Goal: Communication & Community: Answer question/provide support

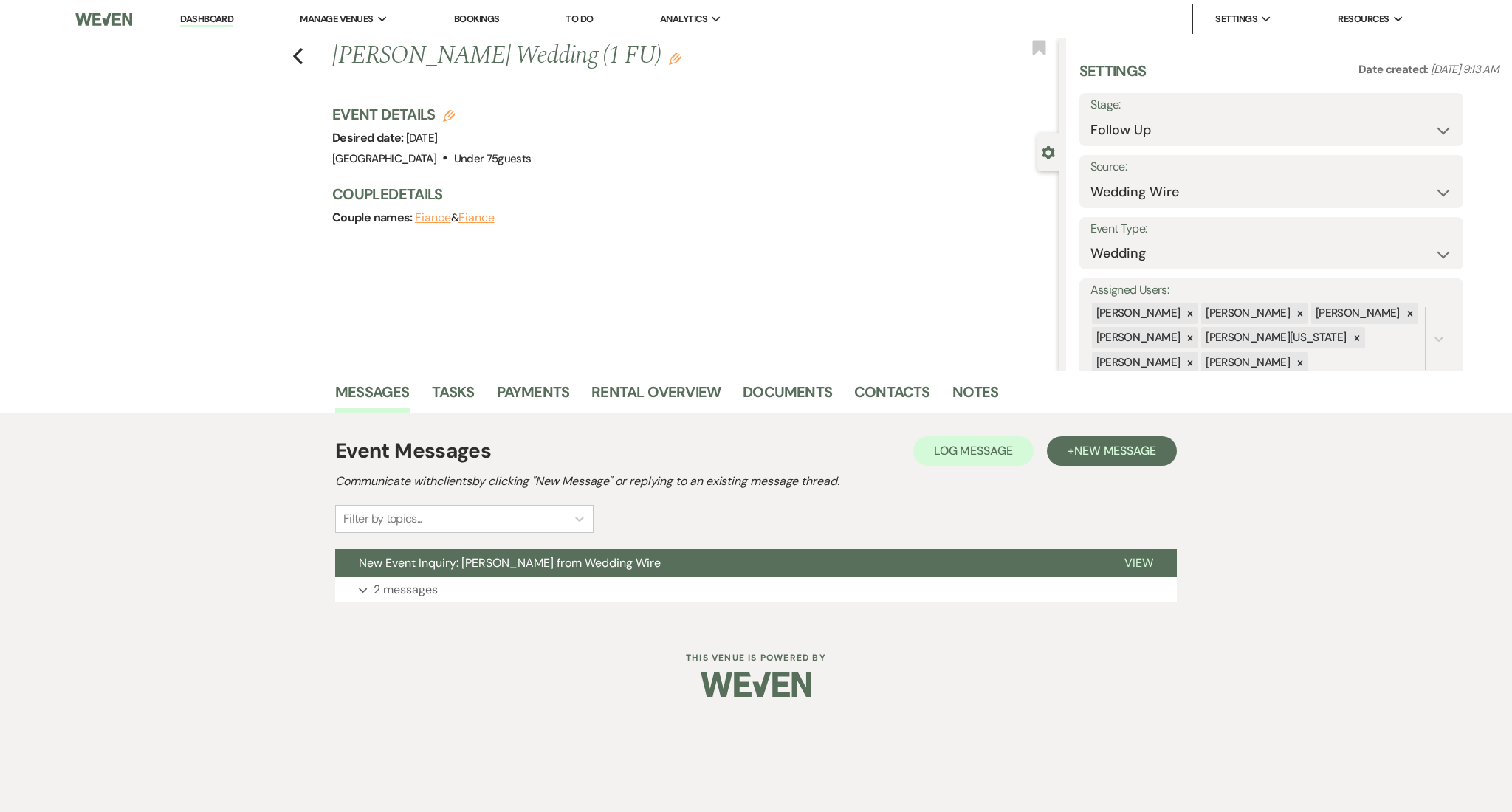
click at [1312, 423] on div "Messages Tasks Payments Rental Overview Documents Contacts Notes Event Messages…" at bounding box center [756, 497] width 1512 height 253
click at [441, 608] on div "Event Messages Log Log Message + New Message Communicate with clients by clicki…" at bounding box center [756, 519] width 842 height 181
click at [459, 579] on button "Expand 2 messages" at bounding box center [756, 590] width 842 height 25
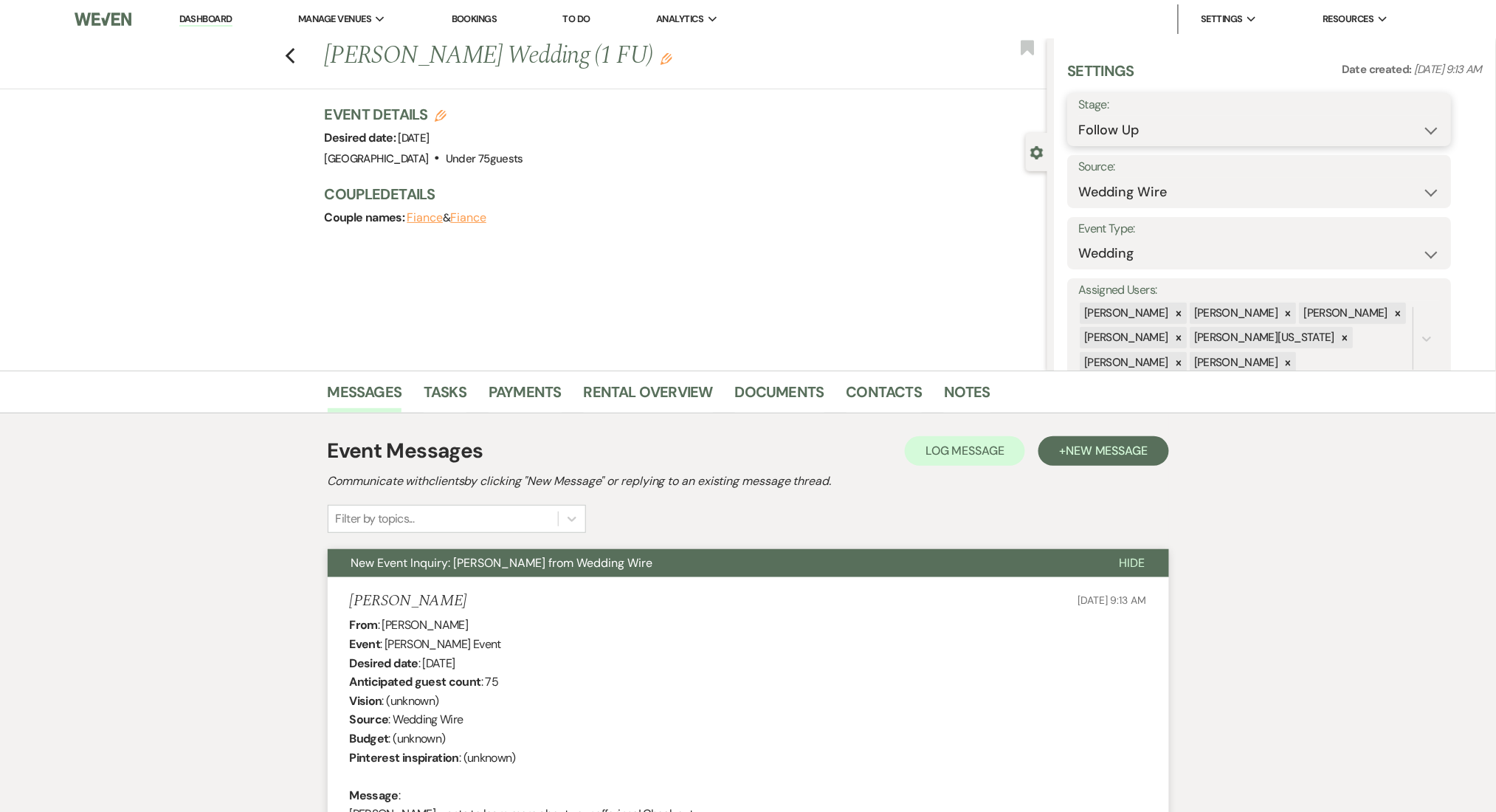
click at [1206, 125] on select "Inquiry Follow Up Tour Requested Tour Confirmed Toured Proposal Sent Booked Lost" at bounding box center [1260, 130] width 362 height 29
select select "1"
click at [1080, 116] on select "Inquiry Follow Up Tour Requested Tour Confirmed Toured Proposal Sent Booked Lost" at bounding box center [1260, 130] width 362 height 29
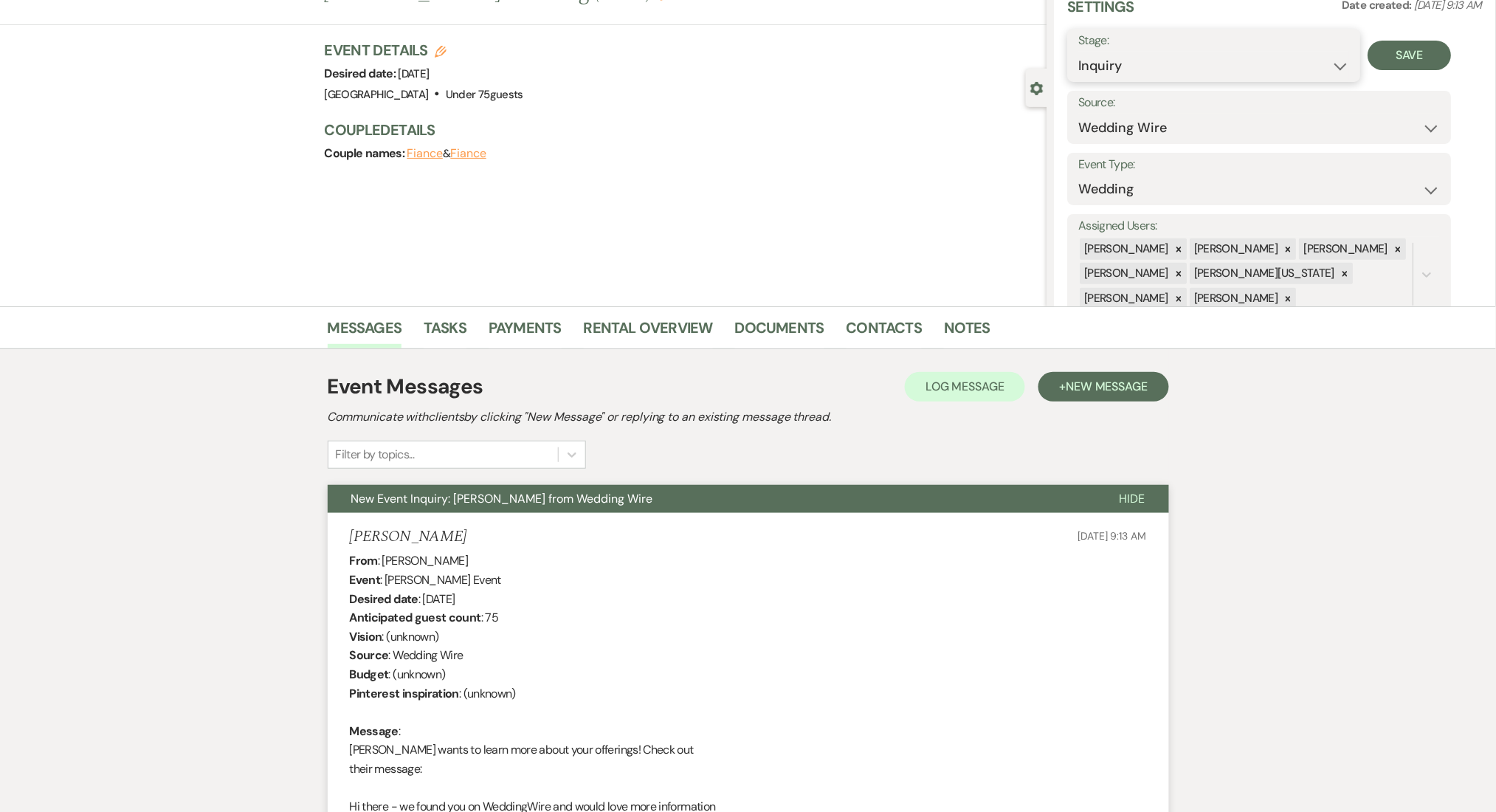
scroll to position [196, 0]
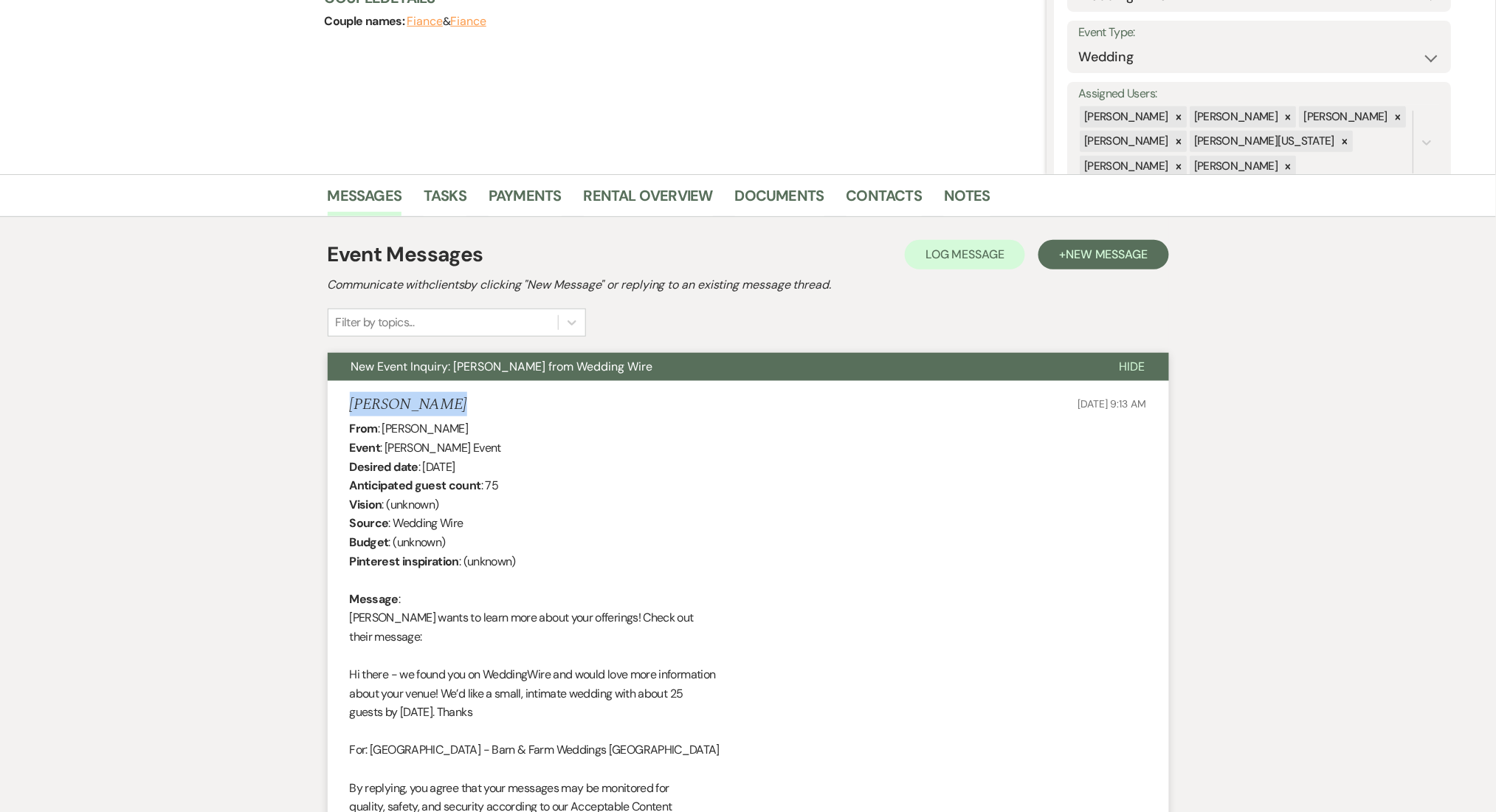
drag, startPoint x: 462, startPoint y: 407, endPoint x: 336, endPoint y: 400, distance: 126.2
click at [336, 400] on li "Roxana Acosta Jun 12, 2025, 9:13 AM From : Roxana Acosta Event : Roxana Acosta'…" at bounding box center [748, 739] width 842 height 716
copy h5 "Roxana Acosta"
click at [603, 511] on div "From : Roxana Acosta Event : Roxana Acosta's Event Desired date : October 23rd …" at bounding box center [748, 750] width 797 height 662
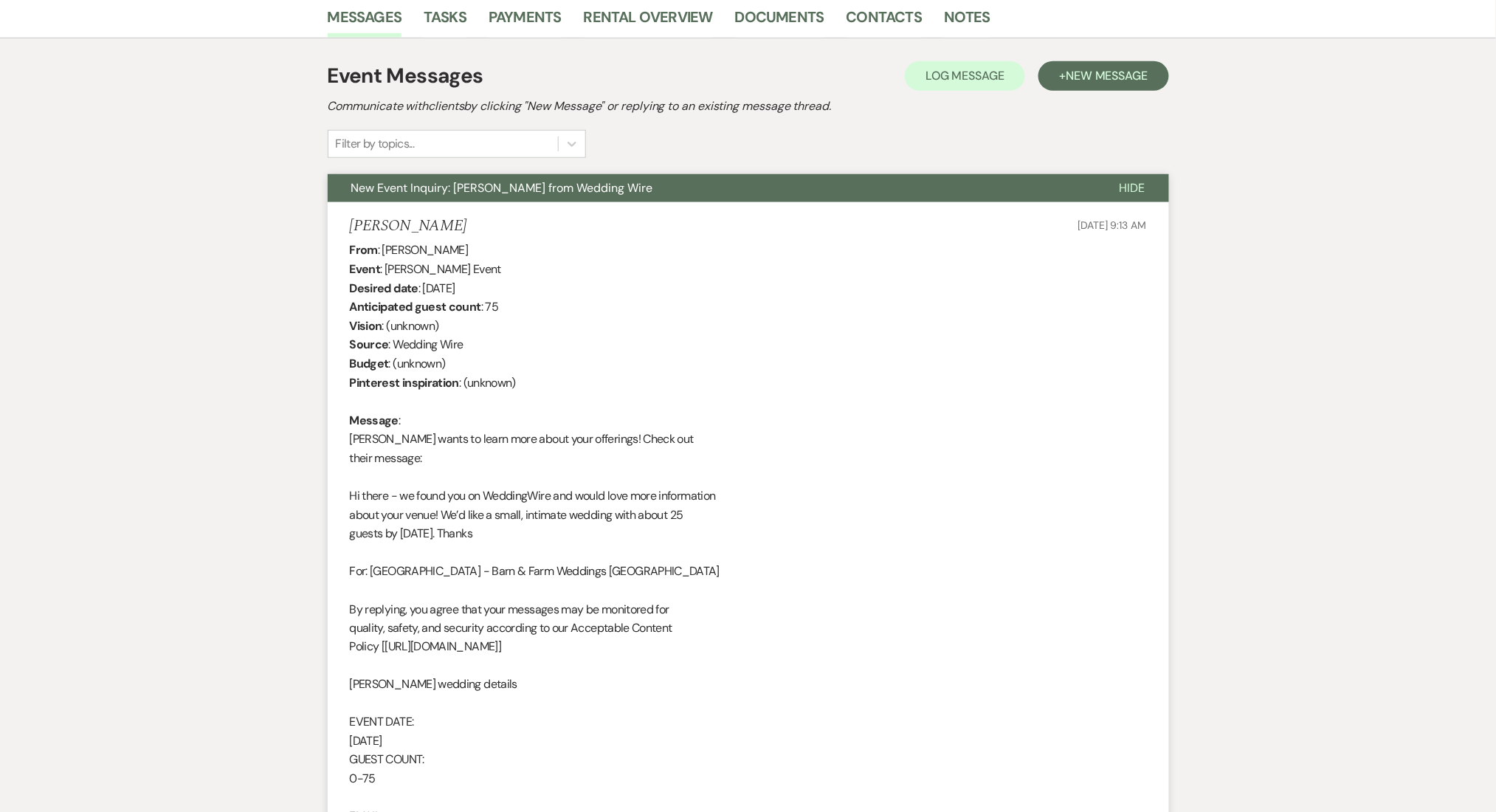
scroll to position [590, 0]
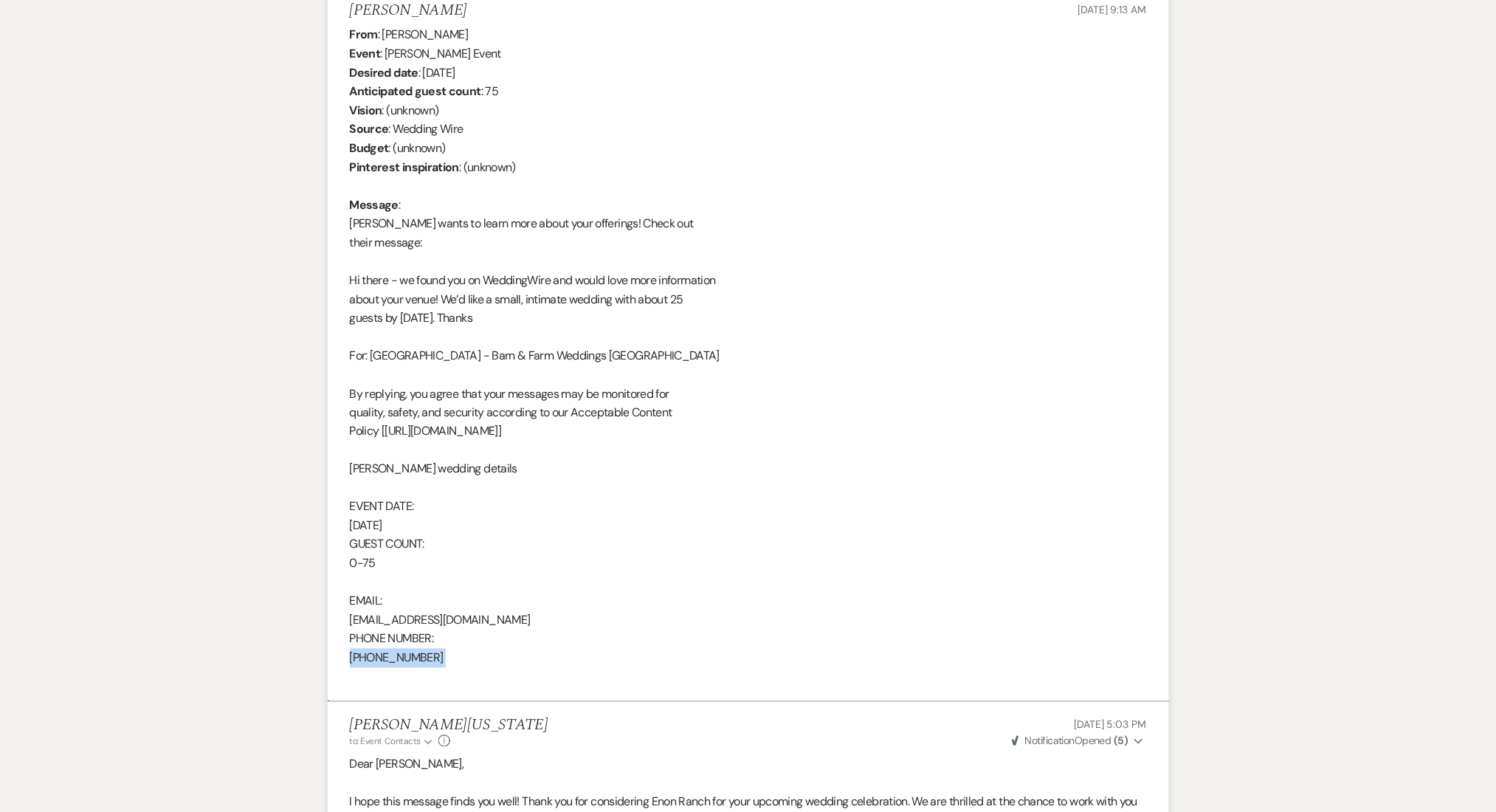
drag, startPoint x: 428, startPoint y: 662, endPoint x: 342, endPoint y: 668, distance: 86.2
click at [342, 668] on li "Roxana Acosta Jun 12, 2025, 9:13 AM From : Roxana Acosta Event : Roxana Acosta'…" at bounding box center [748, 345] width 842 height 716
copy div "678-794-1553"
click at [358, 653] on div "From : Roxana Acosta Event : Roxana Acosta's Event Desired date : October 23rd …" at bounding box center [748, 356] width 797 height 662
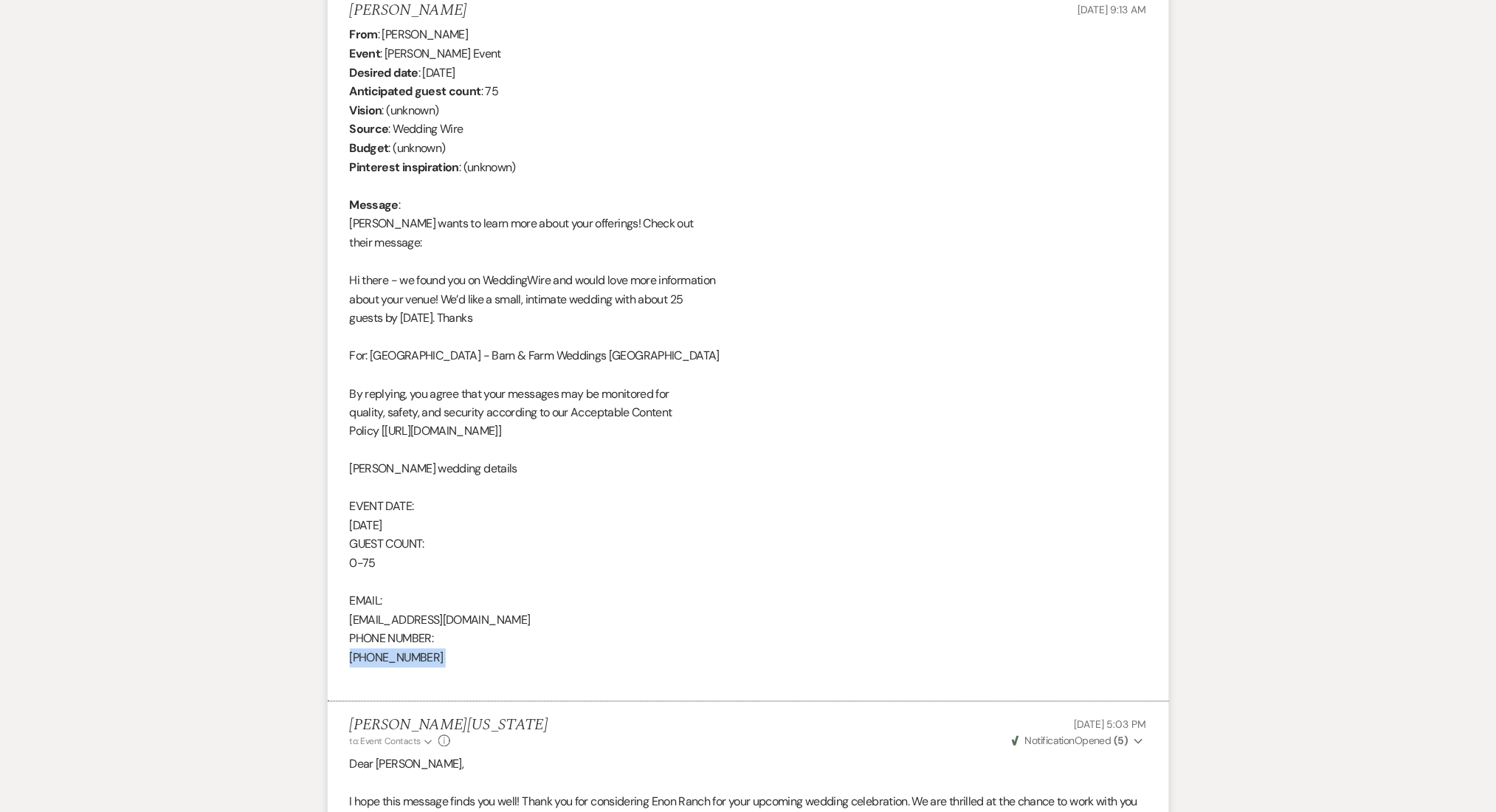
click at [358, 653] on div "From : Roxana Acosta Event : Roxana Acosta's Event Desired date : October 23rd …" at bounding box center [748, 356] width 797 height 662
copy div "678-794-1553"
drag, startPoint x: 473, startPoint y: 615, endPoint x: 326, endPoint y: 628, distance: 147.6
click at [326, 628] on div "Messages Tasks Payments Rental Overview Documents Contacts Notes Event Messages…" at bounding box center [748, 760] width 1496 height 1960
copy div "racostav89@gmail.com"
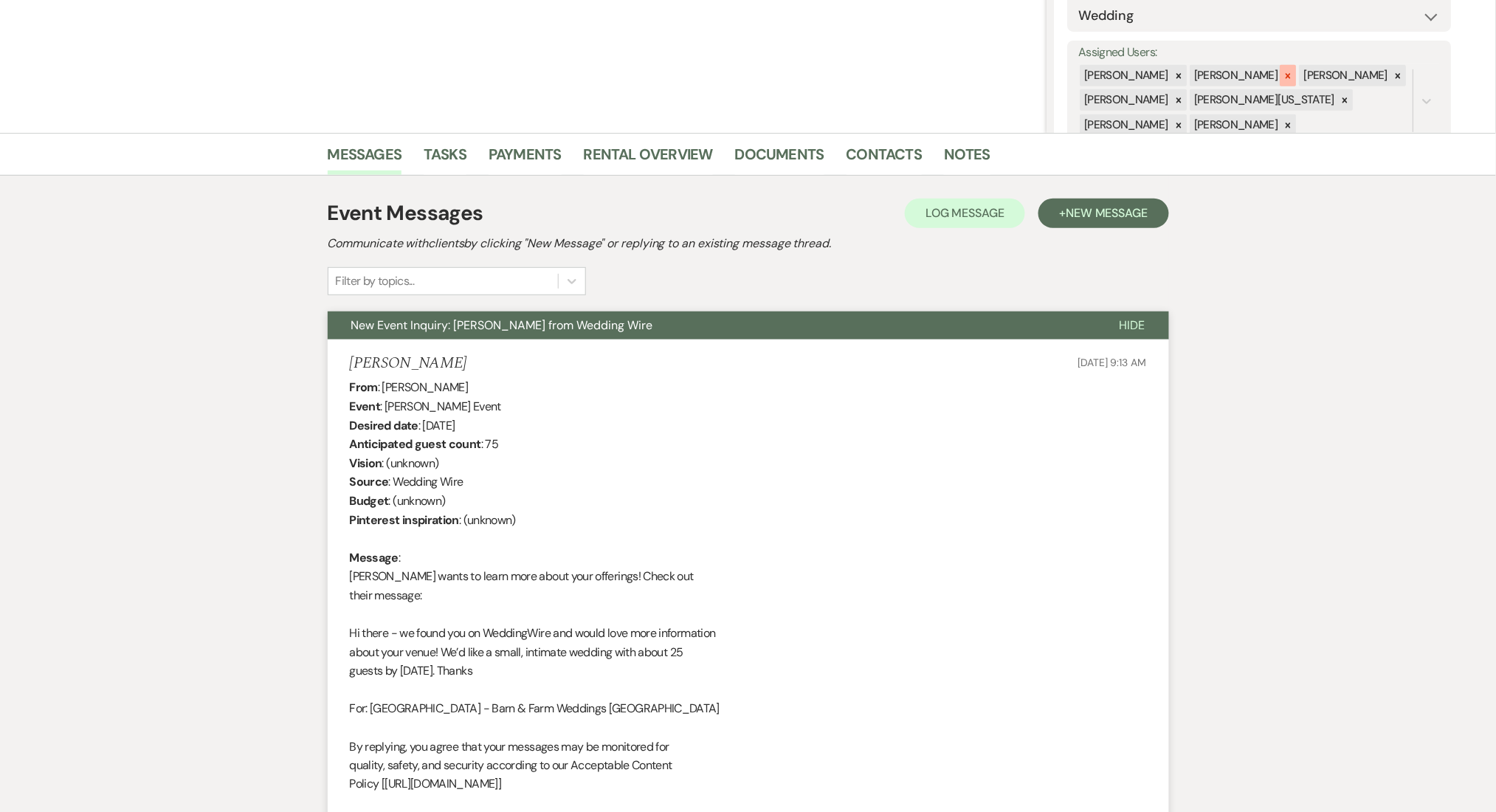
scroll to position [196, 0]
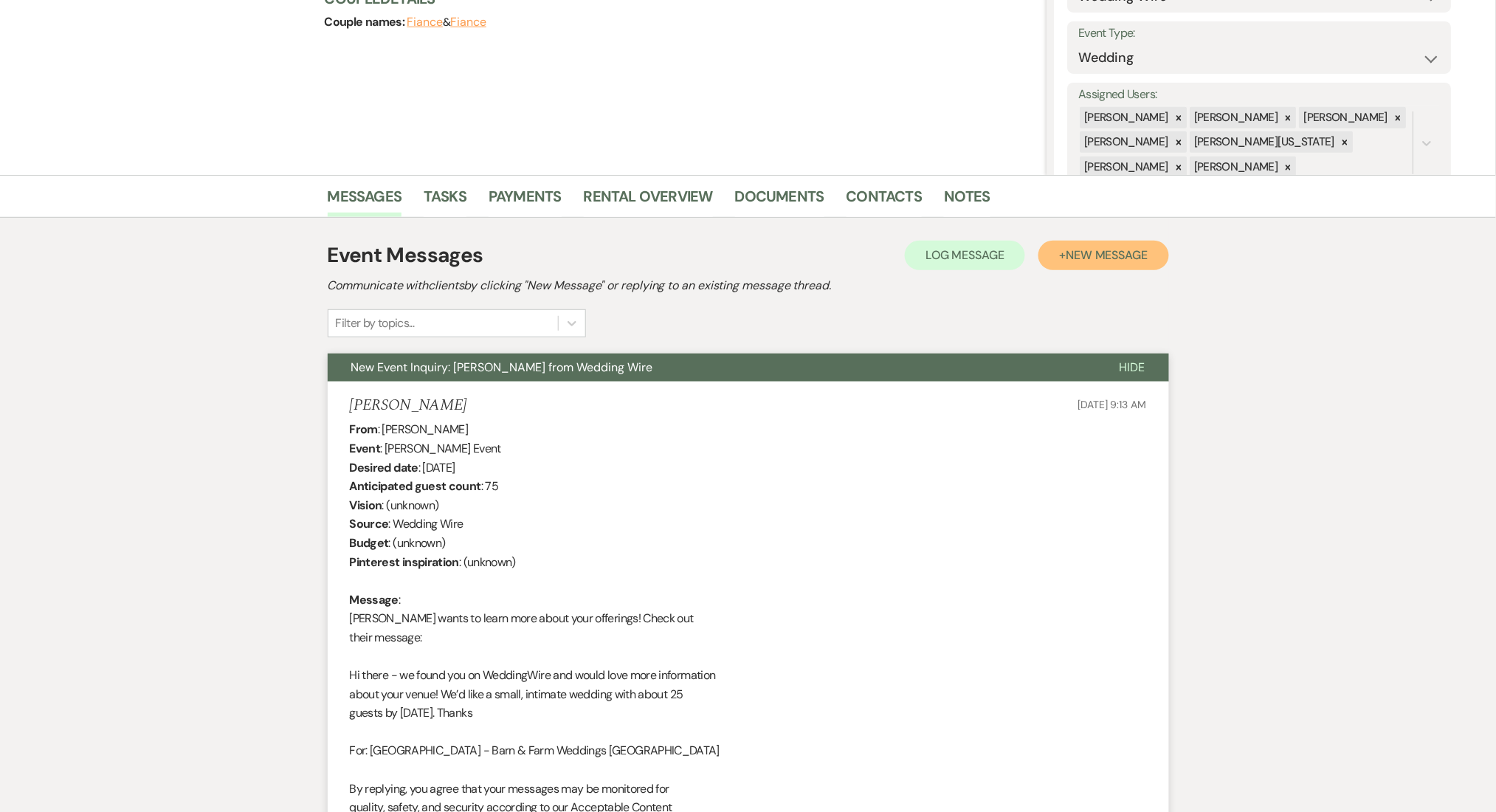
click at [1064, 244] on button "+ New Message" at bounding box center [1103, 256] width 130 height 30
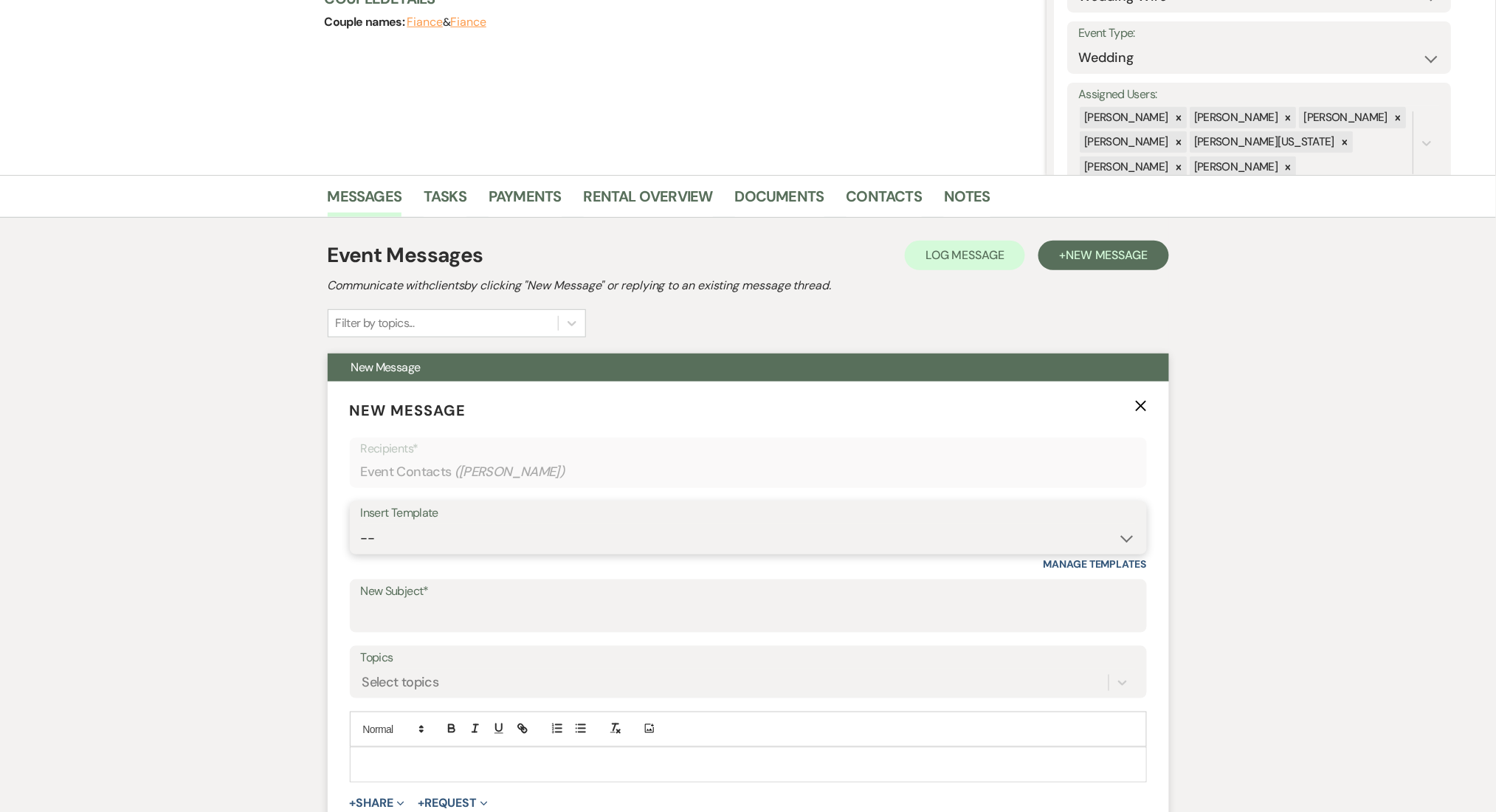
click at [431, 541] on select "-- Inquiry Follow Up Email #2 Contract Sending Template Payment Template Rental…" at bounding box center [748, 538] width 775 height 29
select select "5986"
click at [361, 524] on select "-- Inquiry Follow Up Email #2 Contract Sending Template Payment Template Rental…" at bounding box center [748, 538] width 775 height 29
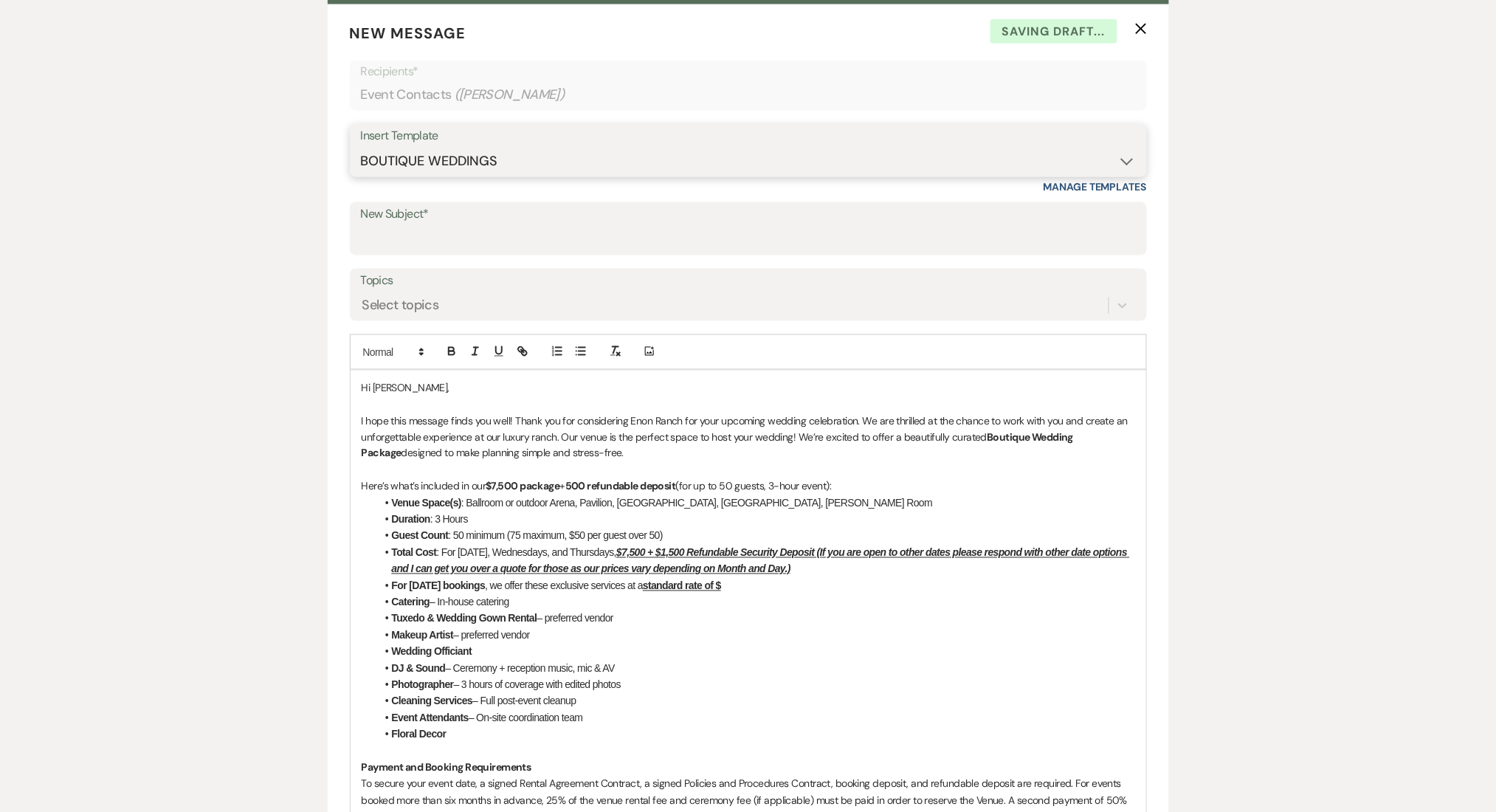
scroll to position [589, 0]
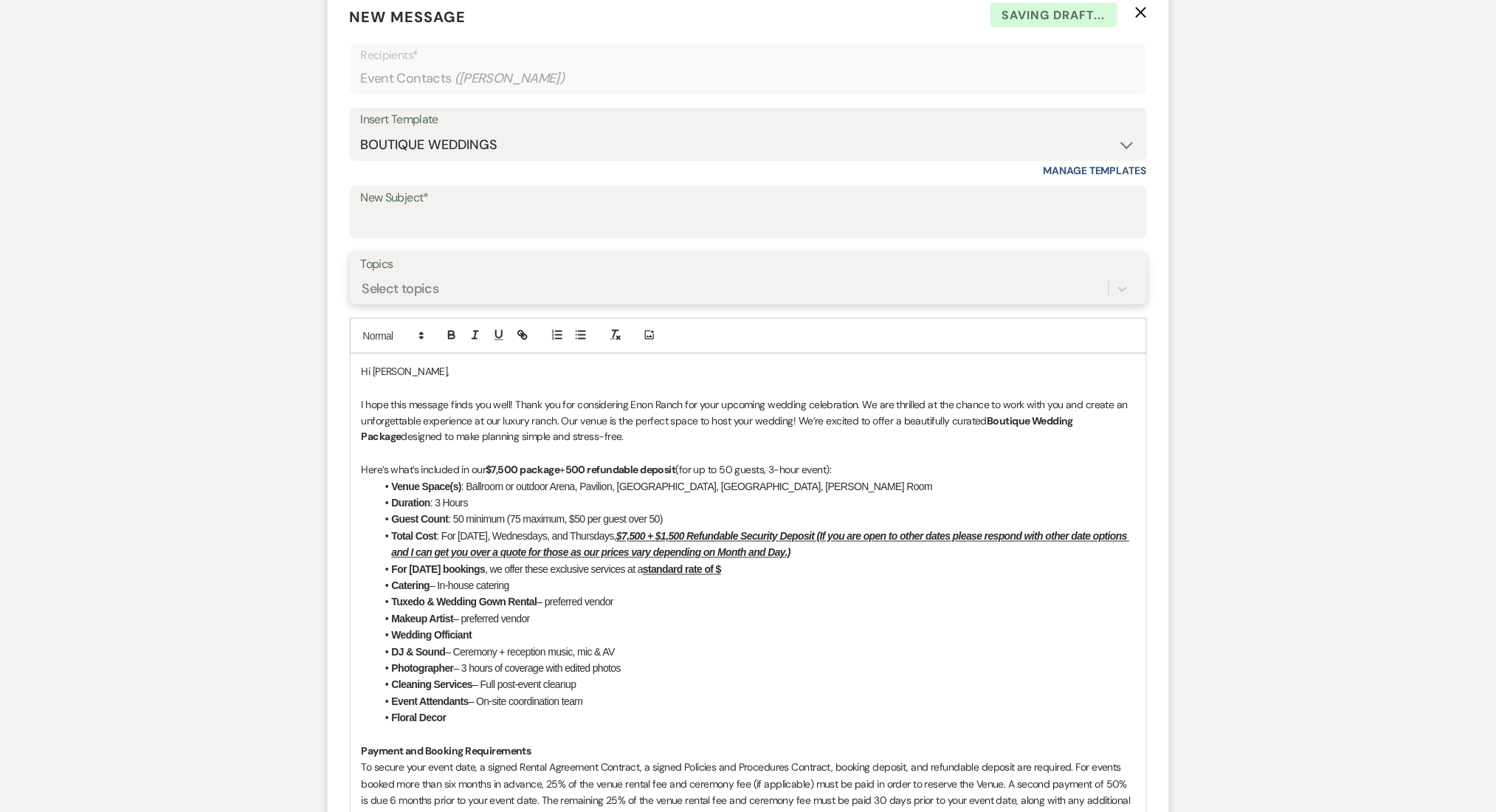
click at [439, 282] on div "Select topics" at bounding box center [734, 289] width 748 height 26
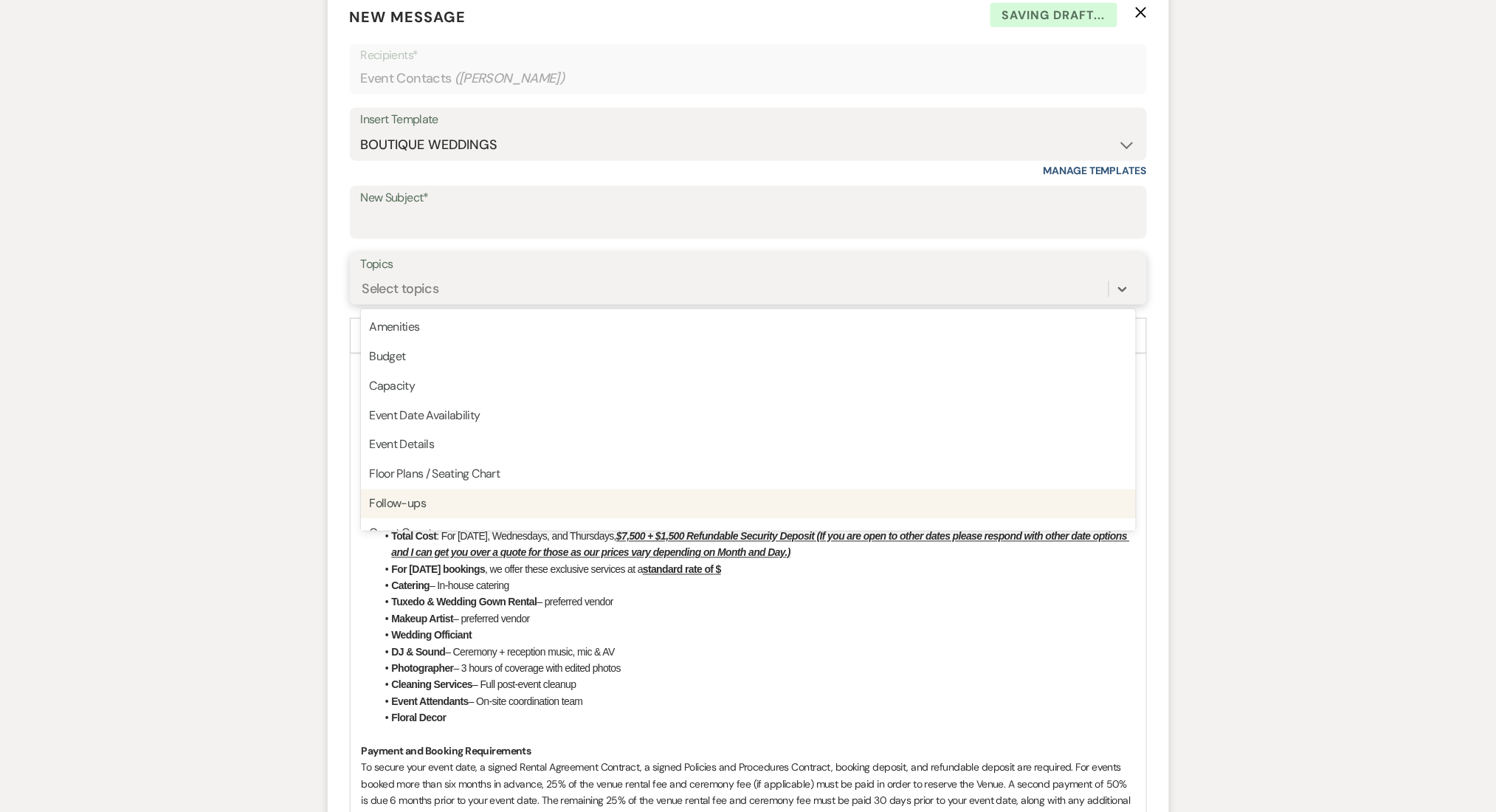
click at [422, 503] on div "Follow-ups" at bounding box center [748, 505] width 775 height 30
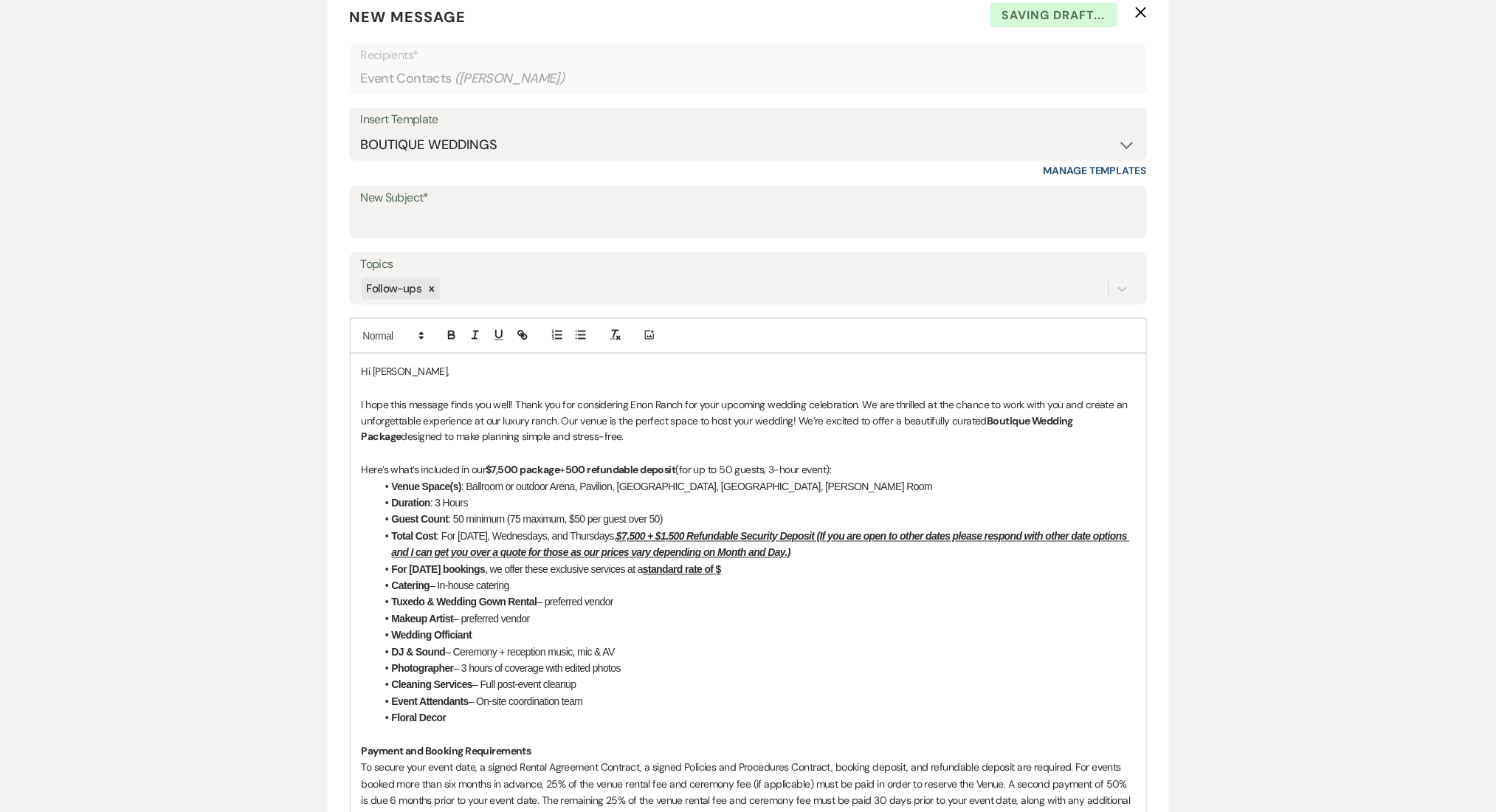
drag, startPoint x: 1132, startPoint y: 422, endPoint x: 986, endPoint y: 423, distance: 146.0
click at [986, 423] on div "Hi Roxana, I hope this message finds you well! Thank you for considering Enon R…" at bounding box center [748, 768] width 796 height 828
copy p "Boutique Wedding Package"
click at [545, 231] on input "New Subject*" at bounding box center [748, 223] width 775 height 29
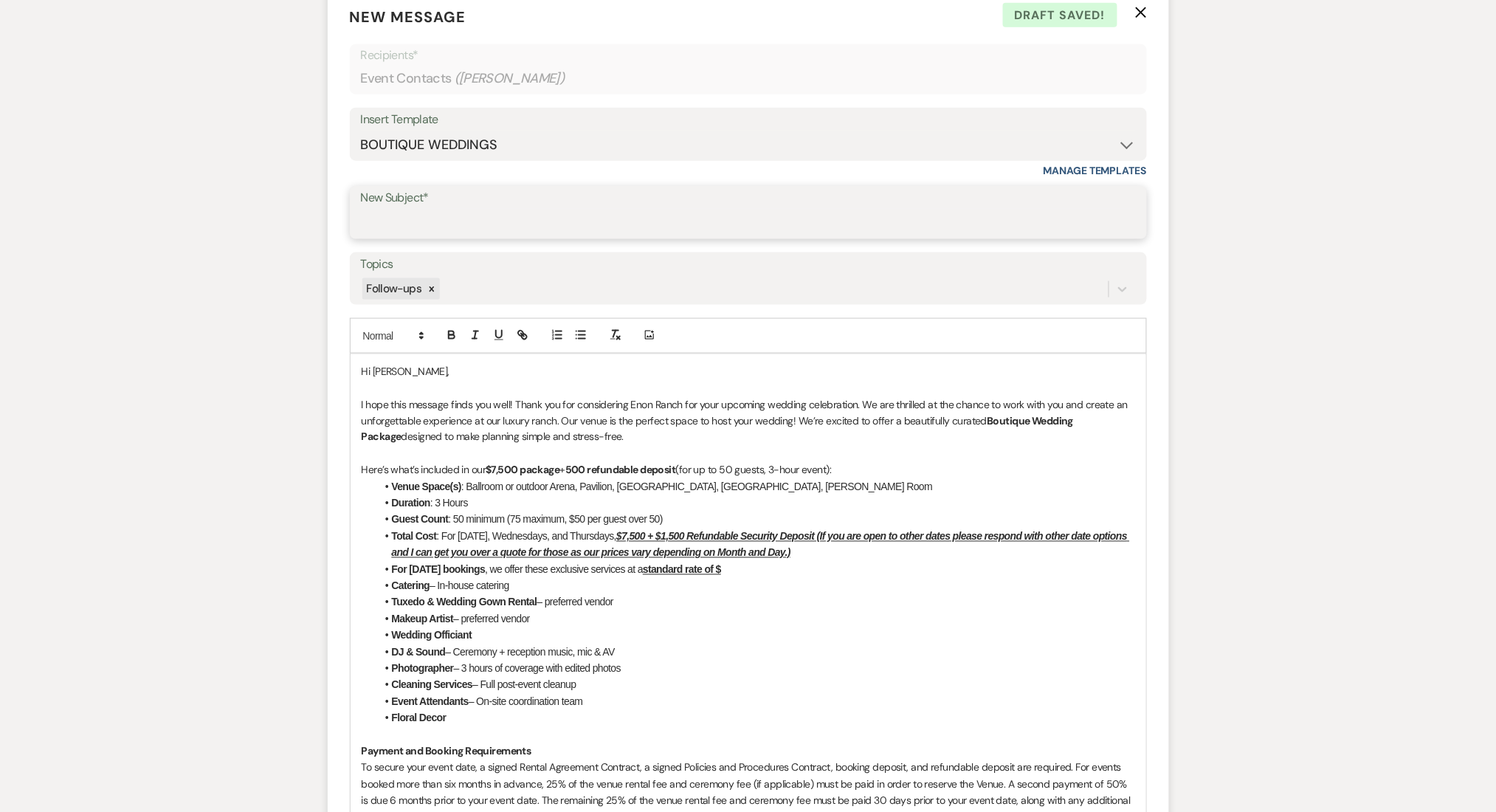
paste input "Boutique Wedding Package"
type input "Boutique Wedding Package - New Offer Alert!"
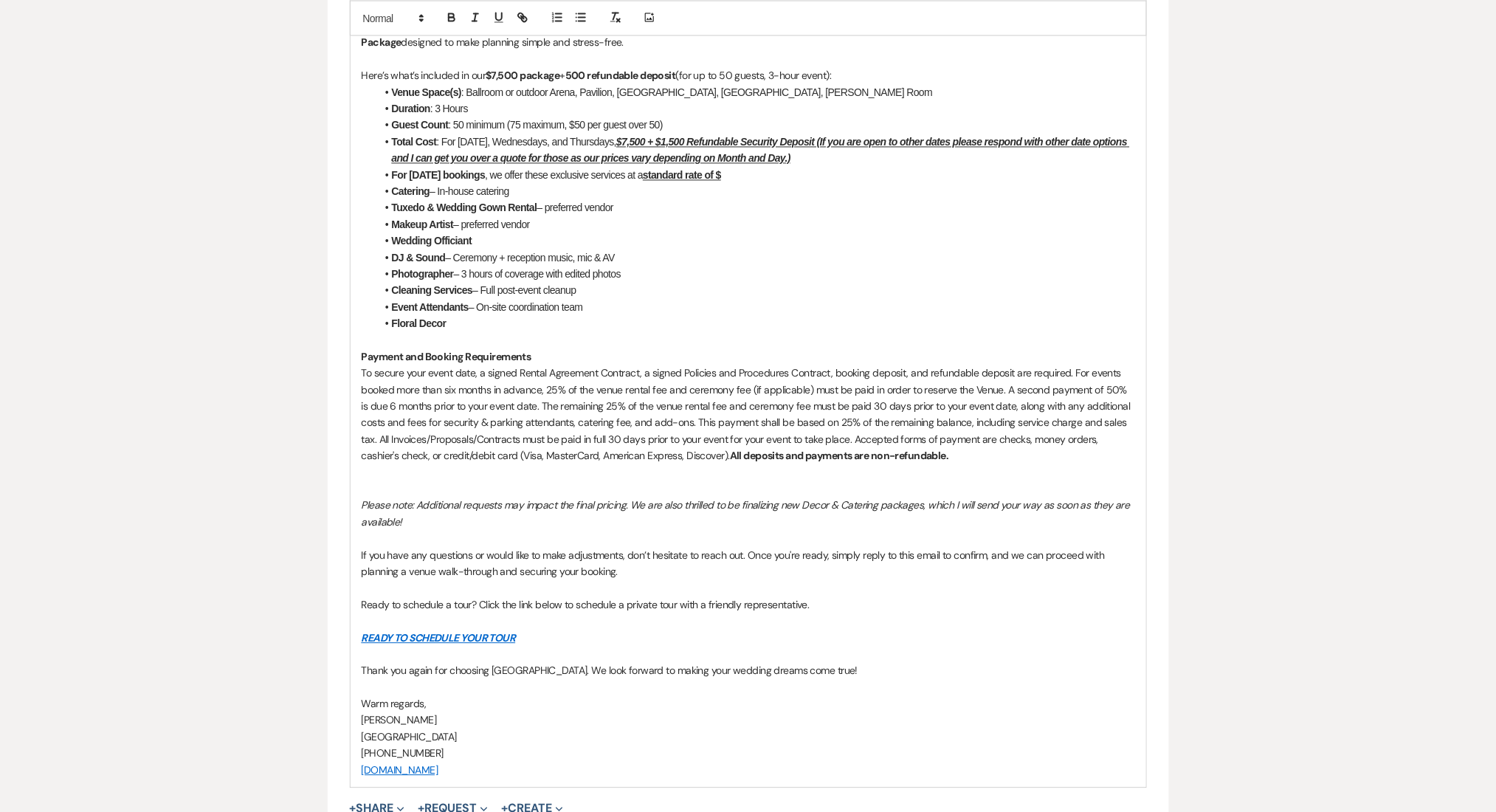
scroll to position [1475, 0]
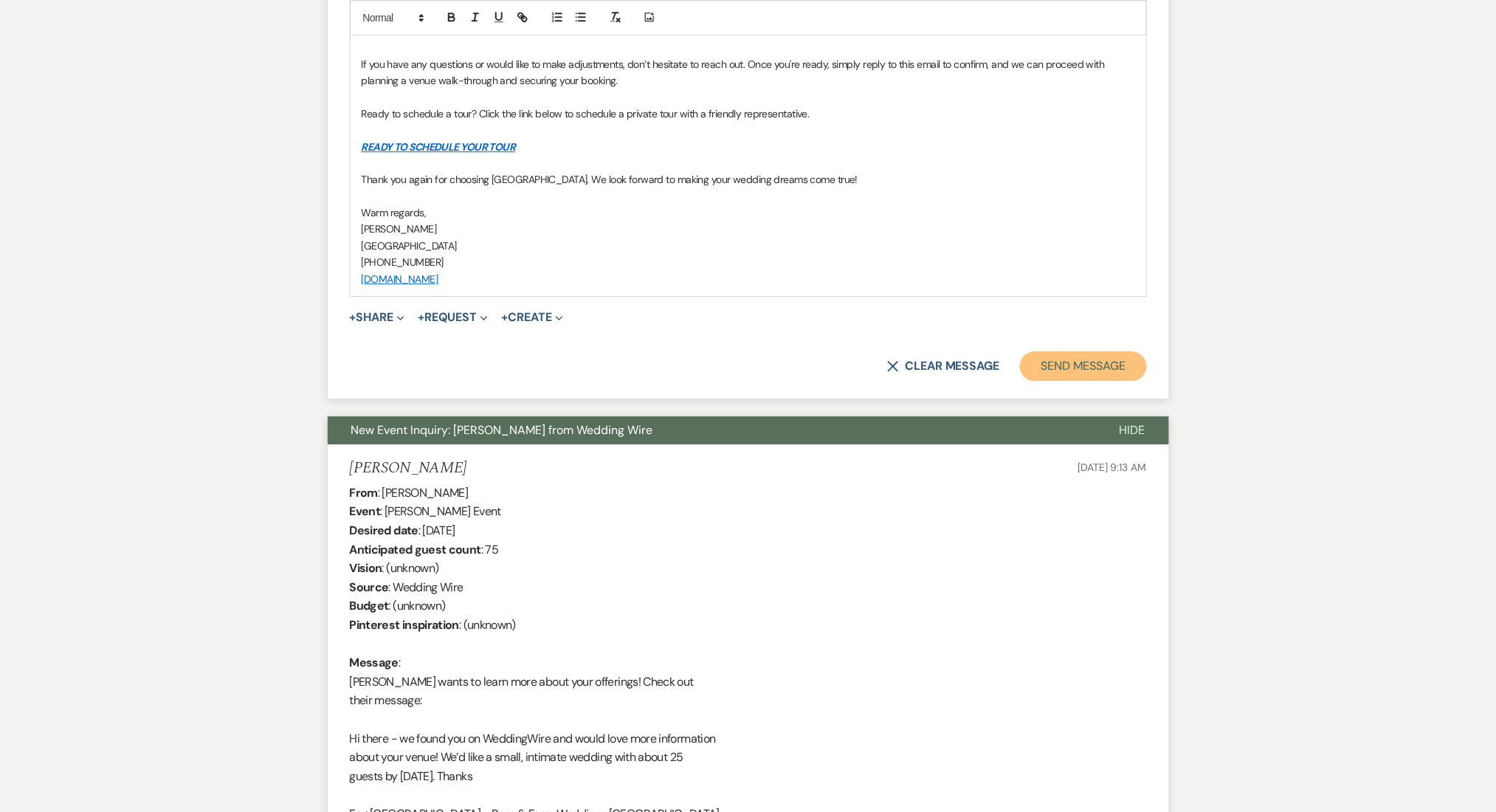
click at [1110, 358] on button "Send Message" at bounding box center [1083, 366] width 126 height 30
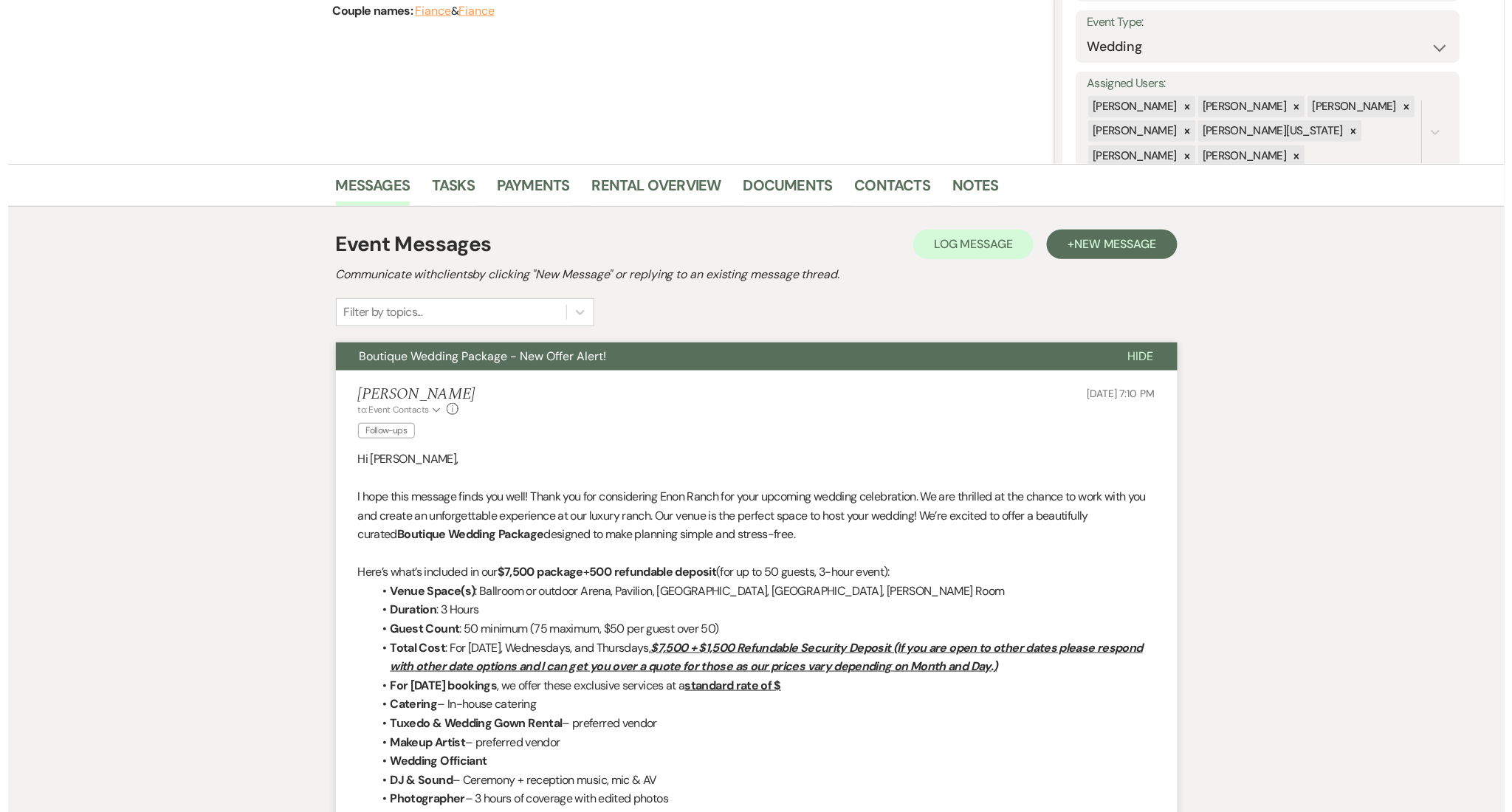
scroll to position [0, 0]
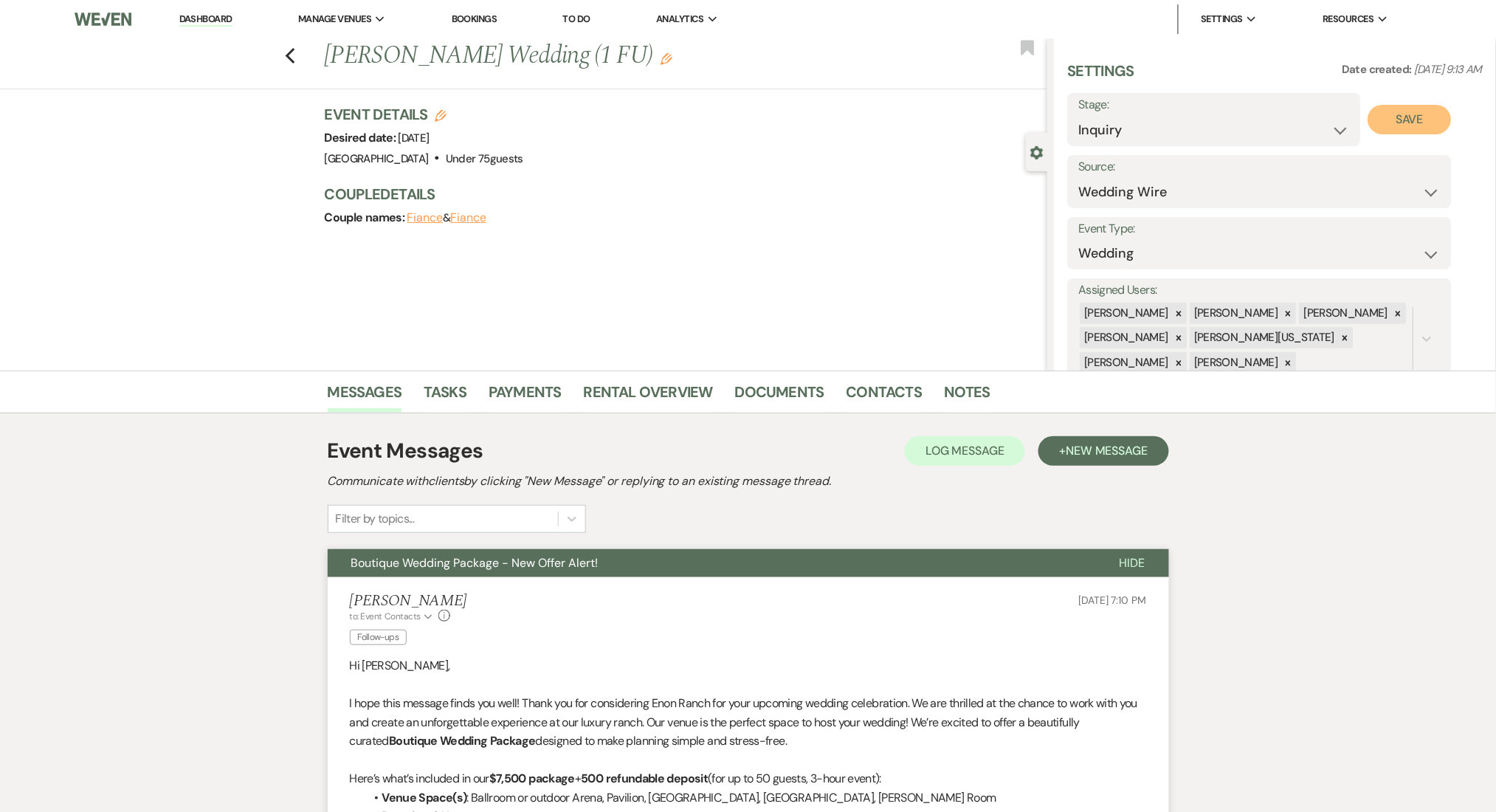
click at [1423, 119] on button "Save" at bounding box center [1410, 119] width 84 height 30
click at [872, 385] on link "Contacts" at bounding box center [885, 396] width 76 height 33
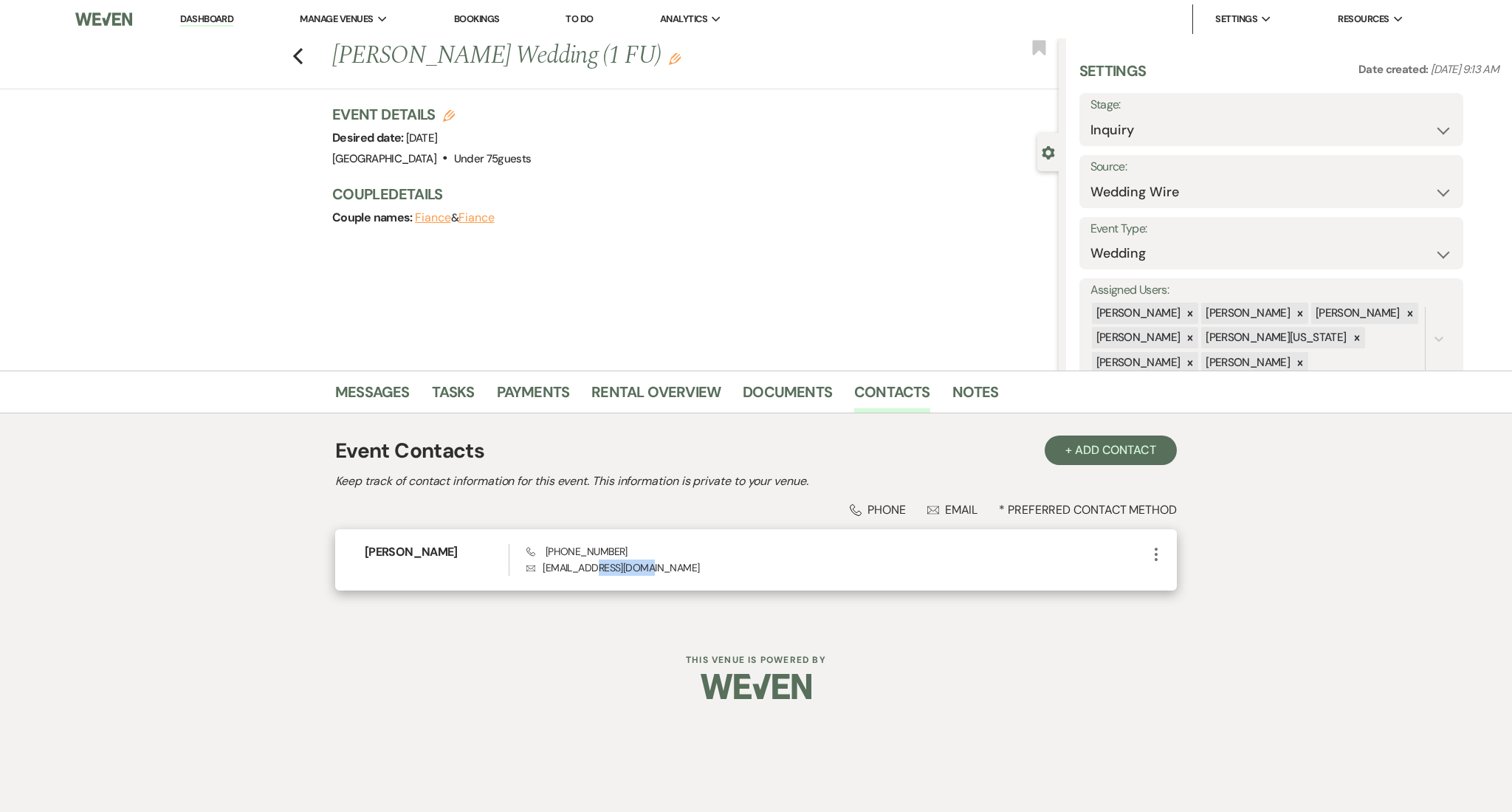
drag, startPoint x: 669, startPoint y: 568, endPoint x: 597, endPoint y: 569, distance: 72.0
click at [597, 569] on p "Envelope racostav89@gmail.com" at bounding box center [837, 568] width 621 height 16
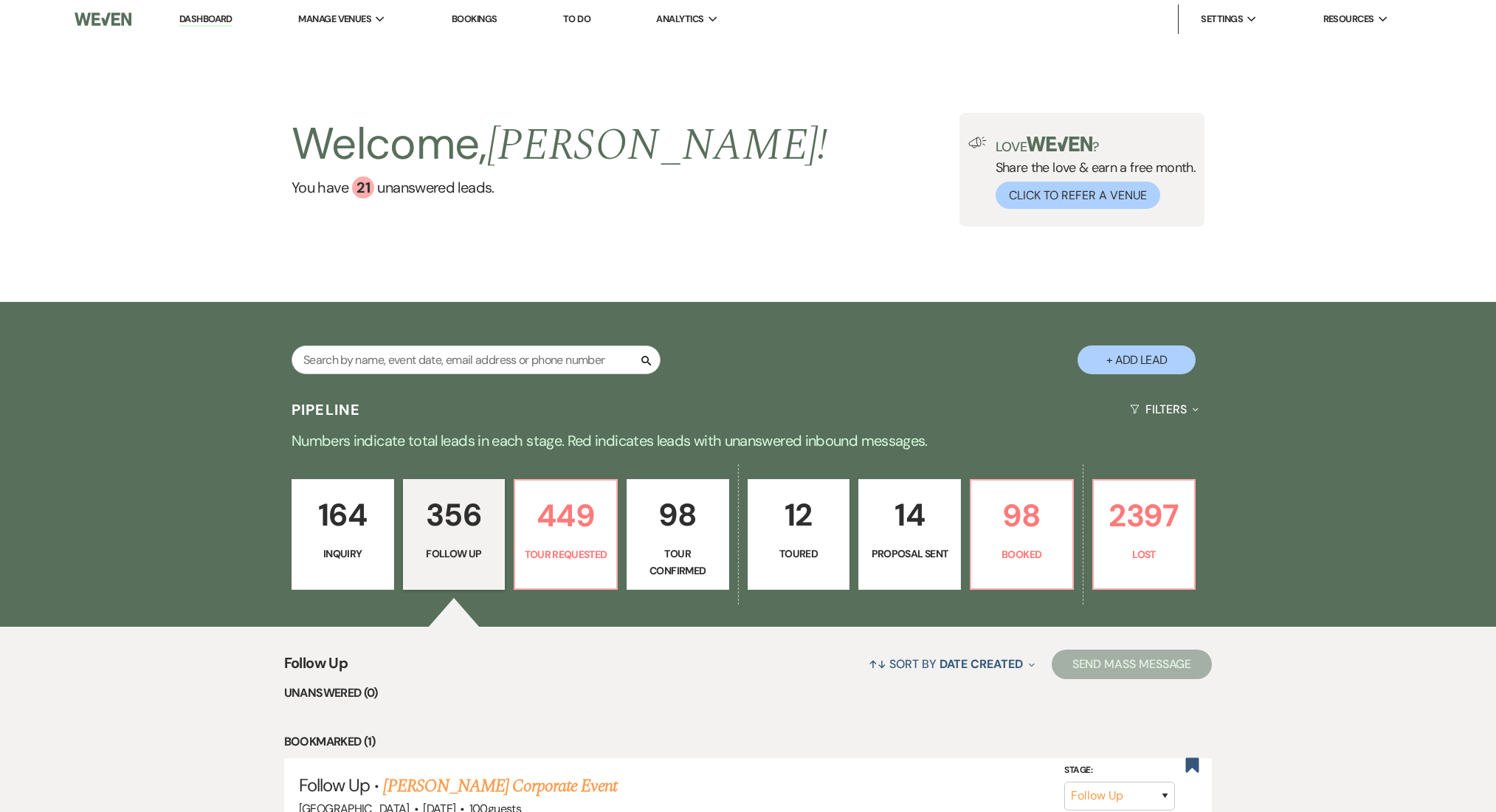
select select "9"
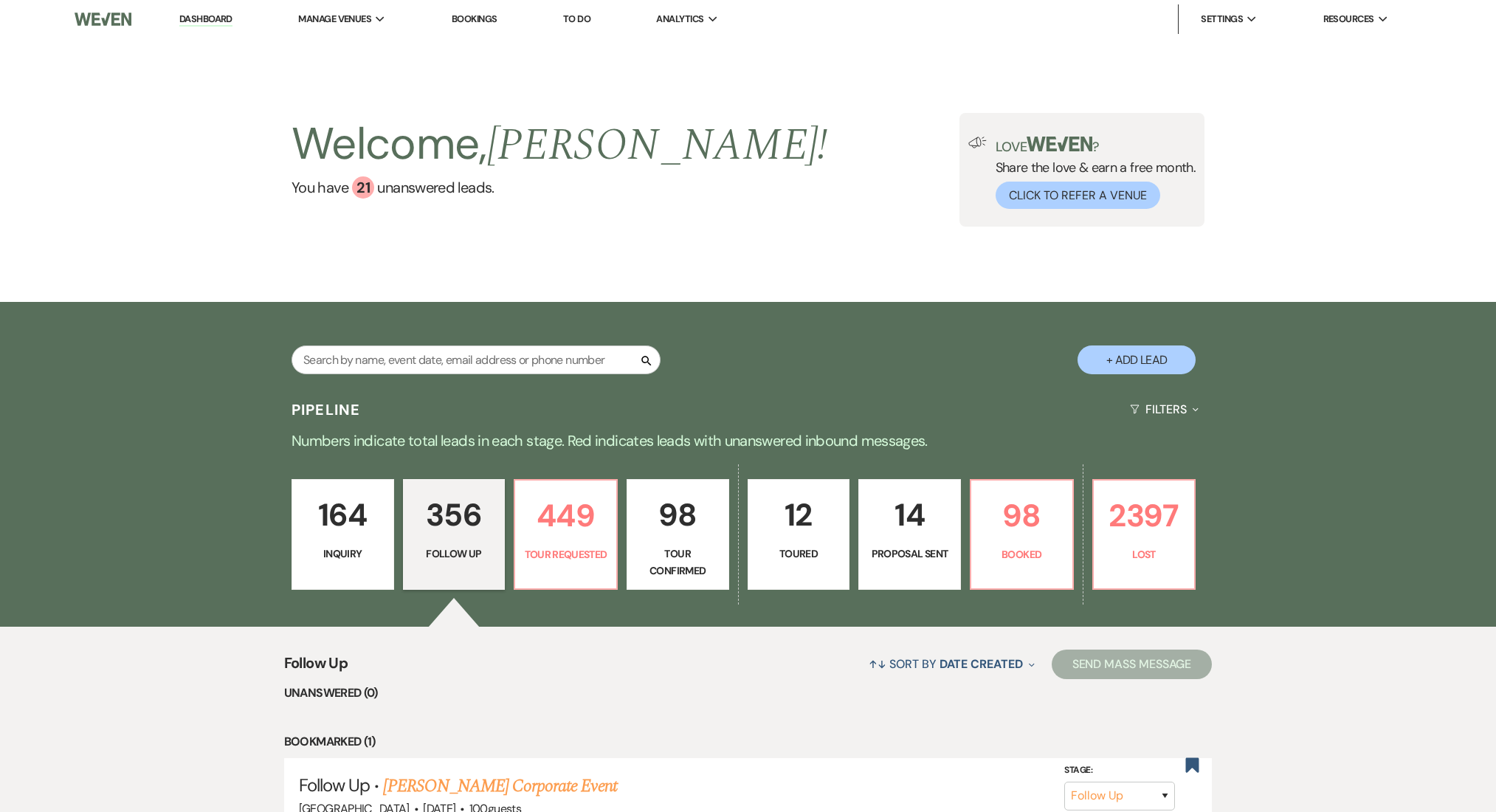
select select "9"
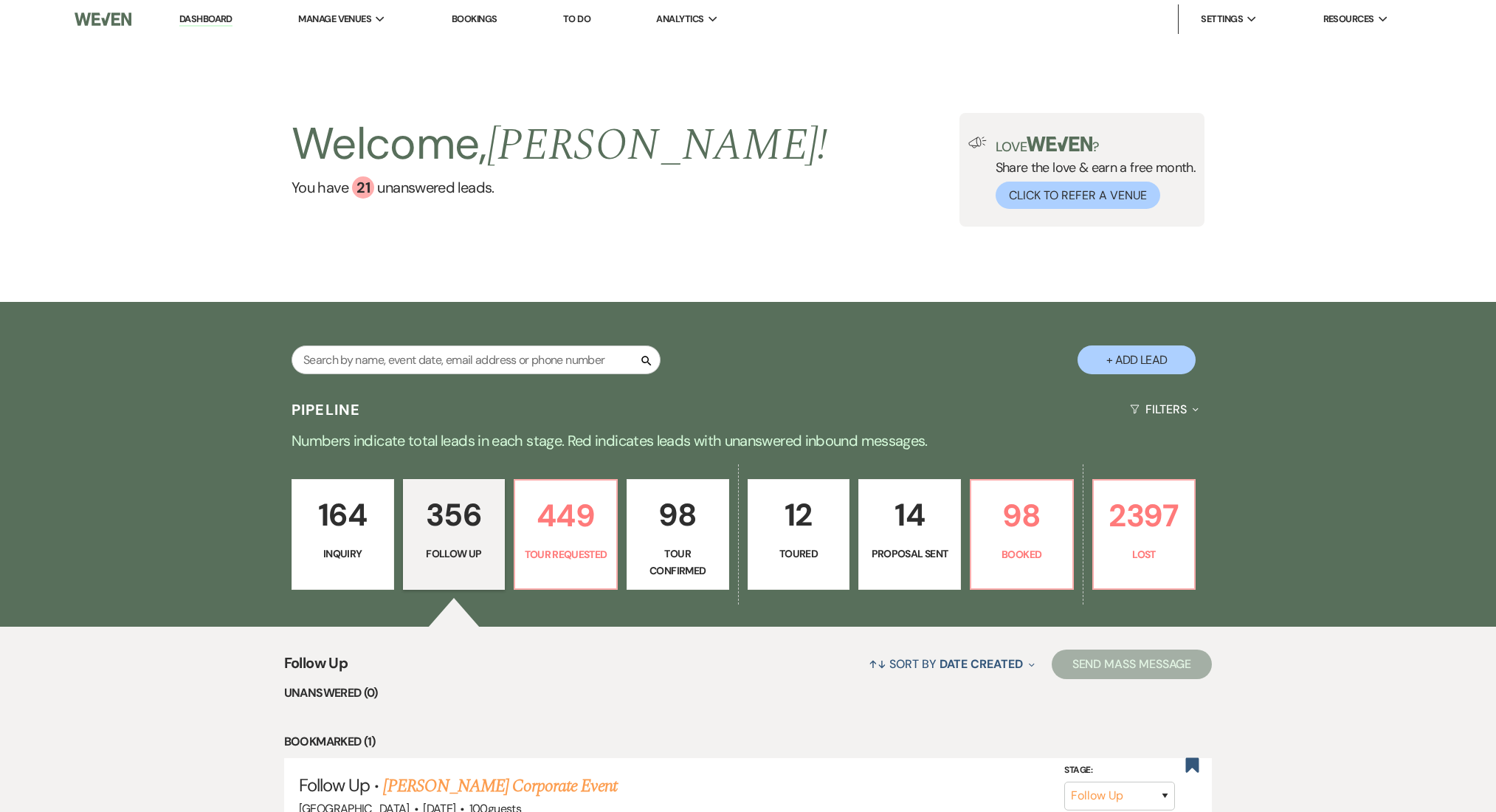
select select "9"
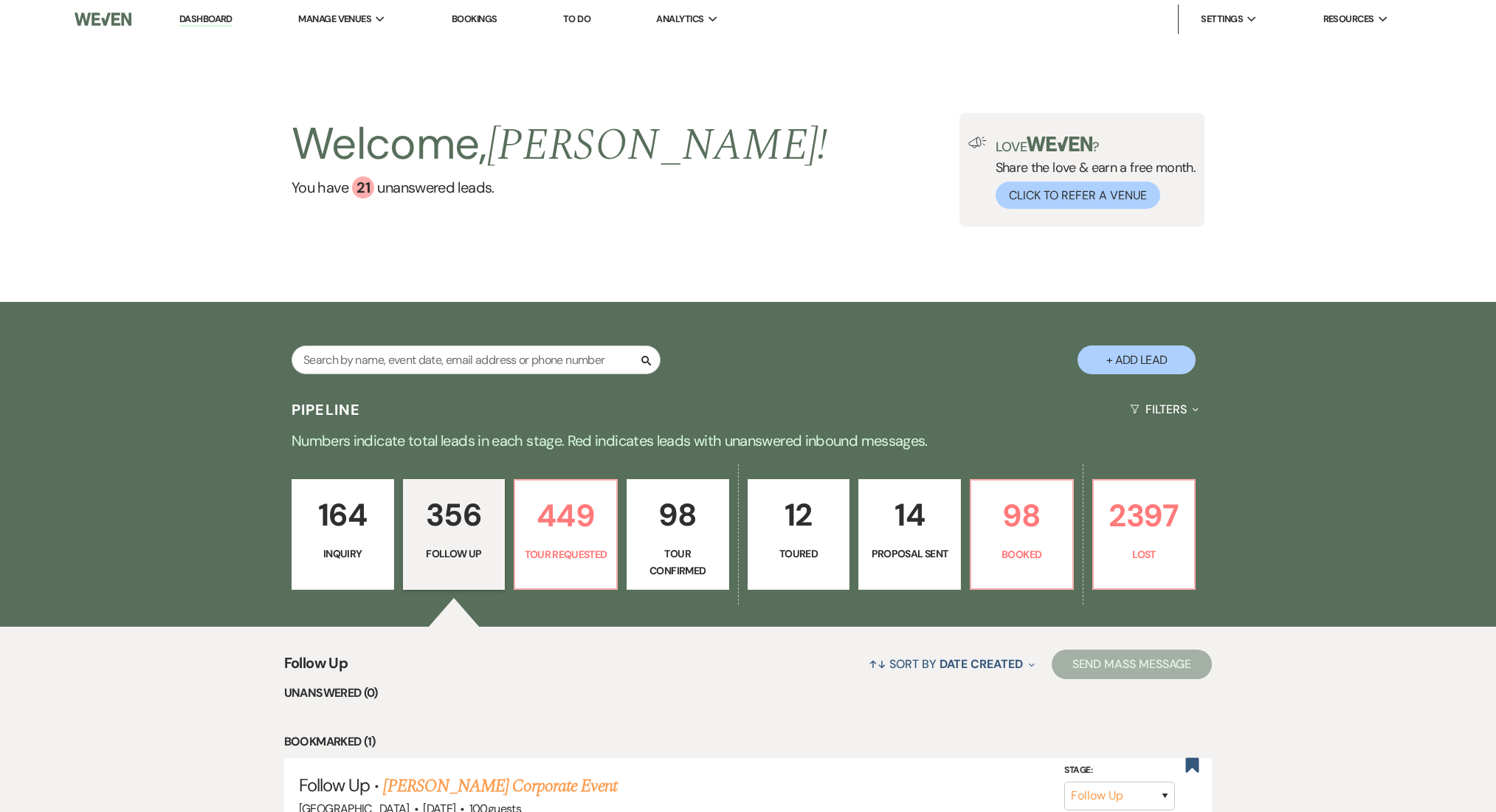
select select "9"
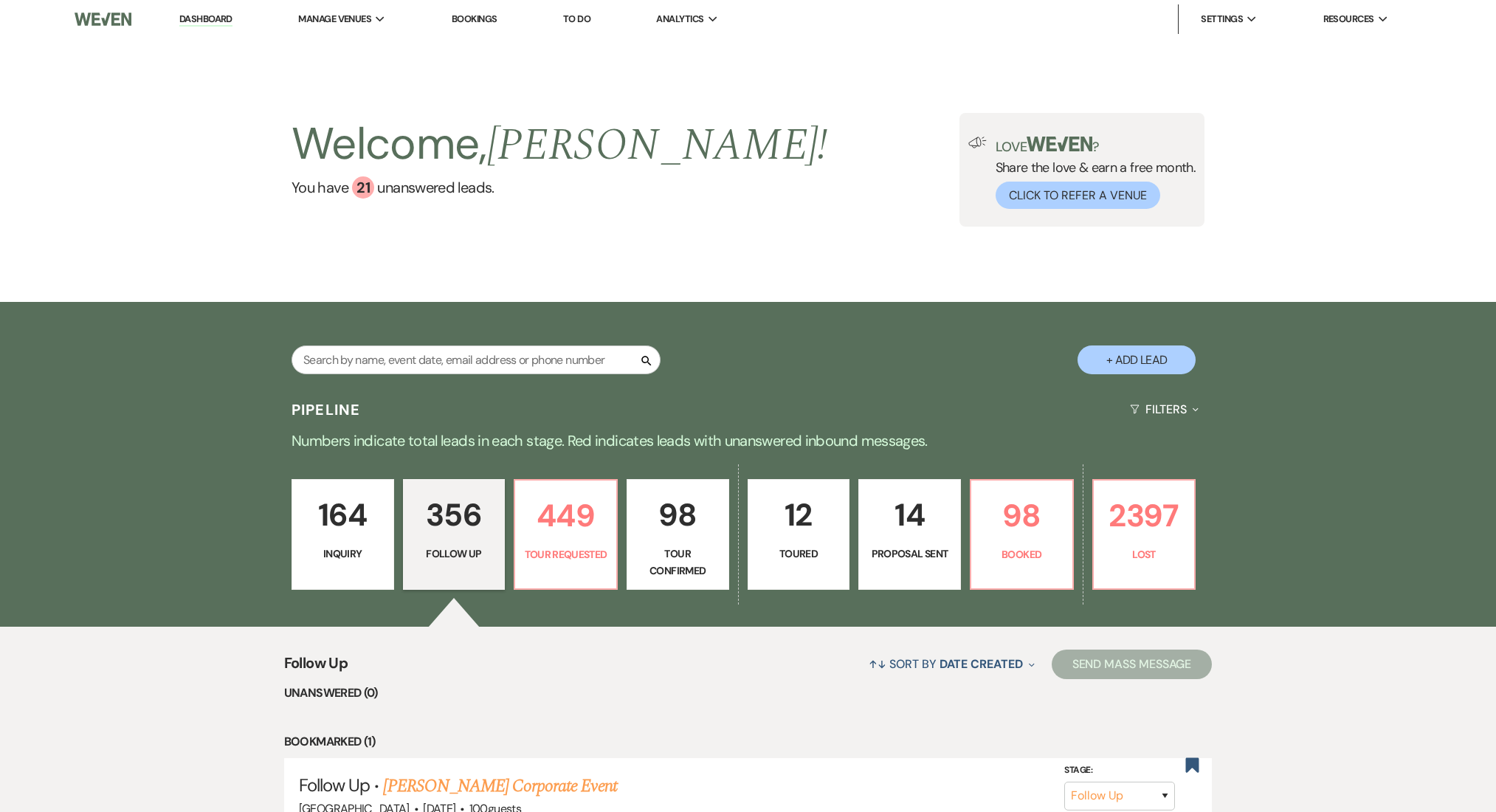
select select "9"
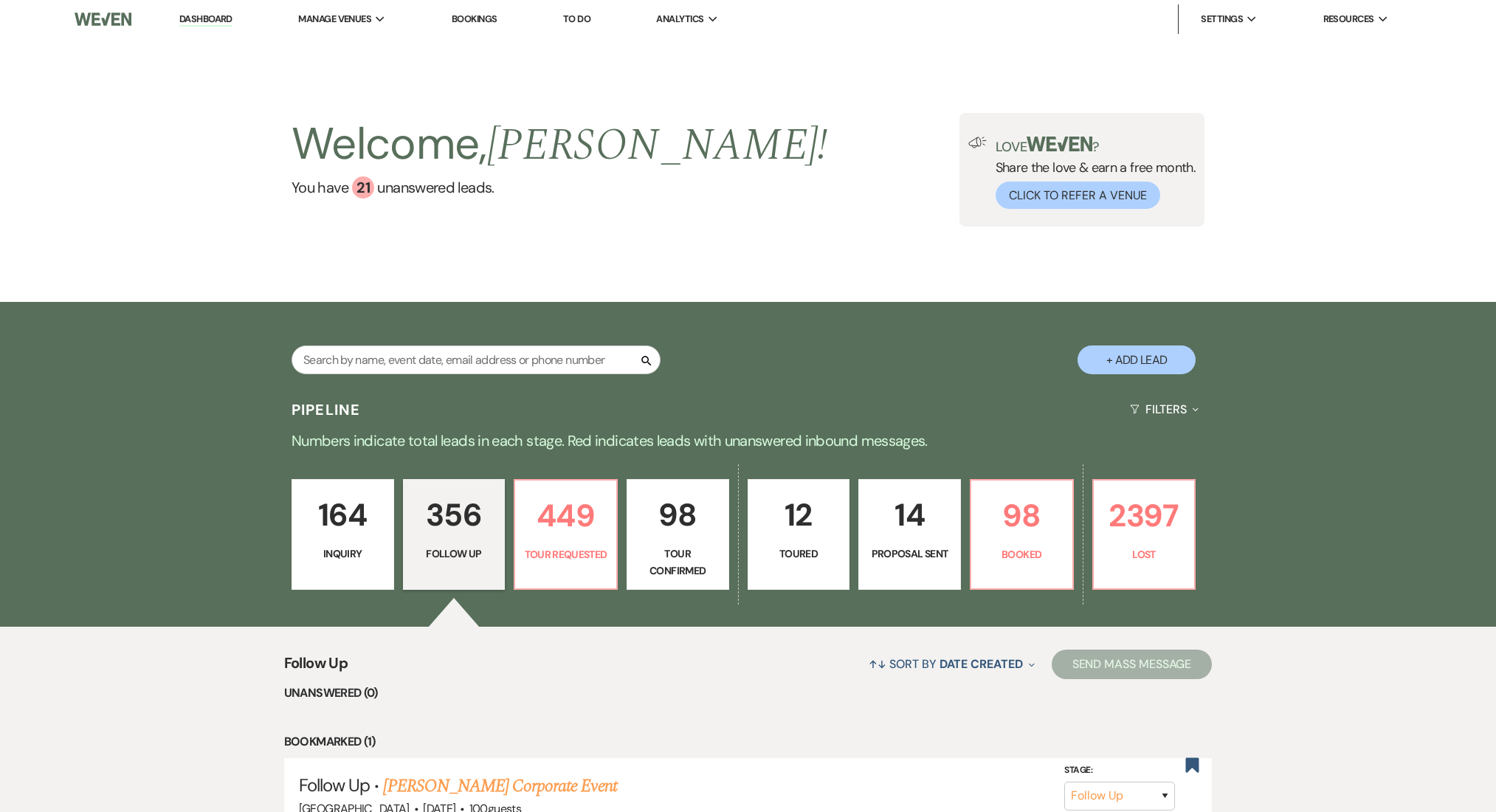
select select "9"
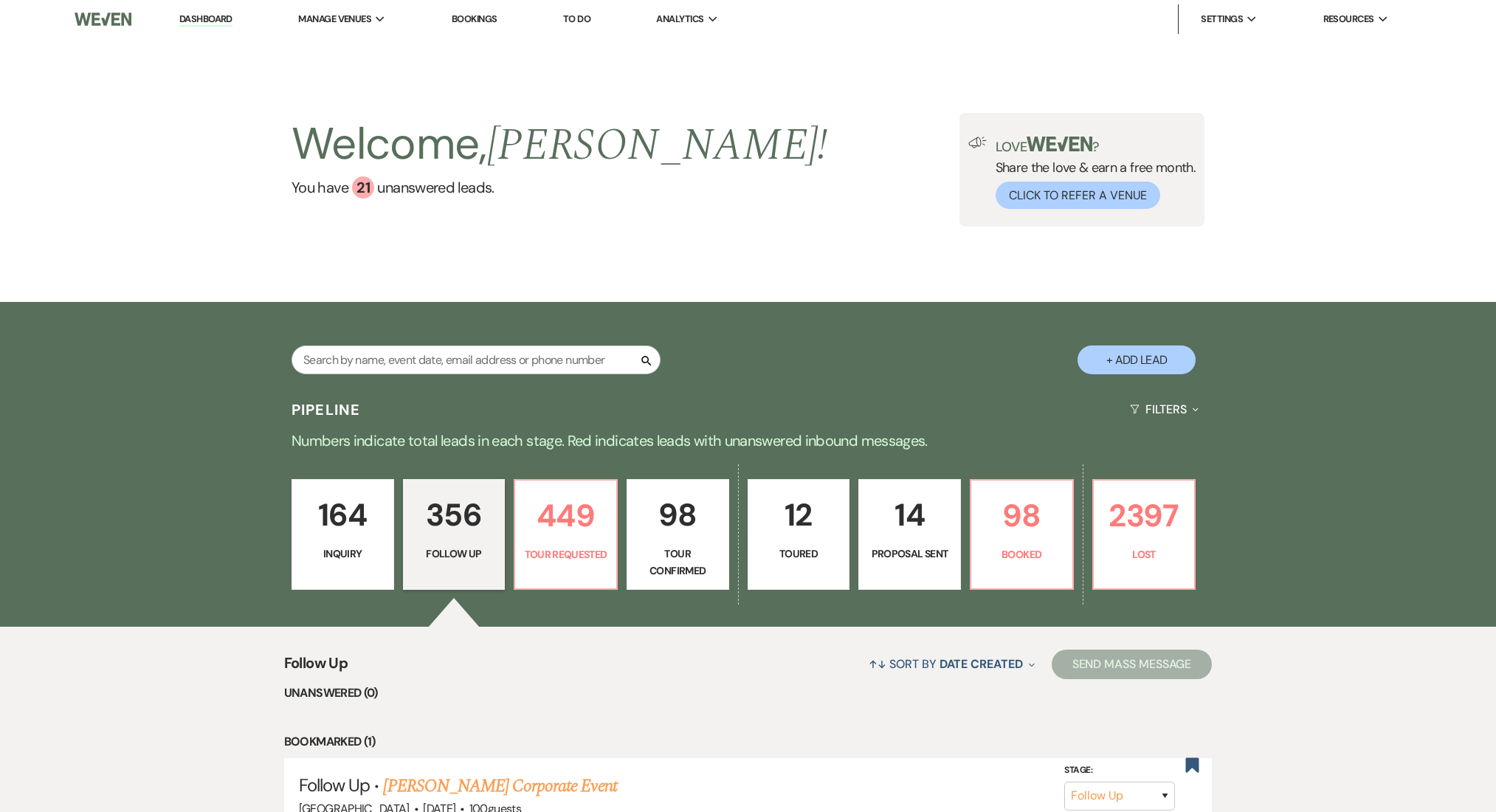
select select "9"
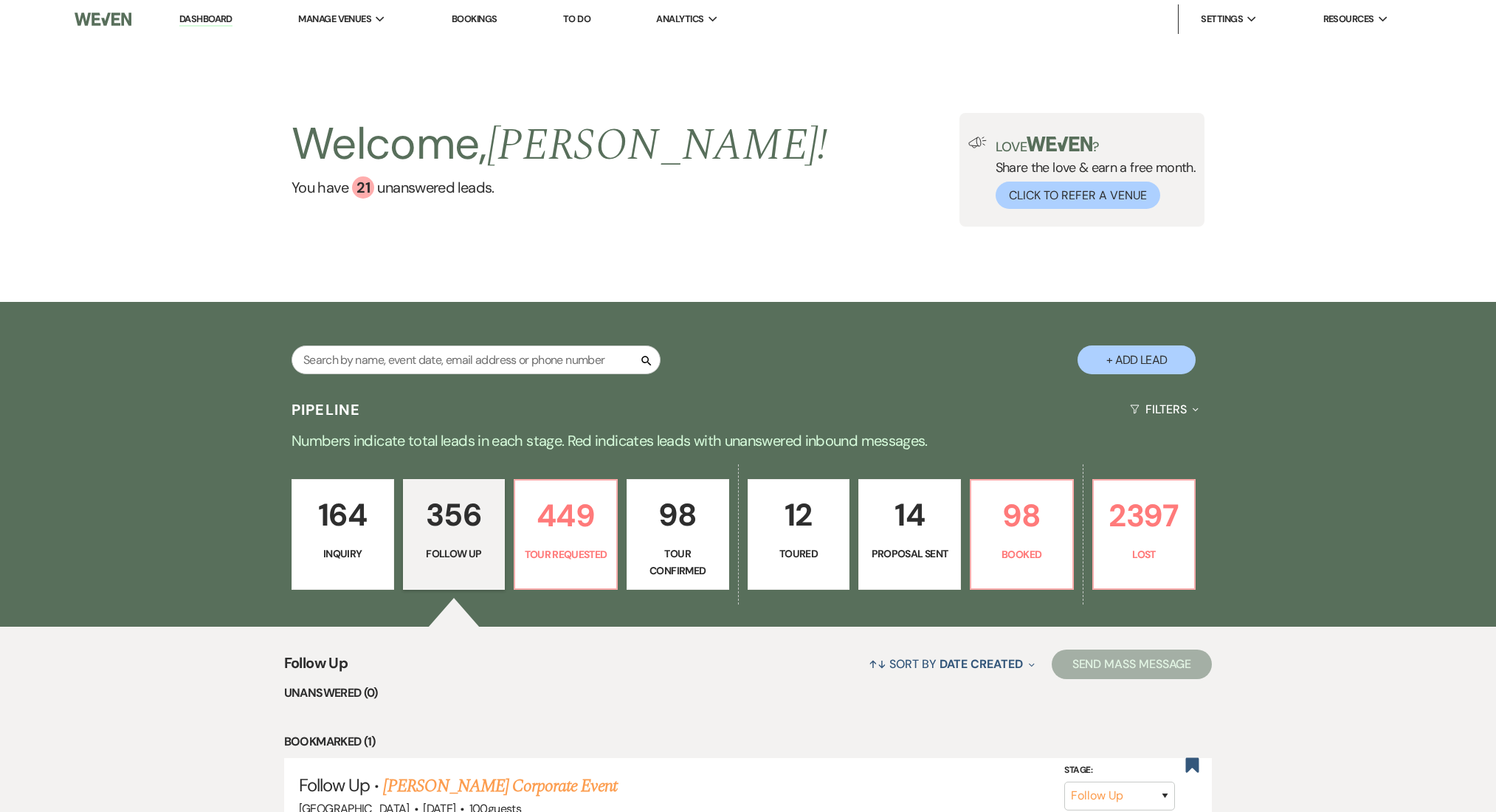
select select "9"
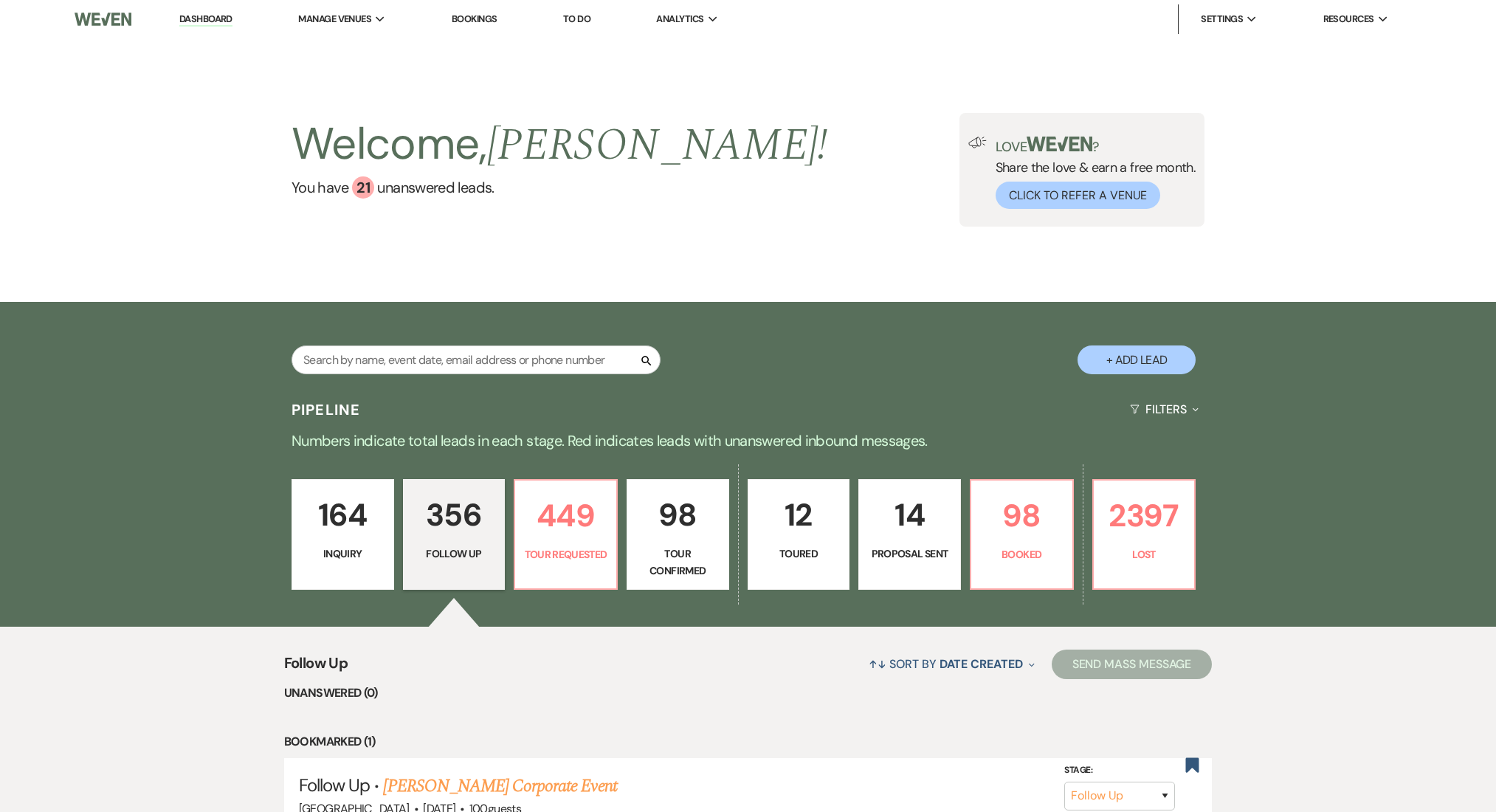
select select "9"
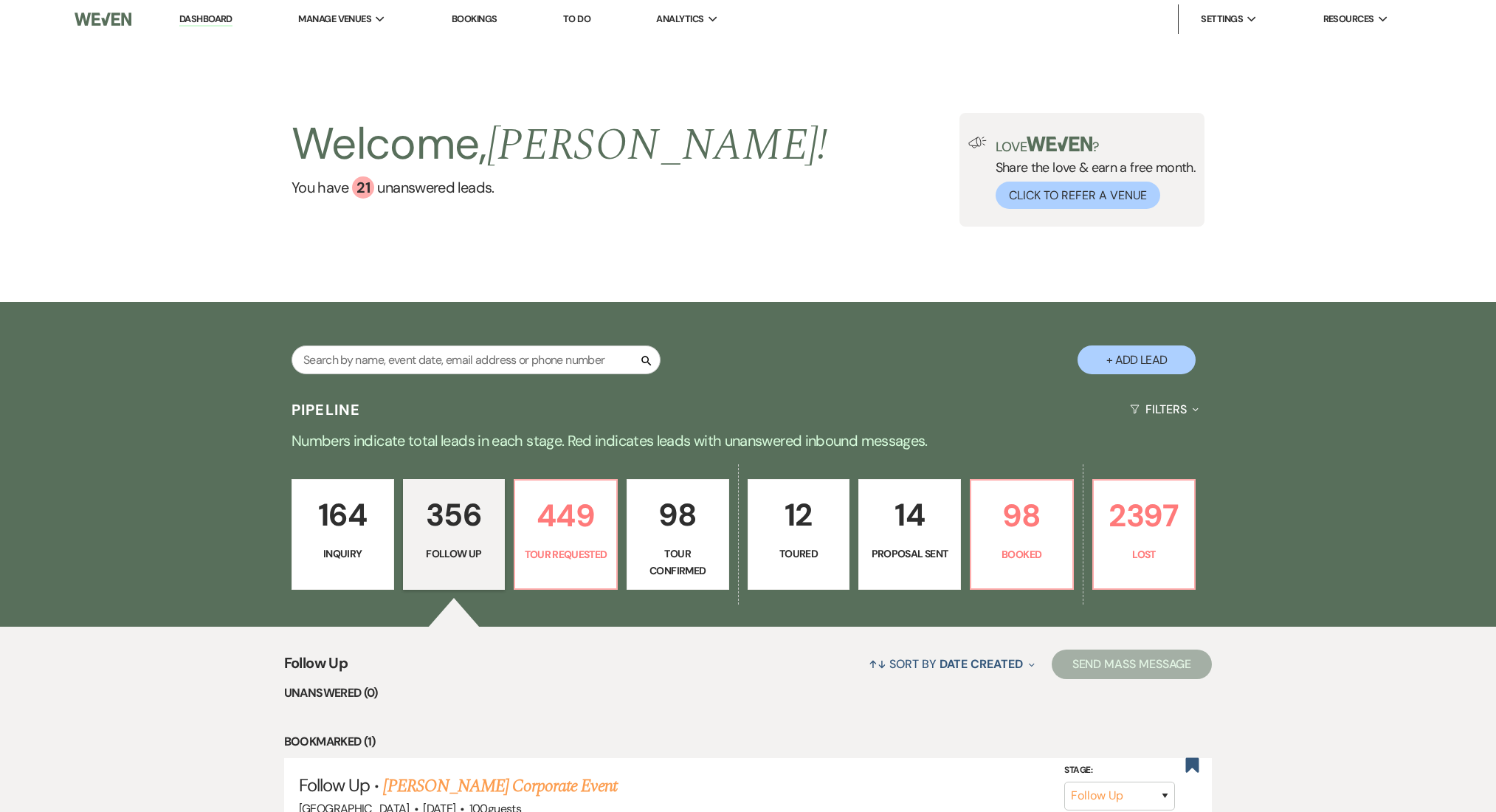
select select "9"
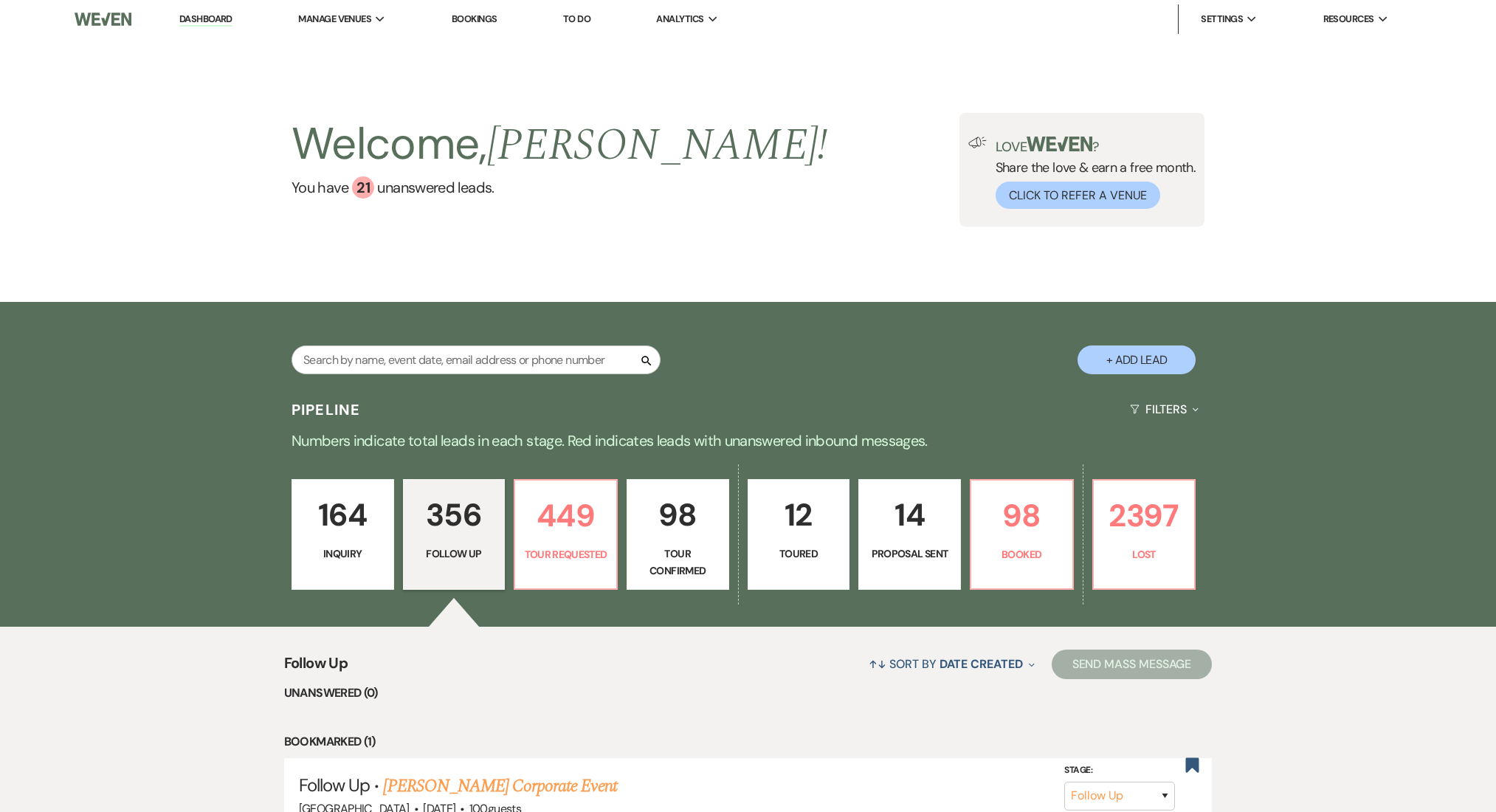
select select "9"
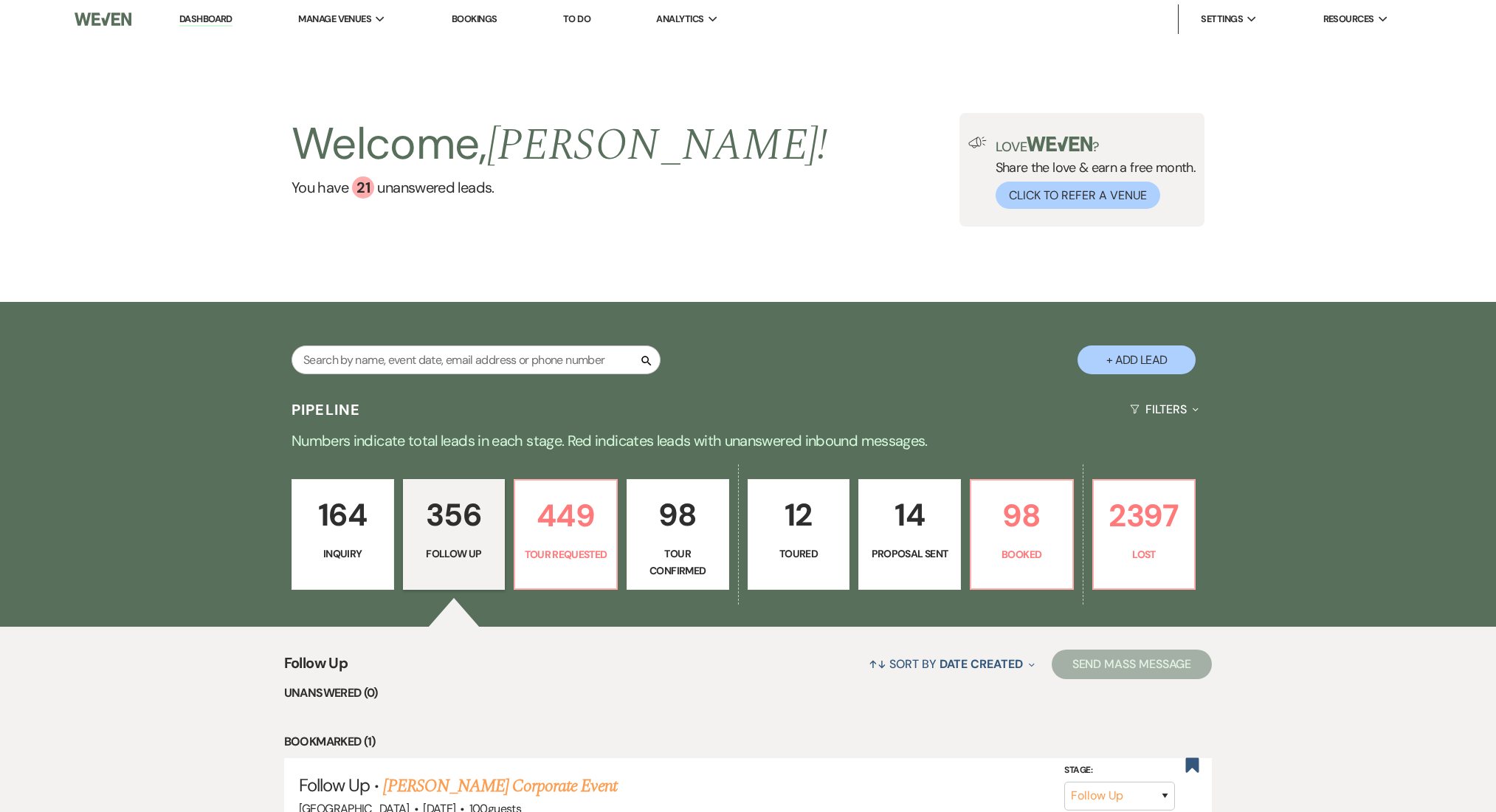
select select "9"
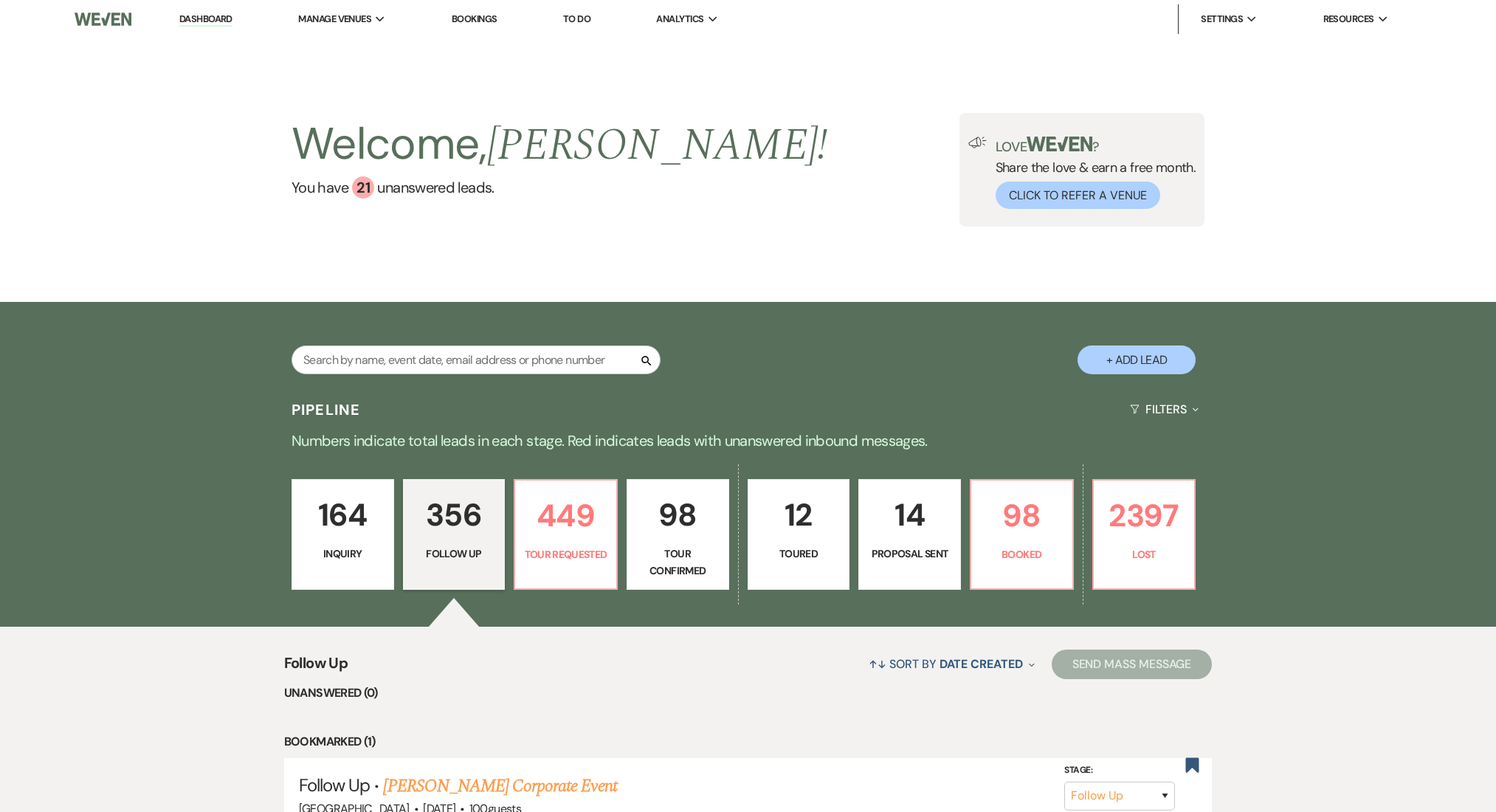
select select "9"
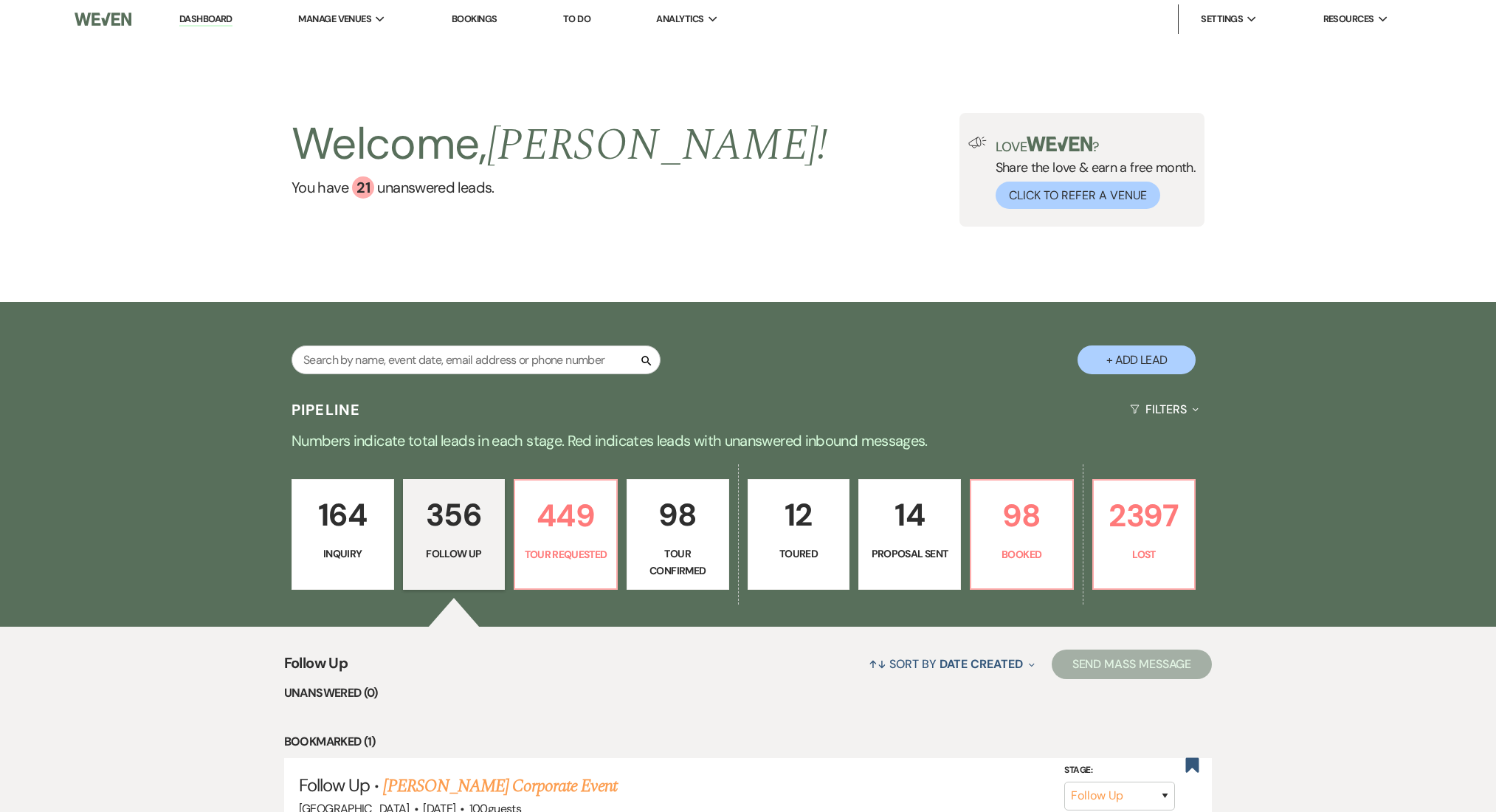
select select "9"
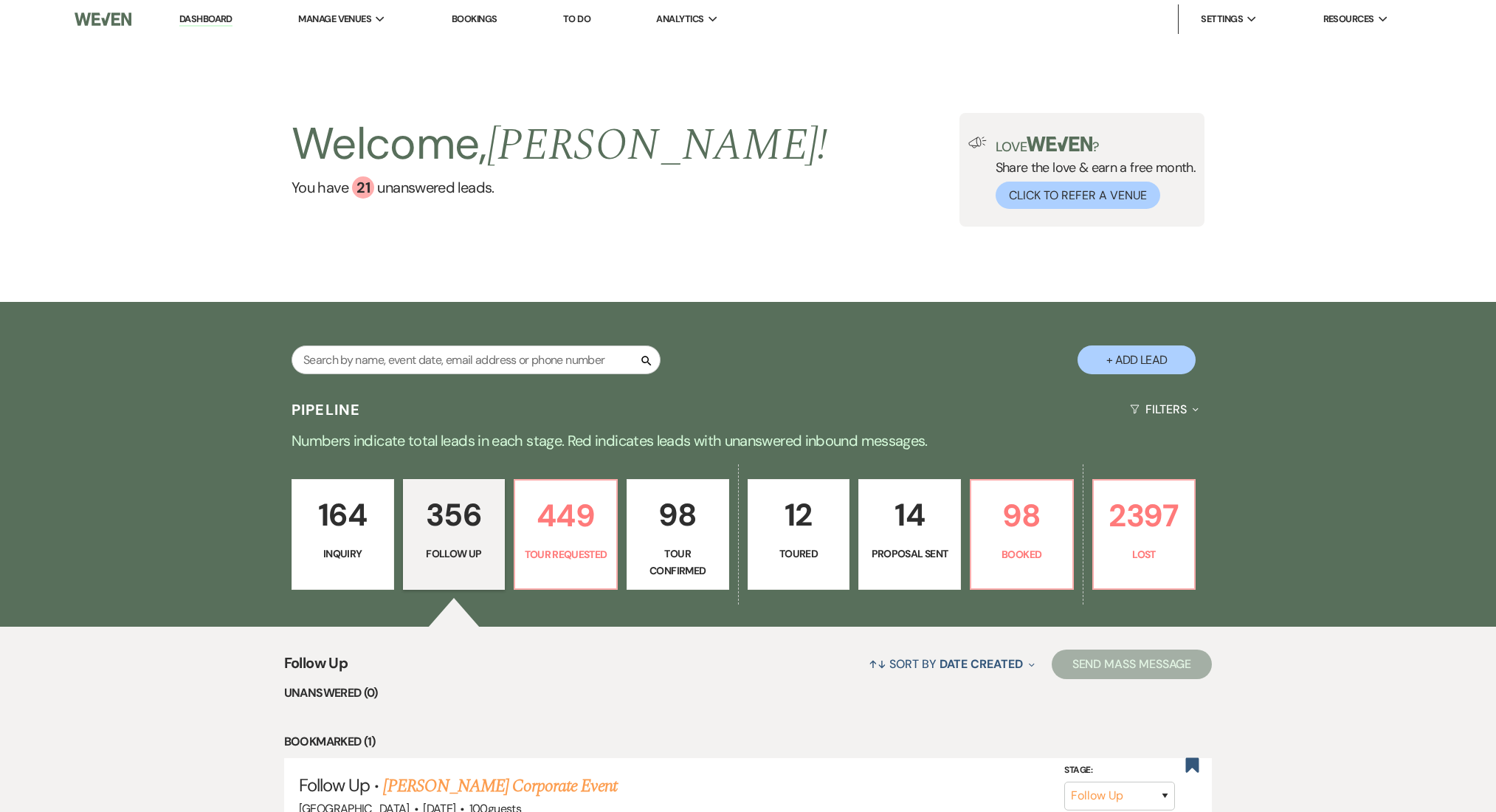
select select "9"
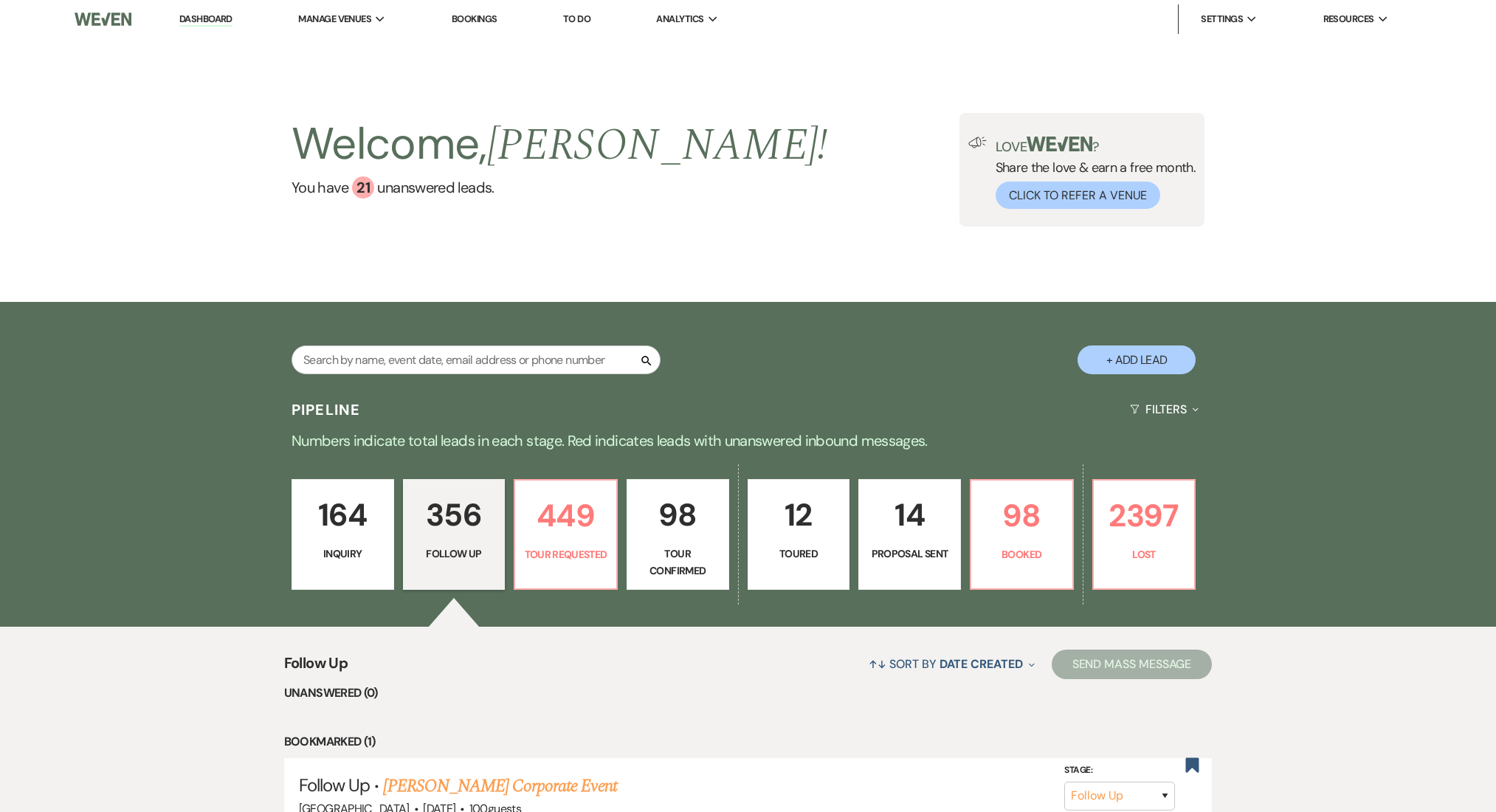
select select "9"
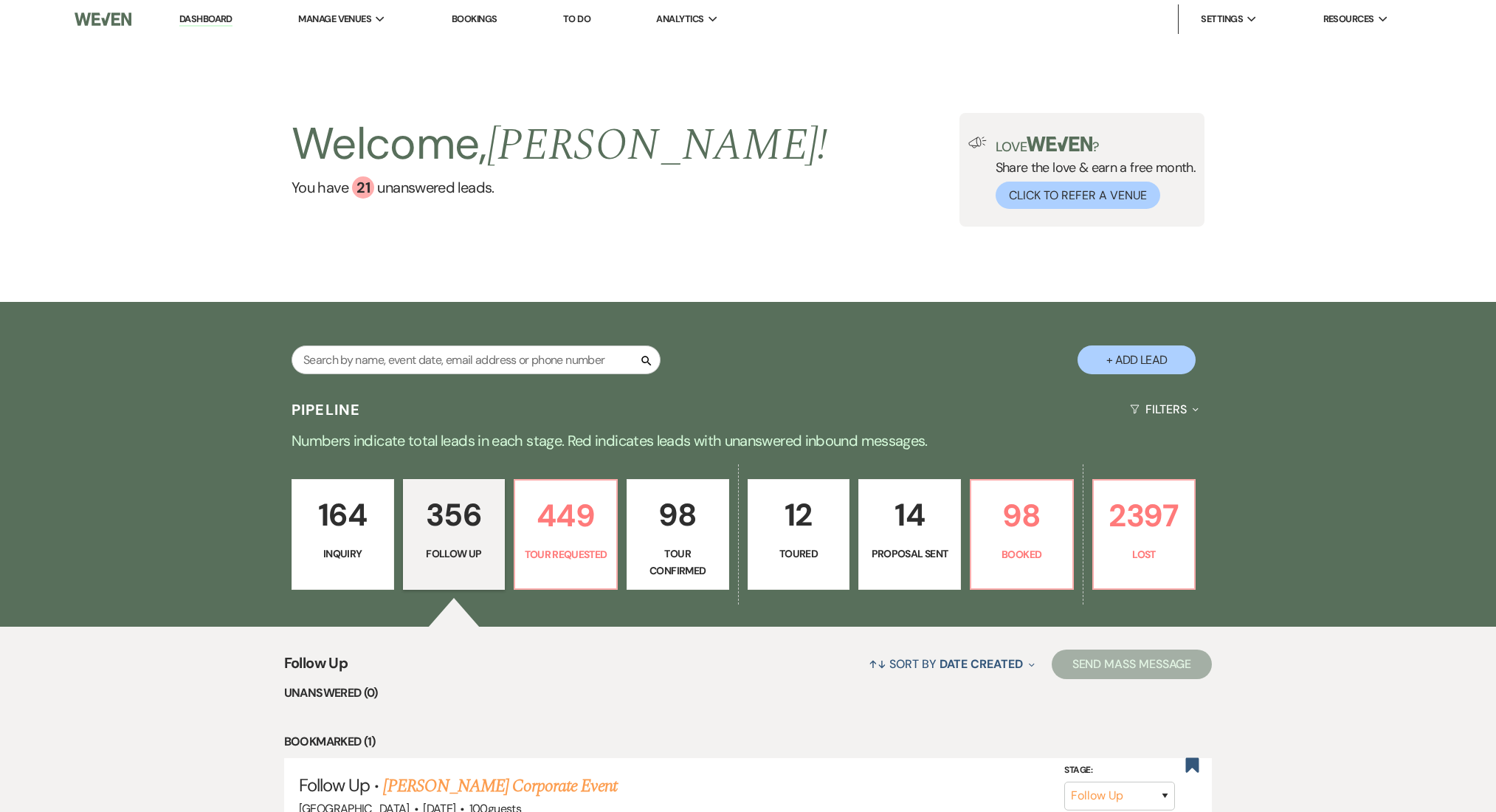
select select "9"
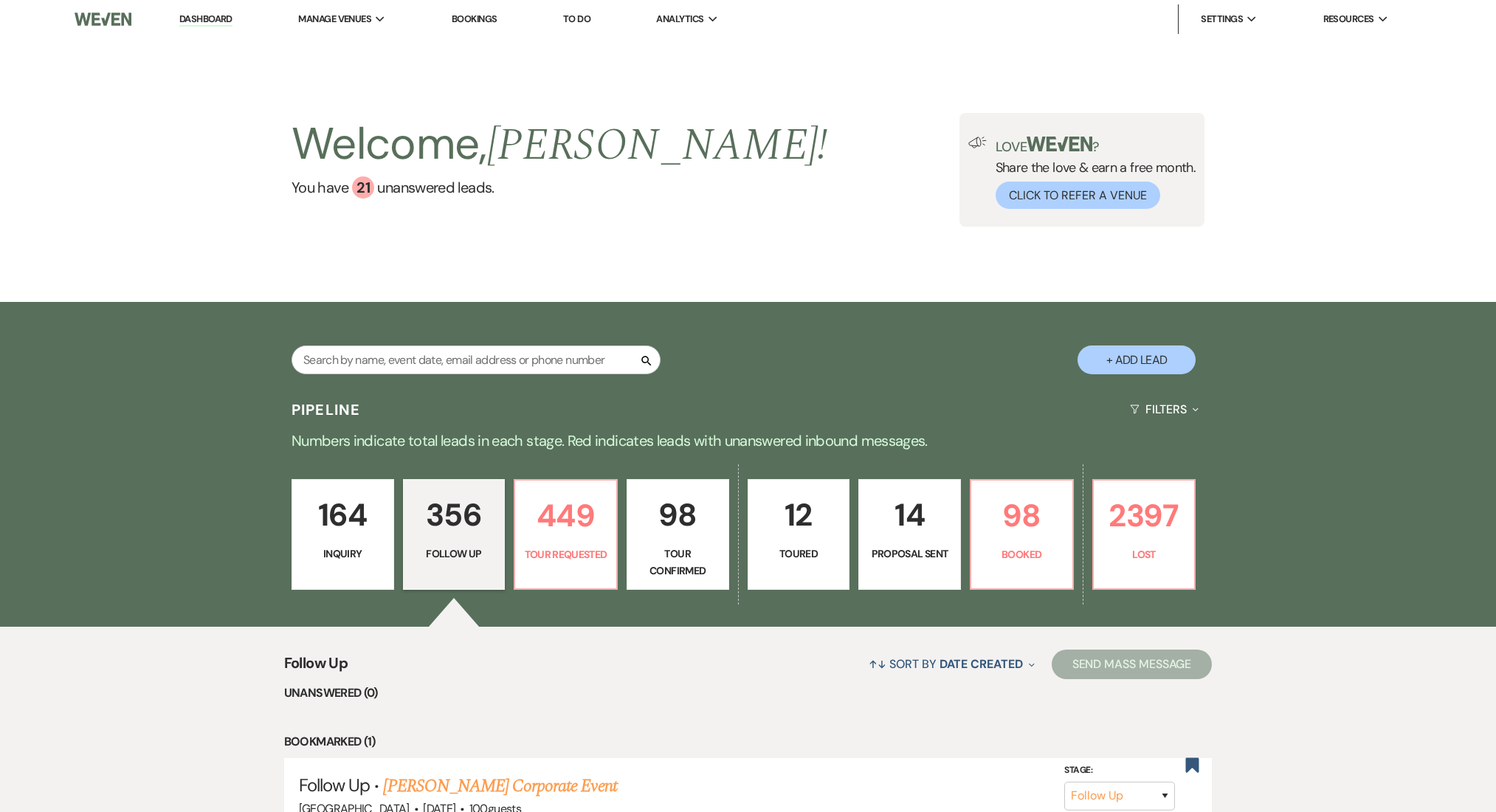
select select "9"
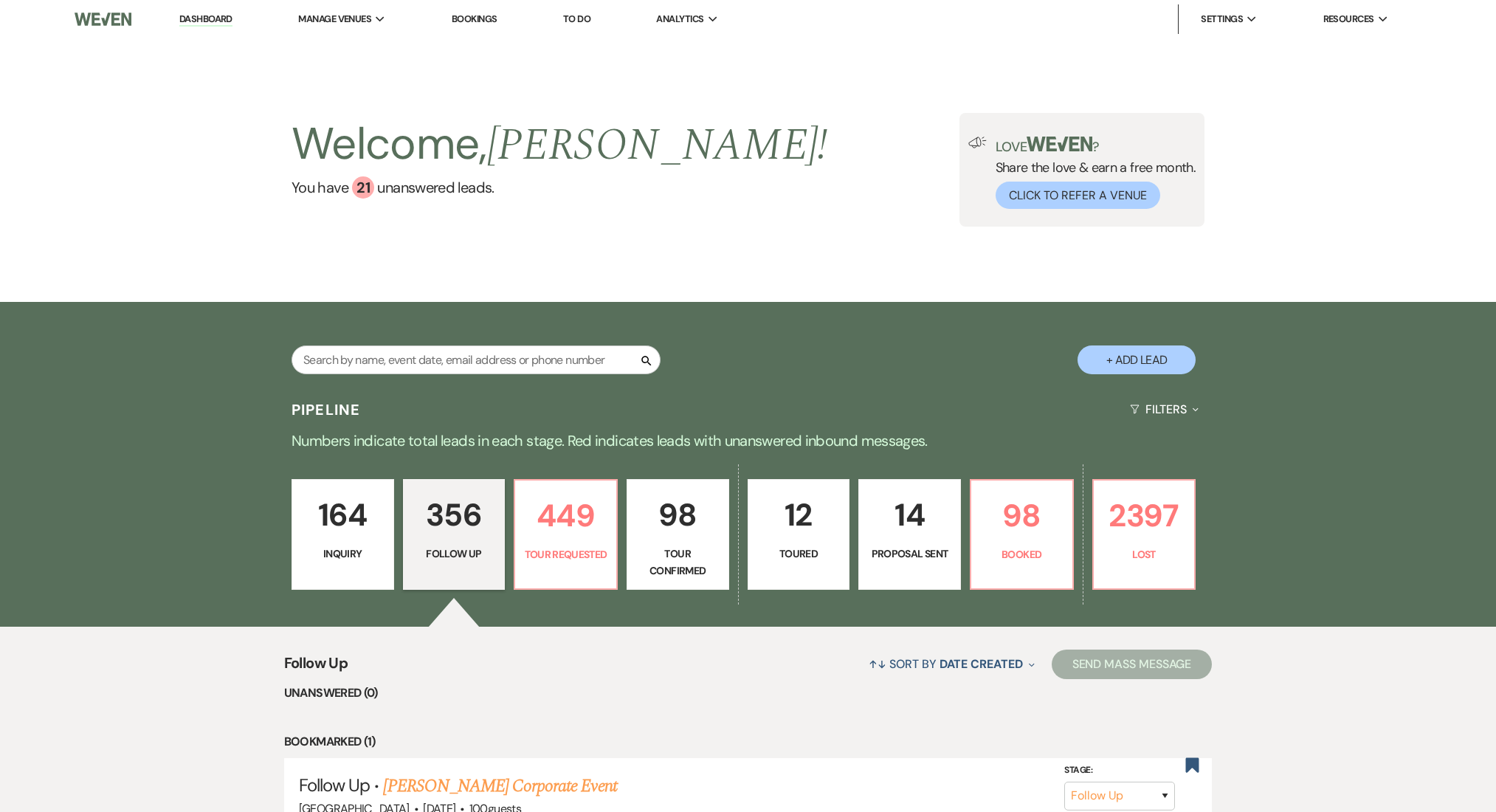
select select "9"
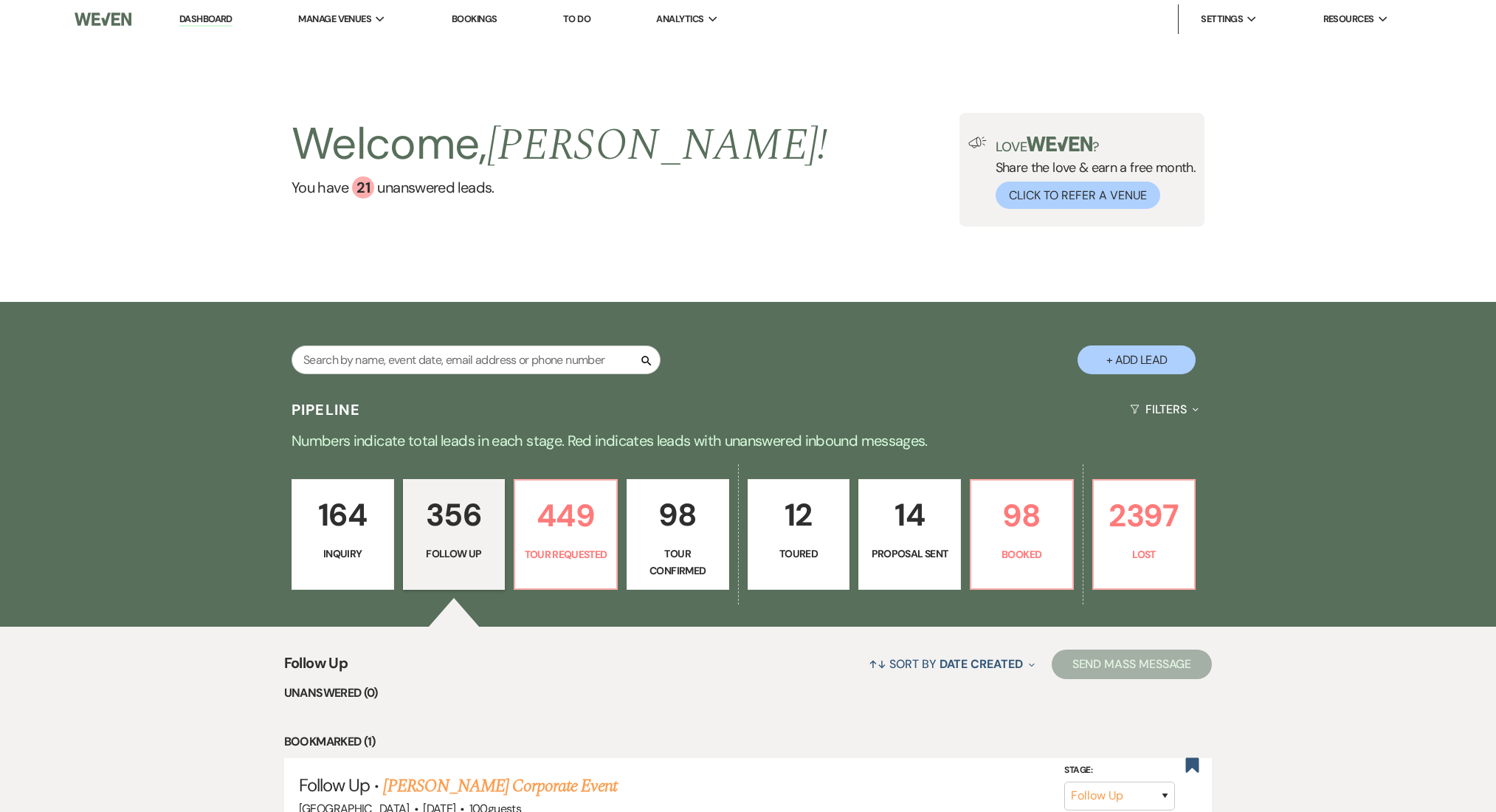
select select "9"
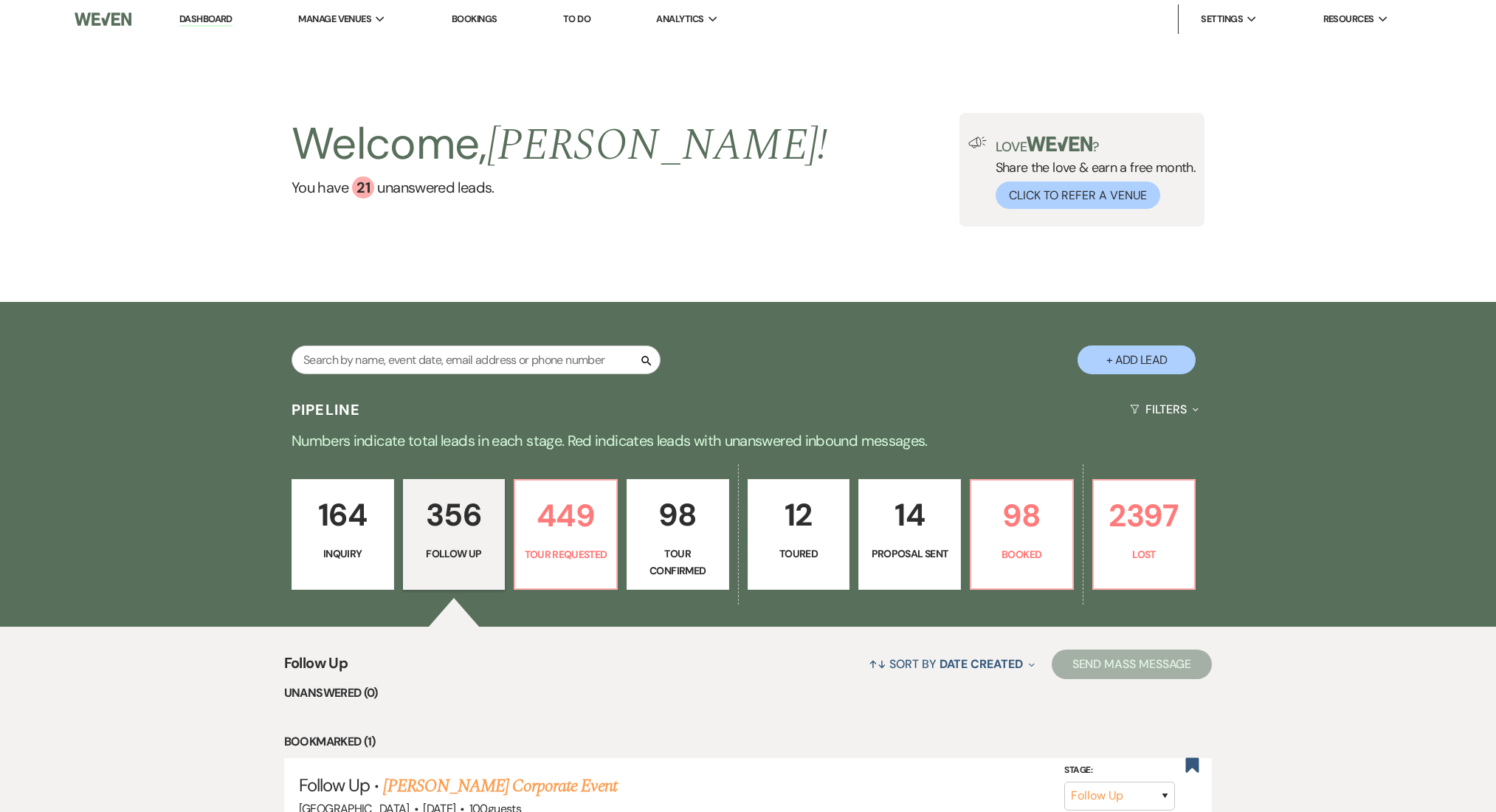
select select "9"
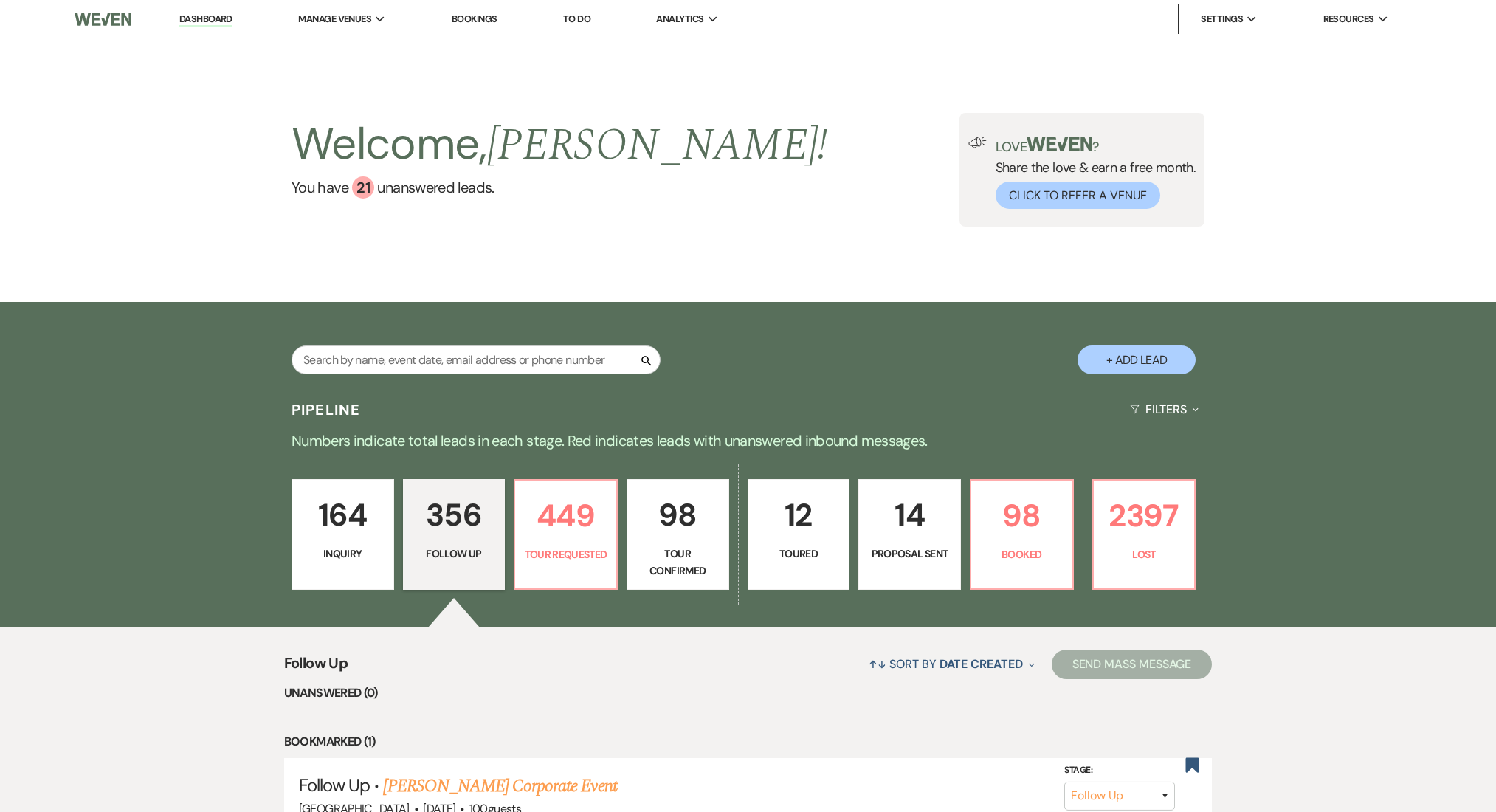
select select "9"
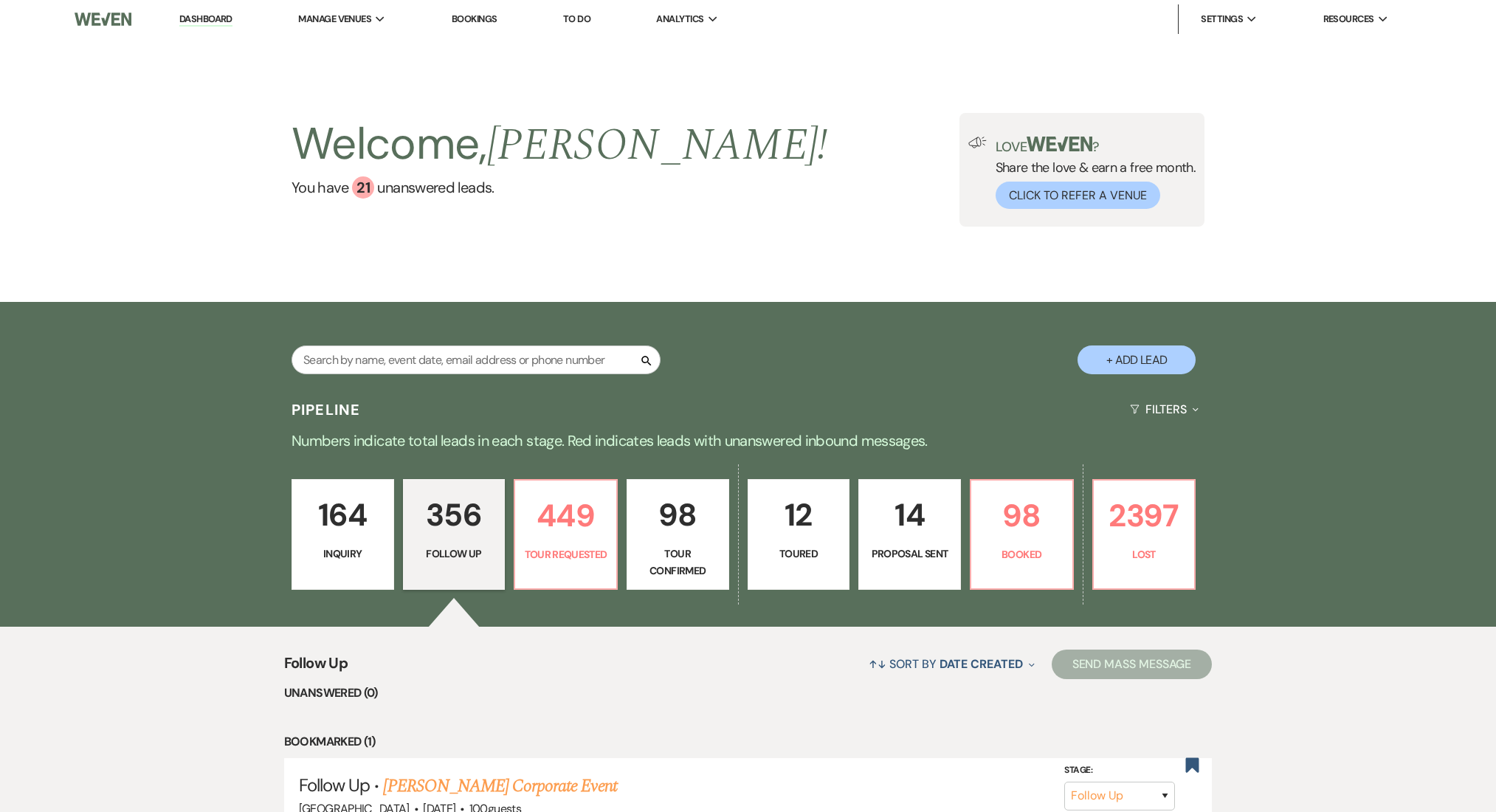
select select "9"
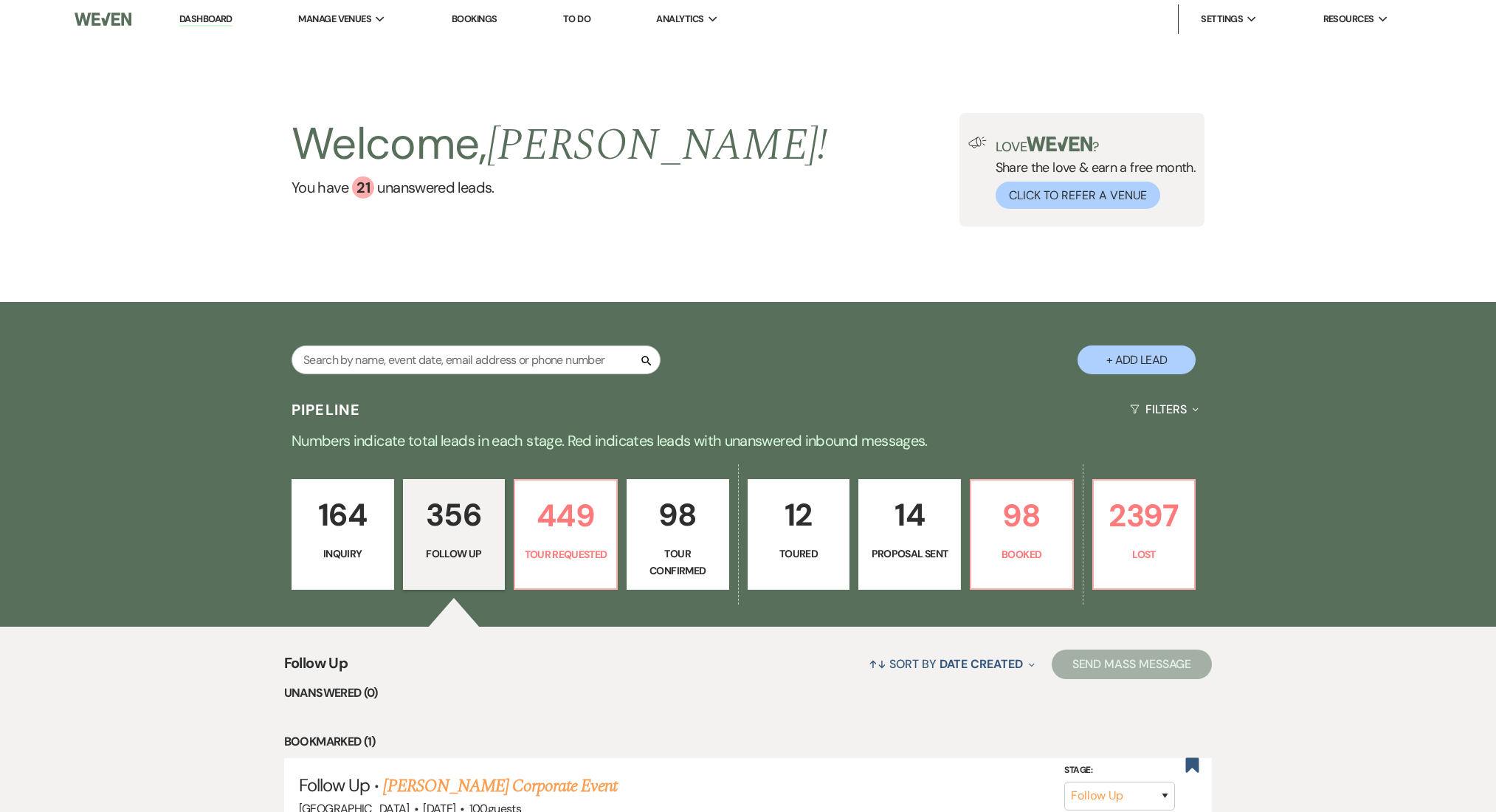
select select "9"
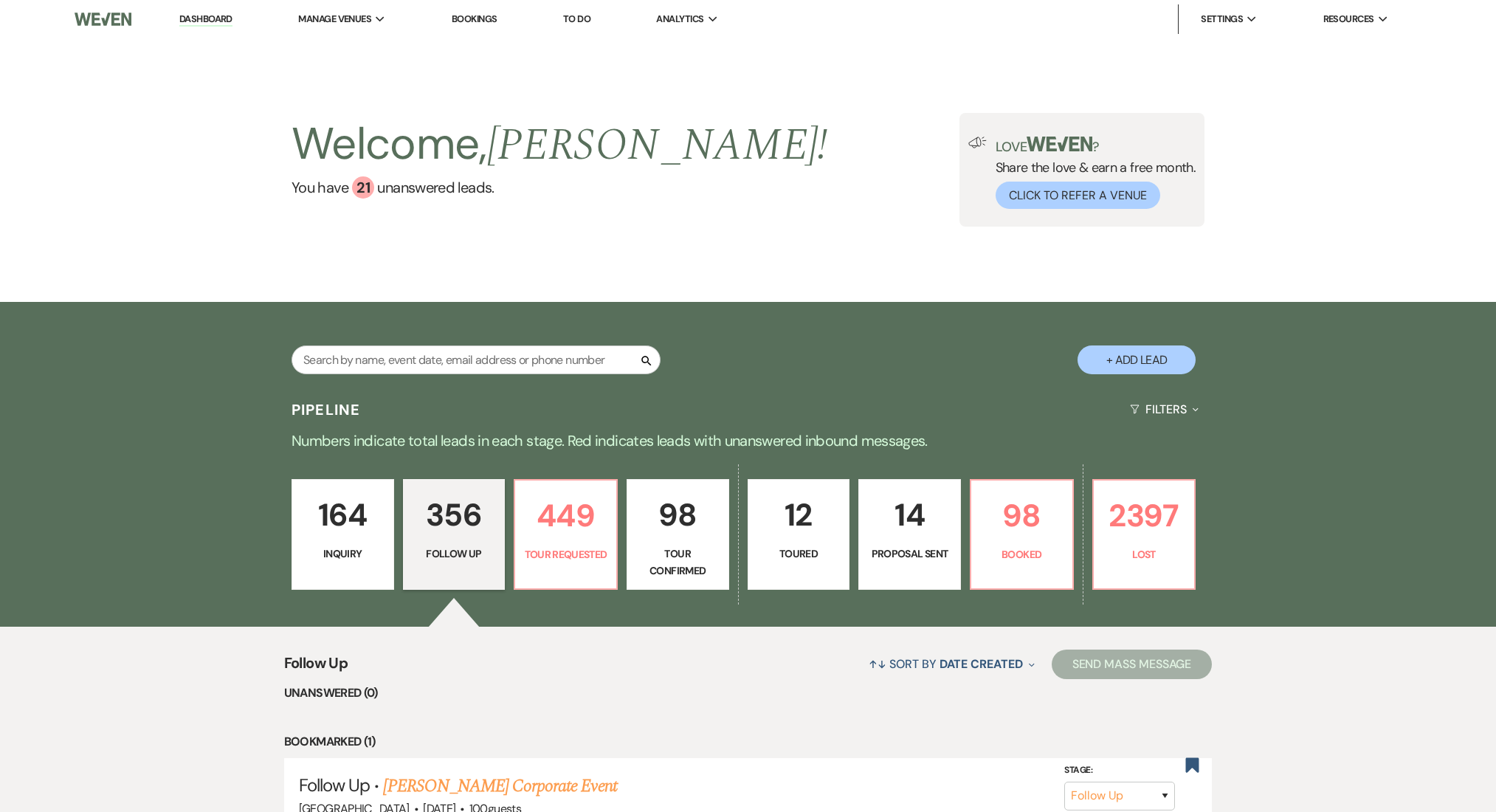
select select "9"
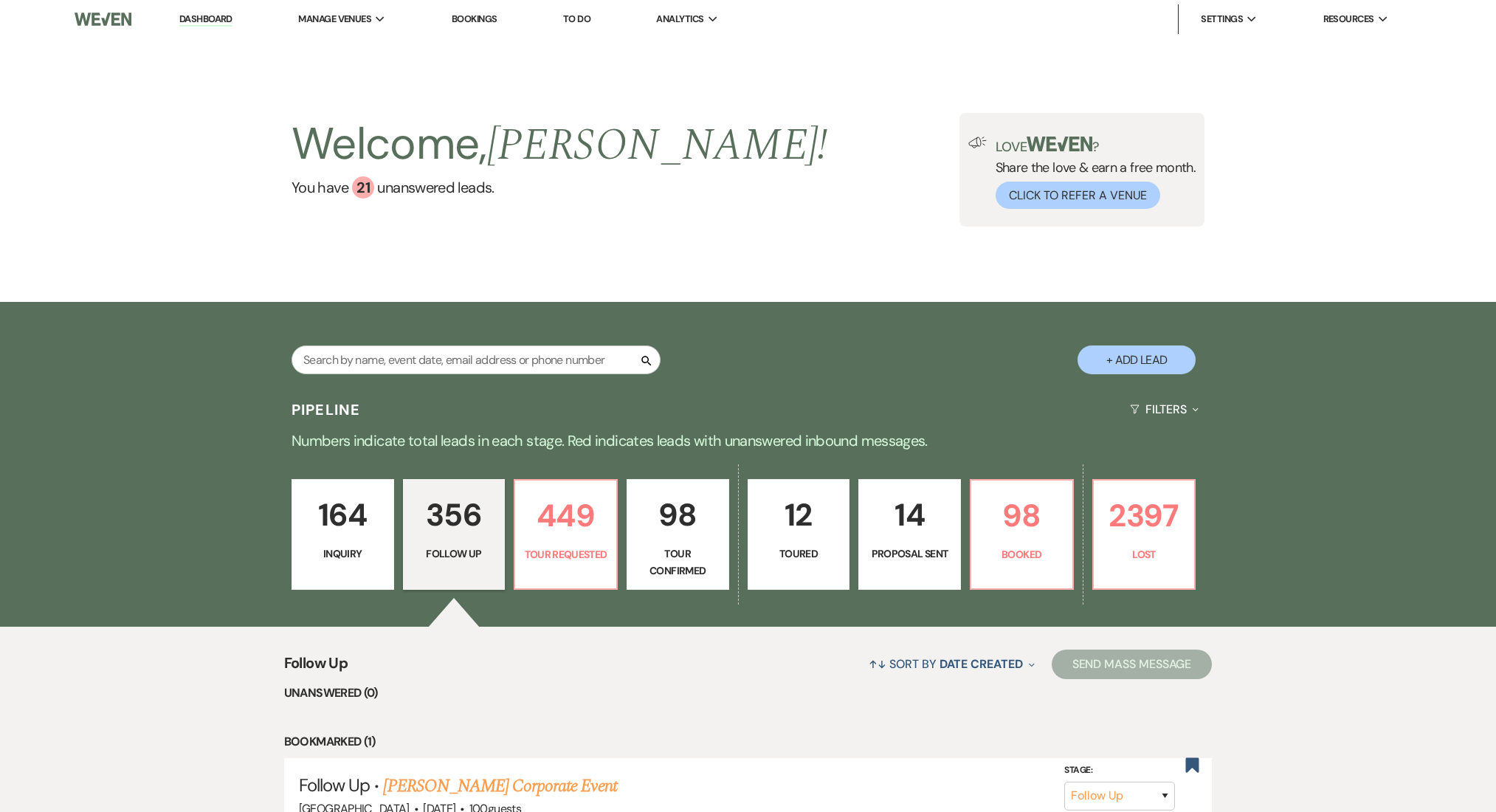
select select "9"
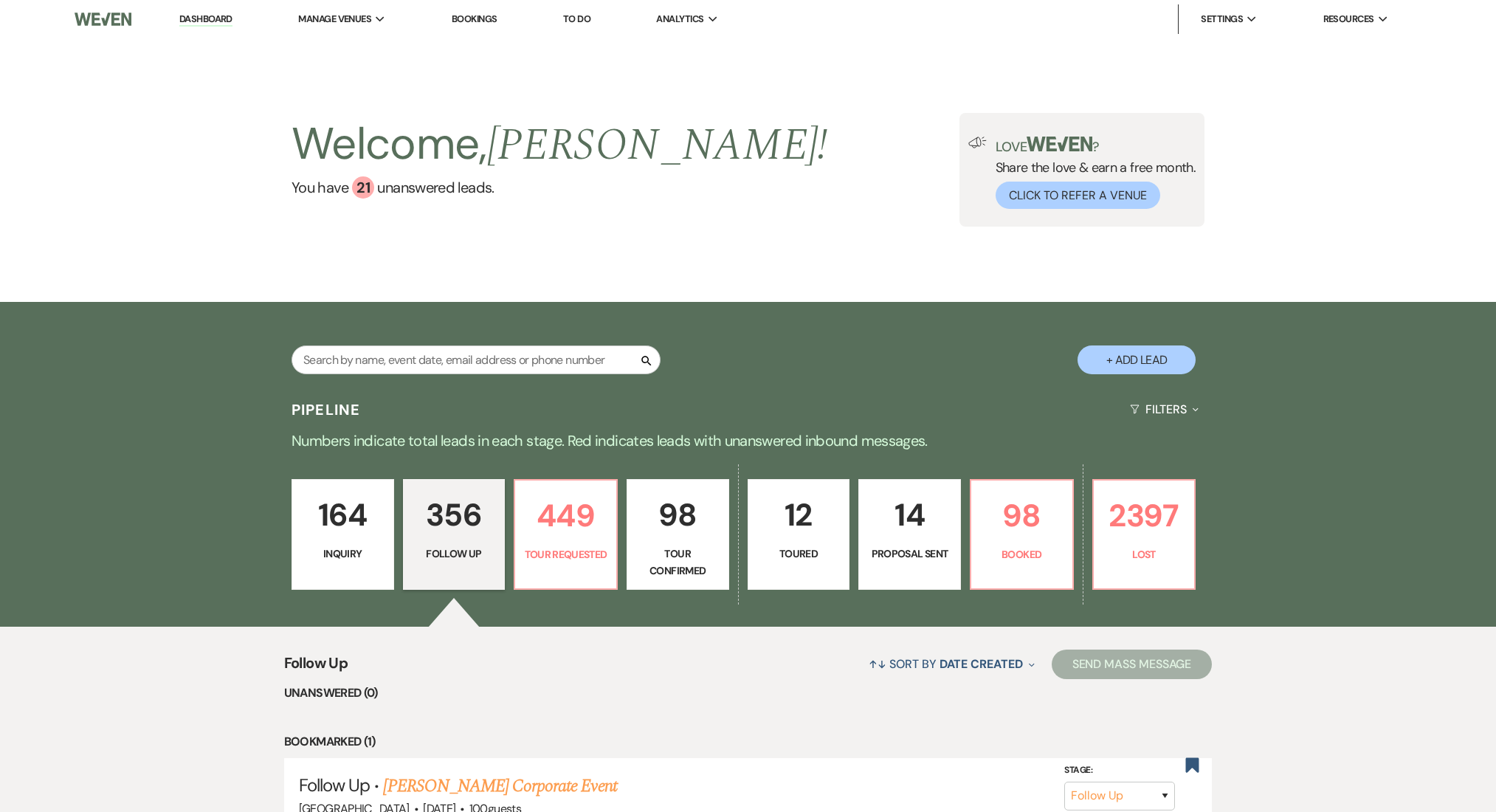
select select "9"
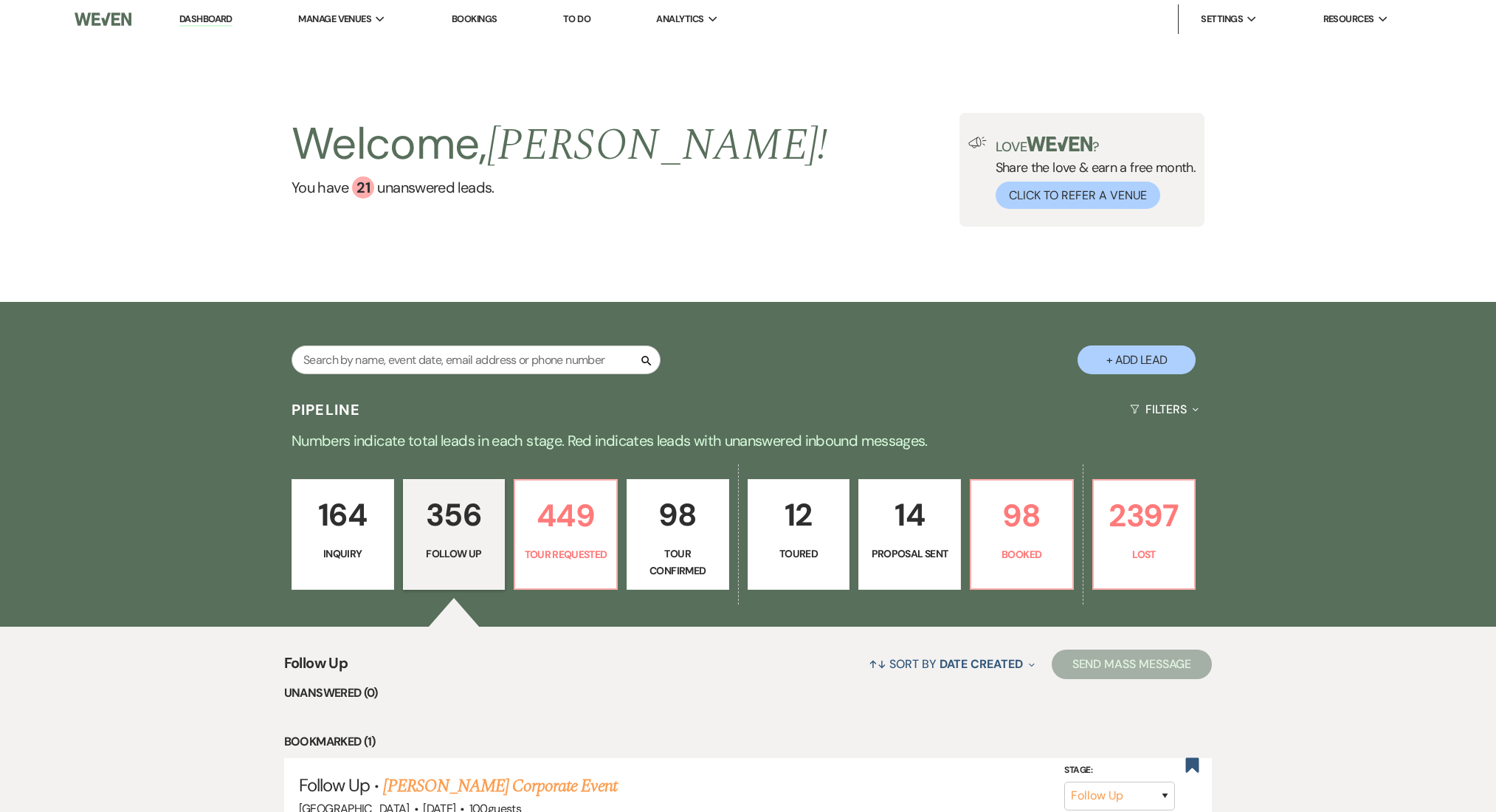
select select "9"
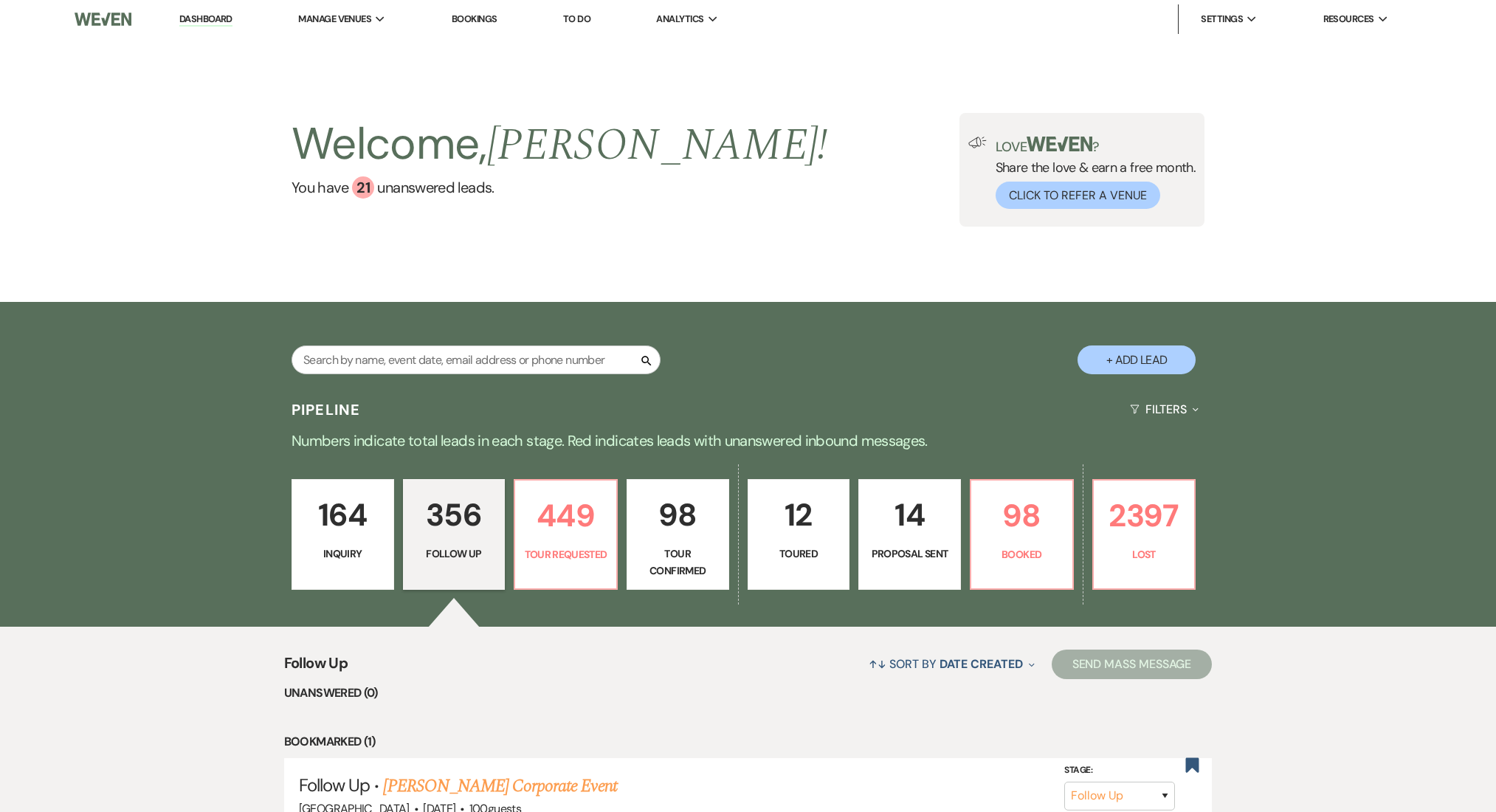
select select "9"
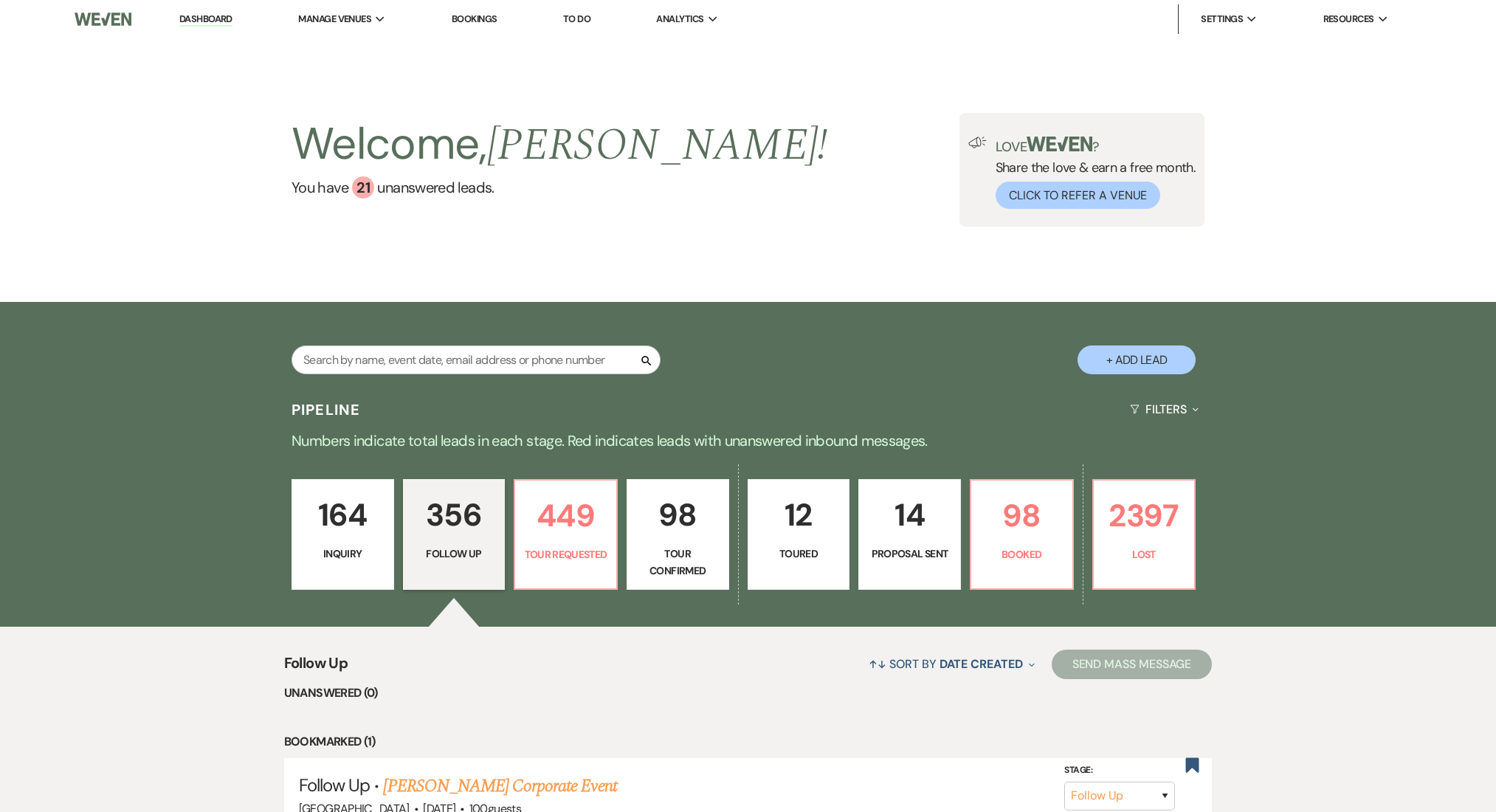
select select "9"
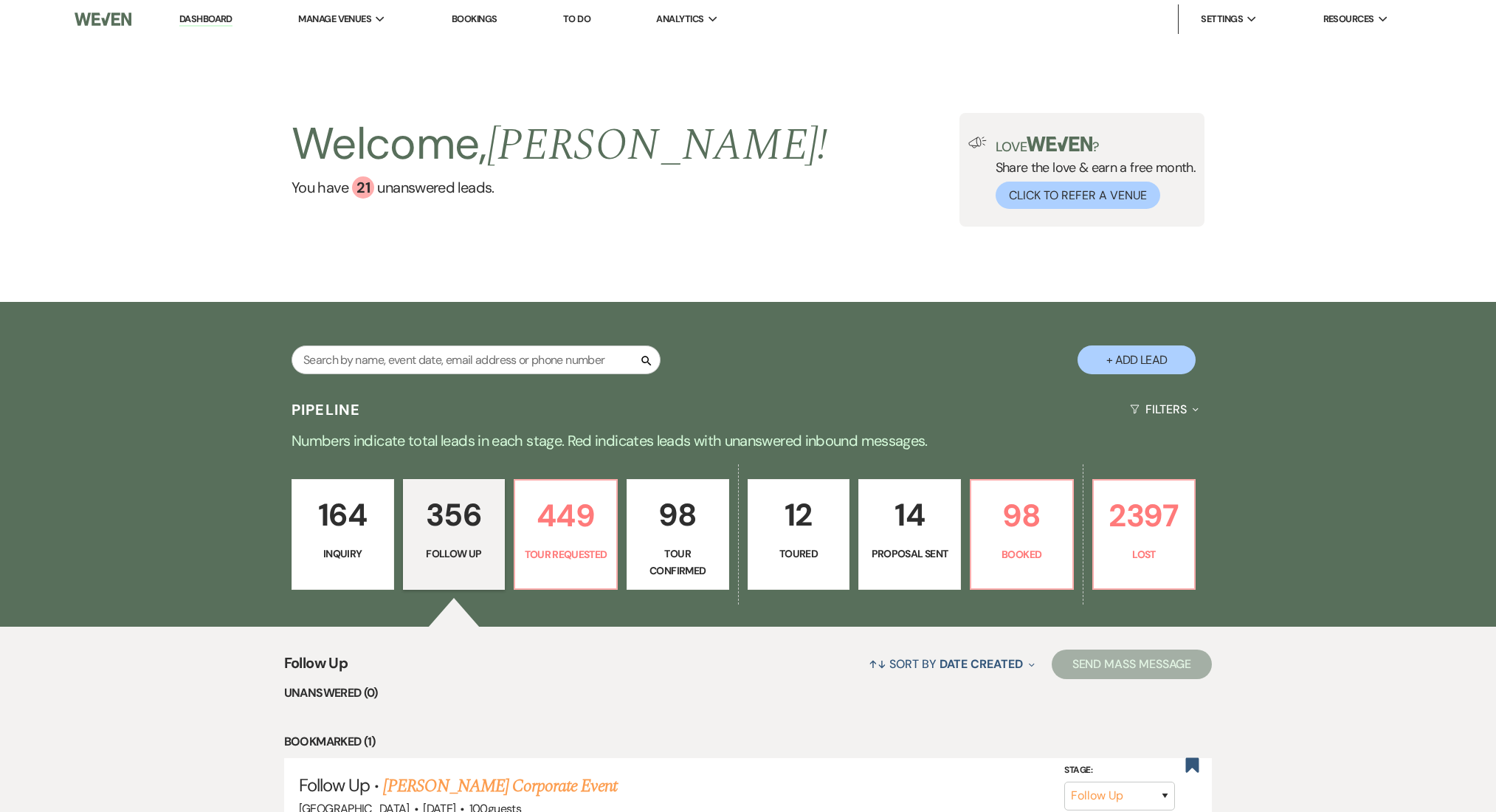
select select "9"
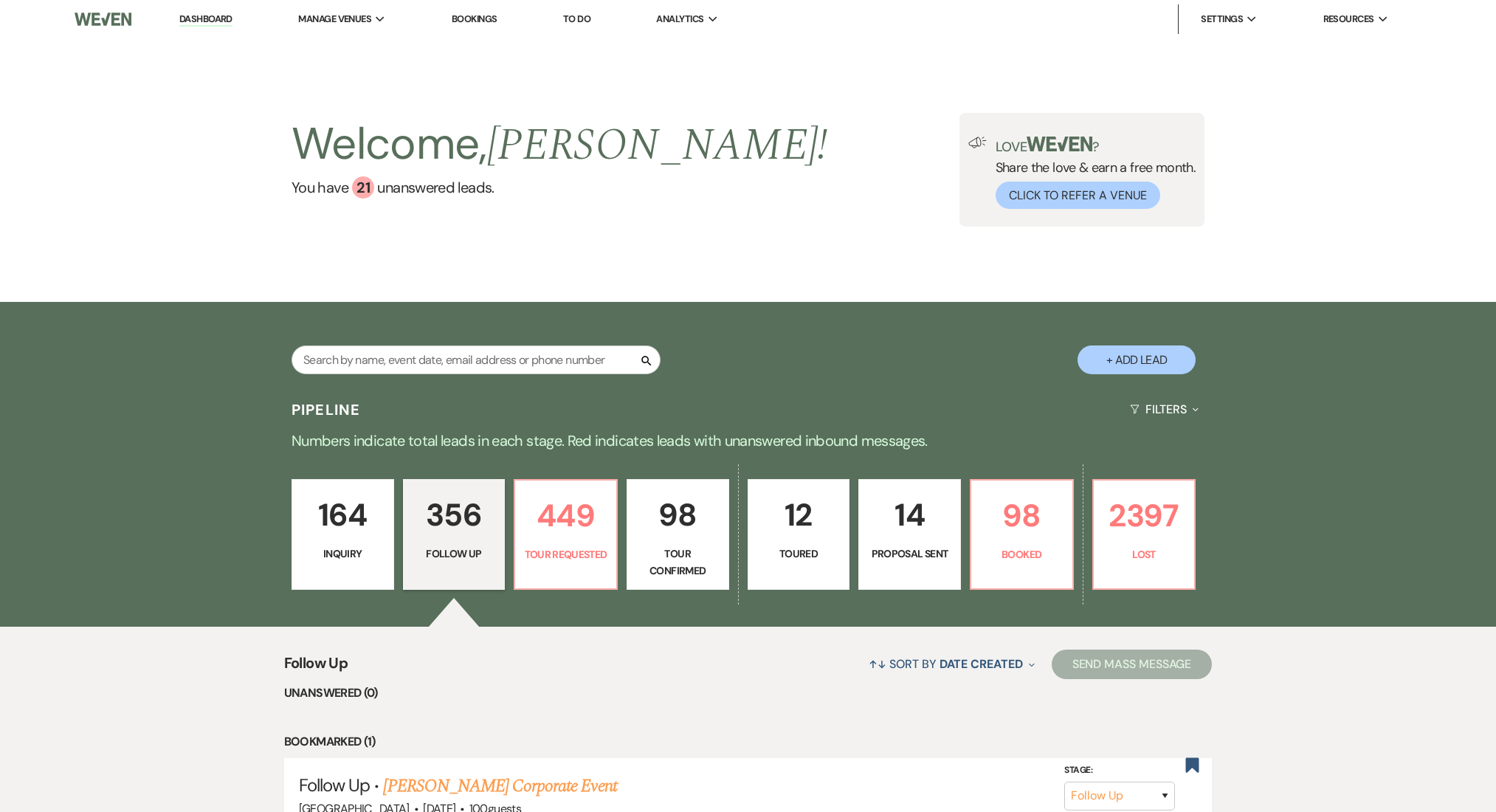
select select "9"
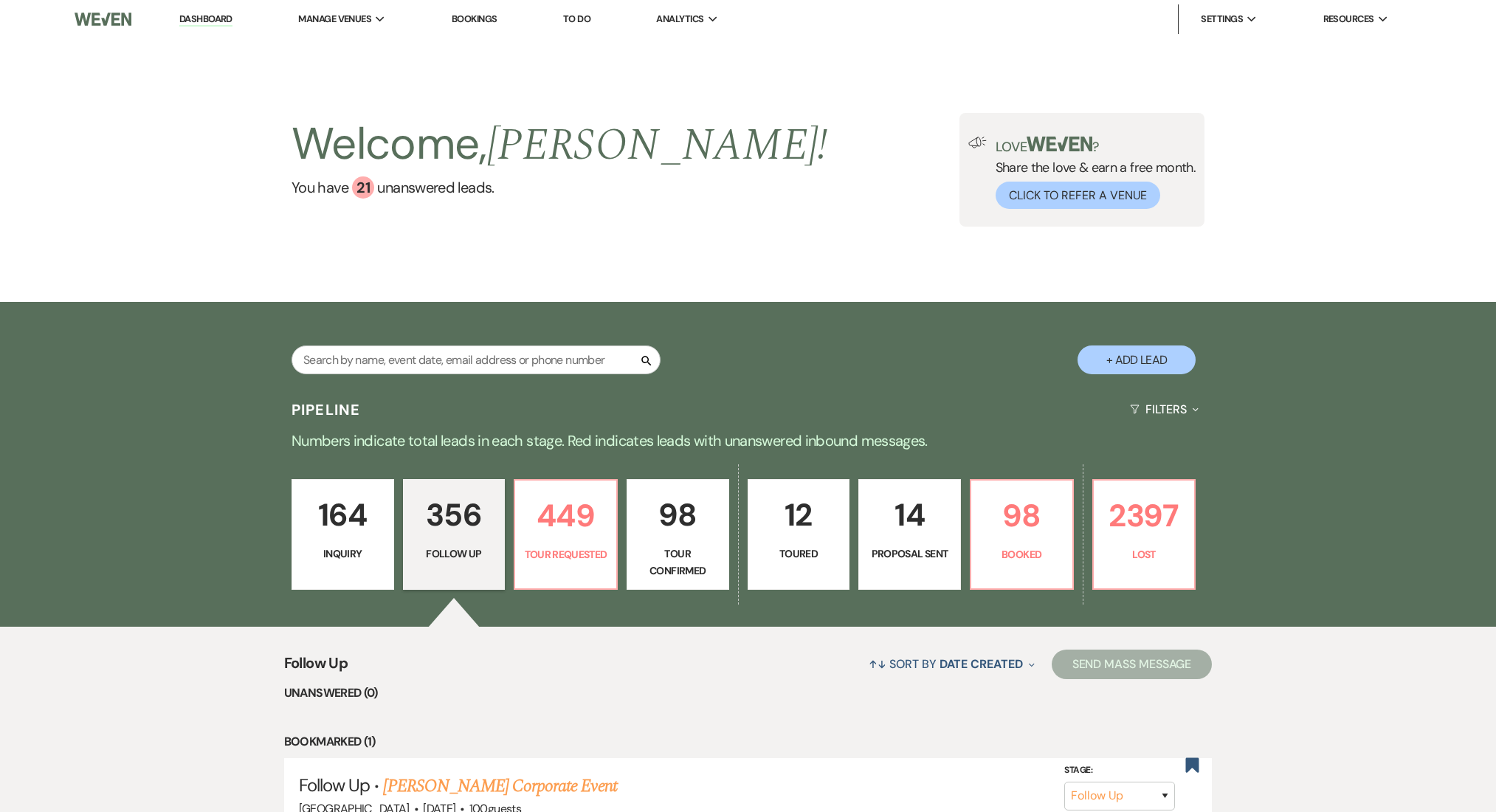
select select "9"
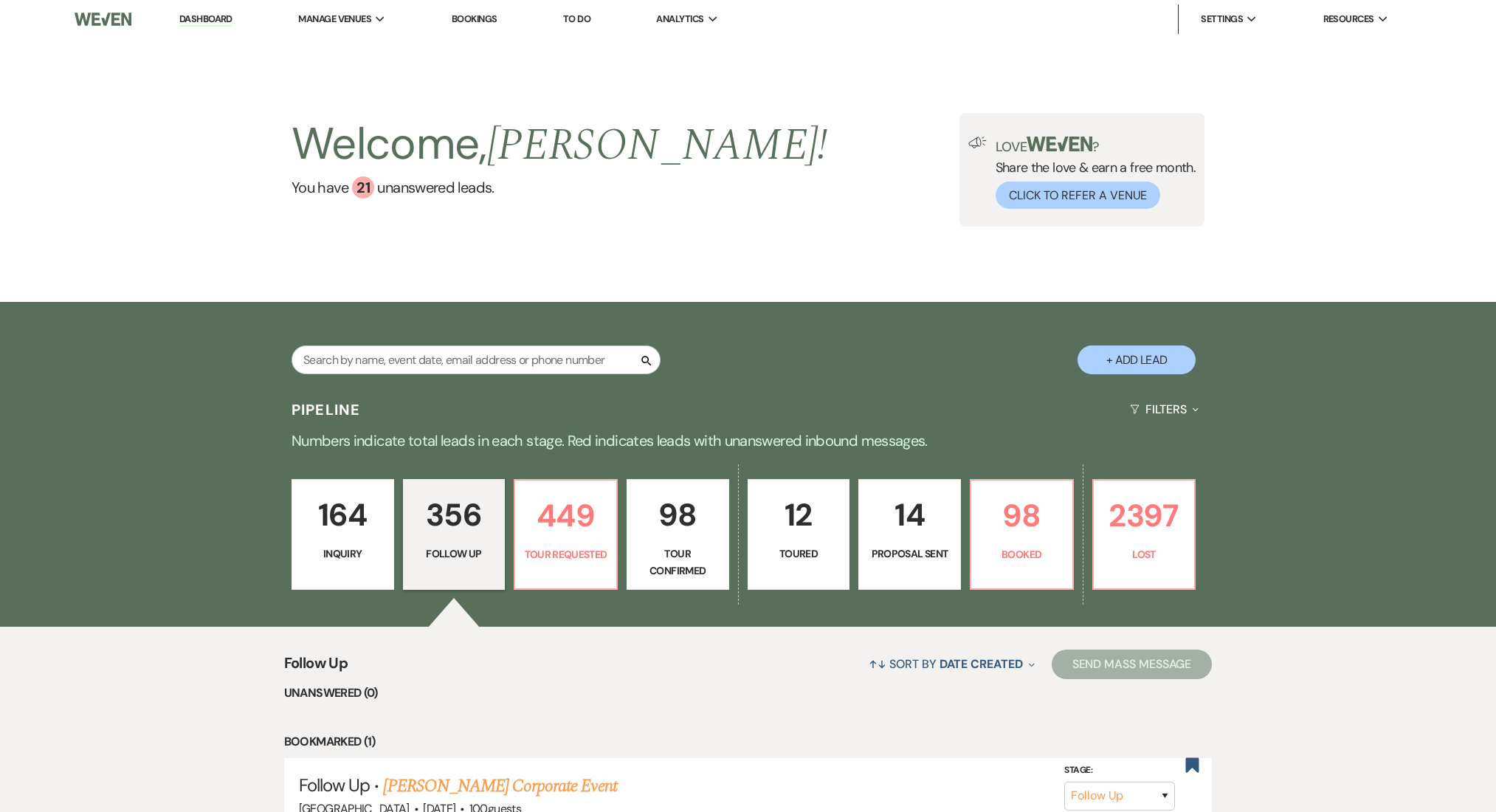
select select "9"
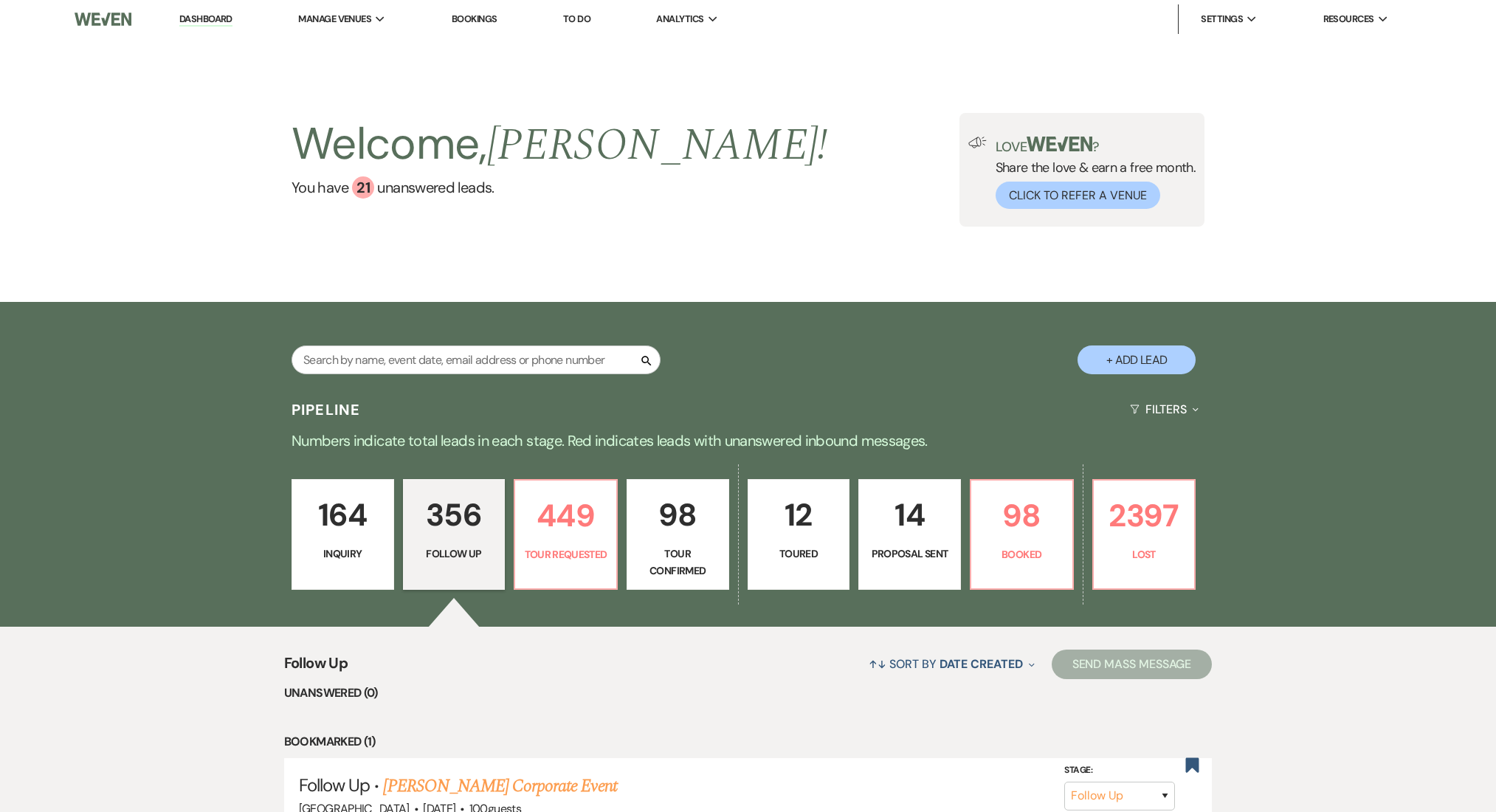
select select "9"
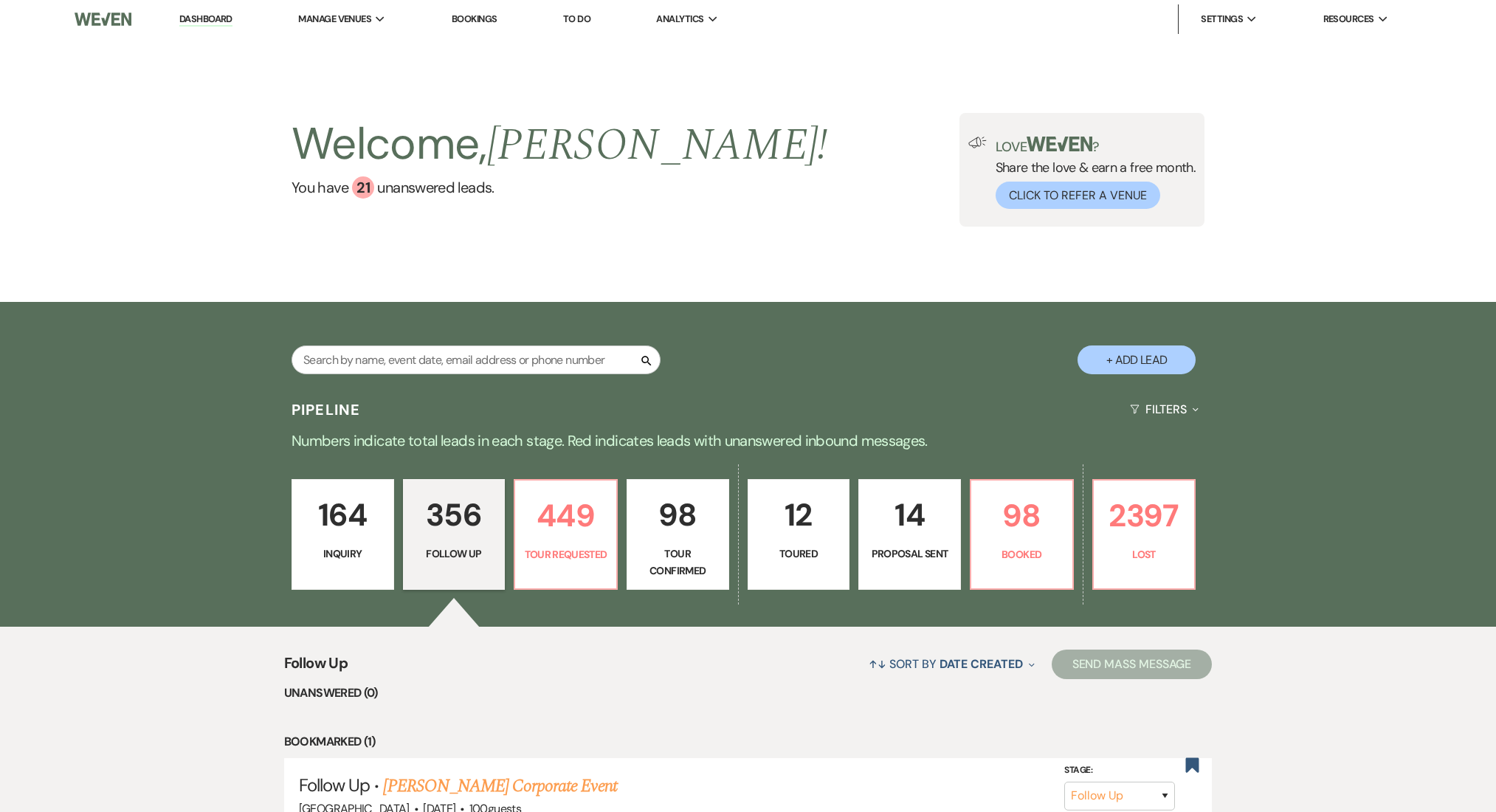
select select "9"
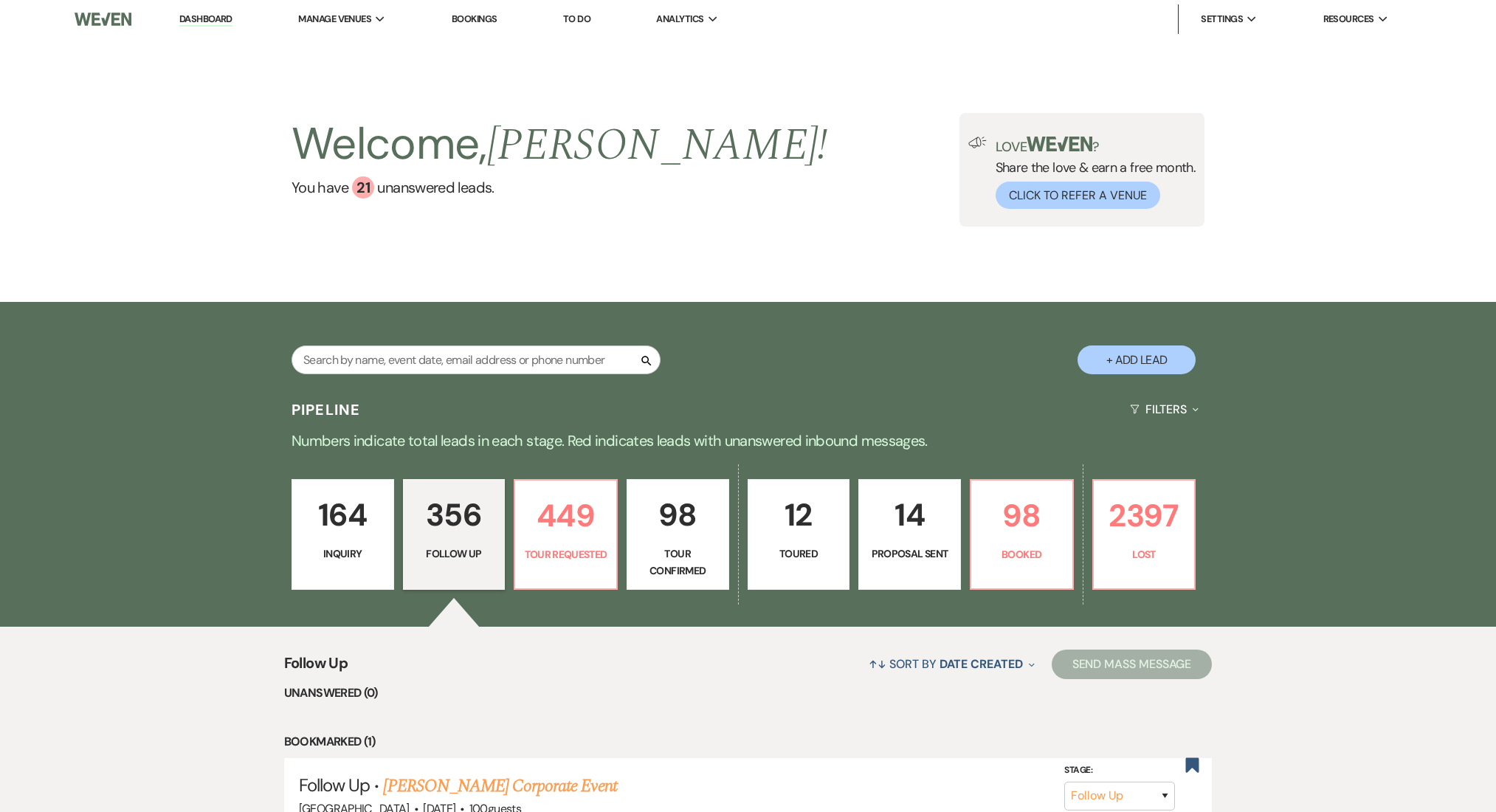
select select "9"
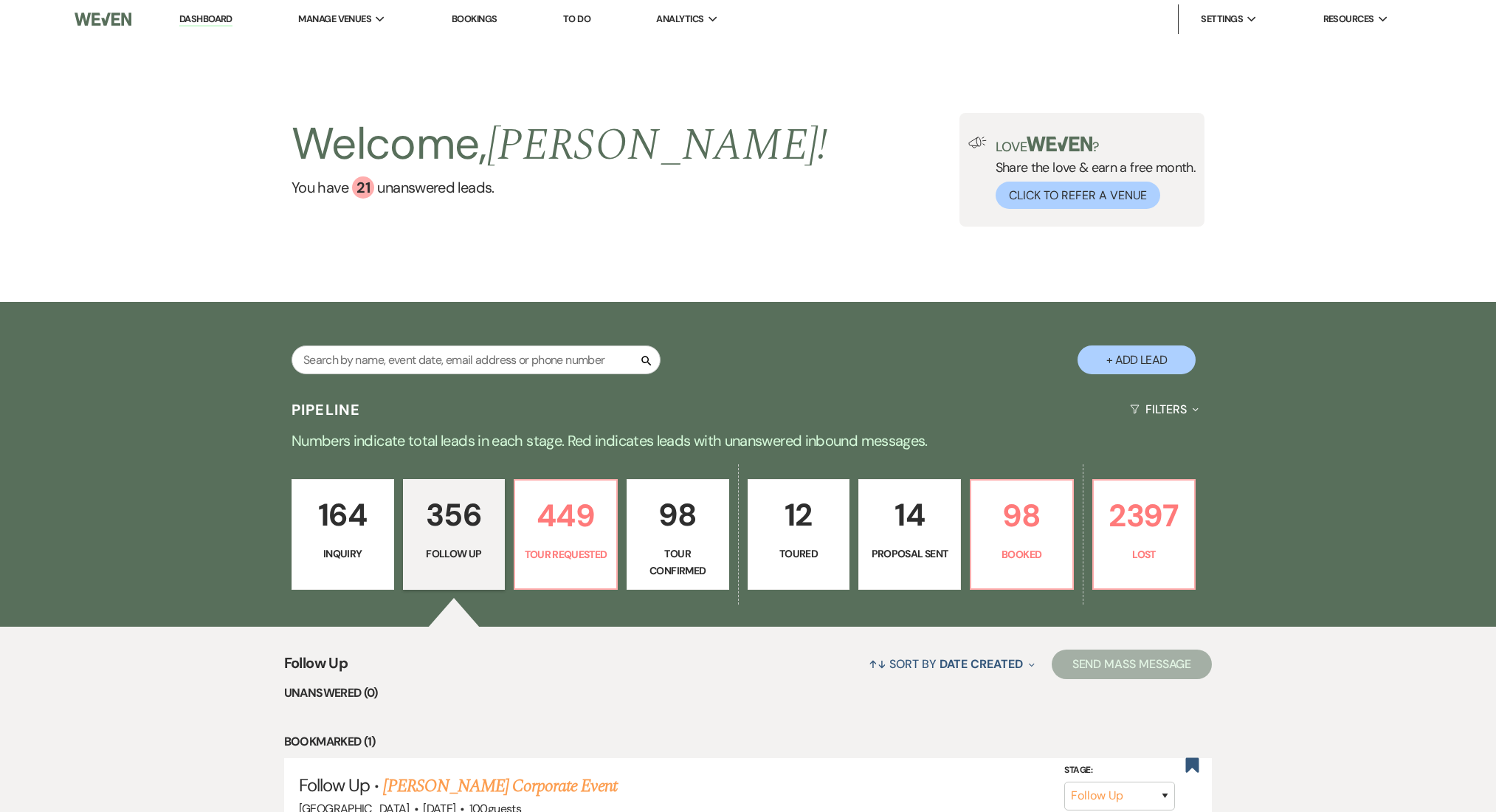
select select "9"
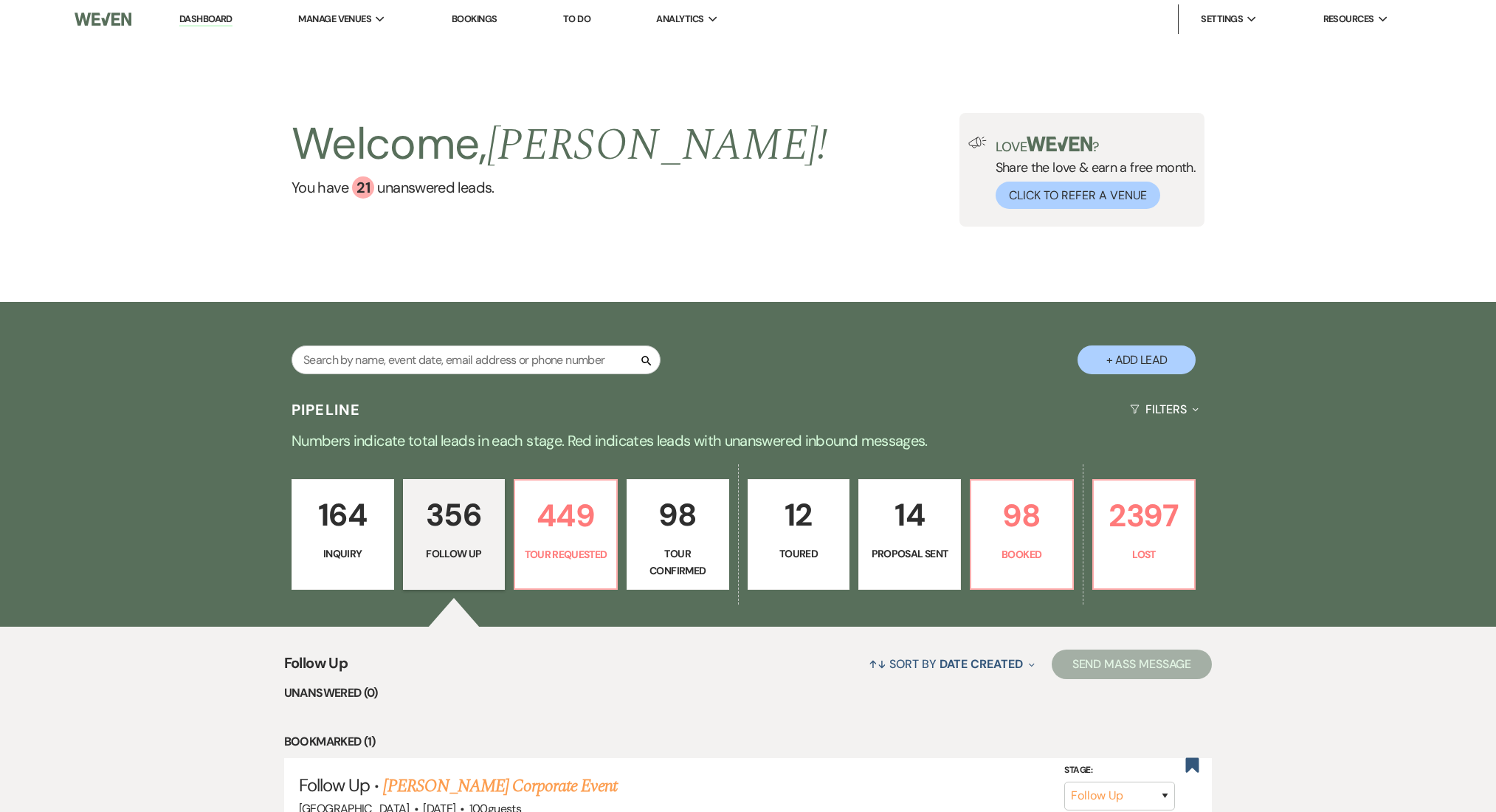
select select "9"
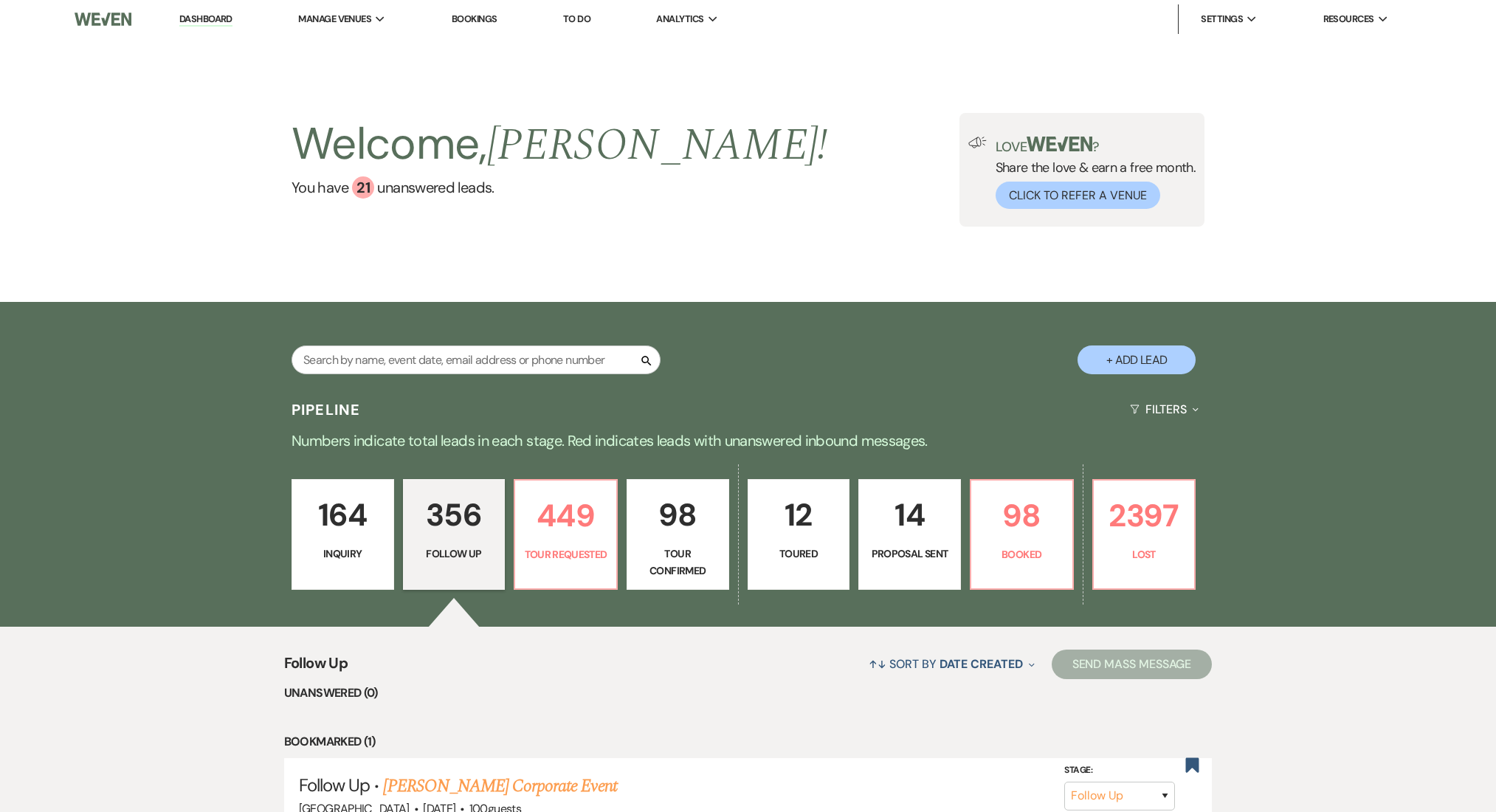
select select "9"
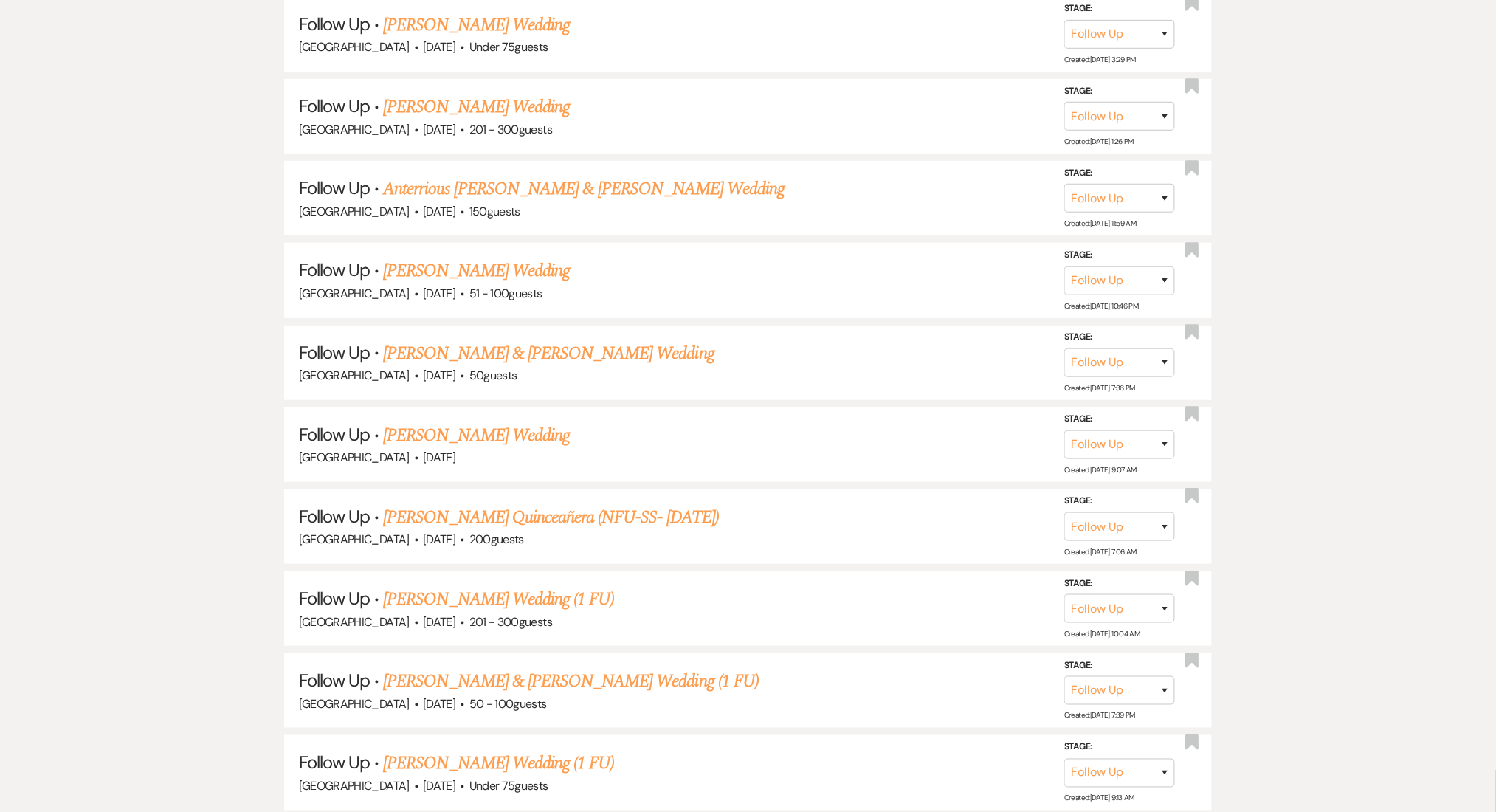
scroll to position [16485, 0]
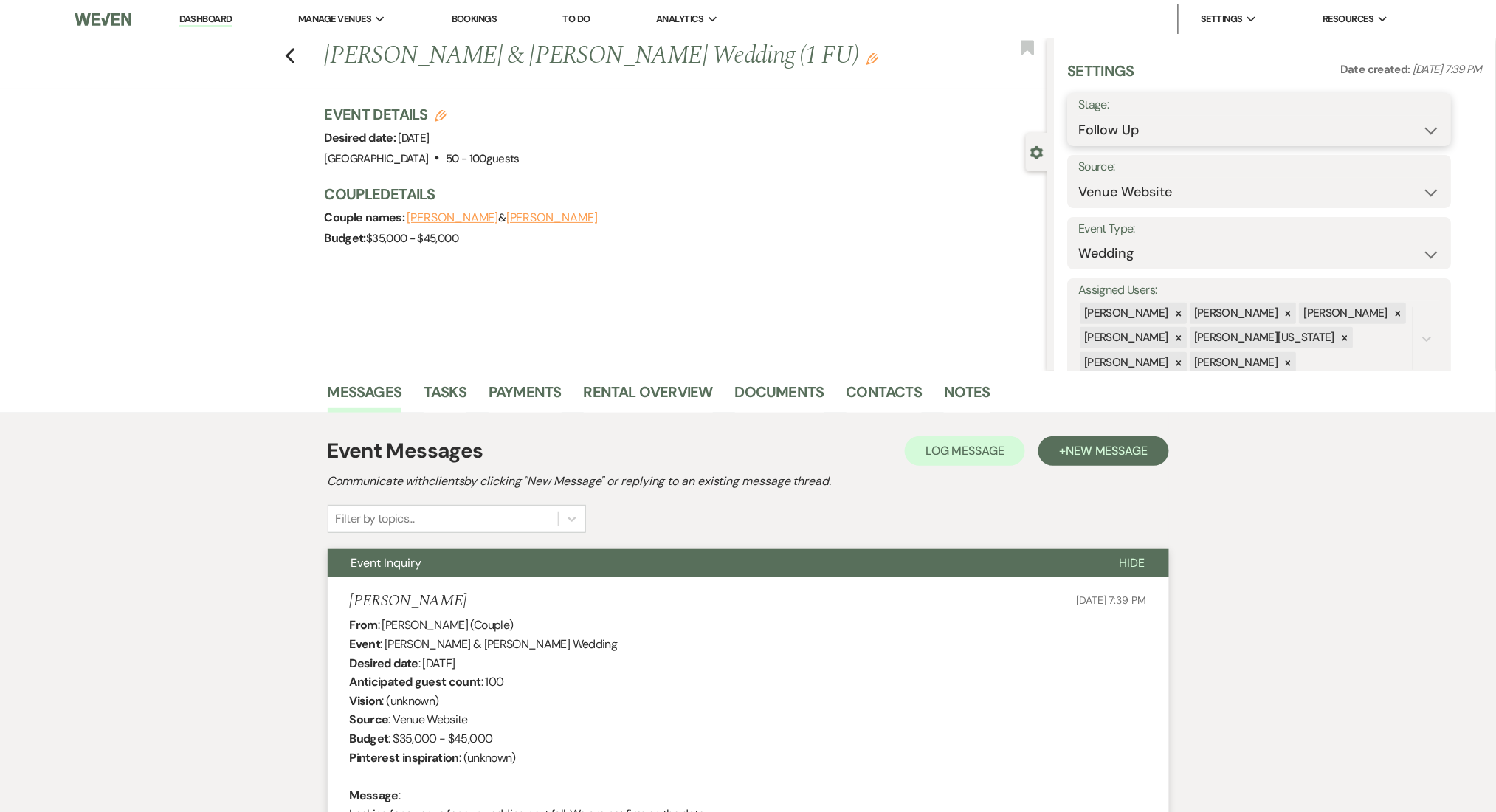
click at [1134, 143] on select "Inquiry Follow Up Tour Requested Tour Confirmed Toured Proposal Sent Booked Lost" at bounding box center [1260, 130] width 362 height 29
select select "1"
click at [1080, 116] on select "Inquiry Follow Up Tour Requested Tour Confirmed Toured Proposal Sent Booked Lost" at bounding box center [1260, 130] width 362 height 29
click at [581, 59] on h1 "Jacob Hood & Brittani Long's Wedding (1 FU) Edit" at bounding box center [611, 56] width 573 height 36
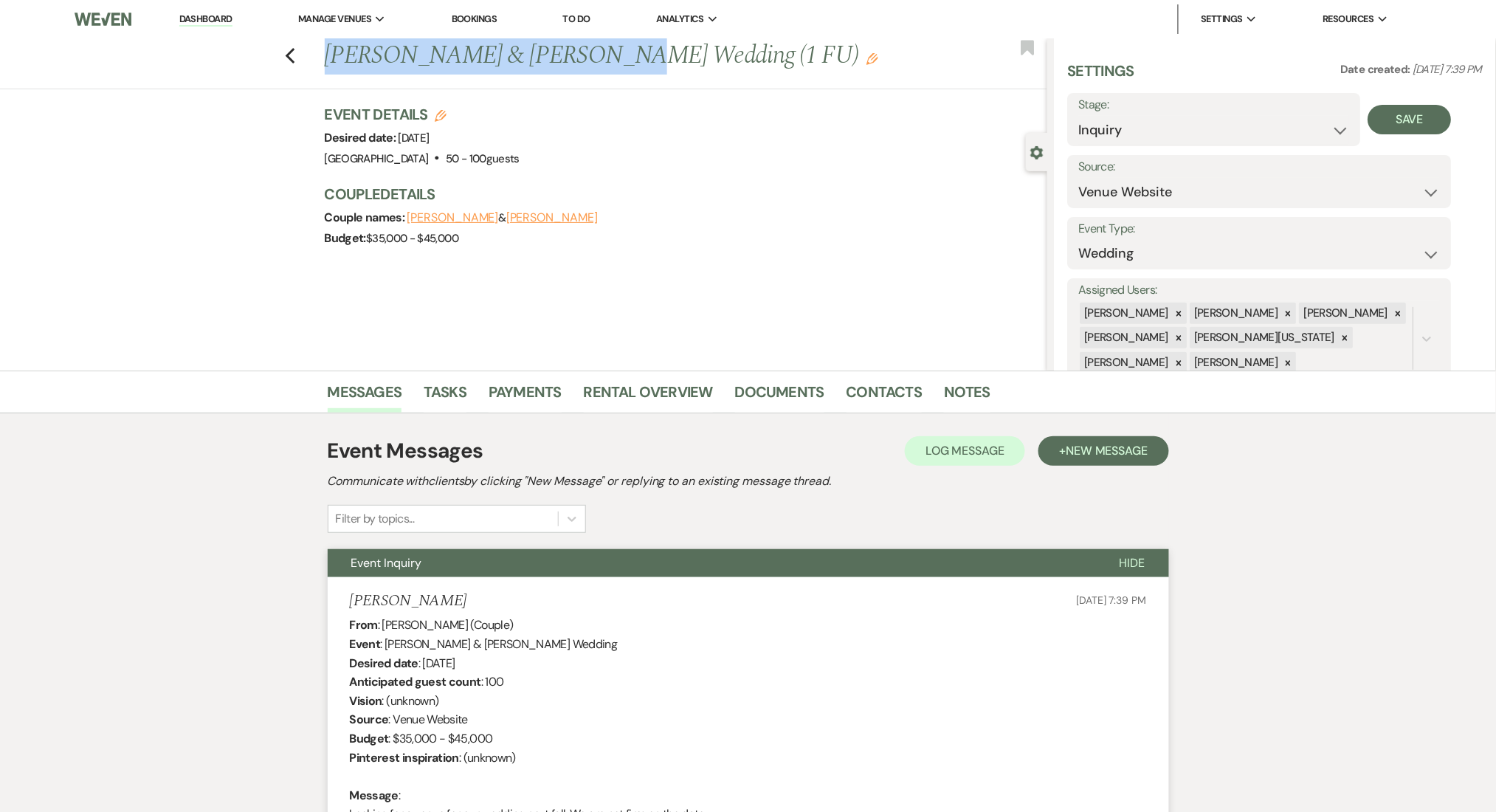
drag, startPoint x: 586, startPoint y: 62, endPoint x: 328, endPoint y: 53, distance: 258.2
click at [328, 53] on div "Previous Jacob Hood & Brittani Long's Wedding (1 FU) Edit" at bounding box center [682, 56] width 730 height 36
copy h1 "Jacob Hood & Brittani Long"
click at [1069, 436] on div "Event Messages Log Log Message + New Message" at bounding box center [748, 451] width 842 height 31
click at [1080, 465] on div "Event Messages Log Log Message + New Message" at bounding box center [748, 451] width 842 height 31
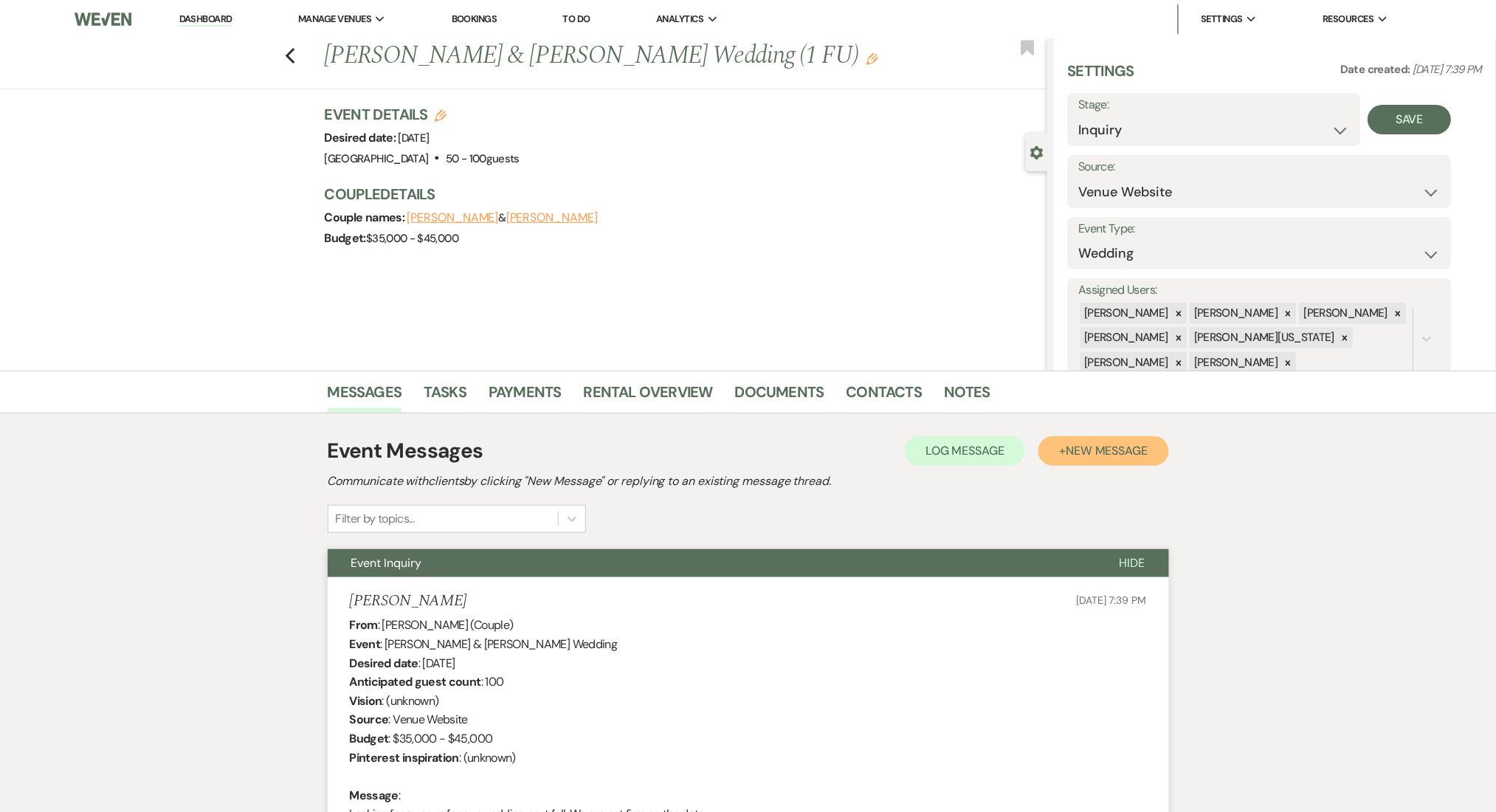
click at [1082, 450] on span "New Message" at bounding box center [1107, 450] width 82 height 16
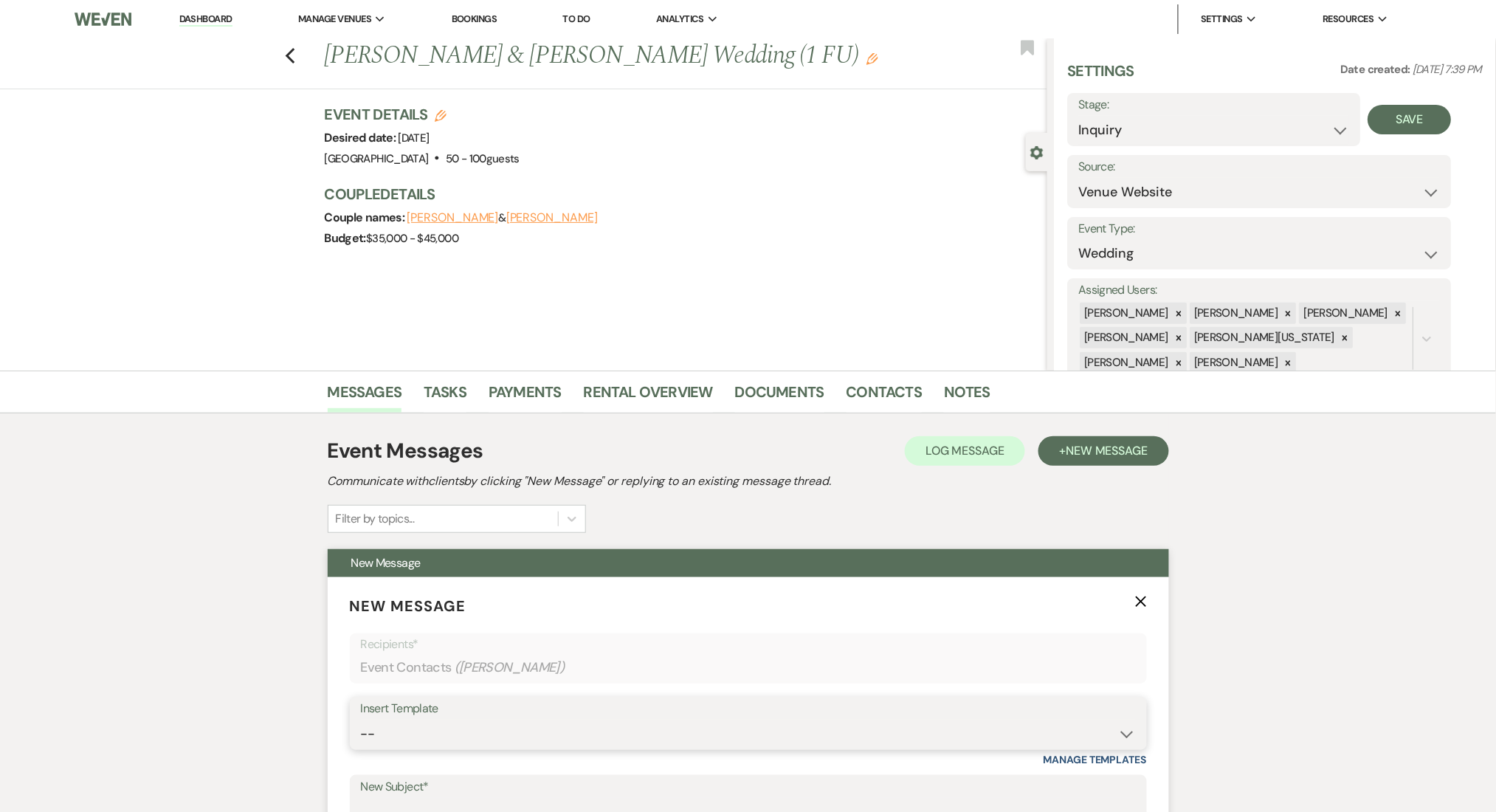
click at [468, 726] on select "-- Inquiry Follow Up Email #2 Contract Sending Template Payment Template Rental…" at bounding box center [748, 733] width 775 height 29
select select "4434"
click at [361, 719] on select "-- Inquiry Follow Up Email #2 Contract Sending Template Payment Template Rental…" at bounding box center [748, 733] width 775 height 29
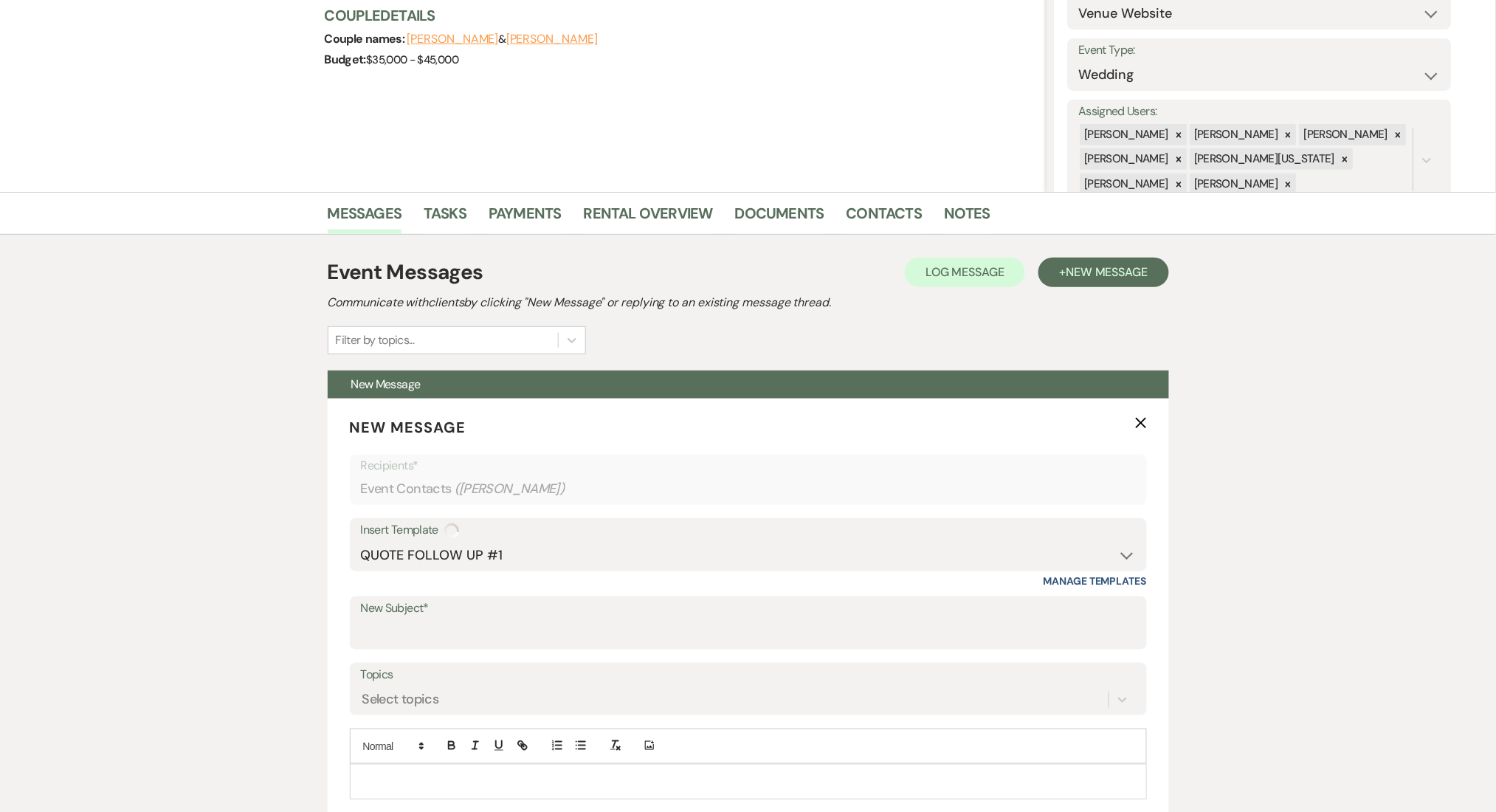
type input "Enon Ranch Quote Follow up"
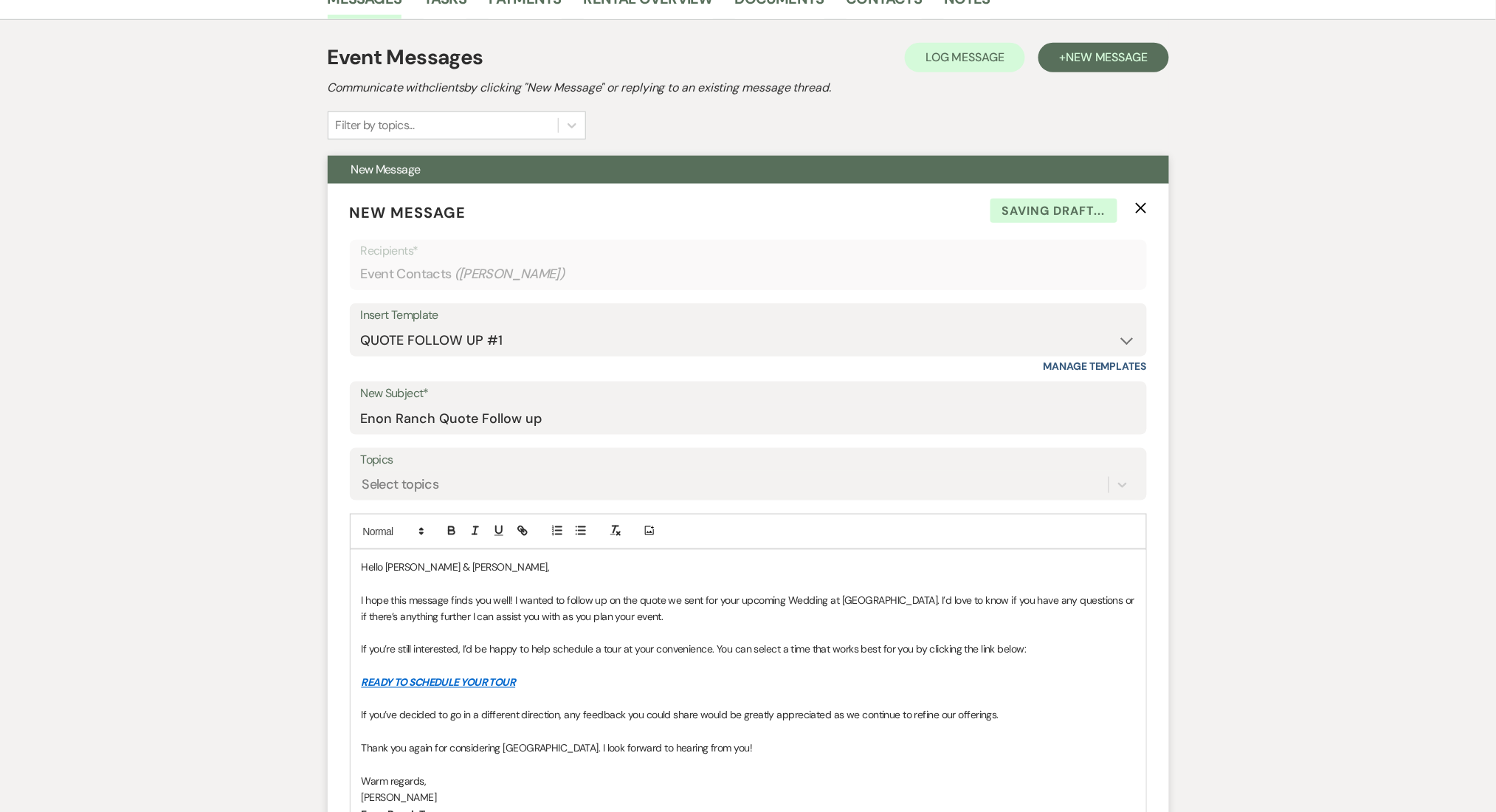
click at [446, 513] on div "Add Photo" at bounding box center [748, 531] width 797 height 36
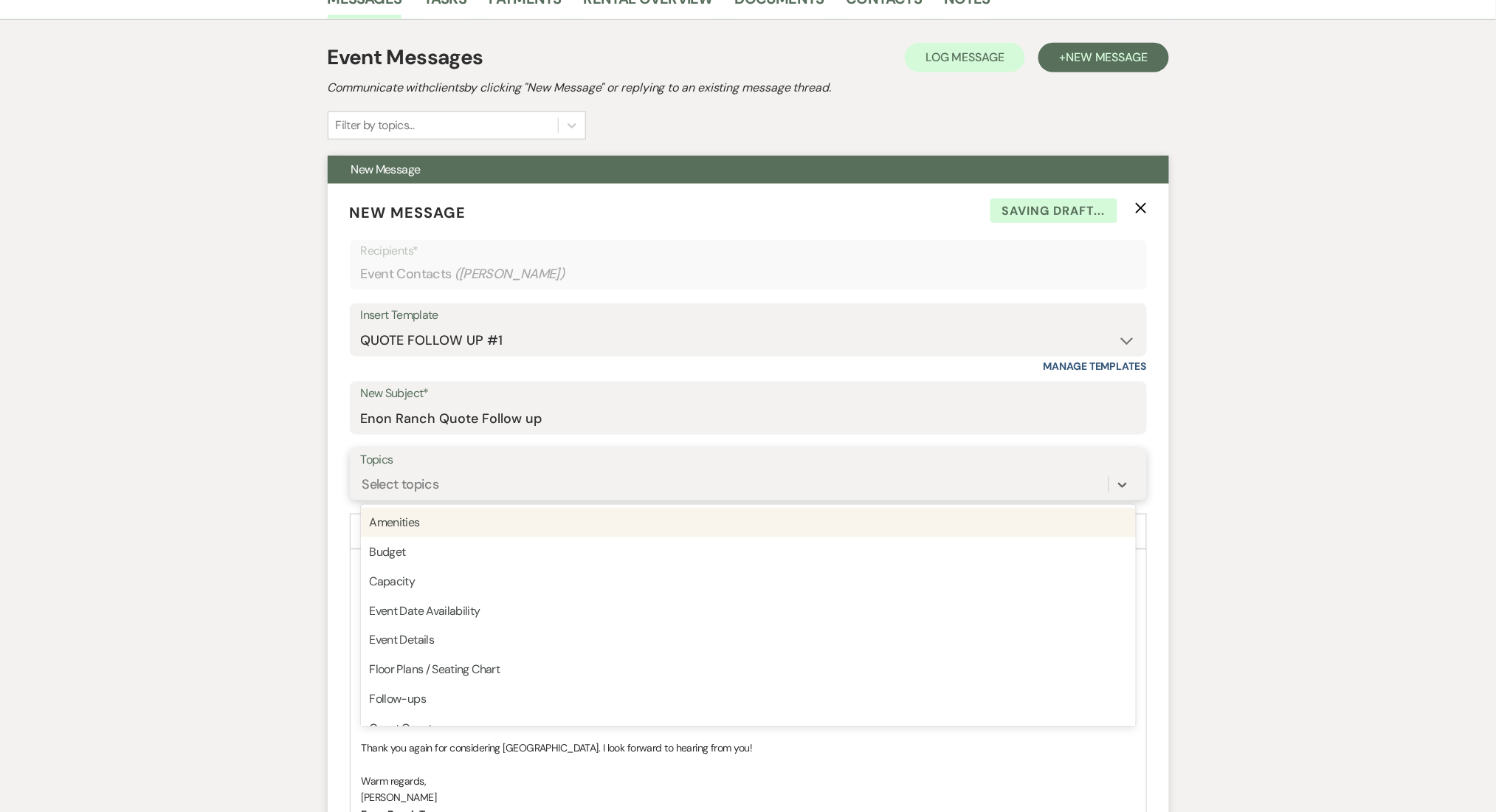
click at [445, 487] on div "Select topics" at bounding box center [734, 485] width 748 height 26
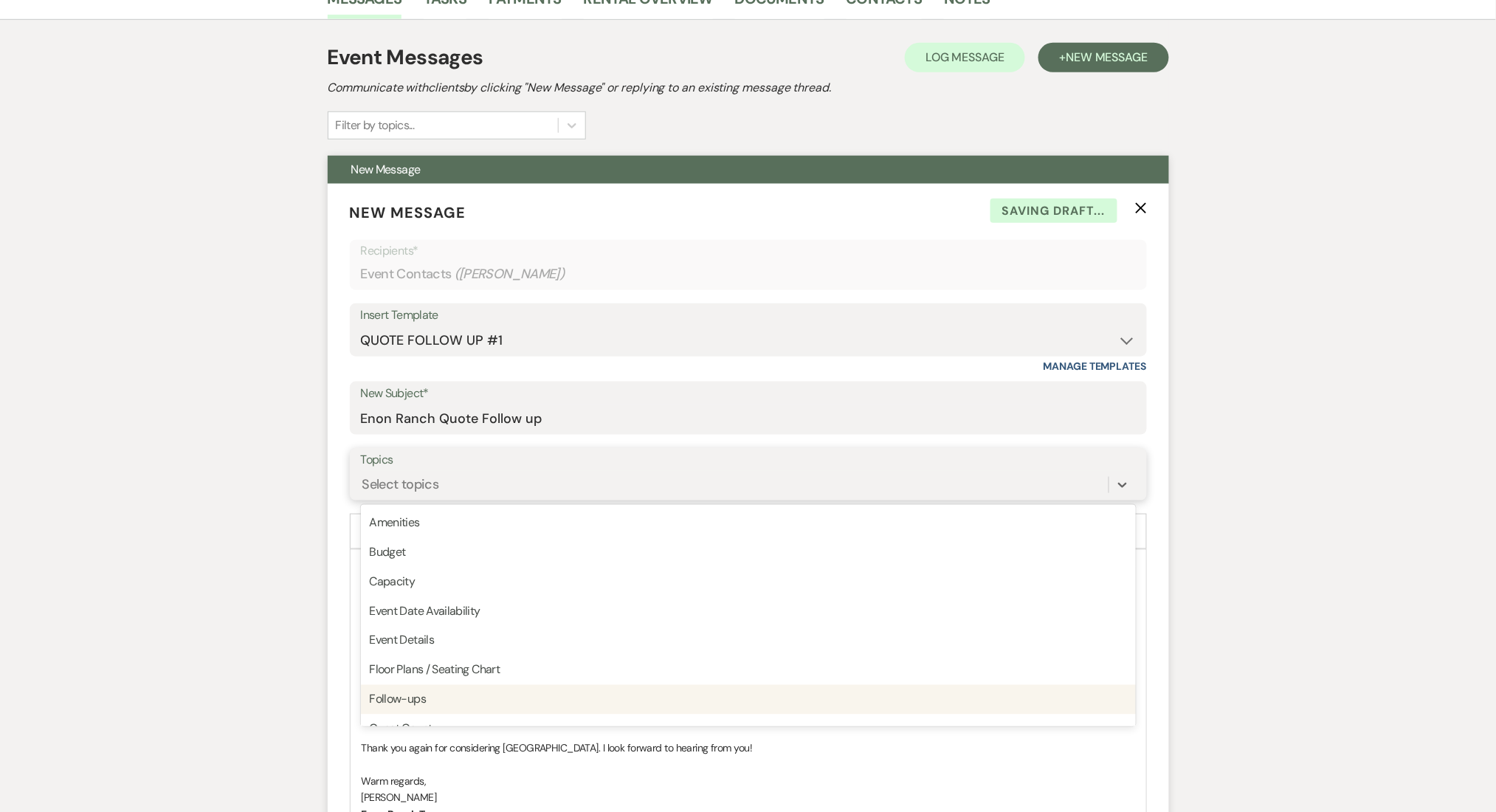
click at [400, 690] on div "Follow-ups" at bounding box center [748, 700] width 775 height 30
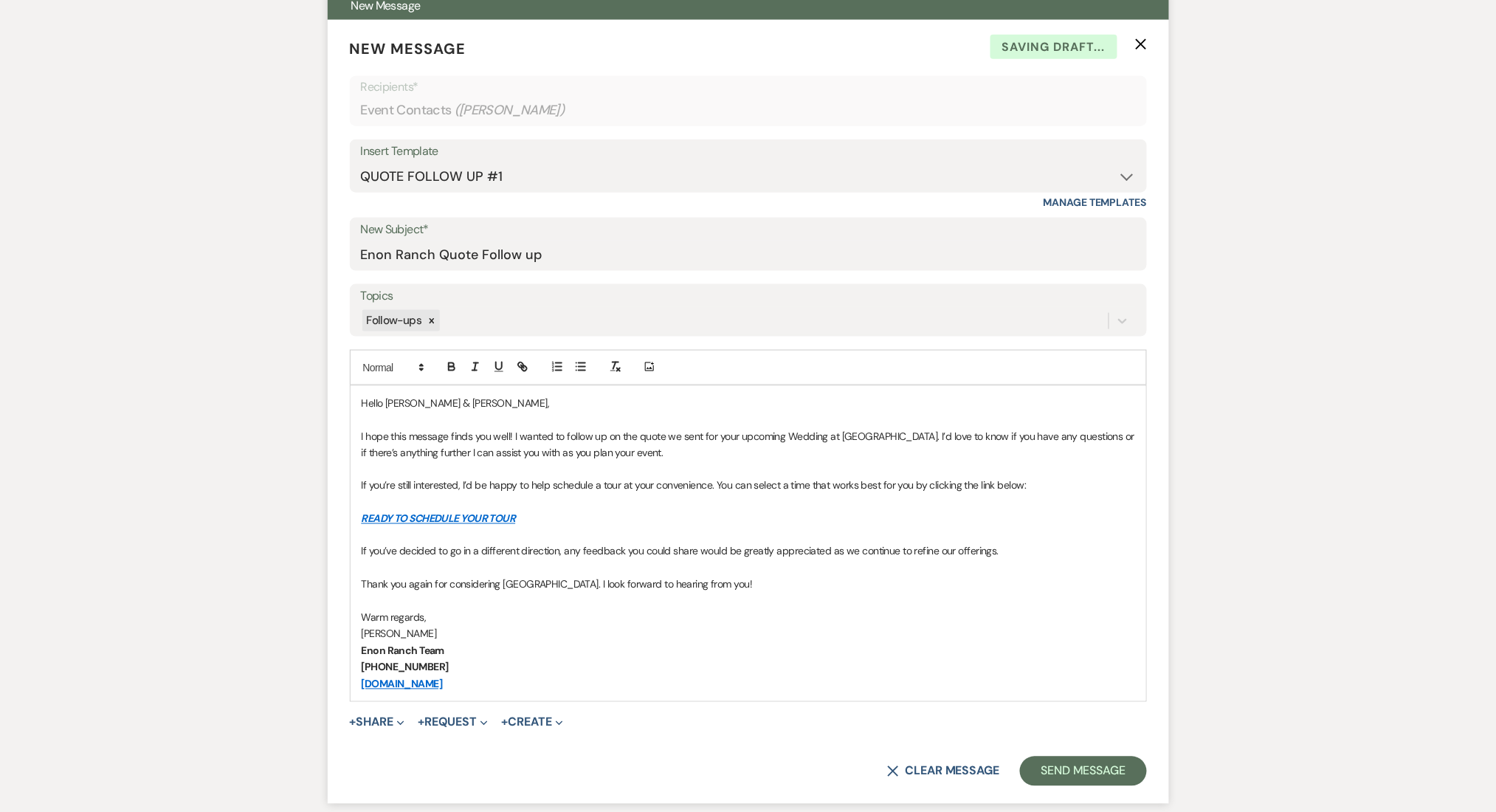
scroll to position [787, 0]
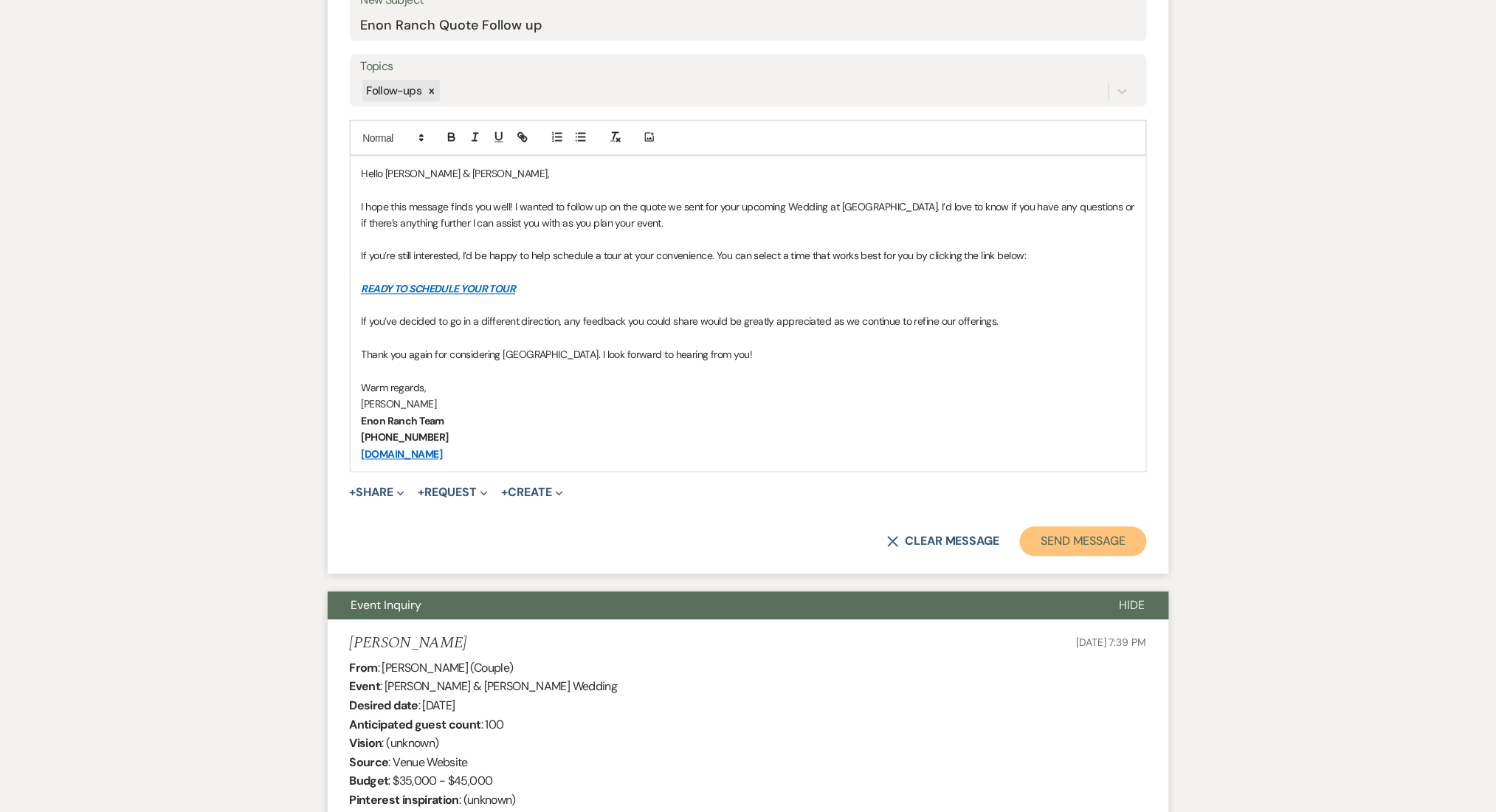
click at [1032, 545] on button "Send Message" at bounding box center [1083, 542] width 126 height 30
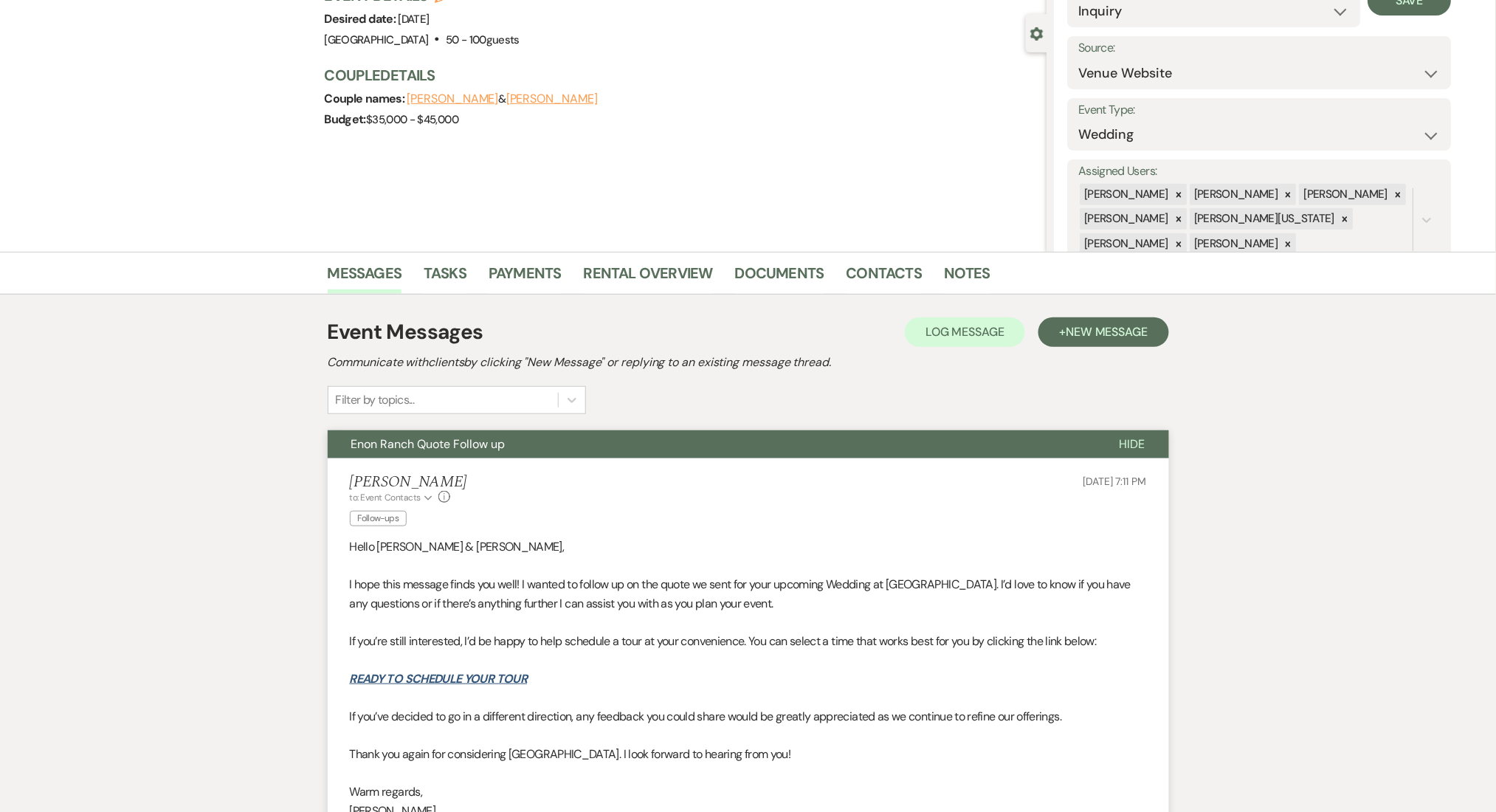
scroll to position [0, 0]
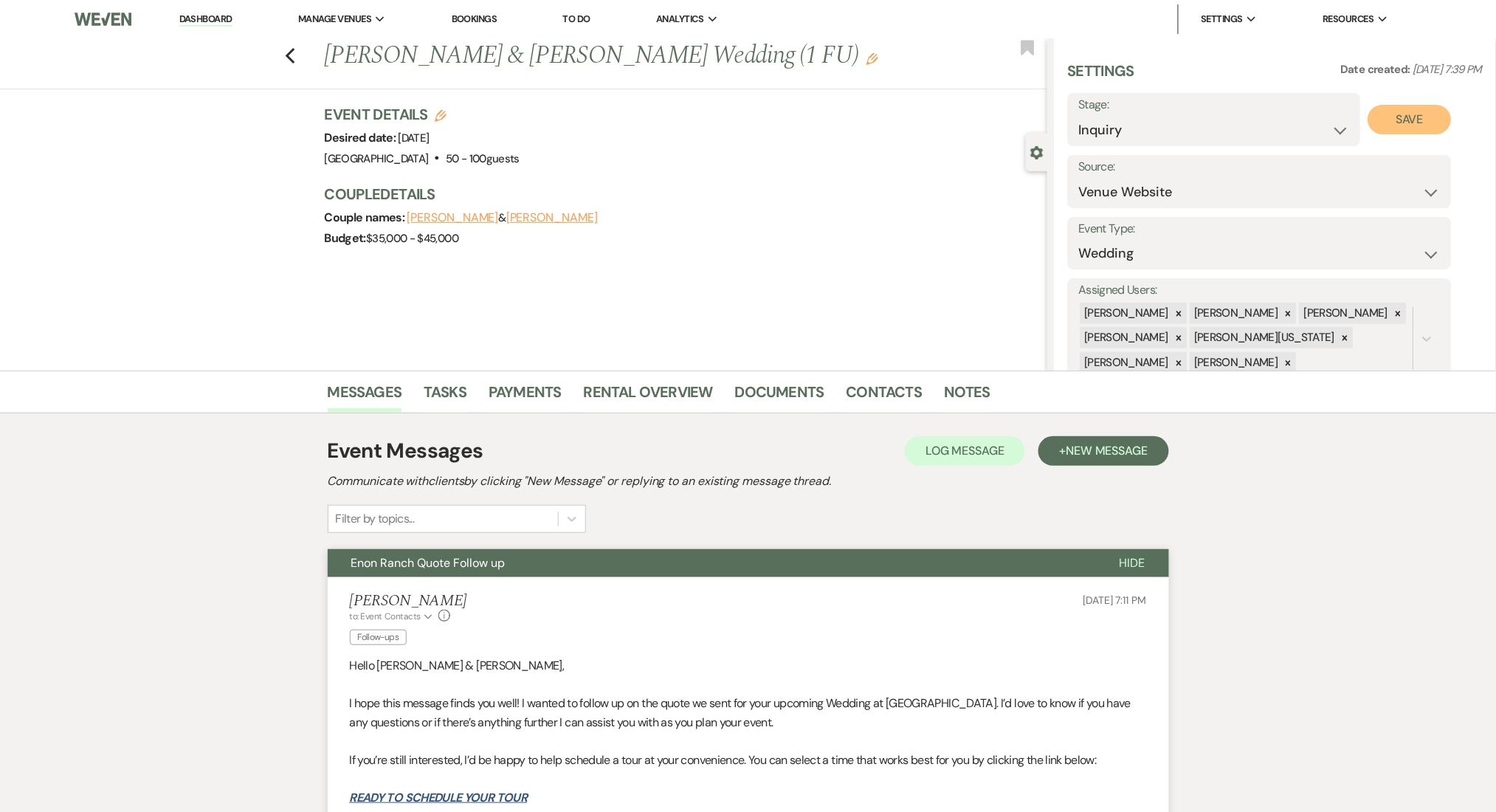
click at [1397, 110] on button "Save" at bounding box center [1410, 119] width 84 height 30
click at [874, 387] on link "Contacts" at bounding box center [885, 396] width 76 height 33
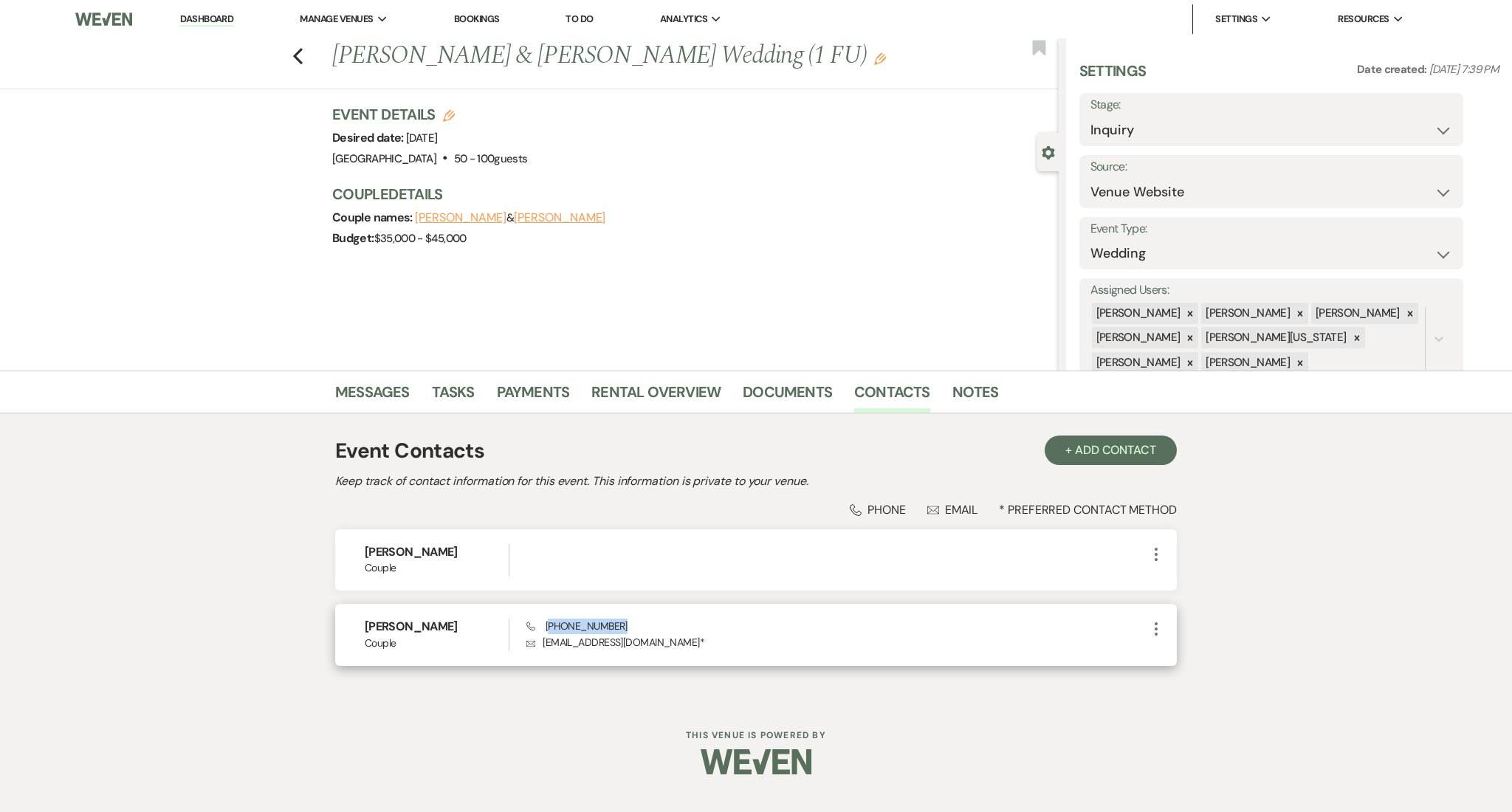
drag, startPoint x: 612, startPoint y: 626, endPoint x: 548, endPoint y: 629, distance: 64.1
click at [548, 629] on div "Phone (770) 789-8156 Envelope blong@randrfp.com *" at bounding box center [837, 634] width 621 height 32
copy span "770) 789-8156"
drag, startPoint x: 631, startPoint y: 644, endPoint x: 539, endPoint y: 645, distance: 92.0
click at [539, 645] on p "Envelope blong@randrfp.com *" at bounding box center [837, 642] width 621 height 16
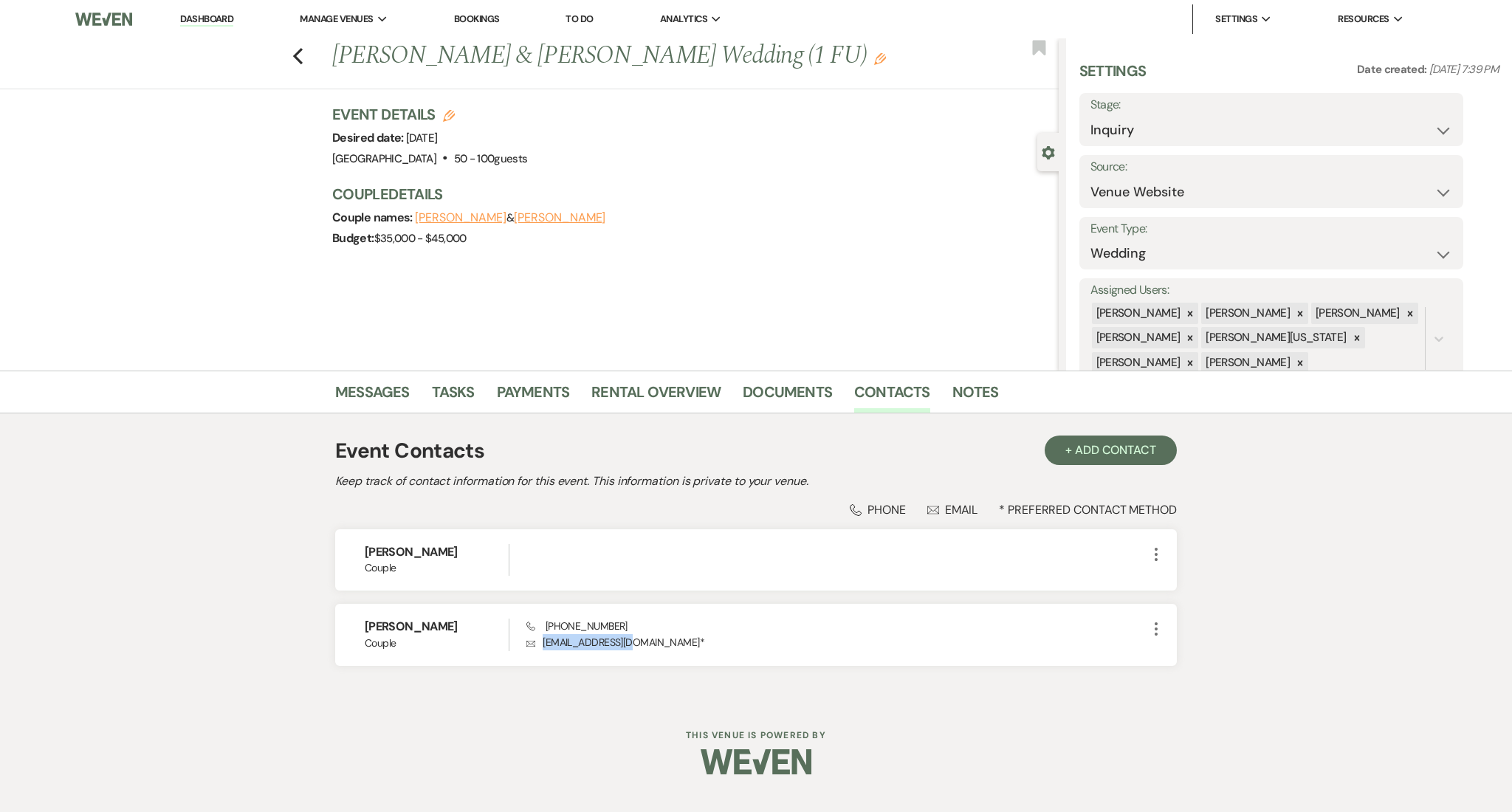
copy p "blong@randrfp.com"
click at [391, 395] on link "Messages" at bounding box center [372, 396] width 75 height 33
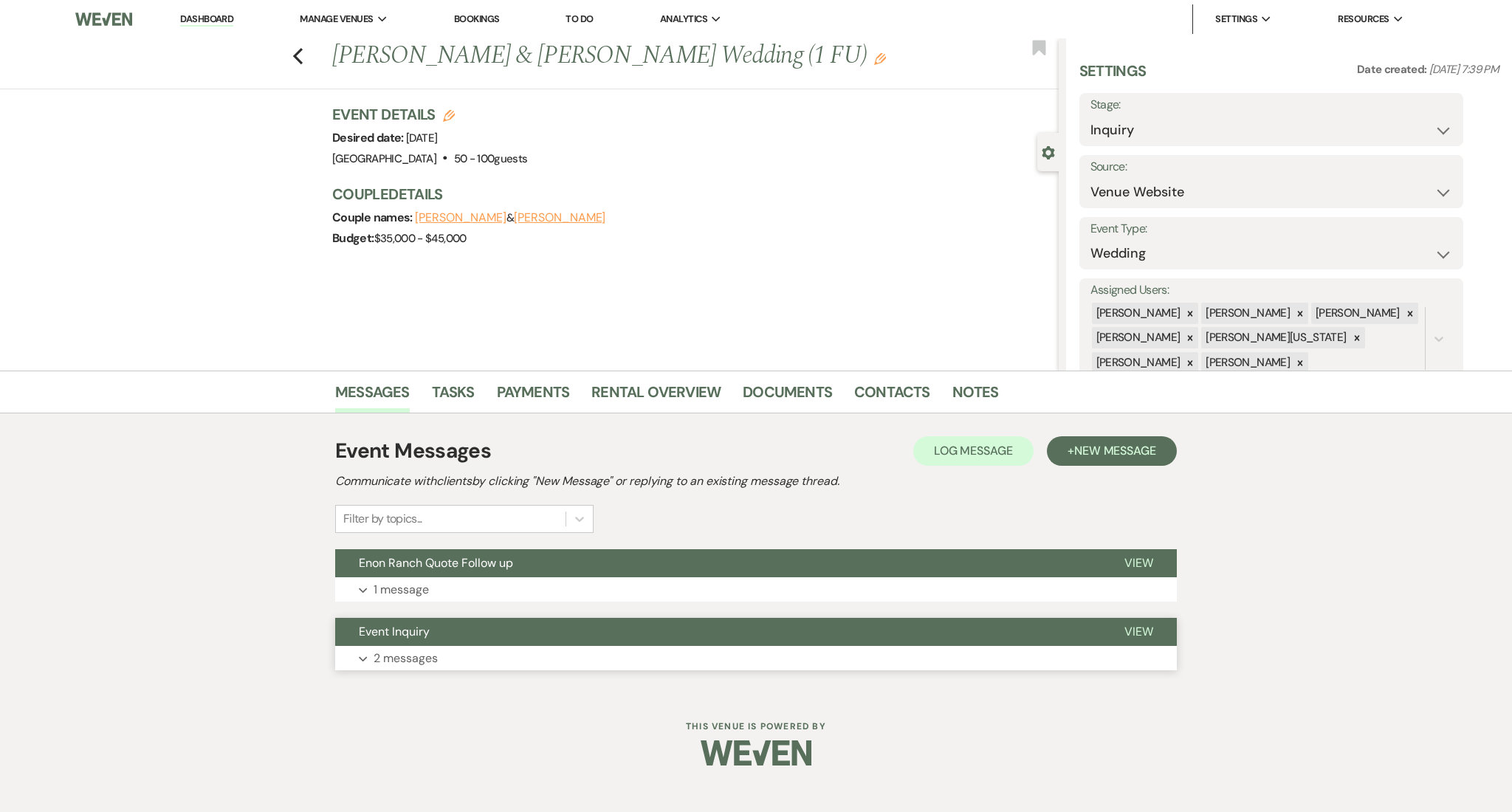
click at [494, 659] on button "Expand 2 messages" at bounding box center [756, 659] width 842 height 25
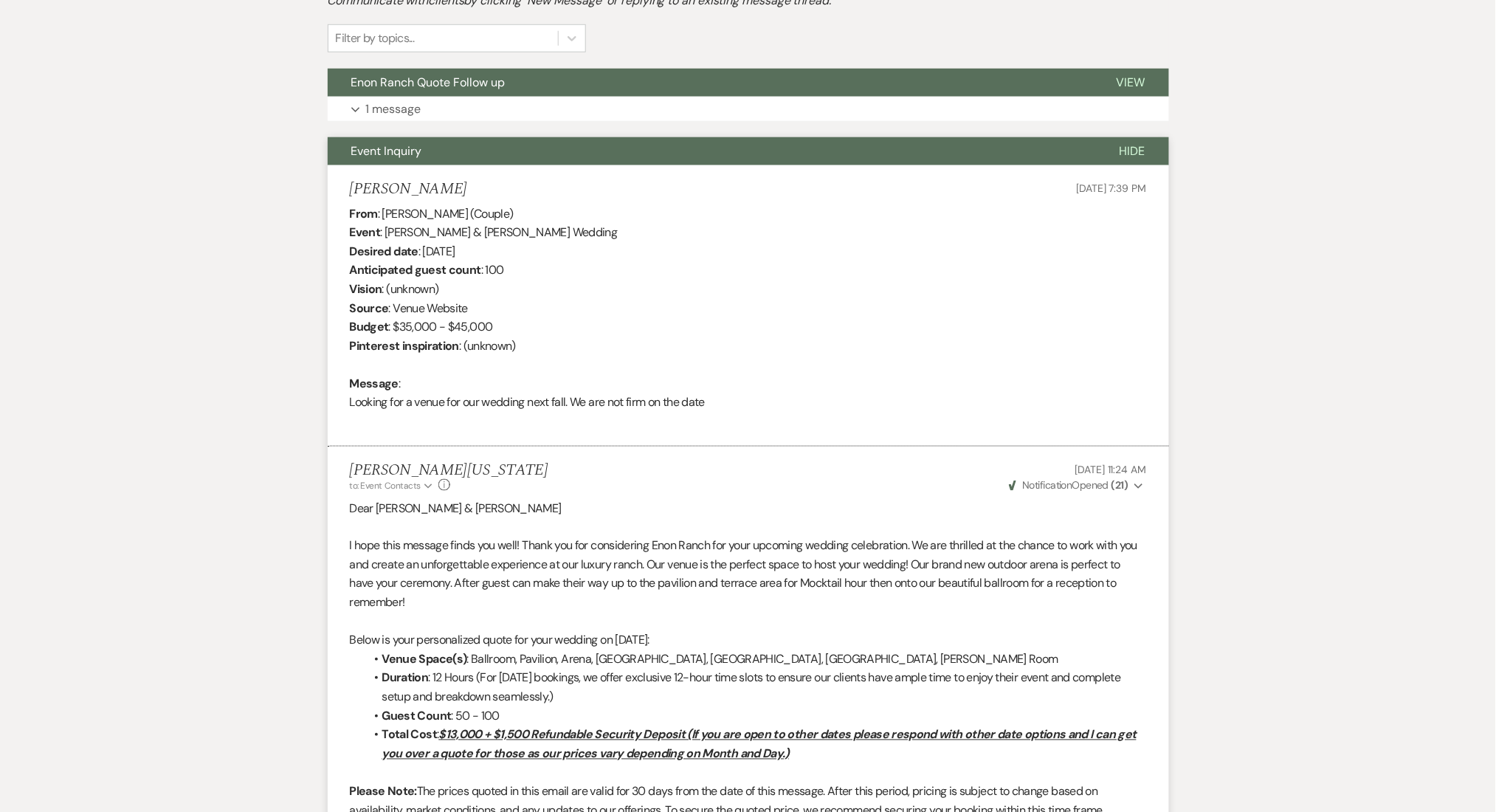
scroll to position [365, 0]
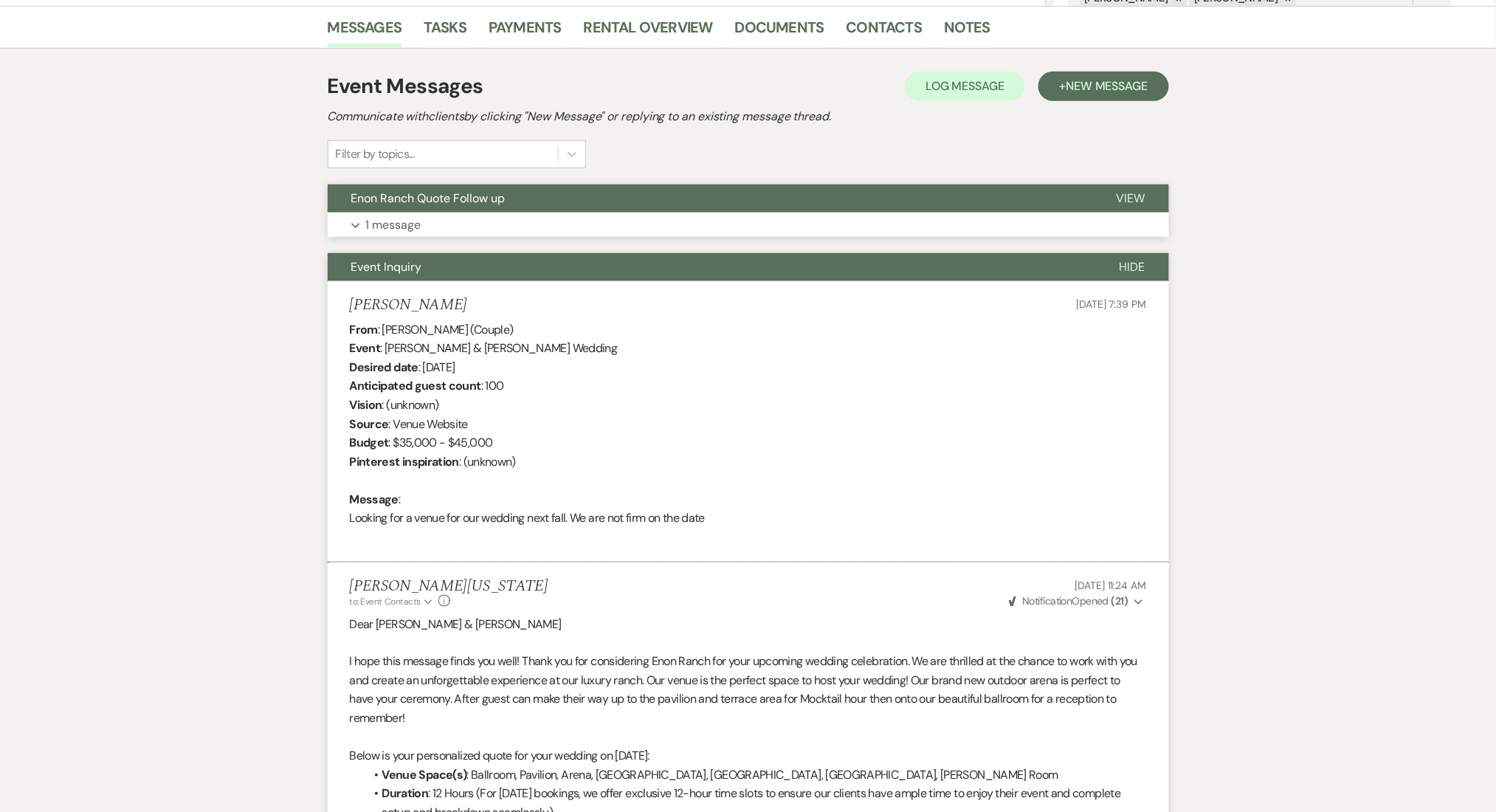
click at [499, 206] on button "Enon Ranch Quote Follow up" at bounding box center [710, 199] width 765 height 28
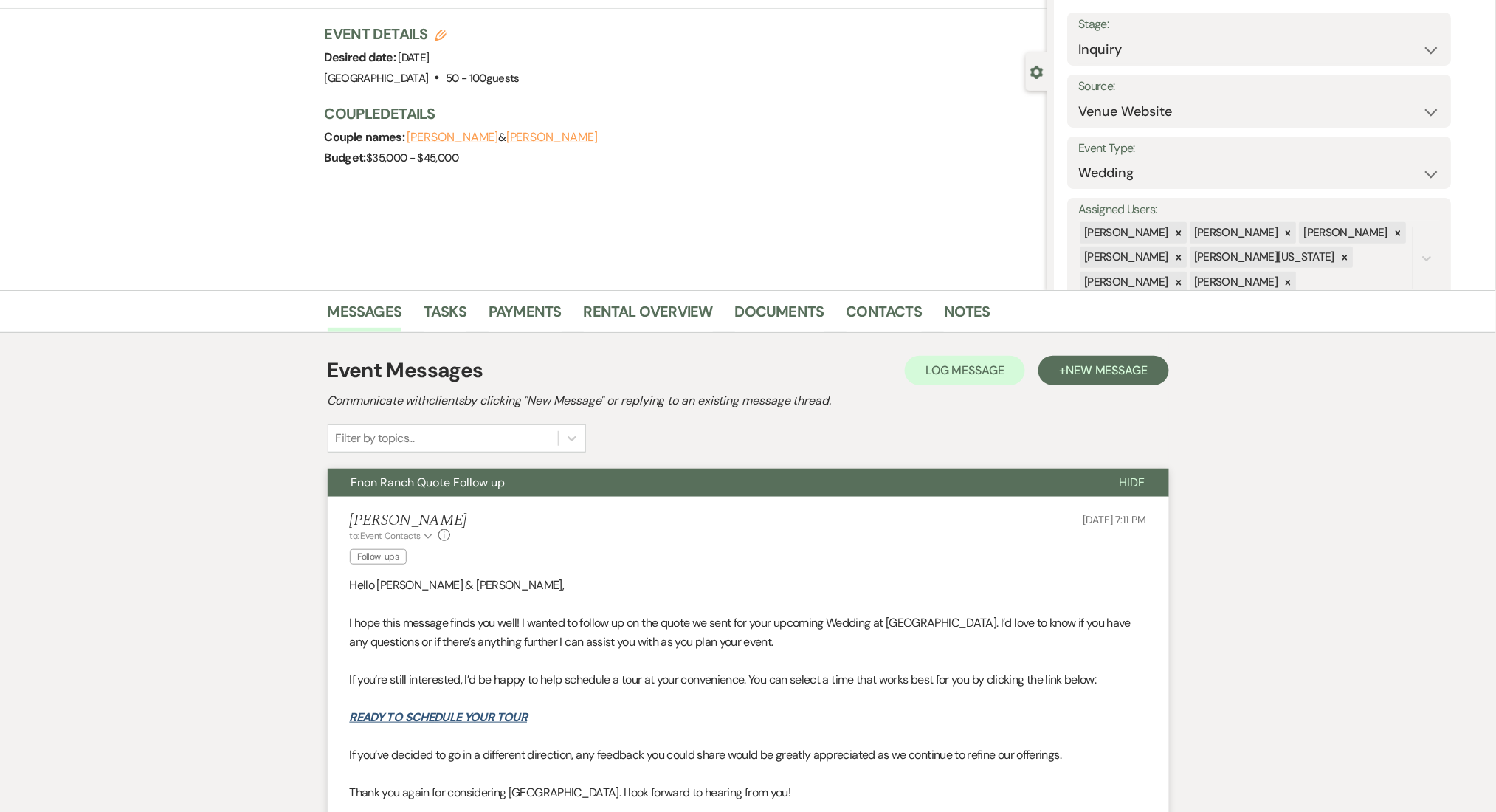
scroll to position [0, 0]
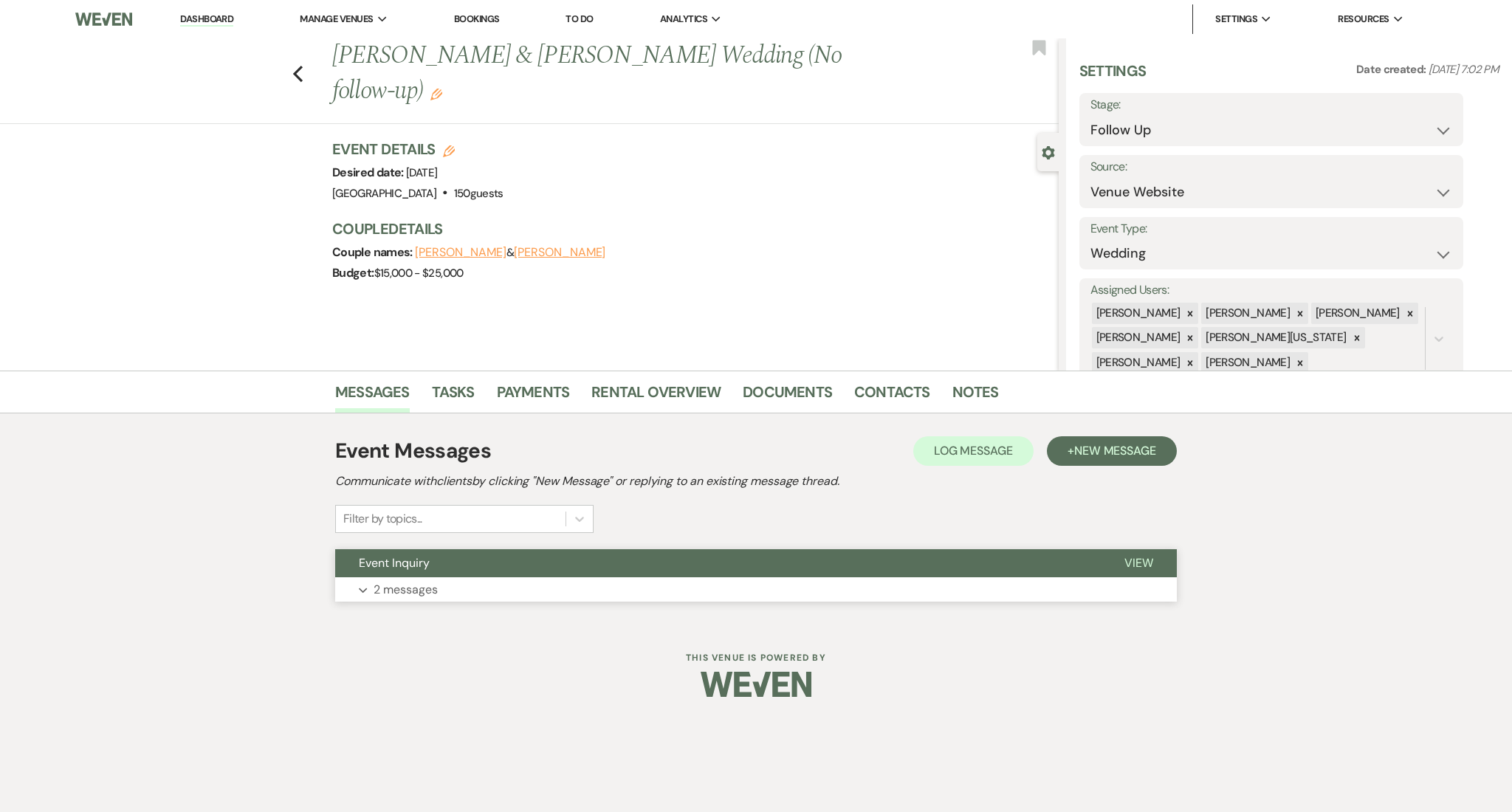
click at [437, 590] on p "2 messages" at bounding box center [405, 590] width 64 height 19
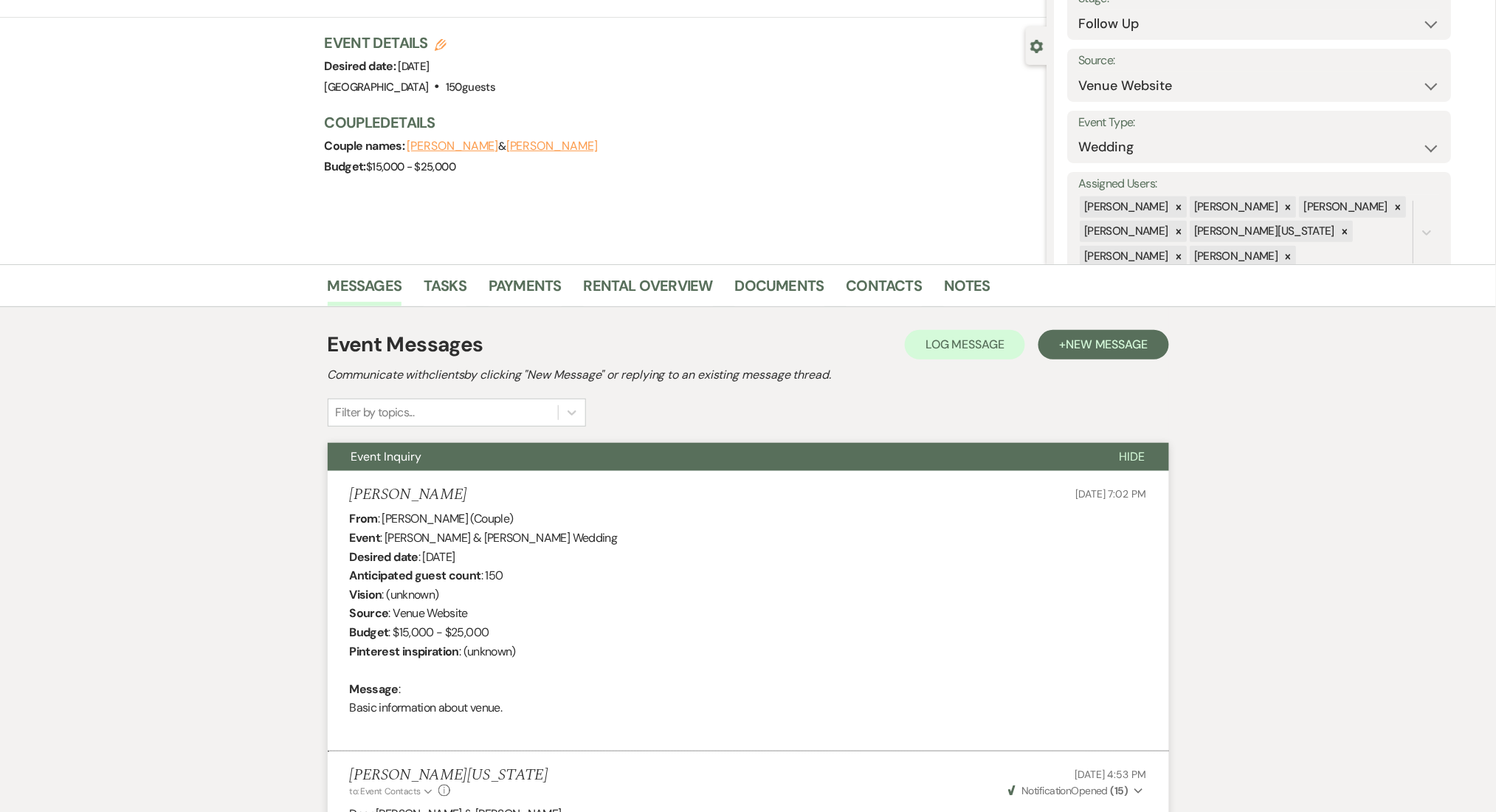
scroll to position [296, 0]
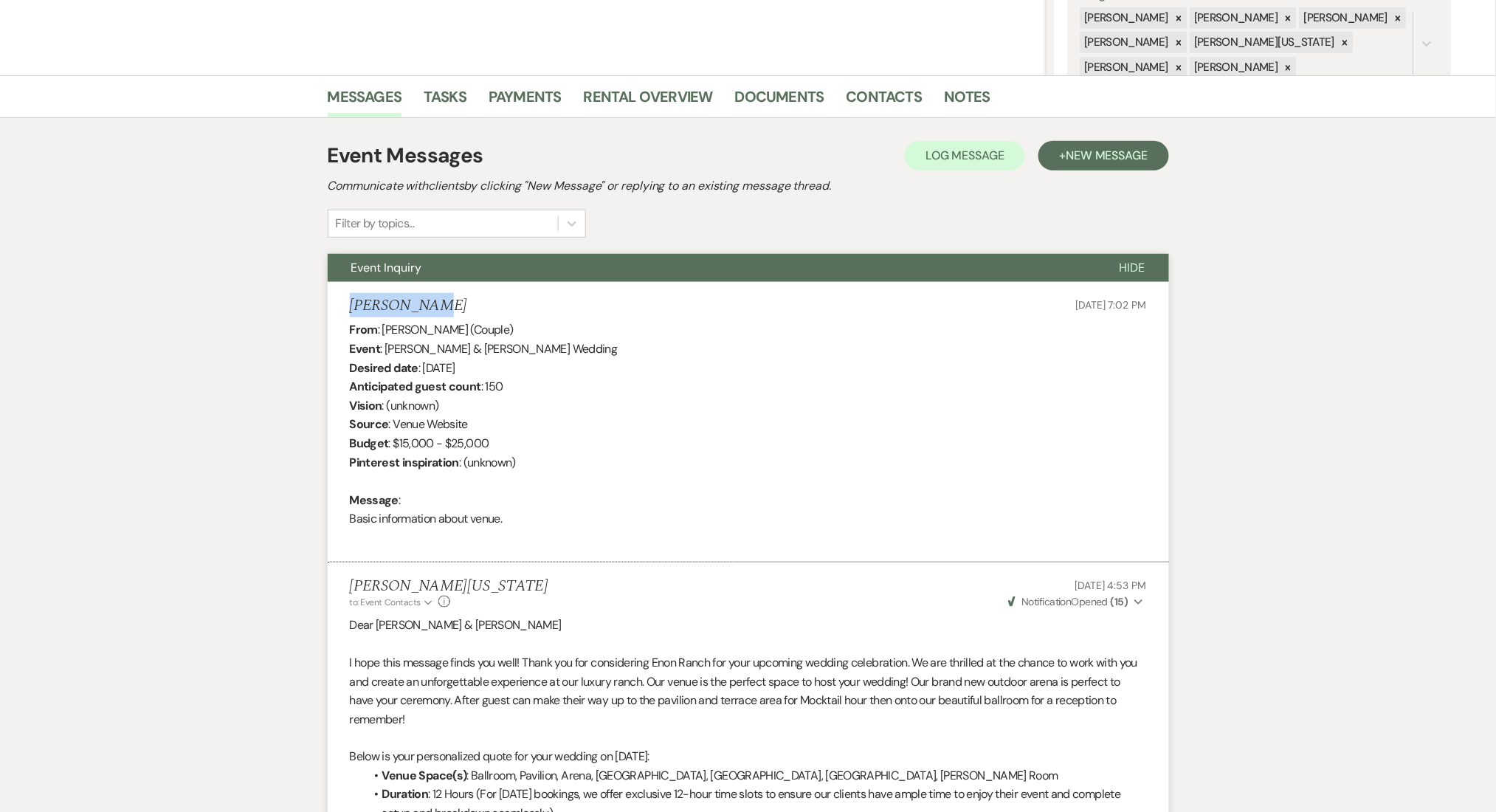
drag, startPoint x: 439, startPoint y: 299, endPoint x: 346, endPoint y: 301, distance: 93.0
click at [346, 301] on li "Adam Jerome Jun 11, 2025, 7:02 PM From : Adam Jerome (Couple) Event : Mikaela W…" at bounding box center [748, 423] width 842 height 282
copy h5 "Adam Jerome"
click at [468, 353] on div "From : Adam Jerome (Couple) Event : Mikaela Whitman & Adam Jerome's Wedding Des…" at bounding box center [748, 433] width 797 height 227
drag, startPoint x: 471, startPoint y: 351, endPoint x: 388, endPoint y: 350, distance: 83.0
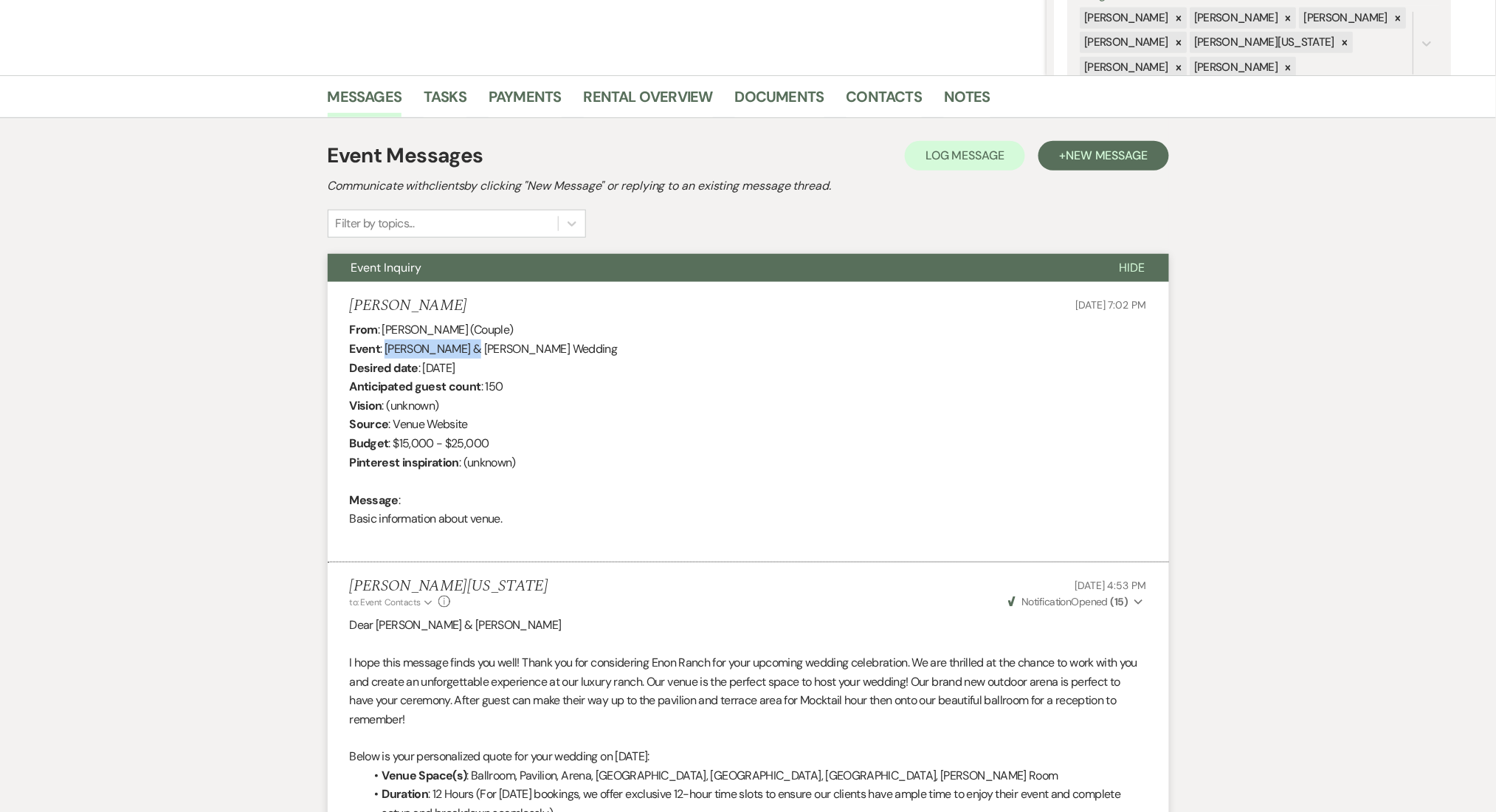
click at [388, 350] on div "From : Adam Jerome (Couple) Event : Mikaela Whitman & Adam Jerome's Wedding Des…" at bounding box center [748, 433] width 797 height 227
copy div "Mikaela Whitman"
click at [1124, 170] on div "Event Messages Log Log Message + New Message" at bounding box center [748, 156] width 842 height 31
click at [1077, 150] on span "New Message" at bounding box center [1107, 155] width 82 height 16
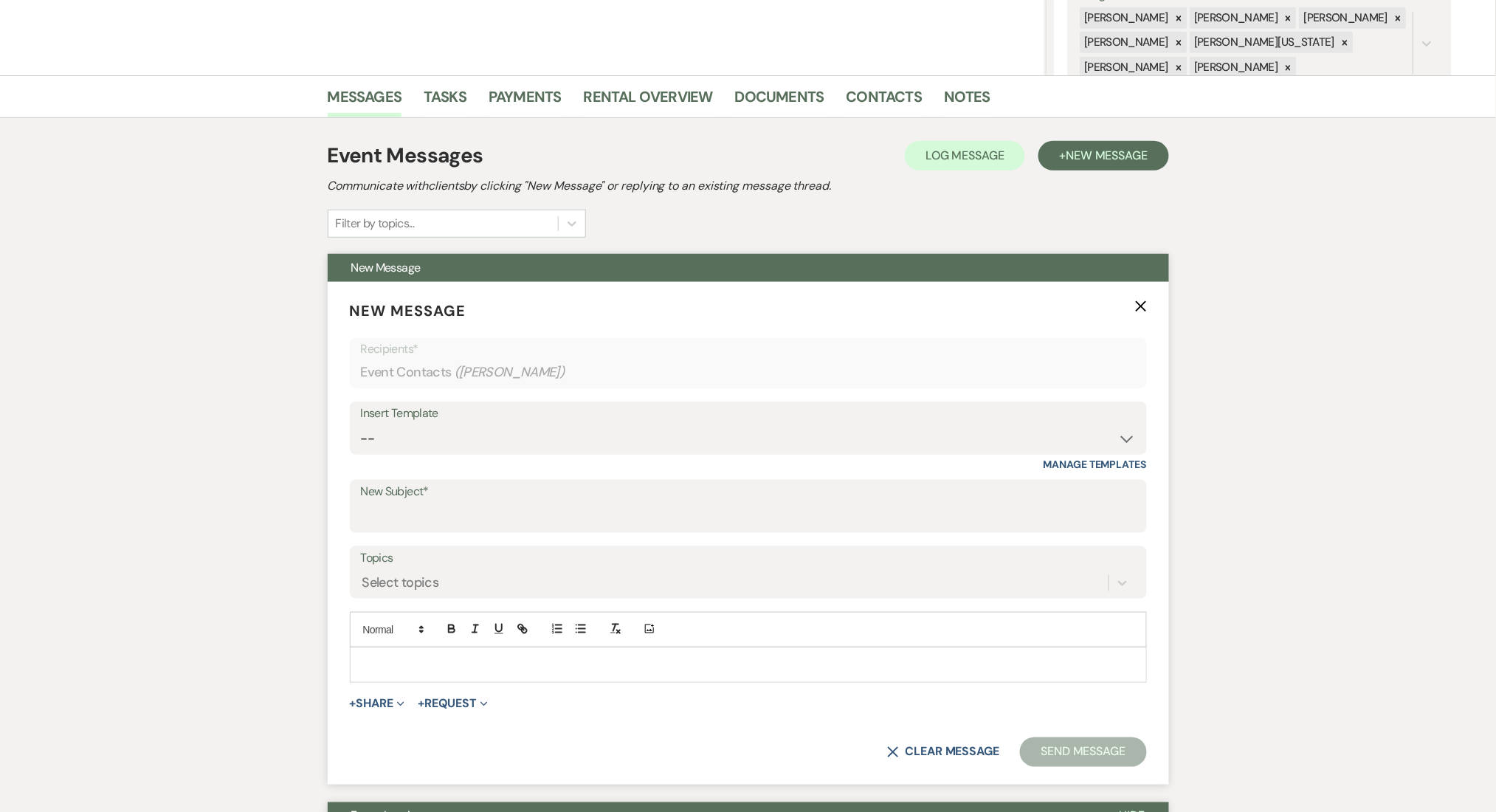
click at [461, 455] on div "Insert Template -- Inquiry Follow Up Email #2 Contract Sending Template Payment…" at bounding box center [748, 436] width 797 height 70
click at [454, 447] on select "-- Inquiry Follow Up Email #2 Contract Sending Template Payment Template Rental…" at bounding box center [748, 439] width 775 height 29
select select "4434"
click at [361, 425] on select "-- Inquiry Follow Up Email #2 Contract Sending Template Payment Template Rental…" at bounding box center [748, 439] width 775 height 29
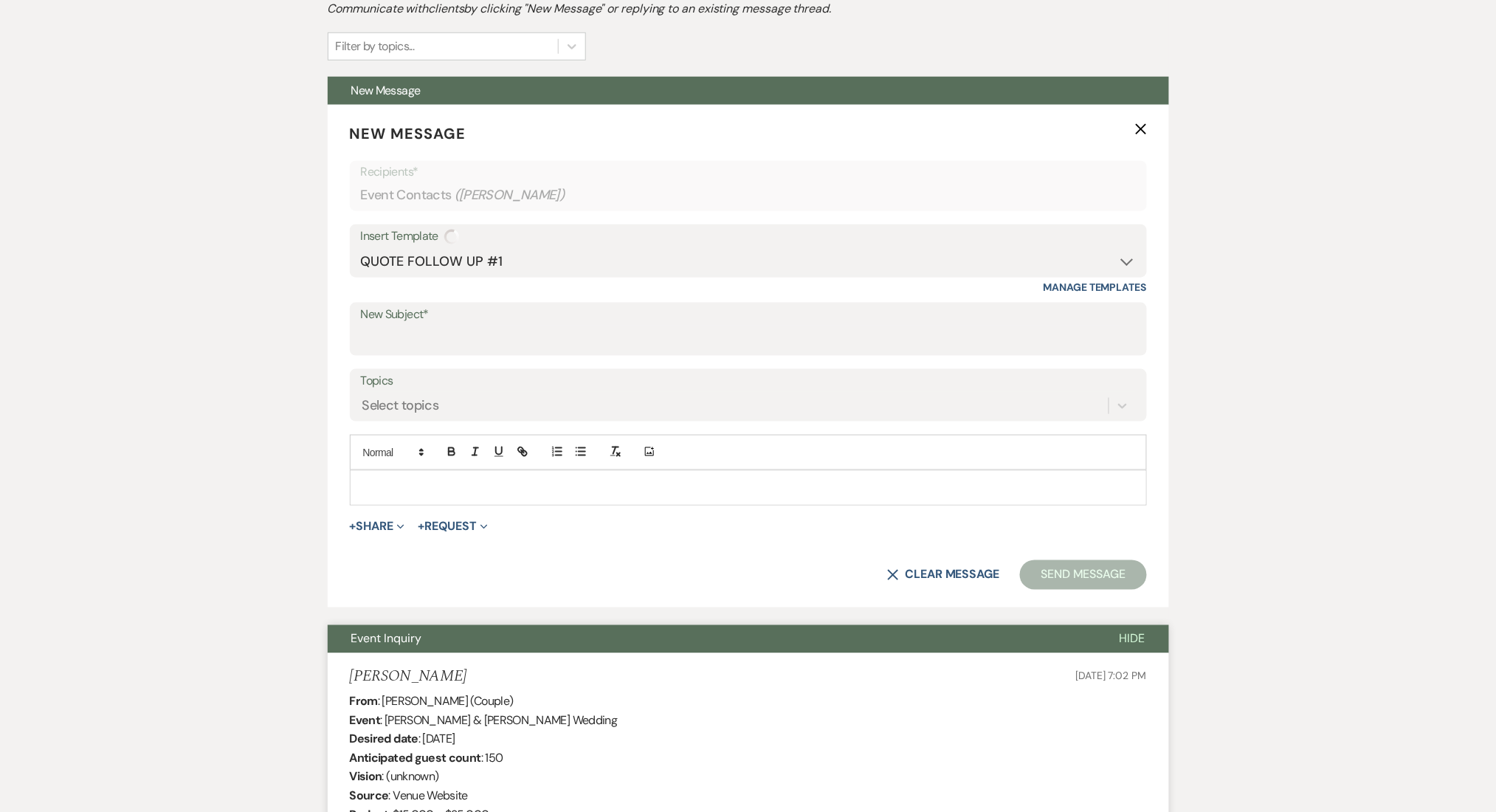
scroll to position [590, 0]
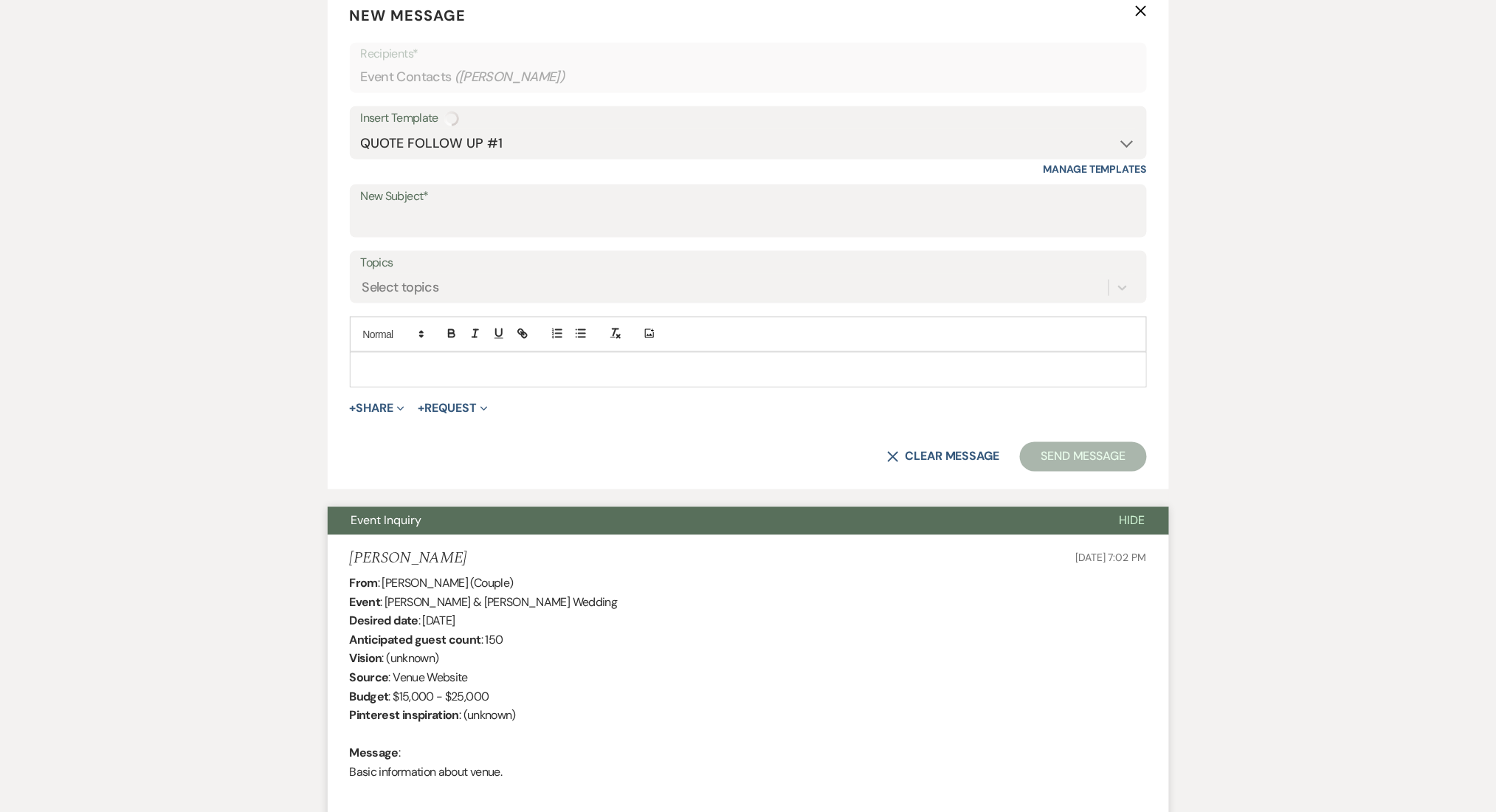
type input "Enon Ranch Quote Follow up"
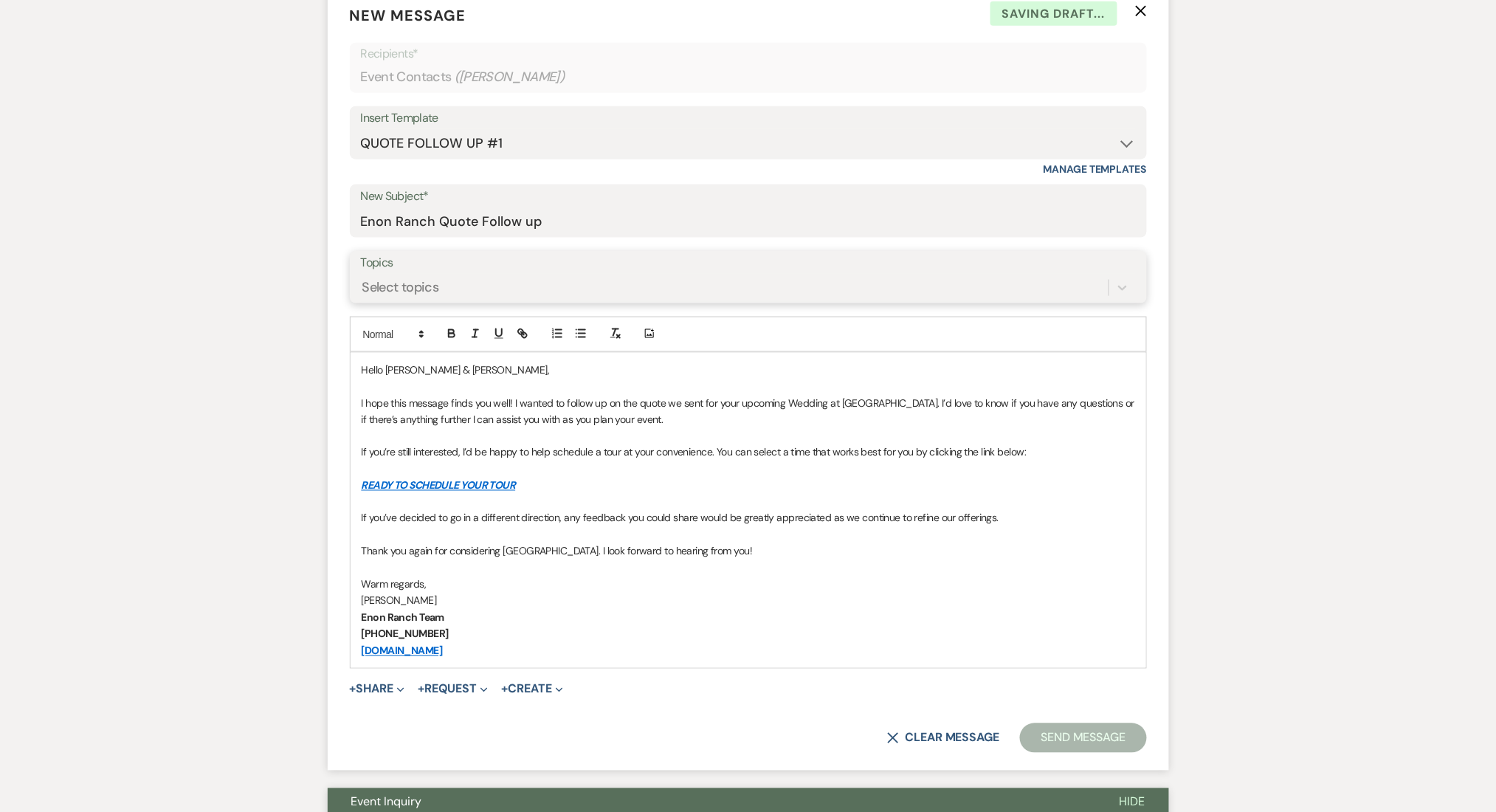
click at [439, 278] on div "Select topics" at bounding box center [734, 287] width 748 height 26
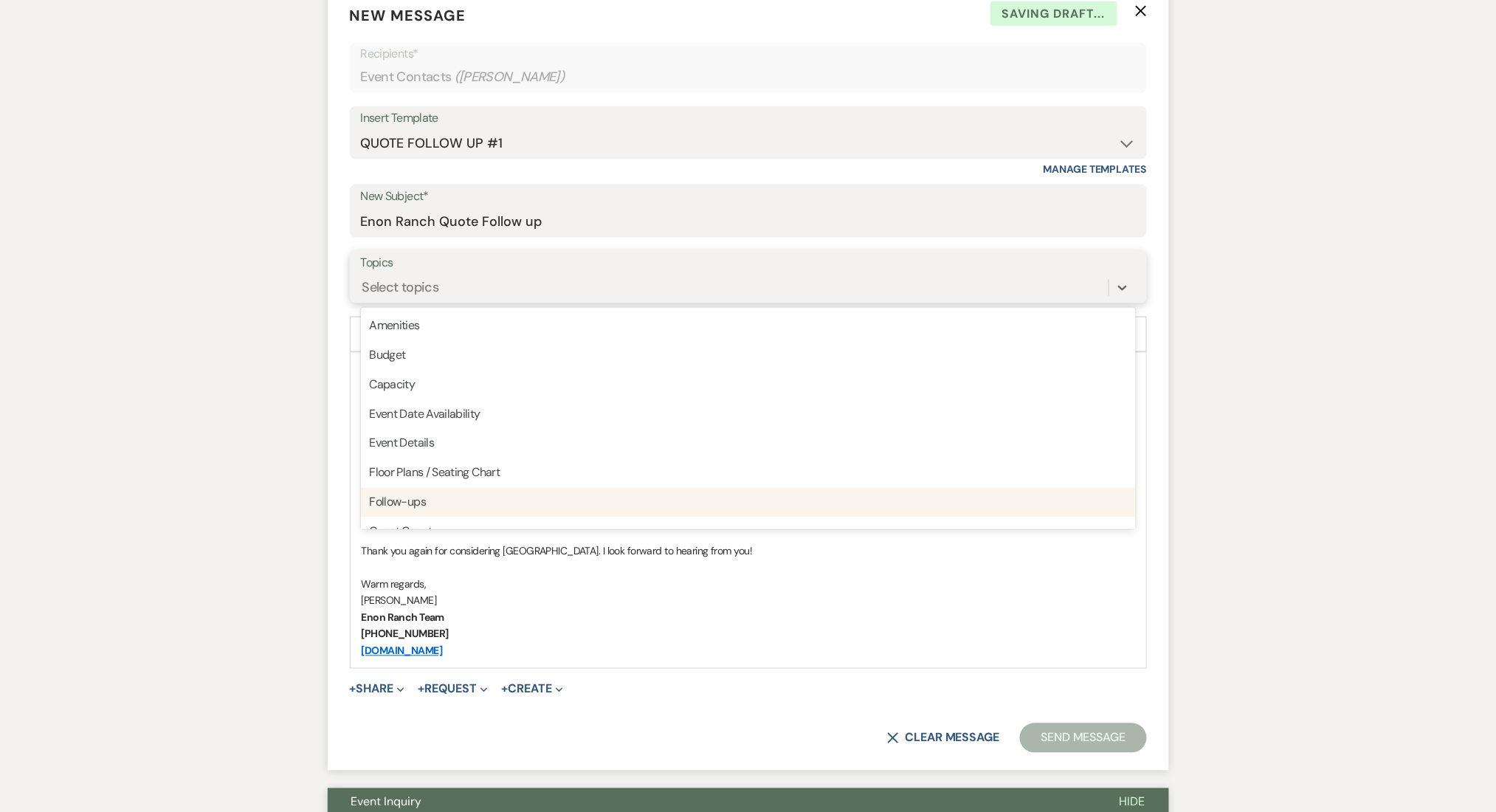
click at [448, 502] on div "Follow-ups" at bounding box center [748, 503] width 775 height 30
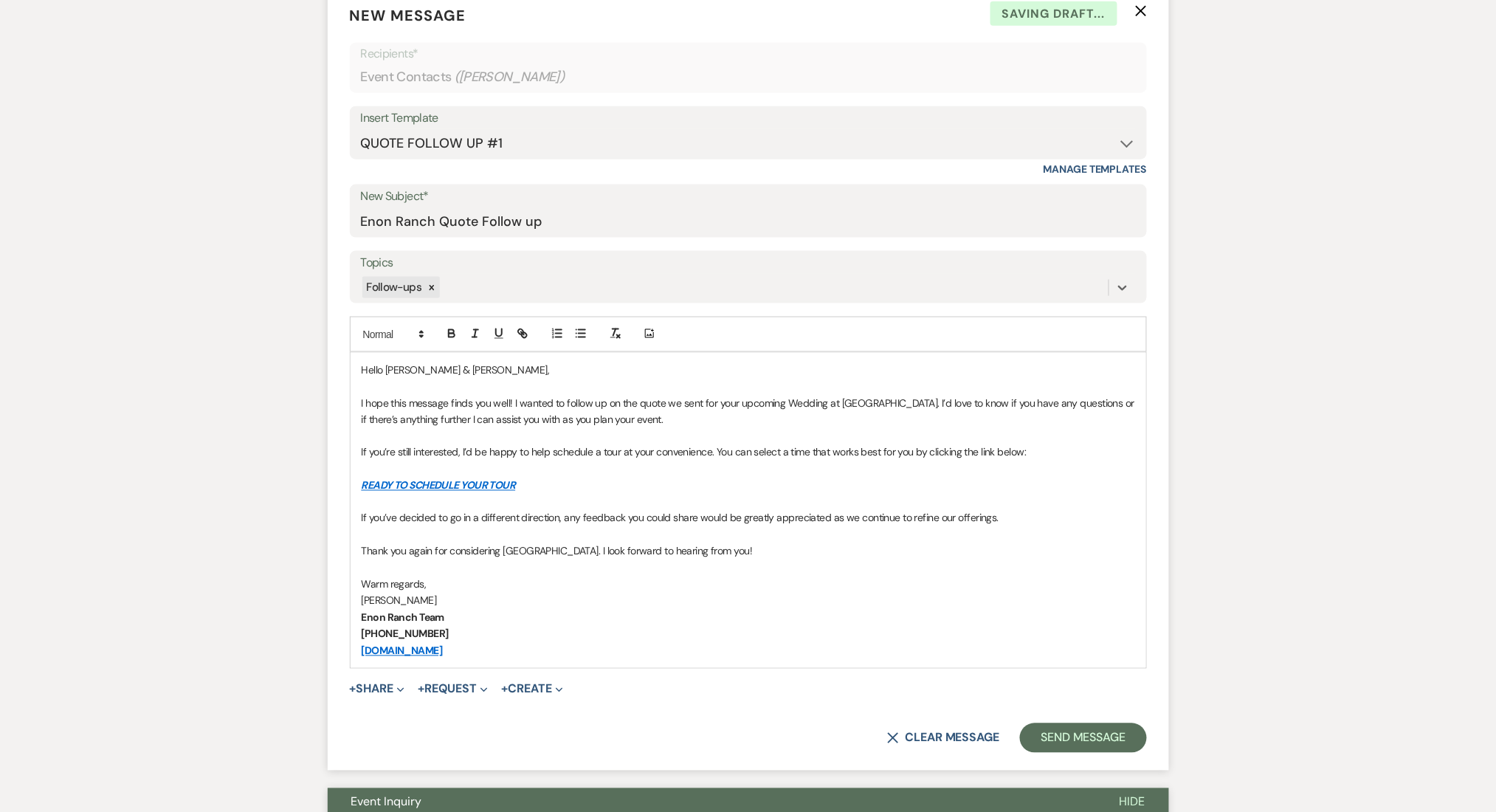
click at [1097, 741] on button "Send Message" at bounding box center [1083, 738] width 126 height 30
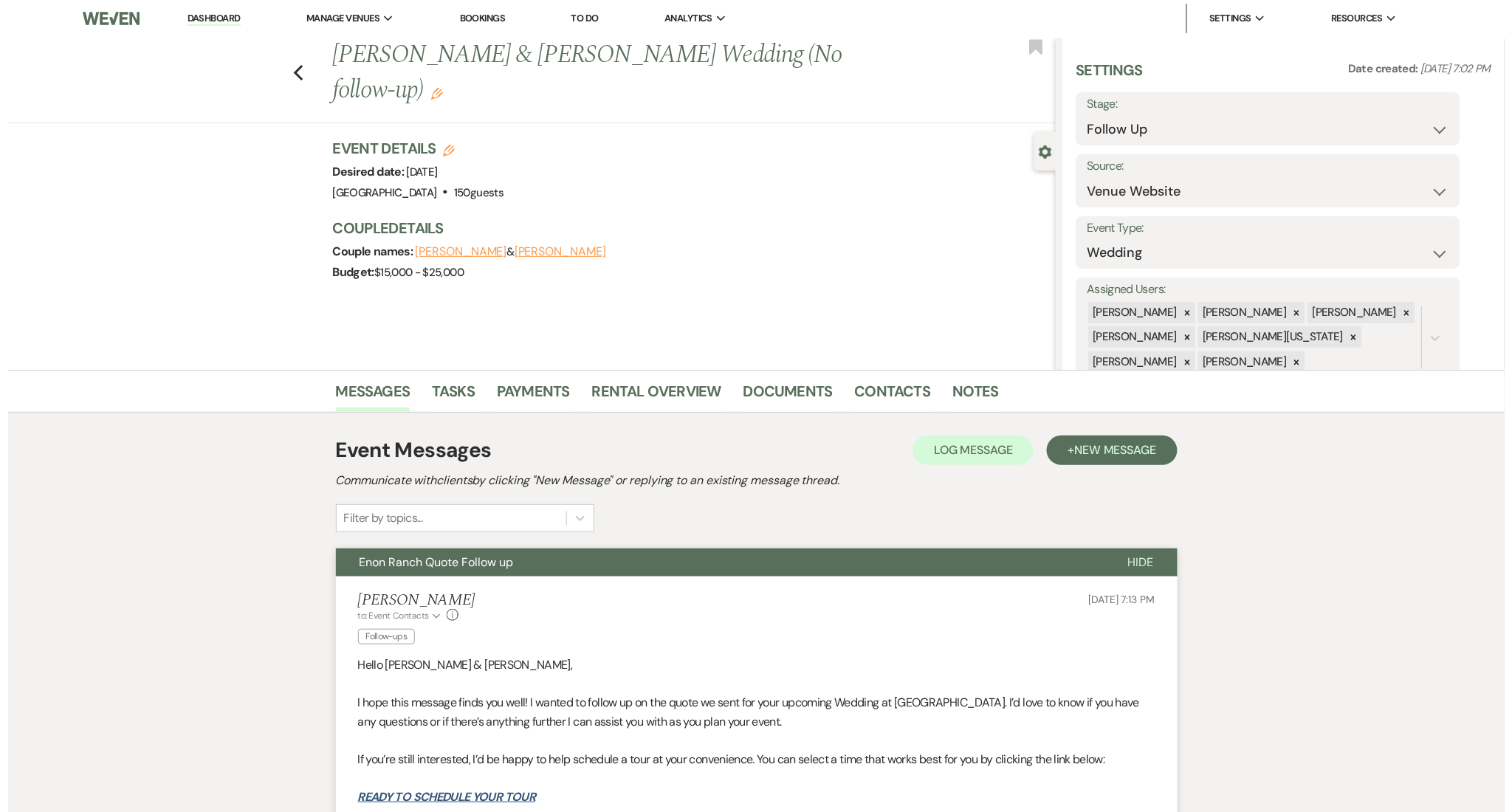
scroll to position [0, 0]
click at [1131, 124] on select "Inquiry Follow Up Tour Requested Tour Confirmed Toured Proposal Sent Booked Lost" at bounding box center [1261, 130] width 362 height 29
select select "1"
click at [1080, 116] on select "Inquiry Follow Up Tour Requested Tour Confirmed Toured Proposal Sent Booked Lost" at bounding box center [1261, 130] width 362 height 29
click at [1409, 102] on div "Save" at bounding box center [1407, 120] width 91 height 53
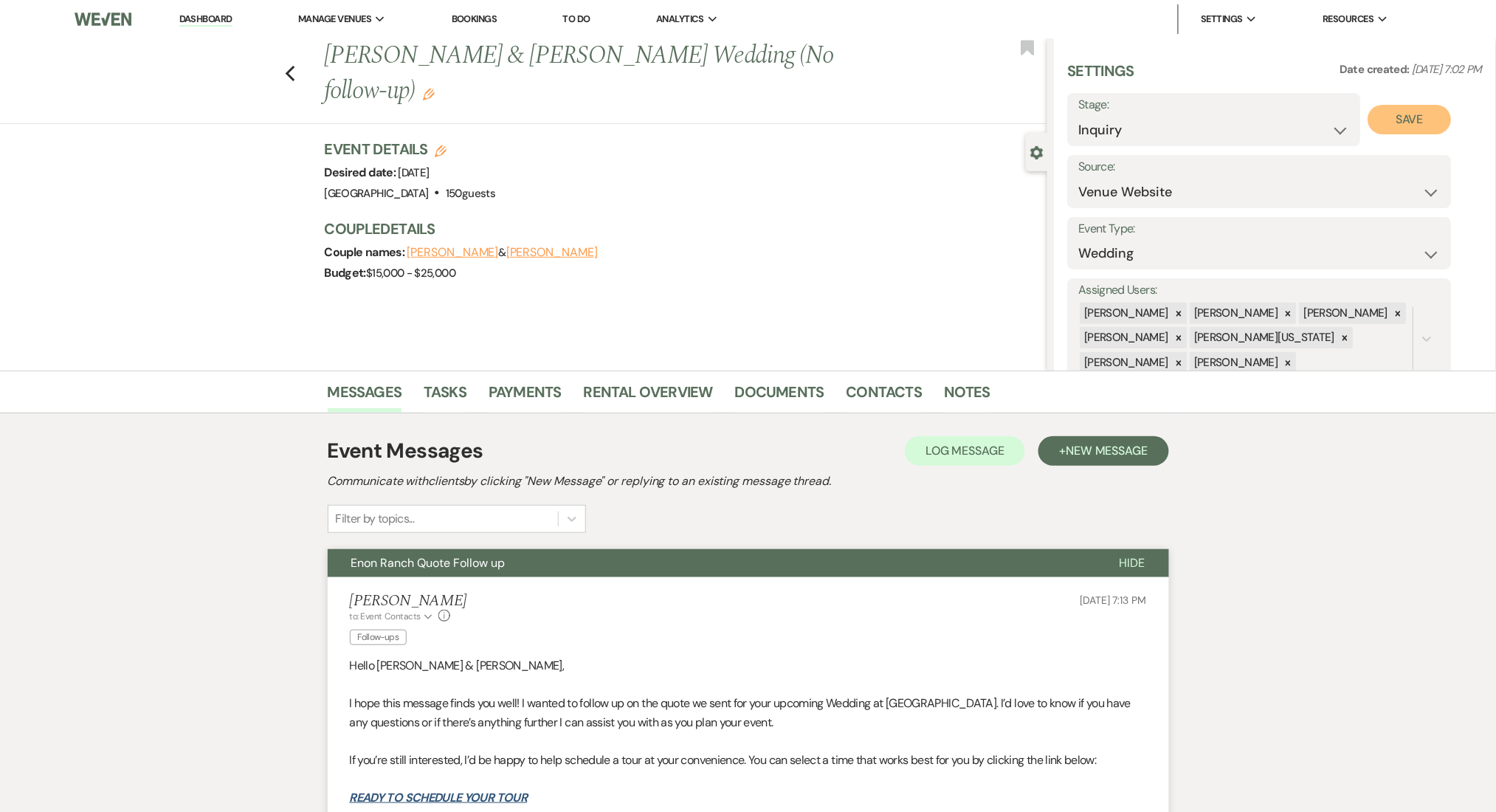
click at [1400, 121] on button "Save" at bounding box center [1410, 119] width 84 height 30
click at [881, 402] on link "Contacts" at bounding box center [885, 396] width 76 height 33
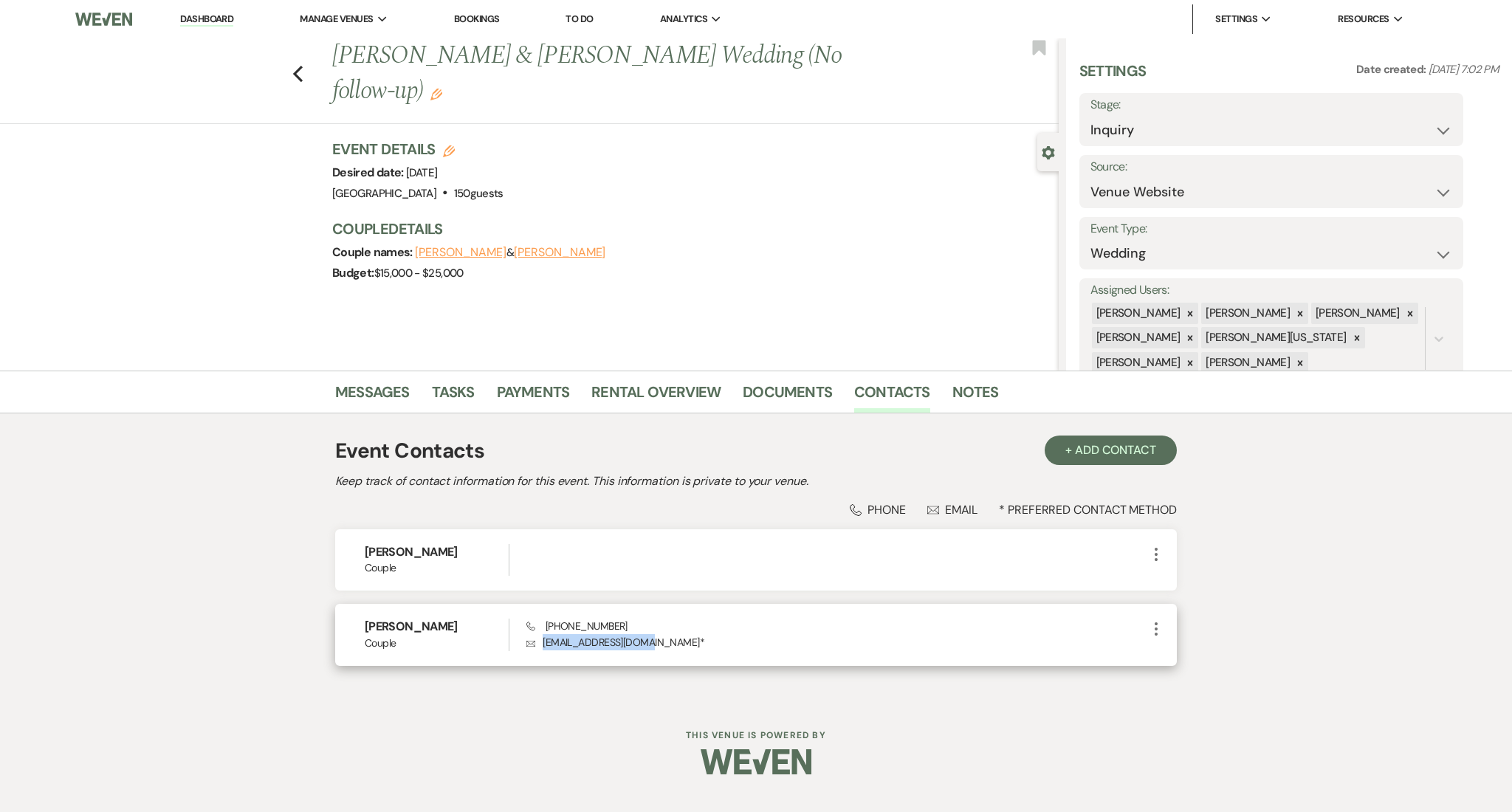
drag, startPoint x: 649, startPoint y: 643, endPoint x: 539, endPoint y: 648, distance: 110.1
click at [539, 648] on p "Envelope Amjerome11@gmail.com *" at bounding box center [837, 642] width 621 height 16
copy p "Amjerome11@gmail.com"
drag, startPoint x: 628, startPoint y: 619, endPoint x: 548, endPoint y: 629, distance: 80.6
click at [548, 629] on div "Phone (720) 937-7052 Envelope Amjerome11@gmail.com *" at bounding box center [837, 634] width 621 height 32
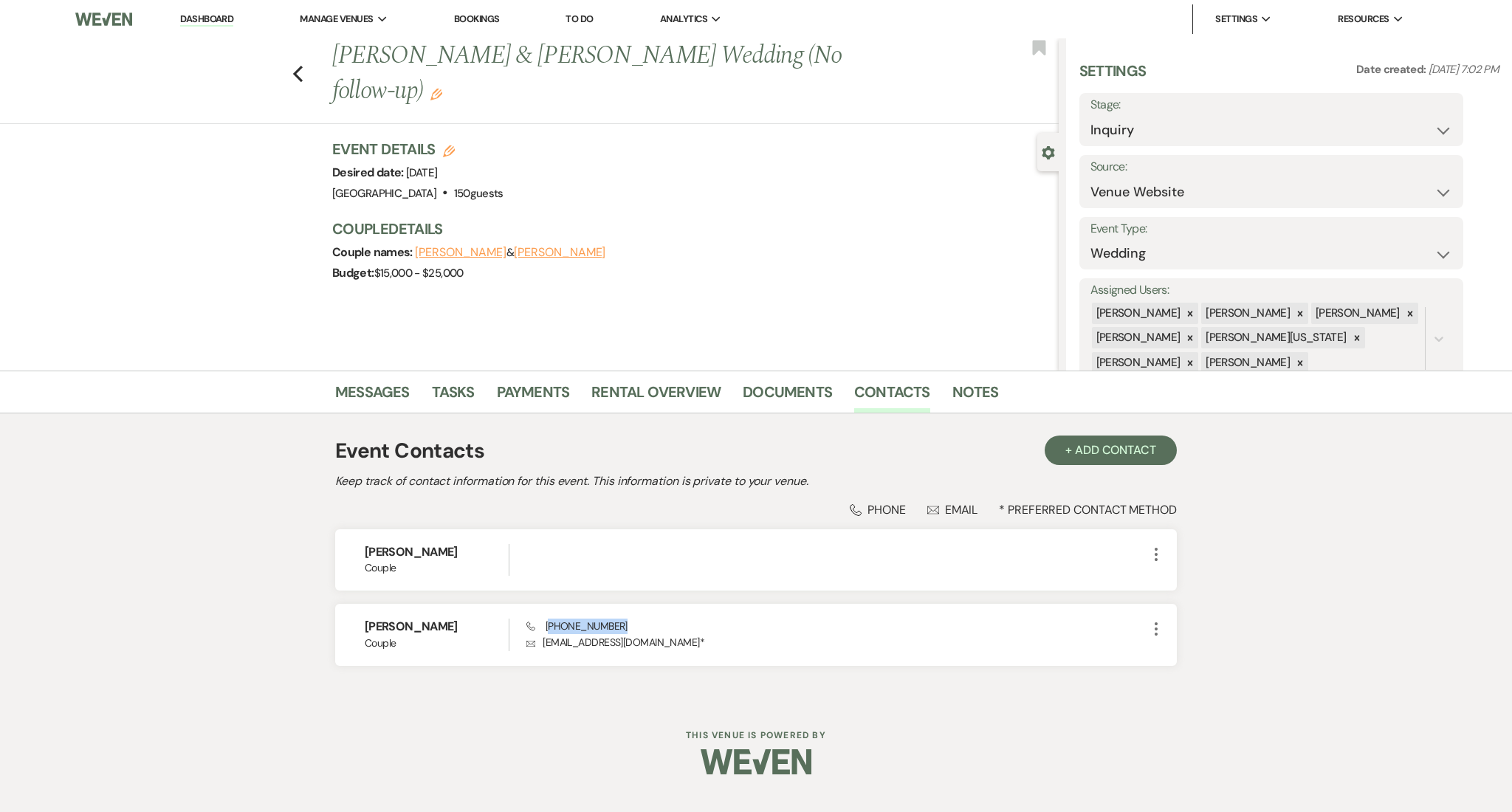
copy span "720) 937-7052"
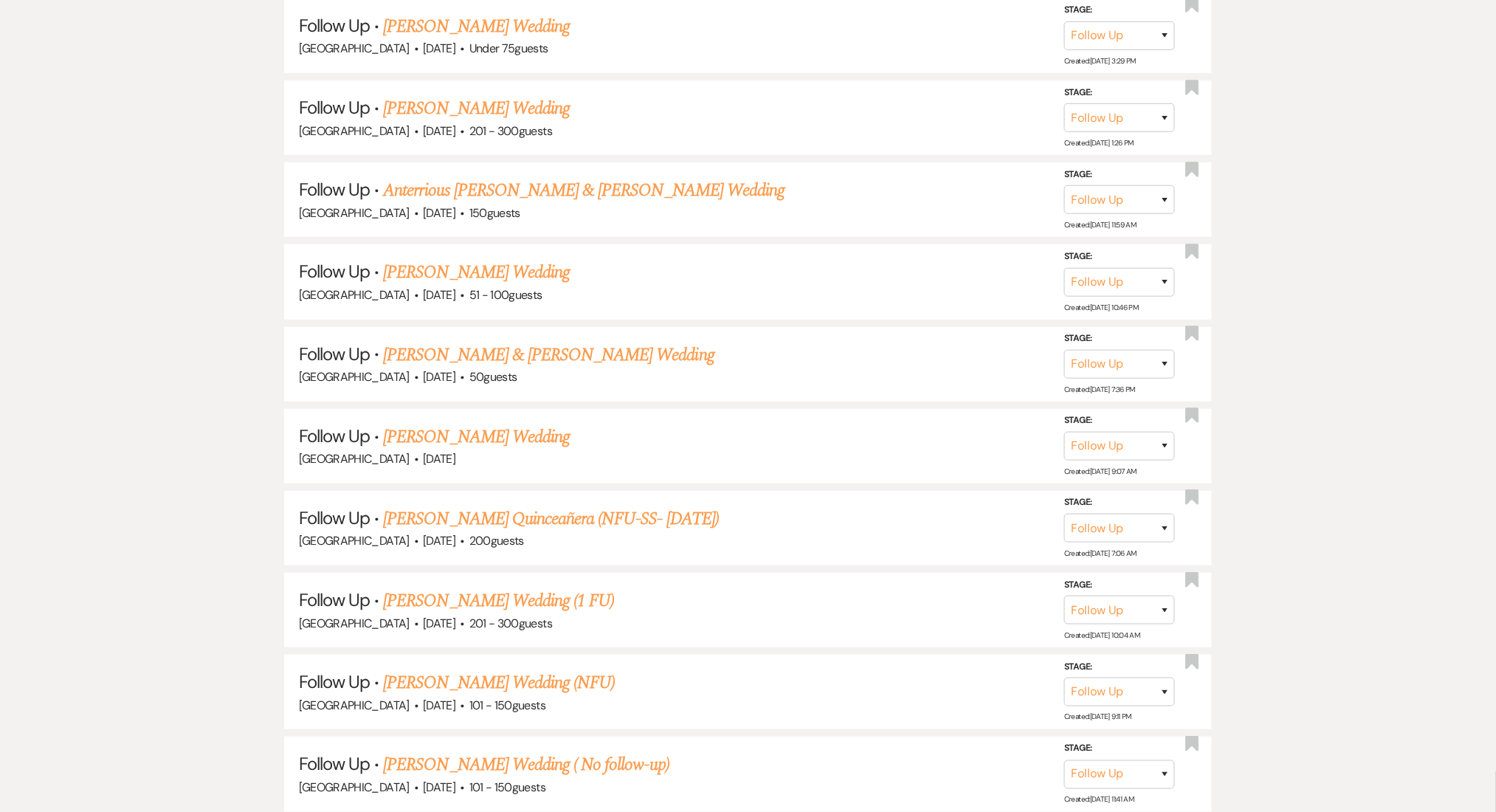
drag, startPoint x: 462, startPoint y: 566, endPoint x: 21, endPoint y: 496, distance: 446.5
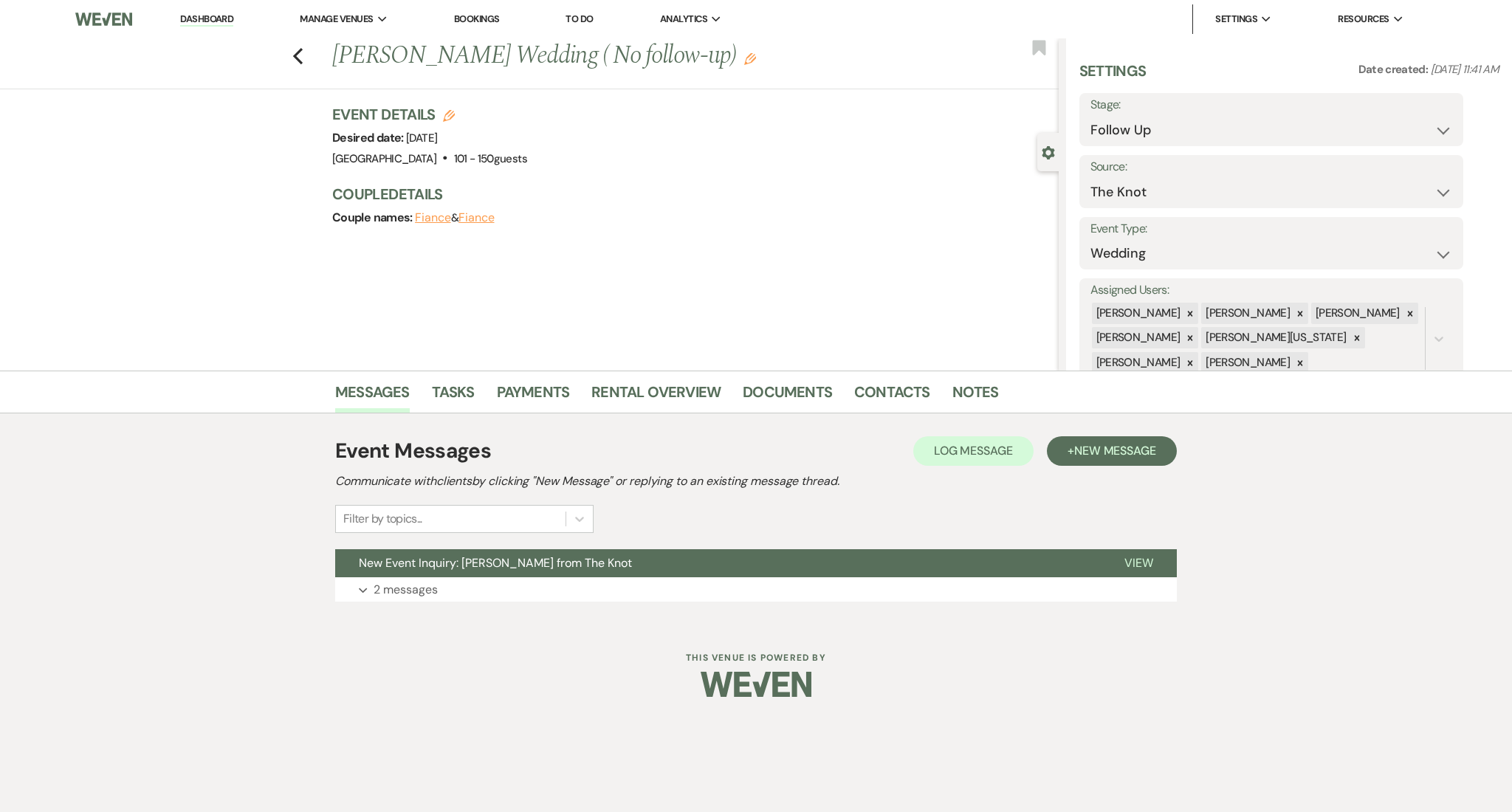
click at [744, 52] on button "Edit" at bounding box center [750, 59] width 12 height 13
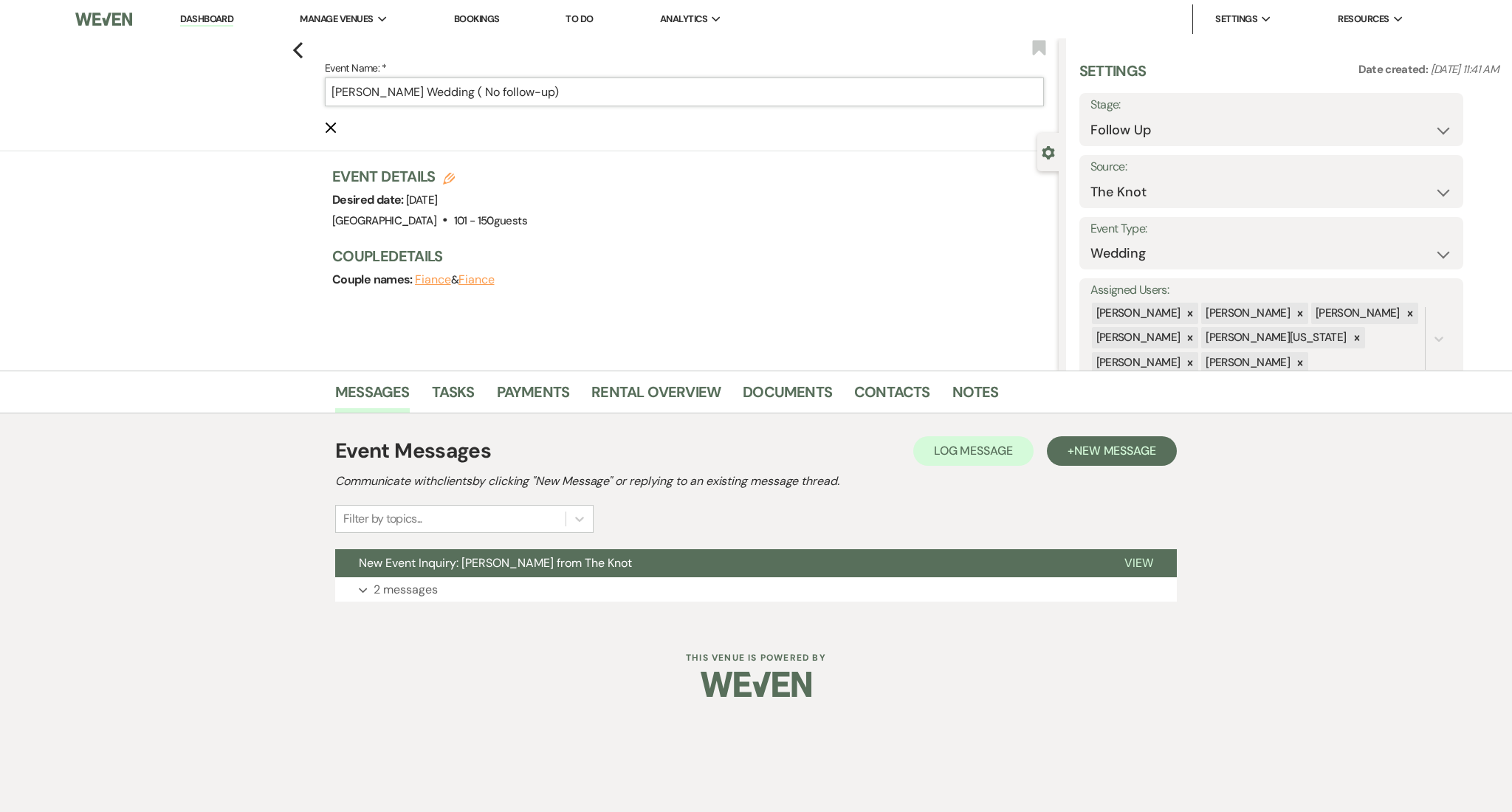
drag, startPoint x: 474, startPoint y: 93, endPoint x: 639, endPoint y: 93, distance: 165.0
click at [639, 93] on input "[PERSON_NAME] Wedding ( No follow-up)" at bounding box center [684, 92] width 719 height 29
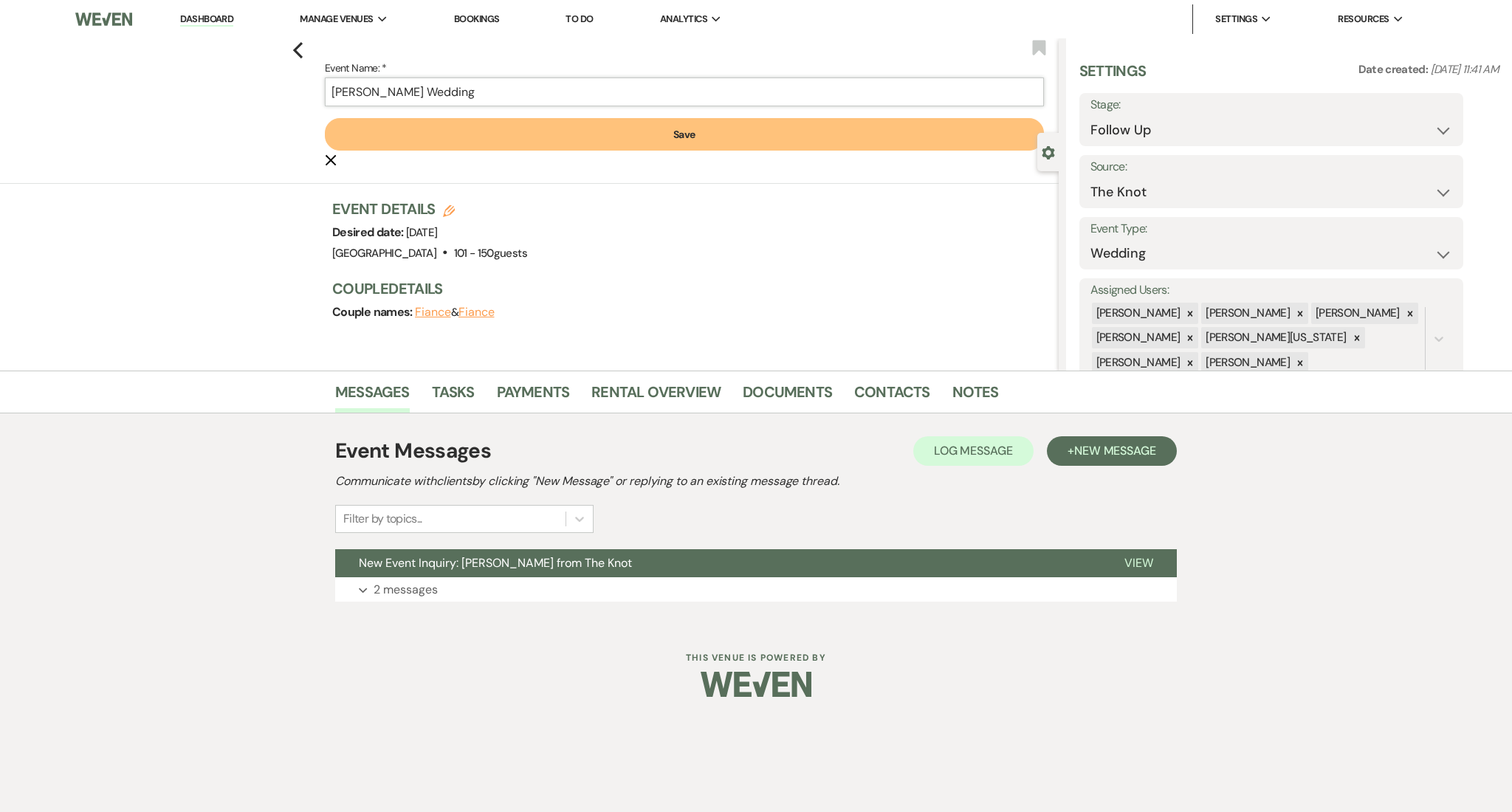
type input "[PERSON_NAME] Wedding"
click at [680, 159] on form "Event Name: * [PERSON_NAME] Wedding Save Cancel Edit" at bounding box center [684, 113] width 719 height 109
click at [684, 134] on button "Save" at bounding box center [684, 134] width 719 height 33
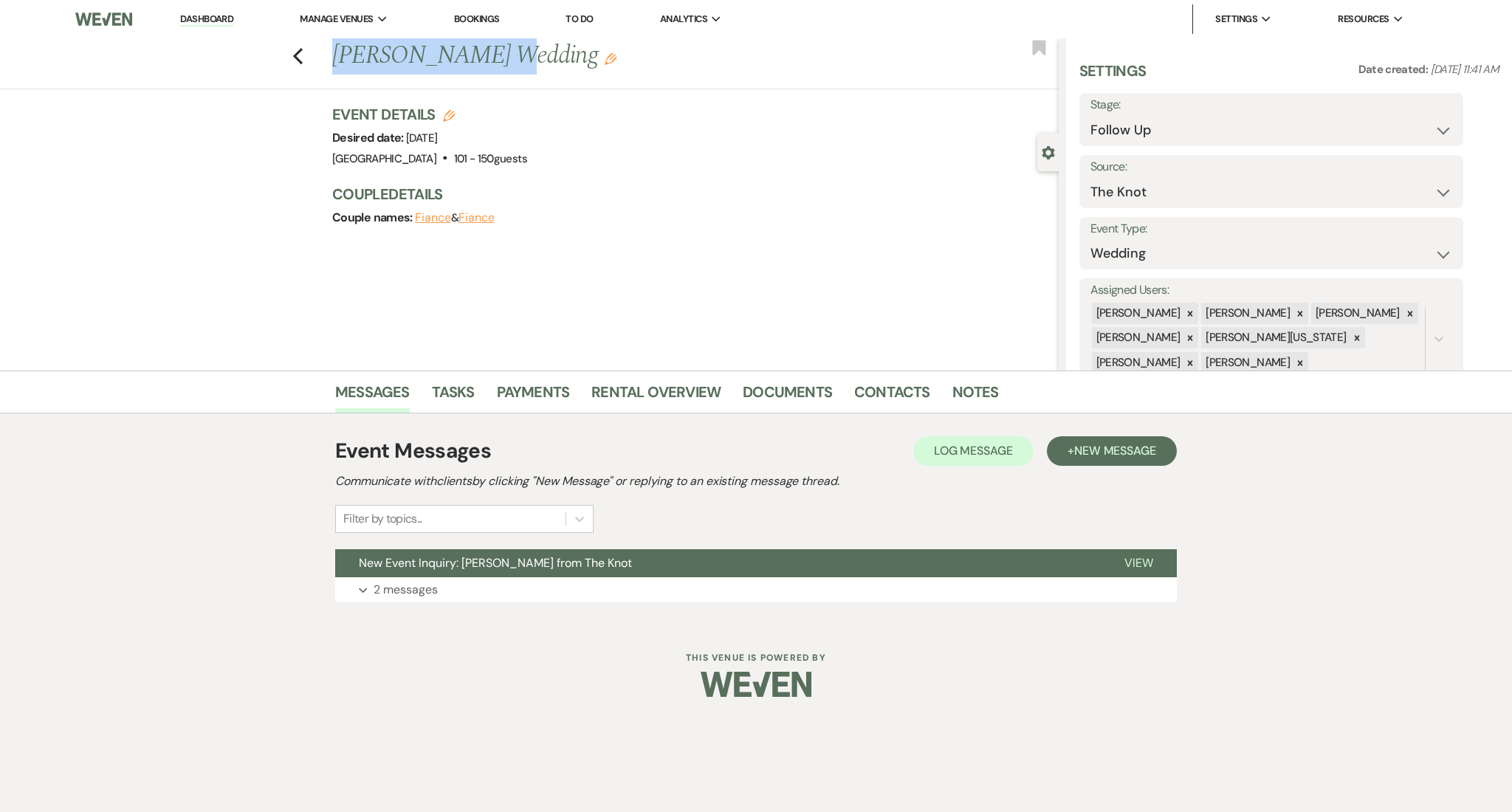
drag, startPoint x: 470, startPoint y: 53, endPoint x: 322, endPoint y: 55, distance: 148.0
click at [322, 55] on div "Previous [PERSON_NAME] Wedding Edit Bookmark" at bounding box center [525, 64] width 1067 height 51
copy h1 "[PERSON_NAME]"
click at [491, 595] on button "Expand 2 messages" at bounding box center [756, 590] width 842 height 25
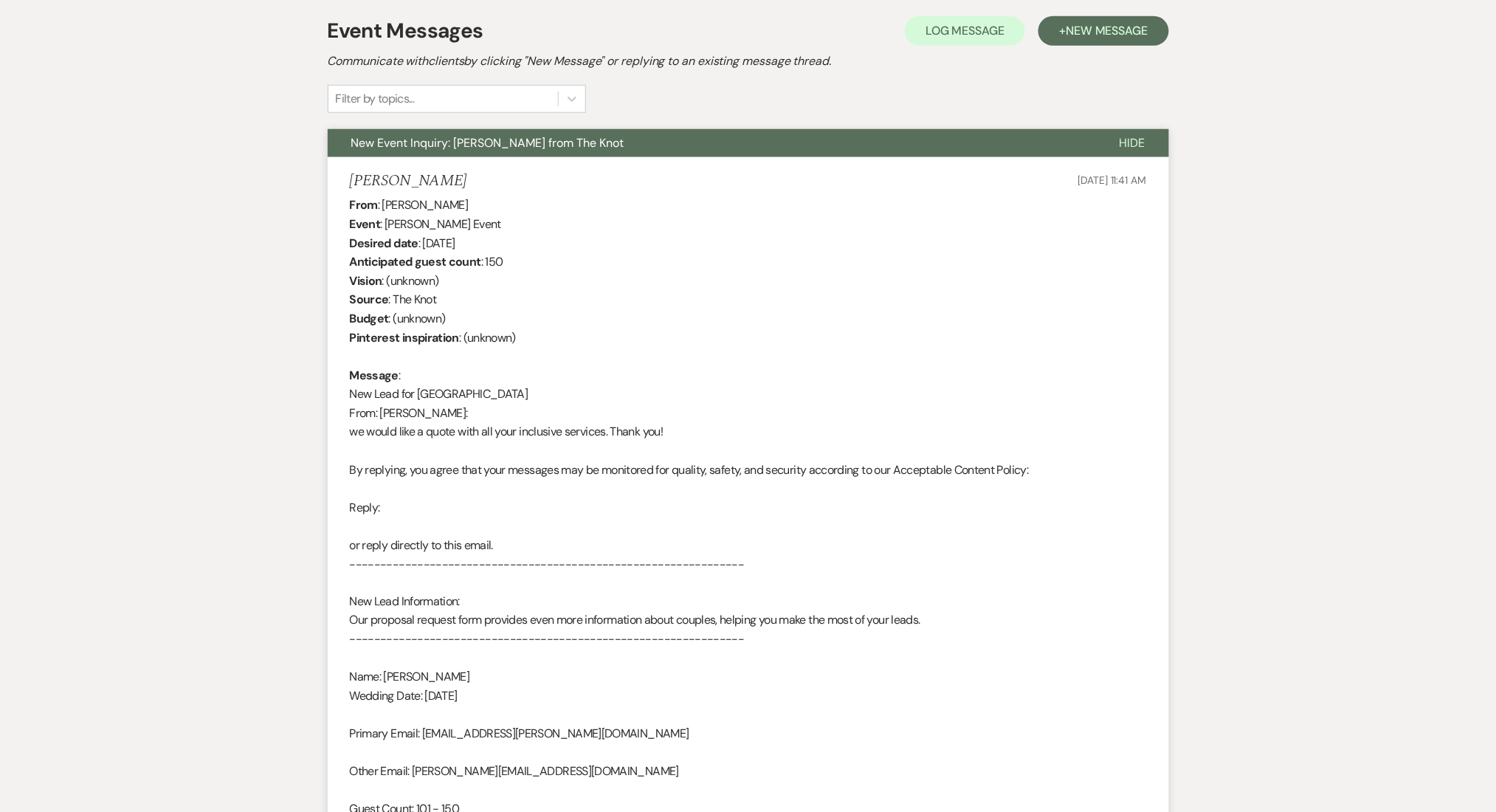
scroll to position [689, 0]
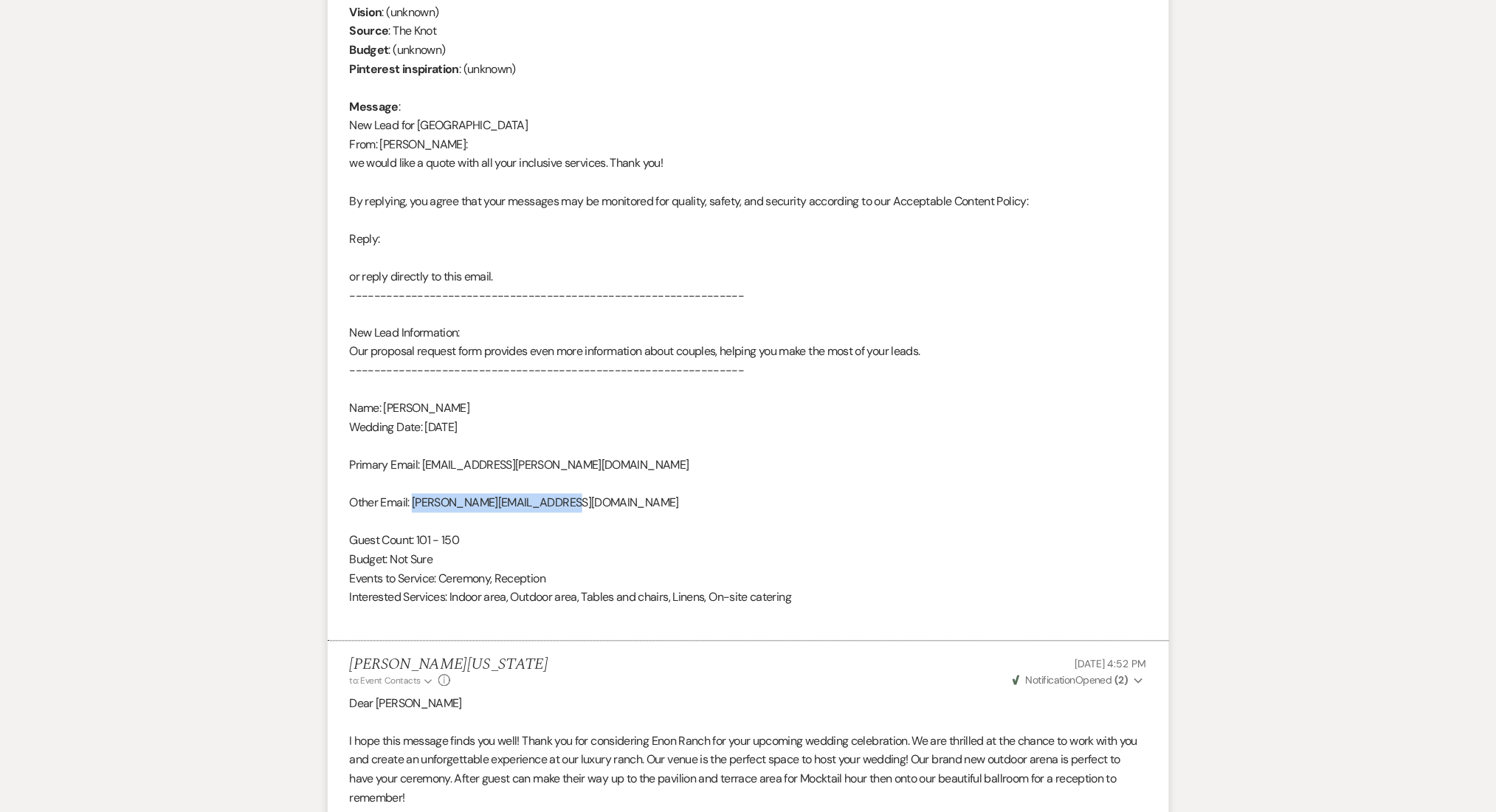
drag, startPoint x: 571, startPoint y: 505, endPoint x: 415, endPoint y: 499, distance: 156.1
click at [415, 499] on div "From : Caitlyn Bulloch Event : Caitlyn Bulloch's Event Desired date : September…" at bounding box center [748, 276] width 797 height 699
copy div "caitlynbulloch@outlook.com"
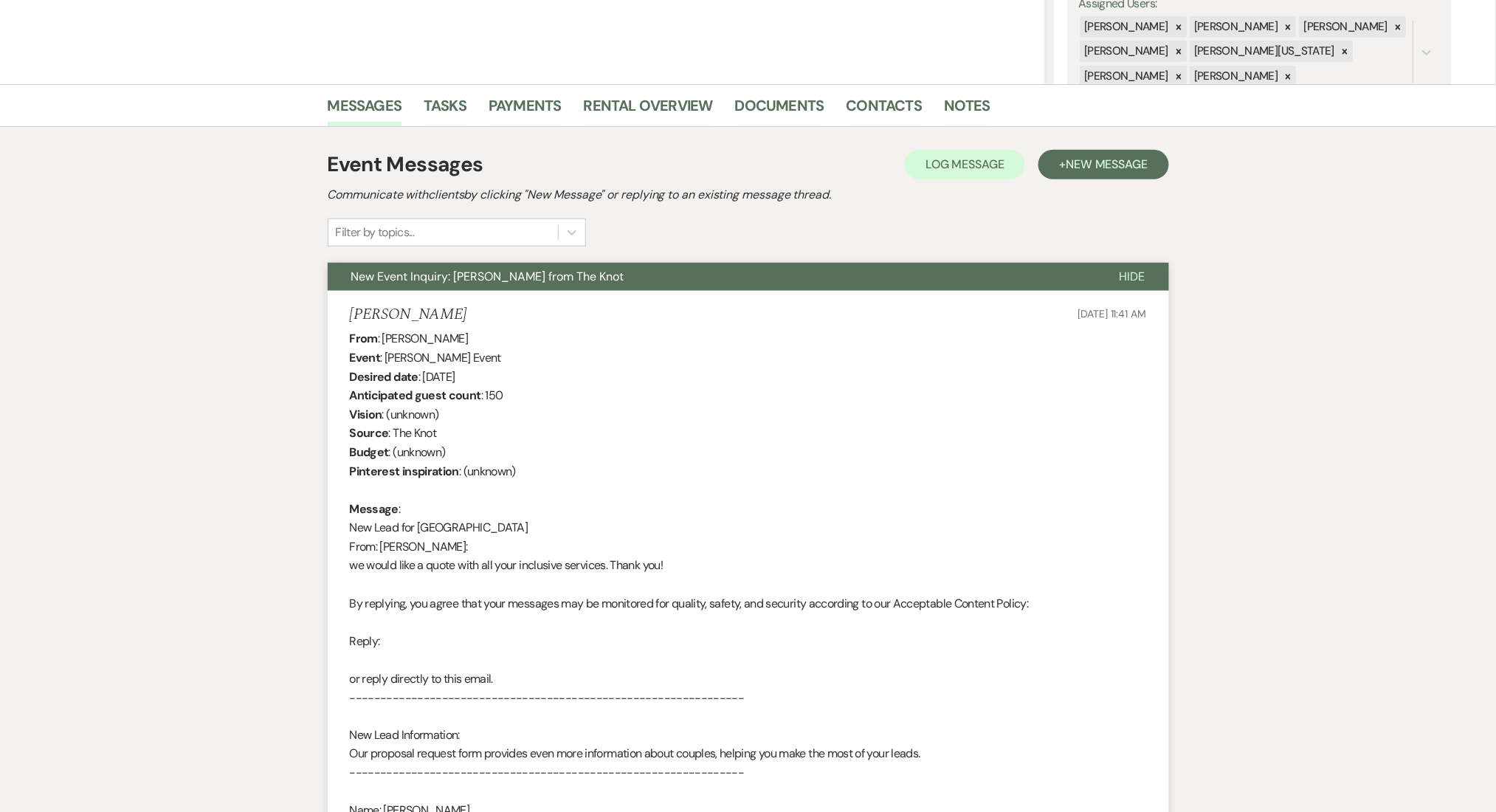
scroll to position [63, 0]
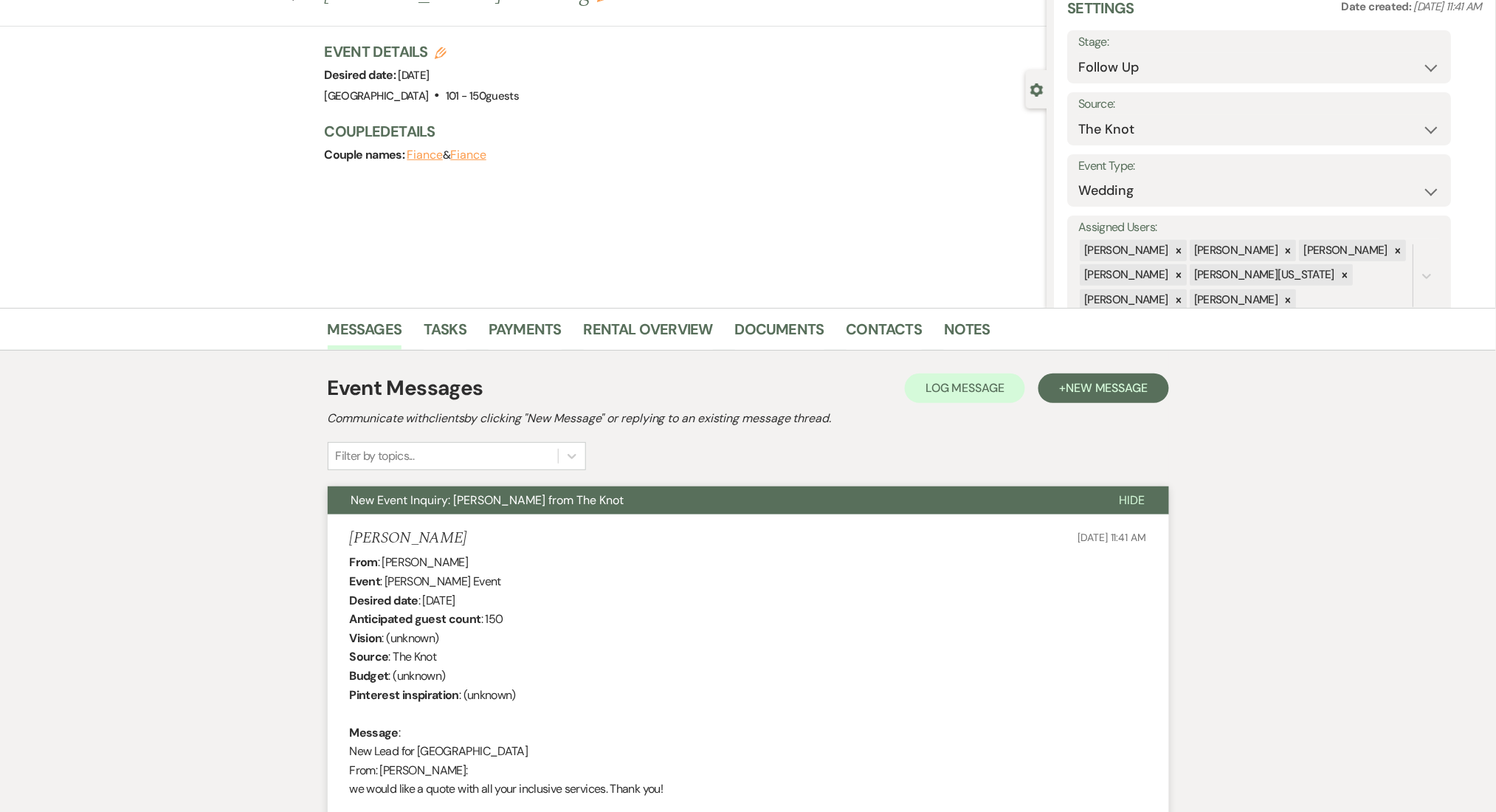
click at [1091, 382] on span "New Message" at bounding box center [1107, 387] width 82 height 16
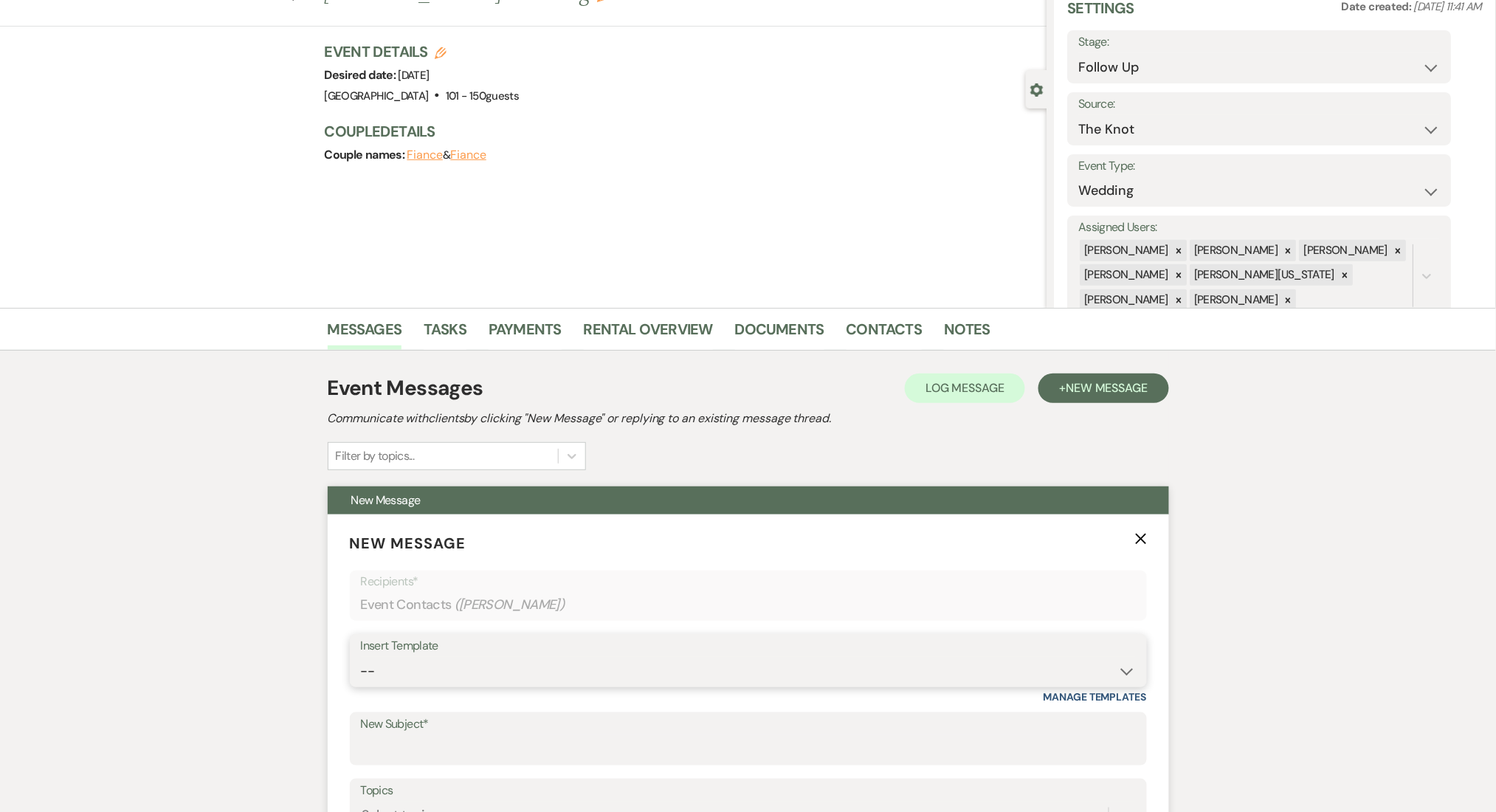
click at [522, 682] on select "-- Inquiry Follow Up Email #2 Contract Sending Template Payment Template Rental…" at bounding box center [748, 671] width 775 height 29
select select "4434"
click at [361, 657] on select "-- Inquiry Follow Up Email #2 Contract Sending Template Payment Template Rental…" at bounding box center [748, 671] width 775 height 29
type input "Enon Ranch Quote Follow up"
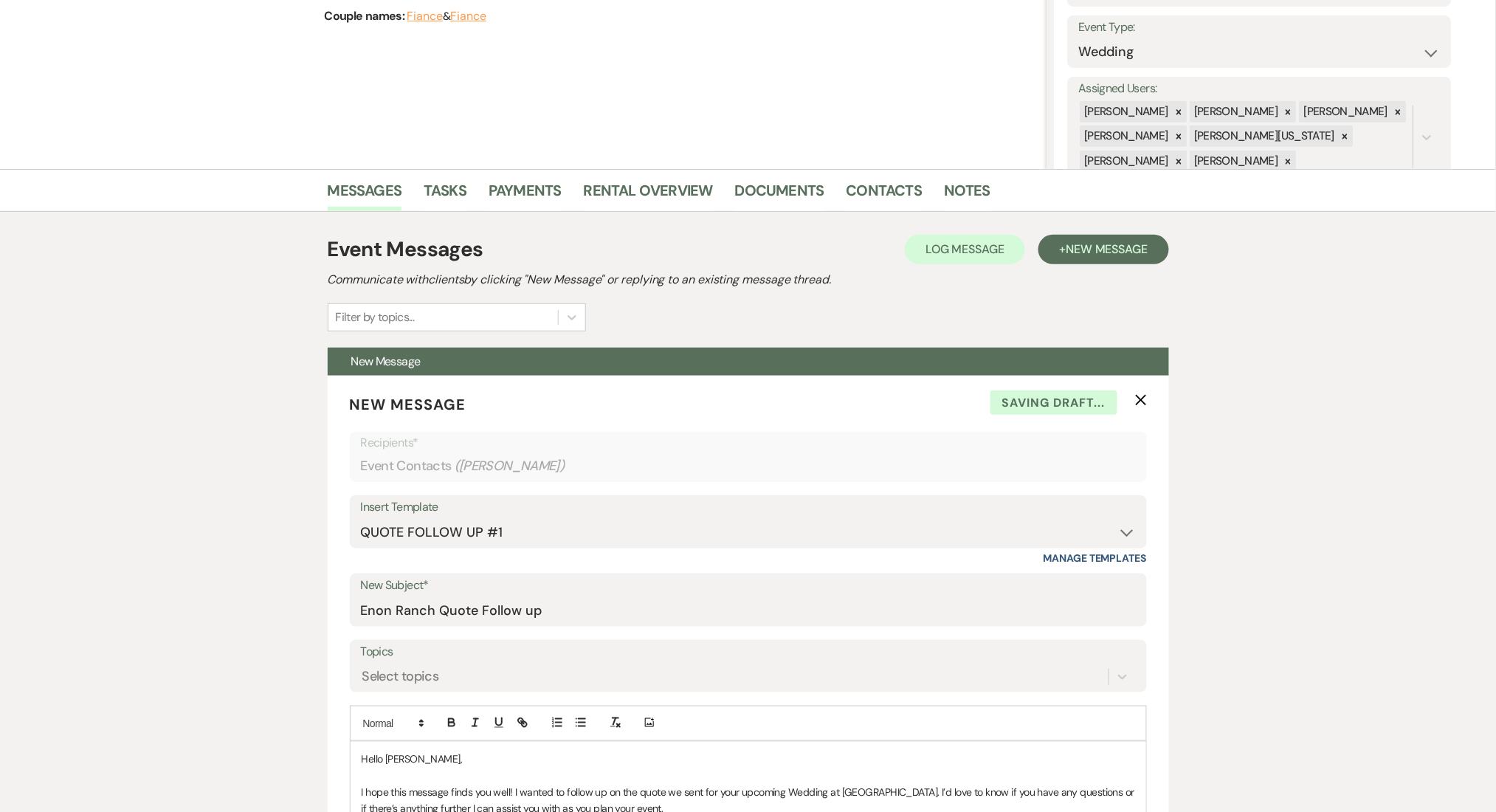
scroll to position [358, 0]
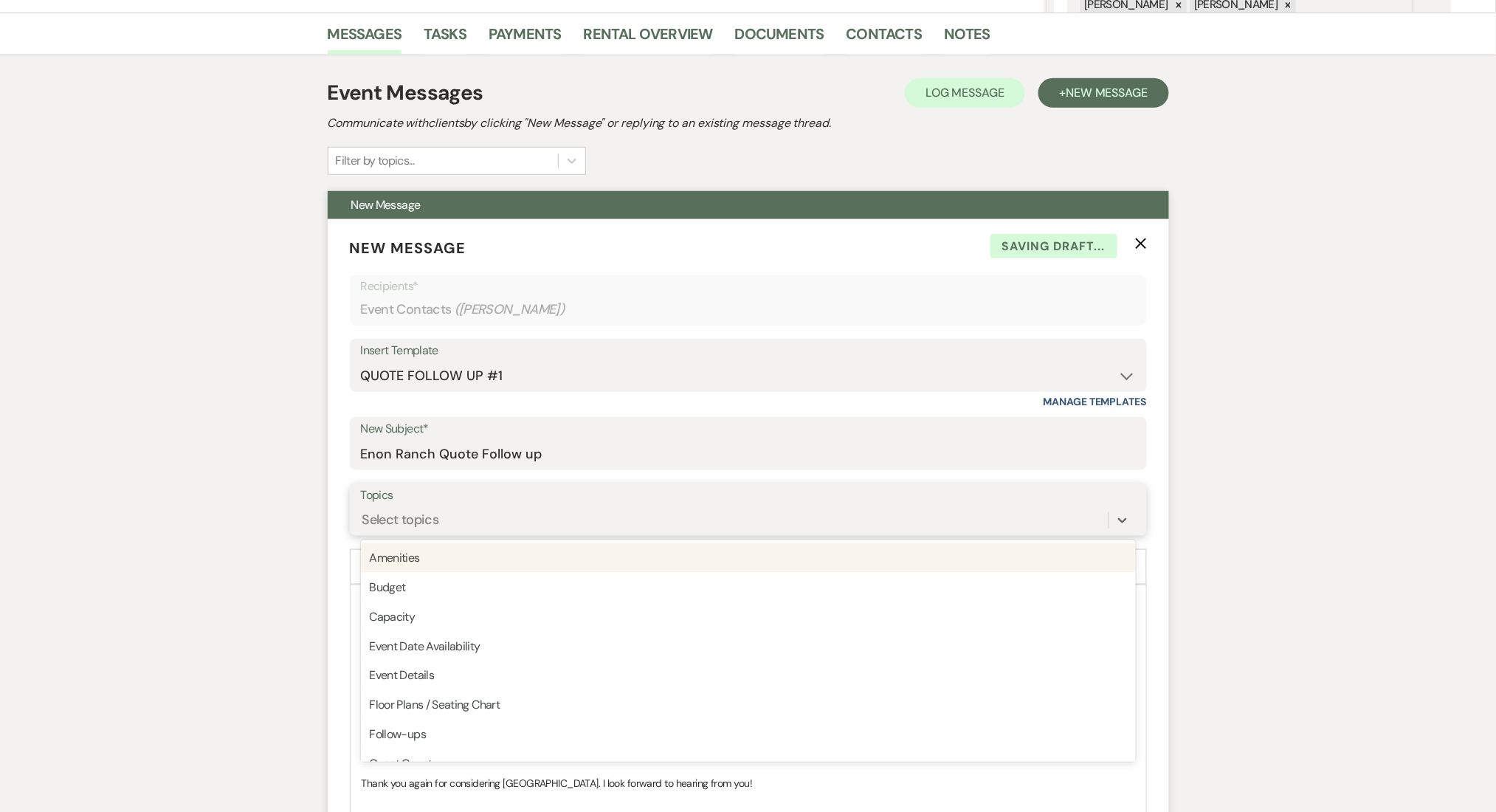
click at [421, 508] on div "Select topics" at bounding box center [734, 519] width 748 height 26
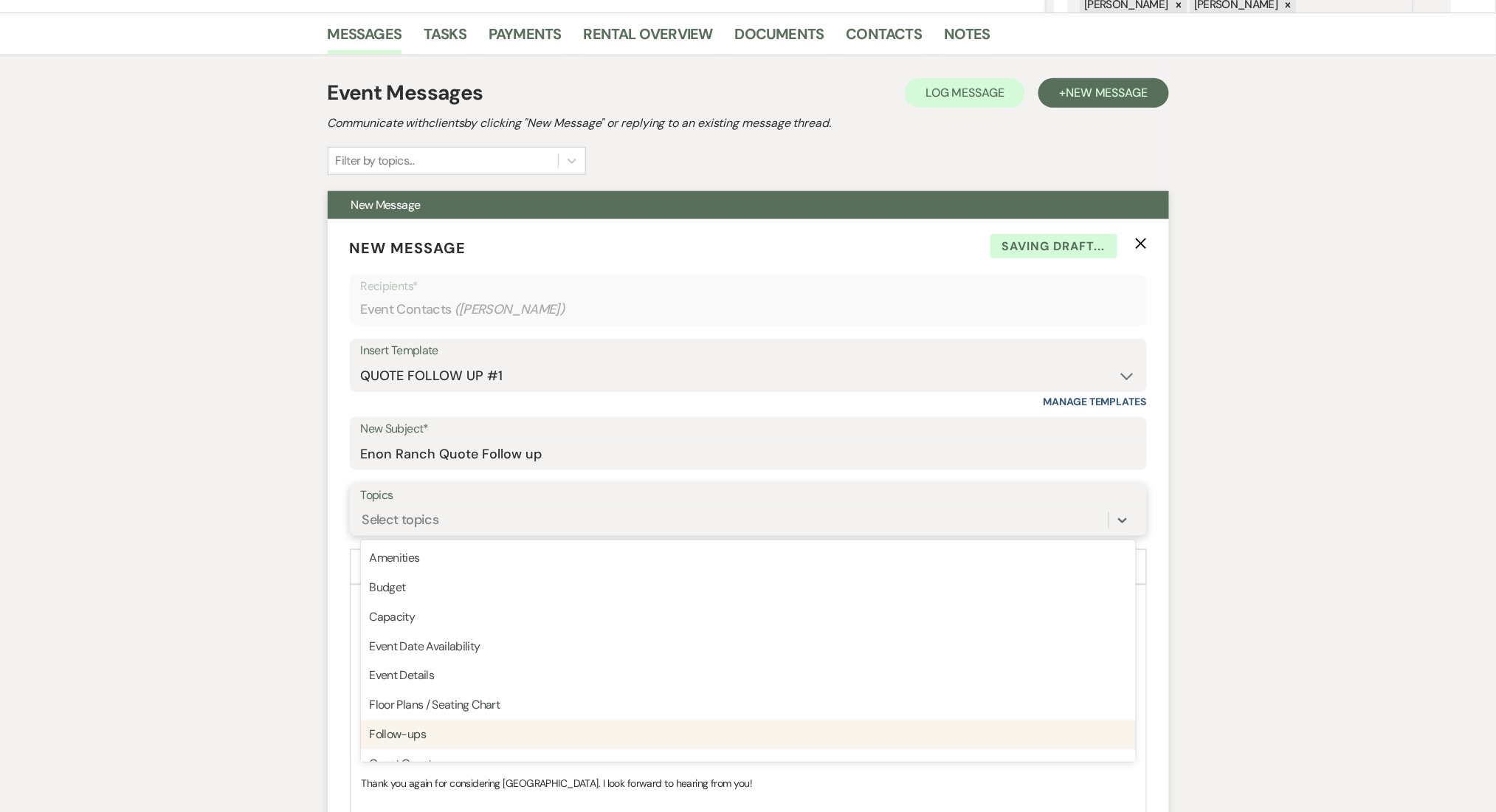
click at [439, 730] on div "Follow-ups" at bounding box center [748, 735] width 775 height 30
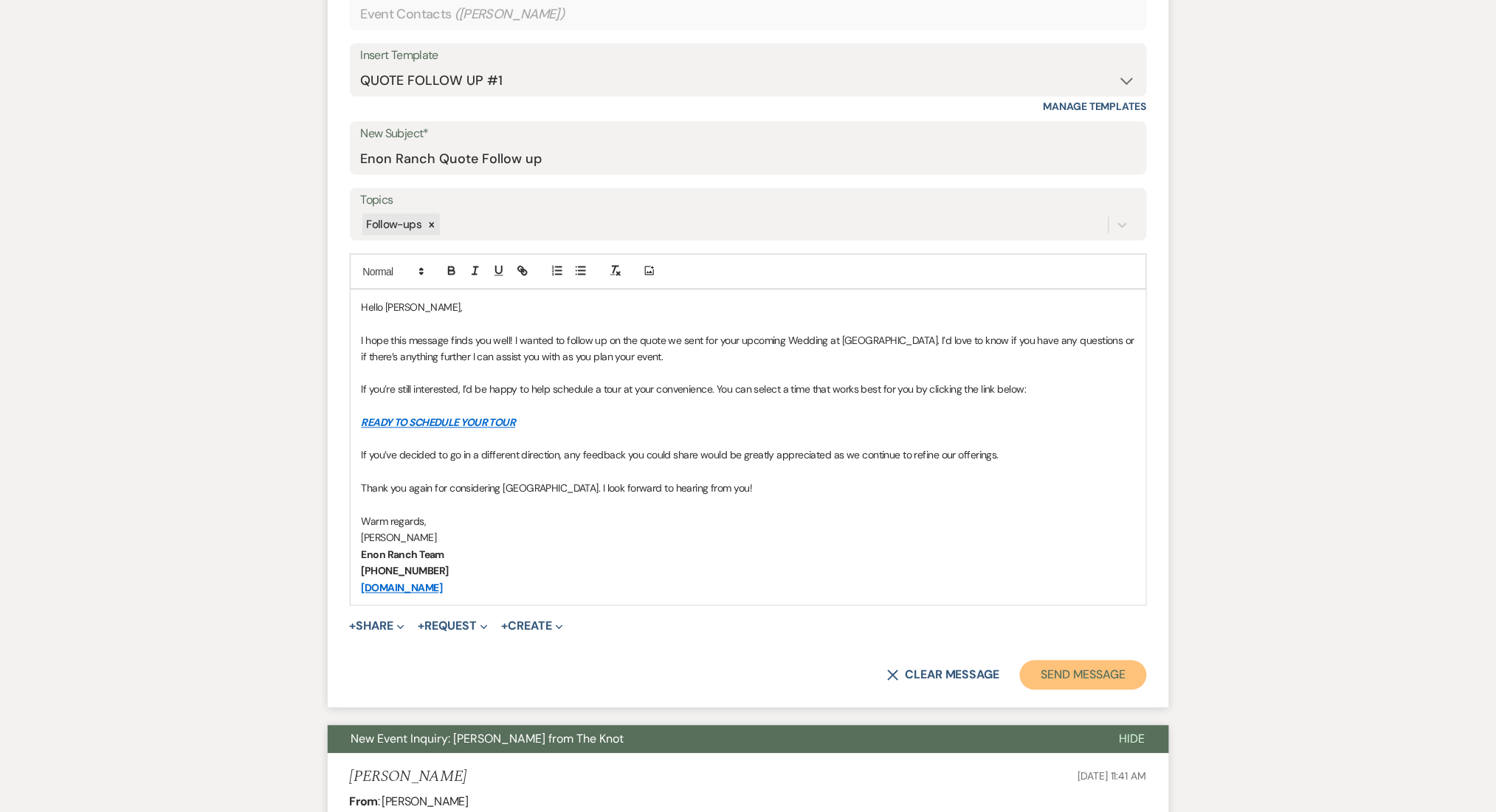
click at [1049, 672] on button "Send Message" at bounding box center [1083, 676] width 126 height 30
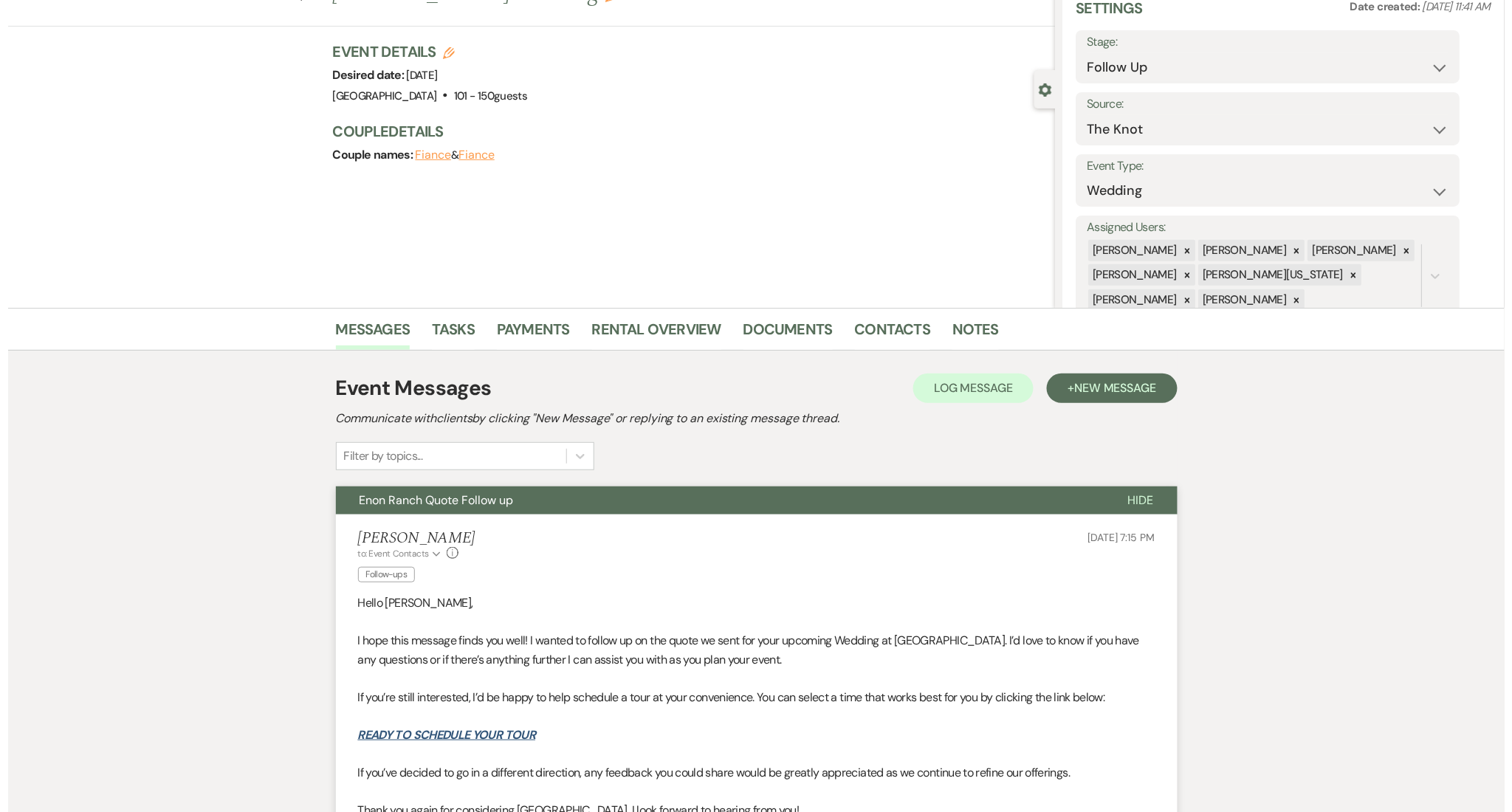
scroll to position [0, 0]
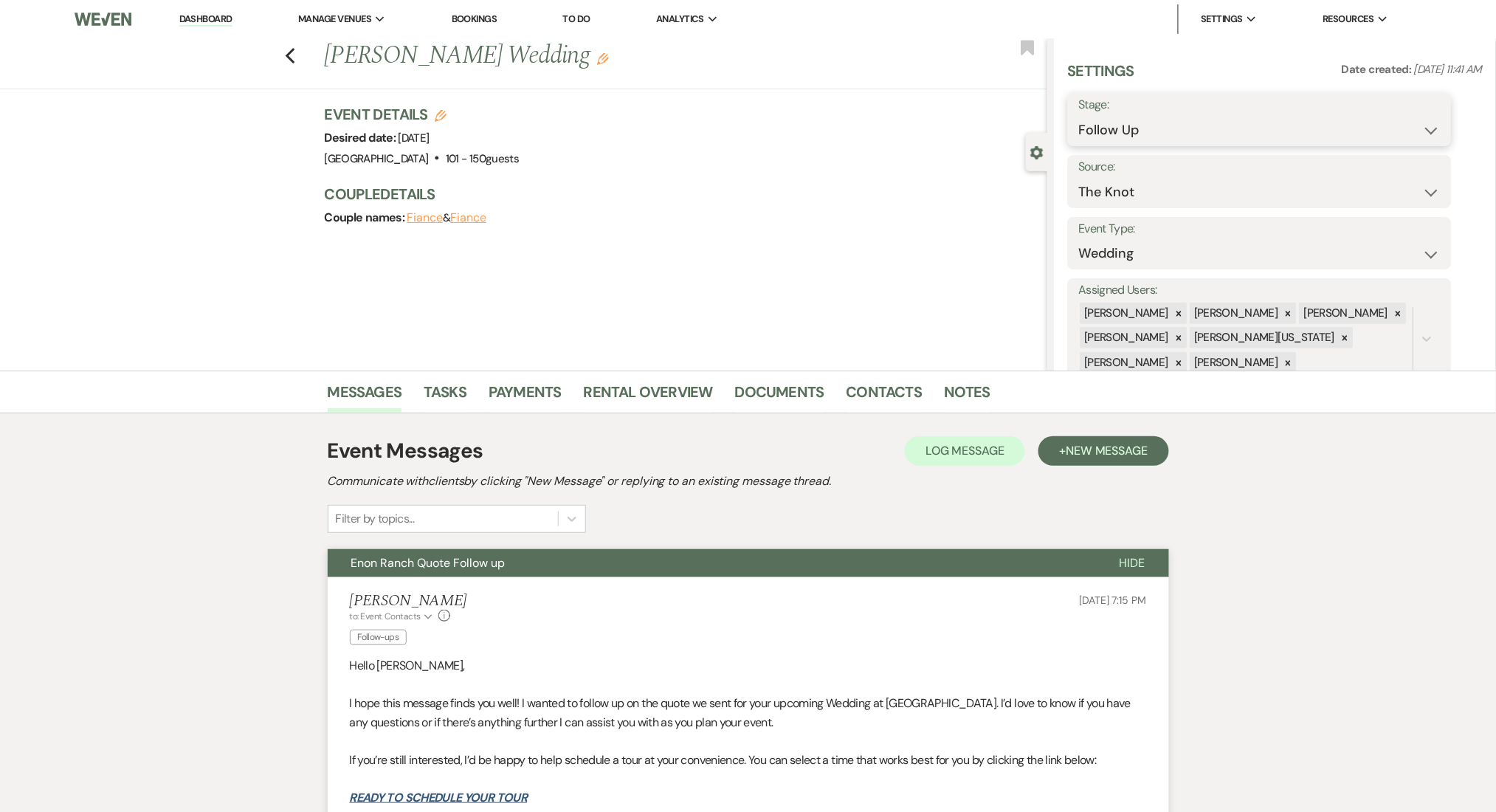
click at [1157, 122] on select "Inquiry Follow Up Tour Requested Tour Confirmed Toured Proposal Sent Booked Lost" at bounding box center [1260, 130] width 362 height 29
select select "1"
click at [1080, 116] on select "Inquiry Follow Up Tour Requested Tour Confirmed Toured Proposal Sent Booked Lost" at bounding box center [1260, 130] width 362 height 29
click at [1400, 123] on button "Save" at bounding box center [1410, 119] width 84 height 30
click at [887, 382] on link "Contacts" at bounding box center [885, 396] width 76 height 33
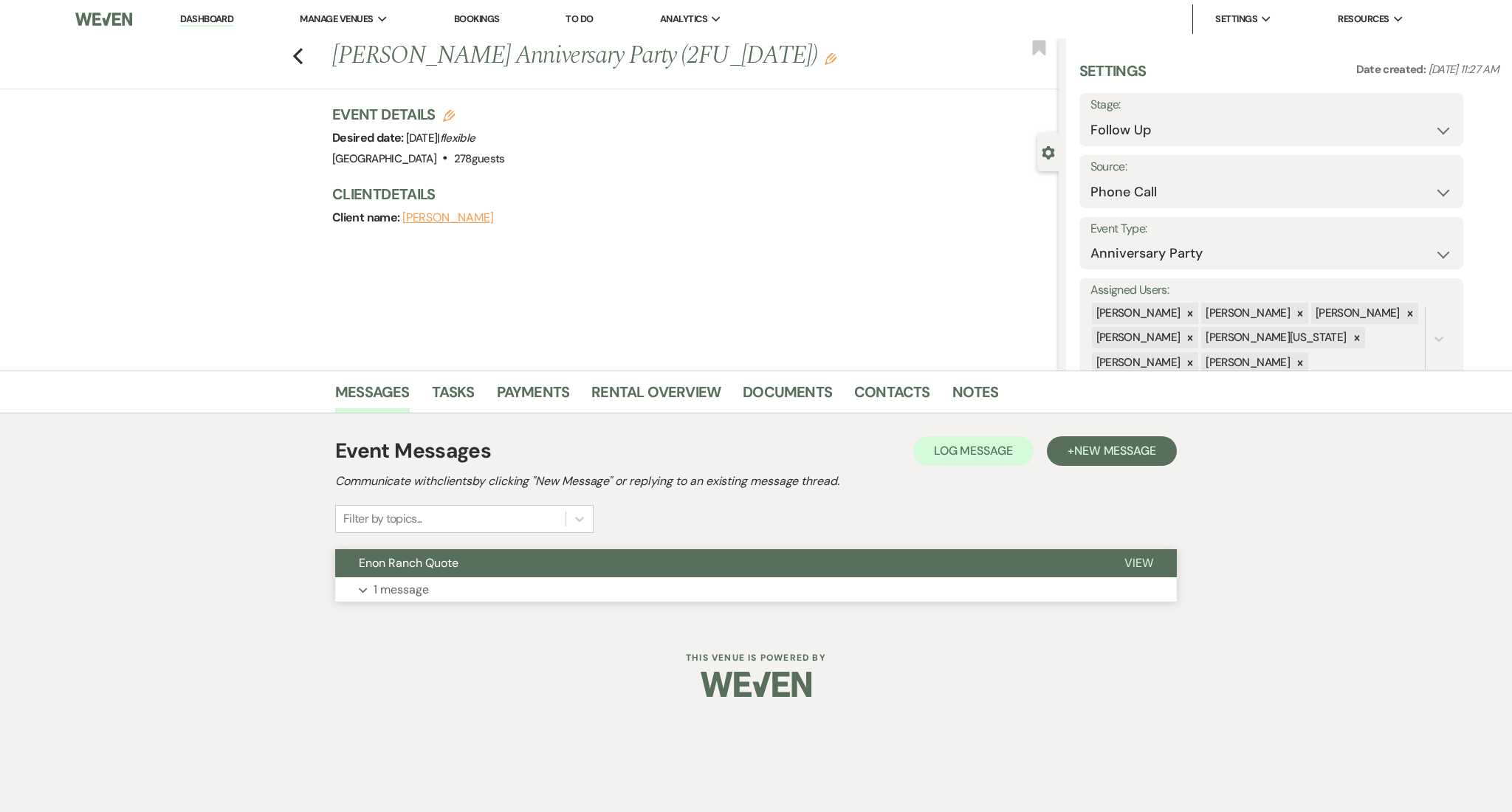
click at [449, 593] on button "Expand 1 message" at bounding box center [756, 590] width 842 height 25
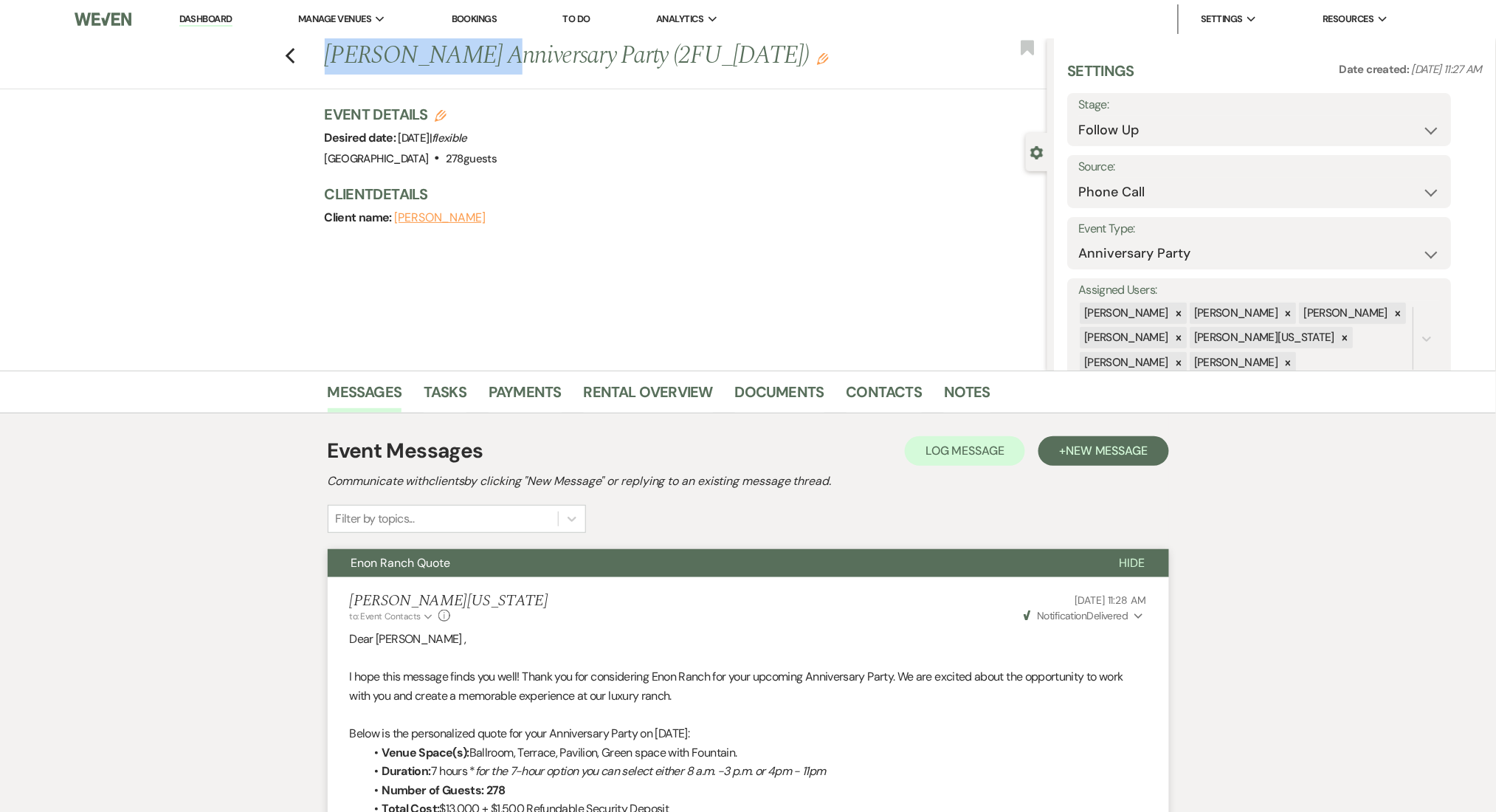
drag, startPoint x: 492, startPoint y: 50, endPoint x: 324, endPoint y: 59, distance: 168.2
click at [324, 59] on div "Previous [PERSON_NAME] Anniversary Party (2FU_[DATE]) Edit" at bounding box center [682, 56] width 730 height 36
copy h1 "[PERSON_NAME]"
click at [895, 389] on link "Contacts" at bounding box center [885, 396] width 76 height 33
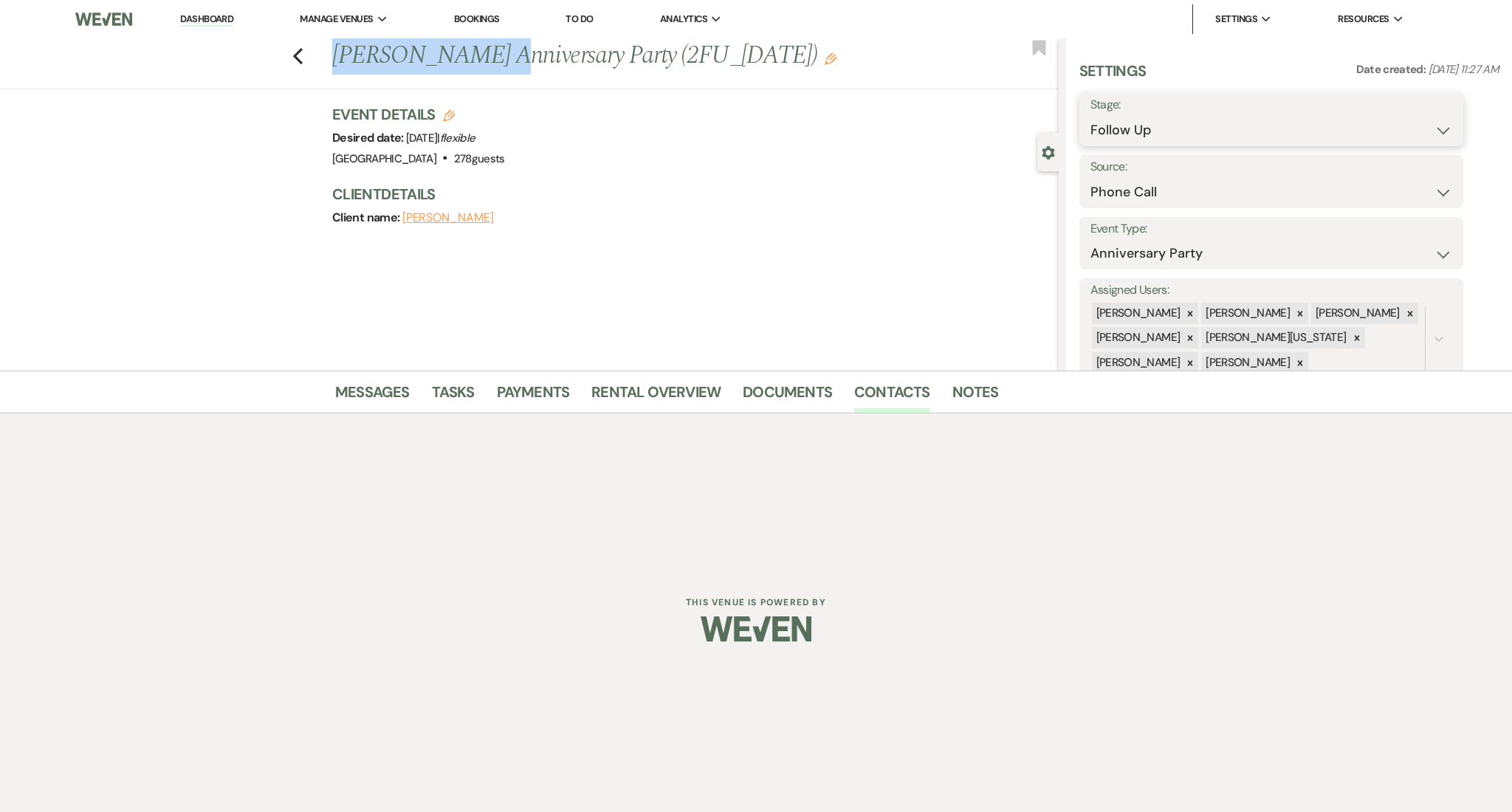
click at [1187, 124] on select "Inquiry Follow Up Tour Requested Tour Confirmed Toured Proposal Sent Booked Lost" at bounding box center [1272, 130] width 362 height 29
click at [1091, 116] on select "Inquiry Follow Up Tour Requested Tour Confirmed Toured Proposal Sent Booked Lost" at bounding box center [1272, 130] width 362 height 29
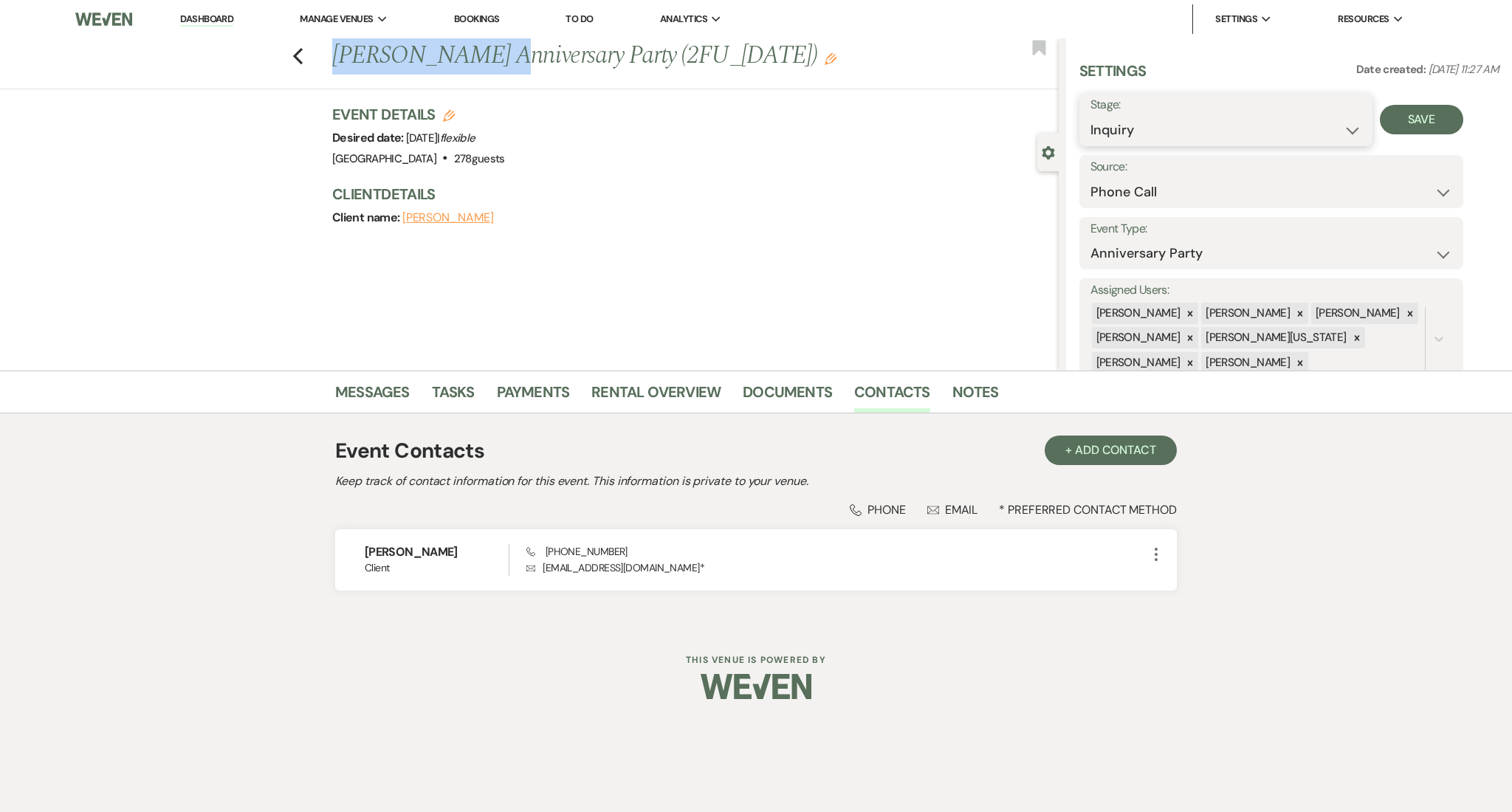
click at [1184, 120] on select "Inquiry Follow Up Tour Requested Tour Confirmed Toured Proposal Sent Booked Lost" at bounding box center [1227, 130] width 272 height 29
select select "8"
click at [1091, 116] on select "Inquiry Follow Up Tour Requested Tour Confirmed Toured Proposal Sent Booked Lost" at bounding box center [1227, 130] width 272 height 29
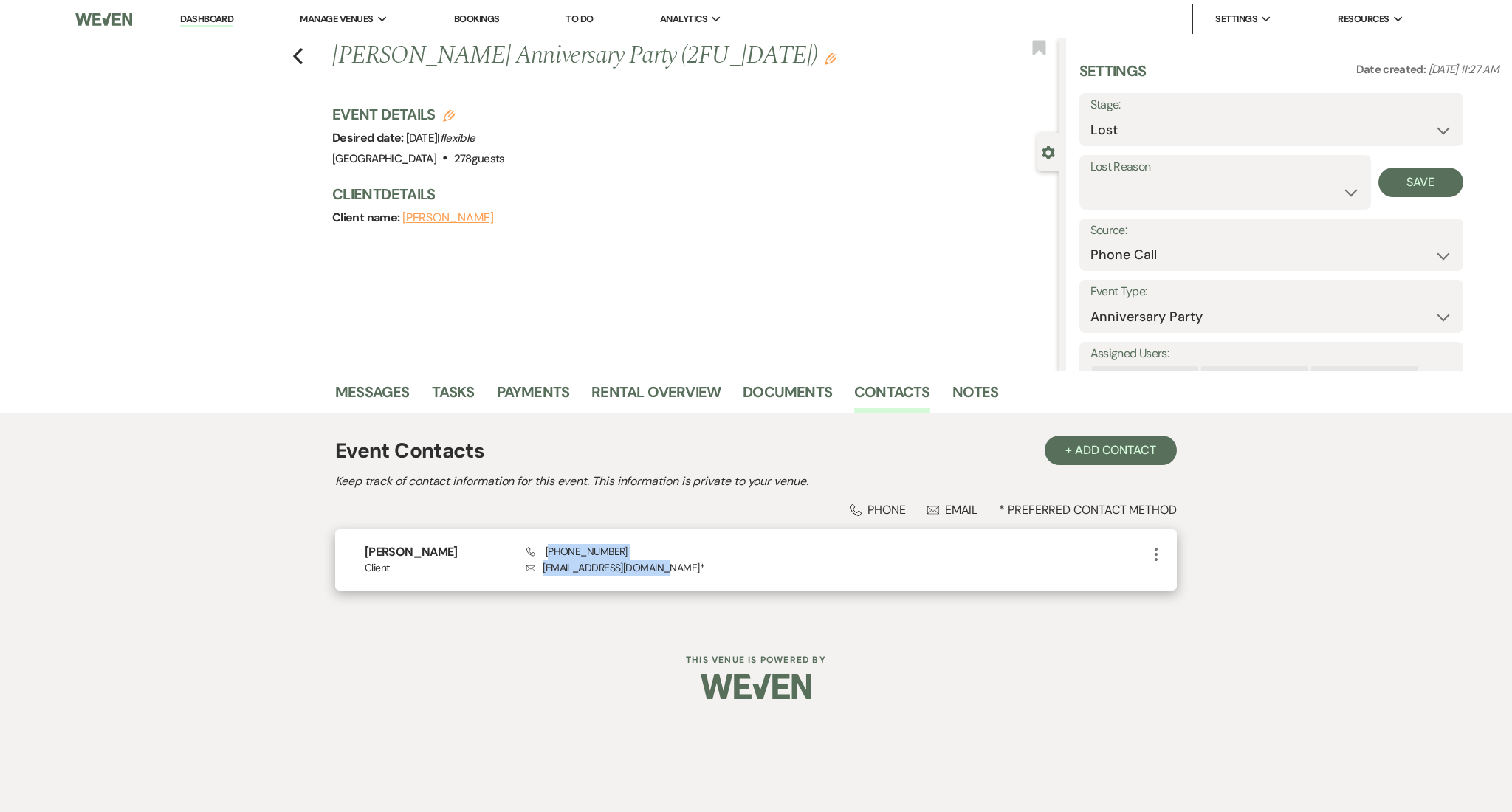
drag, startPoint x: 660, startPoint y: 562, endPoint x: 548, endPoint y: 555, distance: 112.2
click at [548, 555] on div "Phone [PHONE_NUMBER] Envelope [EMAIL_ADDRESS][DOMAIN_NAME] *" at bounding box center [837, 559] width 621 height 32
copy div "678) 592-4678 Envelope [EMAIL_ADDRESS][DOMAIN_NAME]"
click at [402, 401] on link "Messages" at bounding box center [372, 396] width 75 height 33
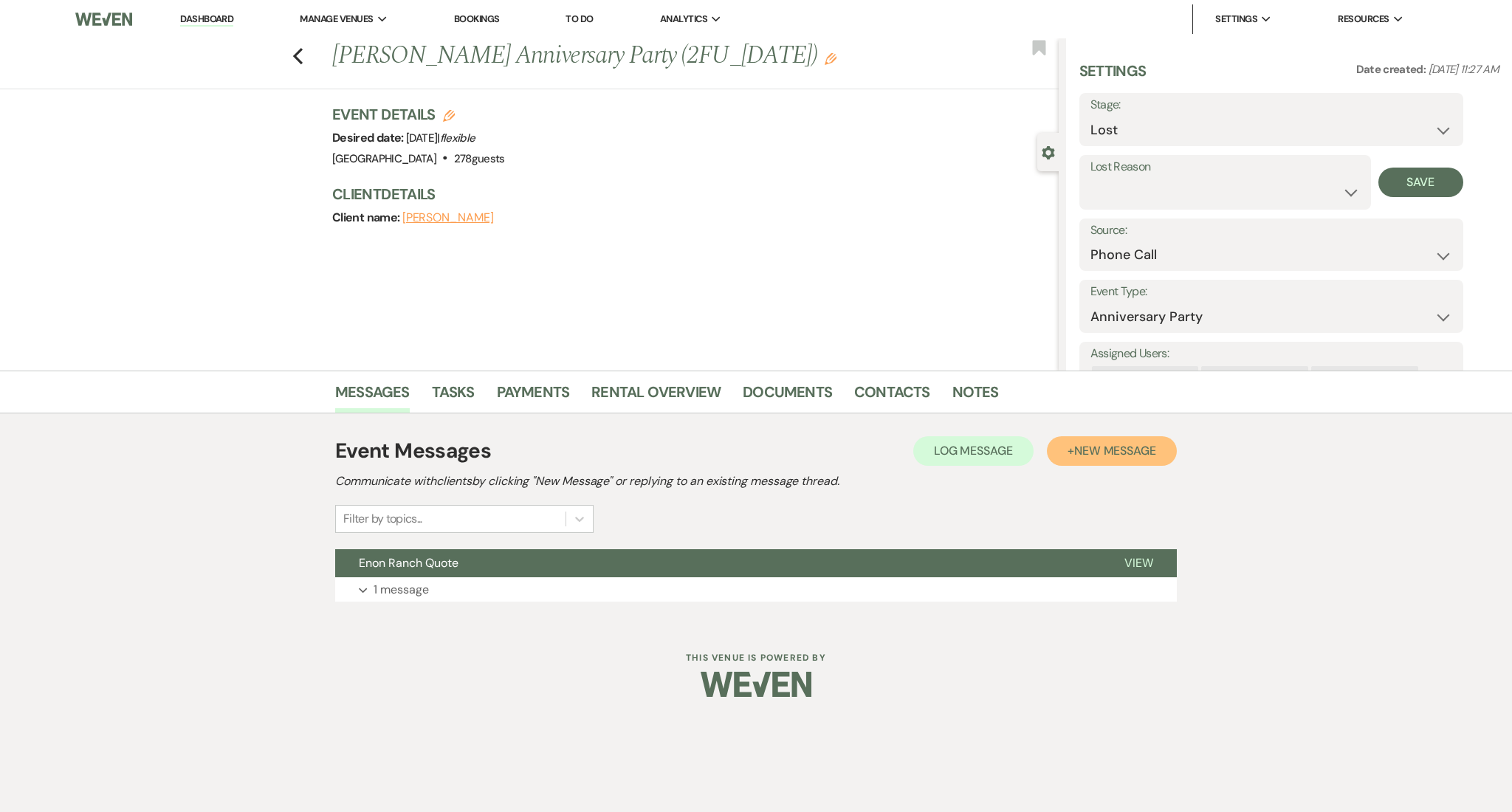
click at [1144, 453] on span "New Message" at bounding box center [1115, 450] width 82 height 16
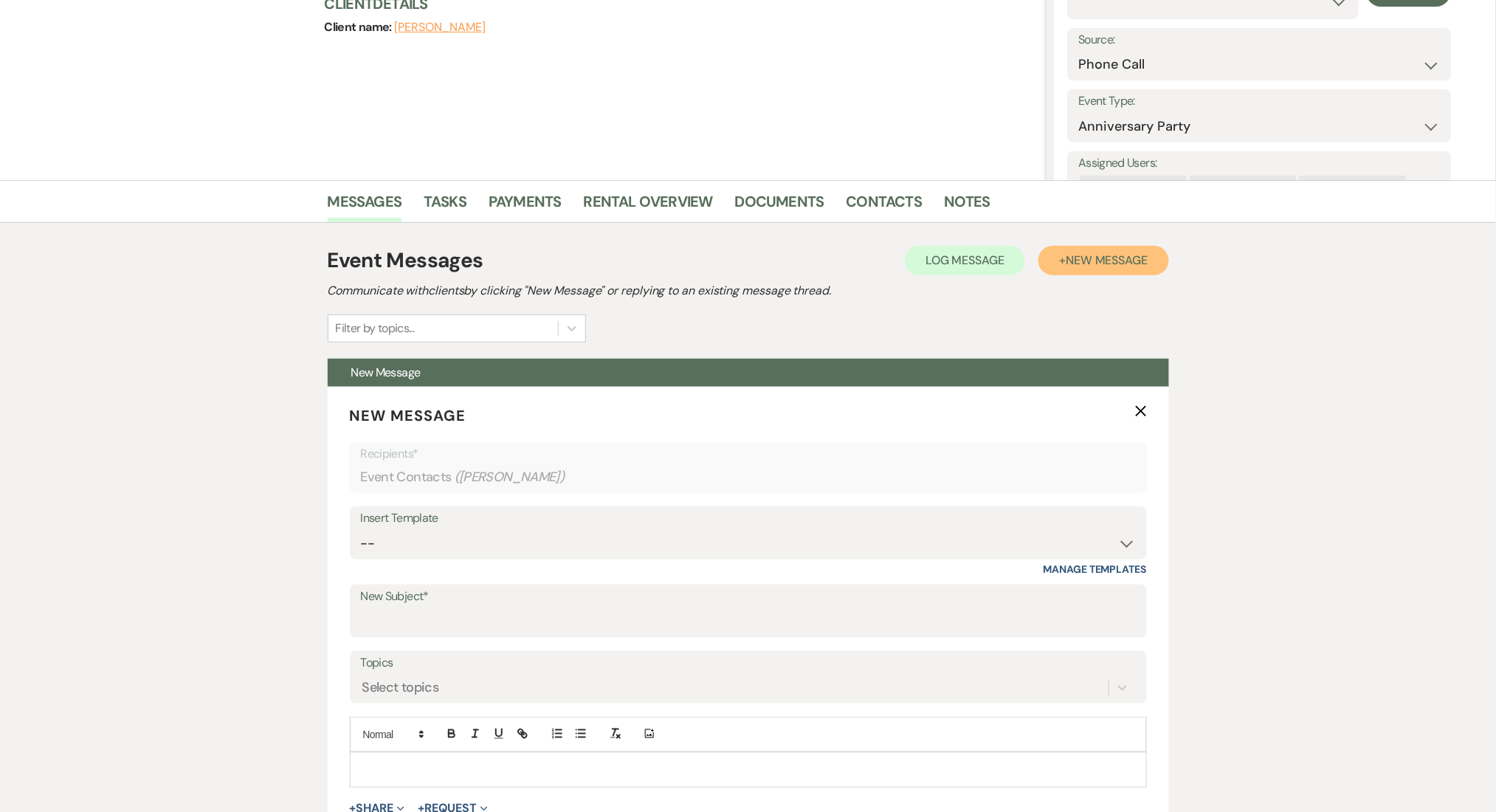
scroll to position [296, 0]
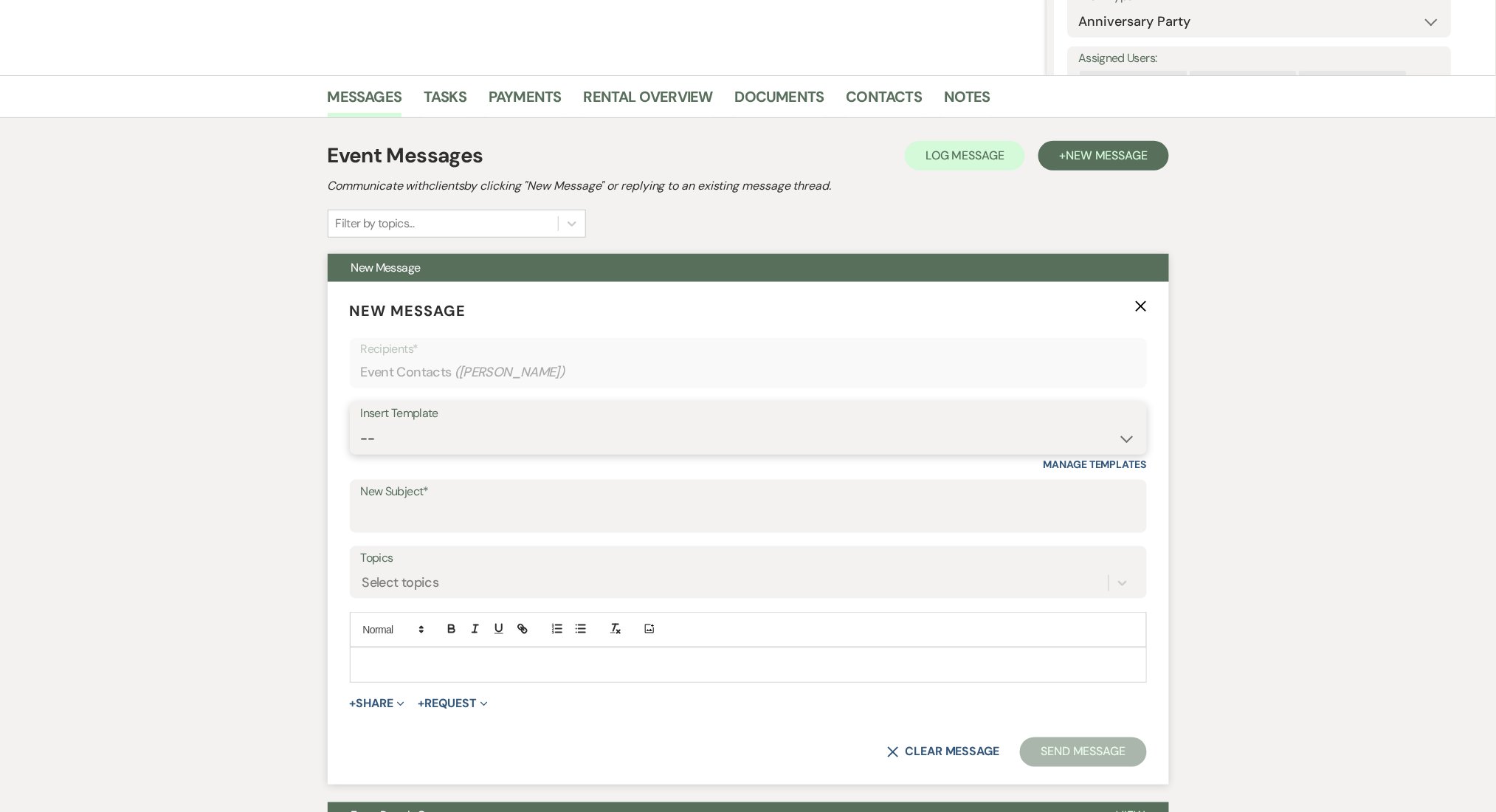
click at [383, 441] on select "-- Inquiry Follow Up Email #2 Contract Sending Template Payment Template Rental…" at bounding box center [748, 439] width 775 height 29
select select "1711"
click at [361, 425] on select "-- Inquiry Follow Up Email #2 Contract Sending Template Payment Template Rental…" at bounding box center [748, 439] width 775 height 29
type input "Enon Ranch Inquiry Follow-Up"
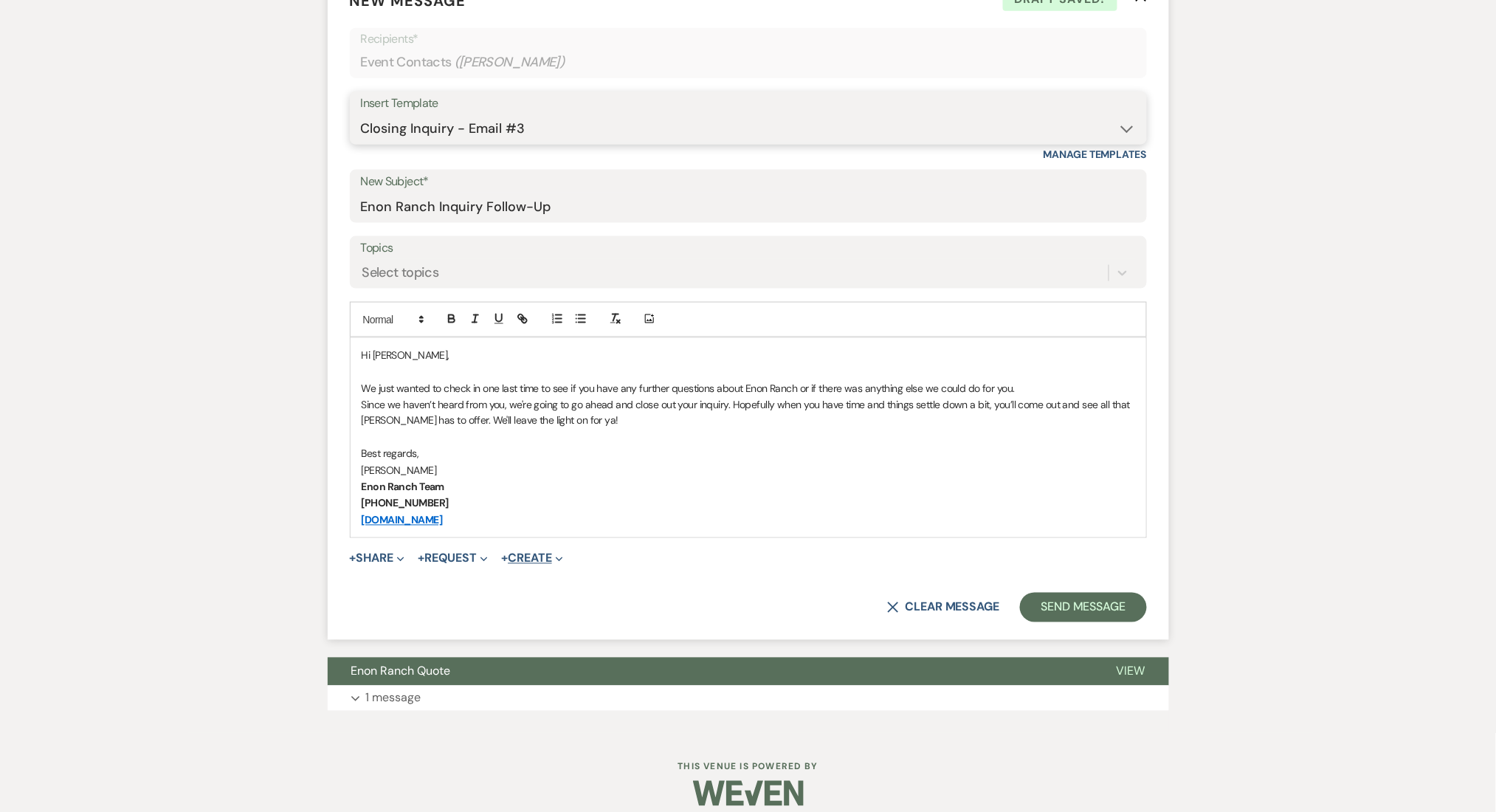
scroll to position [620, 0]
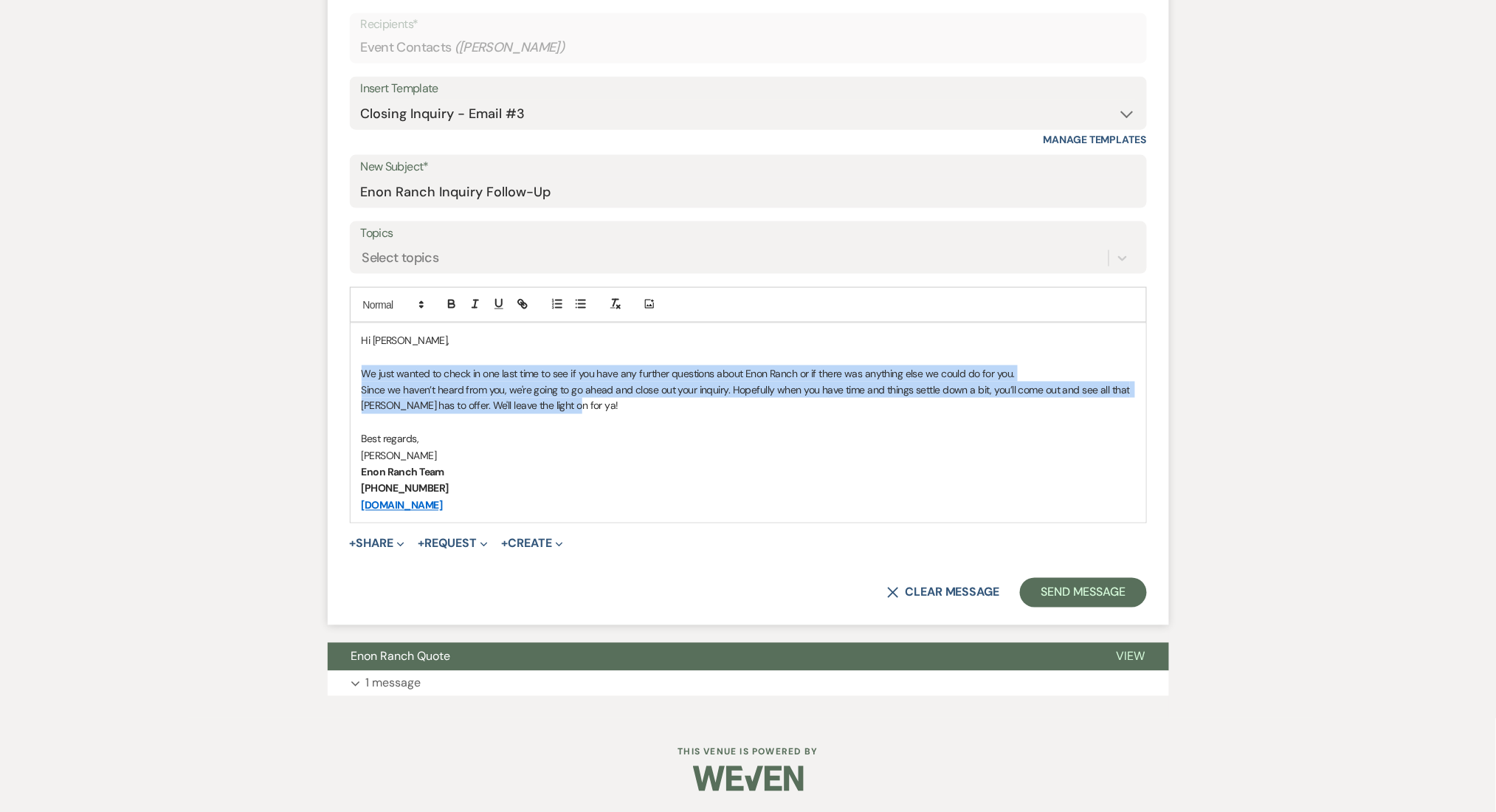
drag, startPoint x: 611, startPoint y: 405, endPoint x: 348, endPoint y: 376, distance: 264.6
click at [348, 376] on form "New Message X Draft saved! Recipients* Event Contacts ( Raymont Huggins ) Inser…" at bounding box center [748, 291] width 842 height 669
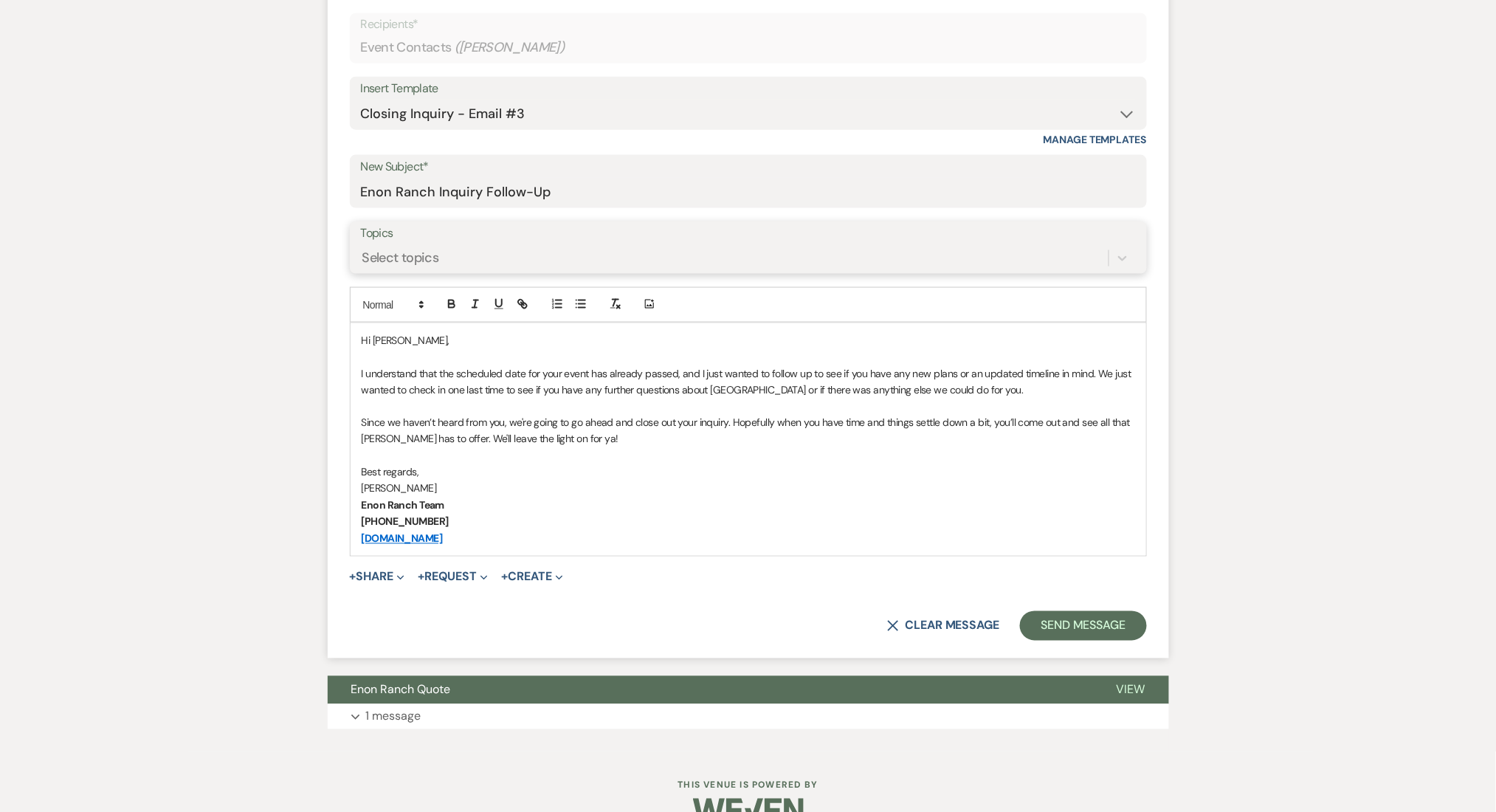
click at [434, 267] on div "Select topics" at bounding box center [401, 258] width 77 height 20
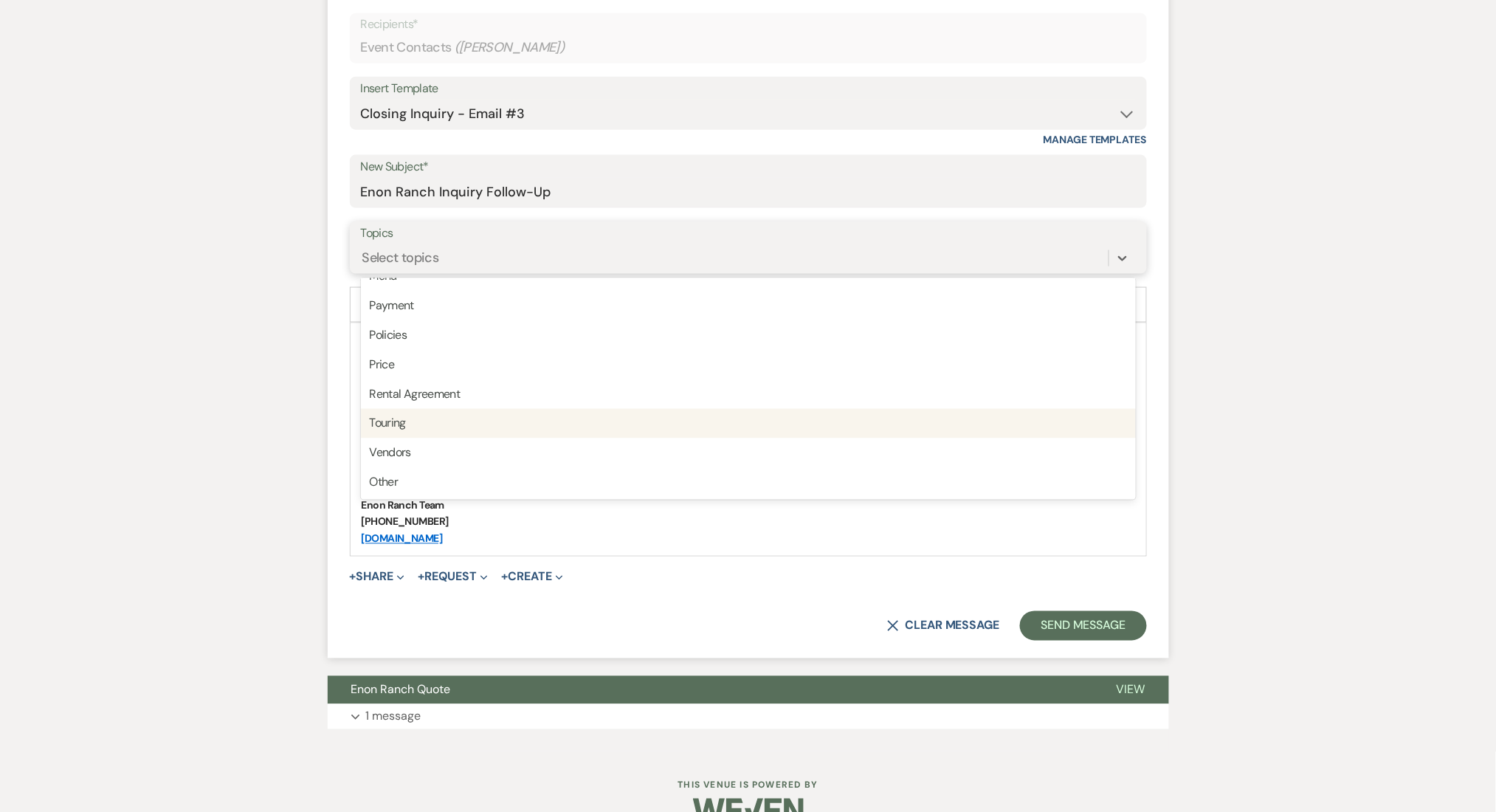
scroll to position [375, 0]
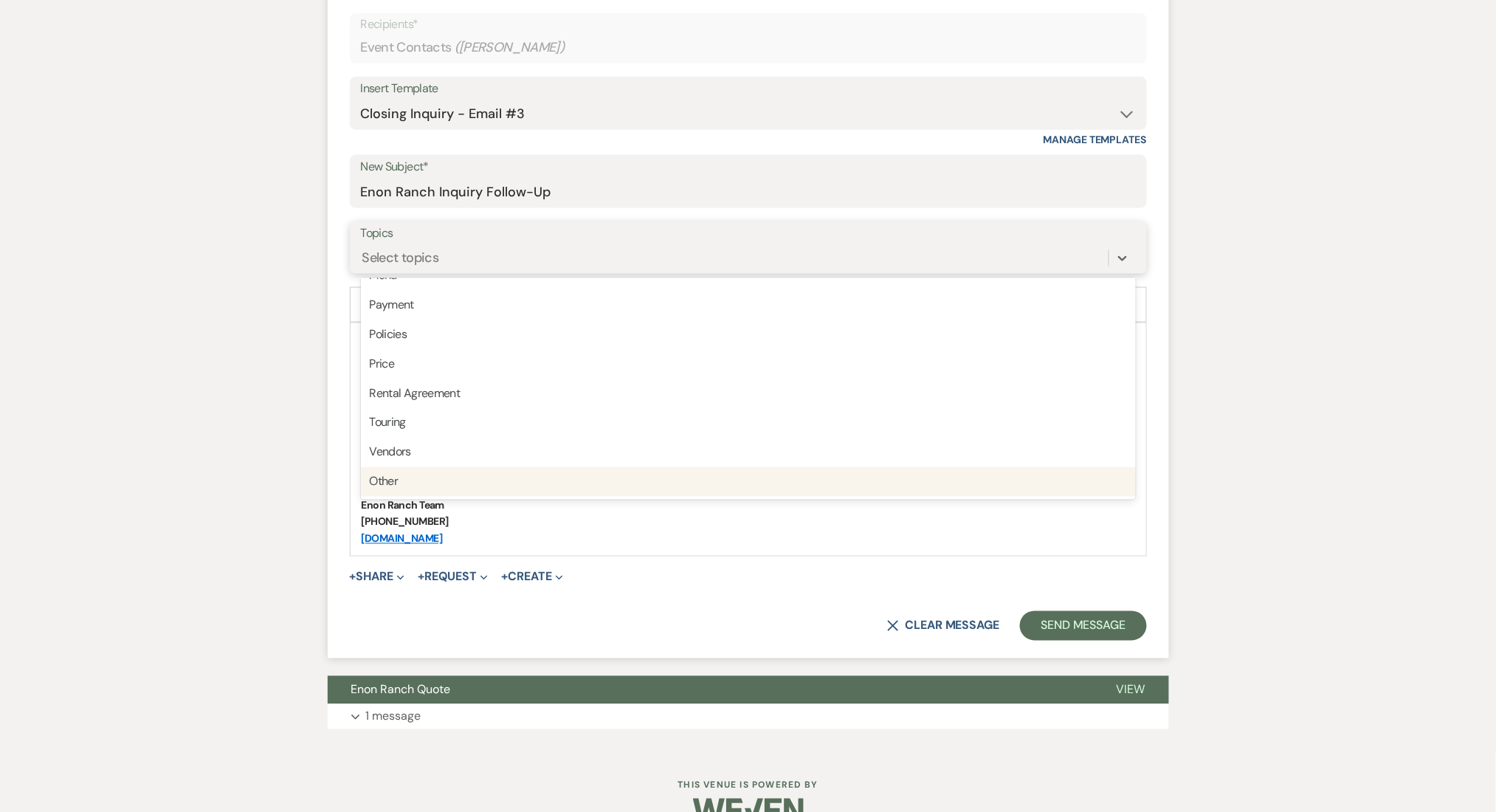
click at [418, 474] on div "Other" at bounding box center [748, 482] width 775 height 30
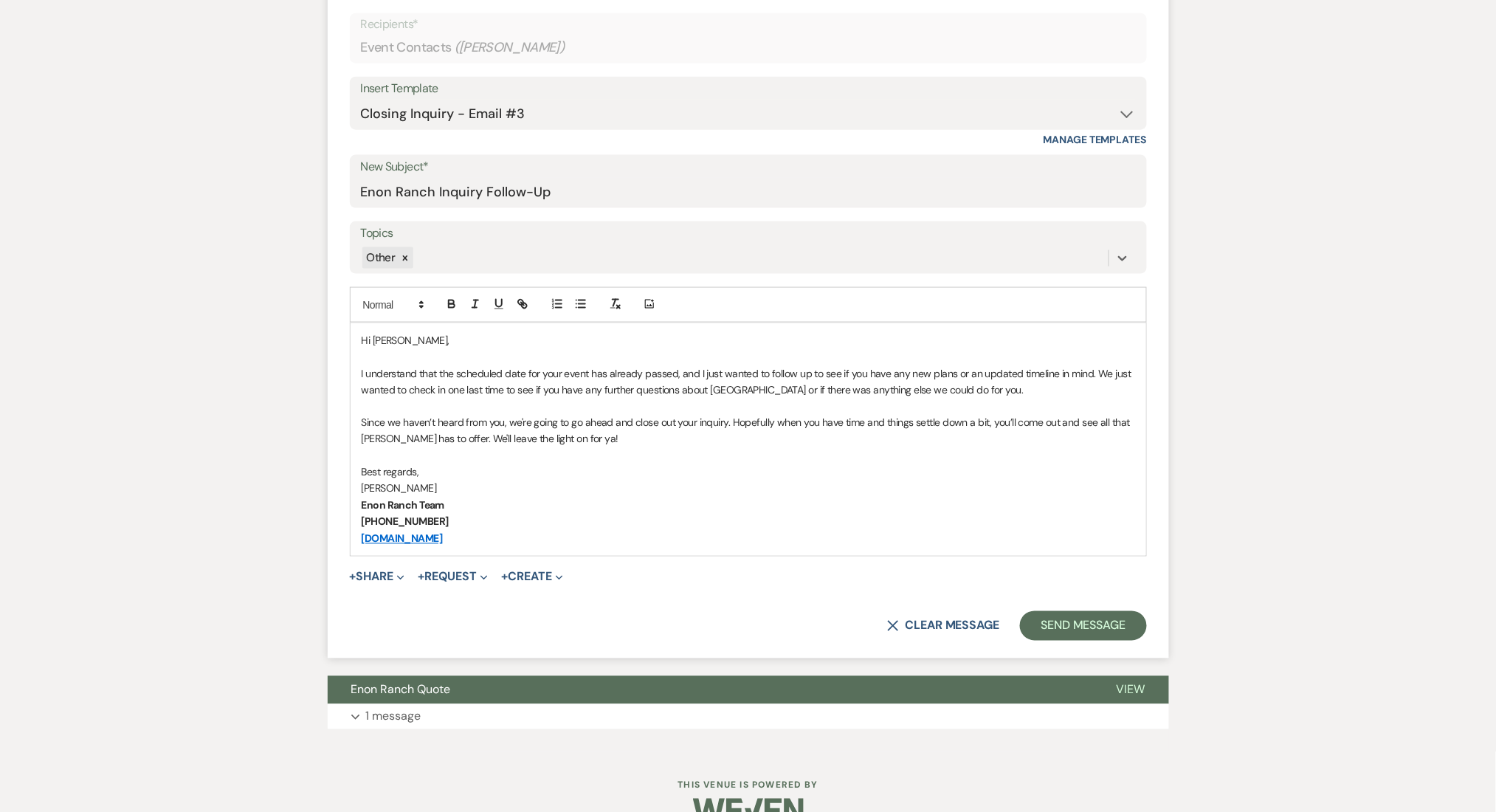
click at [153, 381] on div "Messages Tasks Payments Rental Overview Documents Contacts Notes Event Messages…" at bounding box center [748, 250] width 1496 height 1001
click at [1054, 616] on button "Send Message" at bounding box center [1083, 626] width 126 height 30
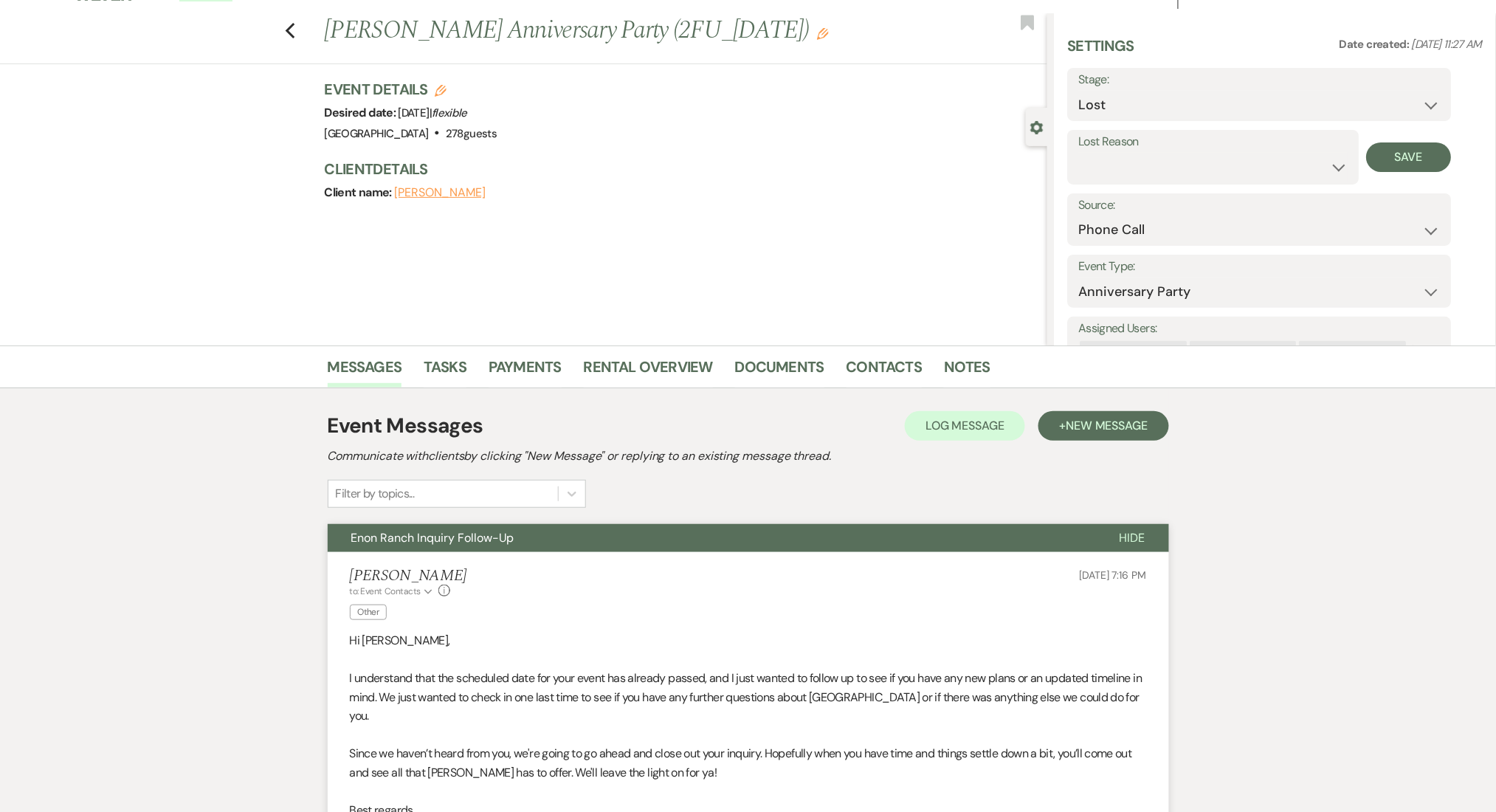
scroll to position [0, 0]
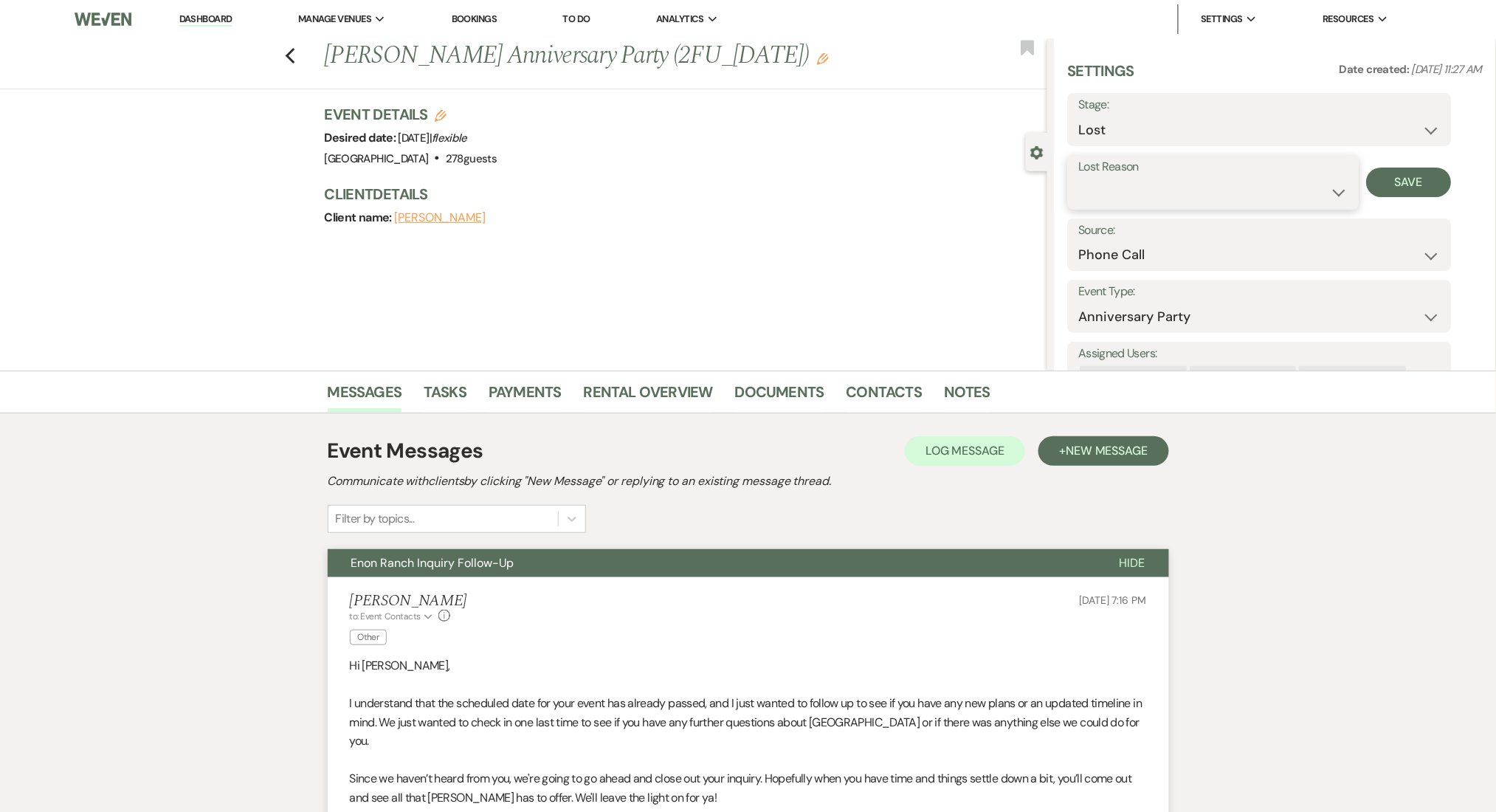
click at [1308, 179] on select "Booked Elsewhere Budget Date Unavailable No Response Not a Good Match Capacity …" at bounding box center [1214, 192] width 270 height 29
select select "1"
click at [1080, 178] on select "Booked Elsewhere Budget Date Unavailable No Response Not a Good Match Capacity …" at bounding box center [1214, 192] width 270 height 29
click at [1302, 193] on input "Other" at bounding box center [1324, 192] width 91 height 29
paste input "date of even had passed"
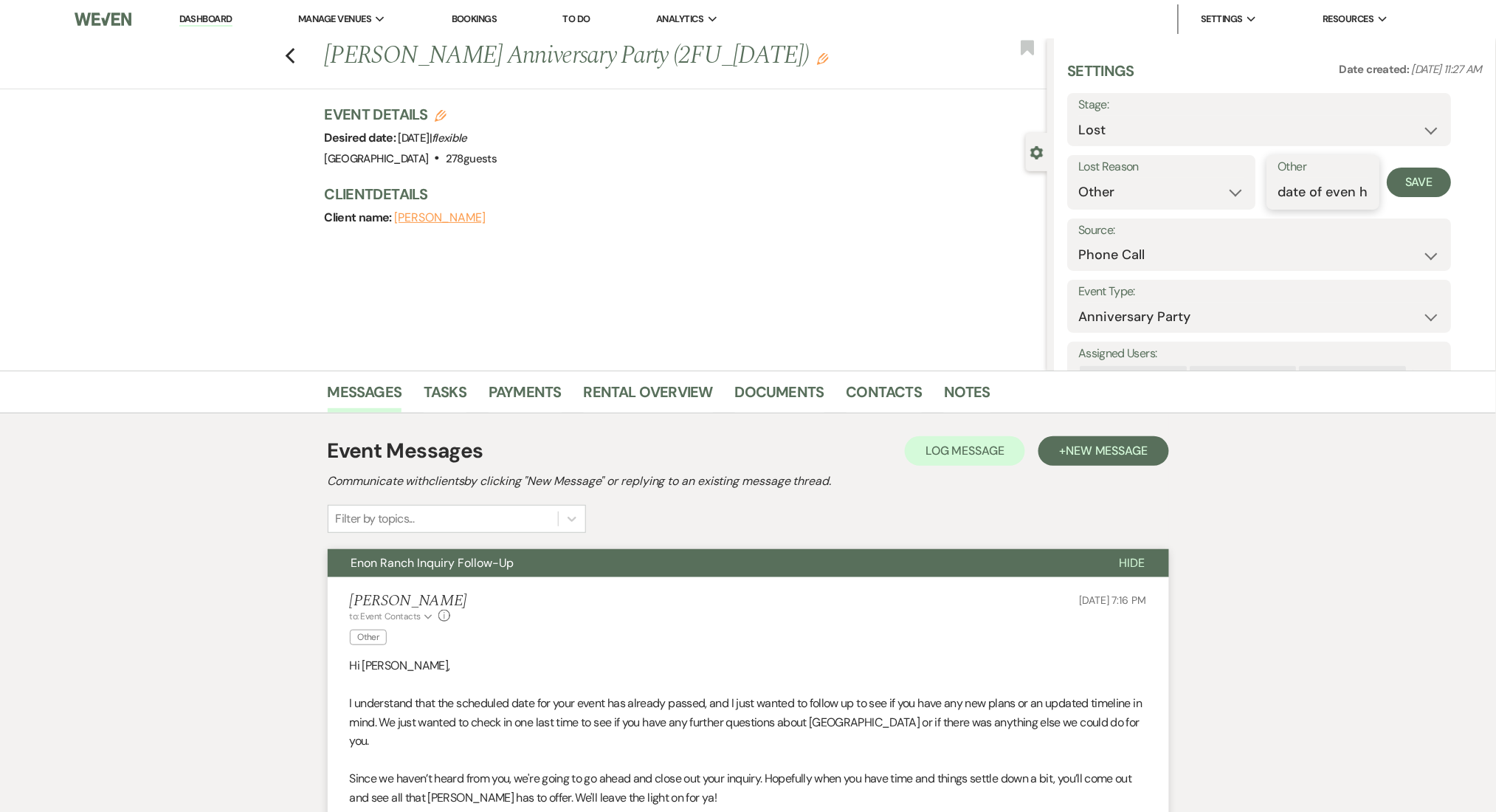
scroll to position [0, 66]
click at [1306, 191] on input "date of even had passed" at bounding box center [1324, 192] width 91 height 29
click at [1289, 192] on input "date of even had passed" at bounding box center [1324, 192] width 91 height 29
click at [1293, 192] on input "date of even had passed" at bounding box center [1324, 192] width 91 height 29
type input "date of event had passed"
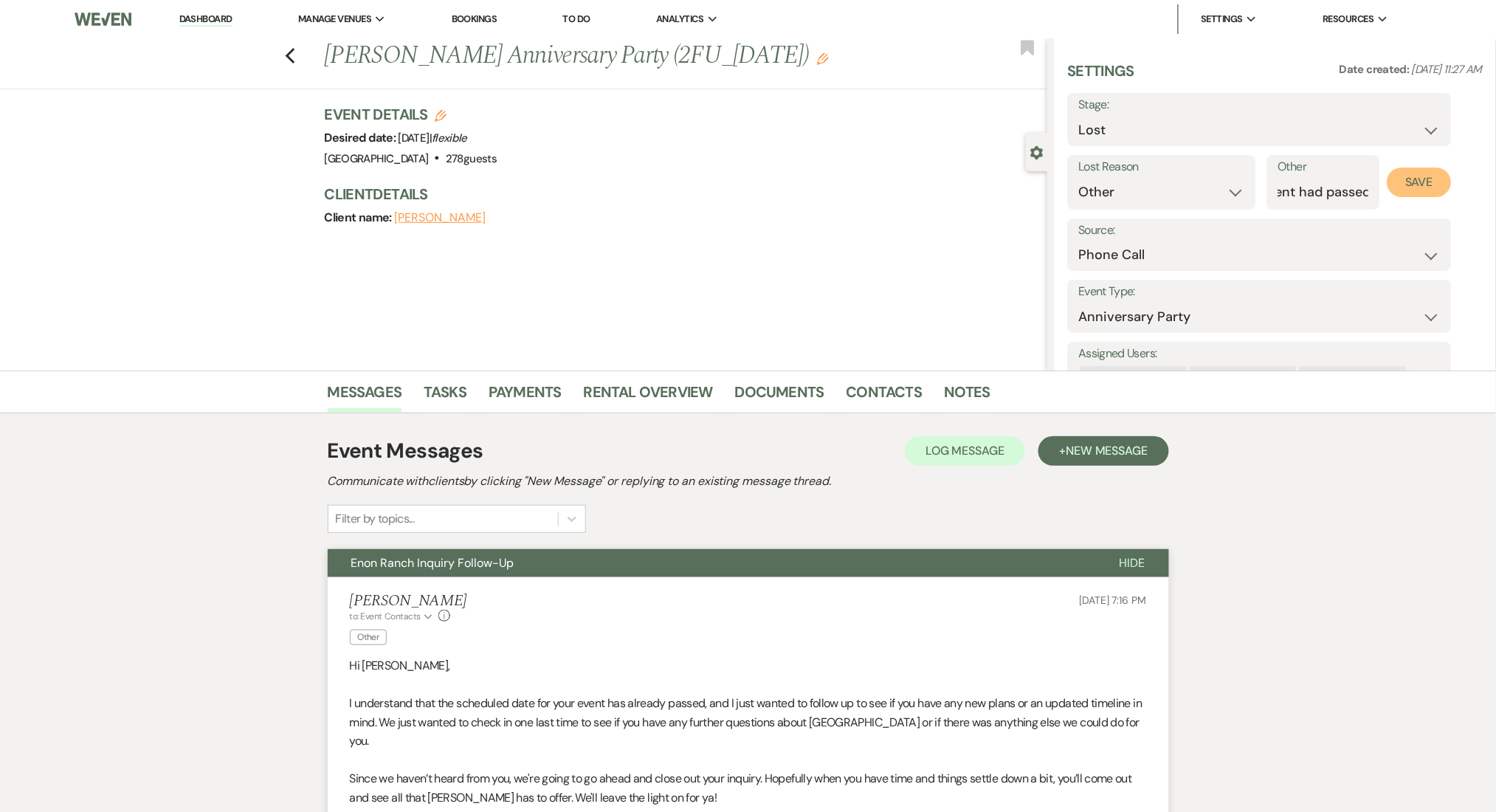
click at [1418, 180] on button "Save" at bounding box center [1420, 182] width 64 height 30
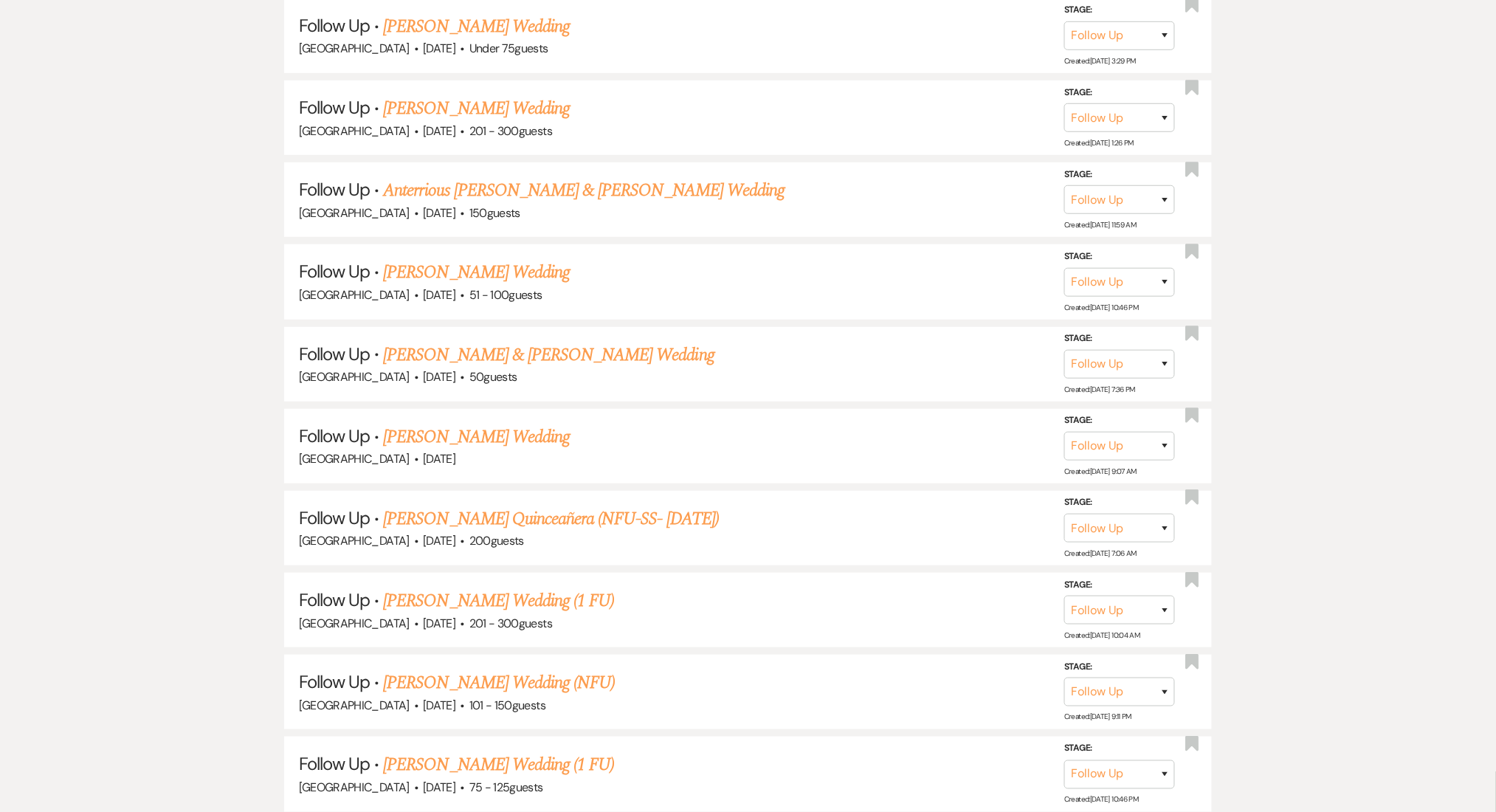
drag, startPoint x: 446, startPoint y: 617, endPoint x: 536, endPoint y: 353, distance: 278.9
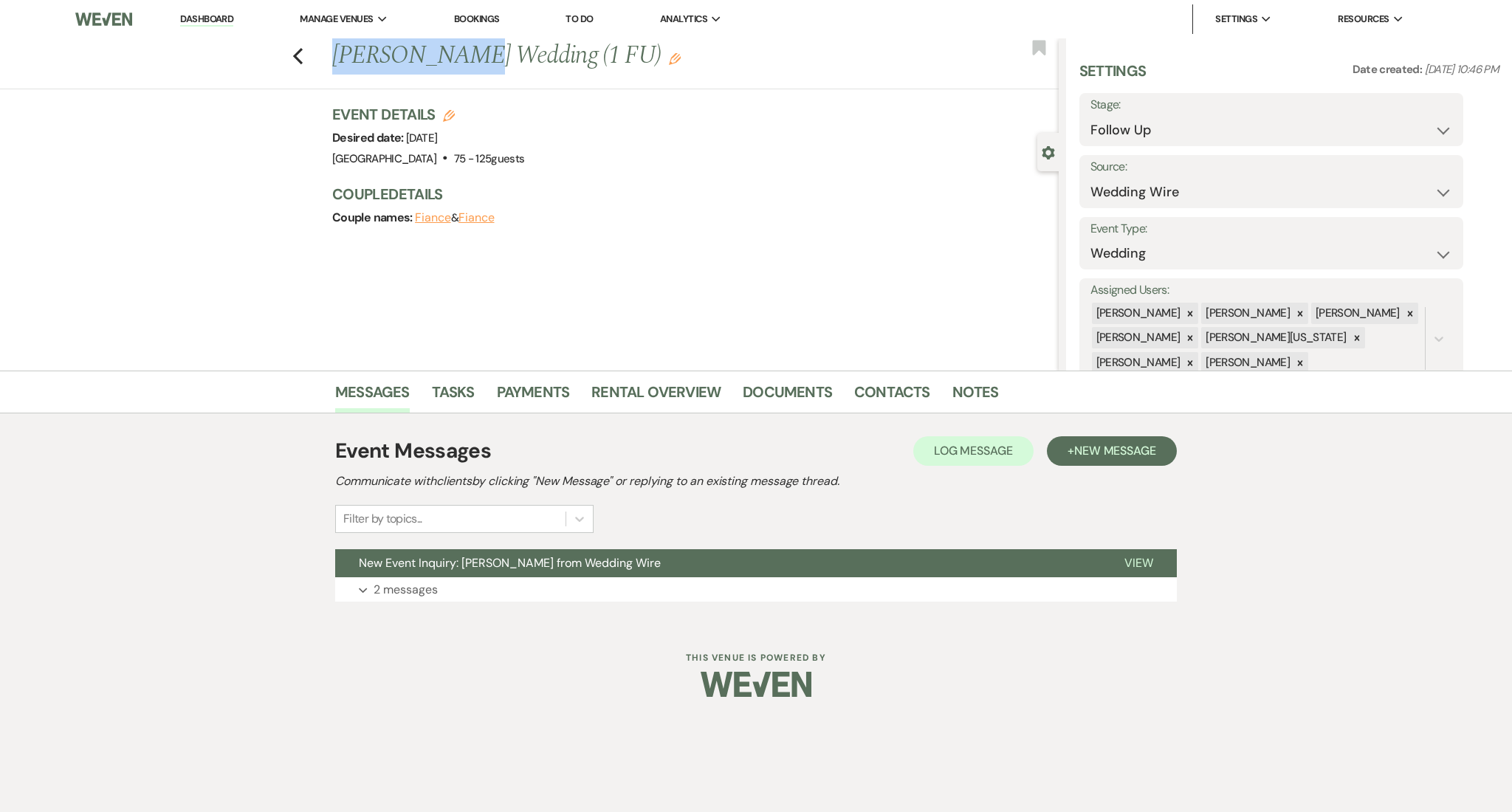
drag, startPoint x: 460, startPoint y: 64, endPoint x: 305, endPoint y: 1, distance: 167.3
click at [334, 57] on h1 "Grayson Boyd's Wedding (1 FU) Edit" at bounding box center [620, 56] width 575 height 36
copy h1 "Grayson Boyd"
click at [470, 586] on button "Expand 2 messages" at bounding box center [756, 590] width 842 height 25
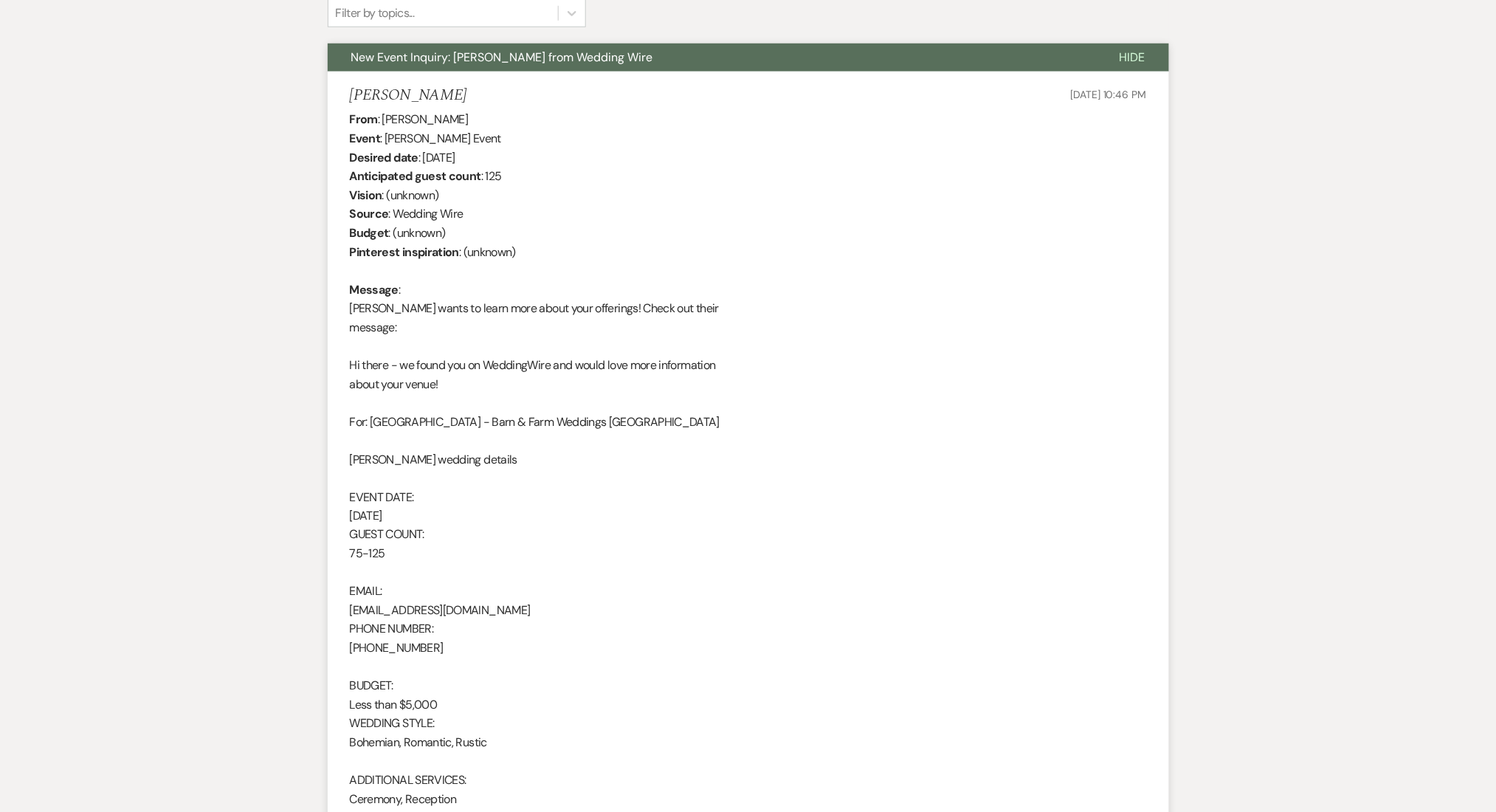
scroll to position [590, 0]
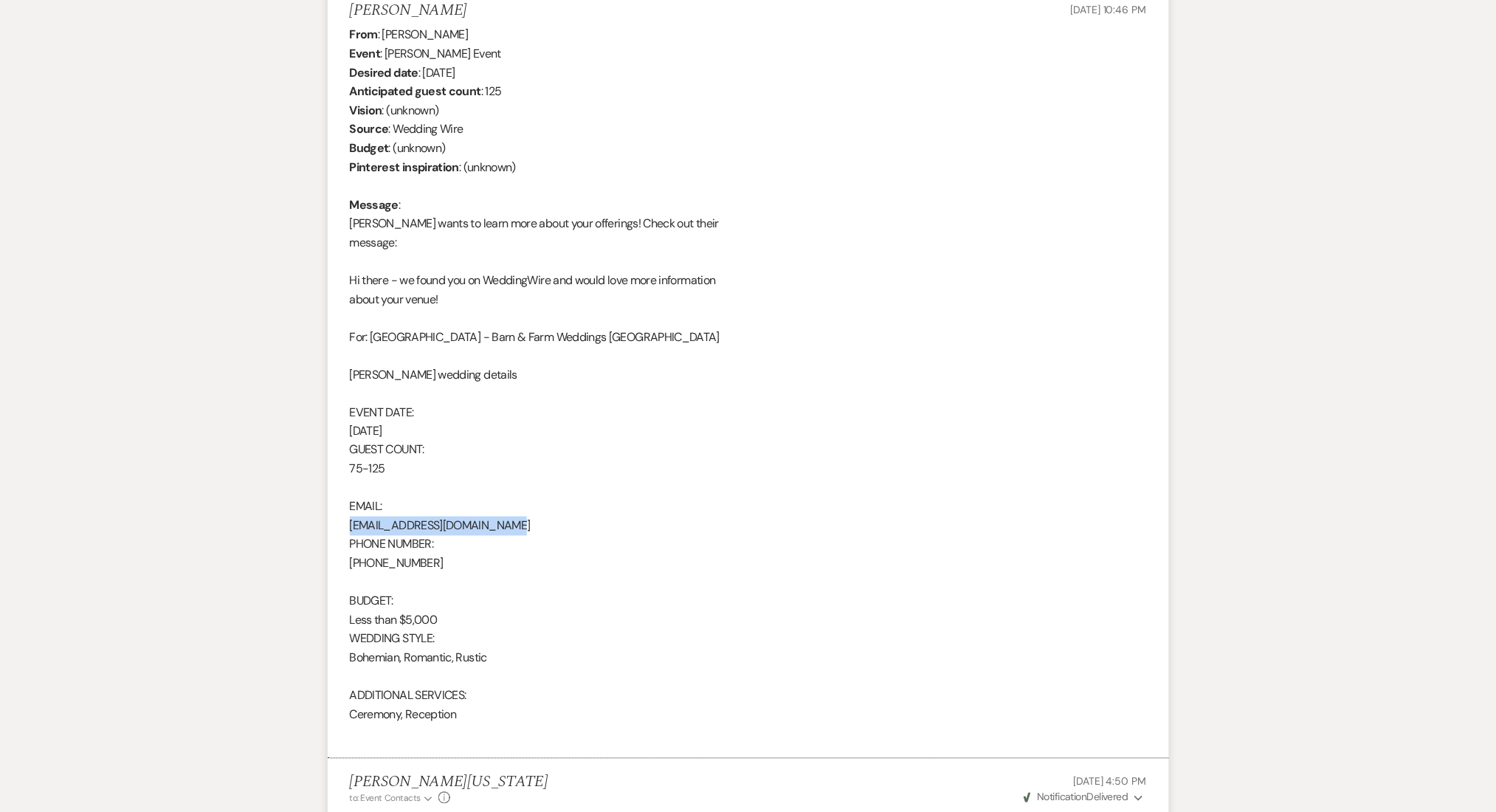
drag, startPoint x: 534, startPoint y: 523, endPoint x: 343, endPoint y: 533, distance: 191.3
click at [343, 533] on li "Grayson Boyd Jun 10, 2025, 10:46 PM From : Grayson Boyd Event : Grayson Boyd's …" at bounding box center [748, 373] width 842 height 772
copy div "graysonboyd042820@yahoo.com"
drag, startPoint x: 445, startPoint y: 556, endPoint x: 345, endPoint y: 559, distance: 100.0
click at [345, 559] on li "Grayson Boyd Jun 10, 2025, 10:46 PM From : Grayson Boyd Event : Grayson Boyd's …" at bounding box center [748, 373] width 842 height 772
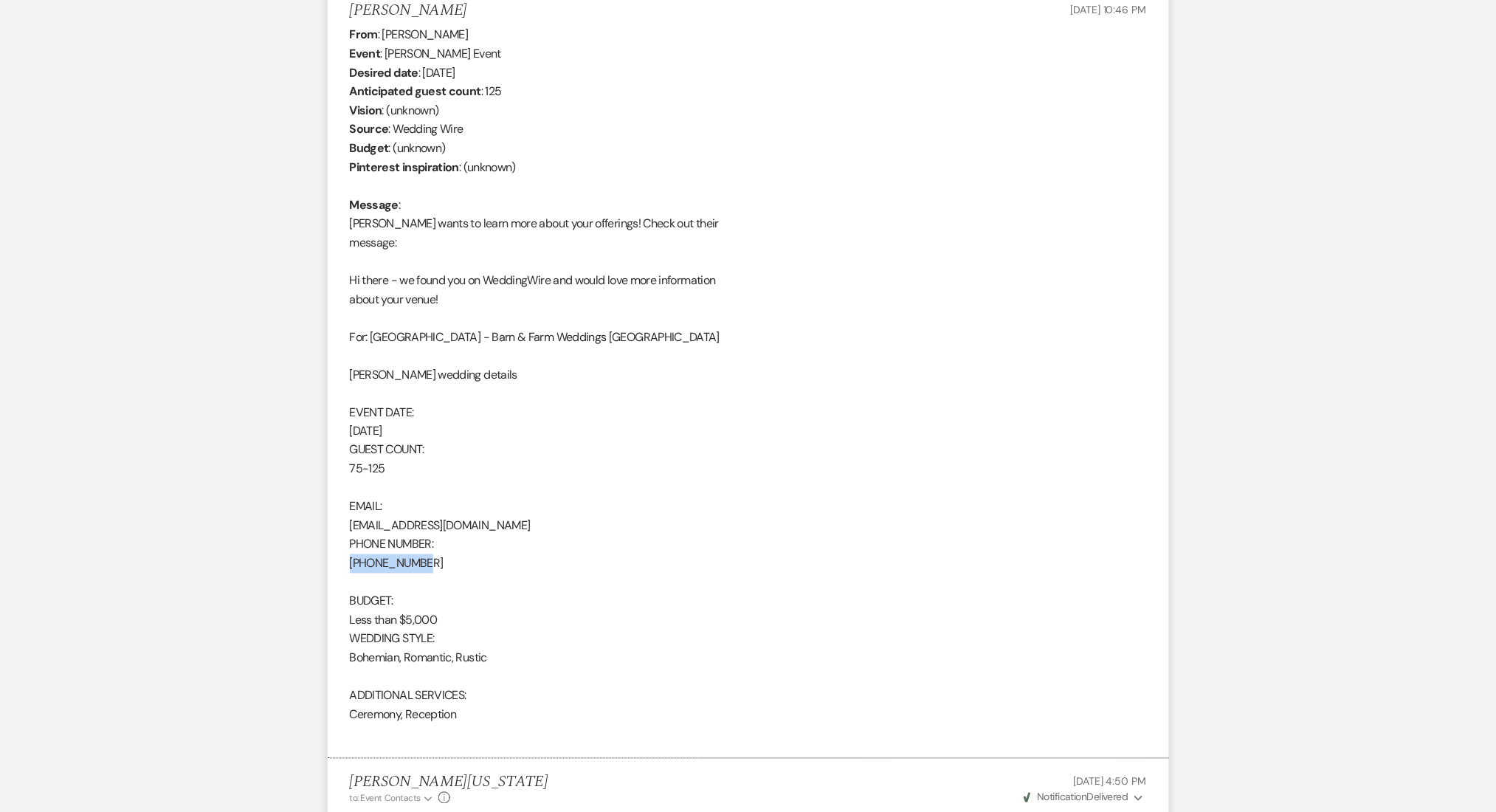
copy div "706-949-5992"
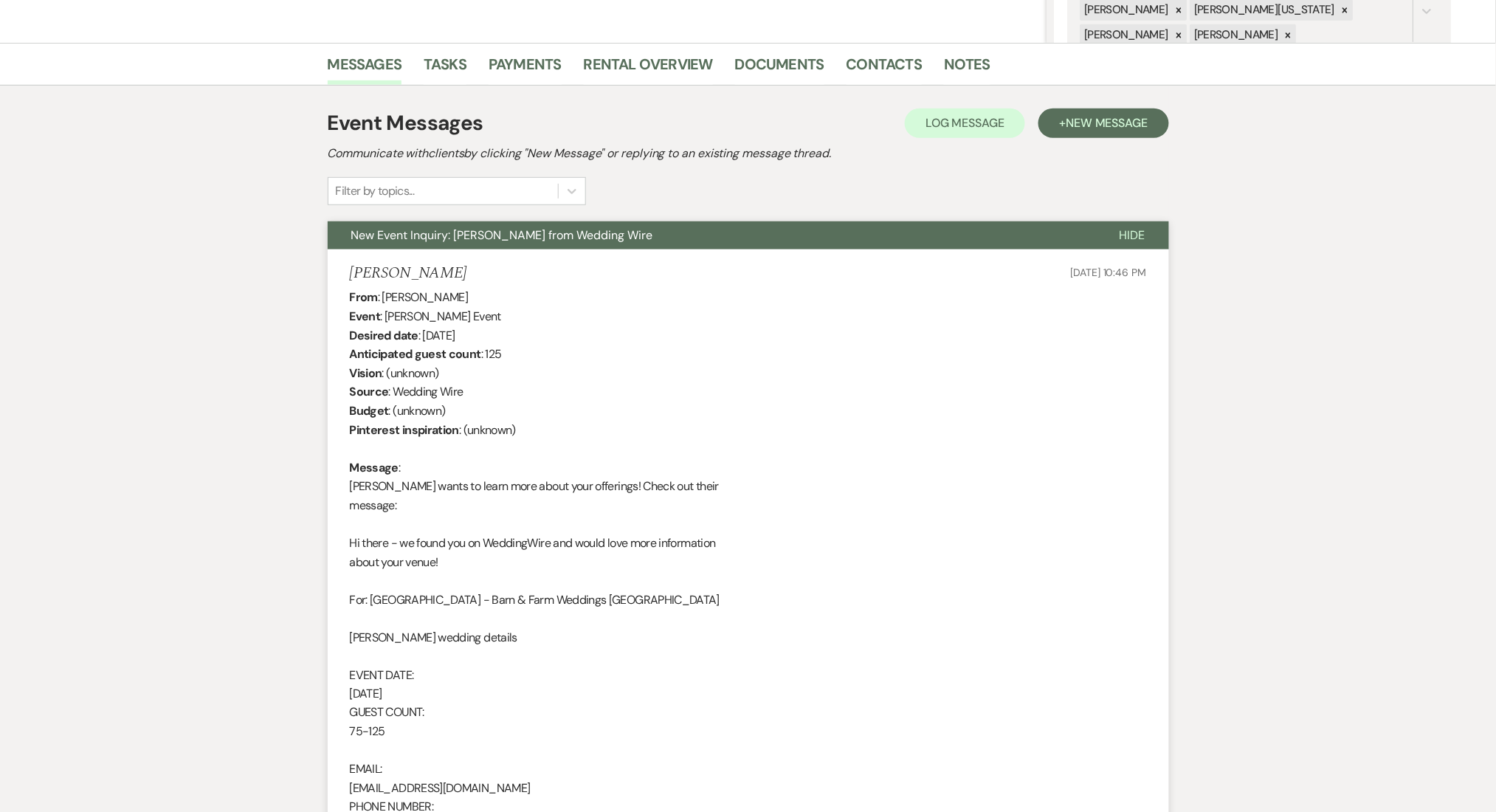
scroll to position [263, 0]
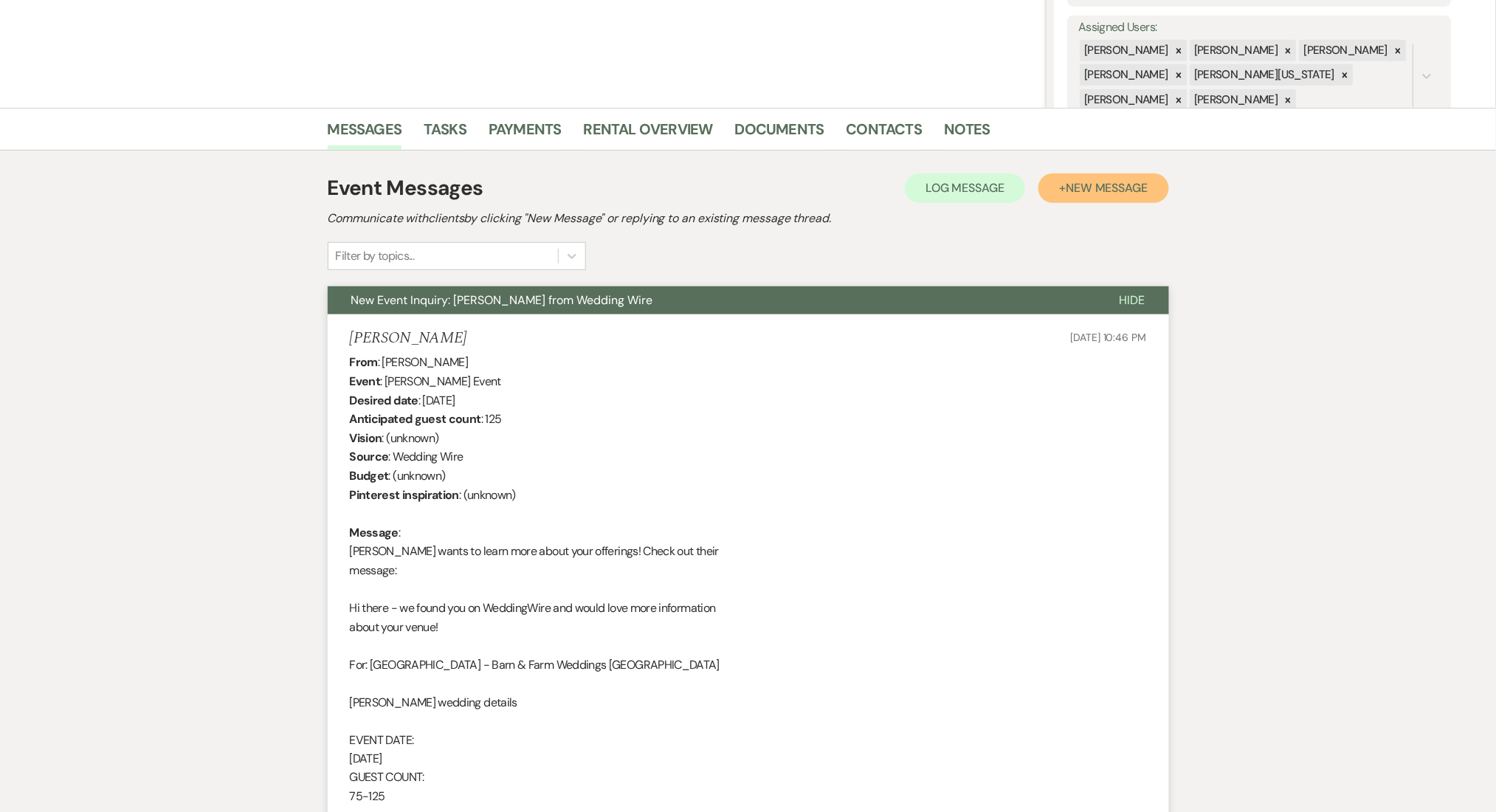
click at [1087, 187] on span "New Message" at bounding box center [1107, 187] width 82 height 16
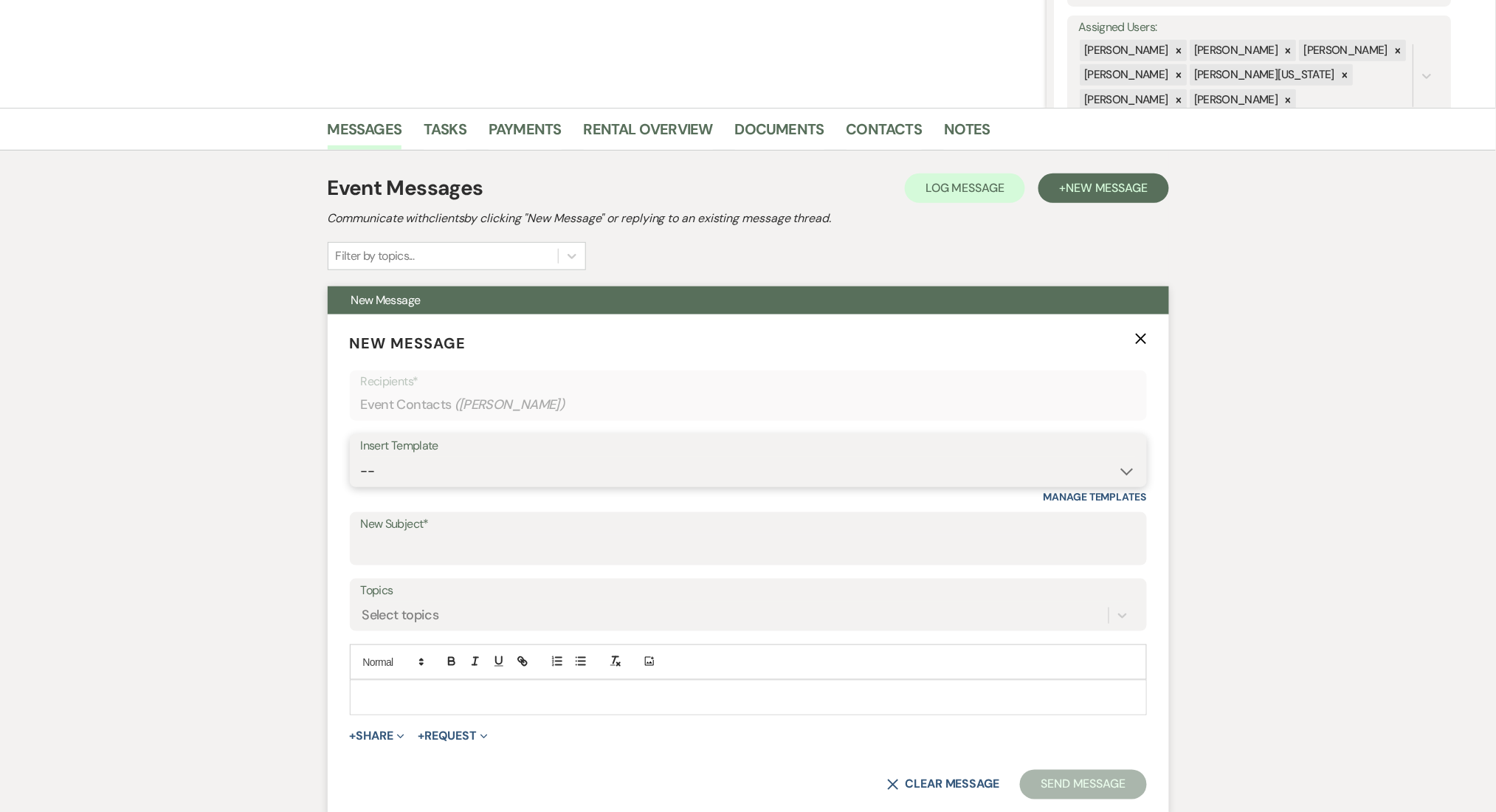
click at [576, 459] on select "-- Inquiry Follow Up Email #2 Contract Sending Template Payment Template Rental…" at bounding box center [748, 471] width 775 height 29
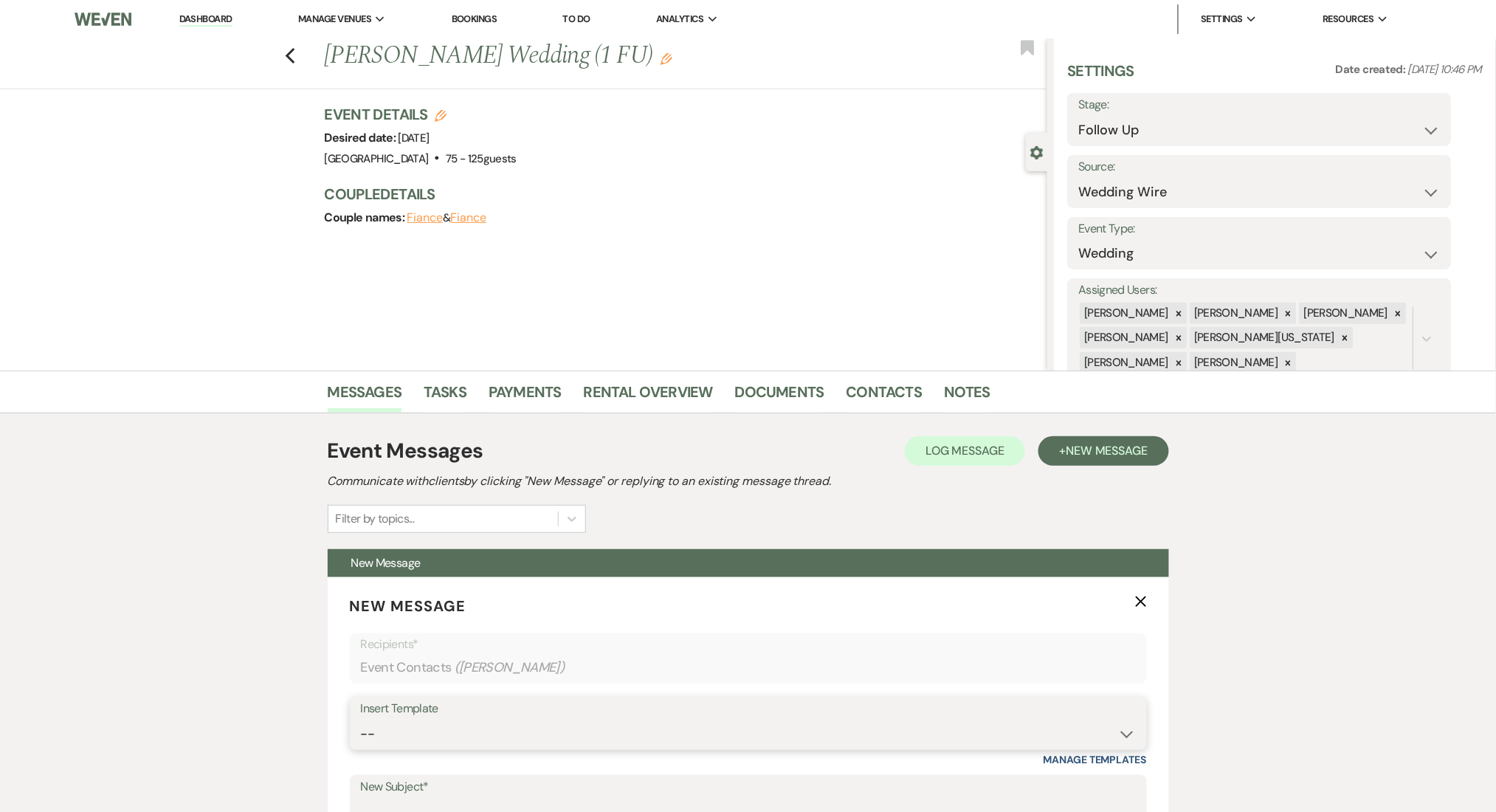
scroll to position [296, 0]
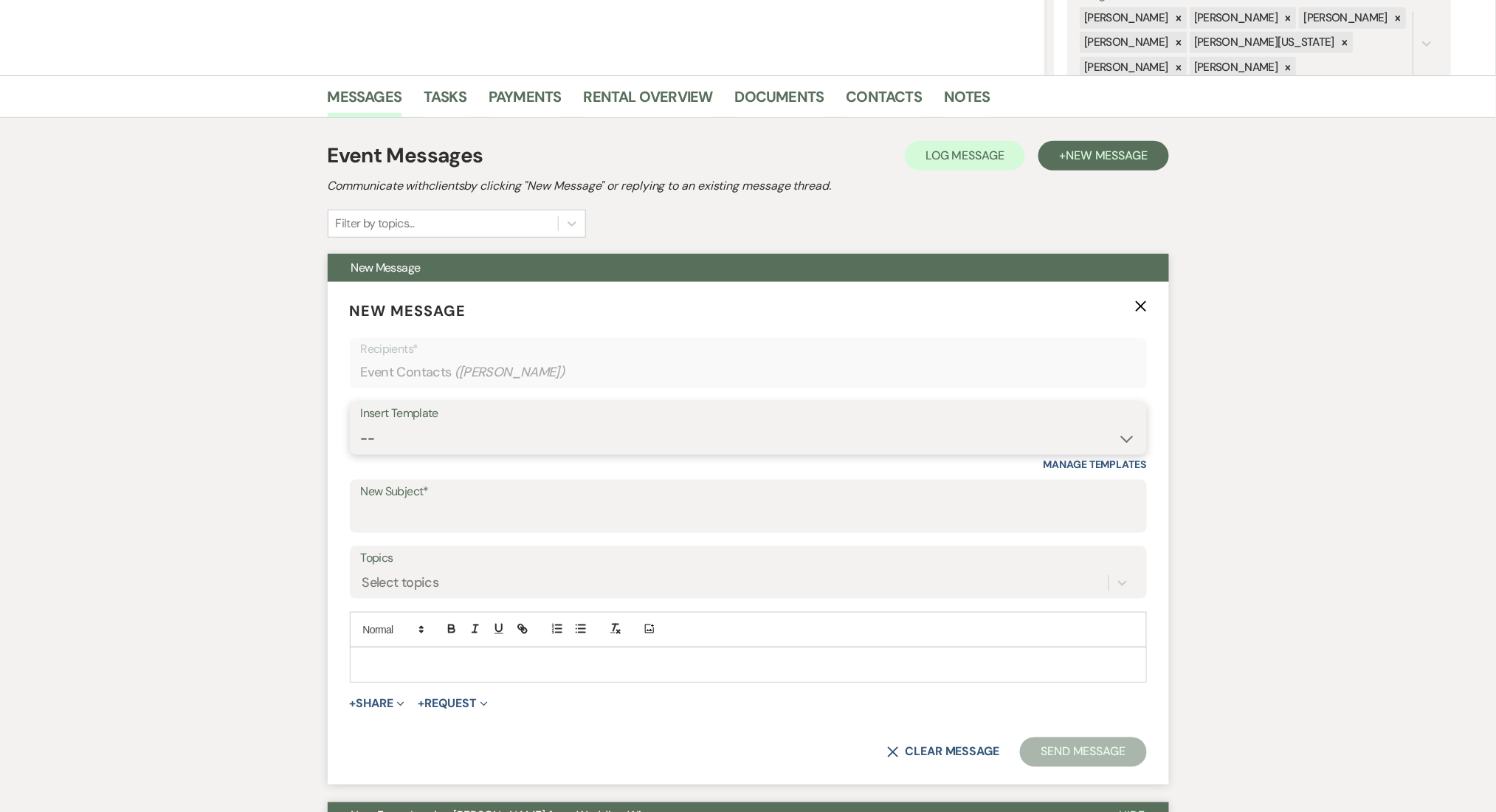
click at [477, 445] on select "-- Inquiry Follow Up Email #2 Contract Sending Template Payment Template Rental…" at bounding box center [748, 439] width 775 height 29
select select "4375"
click at [361, 425] on select "-- Inquiry Follow Up Email #2 Contract Sending Template Payment Template Rental…" at bounding box center [748, 439] width 775 height 29
type input "Wedding Venue Quote- Enon Ranch"
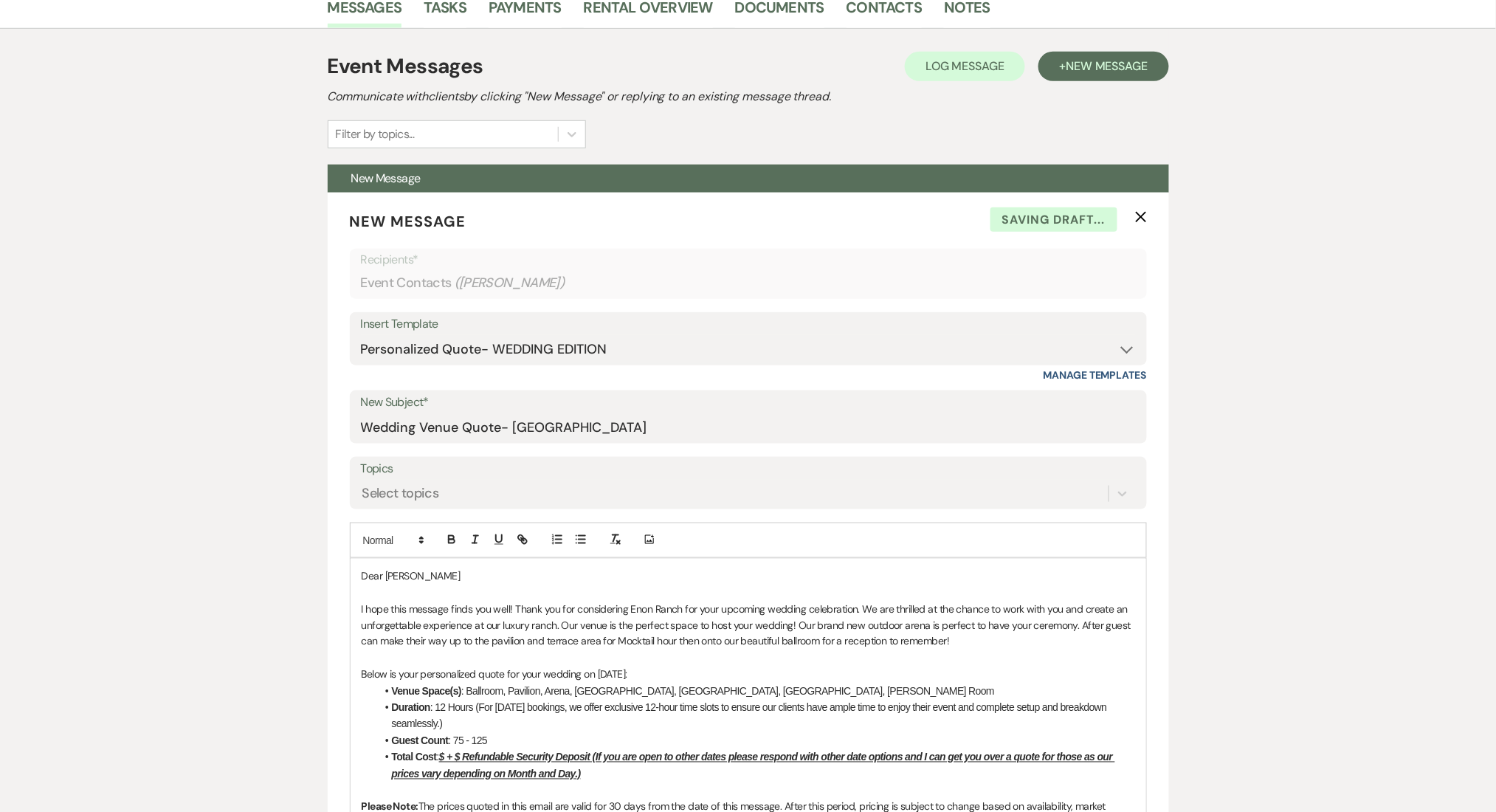
scroll to position [590, 0]
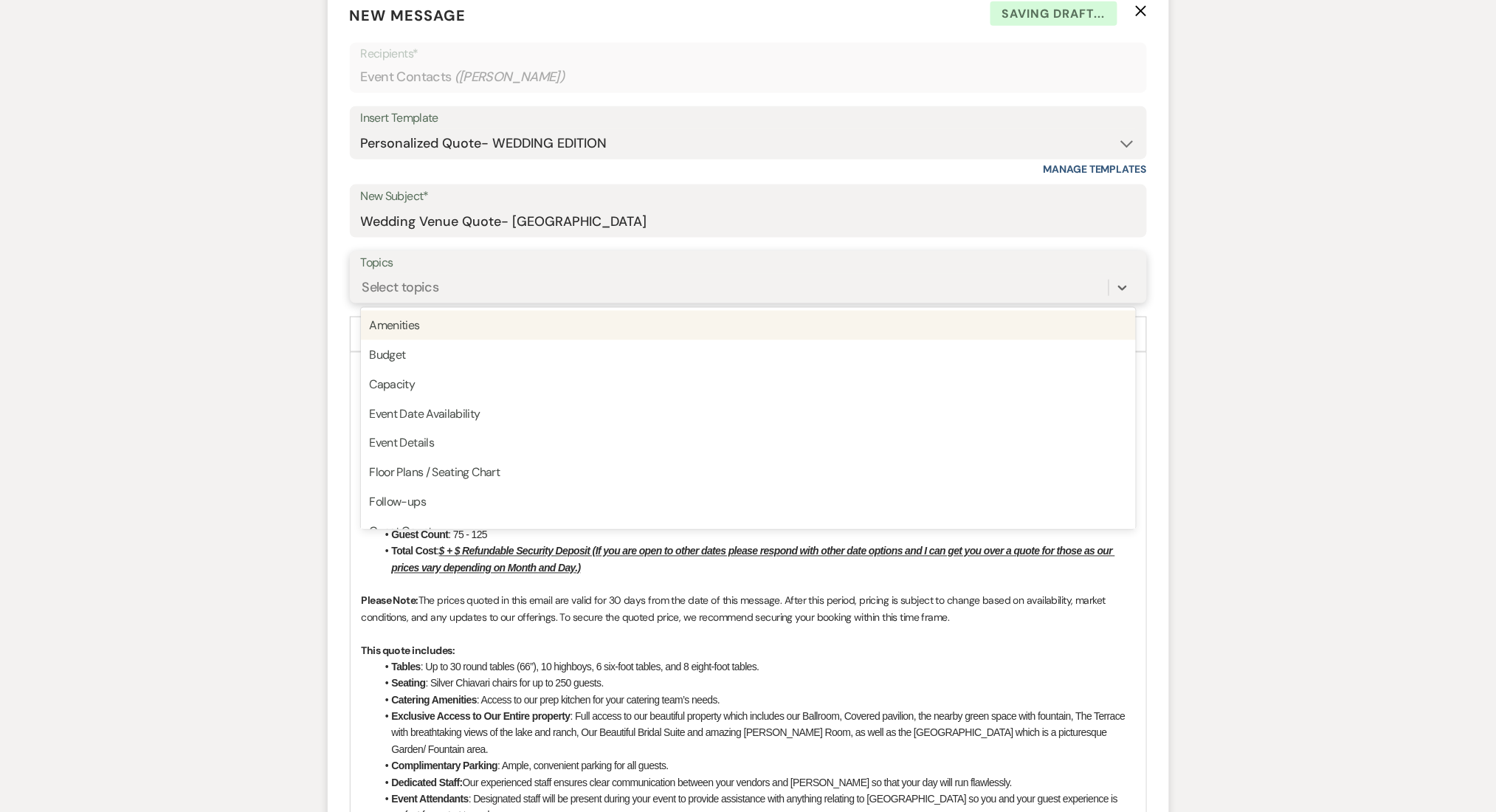
click at [417, 278] on div "Select topics" at bounding box center [401, 287] width 77 height 20
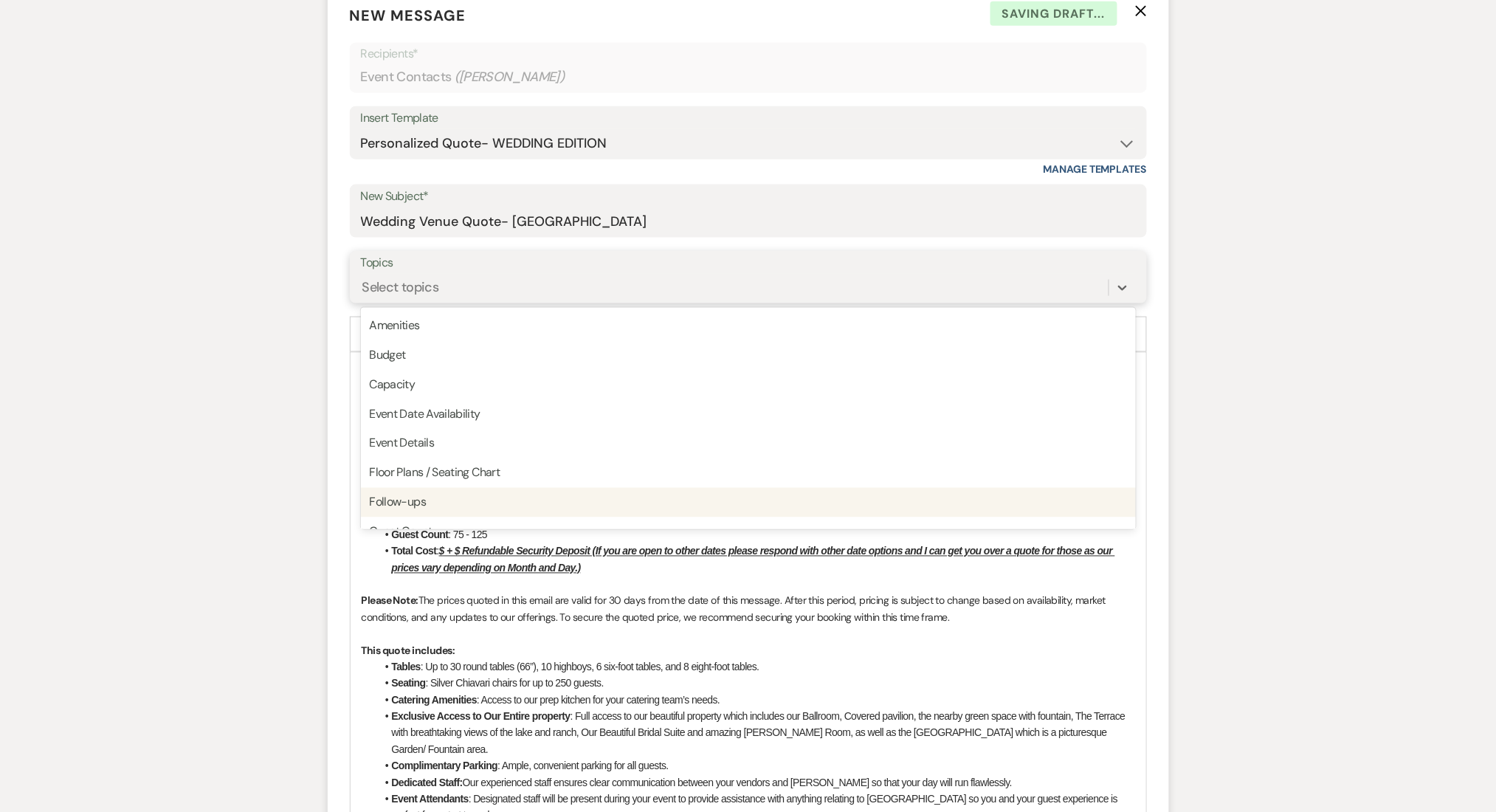
click at [413, 510] on div "Follow-ups" at bounding box center [748, 503] width 775 height 30
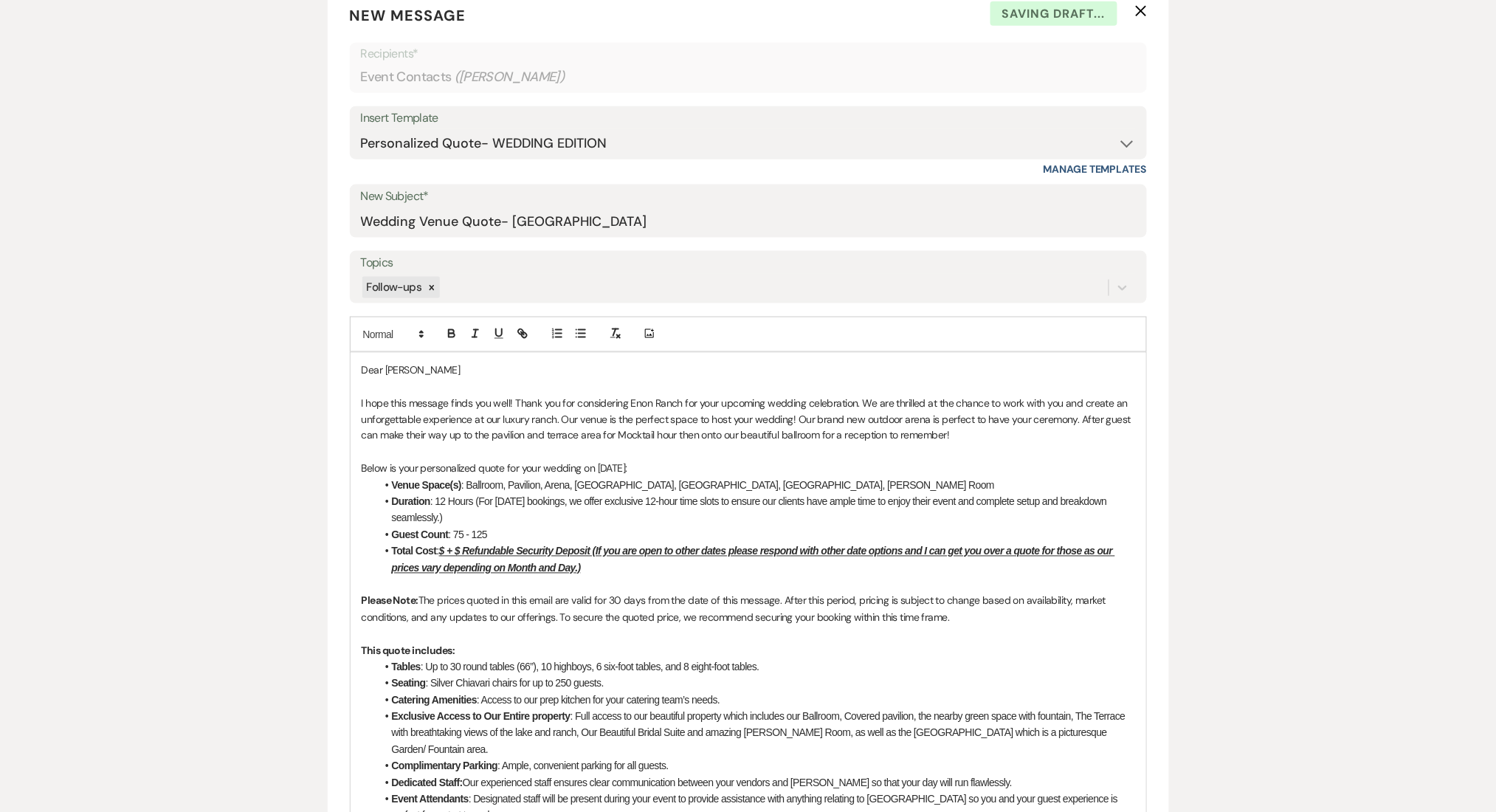
click at [443, 552] on u "$ + $ Refundable Security Deposit (If you are open to other dates please respon…" at bounding box center [754, 559] width 723 height 28
click at [656, 556] on u "$15,000 + $1,500 Refundable Security Deposit (If you are open to other dates pl…" at bounding box center [765, 559] width 745 height 28
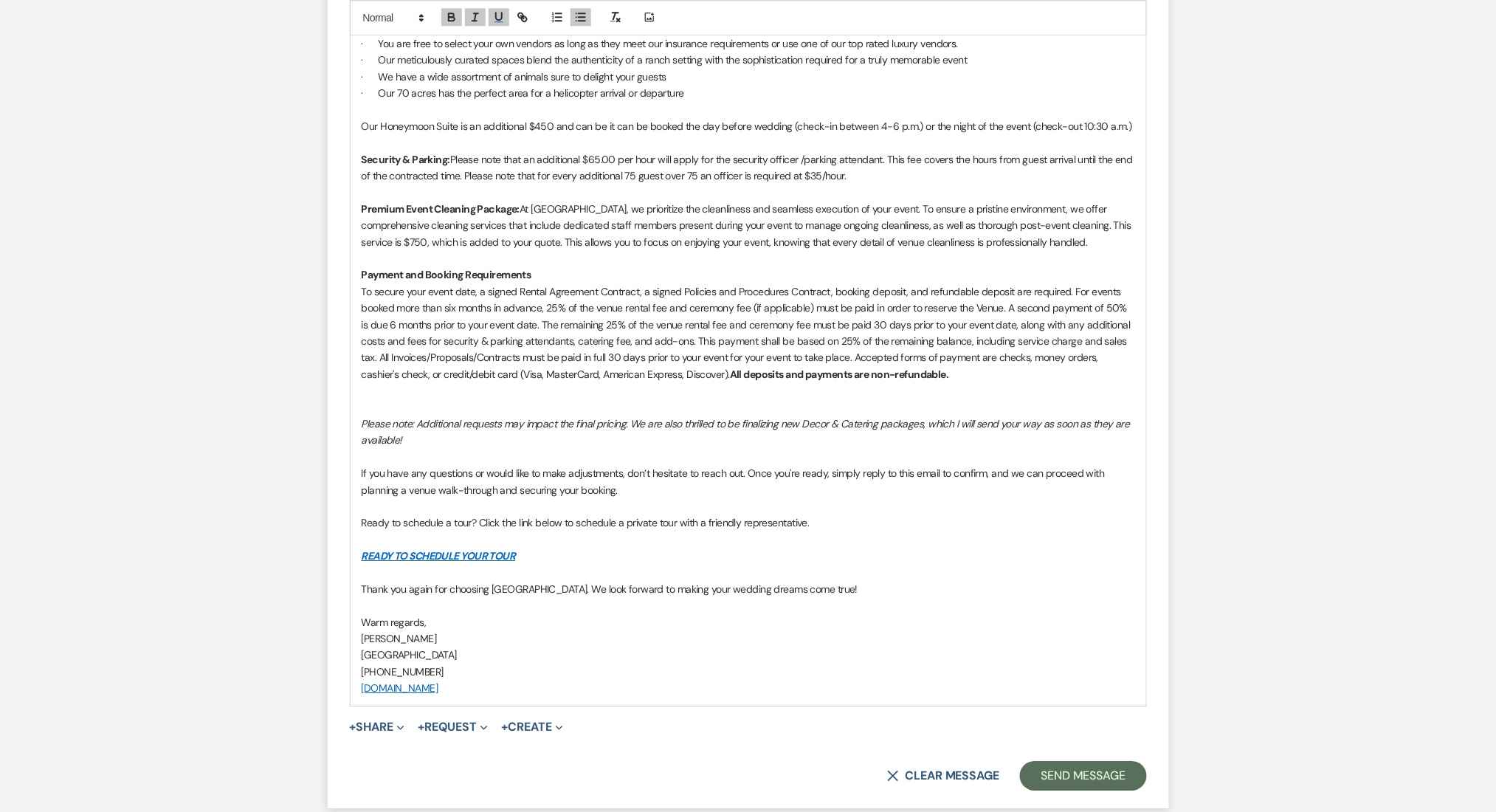
scroll to position [1673, 0]
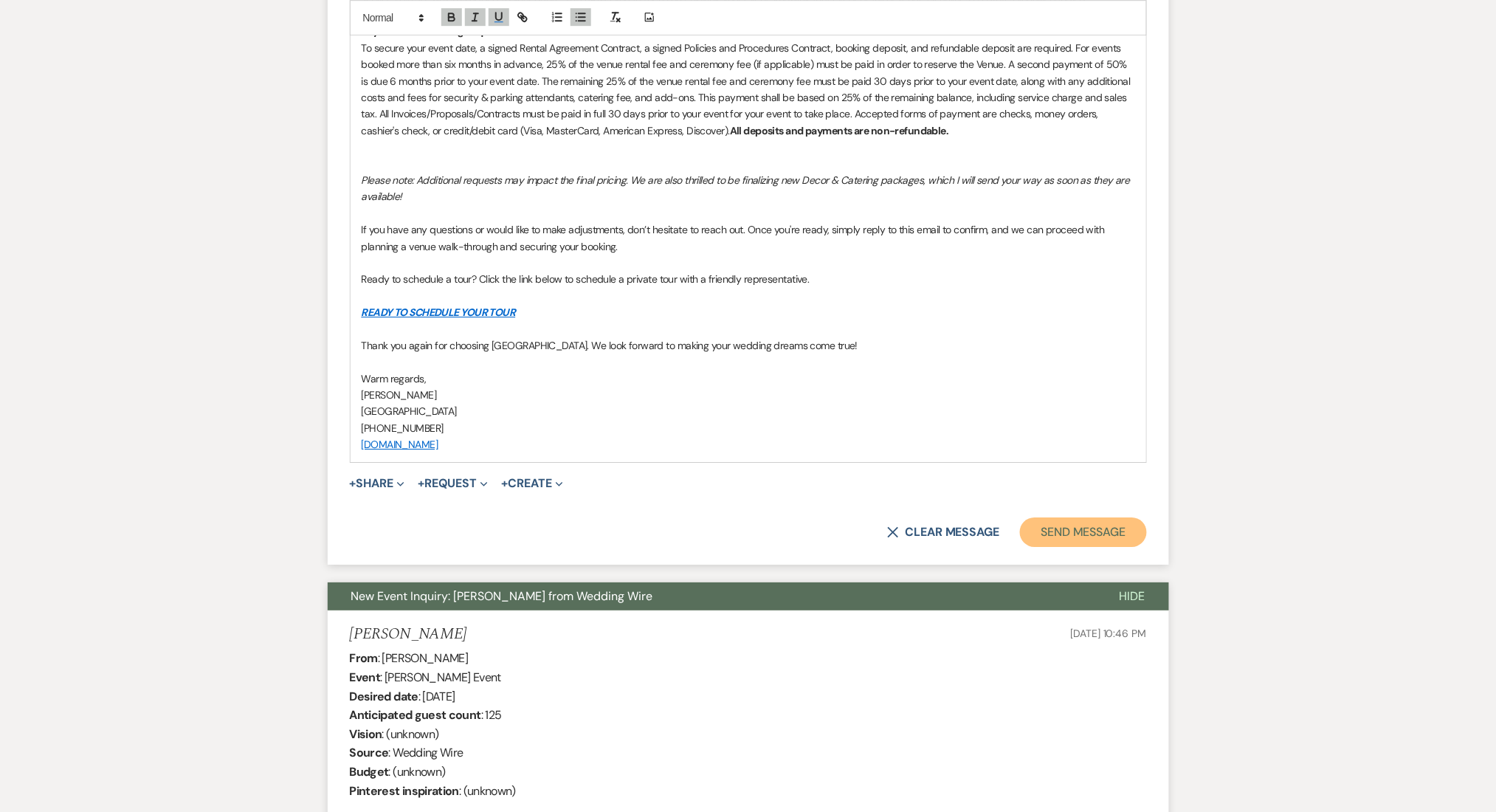
click at [1096, 517] on button "Send Message" at bounding box center [1083, 532] width 126 height 30
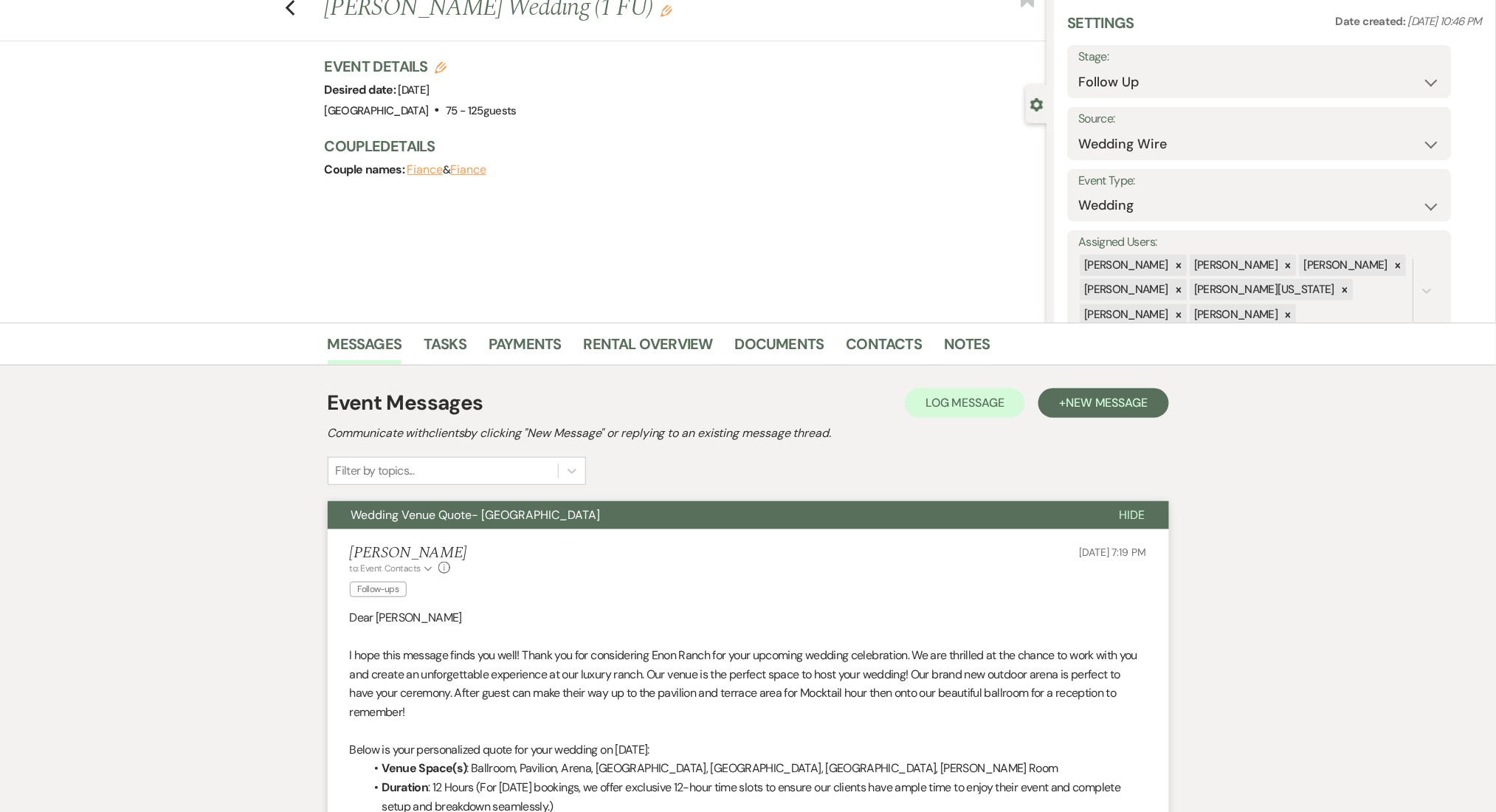
scroll to position [0, 0]
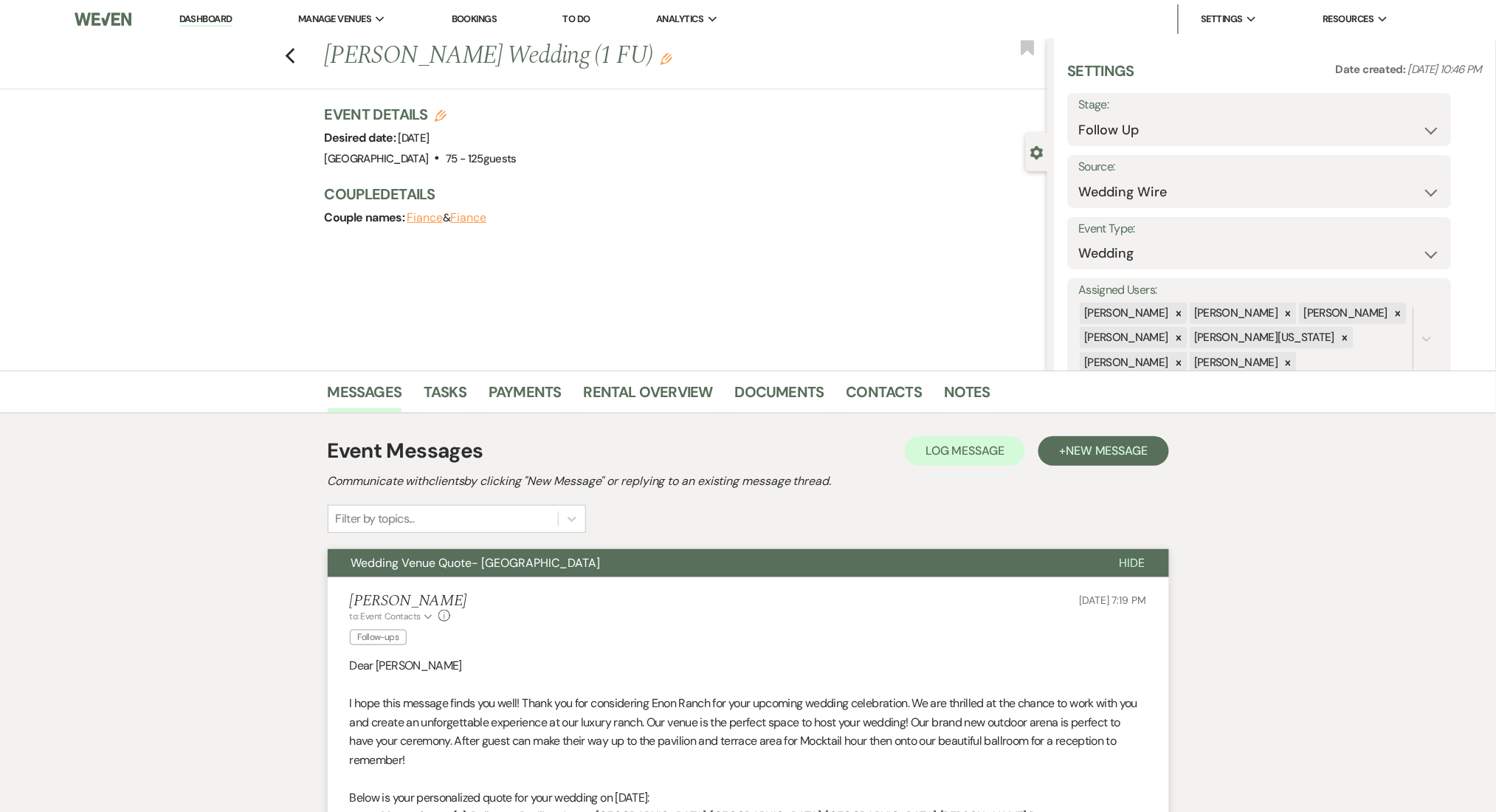
click at [1157, 113] on label "Stage:" at bounding box center [1260, 105] width 362 height 21
click at [1148, 122] on select "Inquiry Follow Up Tour Requested Tour Confirmed Toured Proposal Sent Booked Lost" at bounding box center [1260, 130] width 362 height 29
select select "1"
click at [1080, 116] on select "Inquiry Follow Up Tour Requested Tour Confirmed Toured Proposal Sent Booked Lost" at bounding box center [1260, 130] width 362 height 29
click at [1403, 113] on button "Save" at bounding box center [1410, 119] width 84 height 30
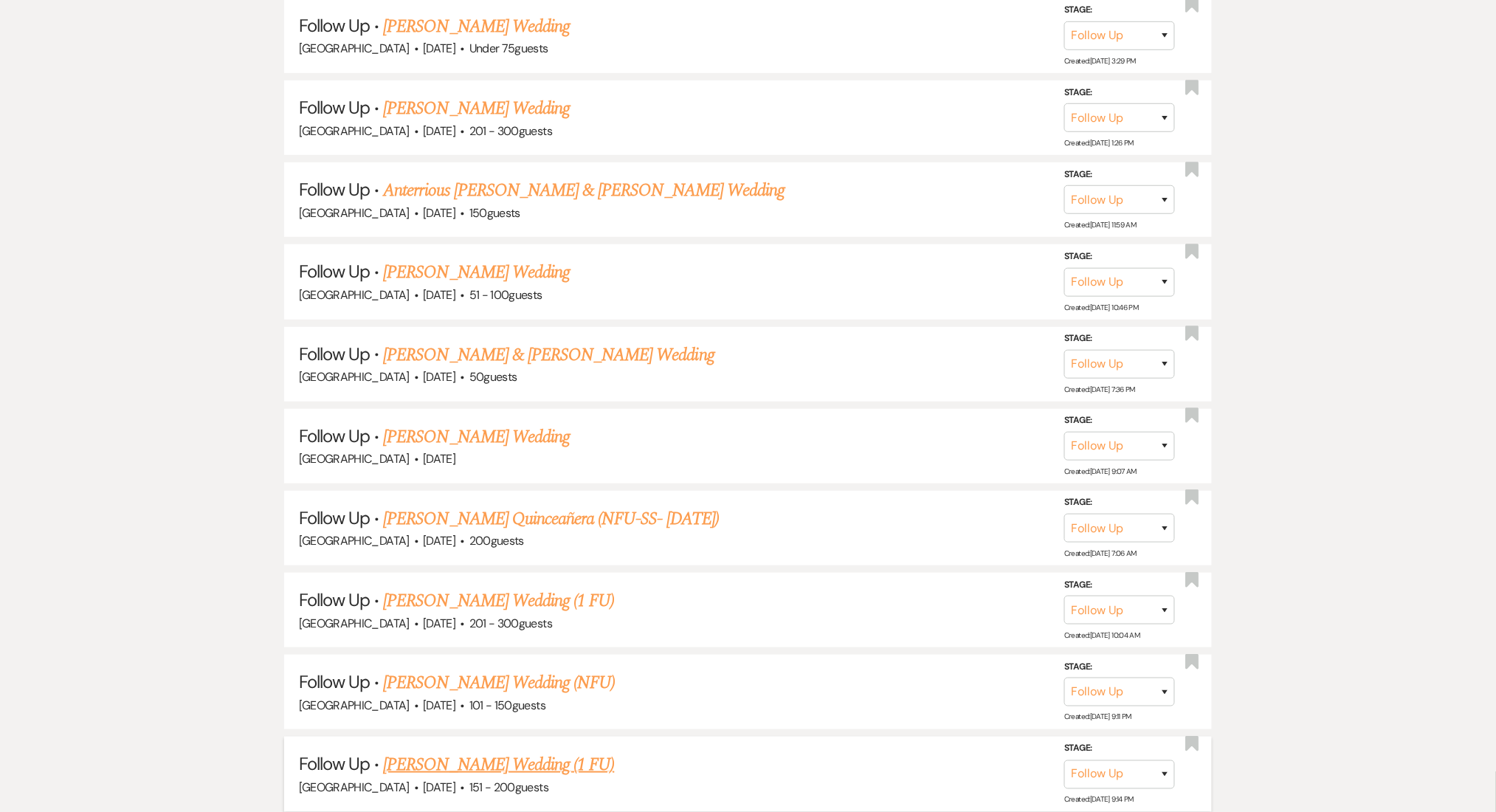
drag, startPoint x: 0, startPoint y: 0, endPoint x: 451, endPoint y: 633, distance: 777.2
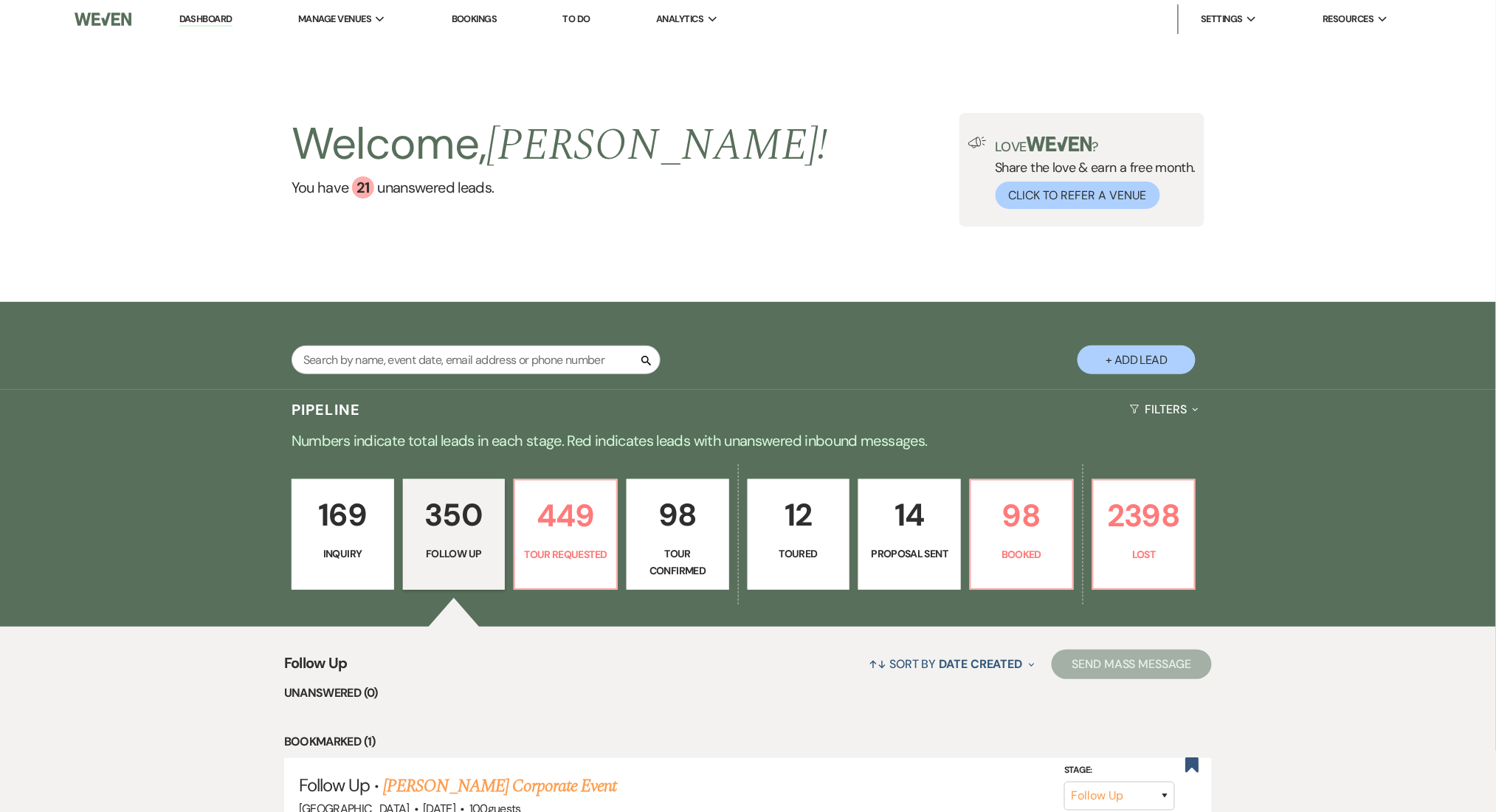
click at [208, 24] on link "Dashboard" at bounding box center [206, 19] width 53 height 14
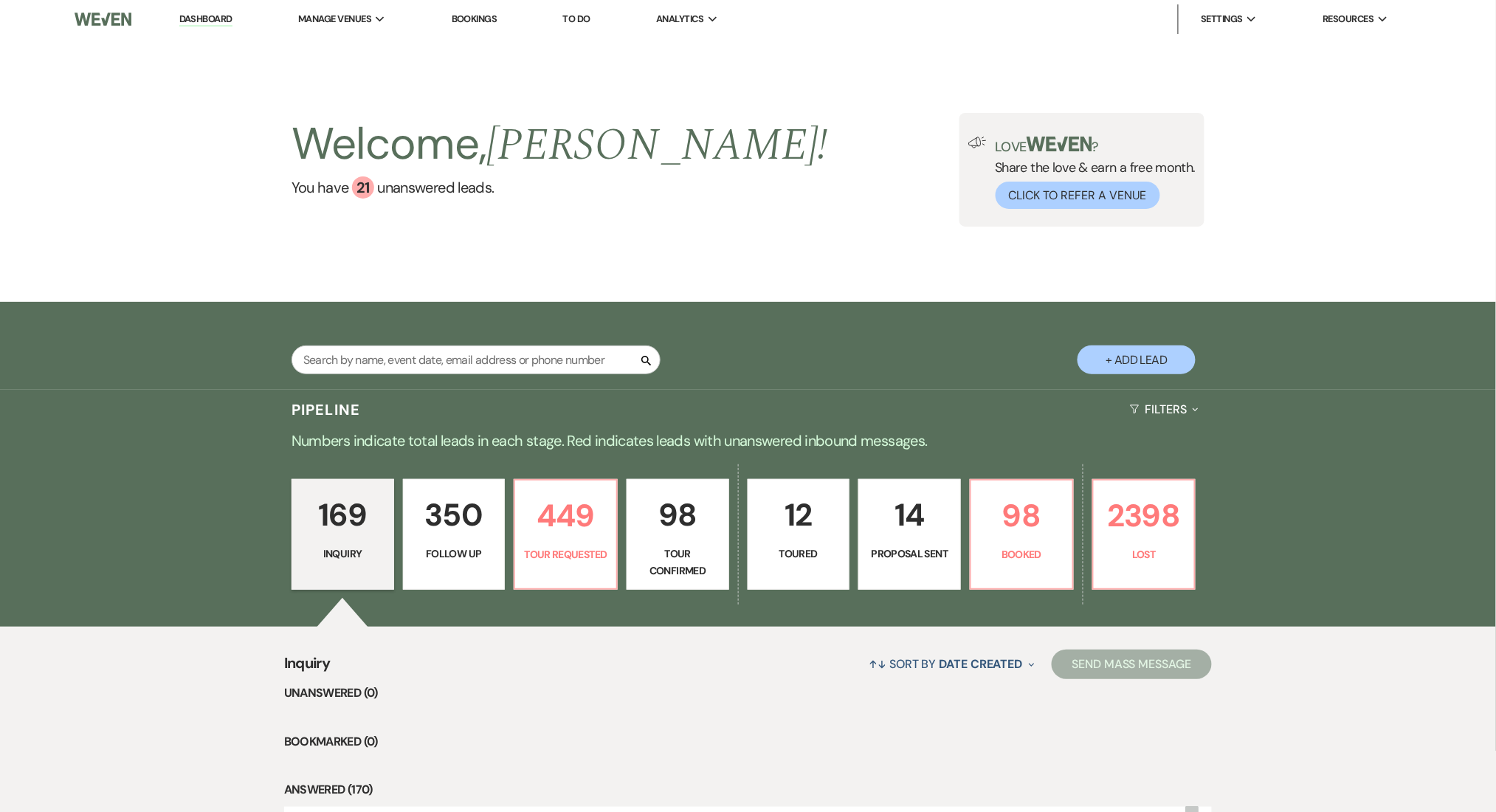
scroll to position [393, 0]
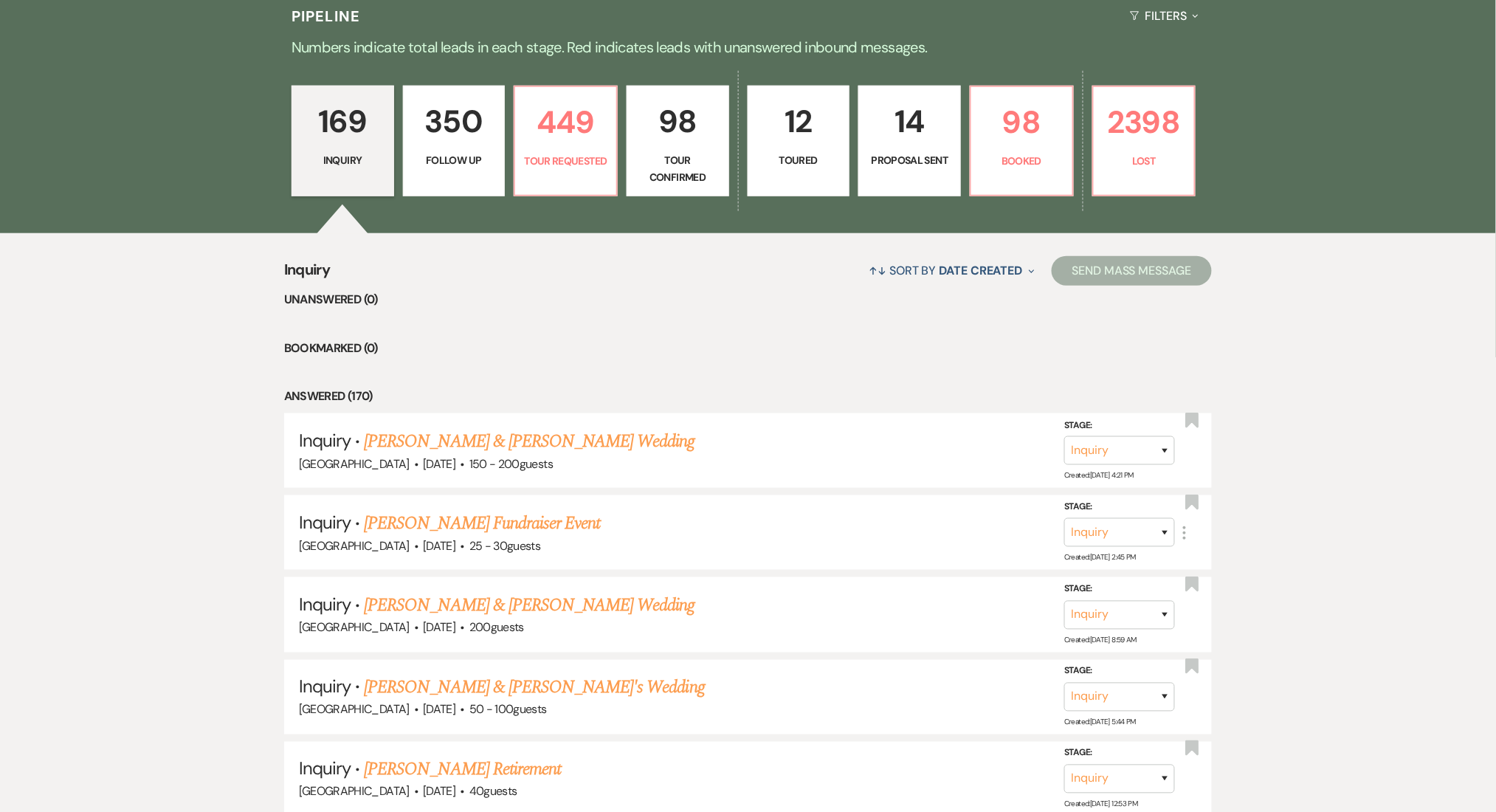
click at [463, 162] on p "Follow Up" at bounding box center [454, 160] width 84 height 16
select select "9"
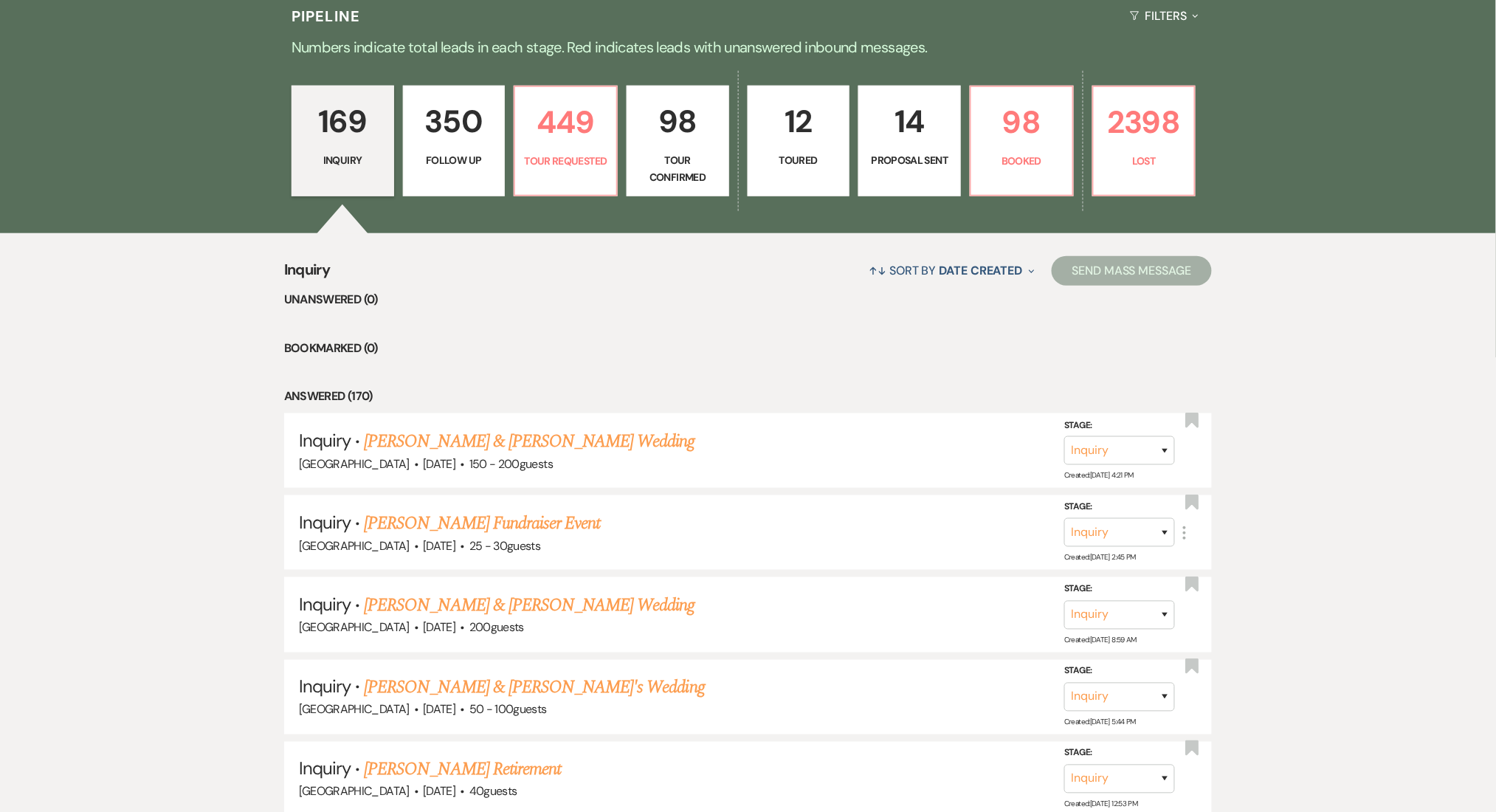
select select "9"
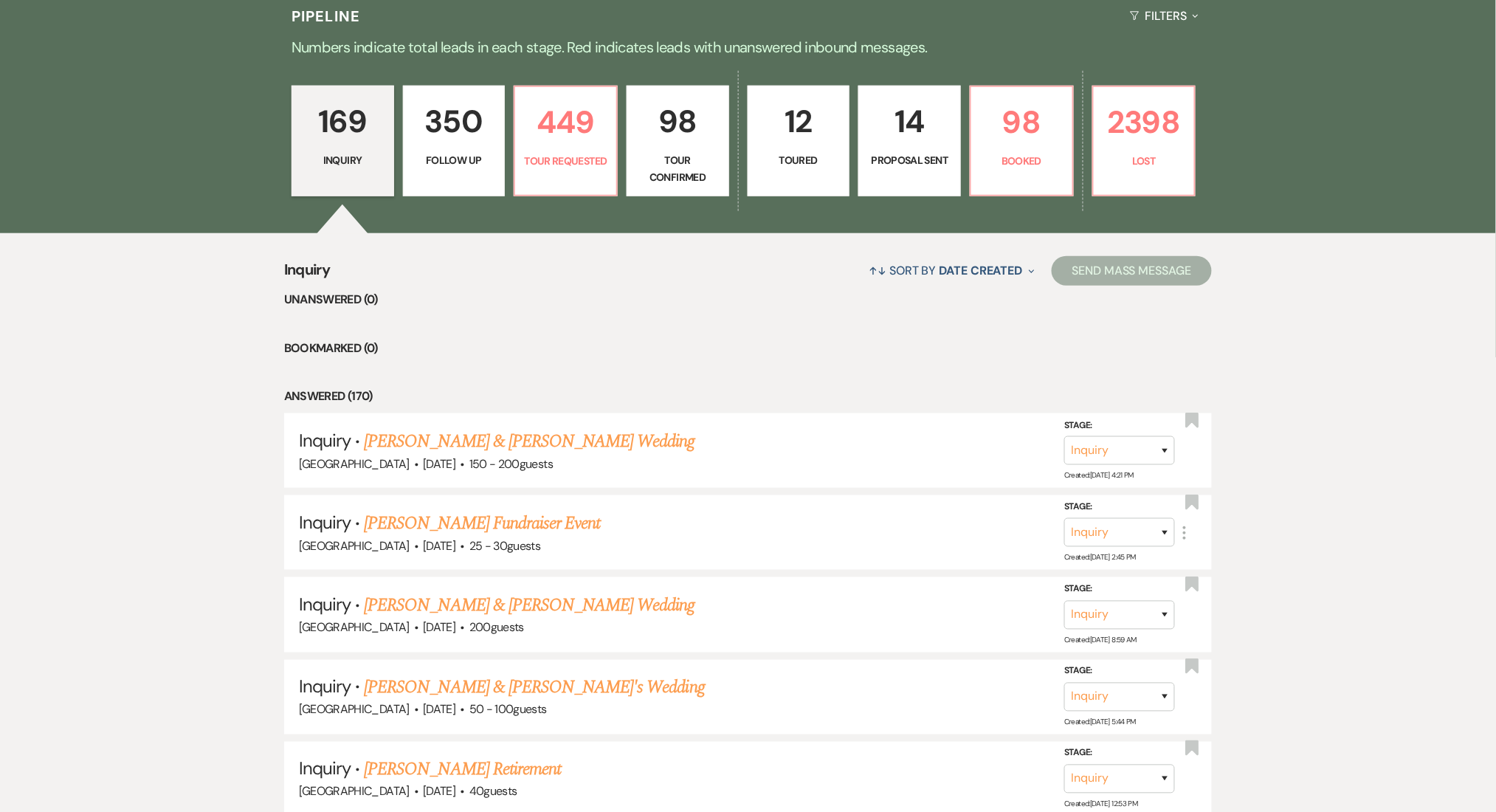
select select "9"
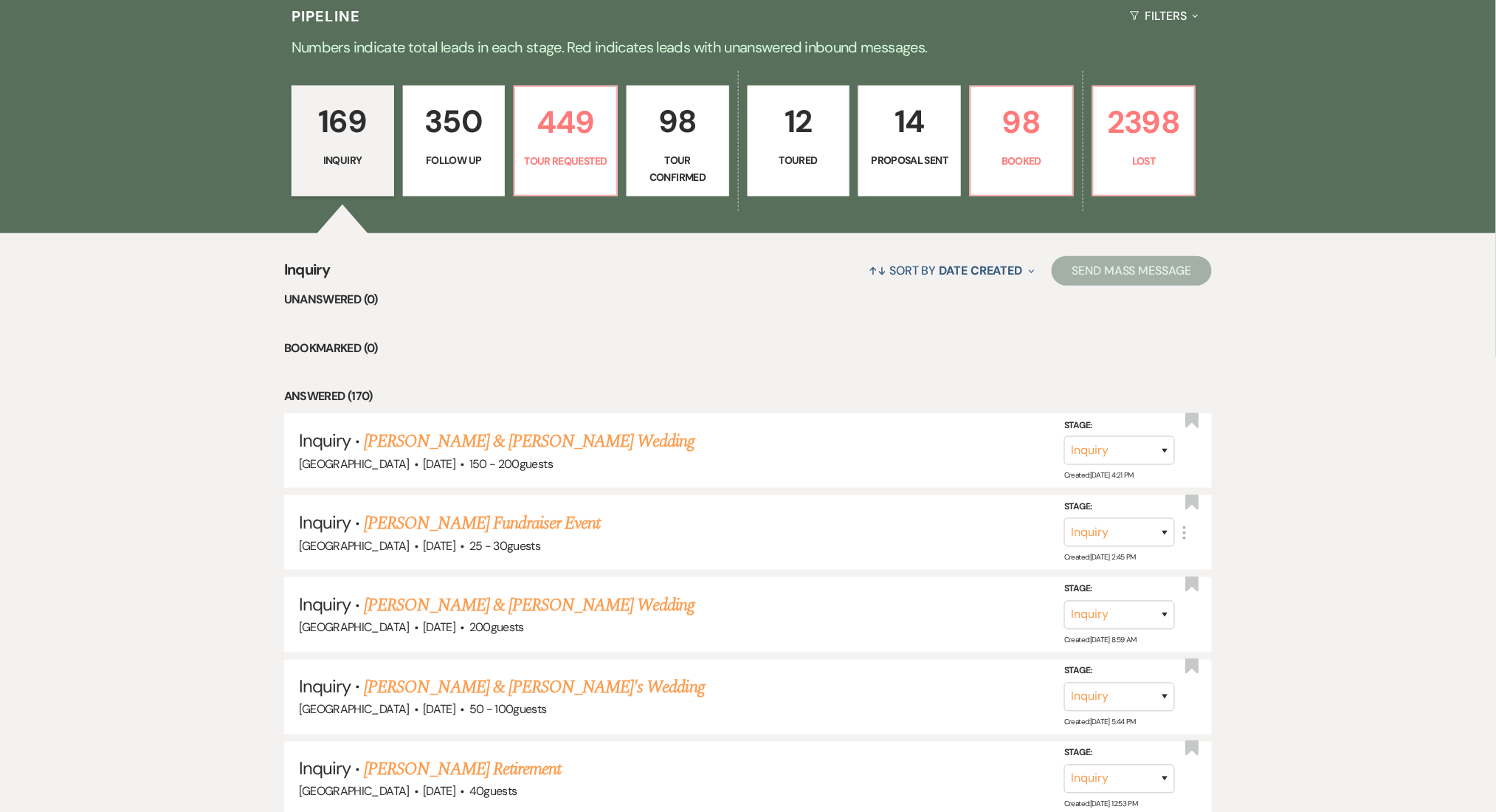
select select "9"
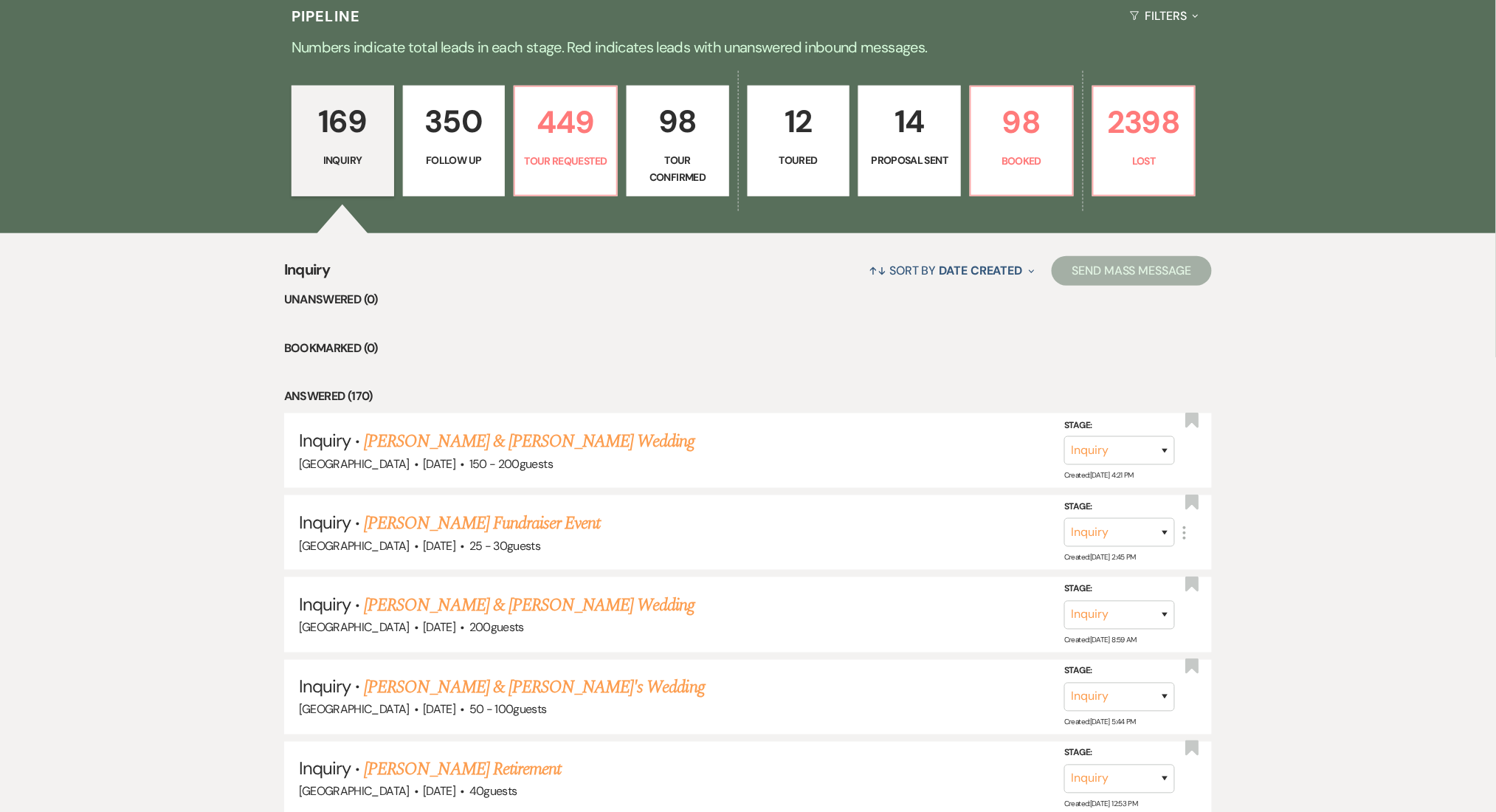
select select "9"
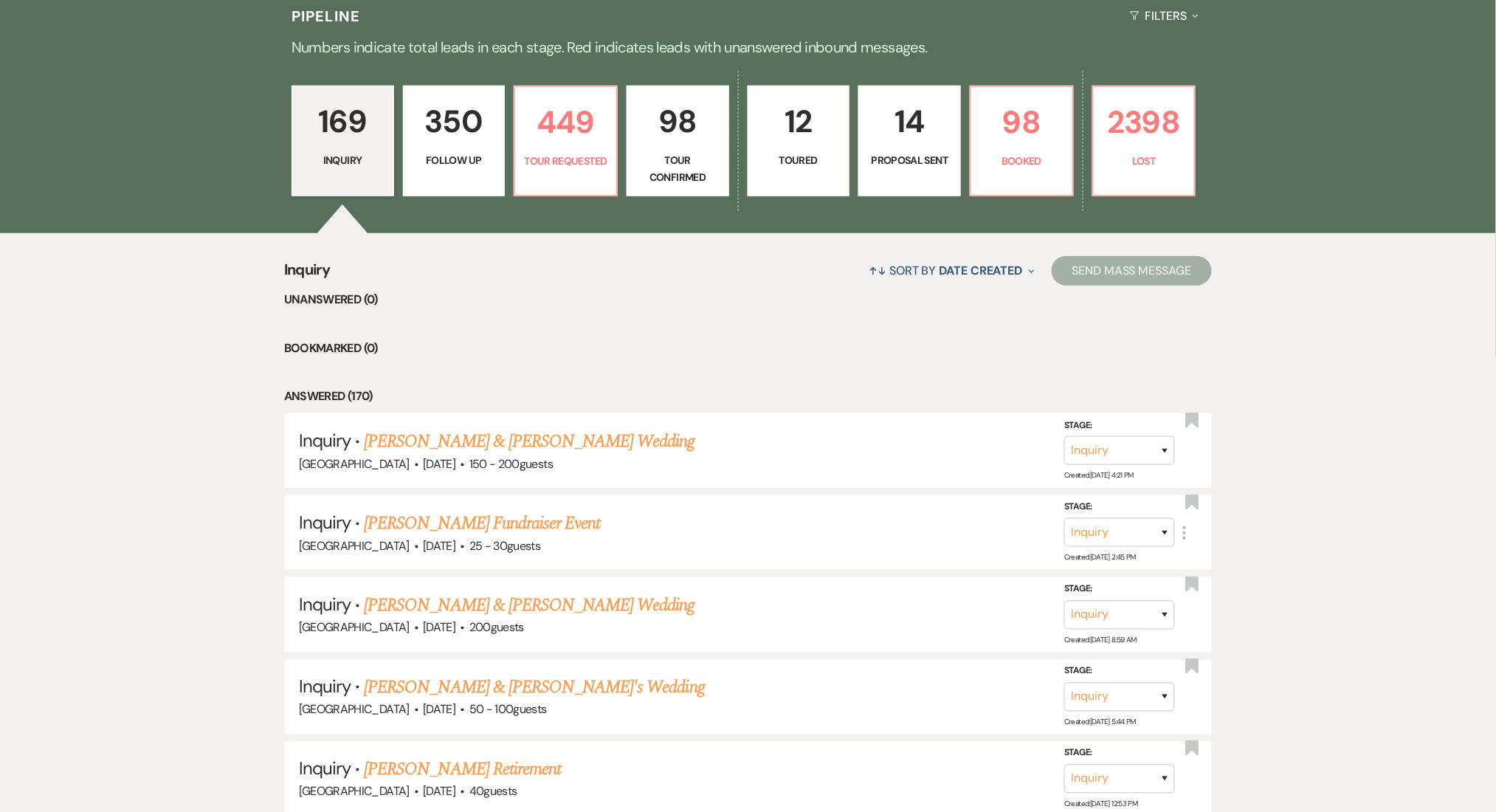
select select "9"
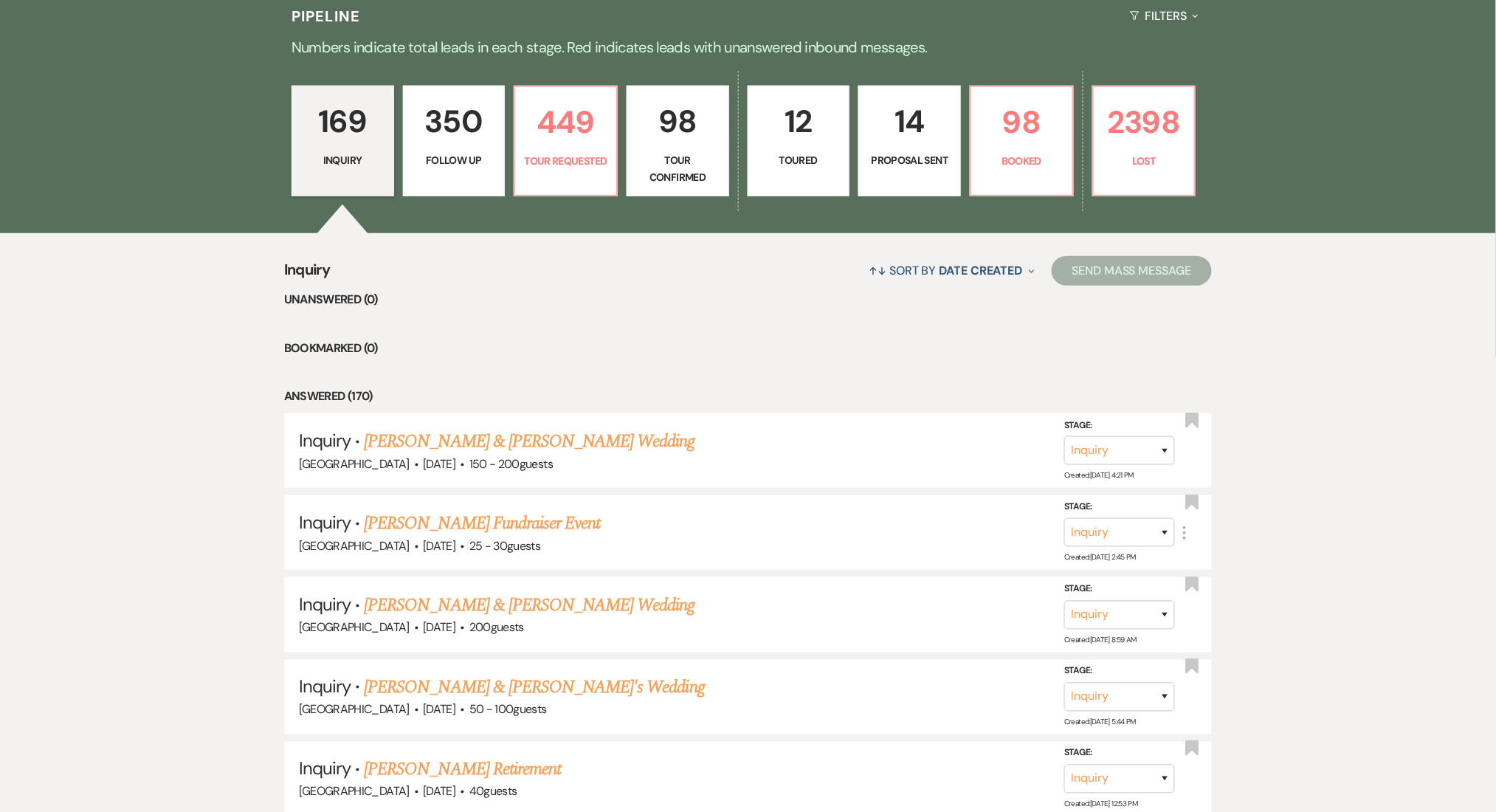
select select "9"
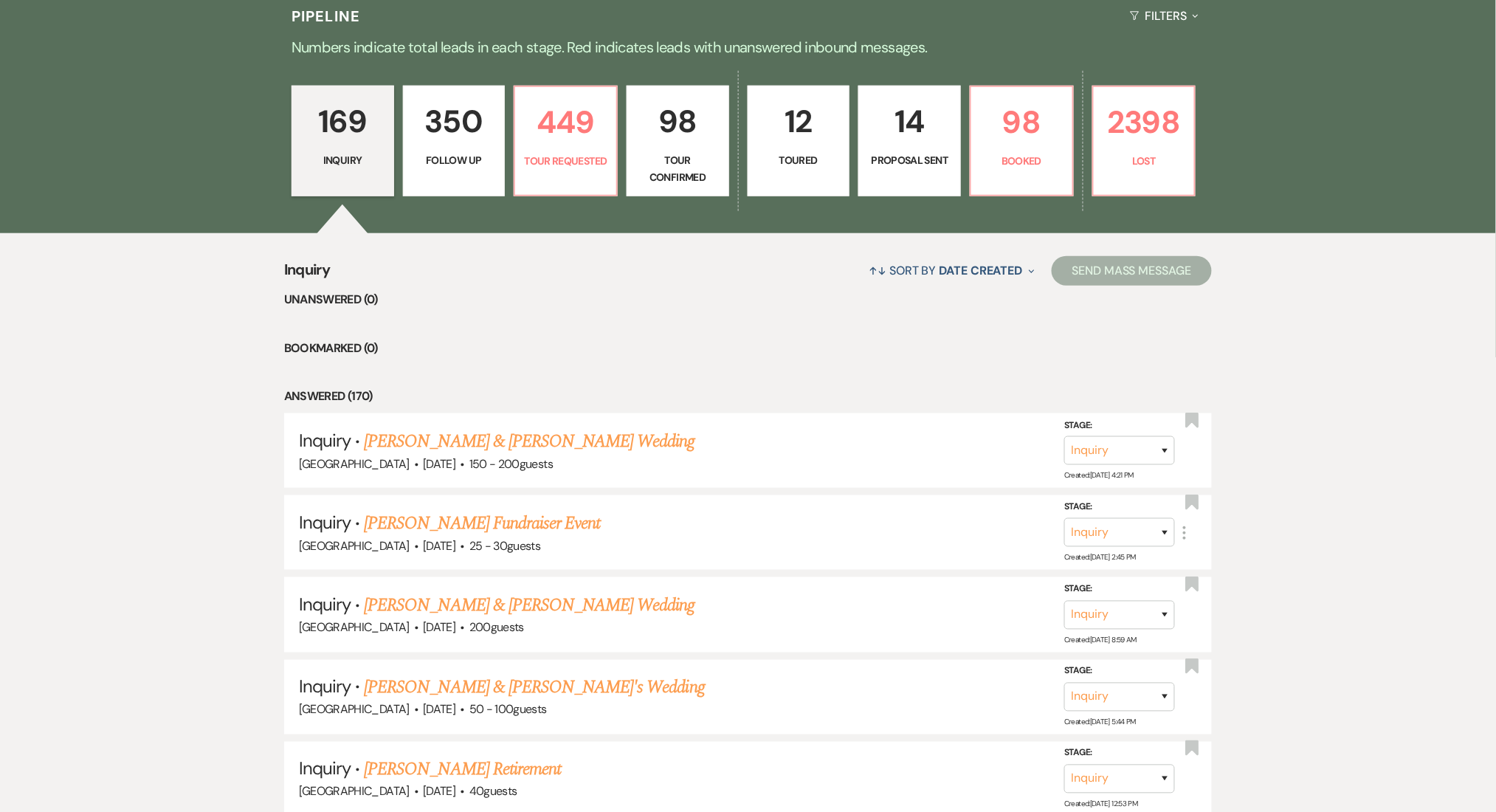
select select "9"
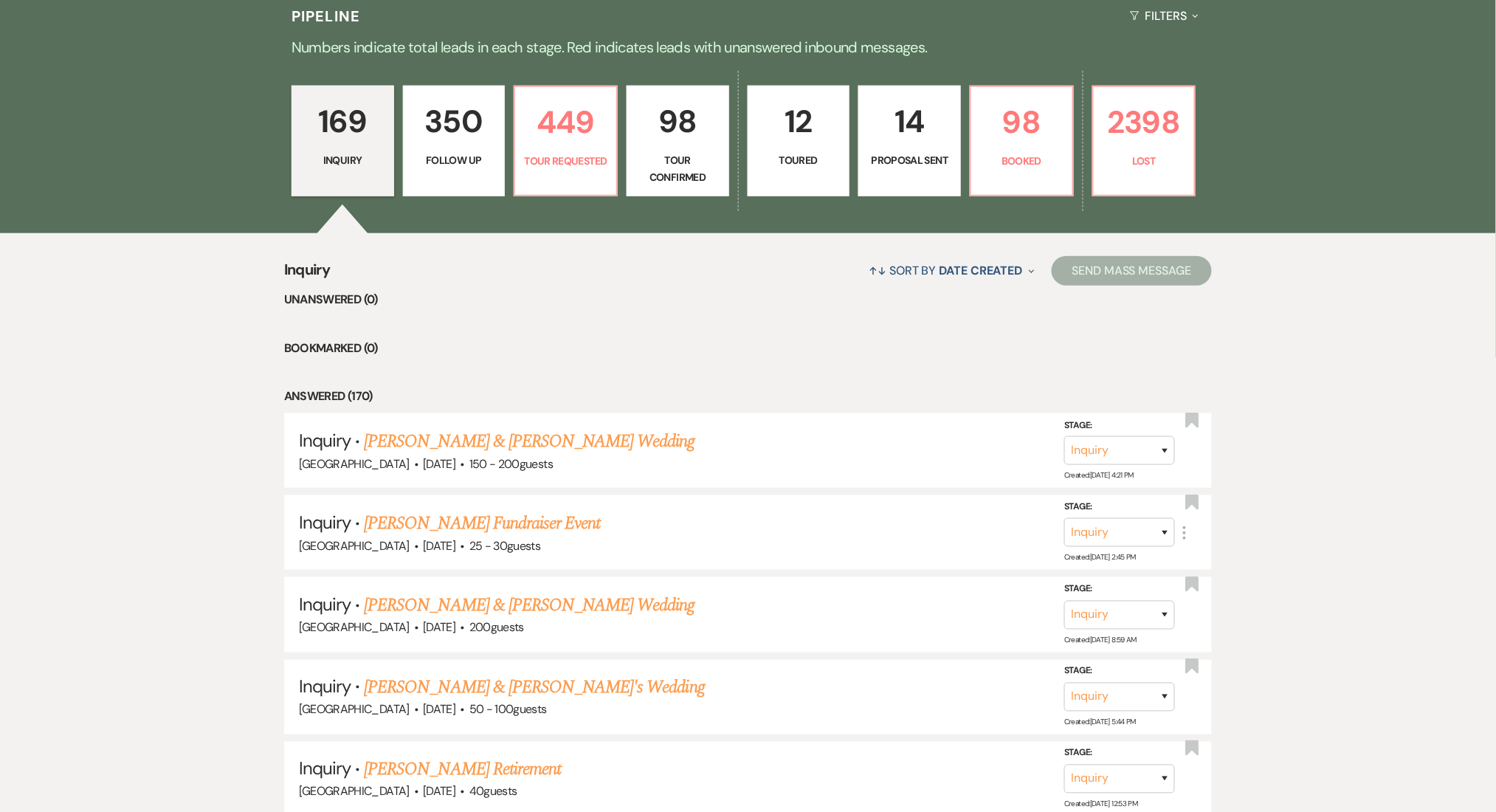
select select "9"
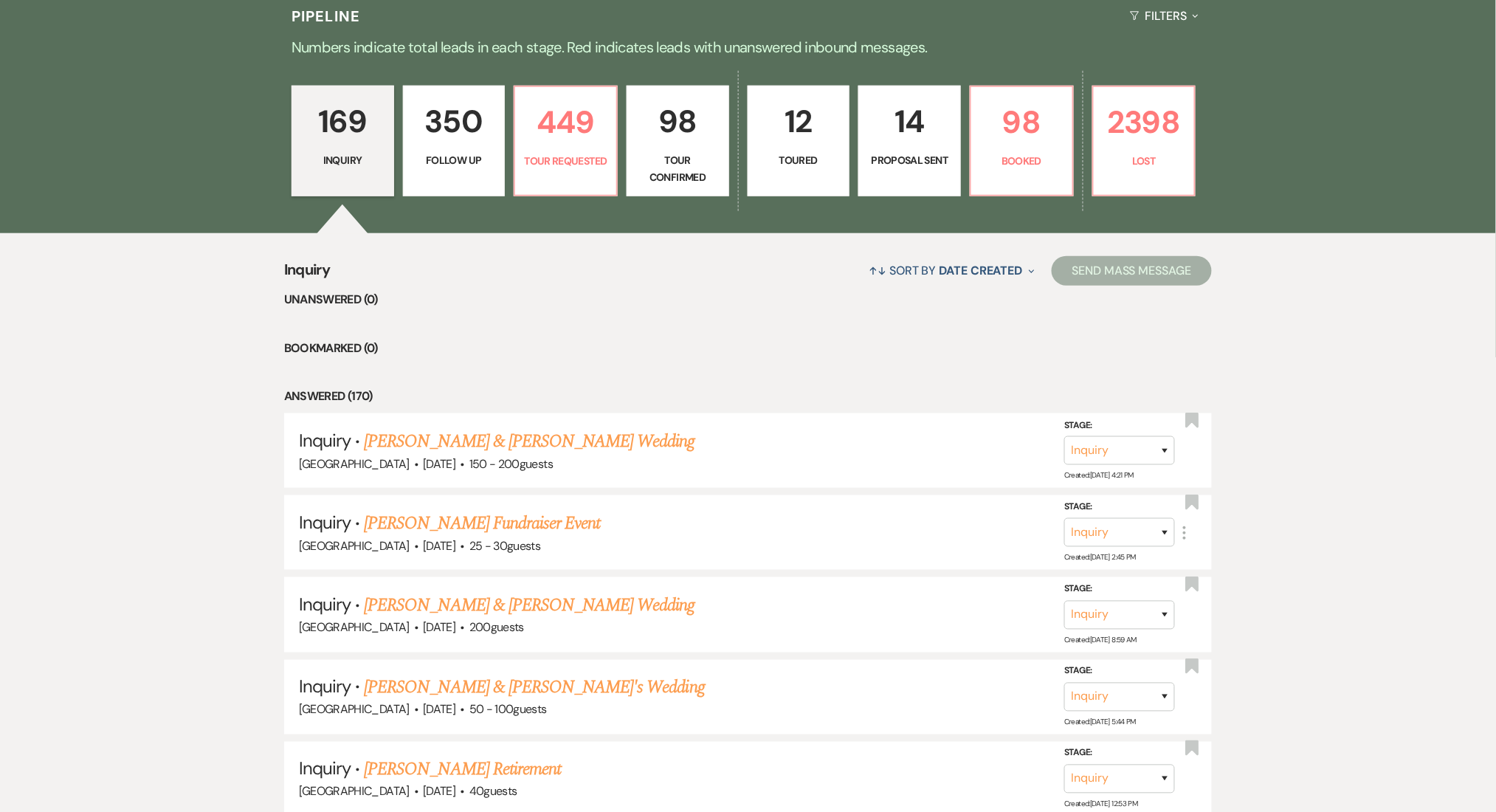
select select "9"
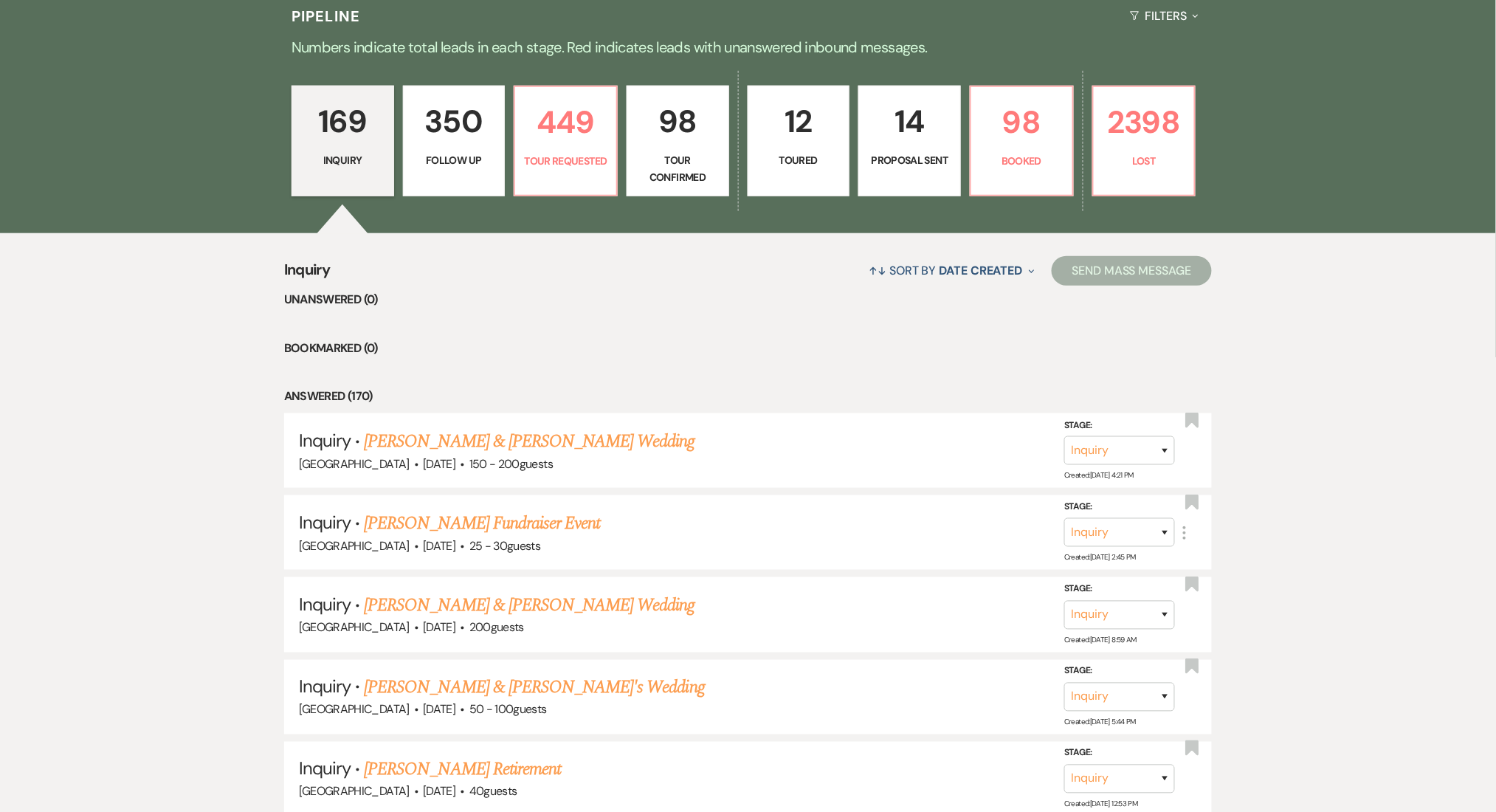
select select "9"
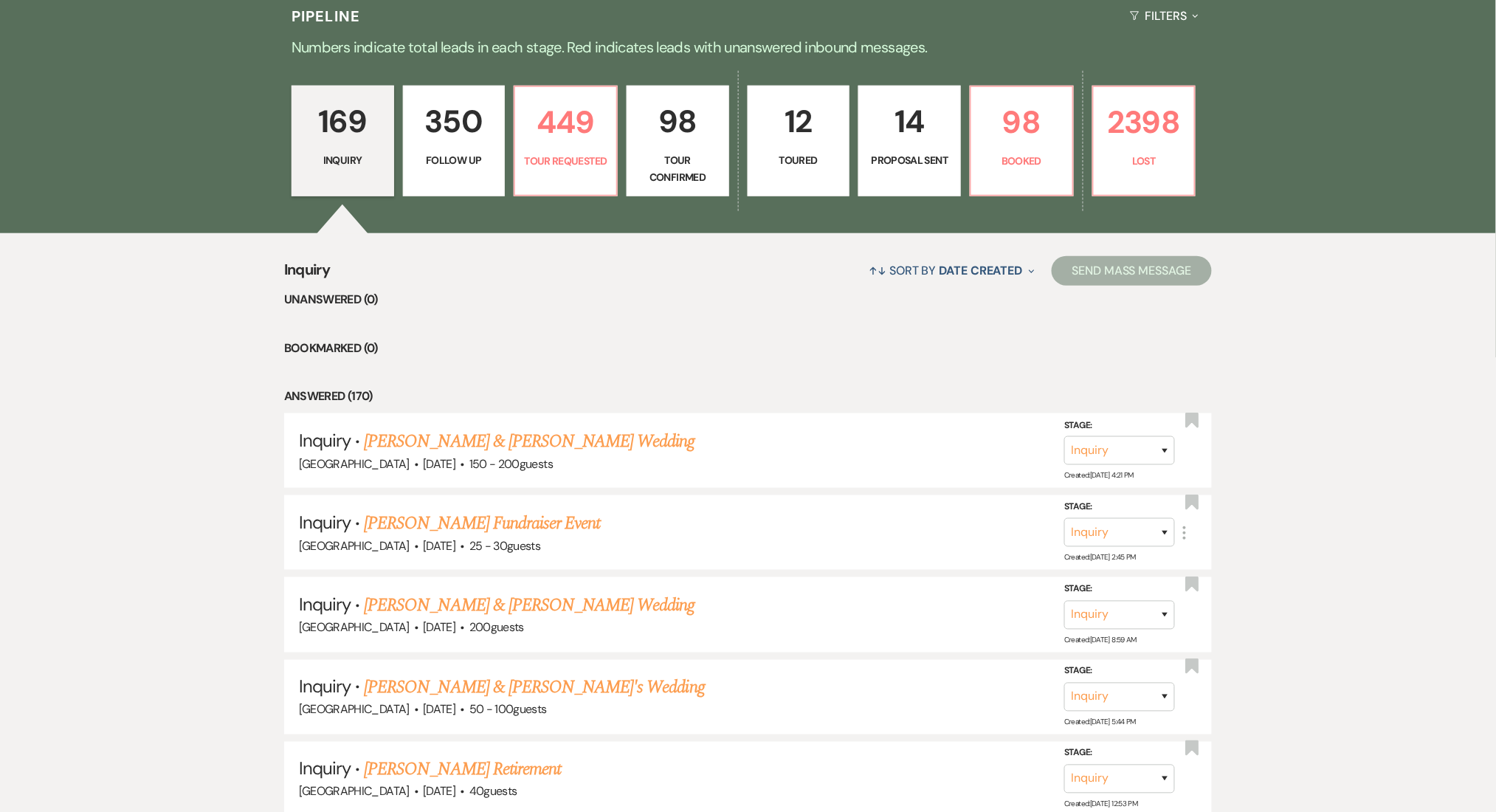
select select "9"
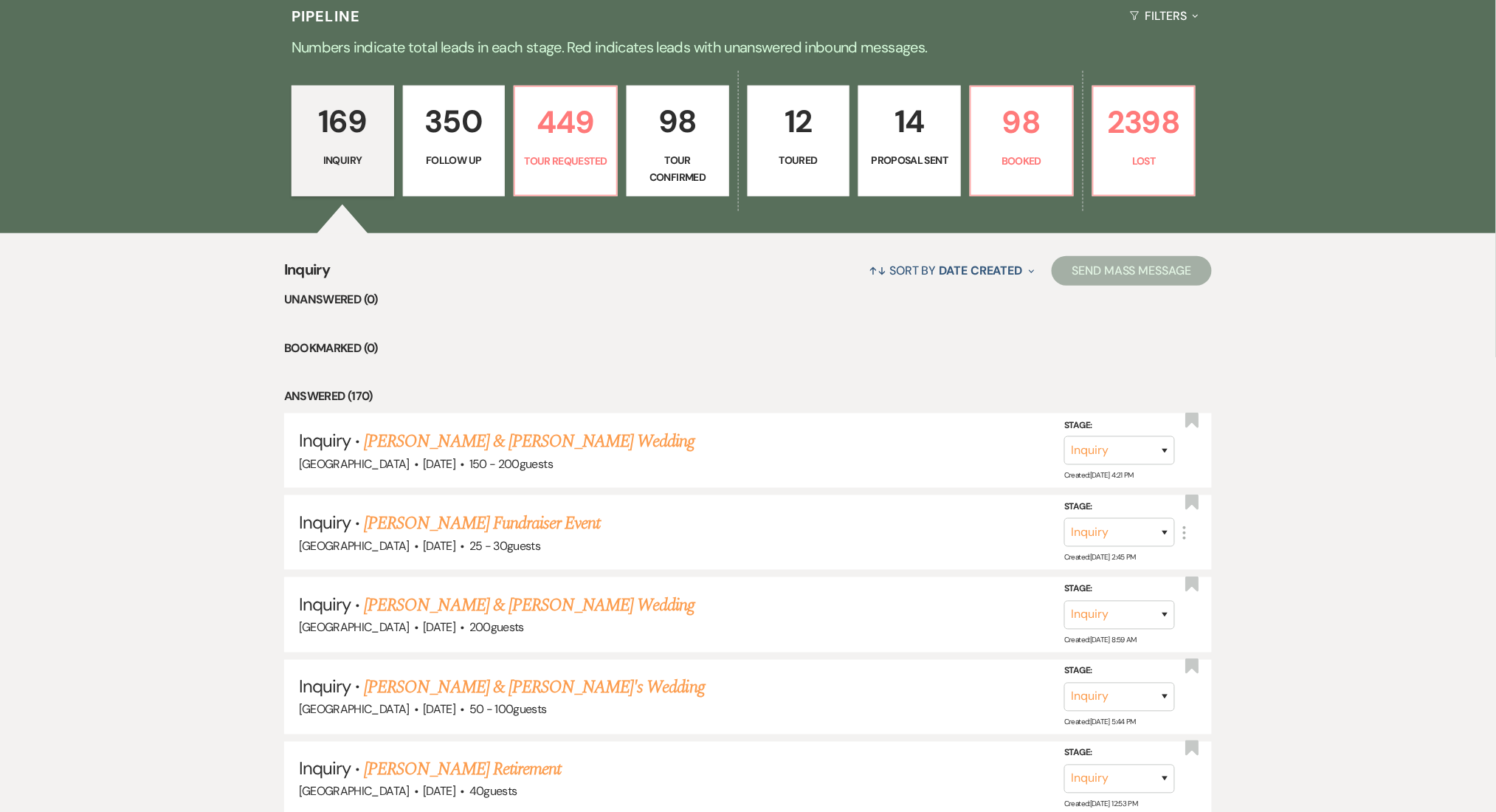
select select "9"
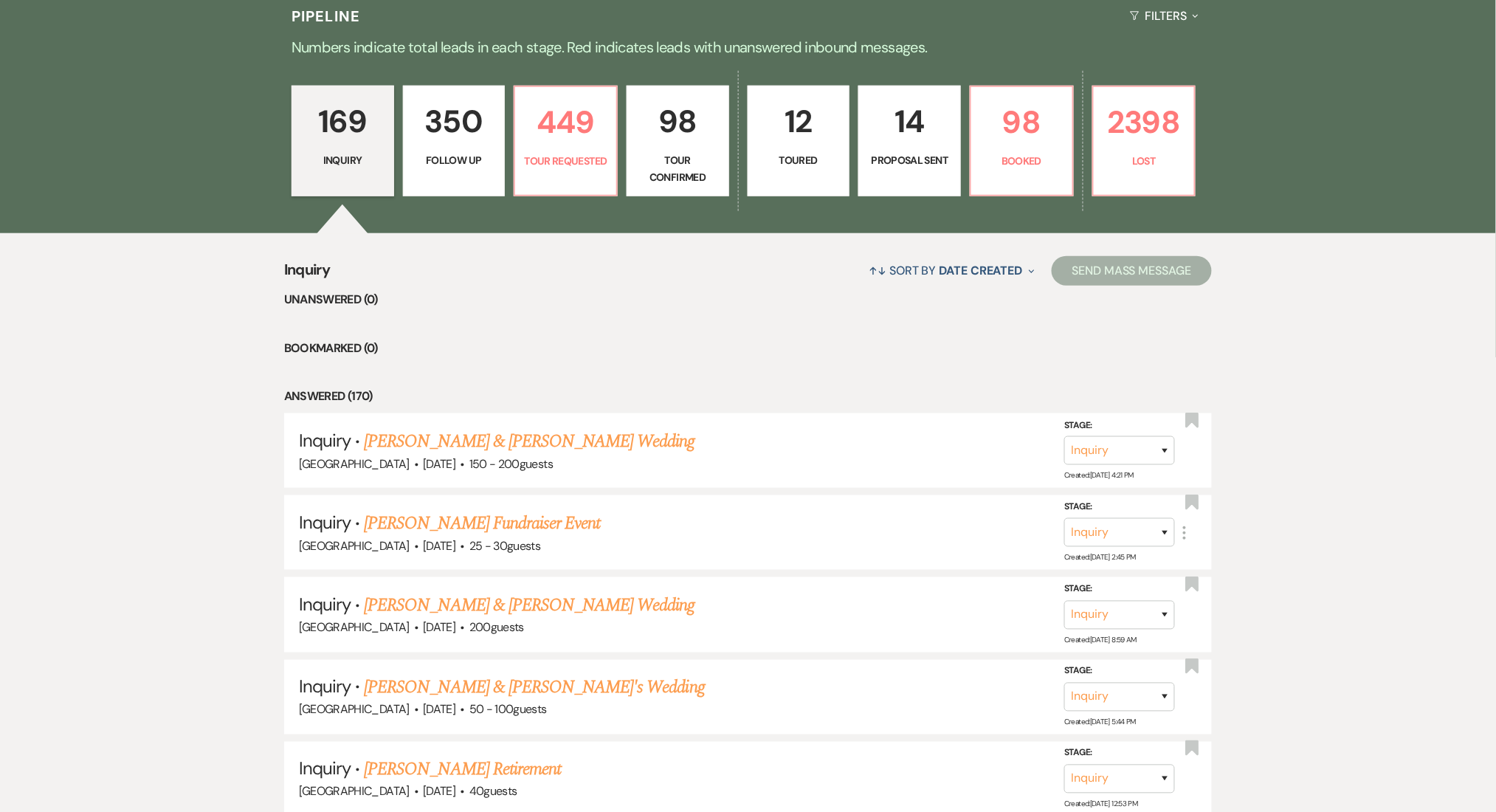
select select "9"
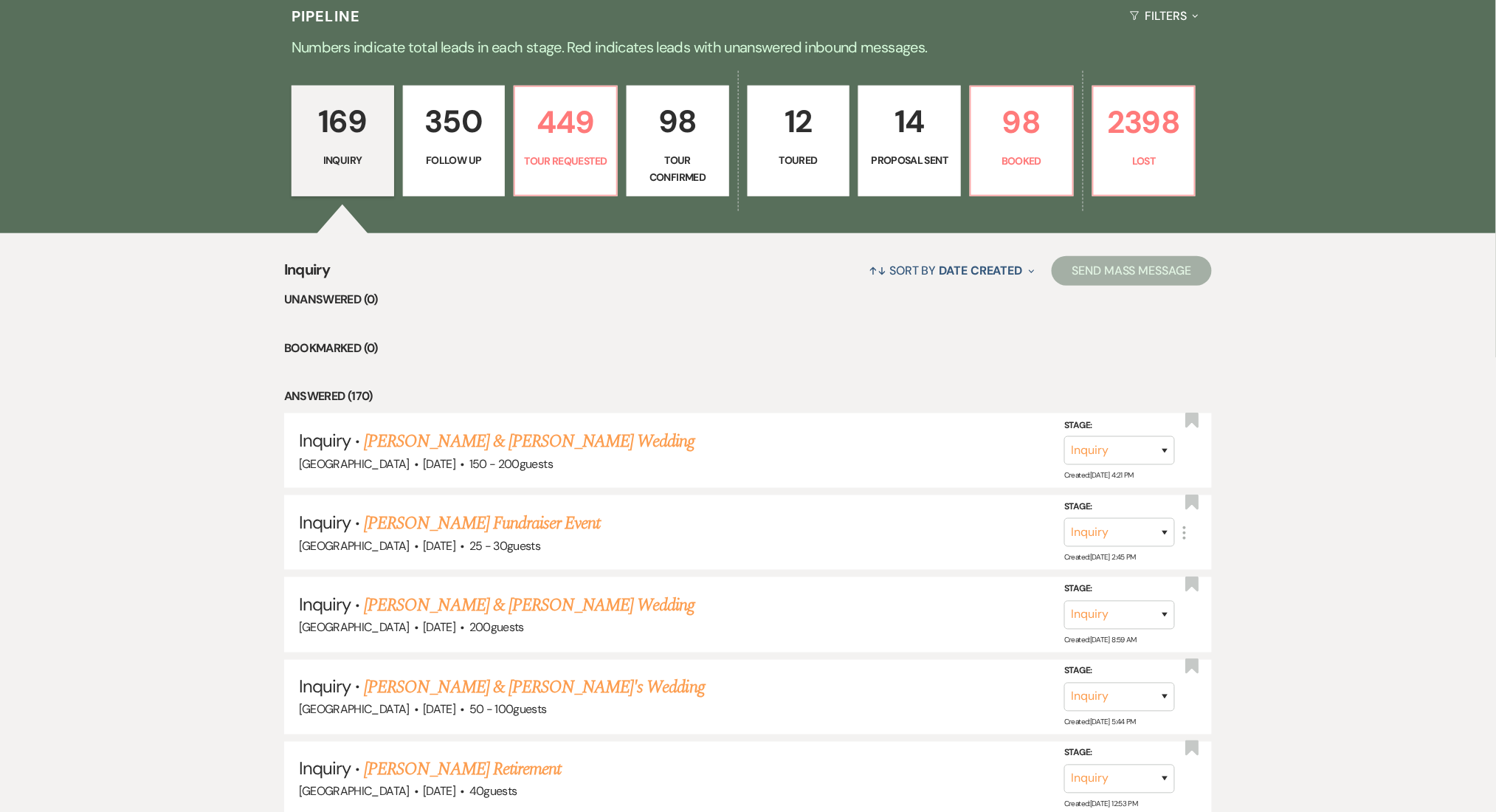
select select "9"
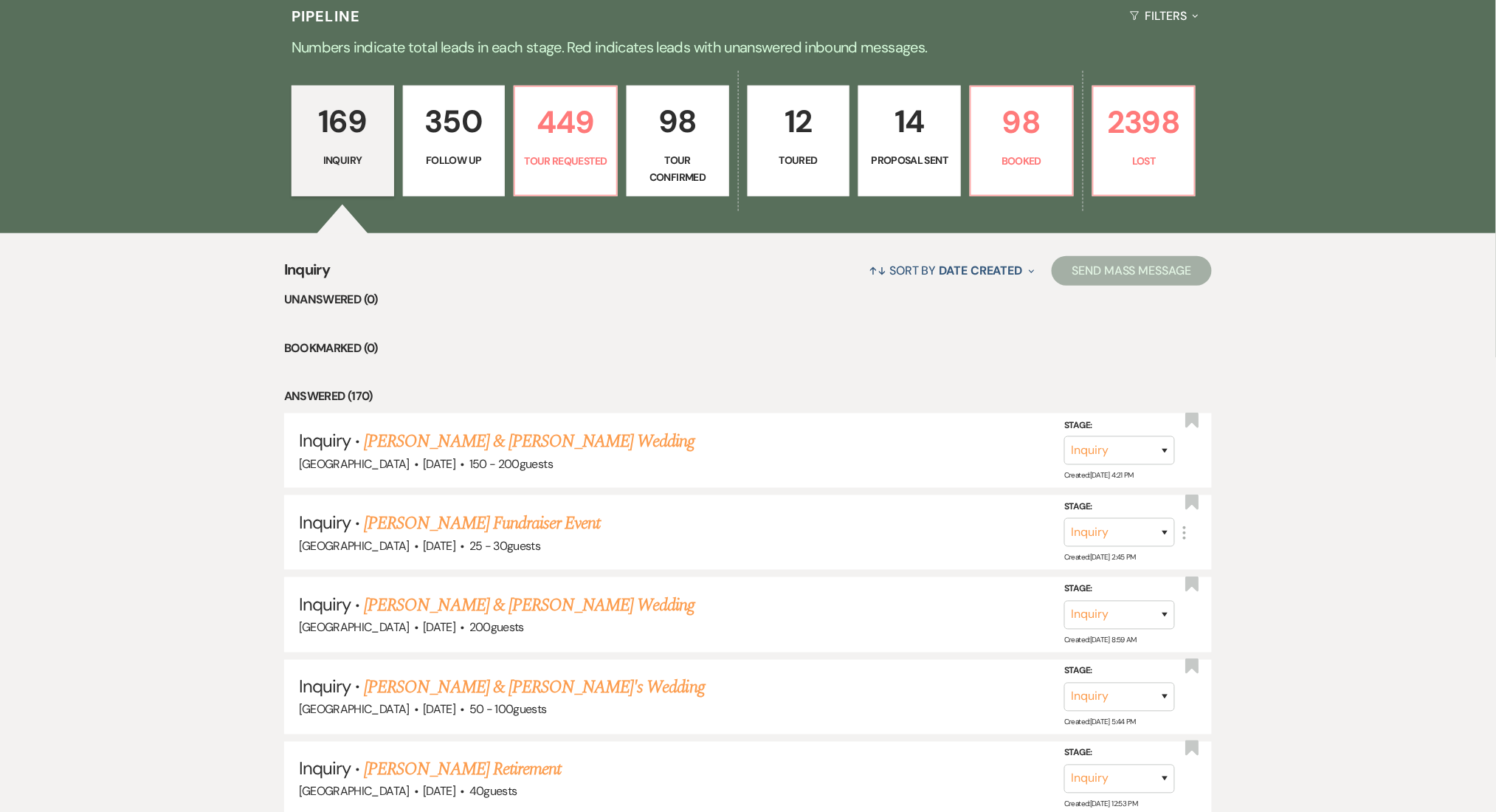
select select "9"
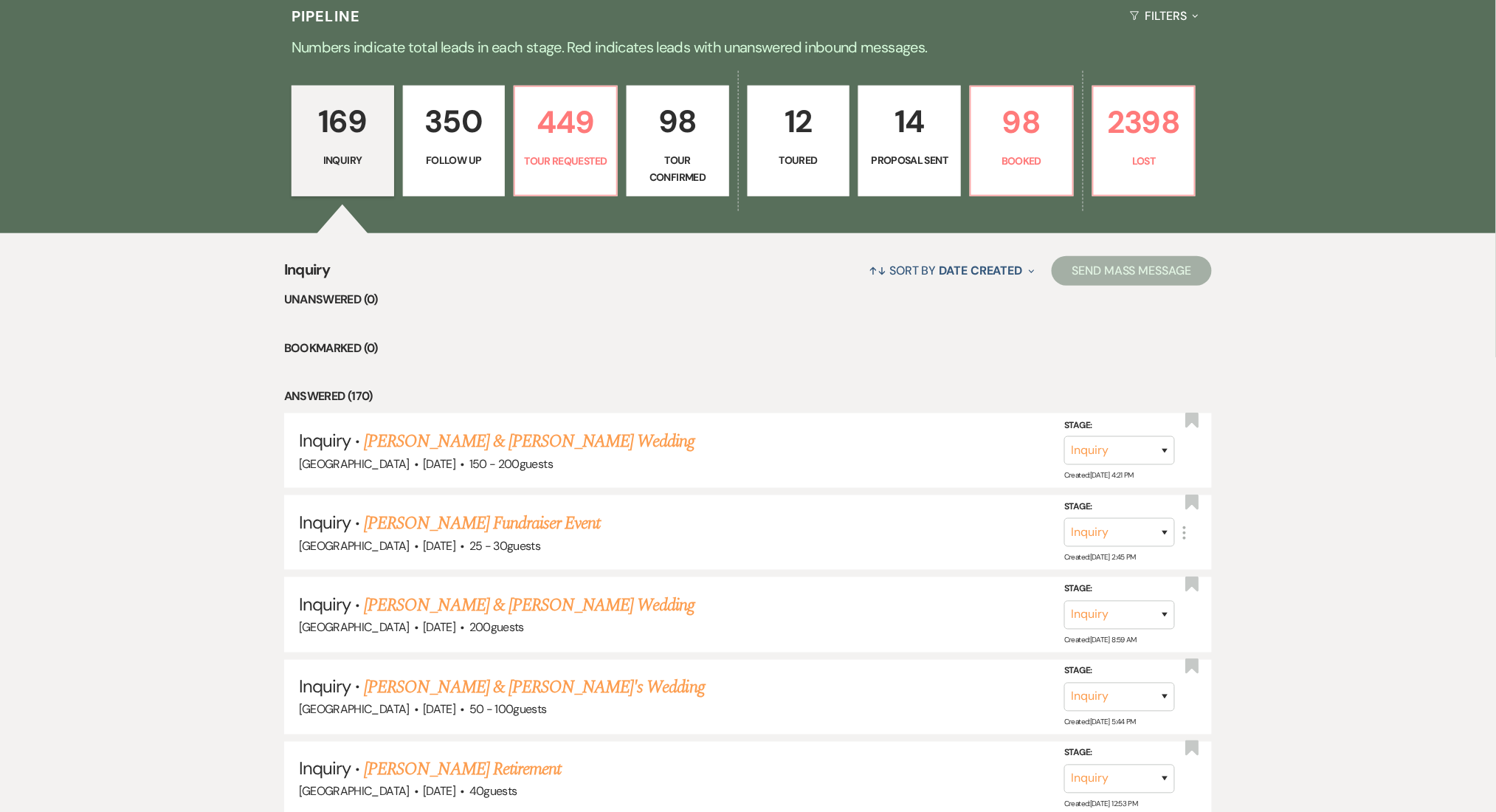
select select "9"
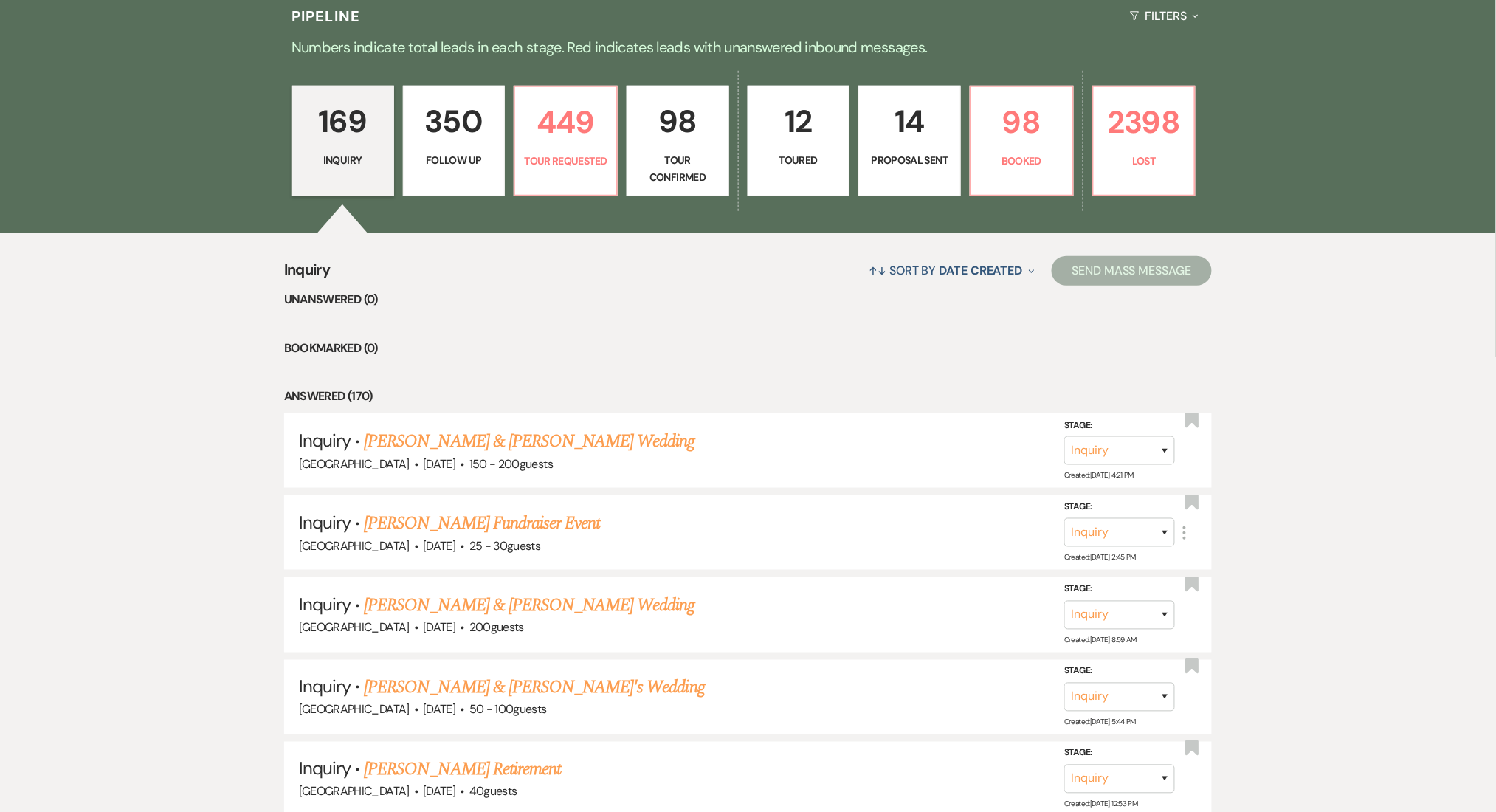
select select "9"
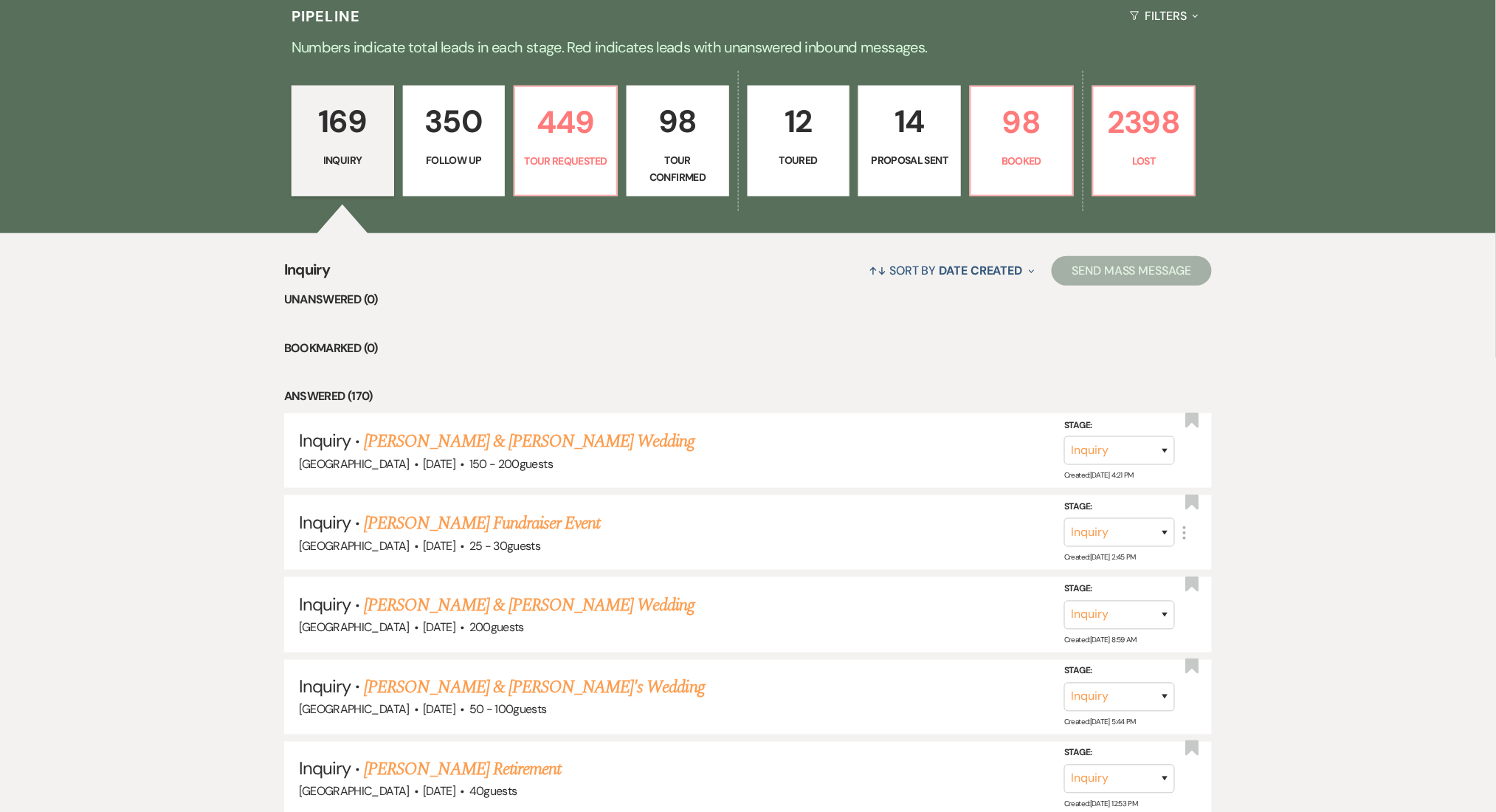
select select "9"
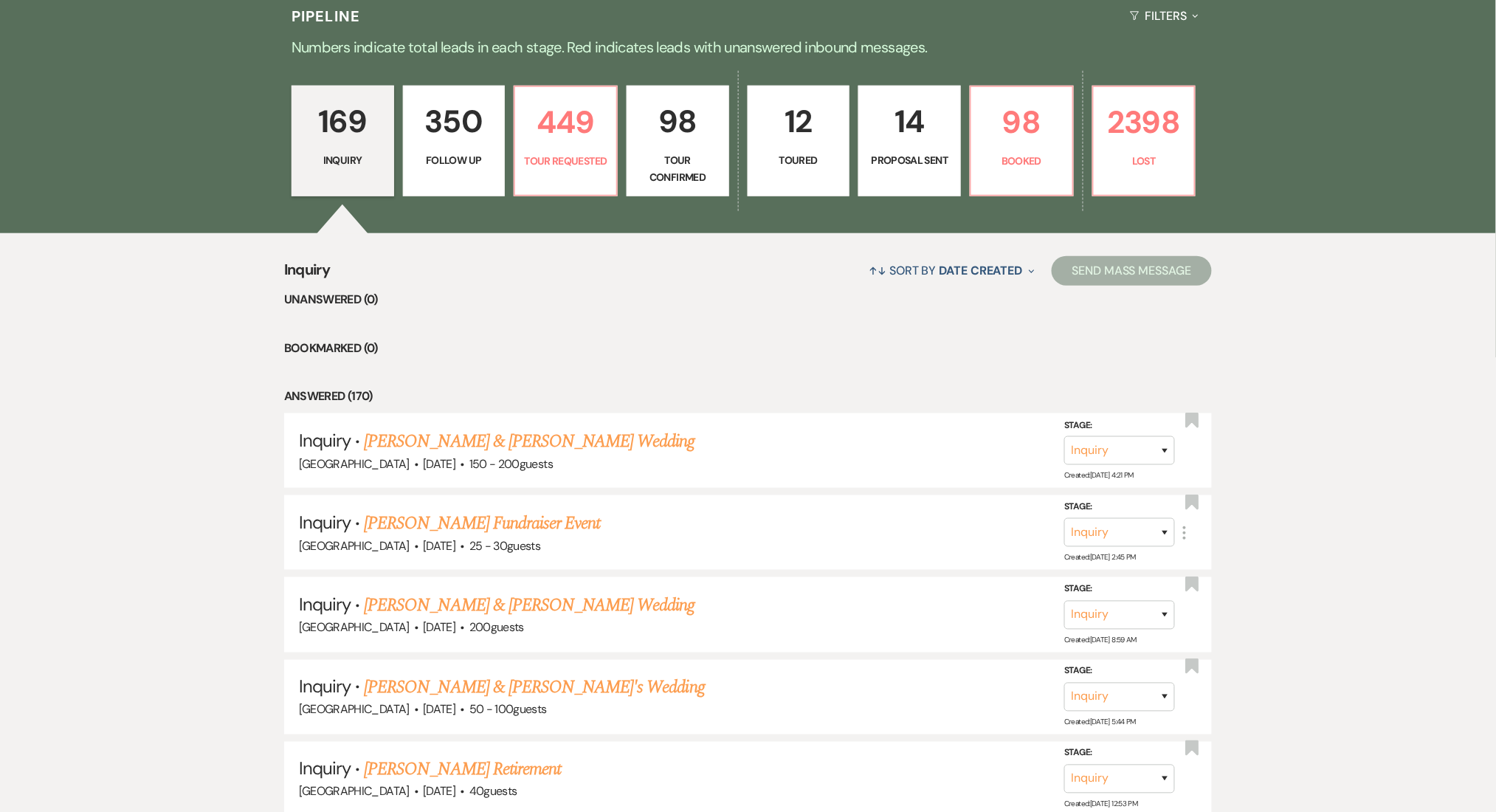
select select "9"
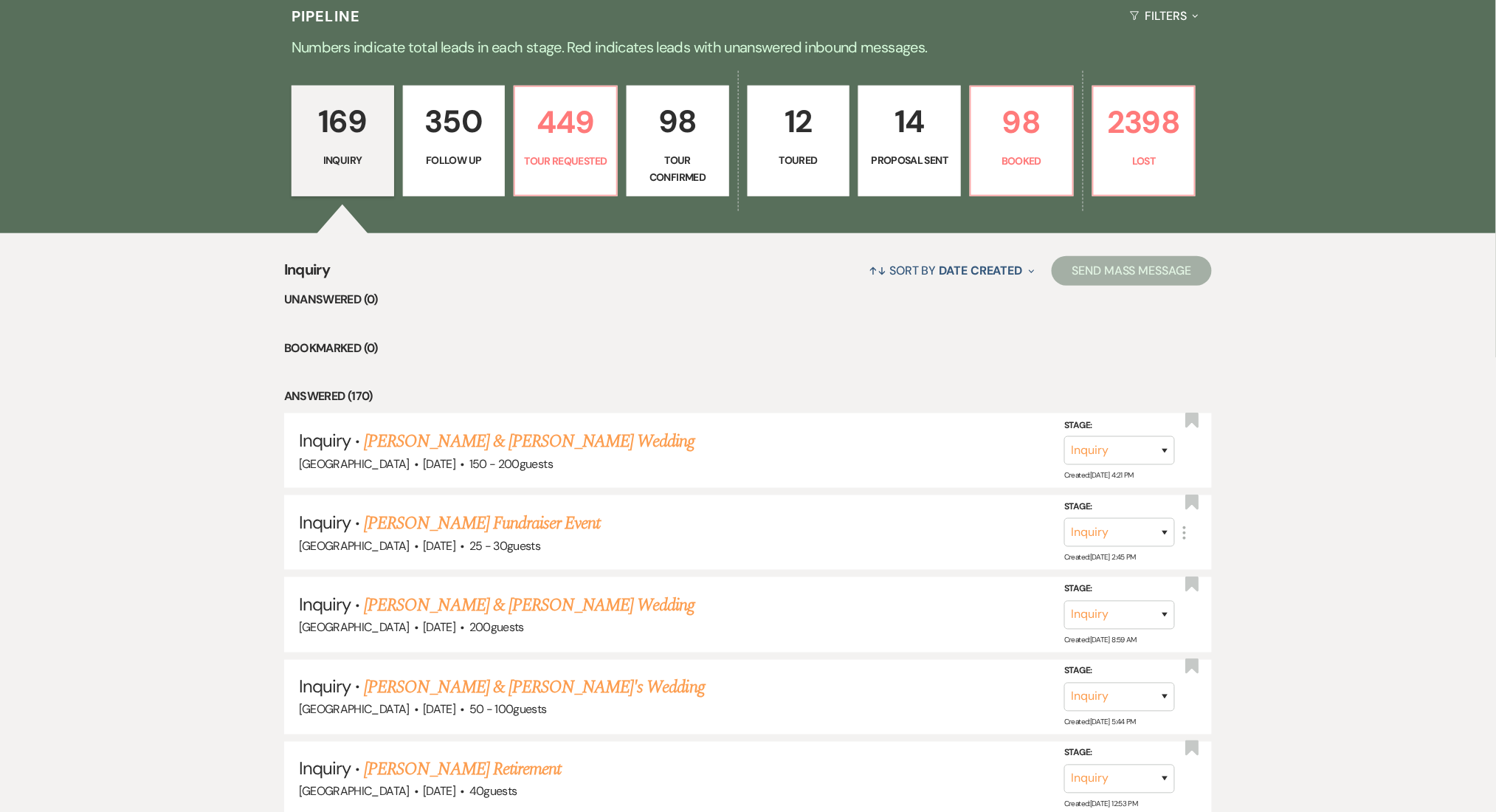
select select "9"
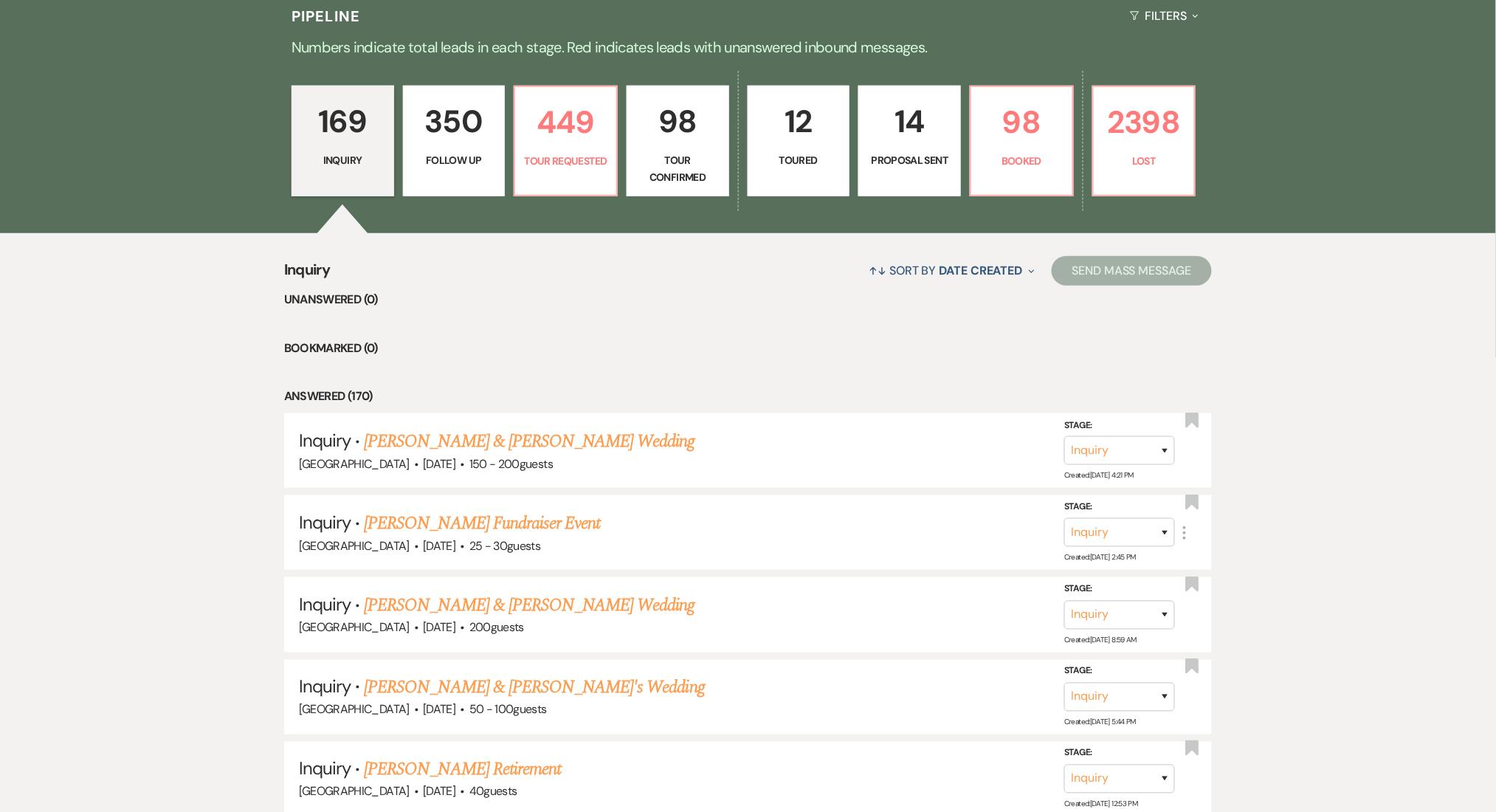
select select "9"
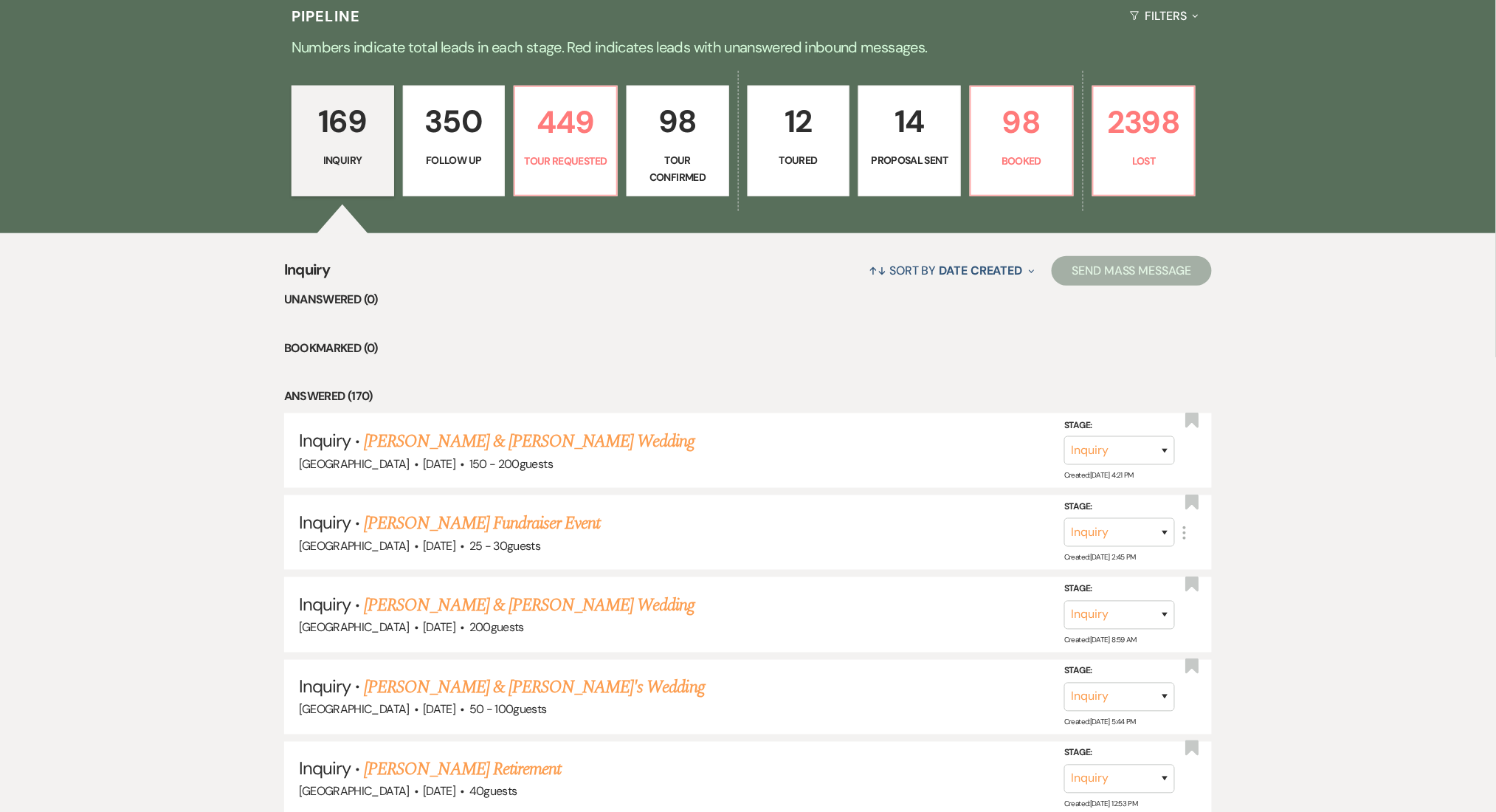
select select "9"
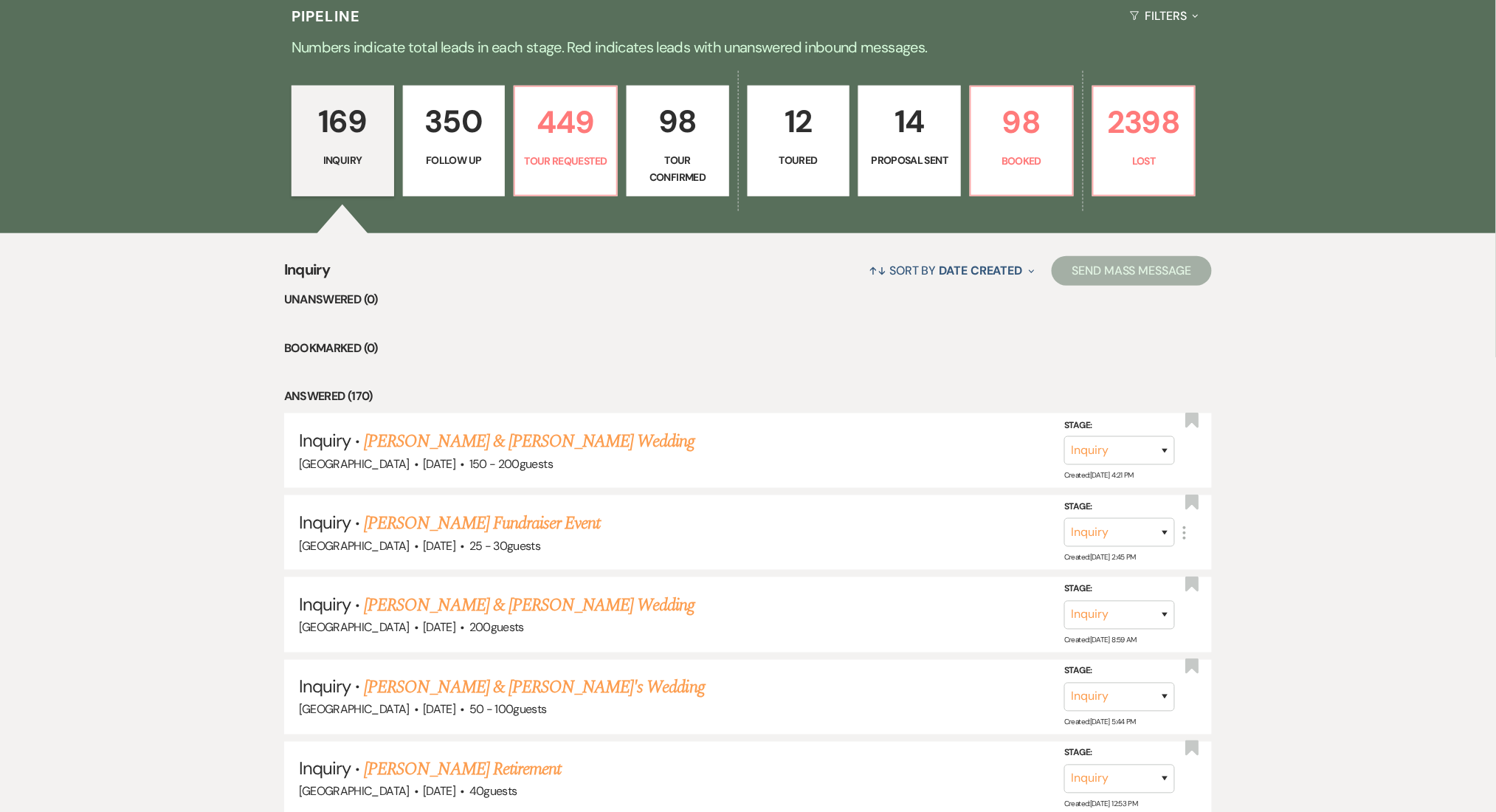
select select "9"
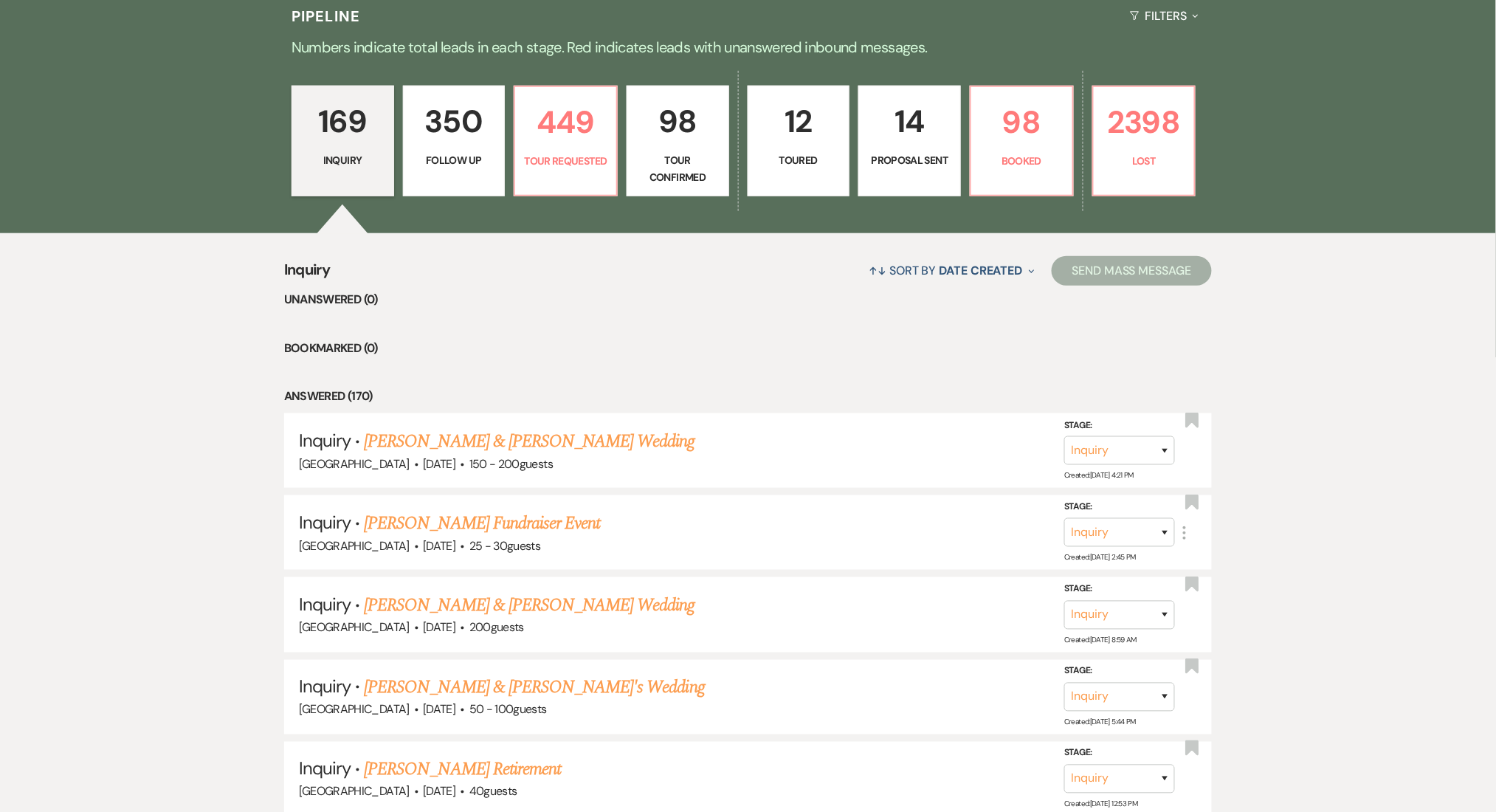
select select "9"
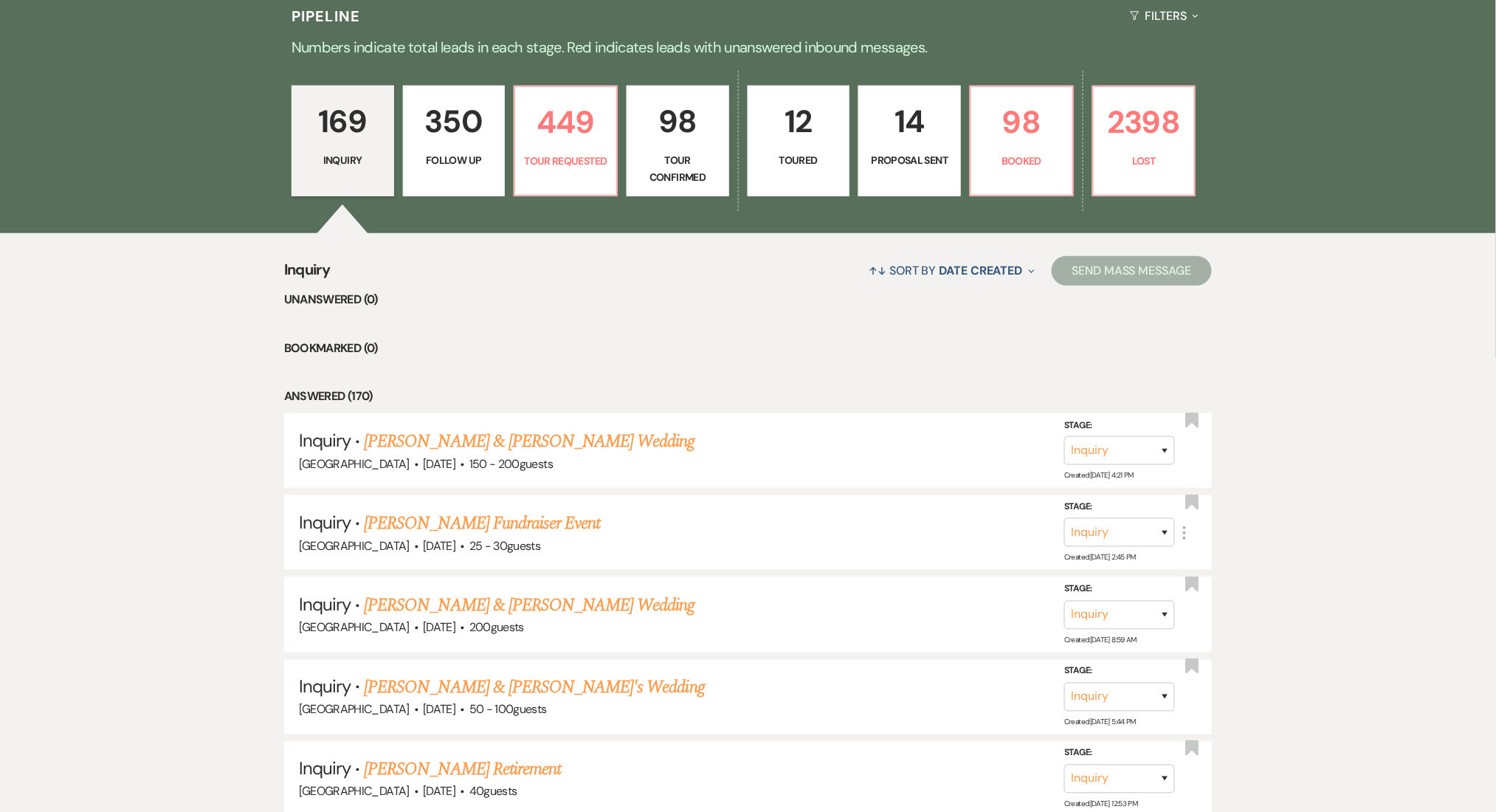
select select "9"
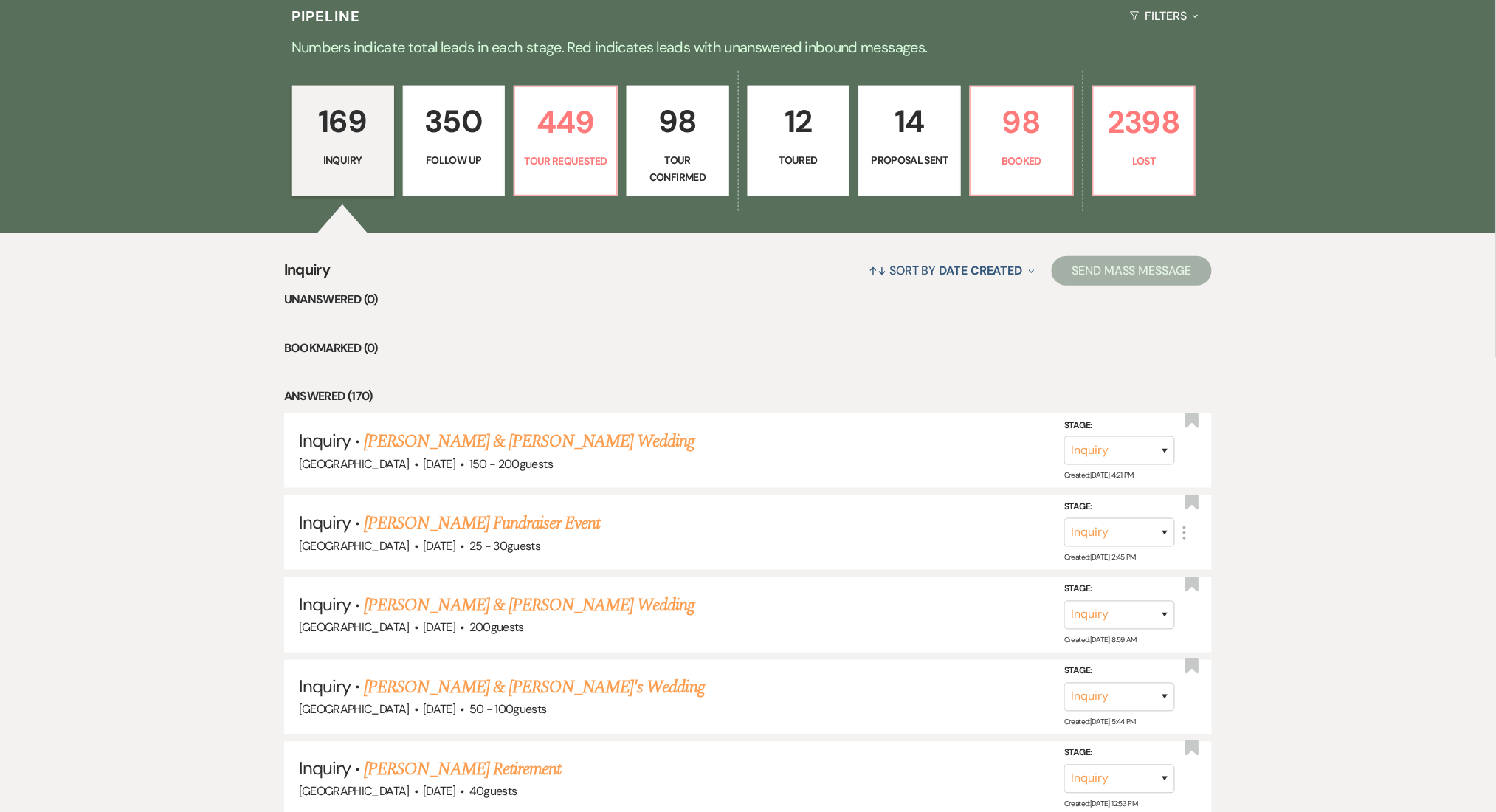
select select "9"
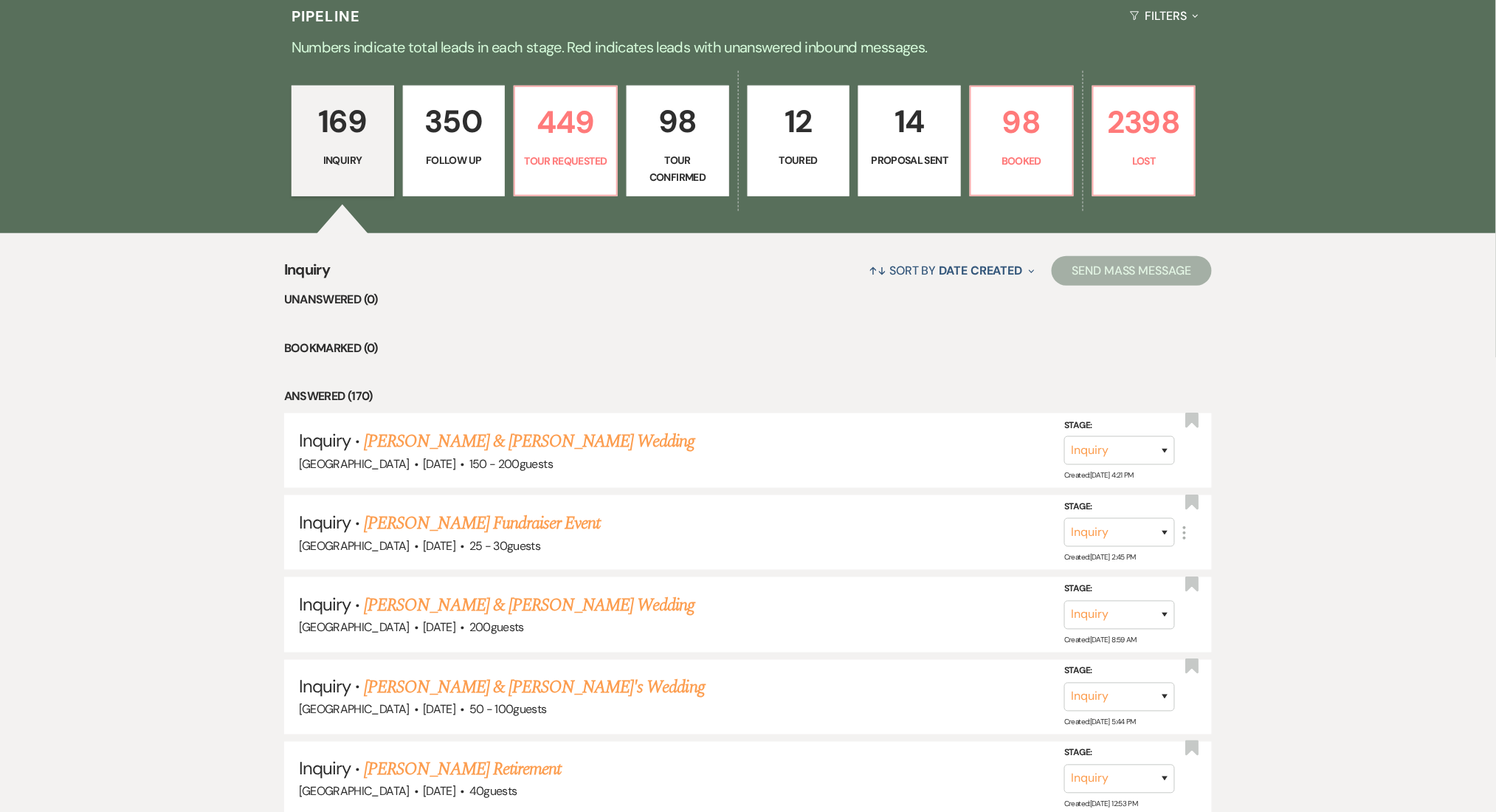
select select "9"
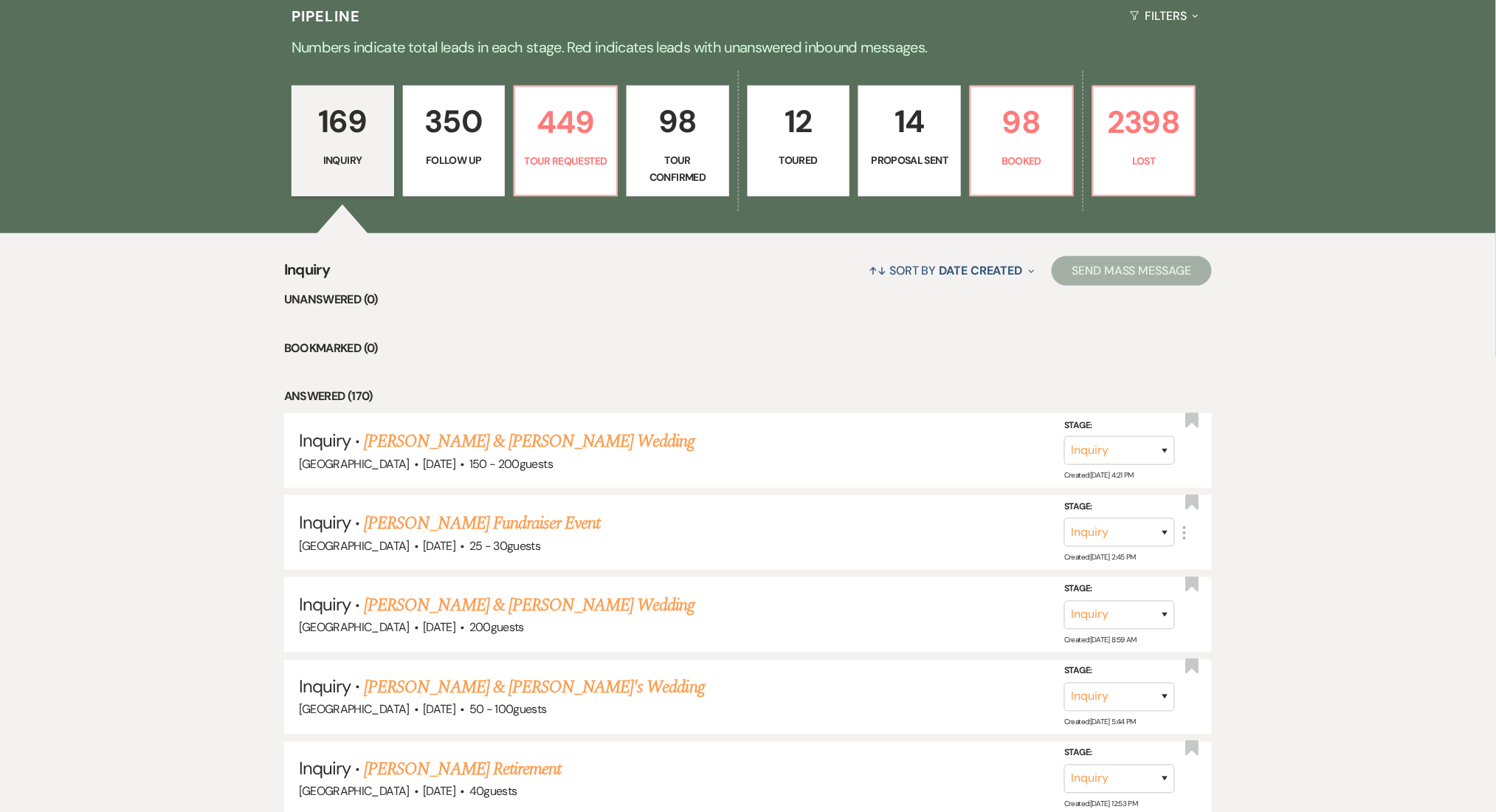
select select "9"
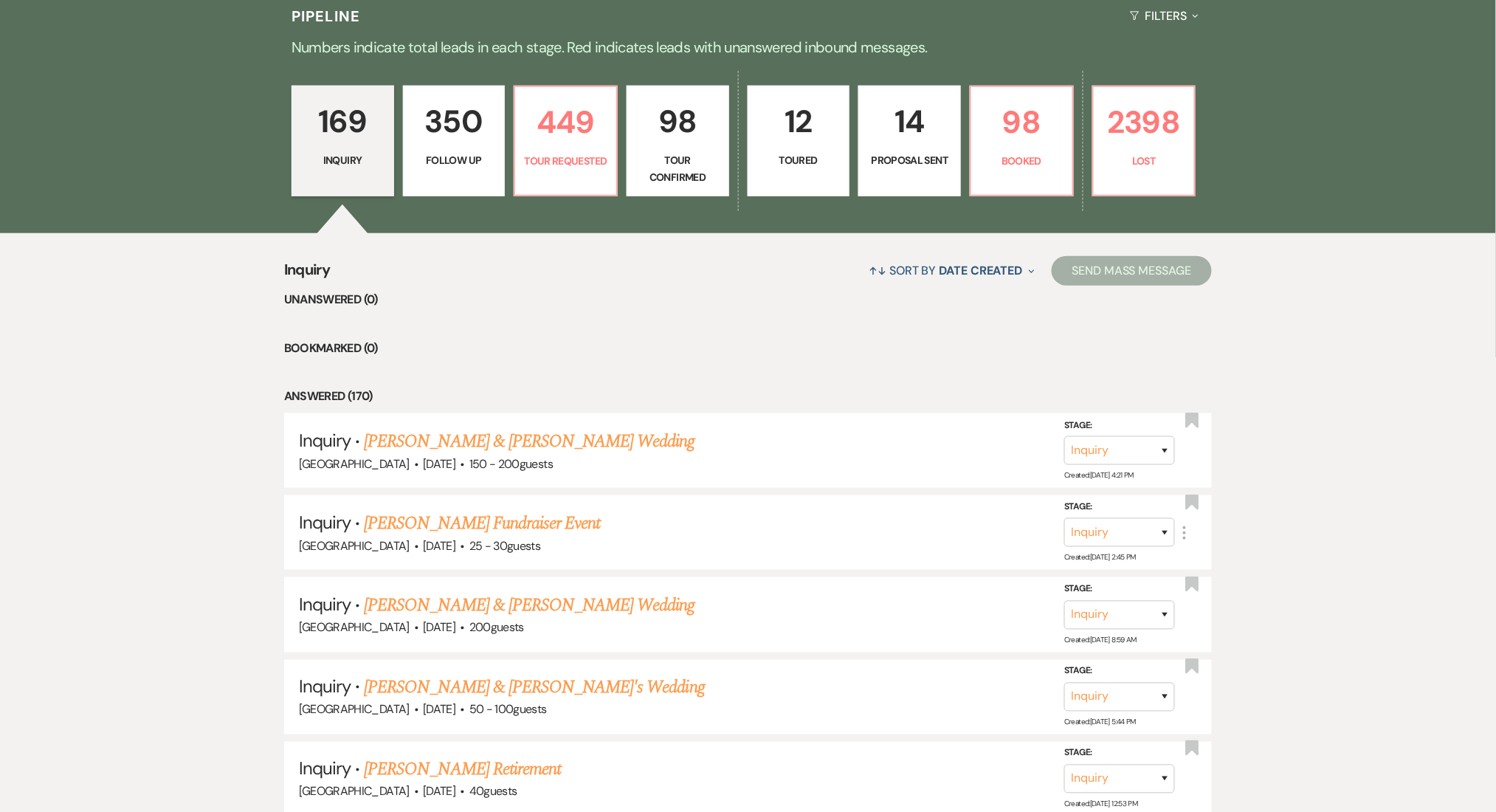
select select "9"
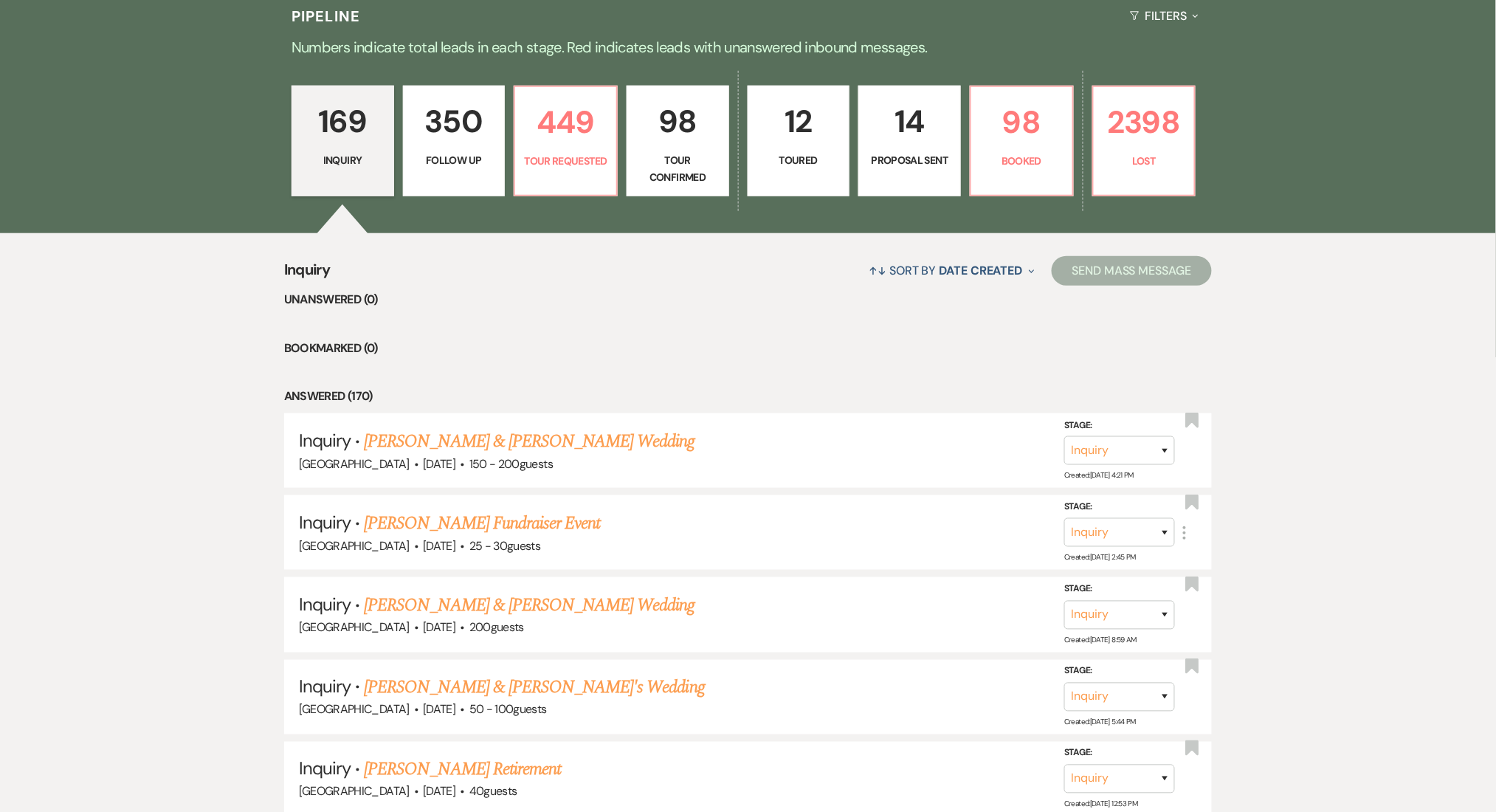
select select "9"
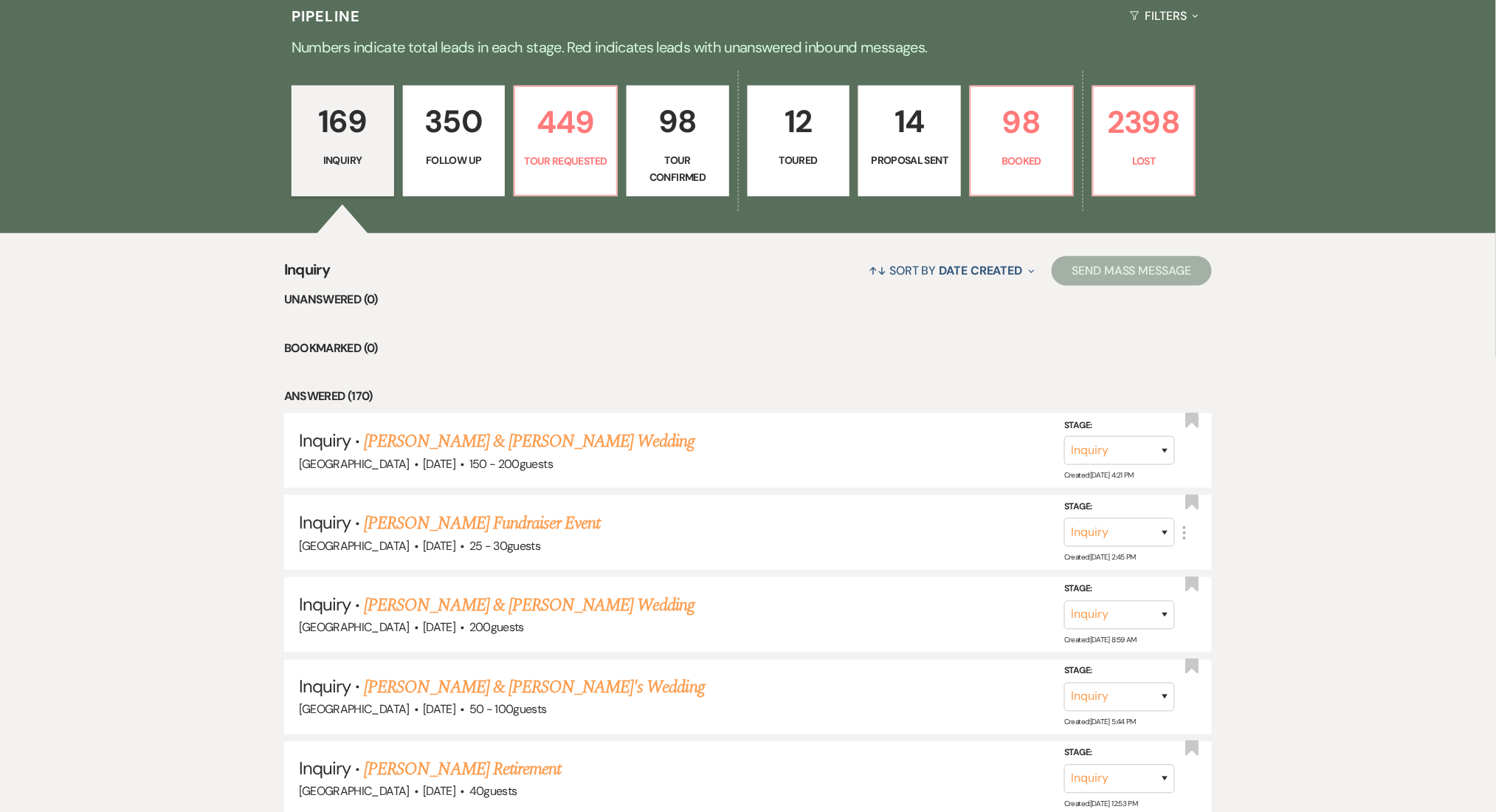
select select "9"
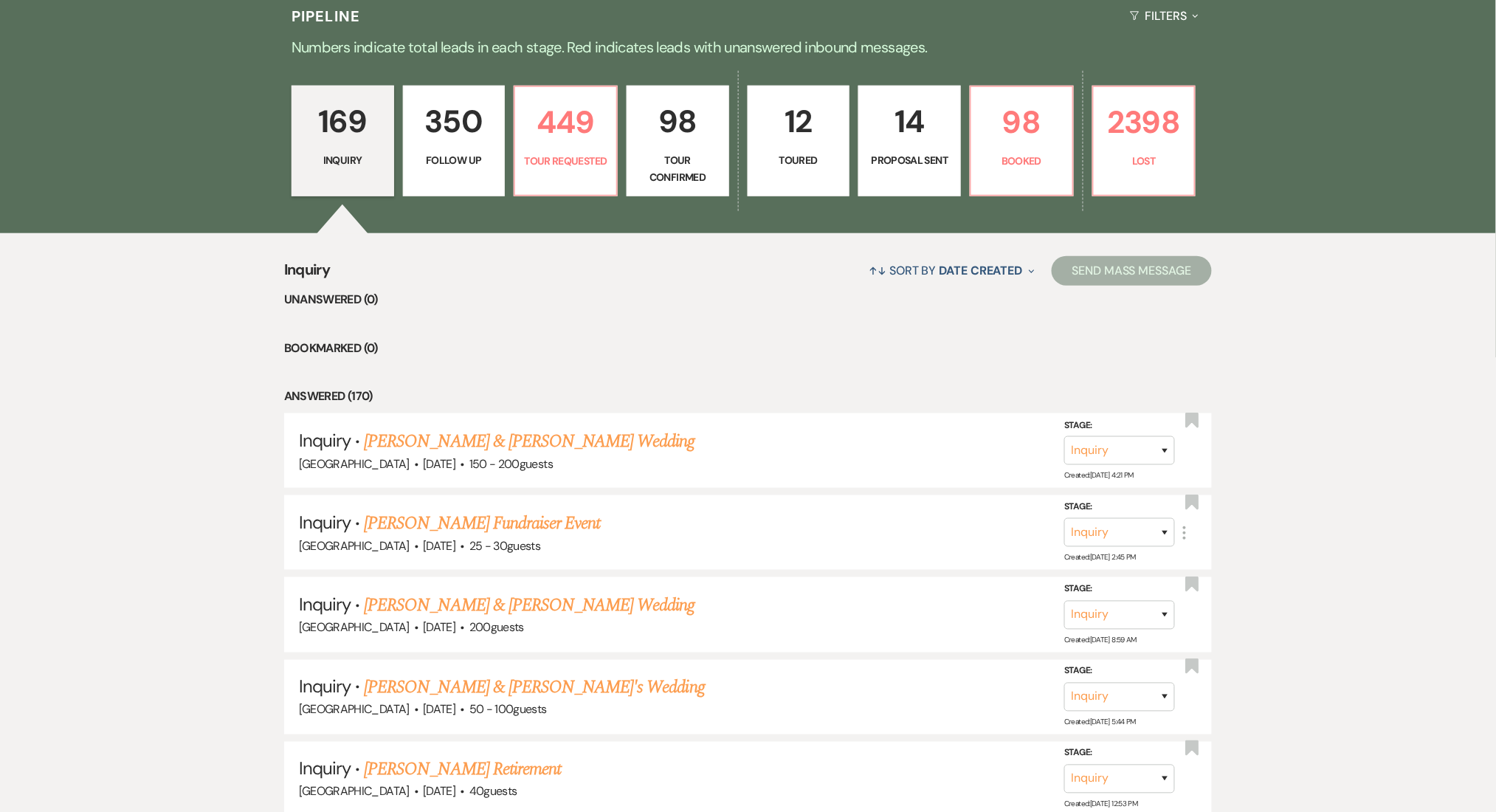
select select "9"
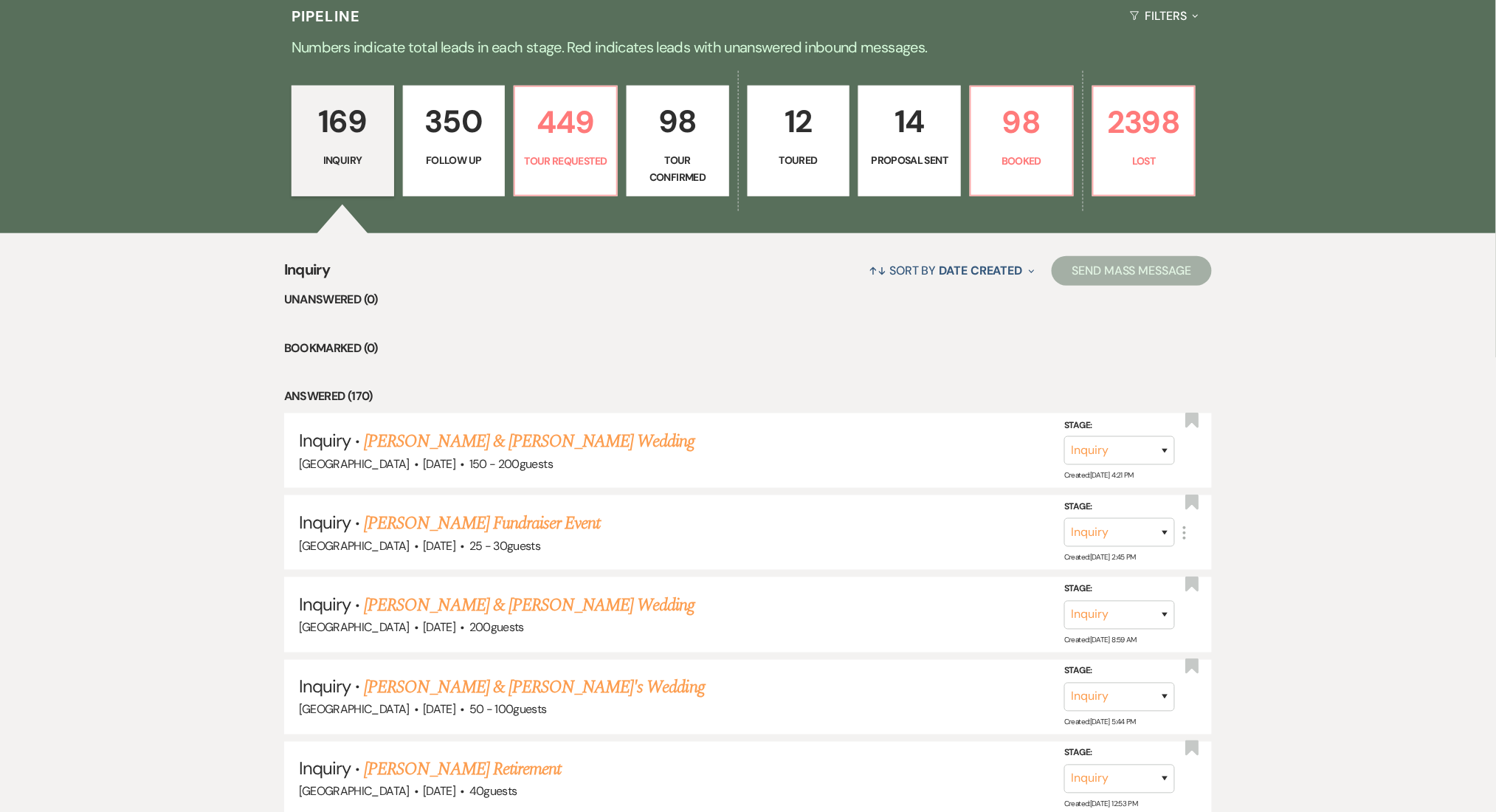
select select "9"
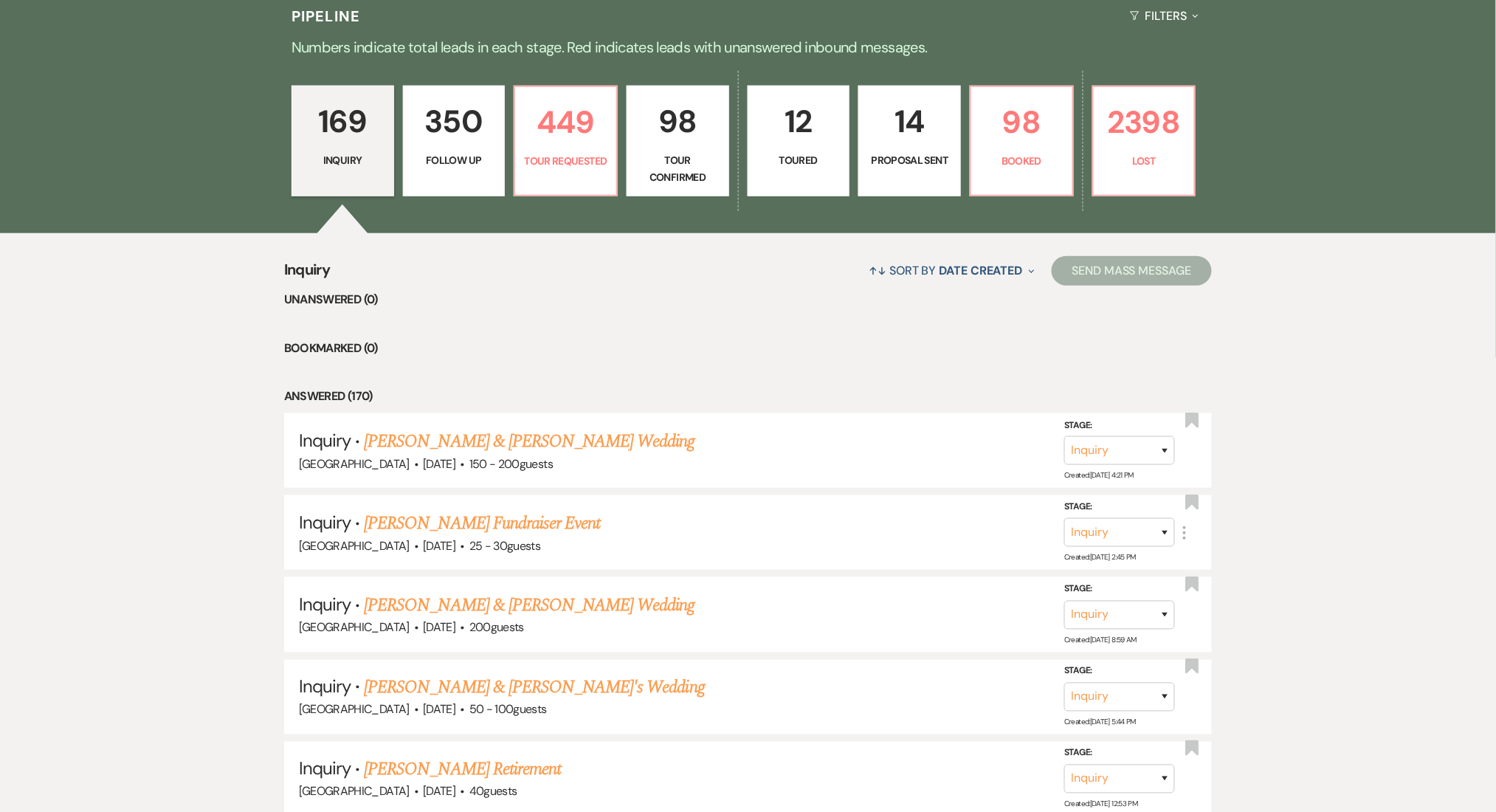
select select "9"
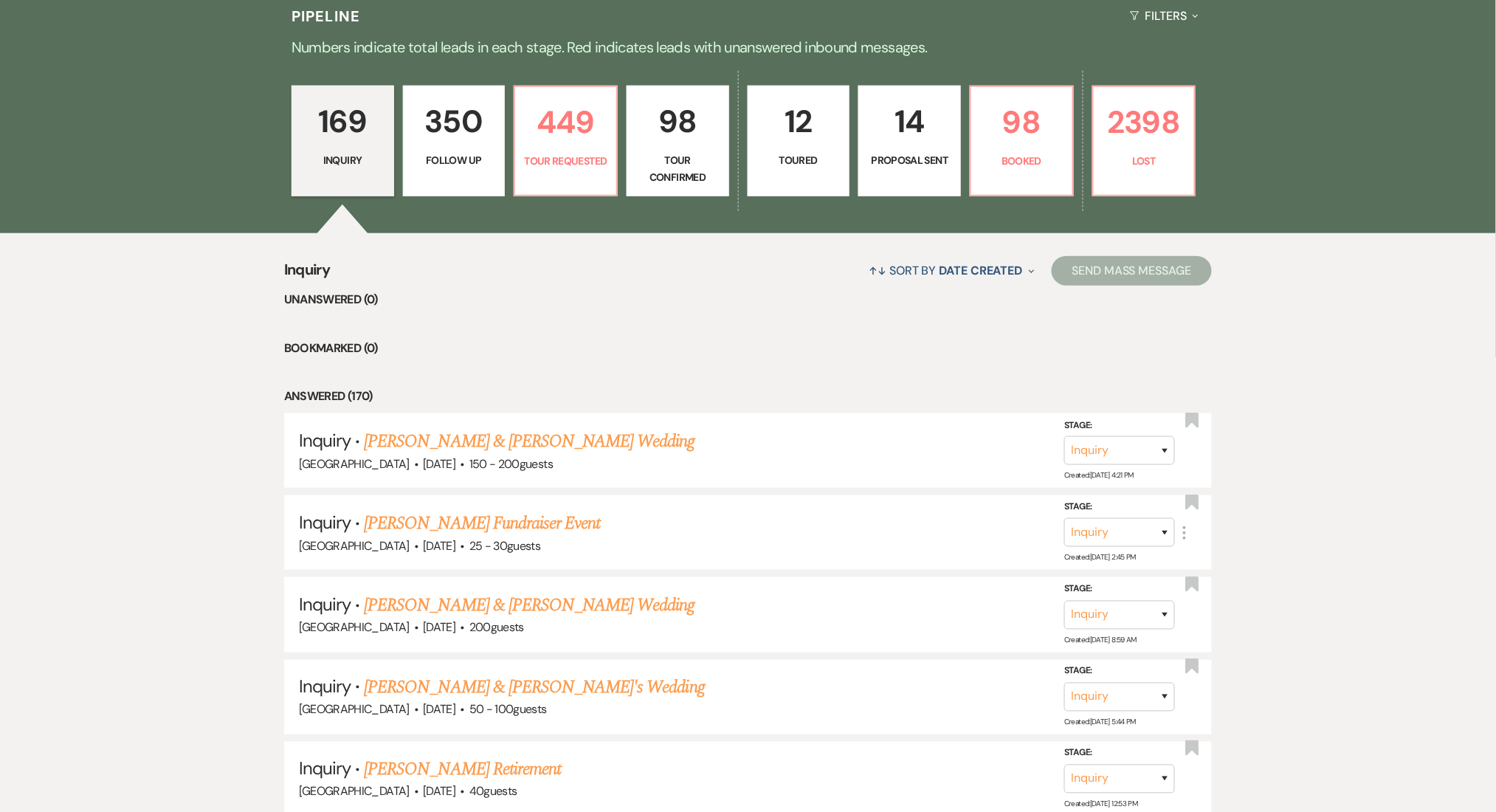
select select "9"
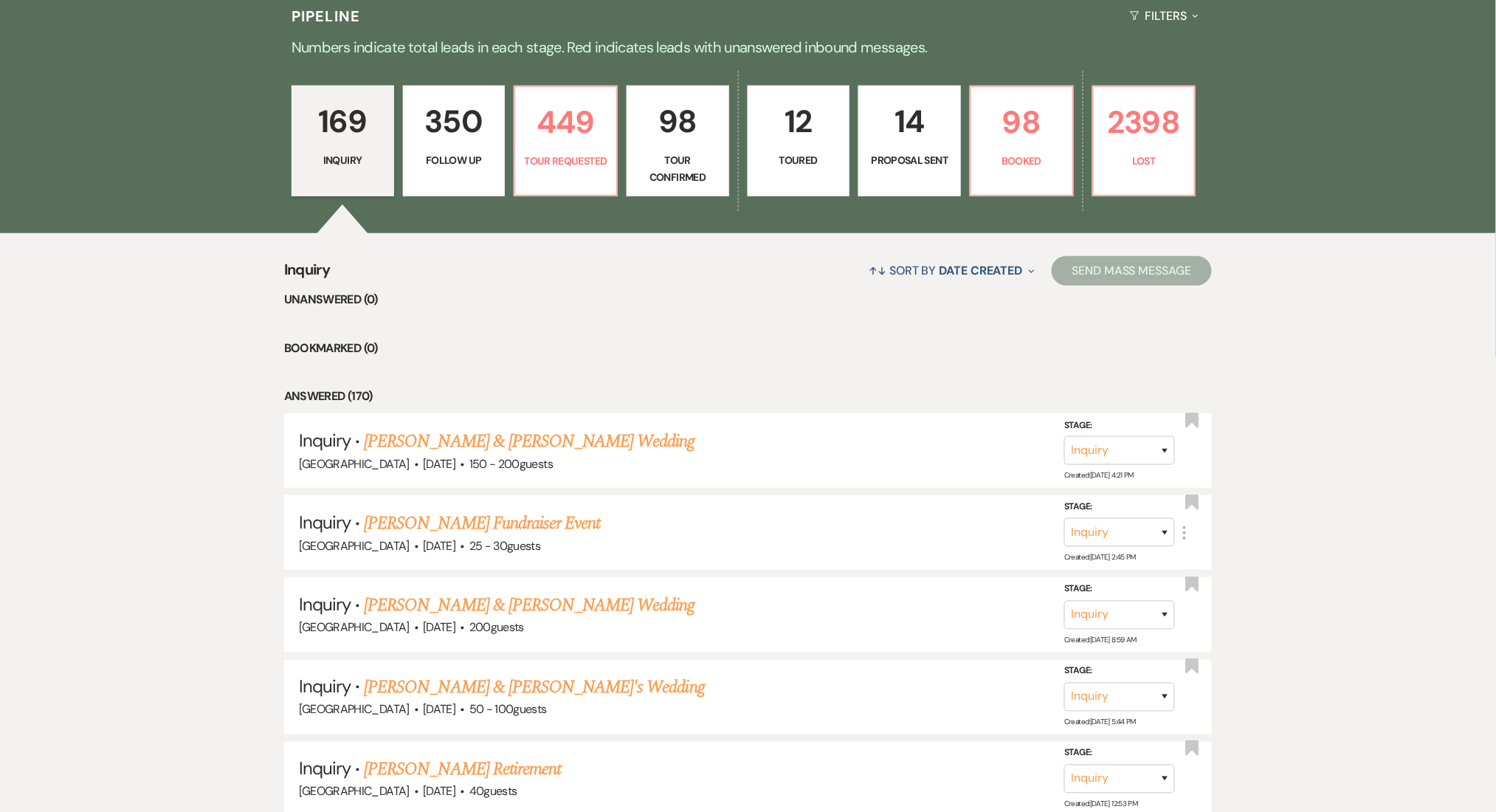
select select "9"
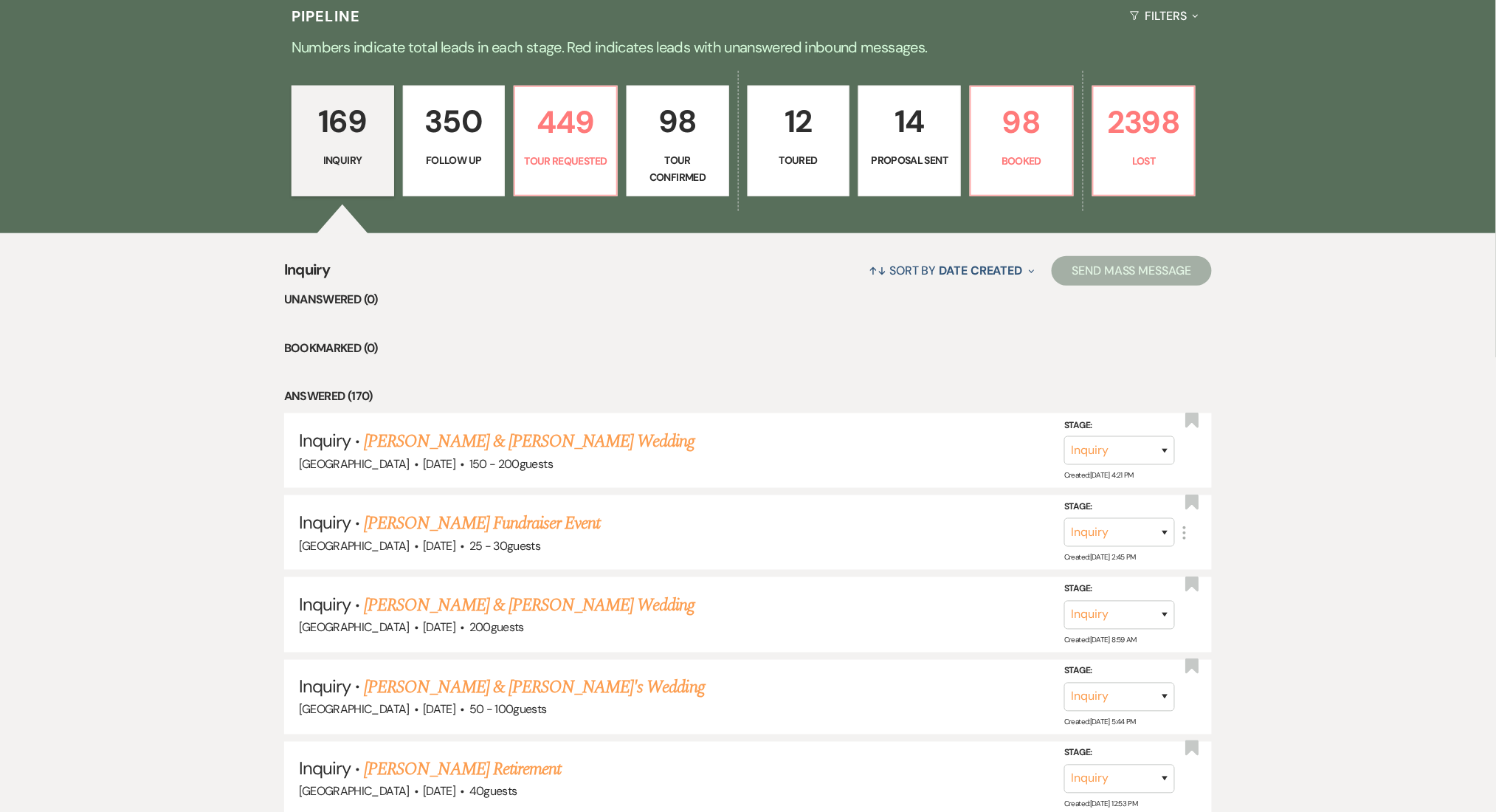
select select "9"
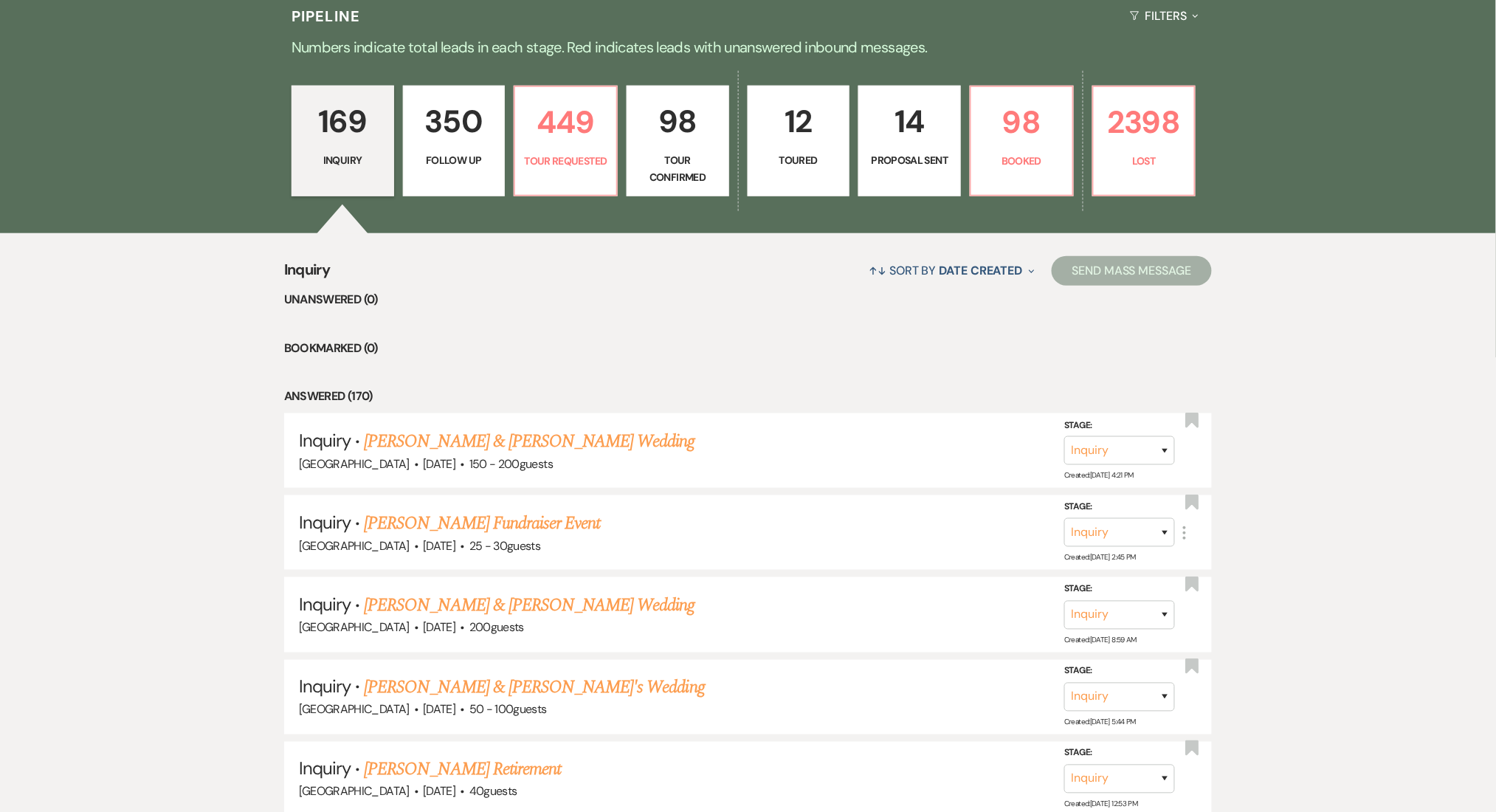
select select "9"
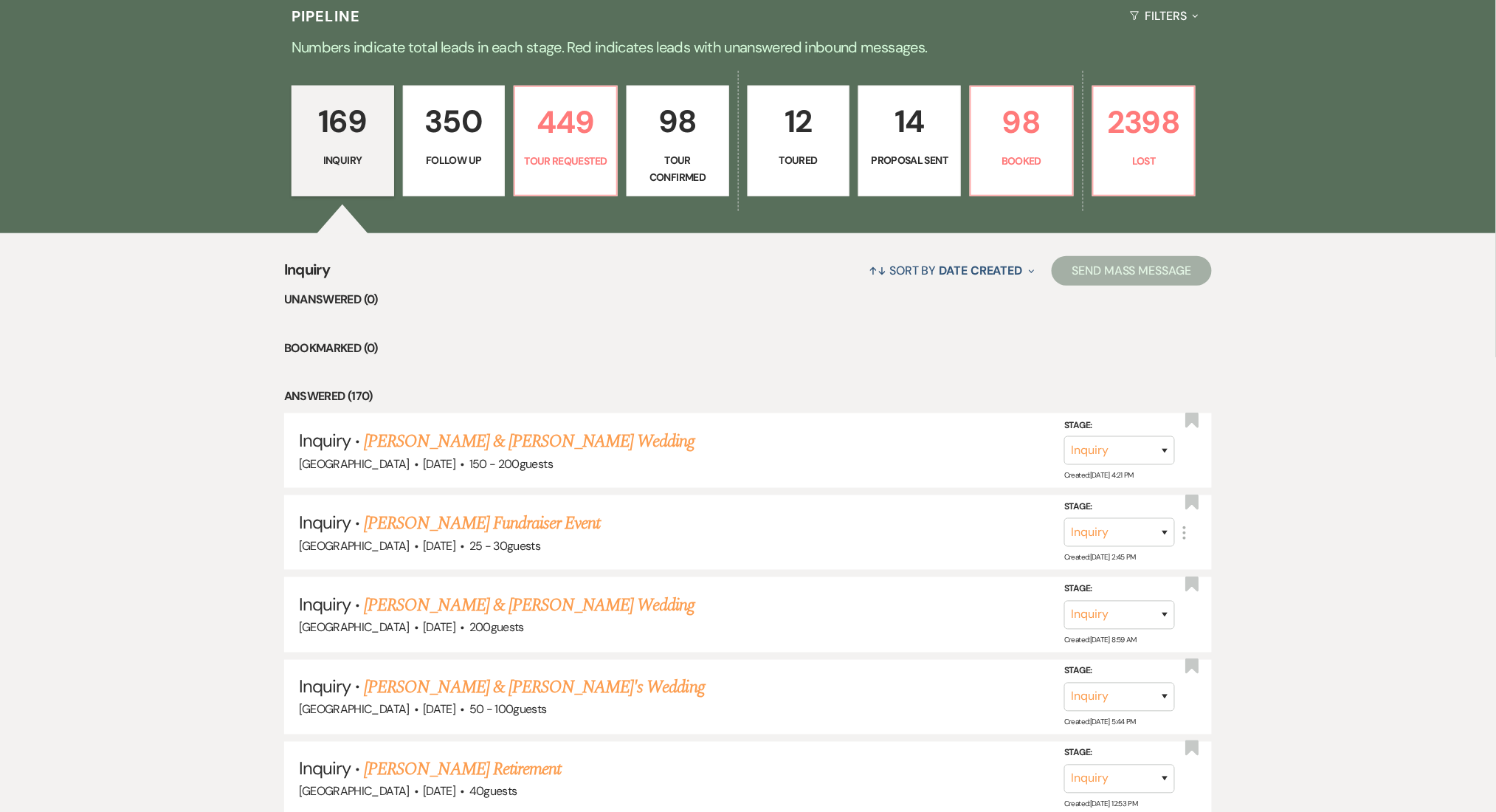
select select "9"
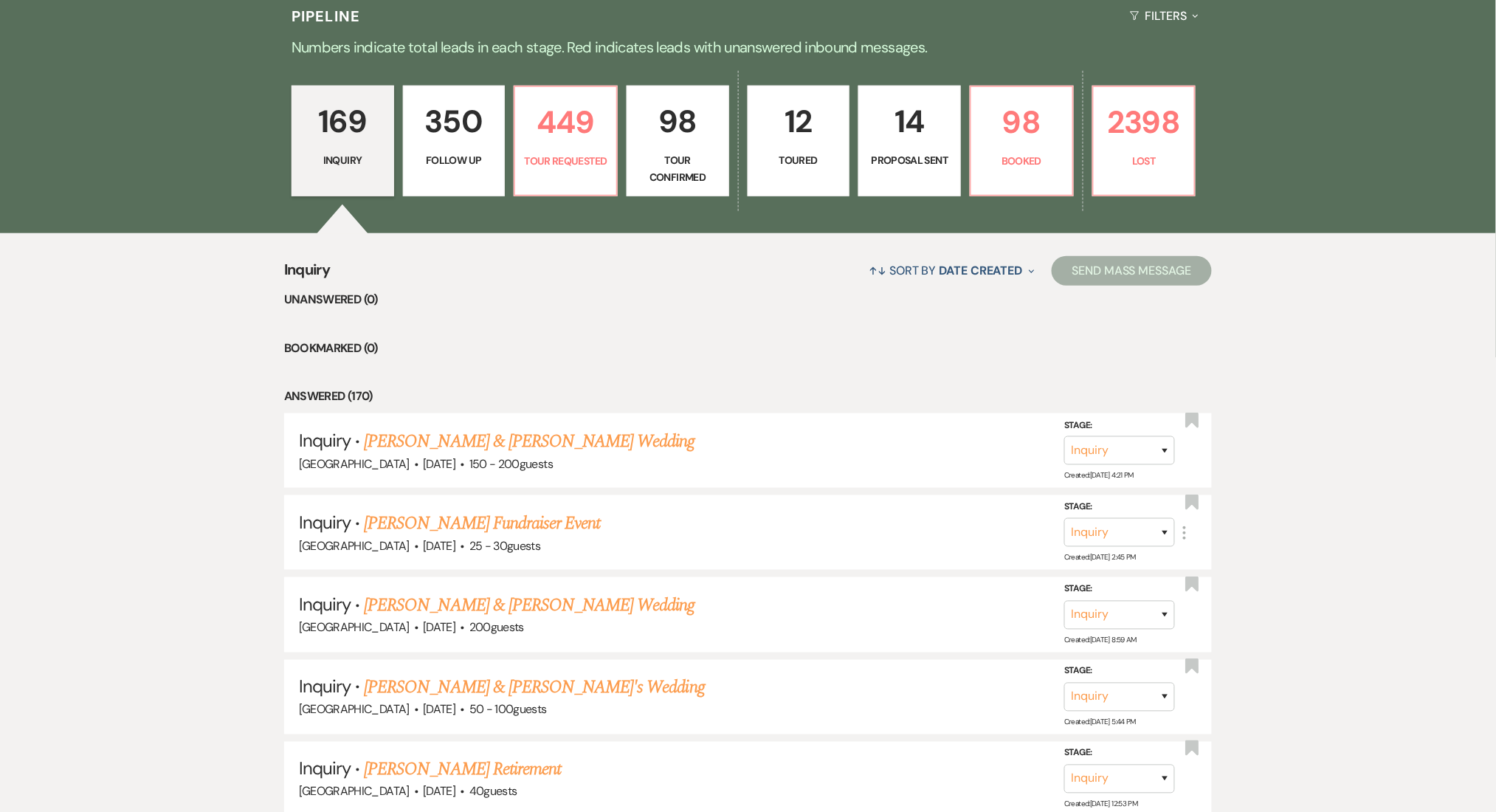
select select "9"
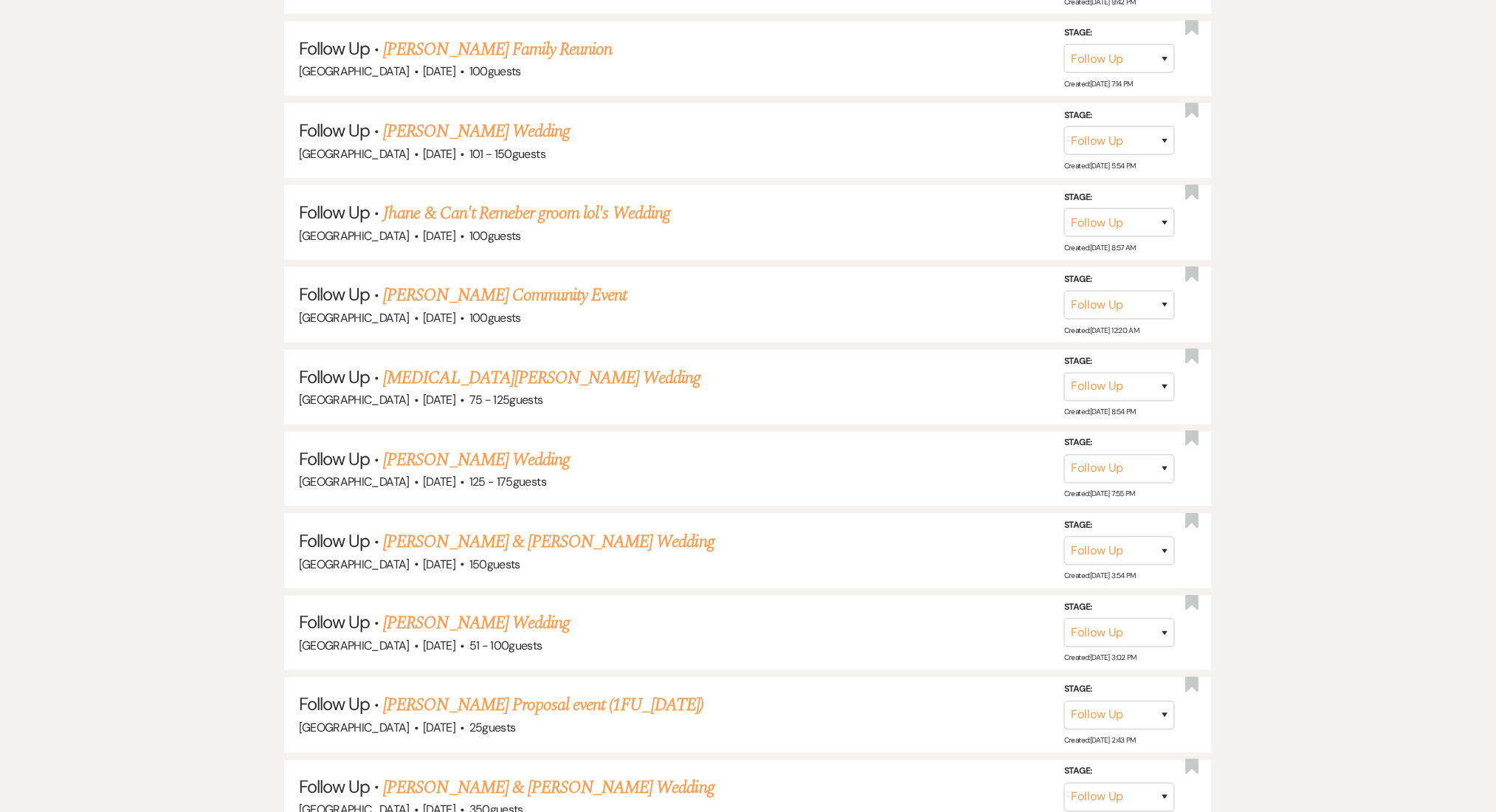
scroll to position [16485, 0]
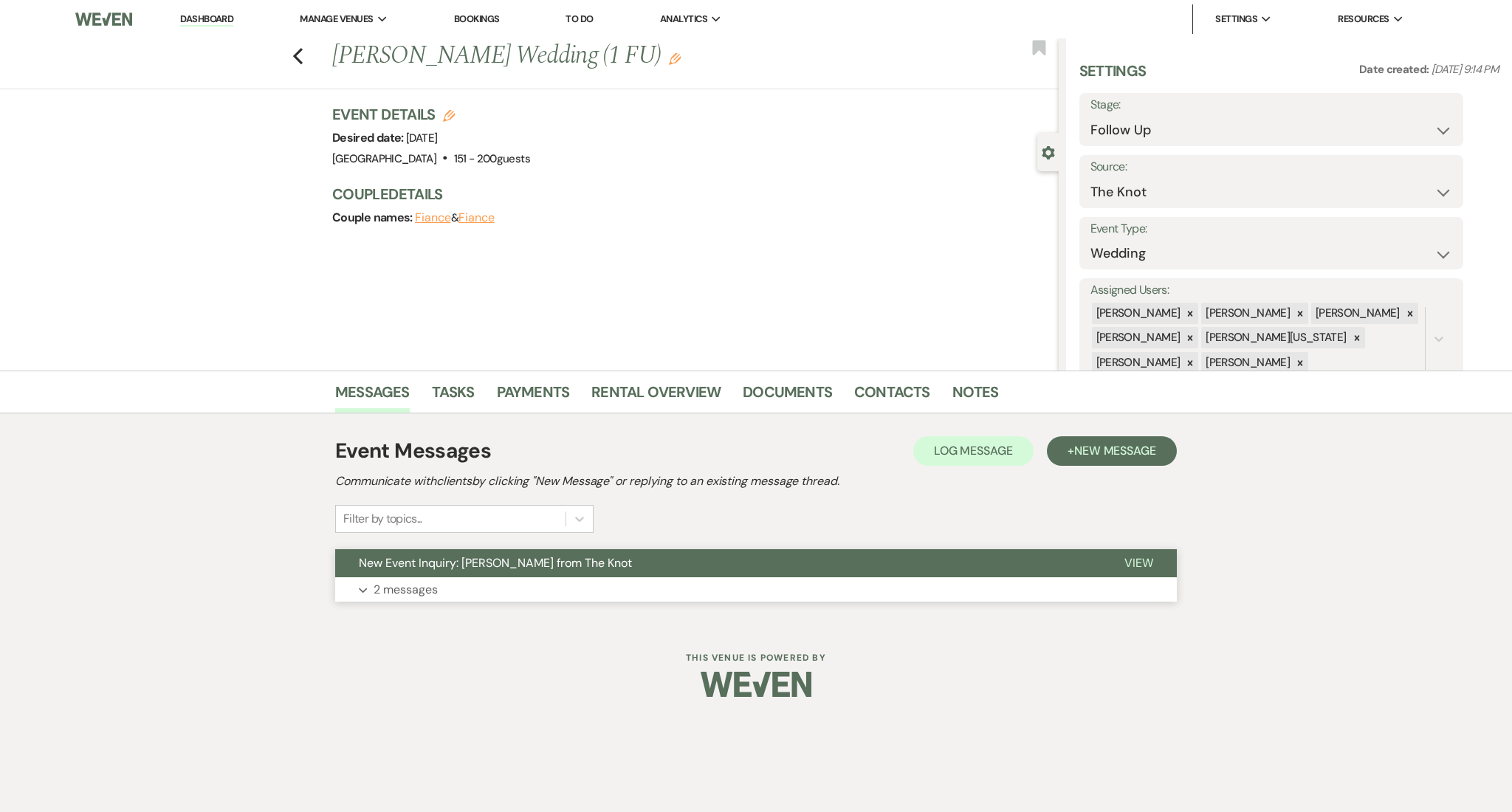
click at [443, 585] on button "Expand 2 messages" at bounding box center [756, 590] width 842 height 25
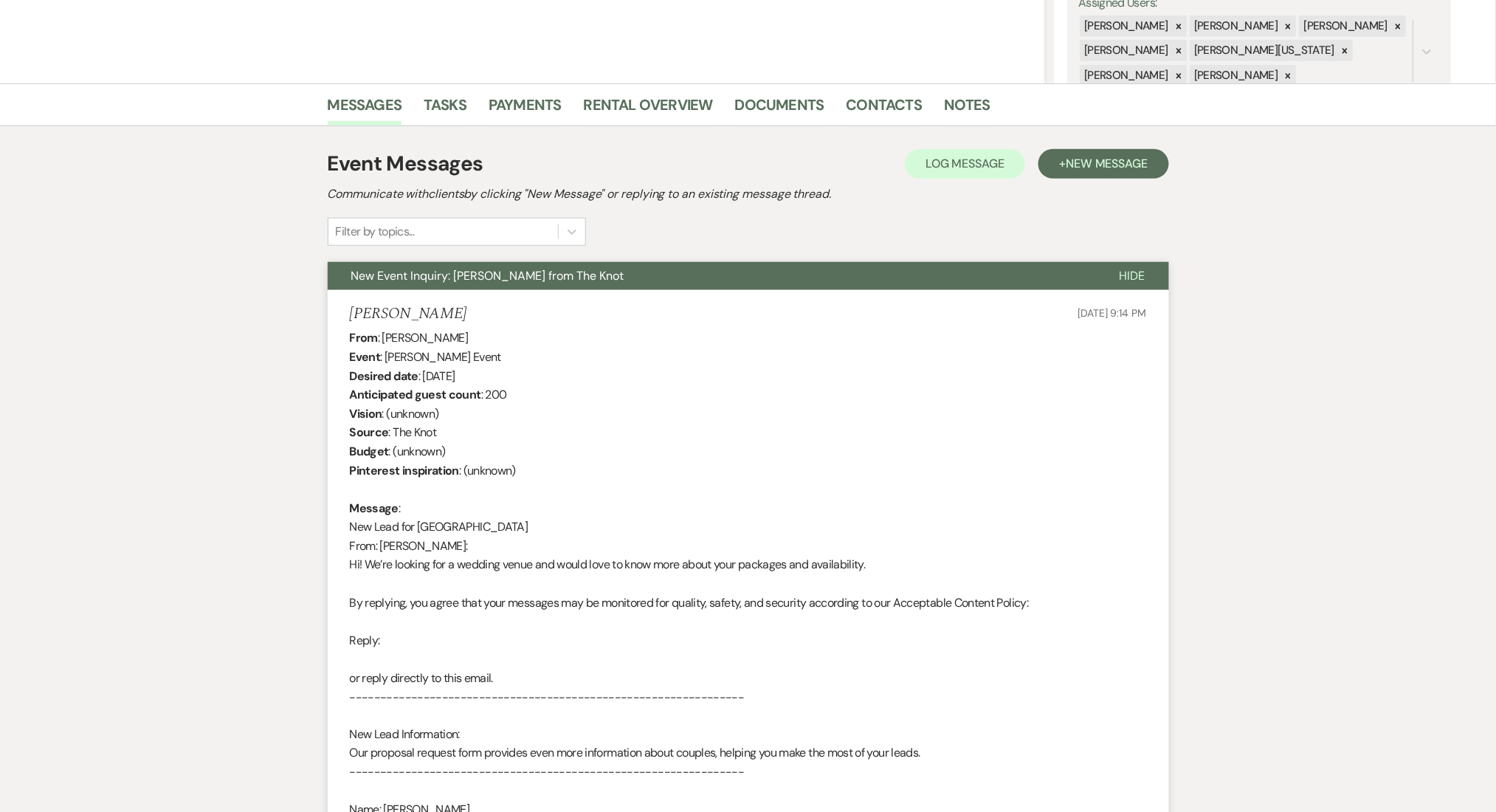
scroll to position [296, 0]
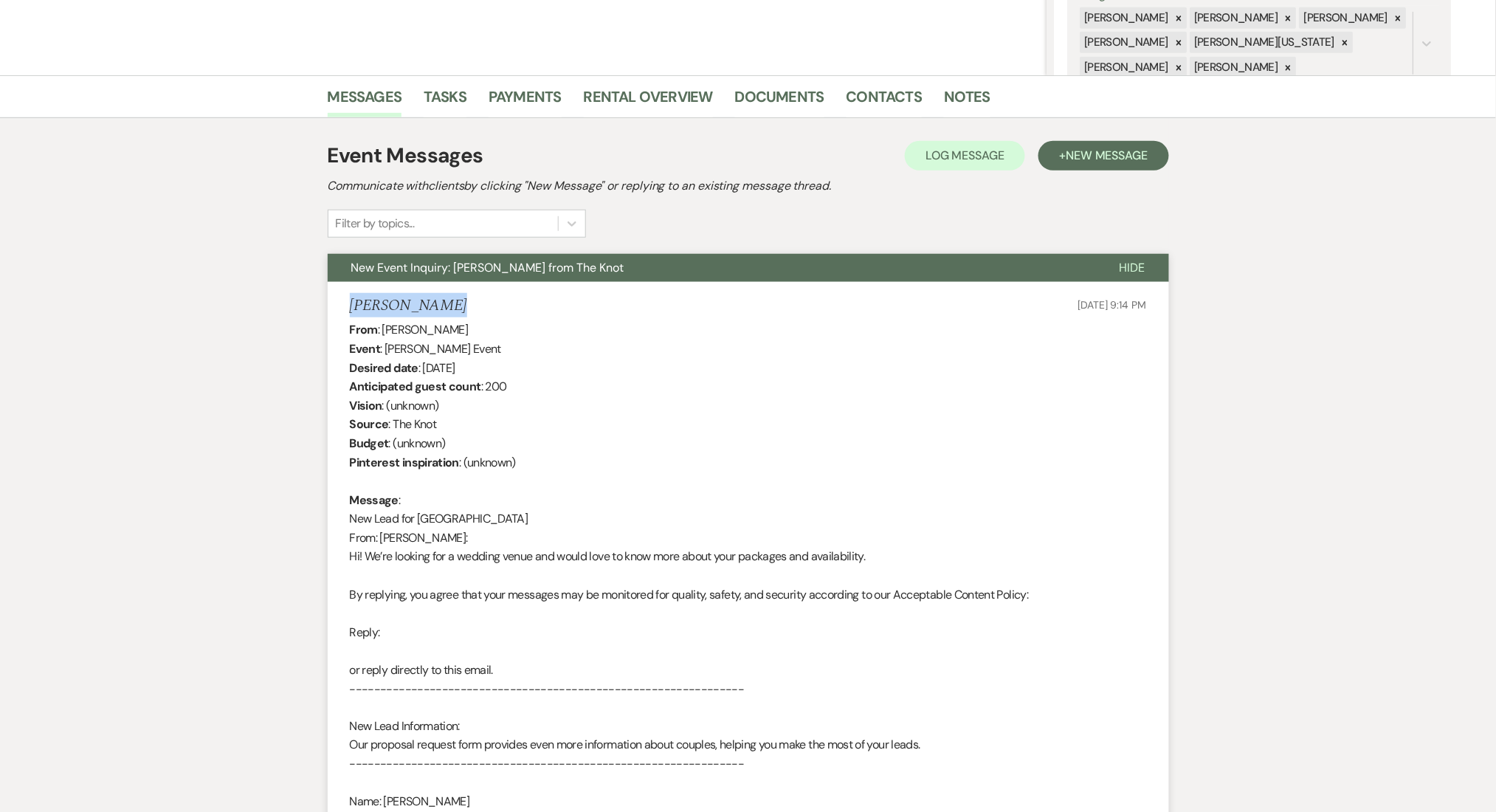
drag, startPoint x: 455, startPoint y: 299, endPoint x: 339, endPoint y: 305, distance: 116.2
click at [339, 305] on li "[PERSON_NAME] [DATE] 9:14 PM From : [PERSON_NAME] Event : [PERSON_NAME] Event D…" at bounding box center [748, 630] width 842 height 697
copy h5 "[PERSON_NAME]"
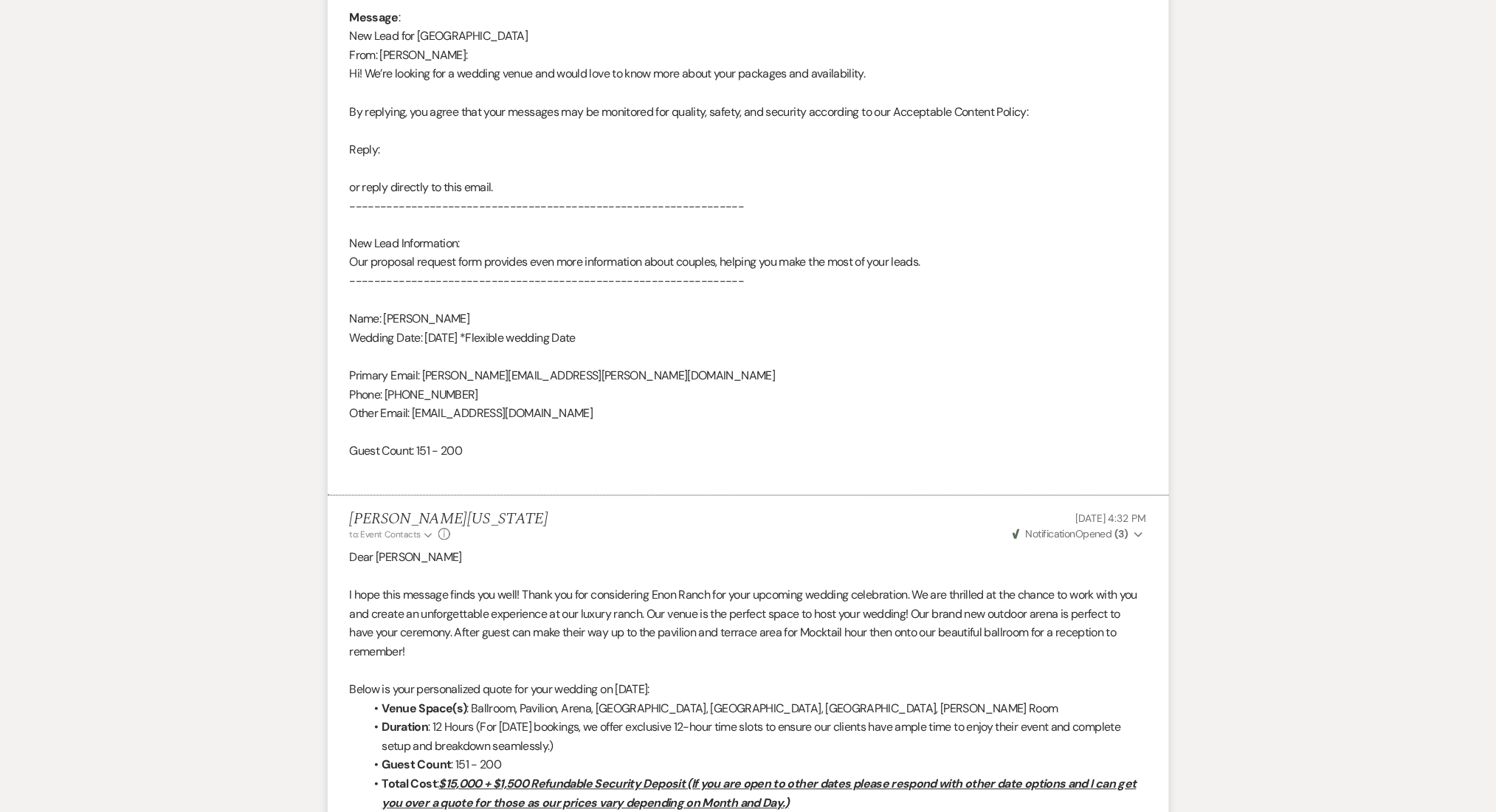
scroll to position [787, 0]
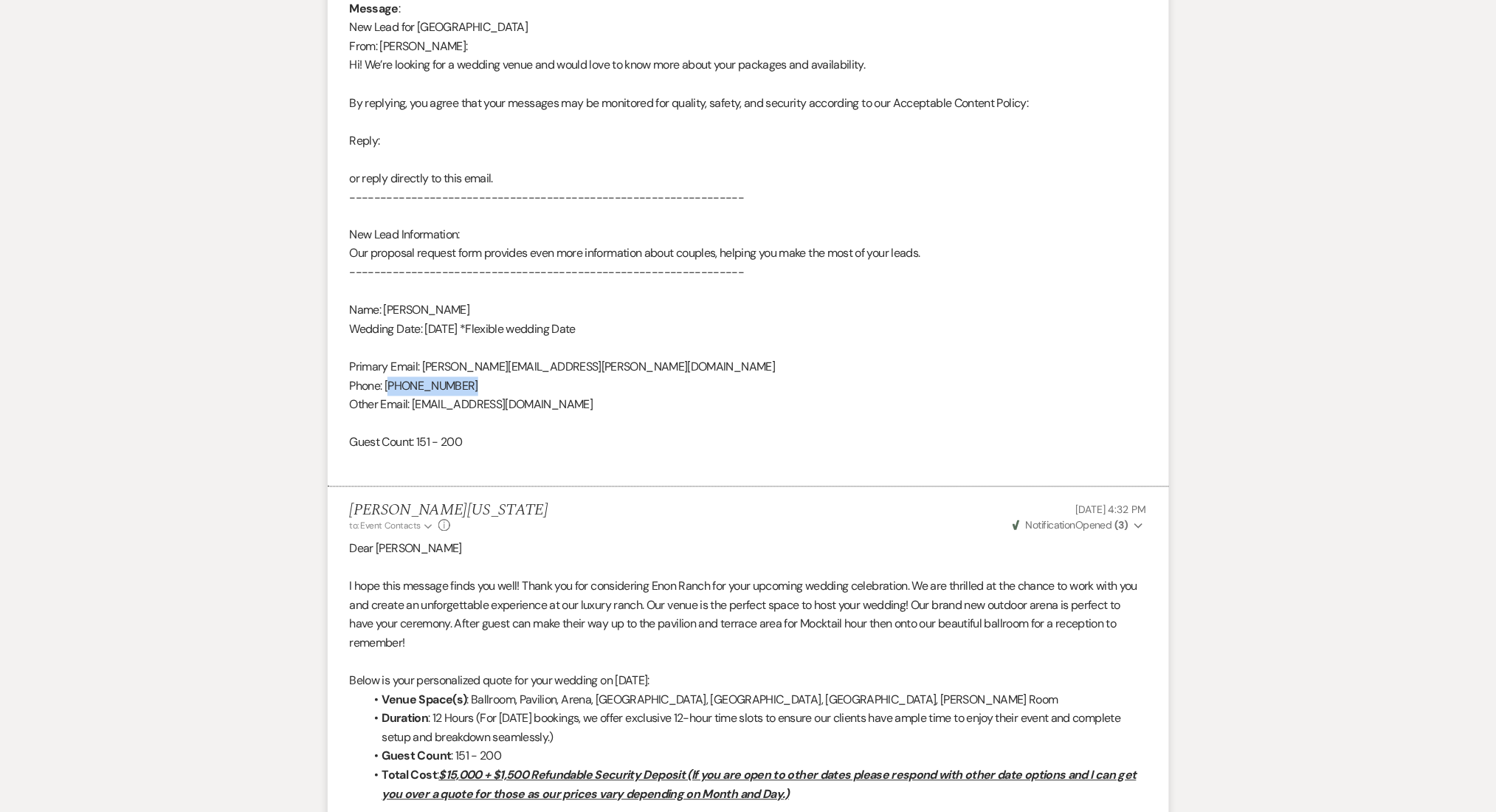
drag, startPoint x: 471, startPoint y: 385, endPoint x: 390, endPoint y: 382, distance: 81.1
click at [390, 382] on div "From : [PERSON_NAME] Event : [PERSON_NAME] Event Desired date : [DATE] Anticipa…" at bounding box center [748, 150] width 797 height 642
copy div "770) 480-2279"
drag, startPoint x: 557, startPoint y: 412, endPoint x: 412, endPoint y: 403, distance: 145.3
click at [412, 403] on div "From : [PERSON_NAME] Event : [PERSON_NAME] Event Desired date : [DATE] Anticipa…" at bounding box center [748, 150] width 797 height 642
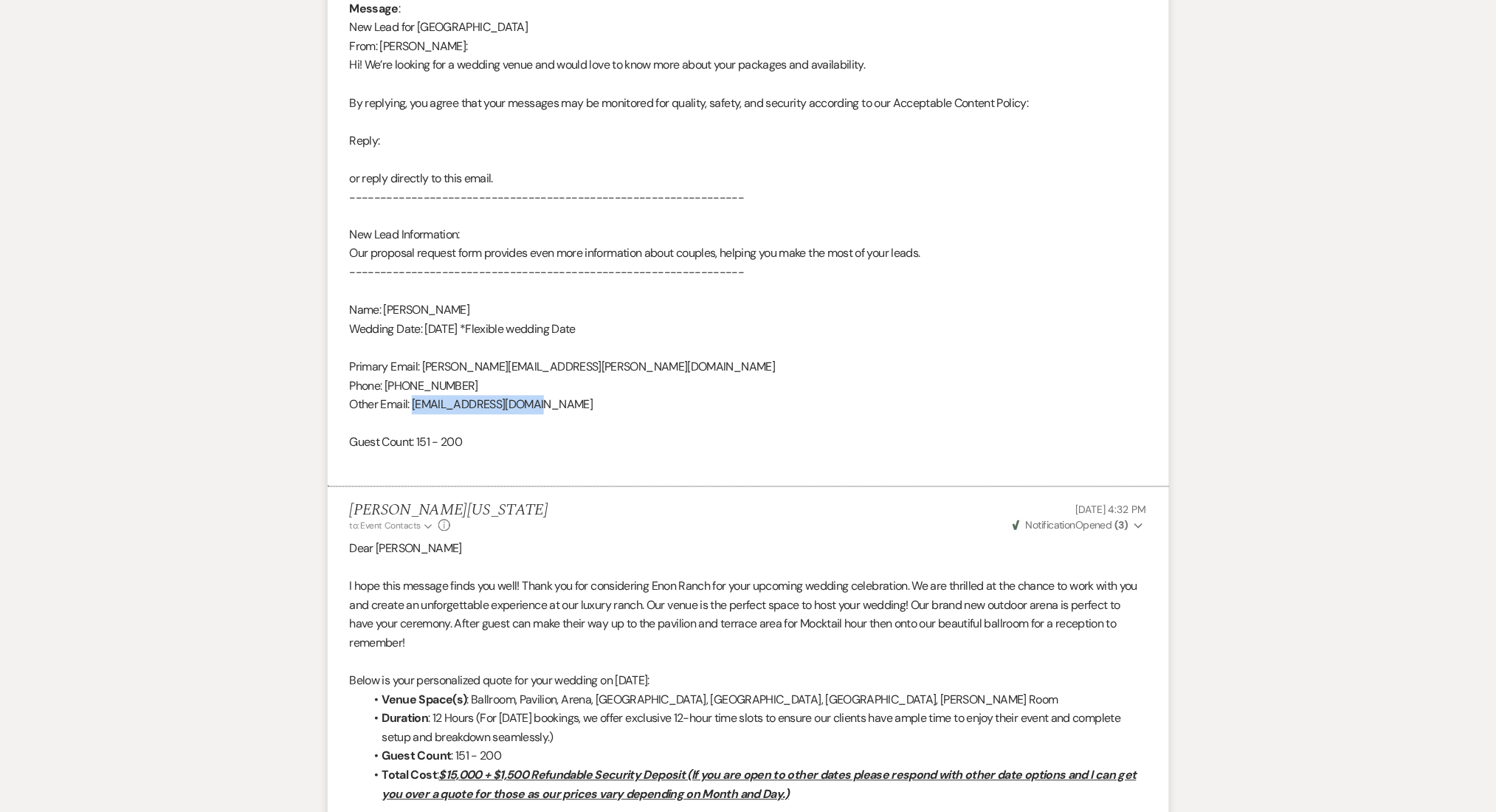
copy div "[EMAIL_ADDRESS][DOMAIN_NAME]"
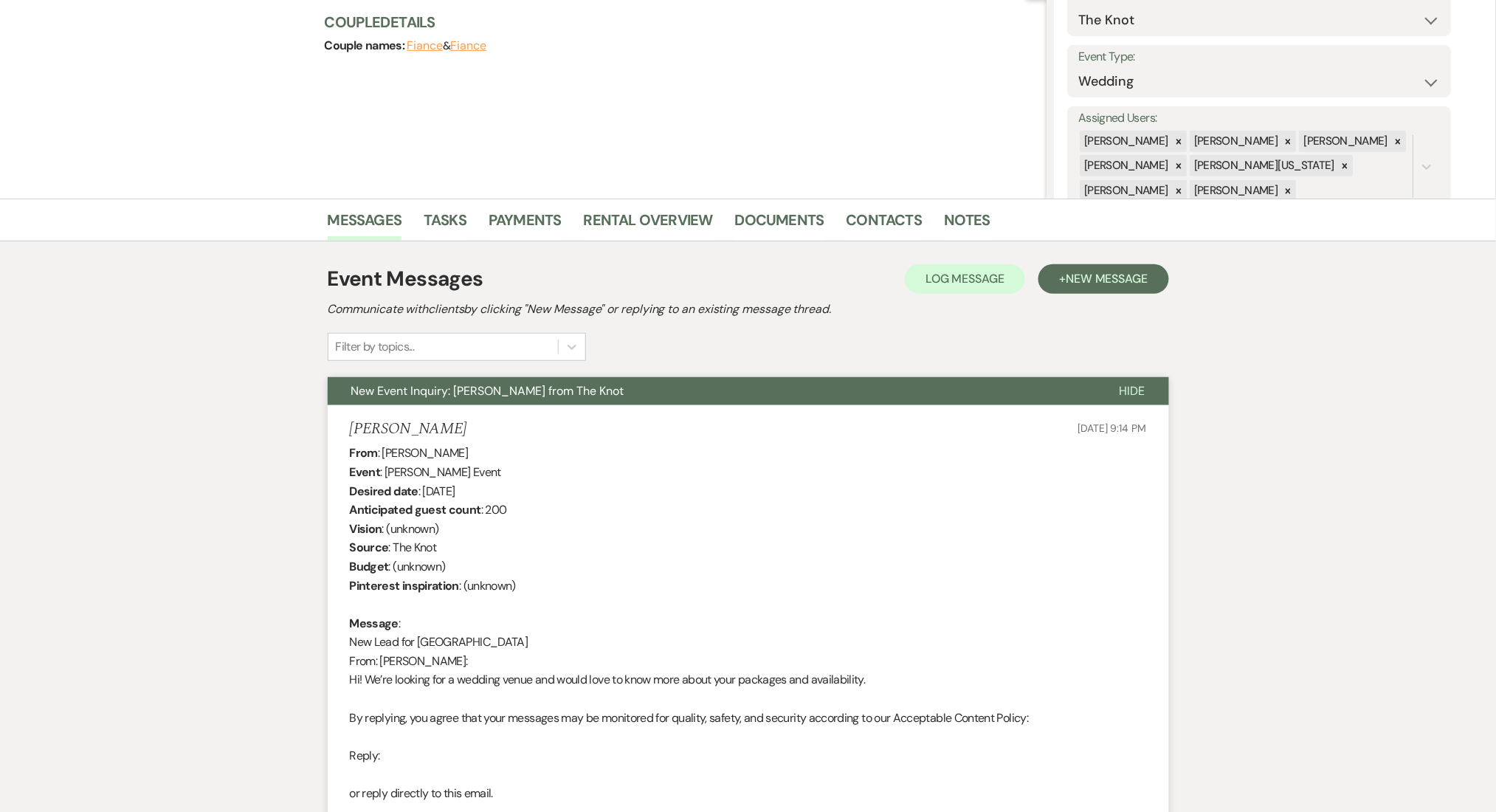
scroll to position [24, 0]
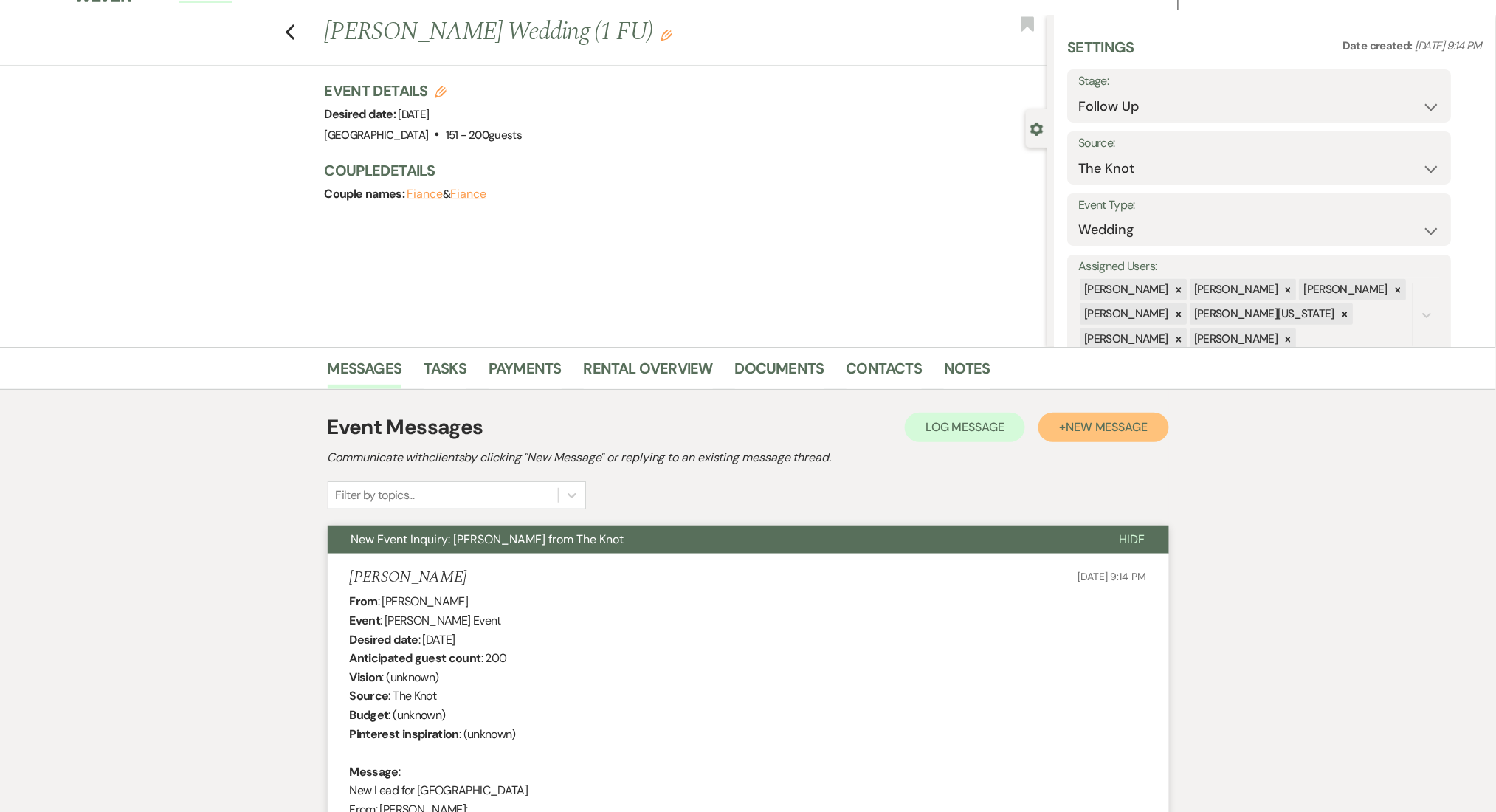
click at [1087, 425] on span "New Message" at bounding box center [1107, 427] width 82 height 16
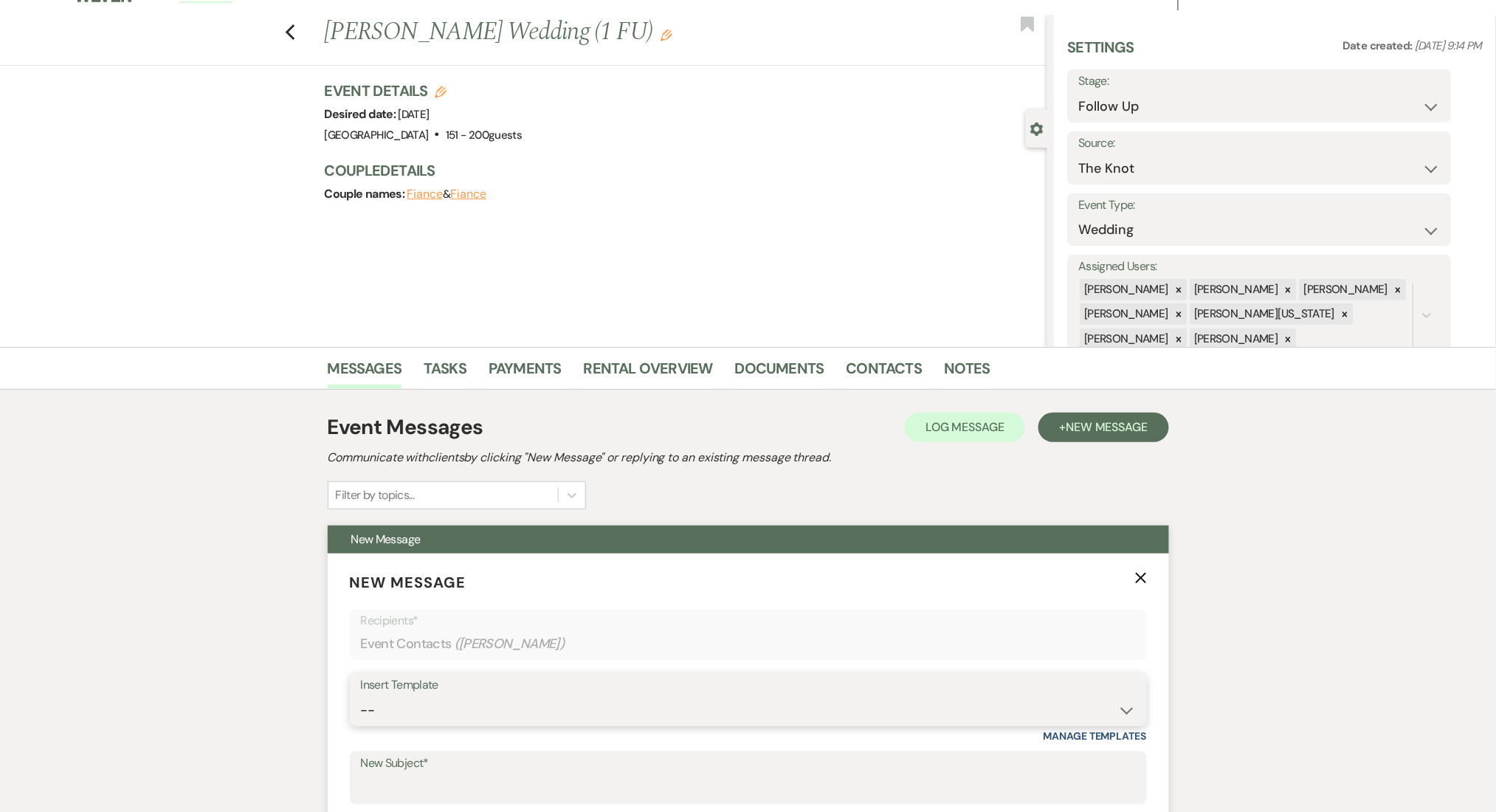
click at [487, 697] on select "-- Inquiry Follow Up Email #2 Contract Sending Template Payment Template Rental…" at bounding box center [748, 710] width 775 height 29
select select "4434"
click at [361, 696] on select "-- Inquiry Follow Up Email #2 Contract Sending Template Payment Template Rental…" at bounding box center [748, 710] width 775 height 29
type input "Enon Ranch Quote Follow up"
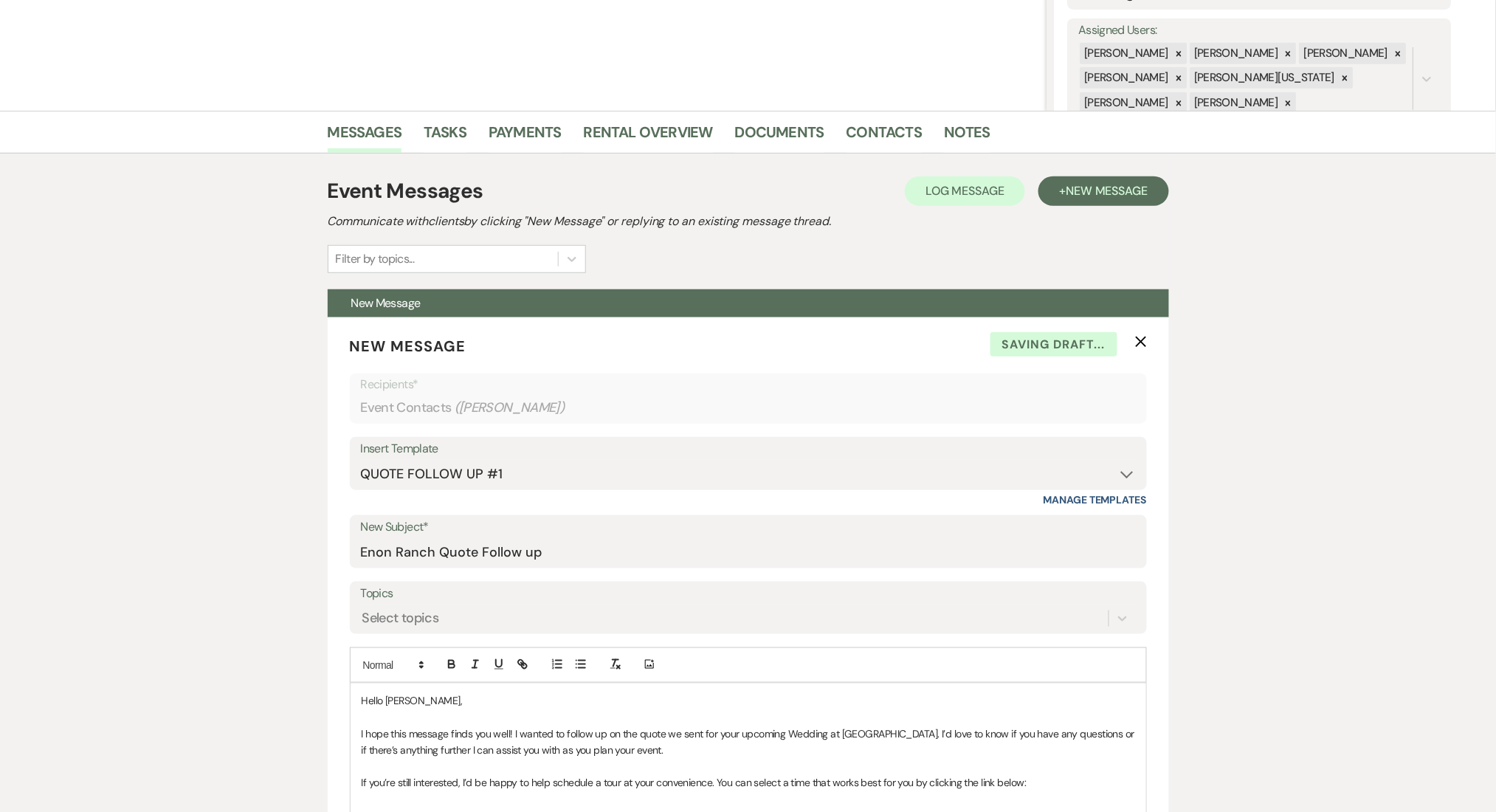
scroll to position [515, 0]
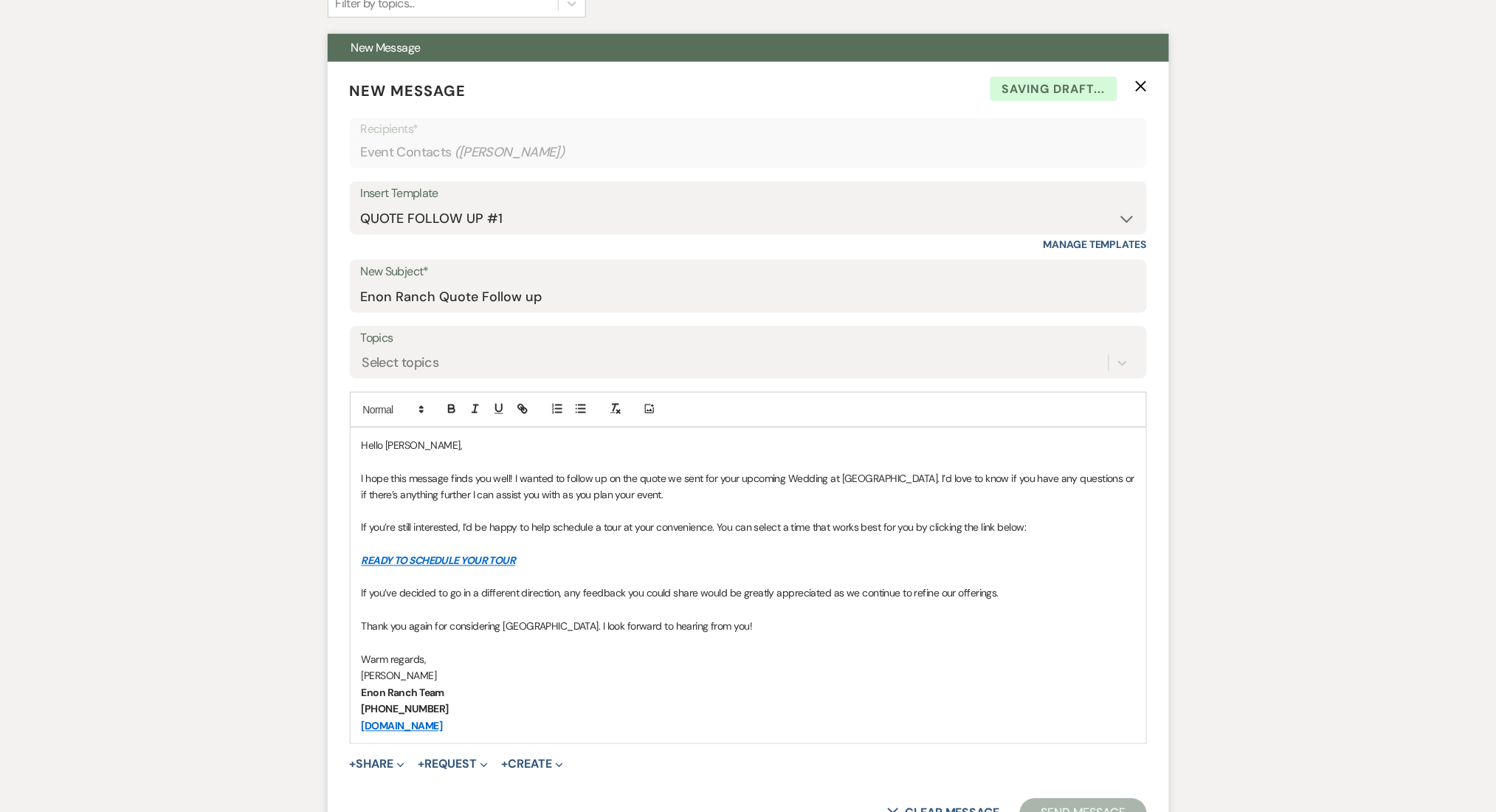
click at [428, 347] on label "Topics" at bounding box center [748, 338] width 775 height 21
click at [364, 353] on input "Topics" at bounding box center [363, 362] width 1 height 20
click at [406, 349] on div "Select topics" at bounding box center [748, 363] width 775 height 28
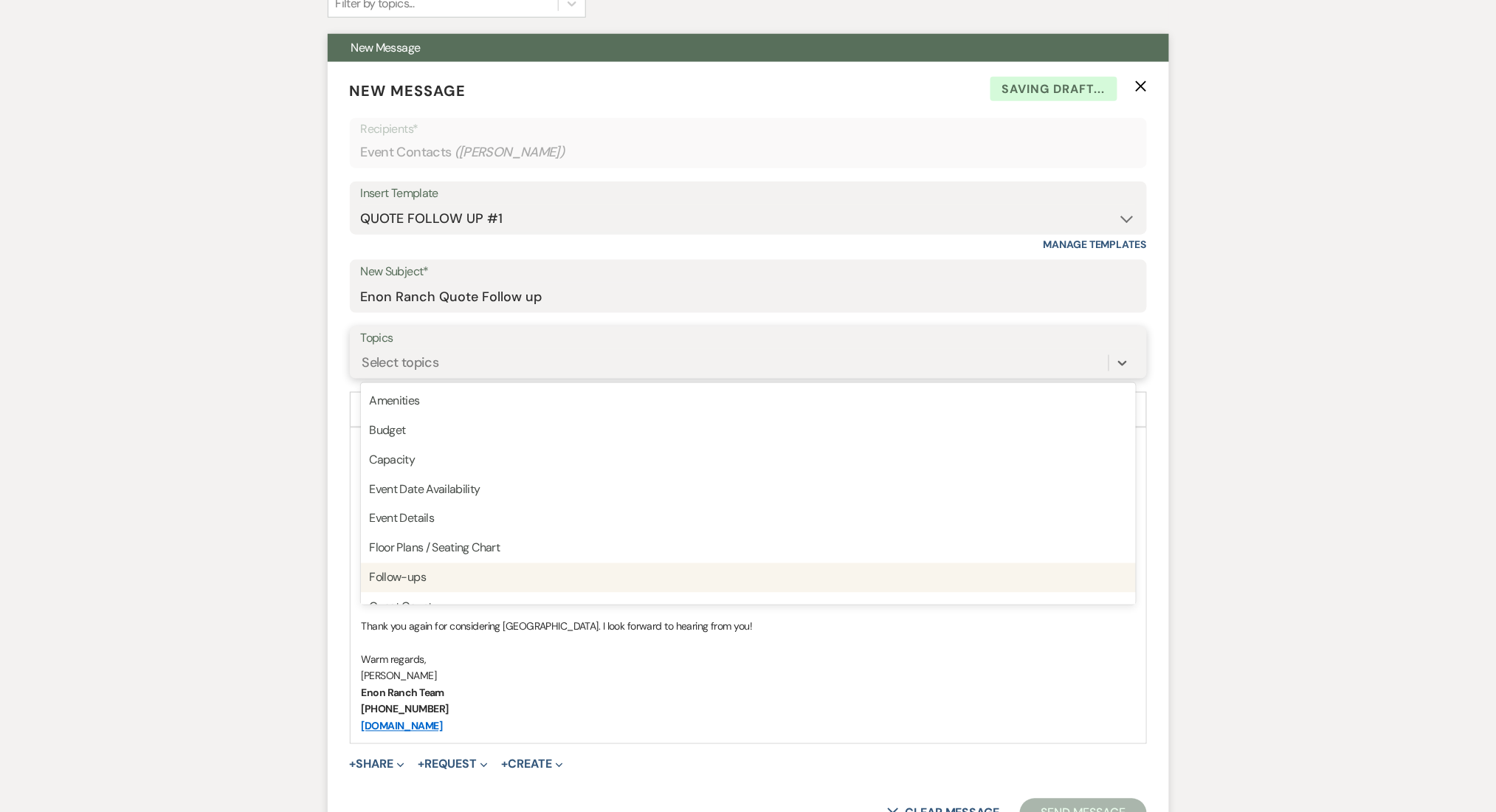
click at [428, 578] on div "Follow-ups" at bounding box center [748, 578] width 775 height 30
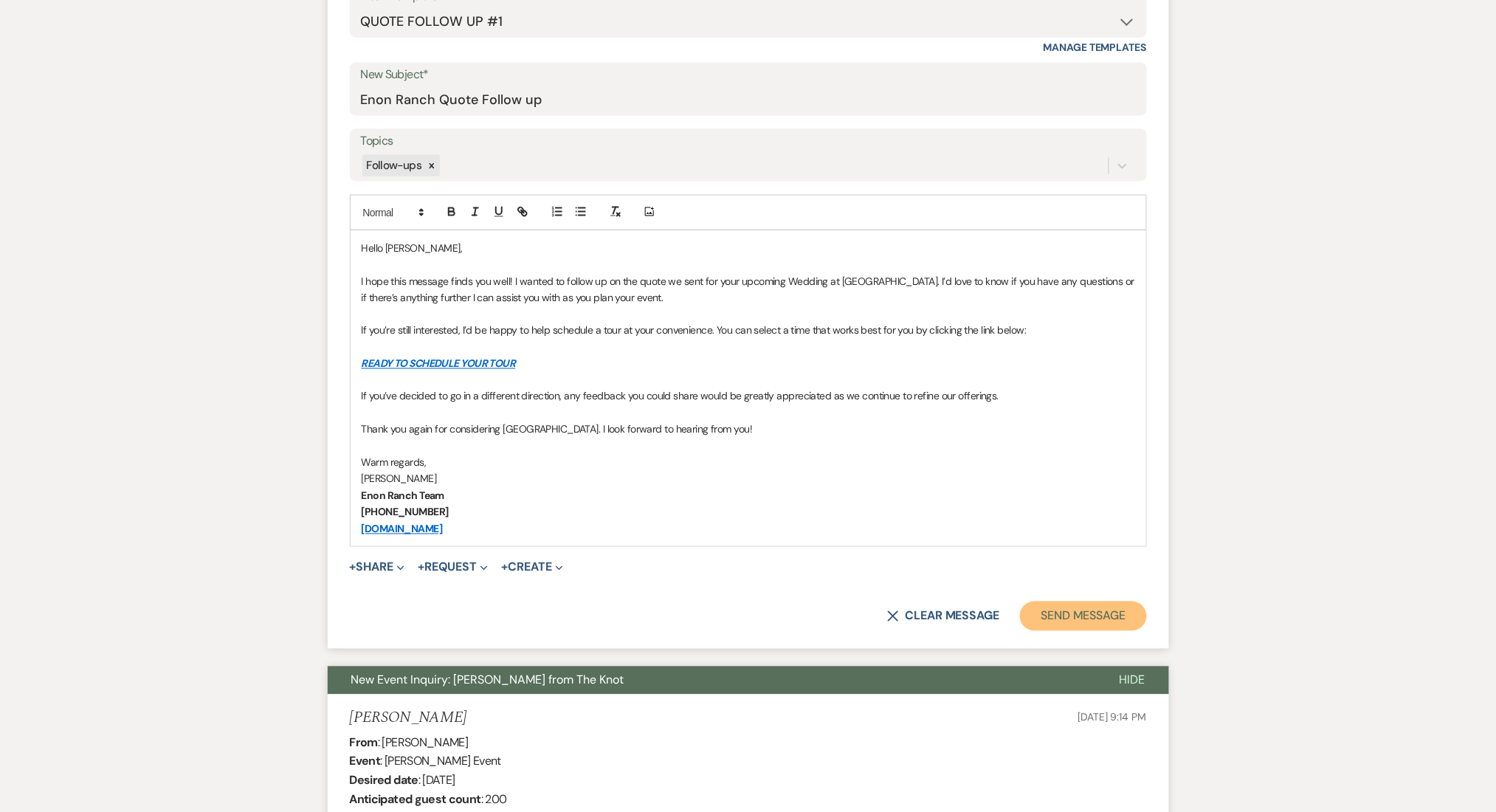
click at [1047, 625] on button "Send Message" at bounding box center [1083, 616] width 126 height 30
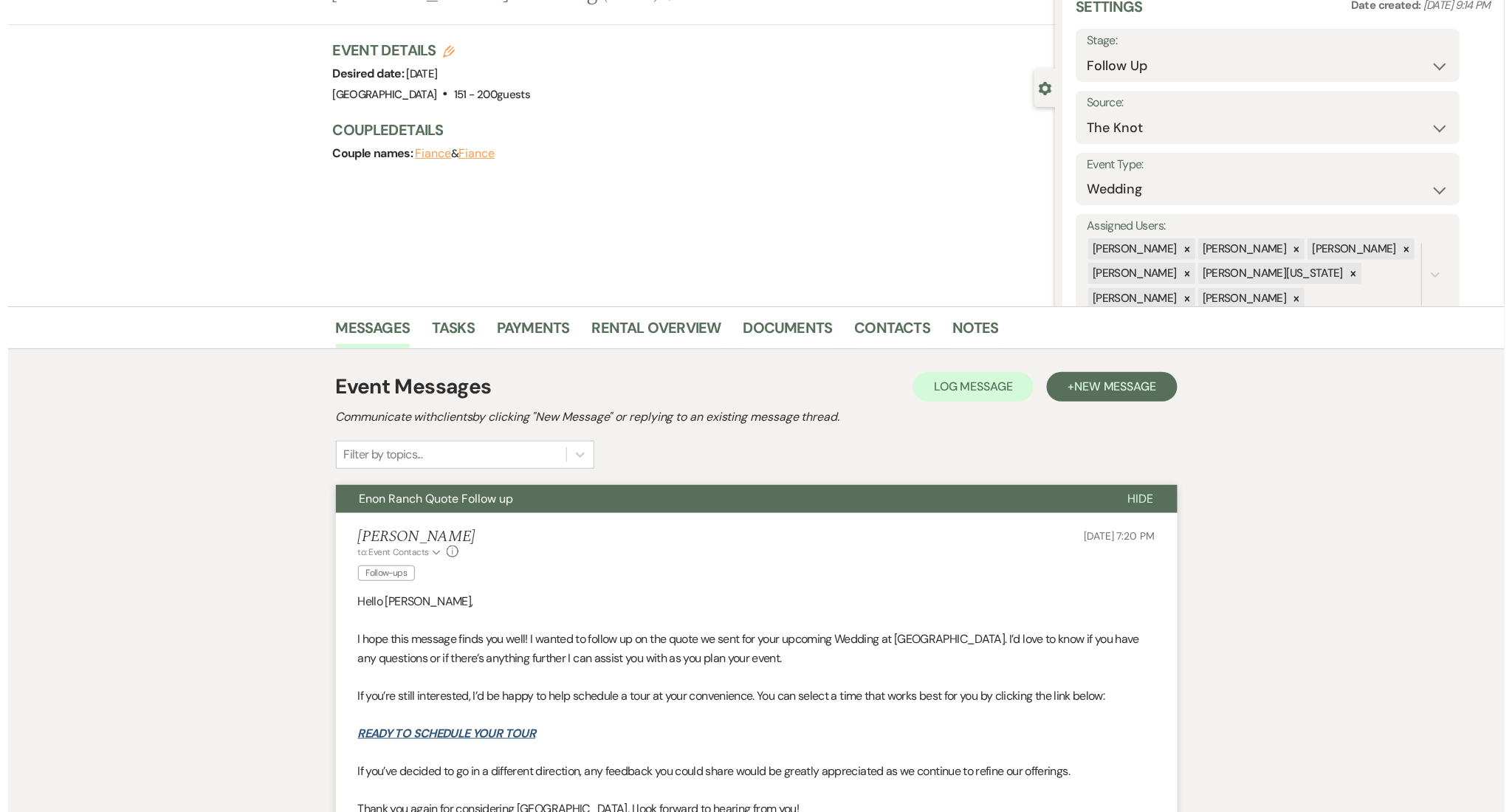
scroll to position [0, 0]
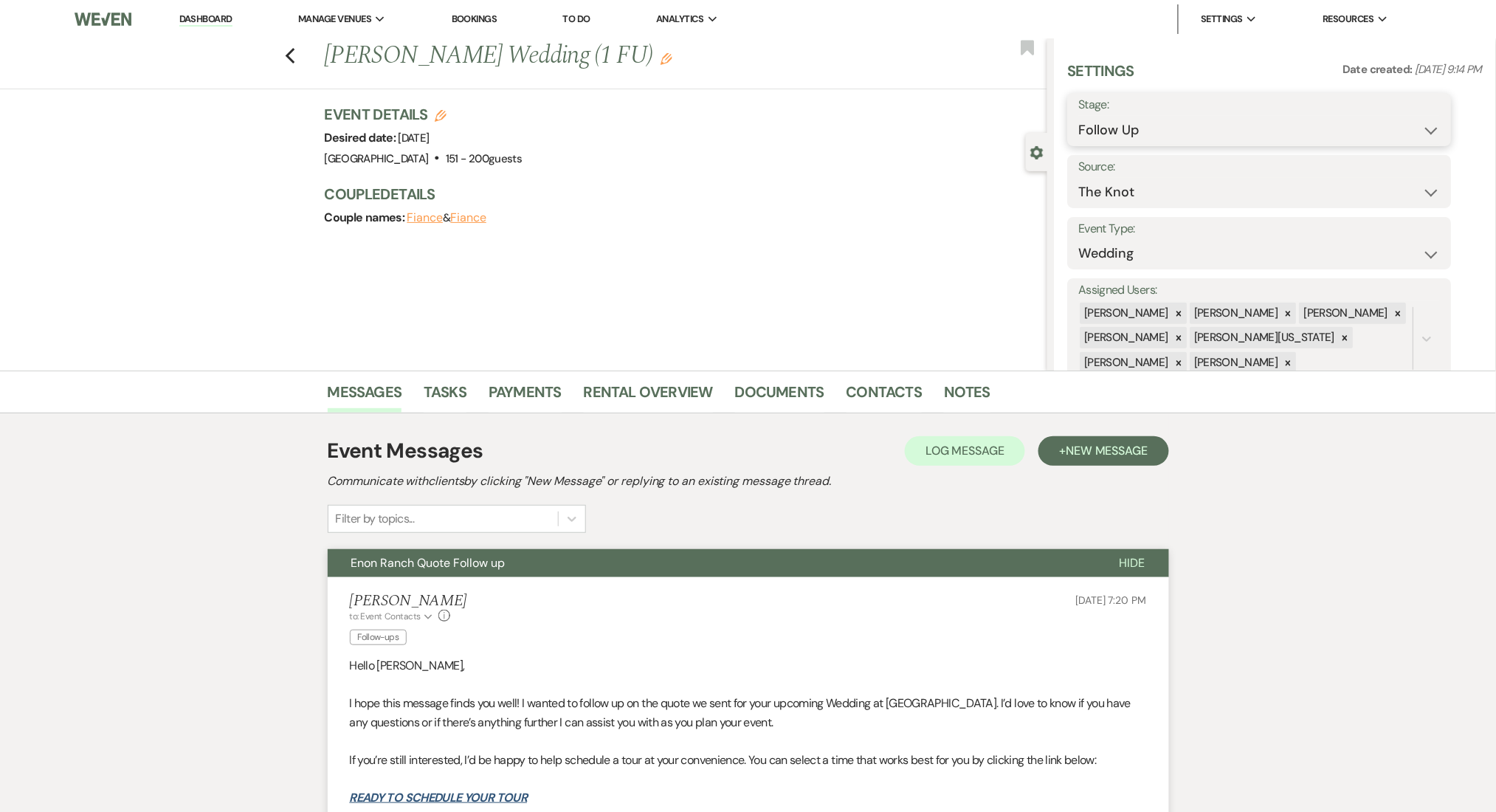
click at [1132, 132] on select "Inquiry Follow Up Tour Requested Tour Confirmed Toured Proposal Sent Booked Lost" at bounding box center [1260, 130] width 362 height 29
select select "1"
click at [1080, 116] on select "Inquiry Follow Up Tour Requested Tour Confirmed Toured Proposal Sent Booked Lost" at bounding box center [1260, 130] width 362 height 29
click at [1423, 123] on button "Save" at bounding box center [1410, 119] width 84 height 30
click at [874, 395] on link "Contacts" at bounding box center [885, 396] width 76 height 33
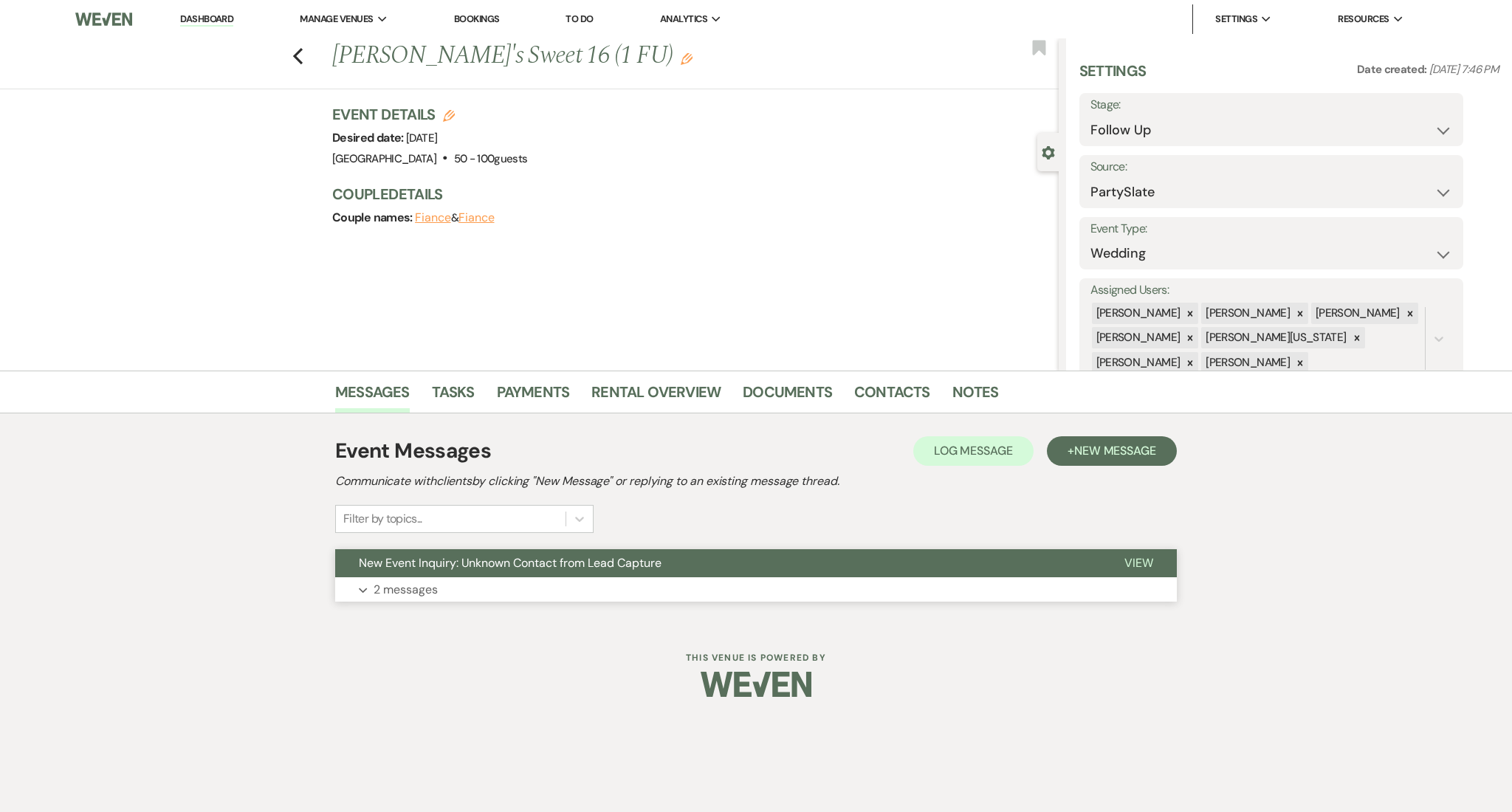
click at [555, 580] on button "Expand 2 messages" at bounding box center [756, 590] width 842 height 25
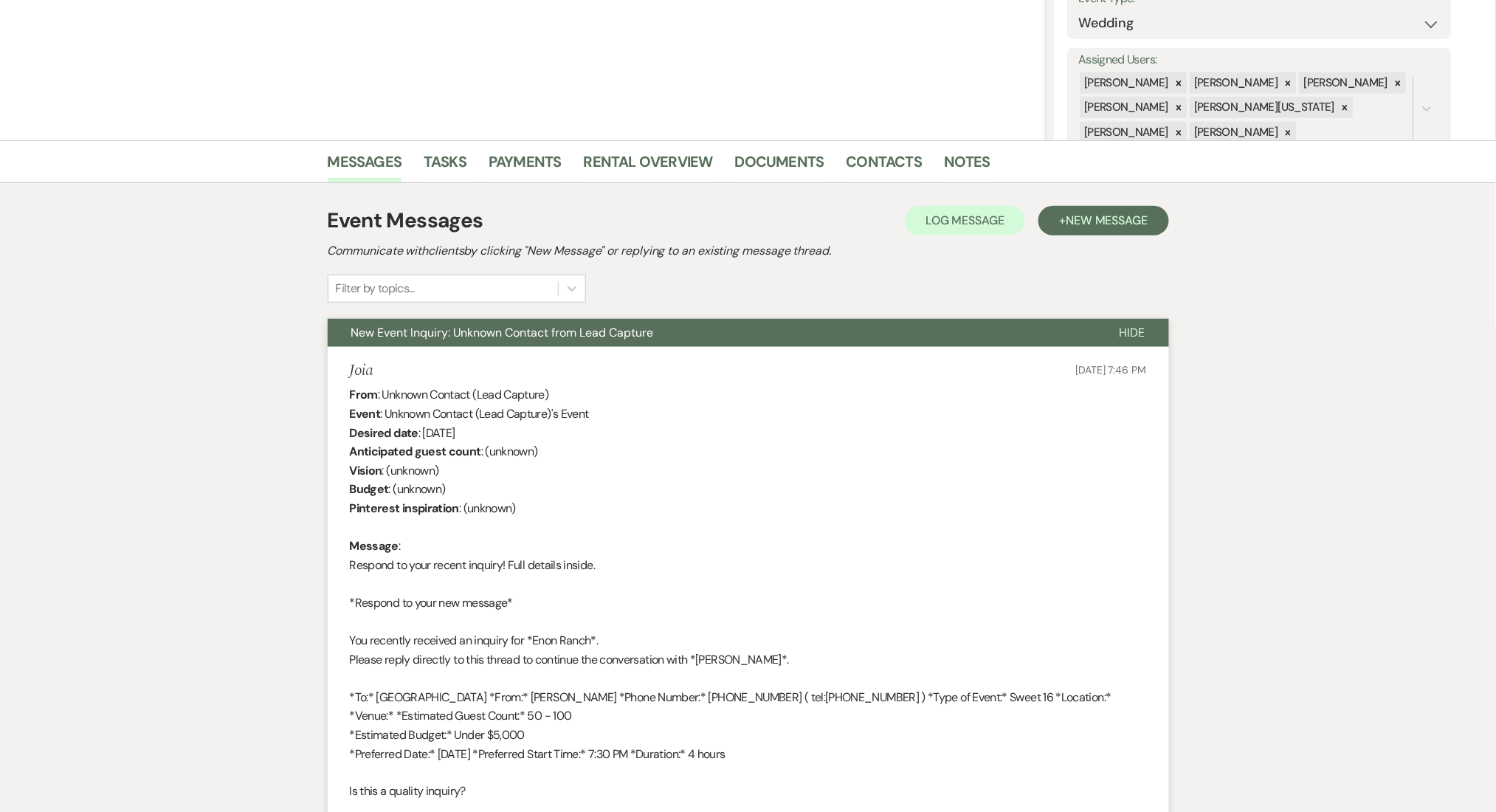
scroll to position [393, 0]
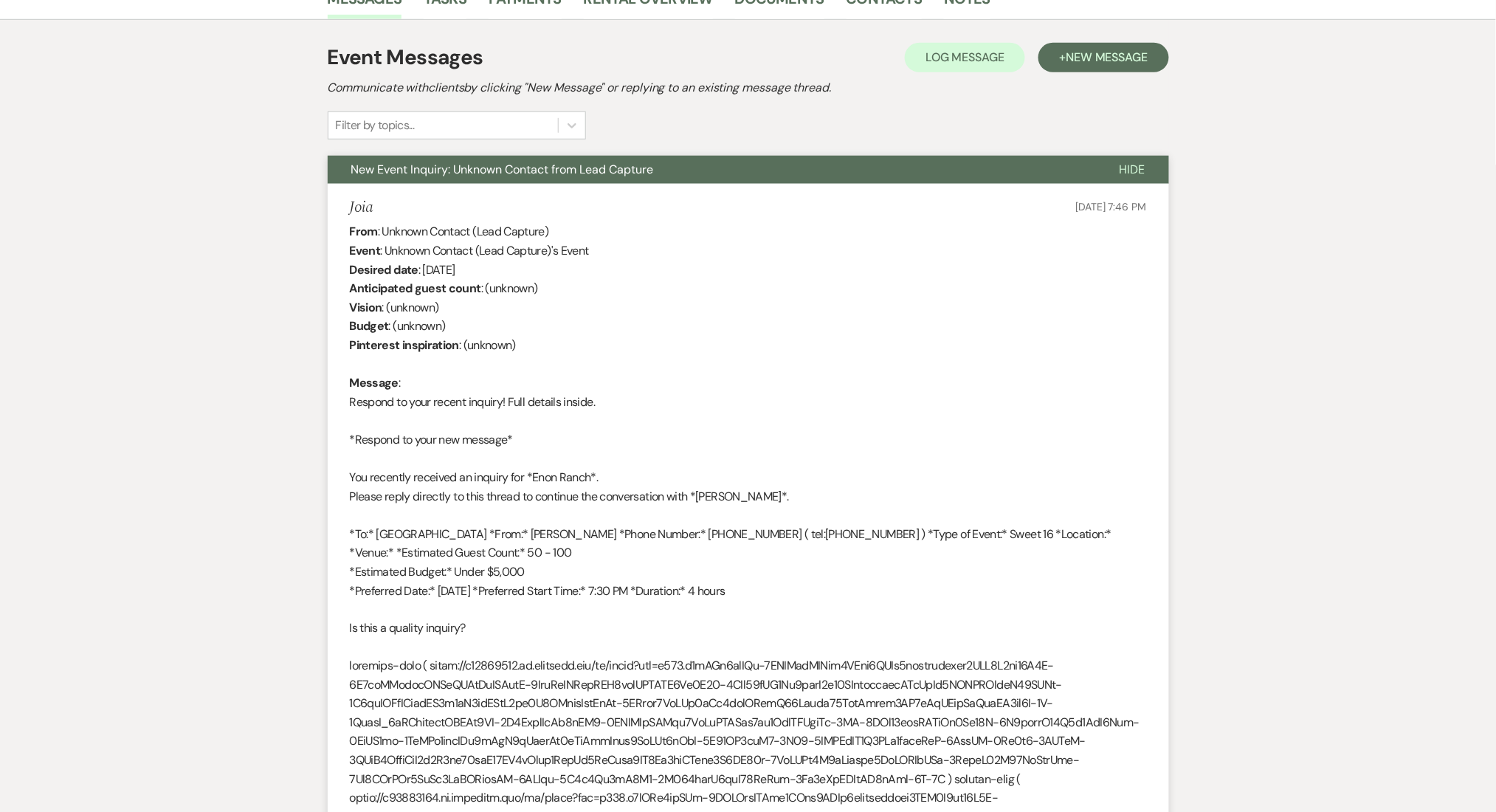
click at [360, 204] on h5 "Joia" at bounding box center [362, 207] width 24 height 19
copy h5 "Joia"
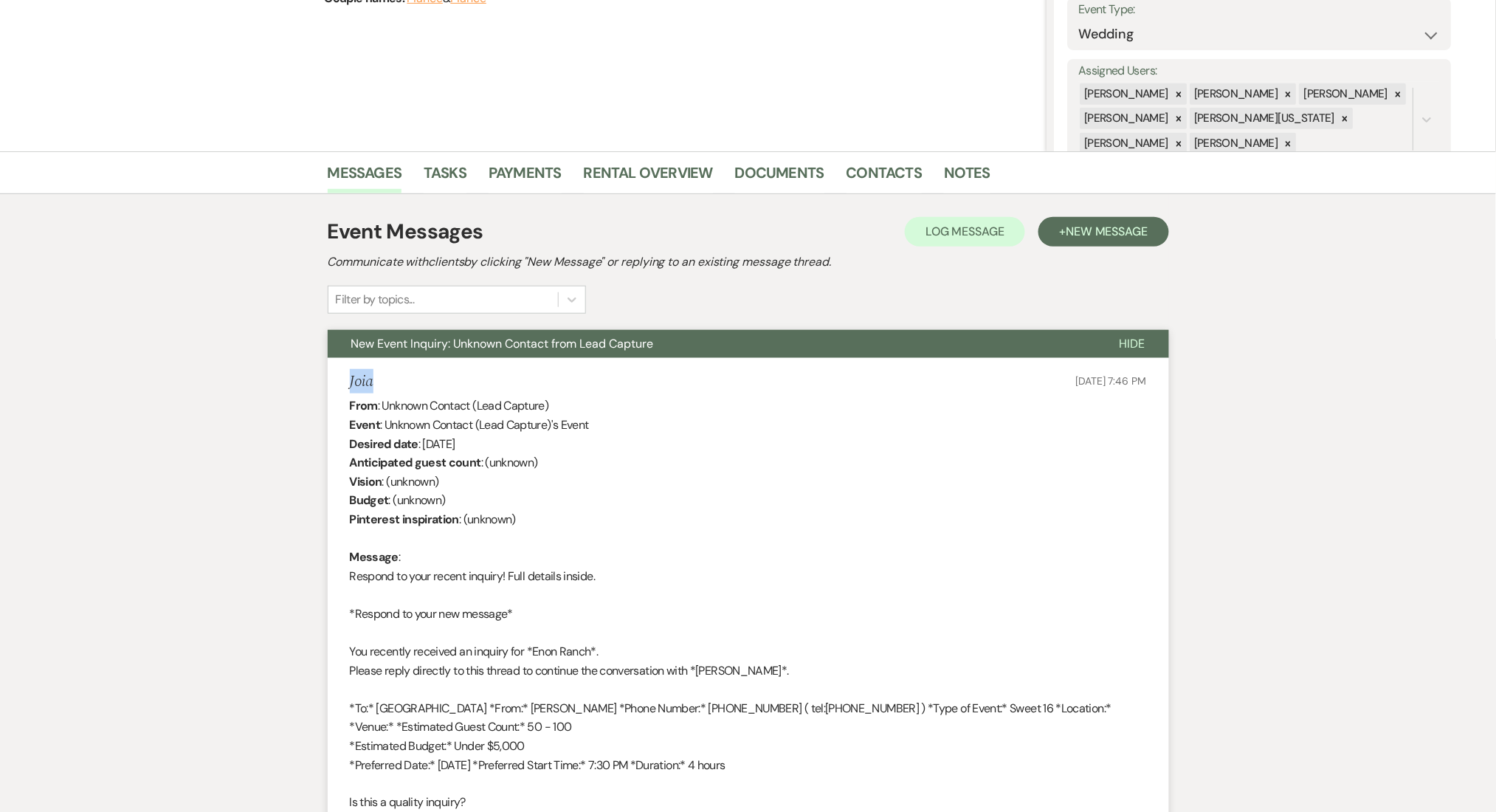
scroll to position [180, 0]
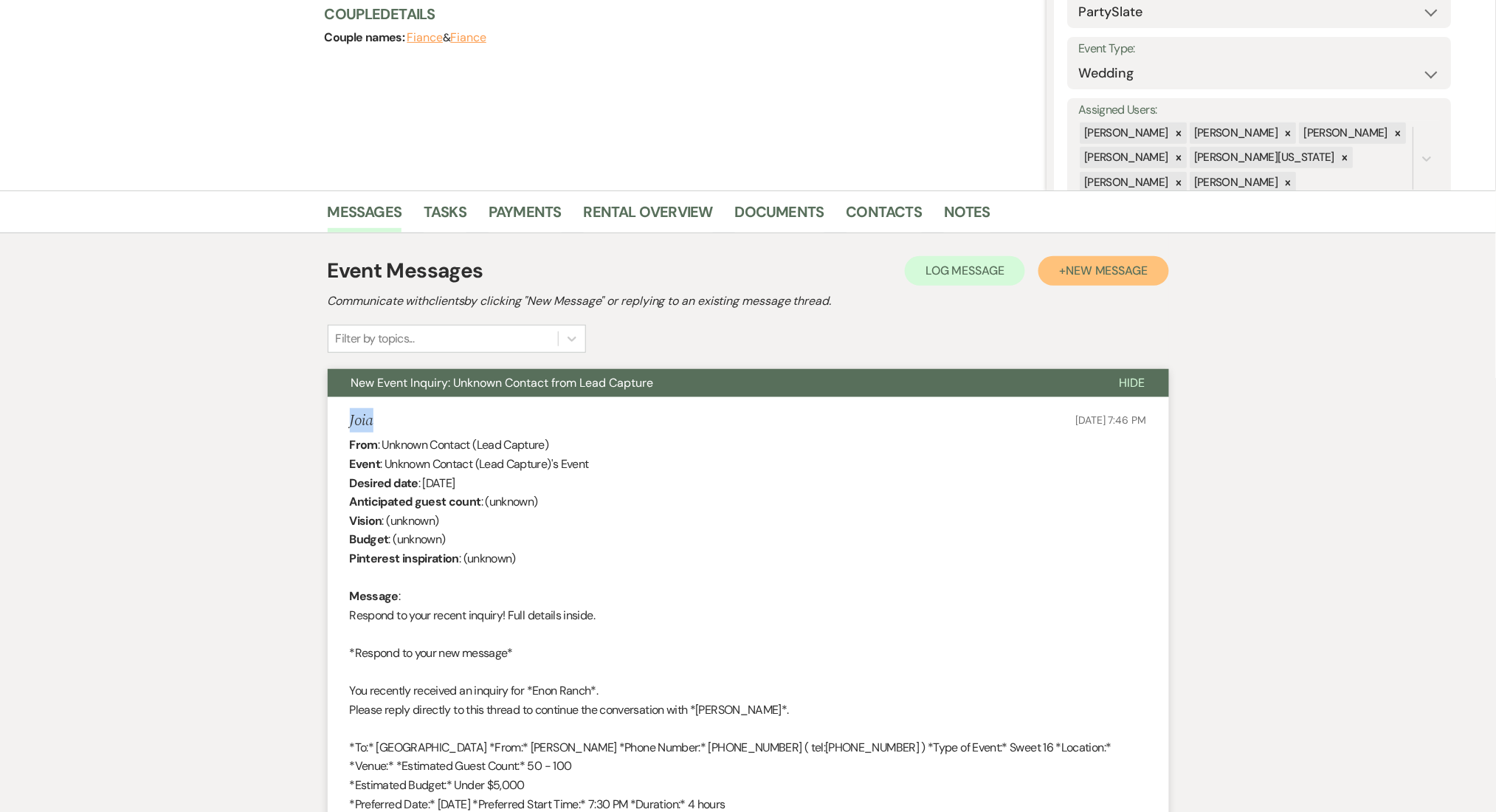
click at [1088, 267] on span "New Message" at bounding box center [1107, 270] width 82 height 16
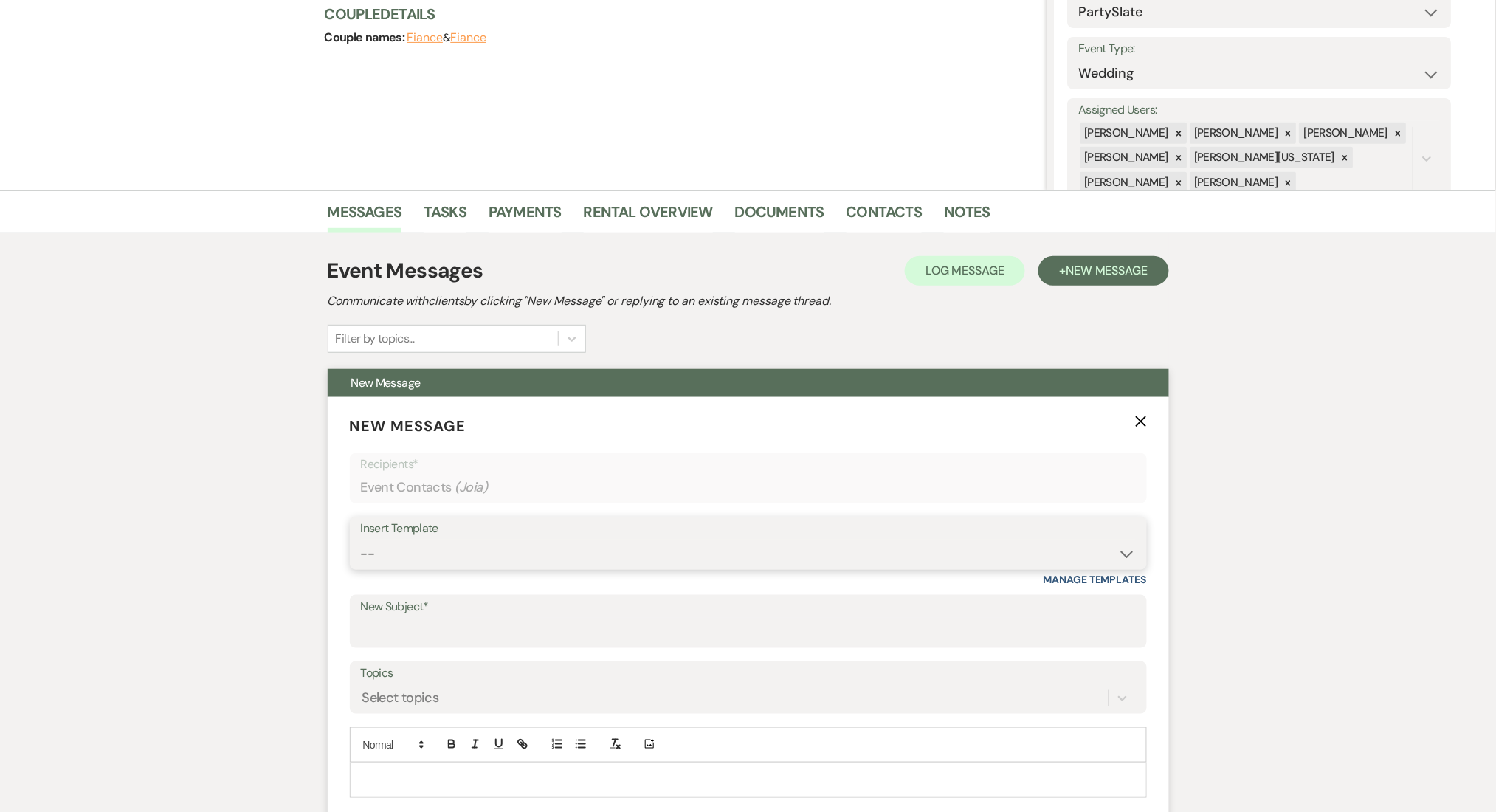
click at [419, 556] on select "--" at bounding box center [748, 553] width 775 height 29
select select "4434"
click at [361, 539] on select "-- Inquiry Follow Up Email #2 Contract Sending Template Payment Template Rental…" at bounding box center [748, 553] width 775 height 29
type input "Enon Ranch Quote Follow up"
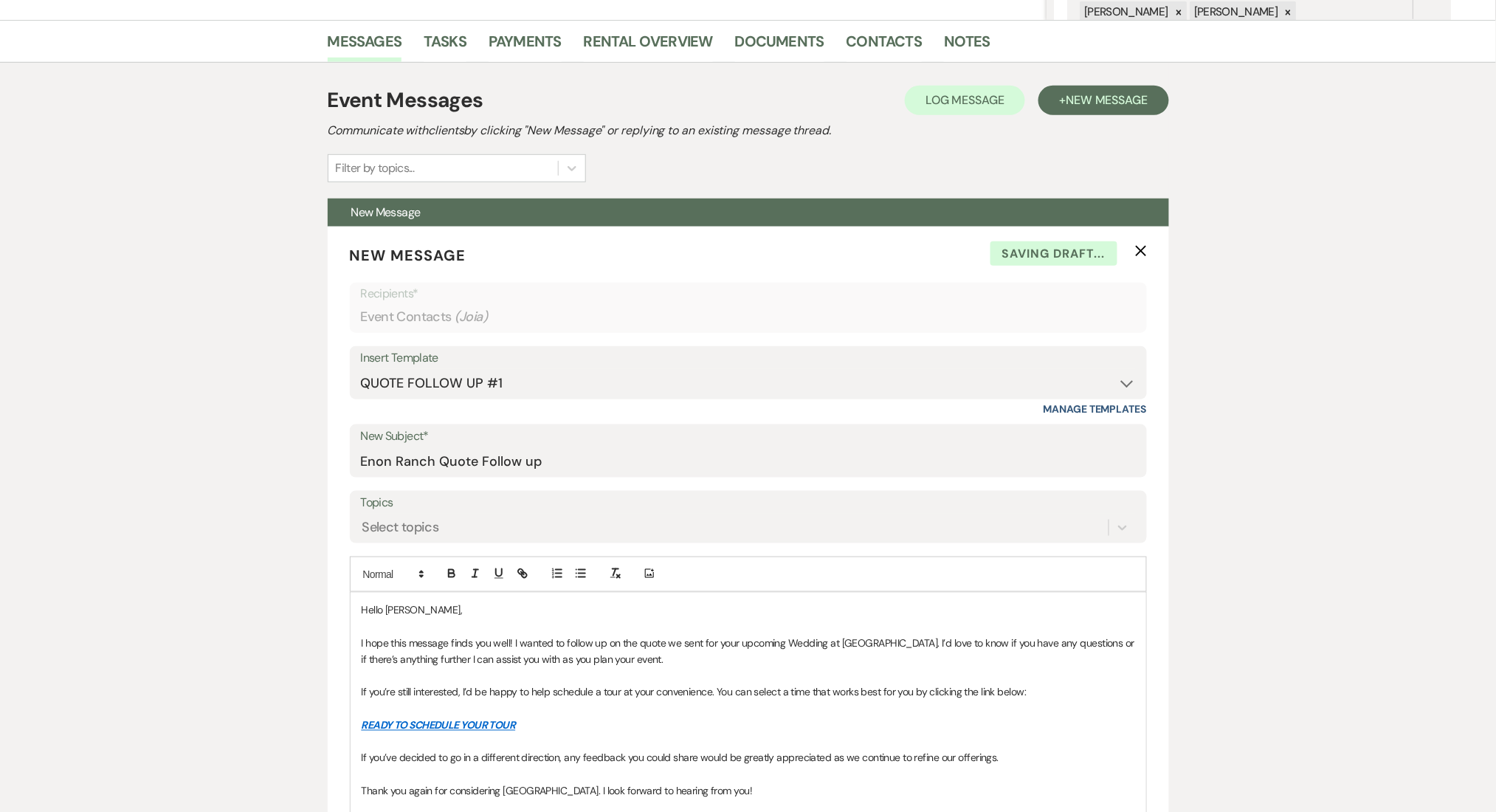
scroll to position [476, 0]
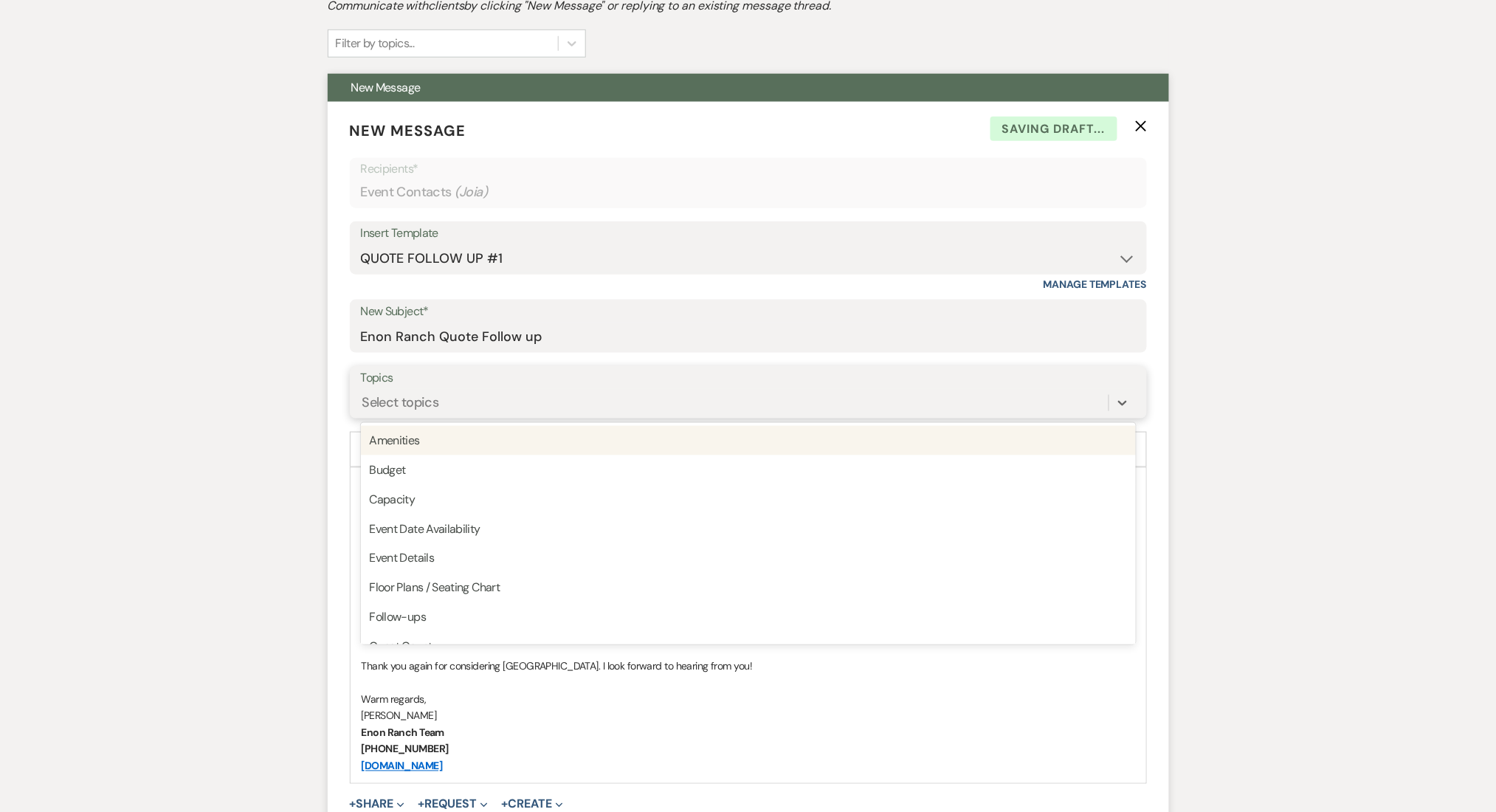
click at [462, 402] on div "Select topics" at bounding box center [734, 402] width 748 height 26
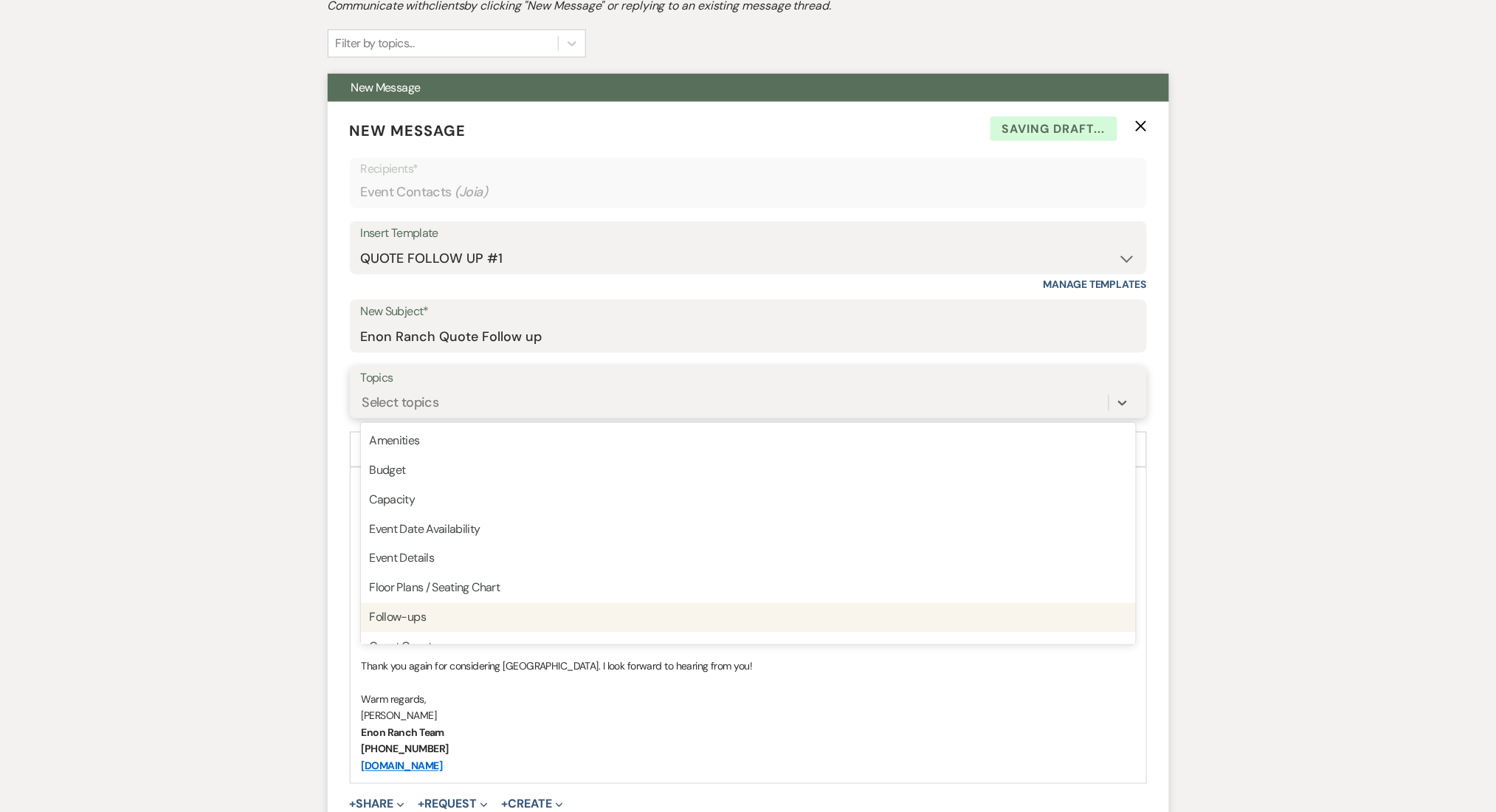
click at [418, 619] on div "Follow-ups" at bounding box center [748, 618] width 775 height 30
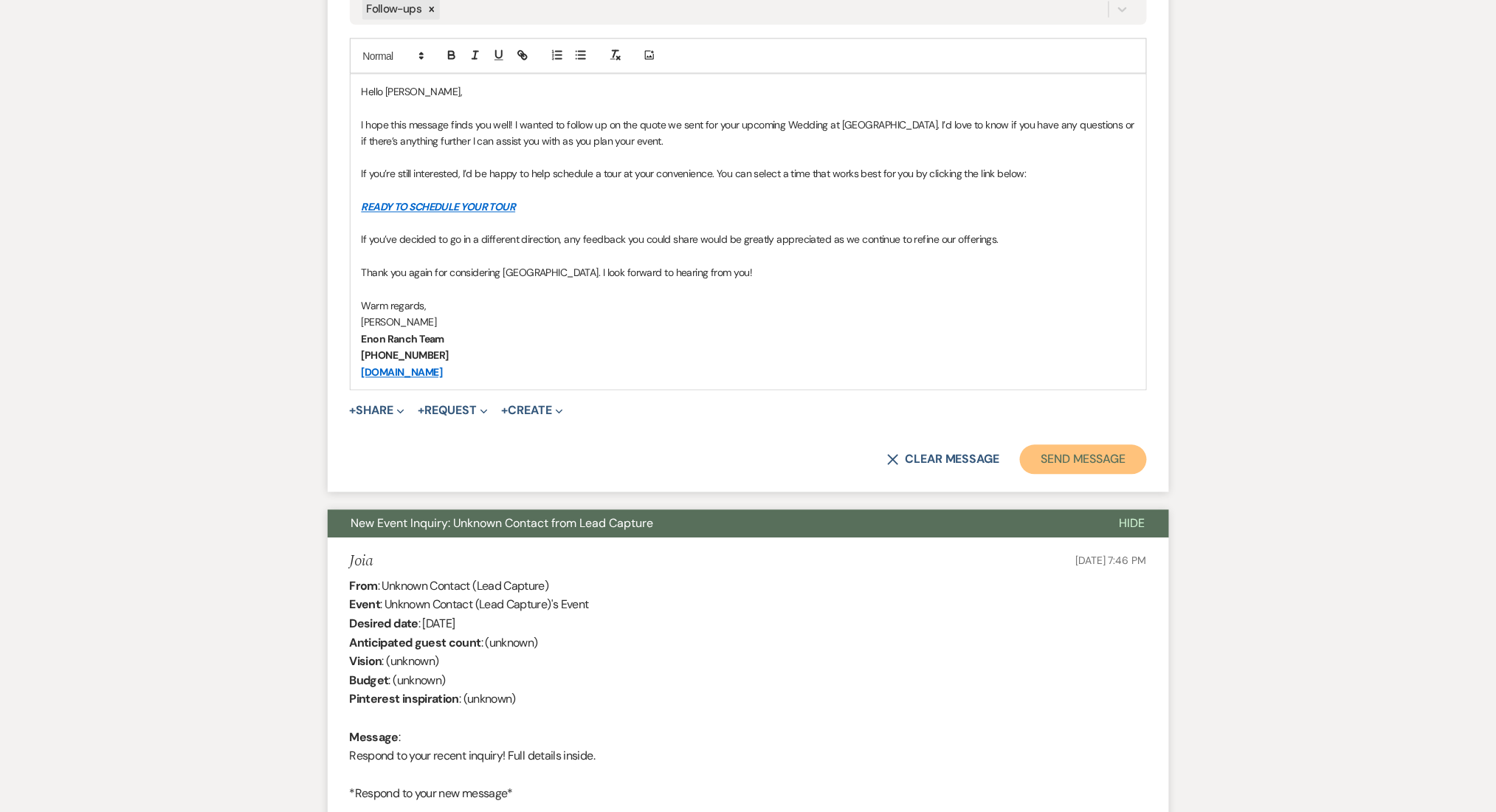
click at [1079, 456] on button "Send Message" at bounding box center [1083, 460] width 126 height 30
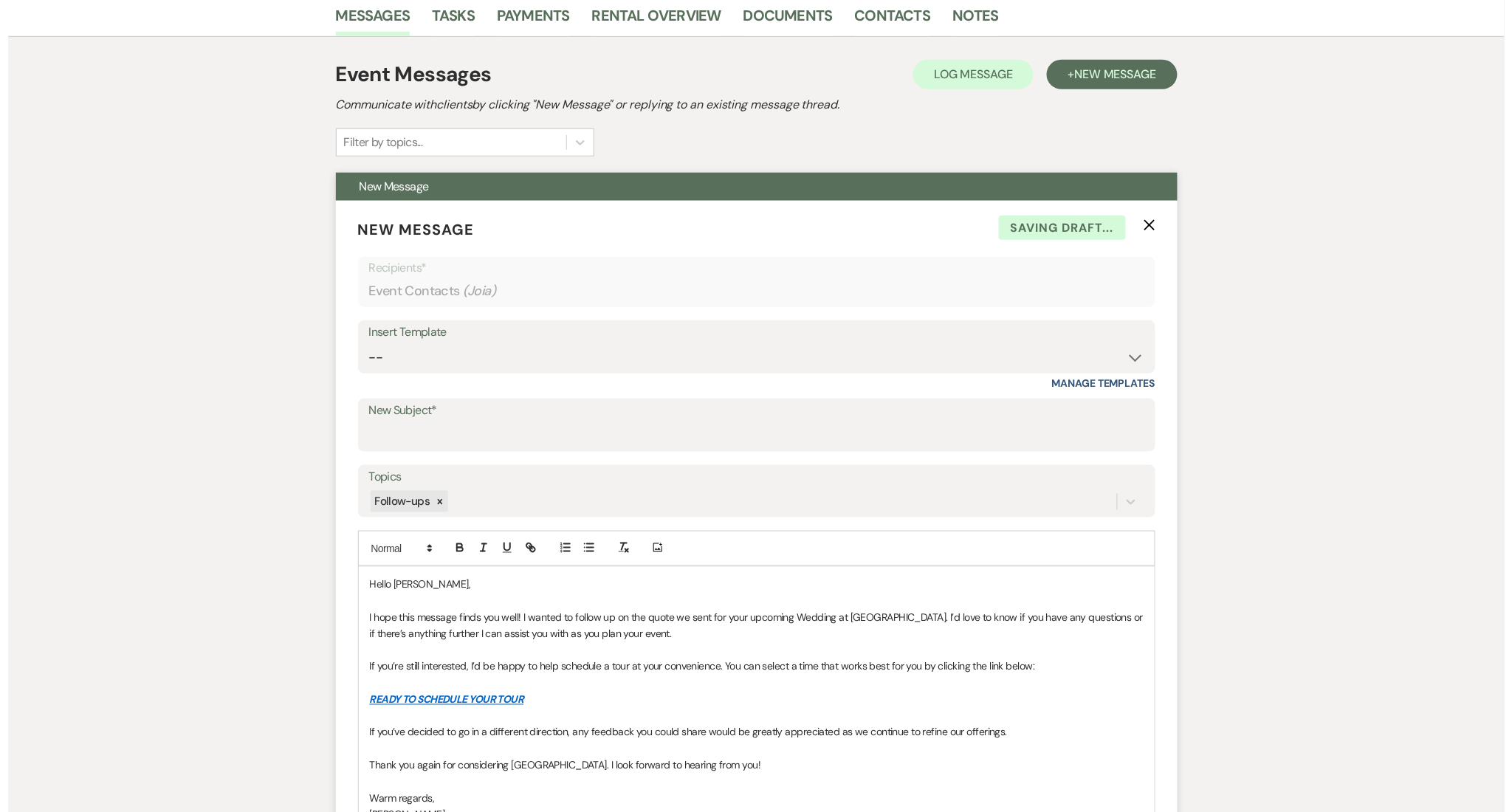
scroll to position [0, 0]
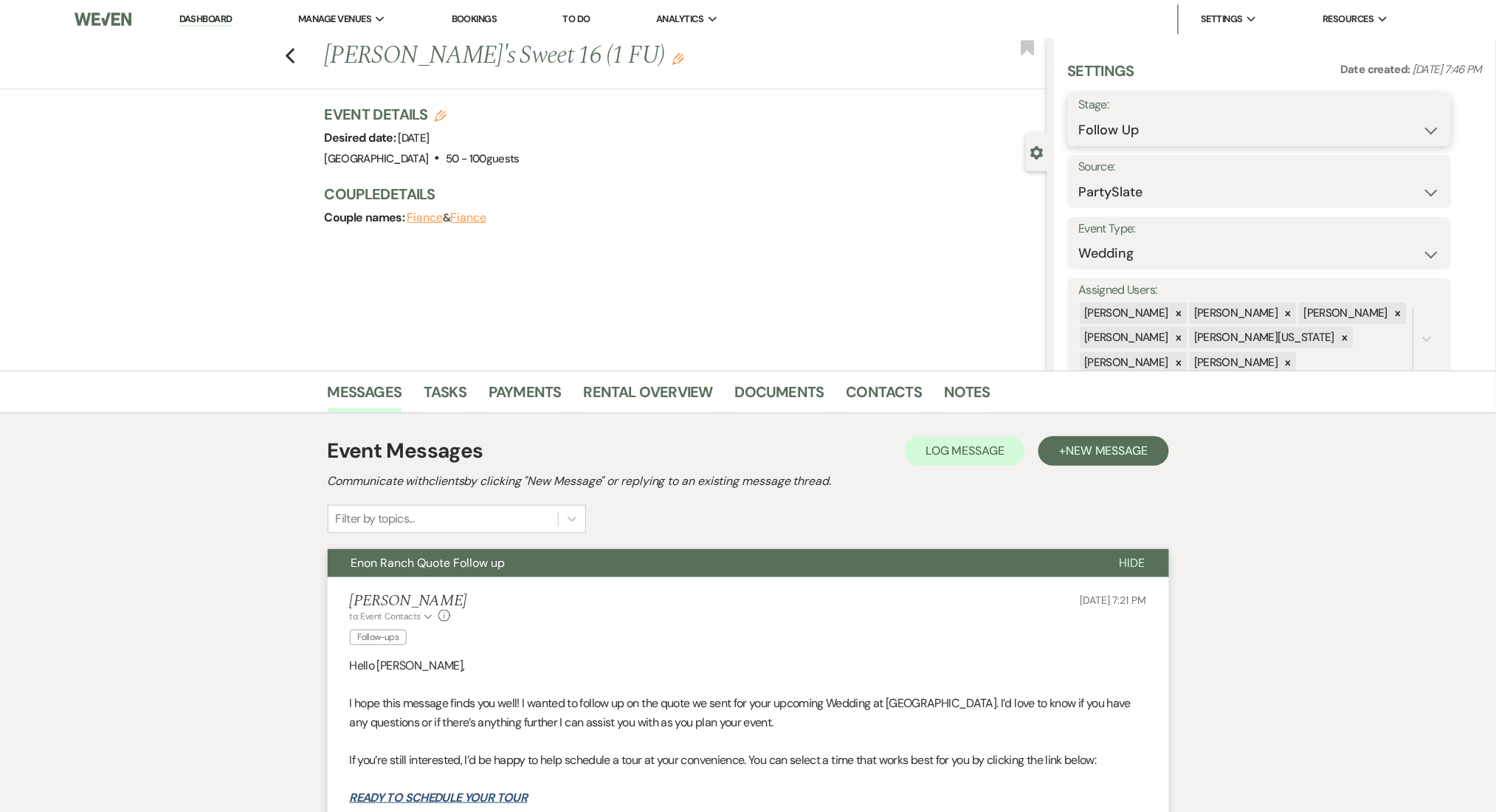
drag, startPoint x: 1159, startPoint y: 121, endPoint x: 1154, endPoint y: 132, distance: 12.1
click at [1159, 121] on select "Inquiry Follow Up Tour Requested Tour Confirmed Toured Proposal Sent Booked Lost" at bounding box center [1260, 130] width 362 height 29
select select "1"
click at [1080, 116] on select "Inquiry Follow Up Tour Requested Tour Confirmed Toured Proposal Sent Booked Lost" at bounding box center [1260, 130] width 362 height 29
click at [1397, 118] on button "Save" at bounding box center [1410, 119] width 84 height 30
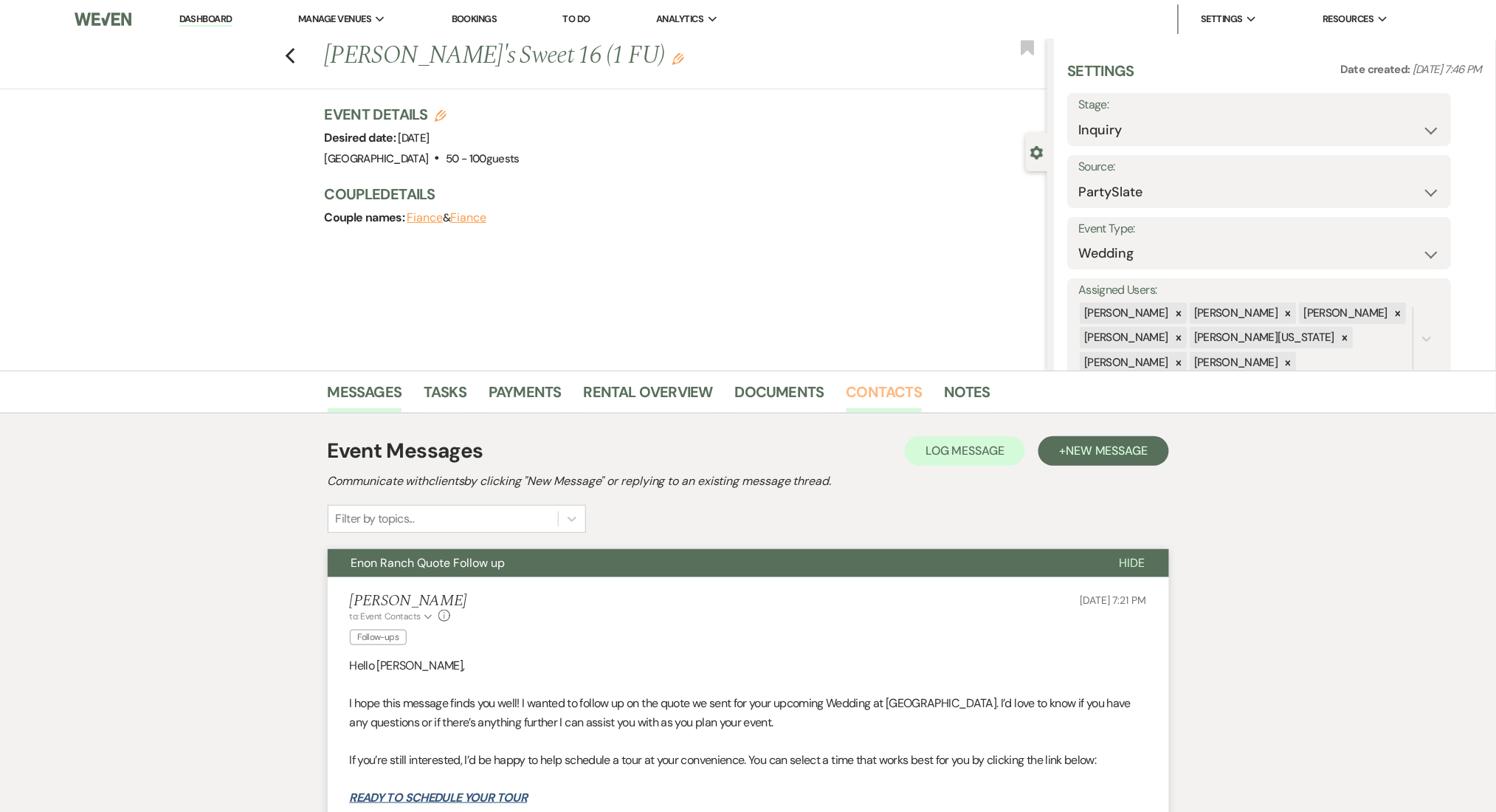
click at [901, 385] on link "Contacts" at bounding box center [885, 396] width 76 height 33
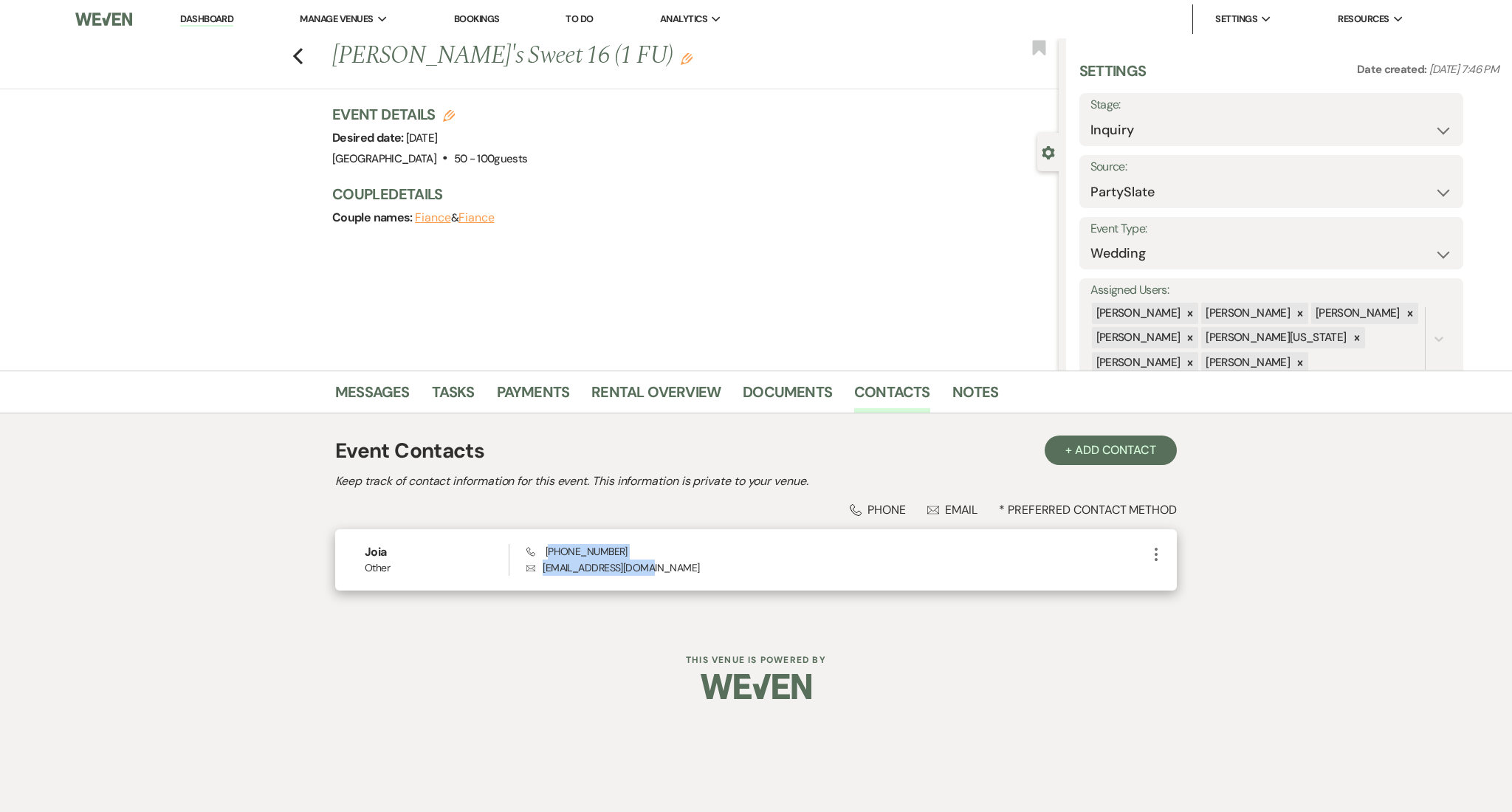
drag, startPoint x: 674, startPoint y: 568, endPoint x: 549, endPoint y: 552, distance: 126.0
click at [549, 552] on div "Phone [PHONE_NUMBER] Envelope [EMAIL_ADDRESS][DOMAIN_NAME]" at bounding box center [837, 559] width 621 height 32
copy div "678) 994-3316 Envelope [EMAIL_ADDRESS][DOMAIN_NAME]"
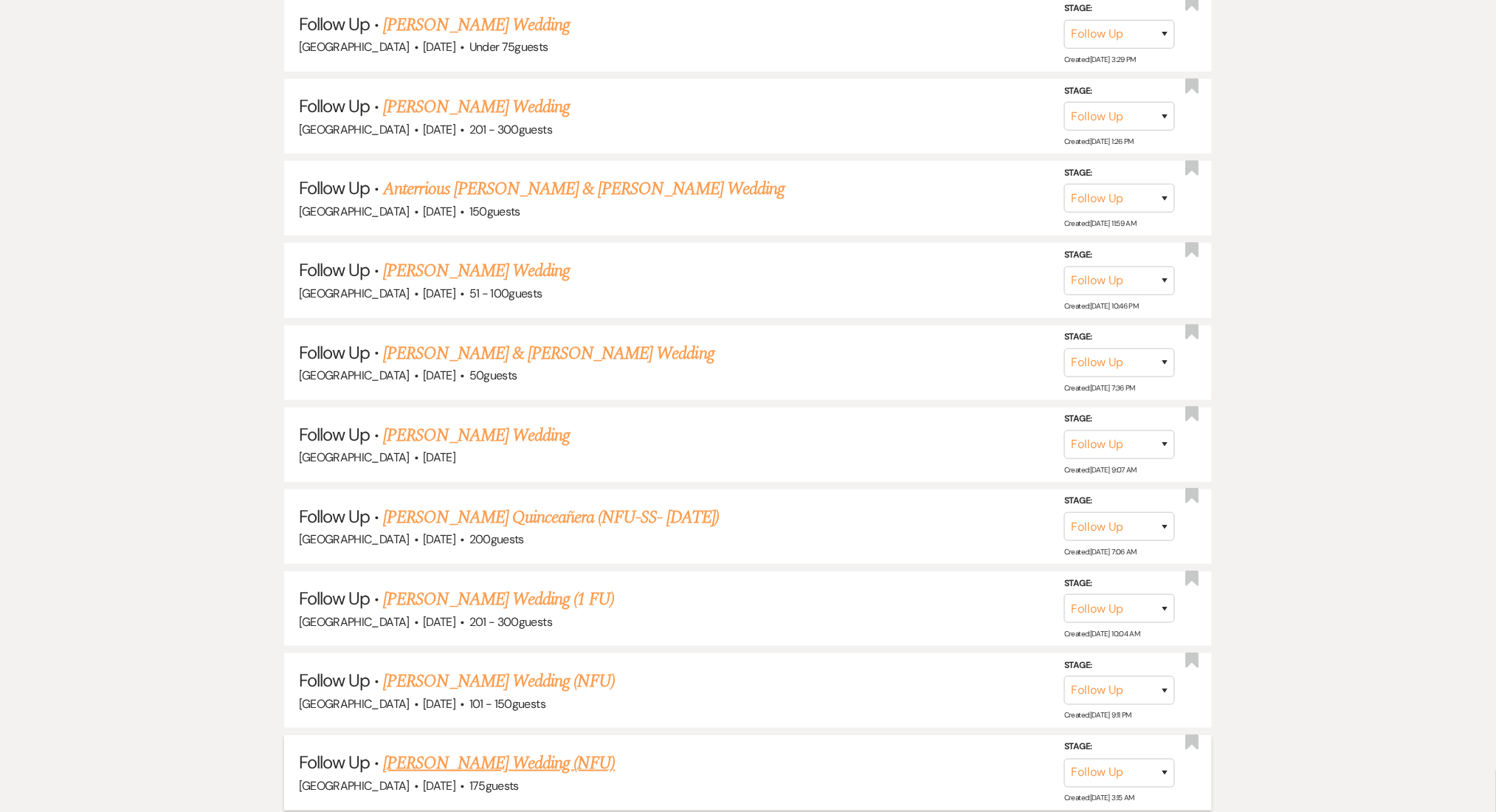
drag, startPoint x: 0, startPoint y: 0, endPoint x: 520, endPoint y: 630, distance: 816.9
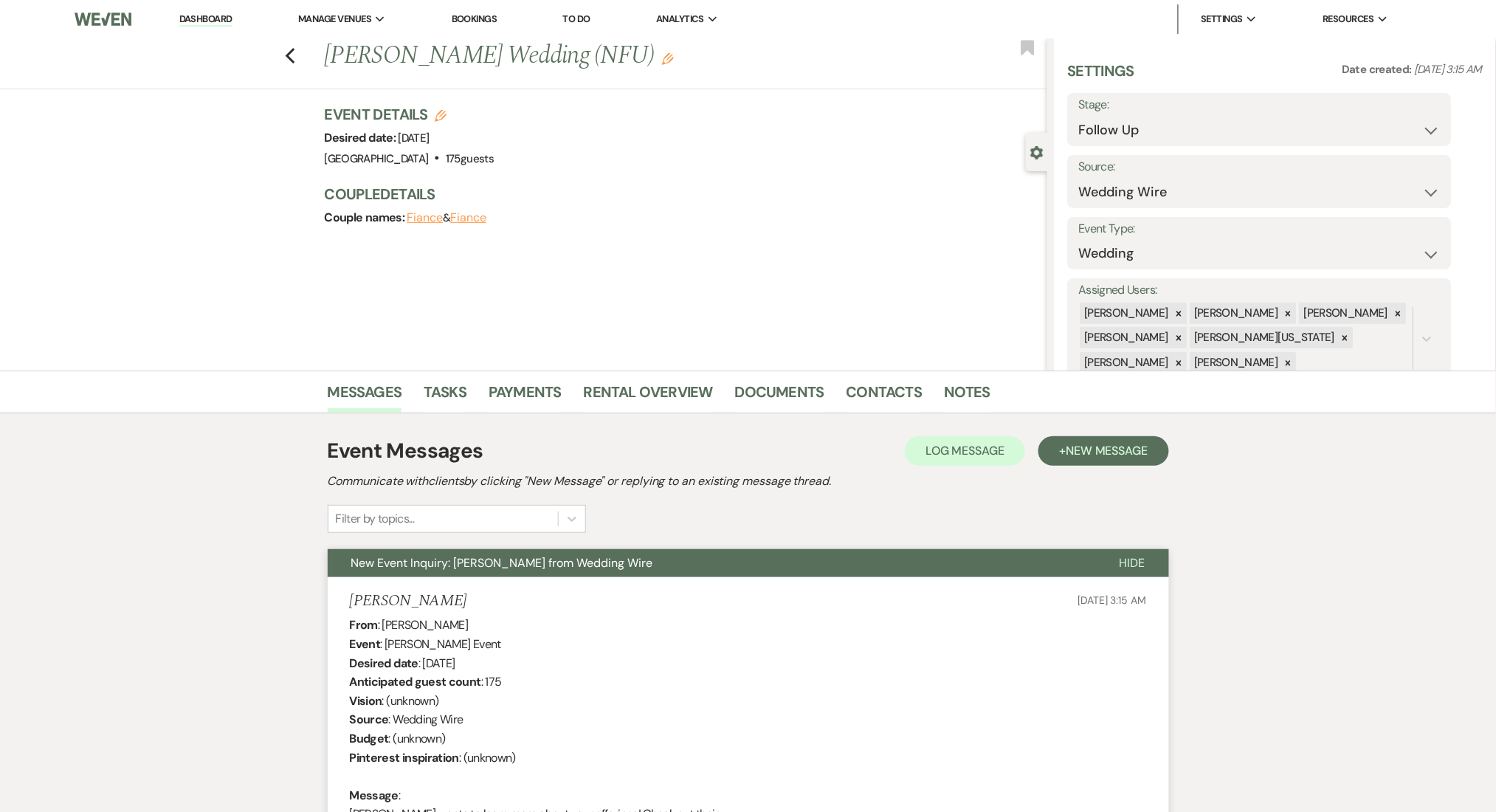
click at [662, 61] on icon "Edit" at bounding box center [668, 59] width 12 height 12
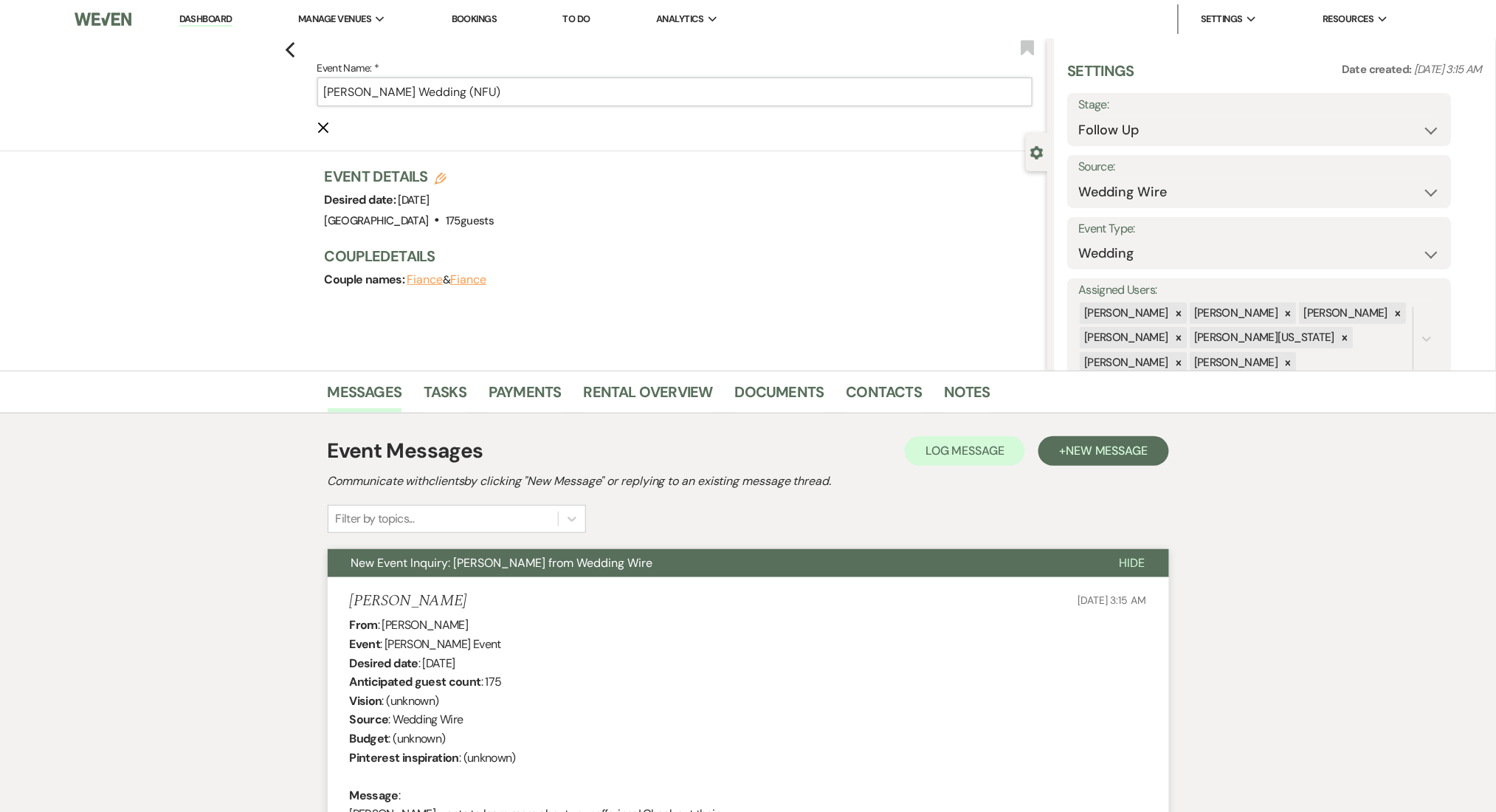
drag, startPoint x: 438, startPoint y: 90, endPoint x: 525, endPoint y: 90, distance: 87.0
click at [525, 90] on input "Ammons's Wedding (NFU)" at bounding box center [674, 92] width 715 height 29
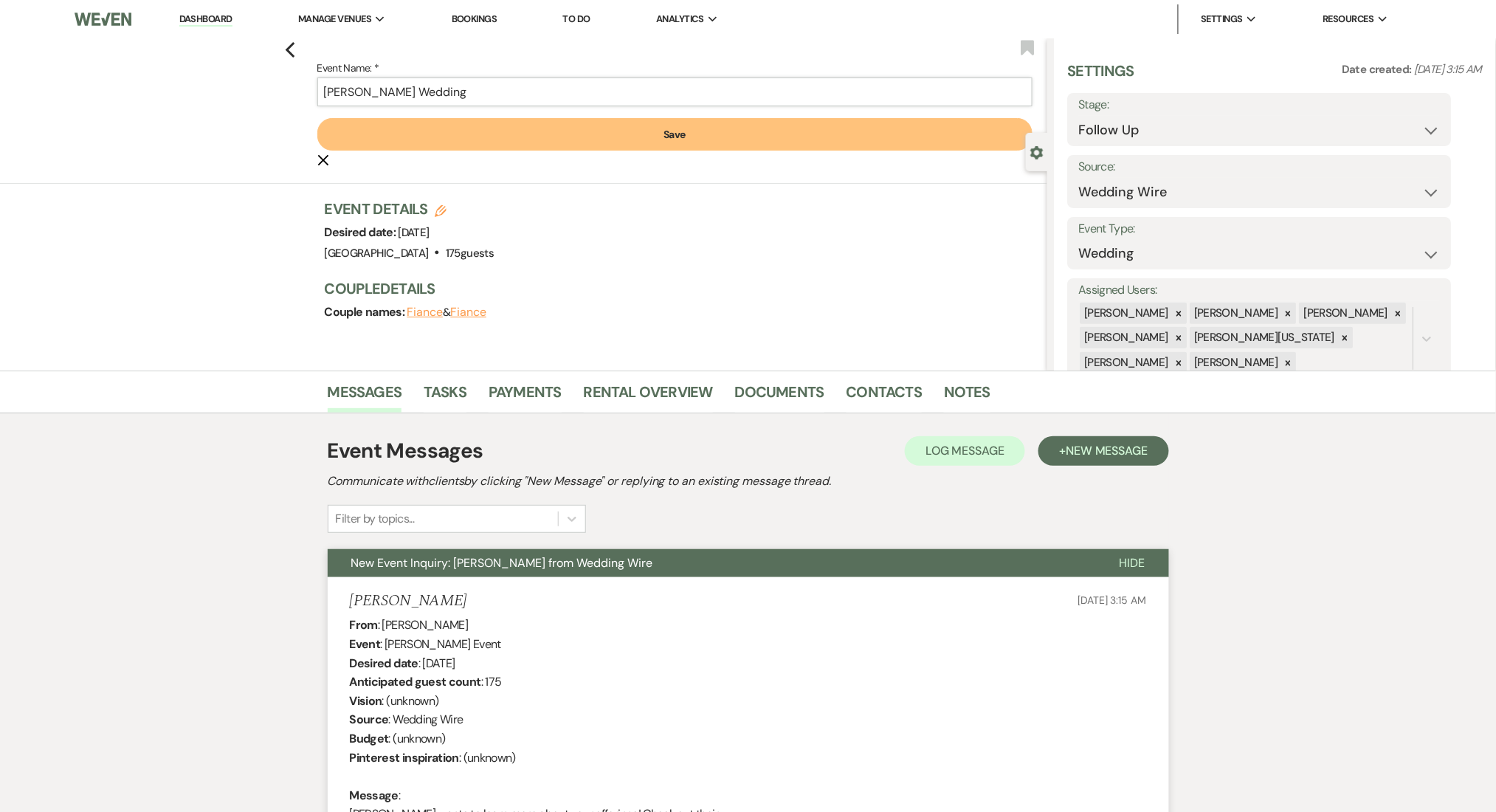
type input "Ammons's Wedding"
click at [565, 127] on button "Save" at bounding box center [674, 134] width 715 height 33
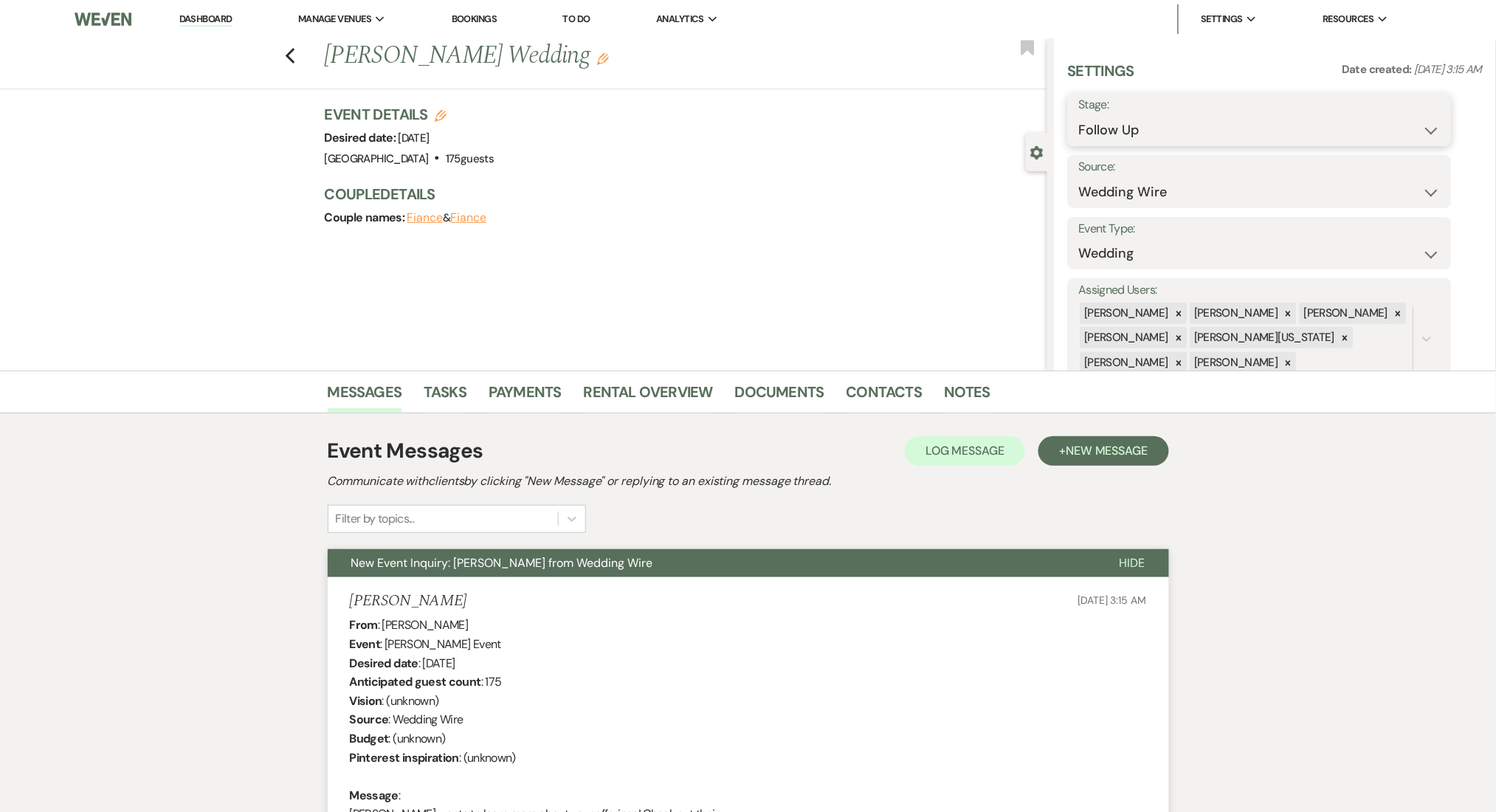
click at [1148, 116] on select "Inquiry Follow Up Tour Requested Tour Confirmed Toured Proposal Sent Booked Lost" at bounding box center [1260, 130] width 362 height 29
select select "1"
click at [1080, 116] on select "Inquiry Follow Up Tour Requested Tour Confirmed Toured Proposal Sent Booked Lost" at bounding box center [1260, 130] width 362 height 29
click at [1386, 116] on button "Save" at bounding box center [1410, 119] width 84 height 30
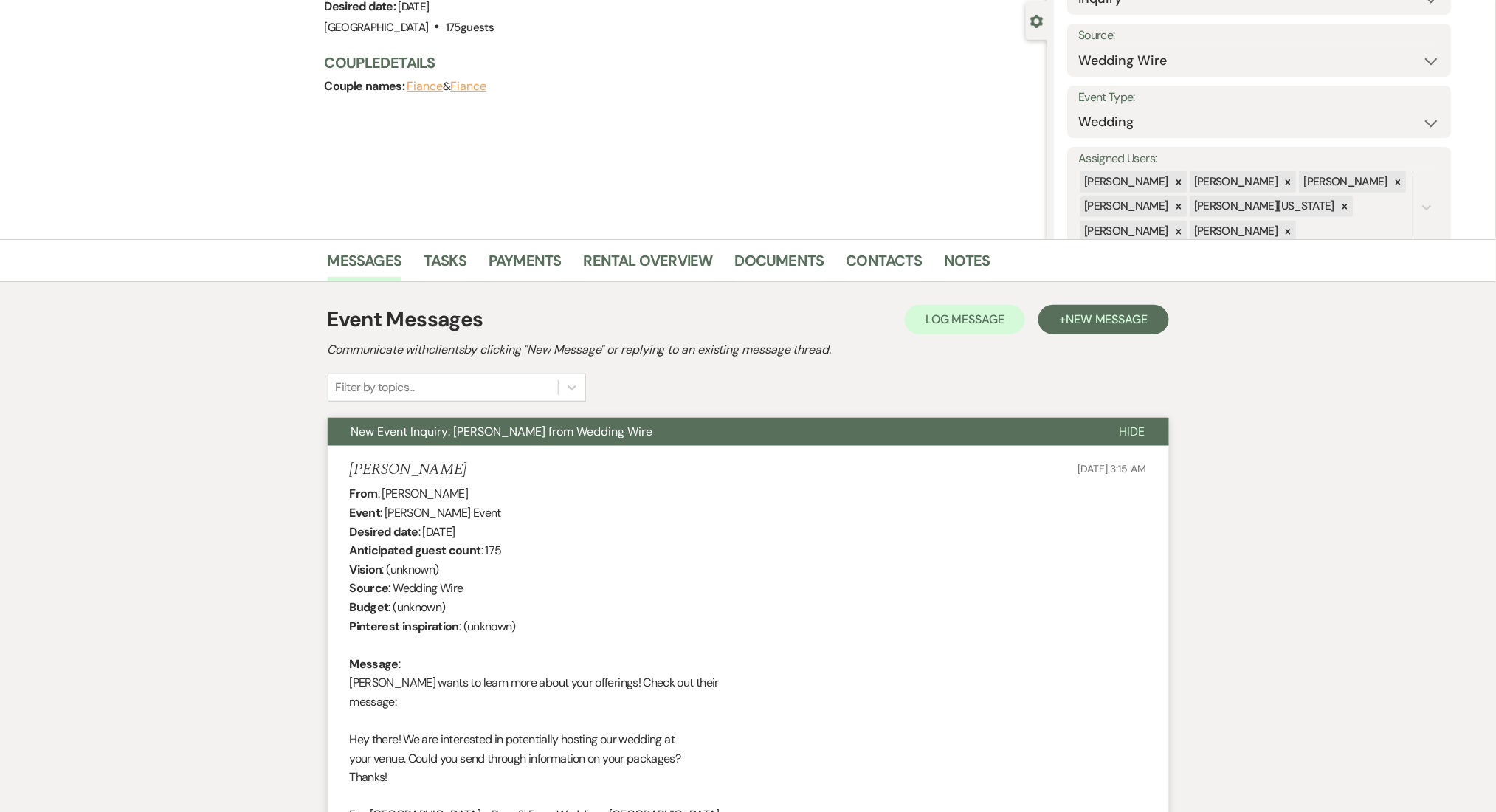
scroll to position [296, 0]
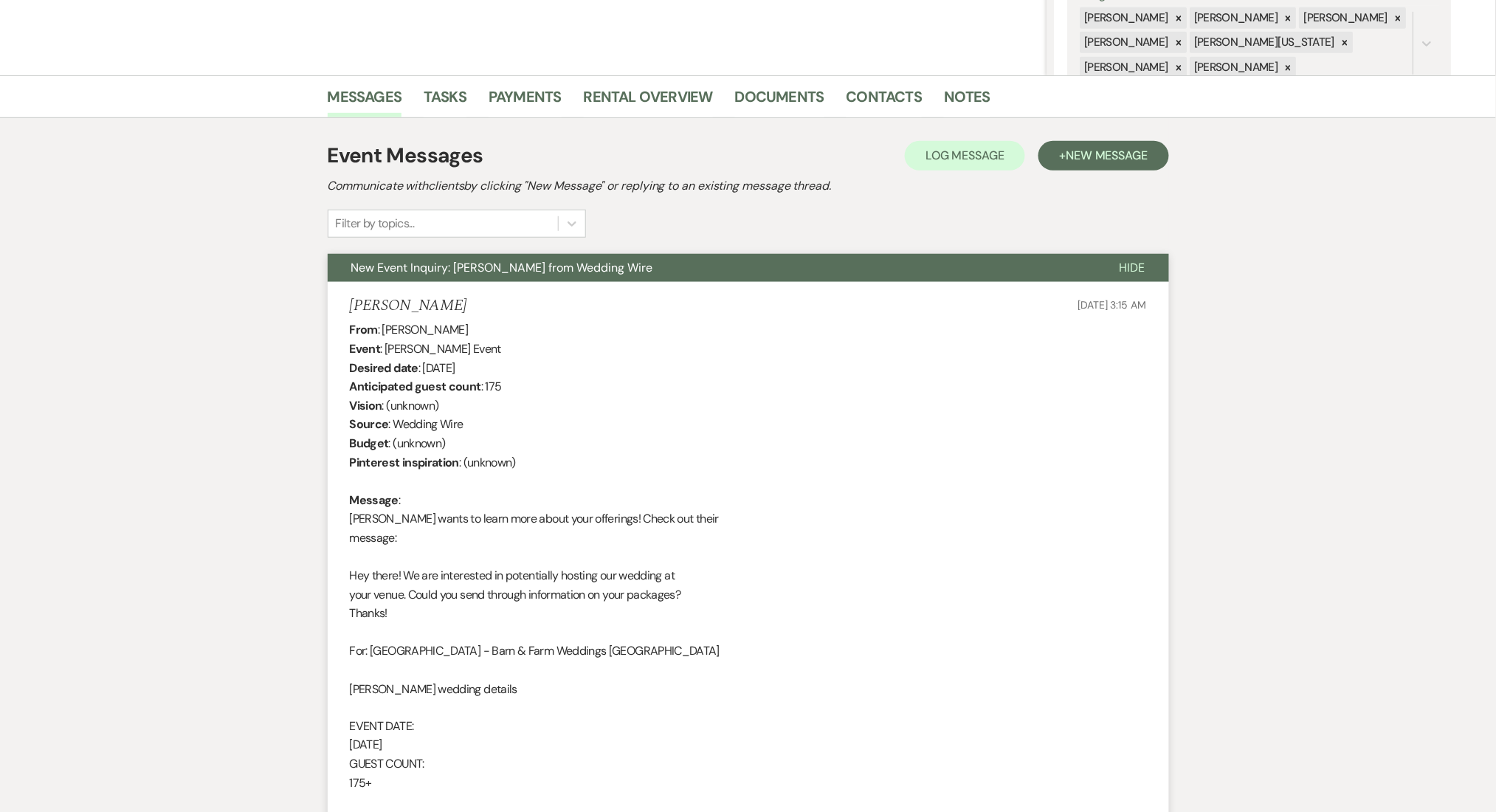
click at [397, 325] on div "From : Ammons Event : Ammons's Event Desired date : October 3rd 2026 Anticipate…" at bounding box center [748, 669] width 797 height 699
copy div "Ammons"
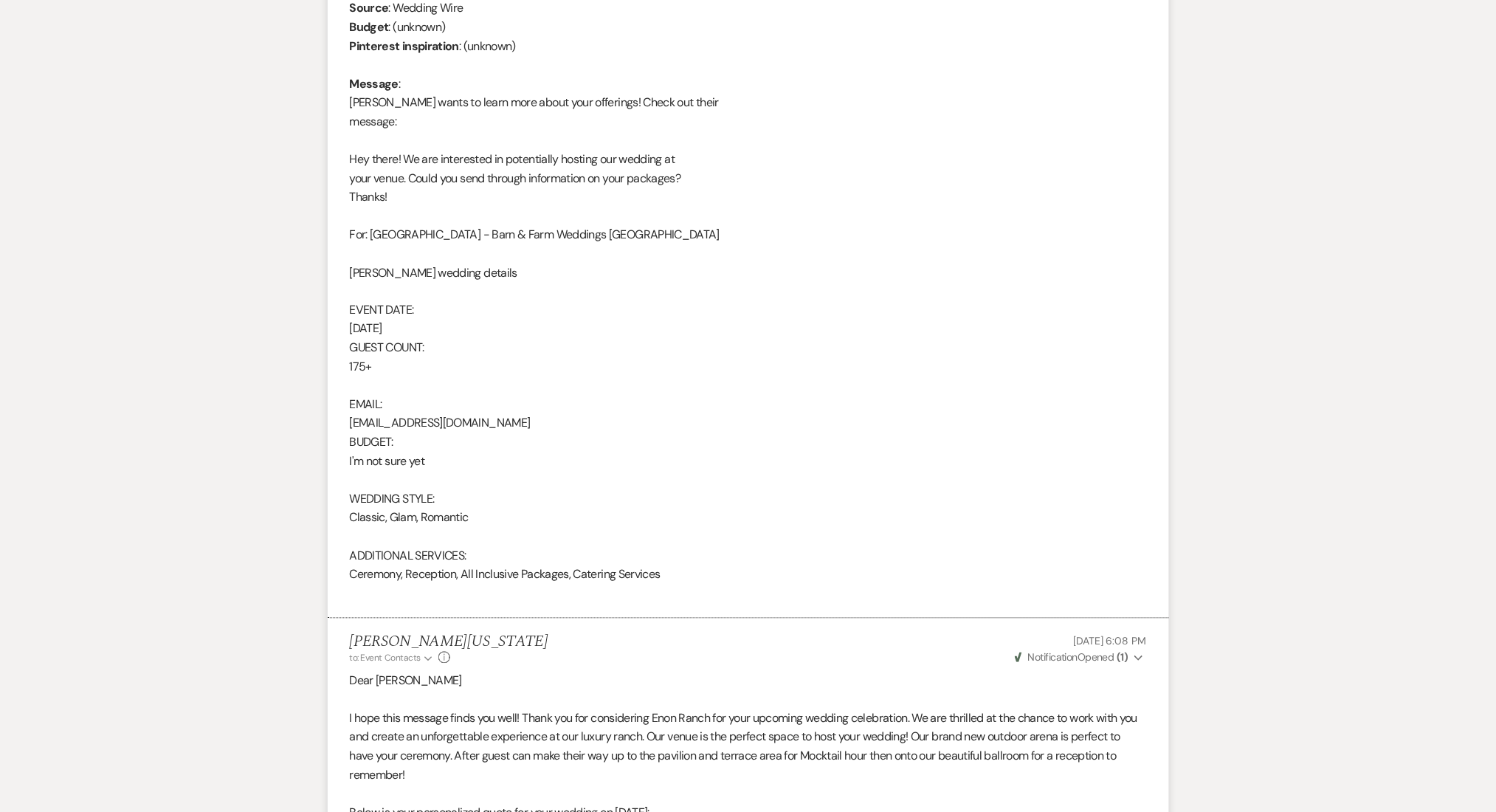
scroll to position [787, 0]
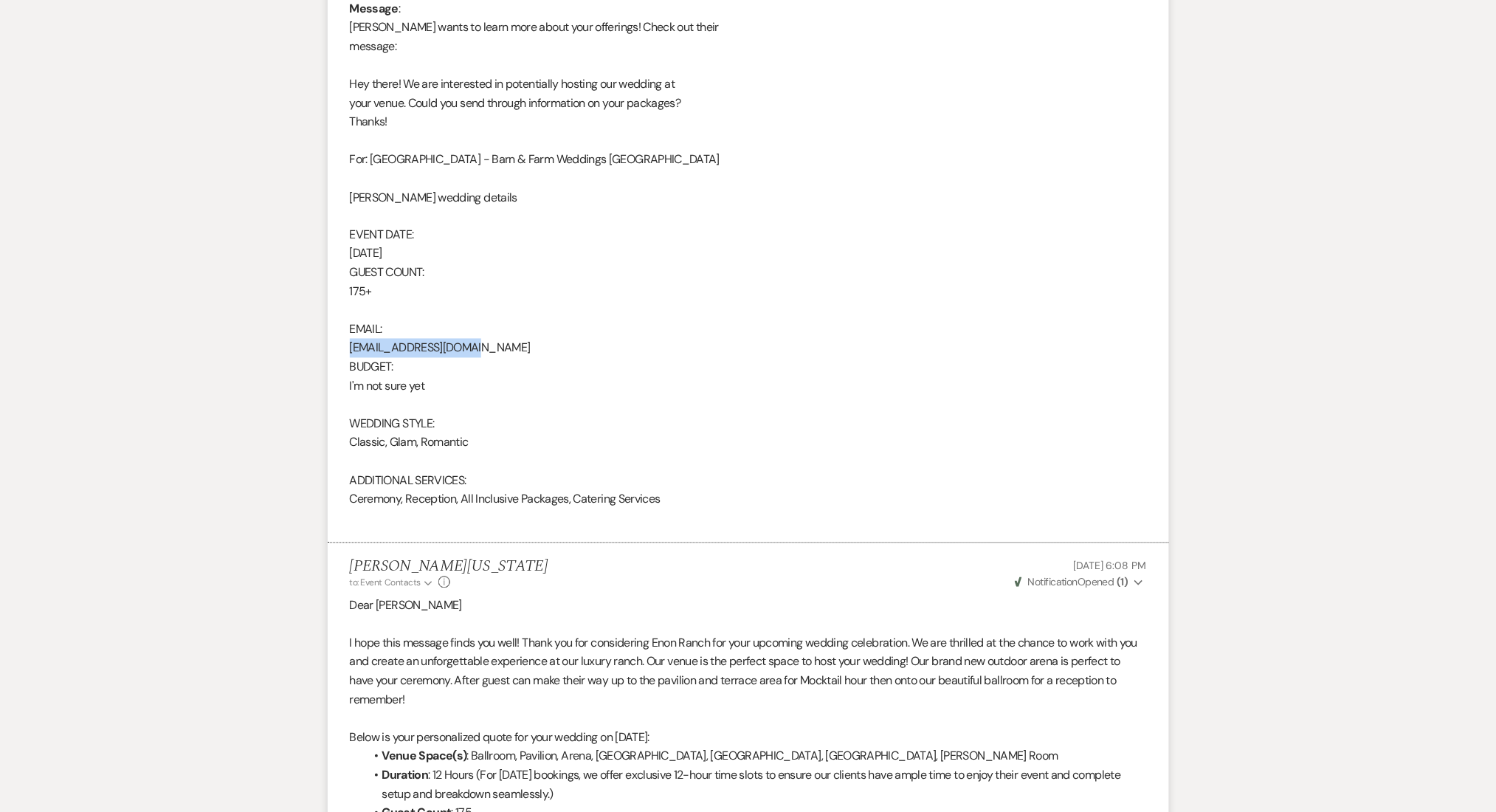
drag, startPoint x: 478, startPoint y: 345, endPoint x: 344, endPoint y: 347, distance: 134.0
click at [344, 347] on li "Ammons Jun 10, 2025, 3:15 AM From : Ammons Event : Ammons's Event Desired date …" at bounding box center [748, 167] width 842 height 753
copy div "rnvalerie69@gmail.com"
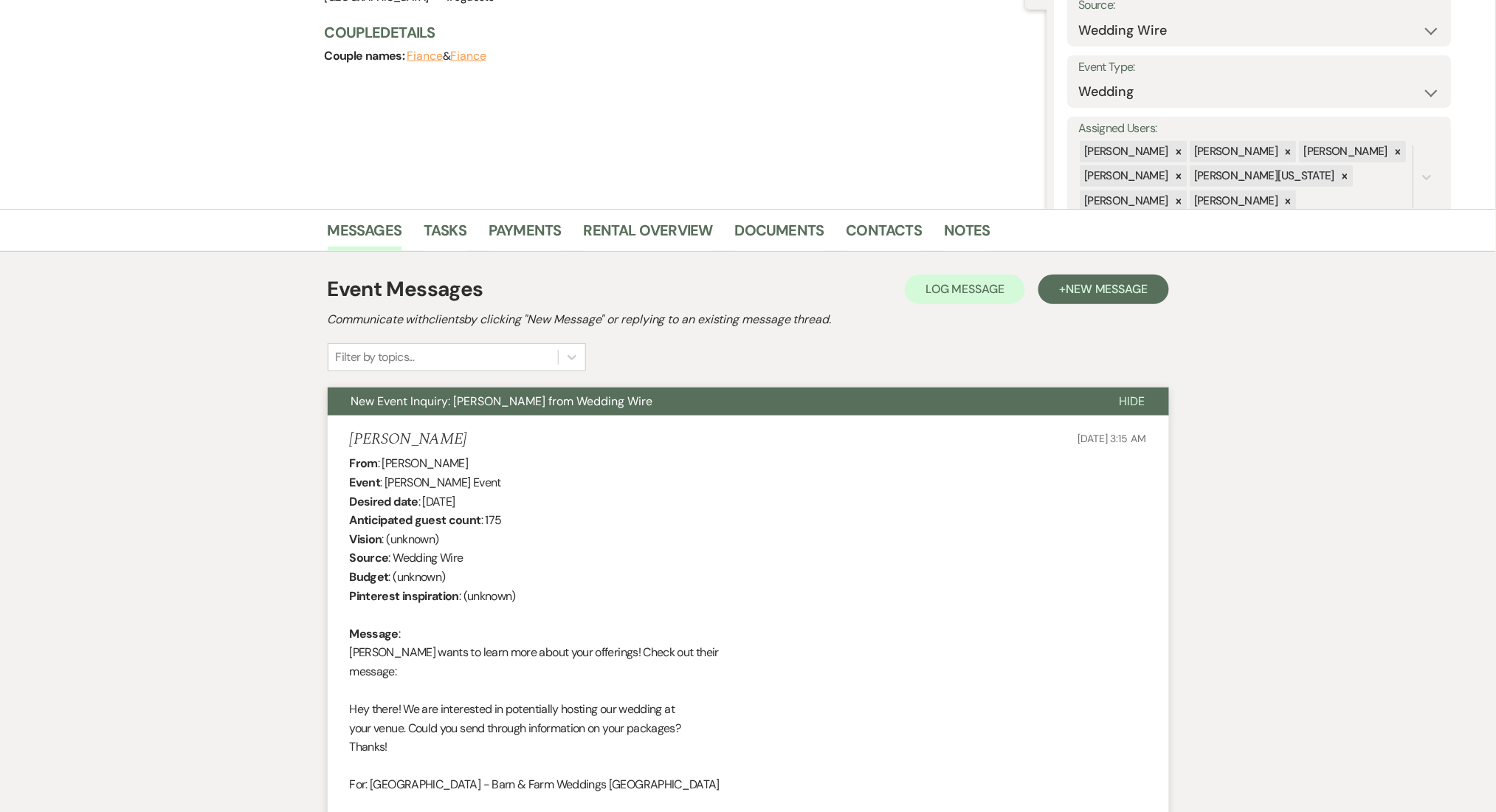
scroll to position [80, 0]
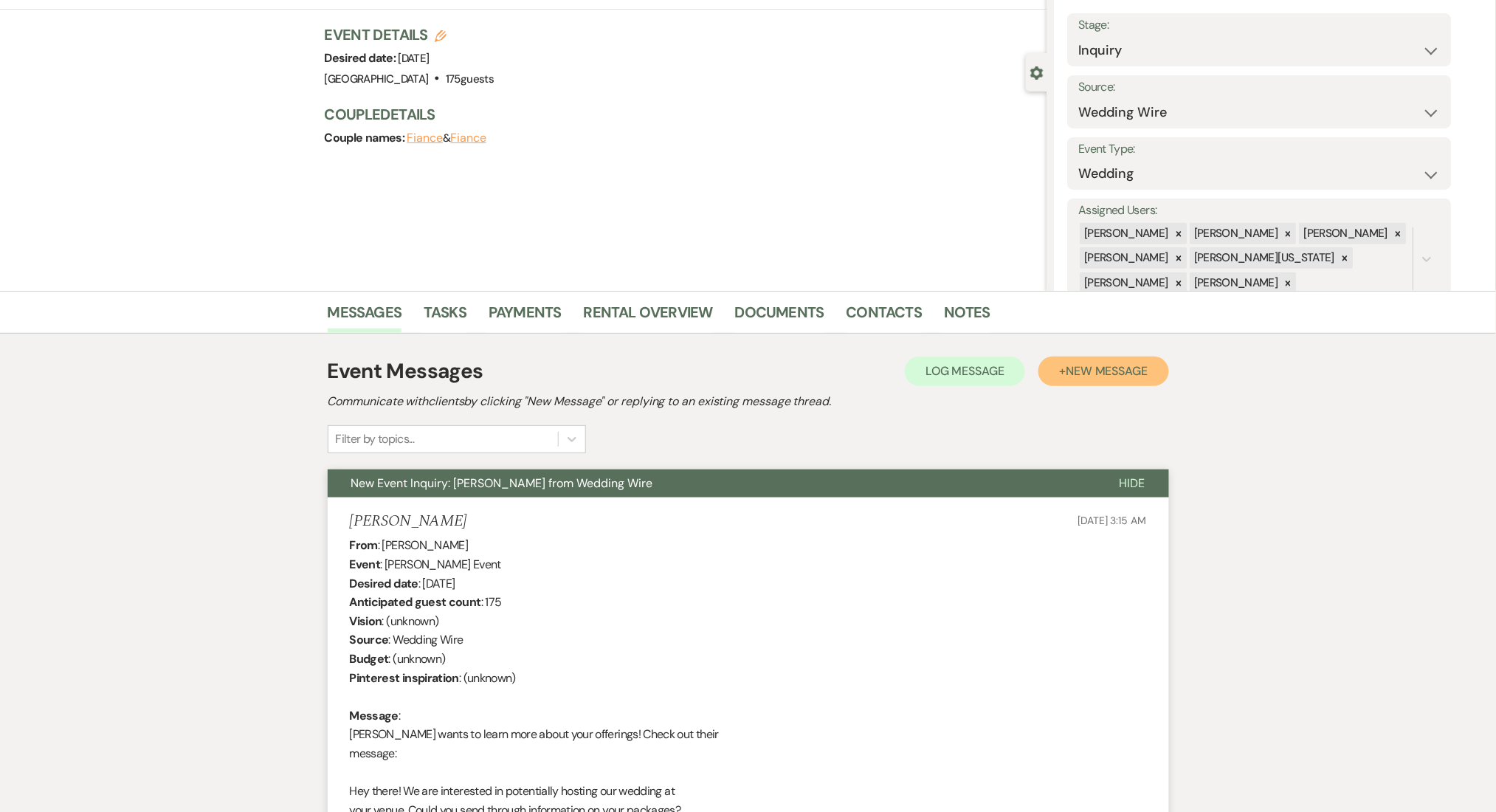
click at [1076, 378] on button "+ New Message" at bounding box center [1103, 371] width 130 height 30
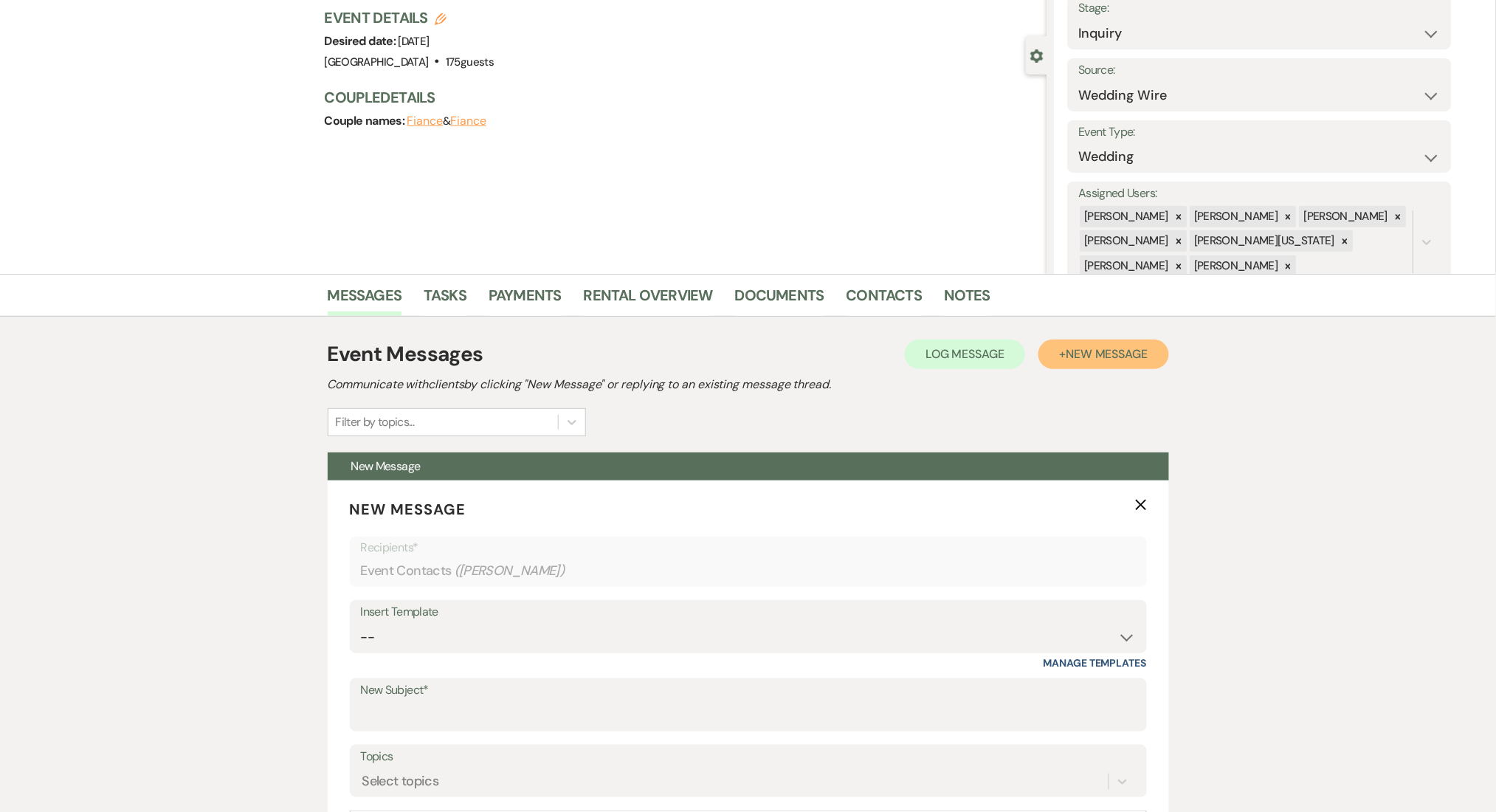
scroll to position [572, 0]
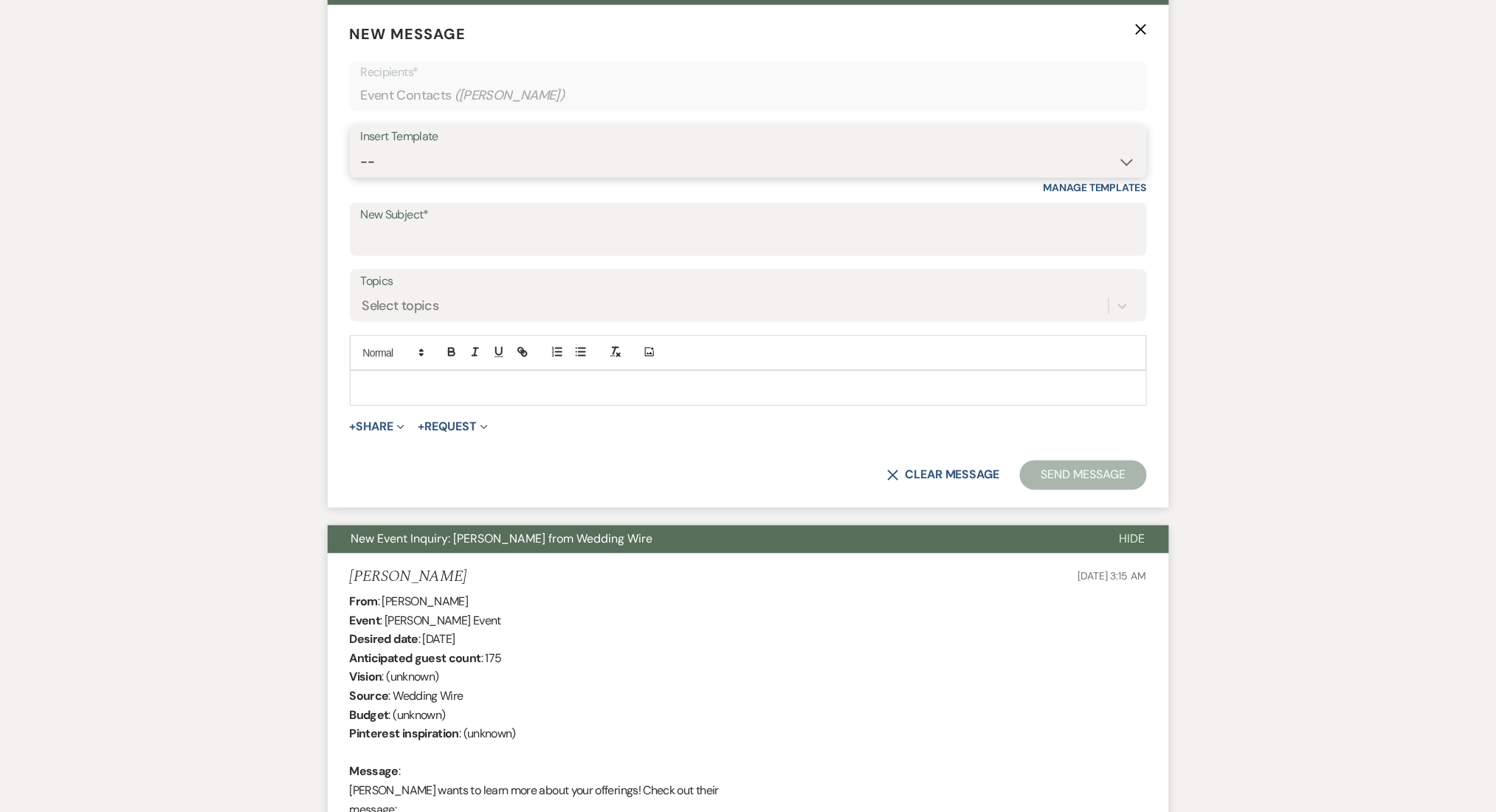
click at [458, 151] on select "-- Inquiry Follow Up Email #2 Contract Sending Template Payment Template Rental…" at bounding box center [748, 162] width 775 height 29
select select "4434"
click at [361, 147] on select "-- Inquiry Follow Up Email #2 Contract Sending Template Payment Template Rental…" at bounding box center [748, 162] width 775 height 29
type input "Enon Ranch Quote Follow up"
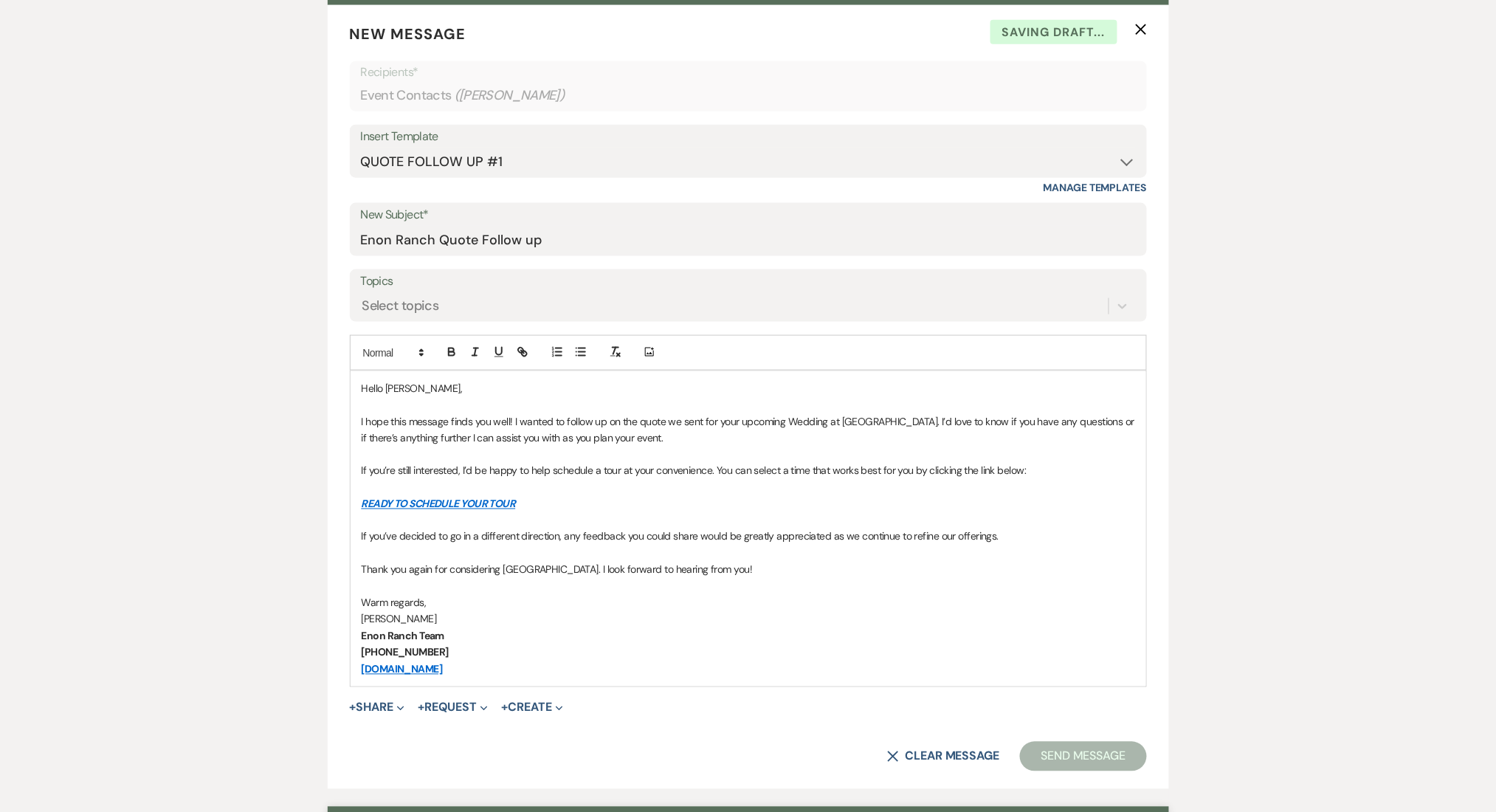
drag, startPoint x: 222, startPoint y: 468, endPoint x: 303, endPoint y: 421, distance: 93.6
click at [609, 311] on div "Select topics" at bounding box center [734, 306] width 748 height 26
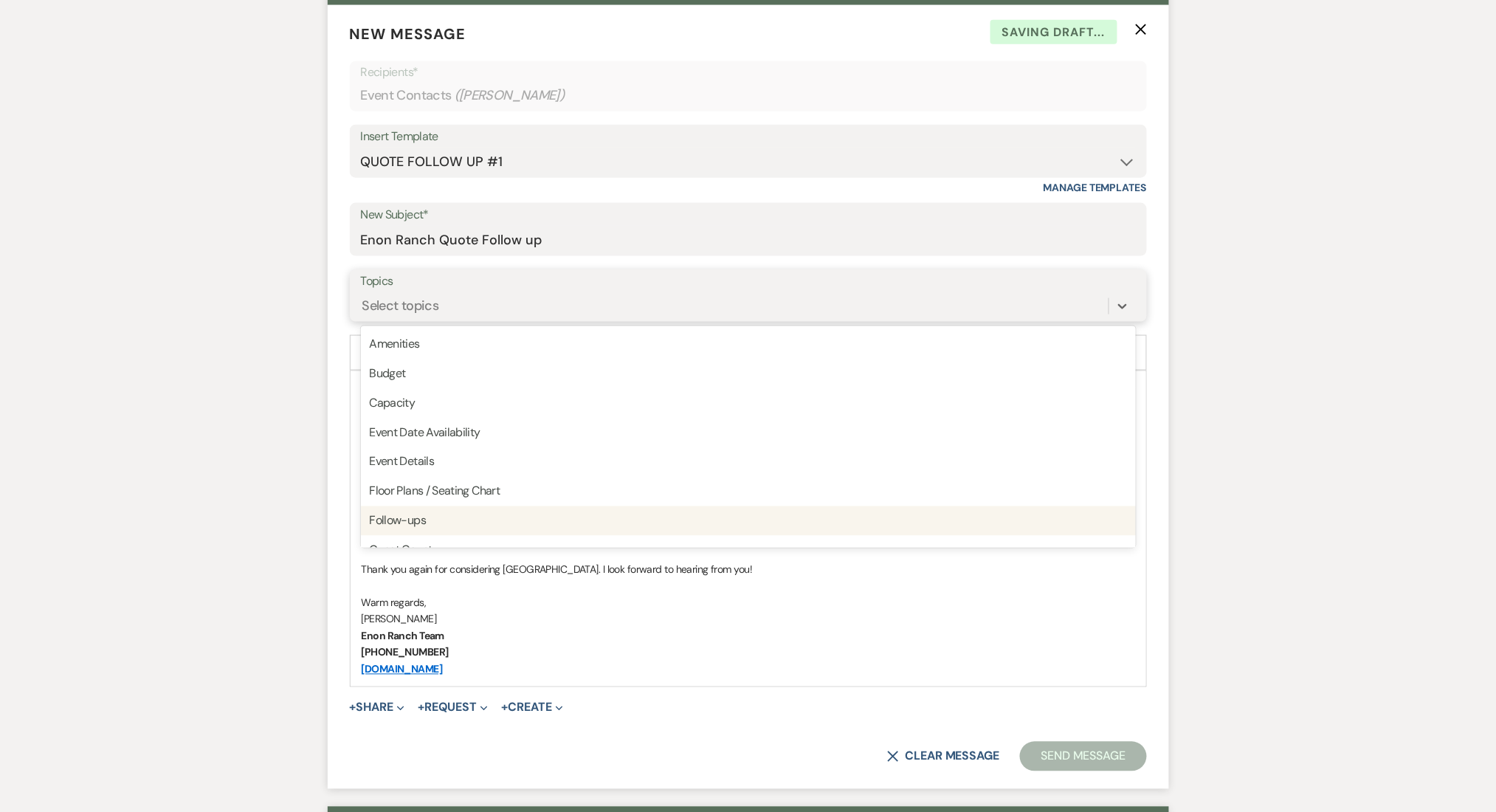
click at [506, 514] on div "Follow-ups" at bounding box center [748, 521] width 775 height 30
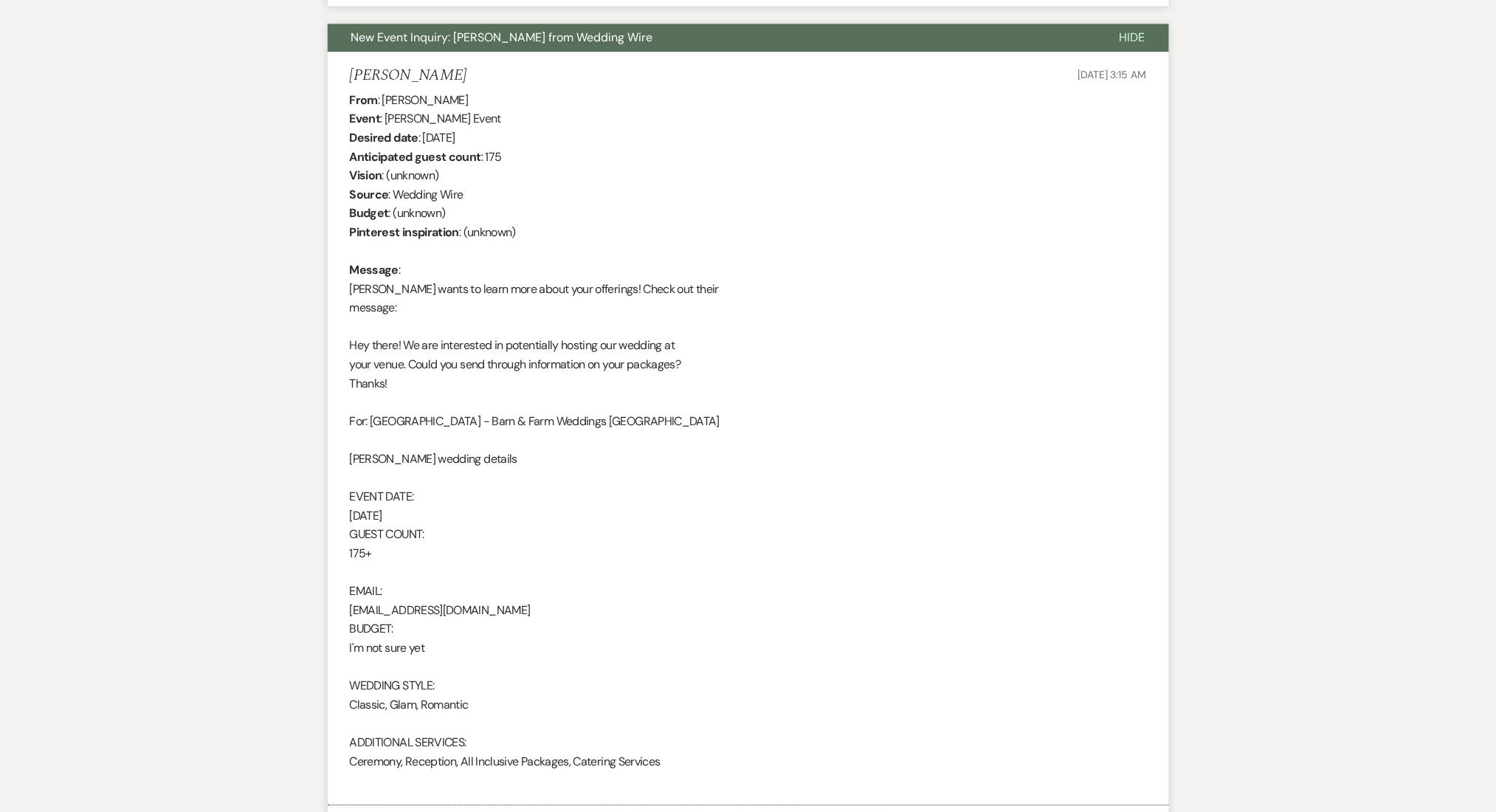
scroll to position [1065, 0]
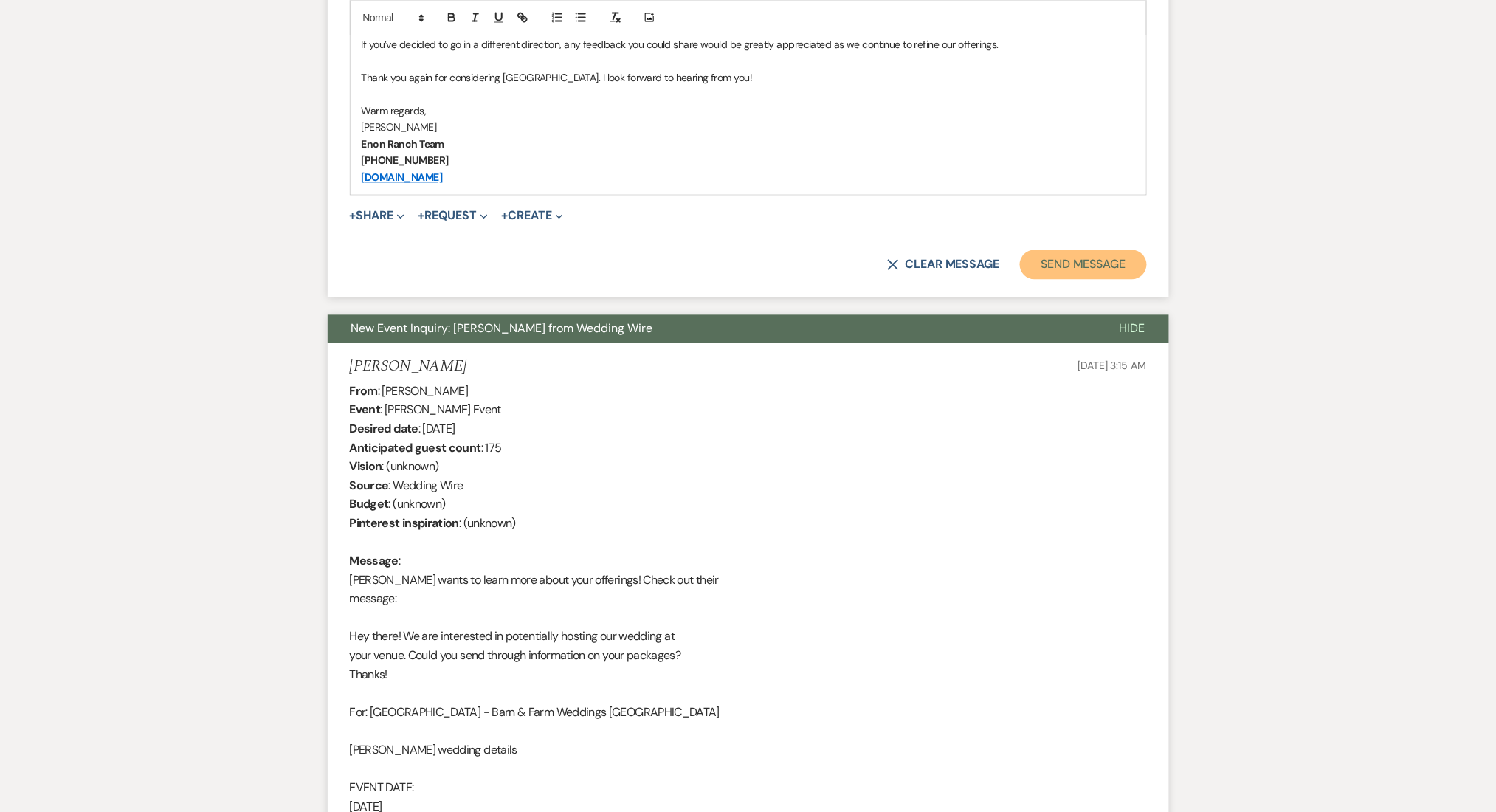
click at [1063, 271] on button "Send Message" at bounding box center [1083, 264] width 126 height 30
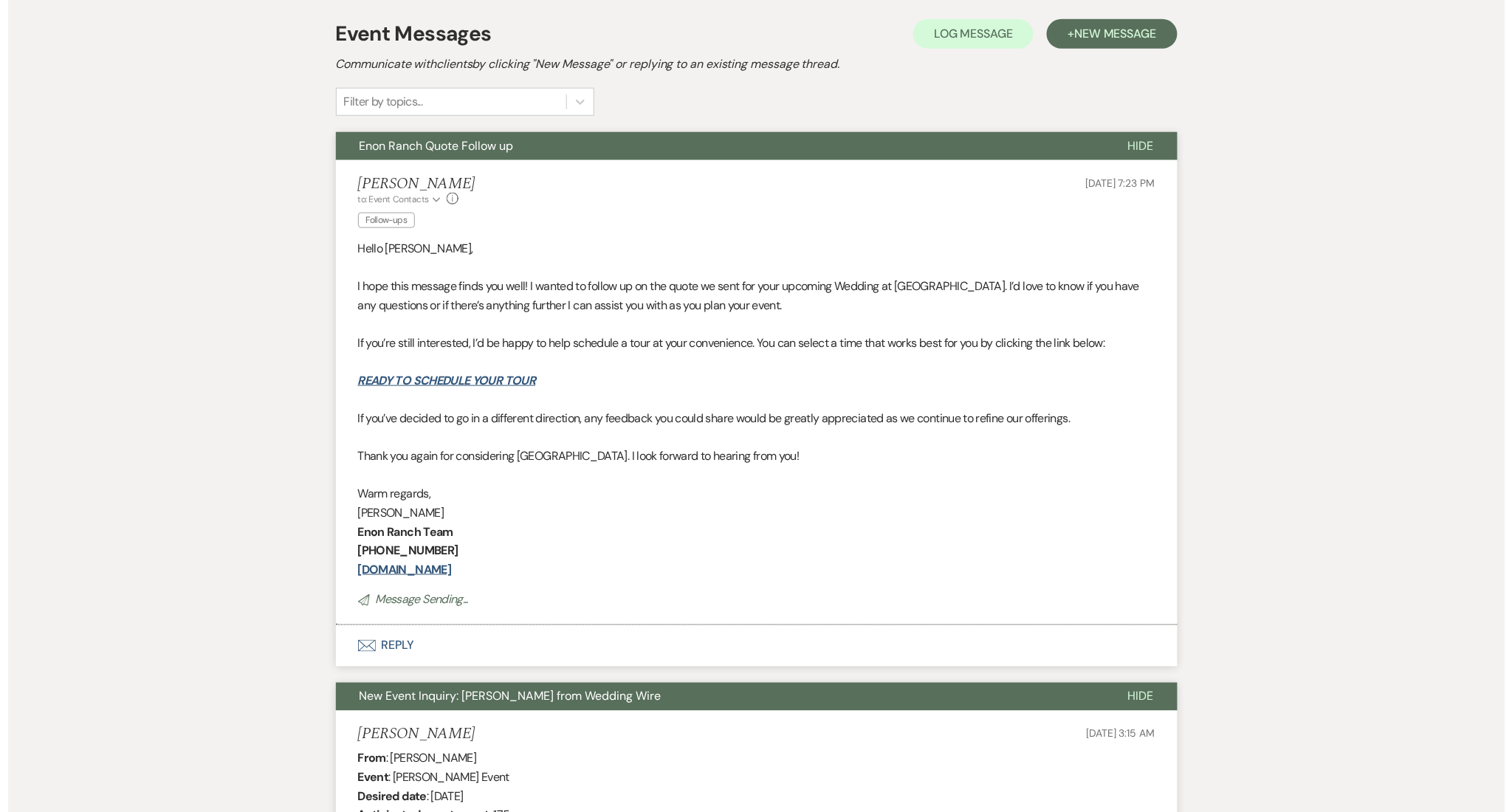
scroll to position [0, 0]
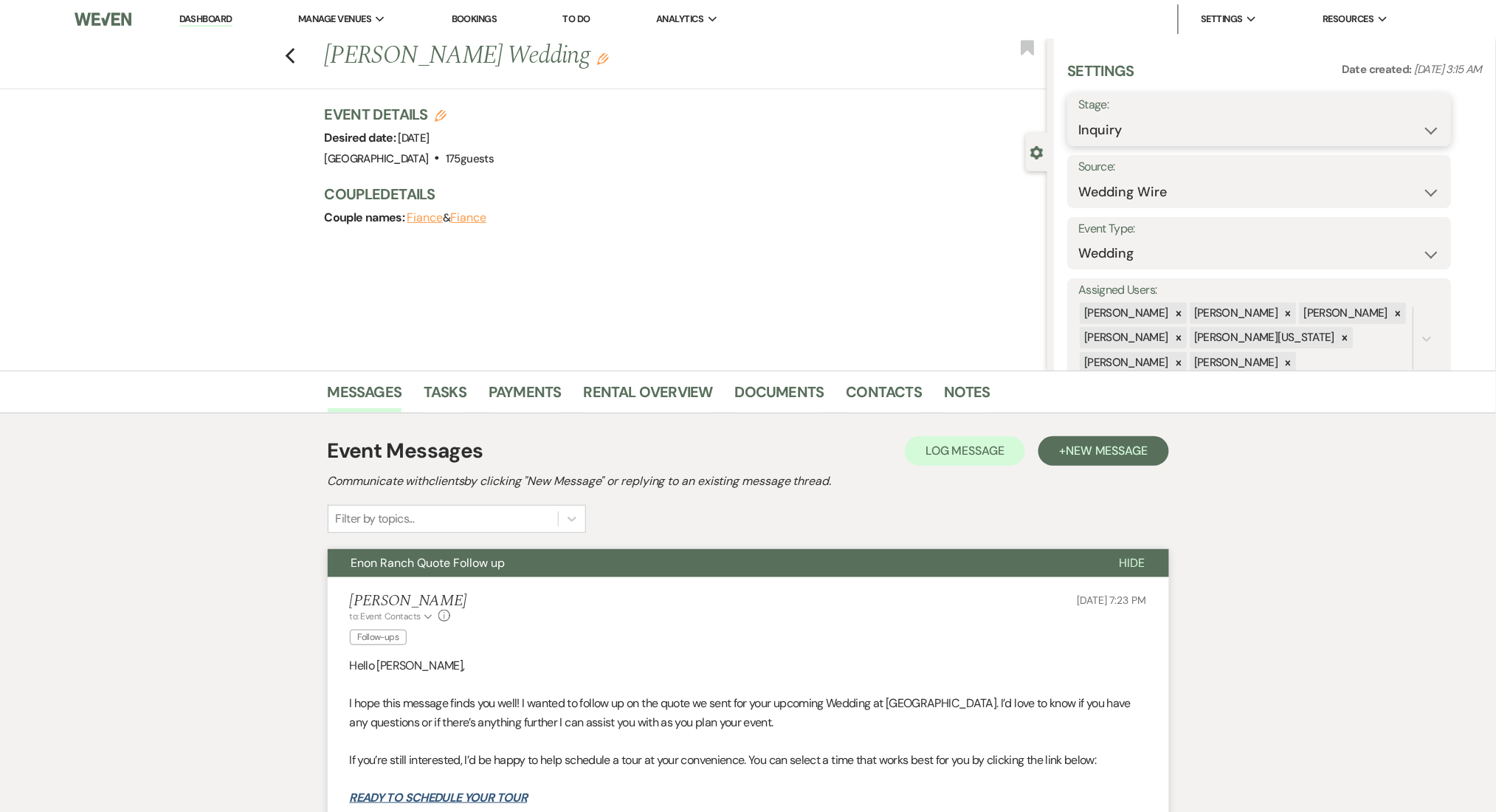
click at [1161, 128] on select "Inquiry Follow Up Tour Requested Tour Confirmed Toured Proposal Sent Booked Lost" at bounding box center [1260, 130] width 362 height 29
click at [1080, 116] on select "Inquiry Follow Up Tour Requested Tour Confirmed Toured Proposal Sent Booked Lost" at bounding box center [1260, 130] width 362 height 29
click at [582, 204] on h3 "Couple Details" at bounding box center [678, 194] width 708 height 21
click at [888, 402] on link "Contacts" at bounding box center [885, 396] width 76 height 33
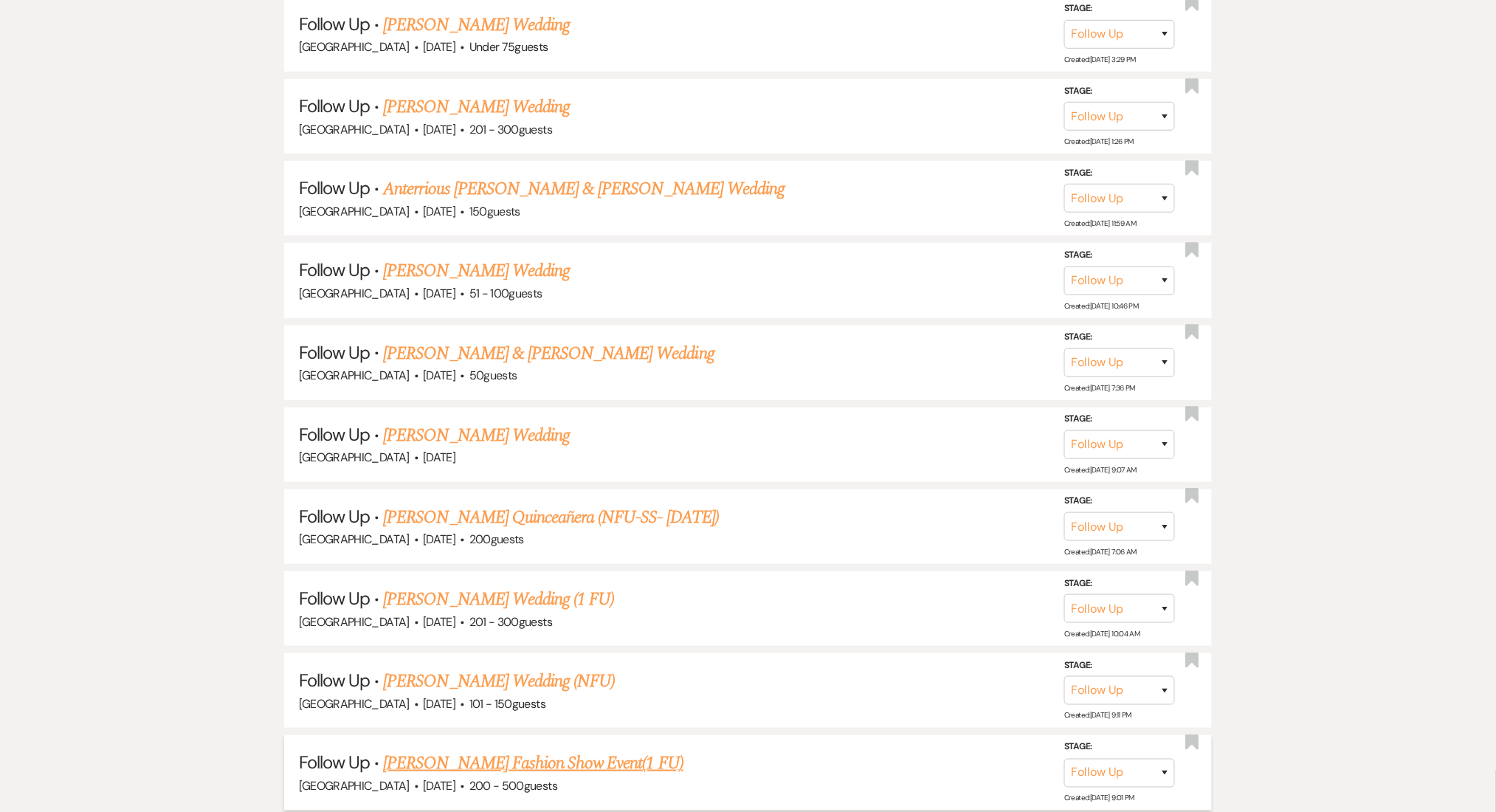
drag, startPoint x: 0, startPoint y: 0, endPoint x: 488, endPoint y: 630, distance: 796.9
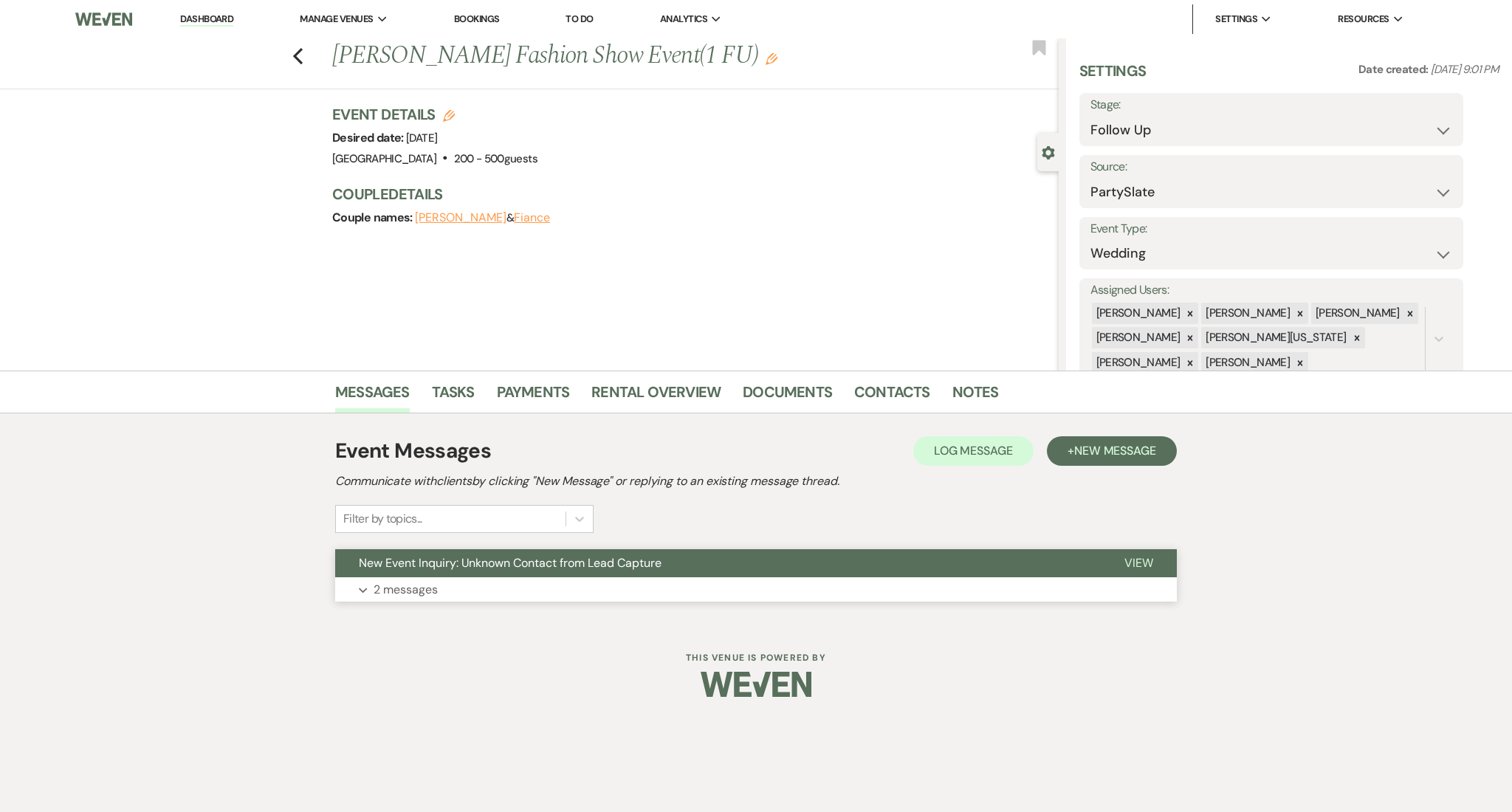
click at [488, 582] on button "Expand 2 messages" at bounding box center [756, 590] width 842 height 25
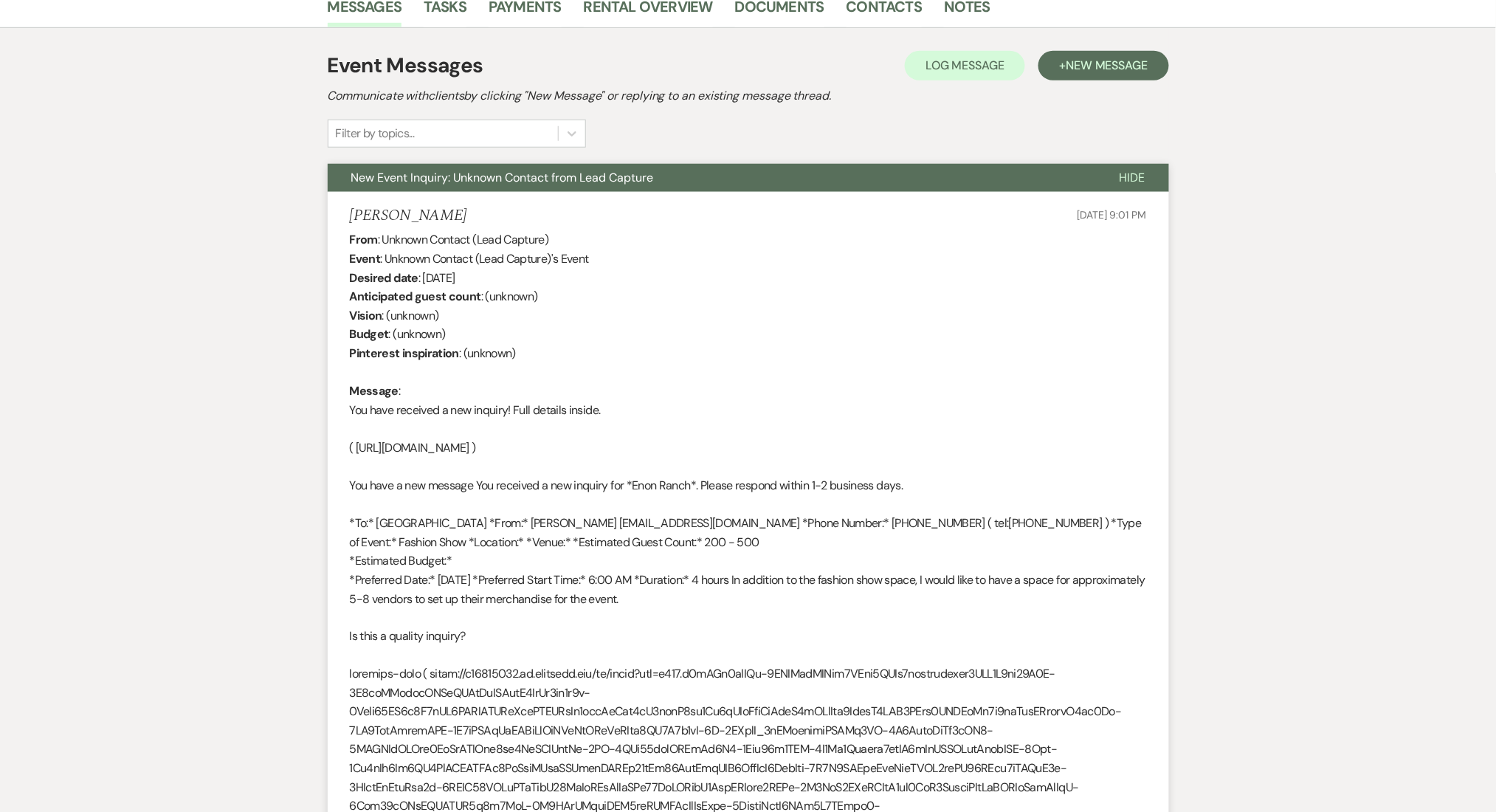
scroll to position [393, 0]
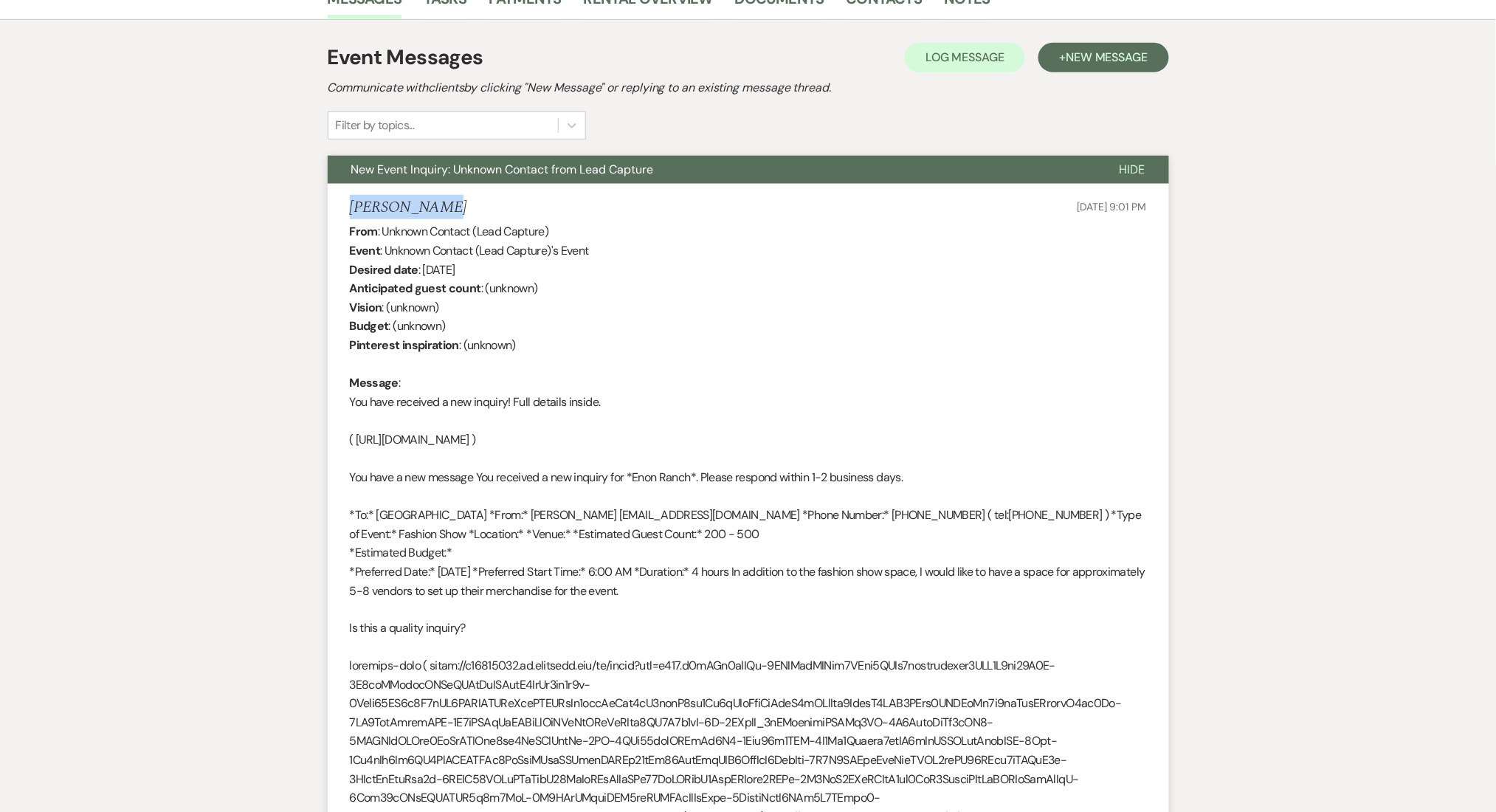
drag, startPoint x: 451, startPoint y: 211, endPoint x: 293, endPoint y: 212, distance: 158.0
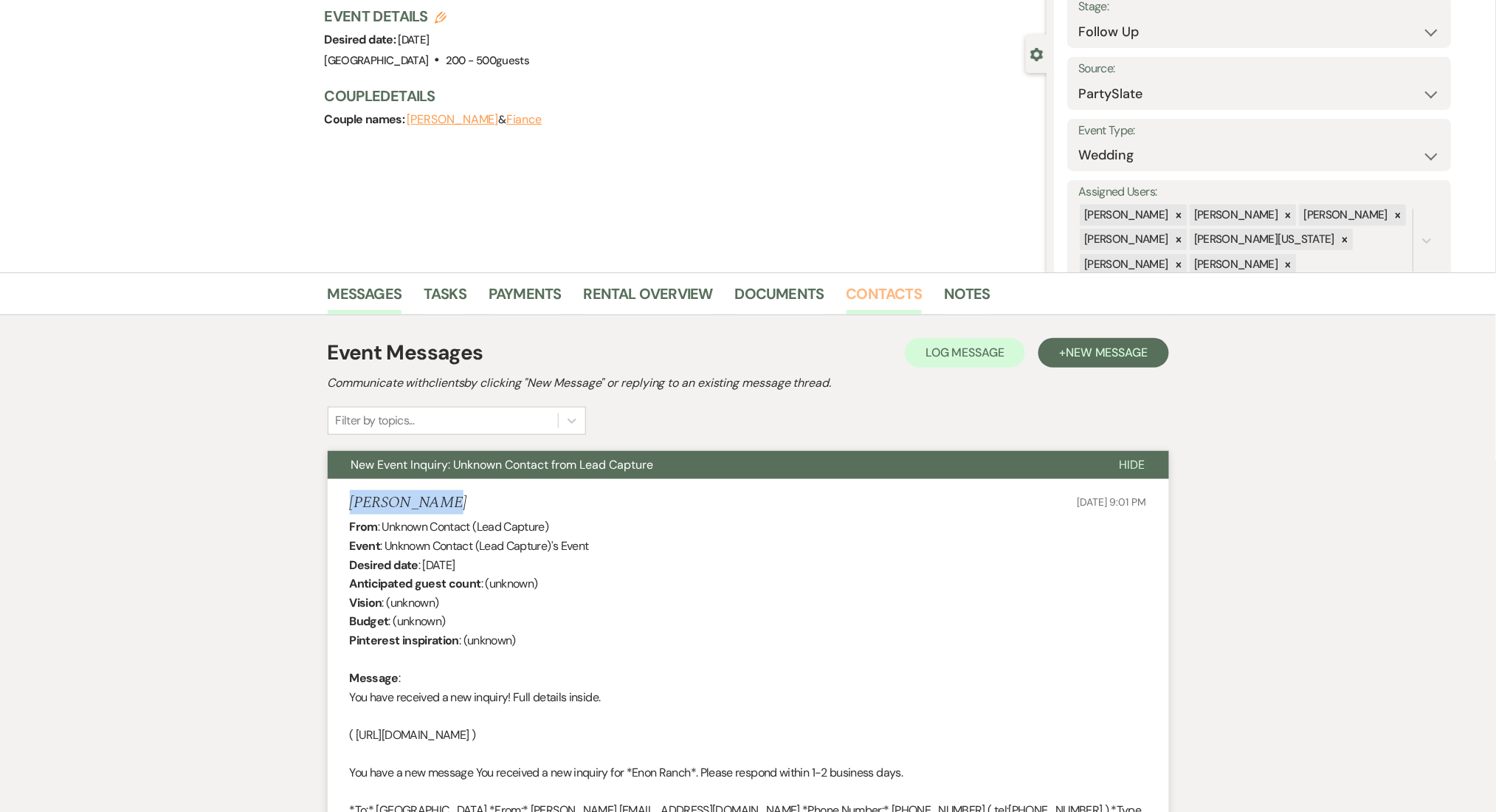
click at [902, 293] on link "Contacts" at bounding box center [885, 299] width 76 height 33
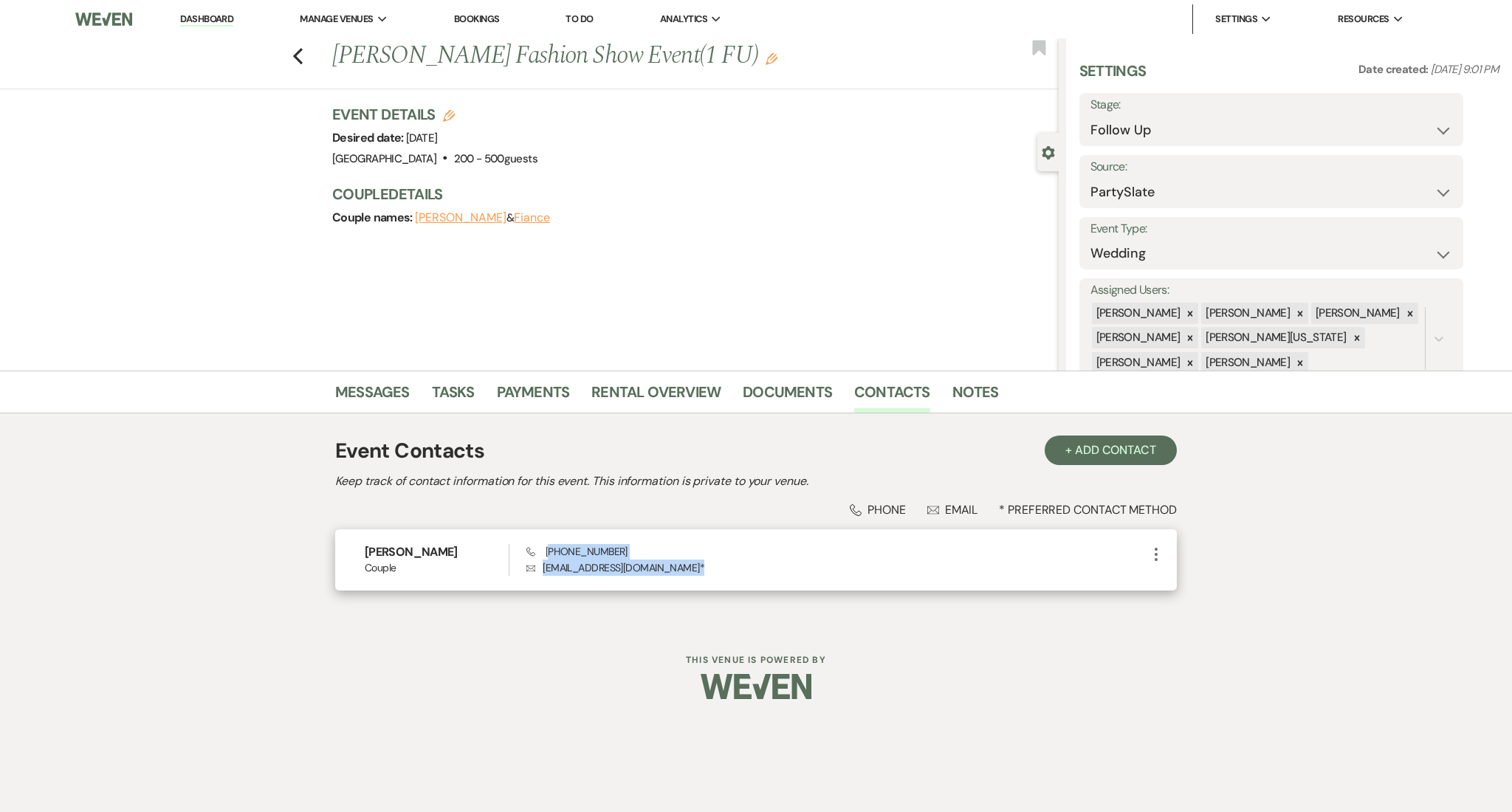
drag, startPoint x: 651, startPoint y: 567, endPoint x: 549, endPoint y: 550, distance: 103.4
click at [549, 550] on div "Phone [PHONE_NUMBER] Envelope [EMAIL_ADDRESS][DOMAIN_NAME] *" at bounding box center [837, 559] width 621 height 32
copy div "818) 721-7670 Envelope [EMAIL_ADDRESS][DOMAIN_NAME] *"
click at [345, 387] on link "Messages" at bounding box center [372, 396] width 75 height 33
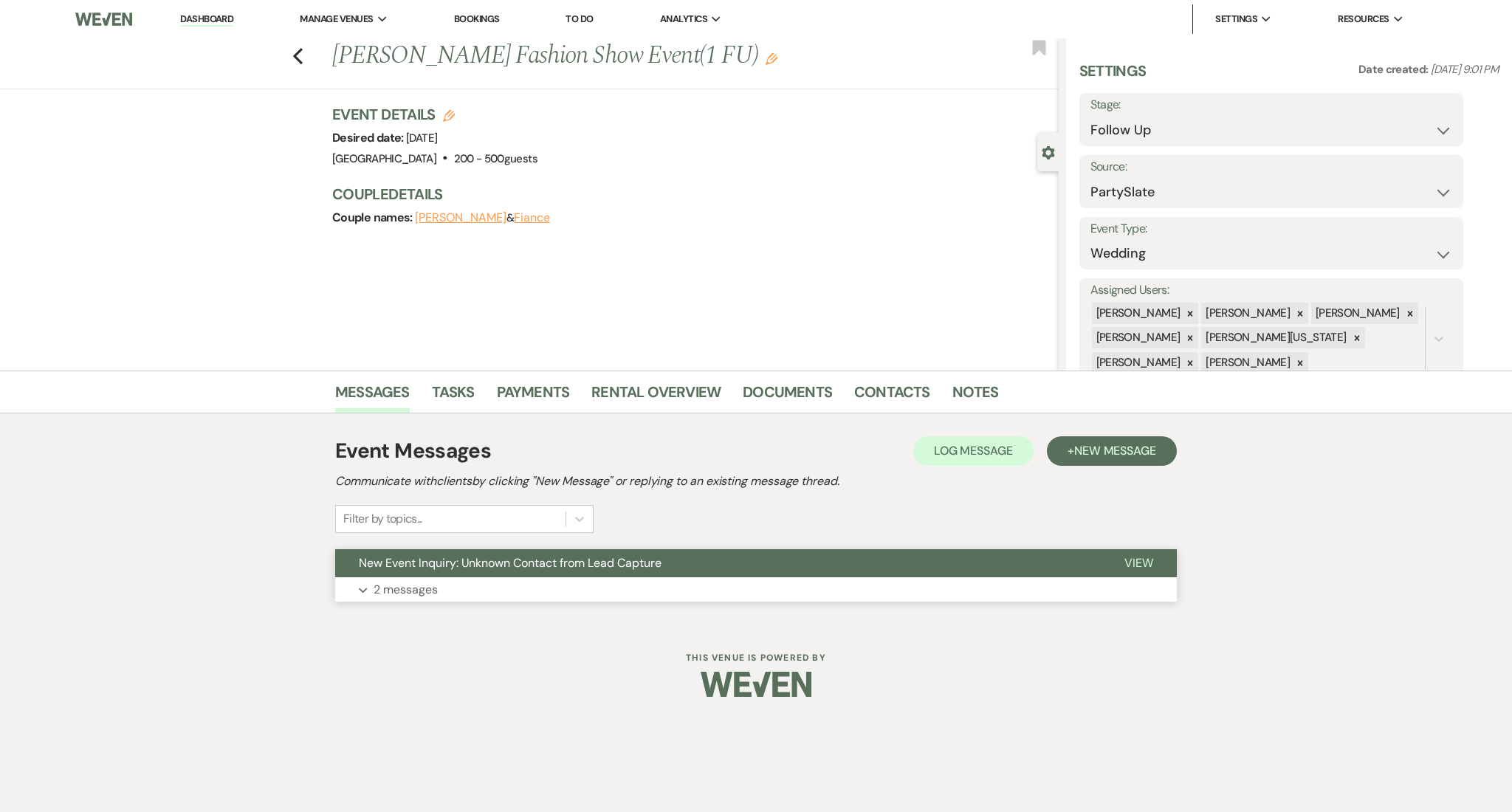
click at [488, 584] on button "Expand 2 messages" at bounding box center [756, 590] width 842 height 25
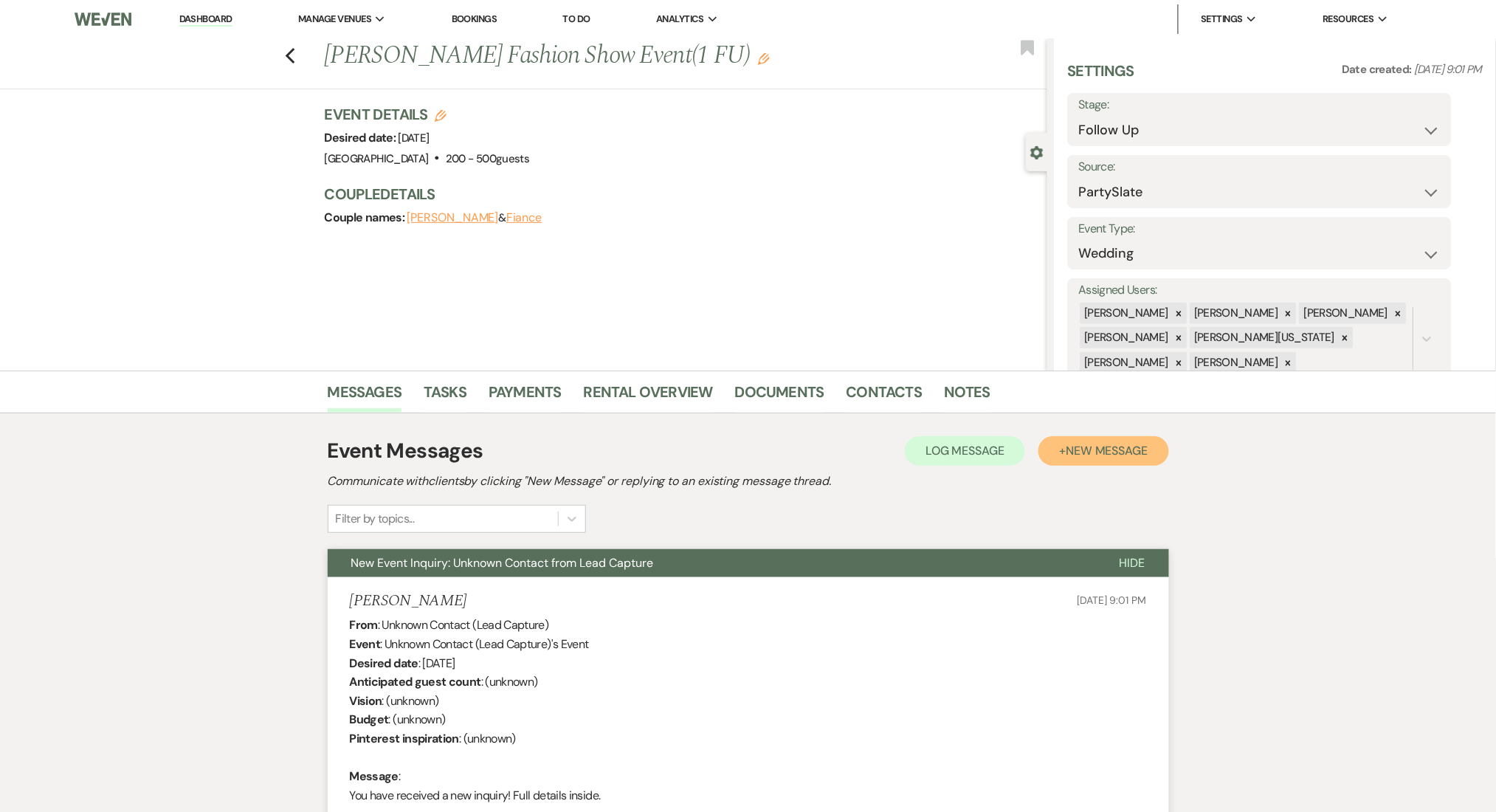
click at [1113, 436] on button "+ New Message" at bounding box center [1103, 451] width 130 height 30
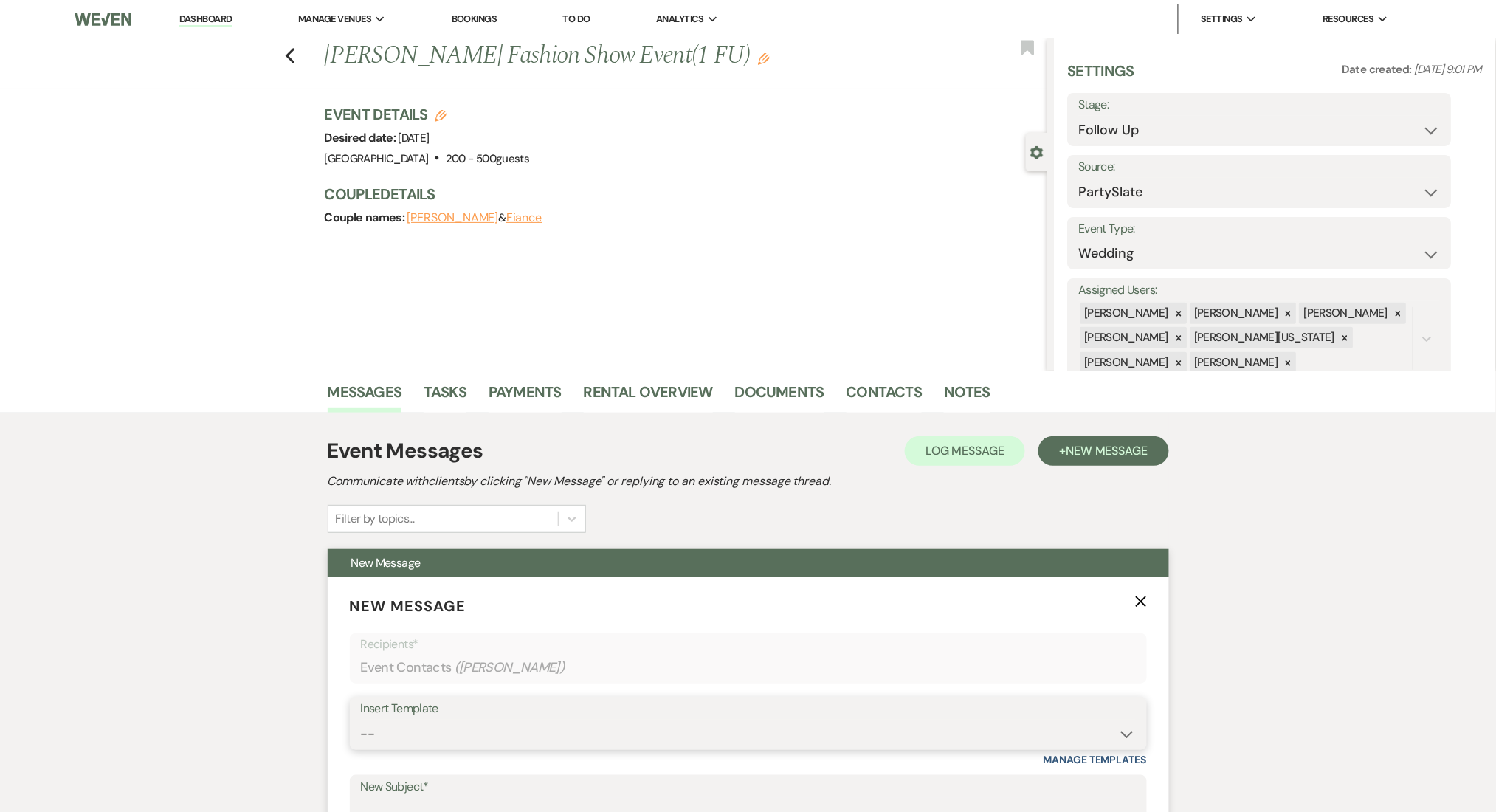
click at [482, 736] on select "-- Inquiry Follow Up Email #2 Contract Sending Template Payment Template Rental…" at bounding box center [748, 733] width 775 height 29
select select "4434"
click at [361, 719] on select "-- Inquiry Follow Up Email #2 Contract Sending Template Payment Template Rental…" at bounding box center [748, 733] width 775 height 29
type input "Enon Ranch Quote Follow up"
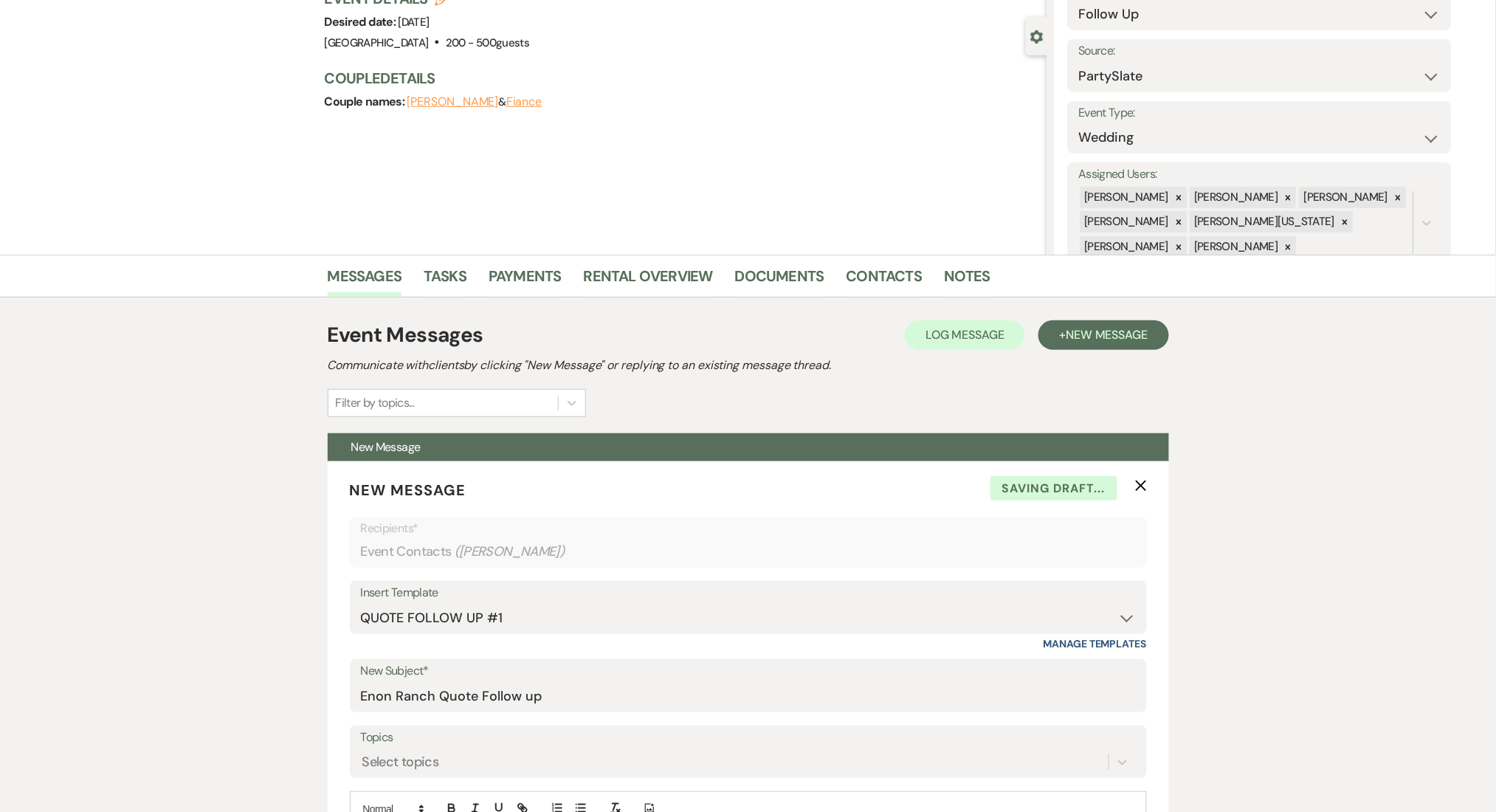
scroll to position [393, 0]
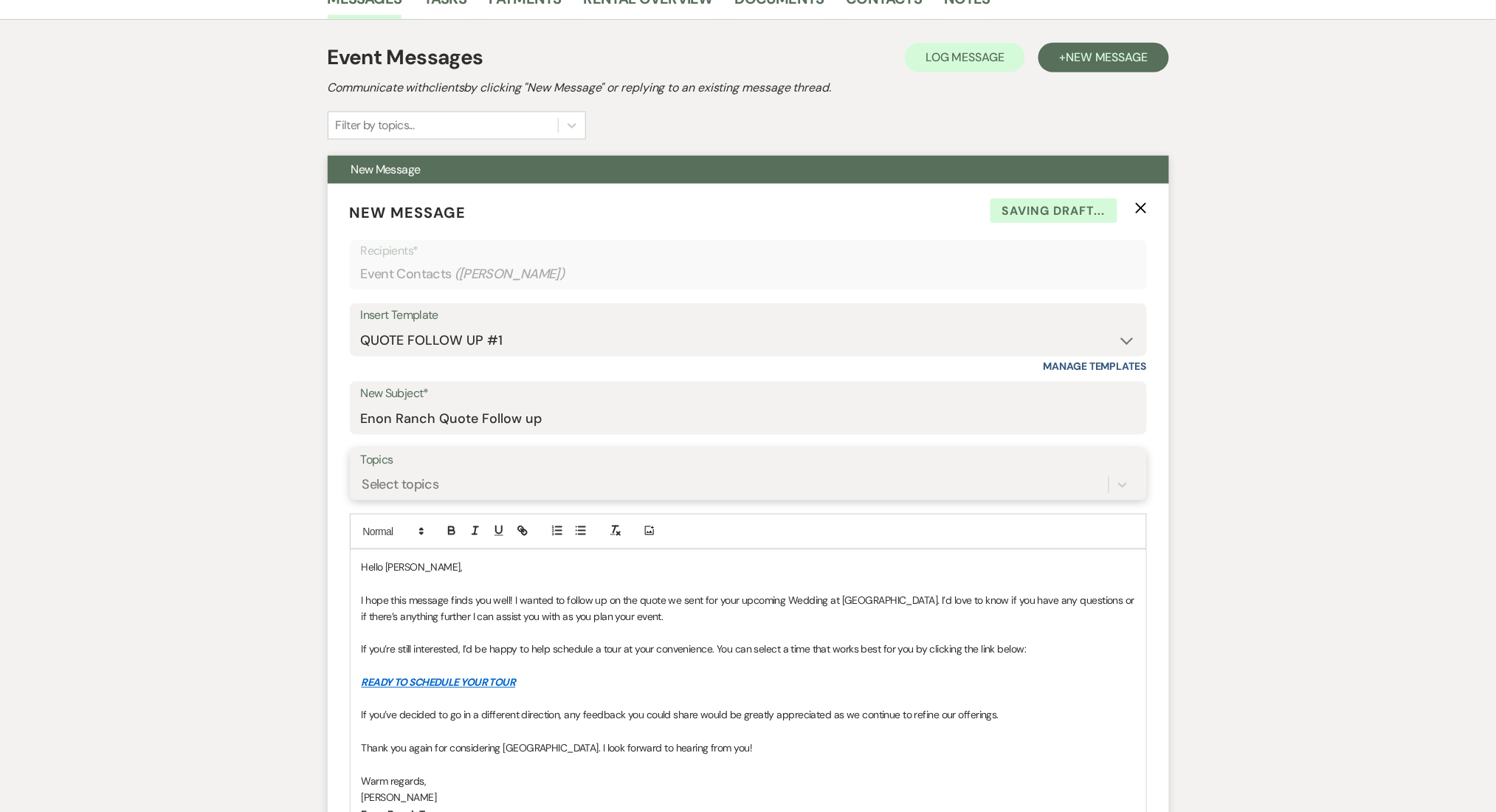
click at [424, 479] on div "Select topics" at bounding box center [401, 485] width 77 height 20
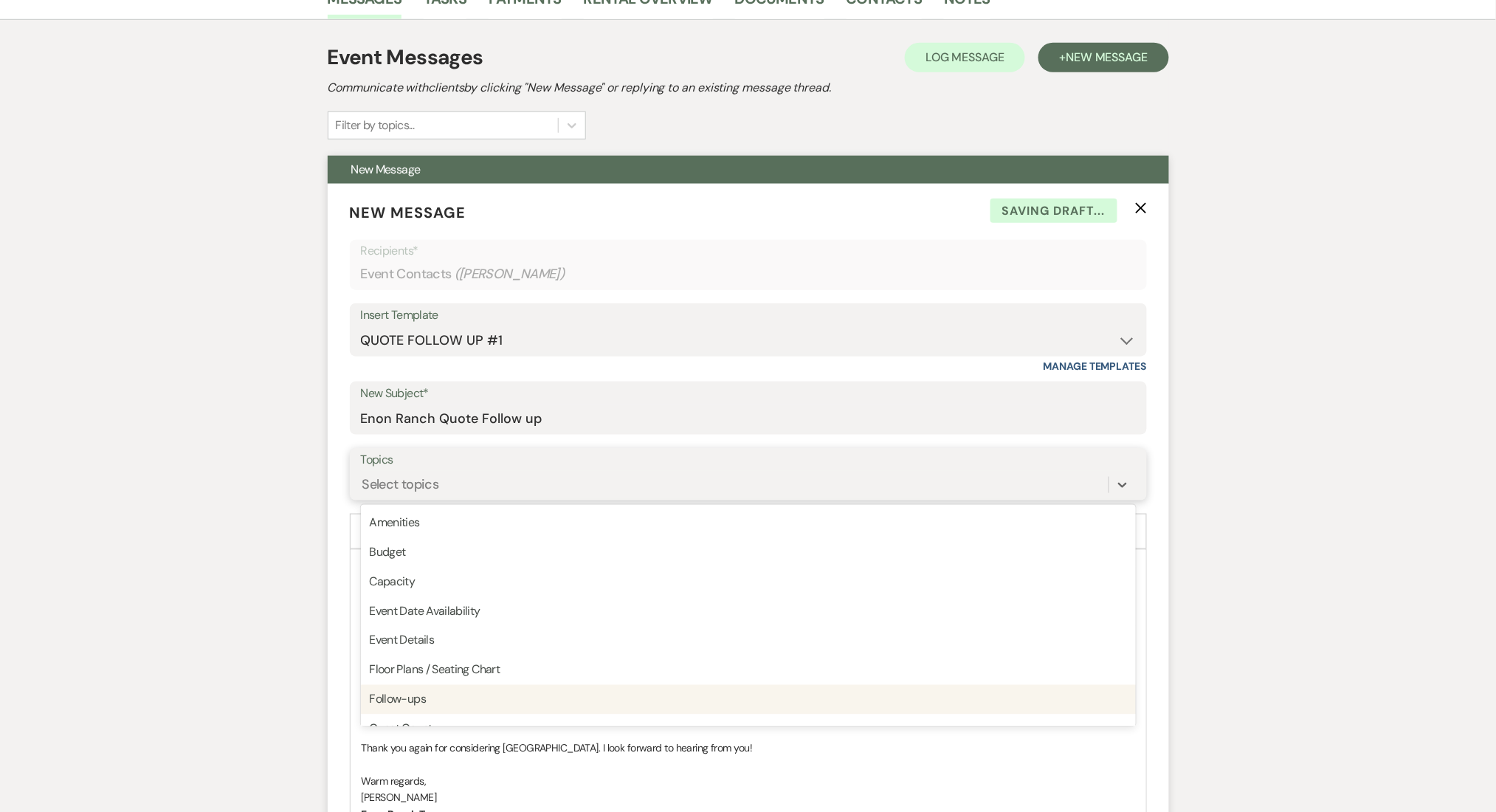
click at [413, 699] on div "Follow-ups" at bounding box center [748, 700] width 775 height 30
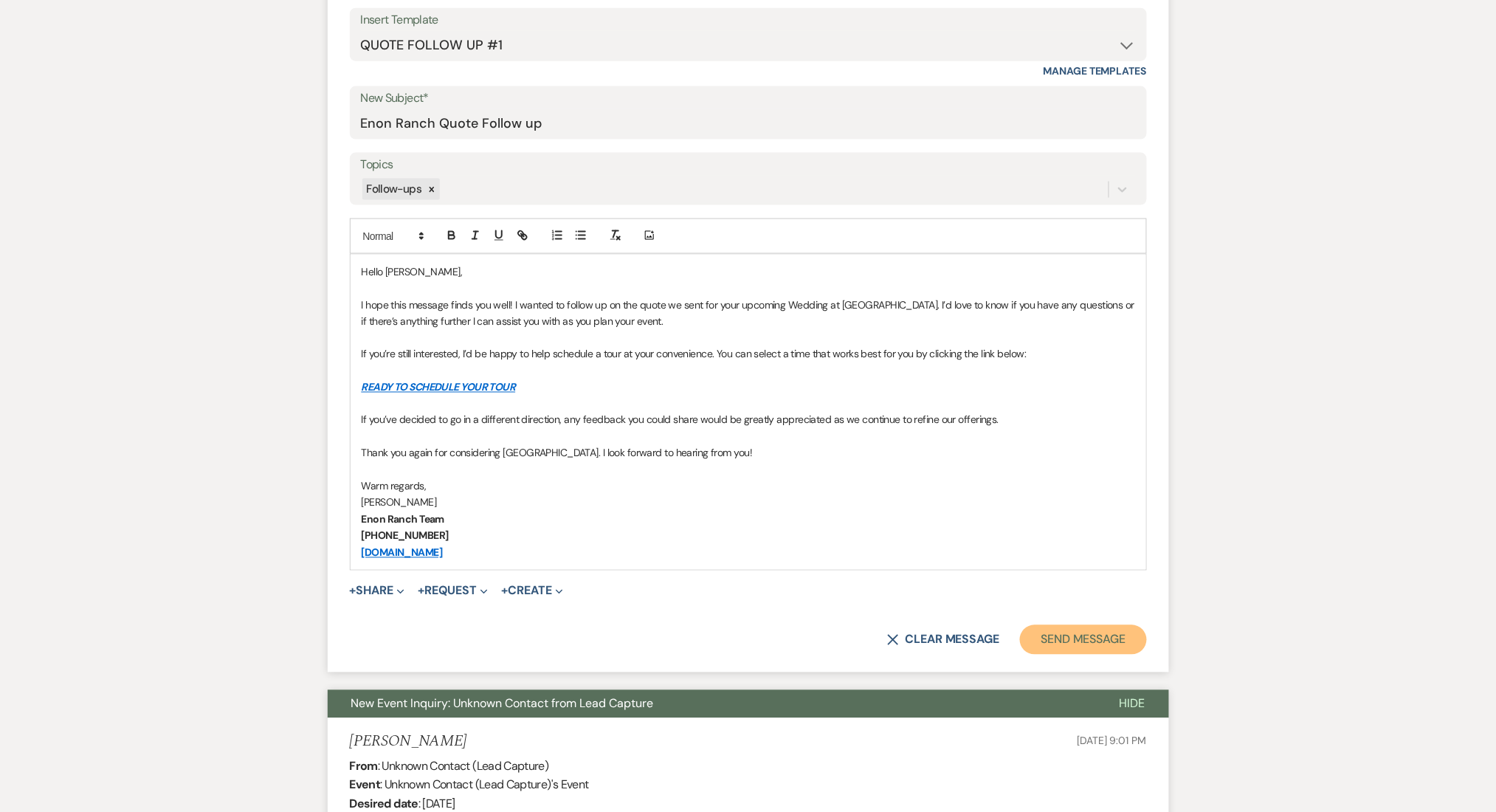
click at [1100, 637] on button "Send Message" at bounding box center [1083, 640] width 126 height 30
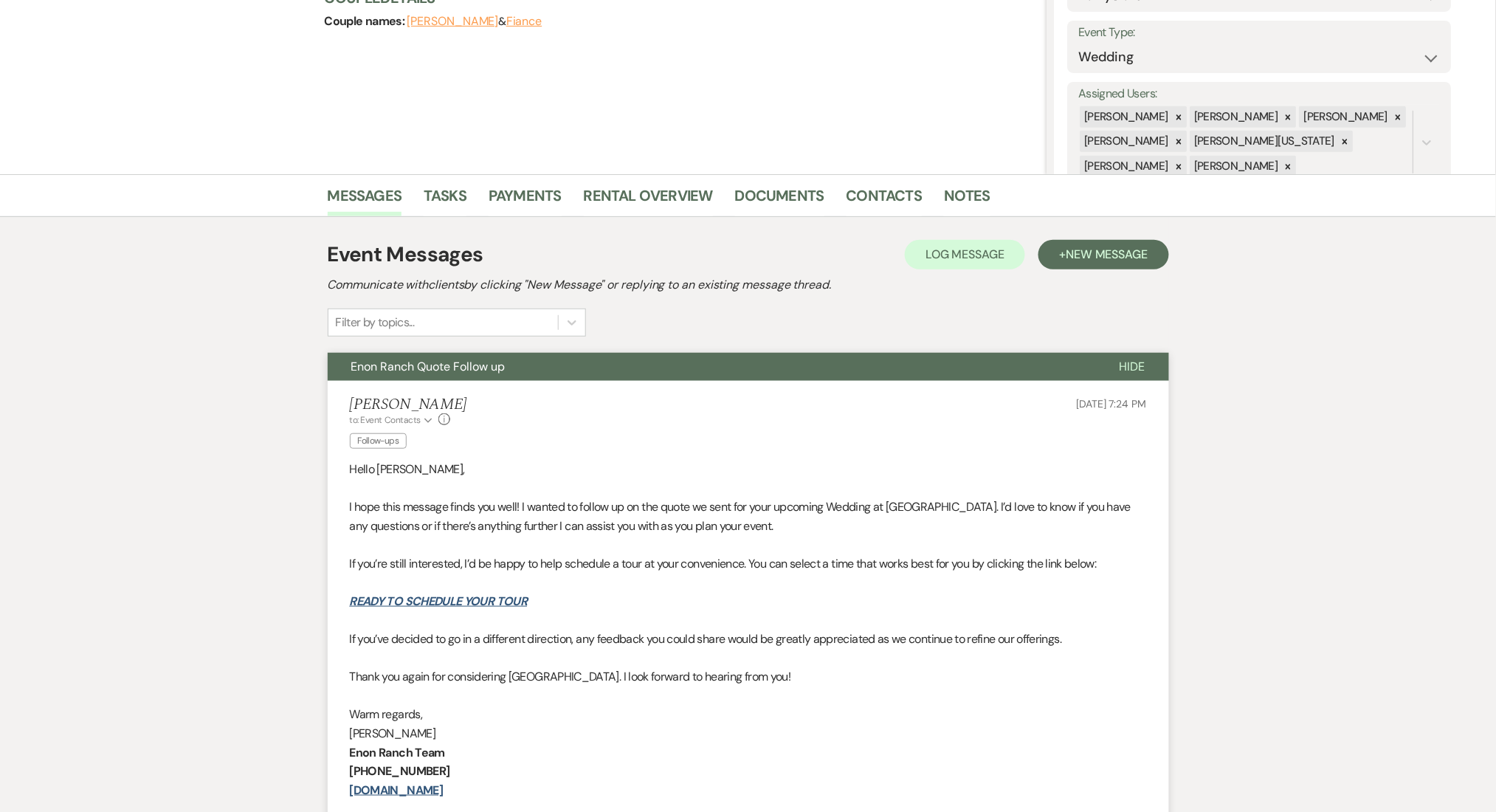
scroll to position [0, 0]
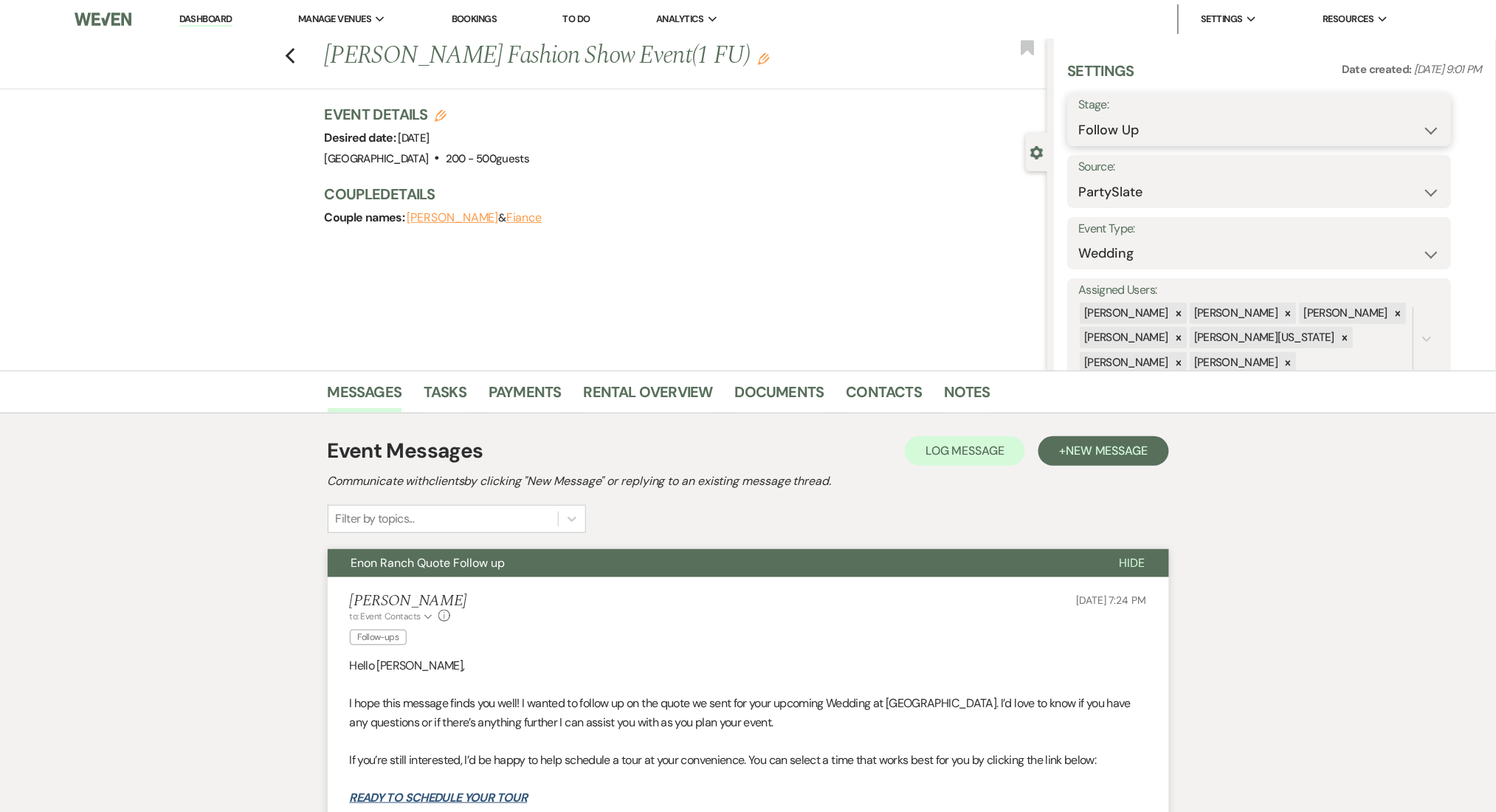
click at [1193, 139] on select "Inquiry Follow Up Tour Requested Tour Confirmed Toured Proposal Sent Booked Lost" at bounding box center [1260, 130] width 362 height 29
select select "1"
click at [1080, 116] on select "Inquiry Follow Up Tour Requested Tour Confirmed Toured Proposal Sent Booked Lost" at bounding box center [1260, 130] width 362 height 29
click at [1401, 105] on button "Save" at bounding box center [1410, 119] width 84 height 30
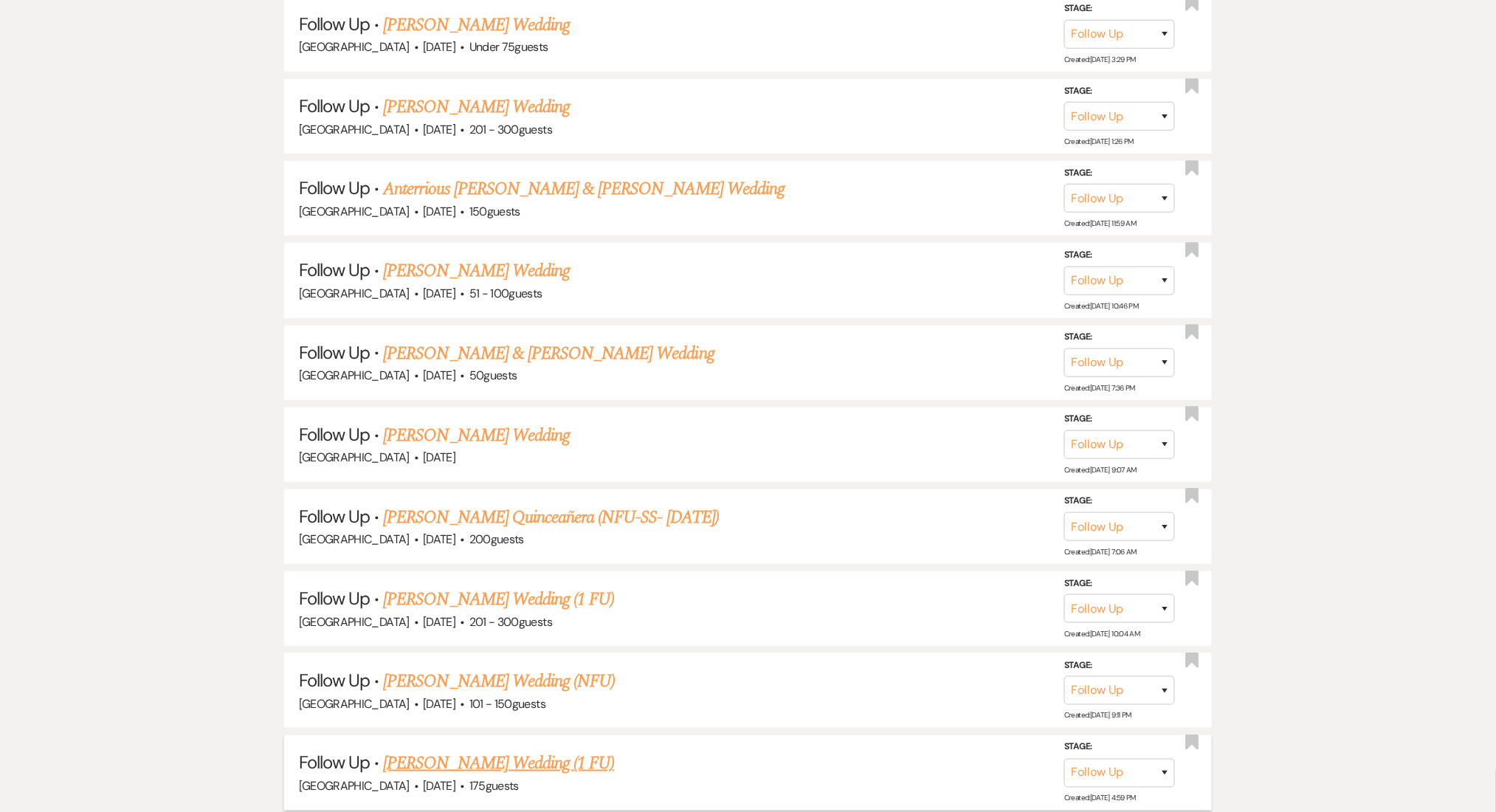
drag, startPoint x: 0, startPoint y: 0, endPoint x: 455, endPoint y: 628, distance: 775.5
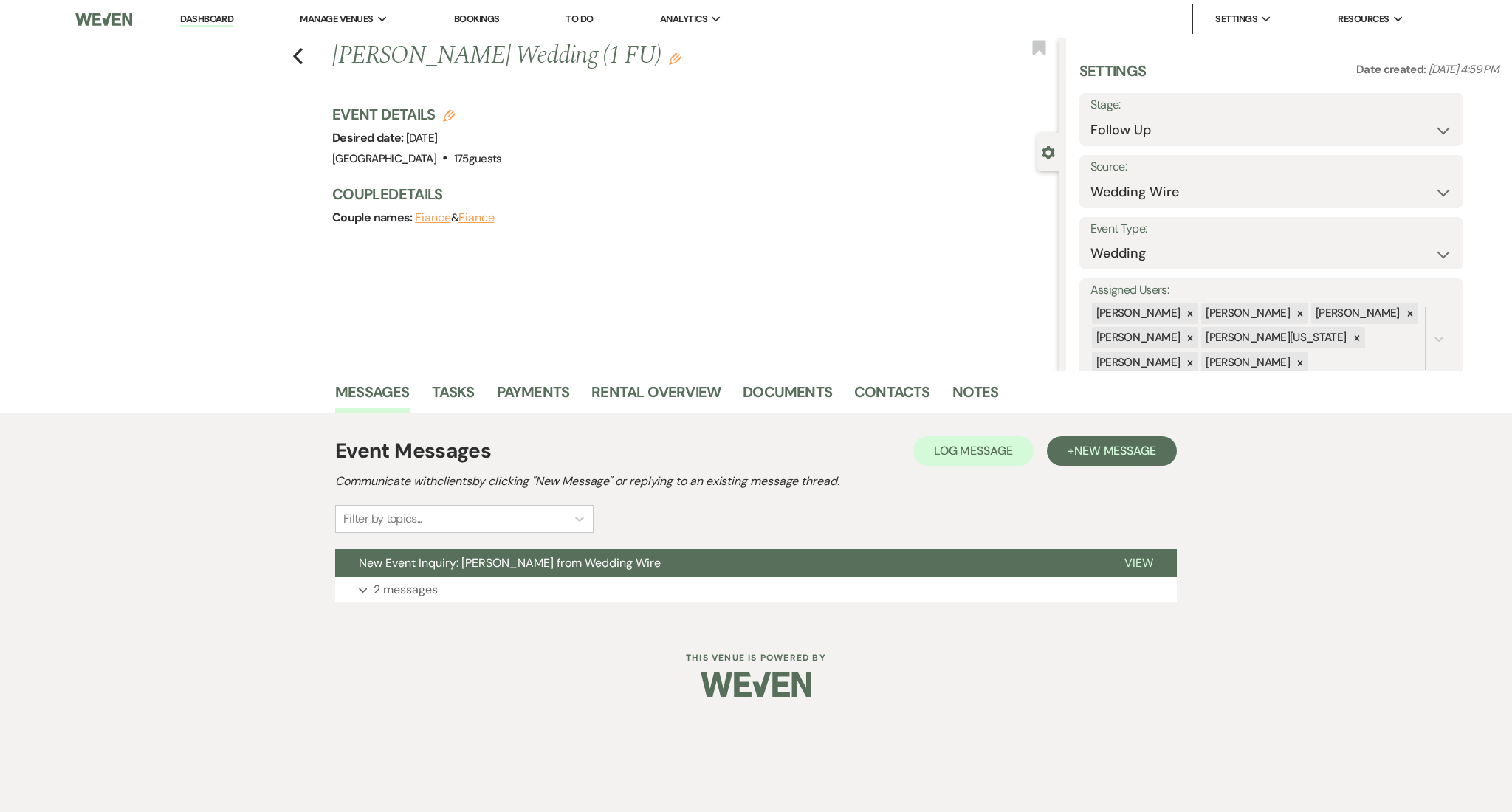
click at [528, 55] on h1 "[PERSON_NAME] Wedding (1 FU) Edit" at bounding box center [620, 56] width 575 height 36
drag, startPoint x: 436, startPoint y: 58, endPoint x: 324, endPoint y: 62, distance: 112.1
click at [325, 62] on div "Previous [PERSON_NAME] Wedding (1 FU) Edit" at bounding box center [692, 56] width 734 height 36
copy h1 "[PERSON_NAME]"
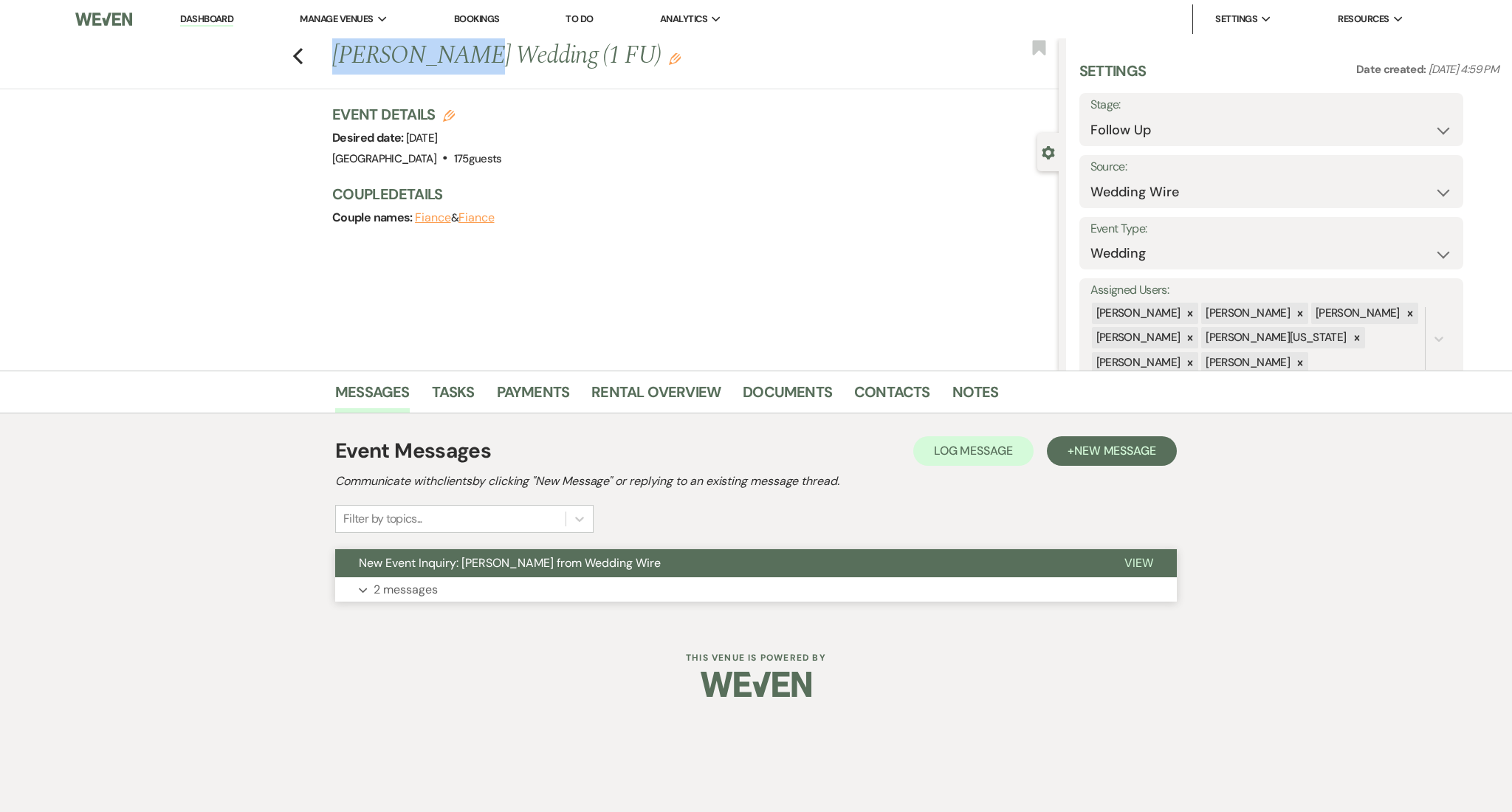
click at [475, 596] on button "Expand 2 messages" at bounding box center [756, 590] width 842 height 25
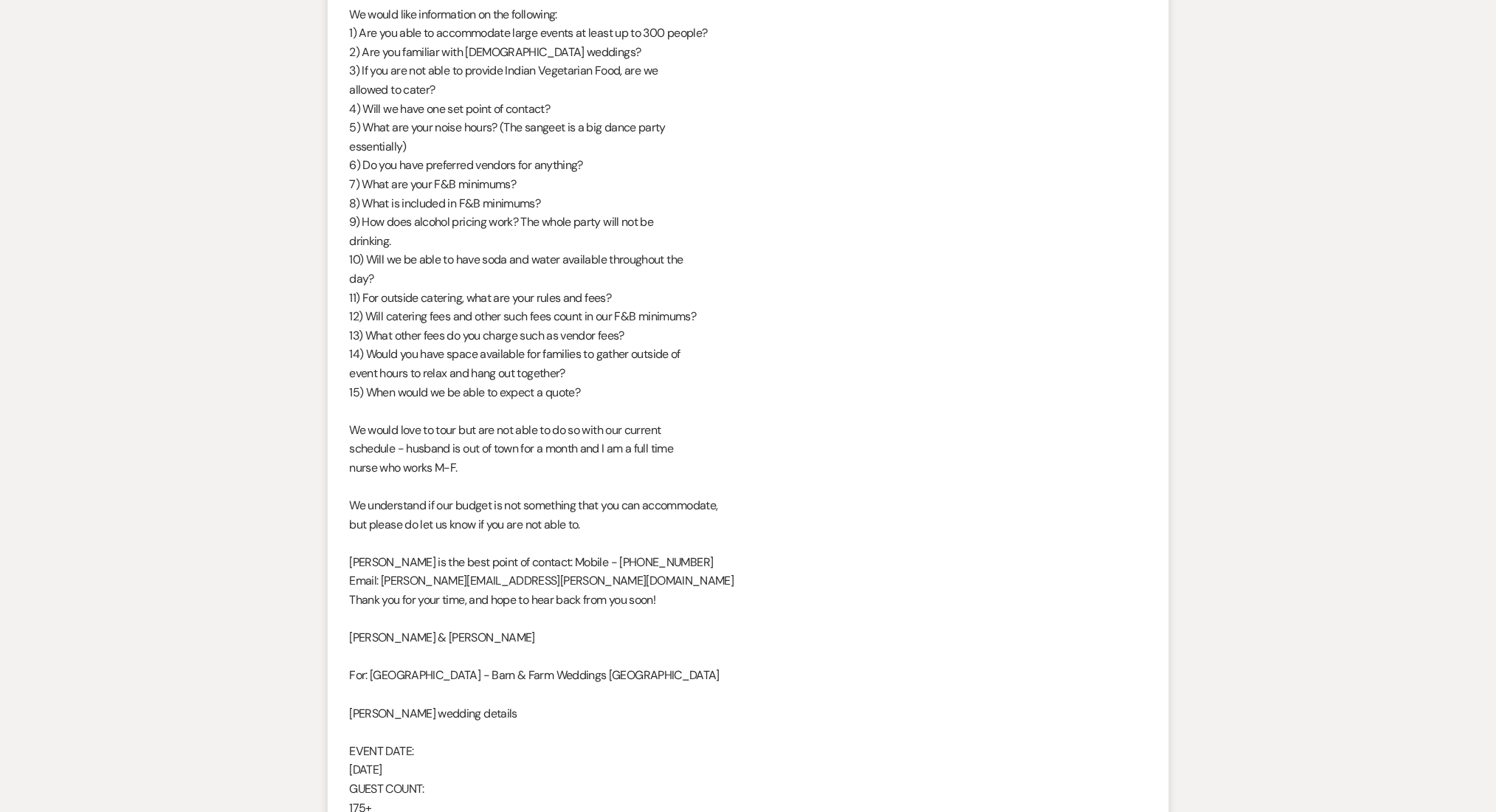
scroll to position [1968, 0]
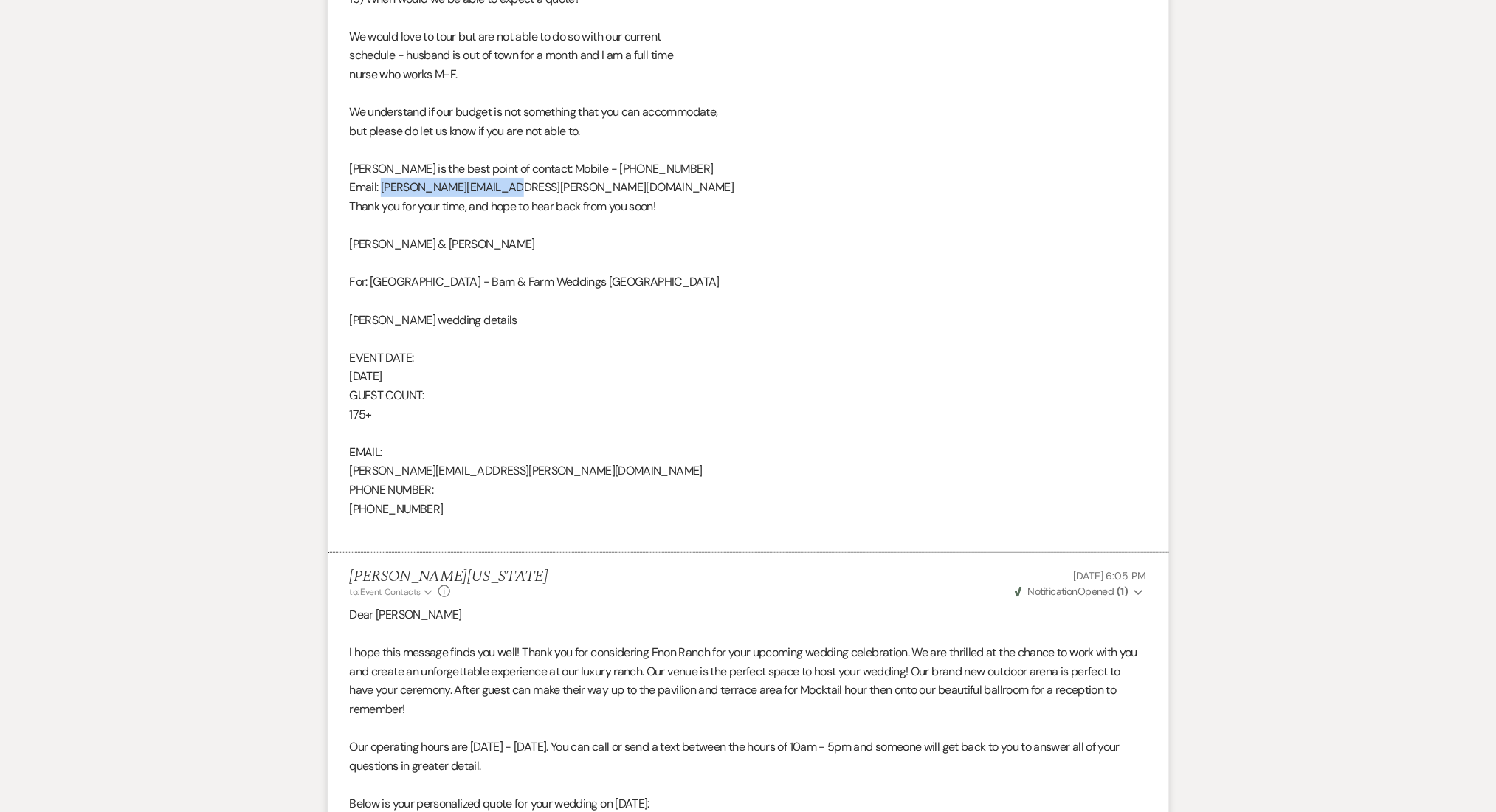
drag, startPoint x: 505, startPoint y: 183, endPoint x: 382, endPoint y: 189, distance: 123.1
copy div "Jayati.uppal@gmail.com"
drag, startPoint x: 428, startPoint y: 515, endPoint x: 349, endPoint y: 509, distance: 79.2
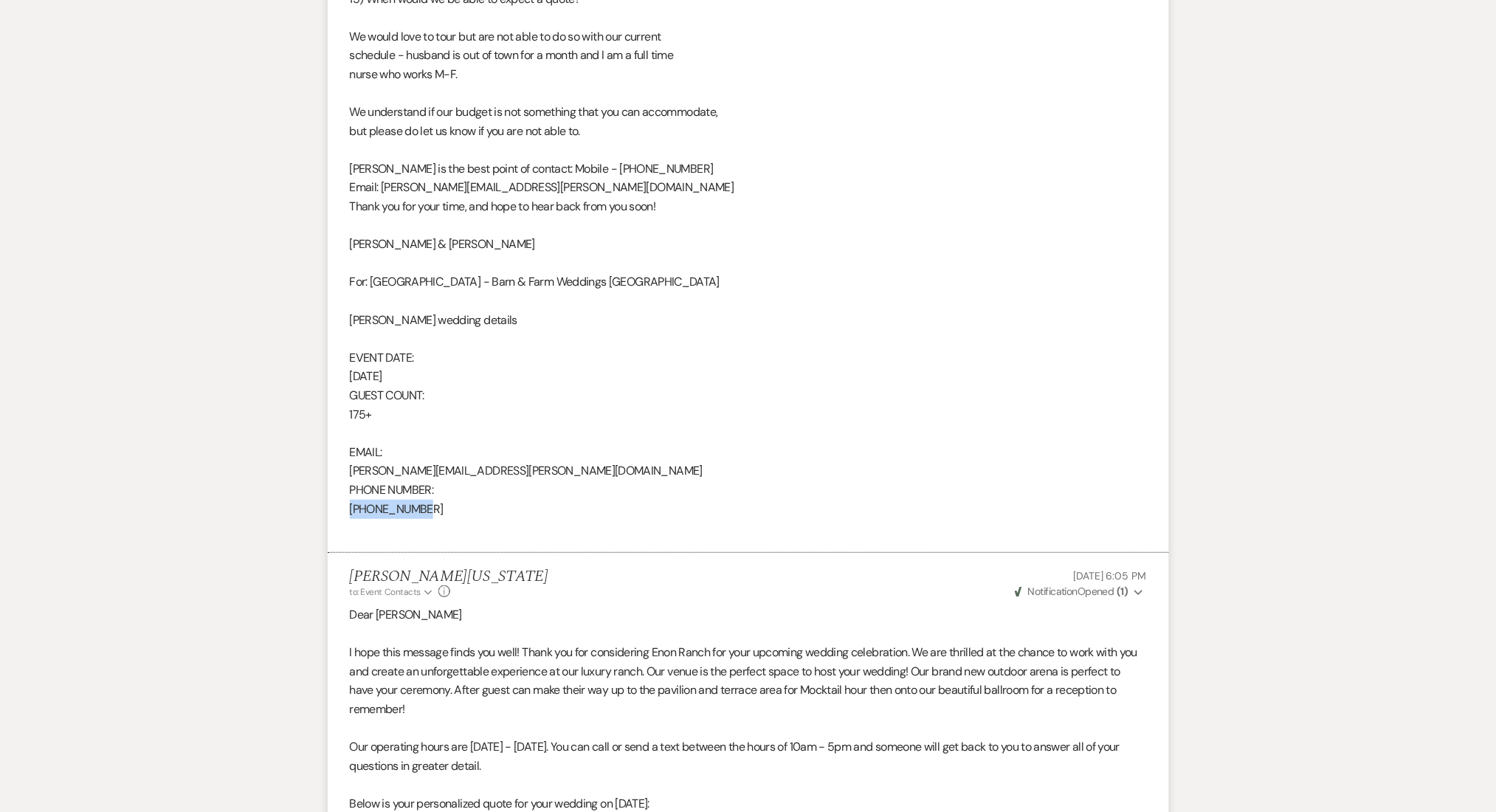
copy div "470-723-2866"
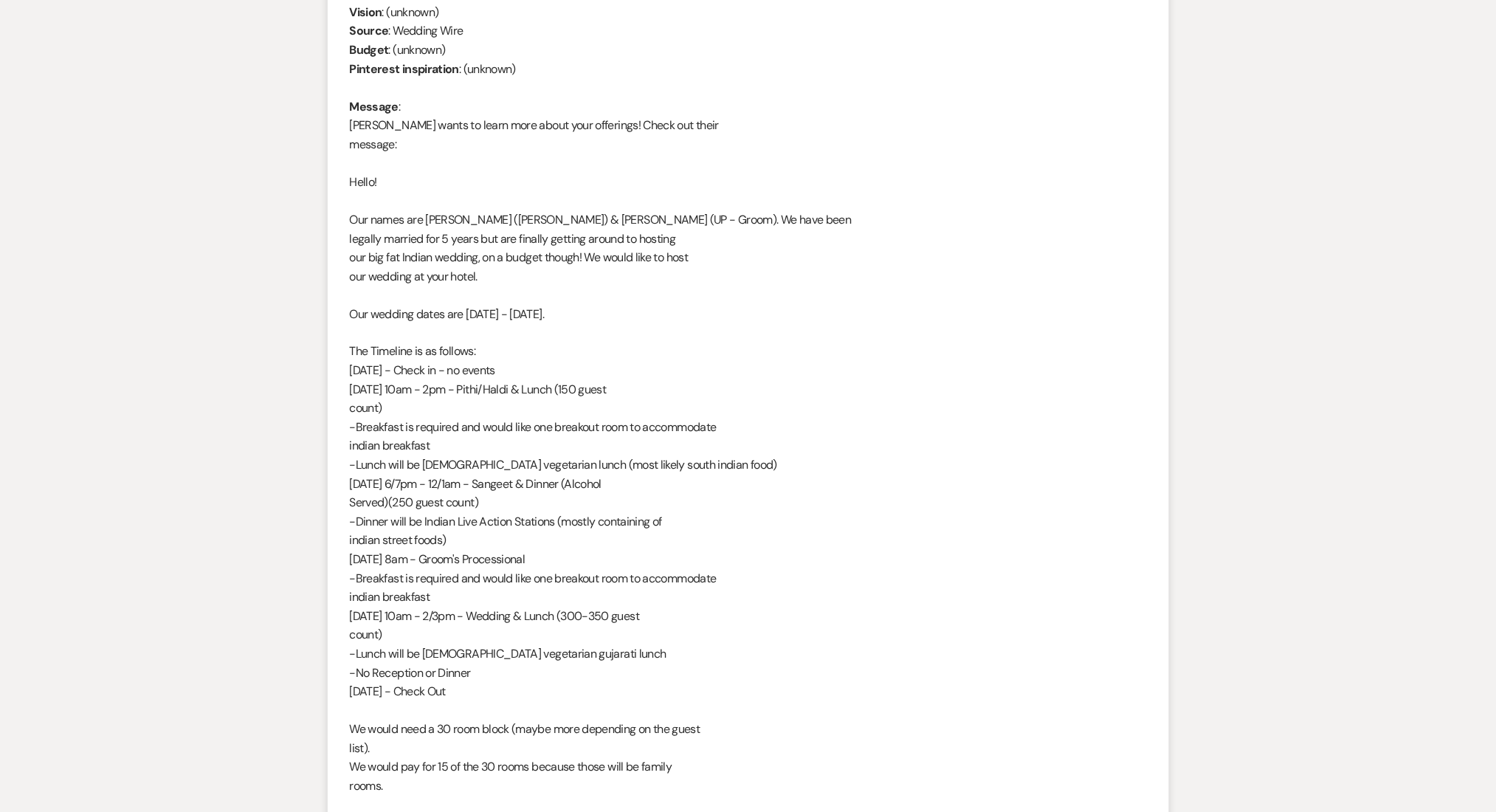
scroll to position [296, 0]
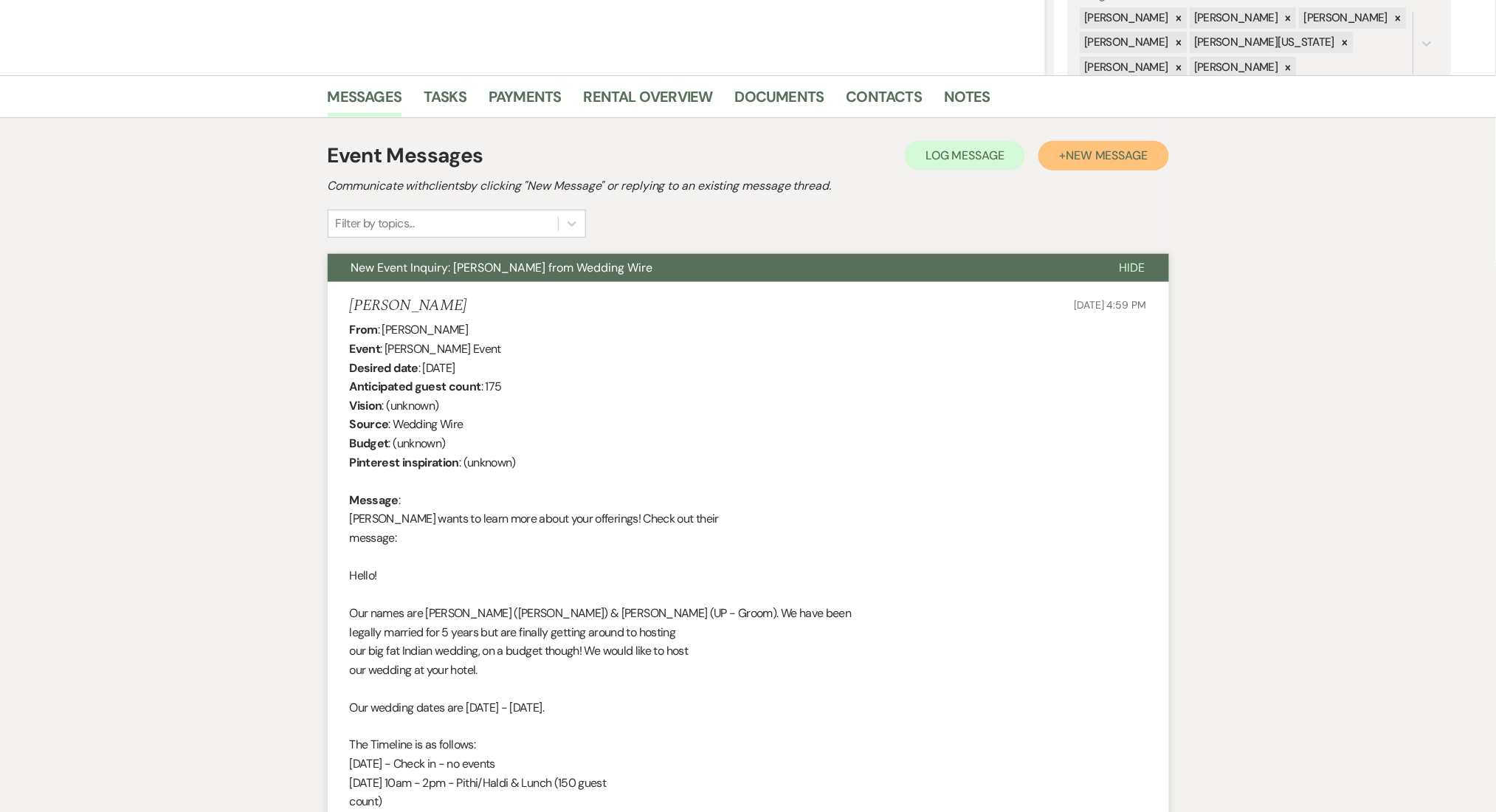
click at [1097, 157] on span "New Message" at bounding box center [1107, 155] width 82 height 16
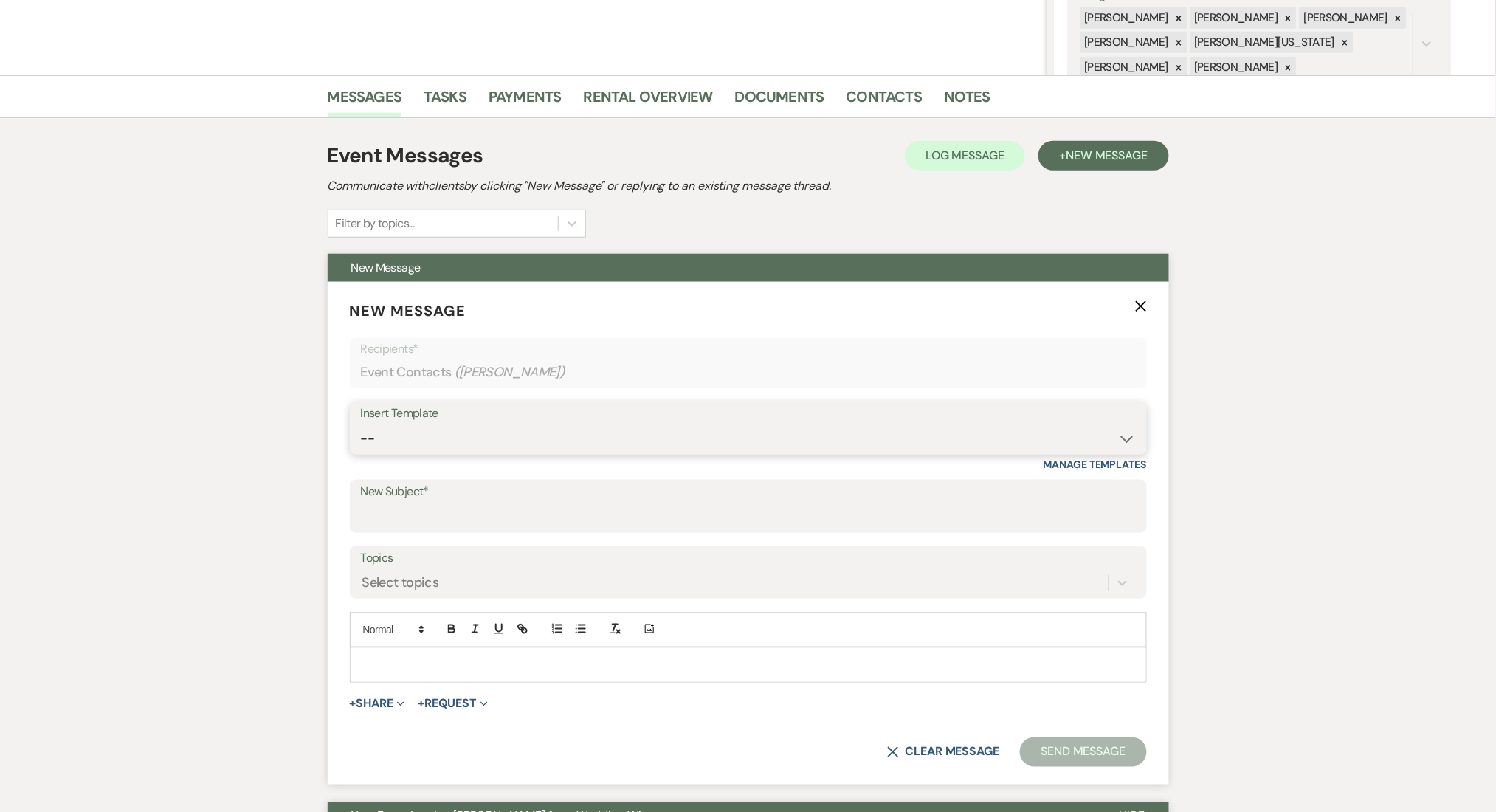
click at [481, 438] on select "-- Inquiry Follow Up Email #2 Contract Sending Template Payment Template Rental…" at bounding box center [748, 439] width 775 height 29
select select "4434"
click at [361, 425] on select "-- Inquiry Follow Up Email #2 Contract Sending Template Payment Template Rental…" at bounding box center [748, 439] width 775 height 29
type input "Enon Ranch Quote Follow up"
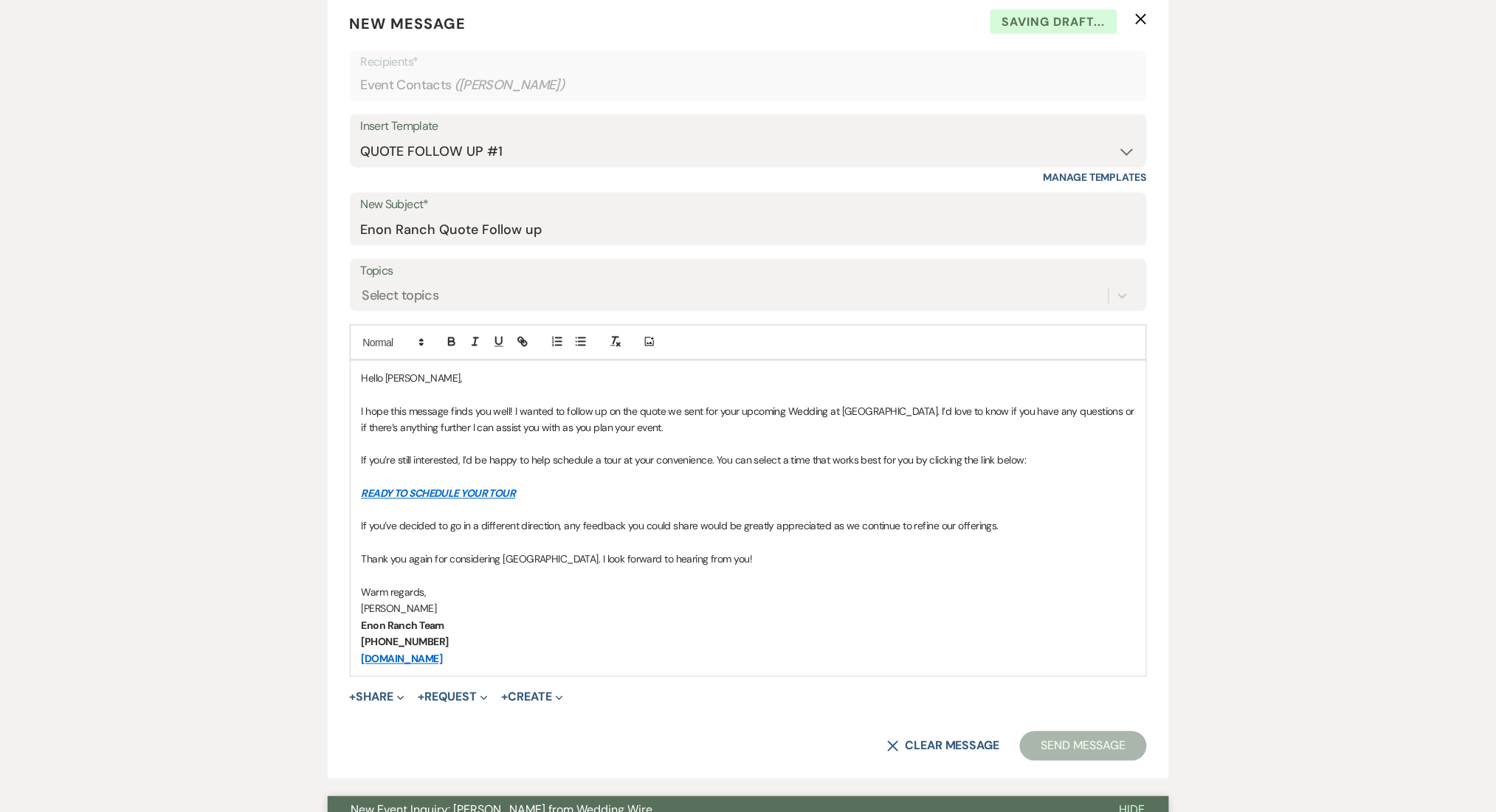
scroll to position [590, 0]
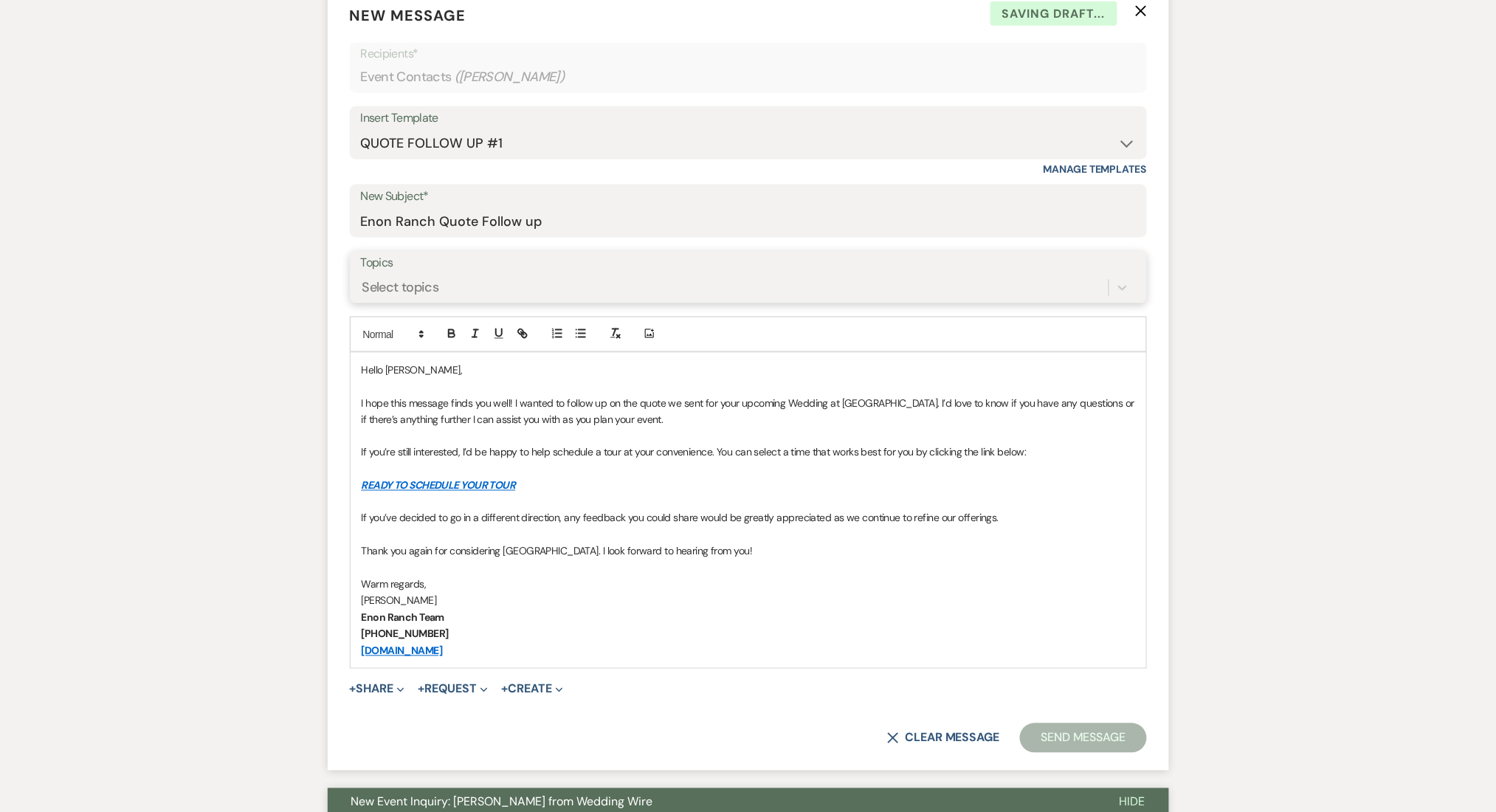
click at [383, 285] on div "Select topics" at bounding box center [401, 287] width 77 height 20
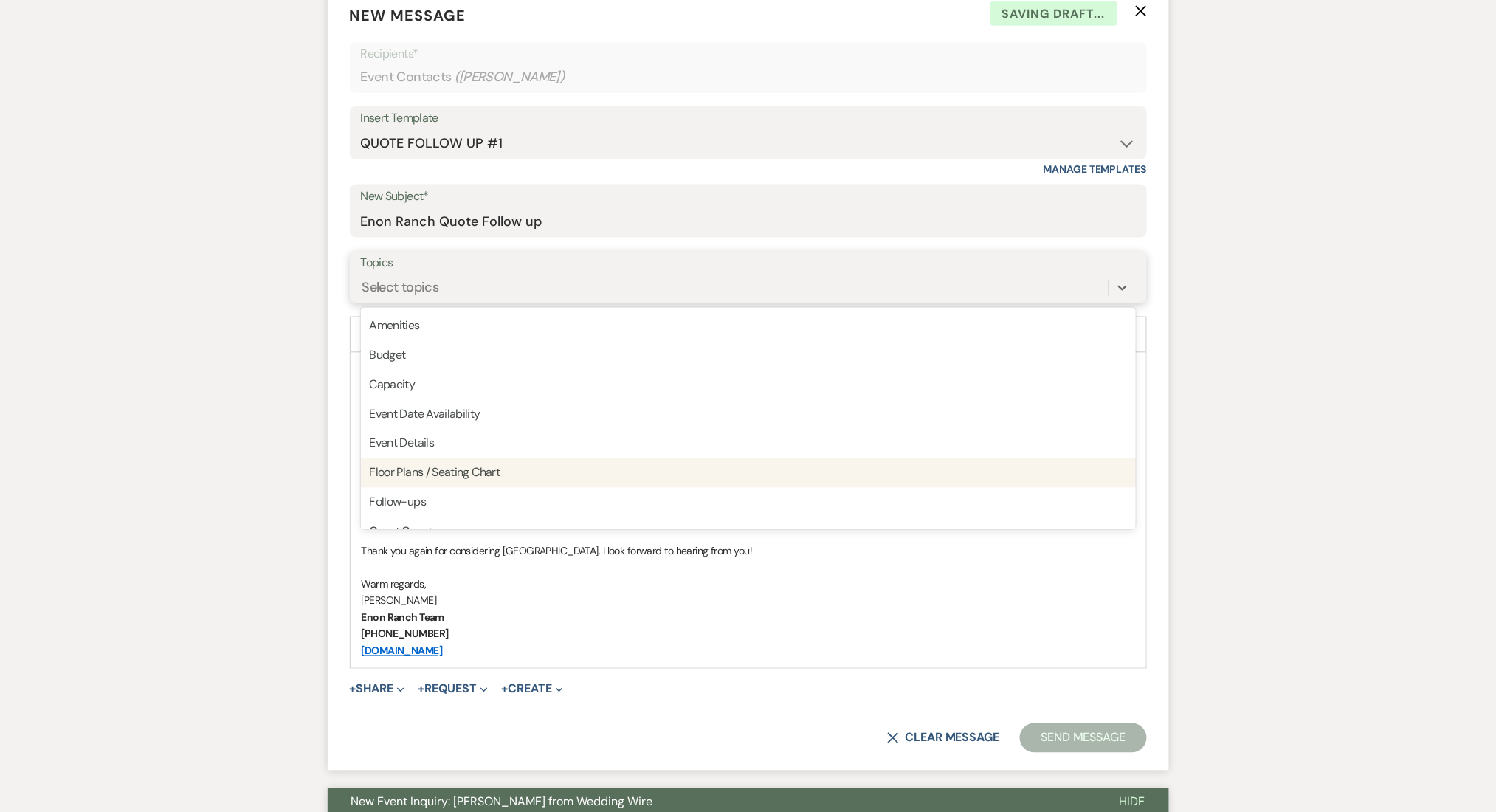
click at [409, 492] on div "Follow-ups" at bounding box center [748, 503] width 775 height 30
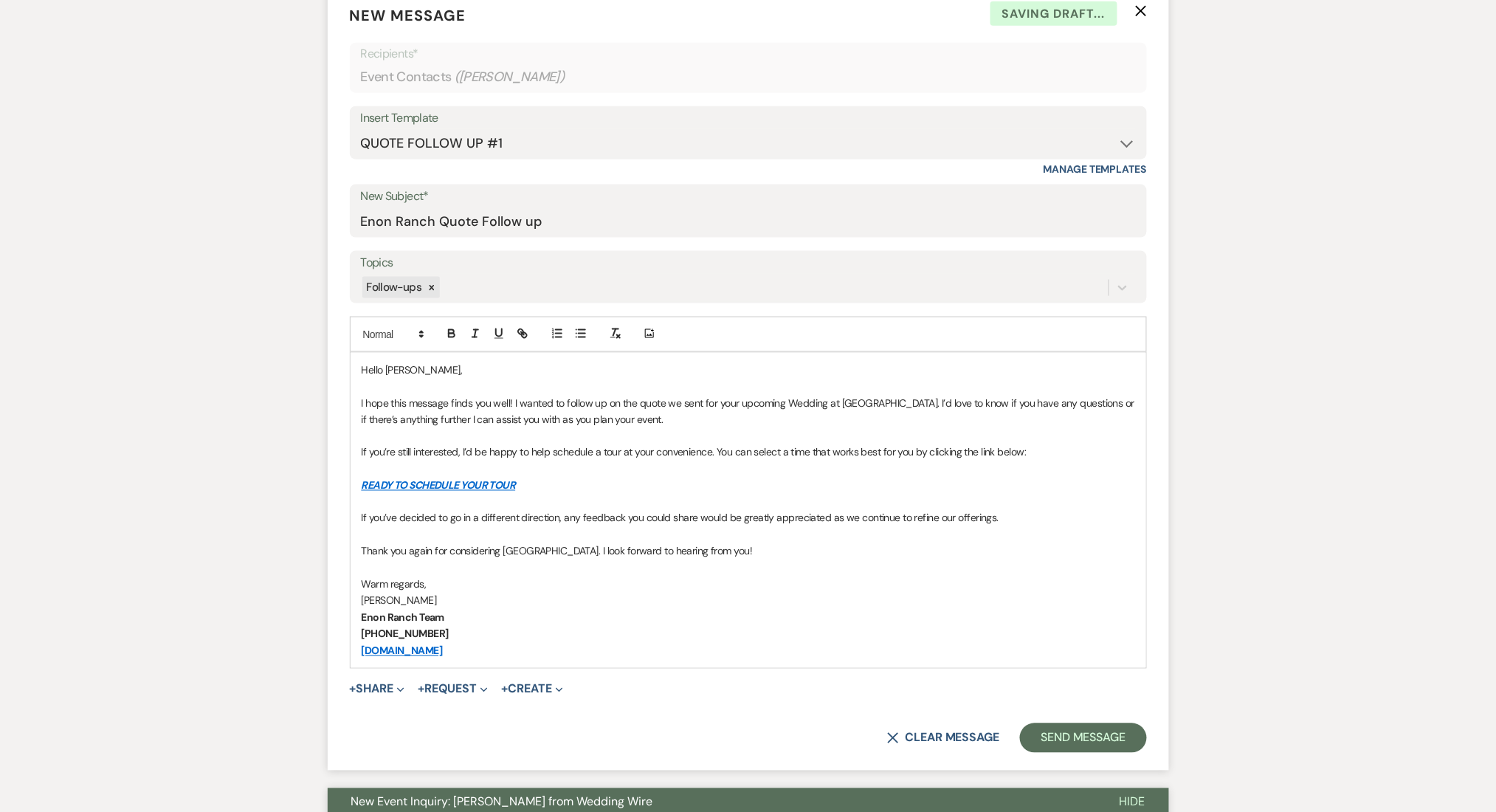
click at [1076, 742] on button "Send Message" at bounding box center [1083, 738] width 126 height 30
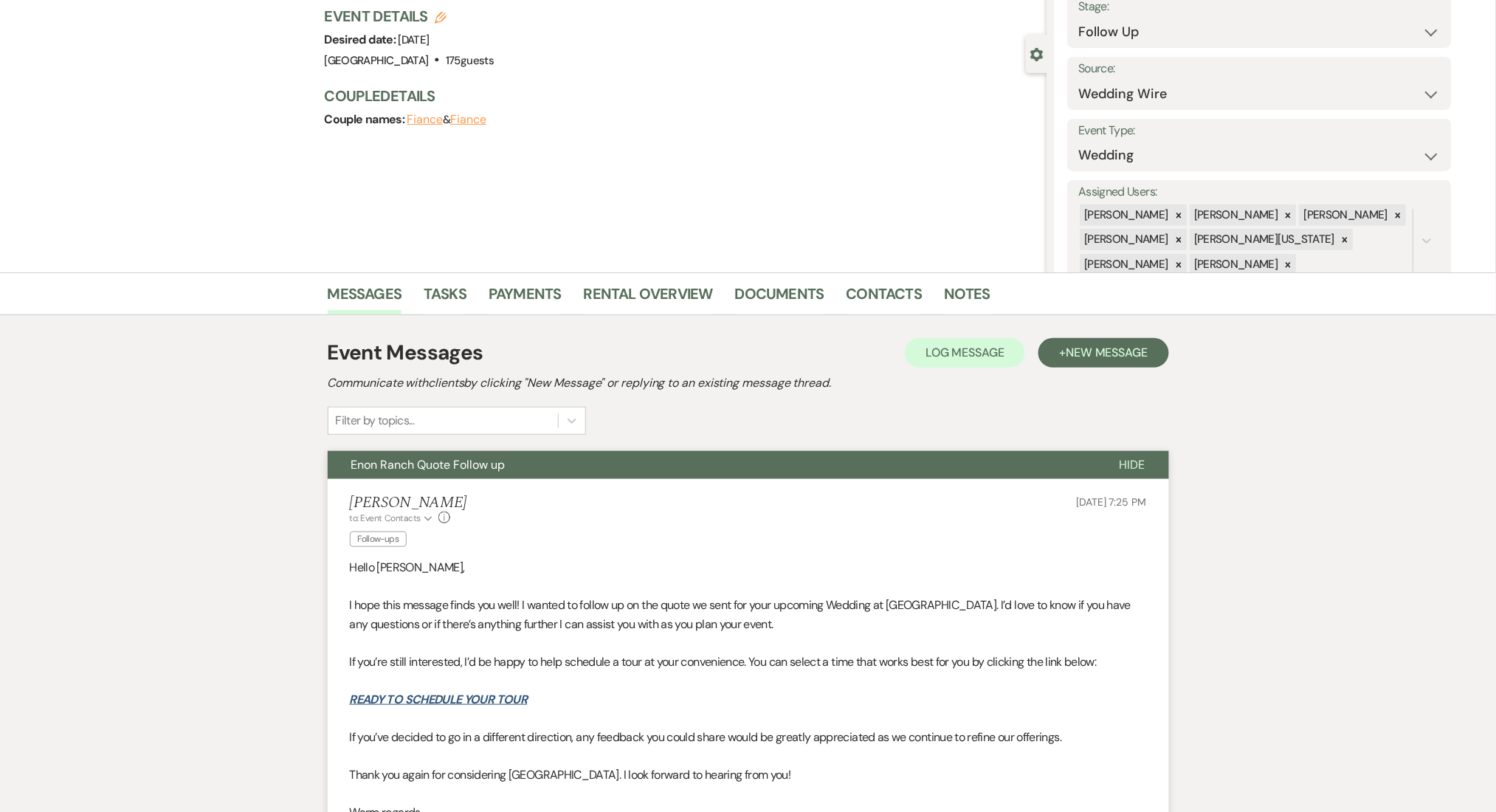
scroll to position [0, 0]
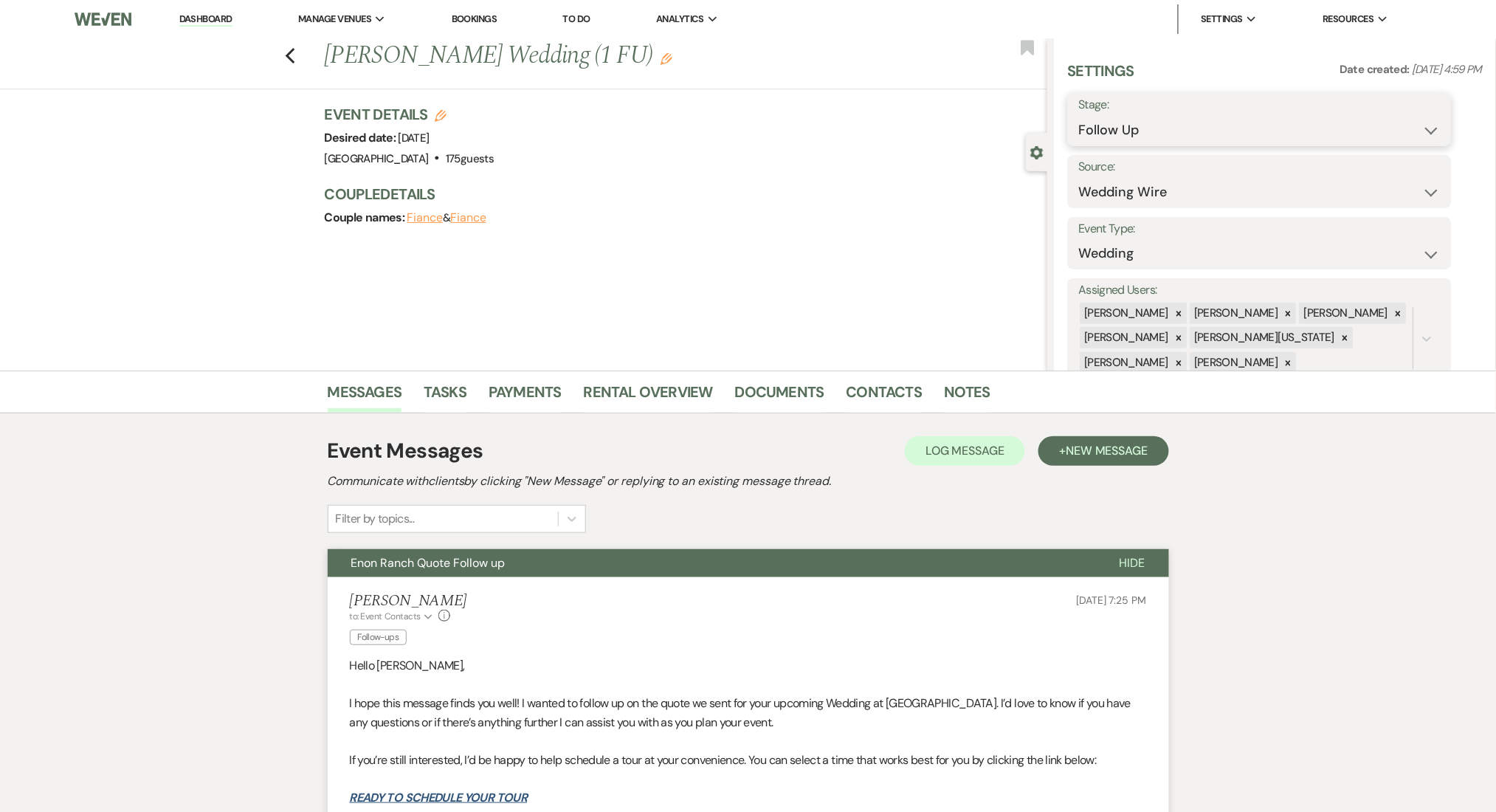
click at [1283, 133] on select "Inquiry Follow Up Tour Requested Tour Confirmed Toured Proposal Sent Booked Lost" at bounding box center [1260, 130] width 362 height 29
select select "1"
click at [1080, 116] on select "Inquiry Follow Up Tour Requested Tour Confirmed Toured Proposal Sent Booked Lost" at bounding box center [1260, 130] width 362 height 29
click at [1431, 128] on button "Save" at bounding box center [1410, 119] width 84 height 30
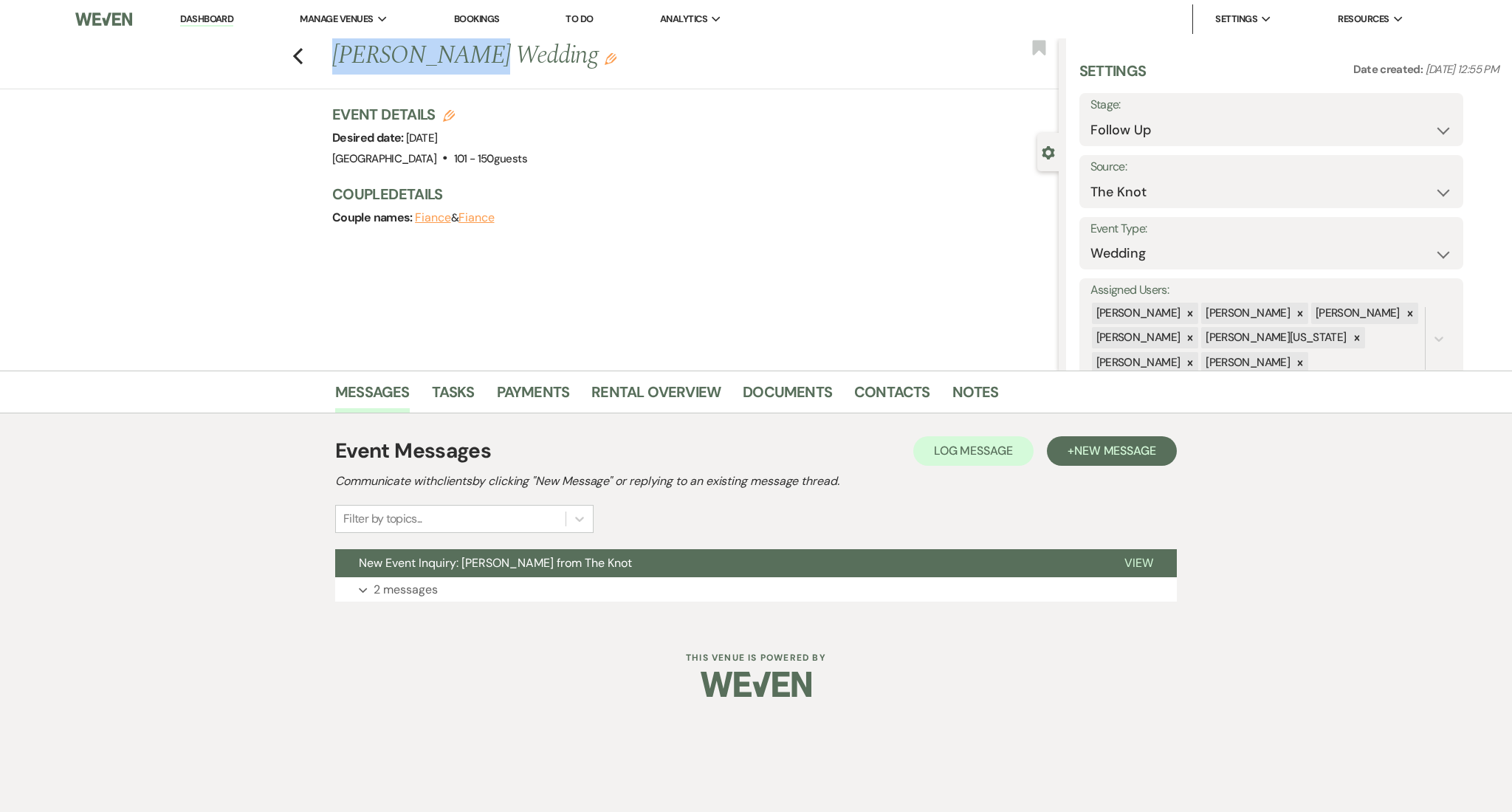
drag, startPoint x: 0, startPoint y: 0, endPoint x: 325, endPoint y: 47, distance: 328.4
click at [325, 47] on div "Previous Sydney Bryant's Wedding Edit" at bounding box center [692, 56] width 734 height 36
copy h1 "Sydney Bryant"
click at [414, 580] on p "2 messages" at bounding box center [405, 590] width 64 height 19
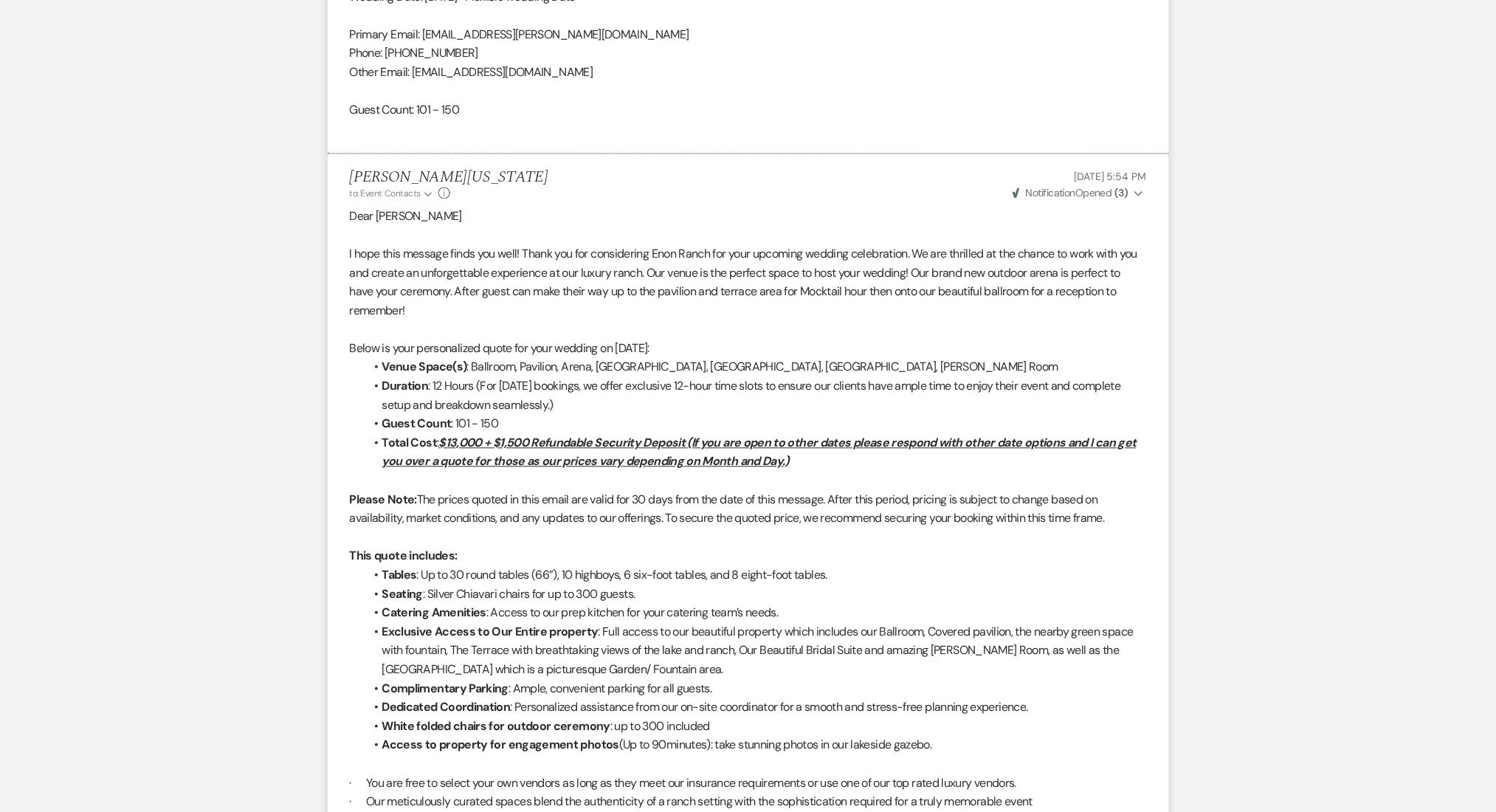
scroll to position [886, 0]
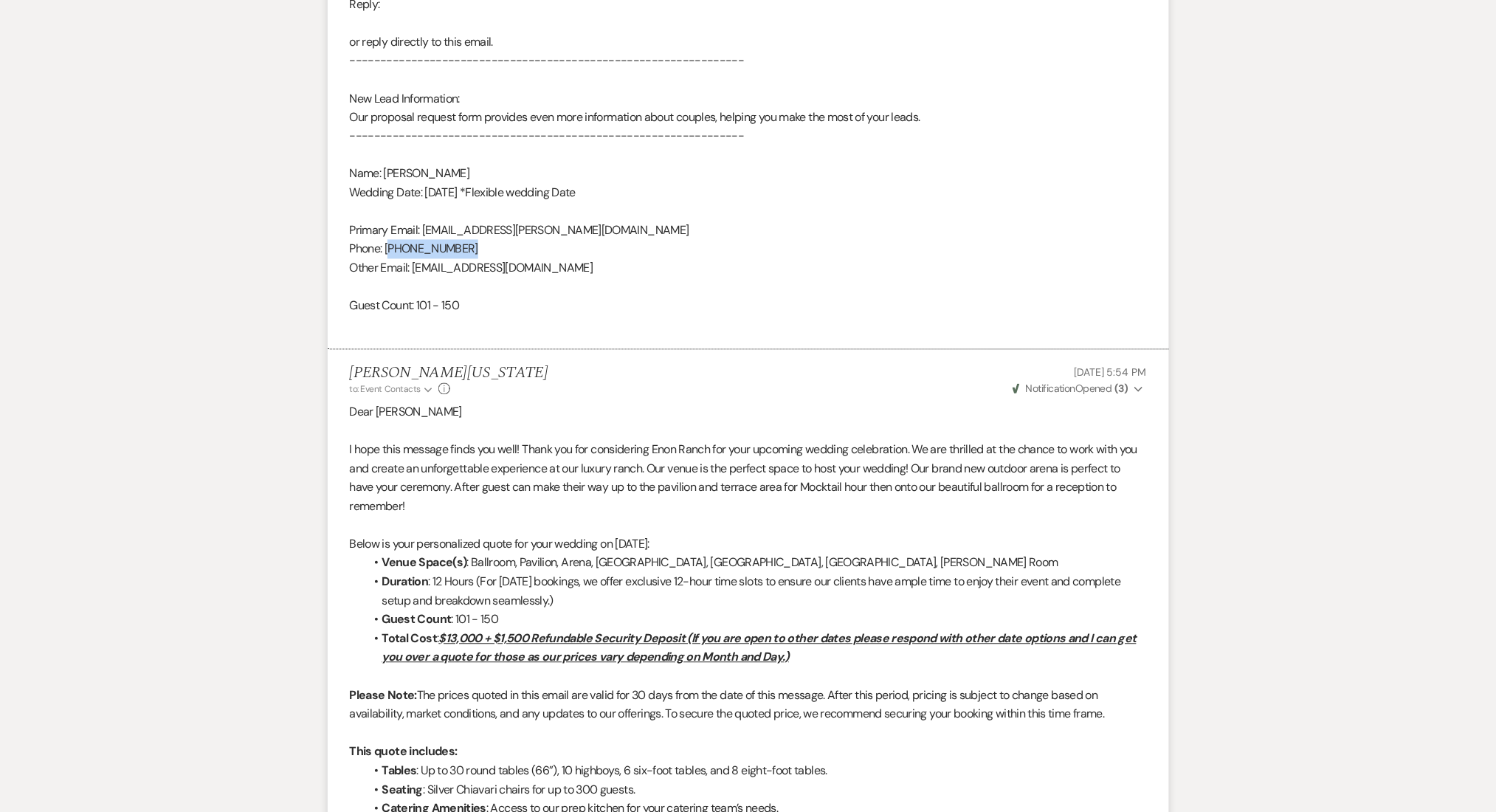
drag, startPoint x: 485, startPoint y: 247, endPoint x: 388, endPoint y: 250, distance: 97.0
click at [388, 250] on div "From : Sydney Bryant Event : Sydney Bryant's Event Desired date : September 20t…" at bounding box center [748, 32] width 797 height 605
copy div "678) 775-9355"
drag, startPoint x: 582, startPoint y: 270, endPoint x: 411, endPoint y: 259, distance: 171.4
click at [411, 259] on div "From : Sydney Bryant Event : Sydney Bryant's Event Desired date : September 20t…" at bounding box center [748, 32] width 797 height 605
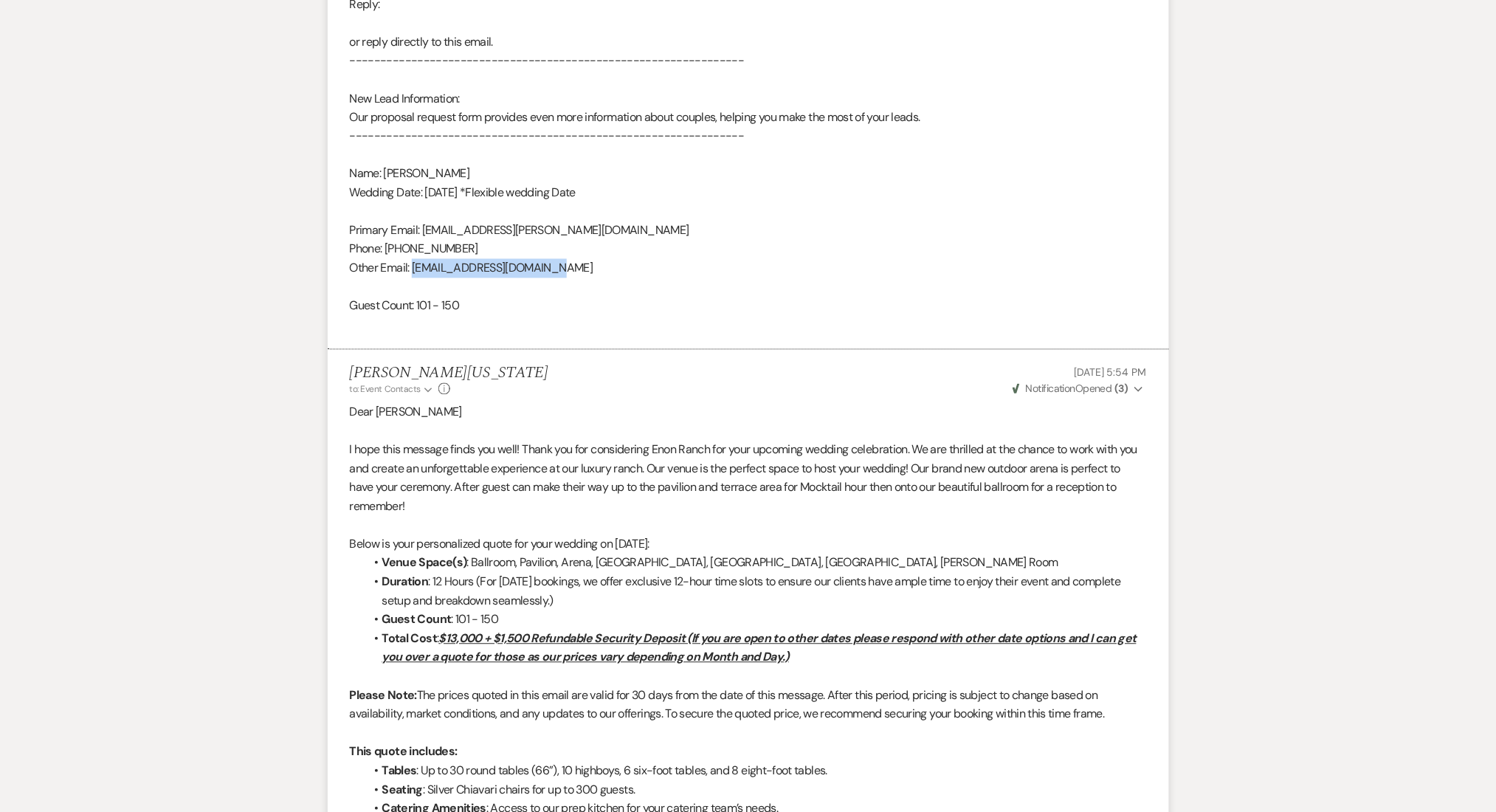
copy div "sydneybryant03@gmail.com"
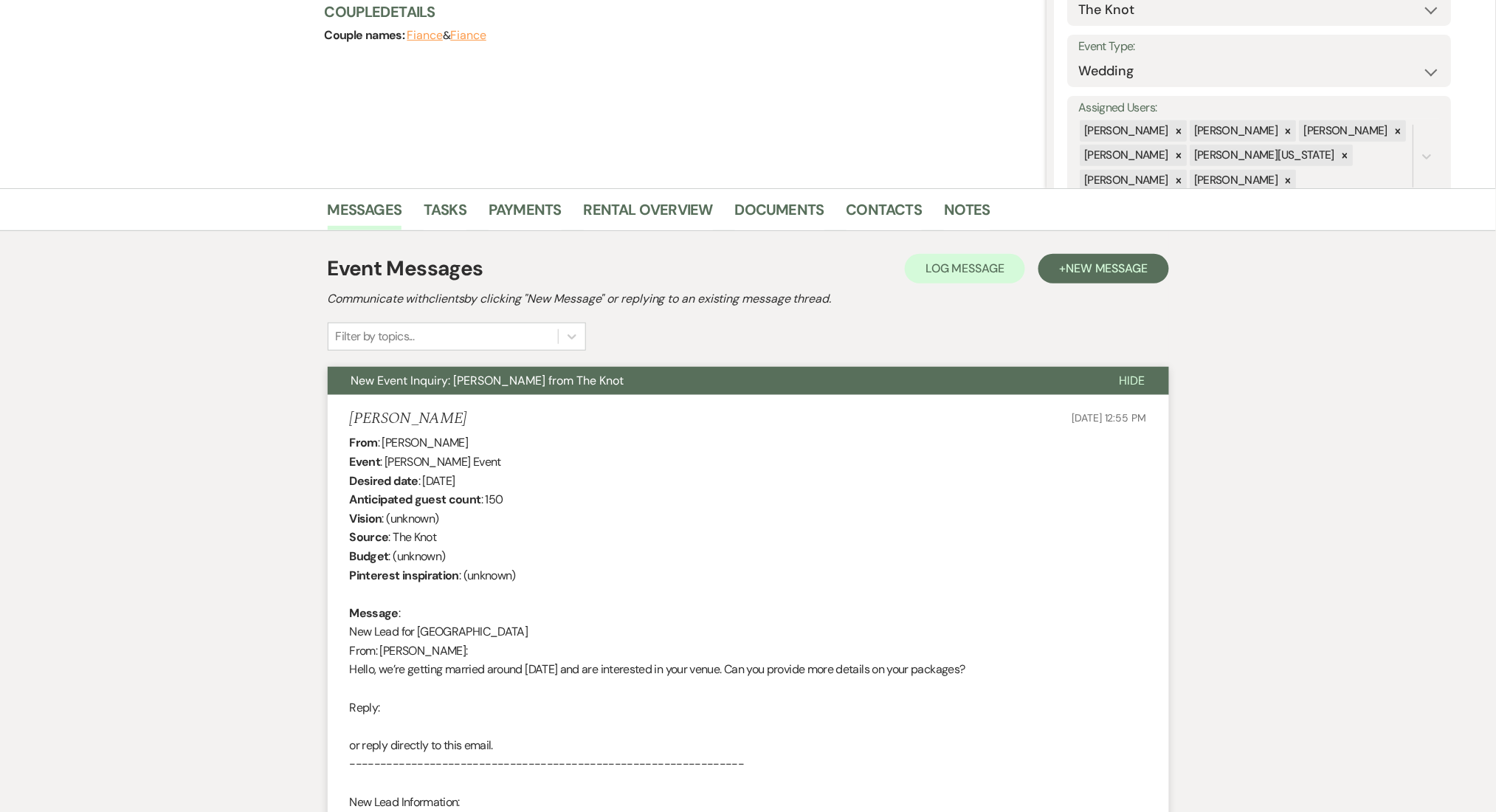
scroll to position [0, 0]
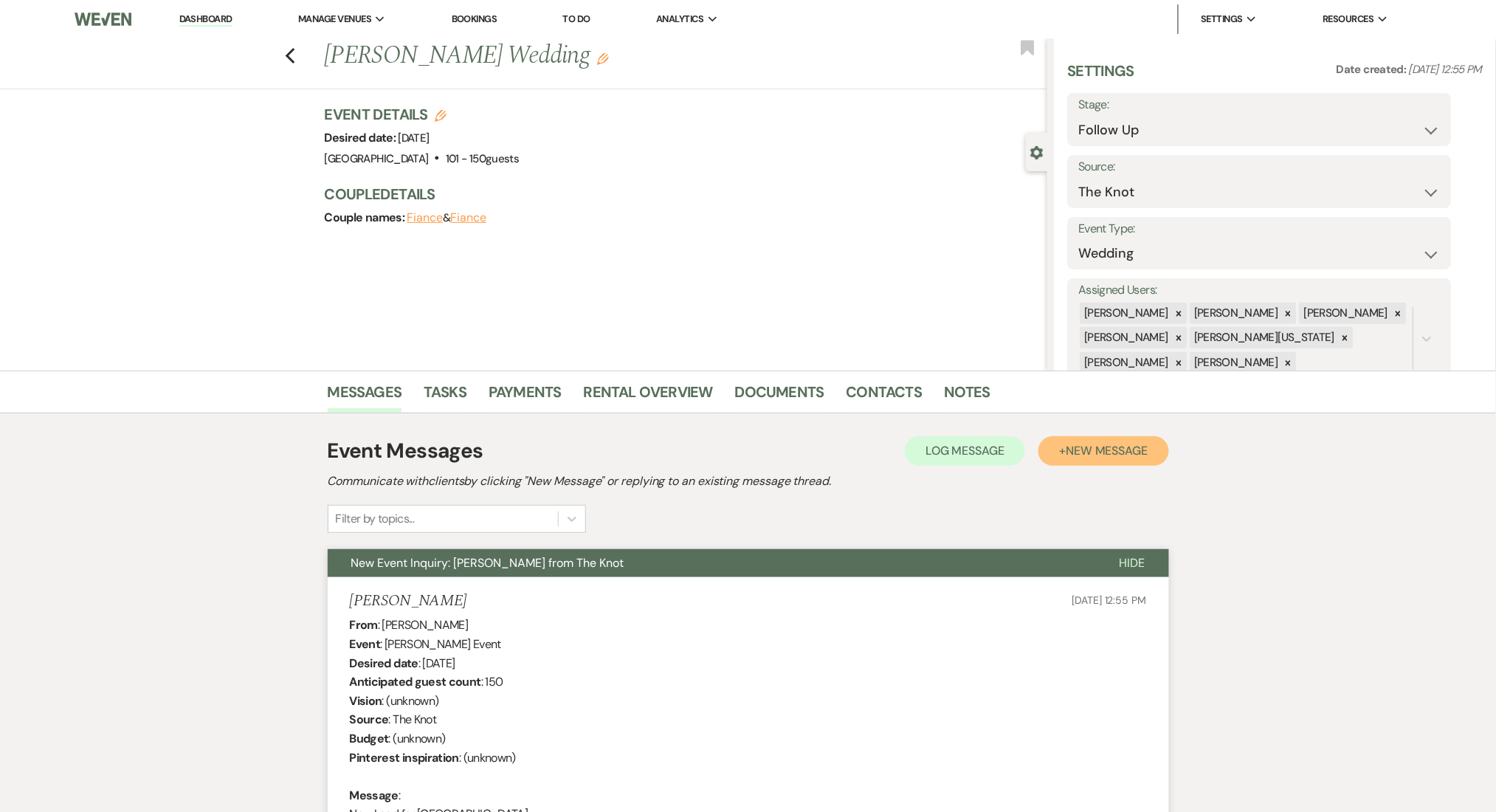
click at [1063, 442] on button "+ New Message" at bounding box center [1103, 451] width 130 height 30
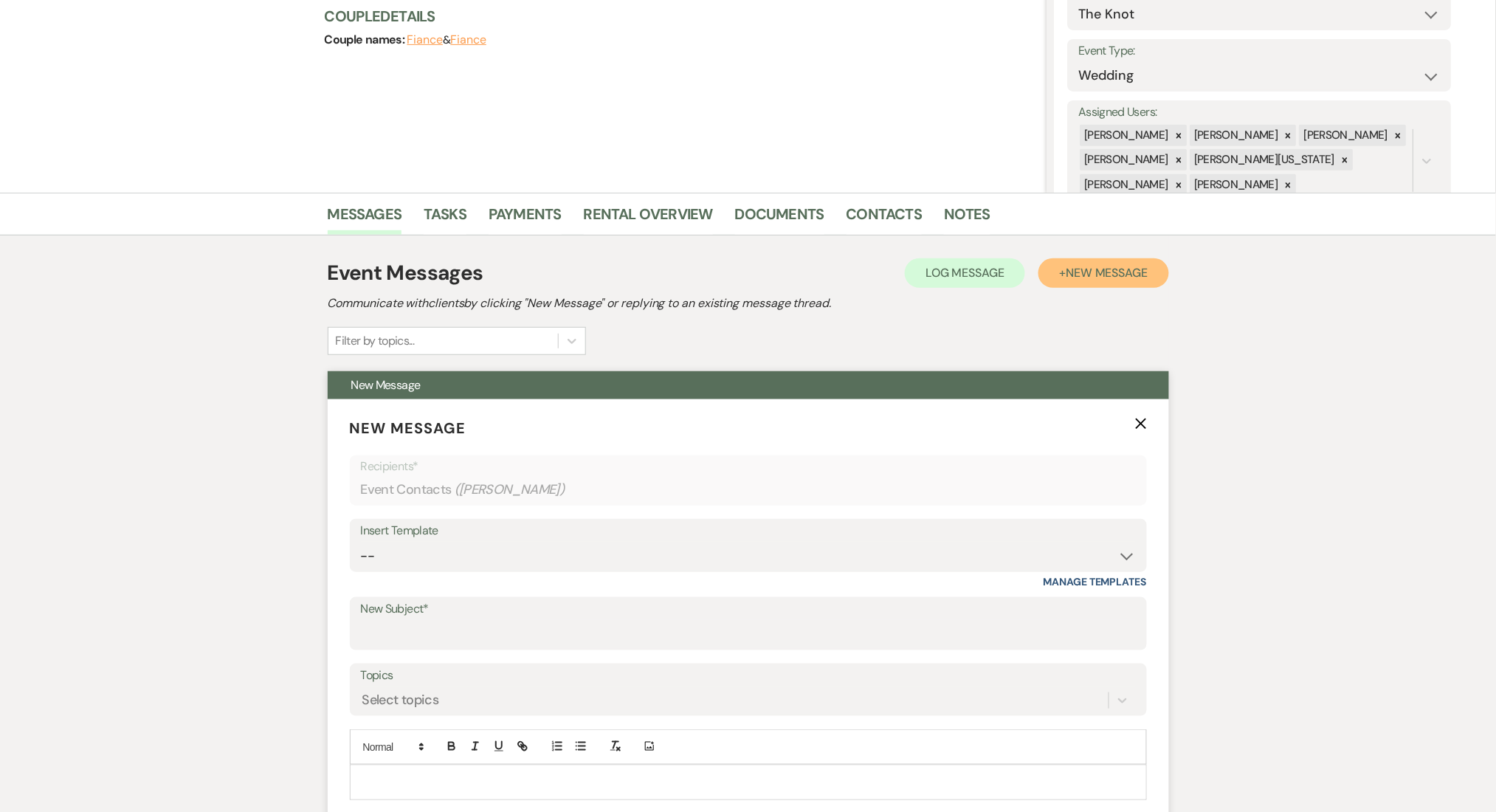
scroll to position [393, 0]
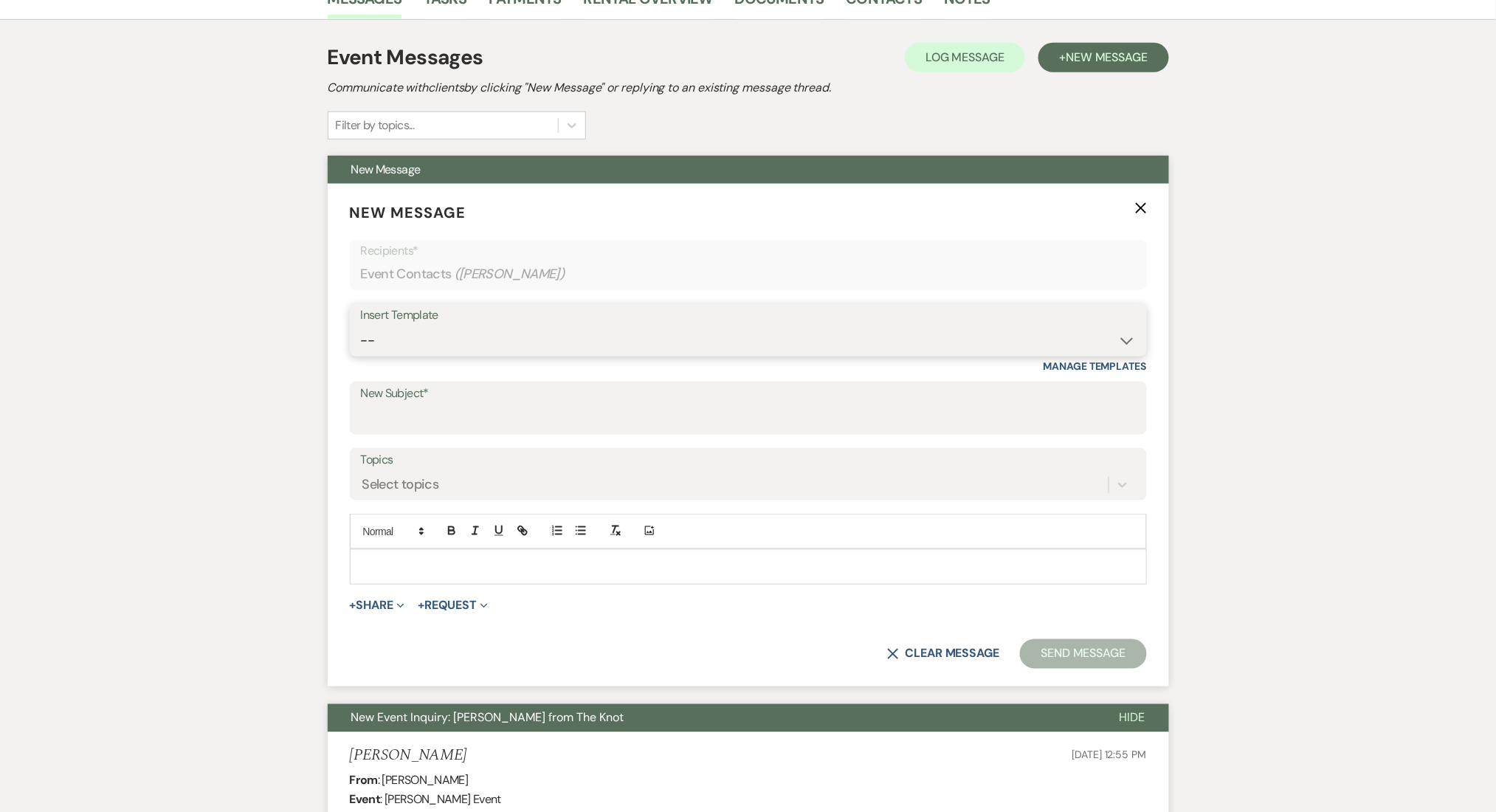
click at [469, 347] on select "-- Inquiry Follow Up Email #2 Contract Sending Template Payment Template Rental…" at bounding box center [748, 340] width 775 height 29
select select "4434"
click at [361, 326] on select "-- Inquiry Follow Up Email #2 Contract Sending Template Payment Template Rental…" at bounding box center [748, 340] width 775 height 29
type input "Enon Ranch Quote Follow up"
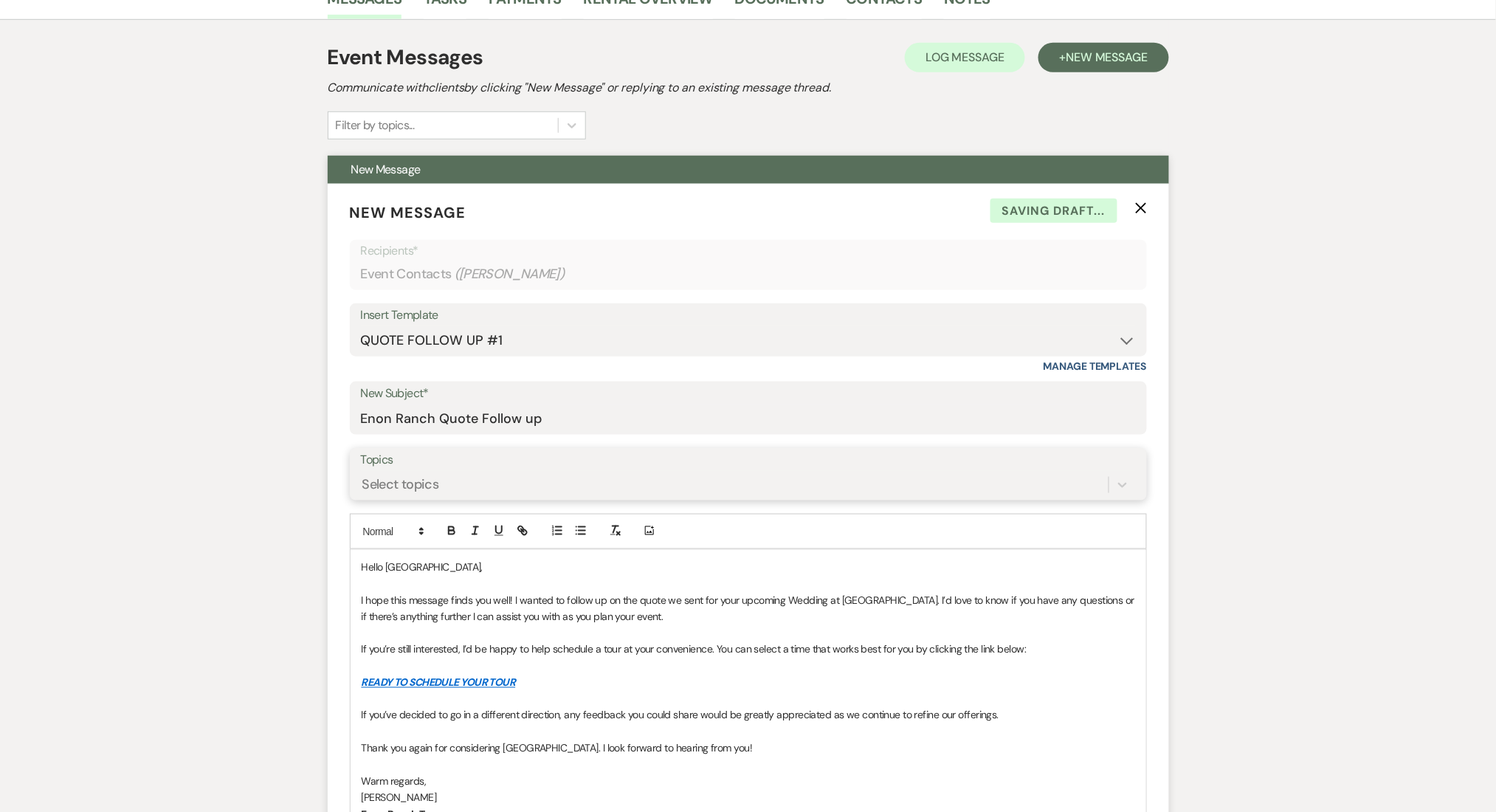
click at [408, 493] on div "Select topics" at bounding box center [401, 485] width 77 height 20
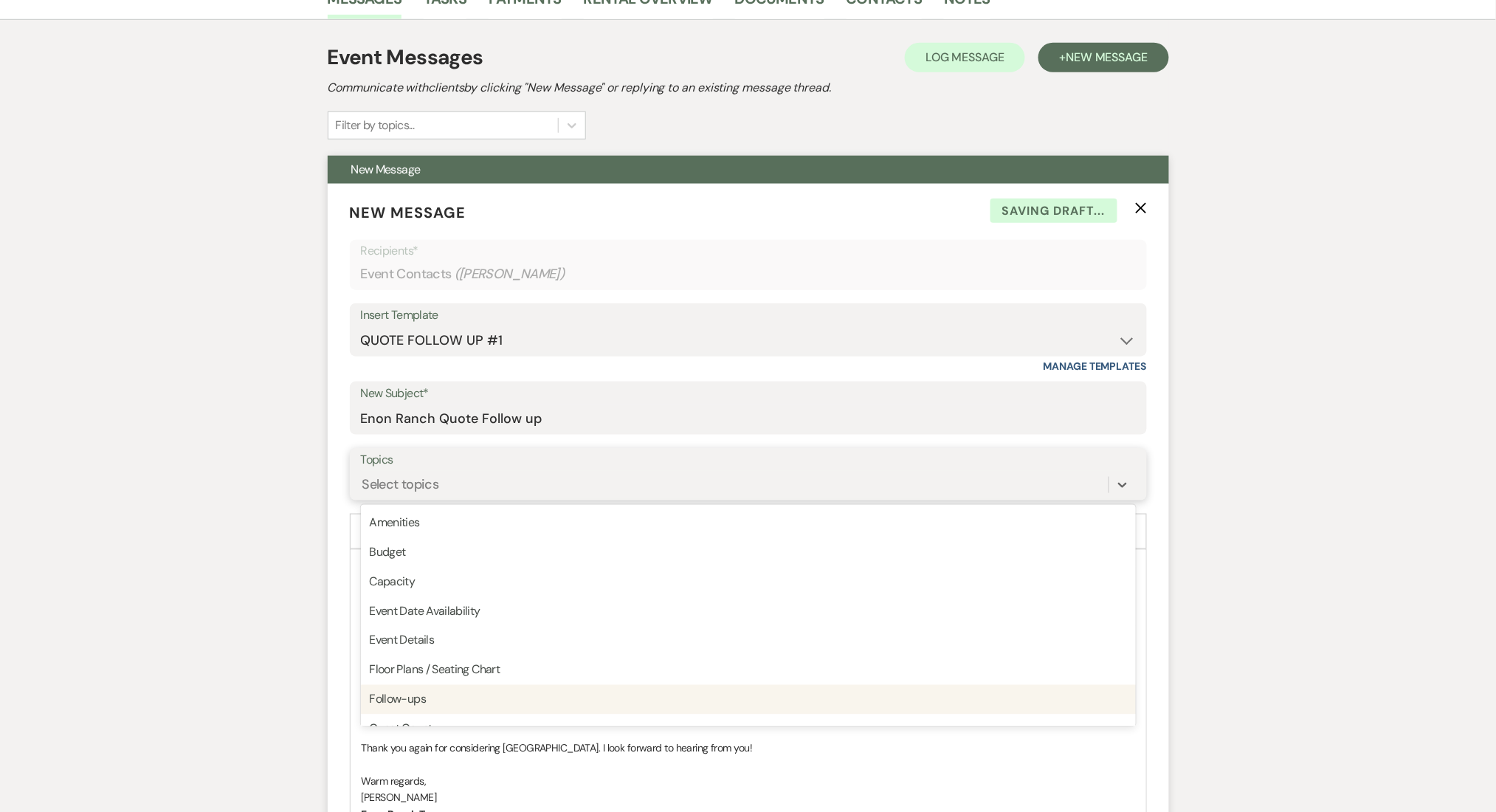
click at [403, 704] on div "Follow-ups" at bounding box center [748, 700] width 775 height 30
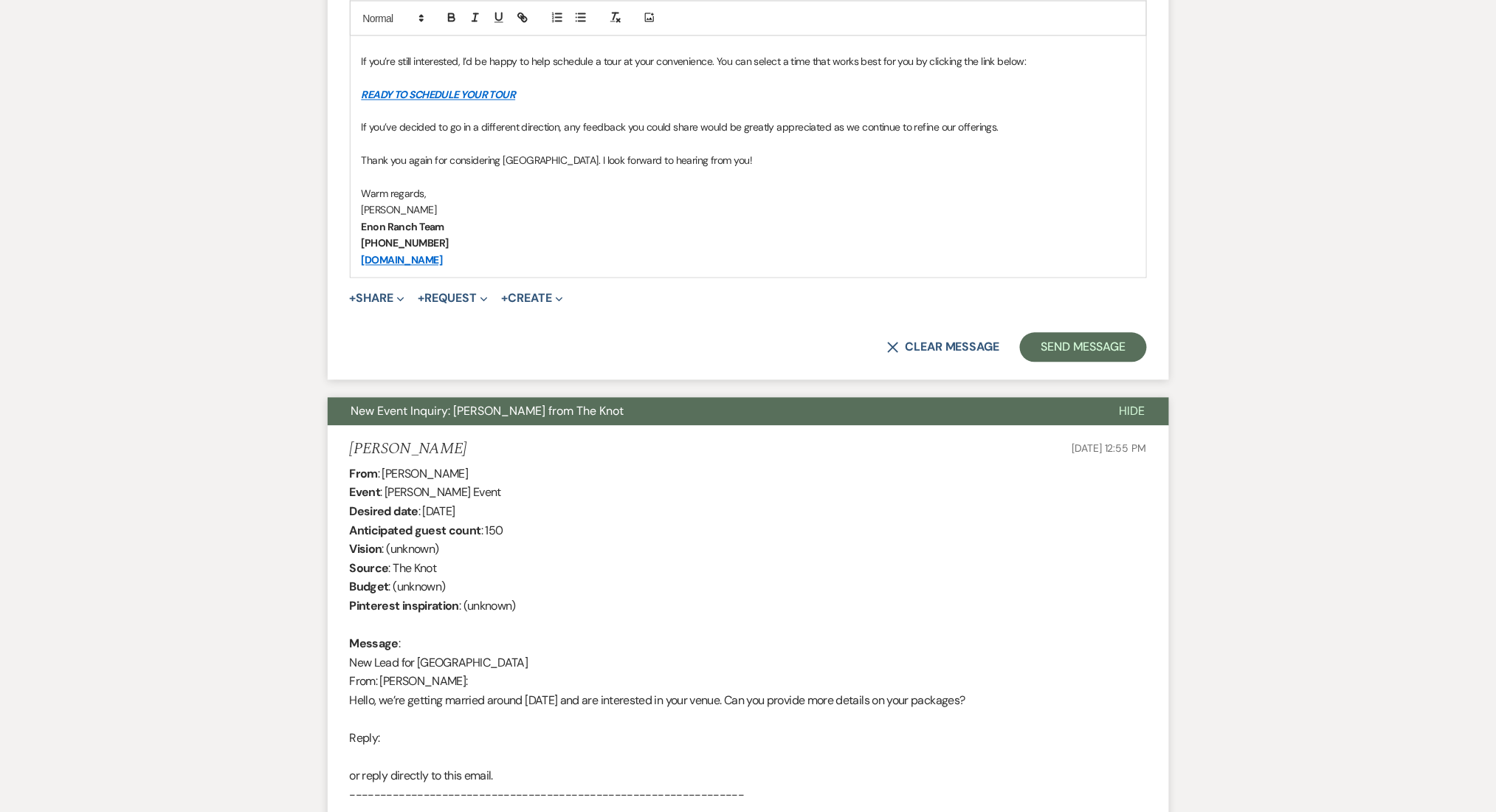
scroll to position [984, 0]
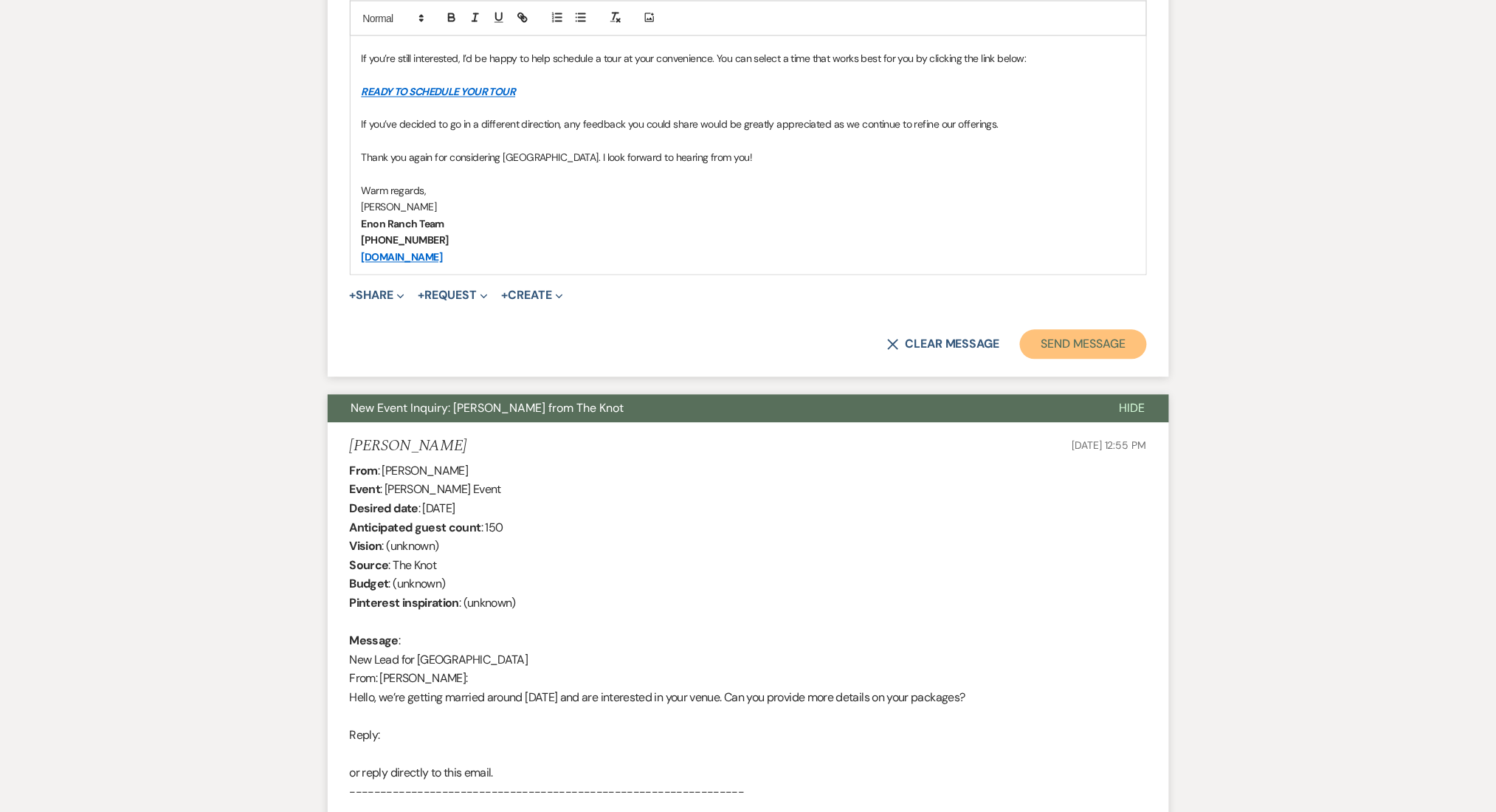
click at [1108, 333] on button "Send Message" at bounding box center [1083, 345] width 126 height 30
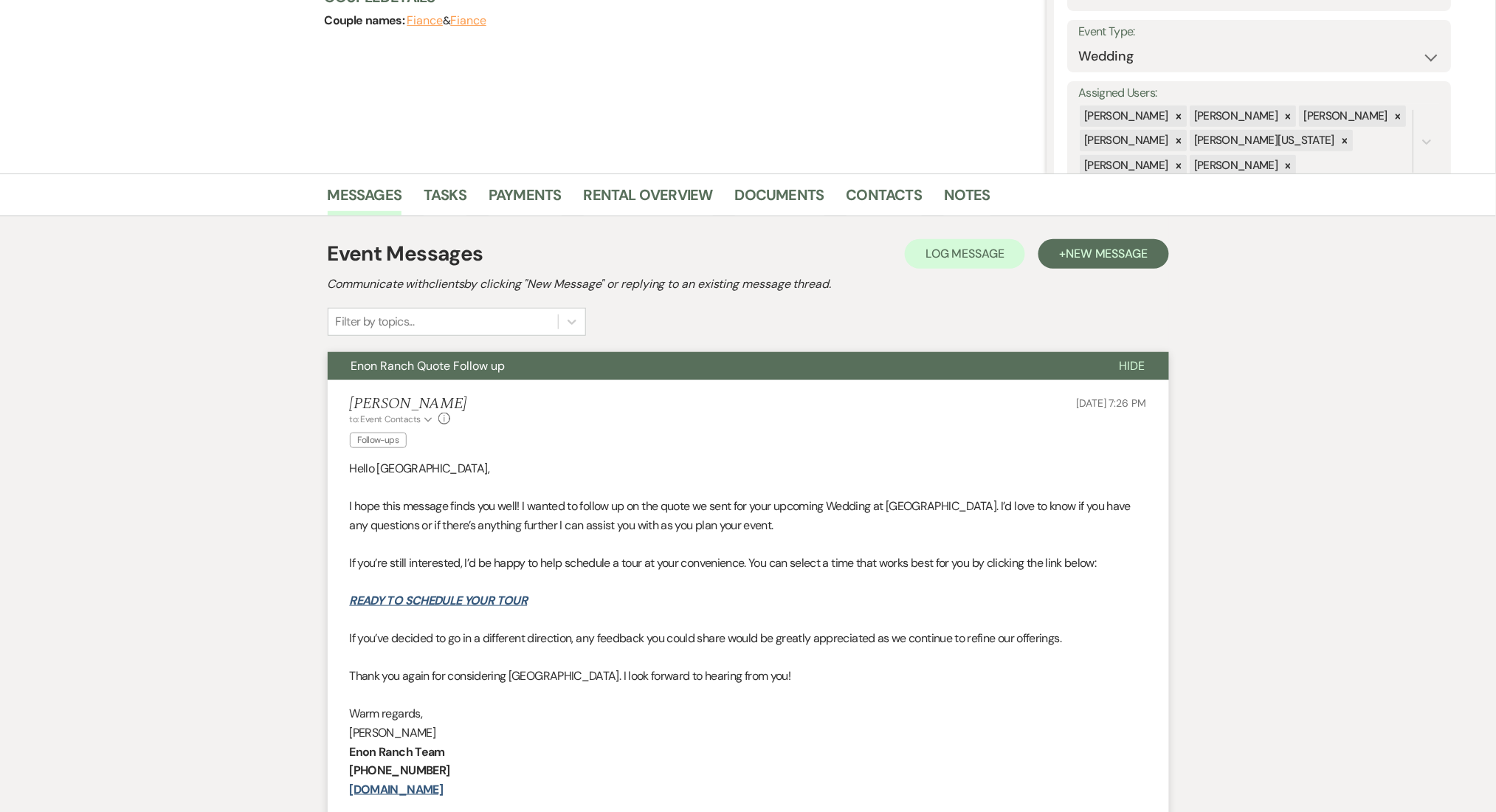
scroll to position [0, 0]
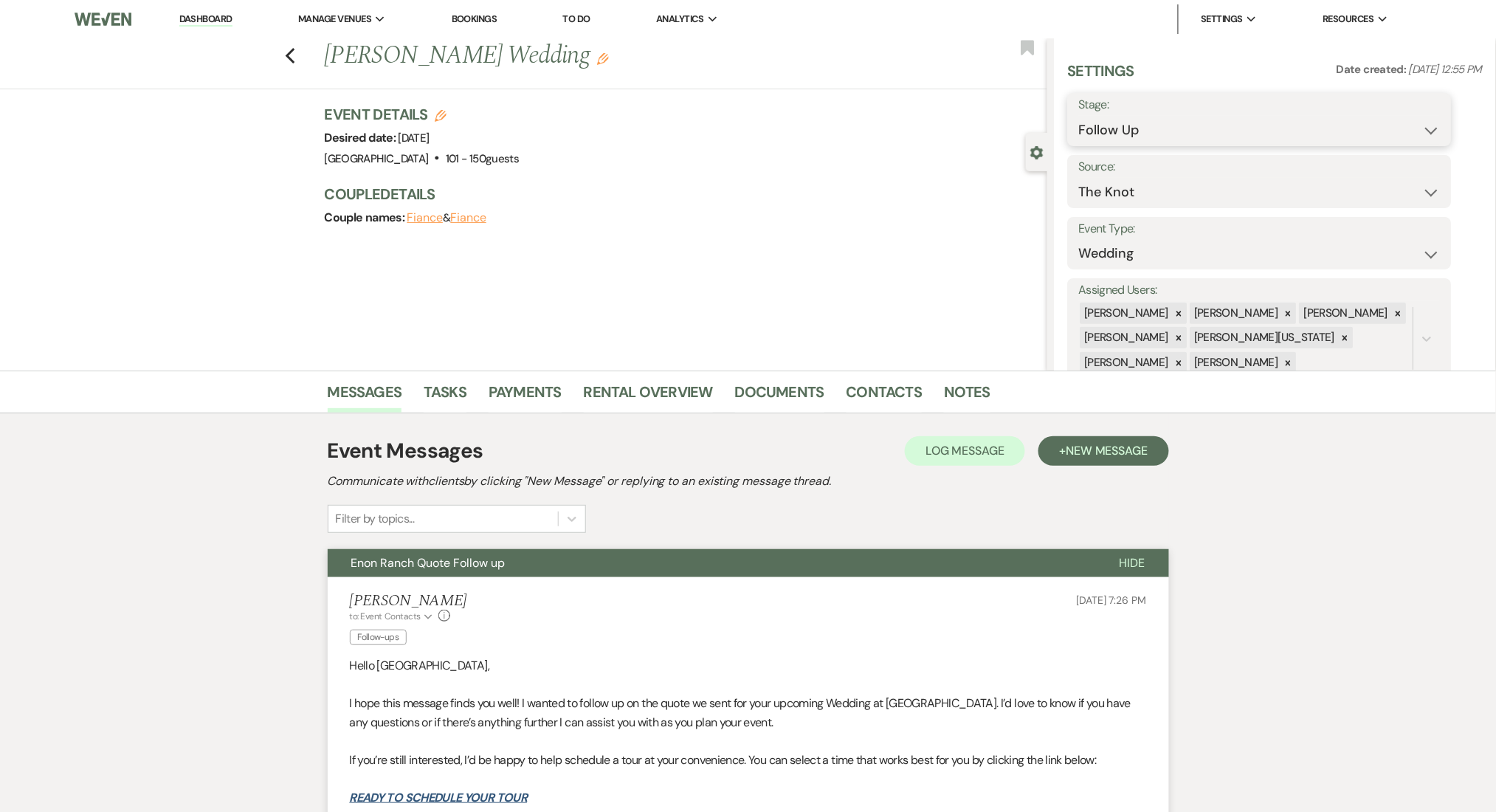
click at [1155, 139] on select "Inquiry Follow Up Tour Requested Tour Confirmed Toured Proposal Sent Booked Lost" at bounding box center [1260, 130] width 362 height 29
click at [1149, 130] on select "Inquiry Follow Up Tour Requested Tour Confirmed Toured Proposal Sent Booked Lost" at bounding box center [1260, 130] width 362 height 29
select select "1"
click at [1080, 116] on select "Inquiry Follow Up Tour Requested Tour Confirmed Toured Proposal Sent Booked Lost" at bounding box center [1260, 130] width 362 height 29
click at [1404, 119] on button "Save" at bounding box center [1410, 119] width 84 height 30
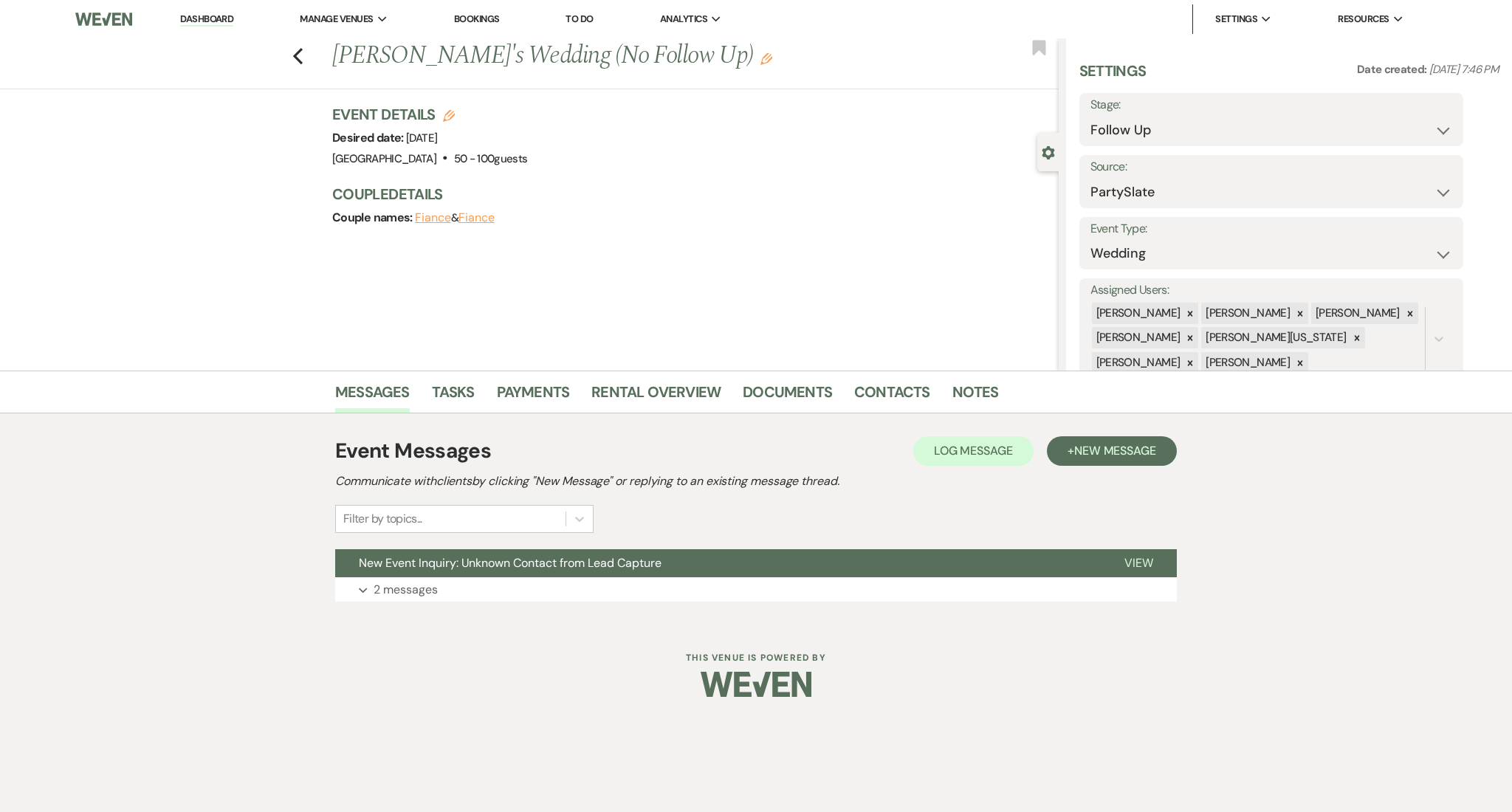
click at [623, 65] on h1 "[PERSON_NAME]'s Wedding (No Follow Up) Edit" at bounding box center [620, 56] width 575 height 36
click at [760, 61] on icon "Edit" at bounding box center [766, 59] width 12 height 12
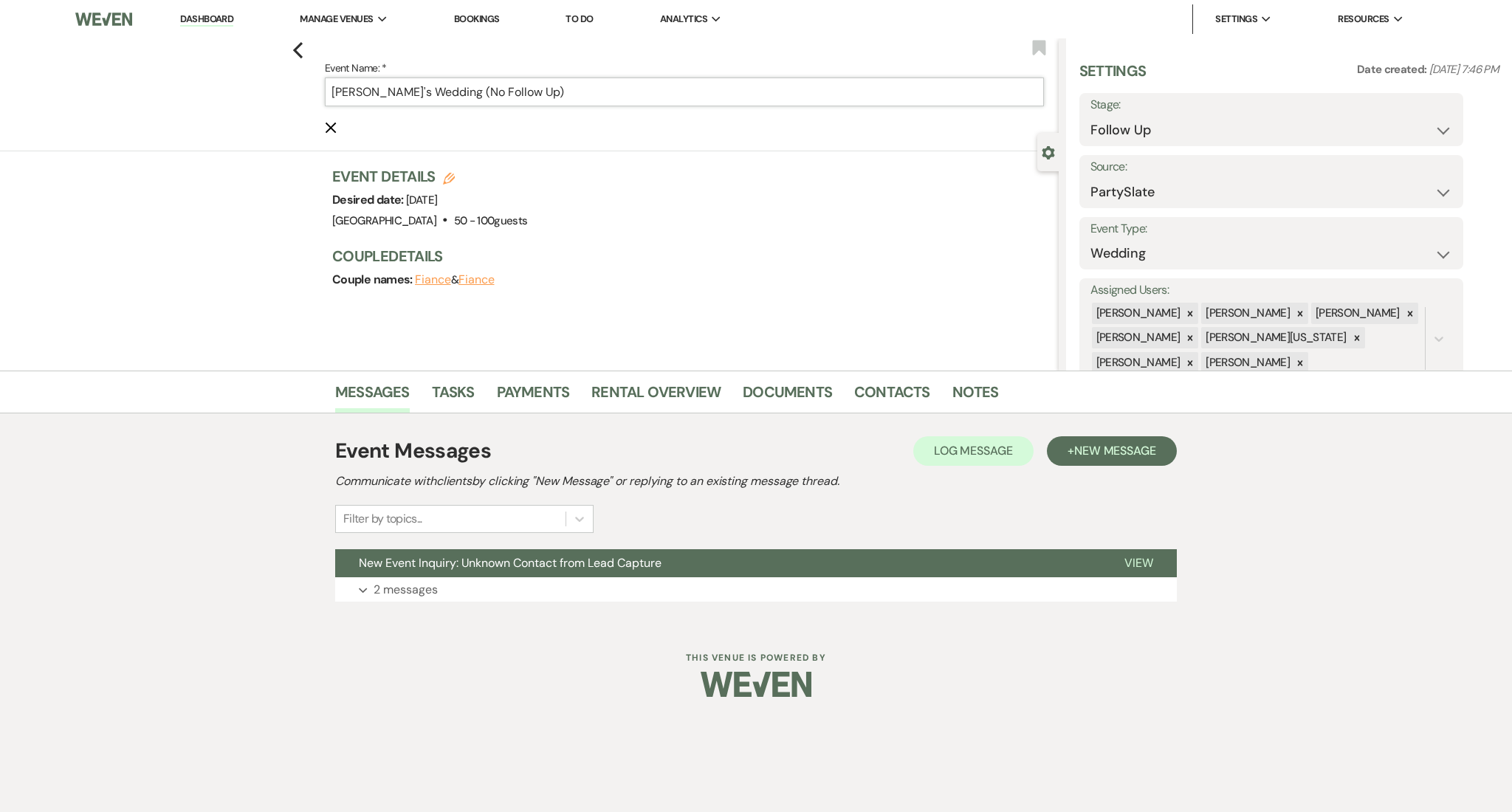
drag, startPoint x: 415, startPoint y: 92, endPoint x: 563, endPoint y: 104, distance: 148.5
click at [563, 104] on input "[PERSON_NAME]'s Wedding (No Follow Up)" at bounding box center [684, 92] width 719 height 29
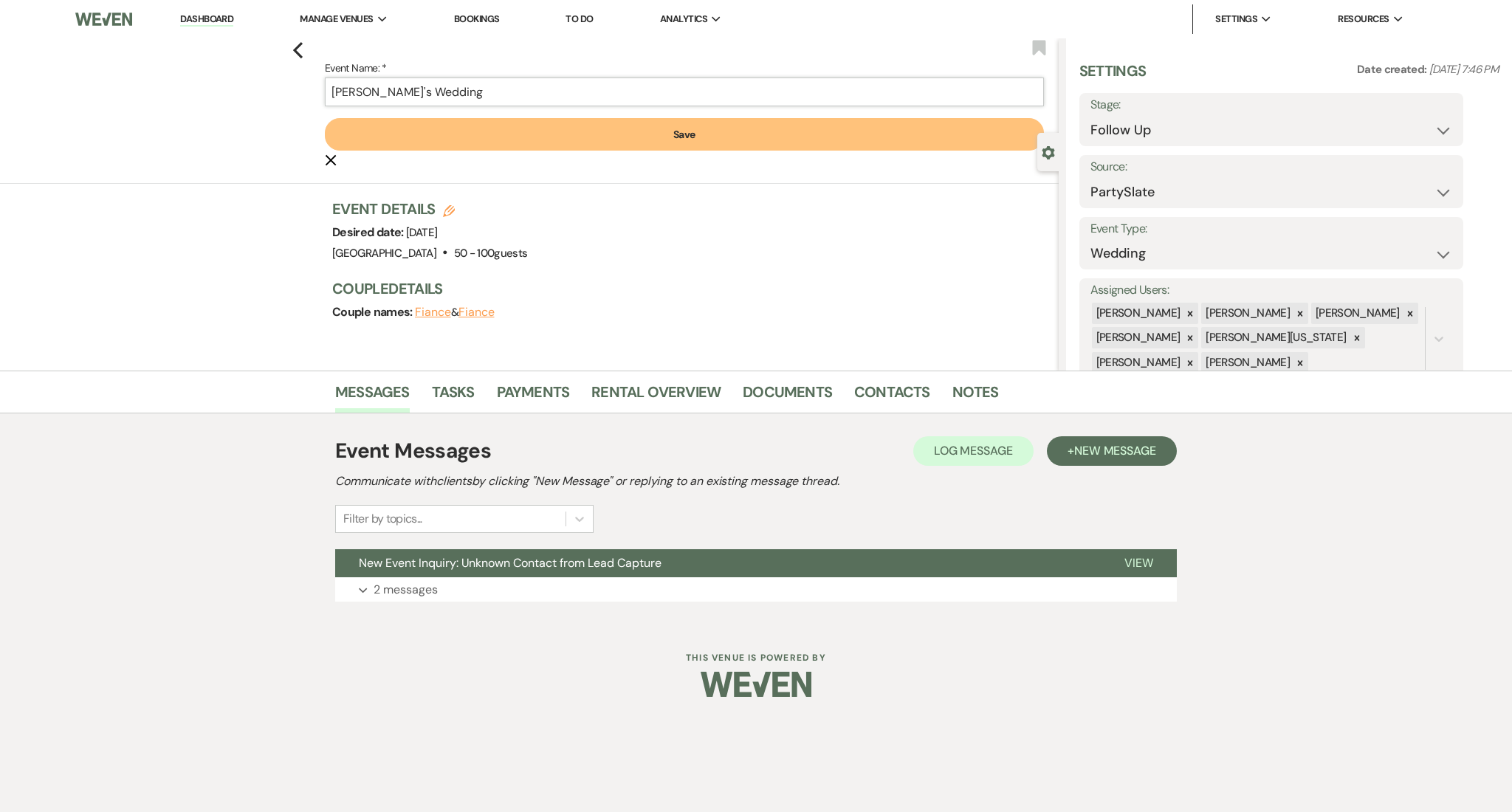
type input "Joia's Wedding"
click at [562, 133] on button "Save" at bounding box center [684, 134] width 719 height 33
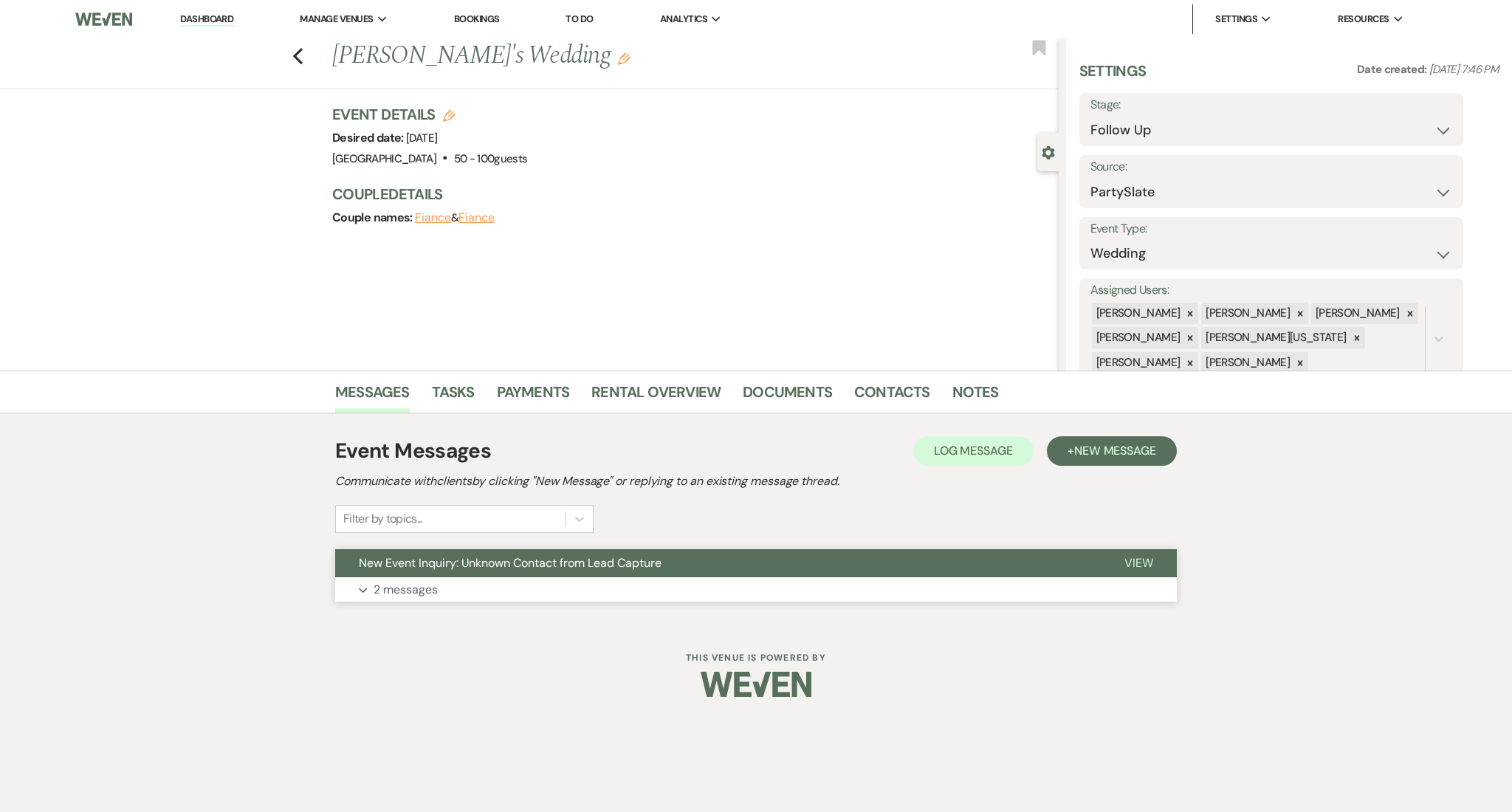
click at [468, 570] on button "New Event Inquiry: Unknown Contact from Lead Capture" at bounding box center [717, 563] width 766 height 28
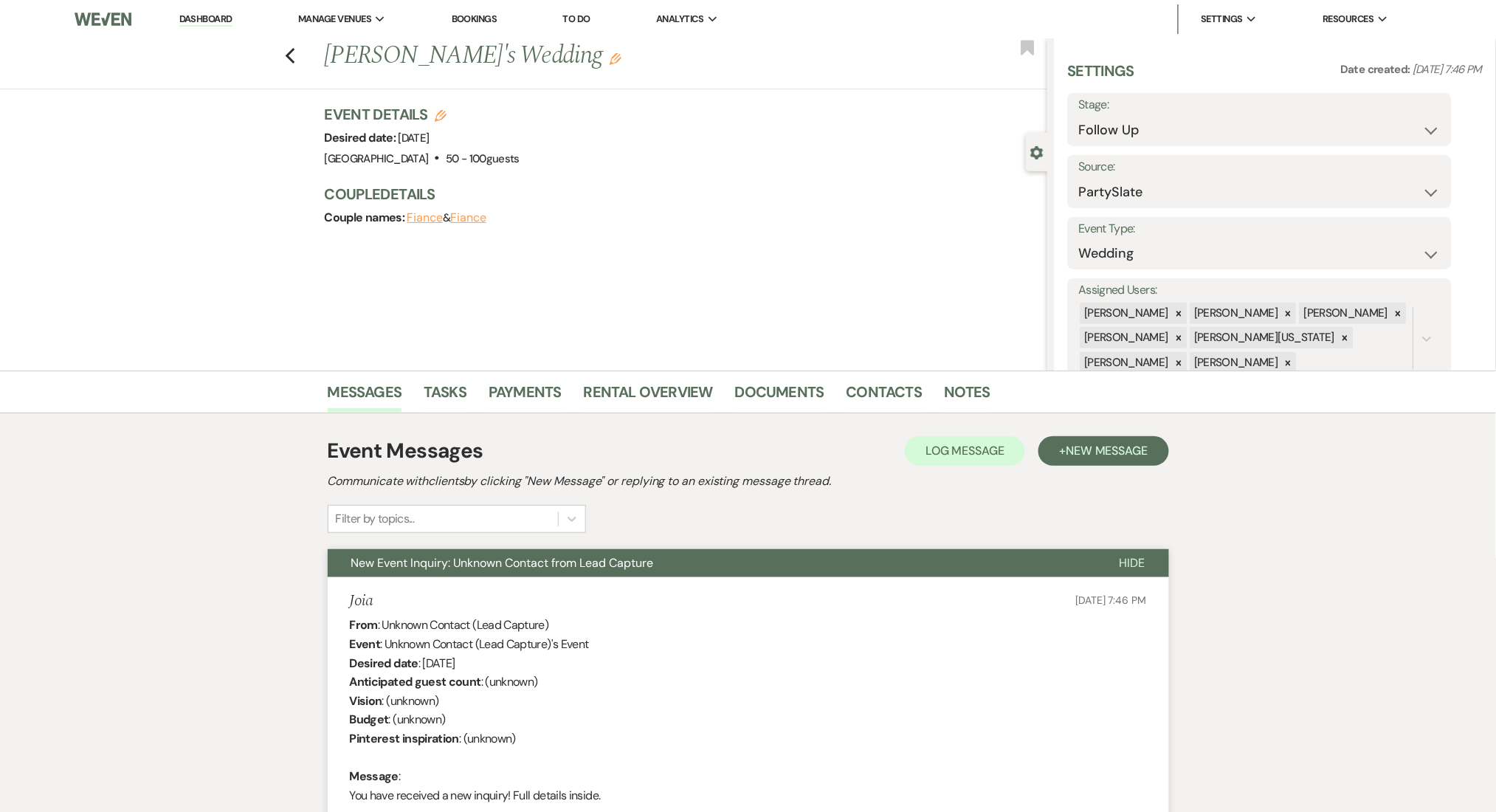
scroll to position [296, 0]
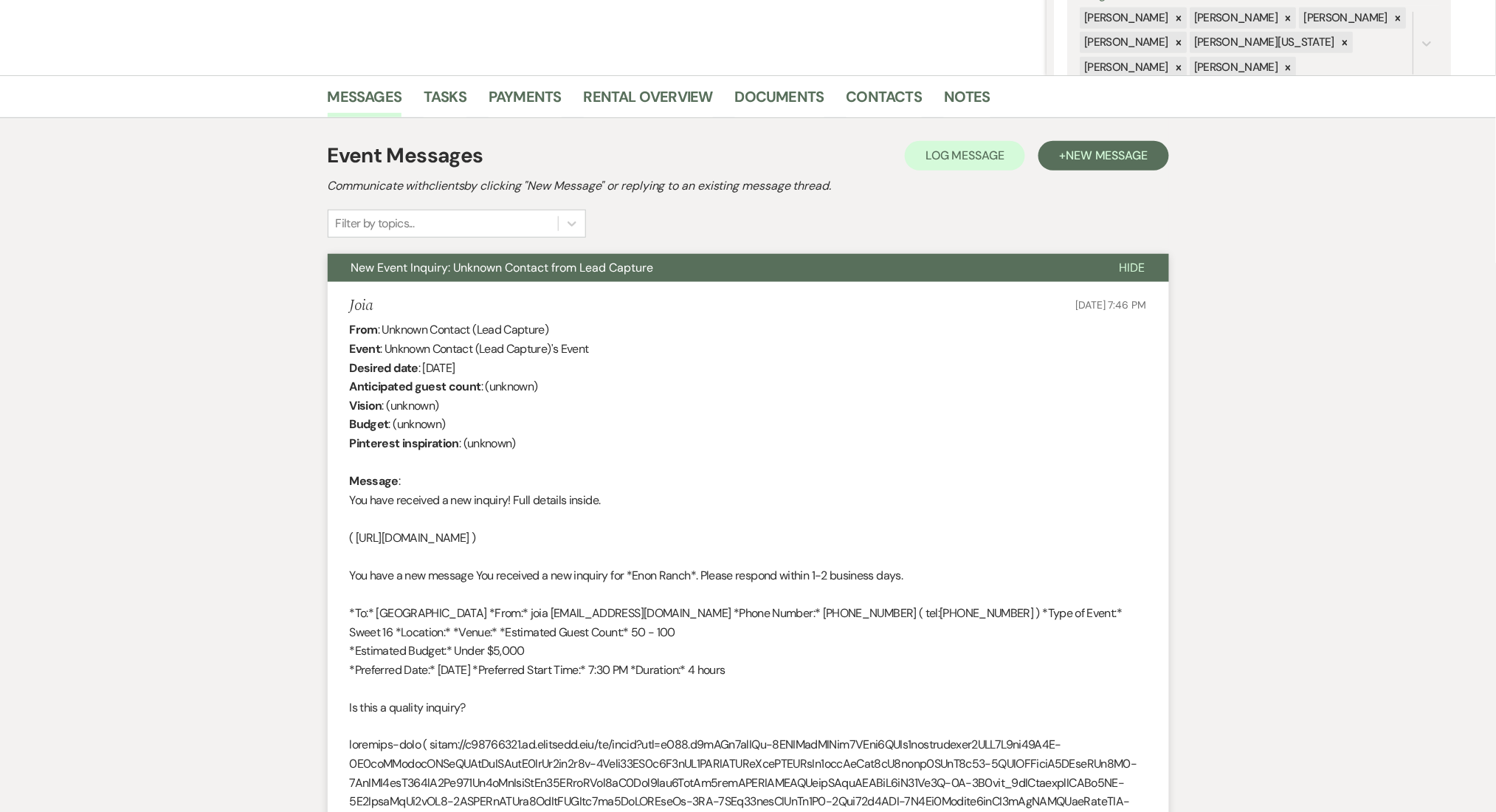
click at [360, 309] on h5 "Joia" at bounding box center [362, 306] width 24 height 19
copy h5 "Joia"
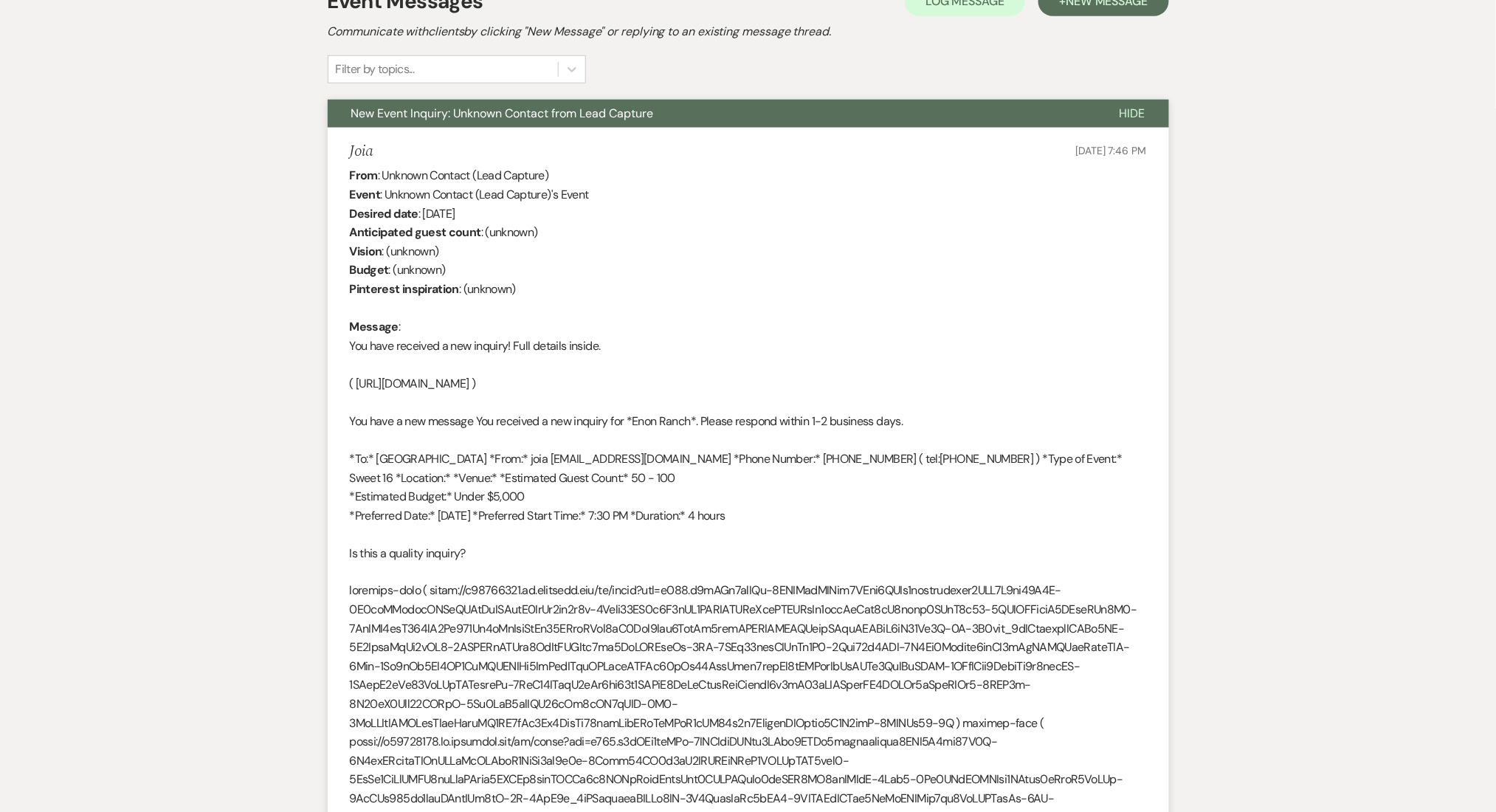
scroll to position [0, 0]
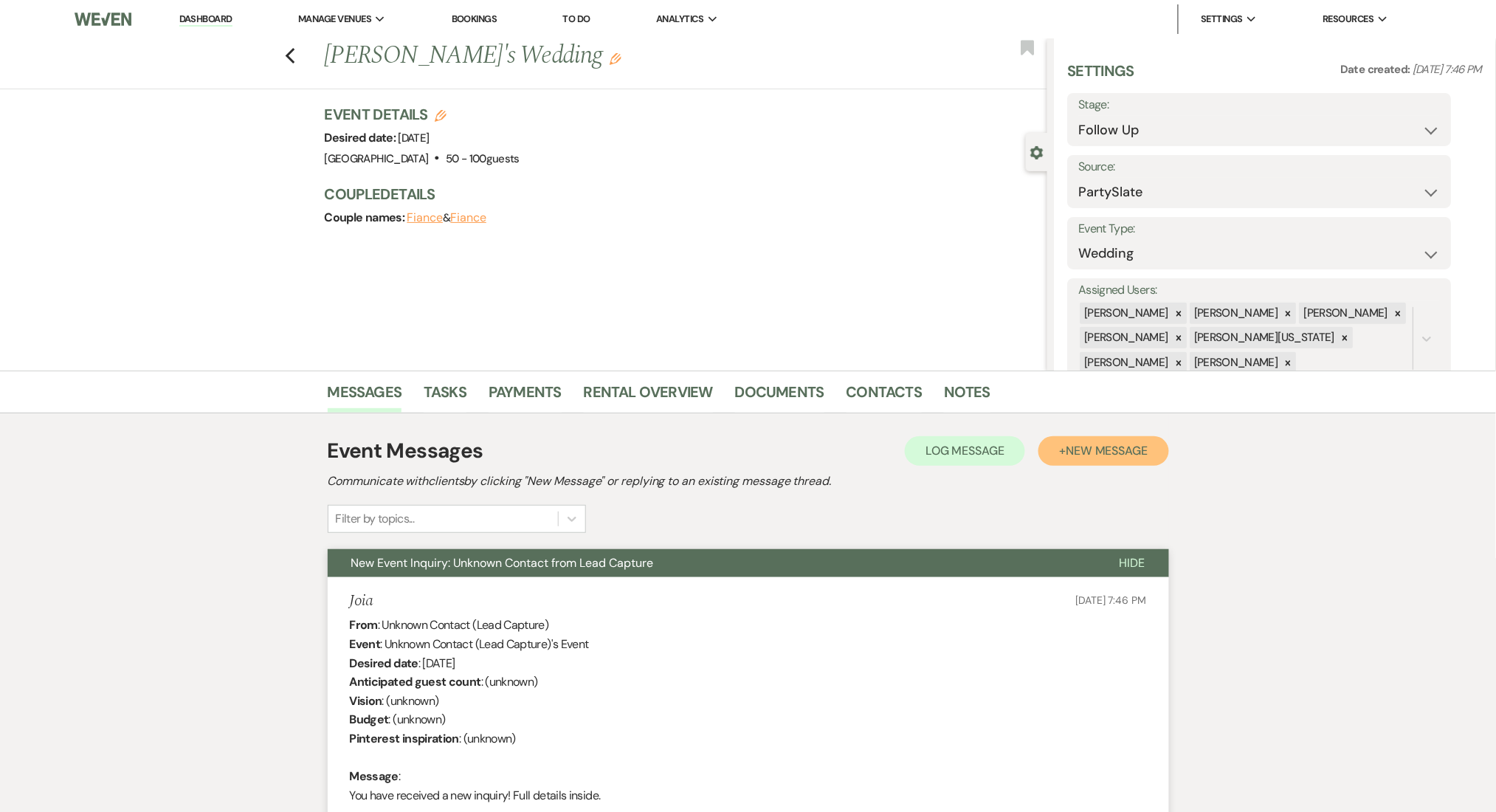
click at [1078, 447] on span "New Message" at bounding box center [1107, 450] width 82 height 16
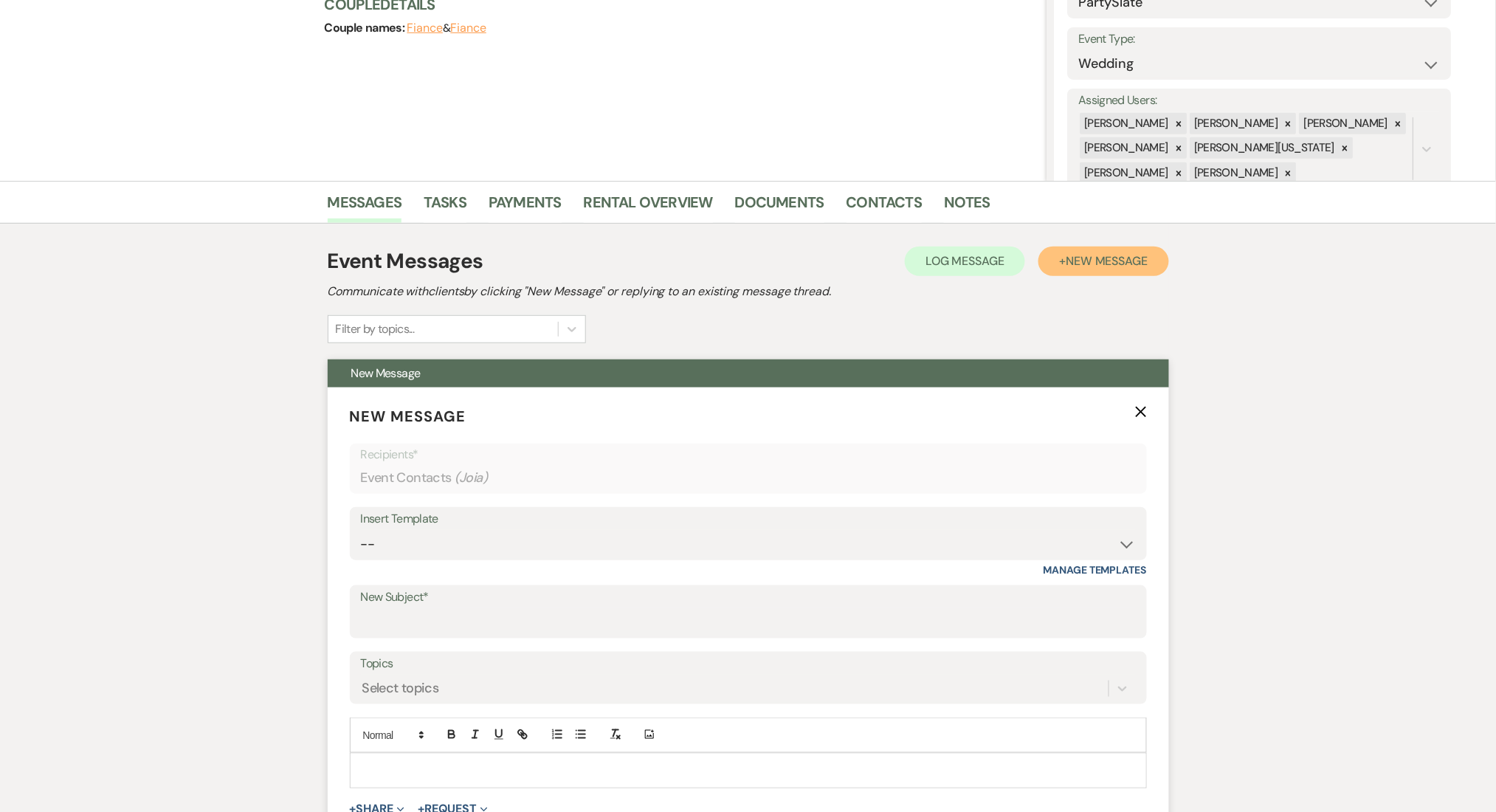
scroll to position [393, 0]
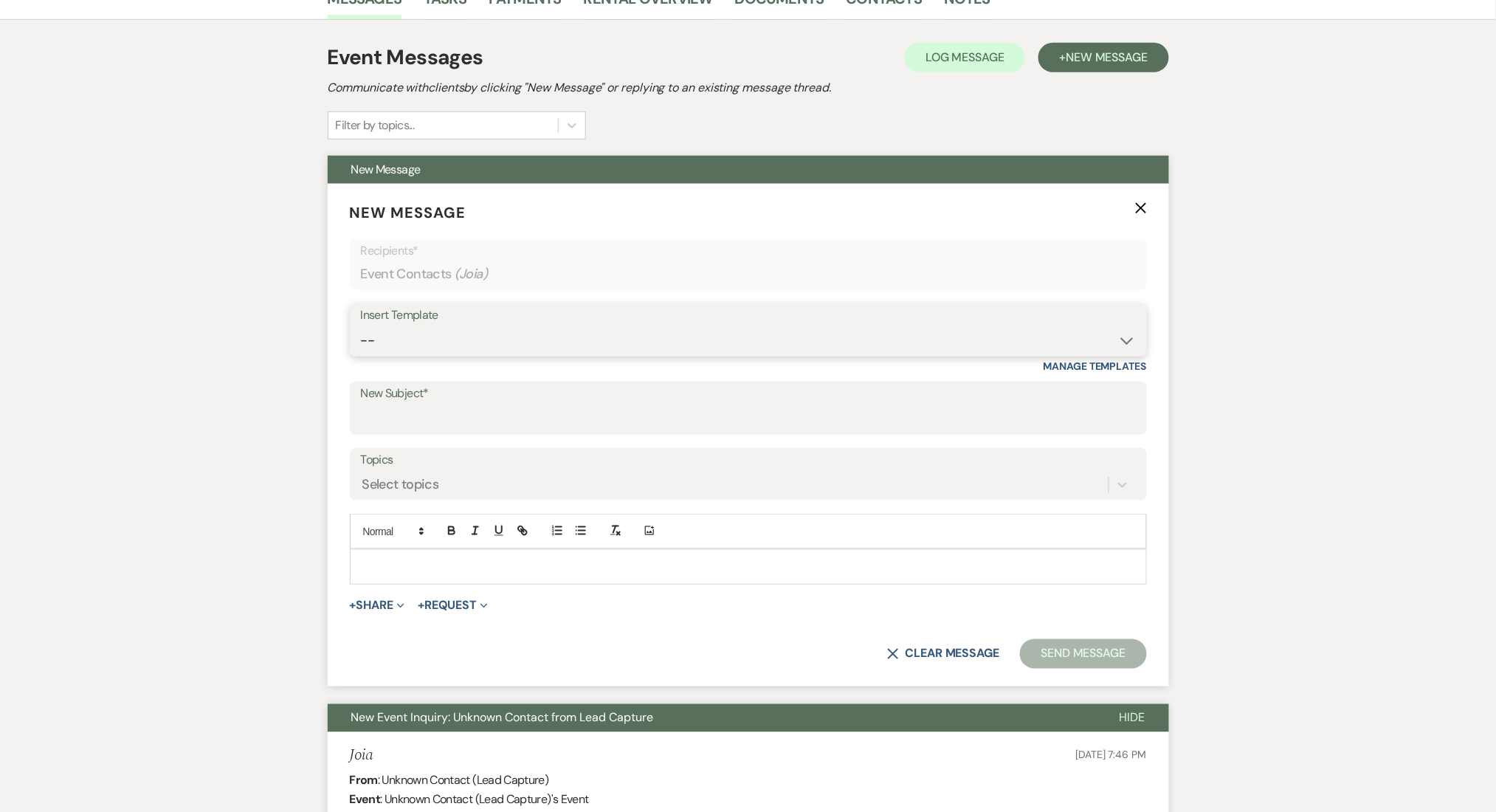
click at [519, 333] on select "-- Inquiry Follow Up Email #2 Contract Sending Template Payment Template Rental…" at bounding box center [748, 340] width 775 height 29
select select "4434"
click at [361, 326] on select "-- Inquiry Follow Up Email #2 Contract Sending Template Payment Template Rental…" at bounding box center [748, 340] width 775 height 29
type input "Enon Ranch Quote Follow up"
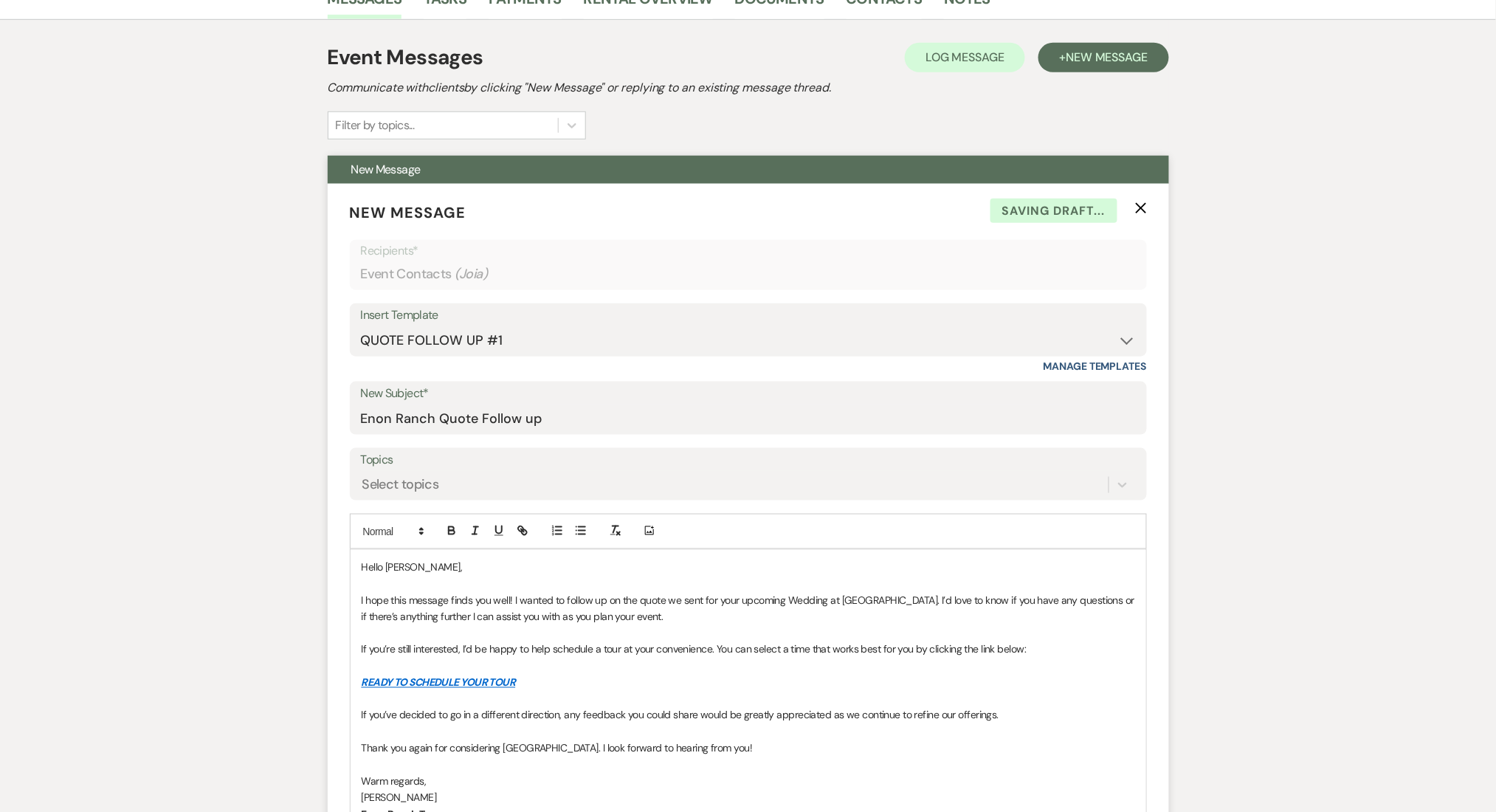
click at [414, 467] on label "Topics" at bounding box center [748, 460] width 775 height 21
click at [364, 475] on input "Topics" at bounding box center [363, 485] width 1 height 20
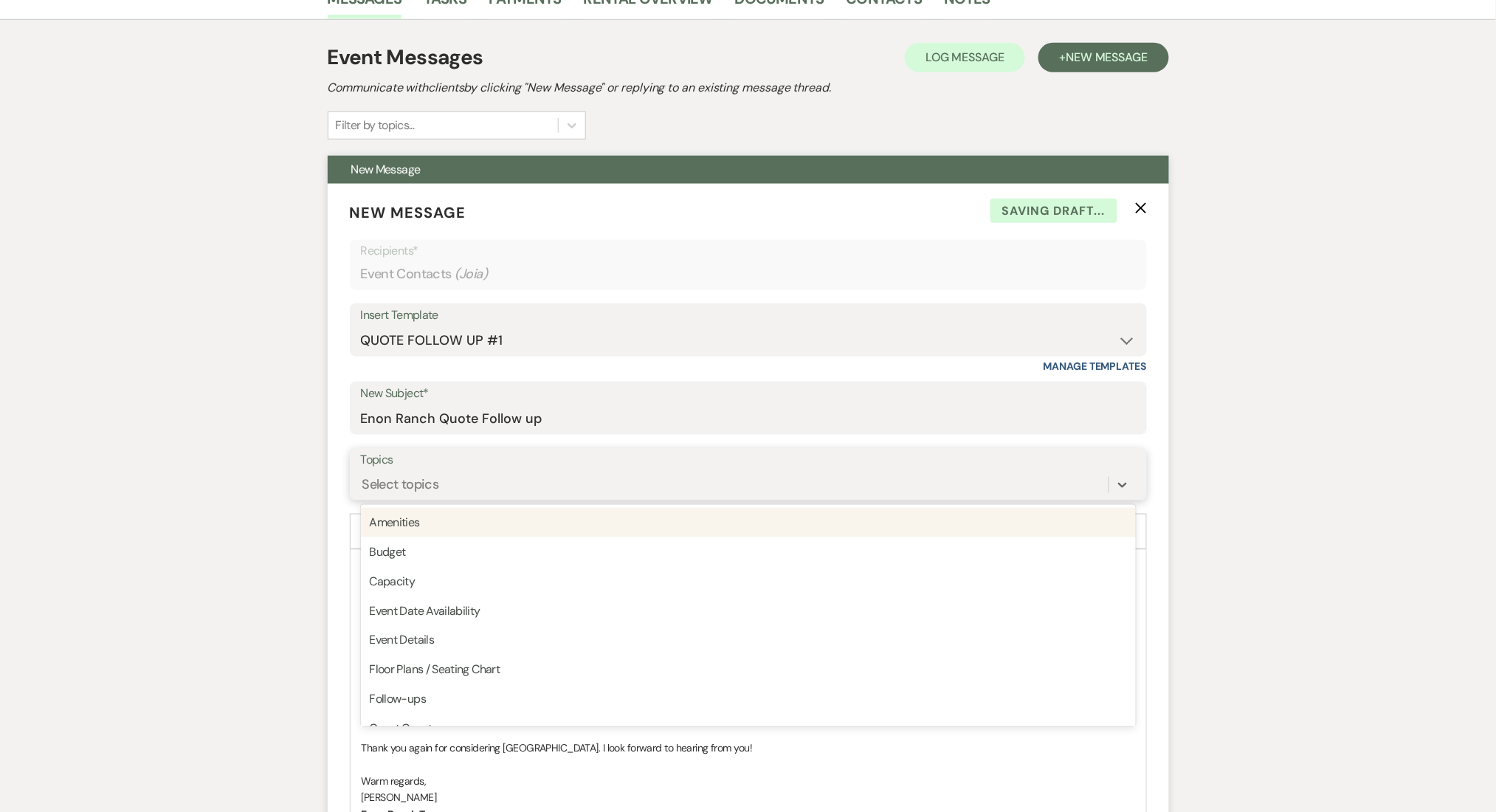
click at [445, 479] on div "Select topics" at bounding box center [734, 485] width 748 height 26
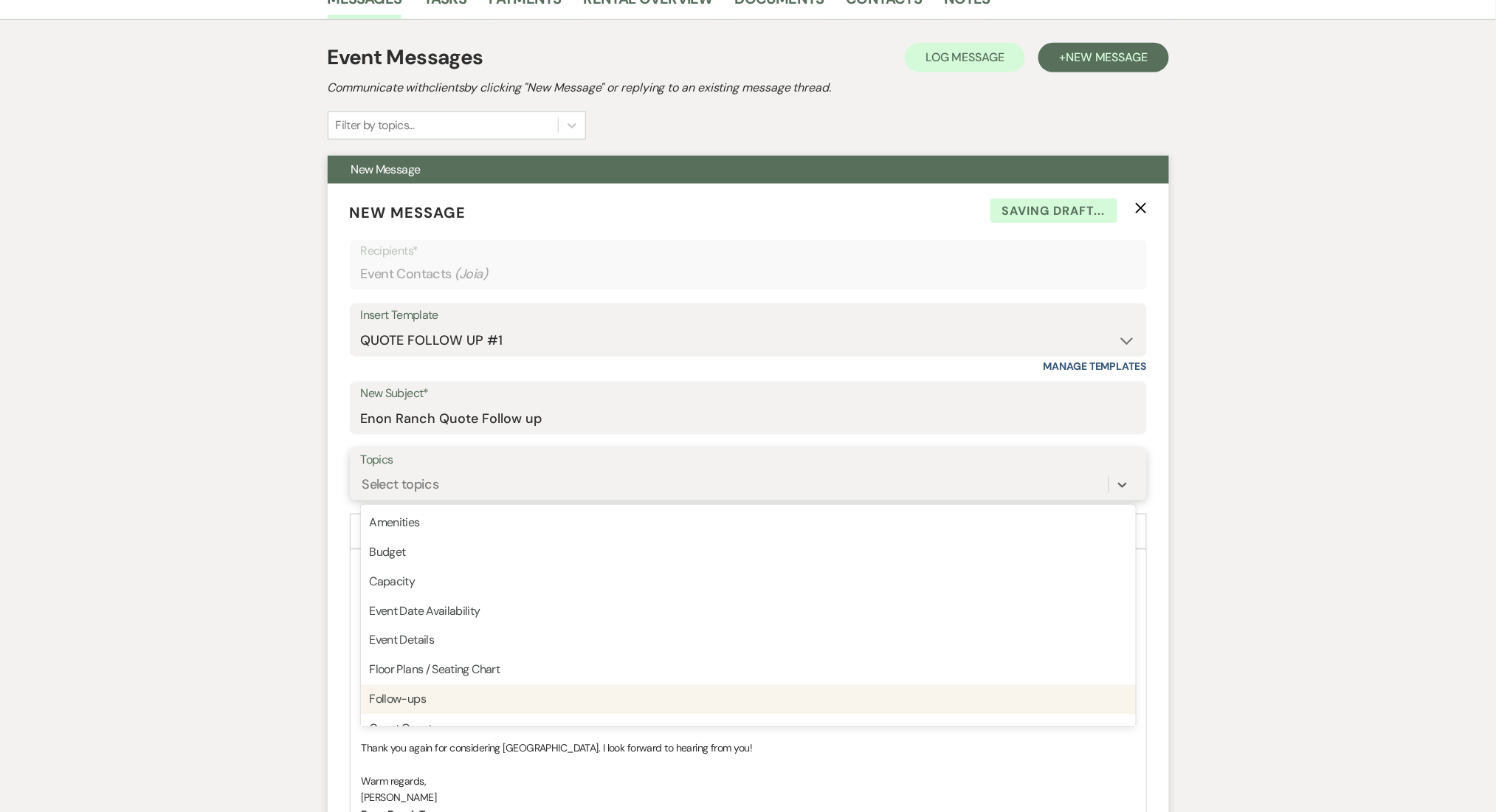
click at [438, 693] on div "Follow-ups" at bounding box center [748, 700] width 775 height 30
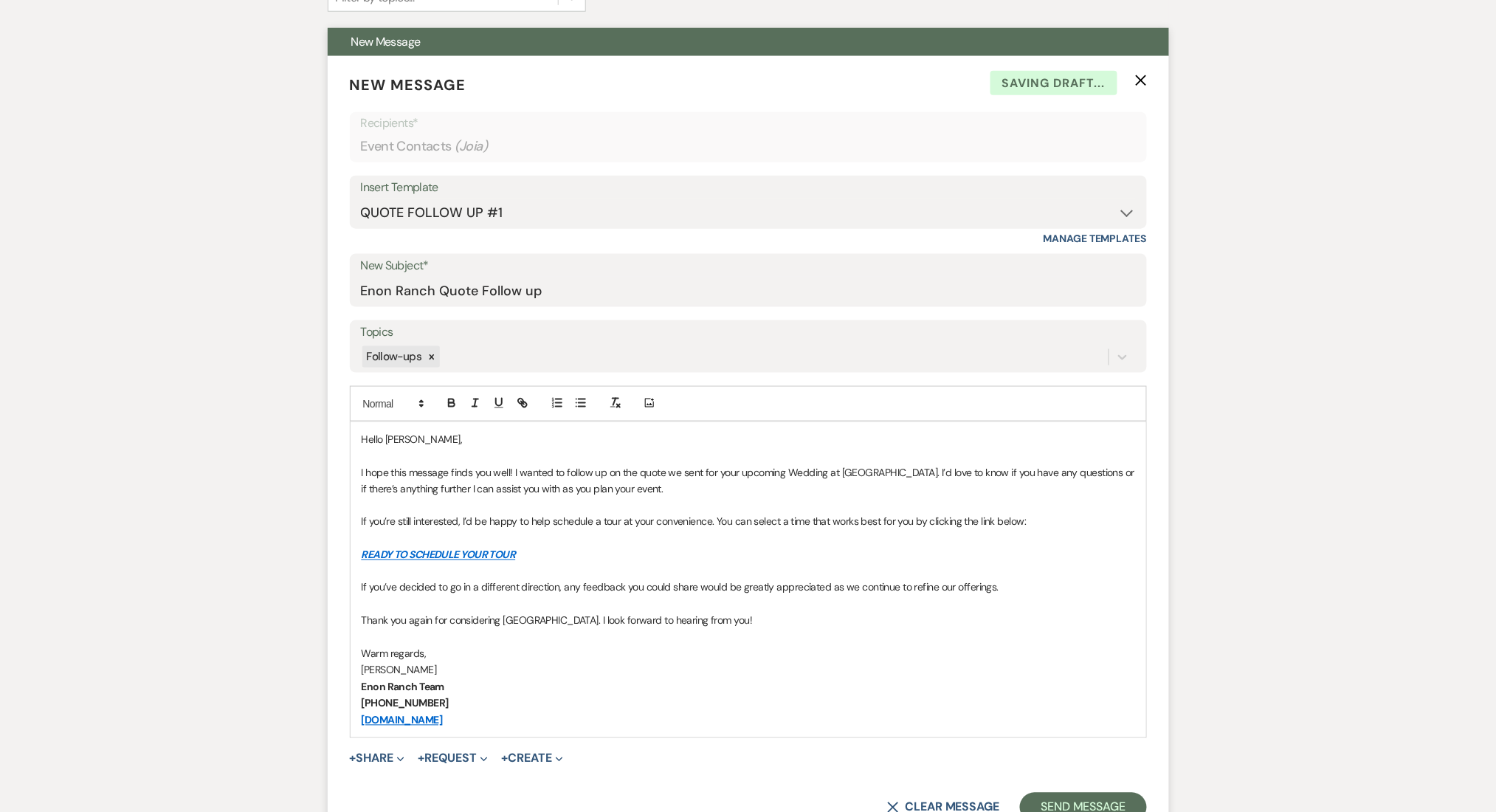
scroll to position [689, 0]
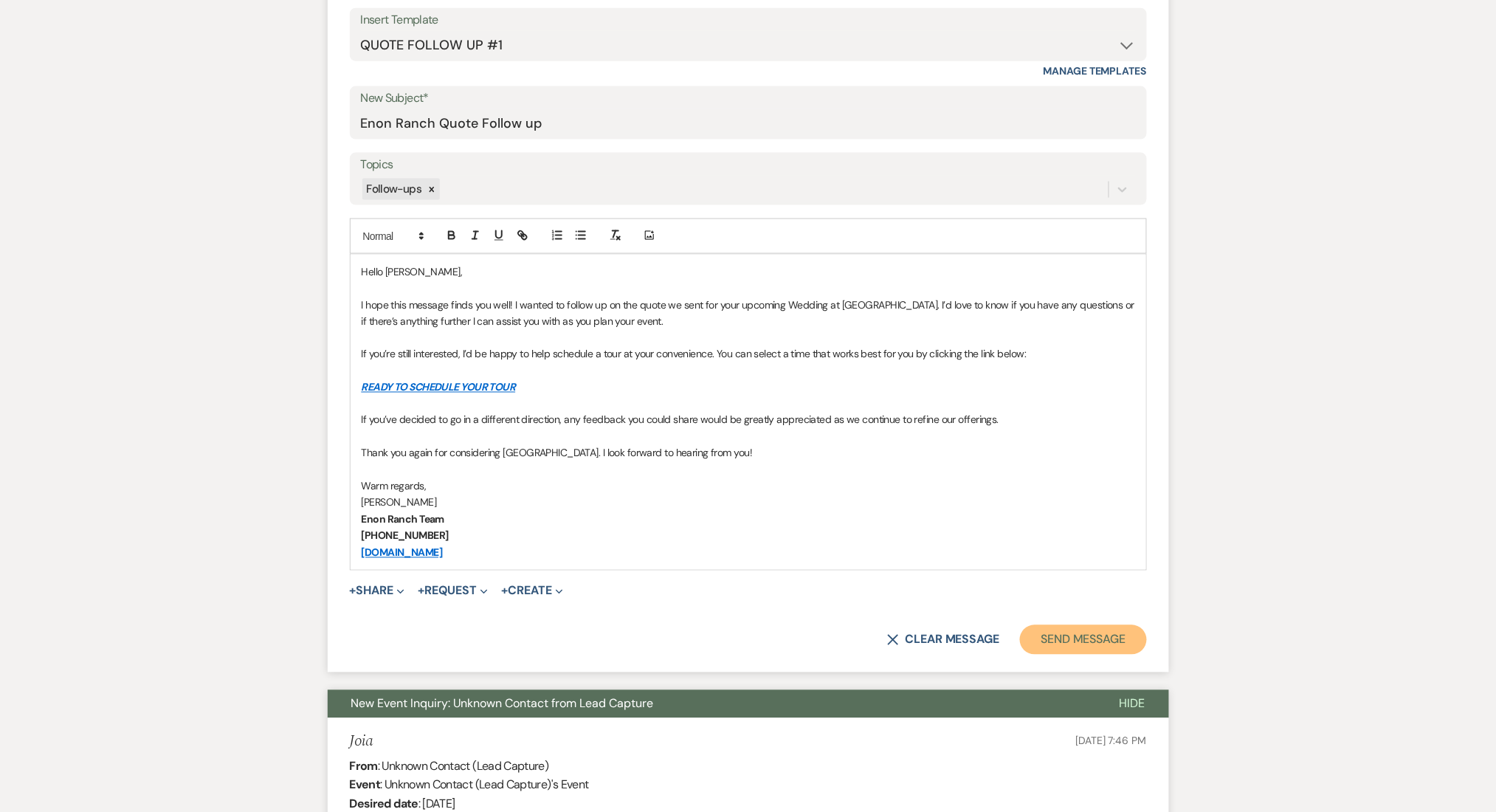
click at [1096, 636] on button "Send Message" at bounding box center [1083, 640] width 126 height 30
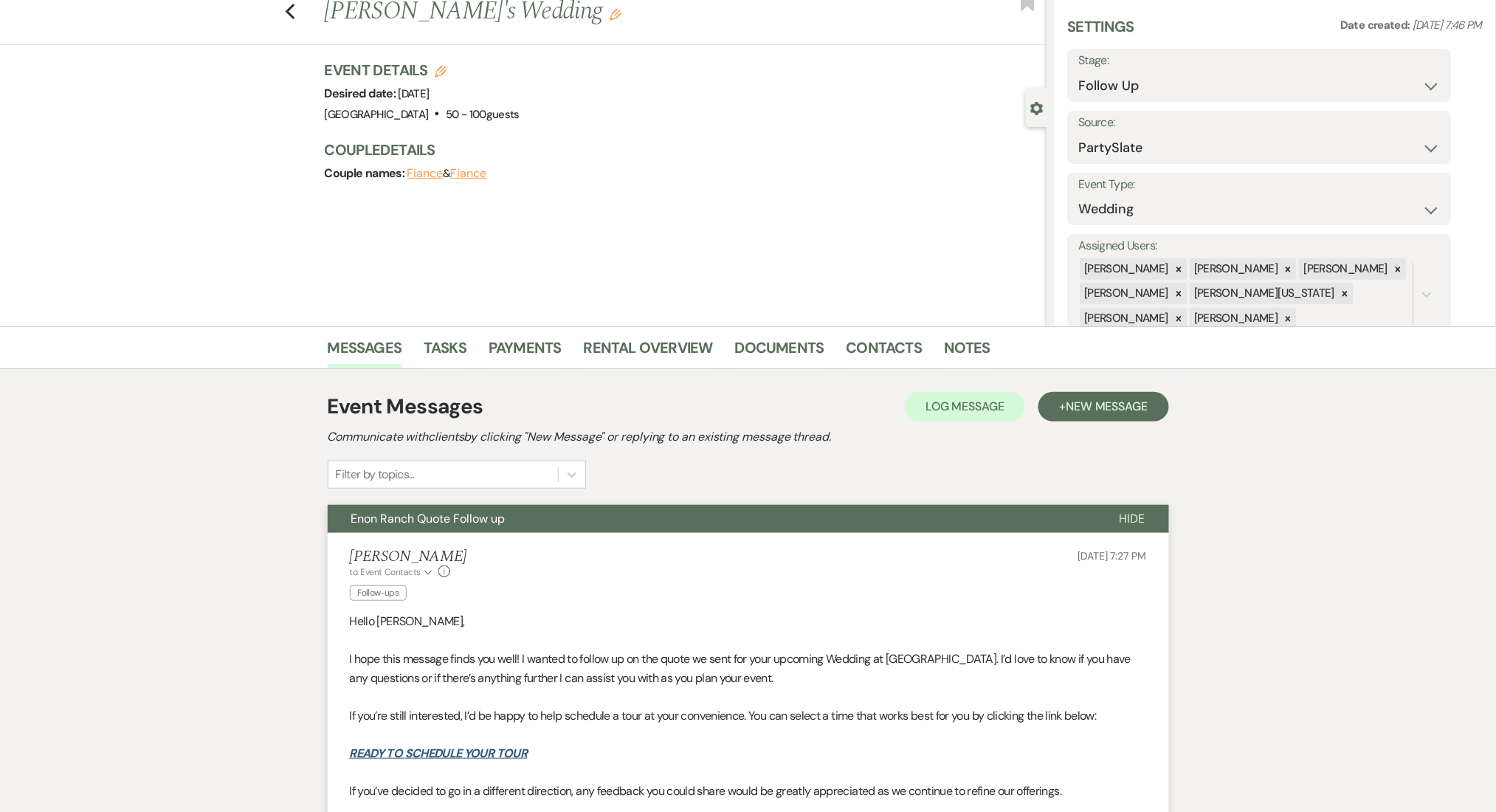
scroll to position [0, 0]
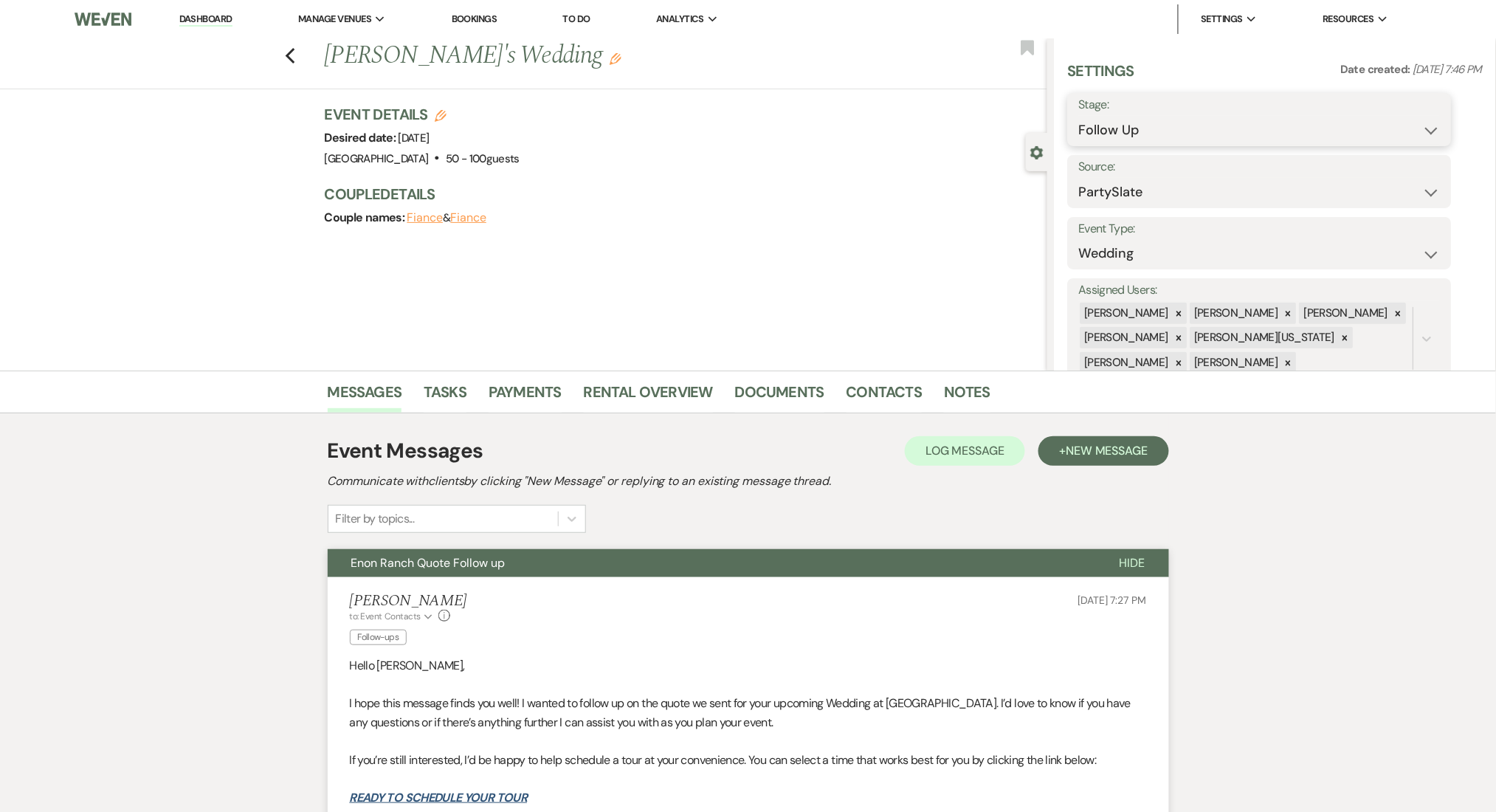
click at [1158, 123] on select "Inquiry Follow Up Tour Requested Tour Confirmed Toured Proposal Sent Booked Lost" at bounding box center [1260, 130] width 362 height 29
select select "8"
click at [1080, 116] on select "Inquiry Follow Up Tour Requested Tour Confirmed Toured Proposal Sent Booked Lost" at bounding box center [1260, 130] width 362 height 29
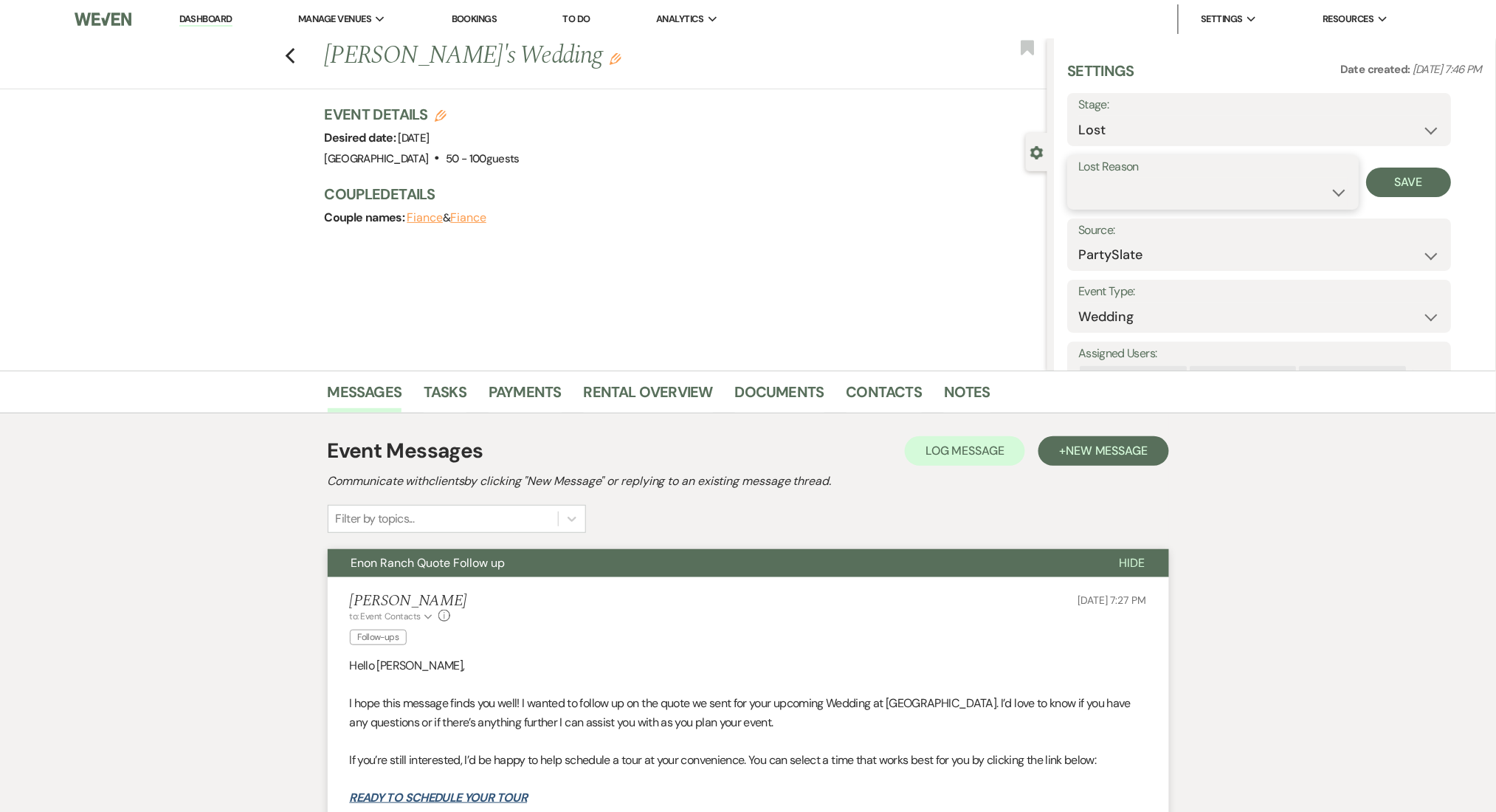
click at [1148, 190] on select "Booked Elsewhere Budget Date Unavailable No Response Not a Good Match Capacity …" at bounding box center [1214, 192] width 270 height 29
select select "1"
click at [1080, 178] on select "Booked Elsewhere Budget Date Unavailable No Response Not a Good Match Capacity …" at bounding box center [1214, 192] width 270 height 29
click at [1297, 194] on input "Other" at bounding box center [1324, 192] width 91 height 29
click at [1309, 186] on input "Dumplicate" at bounding box center [1324, 192] width 91 height 29
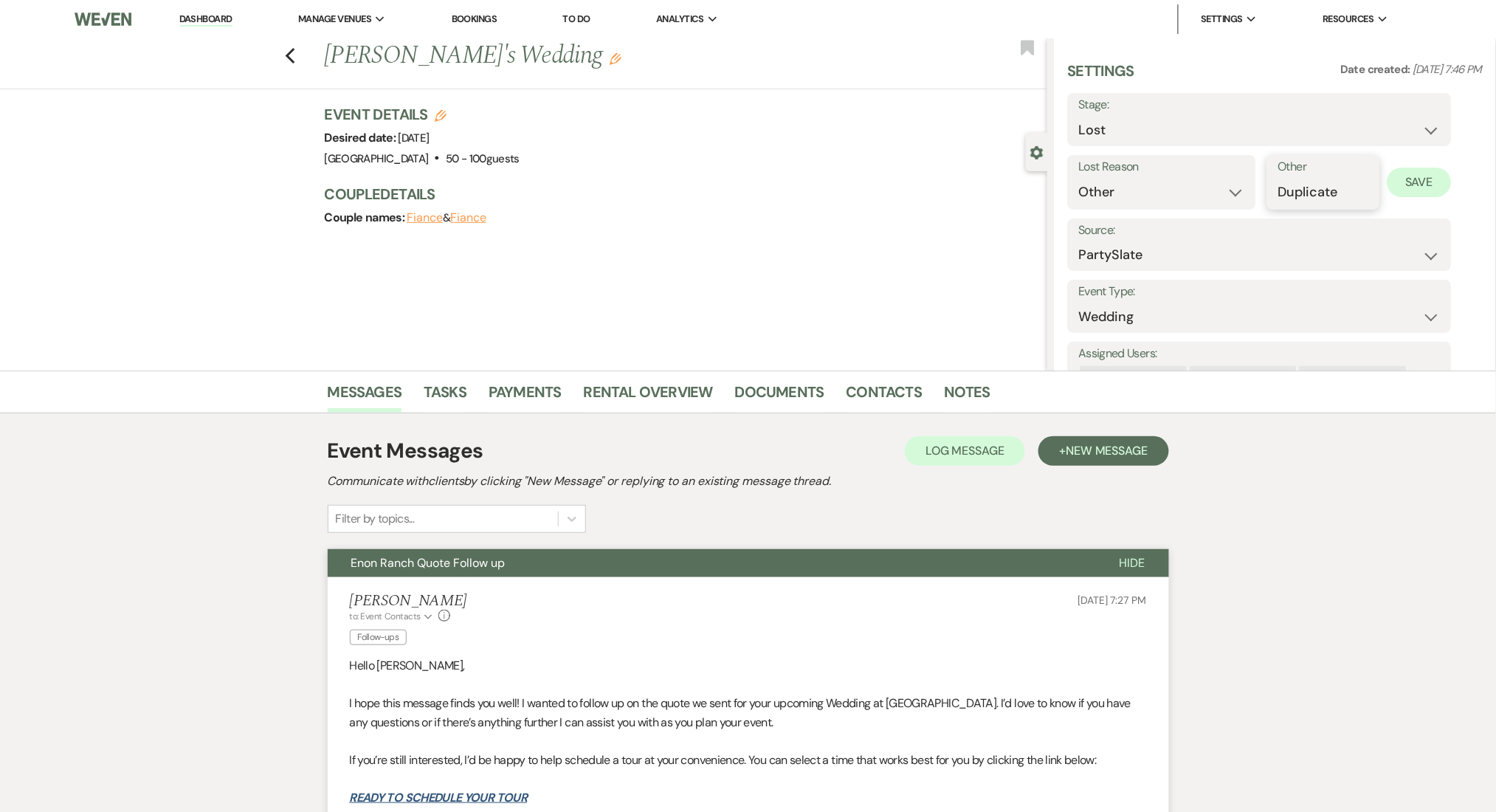
type input "Duplicate"
click at [1425, 179] on button "Save" at bounding box center [1420, 182] width 64 height 30
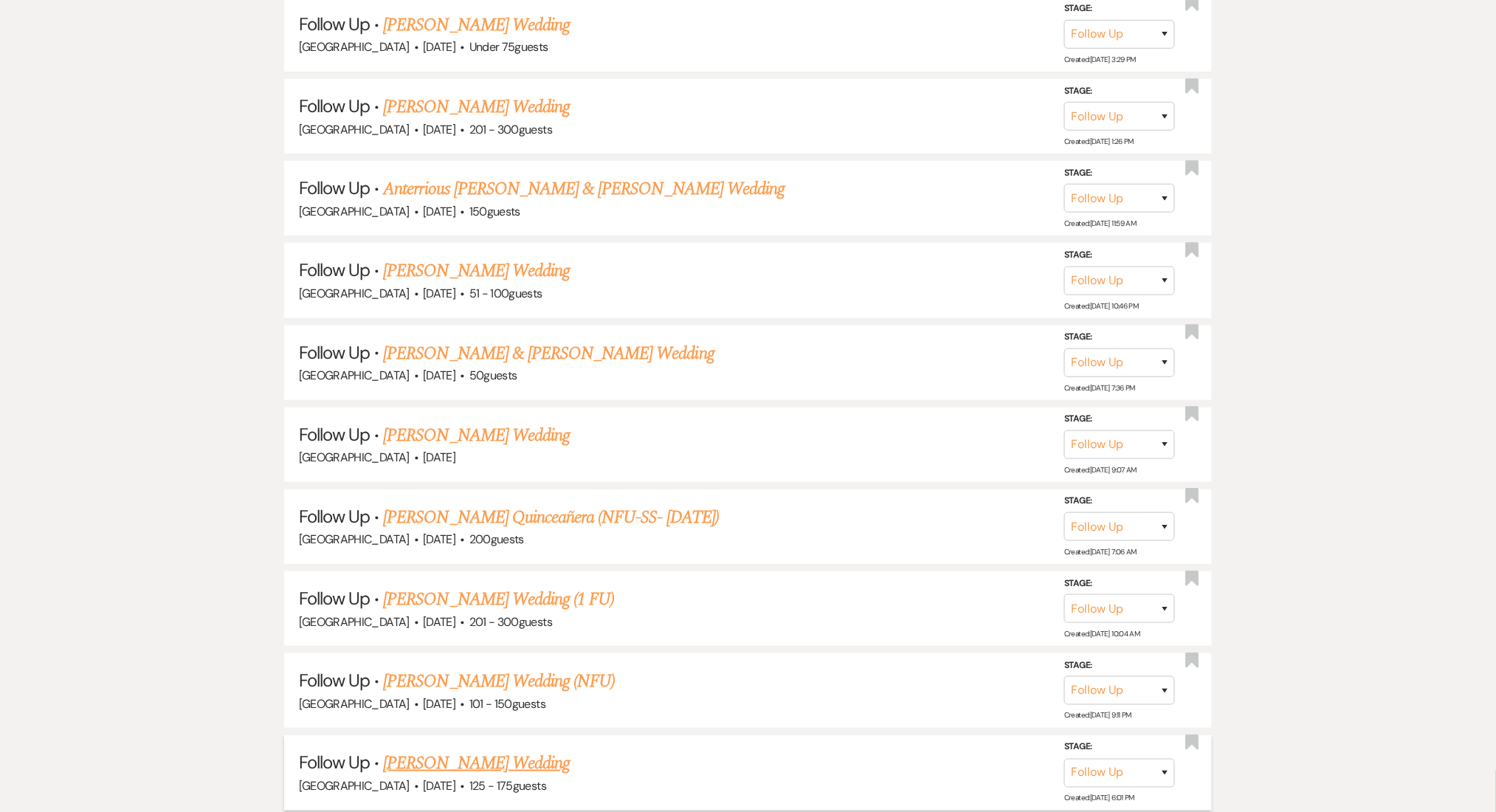
drag, startPoint x: 0, startPoint y: 0, endPoint x: 491, endPoint y: 632, distance: 800.3
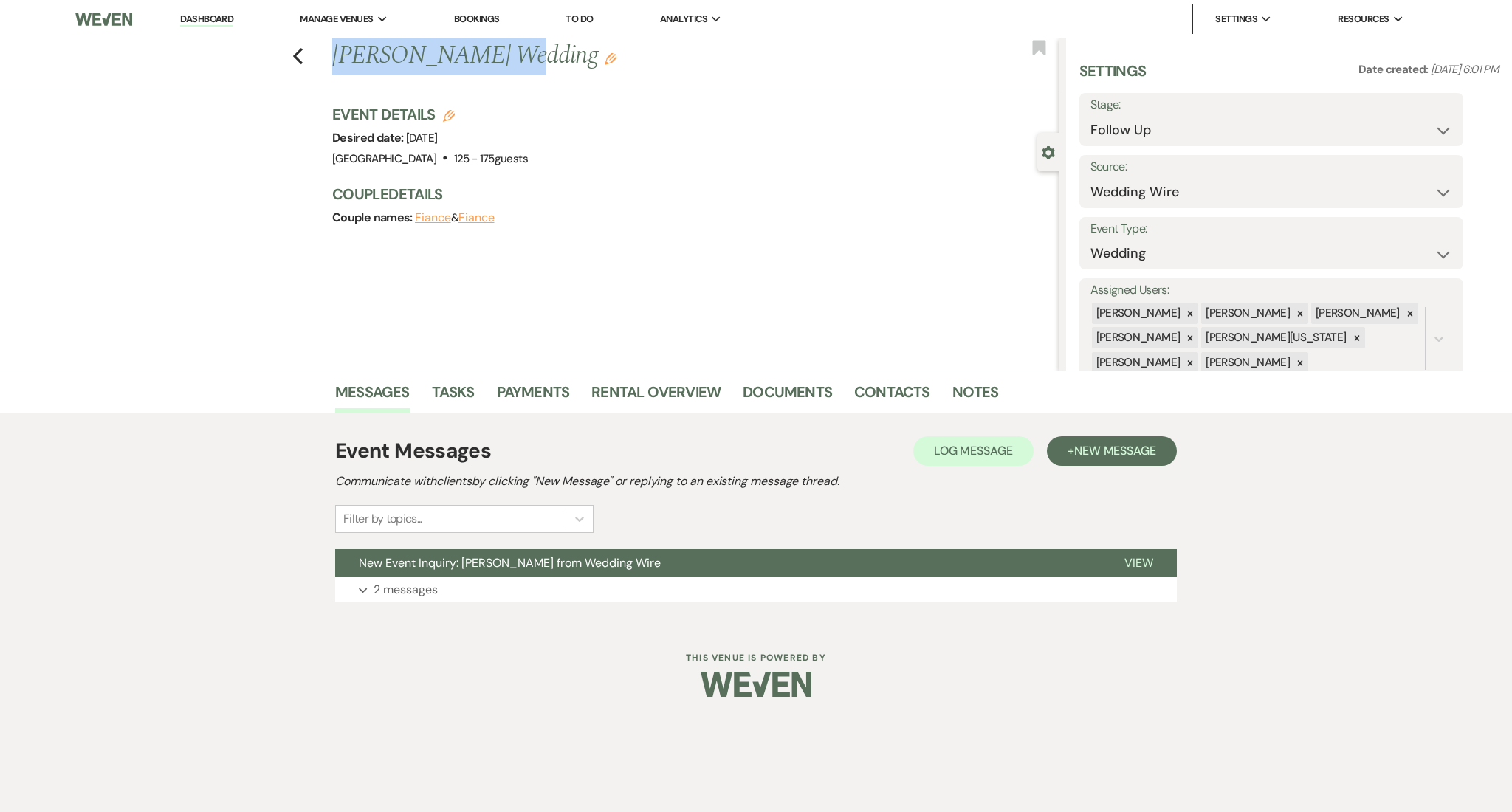
drag, startPoint x: 488, startPoint y: 50, endPoint x: 316, endPoint y: 53, distance: 172.0
click at [316, 53] on div "Previous [PERSON_NAME] Wedding Edit Bookmark" at bounding box center [525, 64] width 1067 height 51
copy h1 "[PERSON_NAME]"
click at [469, 582] on button "Expand 2 messages" at bounding box center [756, 590] width 842 height 25
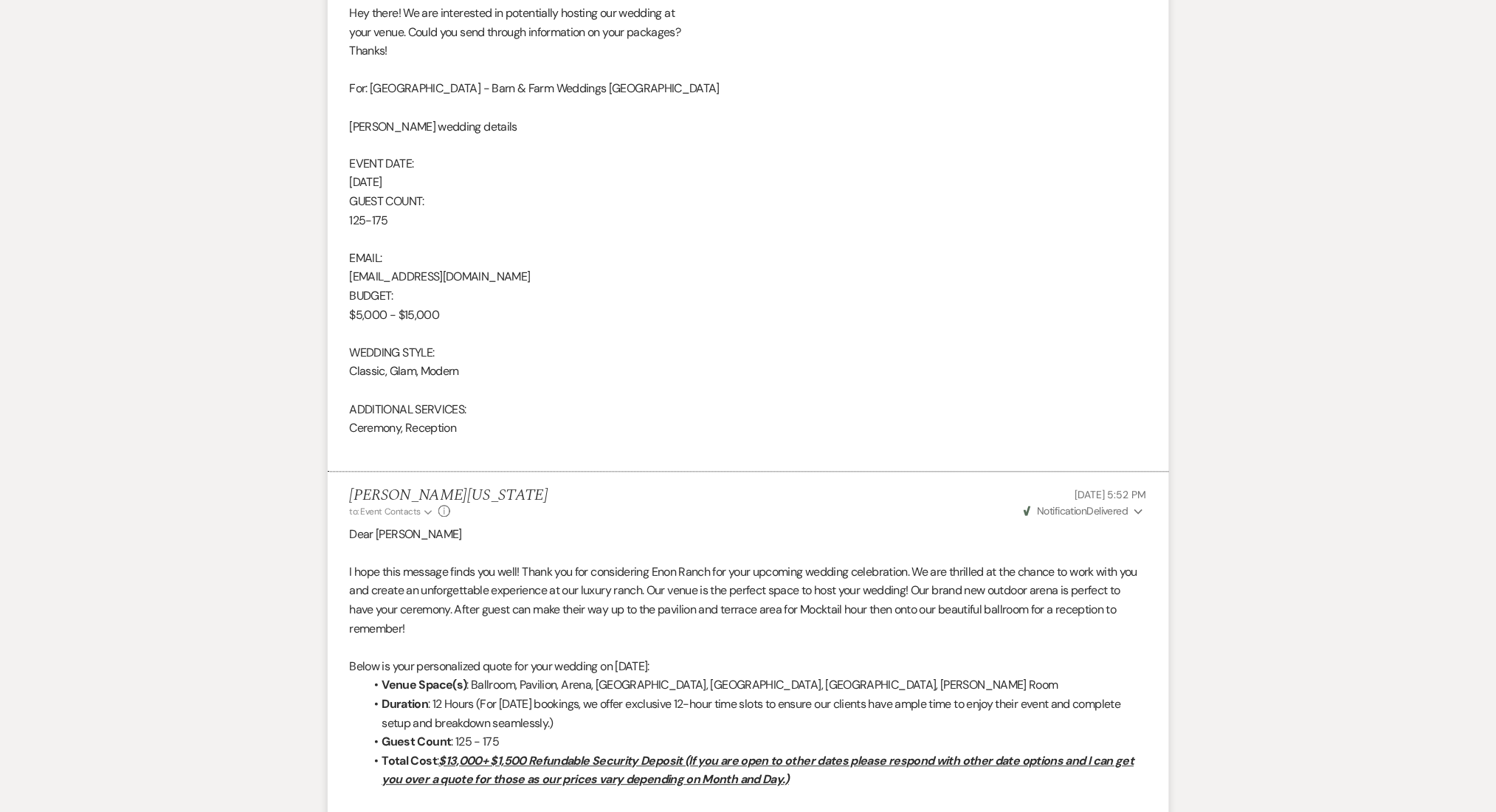
scroll to position [1082, 0]
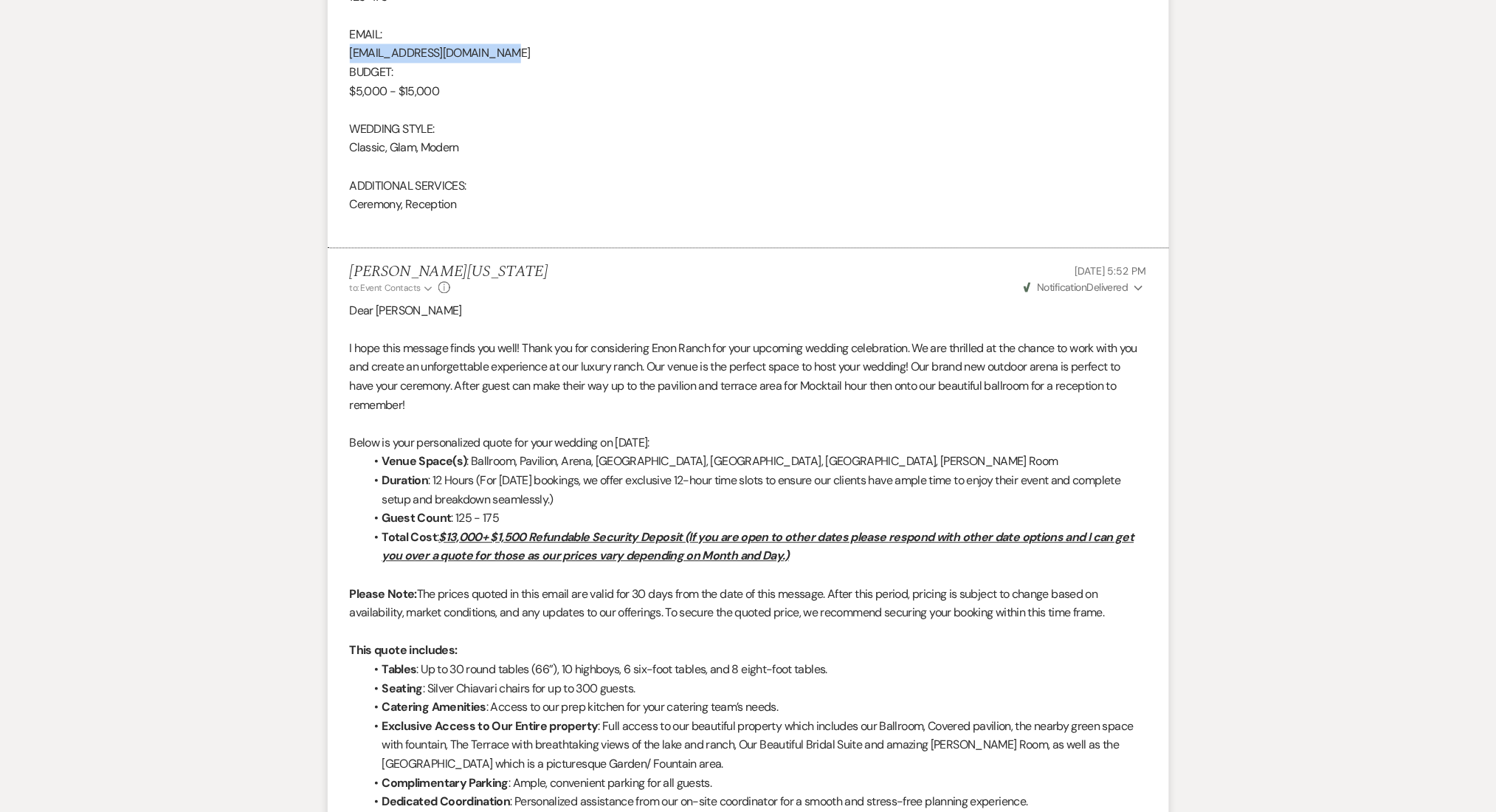
drag, startPoint x: 508, startPoint y: 47, endPoint x: 351, endPoint y: 51, distance: 157.1
copy div "[EMAIL_ADDRESS][DOMAIN_NAME]"
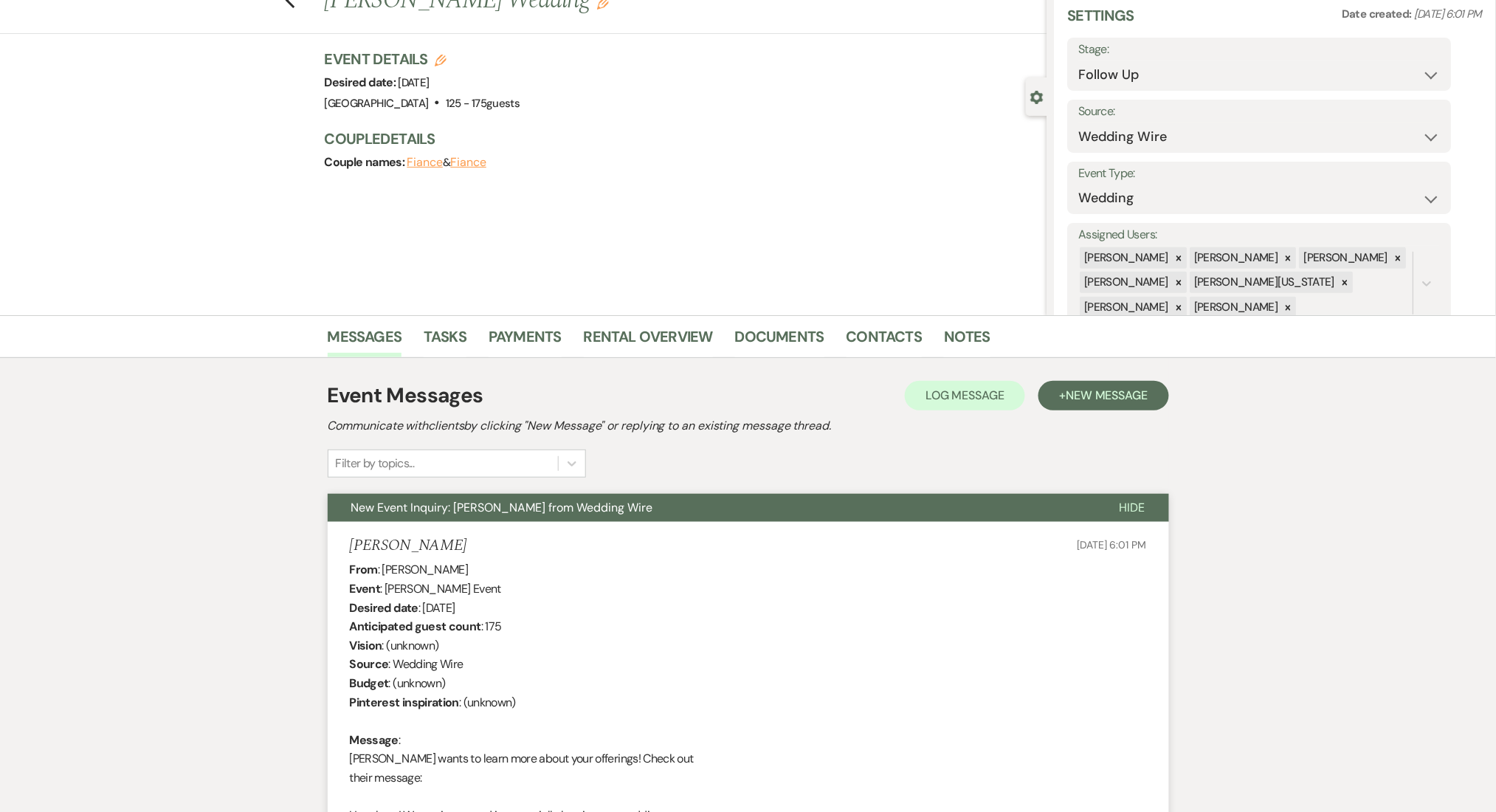
scroll to position [50, 0]
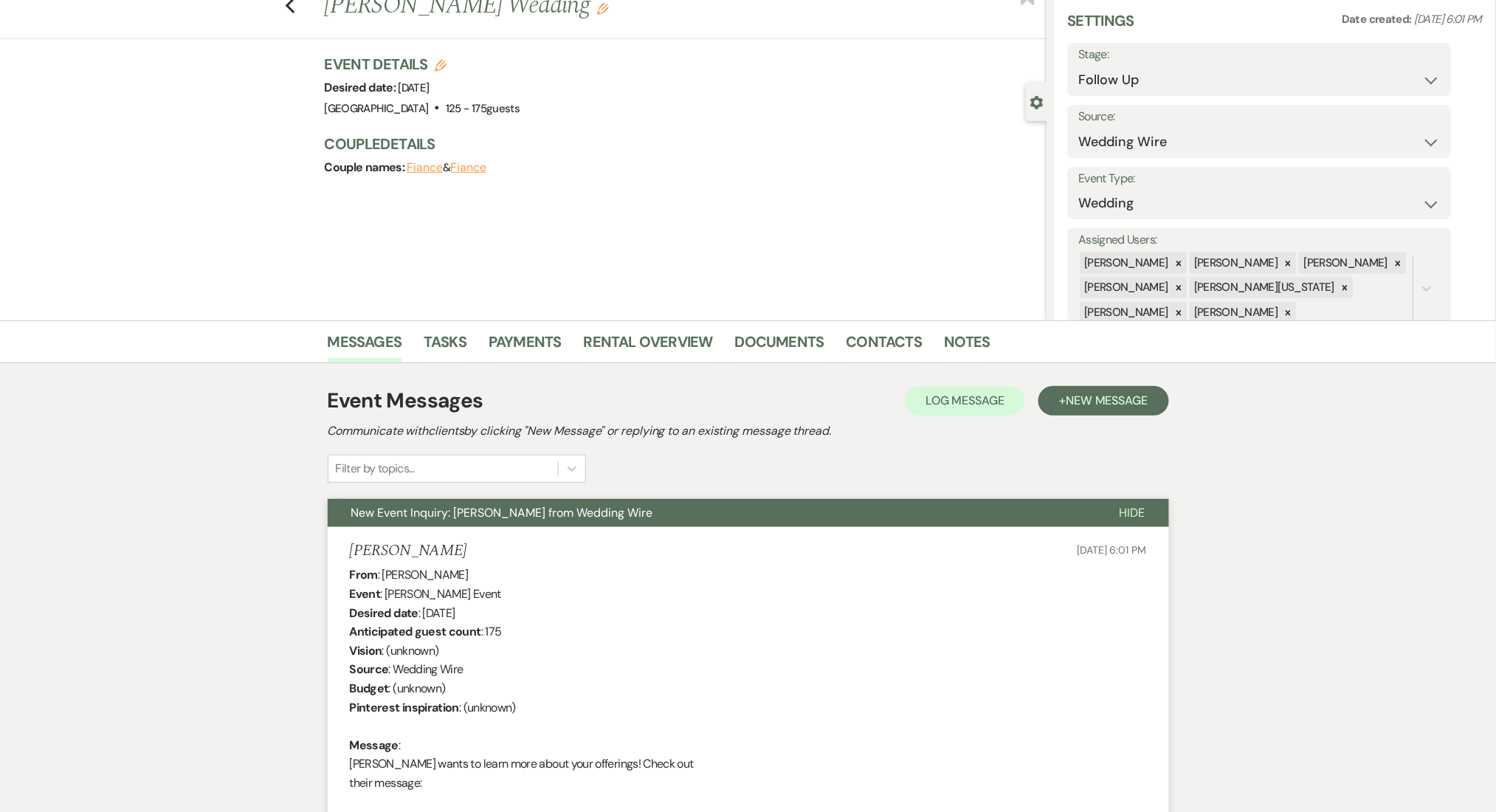
click at [1122, 385] on div "Event Messages Log Log Message + New Message" at bounding box center [748, 401] width 842 height 31
click at [1111, 396] on span "New Message" at bounding box center [1107, 400] width 82 height 16
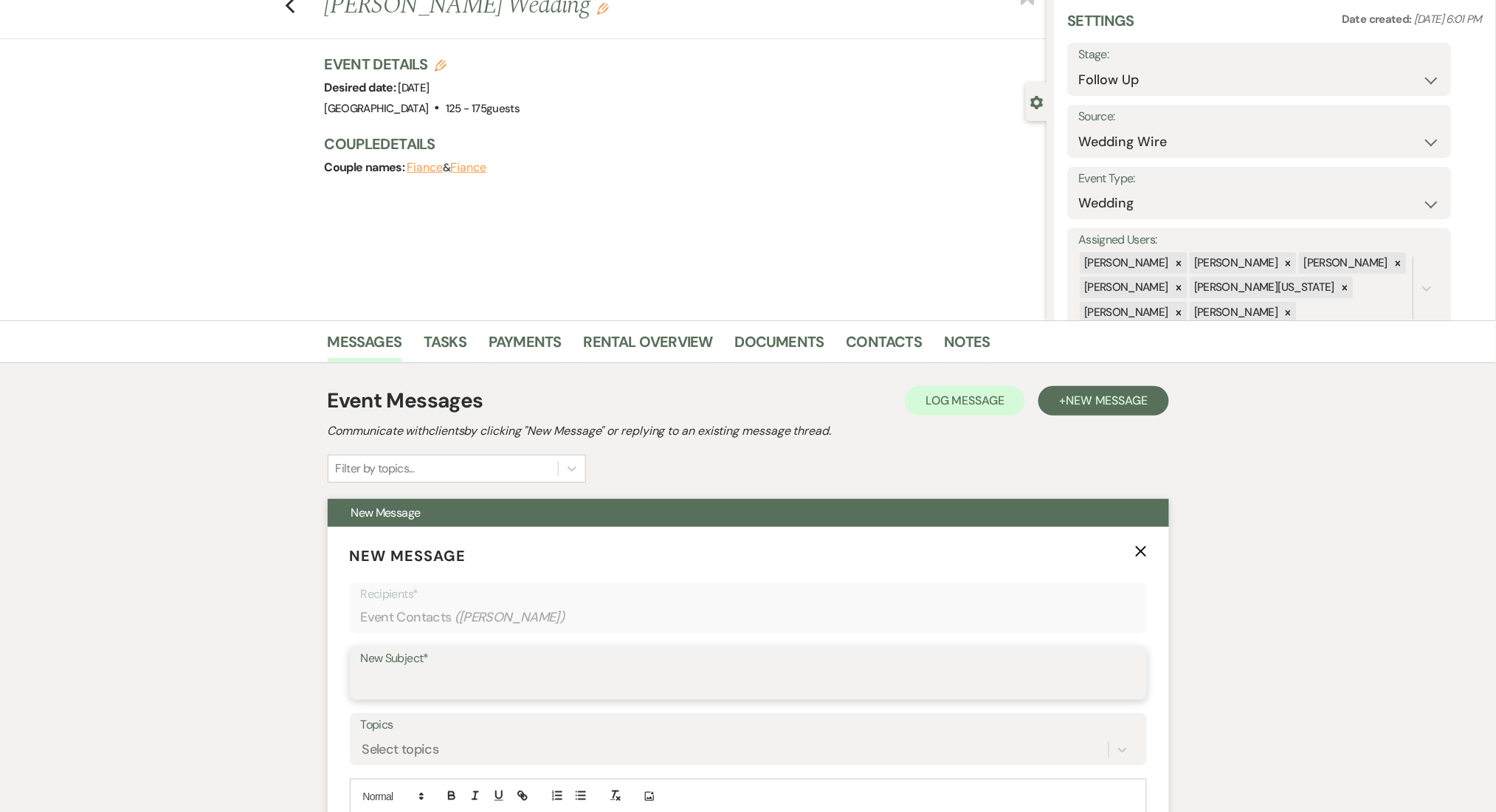
click at [436, 687] on input "New Subject*" at bounding box center [748, 684] width 775 height 29
click at [385, 685] on select "-- Inquiry Follow Up Email #2 Contract Sending Template Payment Template Rental…" at bounding box center [748, 684] width 775 height 29
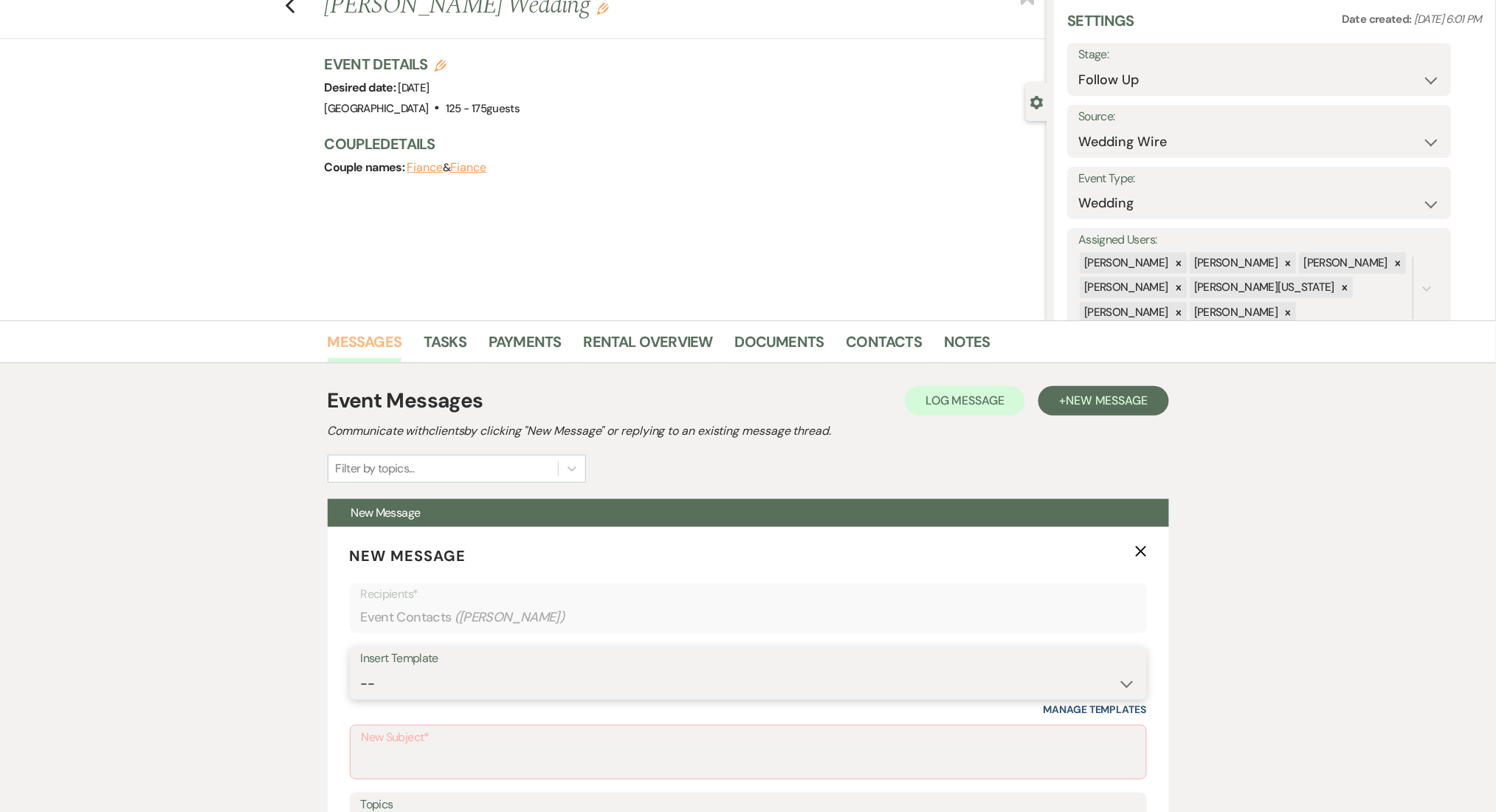
select select "4434"
click at [361, 670] on select "-- Inquiry Follow Up Email #2 Contract Sending Template Payment Template Rental…" at bounding box center [748, 684] width 775 height 29
type input "Enon Ranch Quote Follow up"
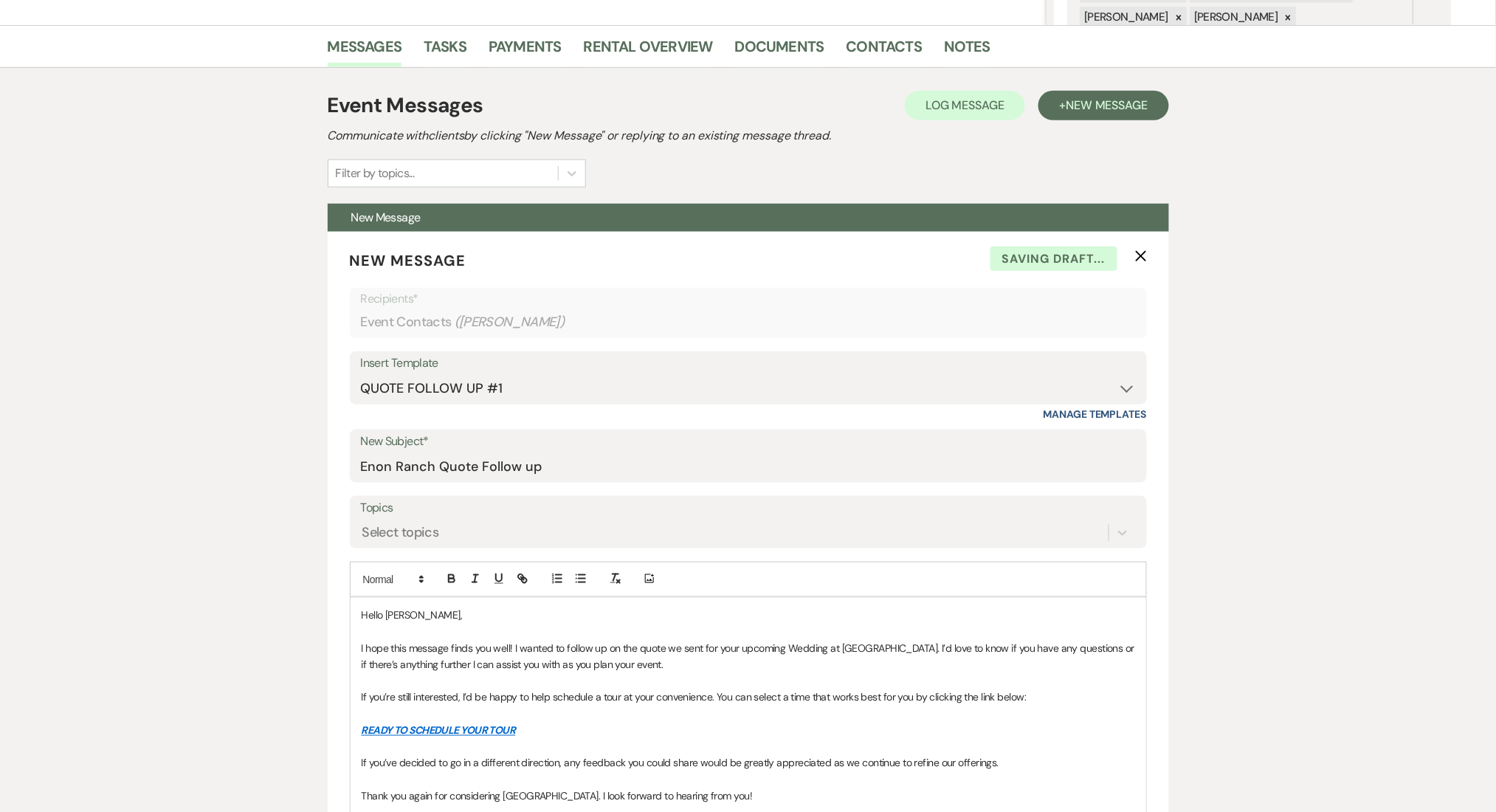
scroll to position [641, 0]
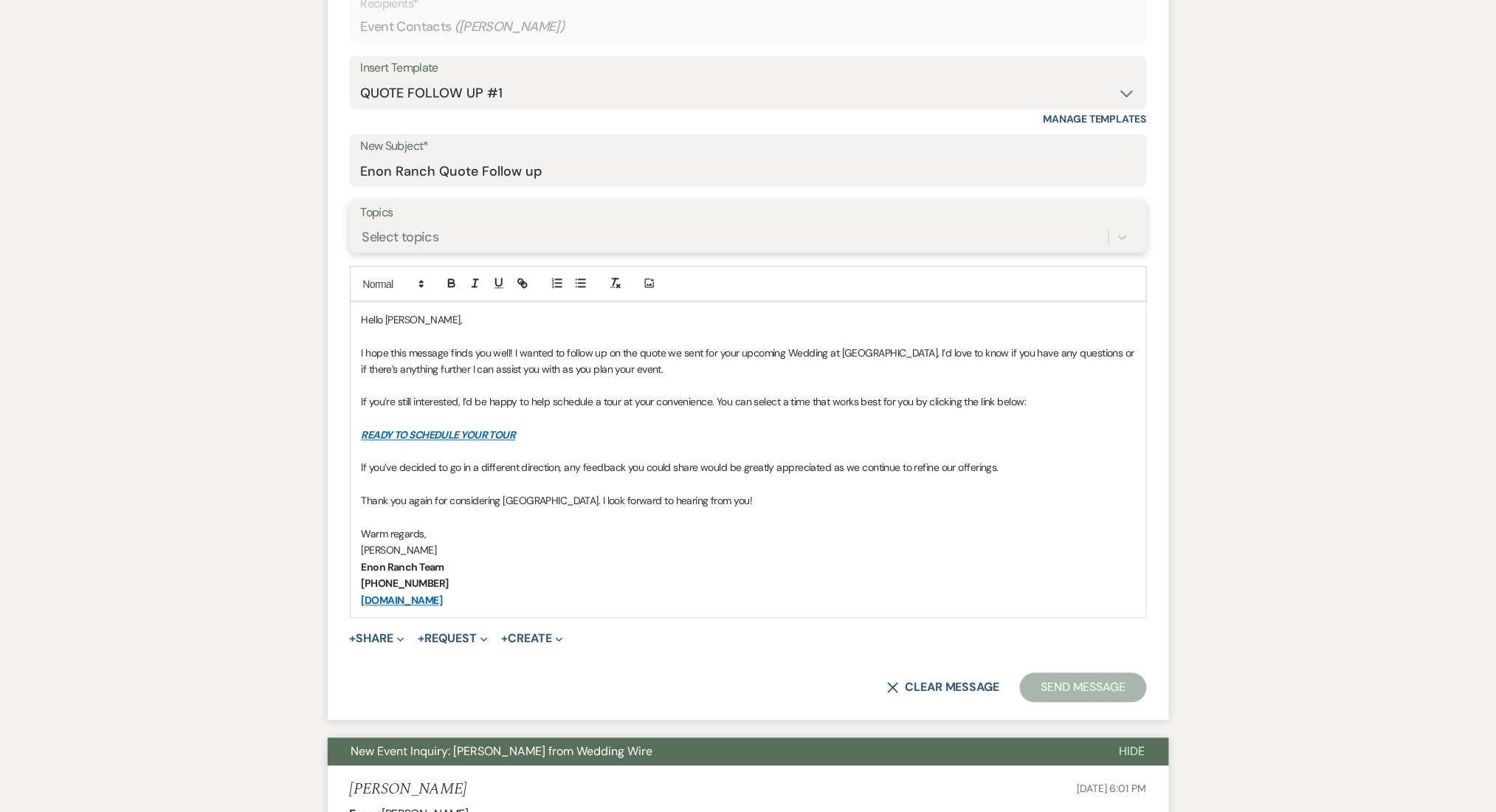
click at [430, 236] on div "Select topics" at bounding box center [401, 237] width 77 height 20
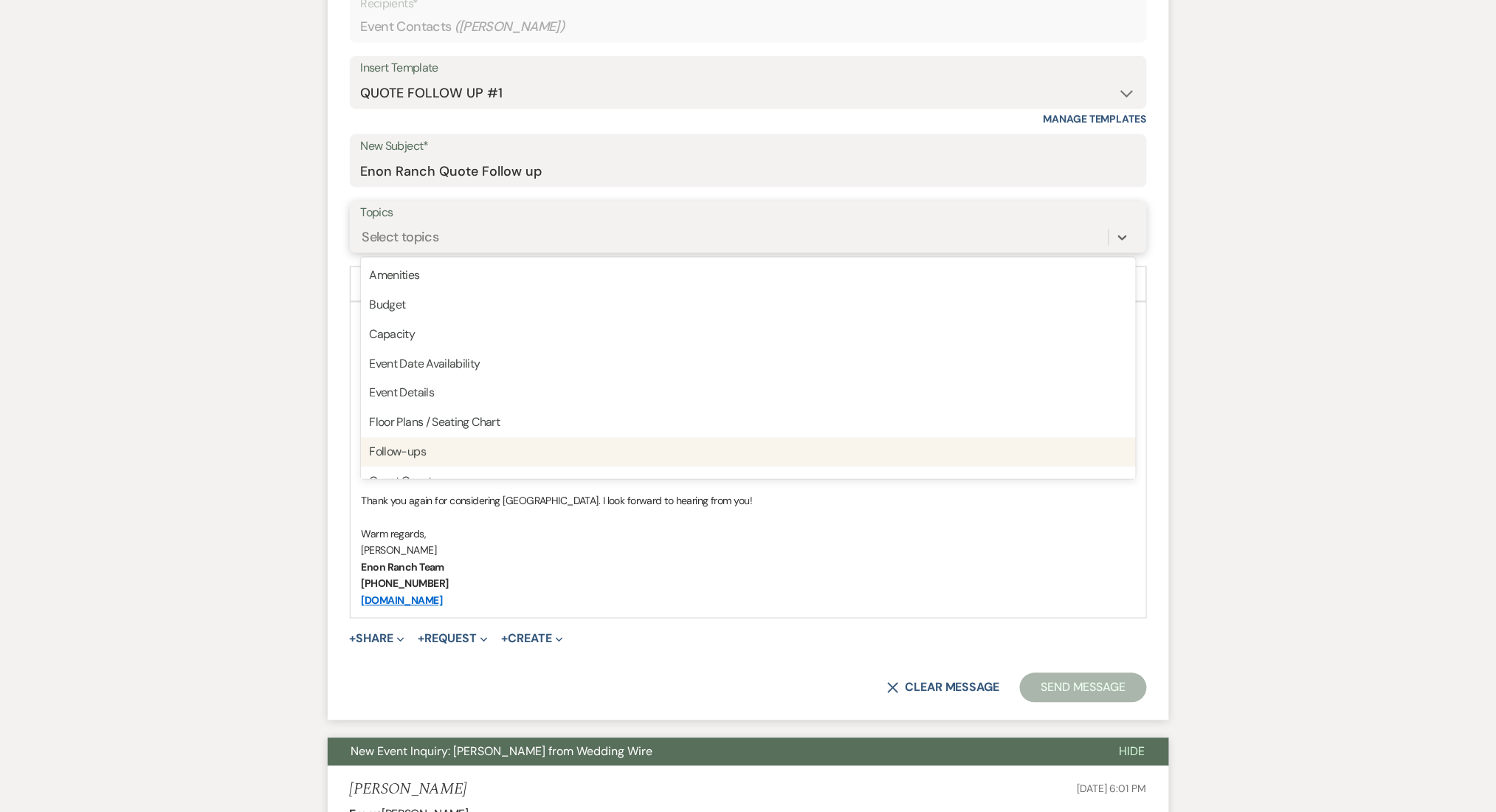
click at [408, 446] on div "Follow-ups" at bounding box center [748, 453] width 775 height 30
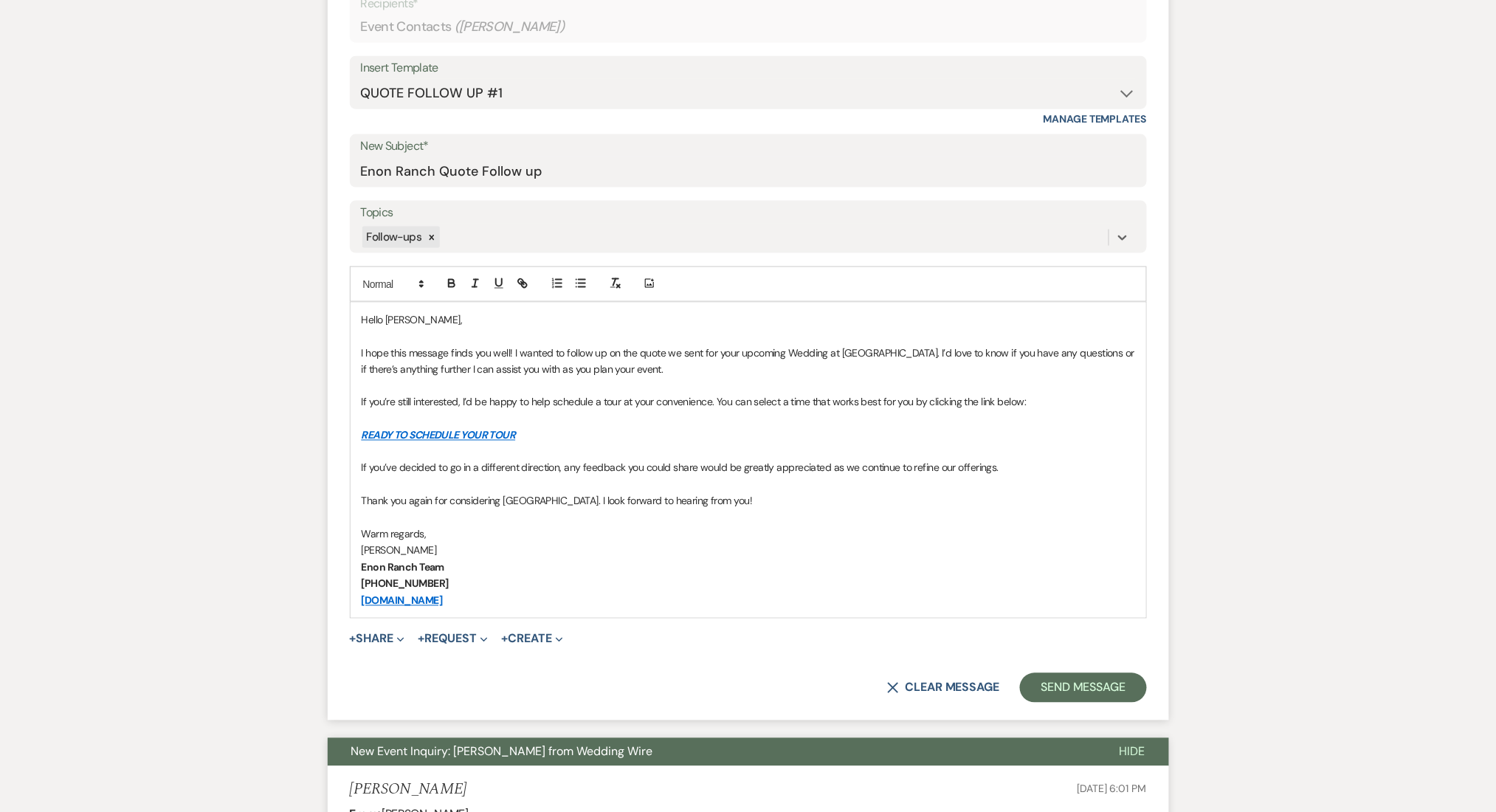
click at [1082, 681] on button "Send Message" at bounding box center [1083, 688] width 126 height 30
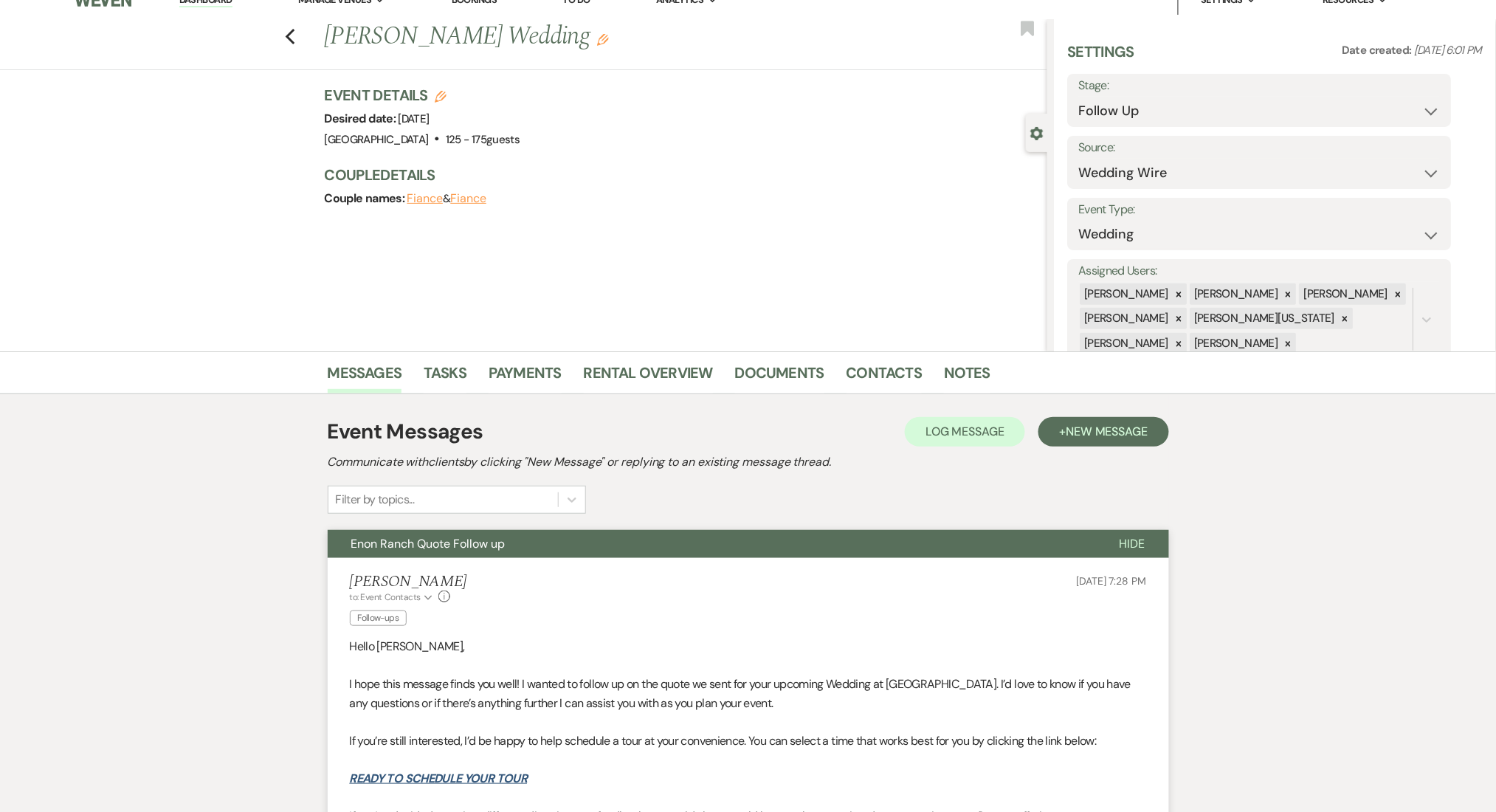
scroll to position [0, 0]
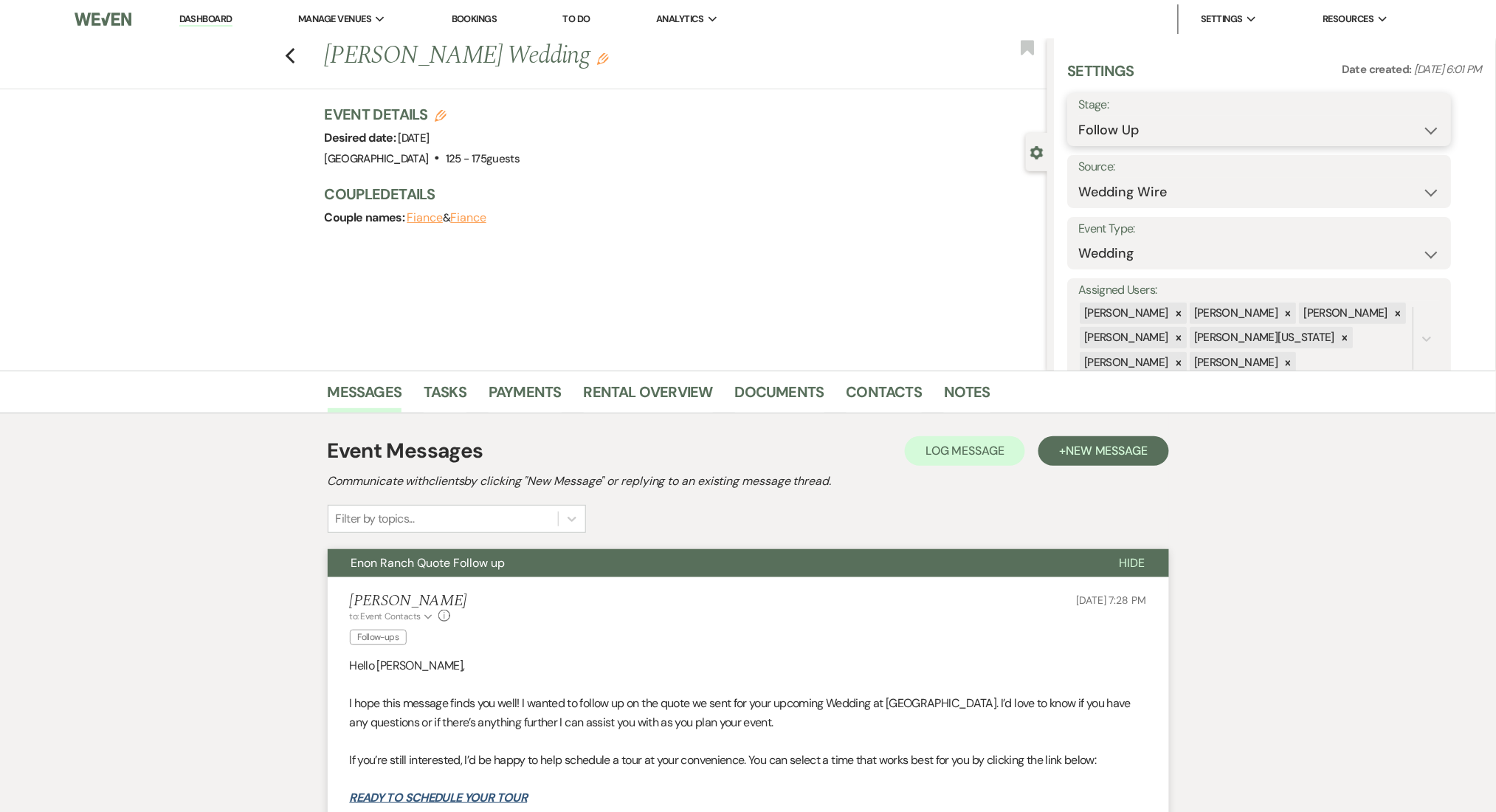
click at [1118, 124] on select "Inquiry Follow Up Tour Requested Tour Confirmed Toured Proposal Sent Booked Lost" at bounding box center [1260, 130] width 362 height 29
select select "1"
click at [1080, 116] on select "Inquiry Follow Up Tour Requested Tour Confirmed Toured Proposal Sent Booked Lost" at bounding box center [1260, 130] width 362 height 29
click at [1418, 117] on button "Save" at bounding box center [1410, 119] width 84 height 30
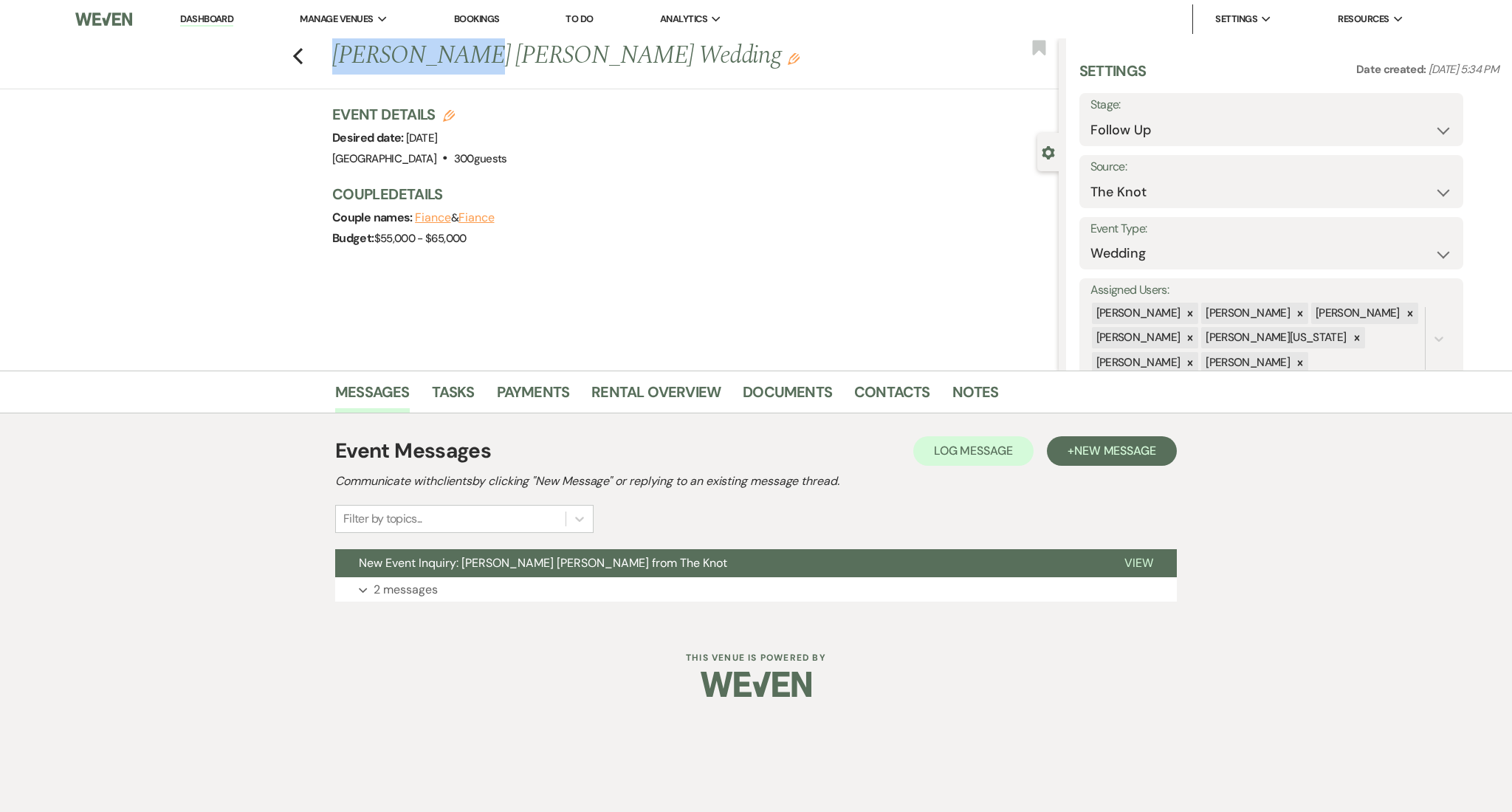
drag, startPoint x: 449, startPoint y: 53, endPoint x: 385, endPoint y: 62, distance: 64.6
click at [336, 60] on h1 "[PERSON_NAME] [PERSON_NAME] Wedding Edit" at bounding box center [620, 56] width 575 height 36
click at [434, 61] on h1 "[PERSON_NAME] [PERSON_NAME] Wedding Edit" at bounding box center [620, 56] width 575 height 36
click at [453, 59] on h1 "[PERSON_NAME] [PERSON_NAME] Wedding Edit" at bounding box center [620, 56] width 575 height 36
drag, startPoint x: 454, startPoint y: 53, endPoint x: 328, endPoint y: 45, distance: 126.3
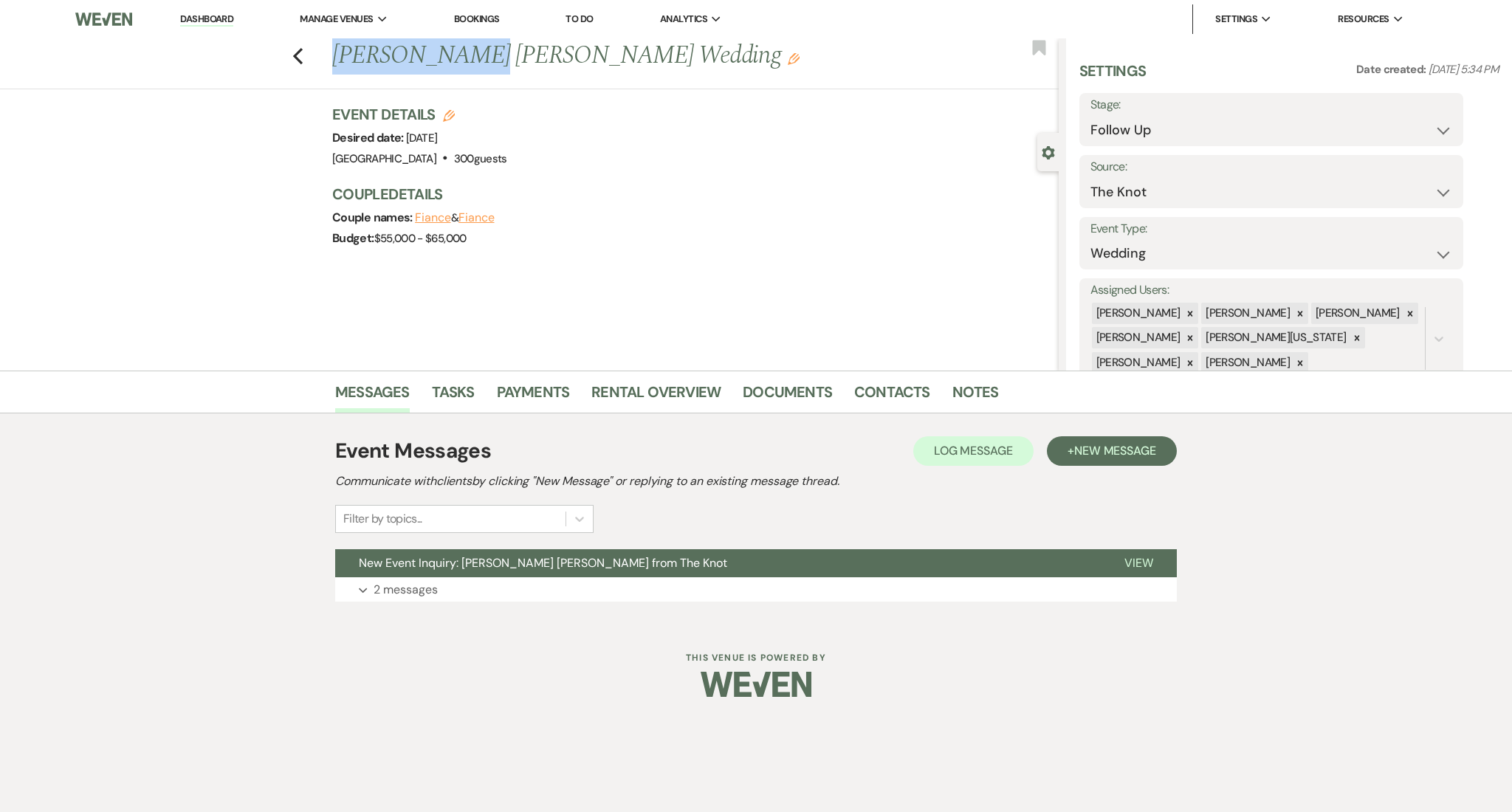
click at [328, 45] on div "Previous [PERSON_NAME] [PERSON_NAME] Wedding Edit" at bounding box center [692, 56] width 734 height 36
copy h1 "[PERSON_NAME] [PERSON_NAME]"
drag, startPoint x: 462, startPoint y: 598, endPoint x: 463, endPoint y: 570, distance: 28.0
click at [464, 592] on button "Expand 2 messages" at bounding box center [756, 590] width 842 height 25
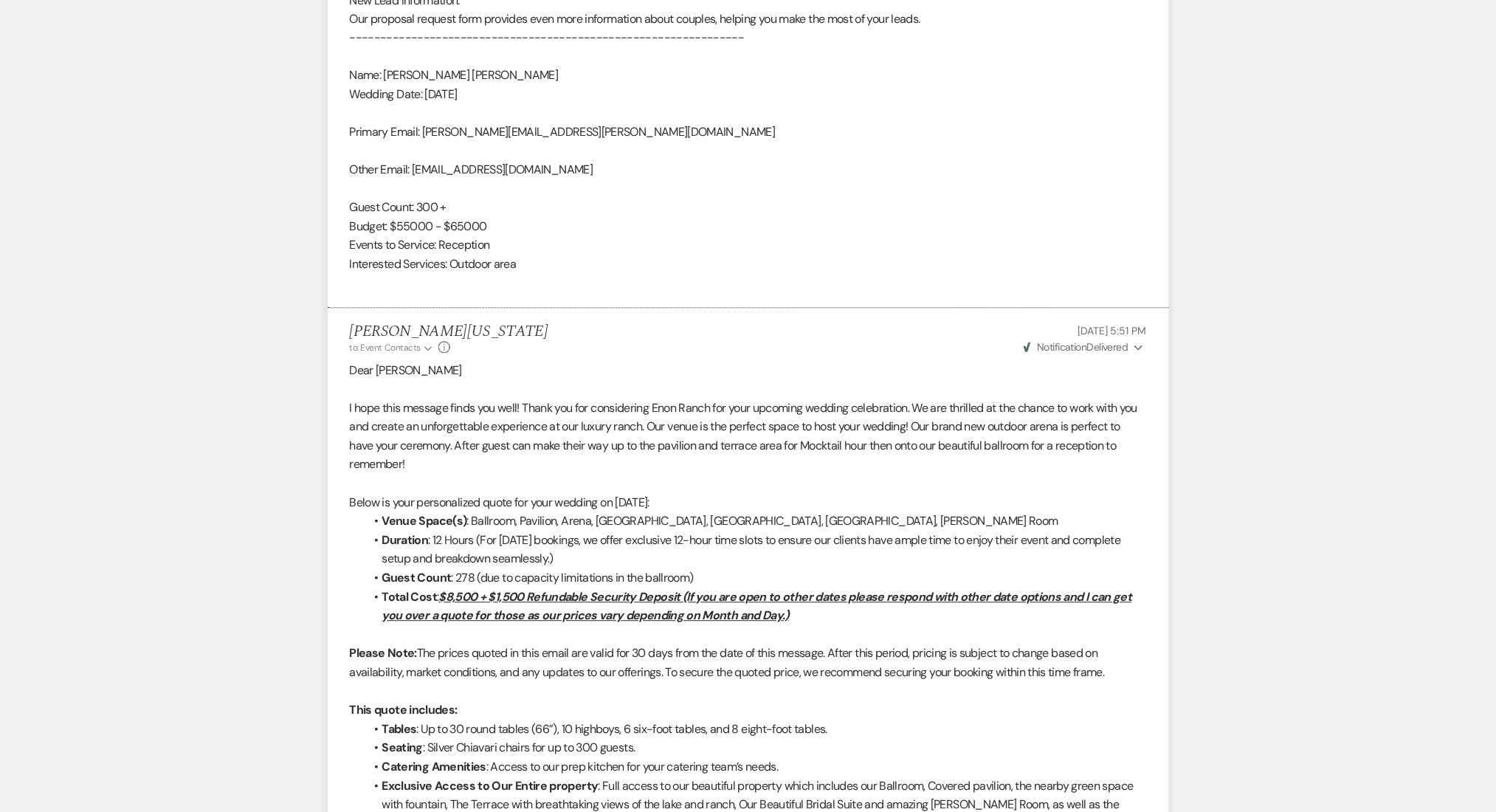
scroll to position [886, 0]
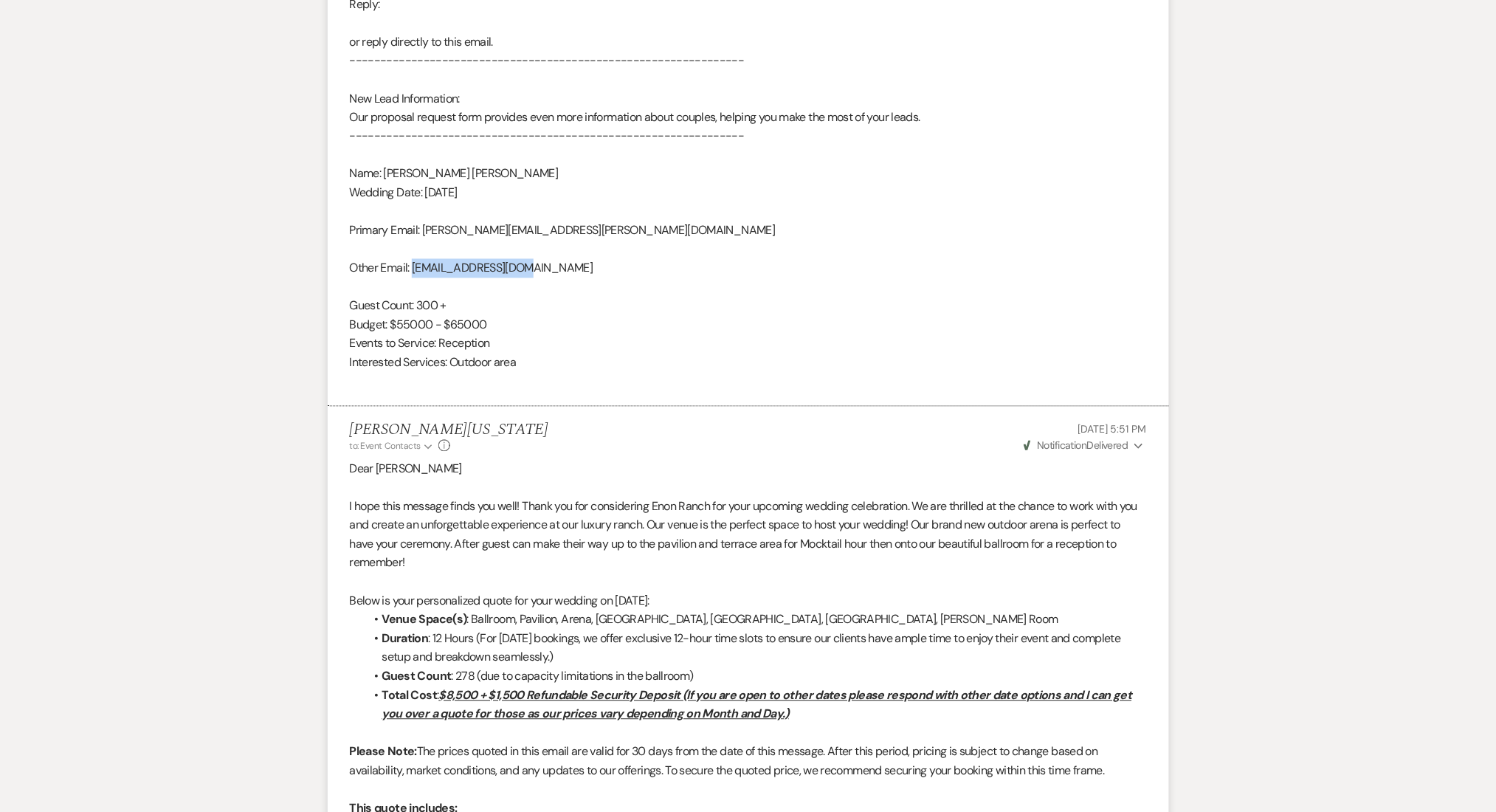
drag, startPoint x: 553, startPoint y: 263, endPoint x: 412, endPoint y: 272, distance: 141.3
click at [412, 272] on div "From : [PERSON_NAME] [PERSON_NAME] Event : [PERSON_NAME] [PERSON_NAME] Event De…" at bounding box center [748, 60] width 797 height 662
copy div "[EMAIL_ADDRESS][DOMAIN_NAME]"
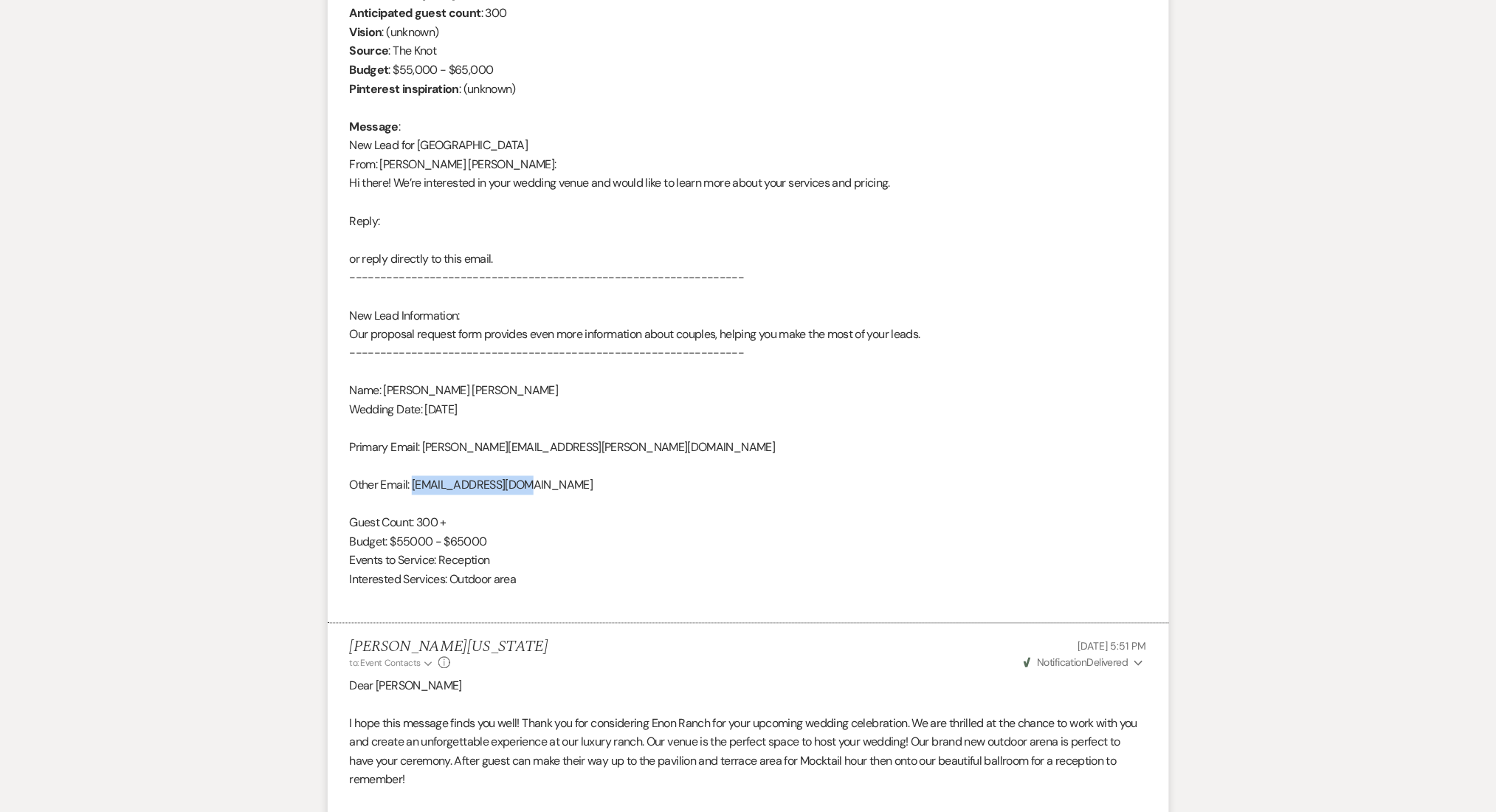
scroll to position [0, 0]
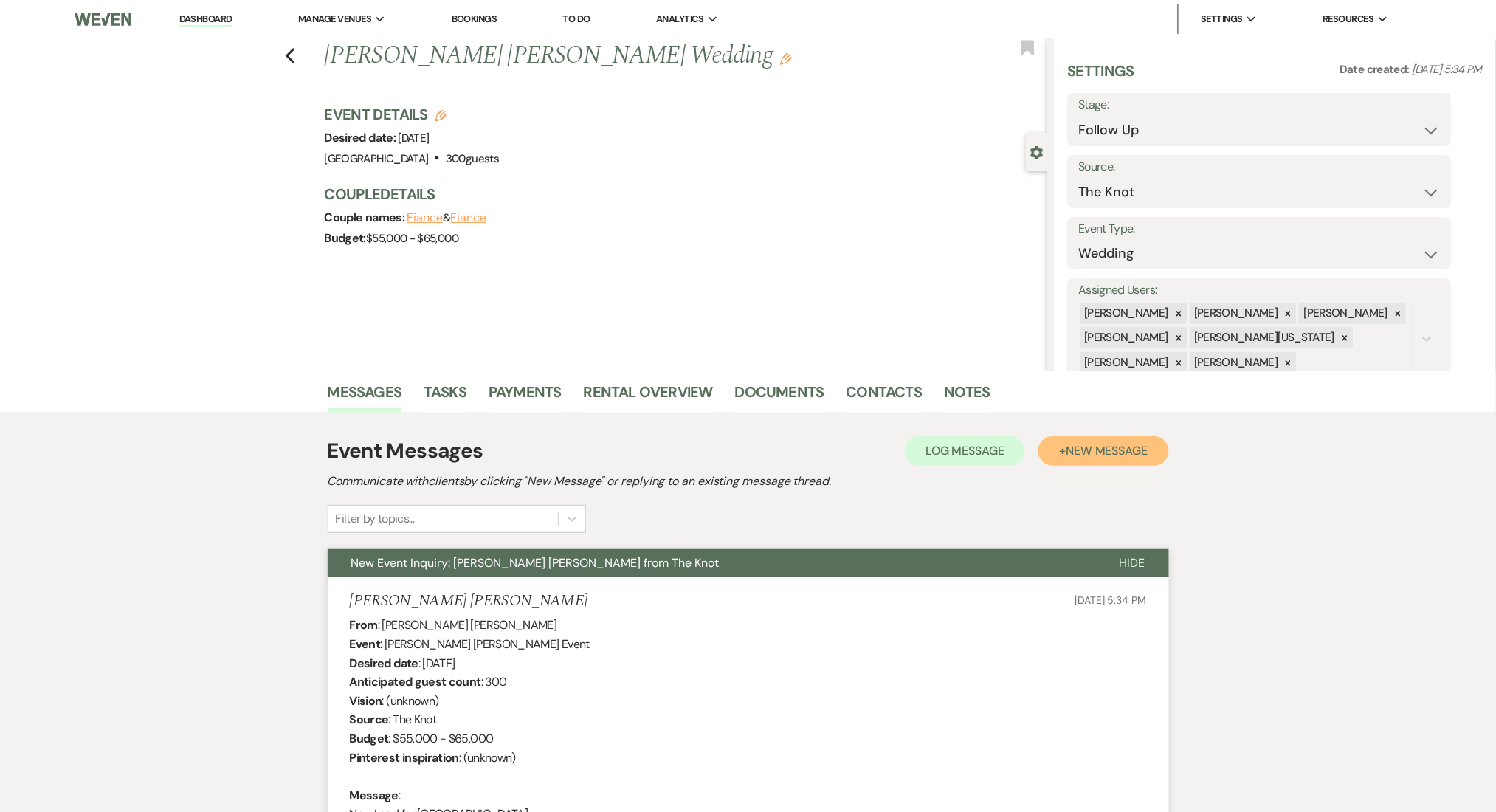
click at [1102, 438] on button "+ New Message" at bounding box center [1103, 451] width 130 height 30
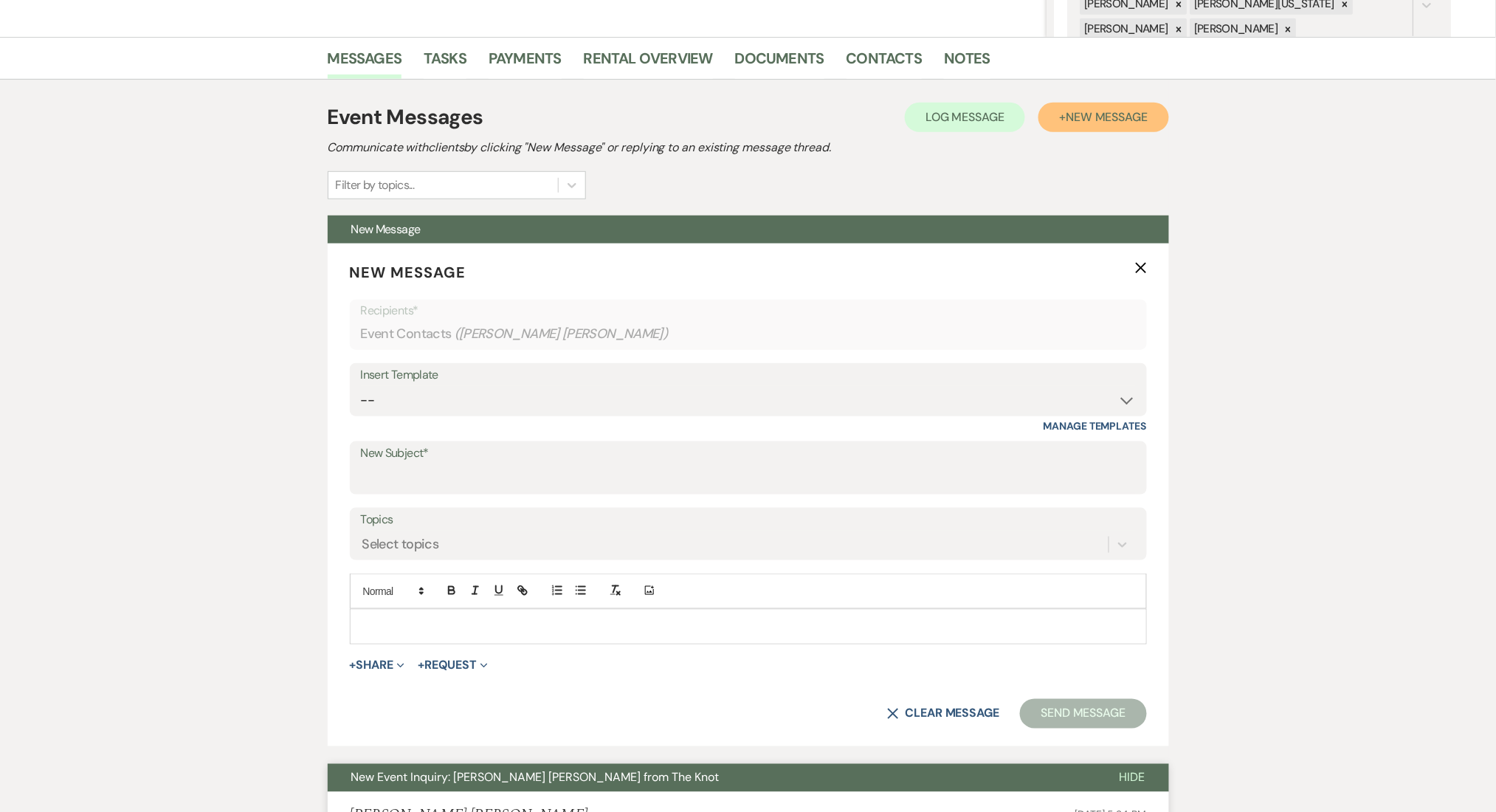
scroll to position [492, 0]
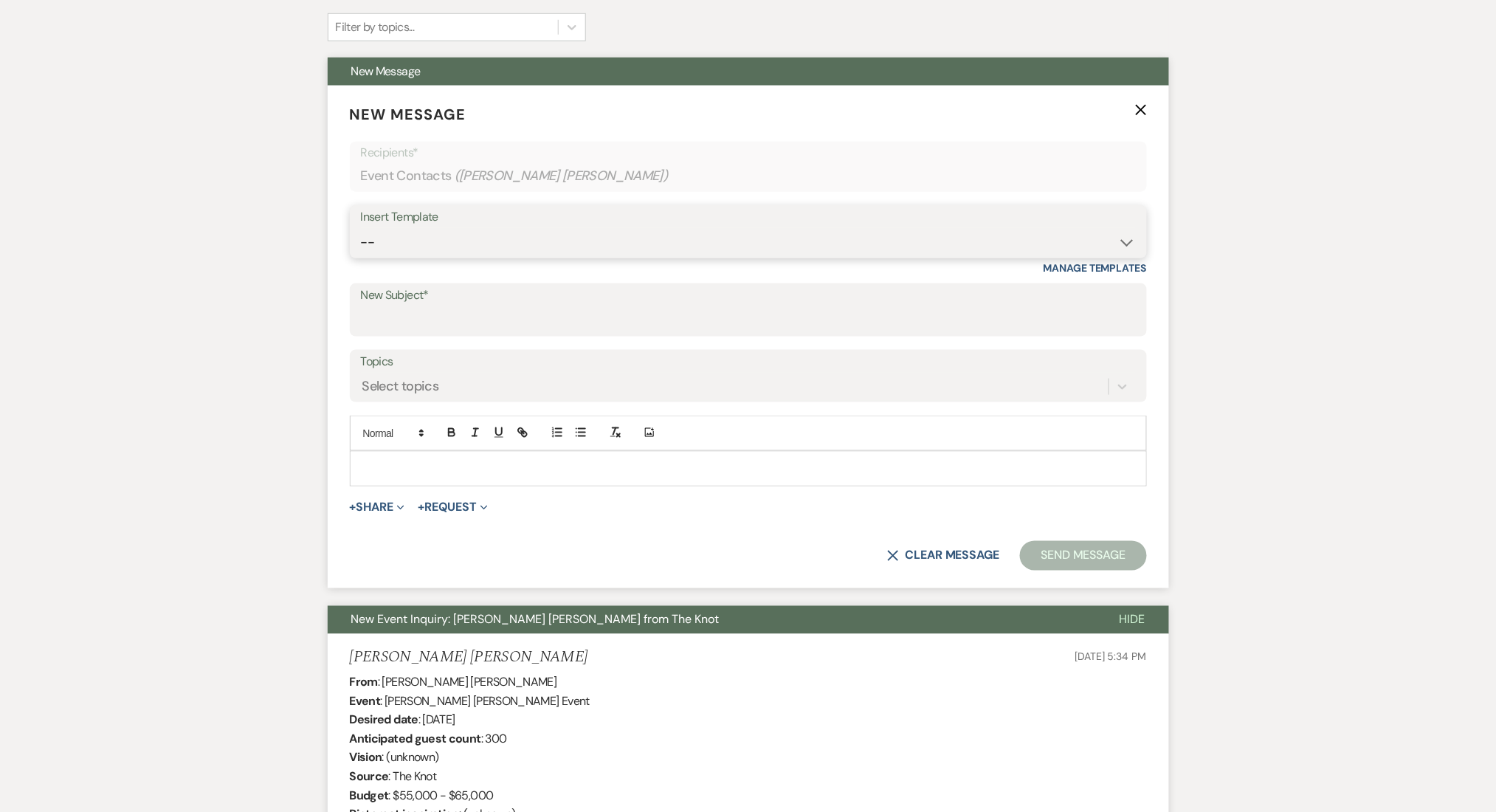
click at [387, 249] on select "-- Inquiry Follow Up Email #2 Contract Sending Template Payment Template Rental…" at bounding box center [748, 242] width 775 height 29
select select "4434"
click at [361, 228] on select "-- Inquiry Follow Up Email #2 Contract Sending Template Payment Template Rental…" at bounding box center [748, 242] width 775 height 29
type input "Enon Ranch Quote Follow up"
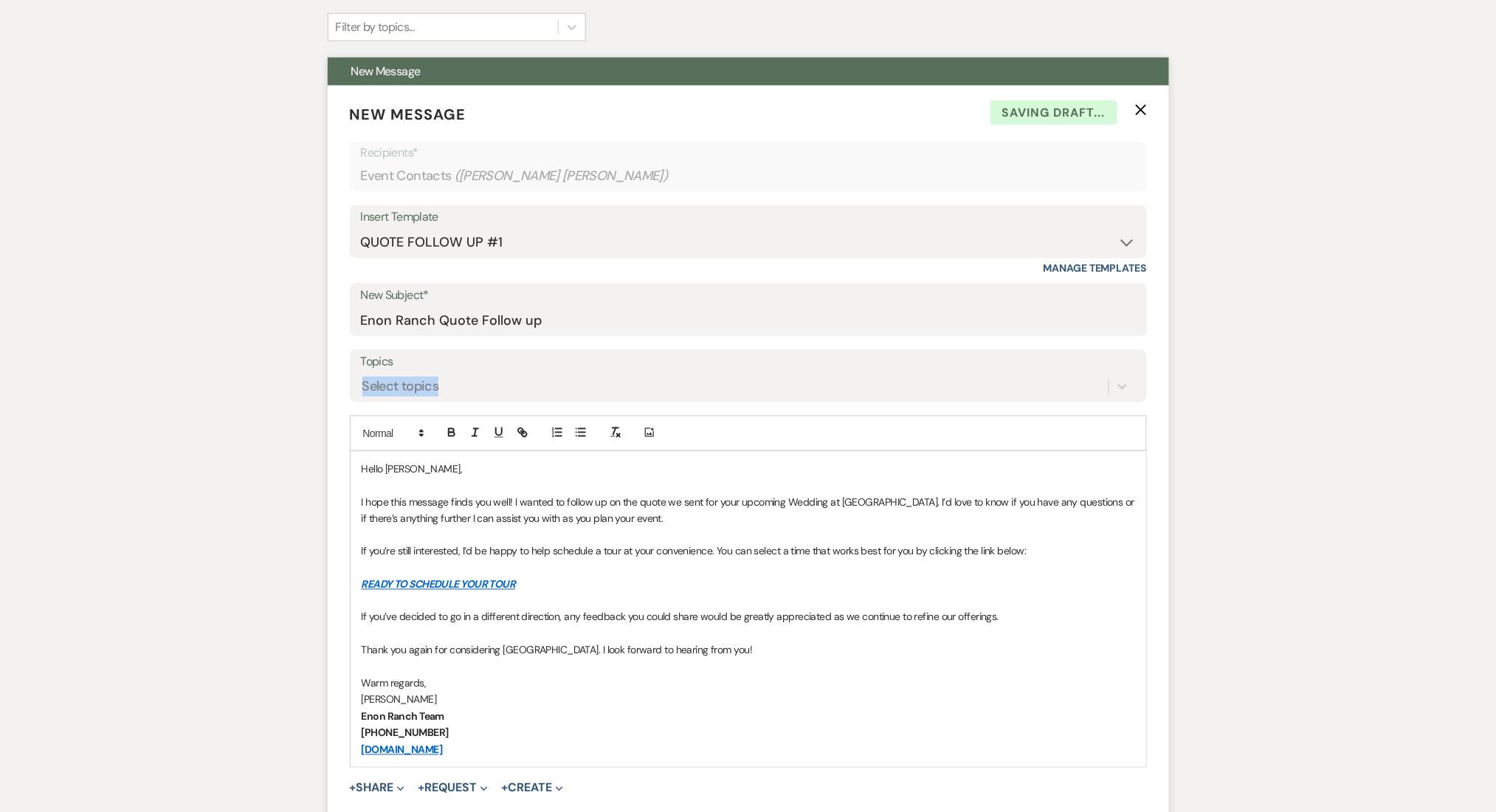
click at [475, 373] on div "Topics Select topics" at bounding box center [748, 376] width 797 height 53
click at [465, 385] on div "Select topics" at bounding box center [734, 386] width 748 height 26
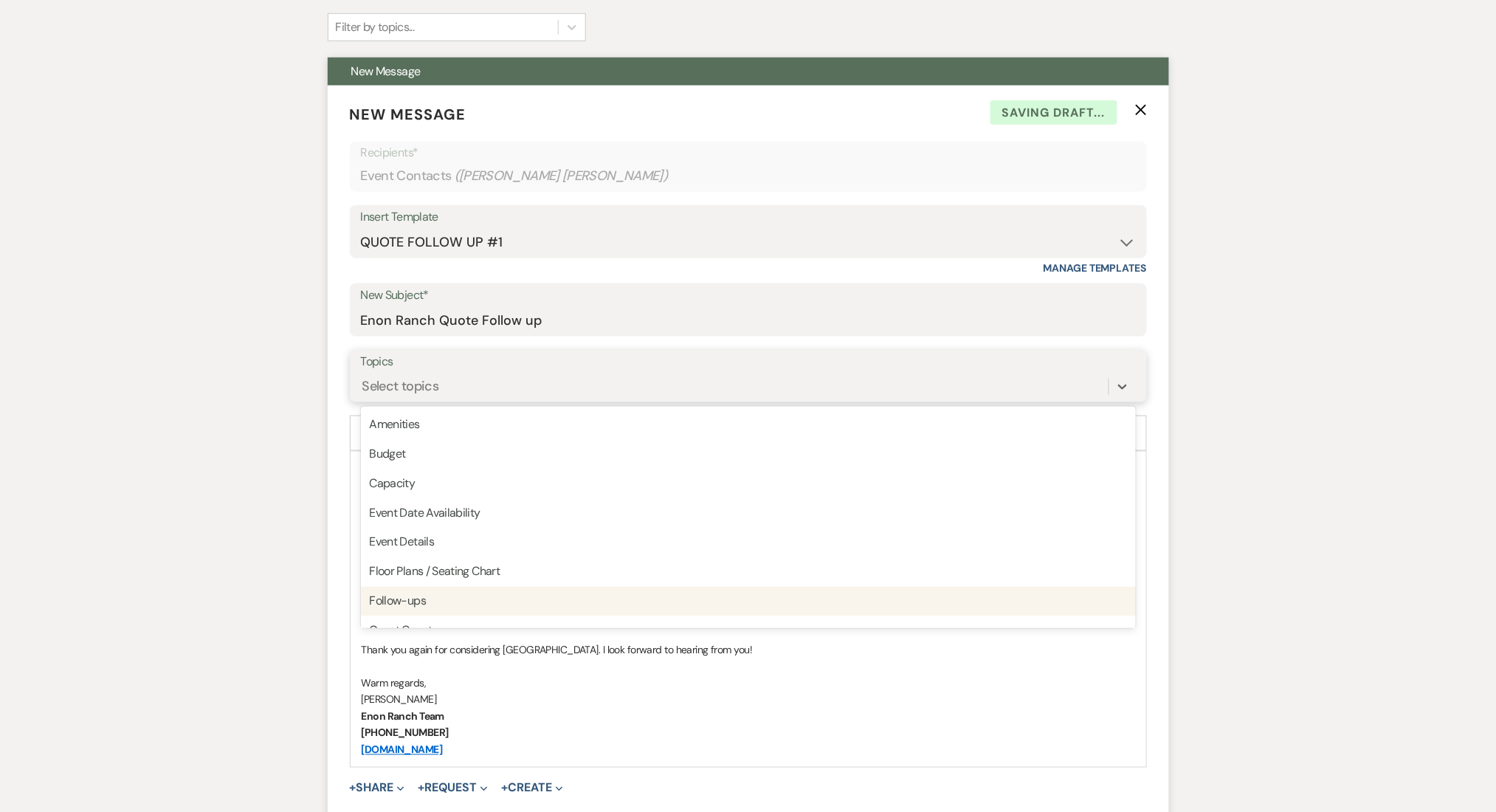
click at [456, 592] on div "Follow-ups" at bounding box center [748, 602] width 775 height 30
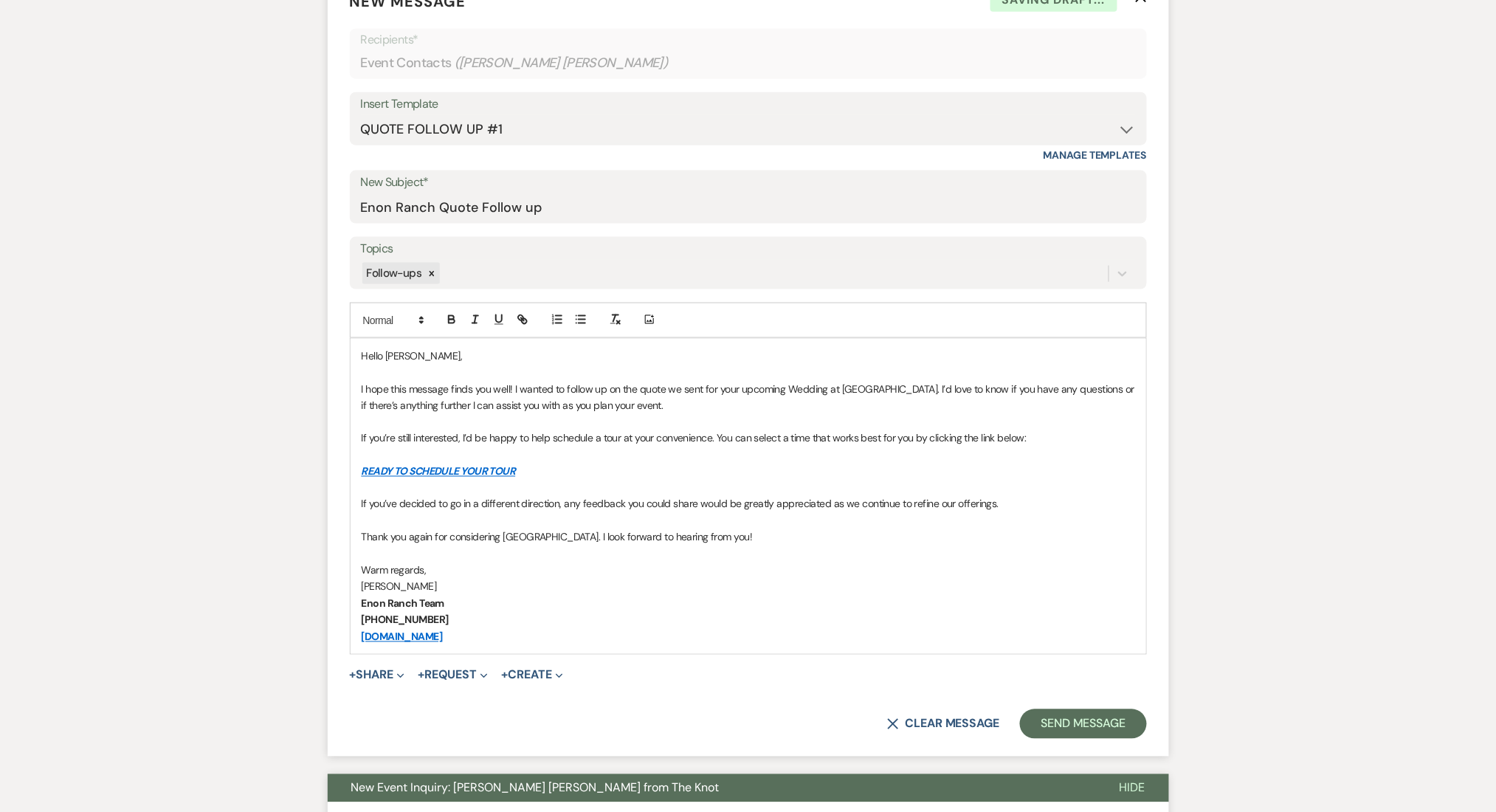
scroll to position [689, 0]
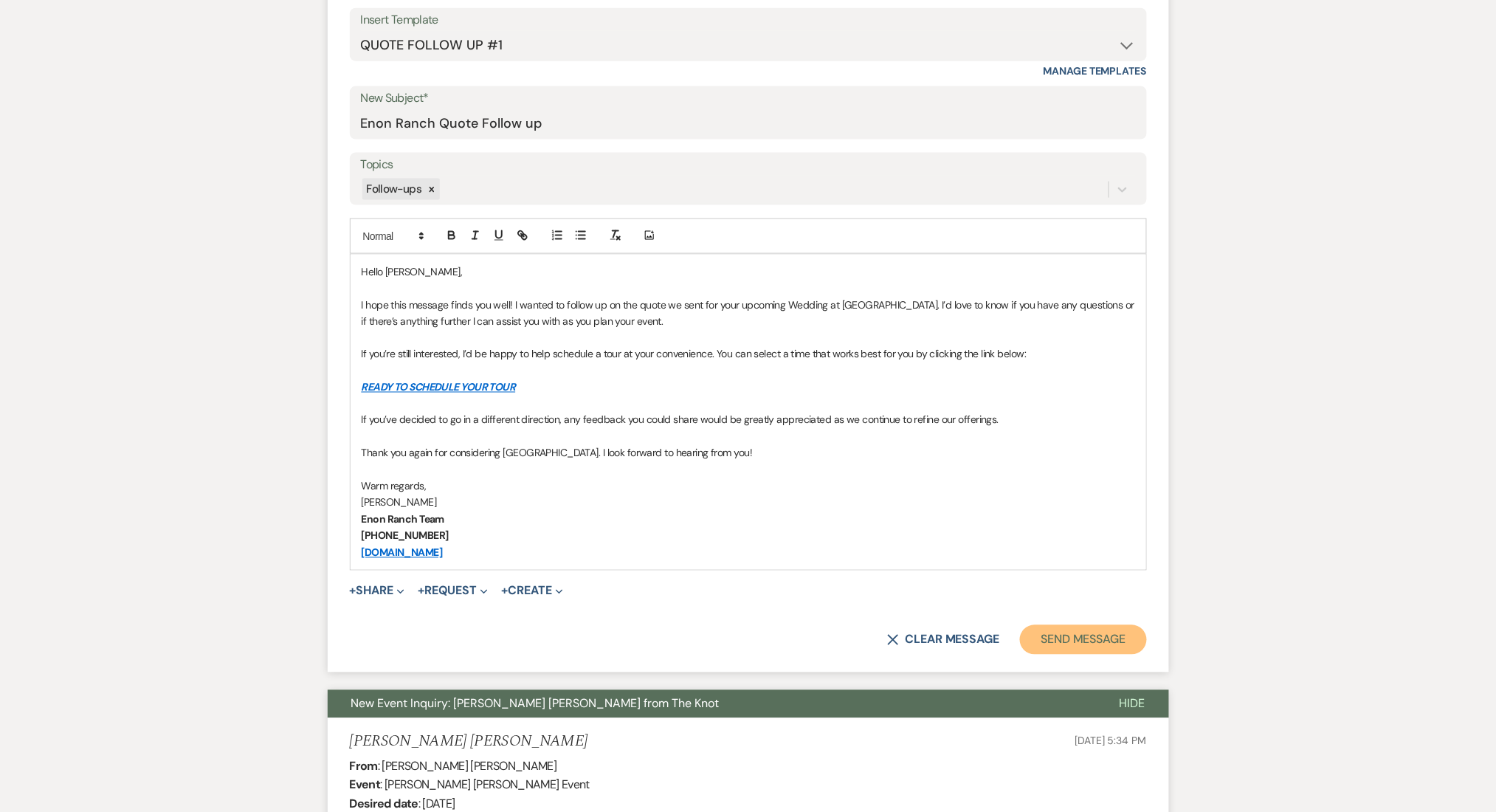
click at [1049, 631] on button "Send Message" at bounding box center [1083, 640] width 126 height 30
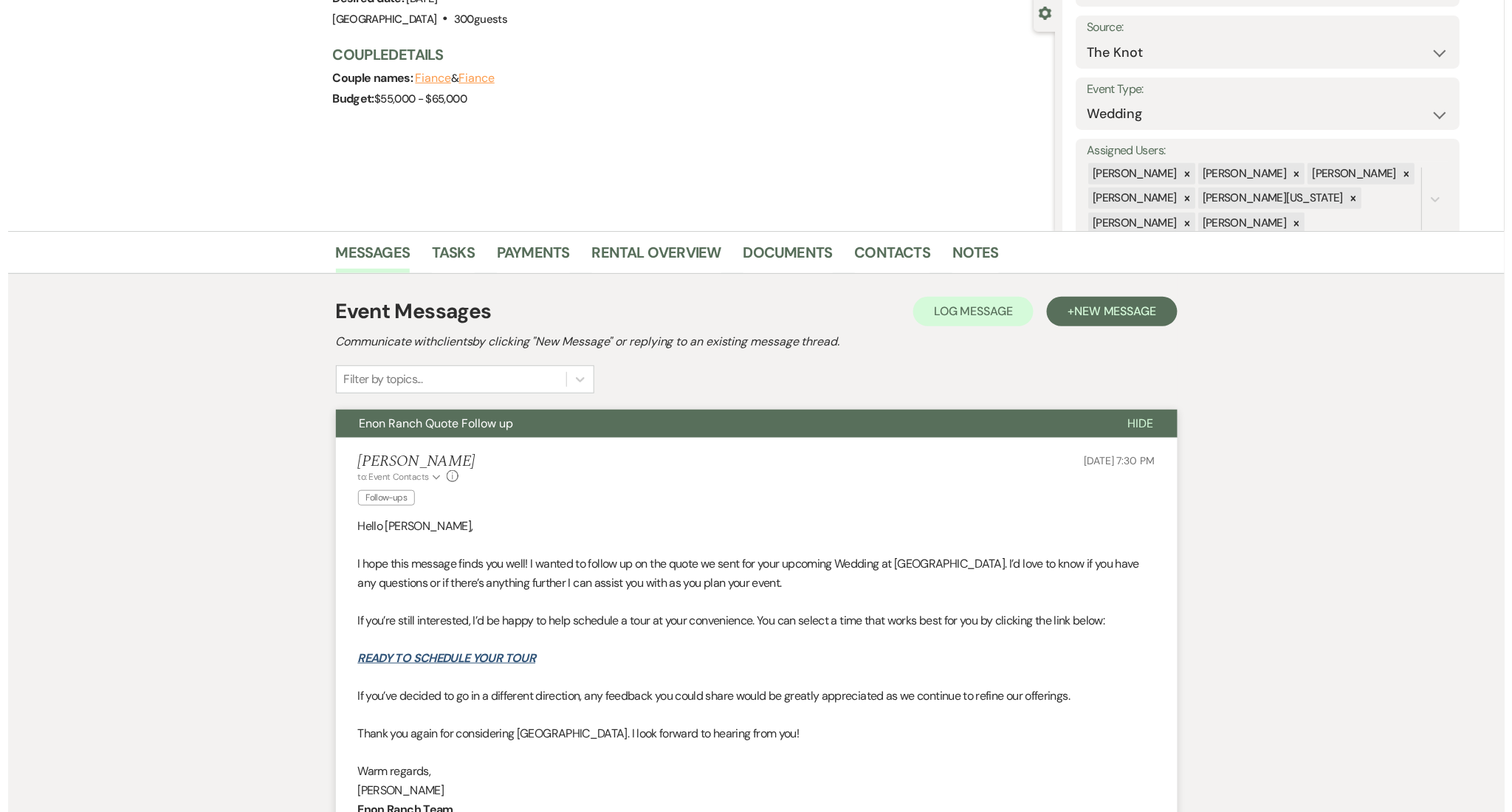
scroll to position [0, 0]
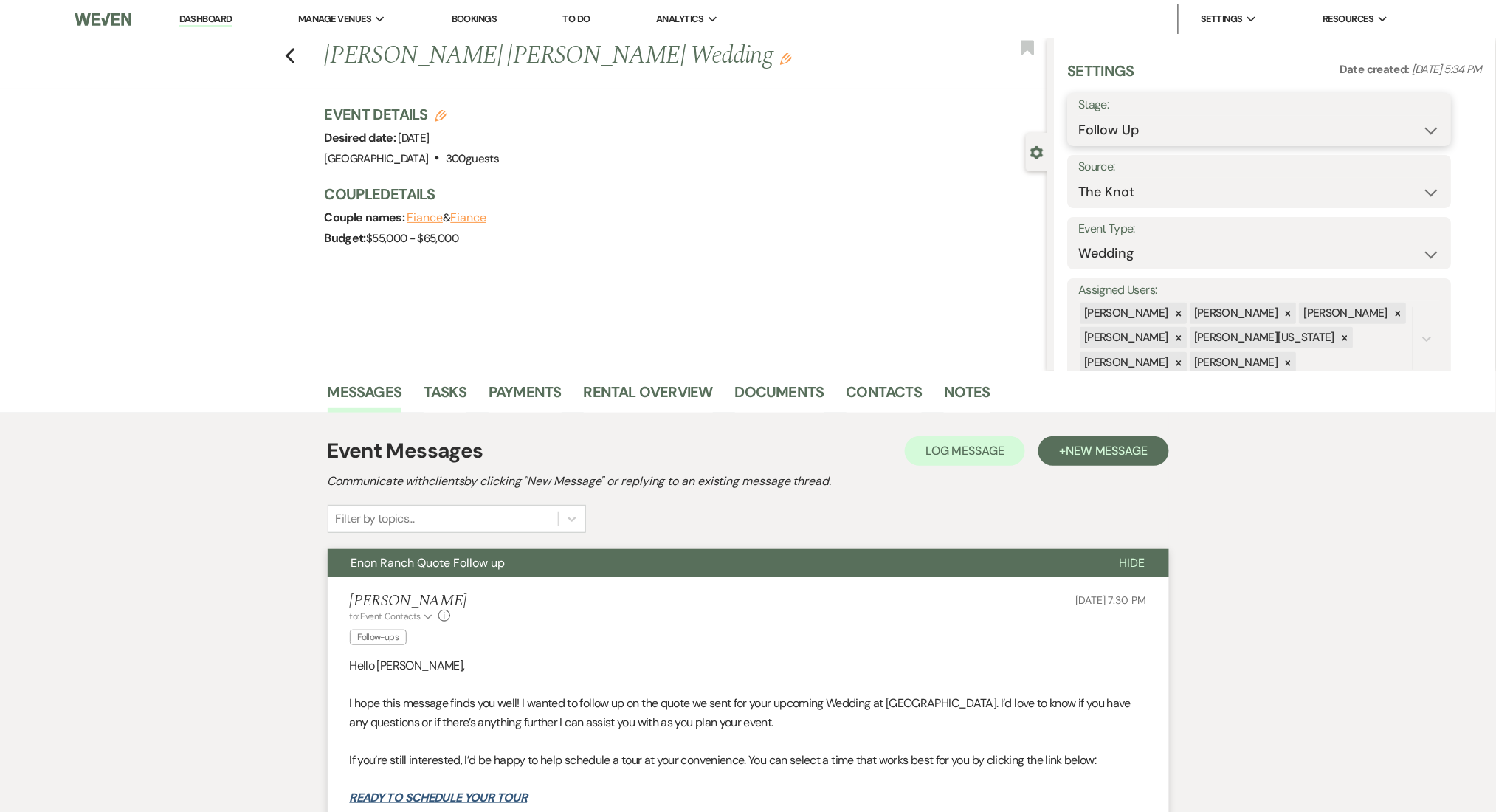
click at [1177, 130] on select "Inquiry Follow Up Tour Requested Tour Confirmed Toured Proposal Sent Booked Lost" at bounding box center [1260, 130] width 362 height 29
select select "1"
click at [1080, 116] on select "Inquiry Follow Up Tour Requested Tour Confirmed Toured Proposal Sent Booked Lost" at bounding box center [1260, 130] width 362 height 29
click at [1406, 120] on button "Save" at bounding box center [1410, 119] width 84 height 30
click at [789, 392] on link "Documents" at bounding box center [779, 396] width 90 height 33
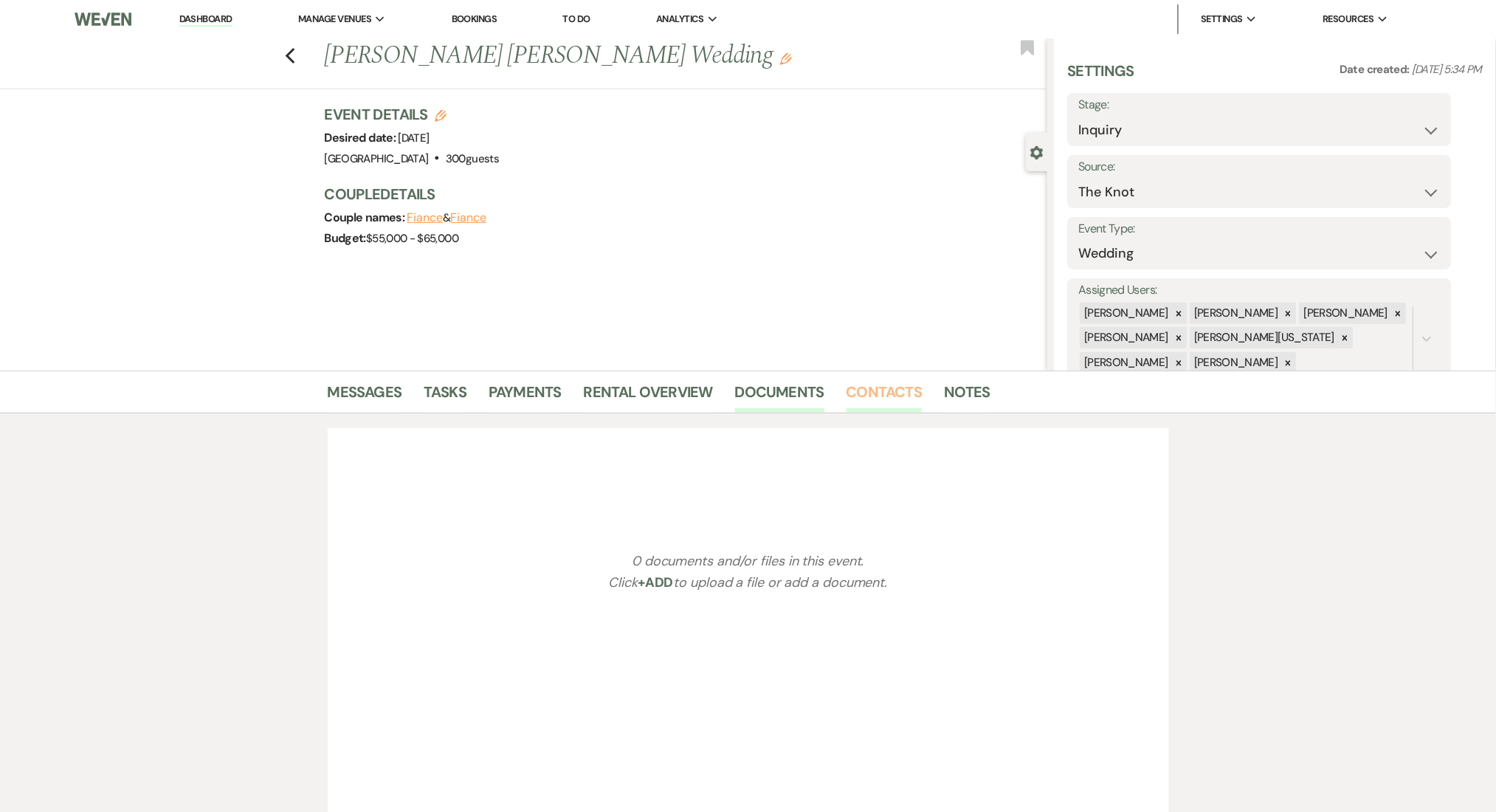
click at [873, 393] on link "Contacts" at bounding box center [885, 396] width 76 height 33
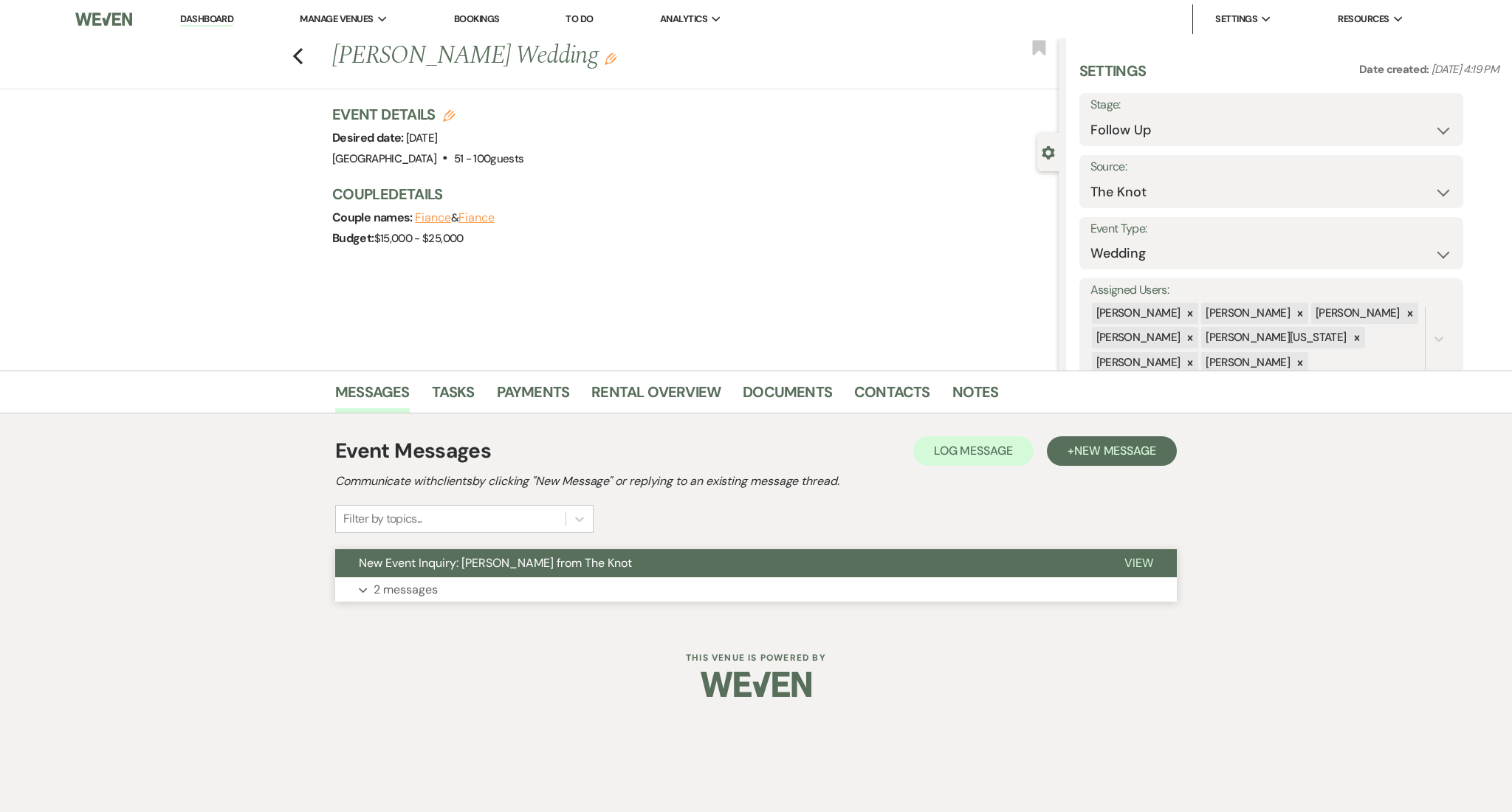
click at [442, 599] on button "Expand 2 messages" at bounding box center [756, 590] width 842 height 25
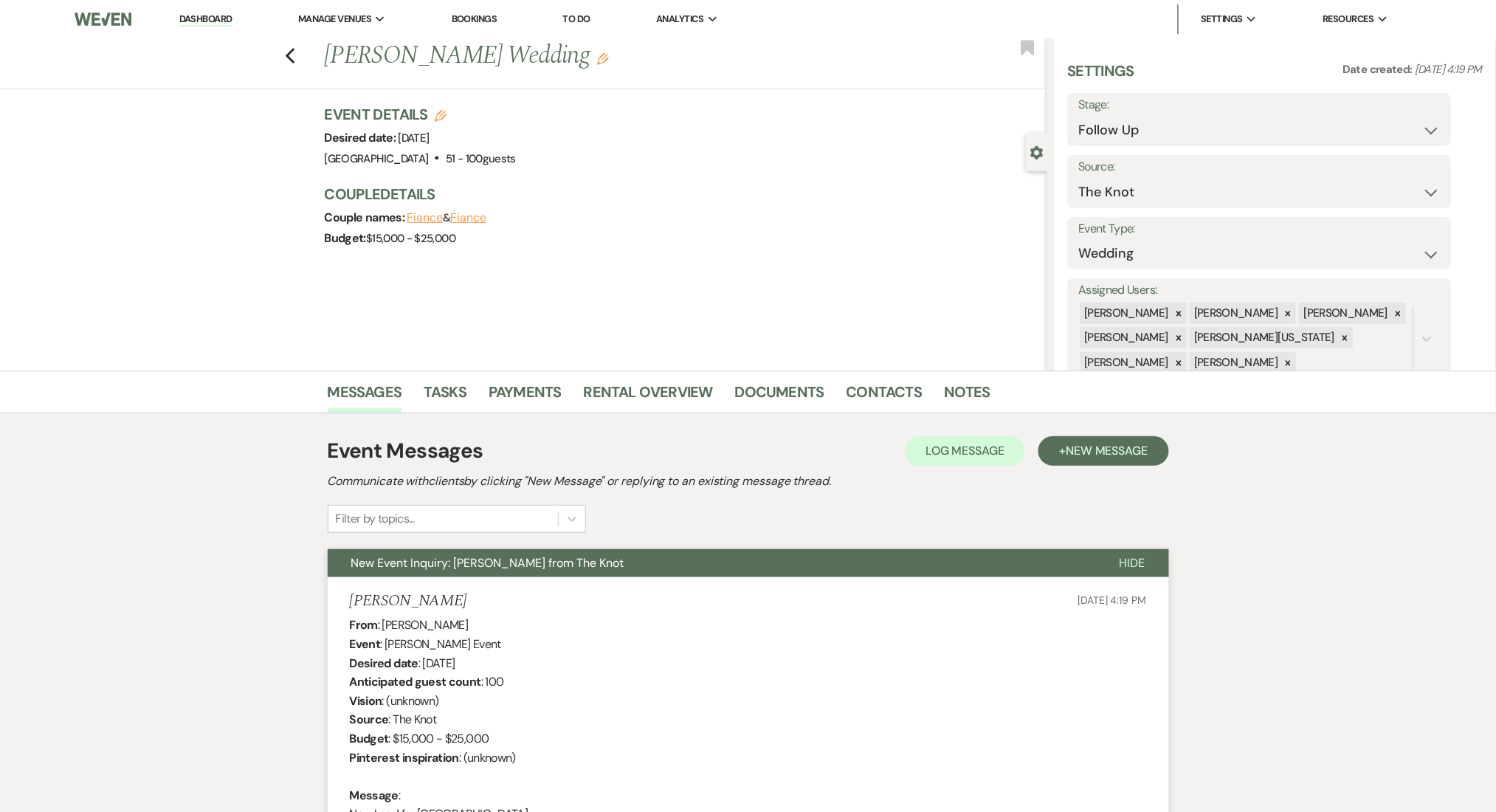
drag, startPoint x: 459, startPoint y: 593, endPoint x: 348, endPoint y: 598, distance: 111.1
copy h5 "[PERSON_NAME]"
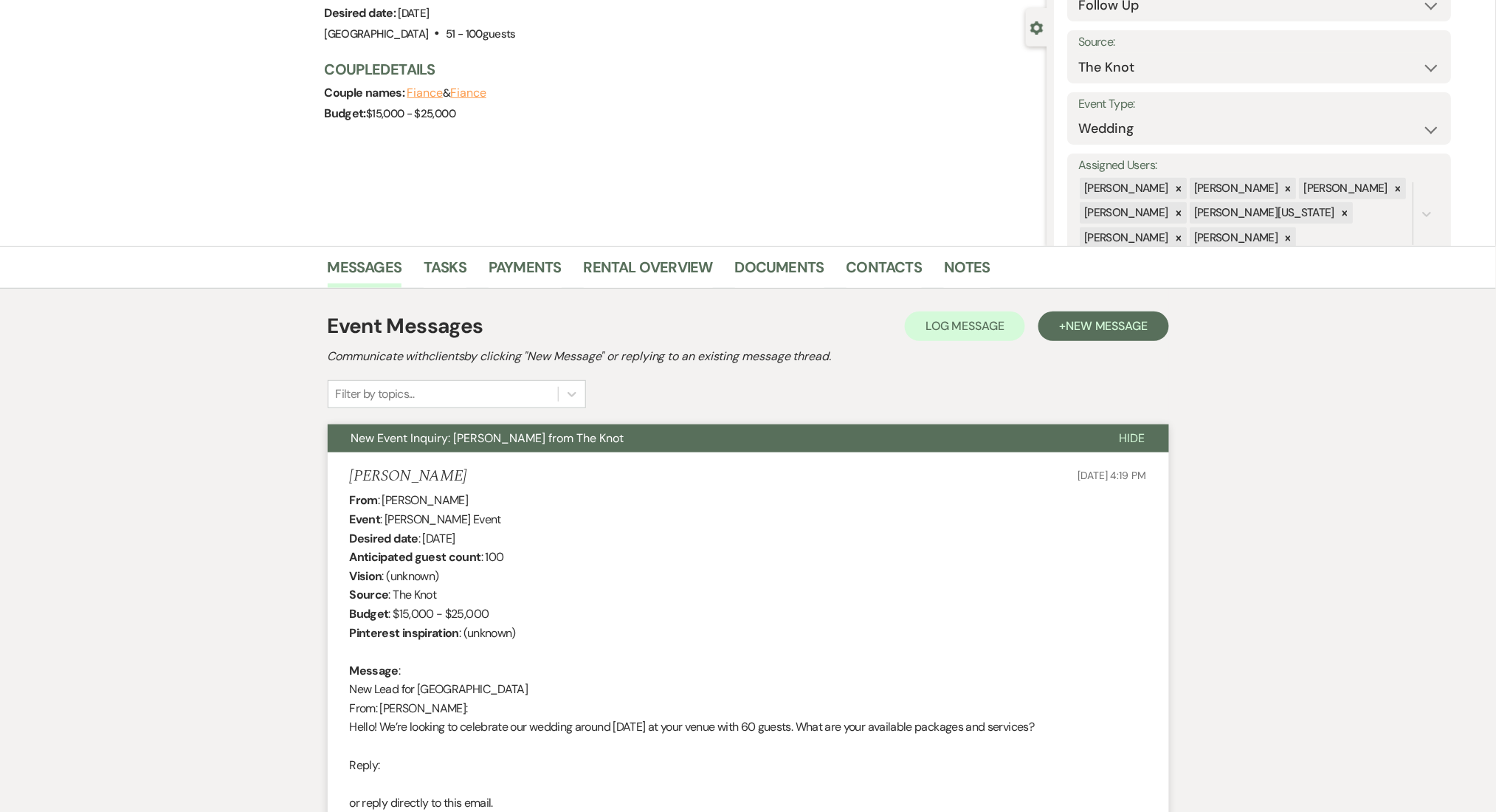
scroll to position [119, 0]
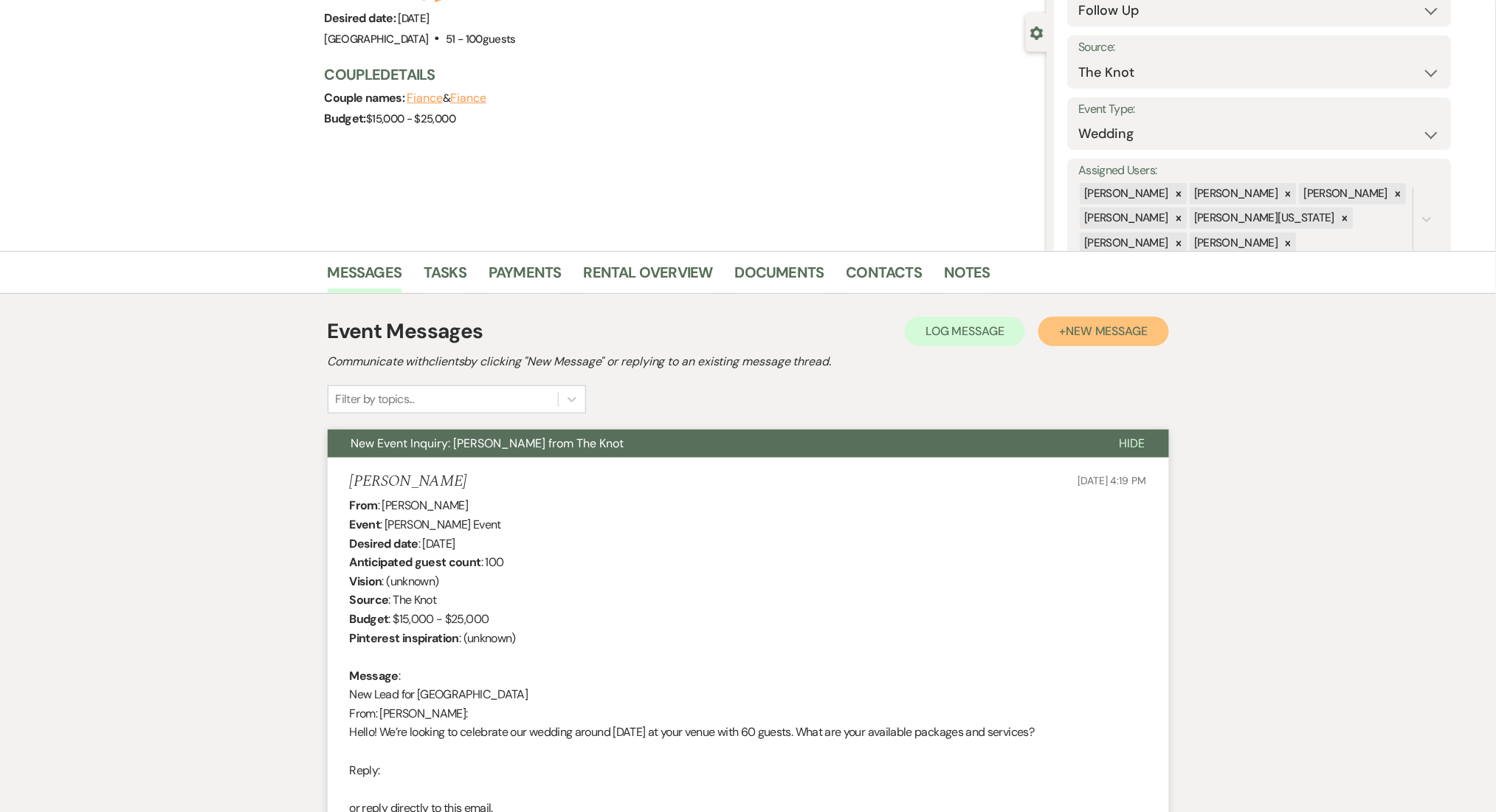
click at [1081, 320] on button "+ New Message" at bounding box center [1103, 331] width 130 height 30
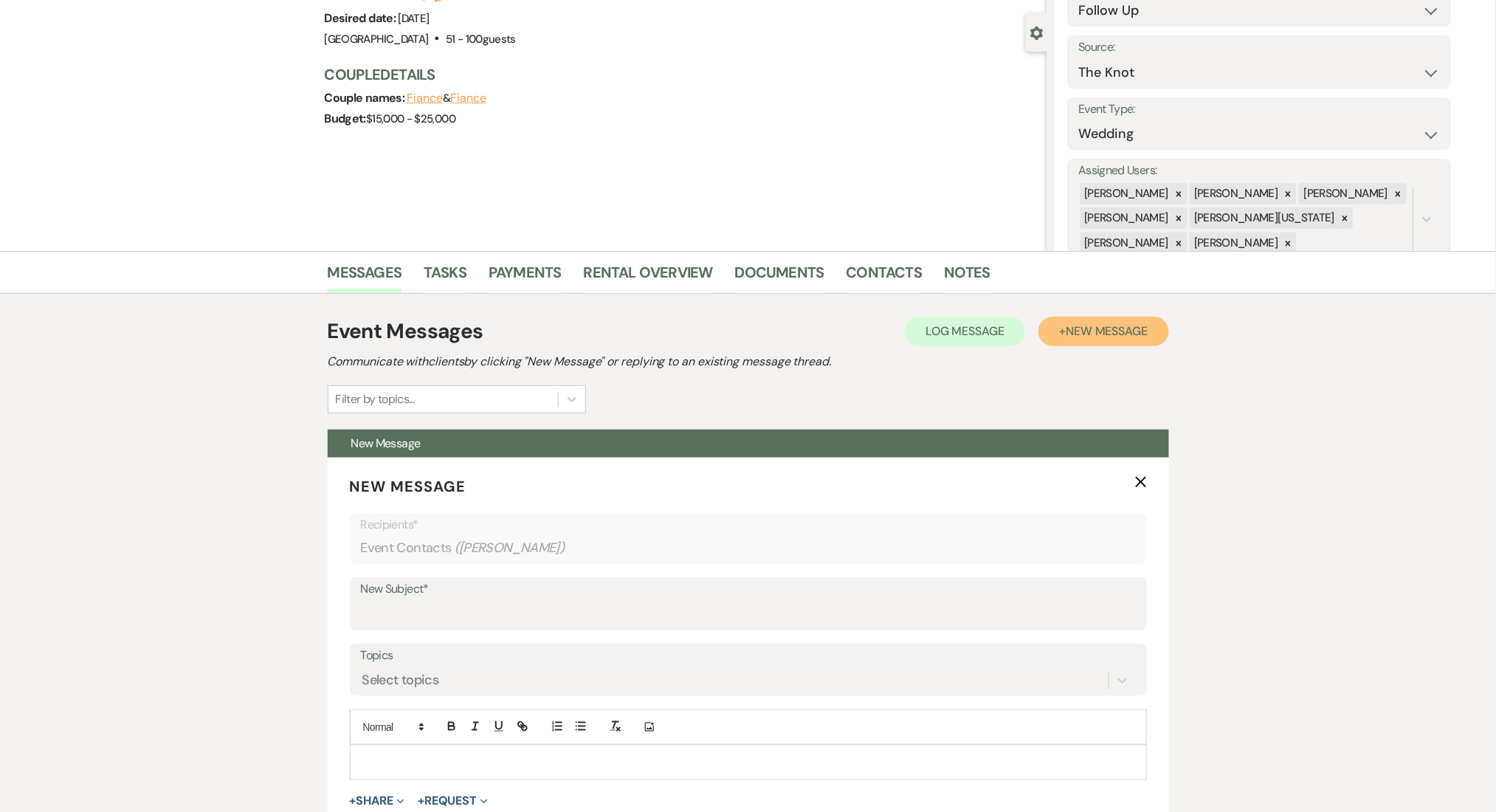
click at [1054, 341] on button "+ New Message" at bounding box center [1103, 331] width 130 height 30
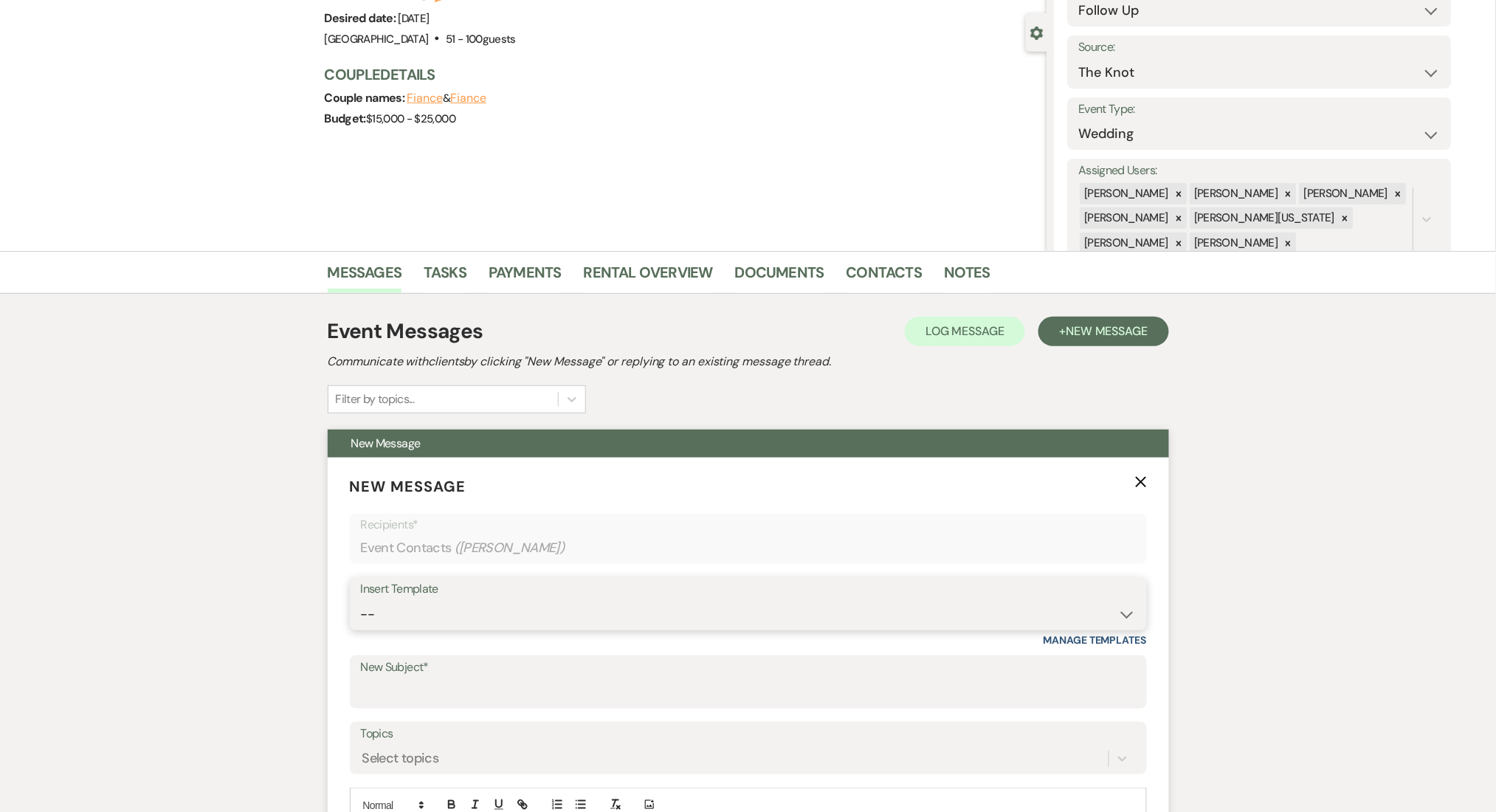
click at [528, 613] on select "-- Inquiry Follow Up Email #2 Contract Sending Template Payment Template Rental…" at bounding box center [748, 614] width 775 height 29
select select "4434"
click at [361, 600] on select "-- Inquiry Follow Up Email #2 Contract Sending Template Payment Template Rental…" at bounding box center [748, 614] width 775 height 29
type input "Enon Ranch Quote Follow up"
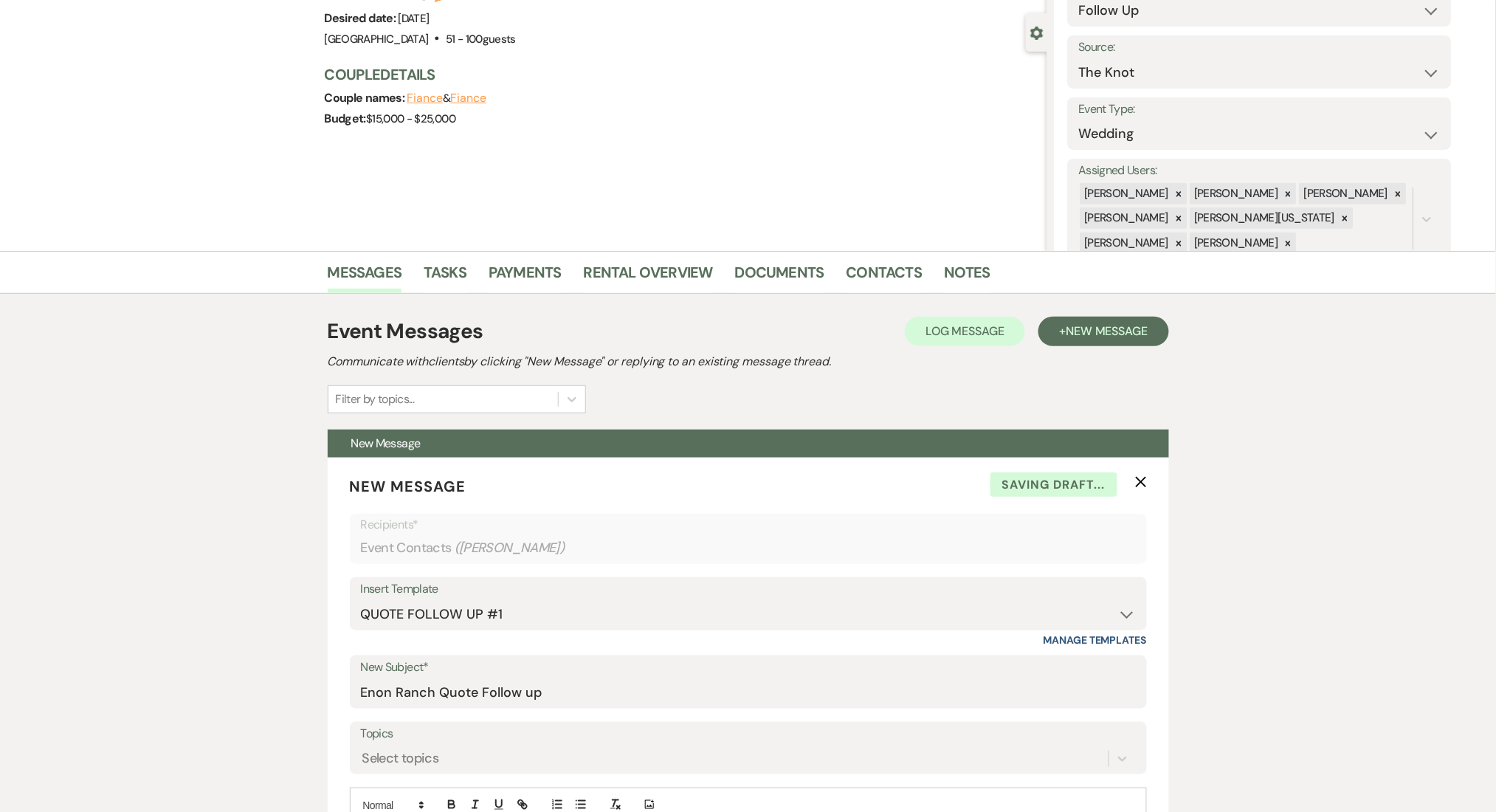
scroll to position [415, 0]
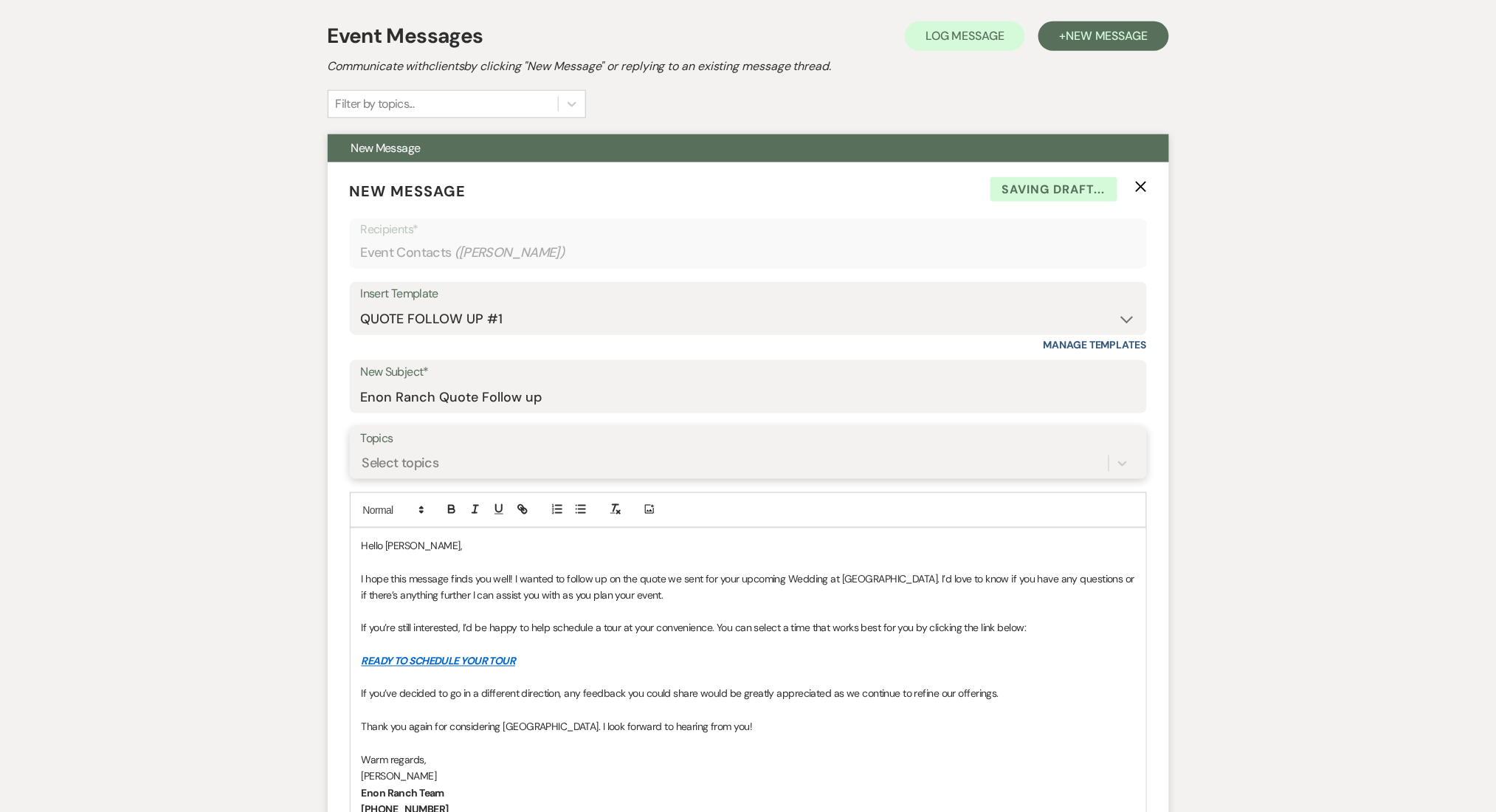
click at [383, 465] on div "Select topics" at bounding box center [401, 463] width 77 height 20
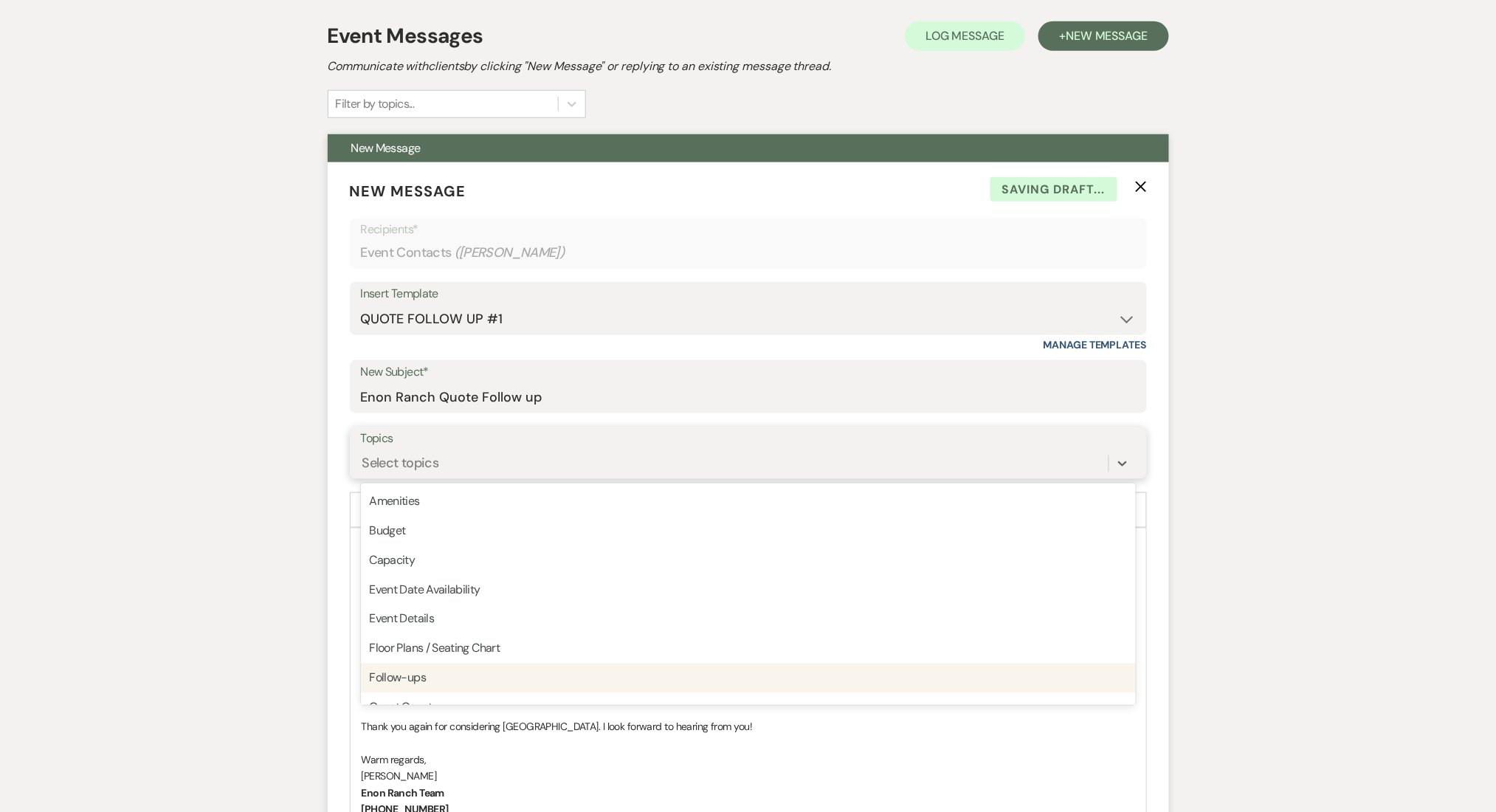
click at [408, 675] on div "Follow-ups" at bounding box center [748, 679] width 775 height 30
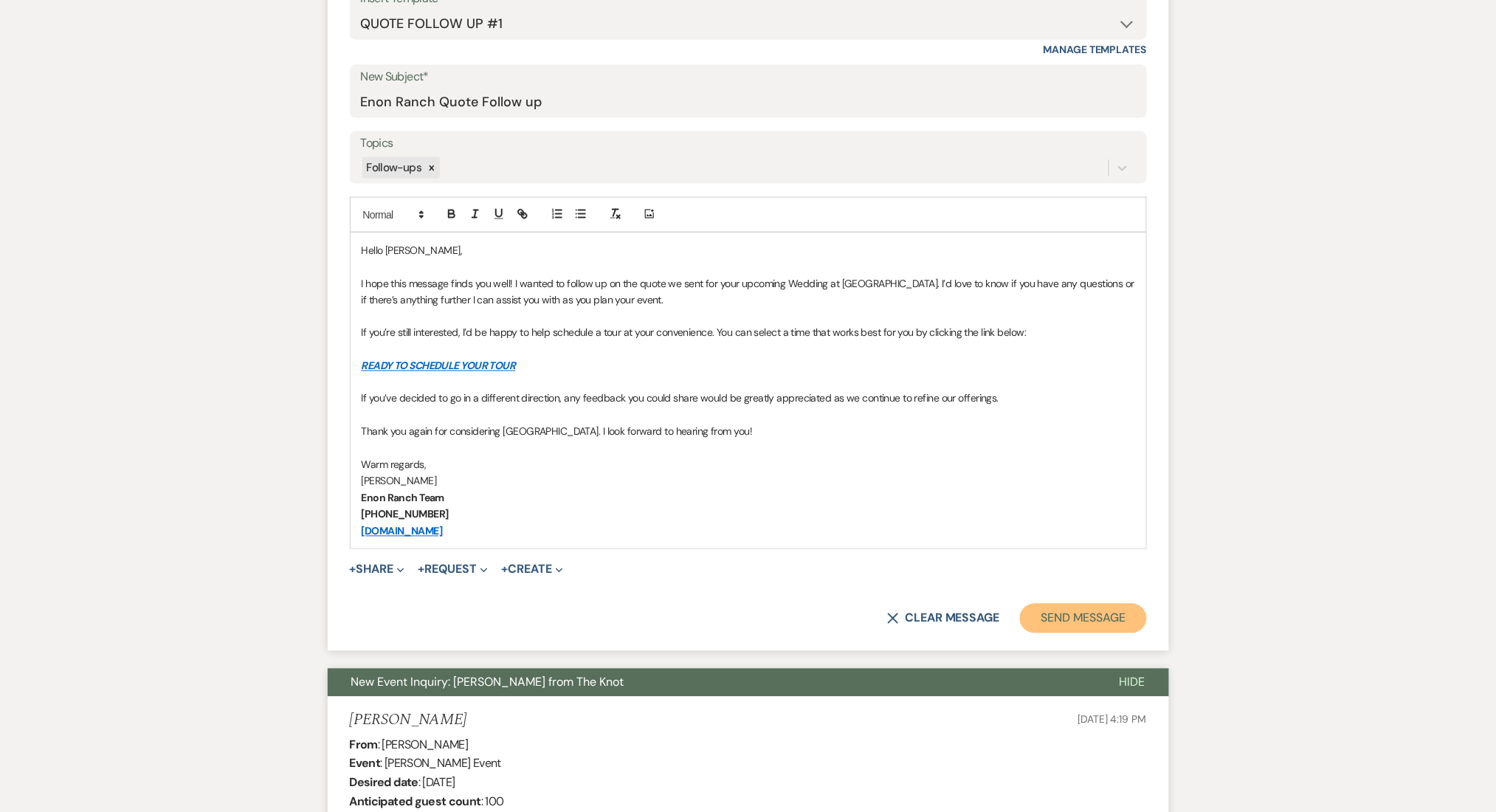
click at [1094, 607] on button "Send Message" at bounding box center [1083, 619] width 126 height 30
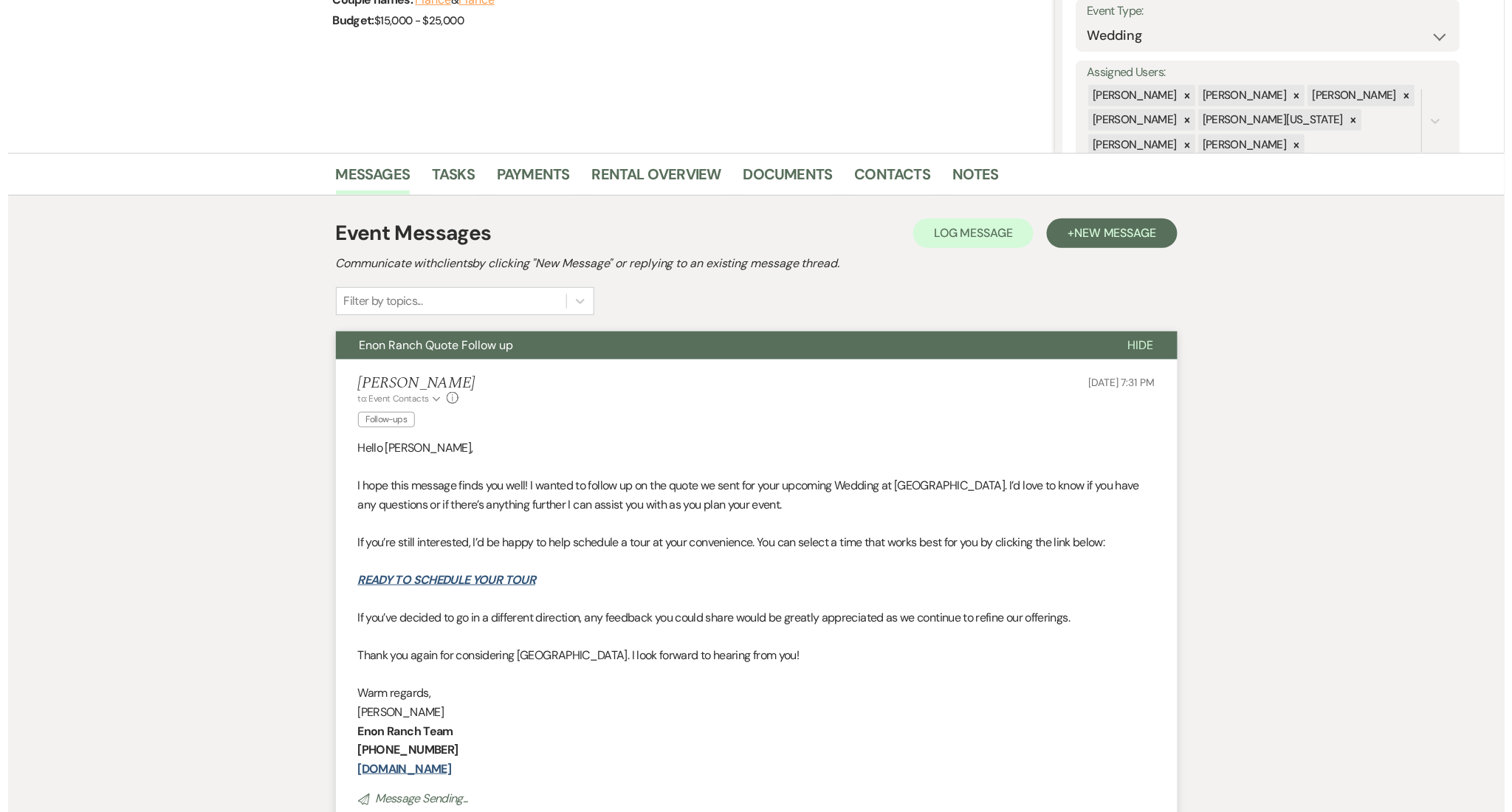
scroll to position [0, 0]
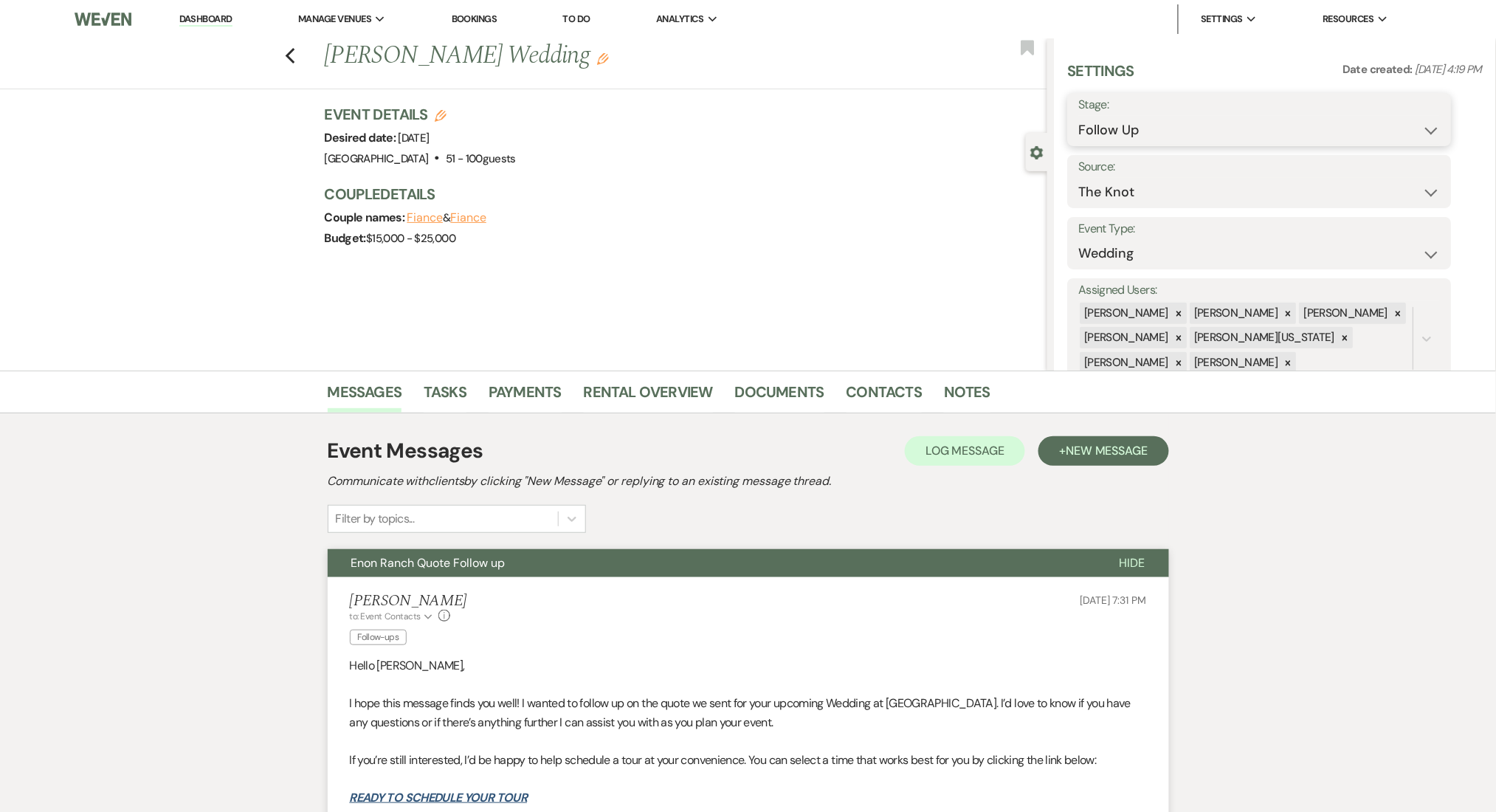
click at [1103, 130] on select "Inquiry Follow Up Tour Requested Tour Confirmed Toured Proposal Sent Booked Lost" at bounding box center [1260, 130] width 362 height 29
select select "1"
click at [1080, 116] on select "Inquiry Follow Up Tour Requested Tour Confirmed Toured Proposal Sent Booked Lost" at bounding box center [1260, 130] width 362 height 29
click at [1412, 123] on button "Save" at bounding box center [1410, 119] width 84 height 30
click at [848, 384] on link "Contacts" at bounding box center [885, 396] width 76 height 33
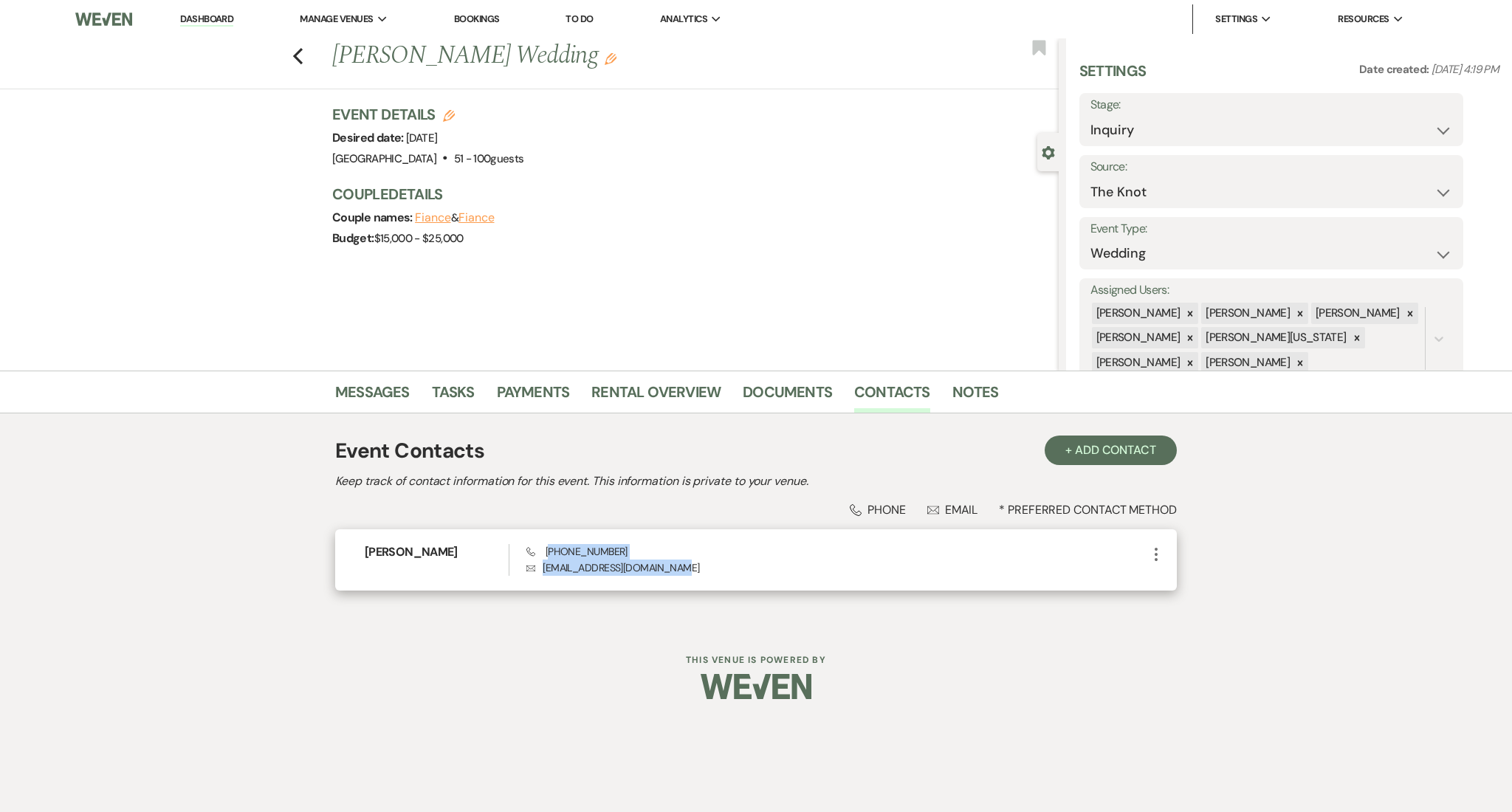
drag, startPoint x: 684, startPoint y: 565, endPoint x: 549, endPoint y: 553, distance: 135.5
click at [549, 553] on div "Phone (770) 500-5595 Envelope braytoncarsonjue@gmail.com" at bounding box center [837, 559] width 621 height 32
copy div "770) 500-5595 Envelope braytoncarsonjue@gmail.com"
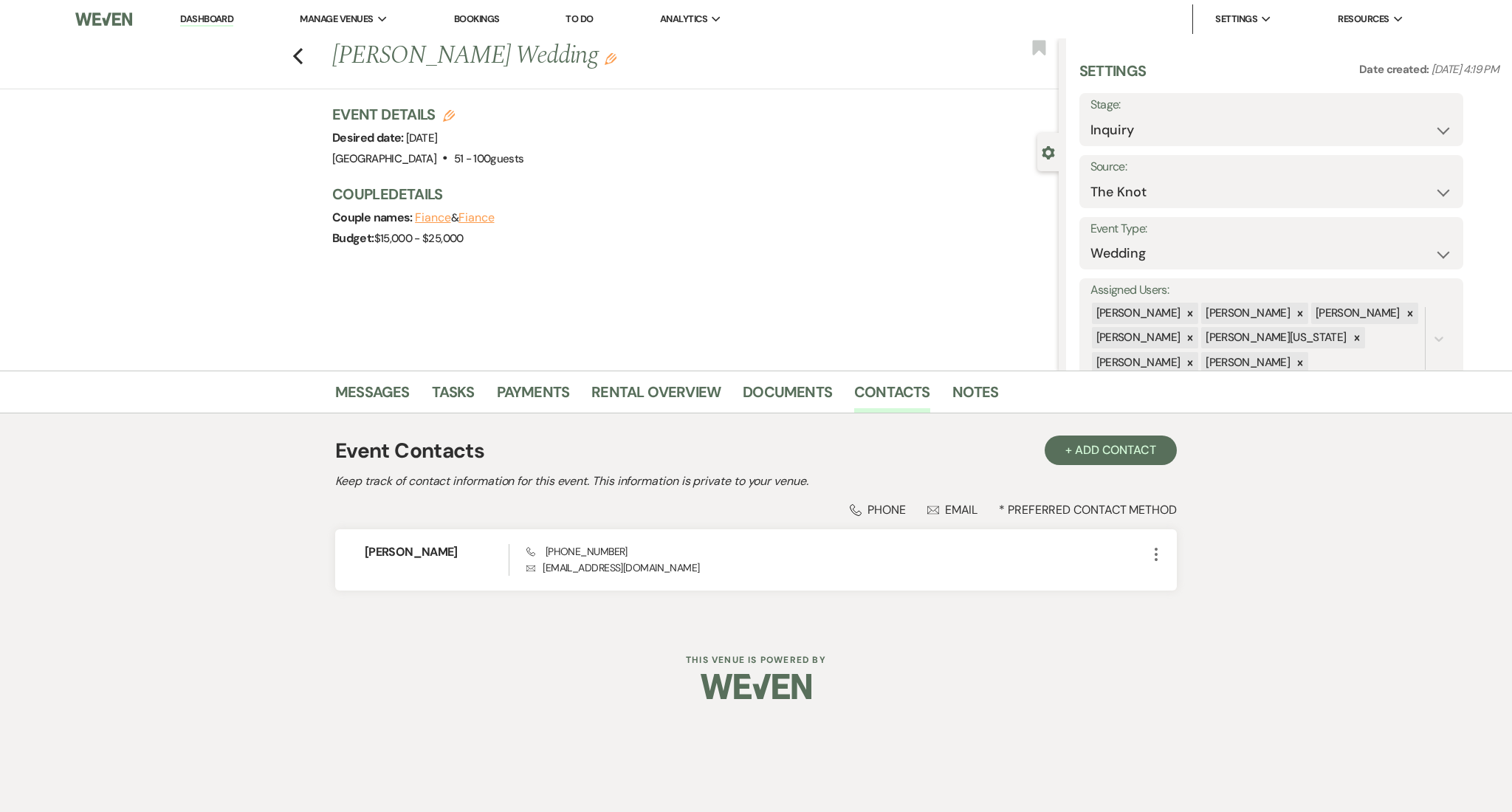
click at [831, 258] on div "Event Details Edit Desired date: Sunday, January 18th, 2026 Venue: Enon Ranch .…" at bounding box center [695, 183] width 726 height 159
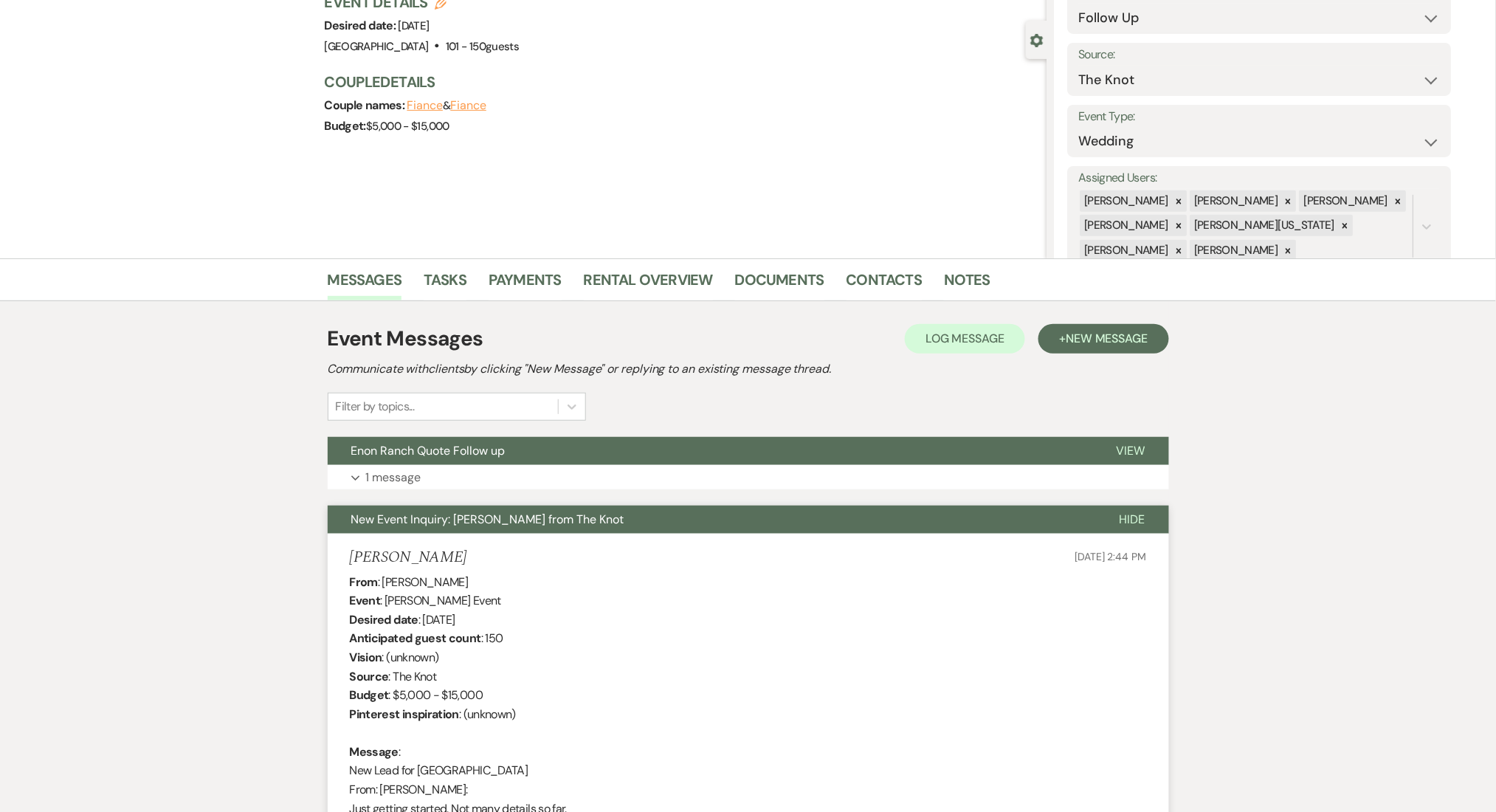
scroll to position [196, 0]
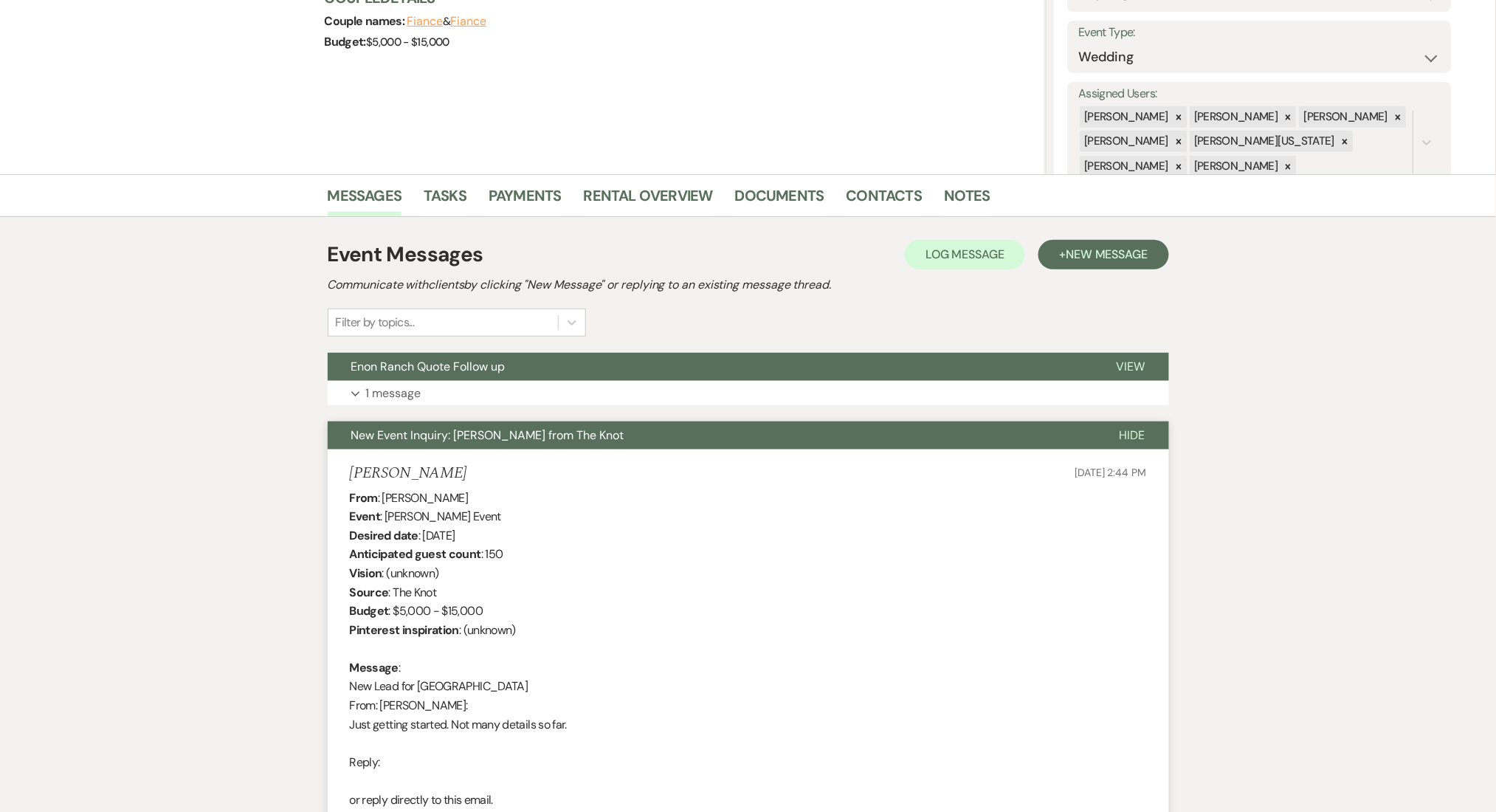
drag, startPoint x: 473, startPoint y: 476, endPoint x: 332, endPoint y: 462, distance: 141.7
click at [332, 462] on li "Shameika Spinks Jun 07, 2025, 2:44 PM From : Shameika Spinks Event : Shameika S…" at bounding box center [748, 808] width 842 height 716
copy h5 "Shameika Spinks"
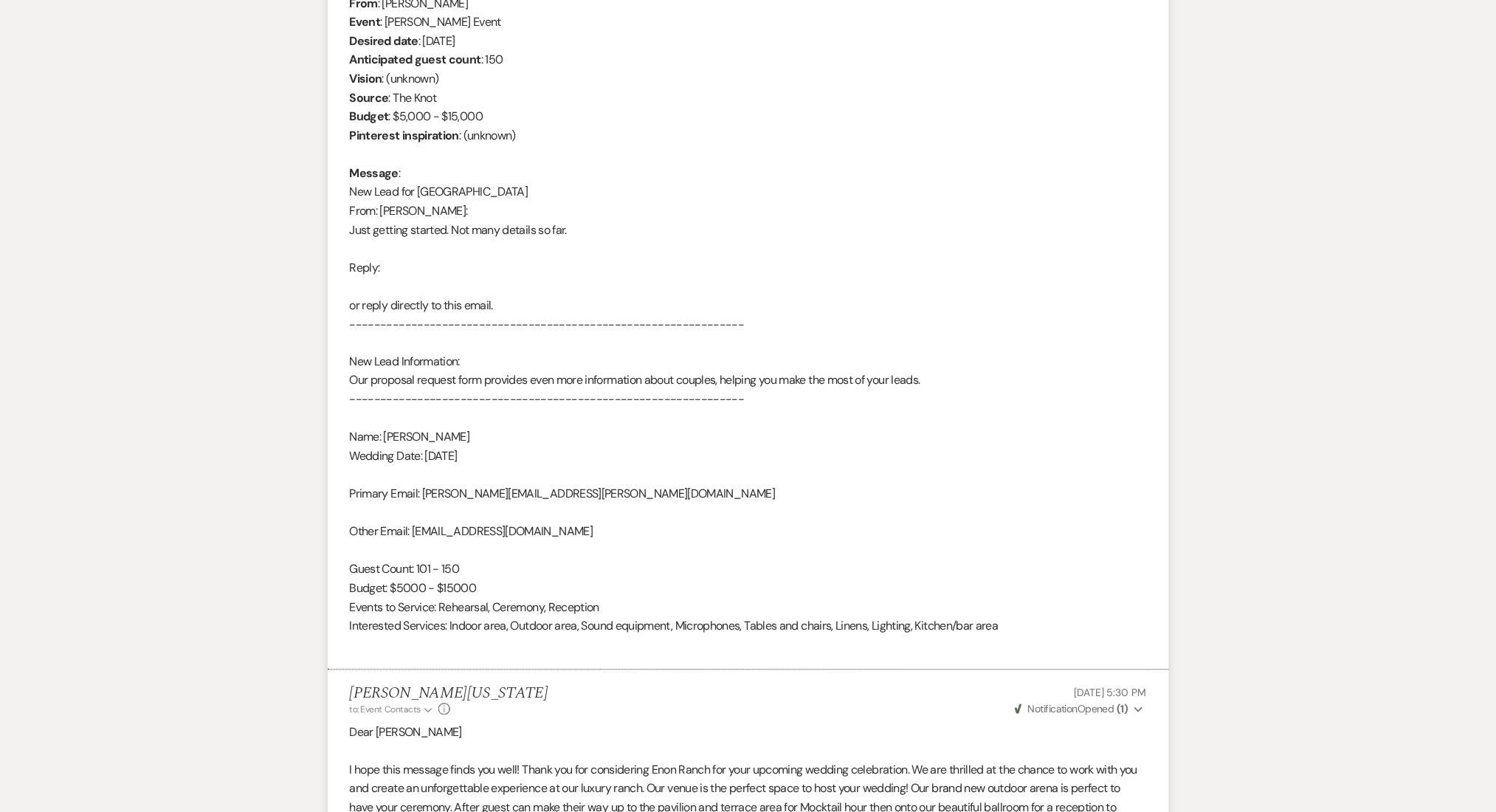
scroll to position [886, 0]
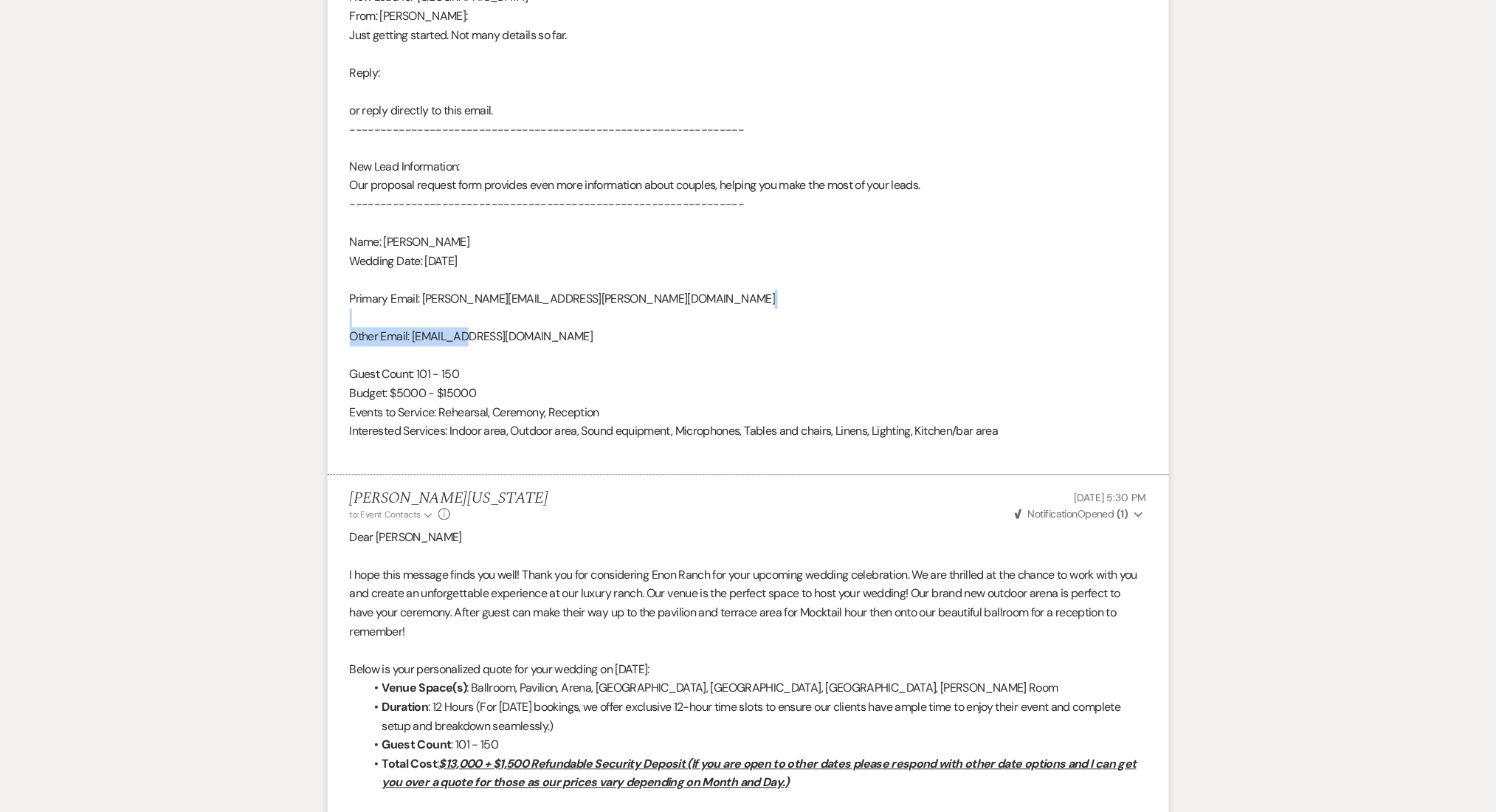
drag, startPoint x: 603, startPoint y: 331, endPoint x: 468, endPoint y: 333, distance: 135.0
click at [468, 333] on div "From : Shameika Spinks Event : Shameika Spinks's Event Desired date : August 15…" at bounding box center [748, 130] width 797 height 662
click at [556, 338] on div "From : Shameika Spinks Event : Shameika Spinks's Event Desired date : August 15…" at bounding box center [748, 130] width 797 height 662
drag, startPoint x: 565, startPoint y: 337, endPoint x: 415, endPoint y: 339, distance: 150.0
click at [415, 339] on div "From : Shameika Spinks Event : Shameika Spinks's Event Desired date : August 15…" at bounding box center [748, 130] width 797 height 662
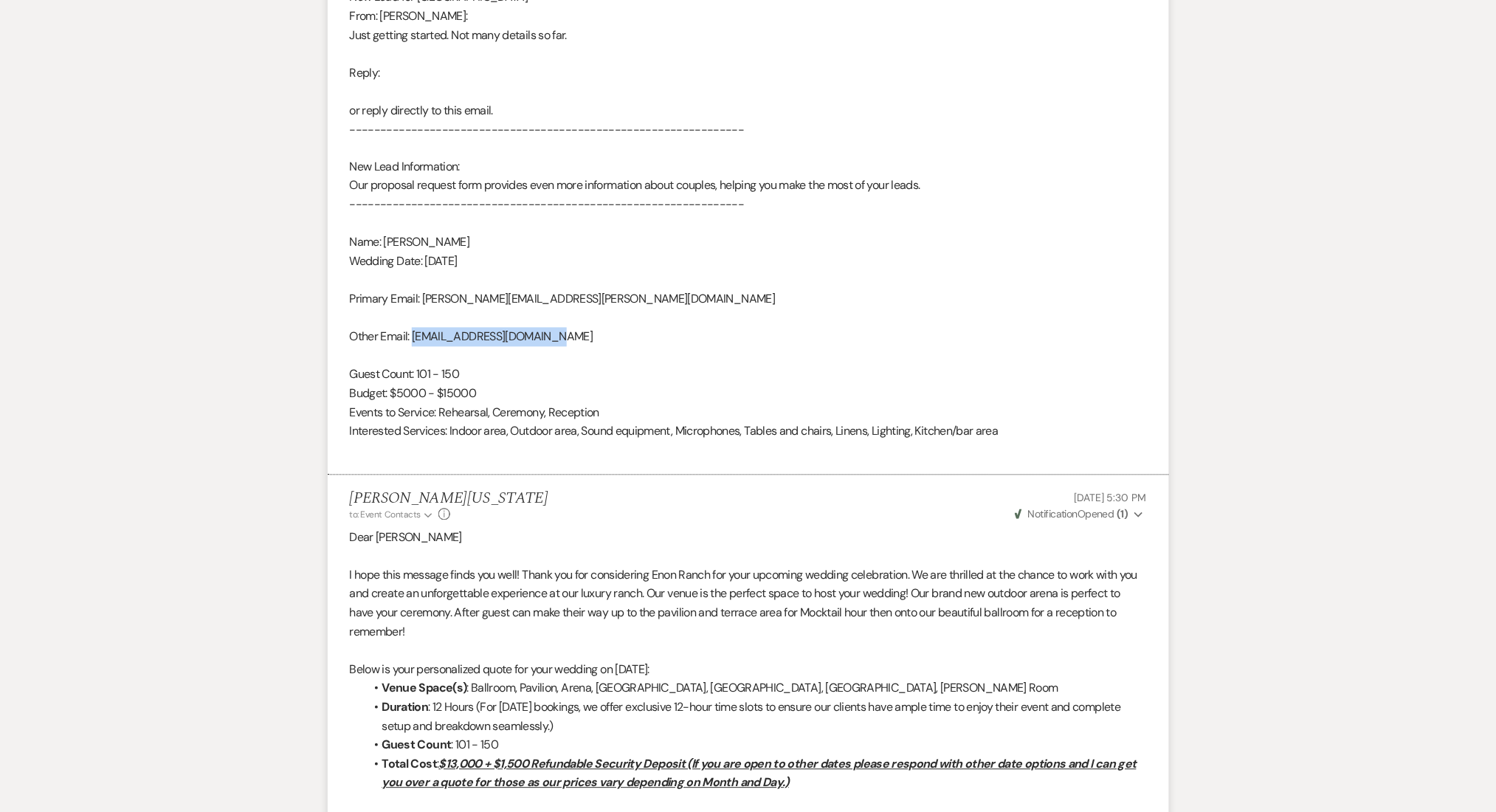
copy div "shameikaspinks@gmail.com"
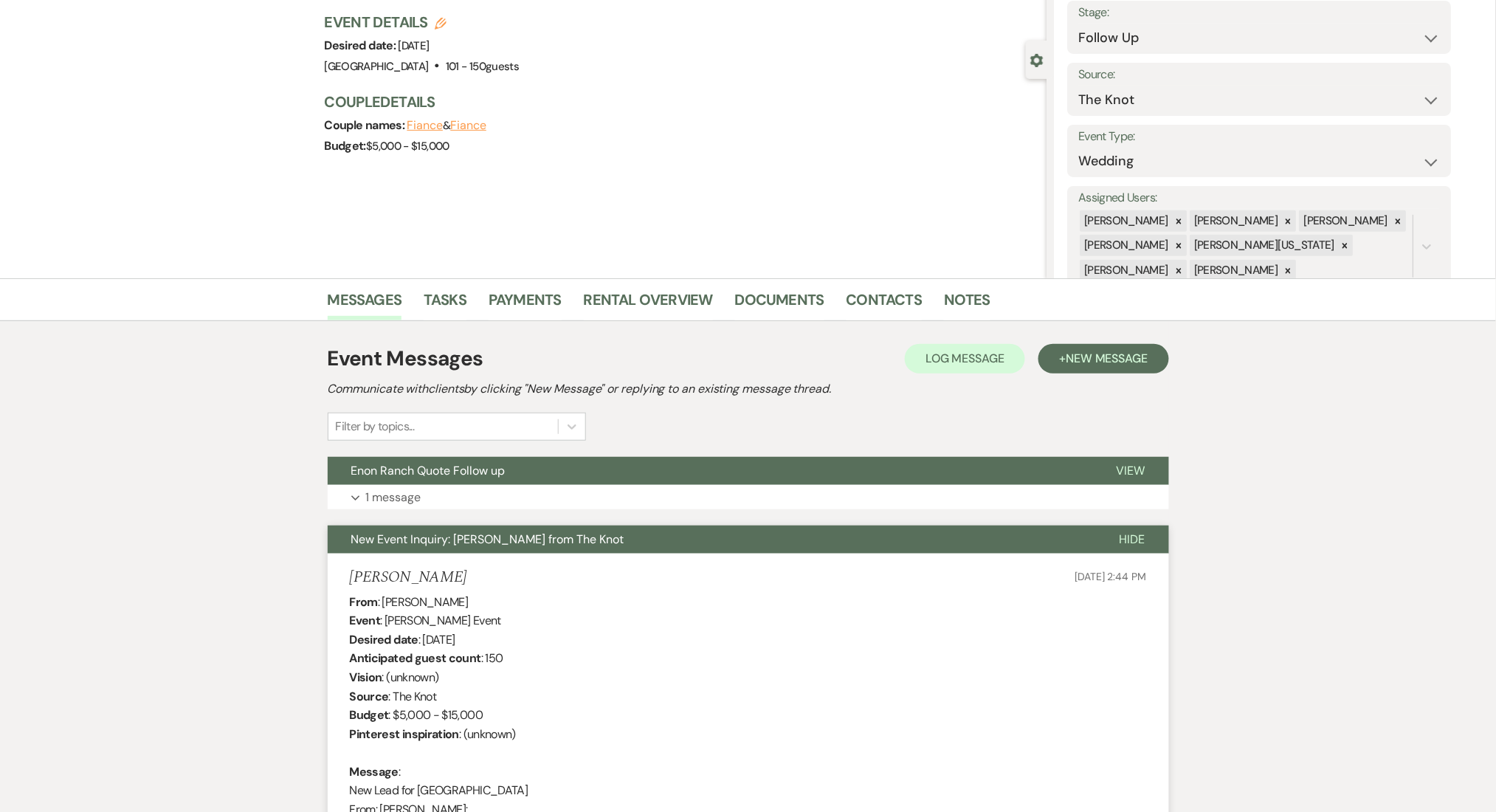
scroll to position [0, 0]
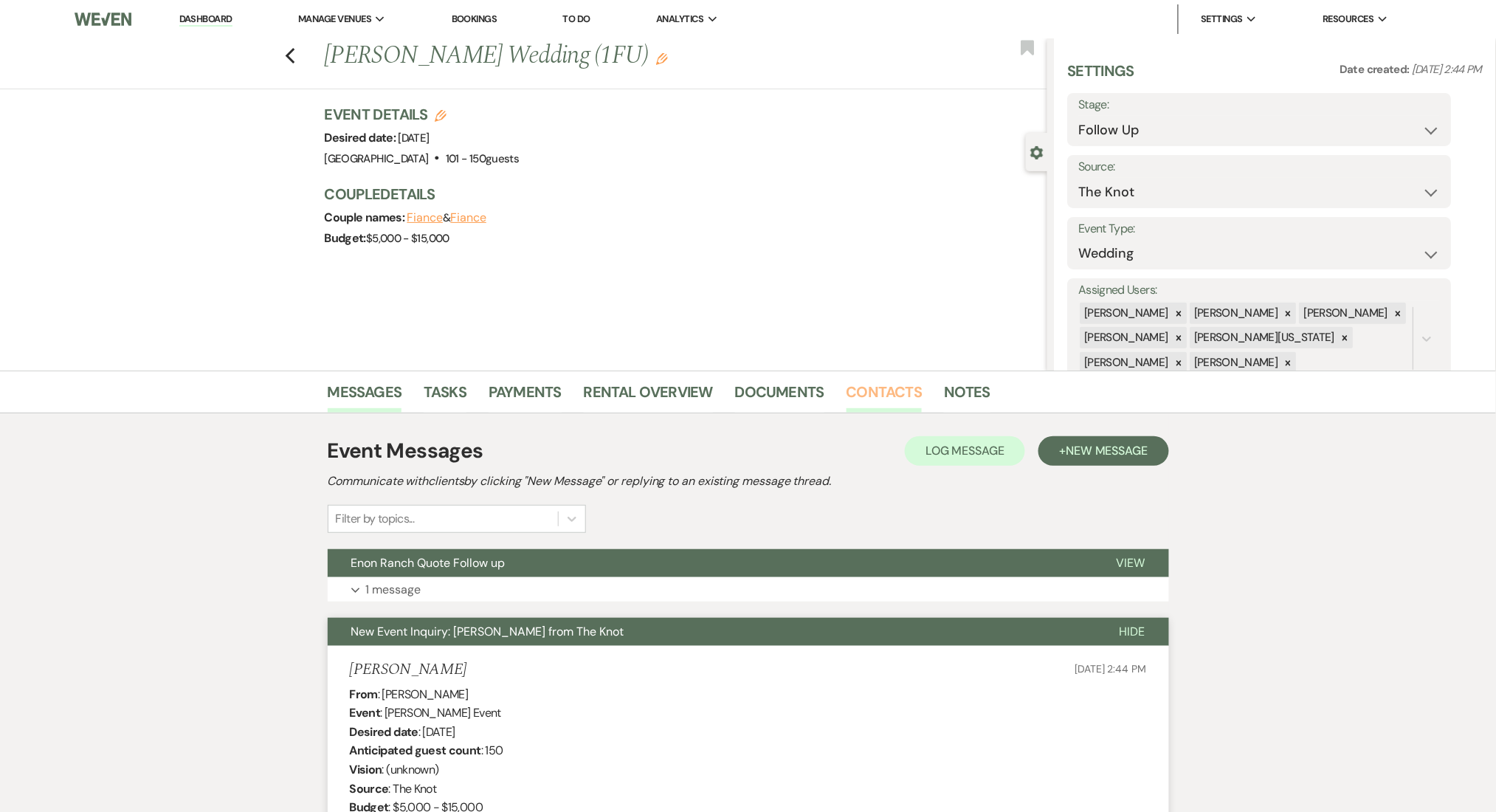
click at [913, 387] on link "Contacts" at bounding box center [885, 396] width 76 height 33
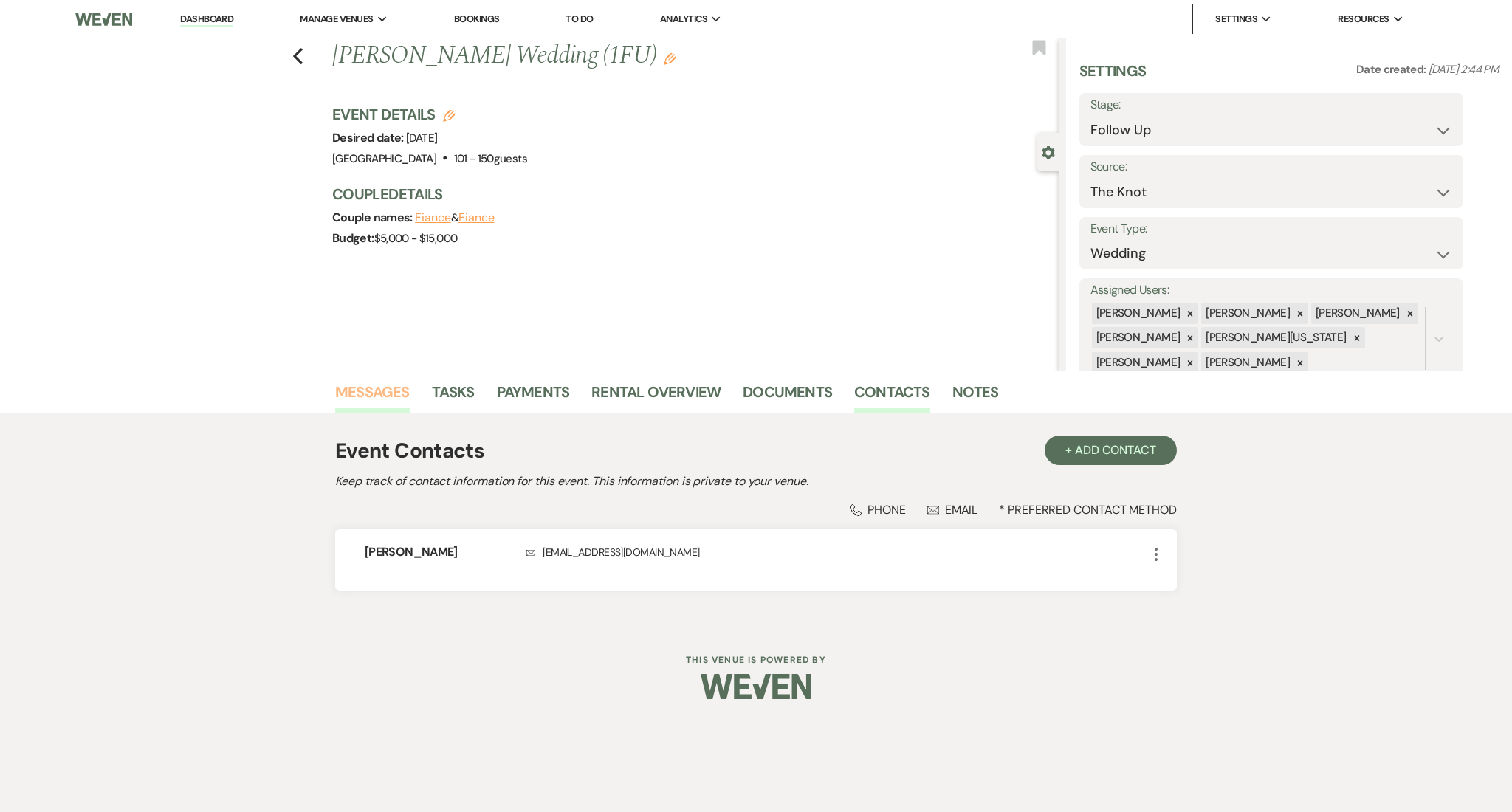
click at [387, 387] on link "Messages" at bounding box center [372, 396] width 75 height 33
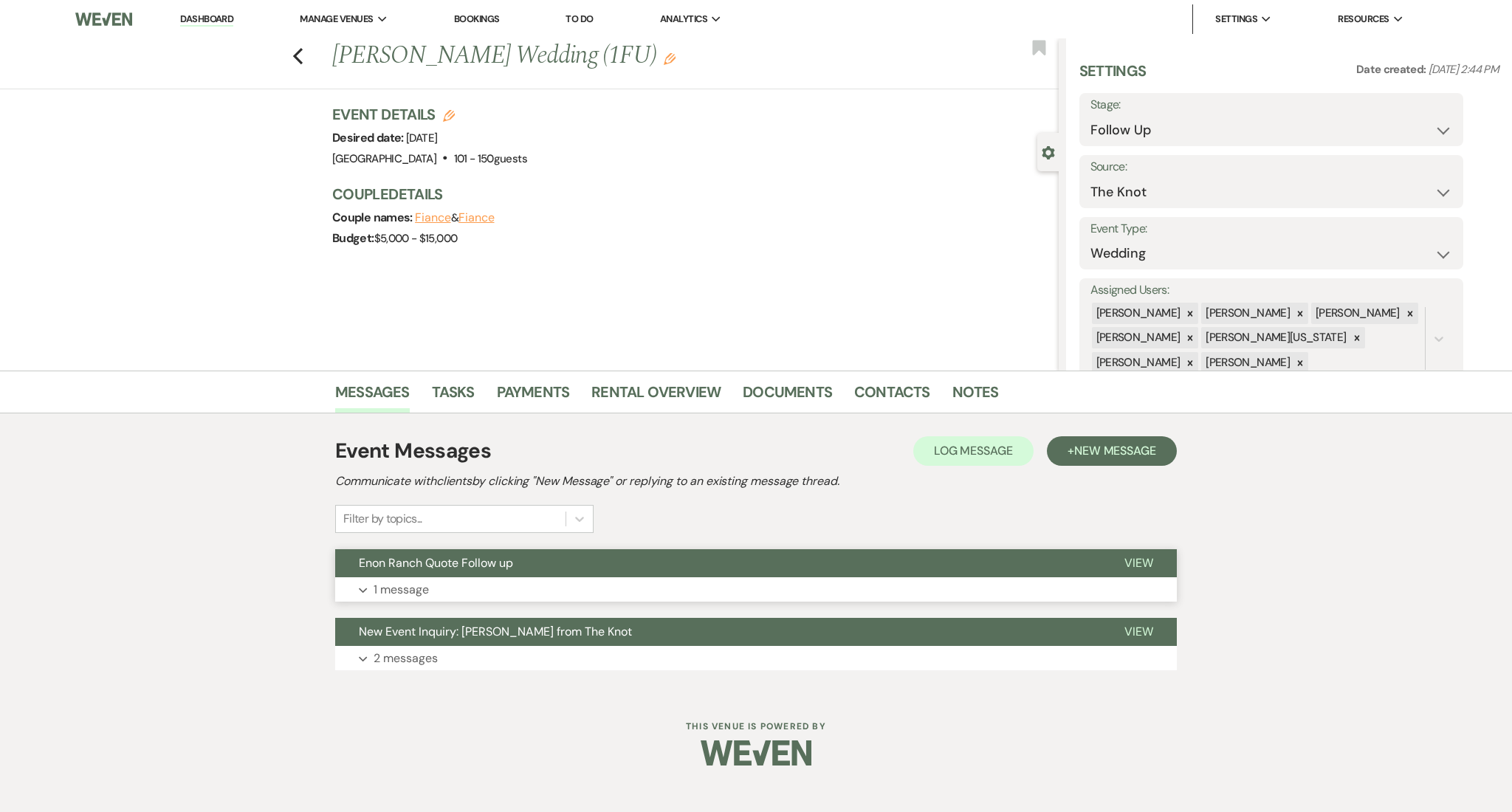
click at [466, 569] on span "Enon Ranch Quote Follow up" at bounding box center [436, 562] width 154 height 16
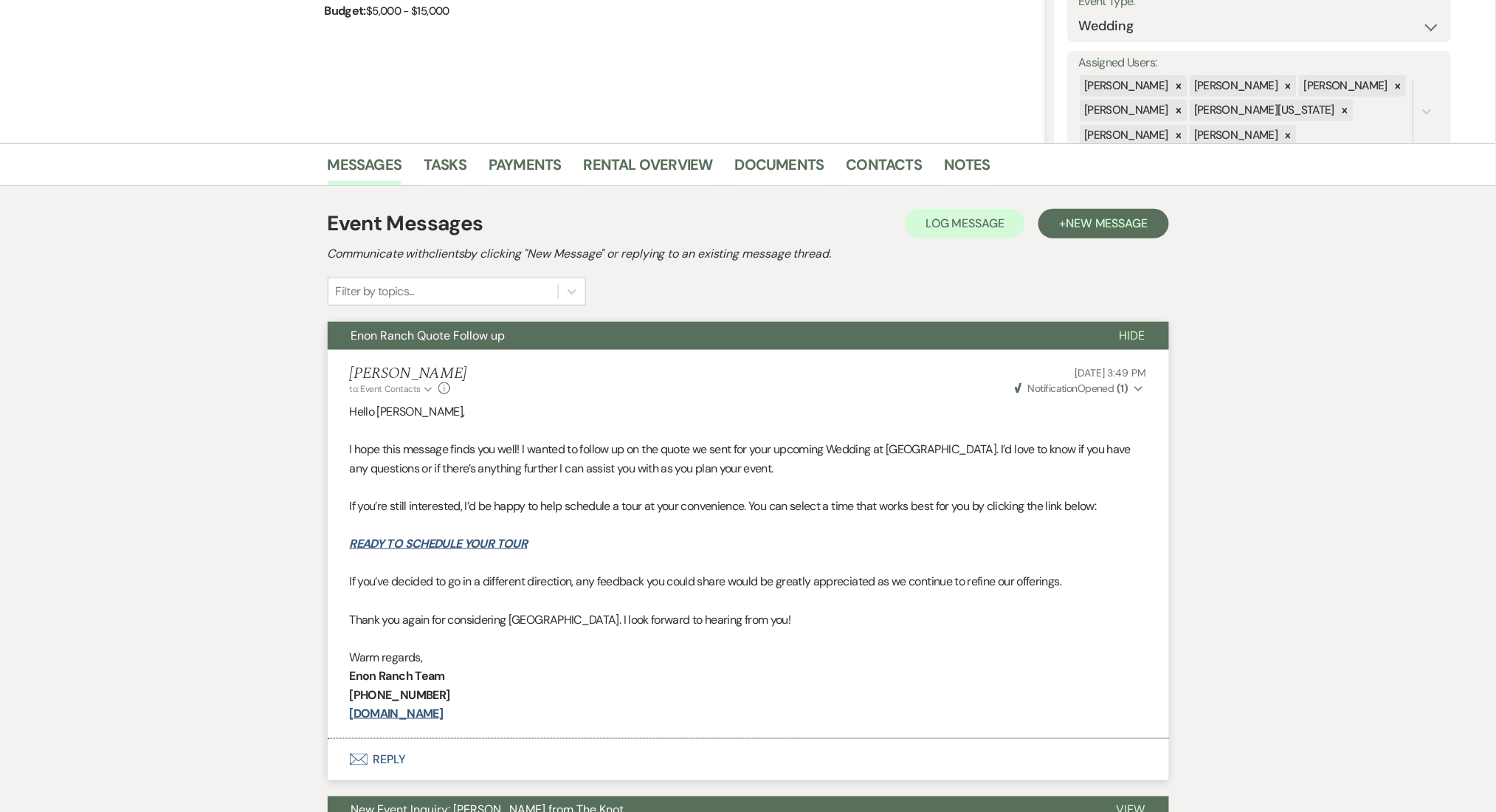
scroll to position [381, 0]
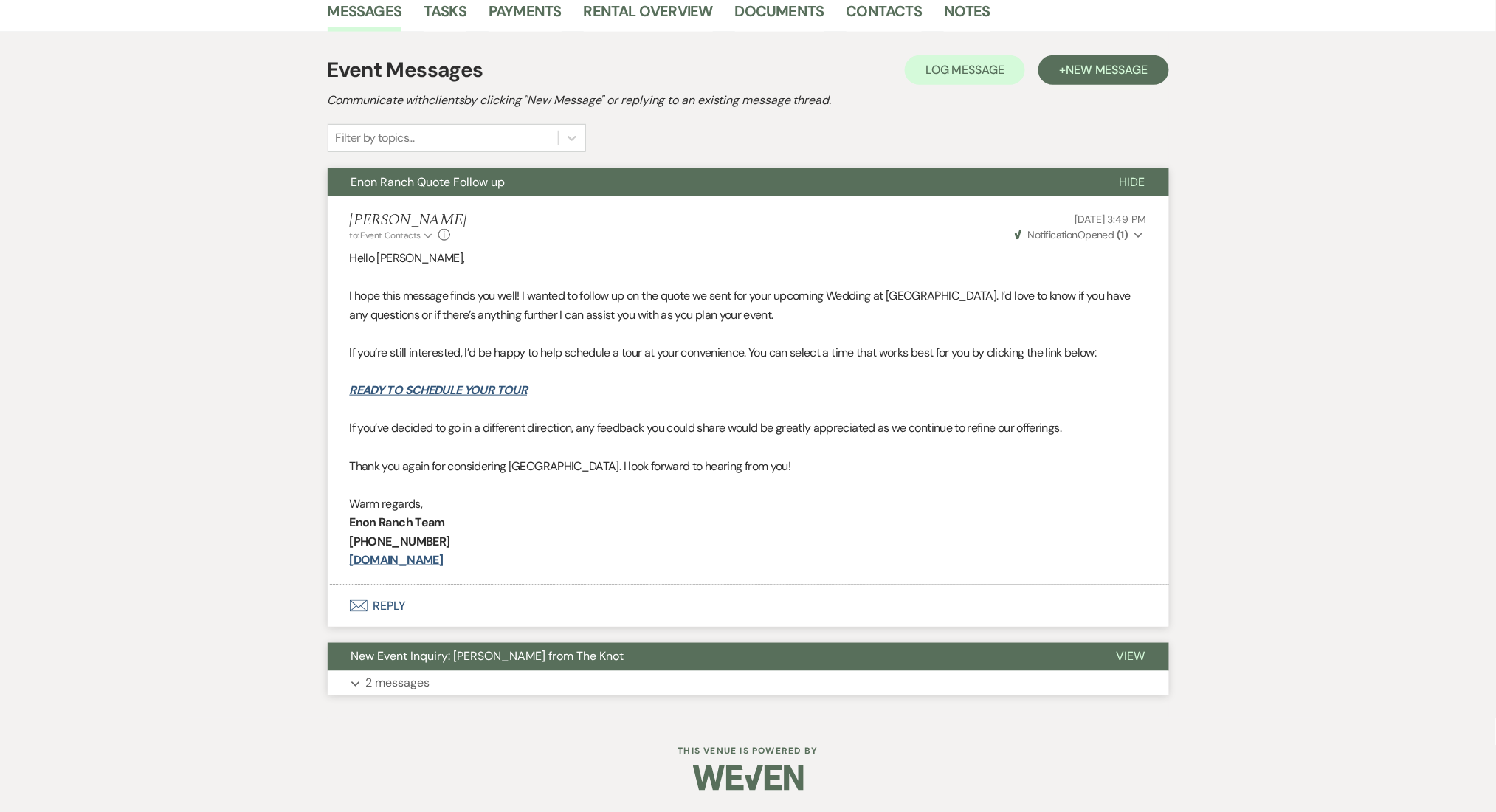
click at [479, 668] on button "New Event Inquiry: Shameika Spinks from The Knot" at bounding box center [710, 657] width 765 height 28
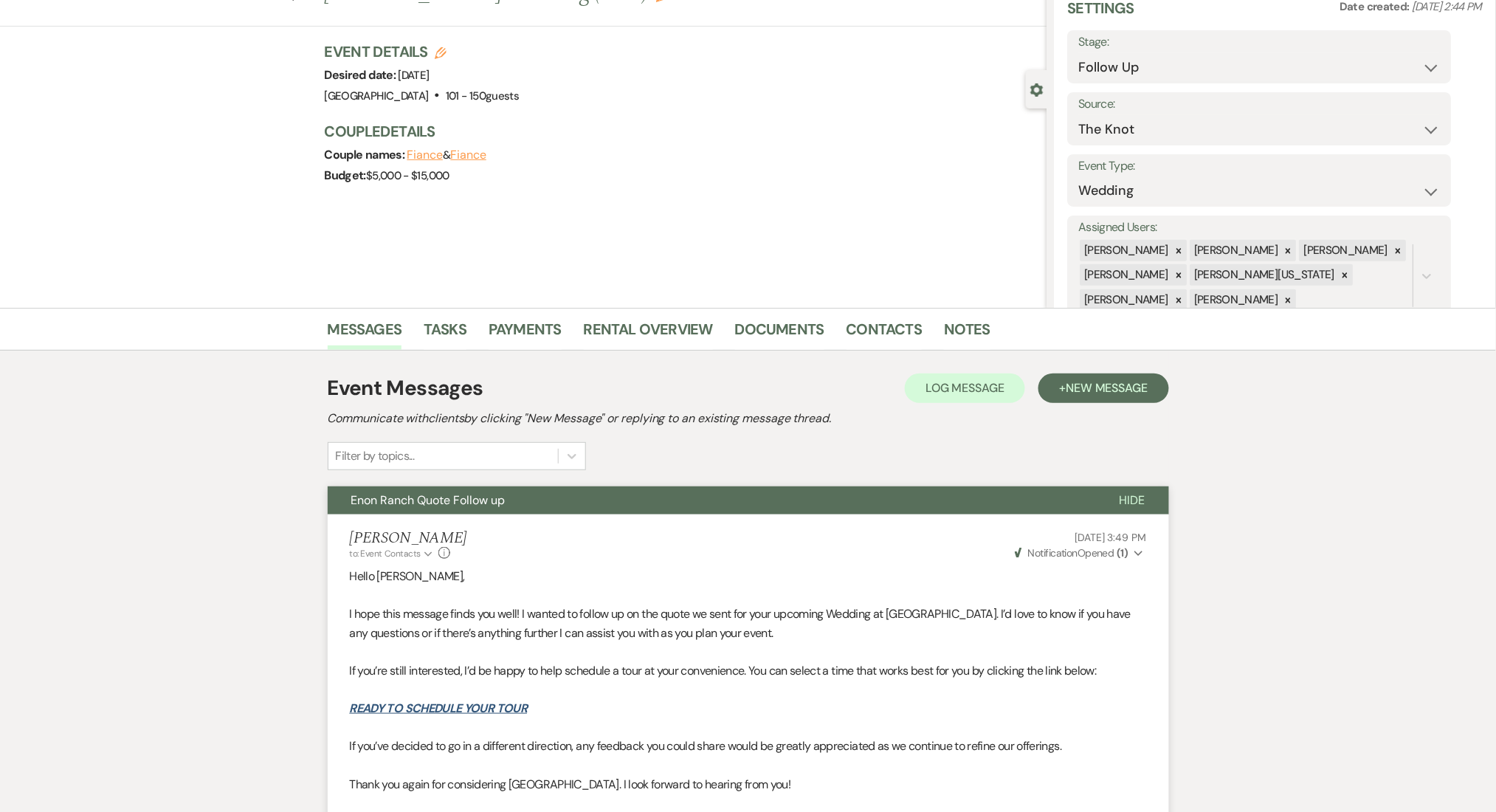
scroll to position [0, 0]
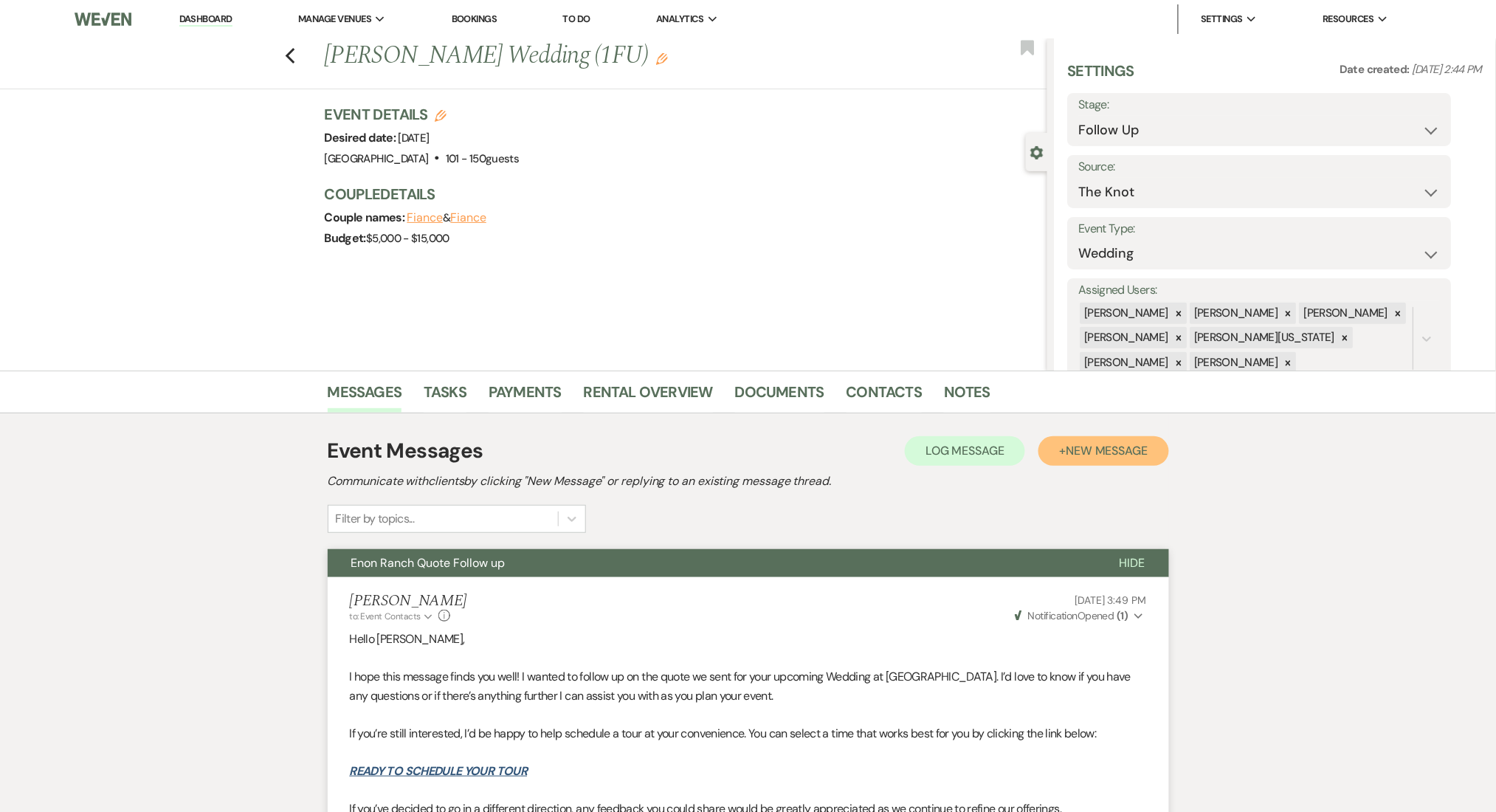
click at [1123, 439] on button "+ New Message" at bounding box center [1103, 451] width 130 height 30
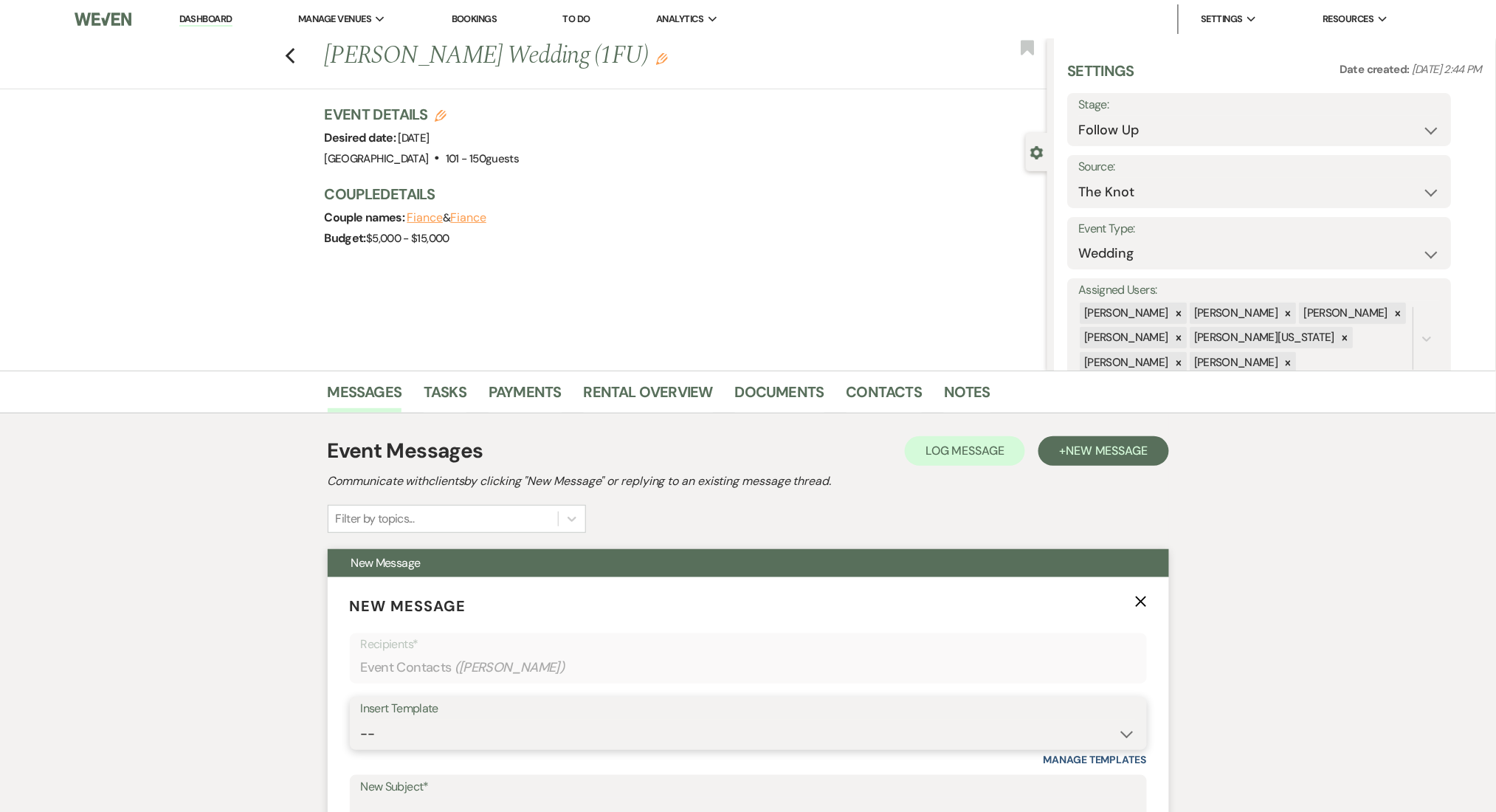
click at [540, 728] on select "-- Inquiry Follow Up Email #2 Contract Sending Template Payment Template Rental…" at bounding box center [748, 733] width 775 height 29
select select "4434"
click at [361, 719] on select "-- Inquiry Follow Up Email #2 Contract Sending Template Payment Template Rental…" at bounding box center [748, 733] width 775 height 29
type input "Enon Ranch Quote Follow up"
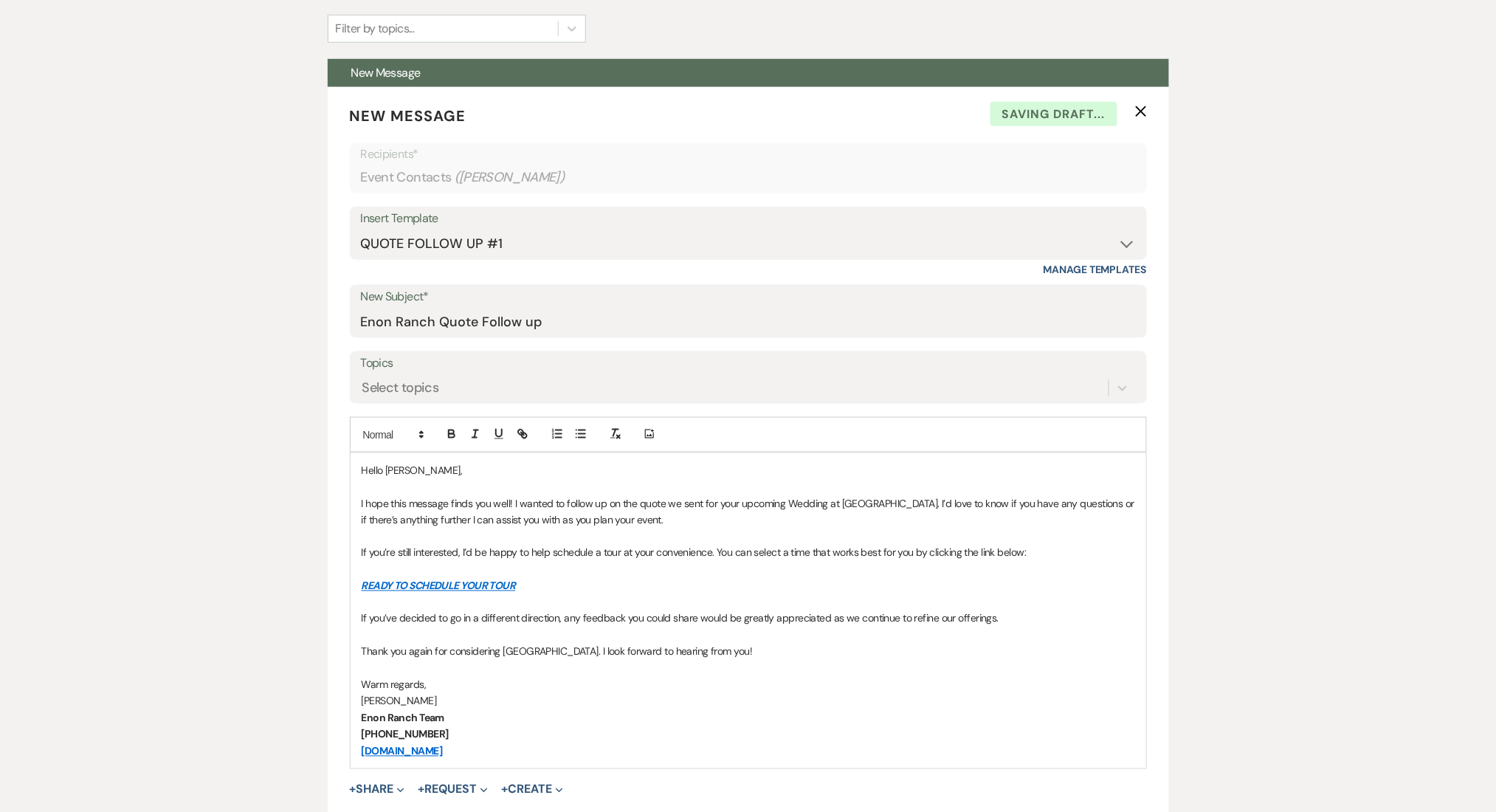
scroll to position [492, 0]
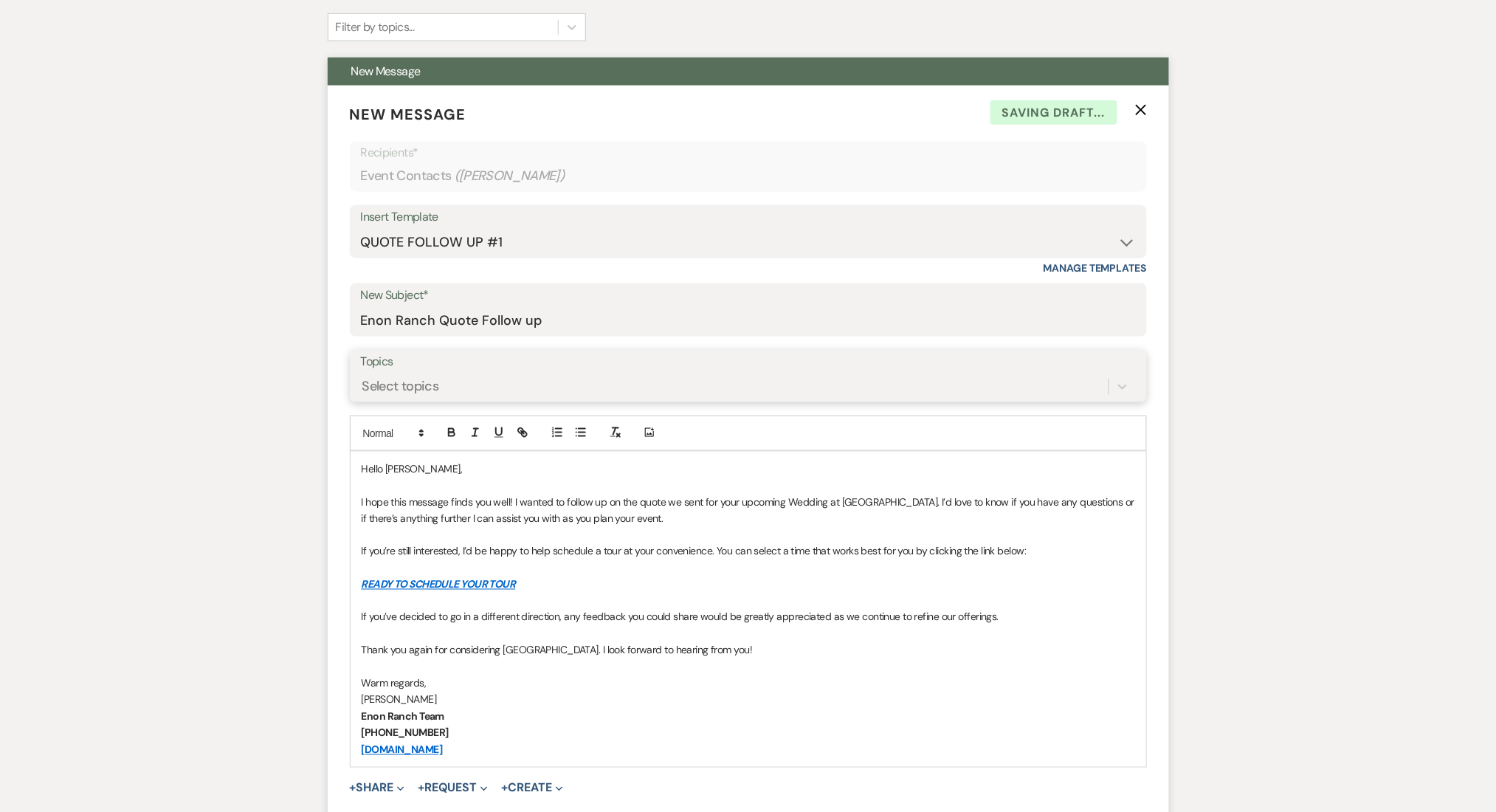
click at [528, 387] on div "Select topics" at bounding box center [734, 386] width 748 height 26
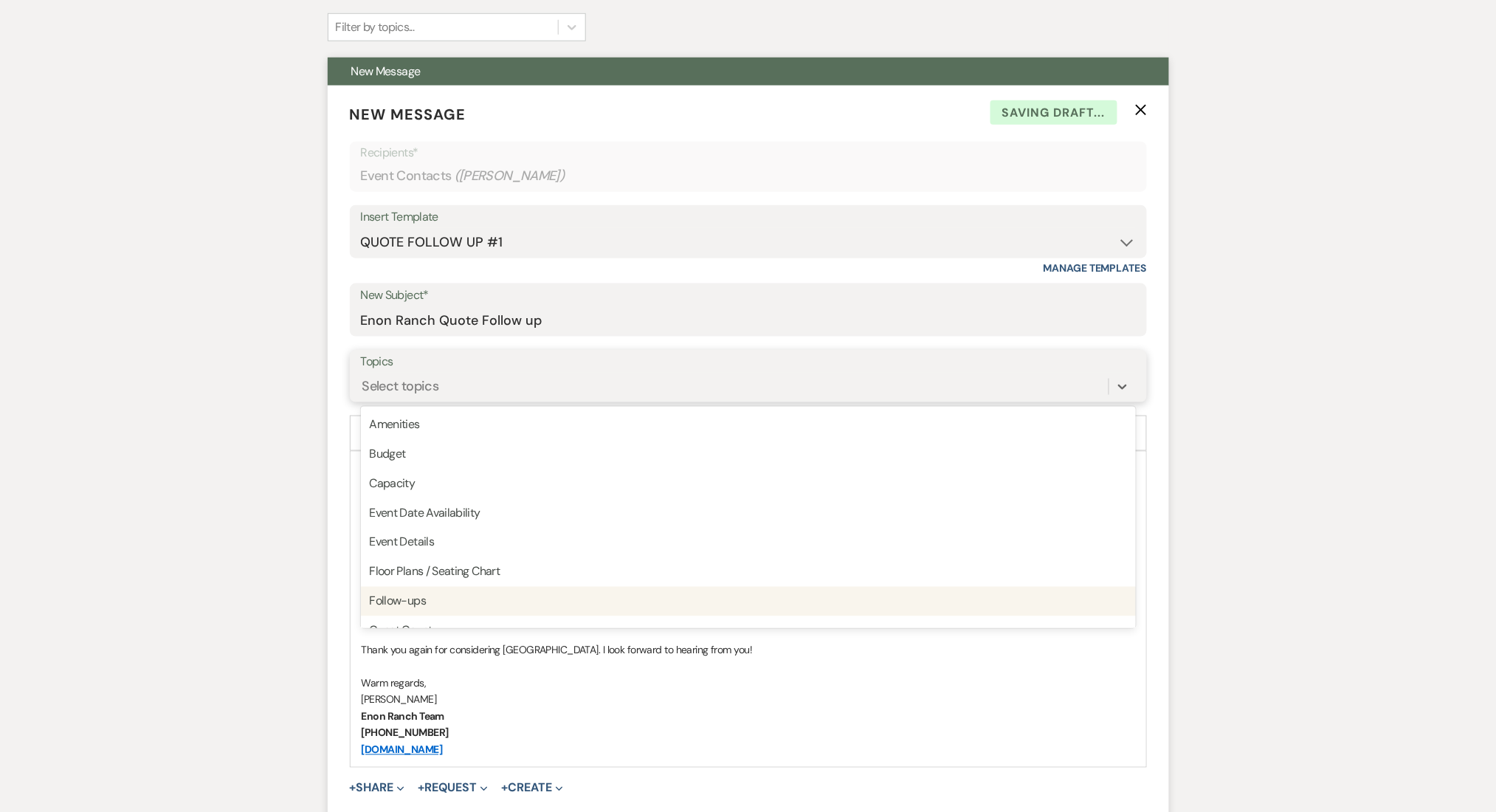
click at [406, 593] on div "Follow-ups" at bounding box center [748, 602] width 775 height 30
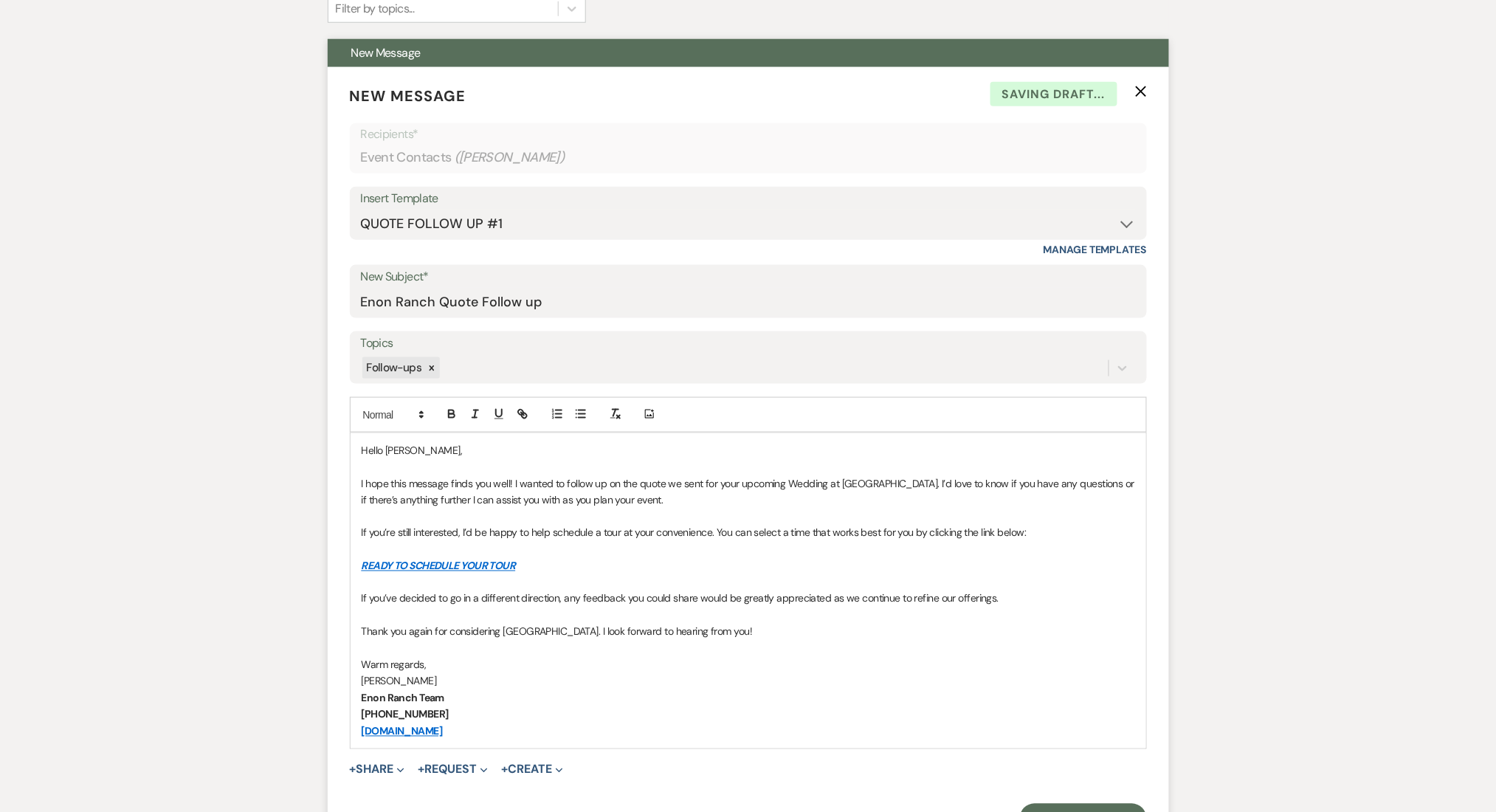
scroll to position [984, 0]
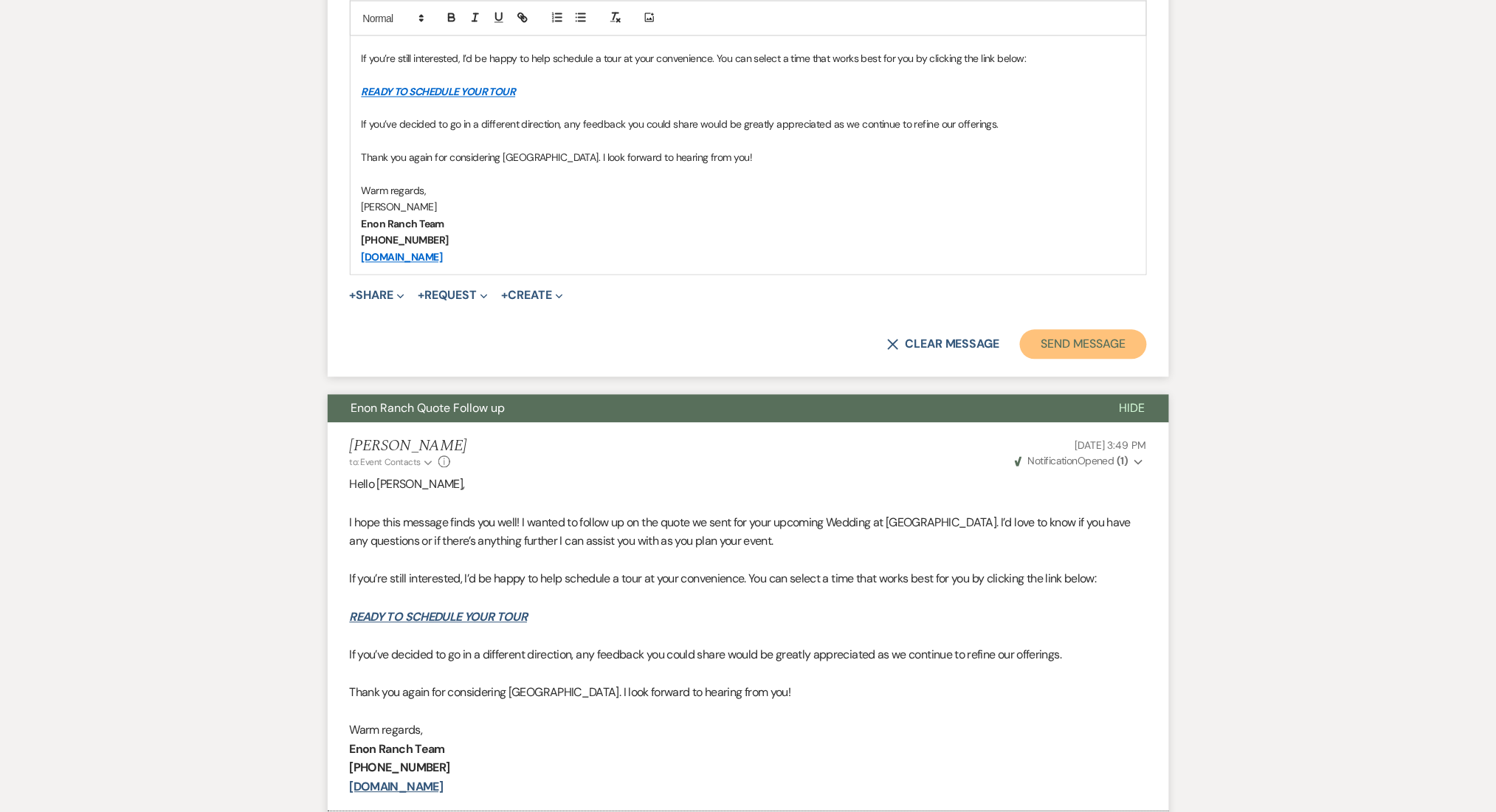
click at [1124, 339] on button "Send Message" at bounding box center [1083, 345] width 126 height 30
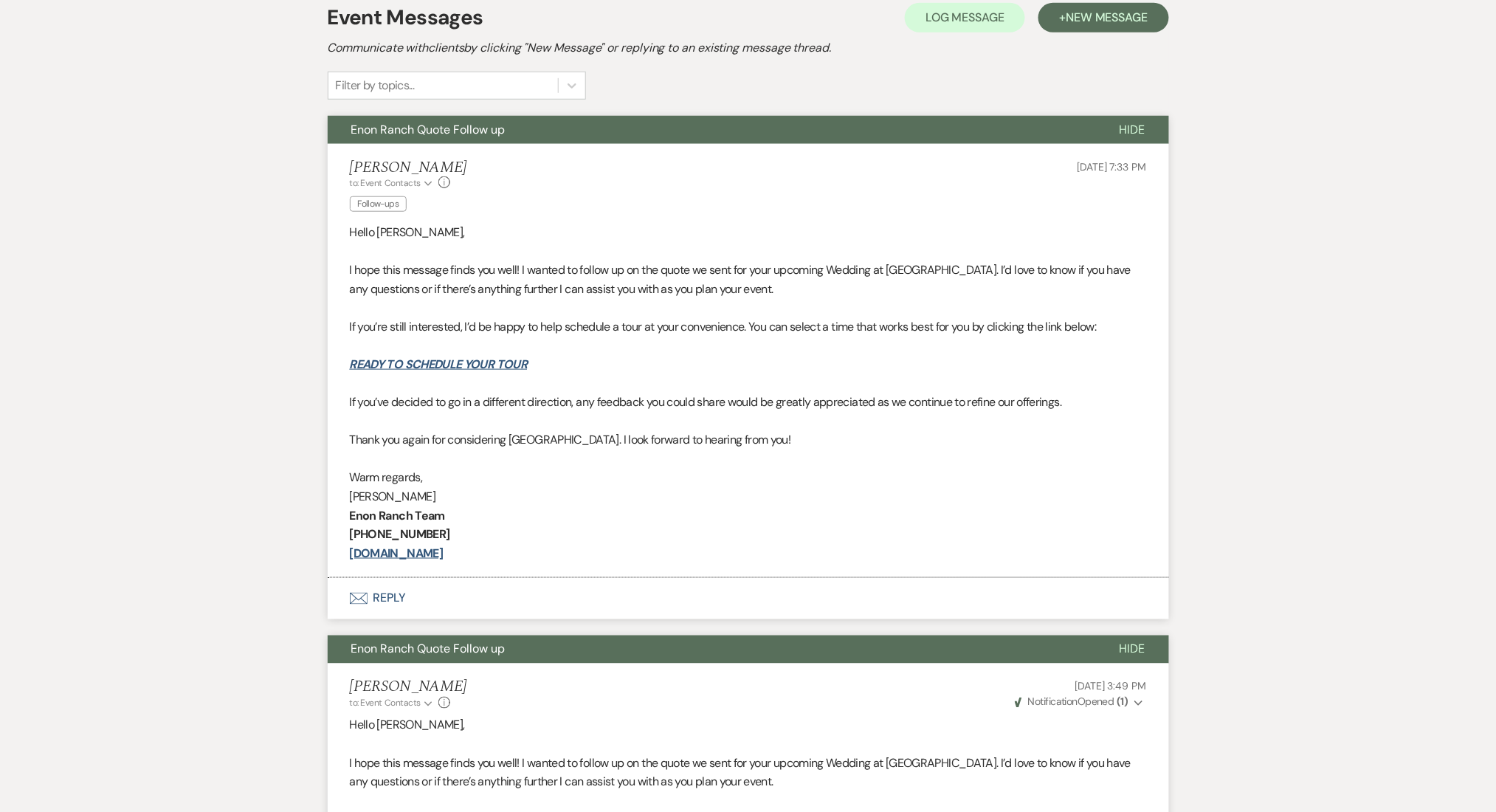
scroll to position [0, 0]
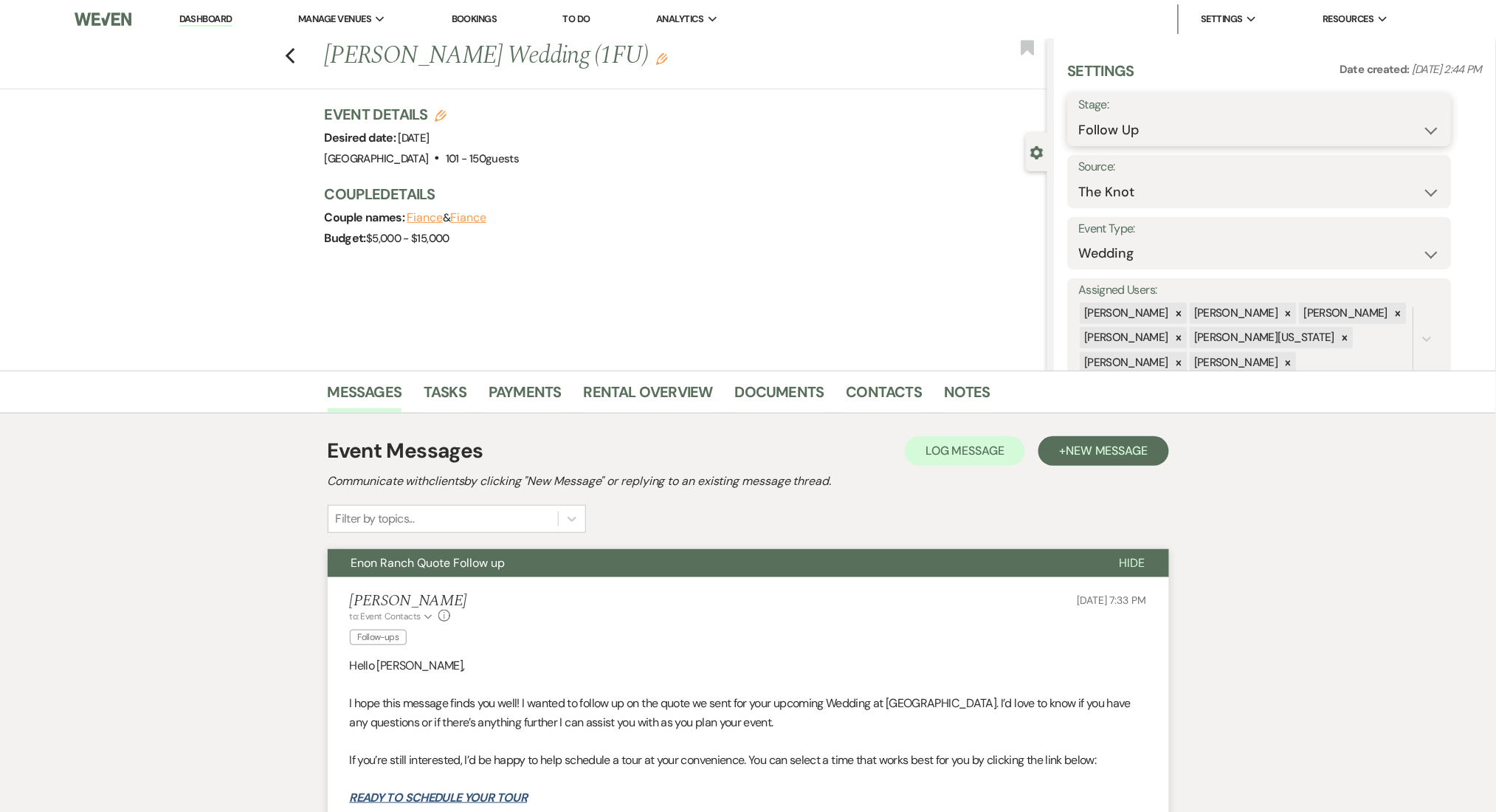
click at [1146, 121] on select "Inquiry Follow Up Tour Requested Tour Confirmed Toured Proposal Sent Booked Lost" at bounding box center [1260, 130] width 362 height 29
select select "1"
click at [1080, 116] on select "Inquiry Follow Up Tour Requested Tour Confirmed Toured Proposal Sent Booked Lost" at bounding box center [1260, 130] width 362 height 29
click at [1414, 111] on button "Save" at bounding box center [1410, 119] width 84 height 30
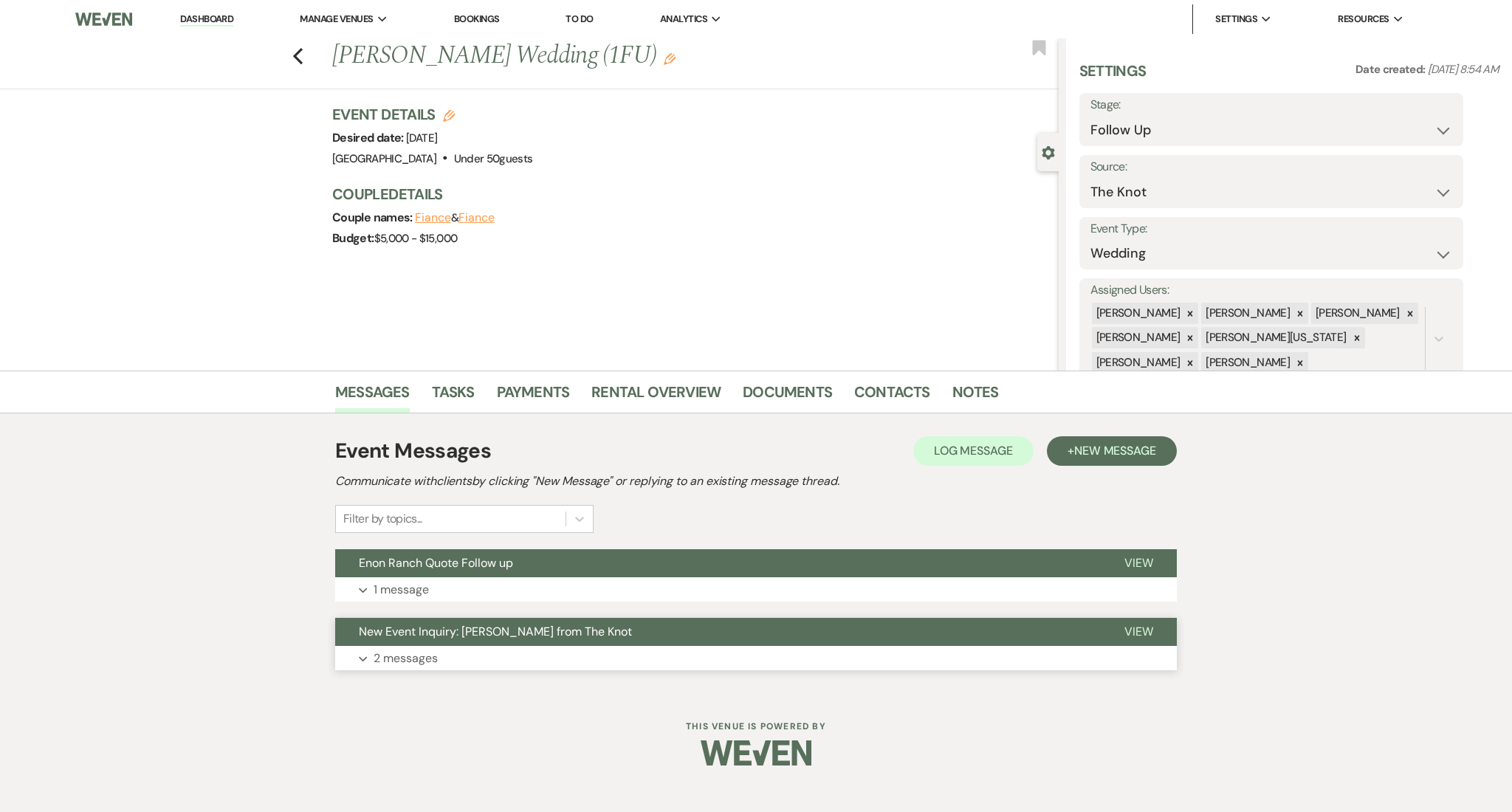
drag, startPoint x: 0, startPoint y: 0, endPoint x: 548, endPoint y: 643, distance: 844.8
click at [550, 643] on button "New Event Inquiry: [PERSON_NAME] from The Knot" at bounding box center [717, 632] width 766 height 28
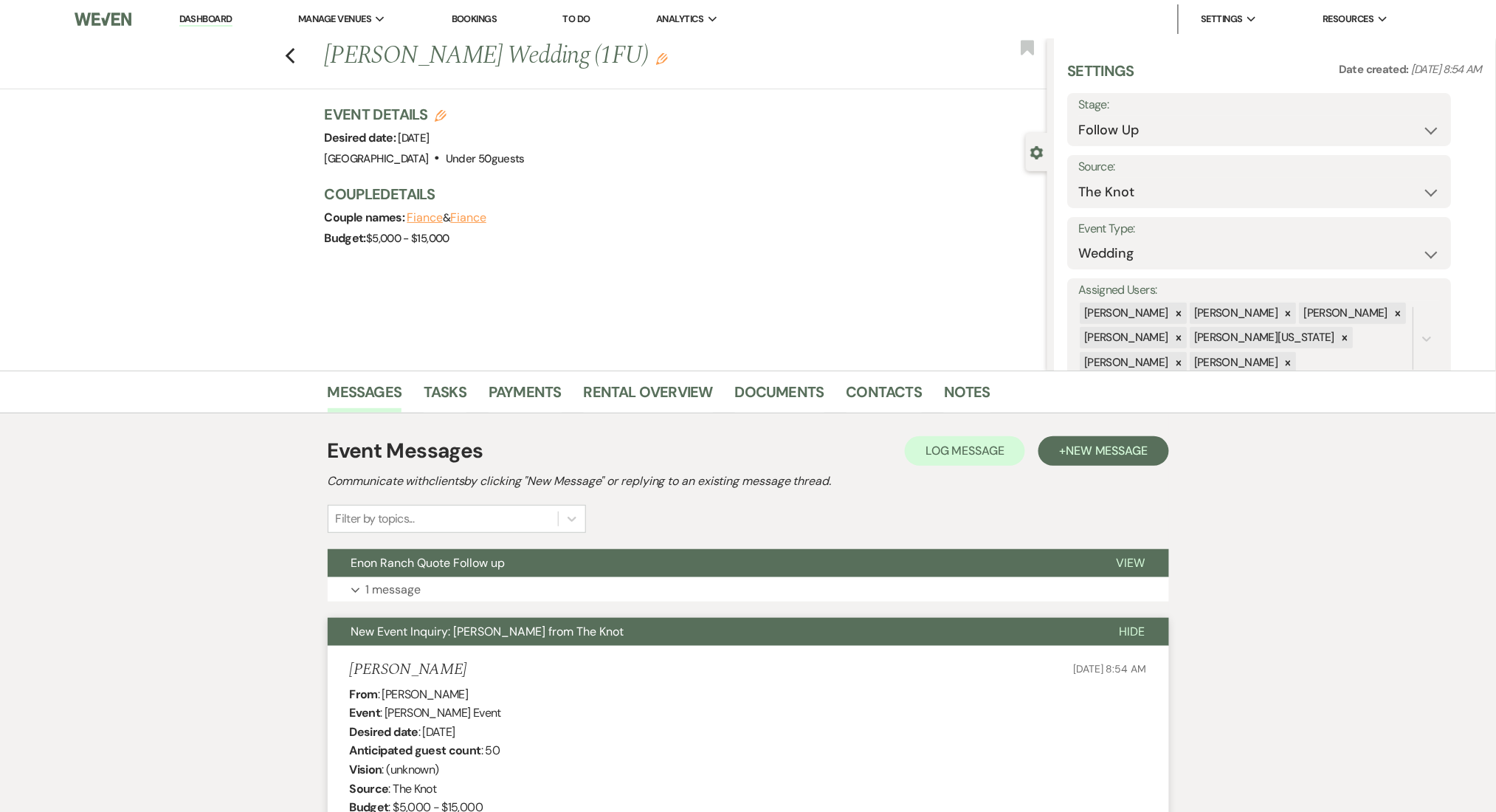
scroll to position [492, 0]
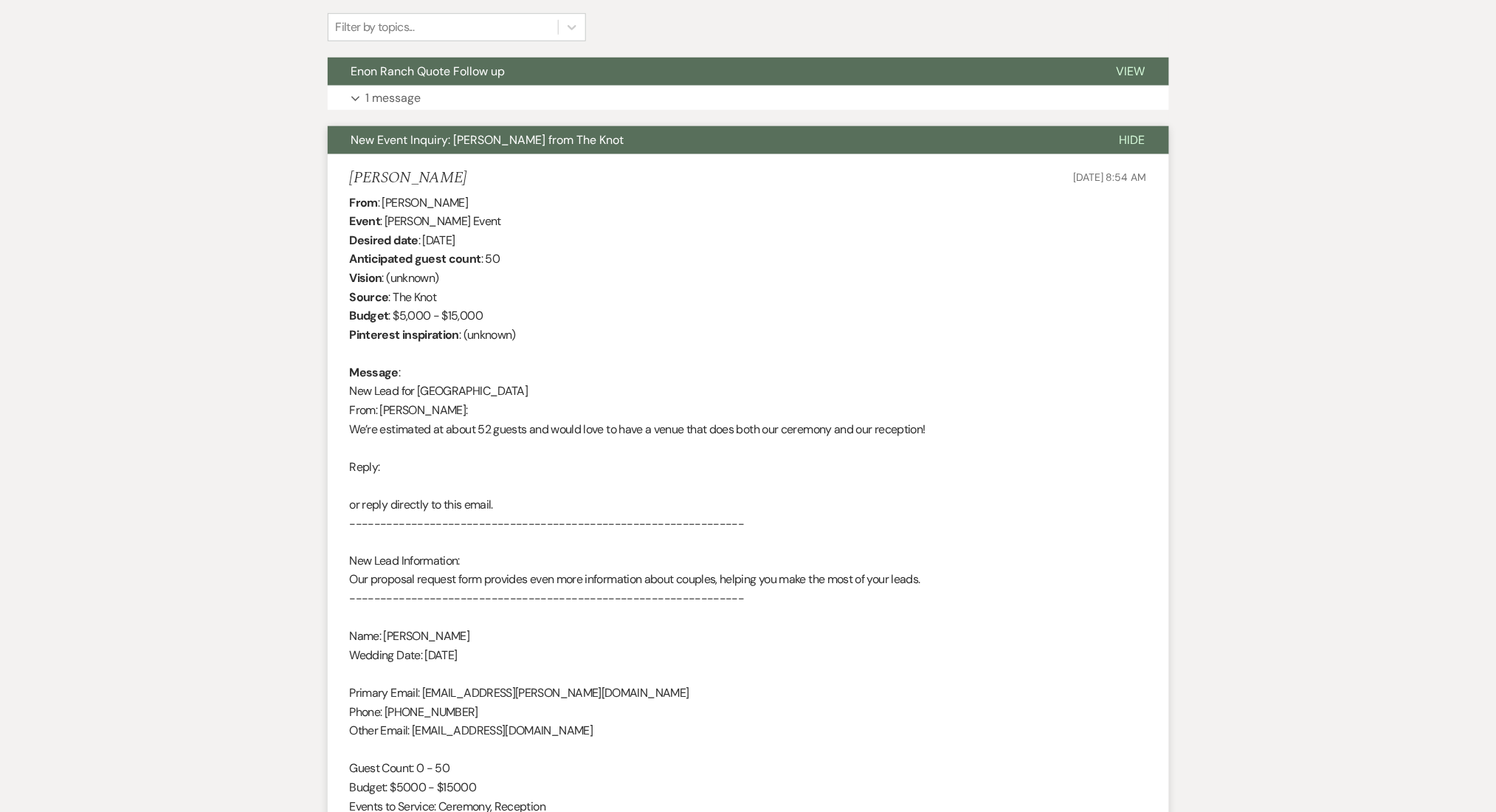
drag, startPoint x: 462, startPoint y: 176, endPoint x: 325, endPoint y: 154, distance: 138.8
copy h5 "[PERSON_NAME]"
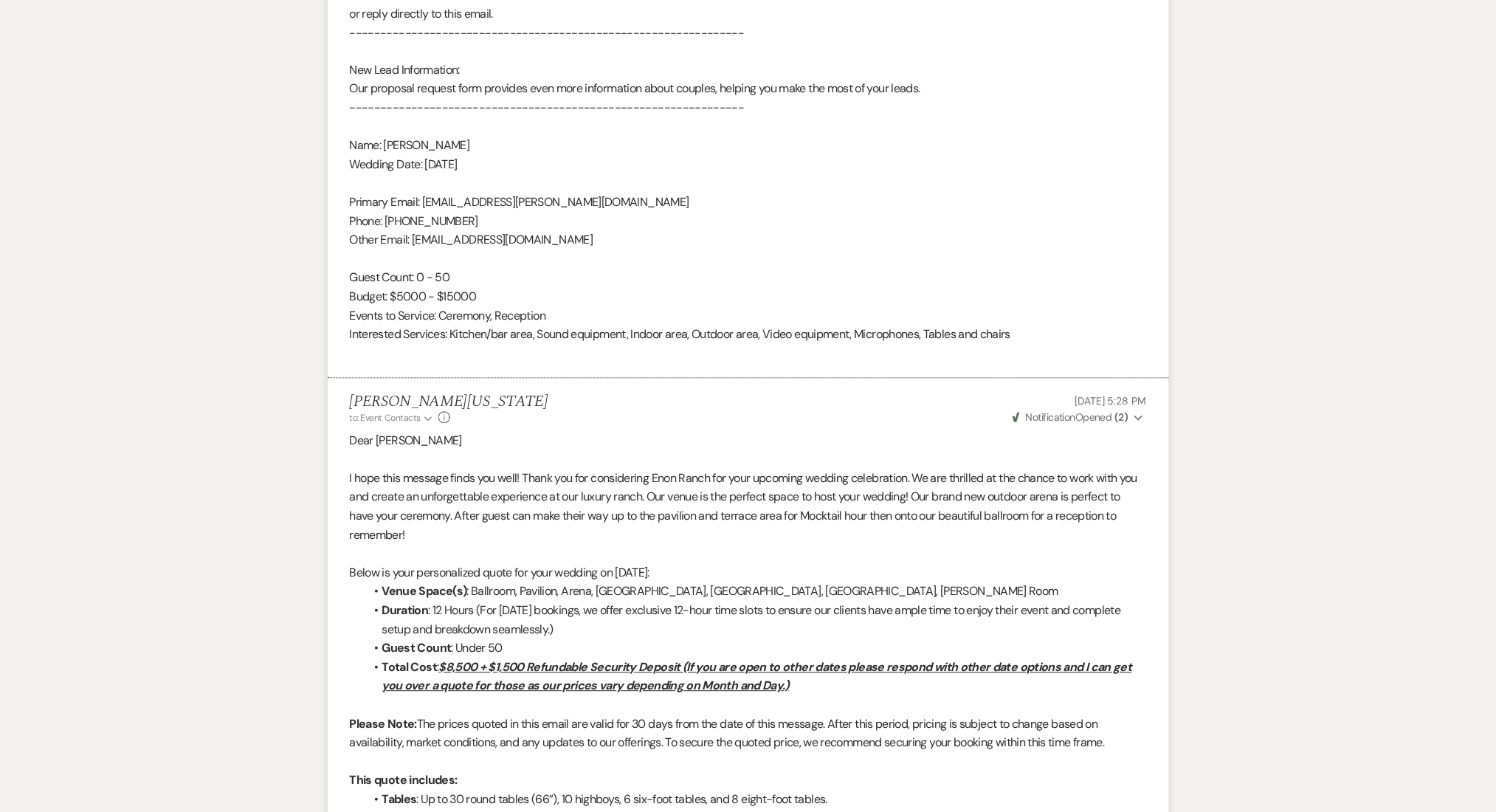
scroll to position [984, 0]
drag, startPoint x: 603, startPoint y: 242, endPoint x: 413, endPoint y: 237, distance: 190.1
click at [413, 237] on div "From : [PERSON_NAME] Event : [PERSON_NAME] Event Desired date : [DATE] Anticipa…" at bounding box center [748, 31] width 797 height 662
copy div "[EMAIL_ADDRESS][DOMAIN_NAME]"
drag, startPoint x: 458, startPoint y: 218, endPoint x: 385, endPoint y: 213, distance: 73.2
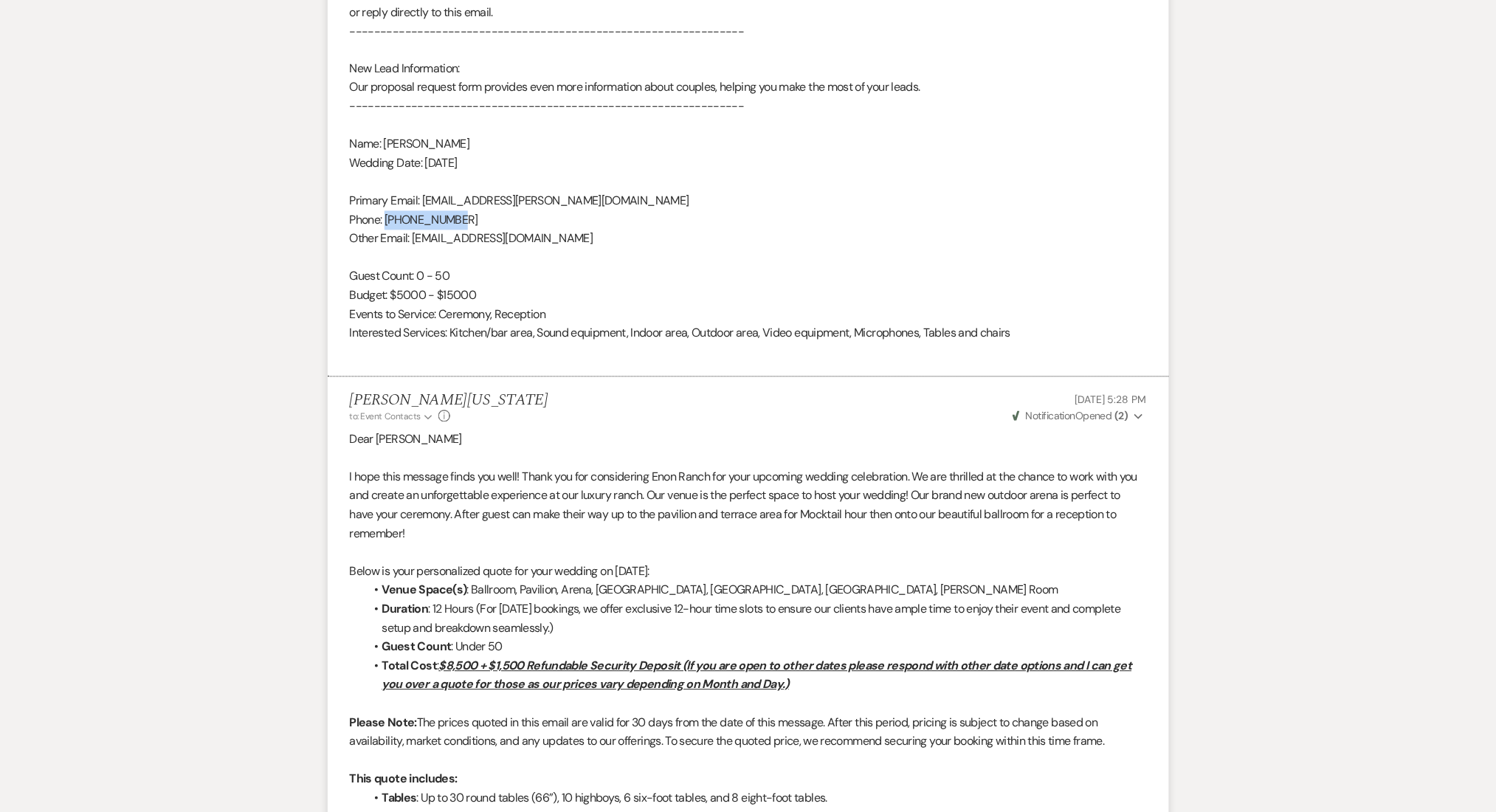
click at [385, 213] on div "From : [PERSON_NAME] Event : [PERSON_NAME] Event Desired date : [DATE] Anticipa…" at bounding box center [748, 31] width 797 height 662
copy div "[PHONE_NUMBER]"
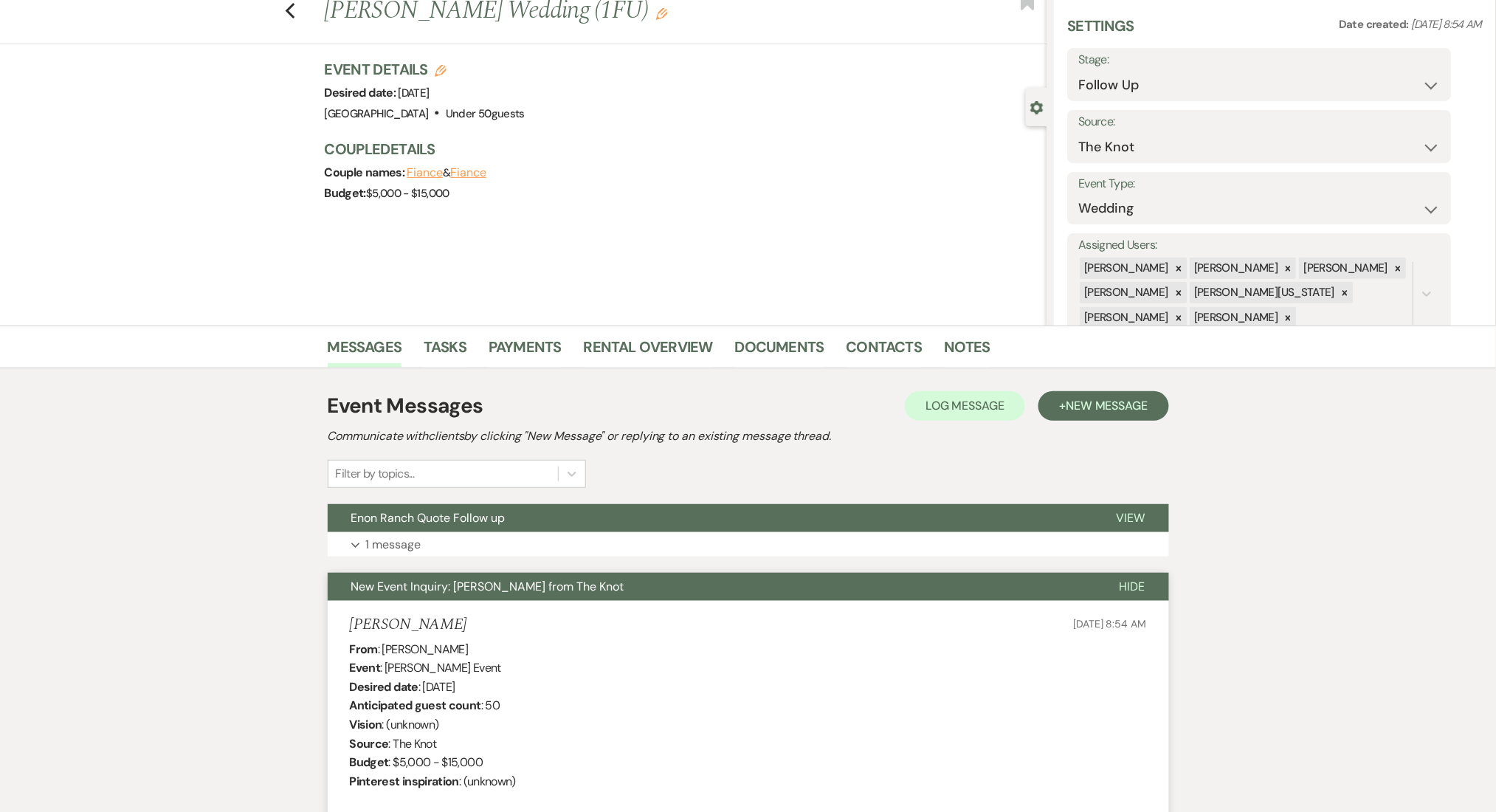
scroll to position [0, 0]
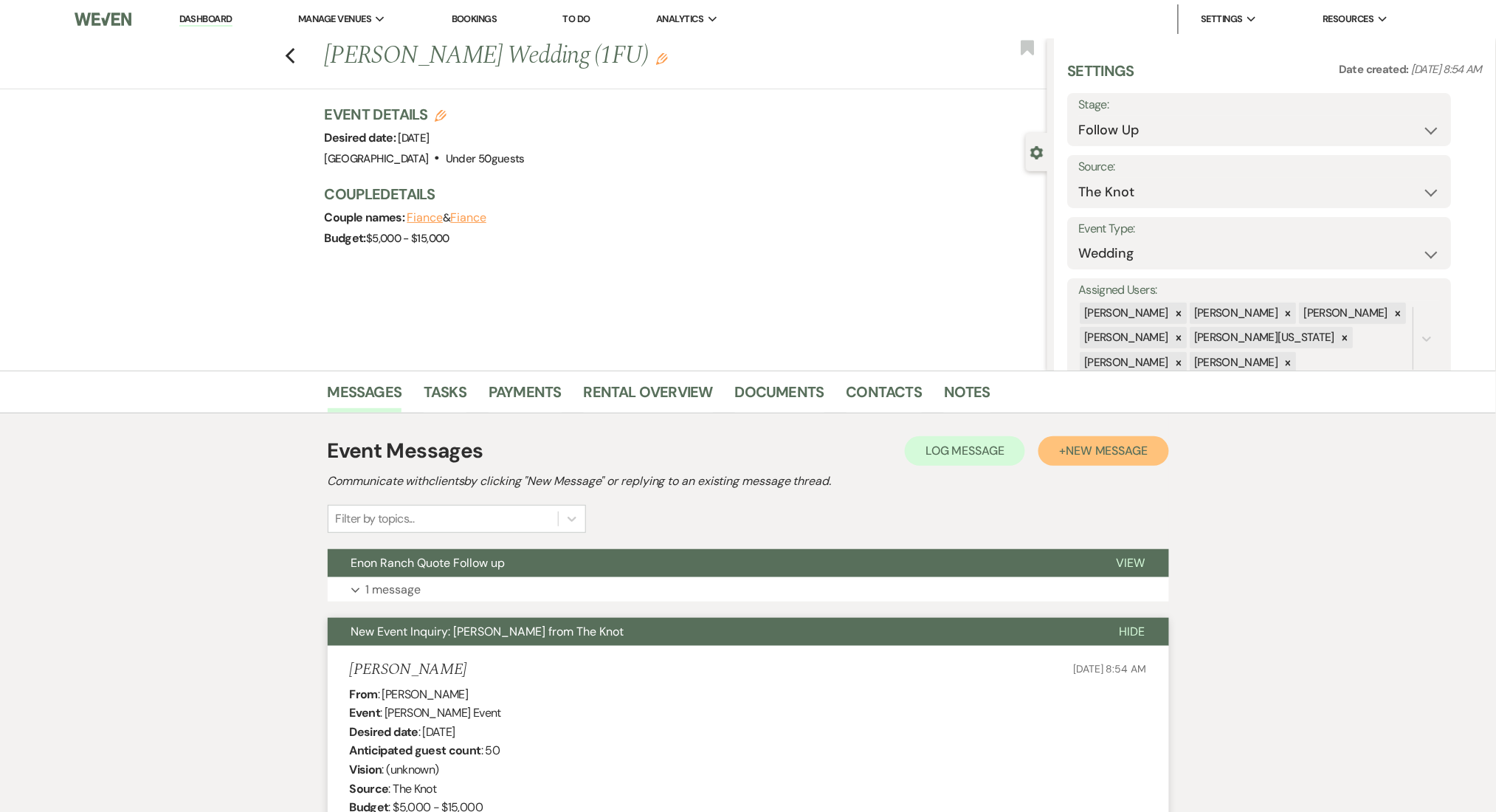
click at [1067, 455] on span "New Message" at bounding box center [1107, 450] width 82 height 16
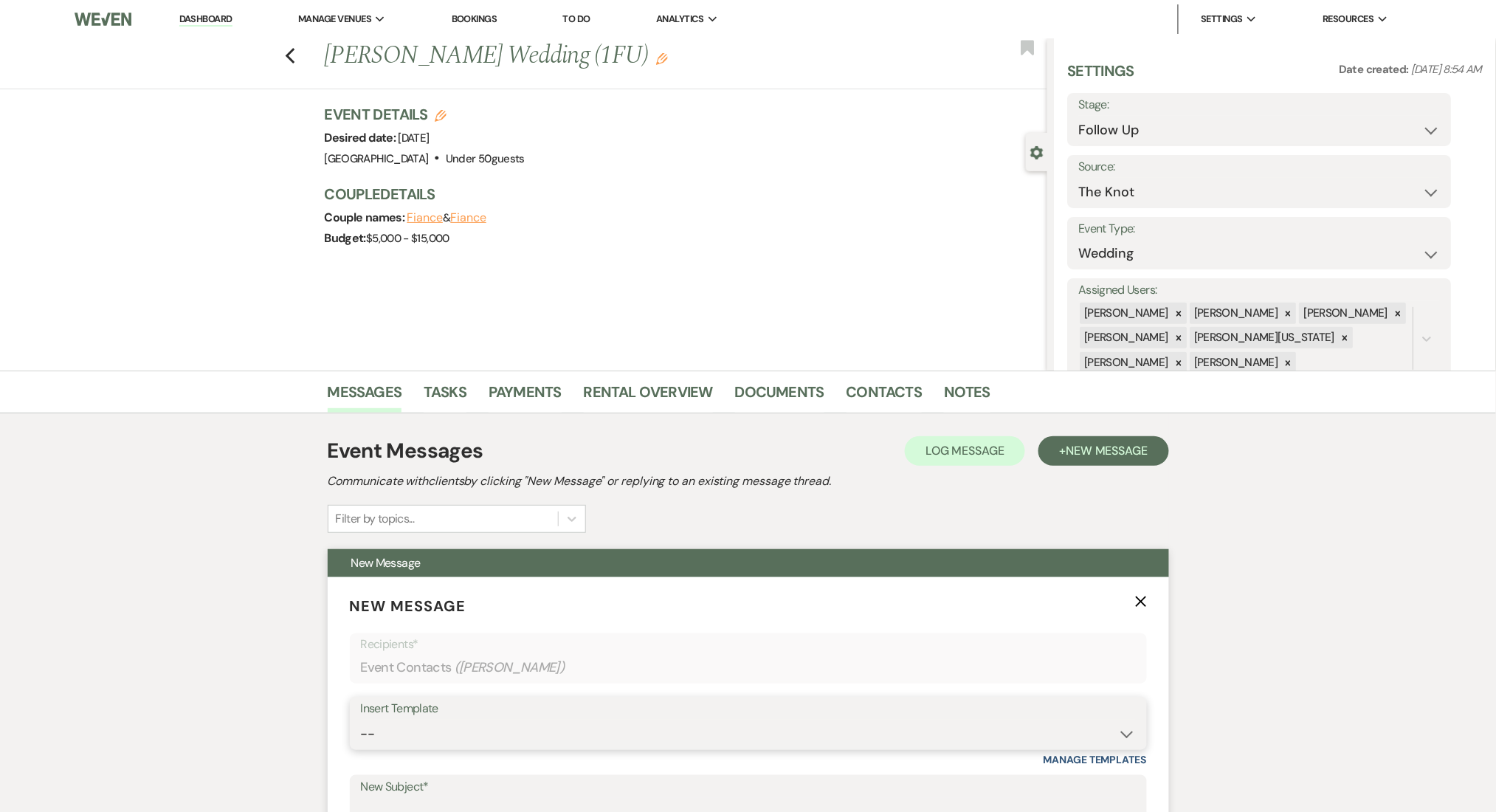
drag, startPoint x: 482, startPoint y: 739, endPoint x: 479, endPoint y: 731, distance: 8.5
click at [482, 739] on select "-- Inquiry Follow Up Email #2 Contract Sending Template Payment Template Rental…" at bounding box center [748, 733] width 775 height 29
select select "4434"
click at [361, 719] on select "-- Inquiry Follow Up Email #2 Contract Sending Template Payment Template Rental…" at bounding box center [748, 733] width 775 height 29
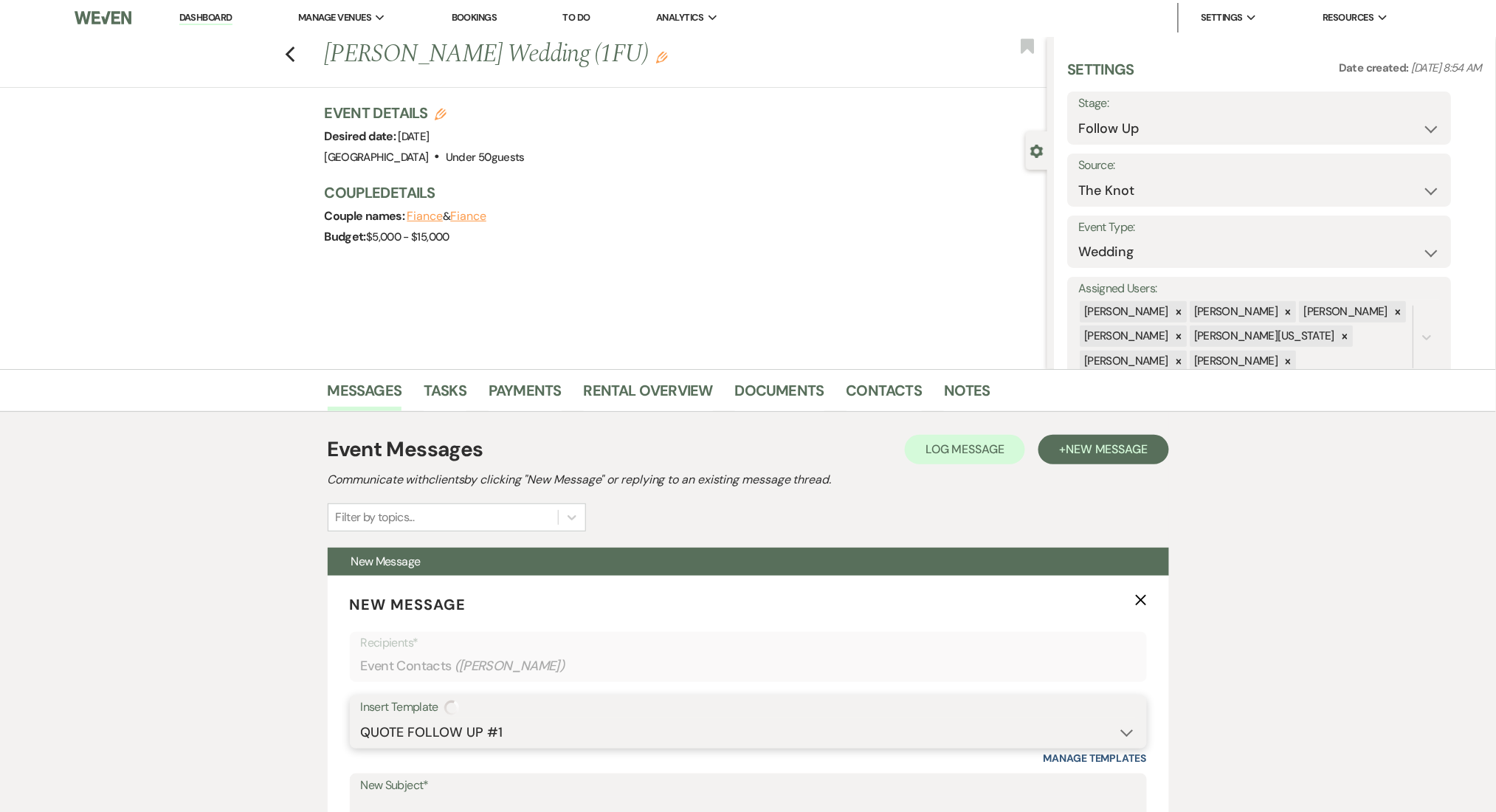
type input "Enon Ranch Quote Follow up"
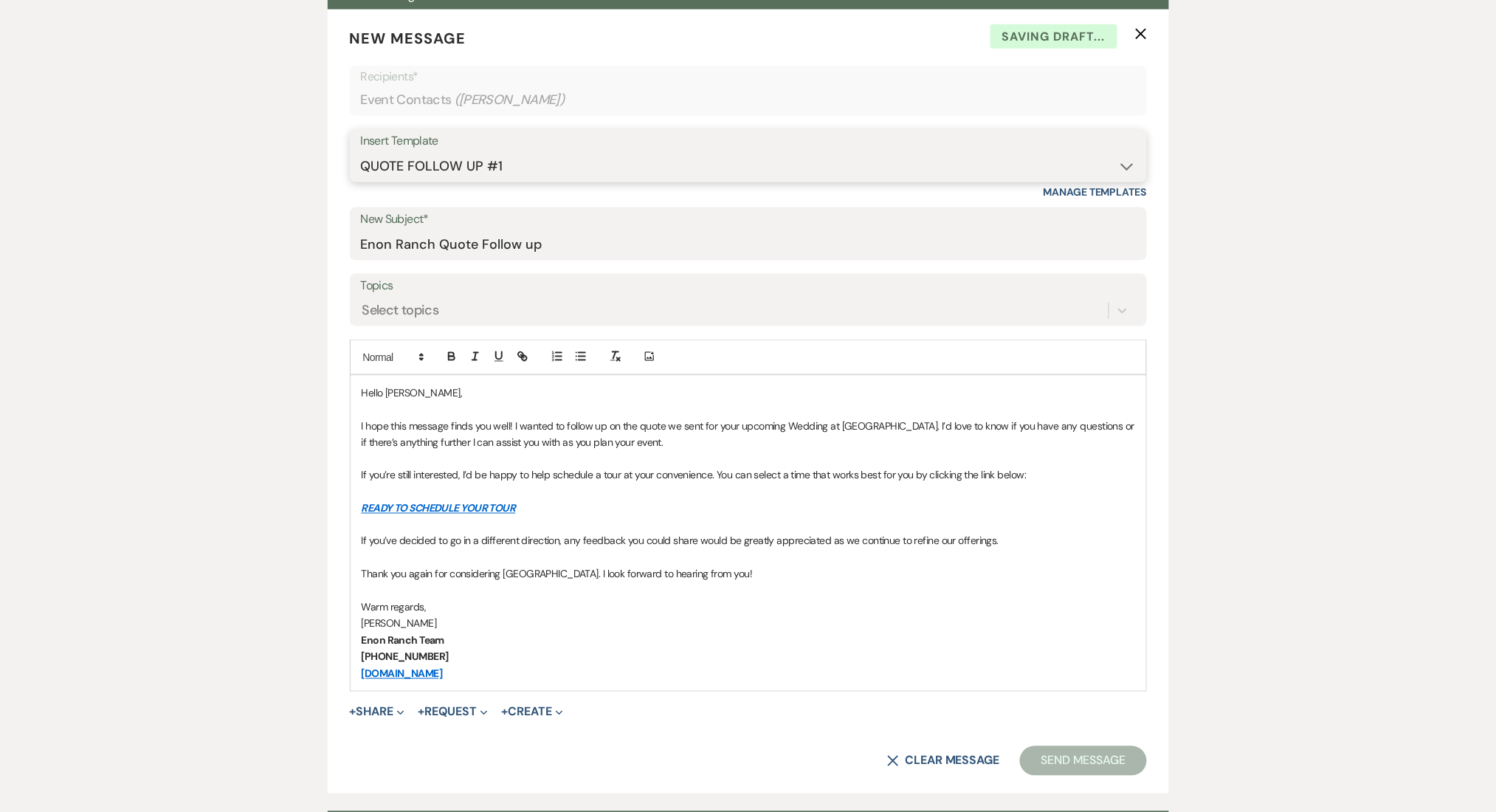
scroll to position [590, 0]
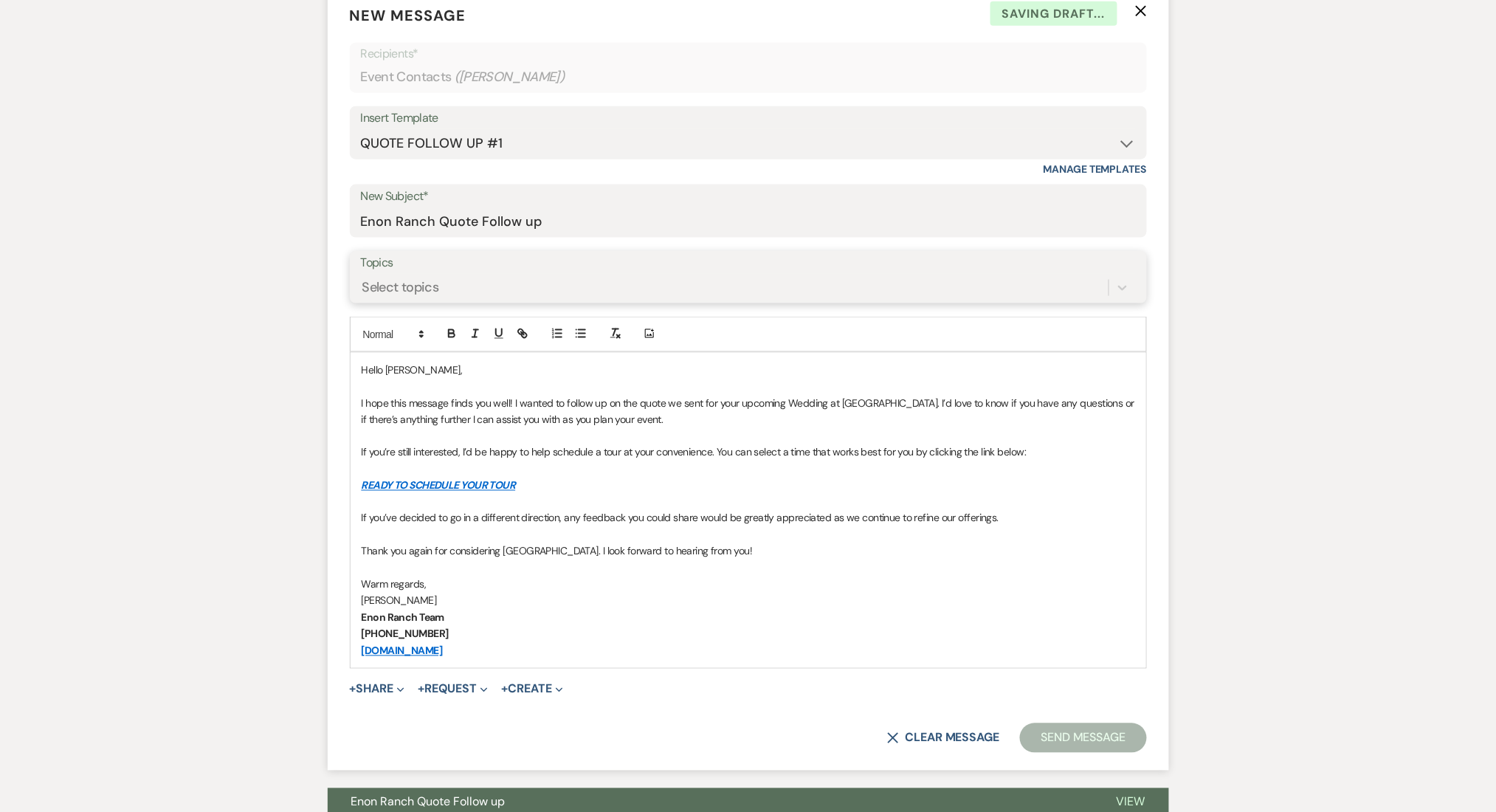
click at [421, 284] on div "Select topics" at bounding box center [401, 287] width 77 height 20
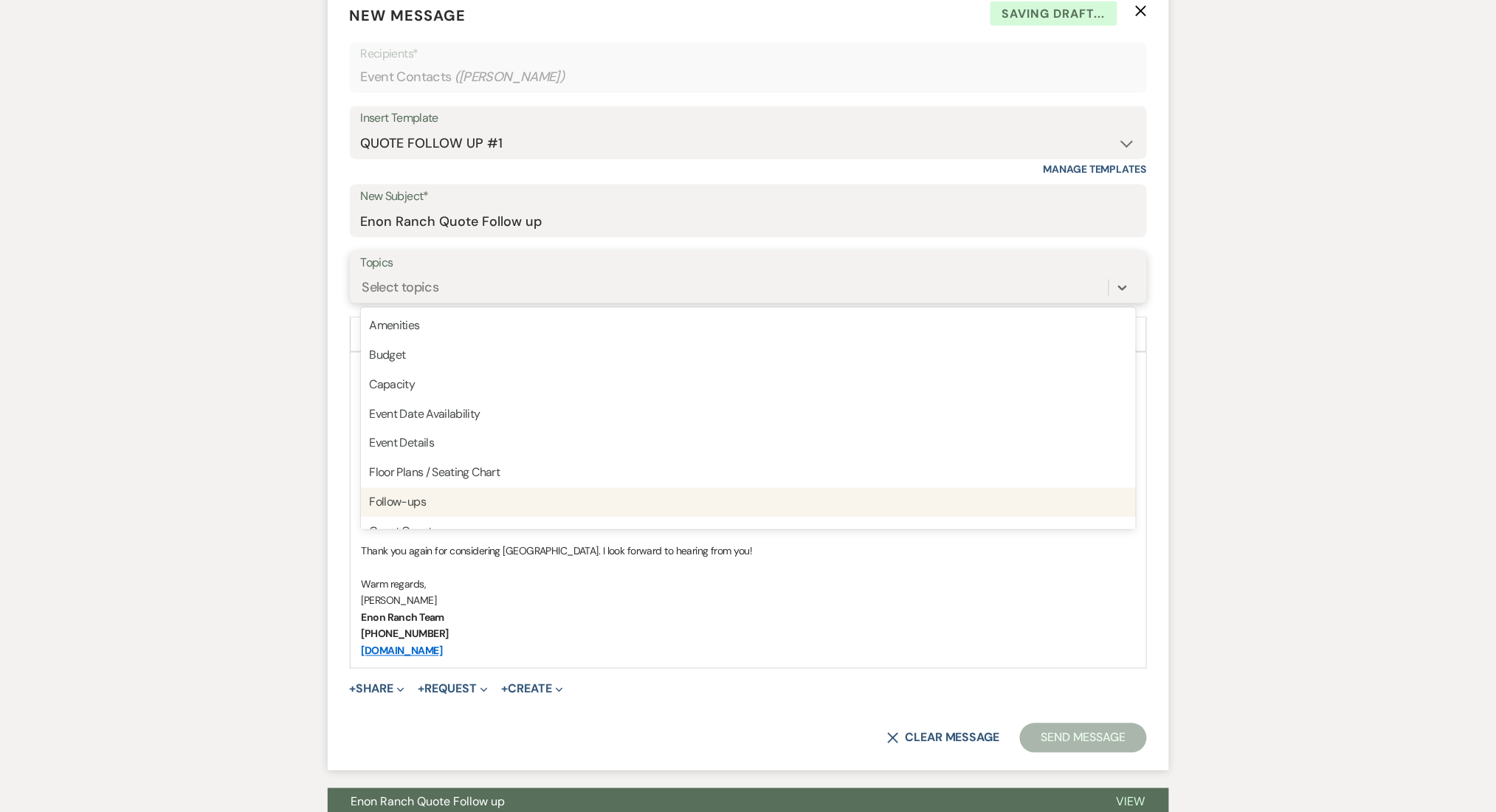
click at [418, 495] on div "Follow-ups" at bounding box center [748, 503] width 775 height 30
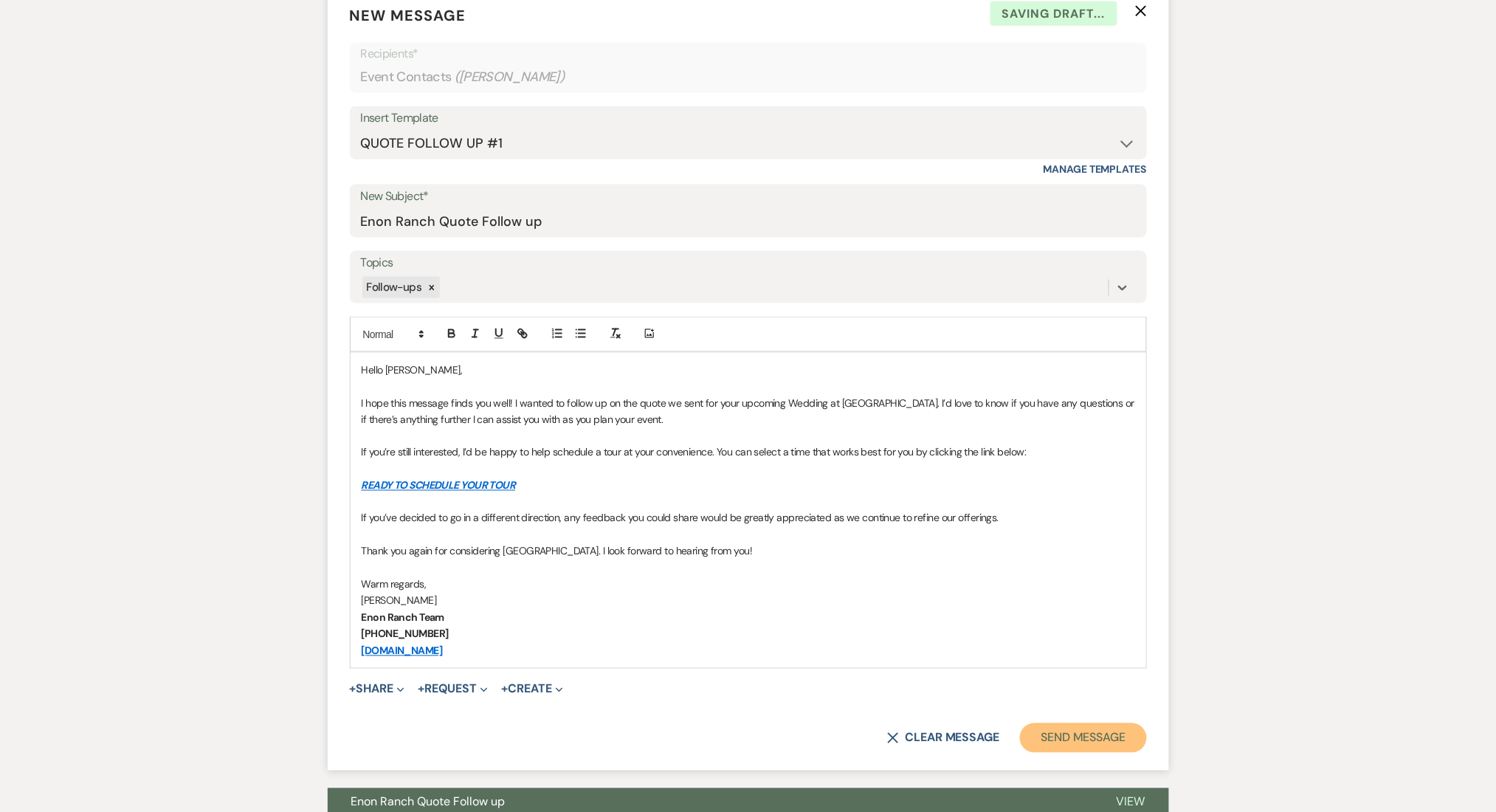
click at [1071, 729] on button "Send Message" at bounding box center [1083, 738] width 126 height 30
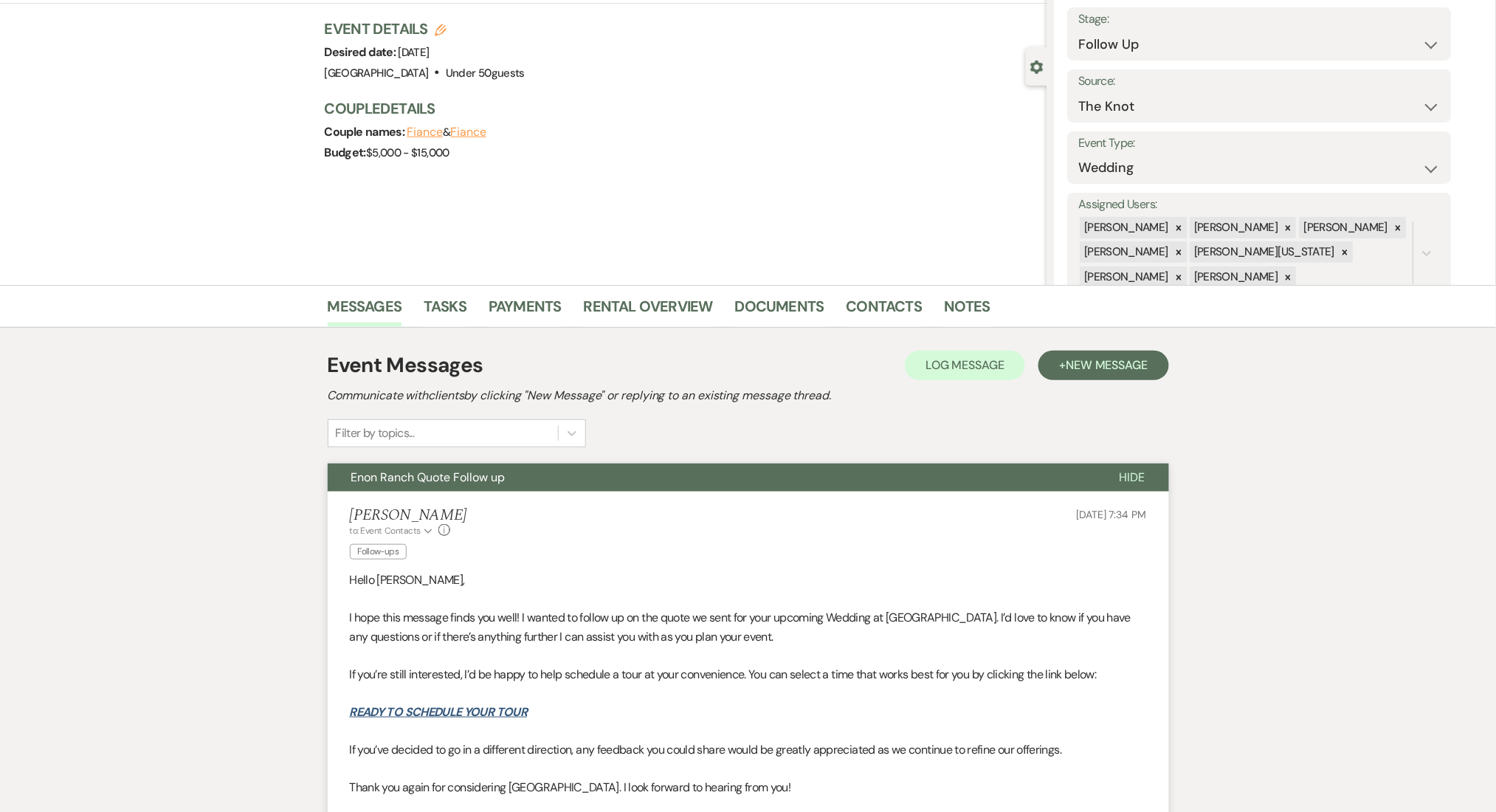
scroll to position [0, 0]
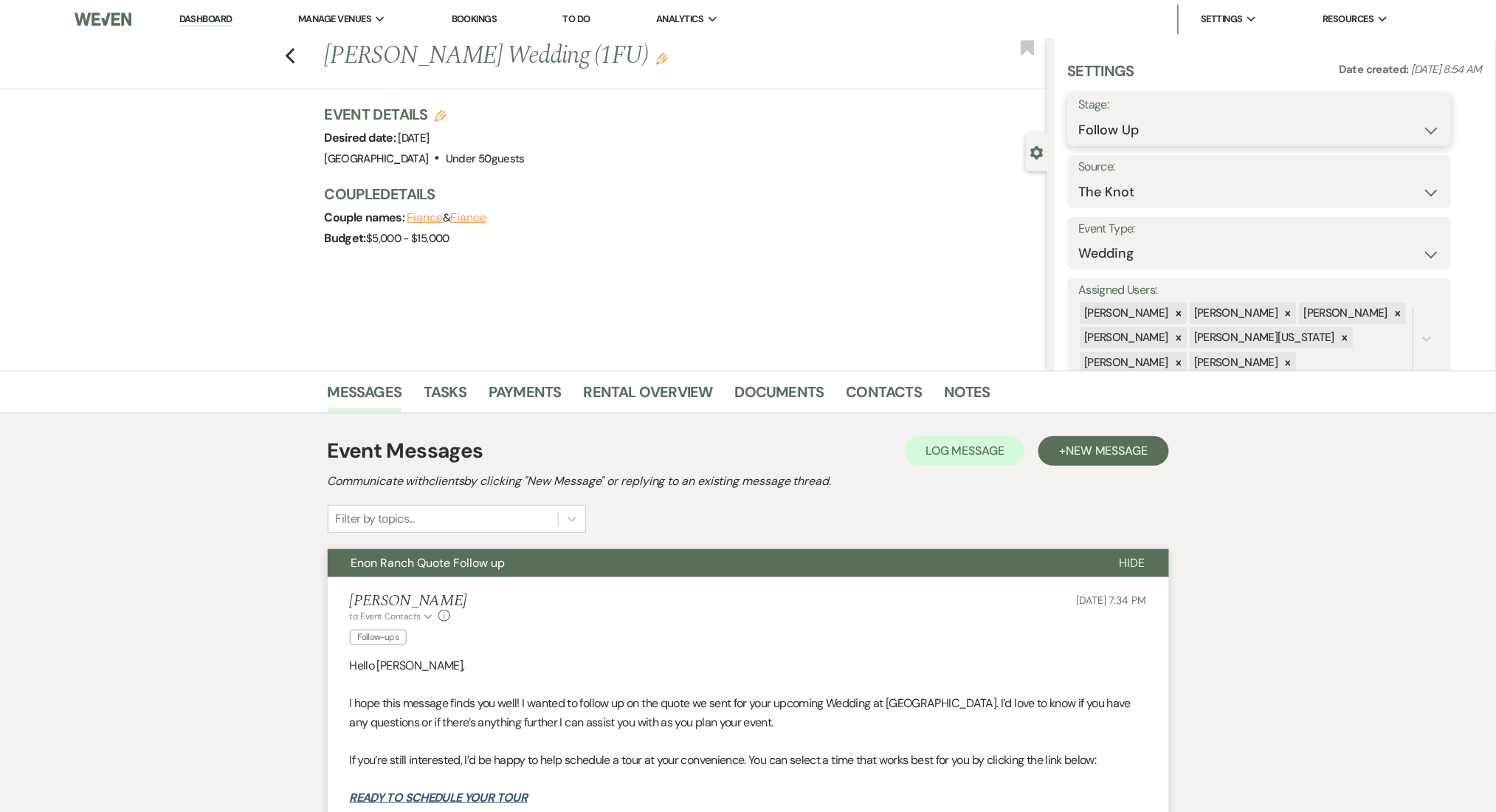
click at [1185, 116] on select "Inquiry Follow Up Tour Requested Tour Confirmed Toured Proposal Sent Booked Lost" at bounding box center [1260, 130] width 362 height 29
click at [1080, 116] on select "Inquiry Follow Up Tour Requested Tour Confirmed Toured Proposal Sent Booked Lost" at bounding box center [1260, 130] width 362 height 29
click at [1154, 136] on select "Inquiry Follow Up Tour Requested Tour Confirmed Toured Proposal Sent Booked Lost" at bounding box center [1260, 130] width 362 height 29
select select "1"
click at [1080, 116] on select "Inquiry Follow Up Tour Requested Tour Confirmed Toured Proposal Sent Booked Lost" at bounding box center [1260, 130] width 362 height 29
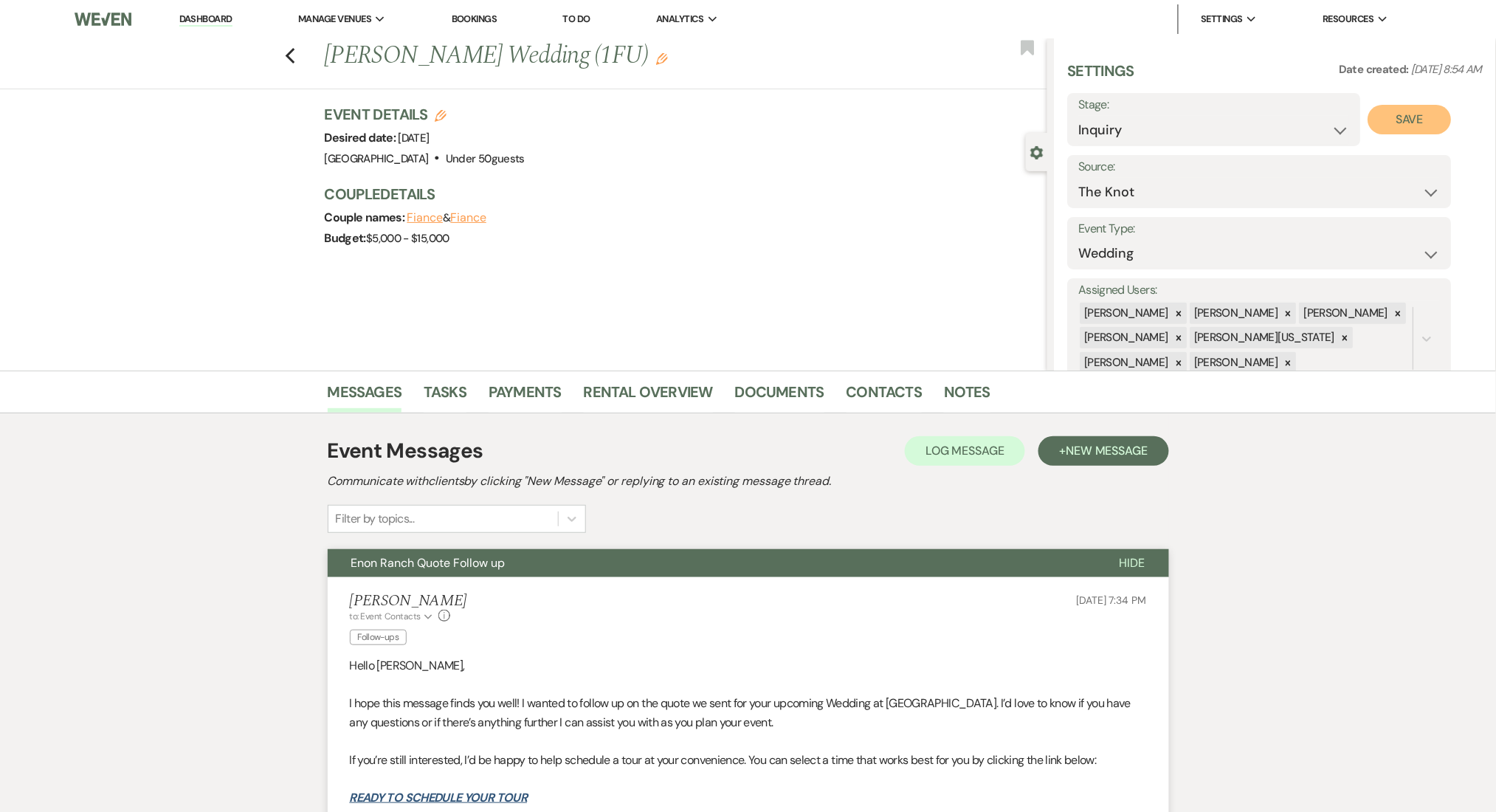
click at [1404, 127] on button "Save" at bounding box center [1410, 119] width 84 height 30
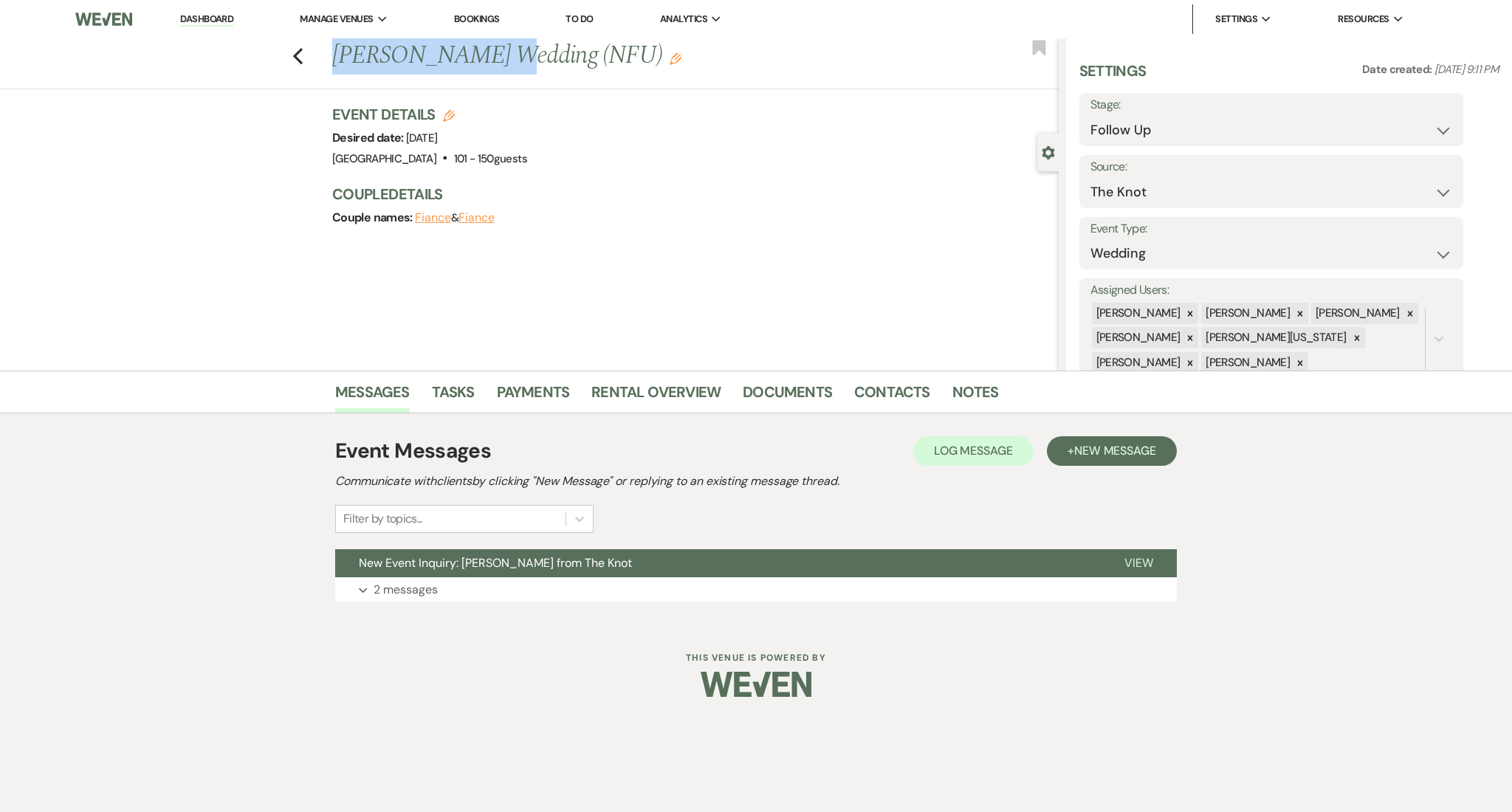
drag, startPoint x: 499, startPoint y: 59, endPoint x: 334, endPoint y: 58, distance: 165.0
click at [334, 58] on h1 "[PERSON_NAME] Wedding (NFU) Edit" at bounding box center [620, 56] width 575 height 36
copy h1 "[PERSON_NAME]"
click at [675, 600] on button "Expand 2 messages" at bounding box center [756, 590] width 842 height 25
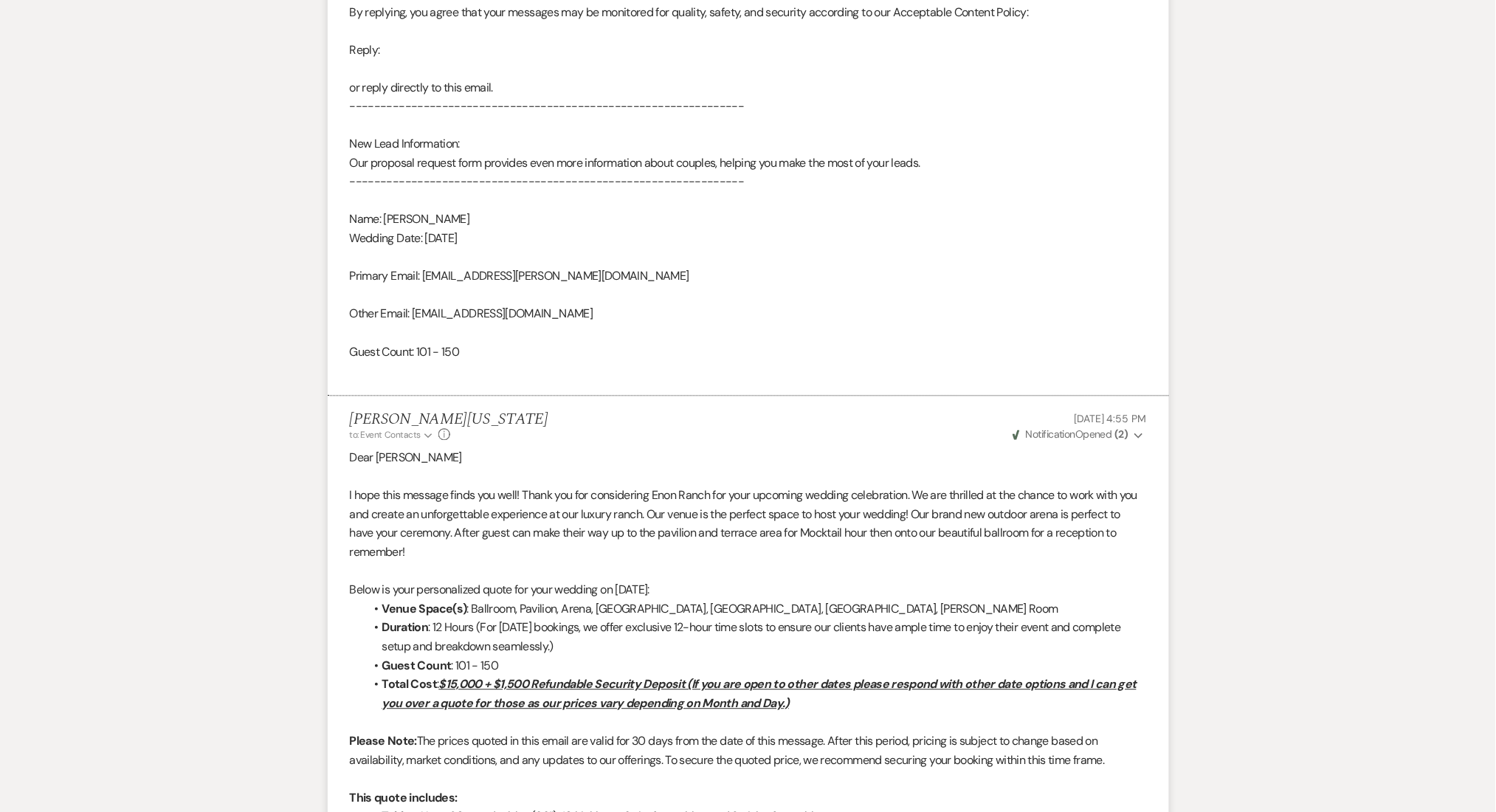
scroll to position [984, 0]
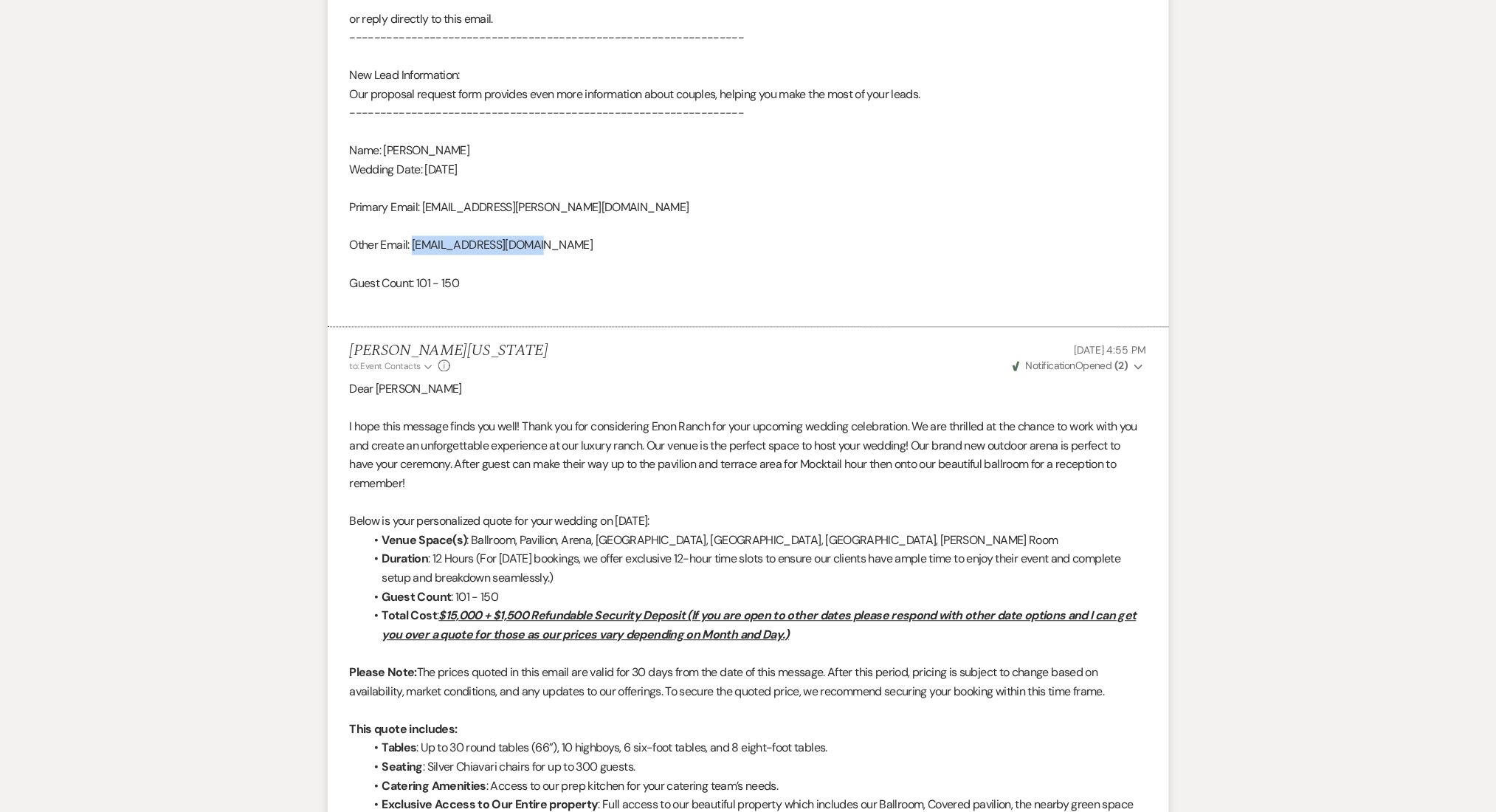
drag, startPoint x: 546, startPoint y: 247, endPoint x: 415, endPoint y: 242, distance: 131.1
copy div "[EMAIL_ADDRESS][DOMAIN_NAME]"
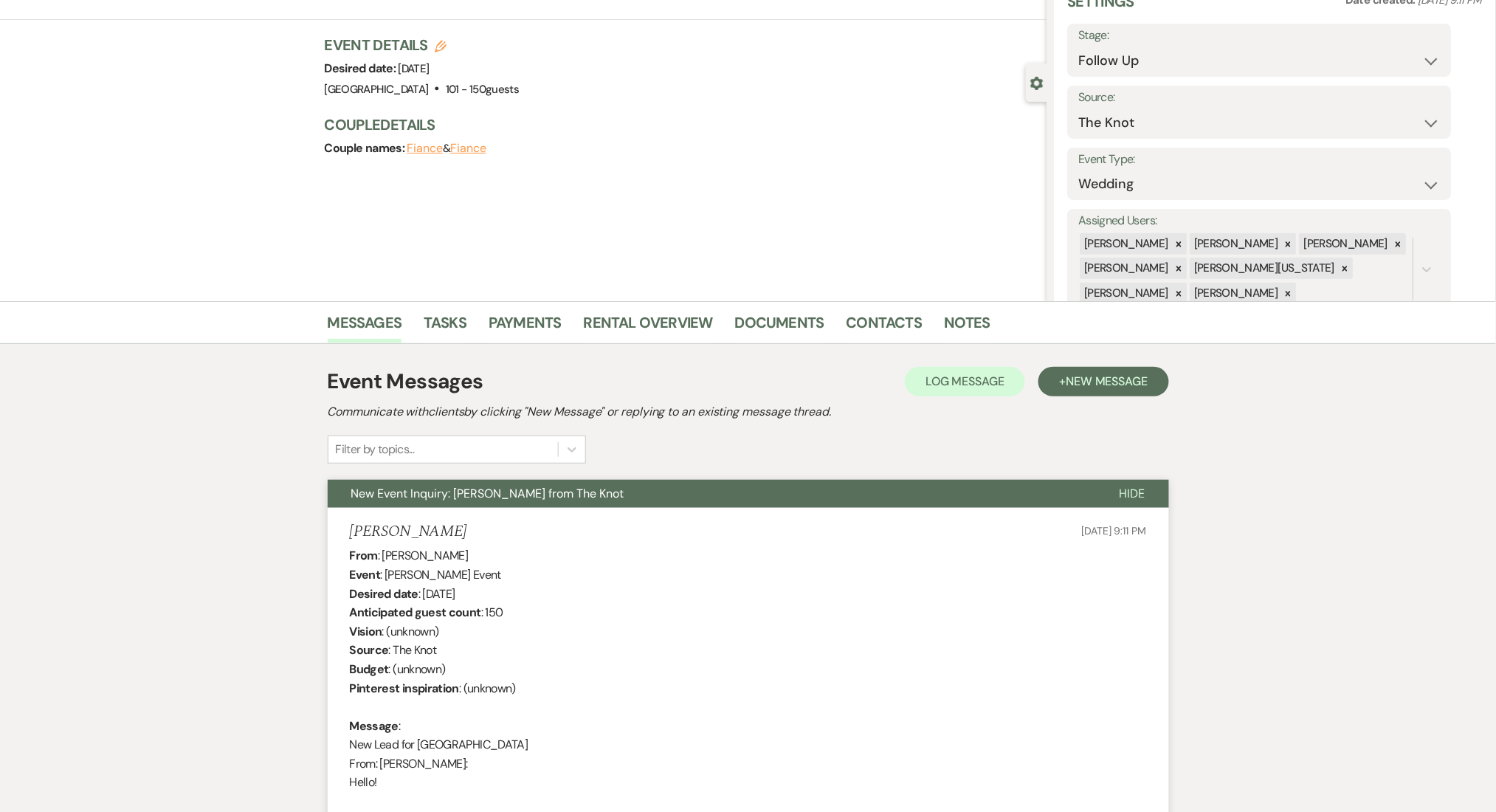
scroll to position [0, 0]
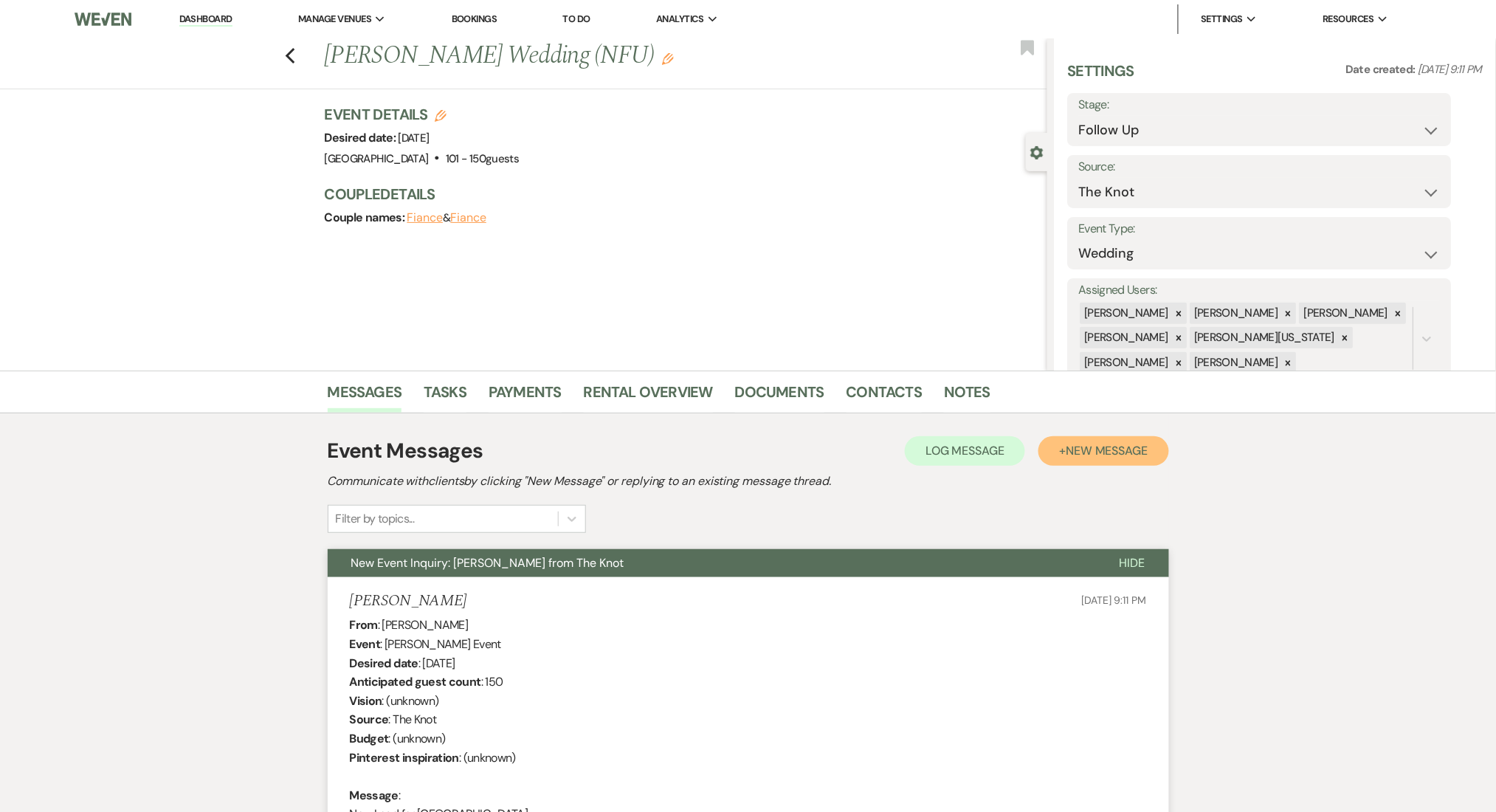
click at [1108, 452] on span "New Message" at bounding box center [1107, 450] width 82 height 16
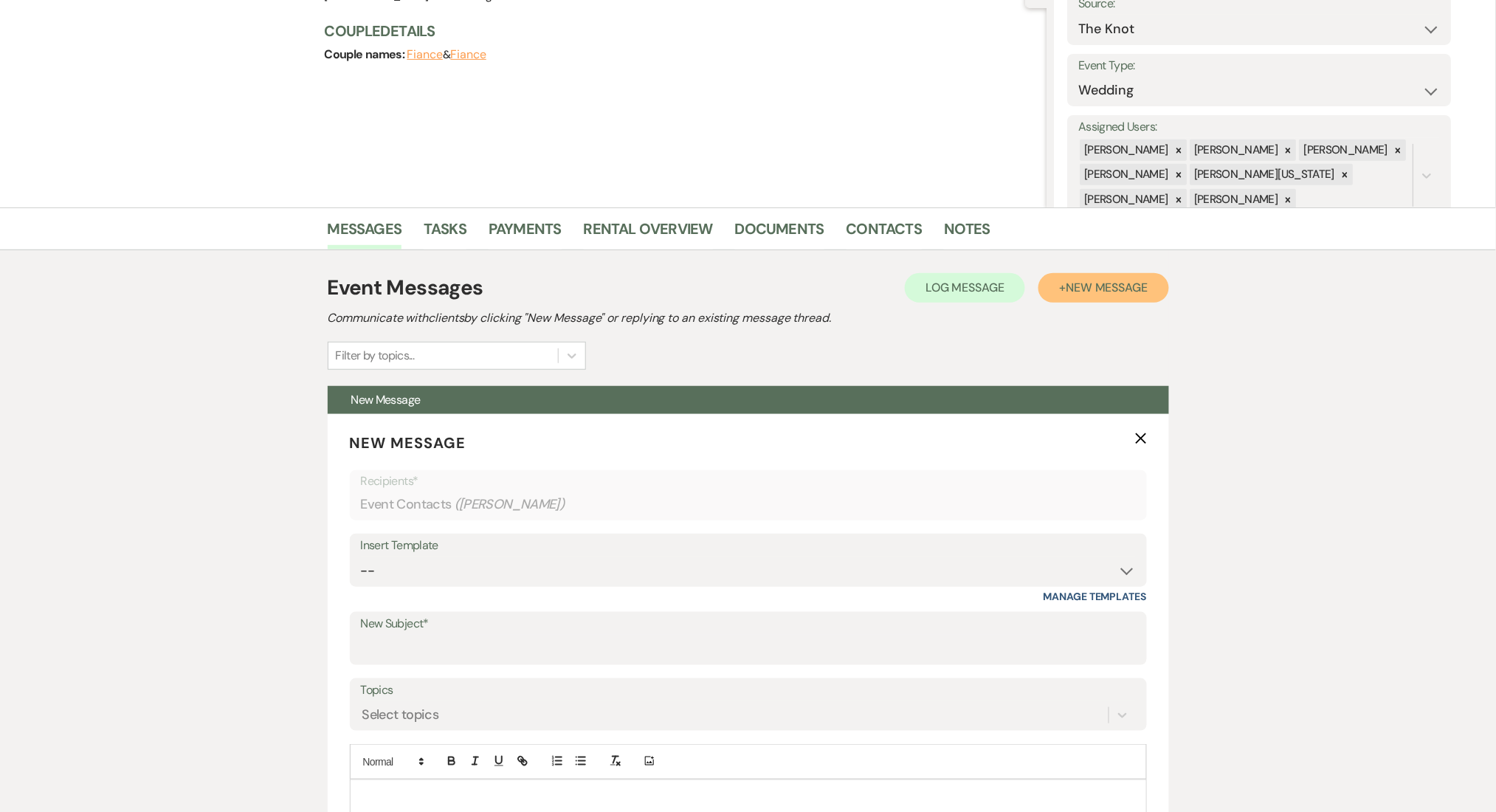
scroll to position [393, 0]
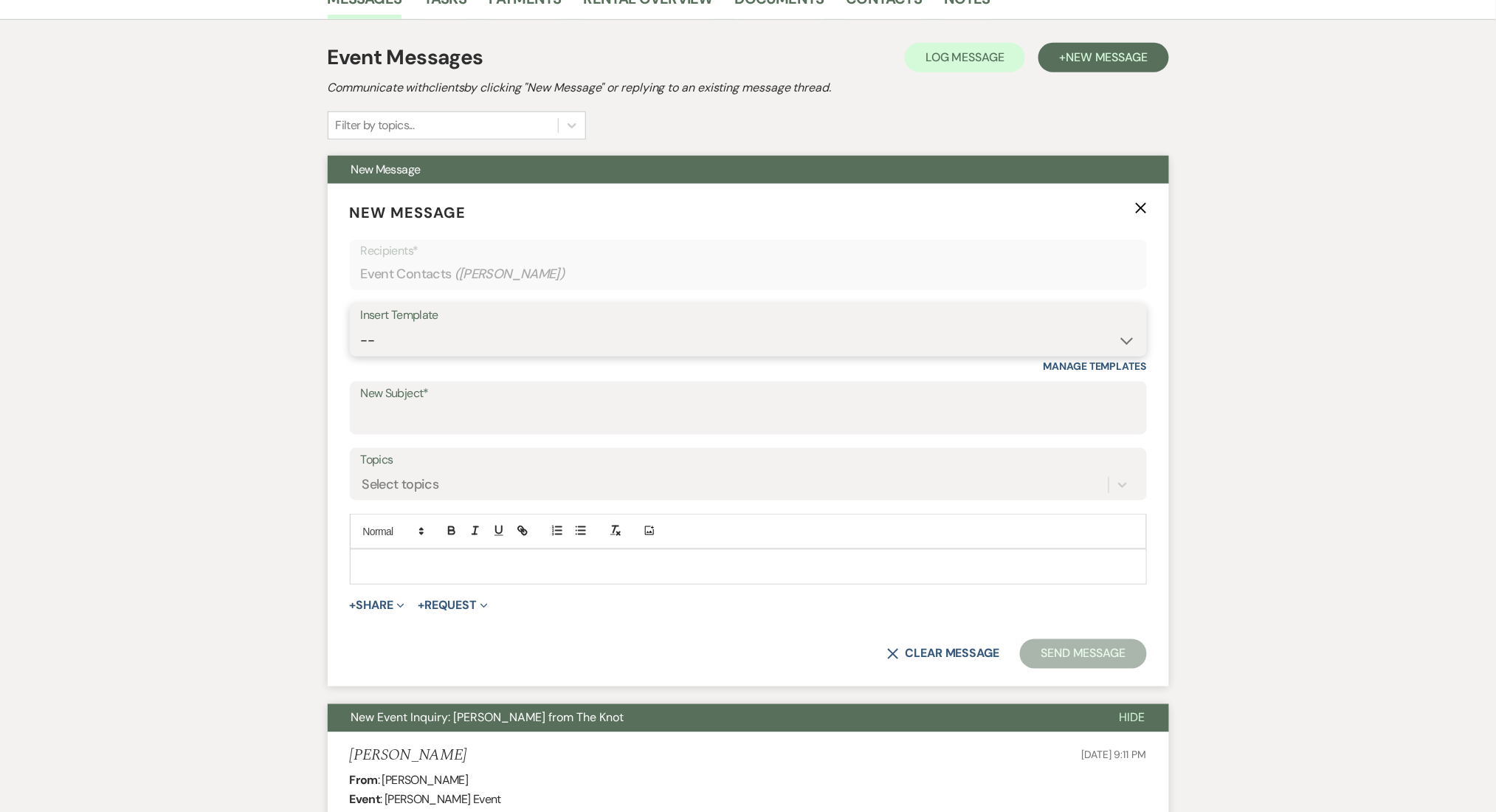
click at [393, 331] on select "-- Inquiry Follow Up Email #2 Contract Sending Template Payment Template Rental…" at bounding box center [748, 340] width 775 height 29
select select "4434"
click at [361, 326] on select "-- Inquiry Follow Up Email #2 Contract Sending Template Payment Template Rental…" at bounding box center [748, 340] width 775 height 29
type input "Enon Ranch Quote Follow up"
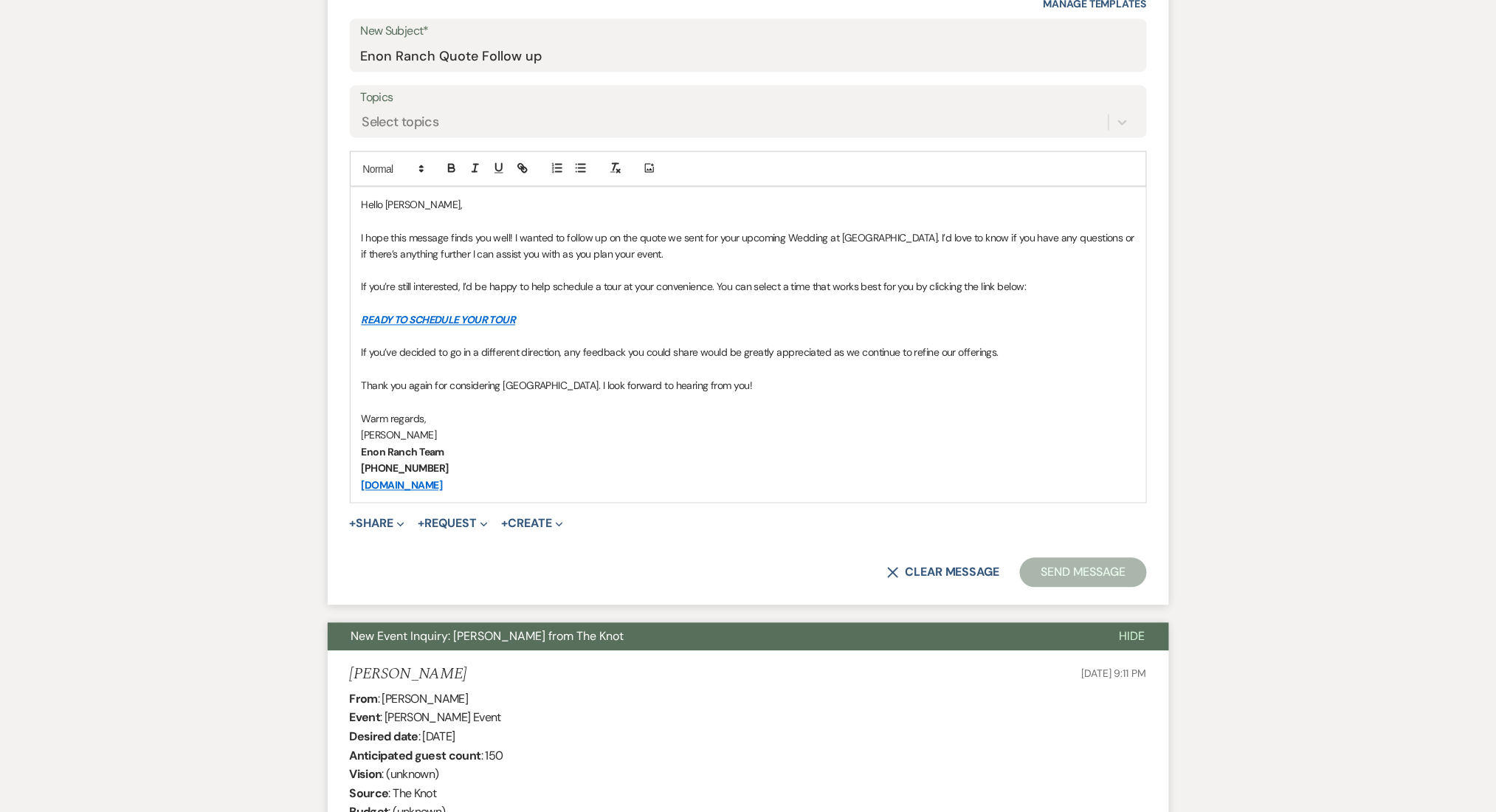
scroll to position [787, 0]
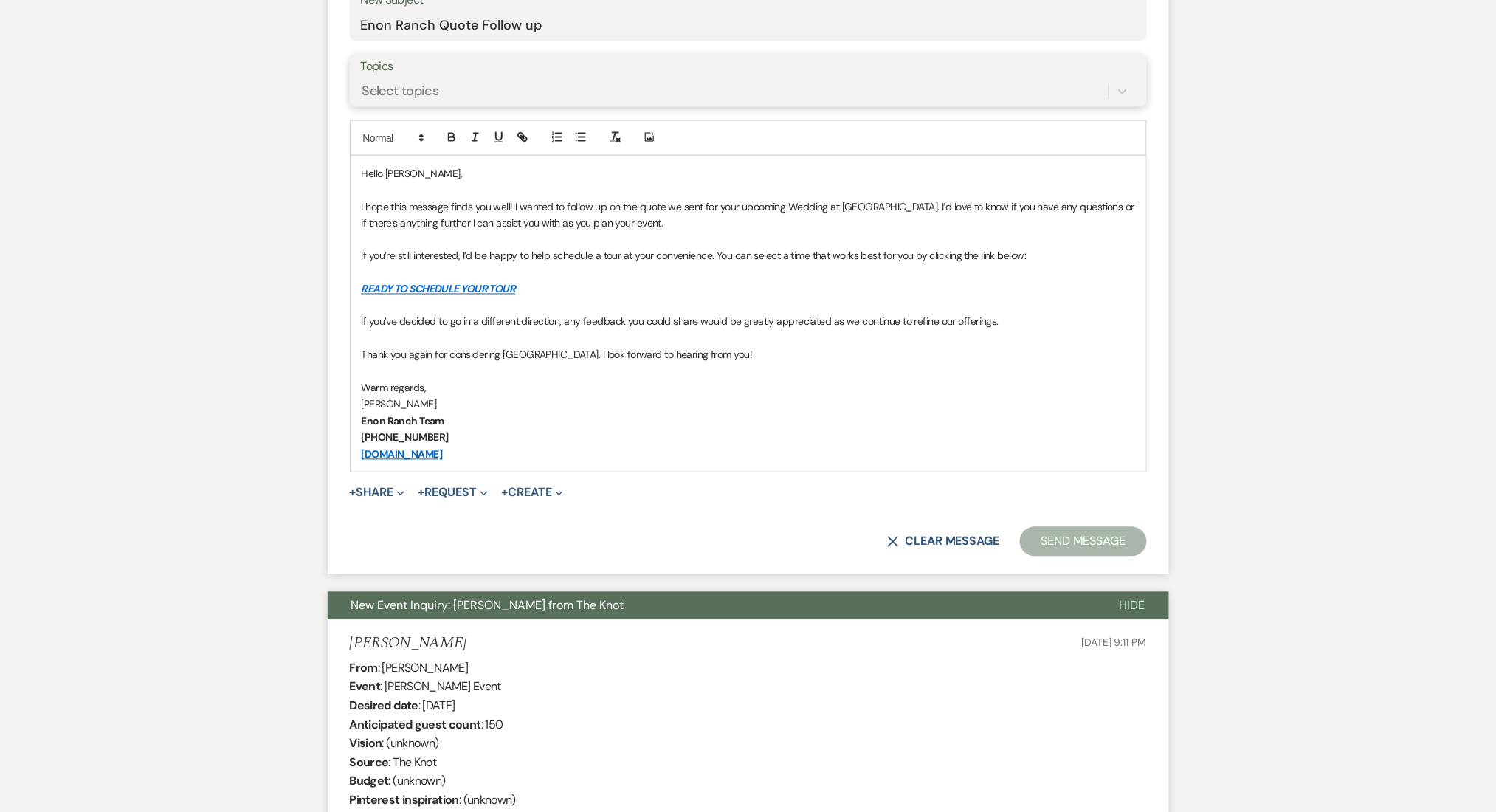
click at [433, 98] on div "Select topics" at bounding box center [401, 91] width 77 height 20
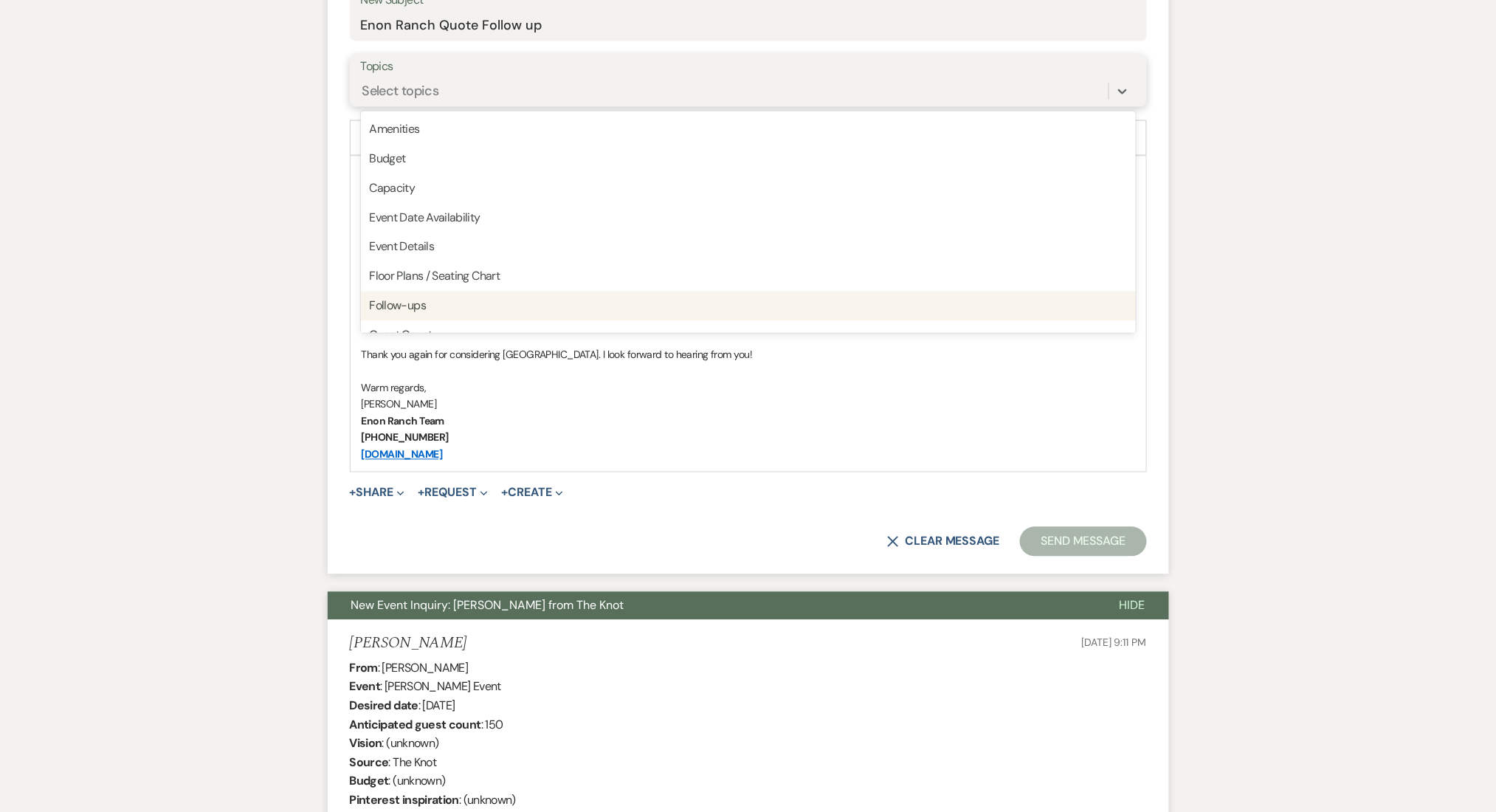
click at [408, 304] on div "Follow-ups" at bounding box center [748, 307] width 775 height 30
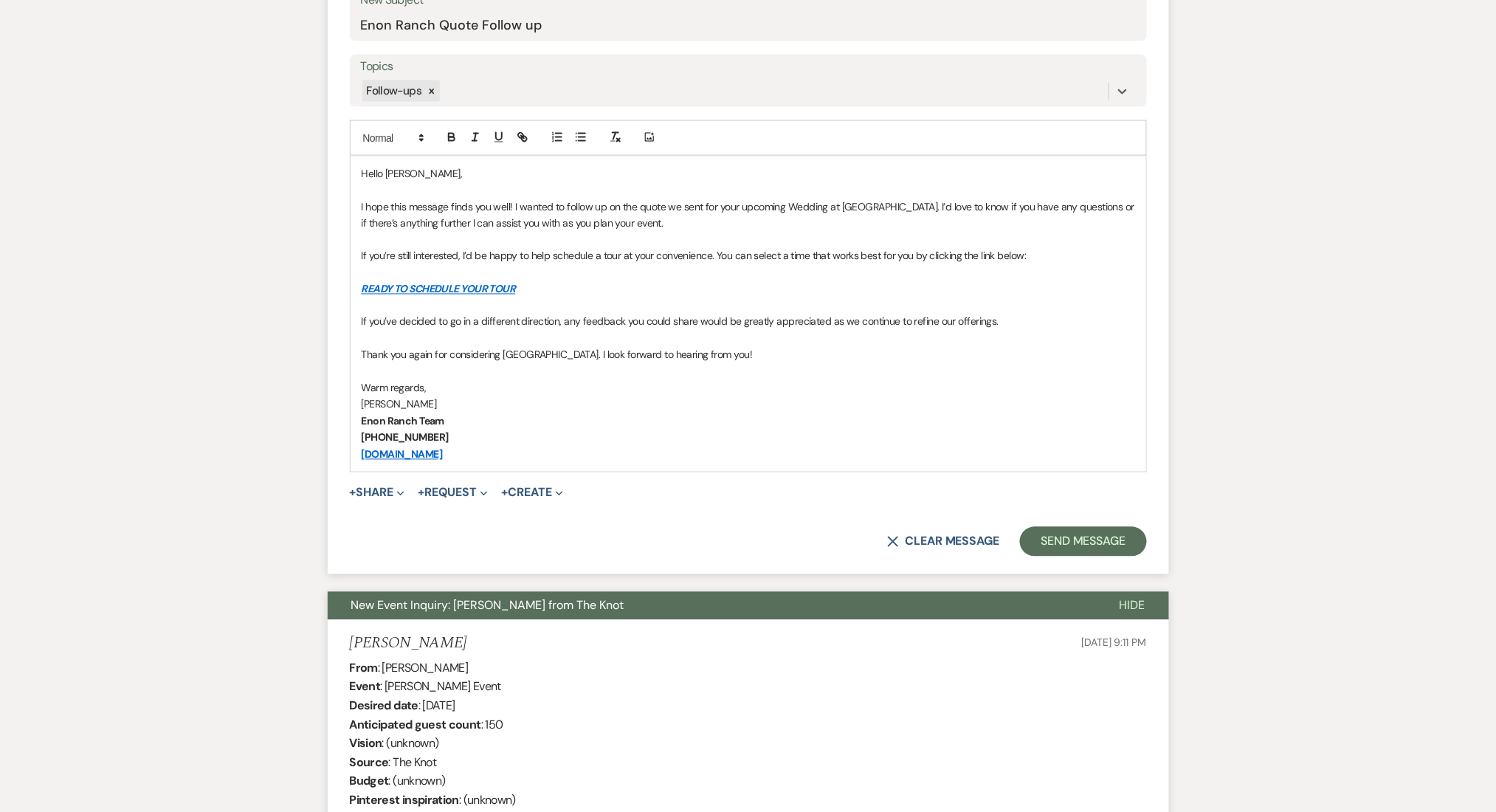
click at [1068, 543] on button "Send Message" at bounding box center [1083, 542] width 126 height 30
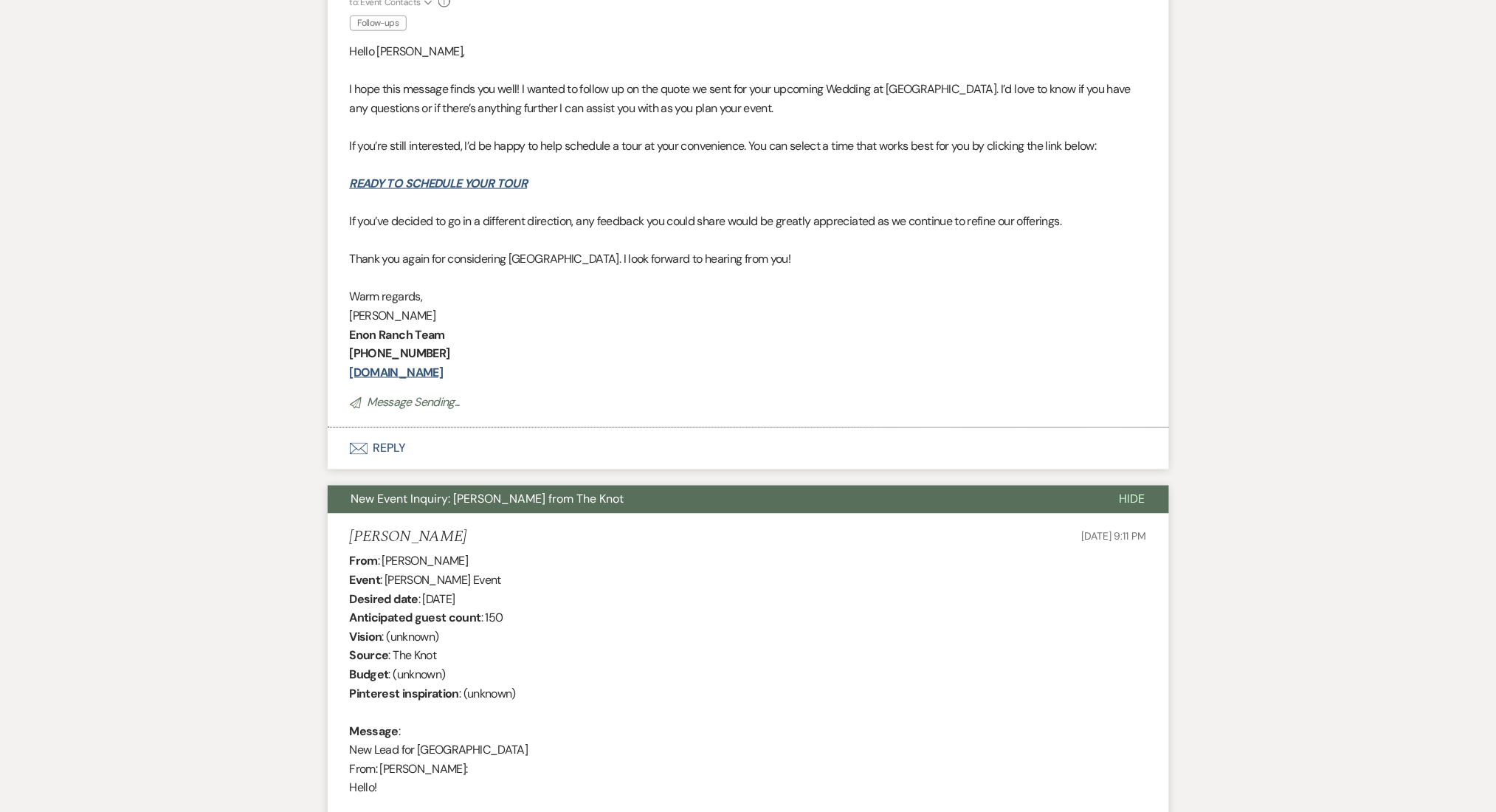
scroll to position [0, 0]
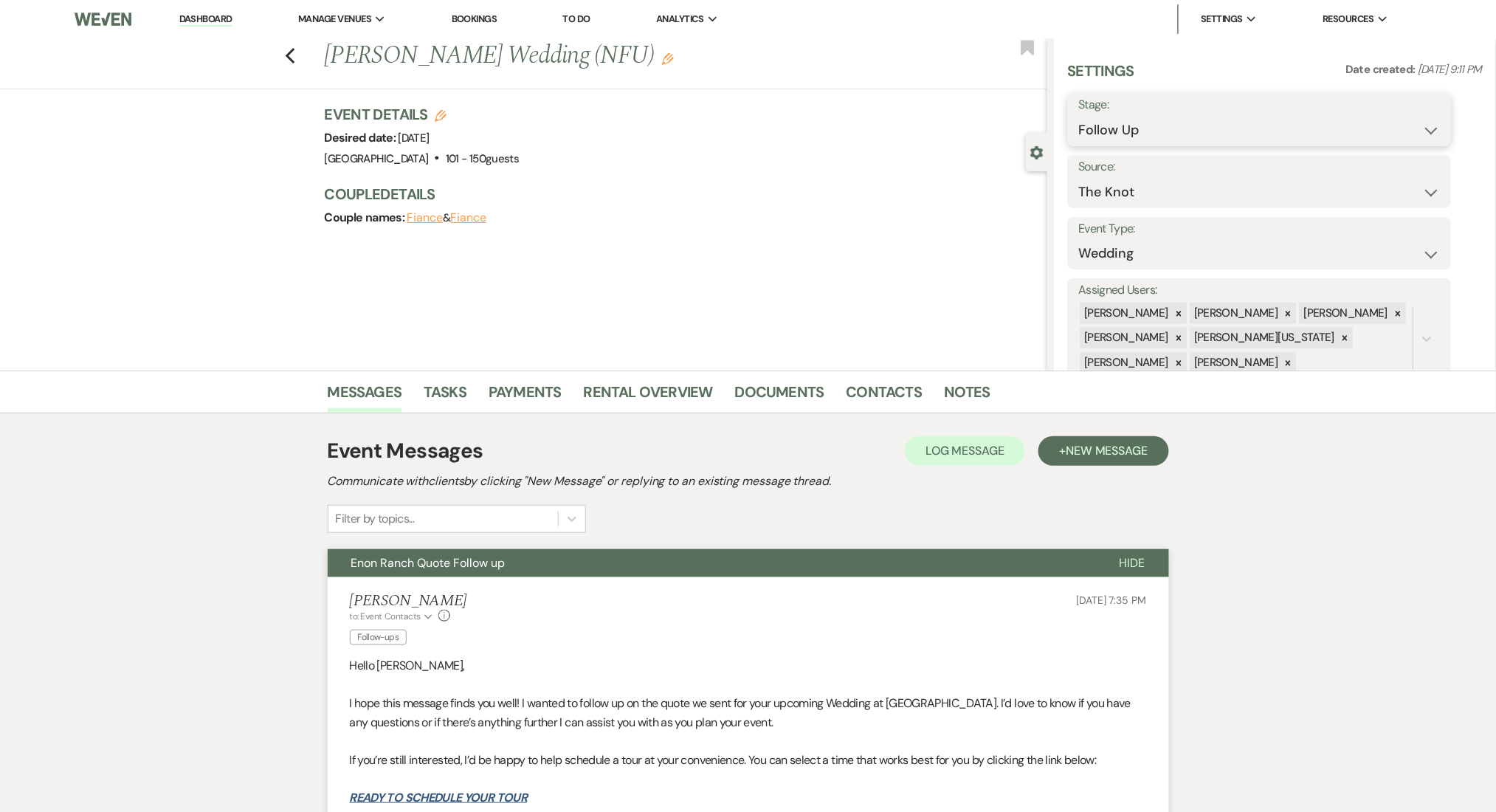
click at [1180, 130] on select "Inquiry Follow Up Tour Requested Tour Confirmed Toured Proposal Sent Booked Lost" at bounding box center [1260, 130] width 362 height 29
select select "1"
click at [1080, 116] on select "Inquiry Follow Up Tour Requested Tour Confirmed Toured Proposal Sent Booked Lost" at bounding box center [1260, 130] width 362 height 29
click at [1397, 117] on button "Save" at bounding box center [1410, 119] width 84 height 30
click at [671, 64] on h1 "Mikaela Whitman's Wedding (NFU) Edit" at bounding box center [611, 56] width 573 height 36
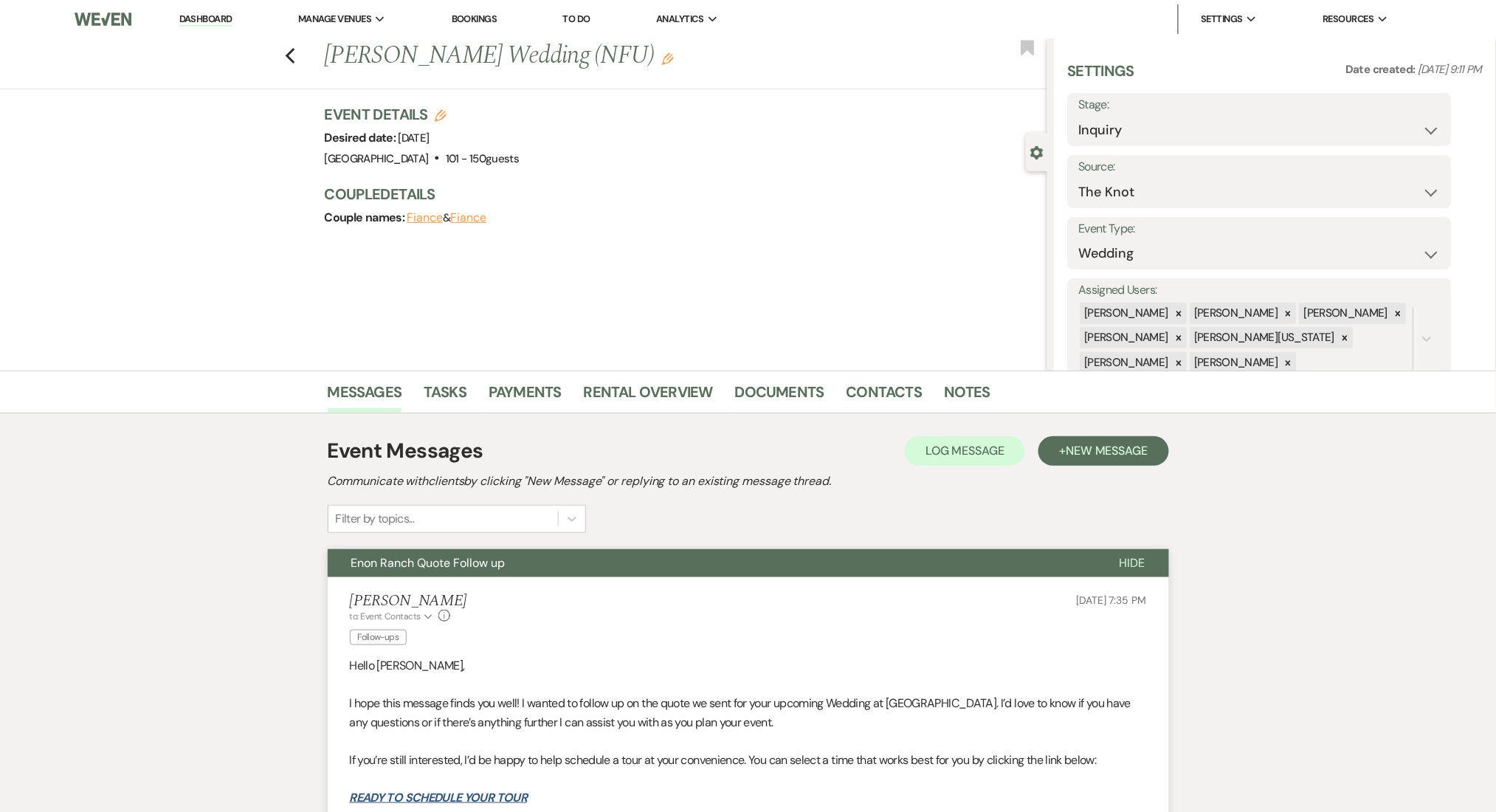
click at [674, 60] on icon "Edit" at bounding box center [668, 59] width 12 height 12
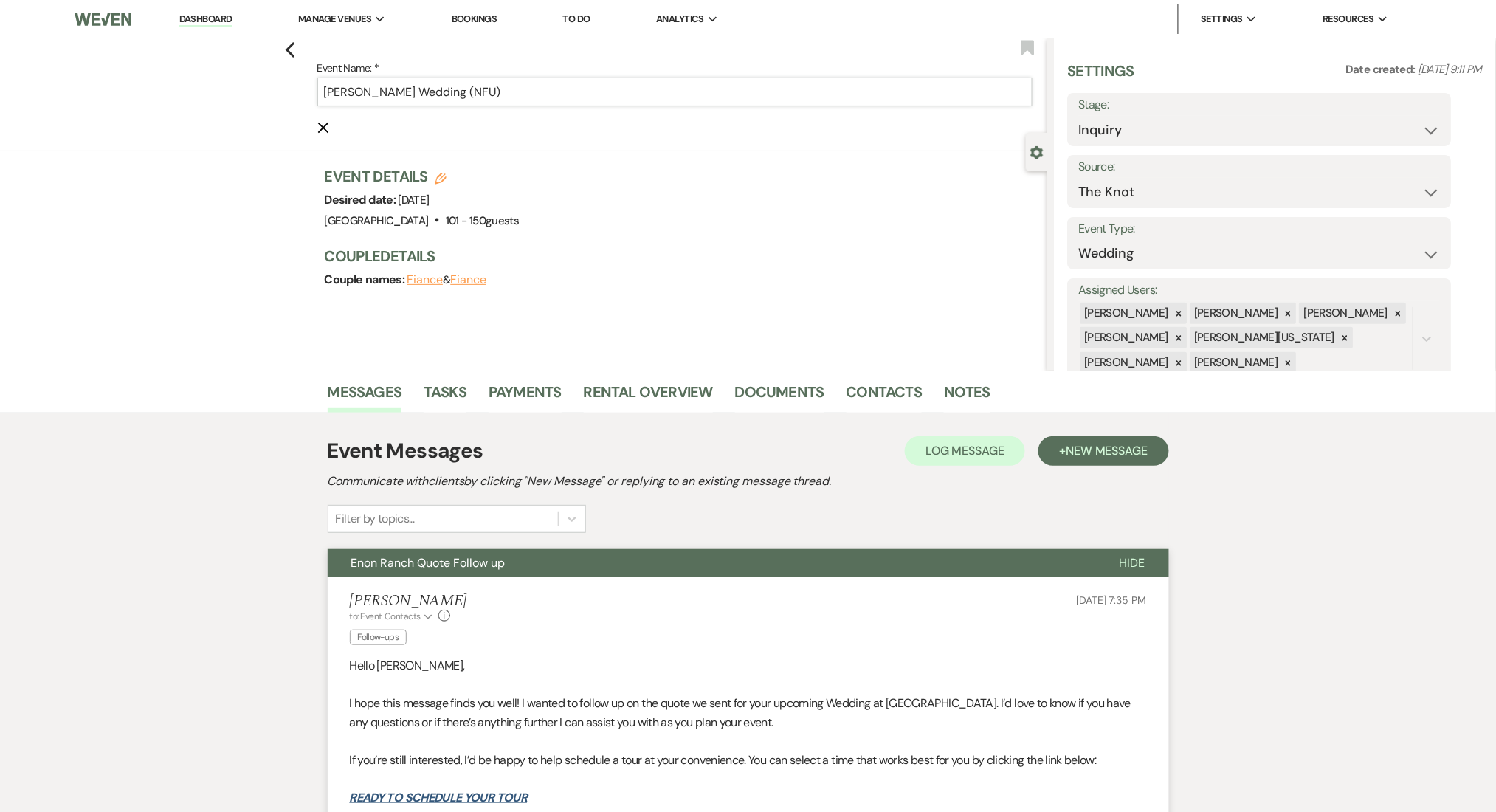
drag, startPoint x: 485, startPoint y: 96, endPoint x: 593, endPoint y: 84, distance: 108.7
click at [593, 84] on input "Mikaela Whitman's Wedding (NFU)" at bounding box center [674, 92] width 715 height 29
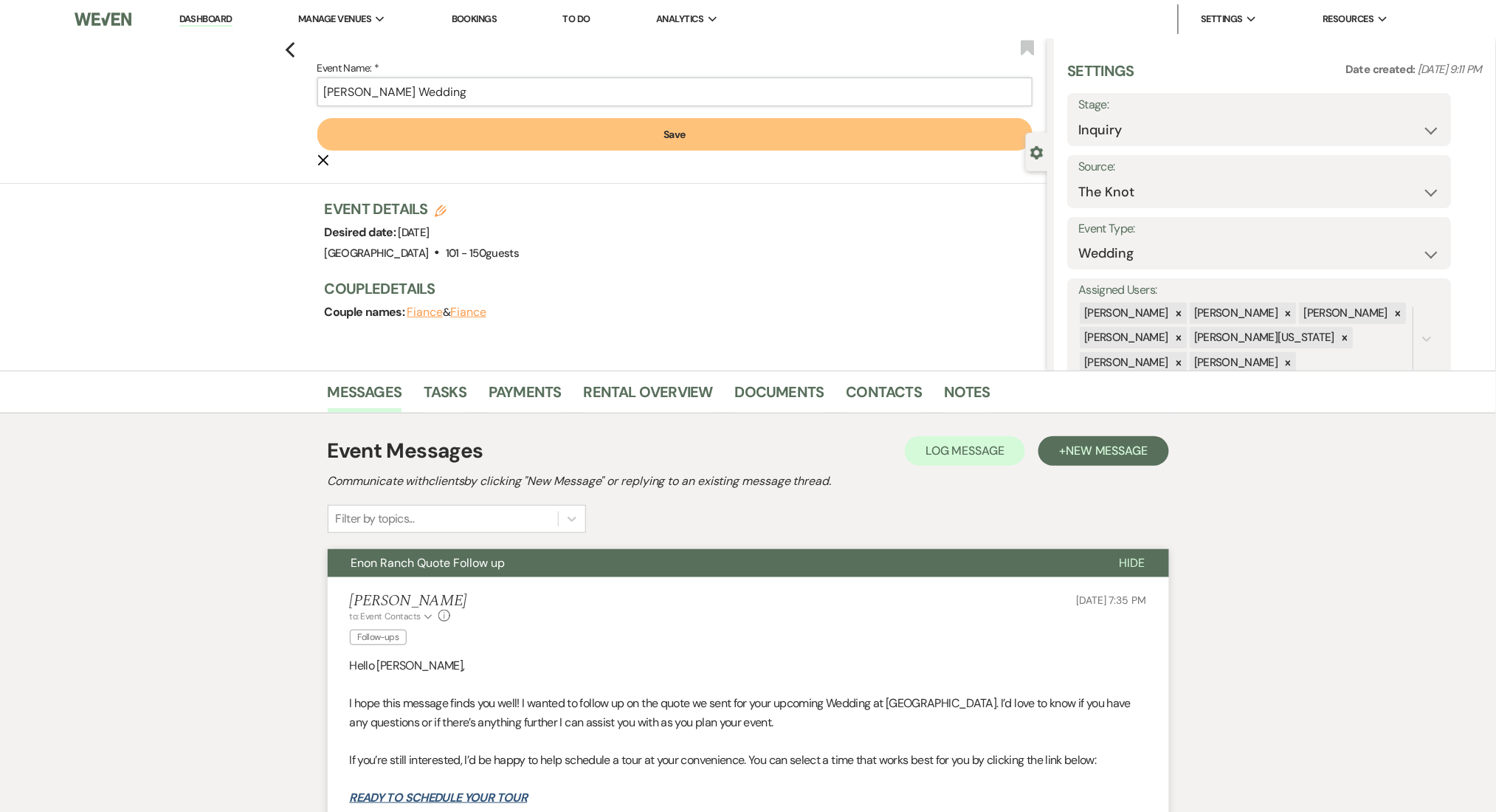
type input "Mikaela Whitman's Wedding"
click at [638, 134] on button "Save" at bounding box center [674, 134] width 715 height 33
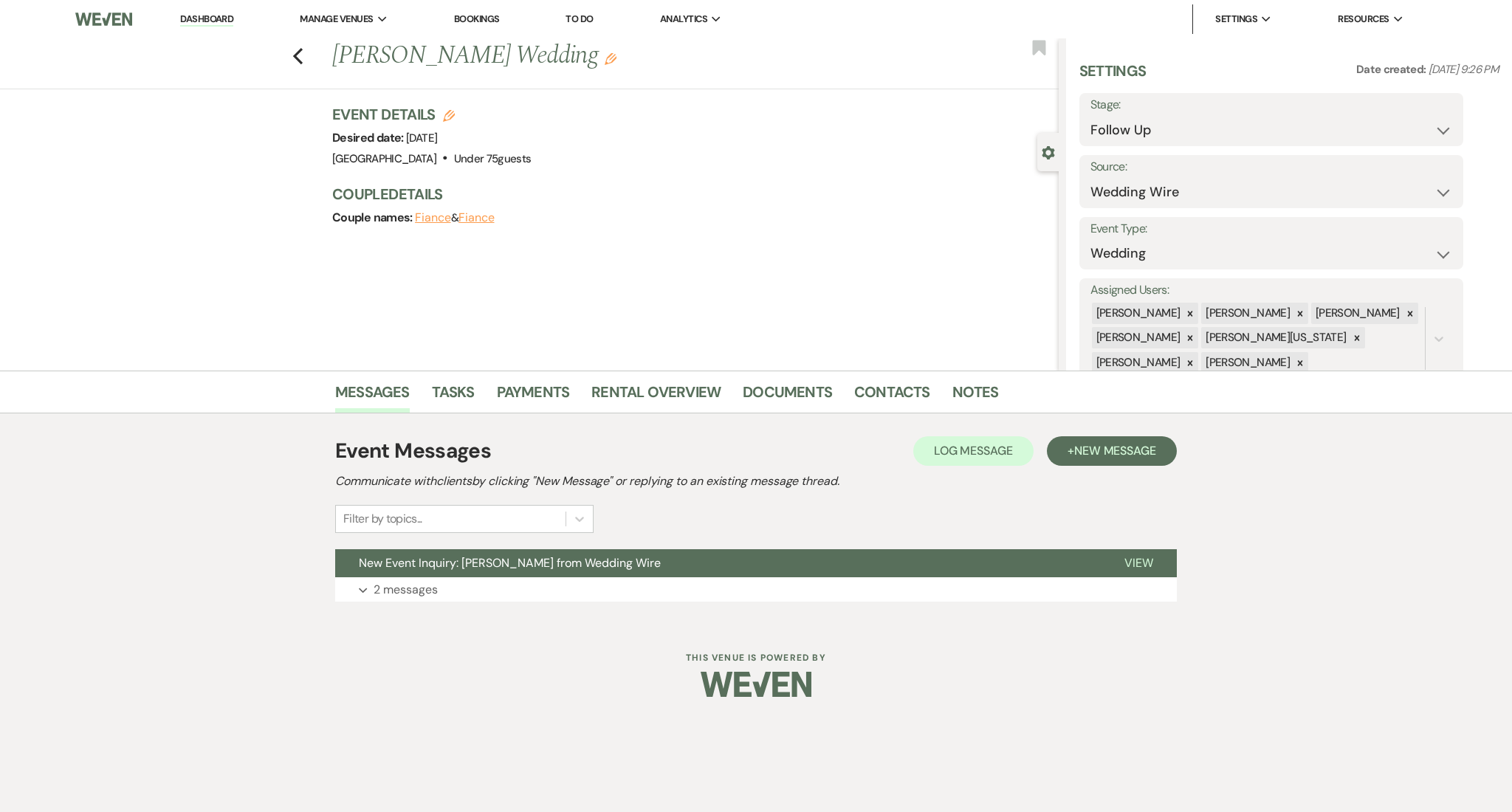
click at [430, 560] on span "New Event Inquiry: [PERSON_NAME] from Wedding Wire" at bounding box center [509, 562] width 302 height 16
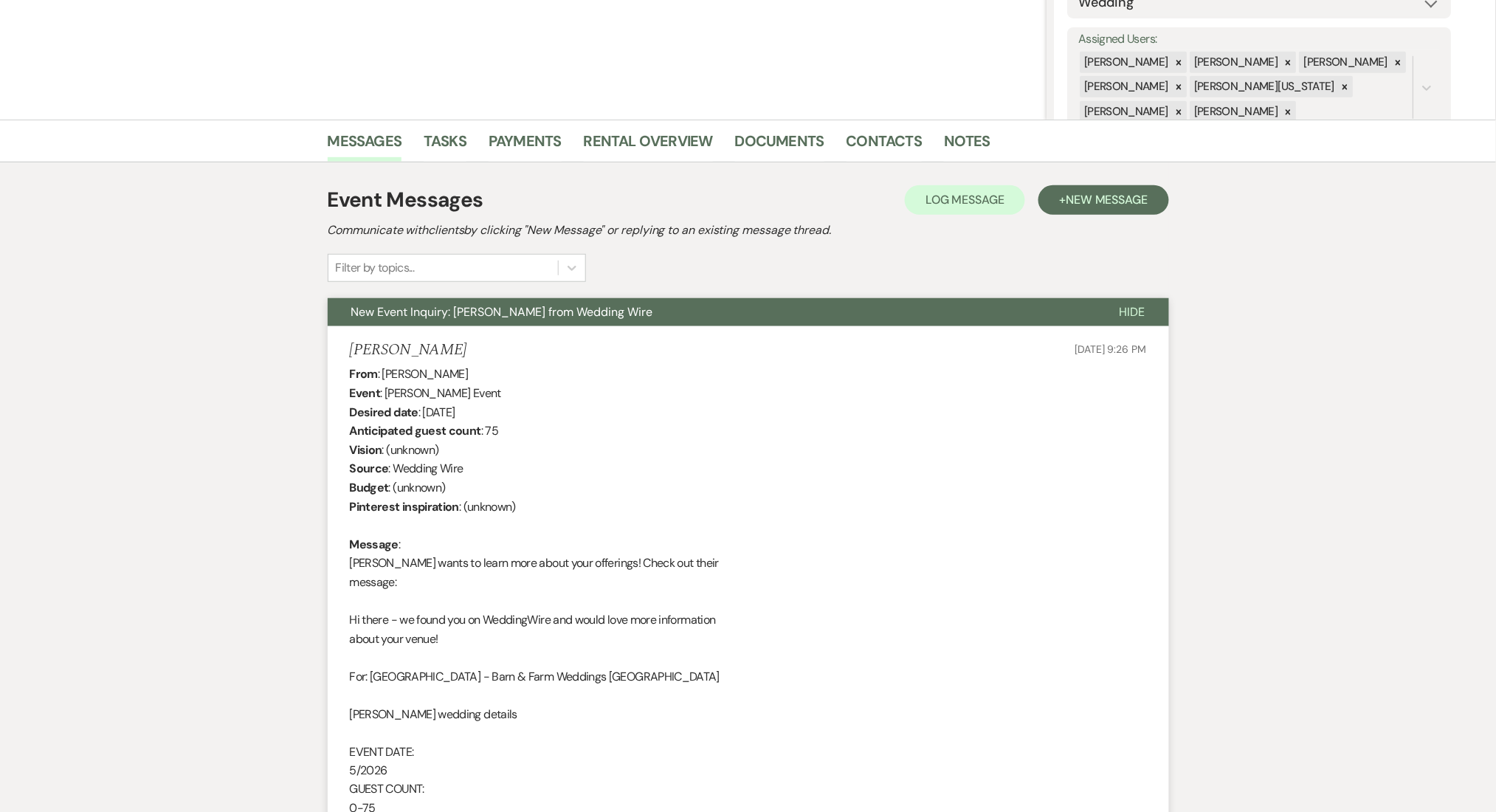
scroll to position [296, 0]
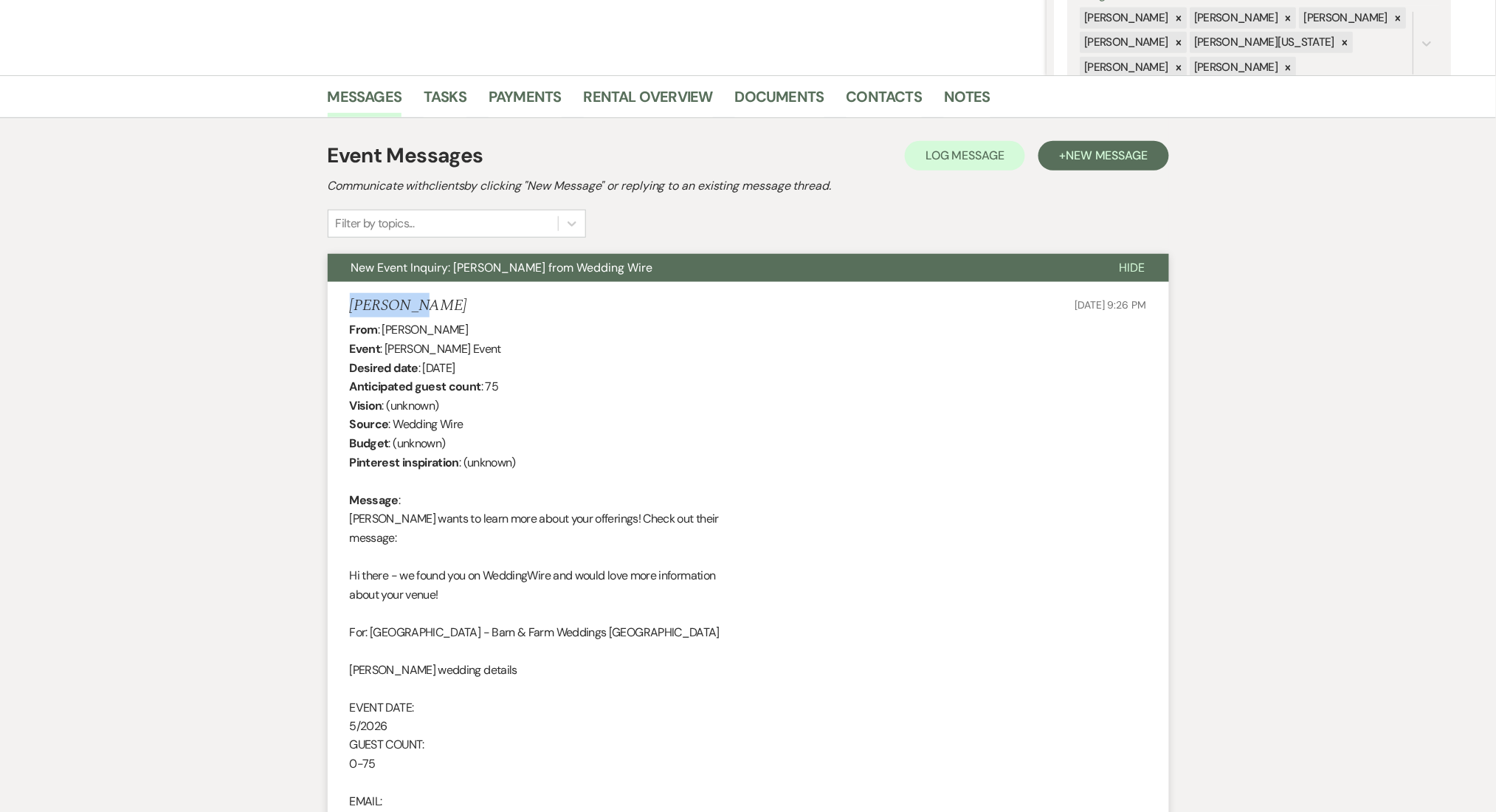
drag, startPoint x: 376, startPoint y: 304, endPoint x: 307, endPoint y: 305, distance: 69.0
copy h5 "[PERSON_NAME]"
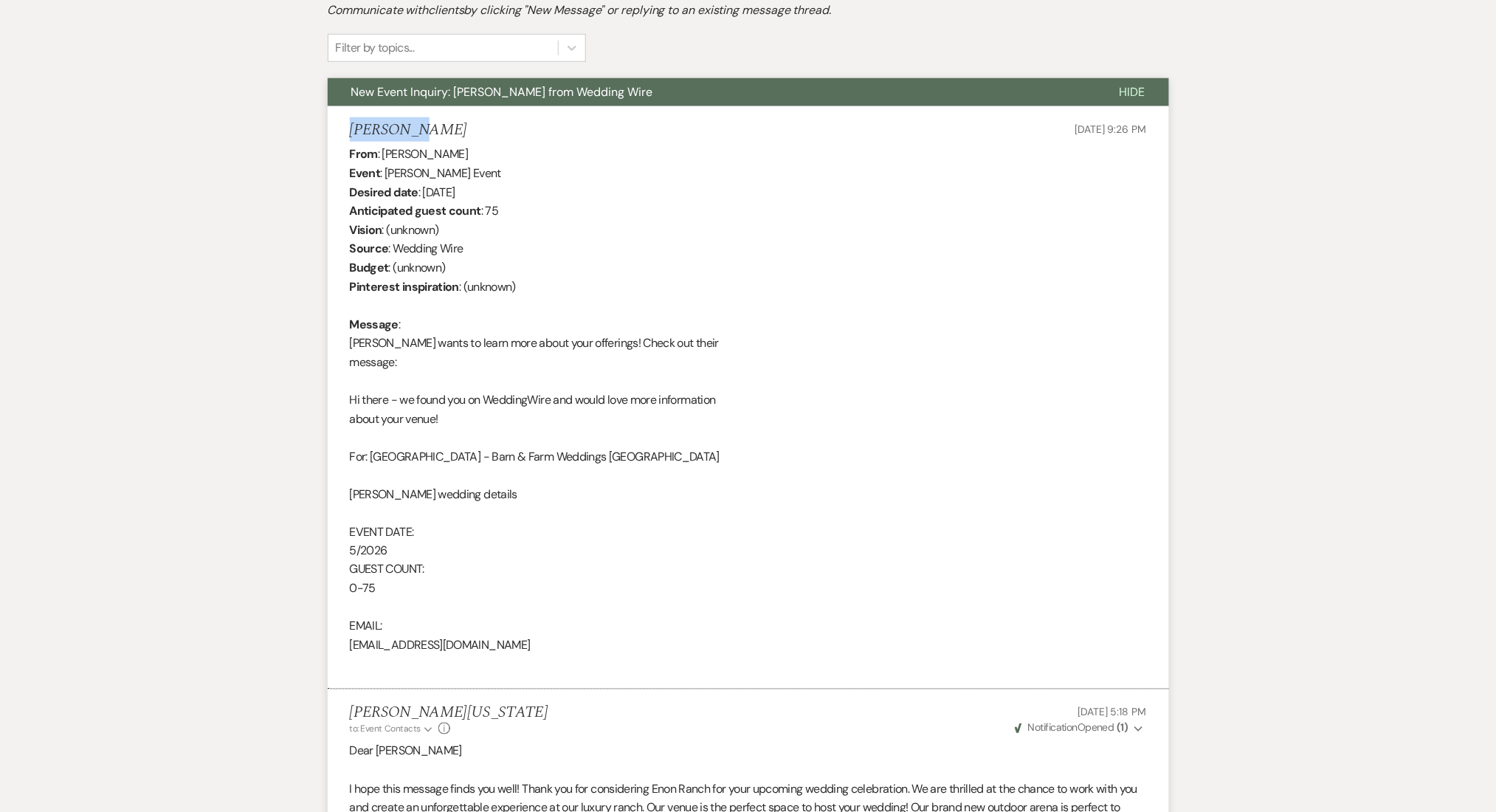
scroll to position [492, 0]
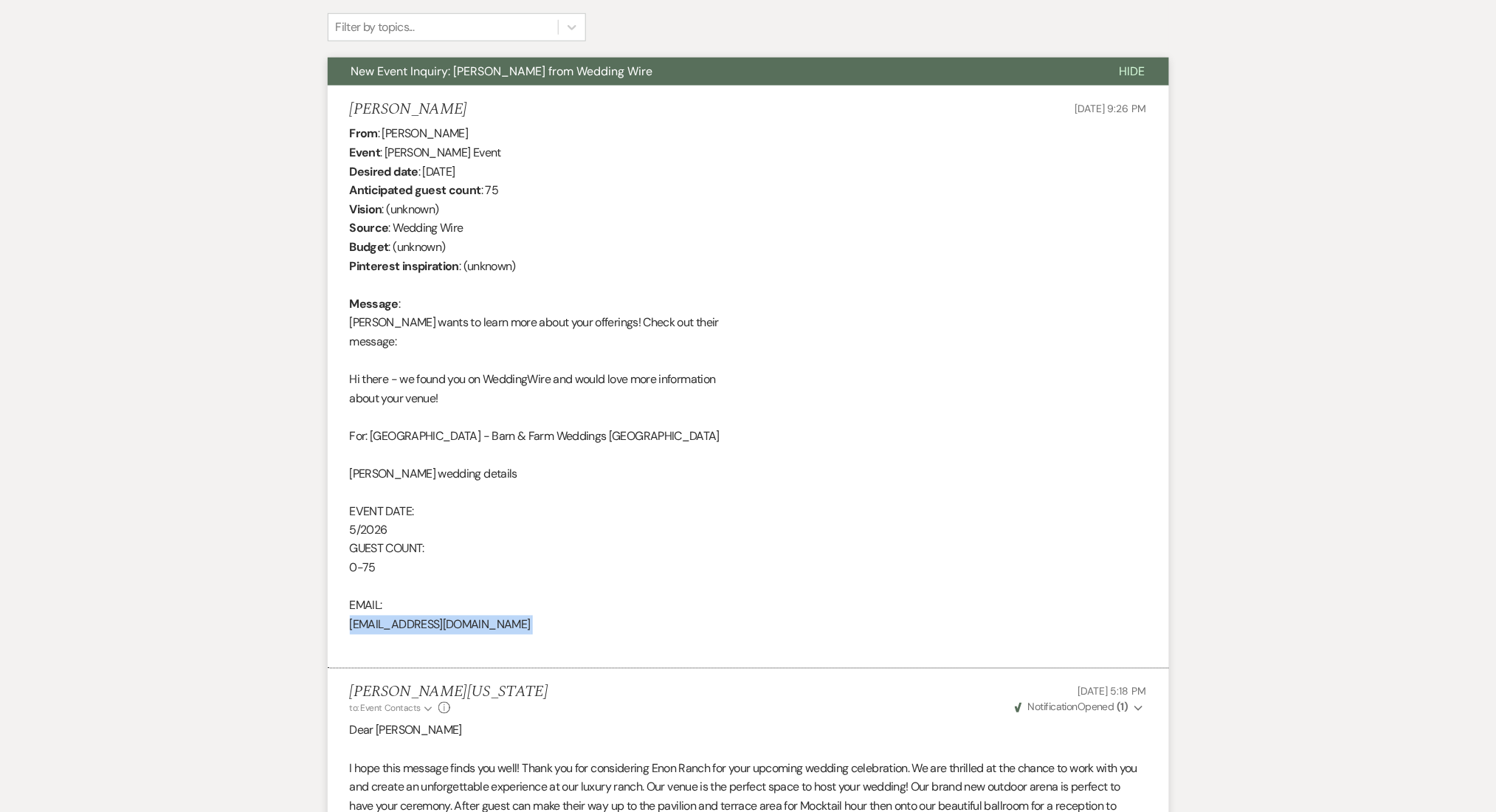
drag, startPoint x: 482, startPoint y: 631, endPoint x: 339, endPoint y: 633, distance: 143.0
click at [339, 633] on li "[PERSON_NAME] [DATE] 9:26 PM From : [PERSON_NAME] Event : [PERSON_NAME] Event D…" at bounding box center [748, 377] width 842 height 583
click at [351, 630] on div "From : [PERSON_NAME] Event : [PERSON_NAME] Event Desired date : [DATE] Anticipa…" at bounding box center [748, 388] width 797 height 529
click at [351, 630] on div "From : Jami King Event : Jami King's Event Desired date : May 1st 2026 Anticipa…" at bounding box center [748, 388] width 797 height 529
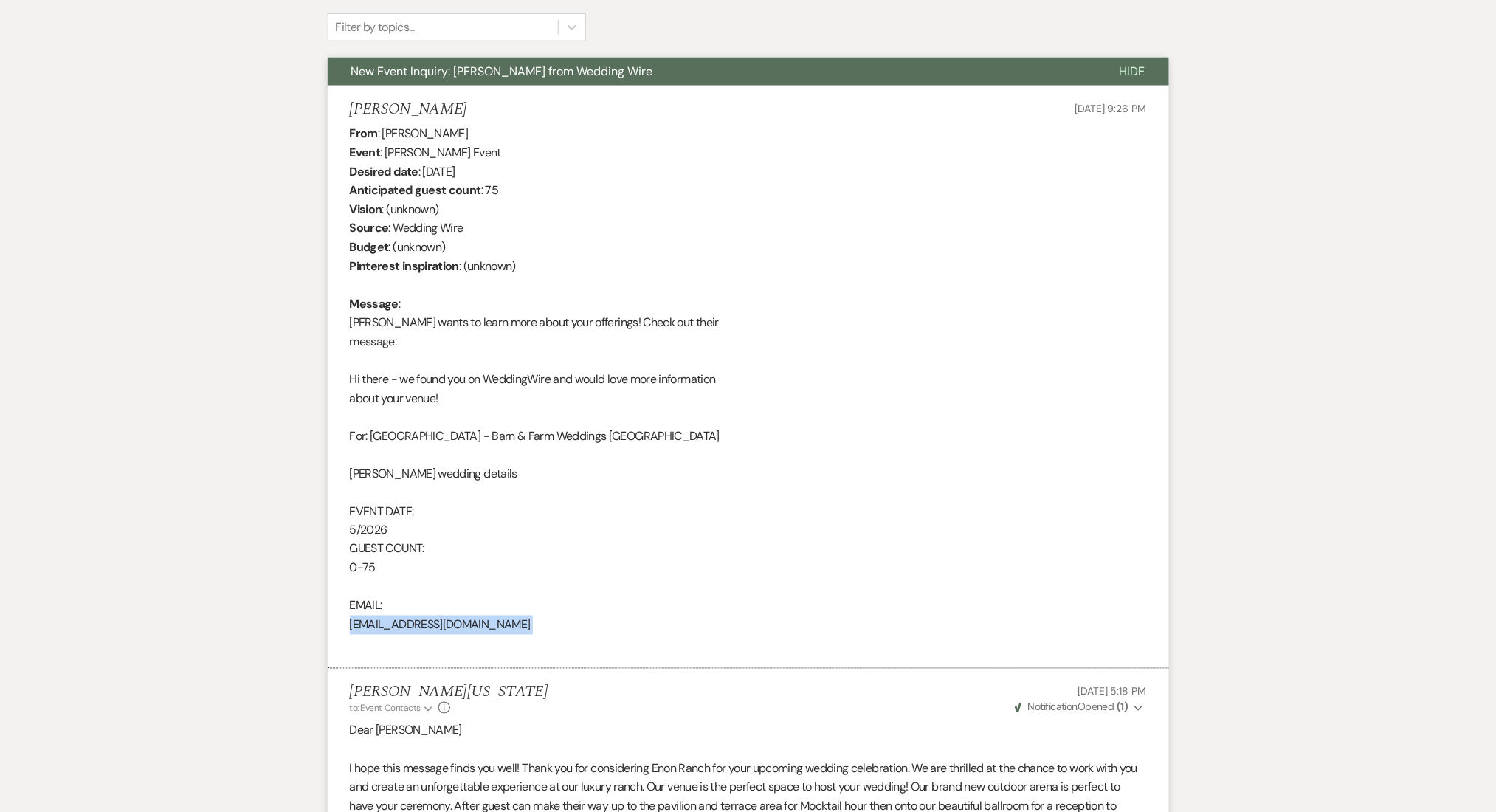
click at [351, 630] on div "From : Jami King Event : Jami King's Event Desired date : May 1st 2026 Anticipa…" at bounding box center [748, 388] width 797 height 529
copy div "jamiking24@yahoo.com"
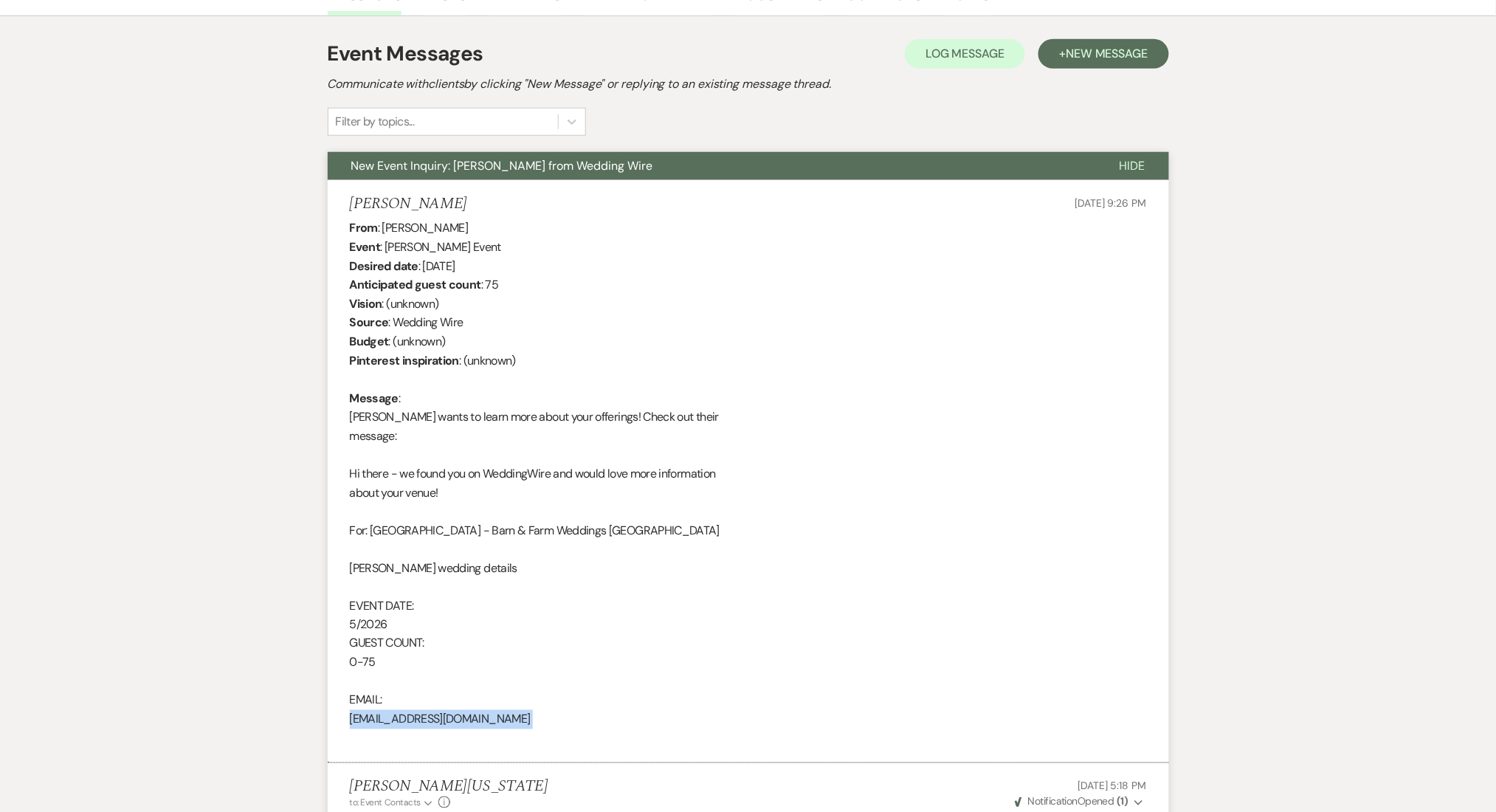
scroll to position [196, 0]
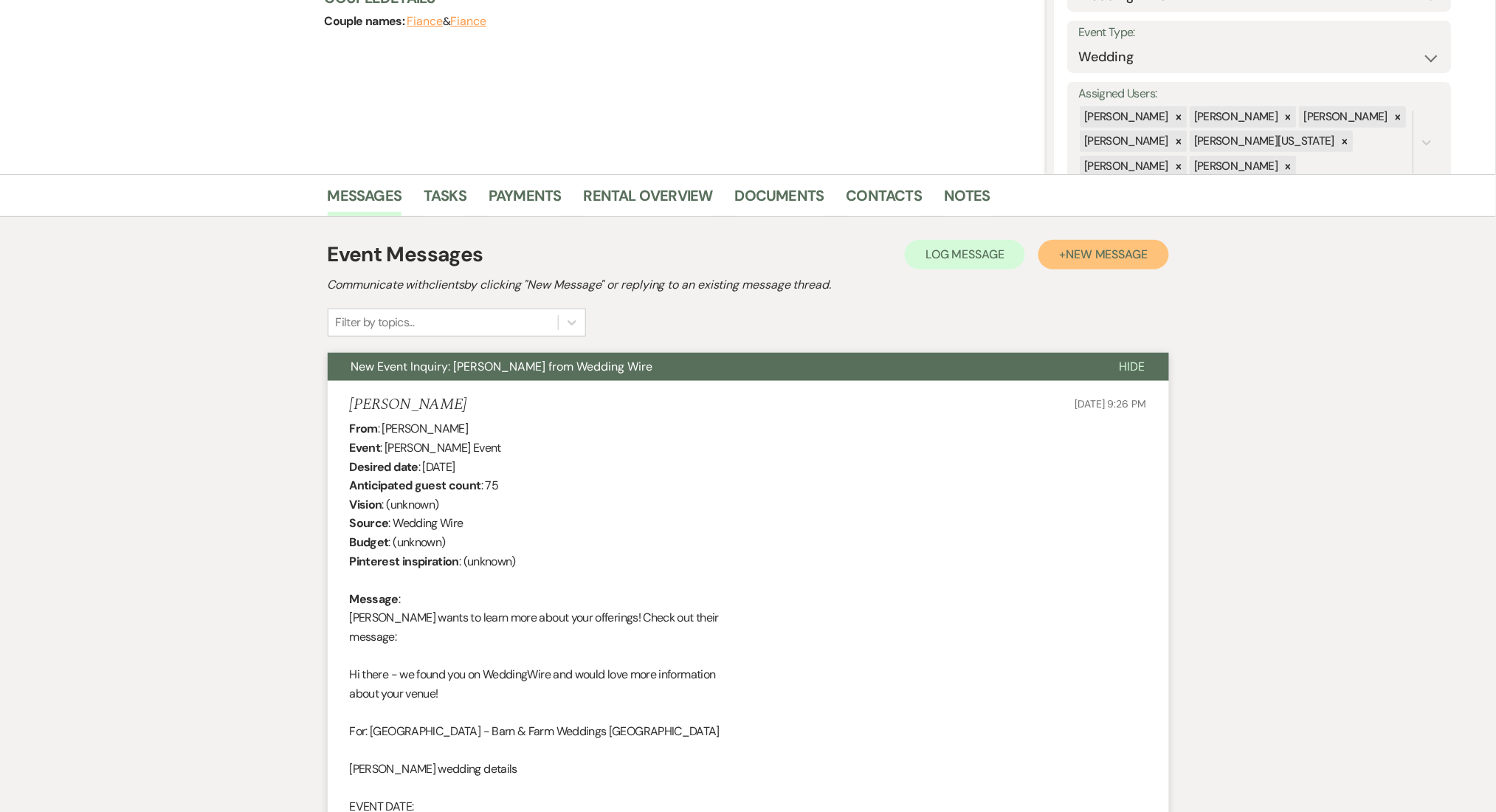
click at [1108, 253] on span "New Message" at bounding box center [1107, 254] width 82 height 16
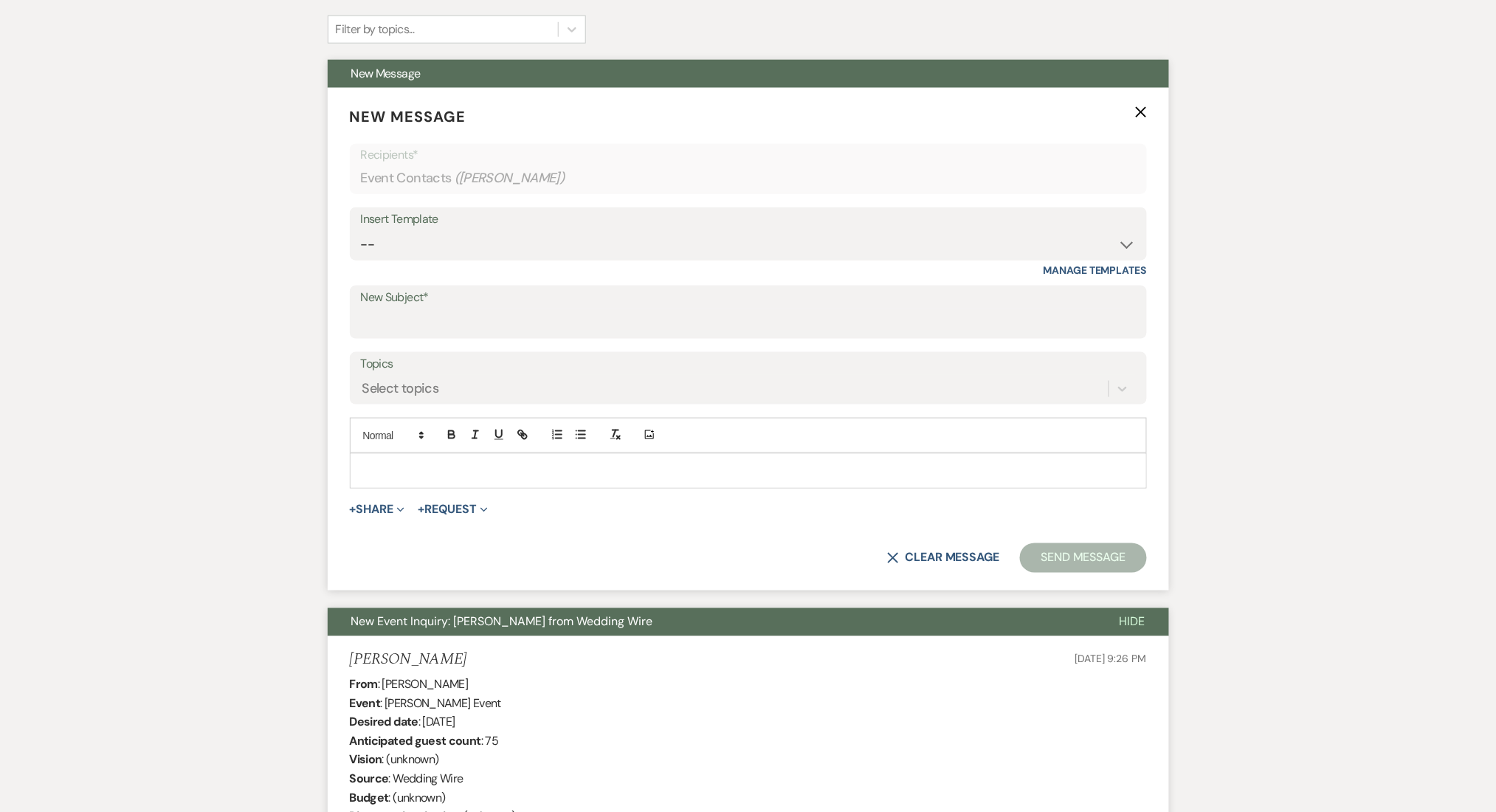
scroll to position [296, 0]
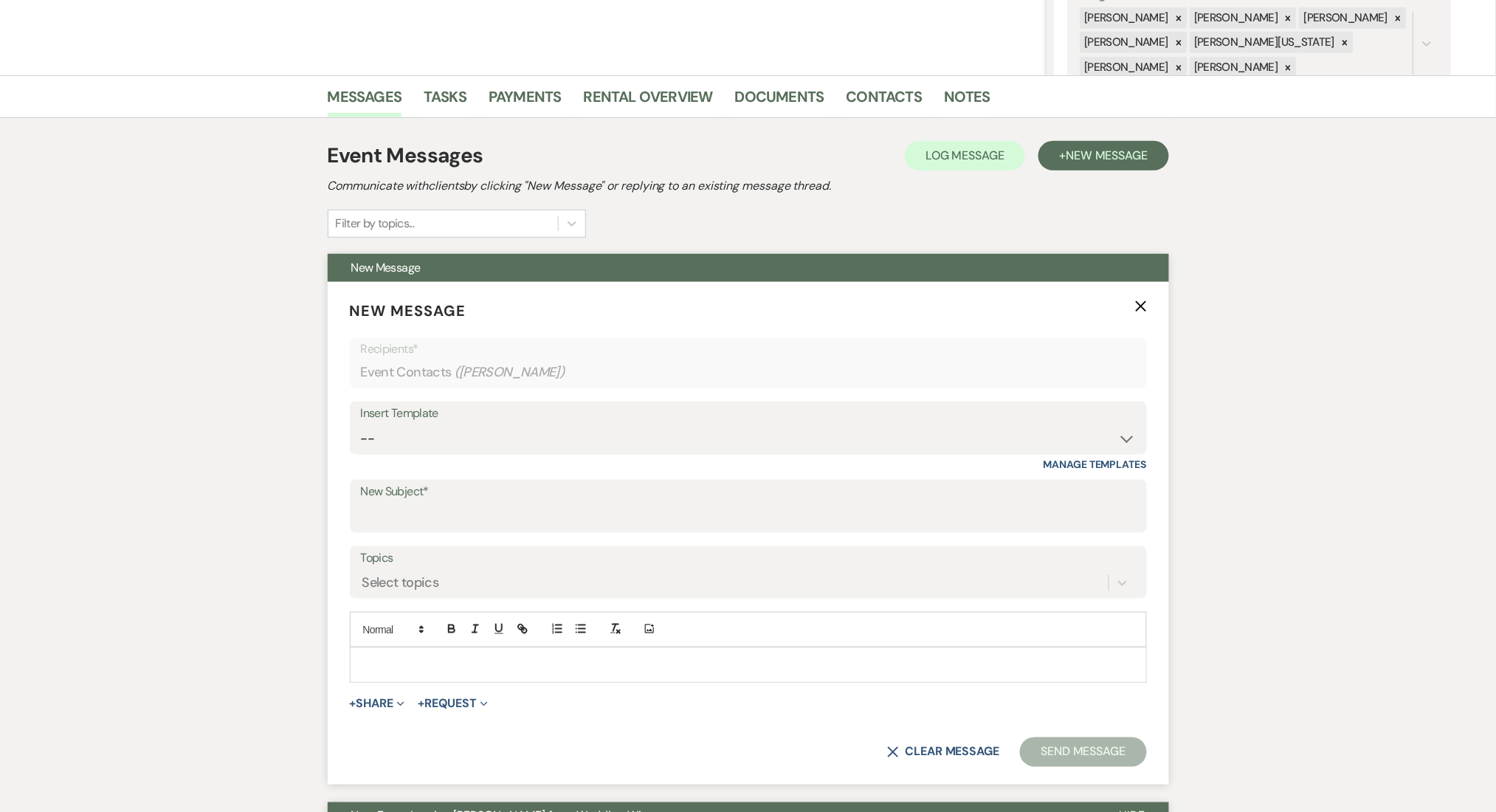
click at [433, 456] on div "Insert Template -- Inquiry Follow Up Email #2 Contract Sending Template Payment…" at bounding box center [748, 436] width 797 height 70
click at [433, 436] on select "-- Inquiry Follow Up Email #2 Contract Sending Template Payment Template Rental…" at bounding box center [748, 439] width 775 height 29
select select "4375"
click at [361, 425] on select "-- Inquiry Follow Up Email #2 Contract Sending Template Payment Template Rental…" at bounding box center [748, 439] width 775 height 29
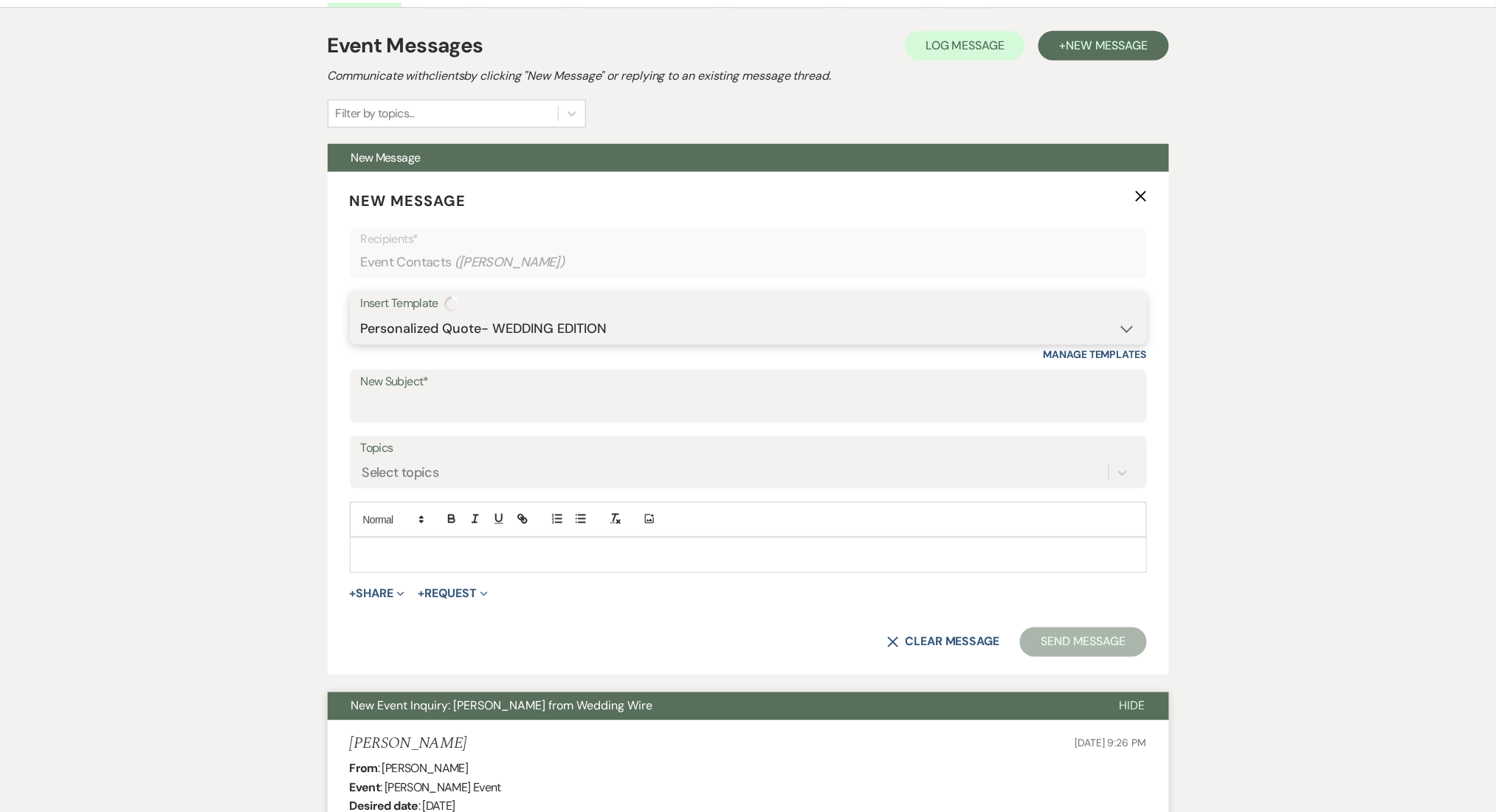
type input "Wedding Venue Quote- [GEOGRAPHIC_DATA]"
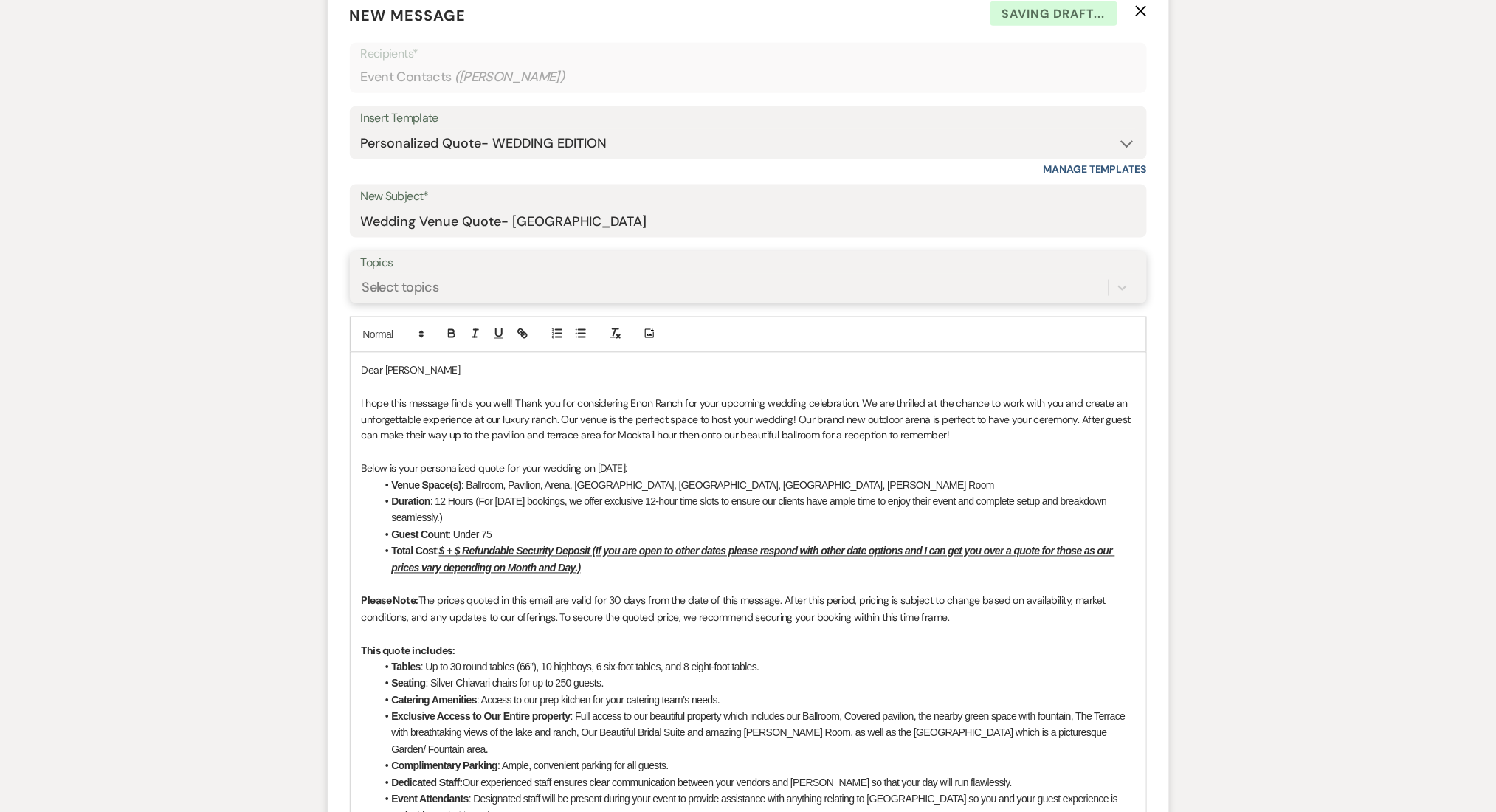
click at [440, 282] on div "Select topics" at bounding box center [734, 287] width 748 height 26
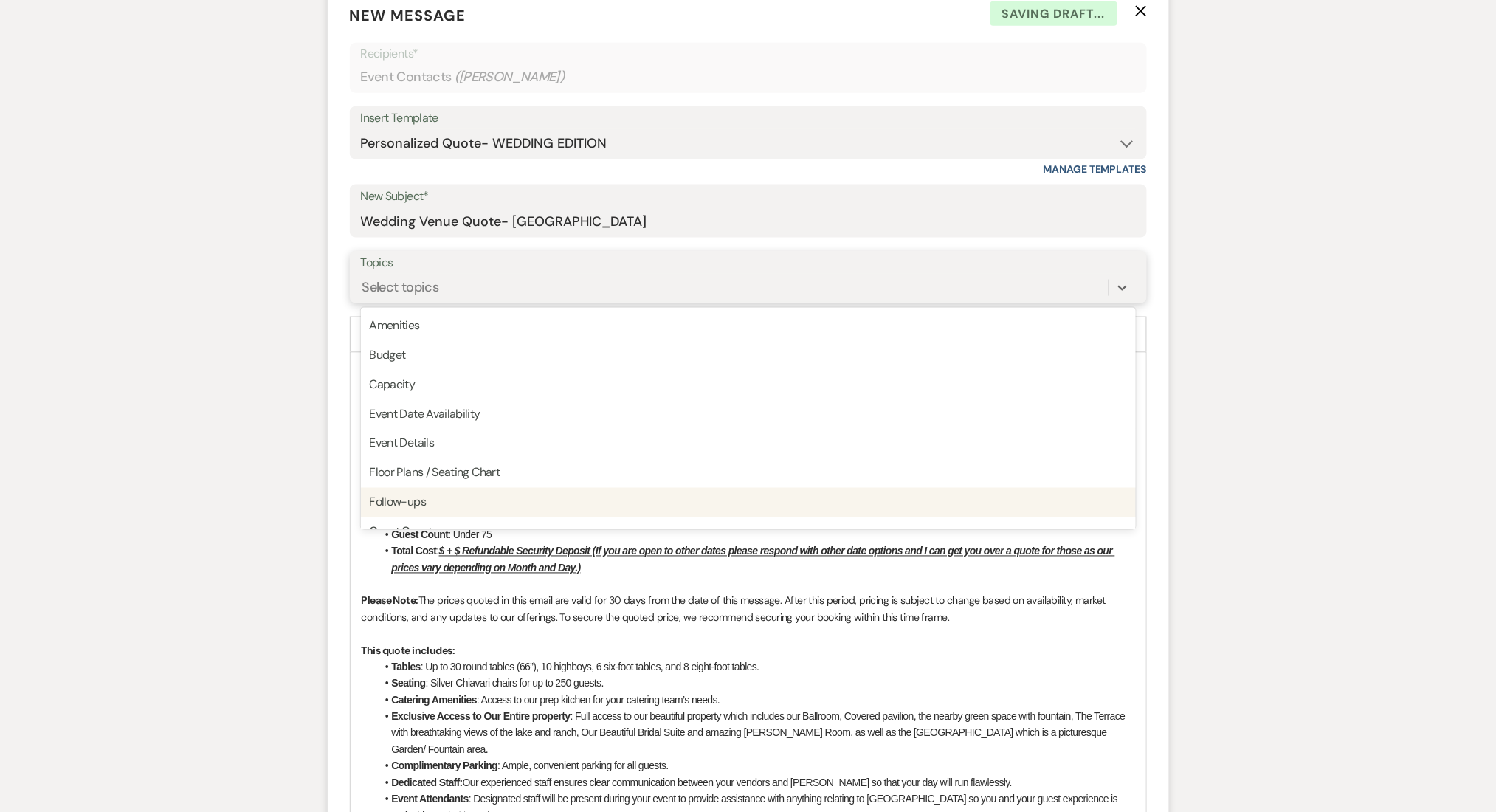
click at [405, 503] on div "Follow-ups" at bounding box center [748, 503] width 775 height 30
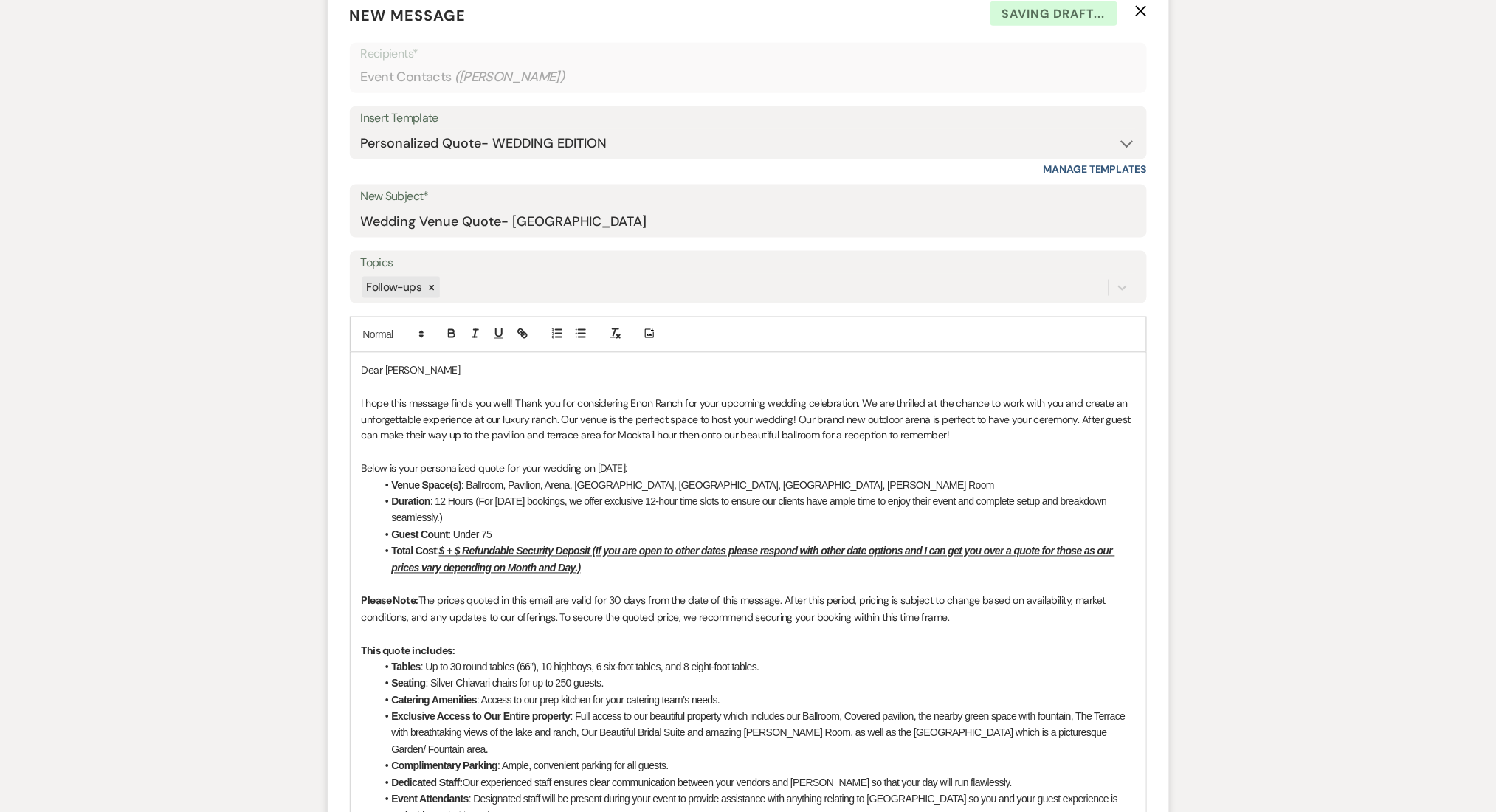
click at [450, 548] on u "$ + $ Refundable Security Deposit (If you are open to other dates please respon…" at bounding box center [754, 559] width 723 height 28
click at [493, 545] on u "$13,000 + $ Refundable Security Deposit (If you are open to other dates please …" at bounding box center [759, 559] width 734 height 28
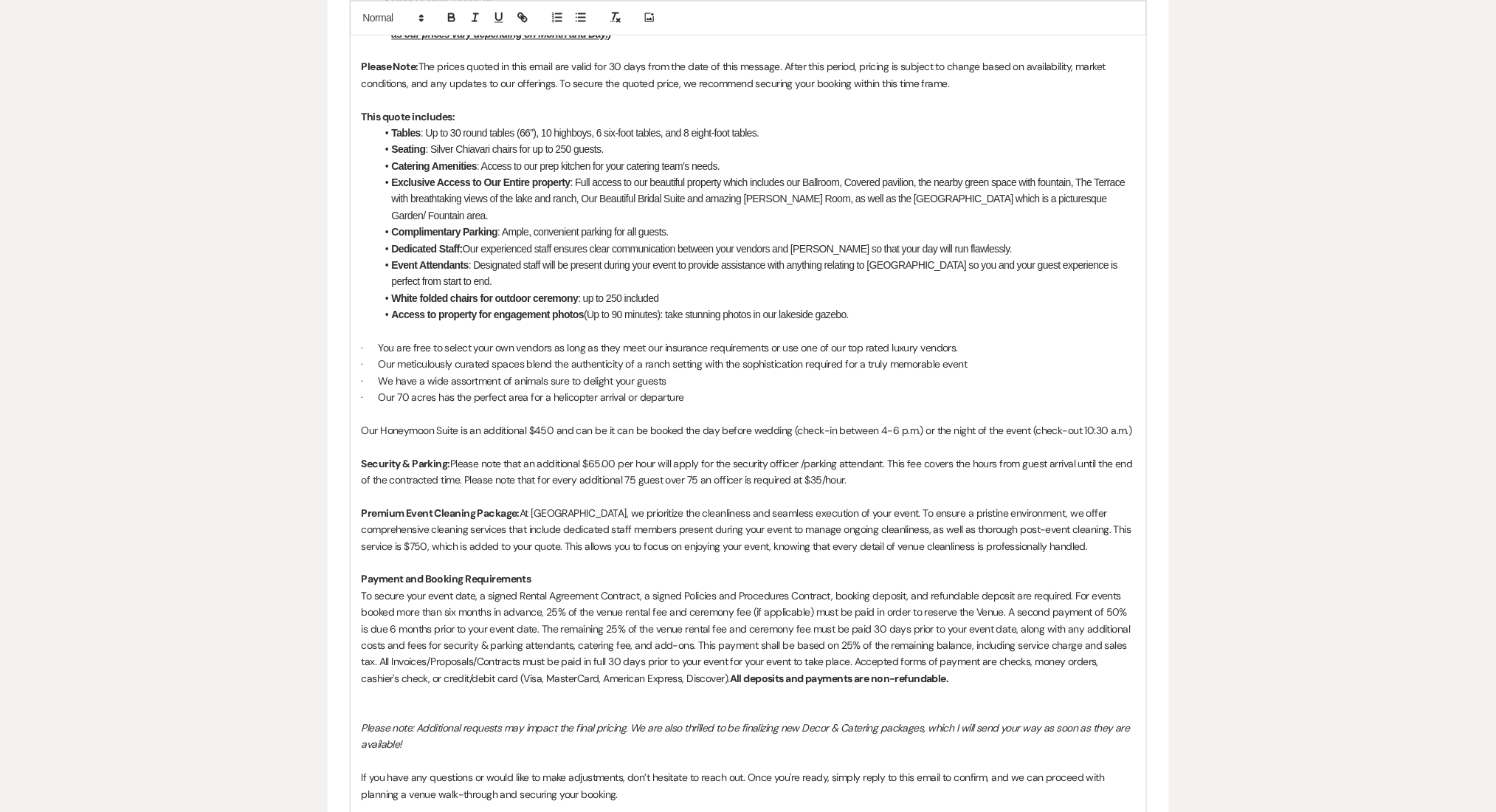
scroll to position [1574, 0]
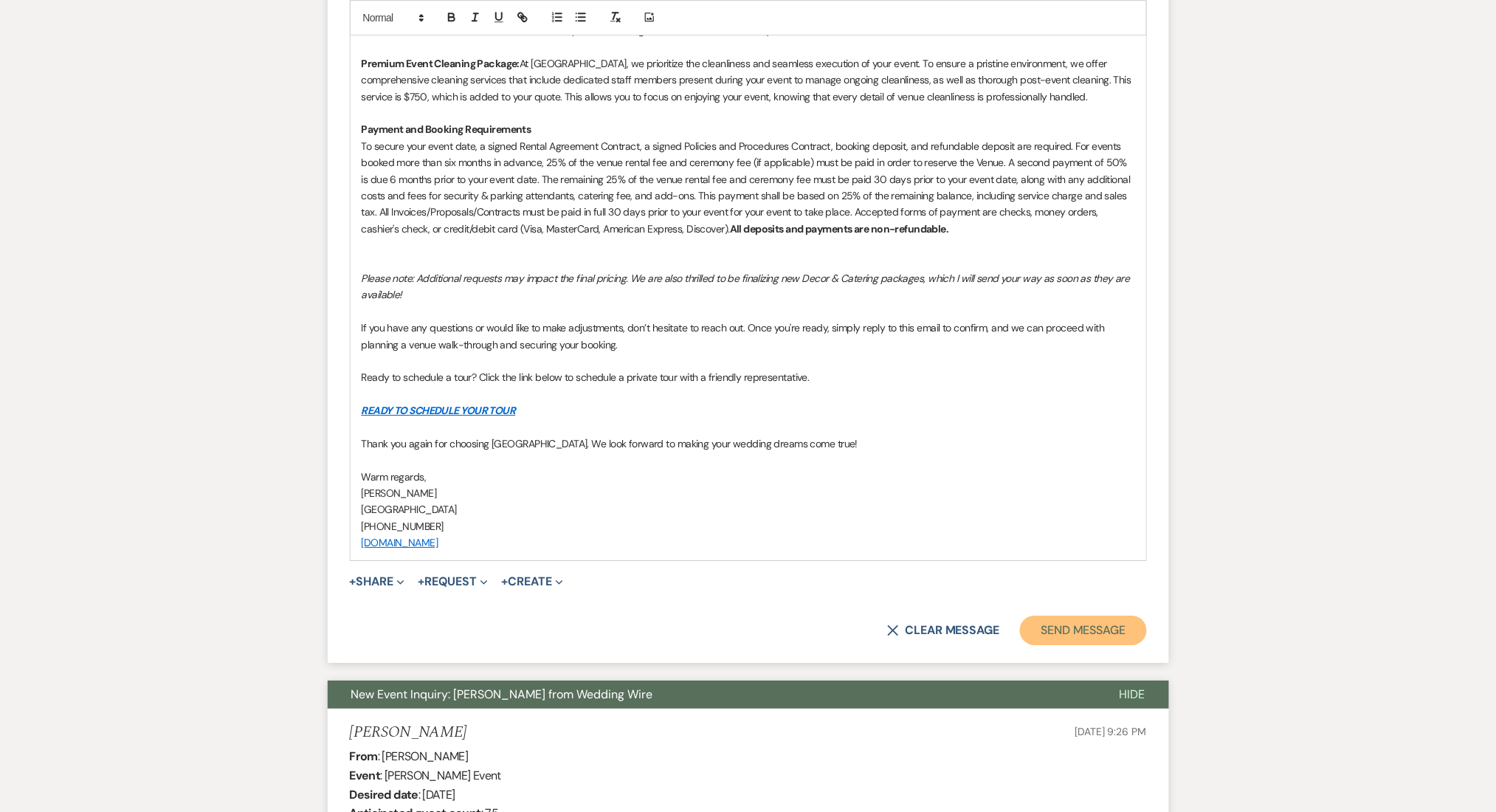
click at [1047, 616] on button "Send Message" at bounding box center [1083, 630] width 126 height 30
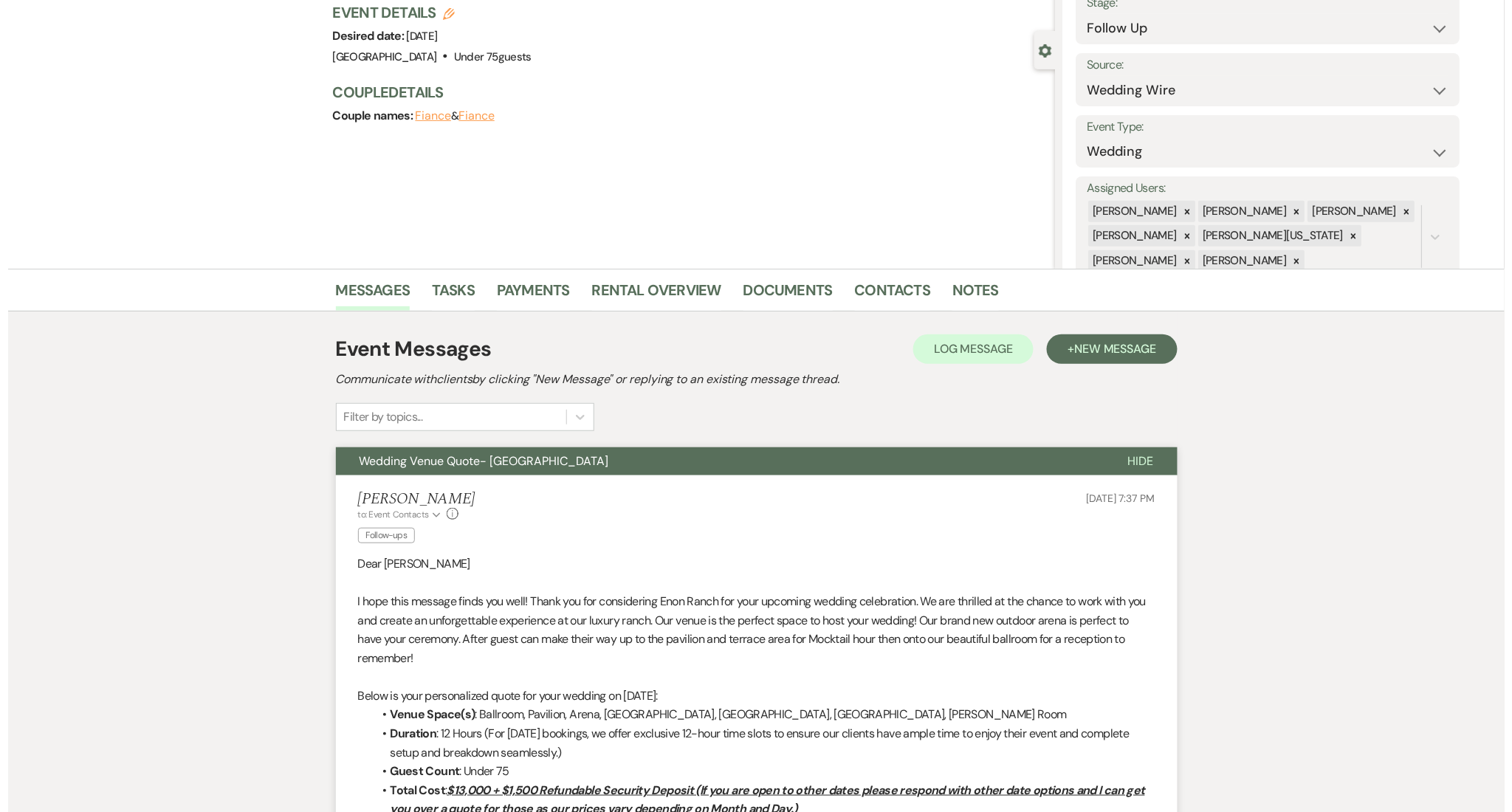
scroll to position [0, 0]
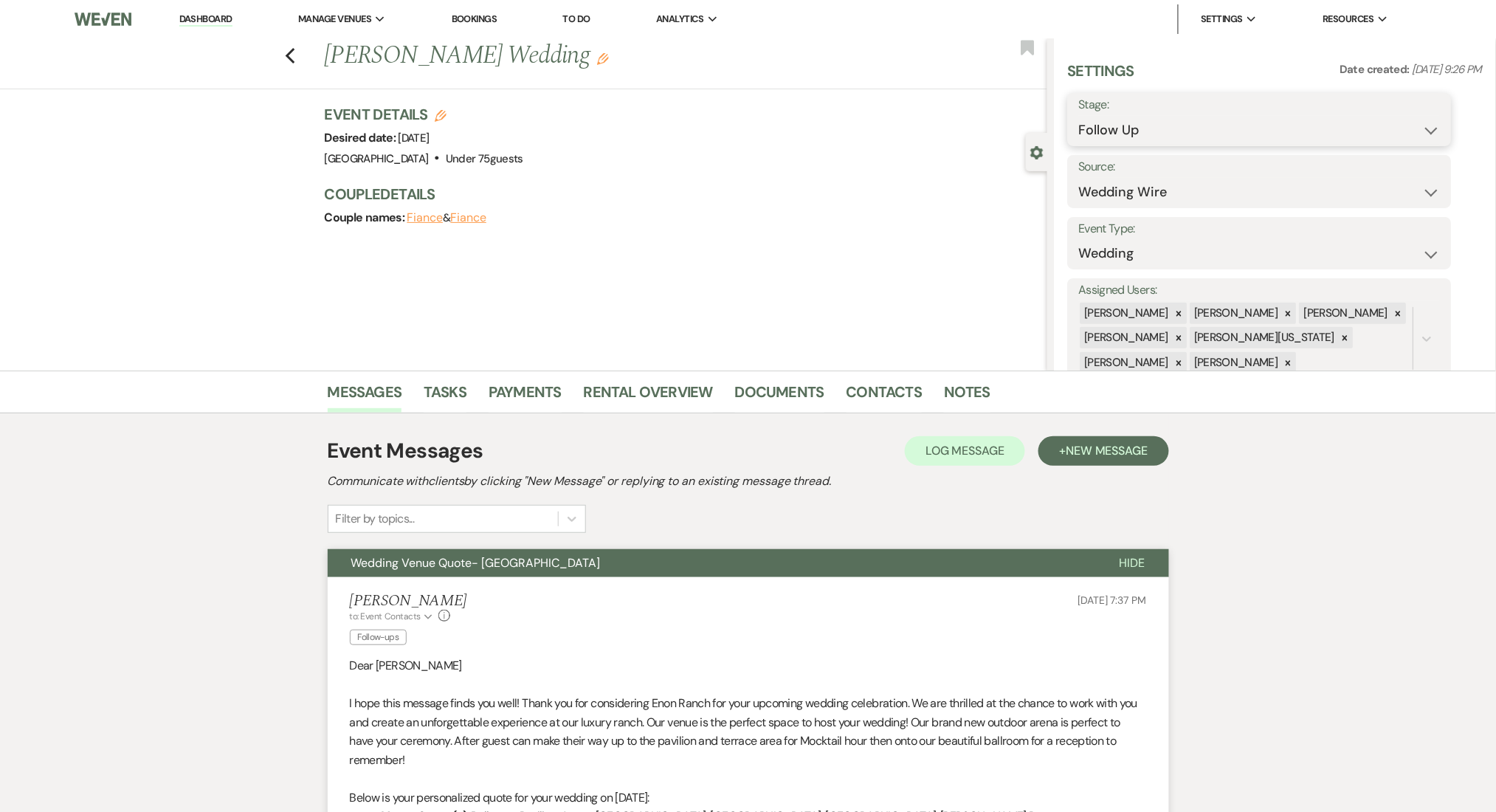
click at [1157, 134] on select "Inquiry Follow Up Tour Requested Tour Confirmed Toured Proposal Sent Booked Lost" at bounding box center [1260, 130] width 362 height 29
select select "1"
click at [1080, 116] on select "Inquiry Follow Up Tour Requested Tour Confirmed Toured Proposal Sent Booked Lost" at bounding box center [1260, 130] width 362 height 29
click at [1392, 121] on button "Save" at bounding box center [1410, 119] width 84 height 30
click at [857, 396] on link "Contacts" at bounding box center [885, 396] width 76 height 33
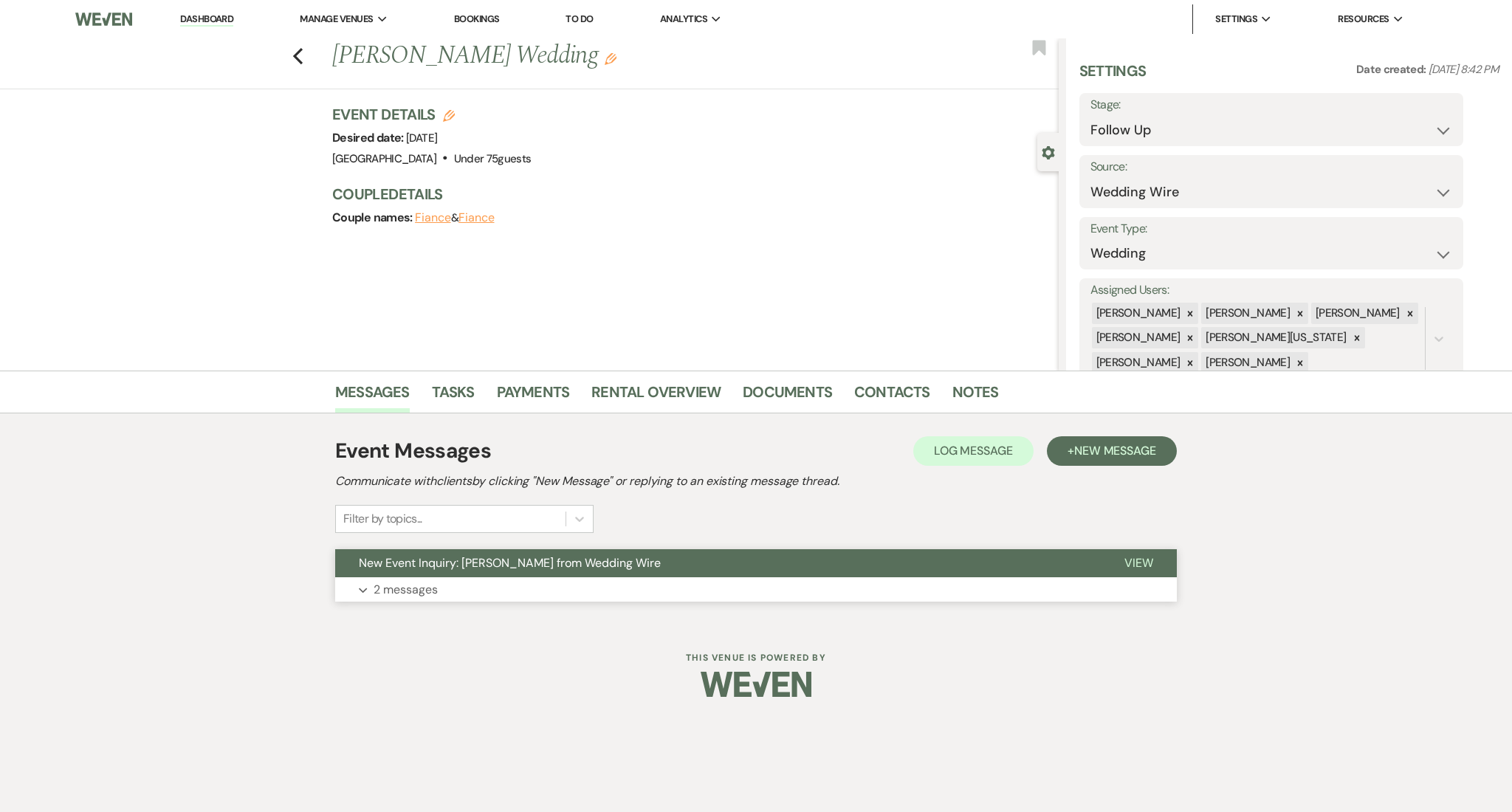
click at [574, 576] on button "New Event Inquiry: [PERSON_NAME] from Wedding Wire" at bounding box center [717, 563] width 766 height 28
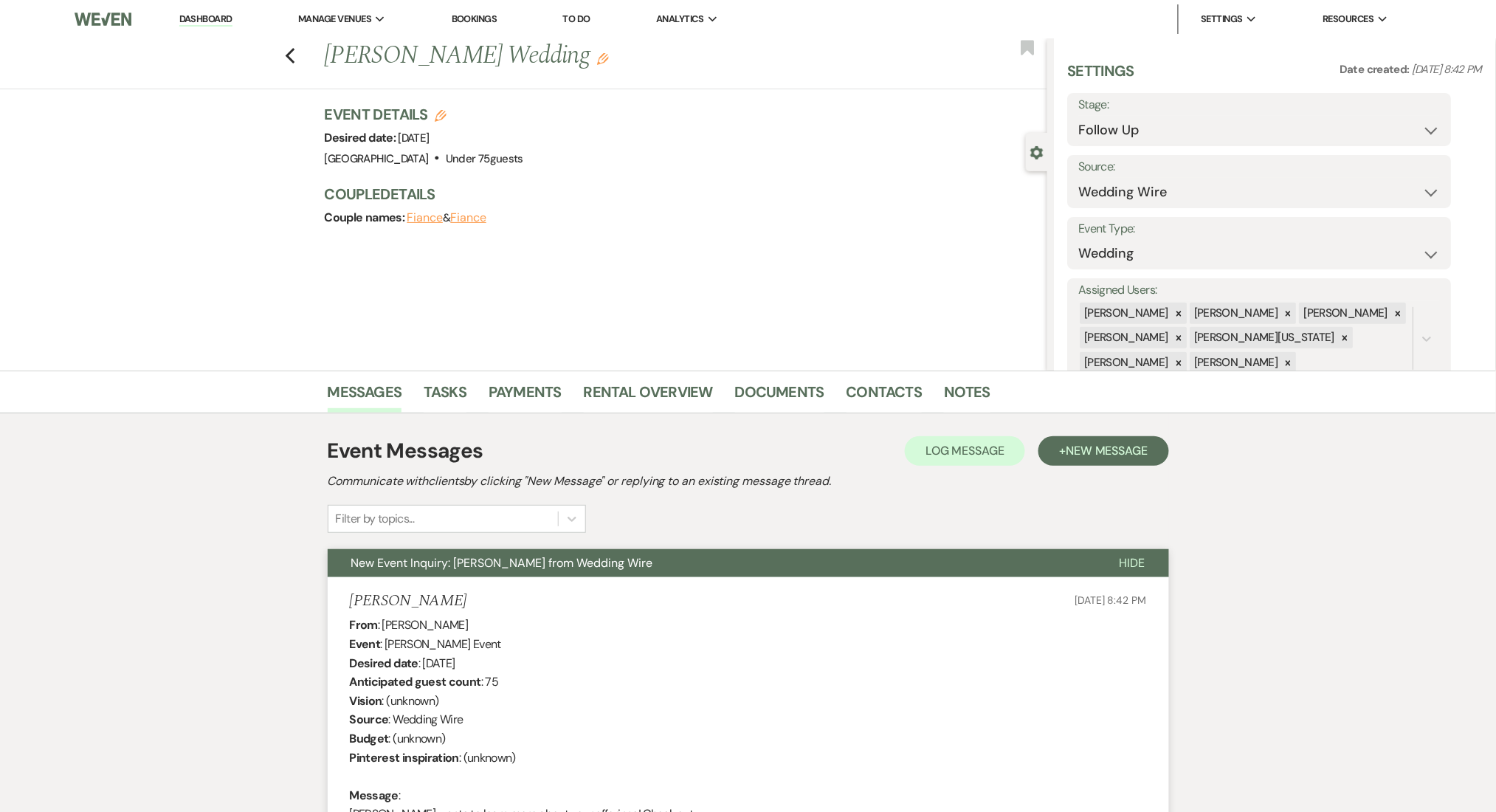
drag, startPoint x: 427, startPoint y: 585, endPoint x: 349, endPoint y: 585, distance: 78.0
copy h5 "[PERSON_NAME]"
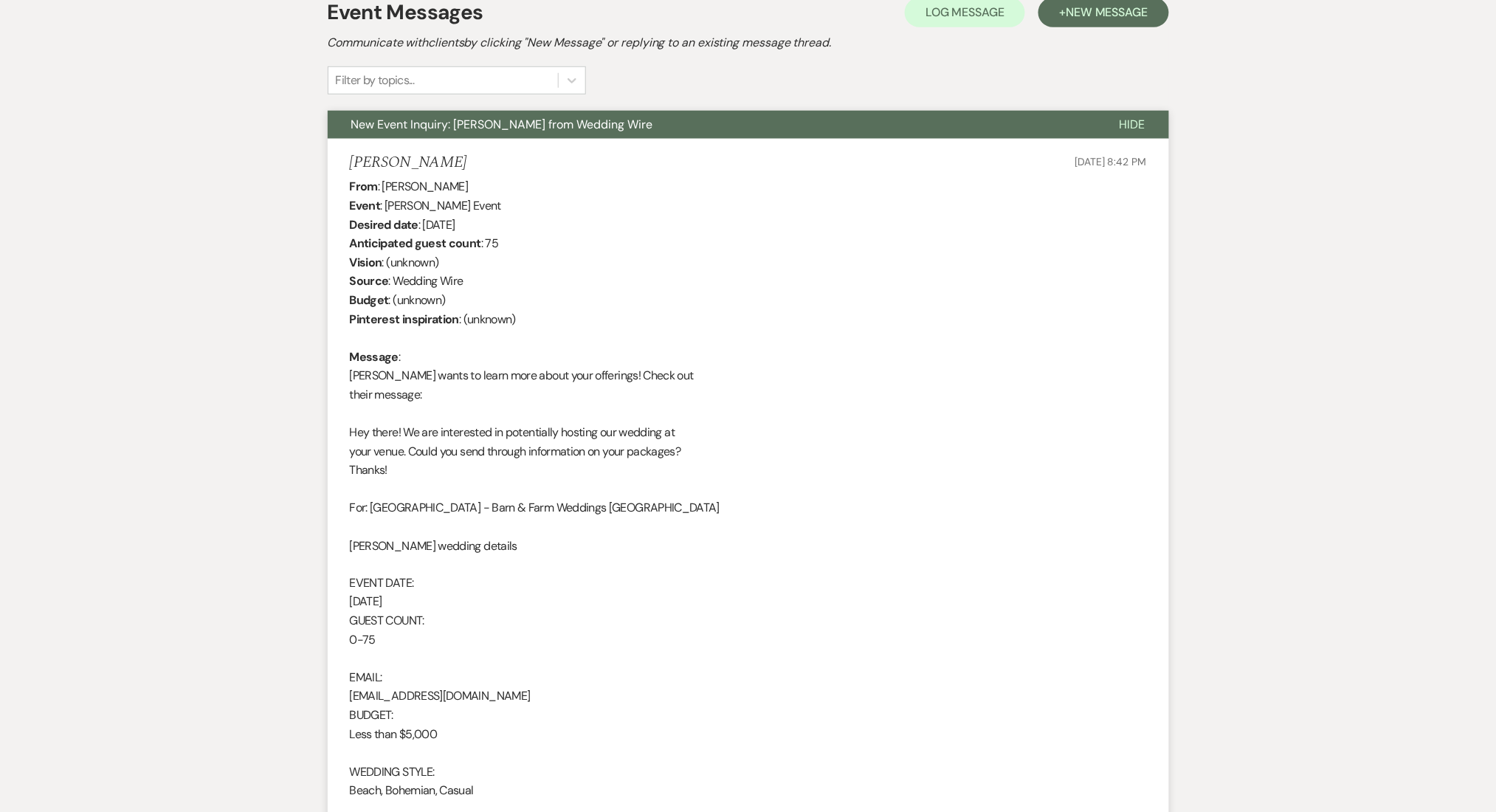
scroll to position [689, 0]
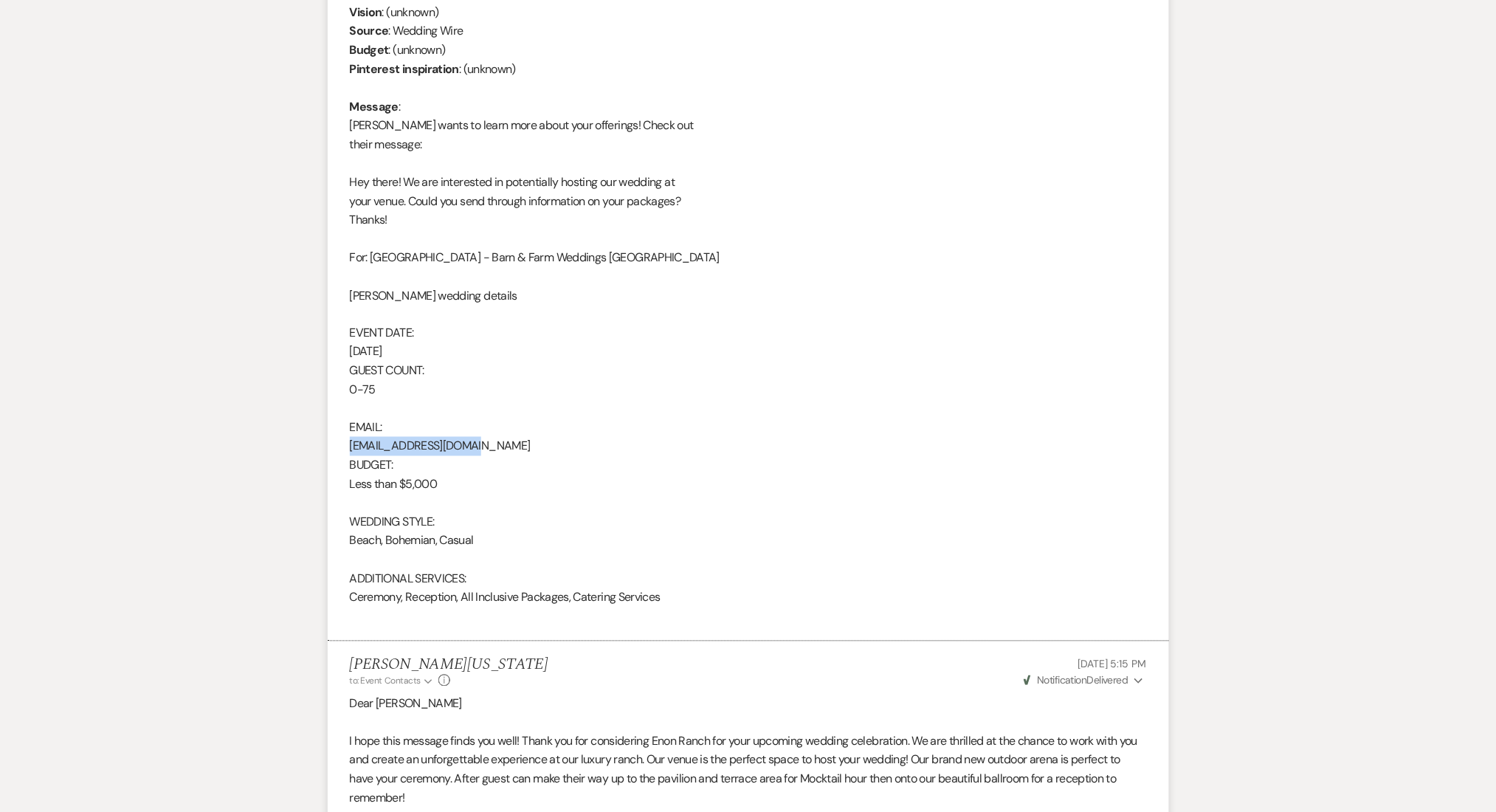
drag, startPoint x: 490, startPoint y: 447, endPoint x: 337, endPoint y: 439, distance: 153.2
click at [337, 439] on li "[PERSON_NAME] [DATE] 8:42 PM From : [PERSON_NAME] Event : [PERSON_NAME] Event D…" at bounding box center [748, 265] width 842 height 753
copy div "[EMAIL_ADDRESS][DOMAIN_NAME]"
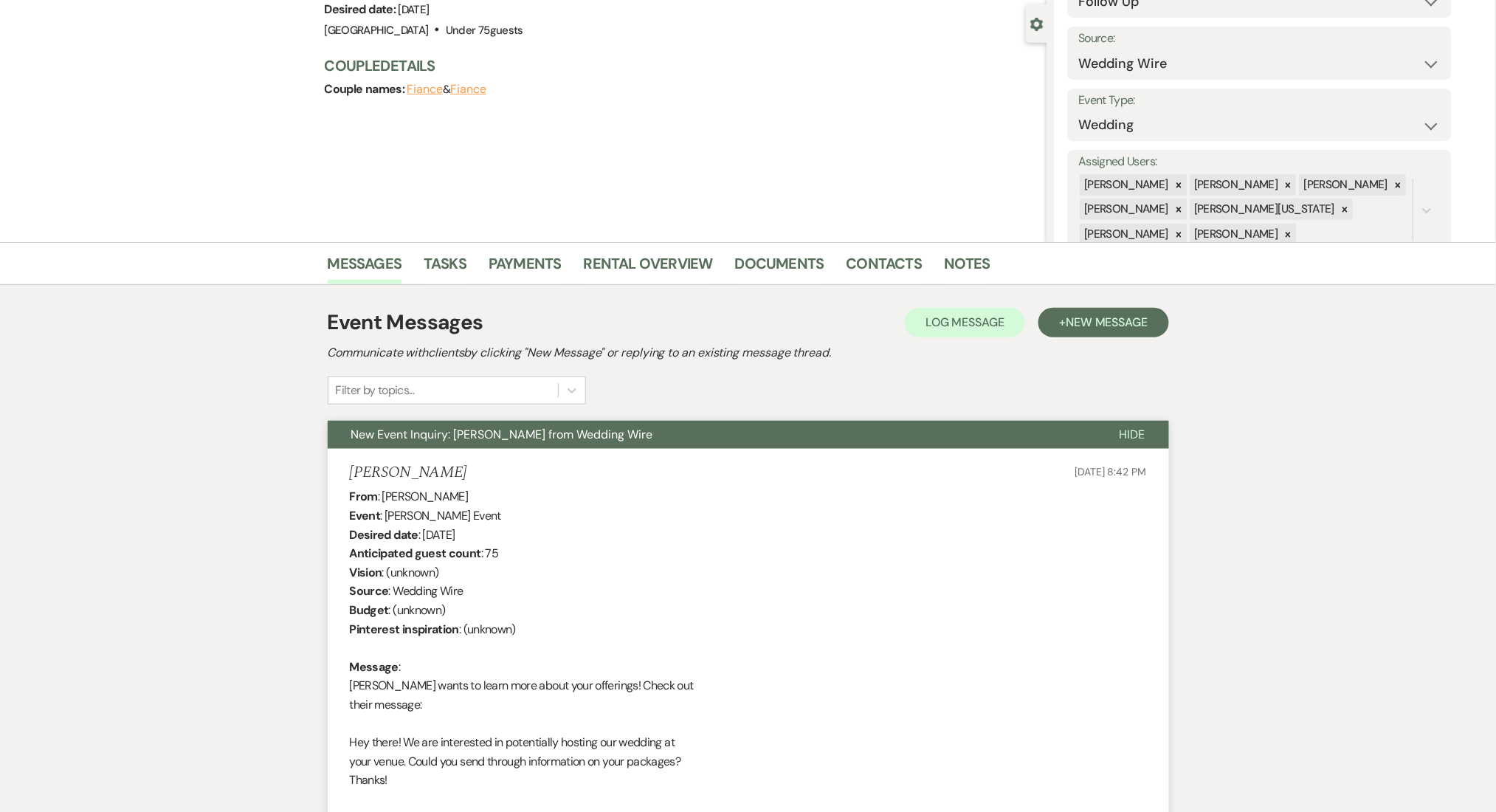
scroll to position [0, 0]
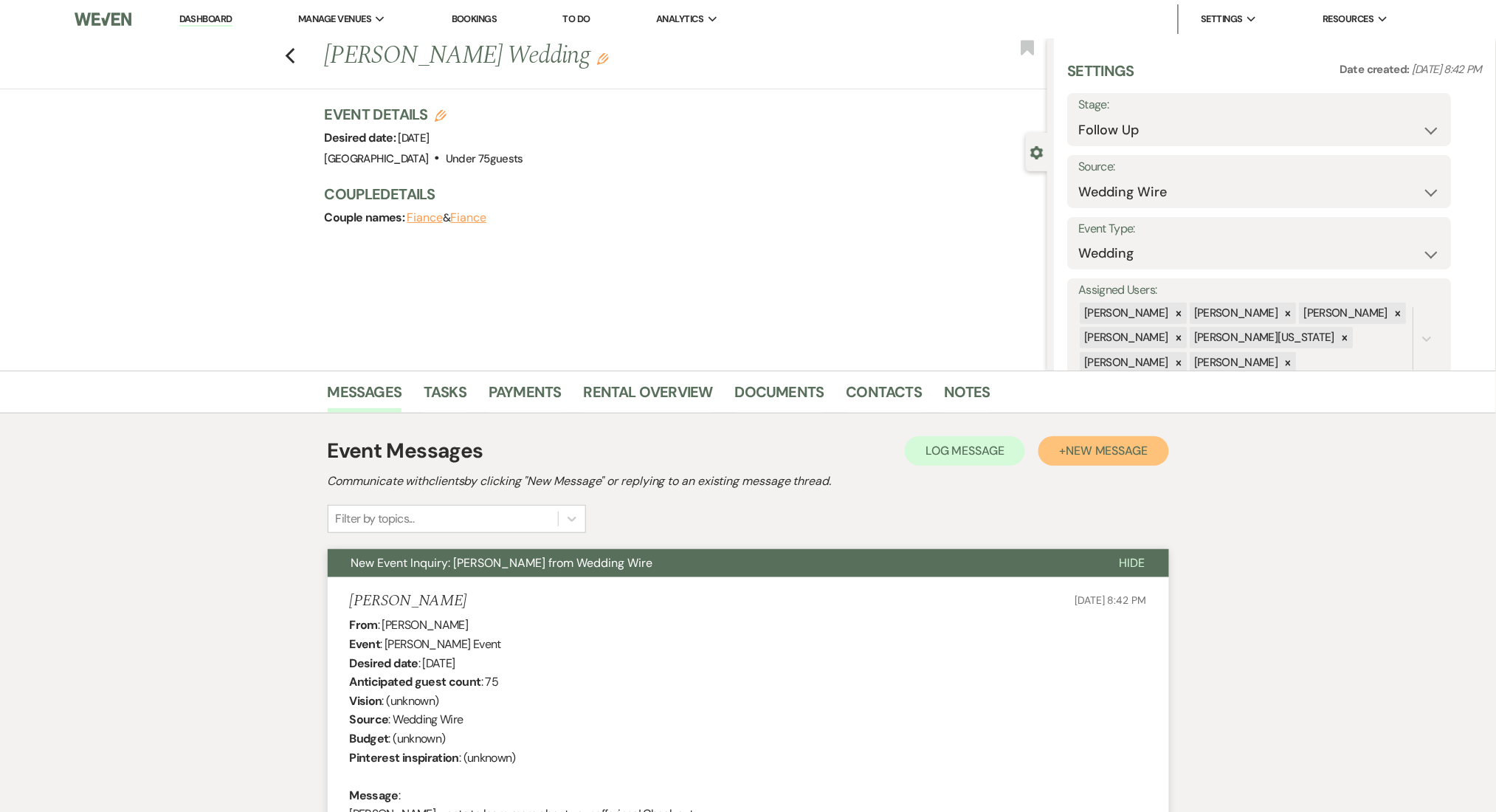
click at [1080, 453] on span "New Message" at bounding box center [1107, 450] width 82 height 16
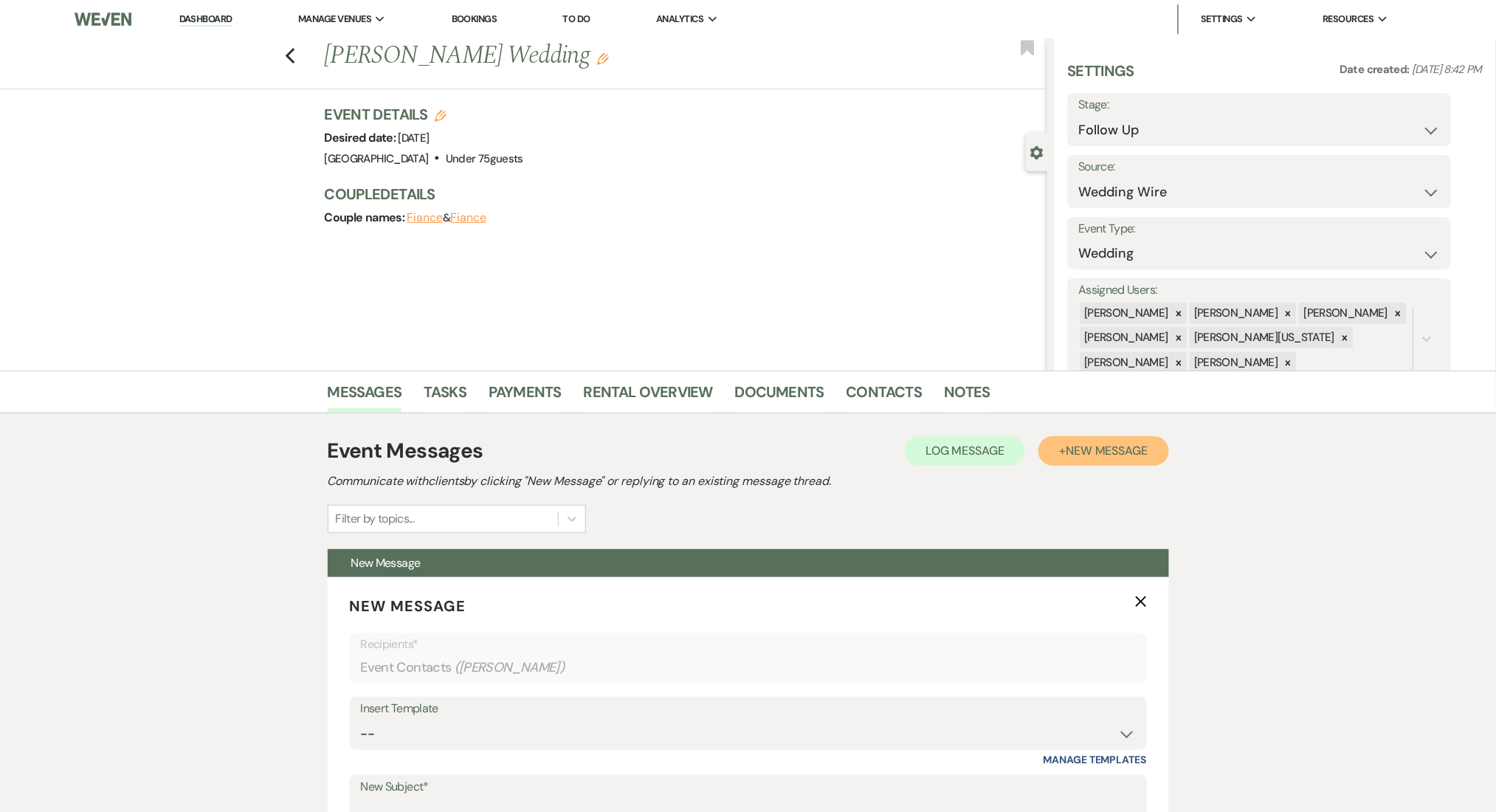
scroll to position [393, 0]
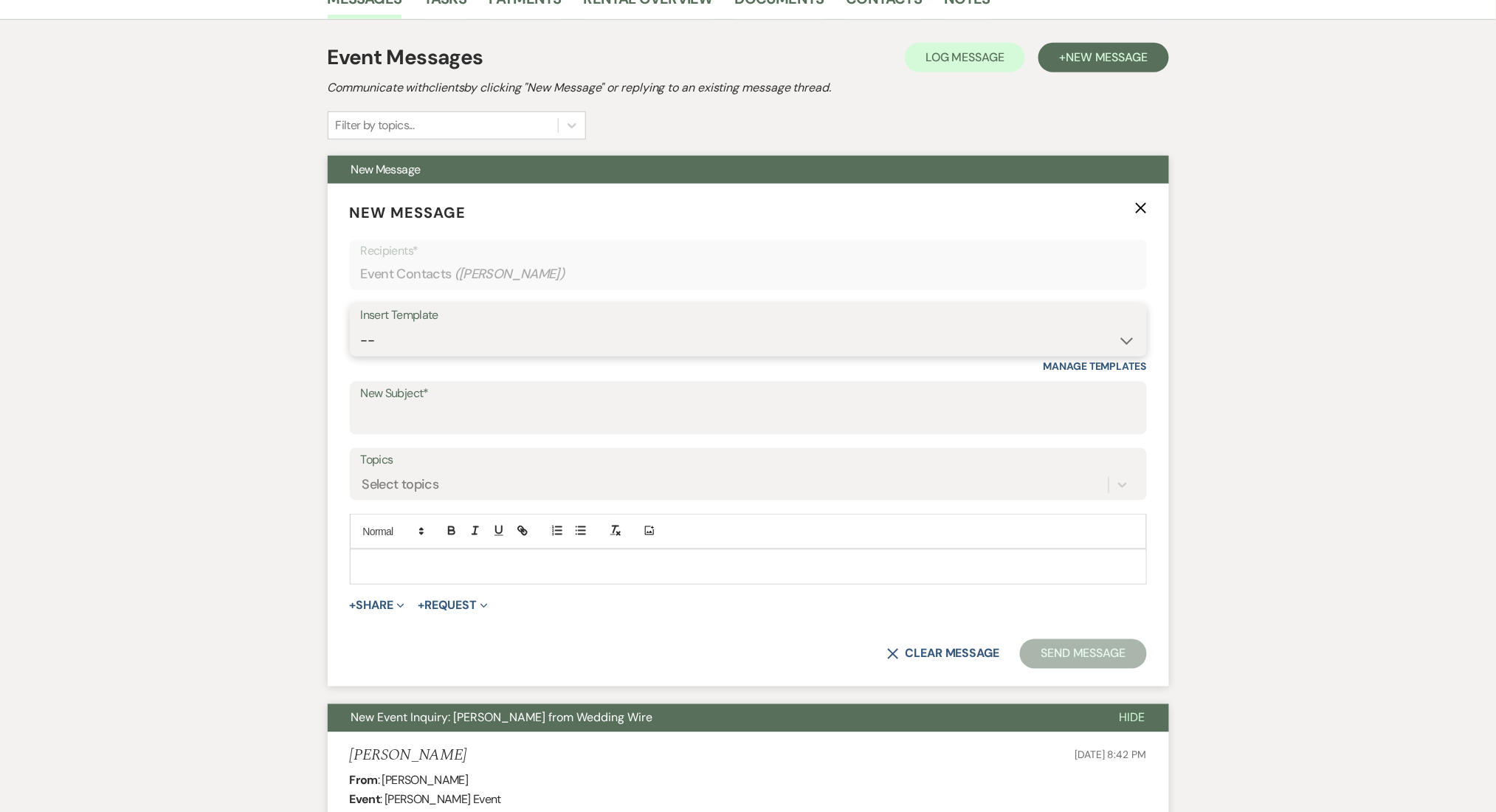
click at [410, 342] on select "-- Inquiry Follow Up Email #2 Contract Sending Template Payment Template Rental…" at bounding box center [748, 340] width 775 height 29
select select "4434"
click at [361, 326] on select "-- Inquiry Follow Up Email #2 Contract Sending Template Payment Template Rental…" at bounding box center [748, 340] width 775 height 29
type input "Enon Ranch Quote Follow up"
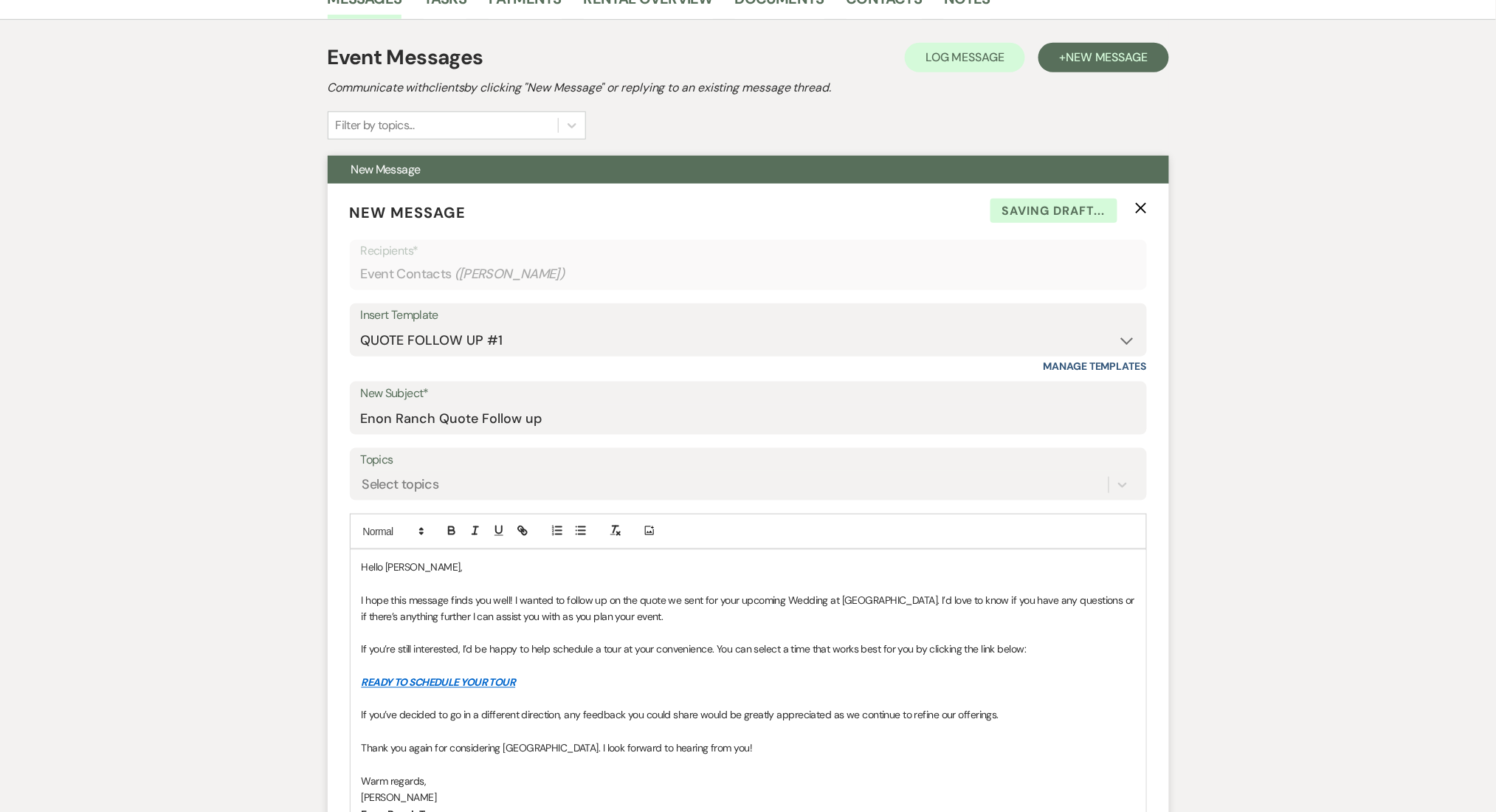
click at [398, 499] on form "New Message X Saving draft... Recipients* Event Contacts ( [PERSON_NAME] ) Inse…" at bounding box center [748, 576] width 842 height 784
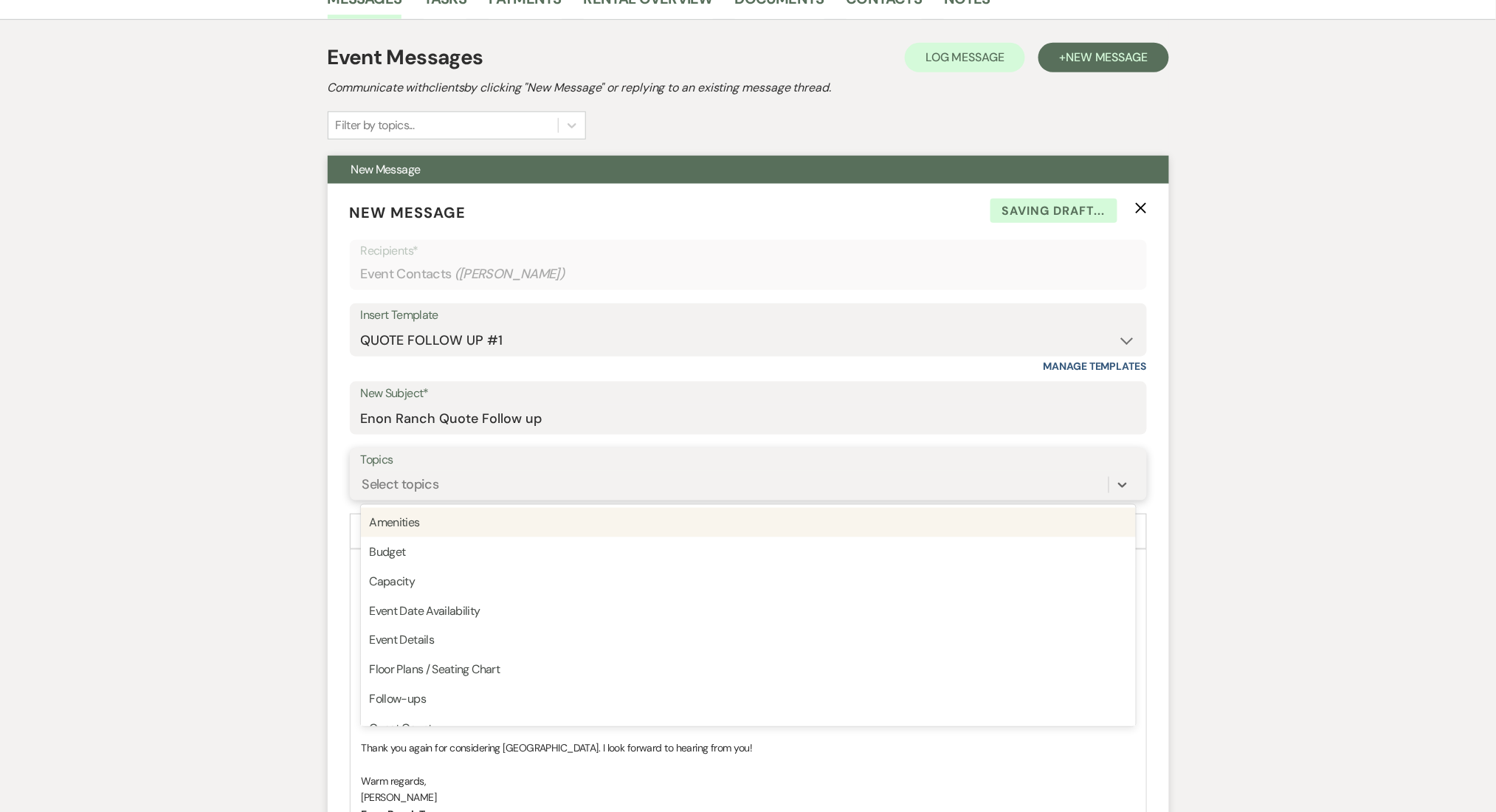
click at [402, 476] on div "Select topics" at bounding box center [401, 485] width 77 height 20
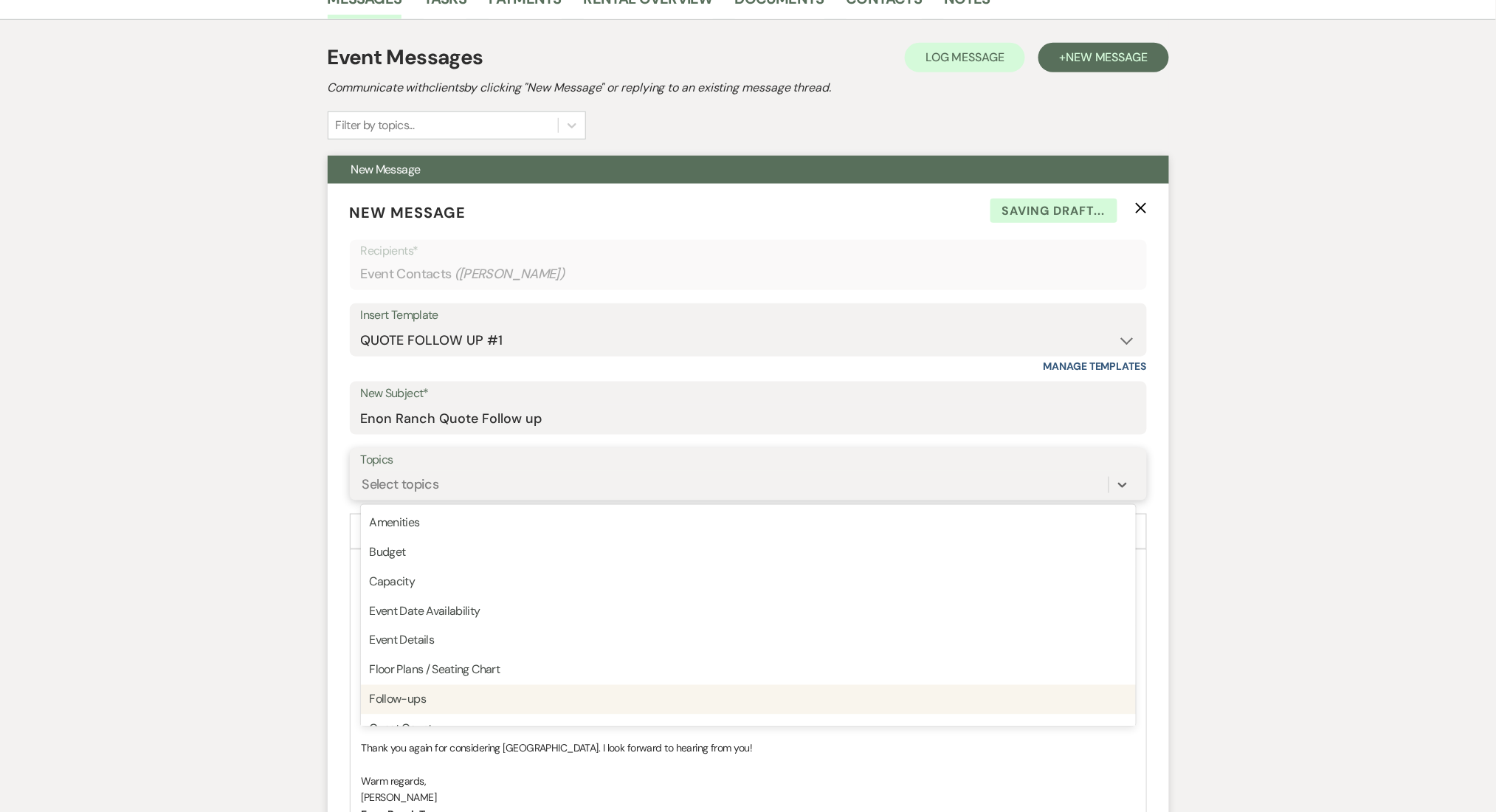
click at [405, 699] on div "Follow-ups" at bounding box center [748, 700] width 775 height 30
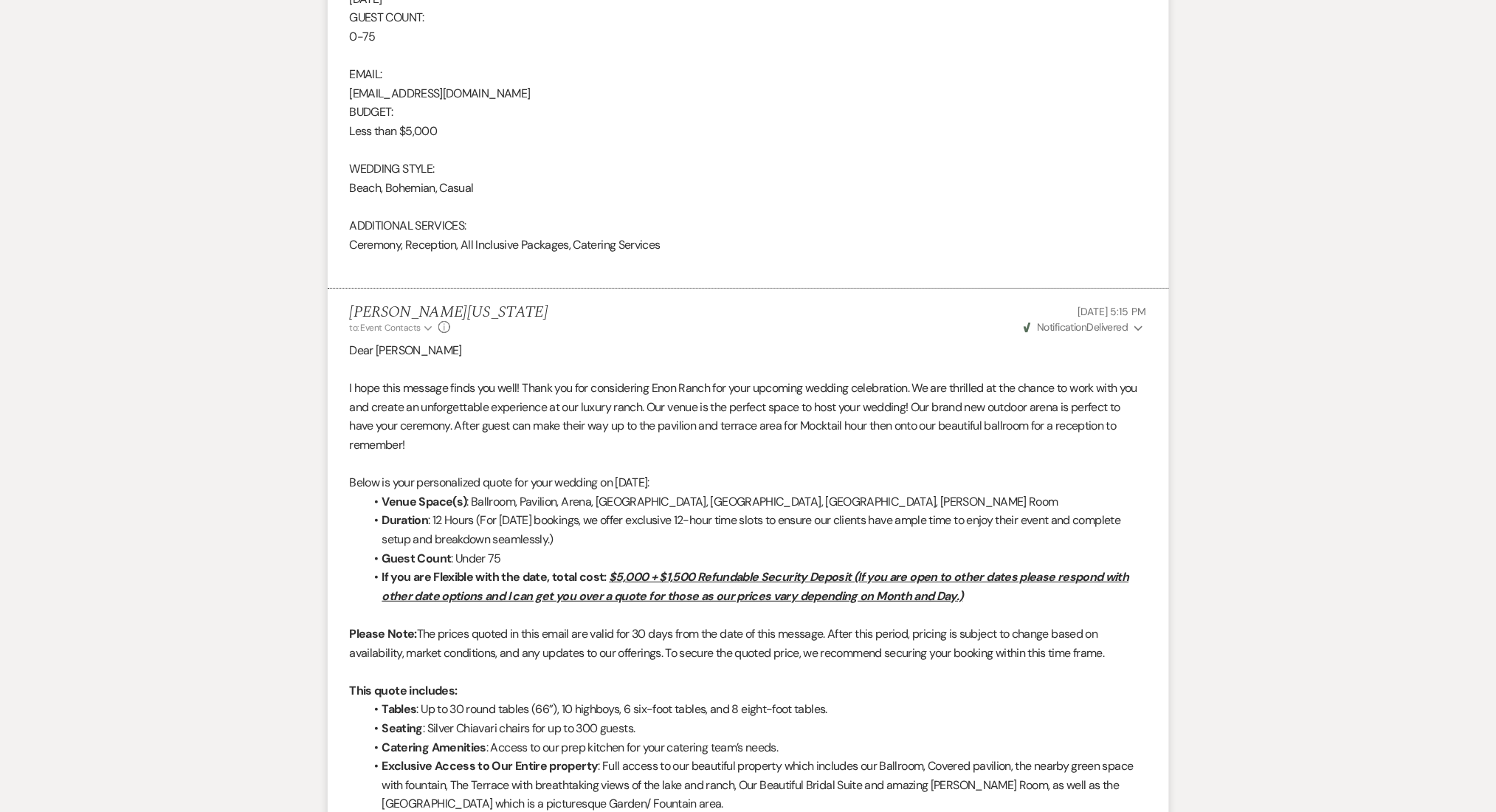
scroll to position [1870, 0]
drag, startPoint x: 485, startPoint y: 381, endPoint x: 702, endPoint y: 385, distance: 217.0
click at [702, 385] on p "I hope this message finds you well! Thank you for considering Enon Ranch for yo…" at bounding box center [748, 419] width 797 height 76
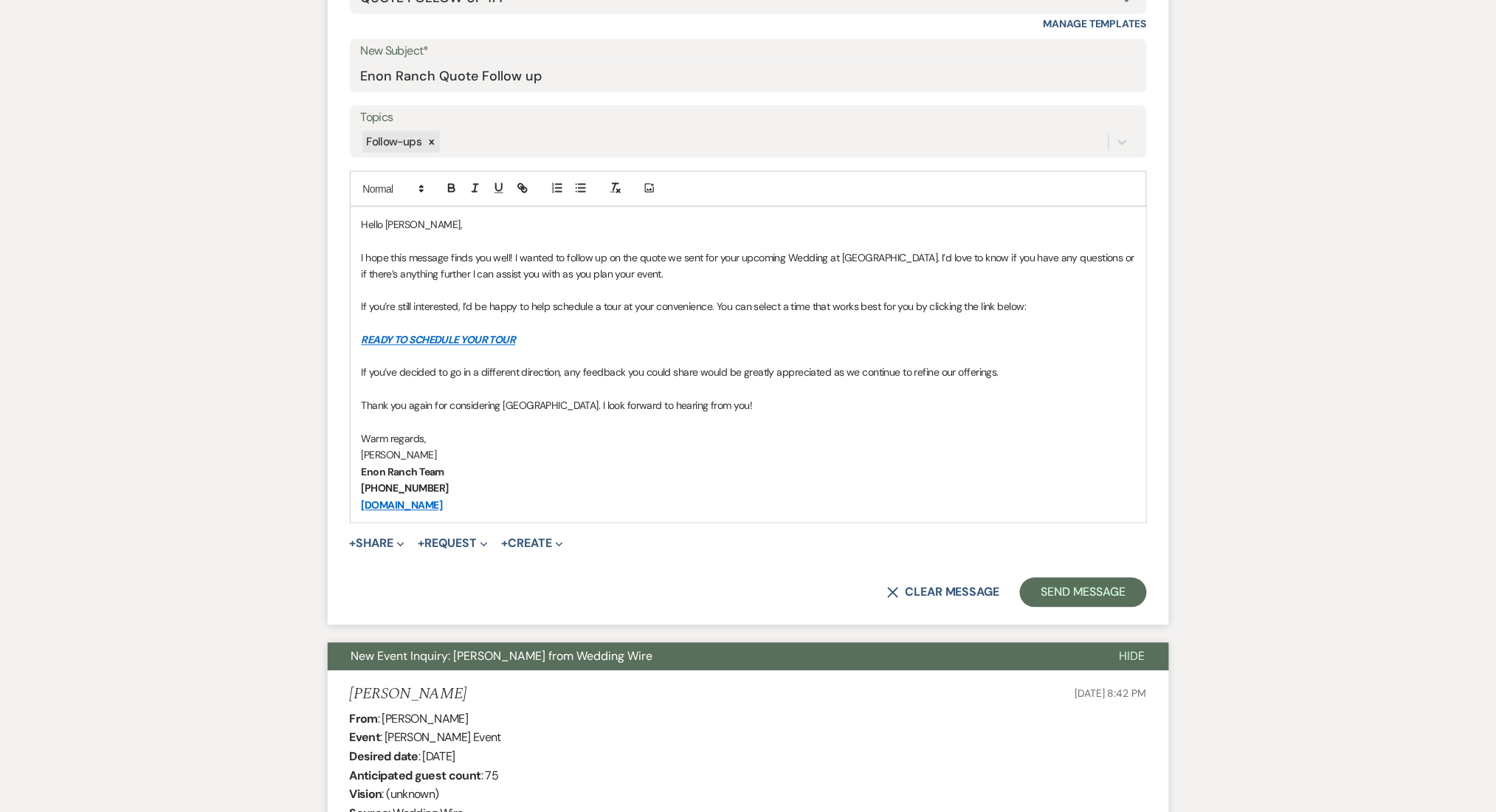
scroll to position [590, 0]
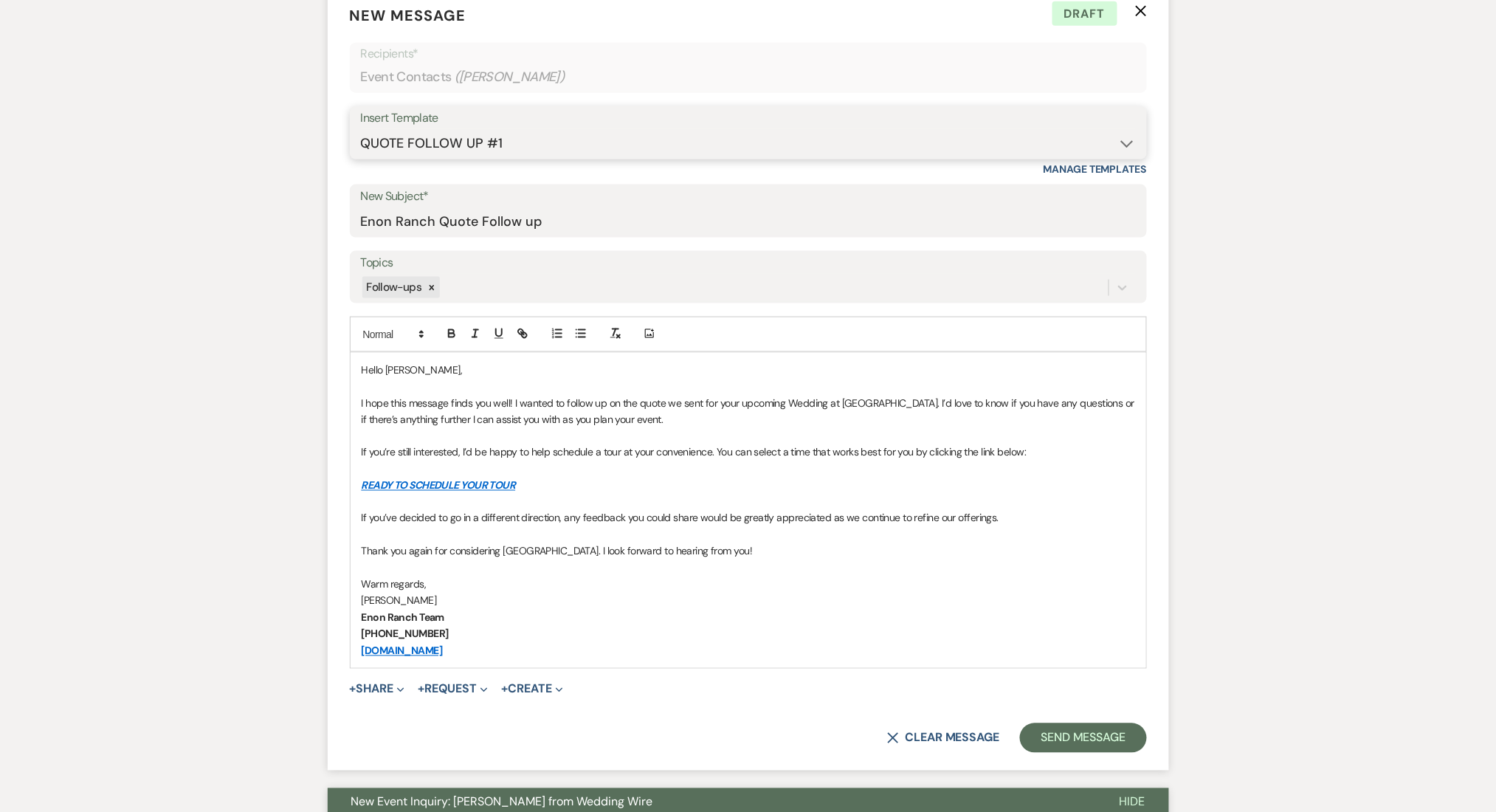
click at [538, 156] on select "-- Inquiry Follow Up Email #2 Contract Sending Template Payment Template Rental…" at bounding box center [748, 143] width 775 height 29
select select "4375"
click at [361, 129] on select "-- Inquiry Follow Up Email #2 Contract Sending Template Payment Template Rental…" at bounding box center [748, 143] width 775 height 29
type input "Wedding Venue Quote- [GEOGRAPHIC_DATA]"
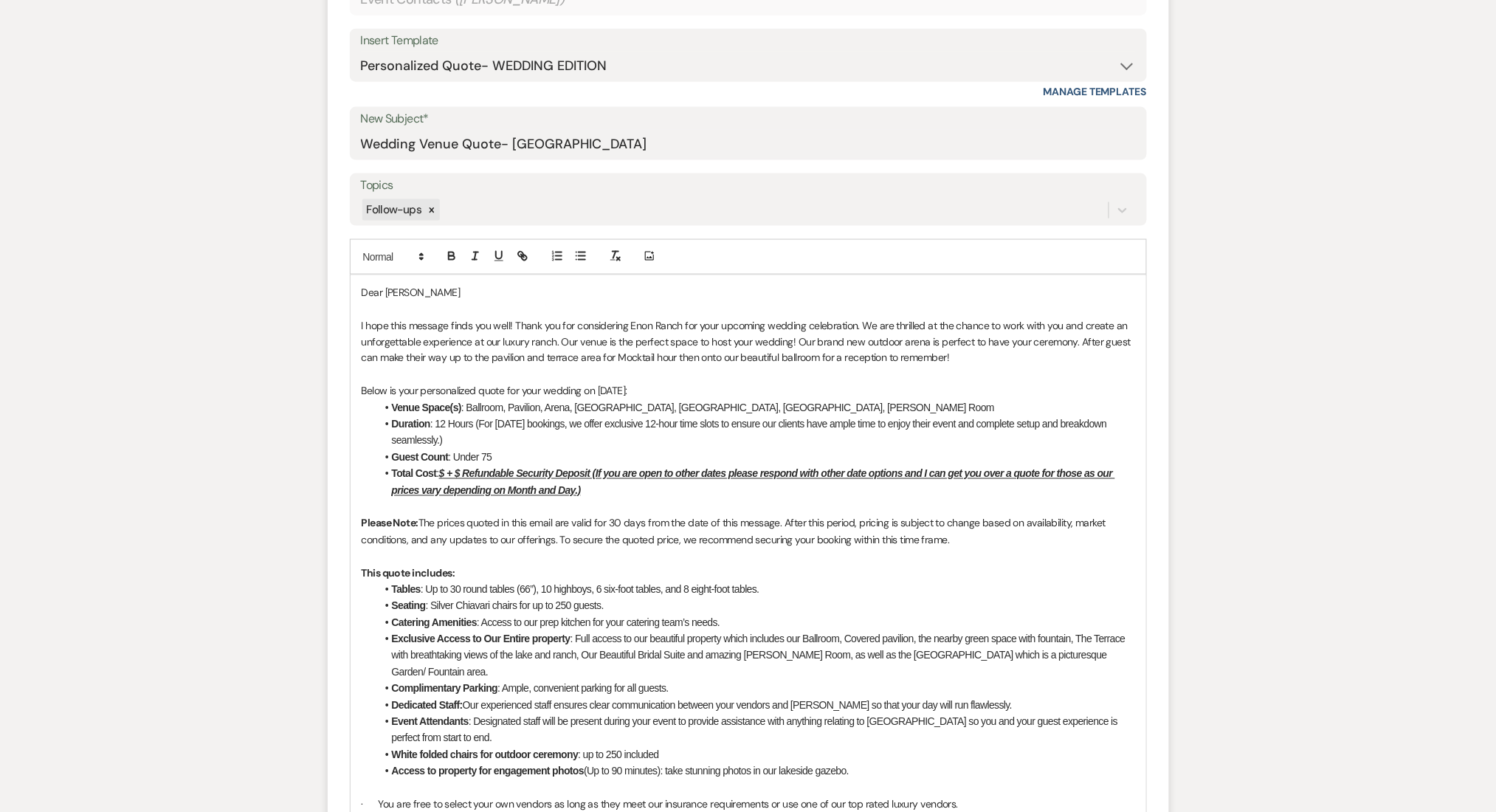
scroll to position [787, 0]
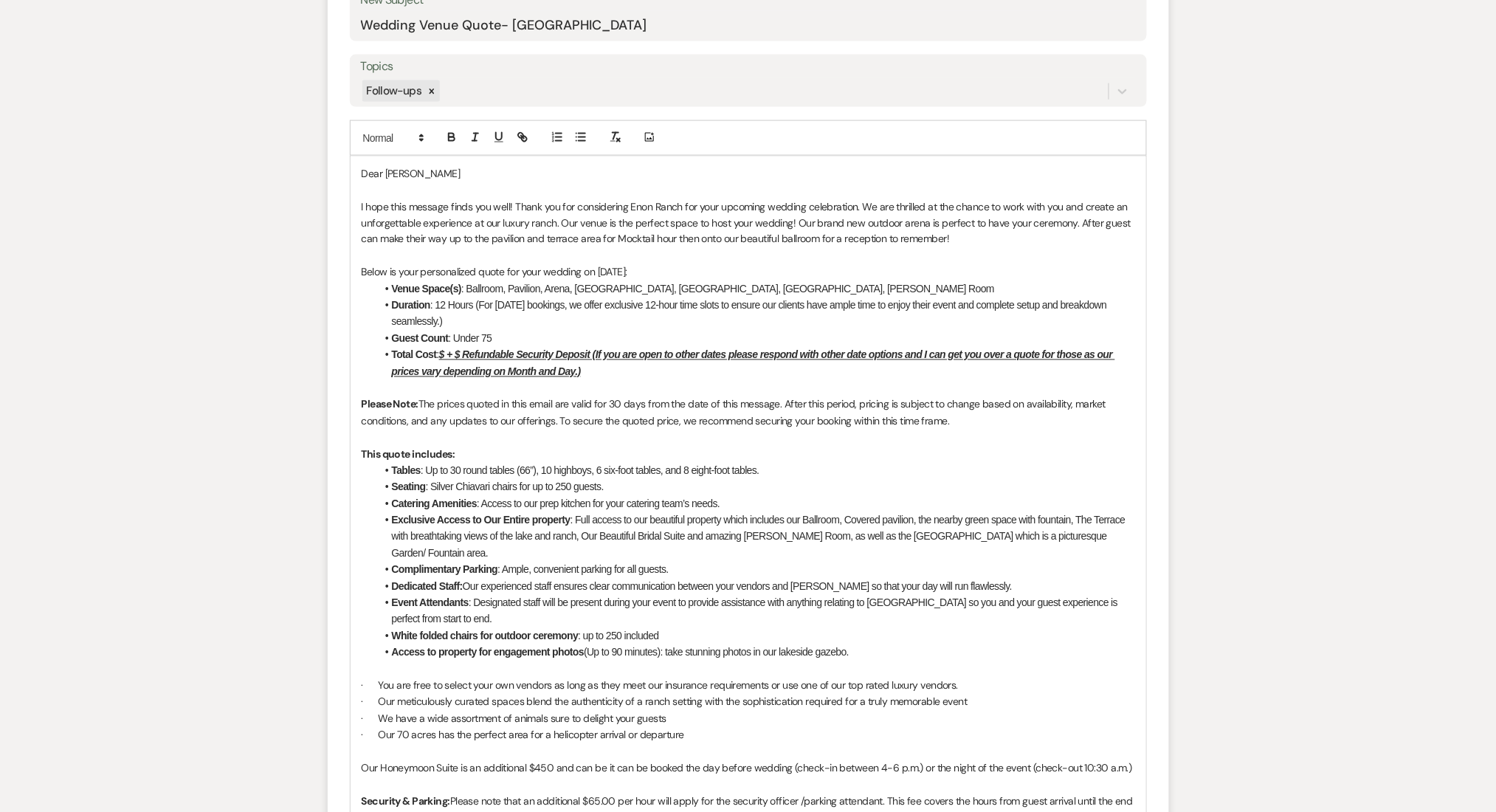
click at [446, 359] on u "$ + $ Refundable Security Deposit (If you are open to other dates please respon…" at bounding box center [754, 363] width 723 height 28
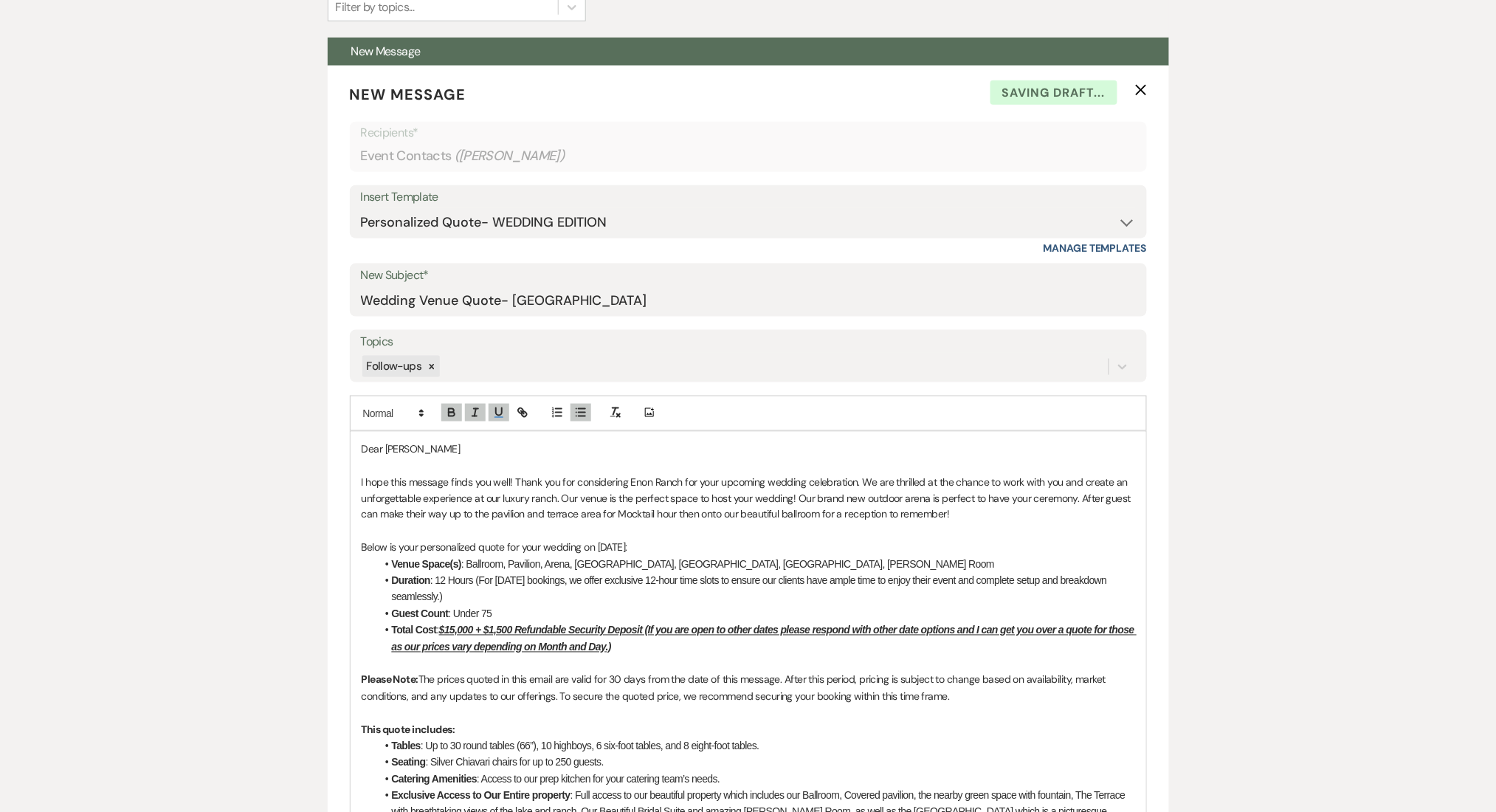
scroll to position [393, 0]
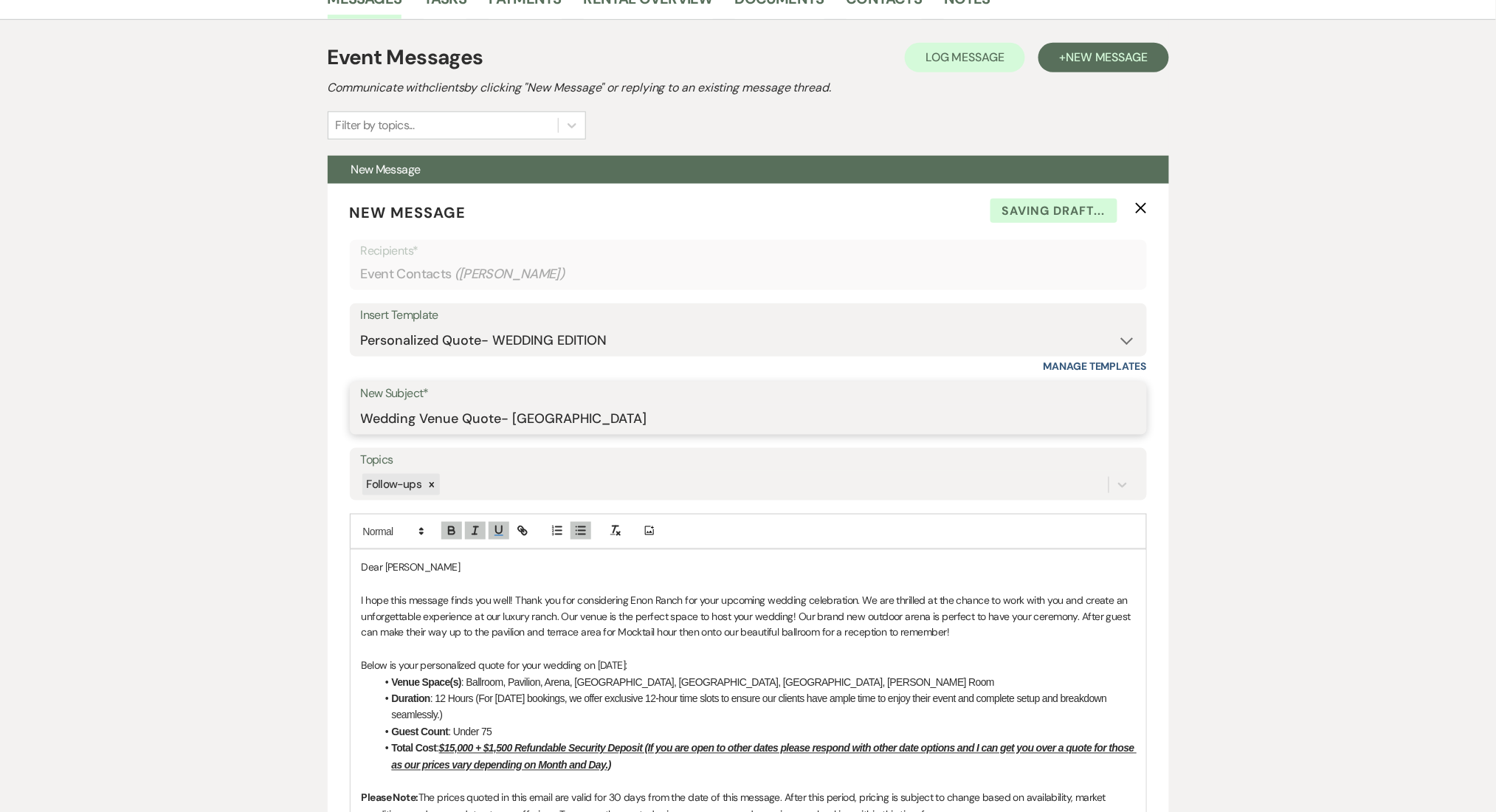
click at [624, 411] on input "Wedding Venue Quote- Enon Ranch" at bounding box center [748, 419] width 775 height 29
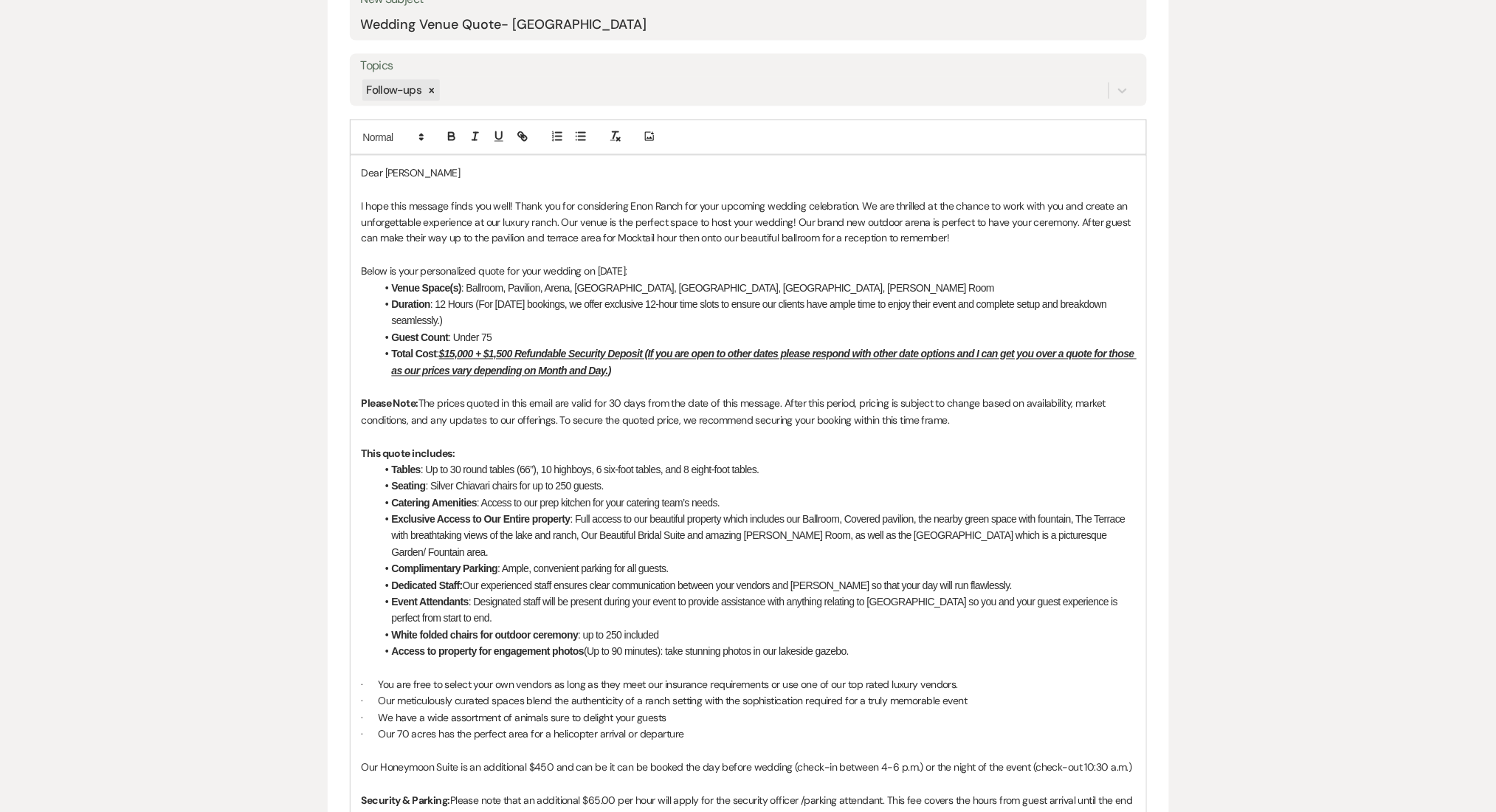
scroll to position [787, 0]
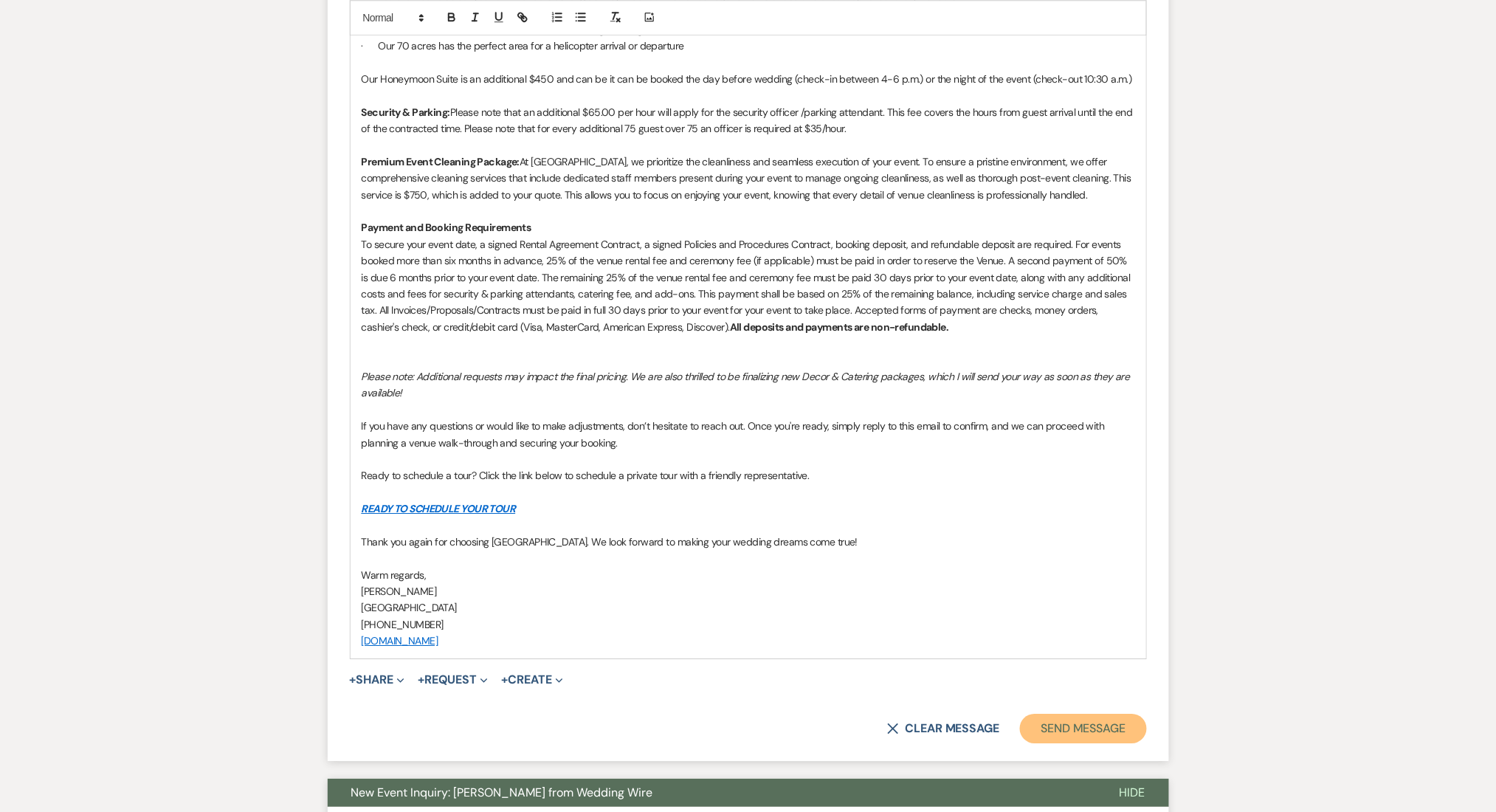
click at [1088, 713] on button "Send Message" at bounding box center [1083, 728] width 126 height 30
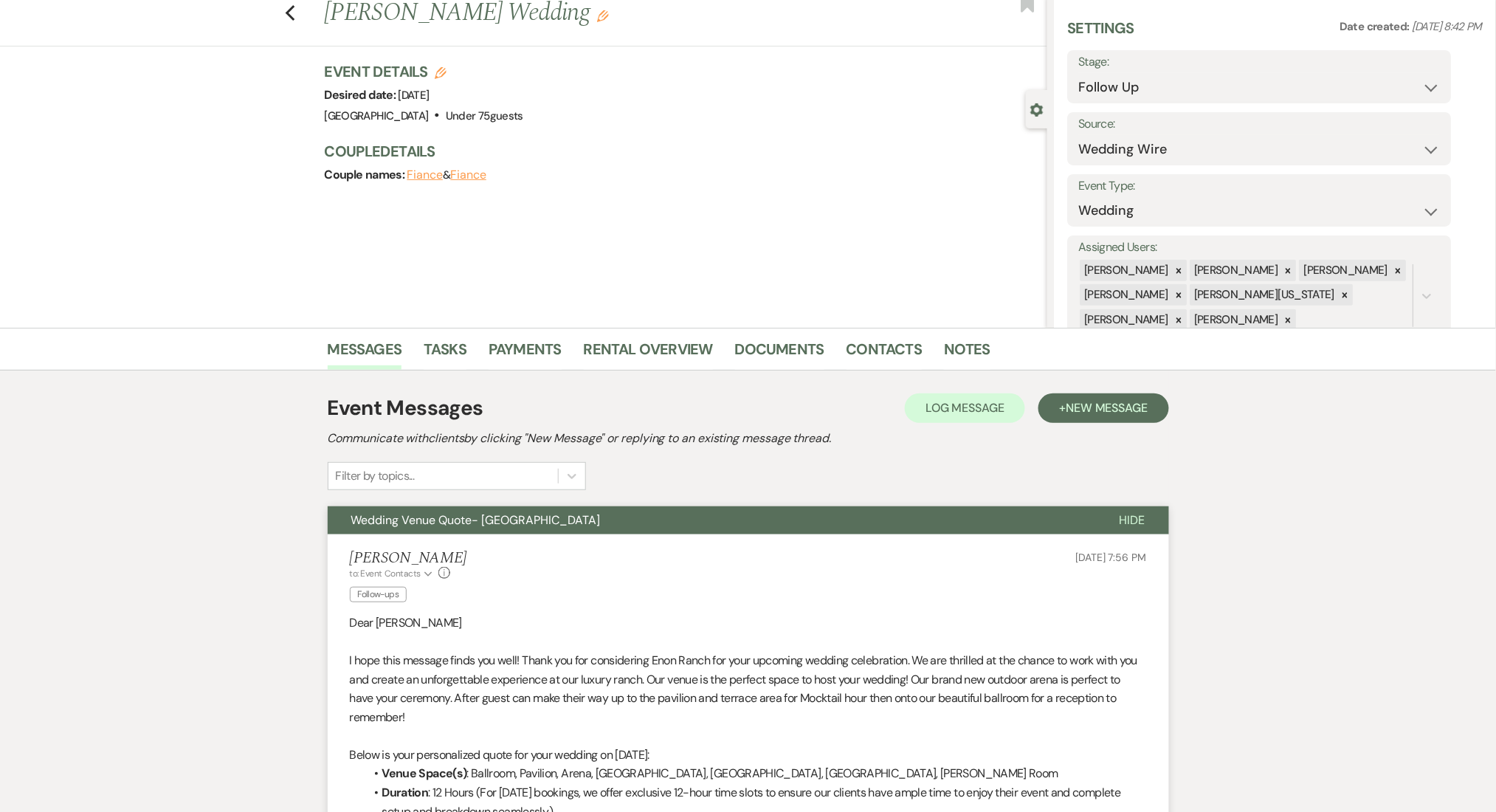
scroll to position [41, 0]
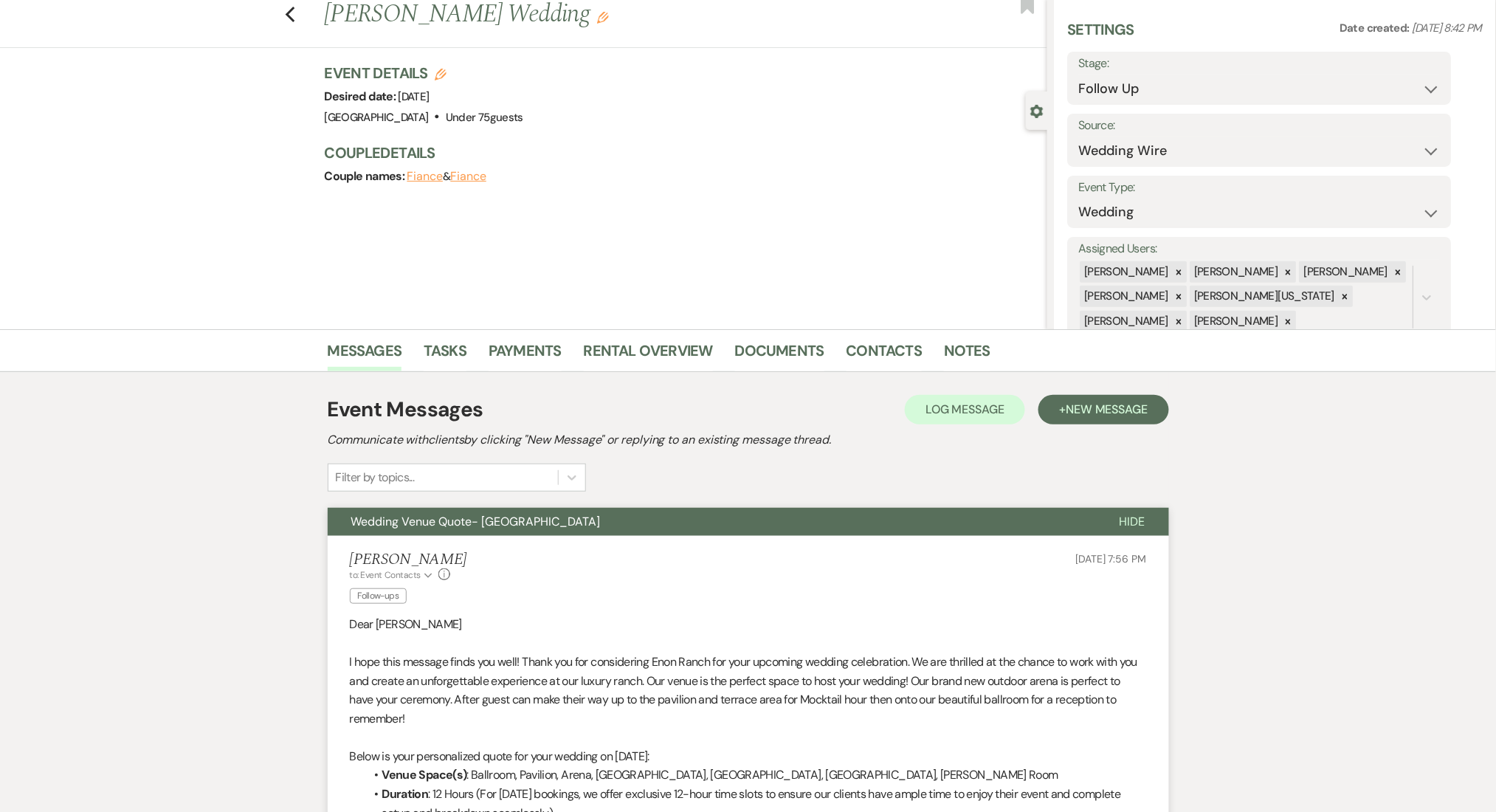
drag, startPoint x: 880, startPoint y: 336, endPoint x: 797, endPoint y: 154, distance: 200.0
click at [880, 336] on li "Contacts" at bounding box center [896, 353] width 99 height 36
click at [865, 359] on link "Contacts" at bounding box center [885, 355] width 76 height 33
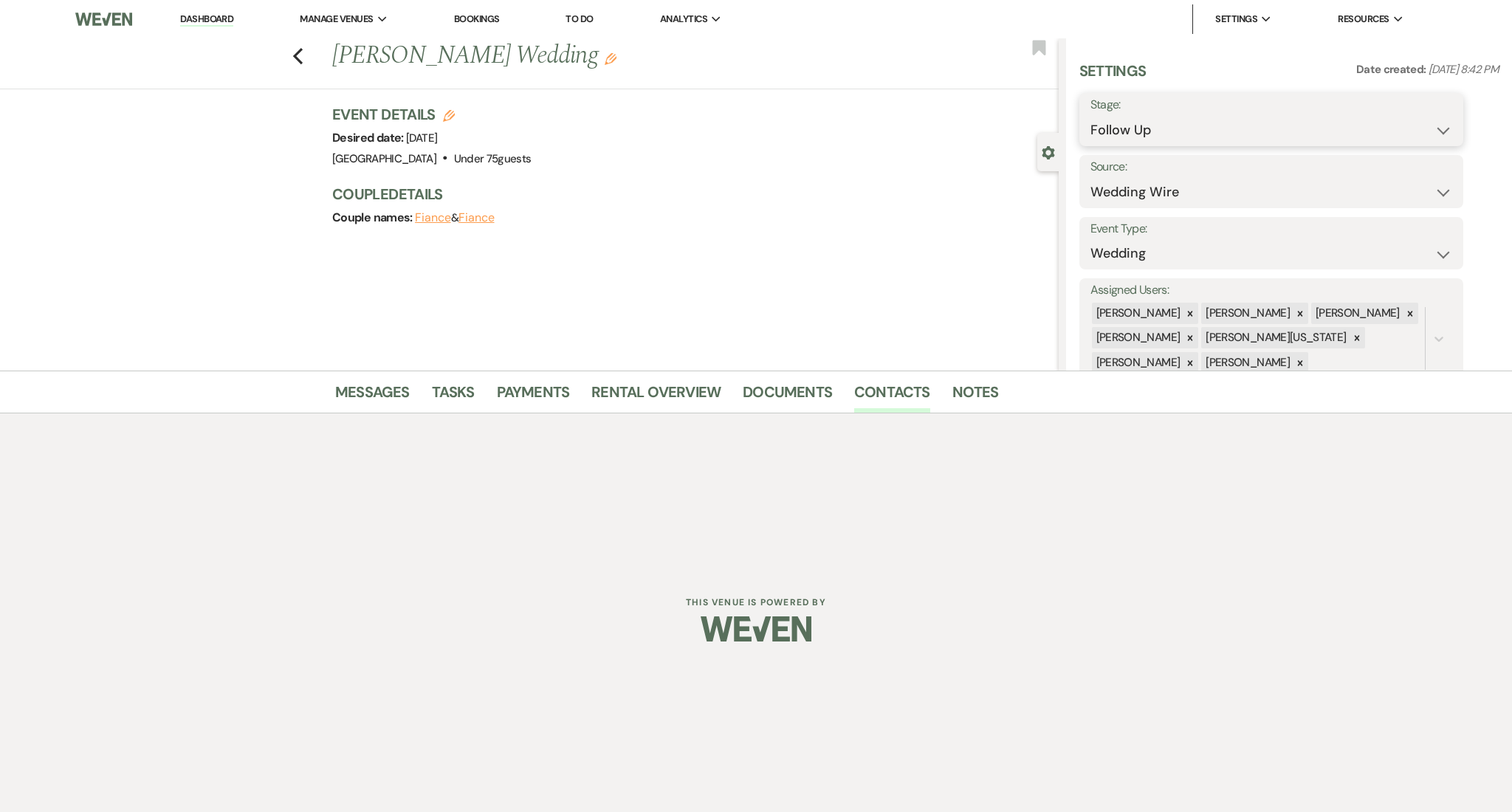
click at [1116, 123] on select "Inquiry Follow Up Tour Requested Tour Confirmed Toured Proposal Sent Booked Lost" at bounding box center [1272, 130] width 362 height 29
select select "1"
click at [1091, 116] on select "Inquiry Follow Up Tour Requested Tour Confirmed Toured Proposal Sent Booked Lost" at bounding box center [1272, 130] width 362 height 29
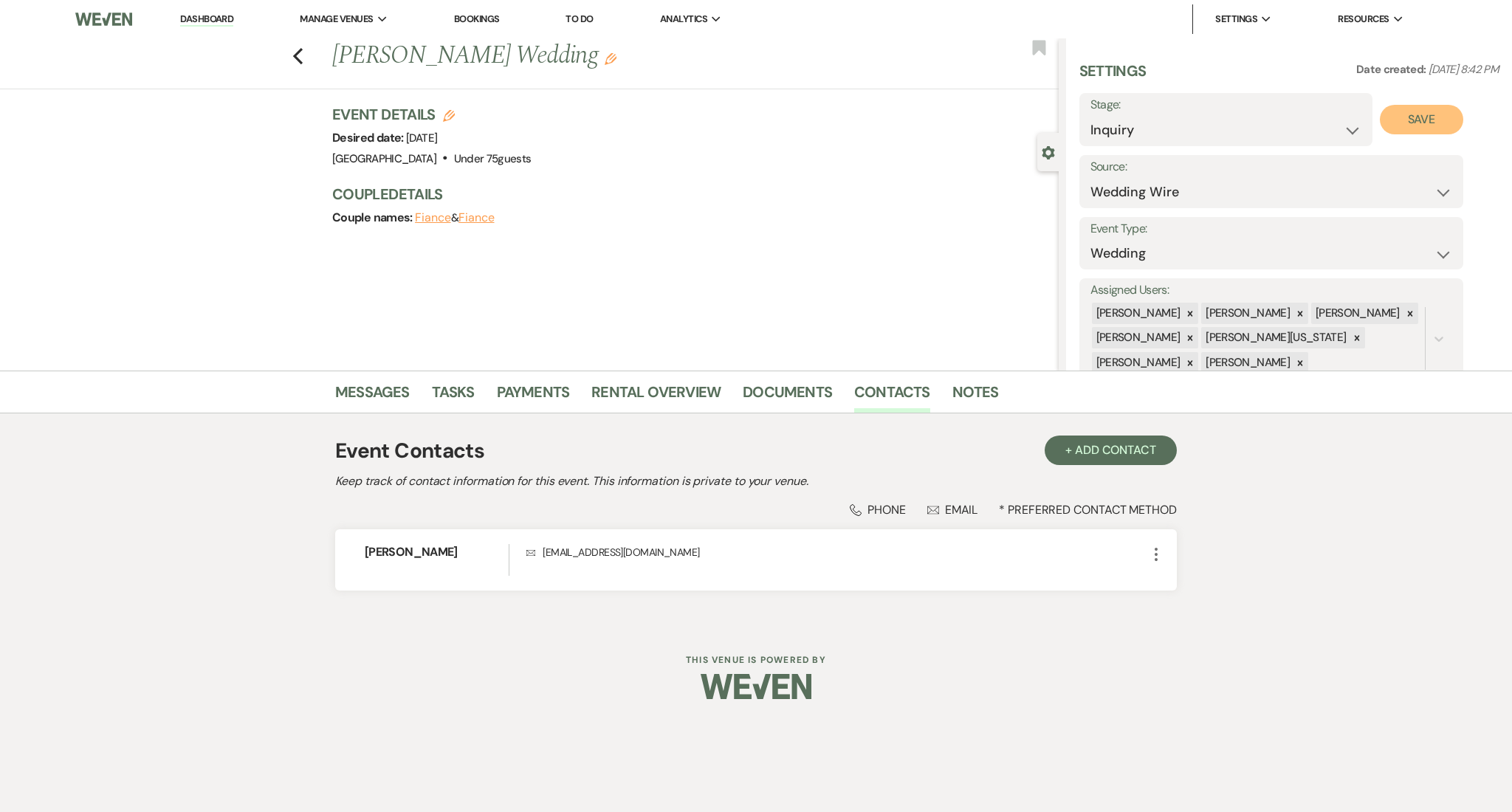
click at [1422, 118] on button "Save" at bounding box center [1422, 119] width 84 height 30
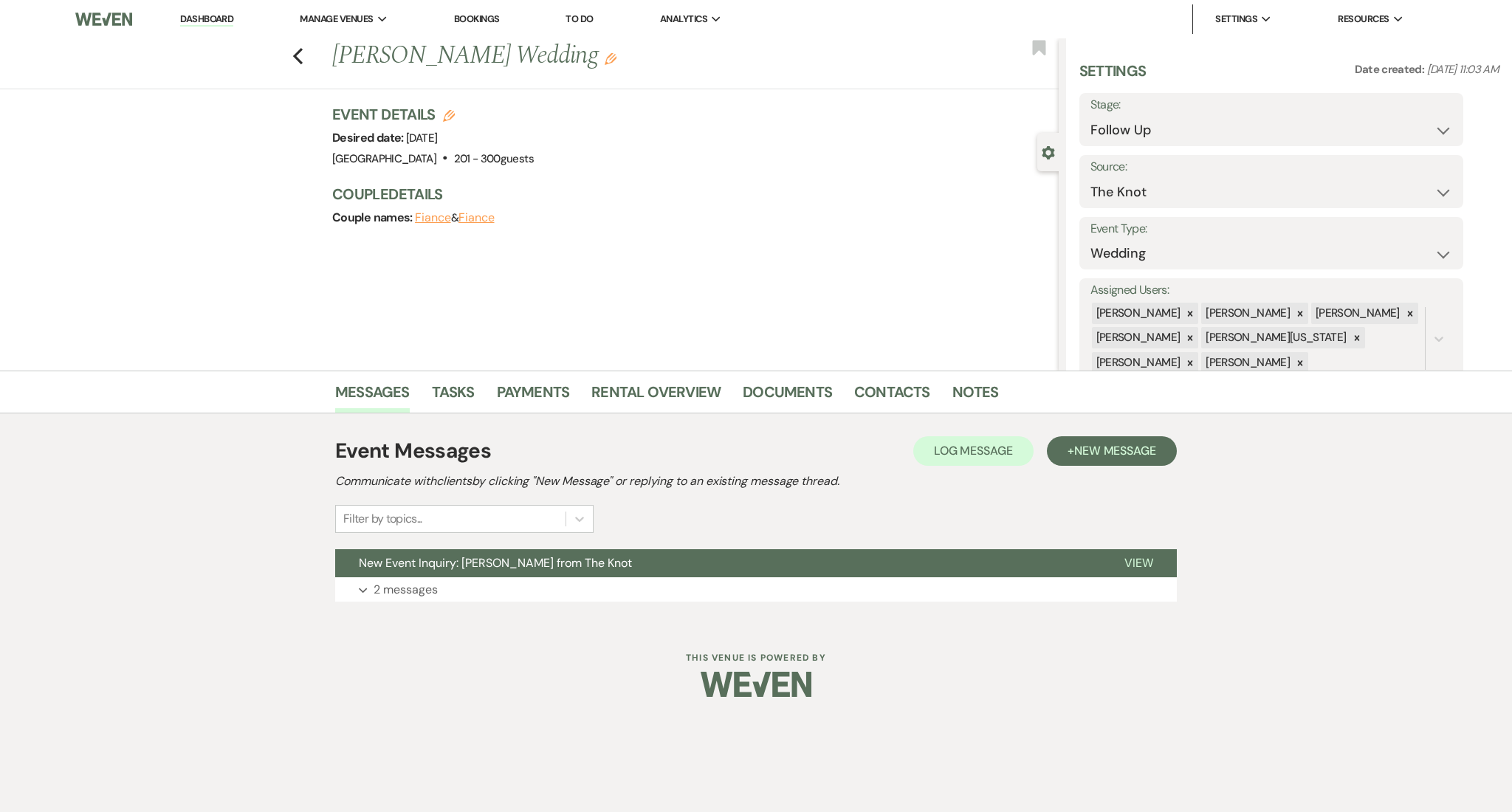
click at [498, 613] on div "Event Messages Log Log Message + New Message Communicate with clients by clicki…" at bounding box center [756, 519] width 842 height 210
drag, startPoint x: 497, startPoint y: 602, endPoint x: 497, endPoint y: 586, distance: 16.0
click at [497, 600] on div "Event Messages Log Log Message + New Message Communicate with clients by clicki…" at bounding box center [756, 519] width 842 height 181
click at [497, 586] on button "Expand 2 messages" at bounding box center [756, 590] width 842 height 25
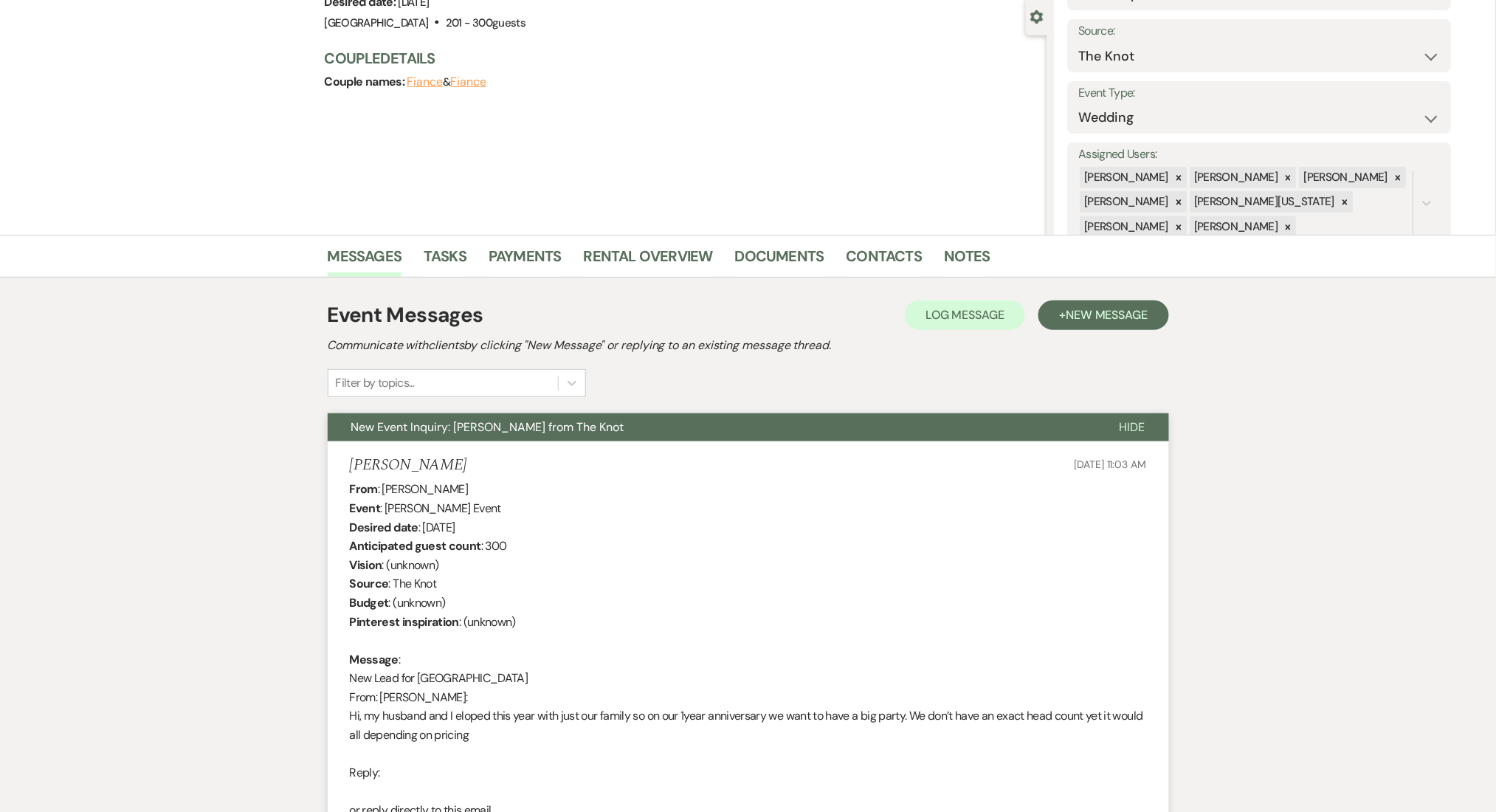
scroll to position [296, 0]
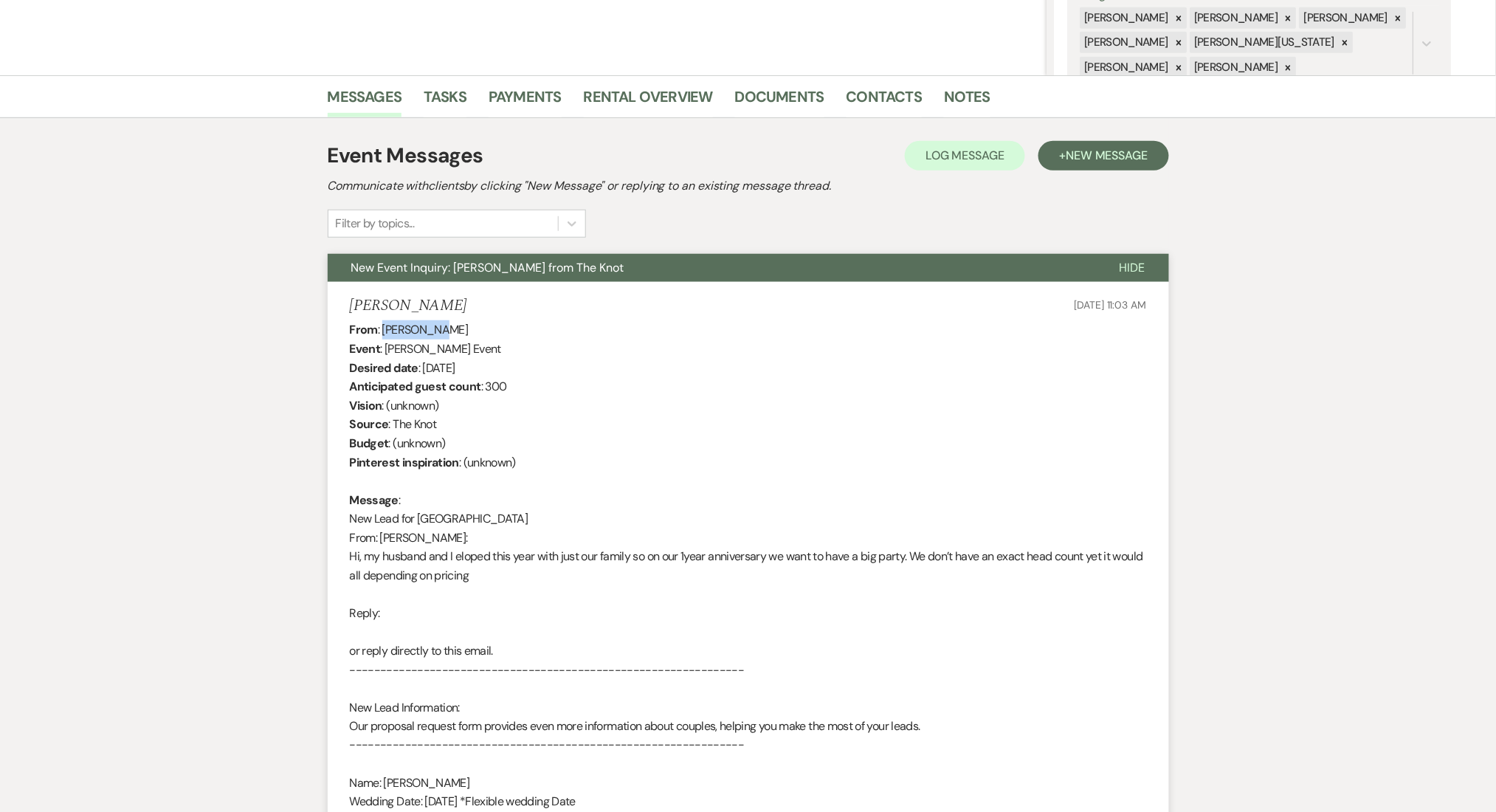
drag, startPoint x: 455, startPoint y: 338, endPoint x: 384, endPoint y: 331, distance: 71.3
click at [384, 331] on div "From : Mandy Baez Event : Mandy Baez's Event Desired date : March 22nd 2026 Ant…" at bounding box center [748, 632] width 797 height 624
copy div "Mandy Baez"
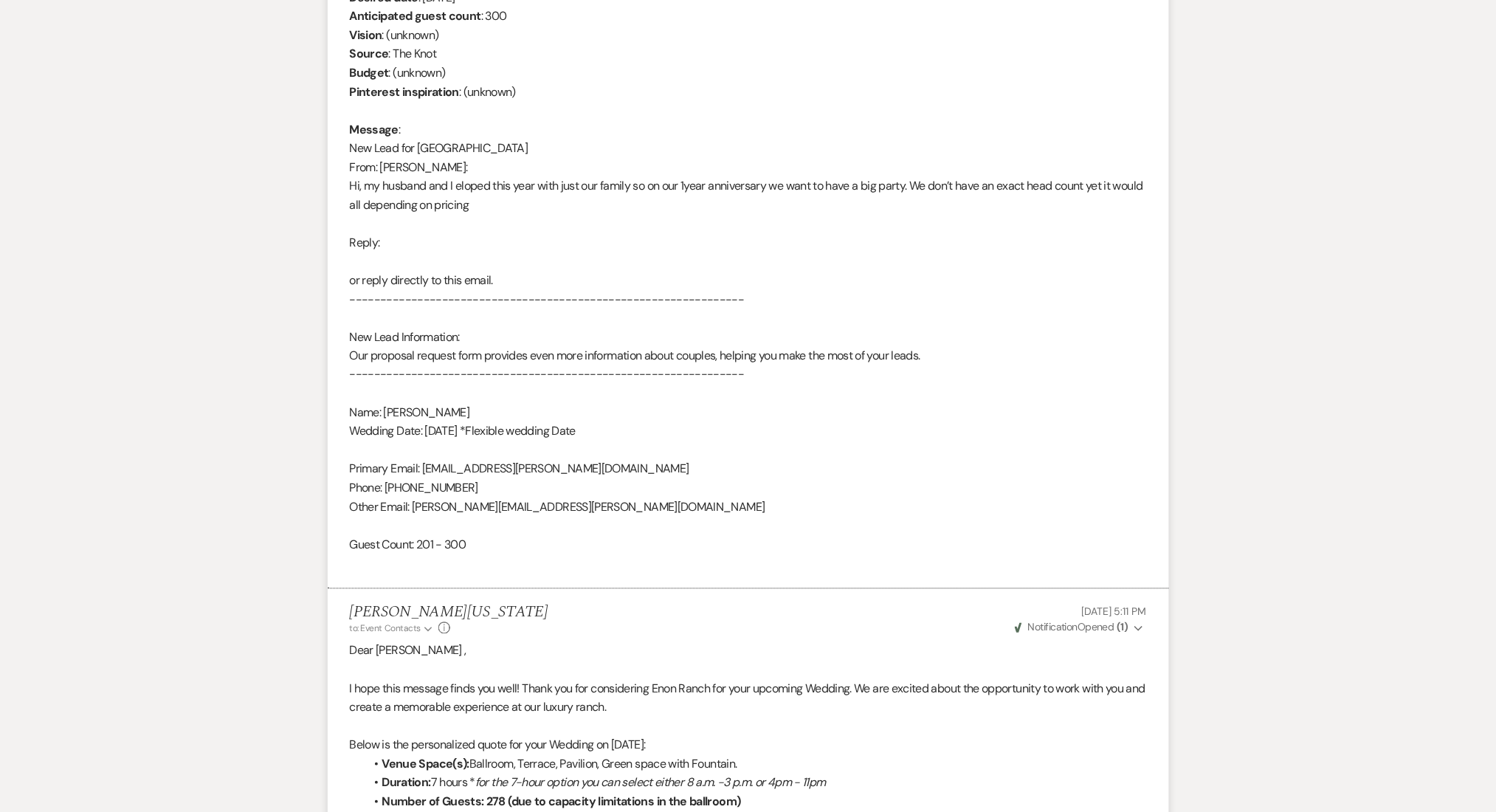
scroll to position [787, 0]
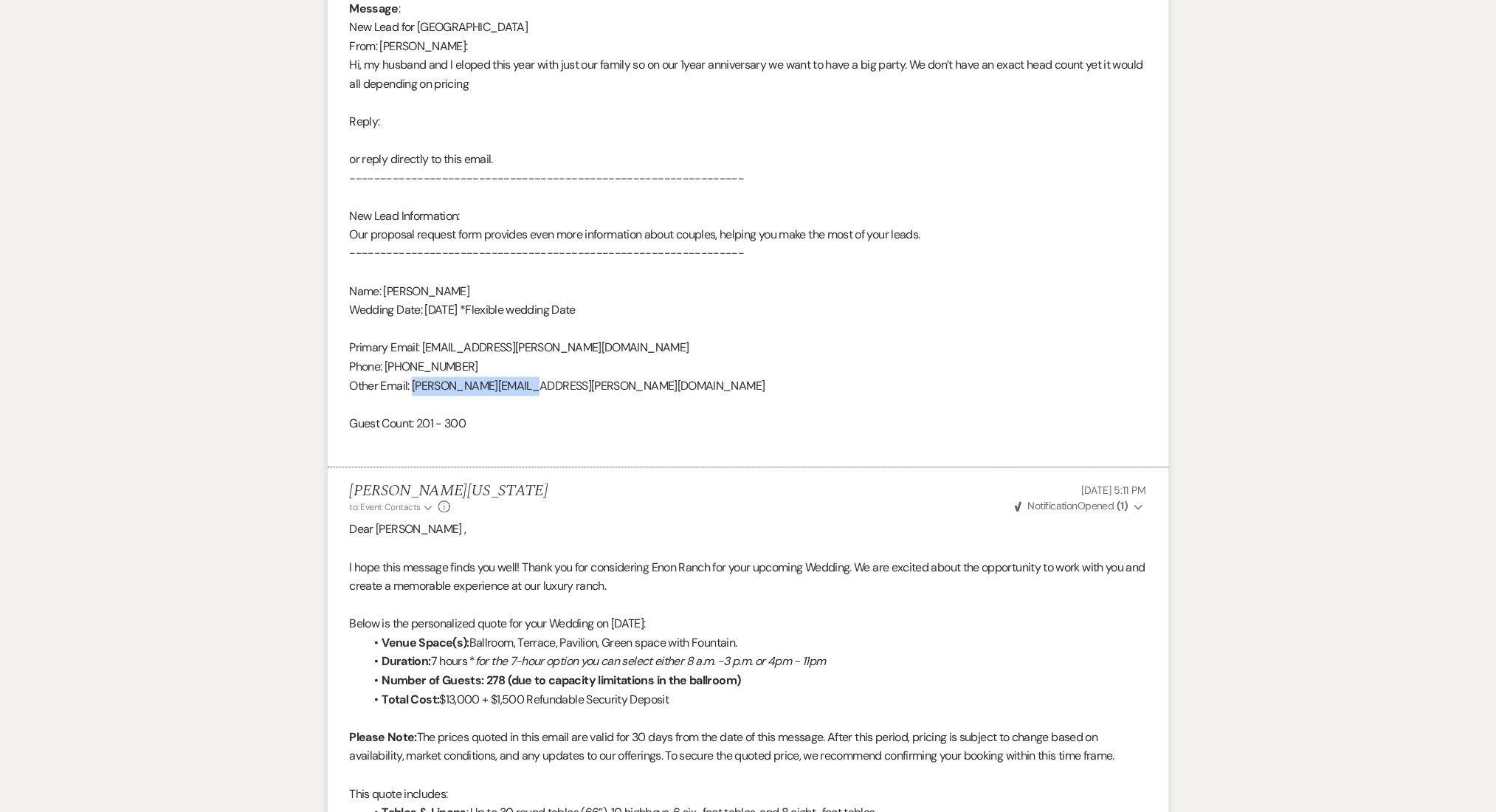
drag, startPoint x: 557, startPoint y: 388, endPoint x: 414, endPoint y: 390, distance: 143.0
click at [416, 390] on div "From : Mandy Baez Event : Mandy Baez's Event Desired date : March 22nd 2026 Ant…" at bounding box center [748, 141] width 797 height 624
copy div "baez.mandy@yahoo.com"
drag, startPoint x: 471, startPoint y: 357, endPoint x: 393, endPoint y: 364, distance: 78.3
click at [393, 364] on div "From : Mandy Baez Event : Mandy Baez's Event Desired date : March 22nd 2026 Ant…" at bounding box center [748, 141] width 797 height 624
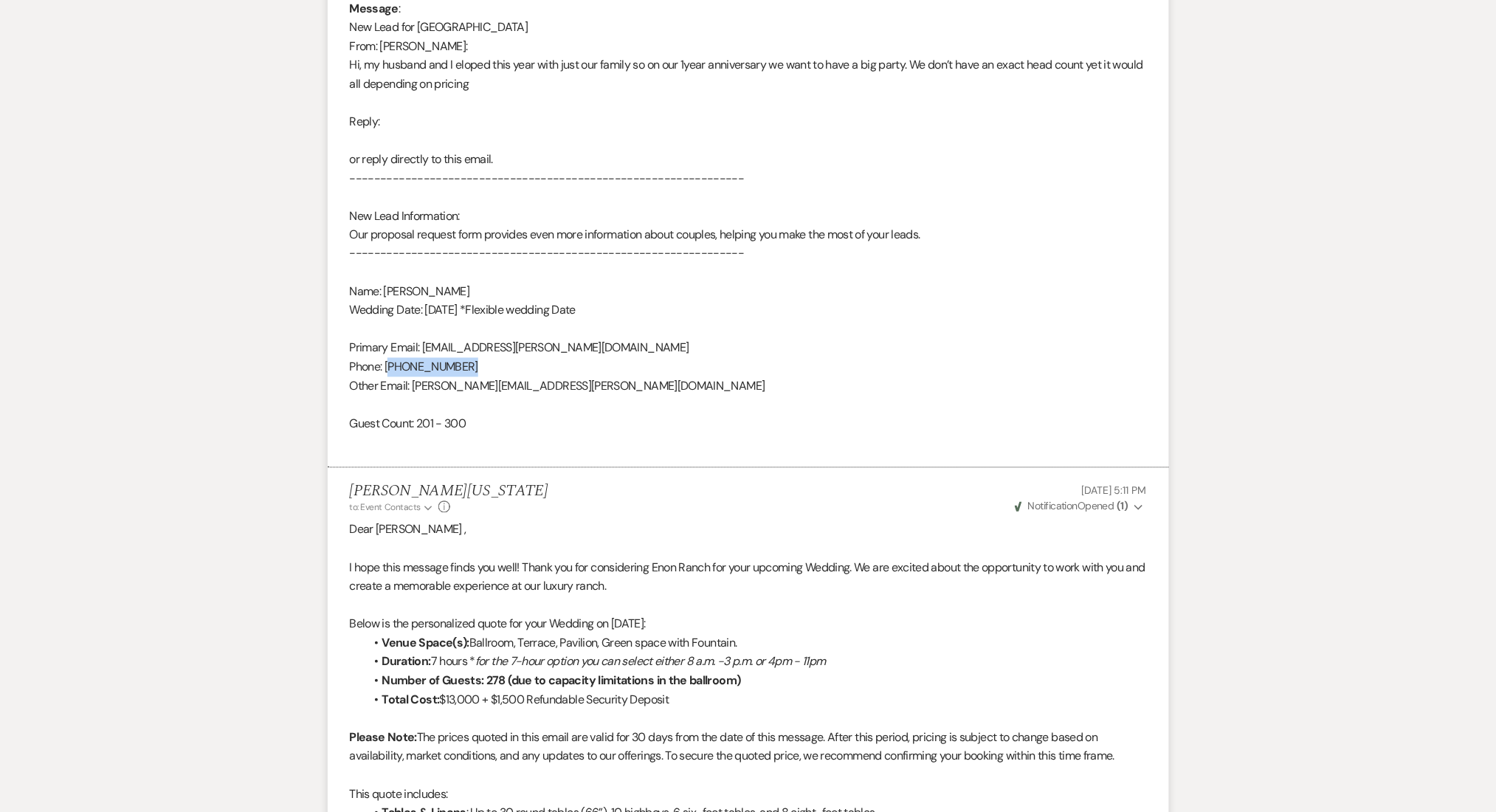
copy div "478) 234-0267"
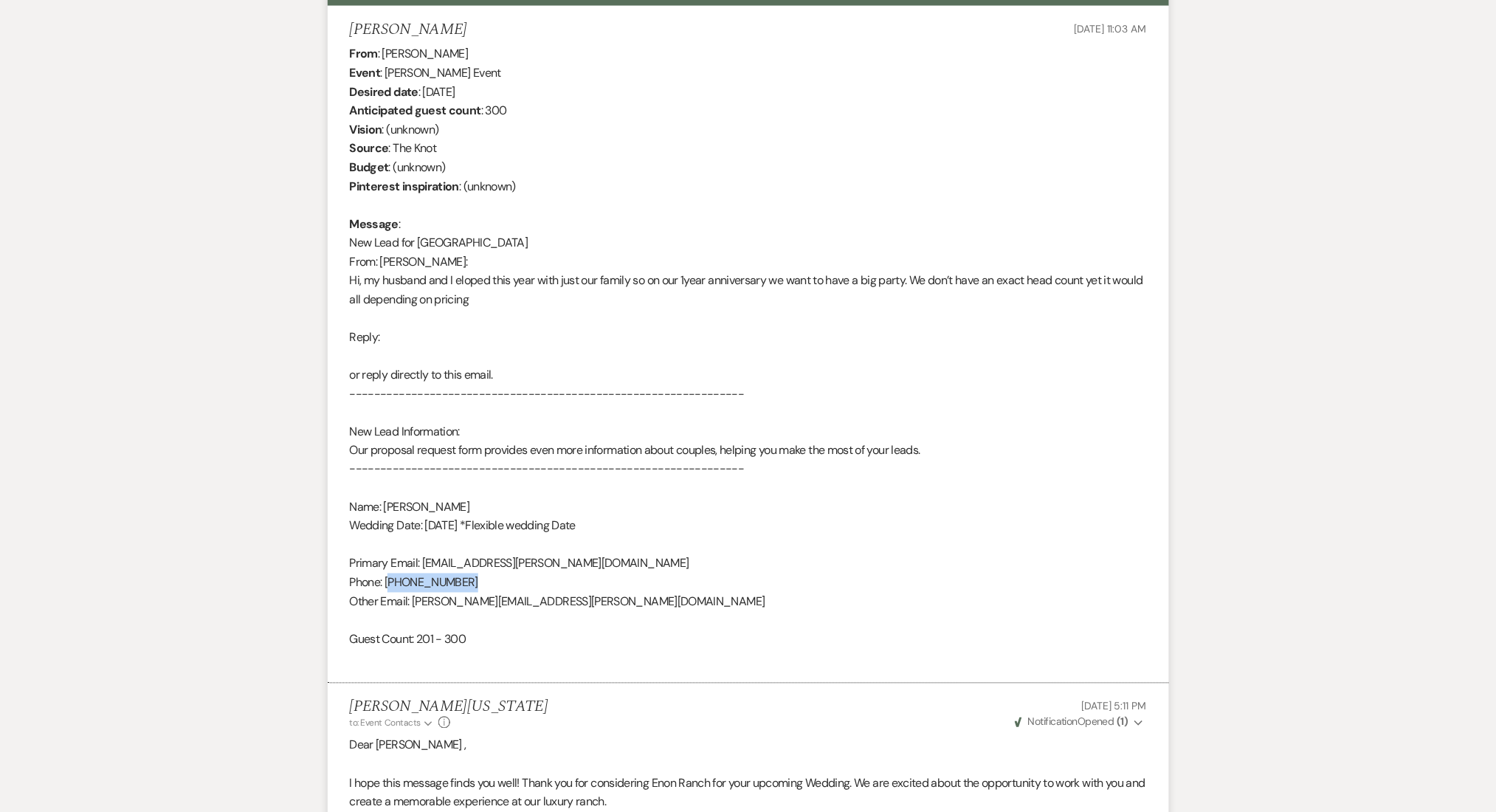
scroll to position [406, 0]
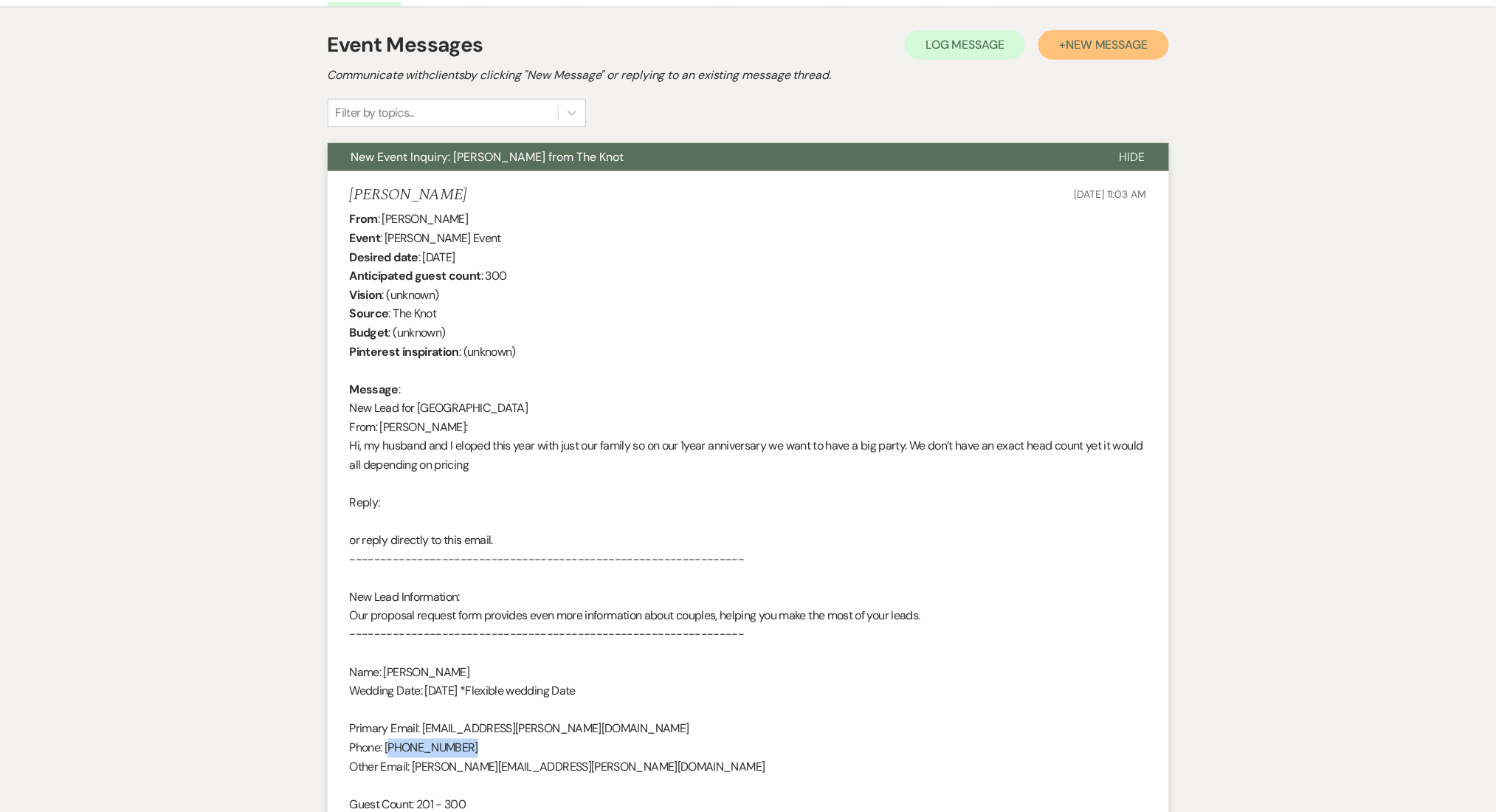
click at [1134, 53] on button "+ New Message" at bounding box center [1103, 45] width 130 height 30
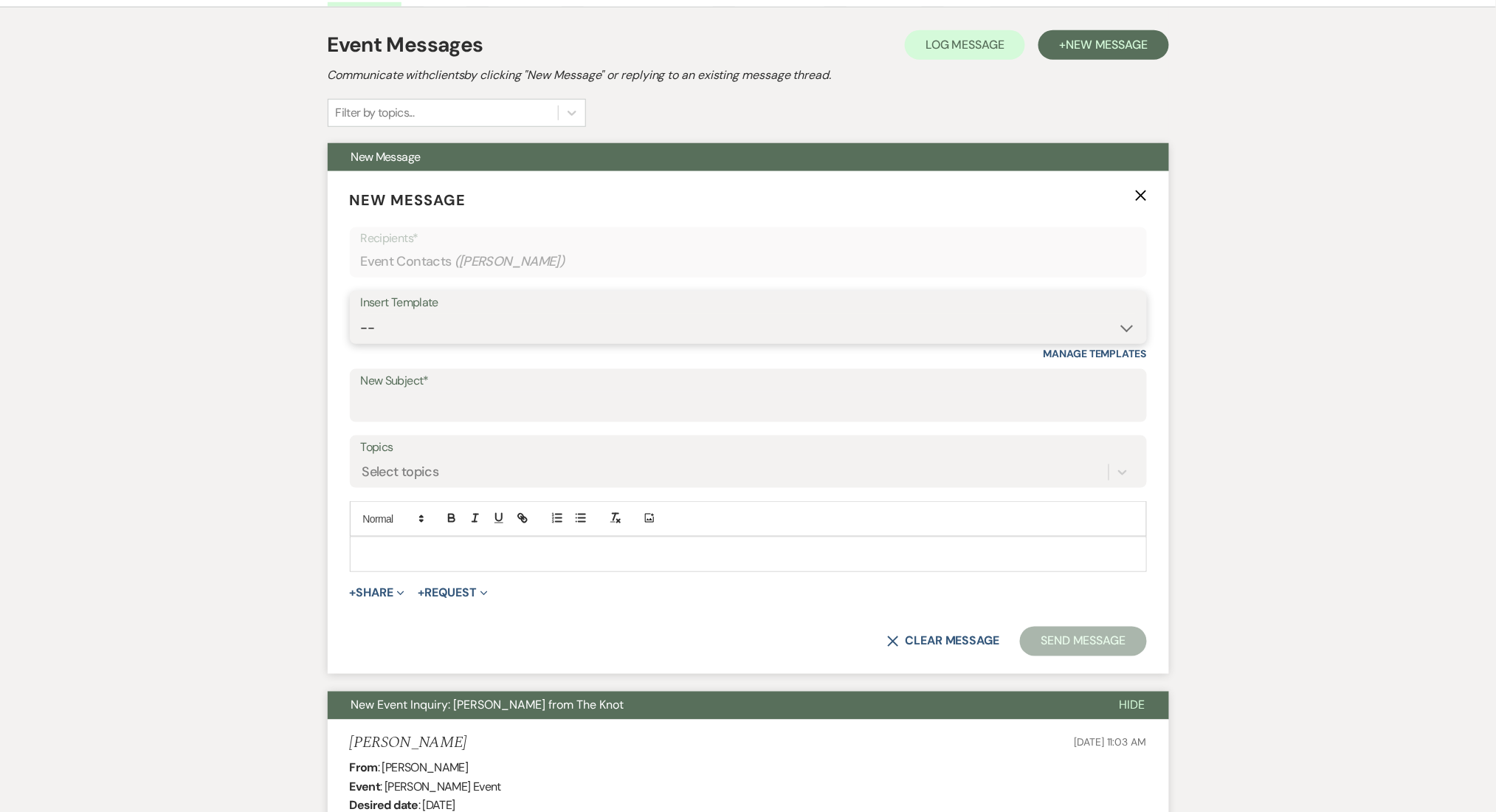
click at [493, 330] on select "-- Inquiry Follow Up Email #2 Contract Sending Template Payment Template Rental…" at bounding box center [748, 327] width 775 height 29
select select "4434"
click at [361, 313] on select "-- Inquiry Follow Up Email #2 Contract Sending Template Payment Template Rental…" at bounding box center [748, 327] width 775 height 29
type input "Enon Ranch Quote Follow up"
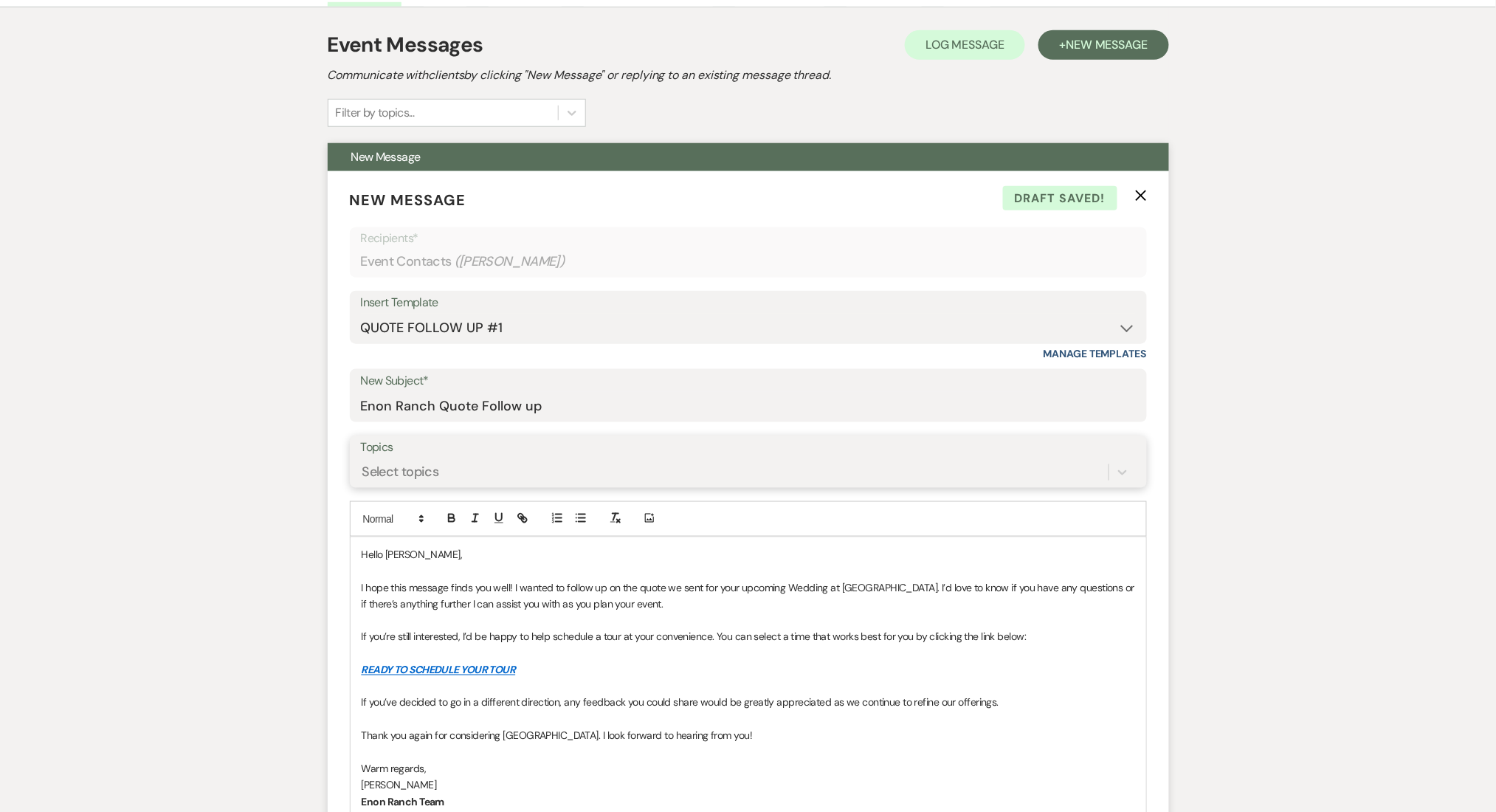
click at [477, 470] on div "Select topics" at bounding box center [734, 472] width 748 height 26
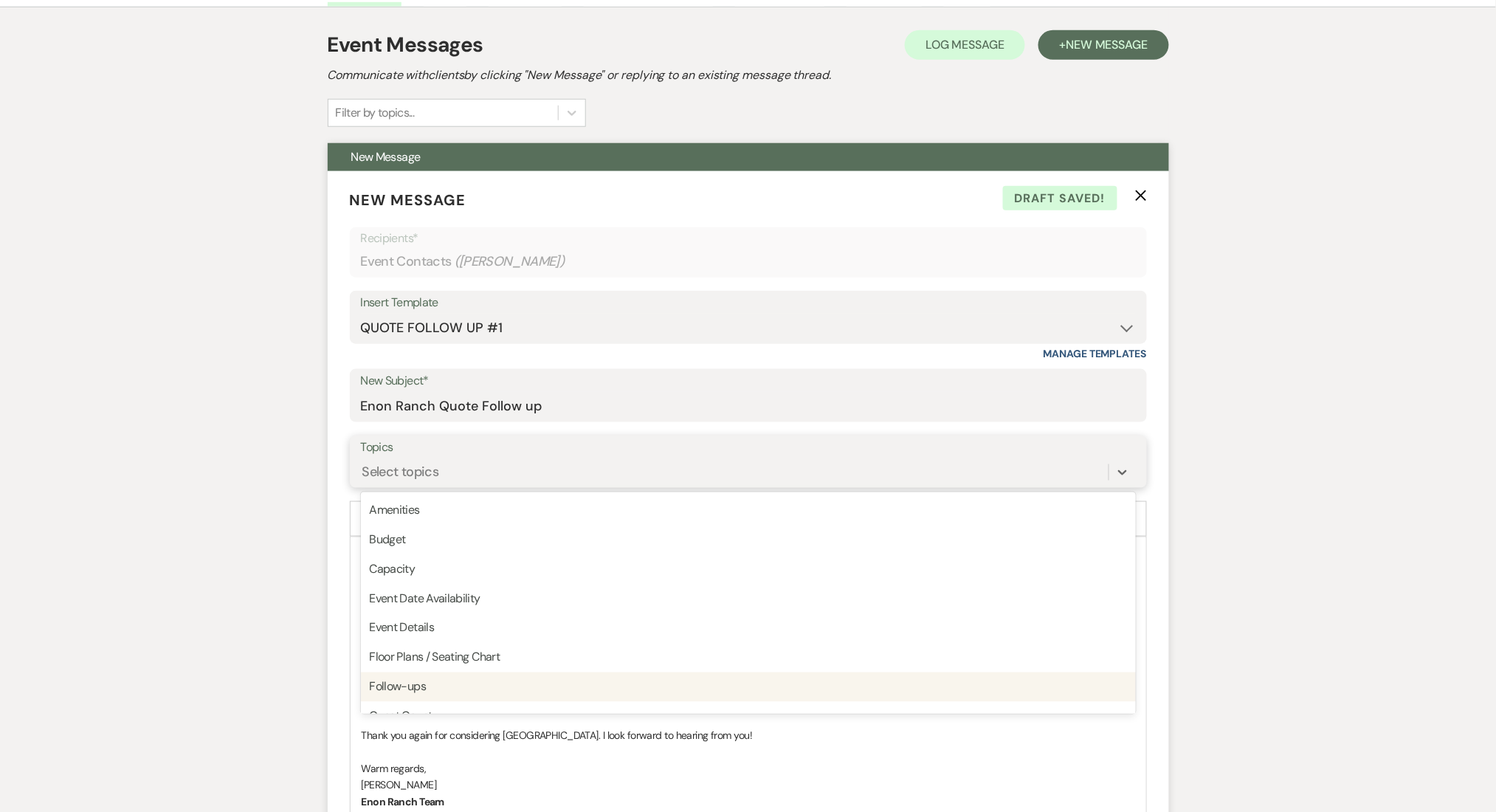
click at [477, 687] on div "Follow-ups" at bounding box center [748, 688] width 775 height 30
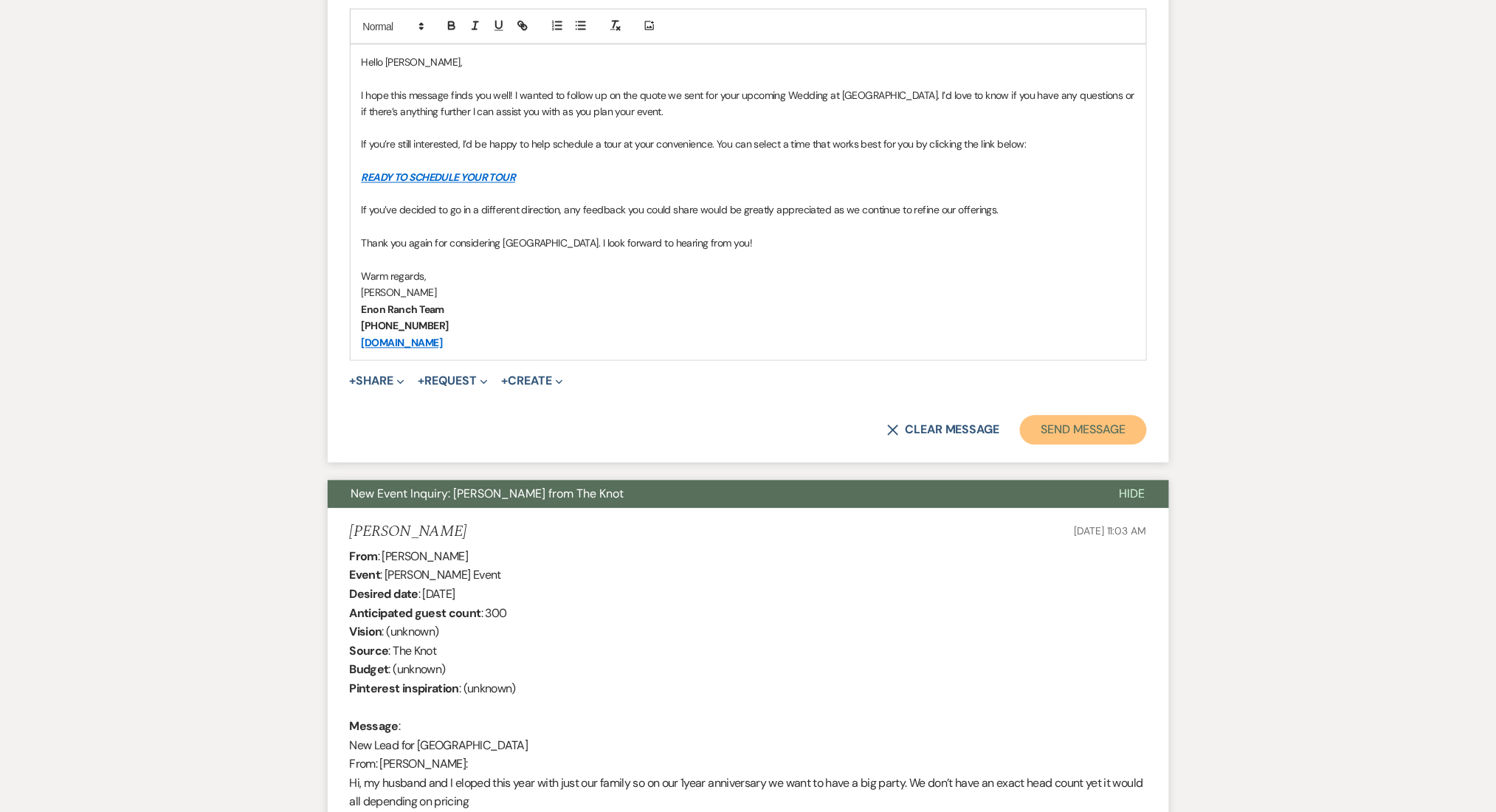
click at [1137, 437] on button "Send Message" at bounding box center [1083, 430] width 126 height 30
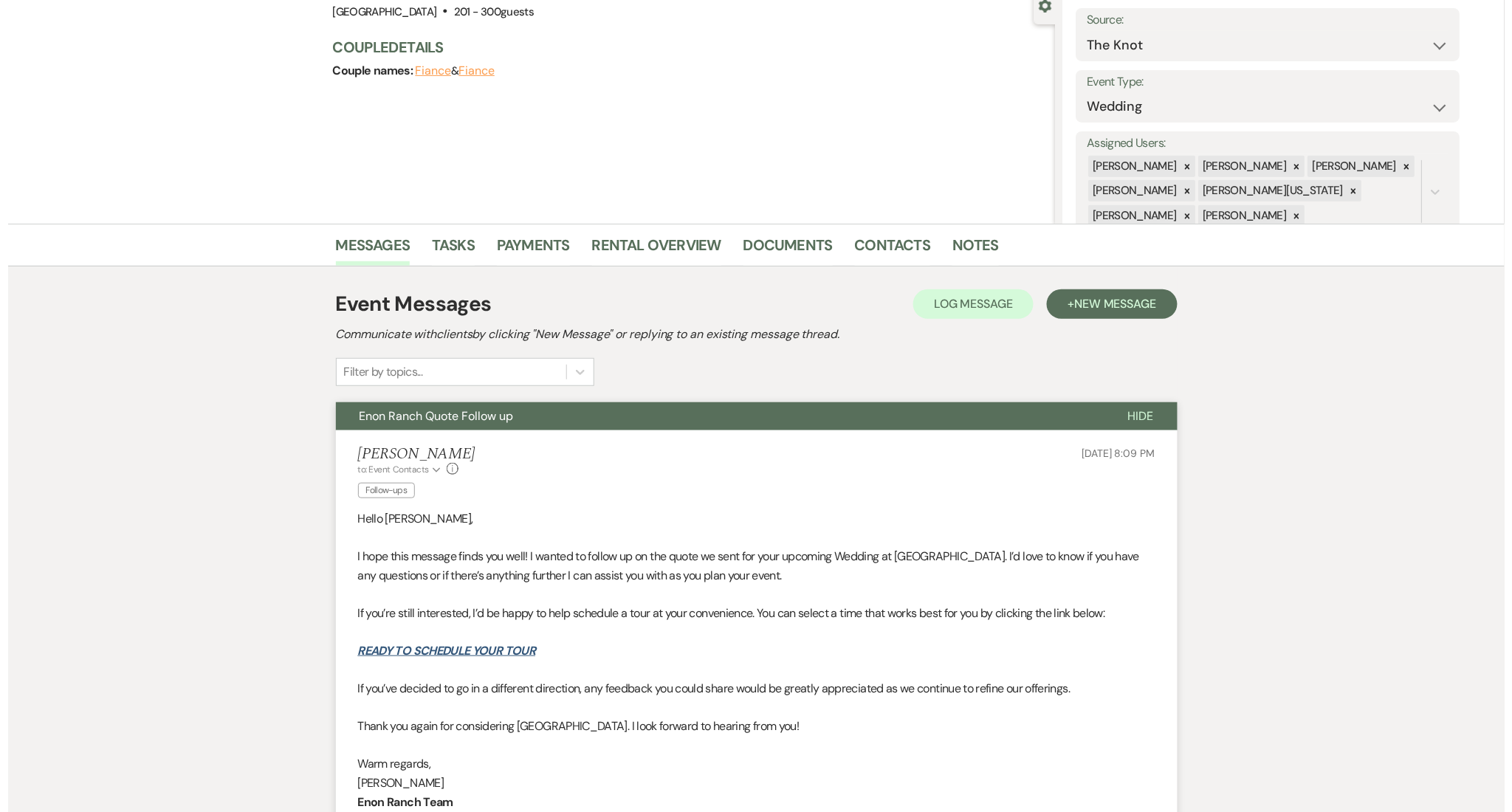
scroll to position [0, 0]
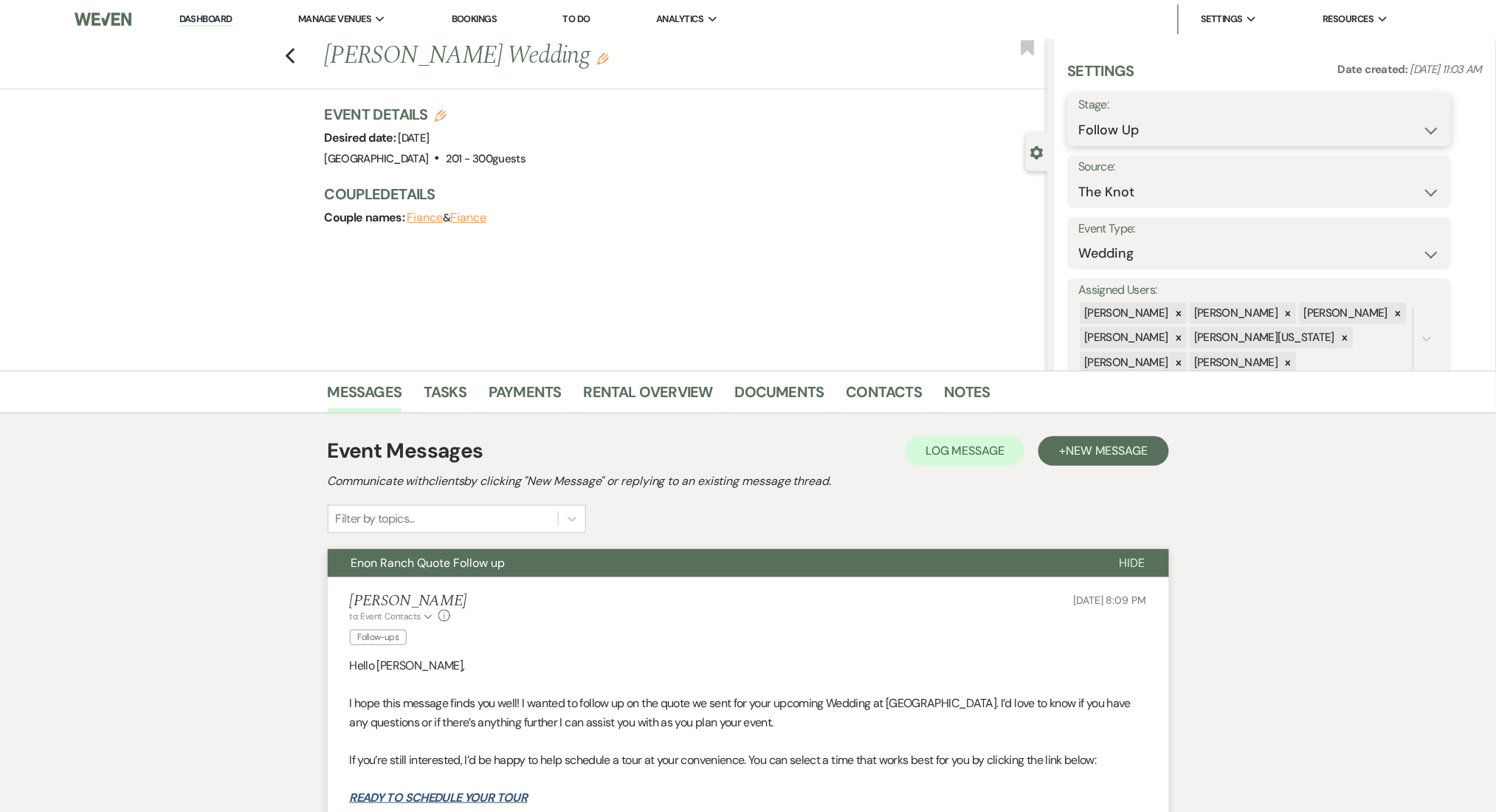
drag, startPoint x: 1159, startPoint y: 121, endPoint x: 1156, endPoint y: 130, distance: 9.5
click at [1156, 130] on select "Inquiry Follow Up Tour Requested Tour Confirmed Toured Proposal Sent Booked Lost" at bounding box center [1260, 130] width 362 height 29
select select "1"
click at [1080, 116] on select "Inquiry Follow Up Tour Requested Tour Confirmed Toured Proposal Sent Booked Lost" at bounding box center [1260, 130] width 362 height 29
click at [1412, 108] on button "Save" at bounding box center [1410, 119] width 84 height 30
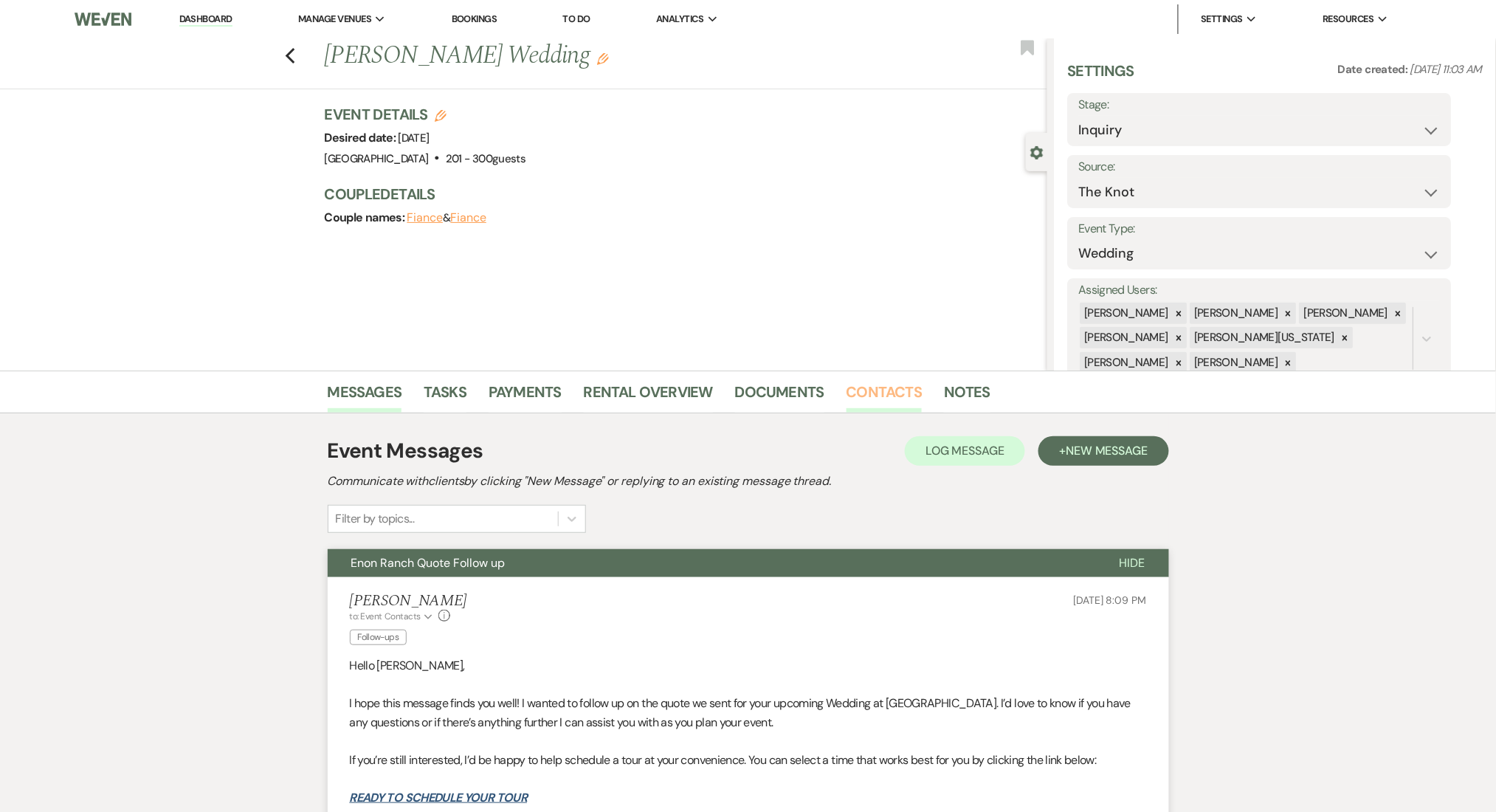
click at [867, 387] on link "Contacts" at bounding box center [885, 396] width 76 height 33
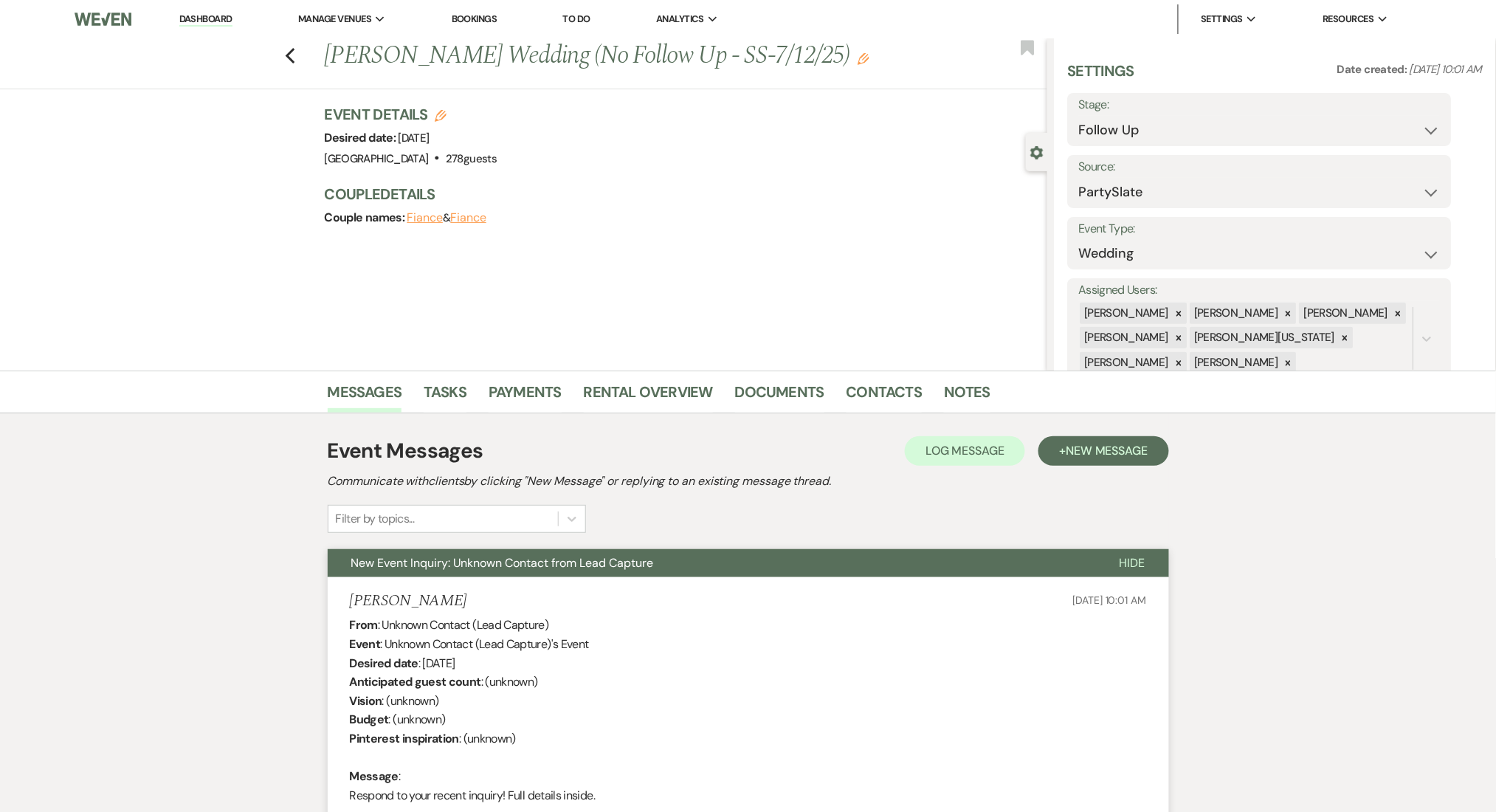
drag, startPoint x: 465, startPoint y: 608, endPoint x: 342, endPoint y: 605, distance: 123.0
copy h5 "[PERSON_NAME]"
click at [859, 413] on div "Messages Tasks Payments Rental Overview Documents Contacts Notes" at bounding box center [748, 392] width 1496 height 43
click at [896, 385] on link "Contacts" at bounding box center [885, 396] width 76 height 33
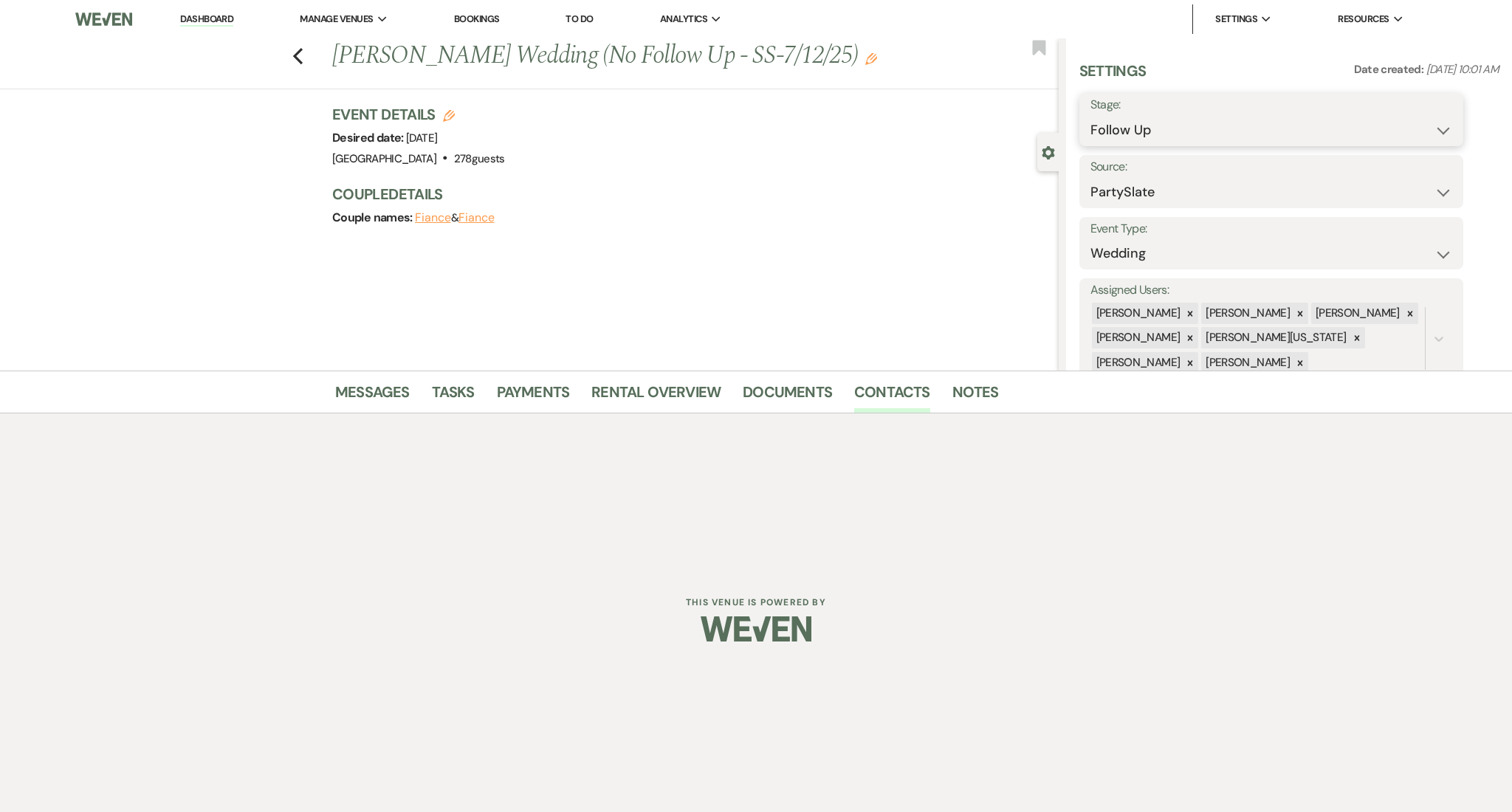
click at [1128, 130] on select "Inquiry Follow Up Tour Requested Tour Confirmed Toured Proposal Sent Booked Lost" at bounding box center [1272, 130] width 362 height 29
select select "1"
click at [1091, 116] on select "Inquiry Follow Up Tour Requested Tour Confirmed Toured Proposal Sent Booked Lost" at bounding box center [1272, 130] width 362 height 29
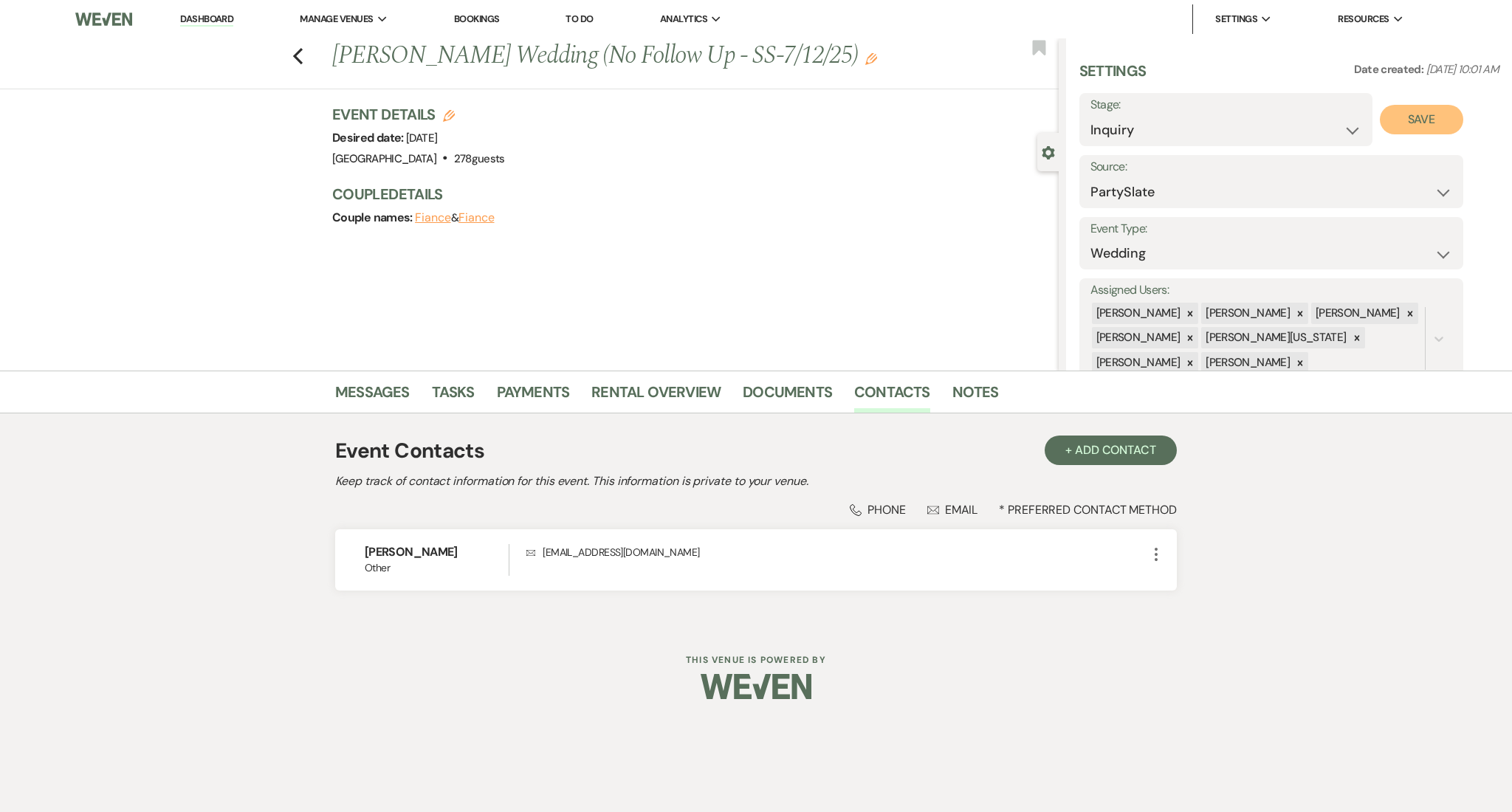
click at [1397, 115] on button "Save" at bounding box center [1422, 119] width 84 height 30
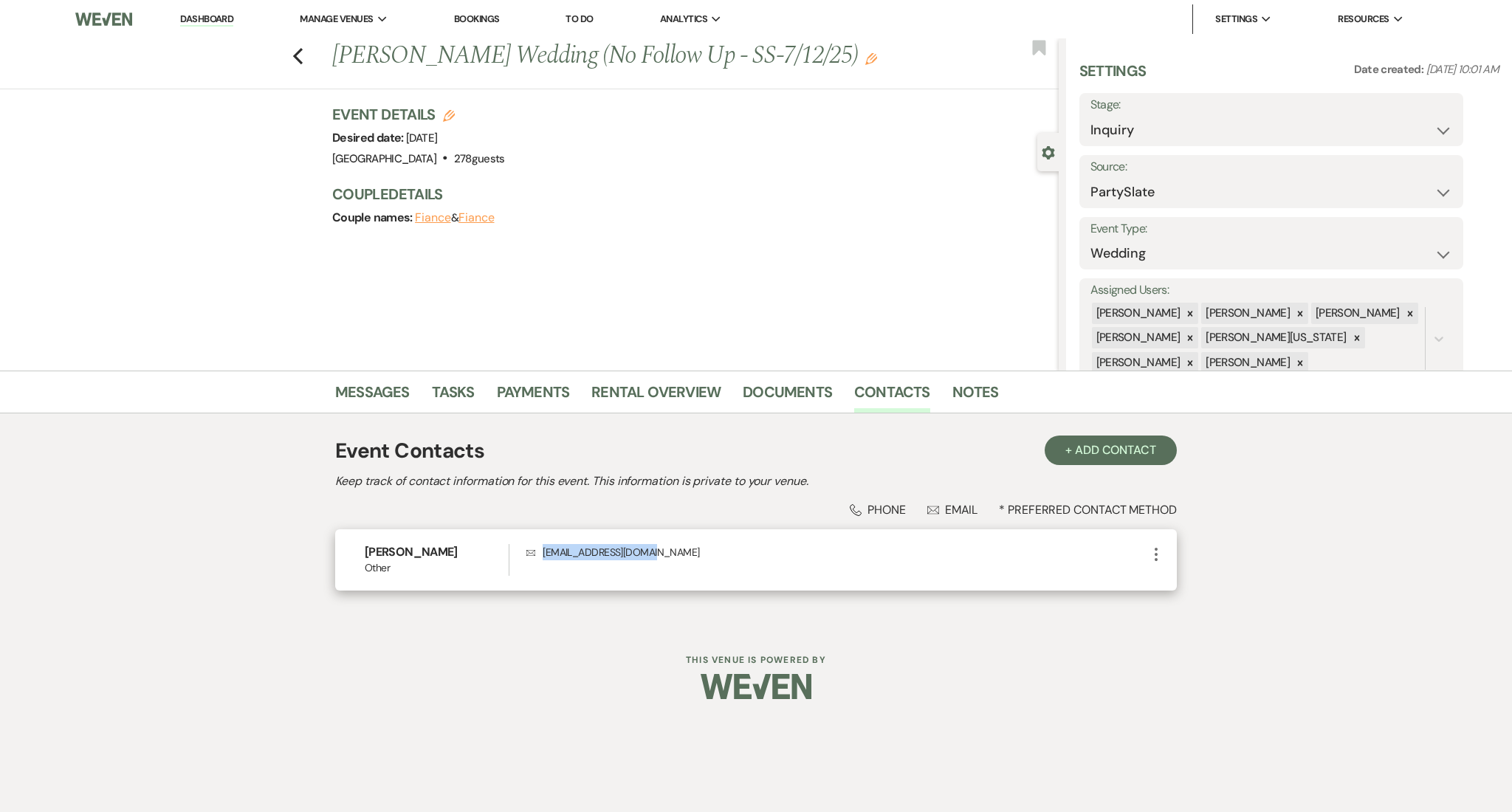
drag, startPoint x: 670, startPoint y: 543, endPoint x: 528, endPoint y: 553, distance: 142.4
click at [528, 553] on p "Envelope [EMAIL_ADDRESS][DOMAIN_NAME]" at bounding box center [837, 552] width 621 height 16
copy p "[EMAIL_ADDRESS][DOMAIN_NAME]"
click at [348, 396] on link "Messages" at bounding box center [372, 396] width 75 height 33
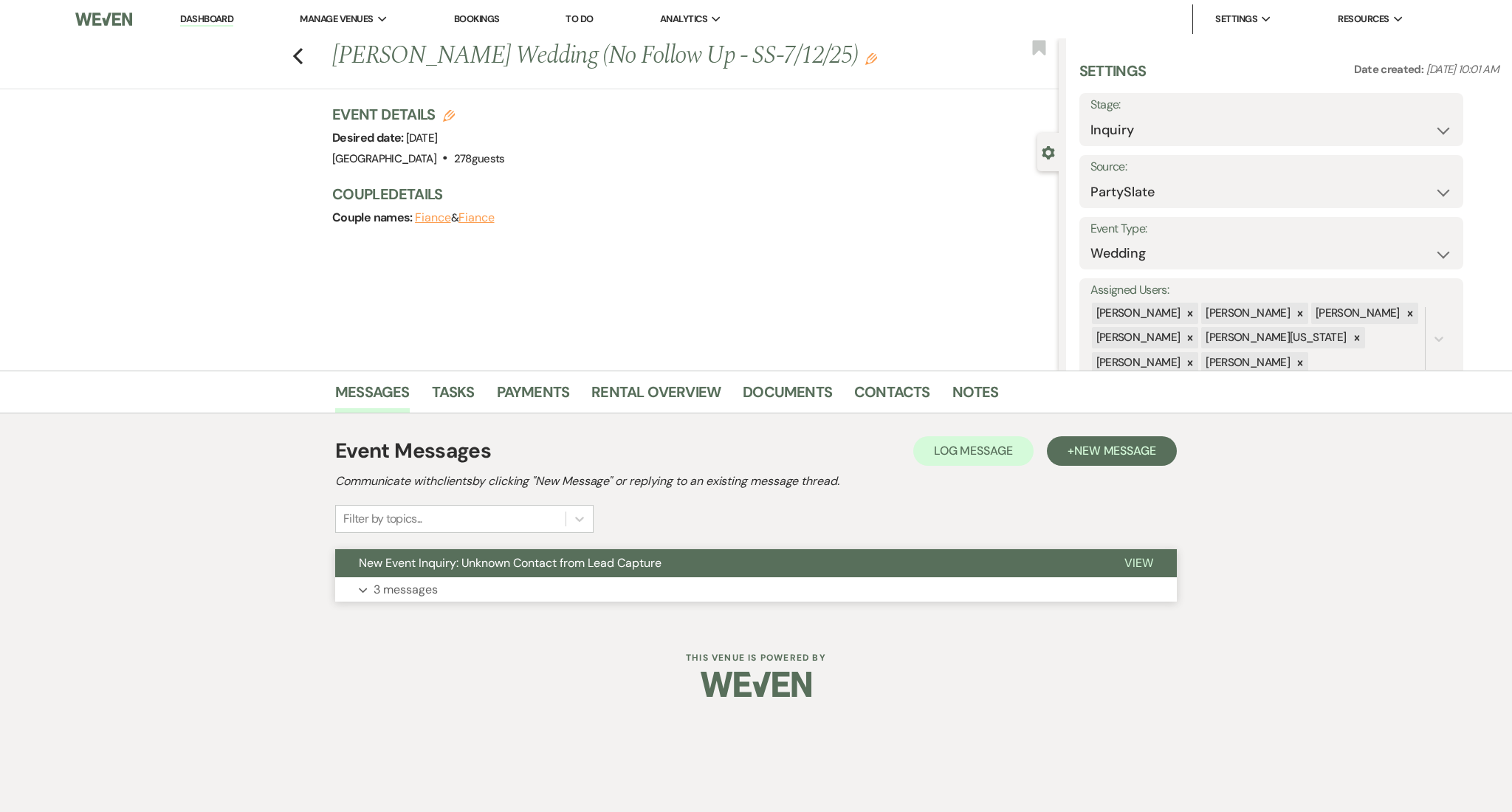
click at [434, 598] on button "Expand 3 messages" at bounding box center [756, 590] width 842 height 25
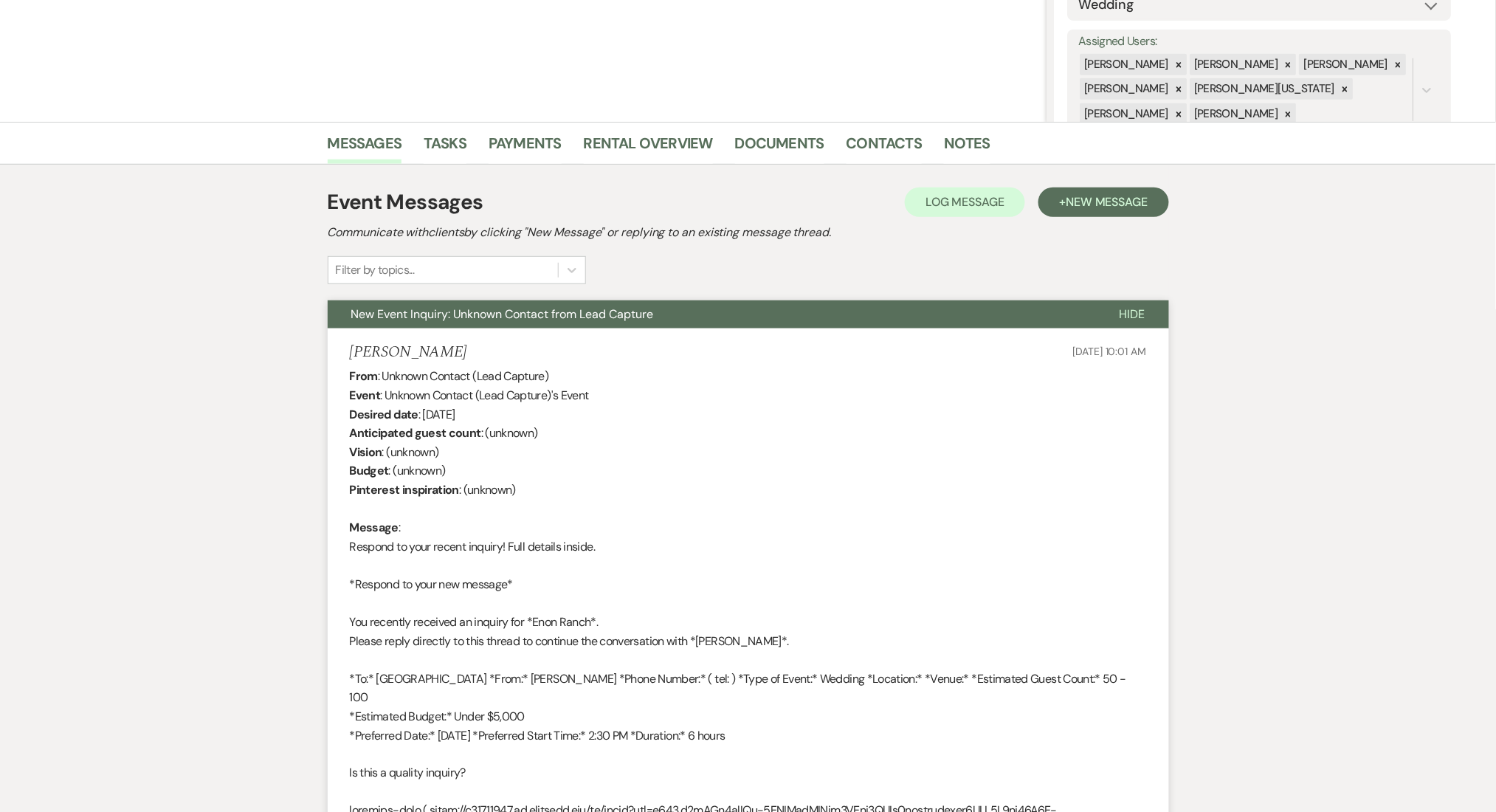
scroll to position [29, 0]
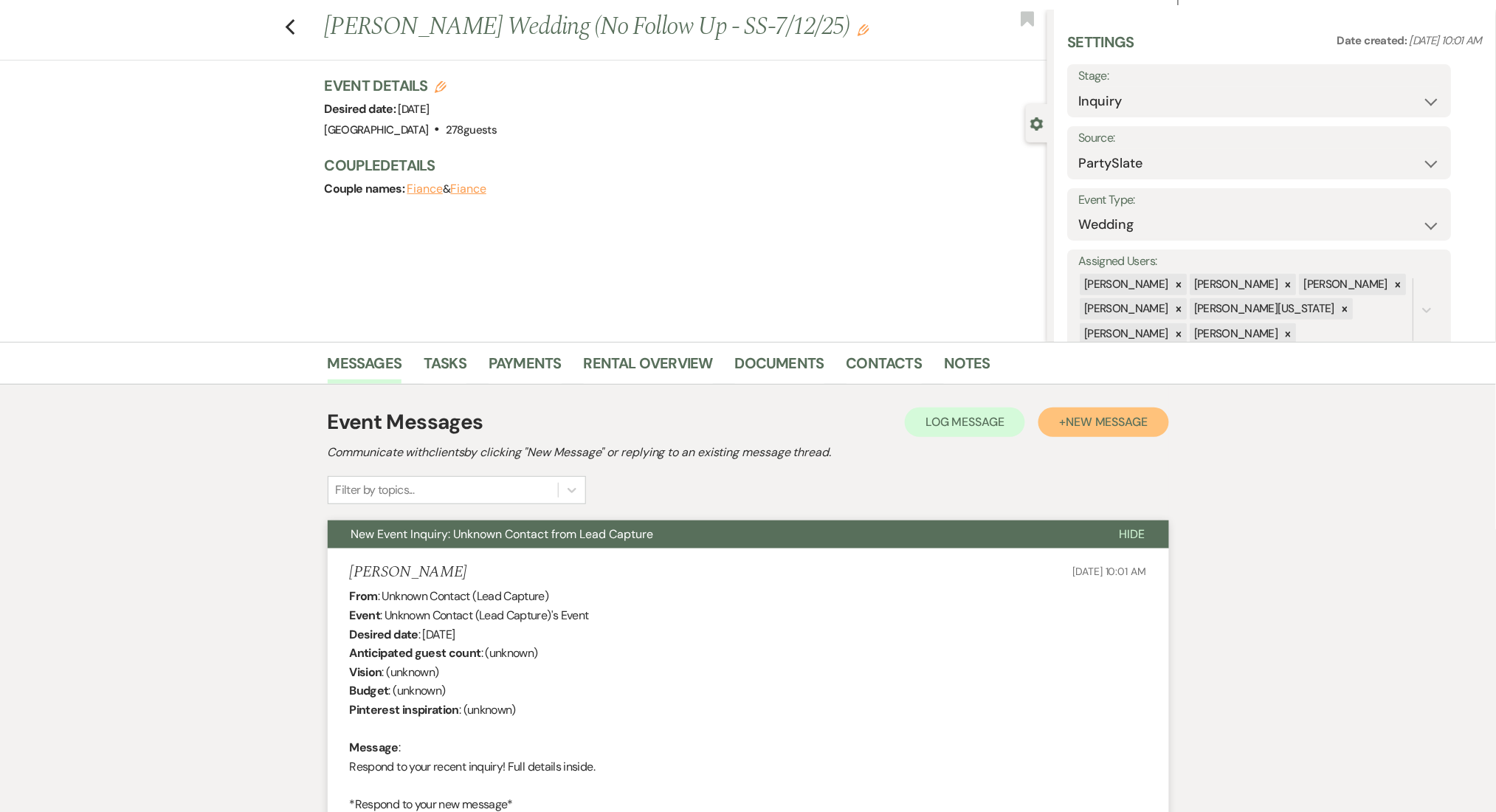
click at [1075, 433] on button "+ New Message" at bounding box center [1103, 422] width 130 height 30
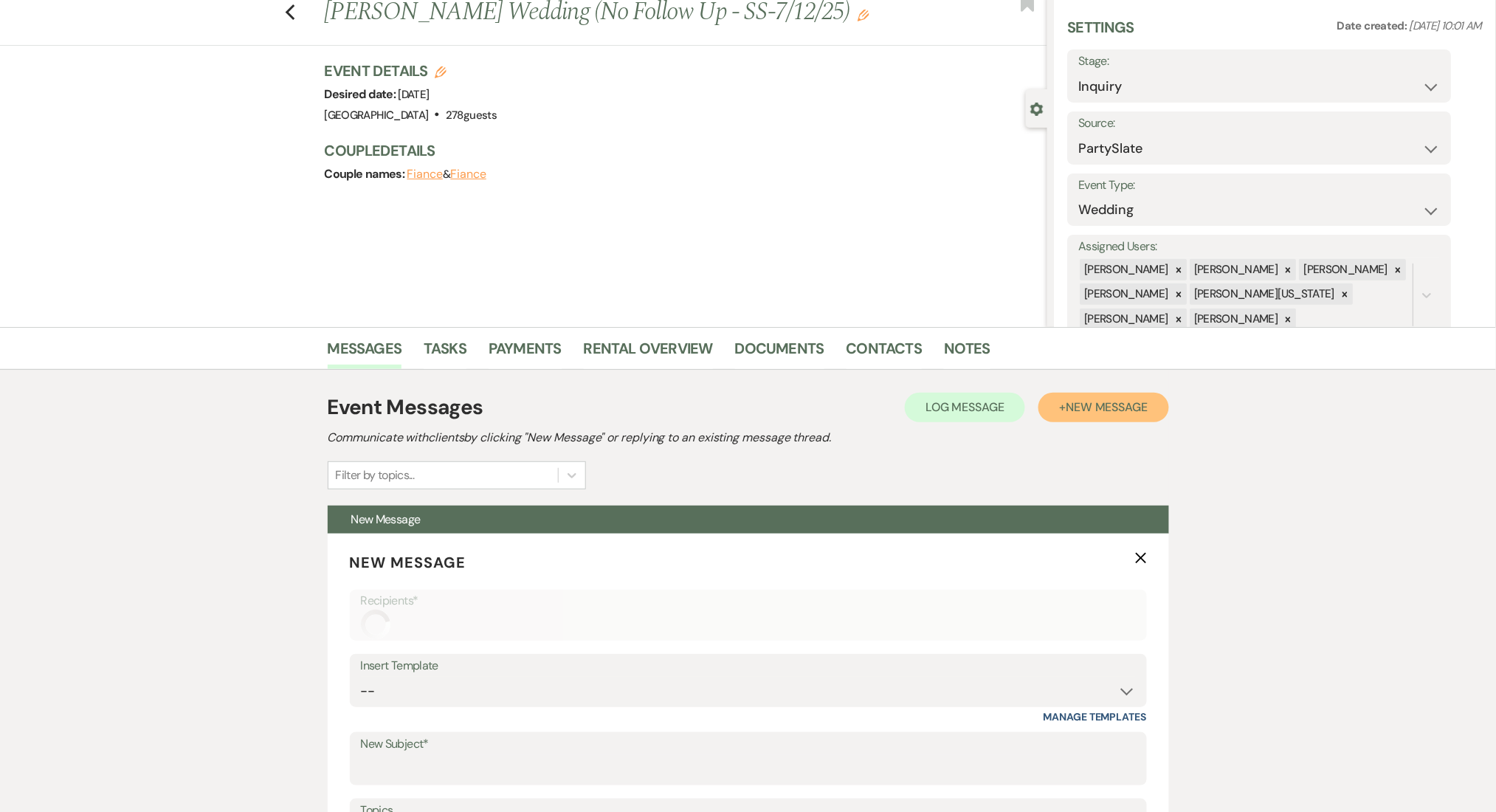
scroll to position [422, 0]
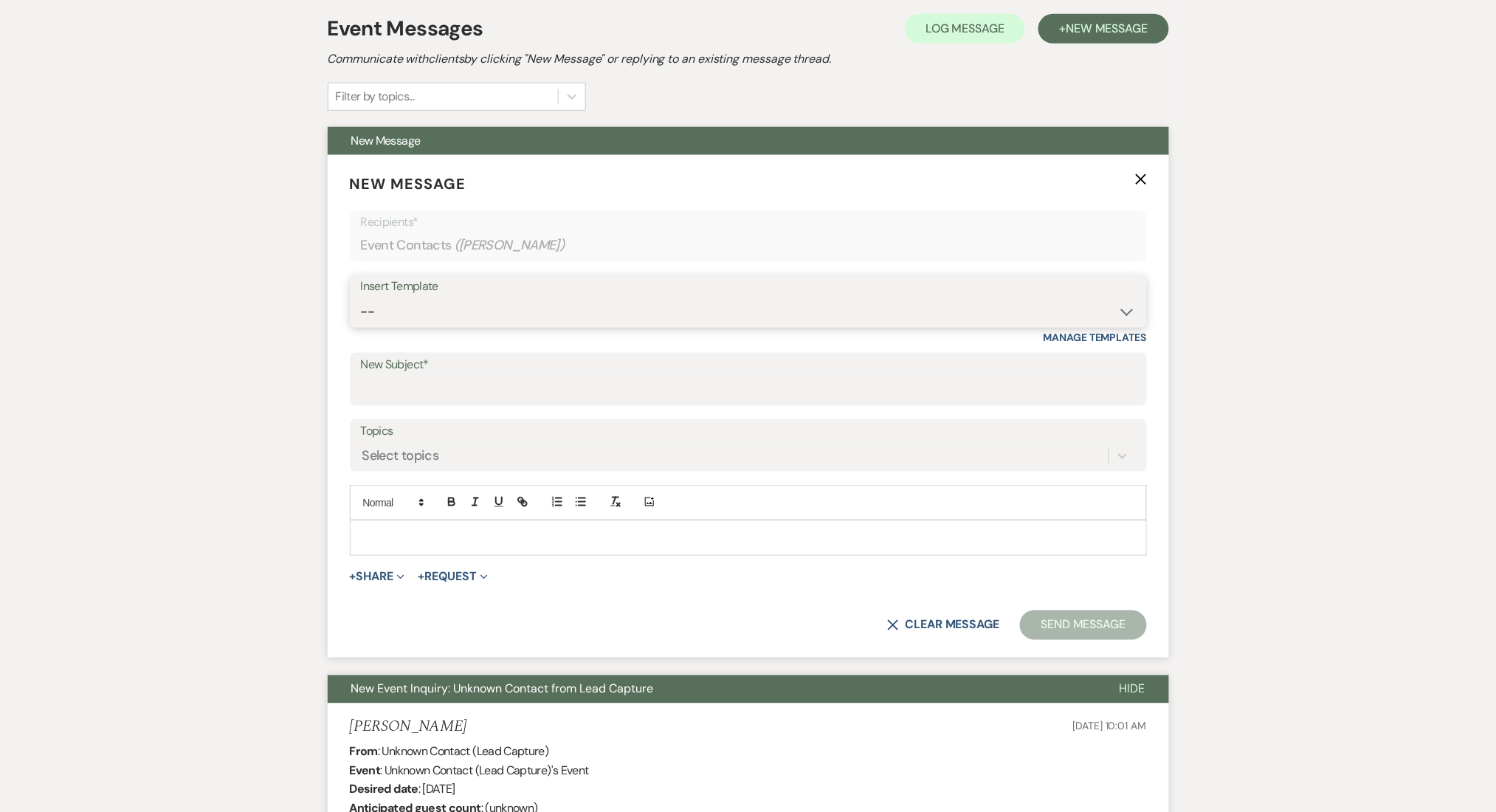
click at [383, 307] on select "-- Inquiry Follow Up Email #2 Contract Sending Template Payment Template Rental…" at bounding box center [748, 312] width 775 height 29
select select "4434"
click at [361, 298] on select "-- Inquiry Follow Up Email #2 Contract Sending Template Payment Template Rental…" at bounding box center [748, 312] width 775 height 29
type input "Enon Ranch Quote Follow up"
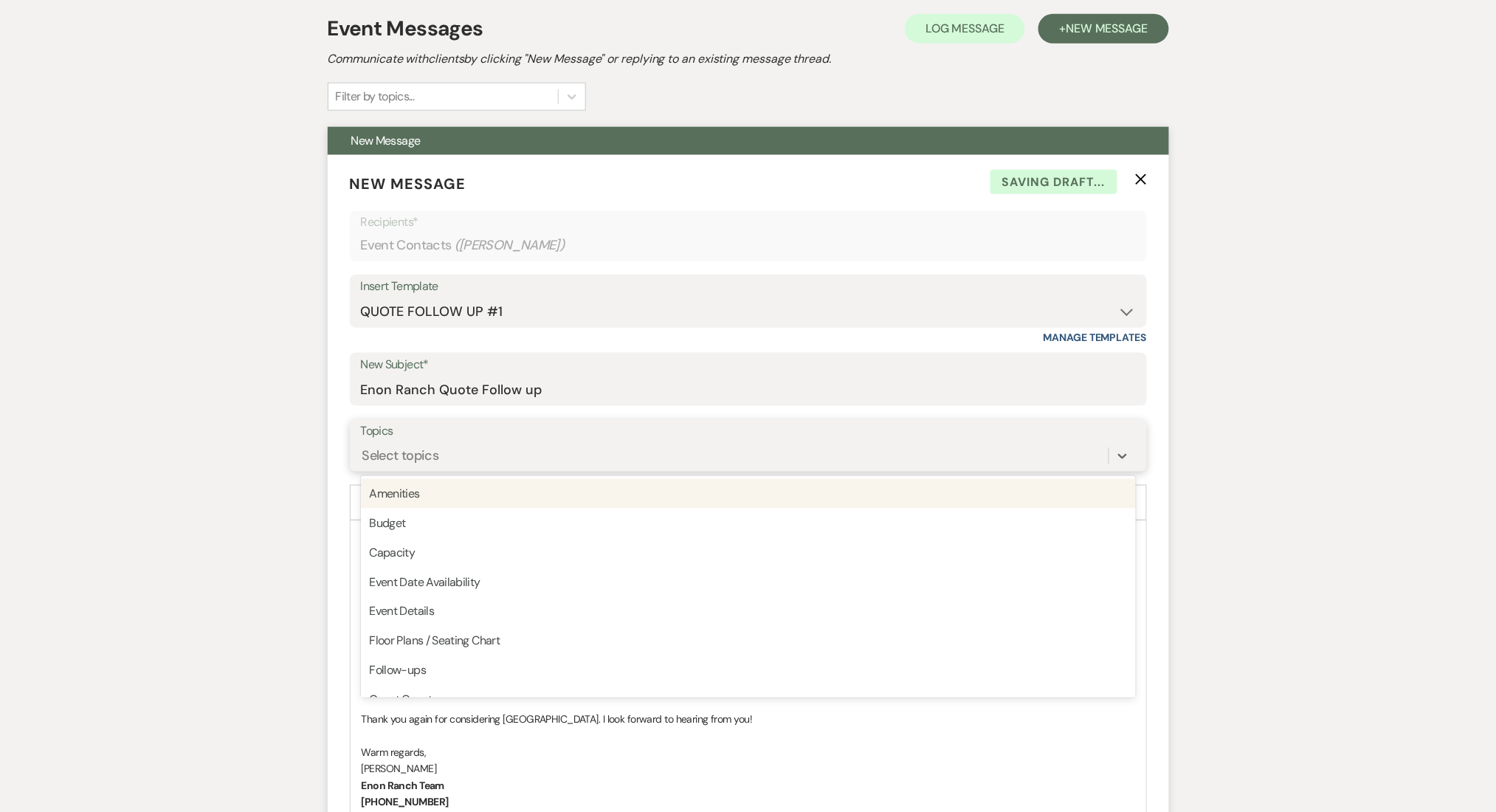
click at [487, 456] on div "Select topics" at bounding box center [734, 456] width 748 height 26
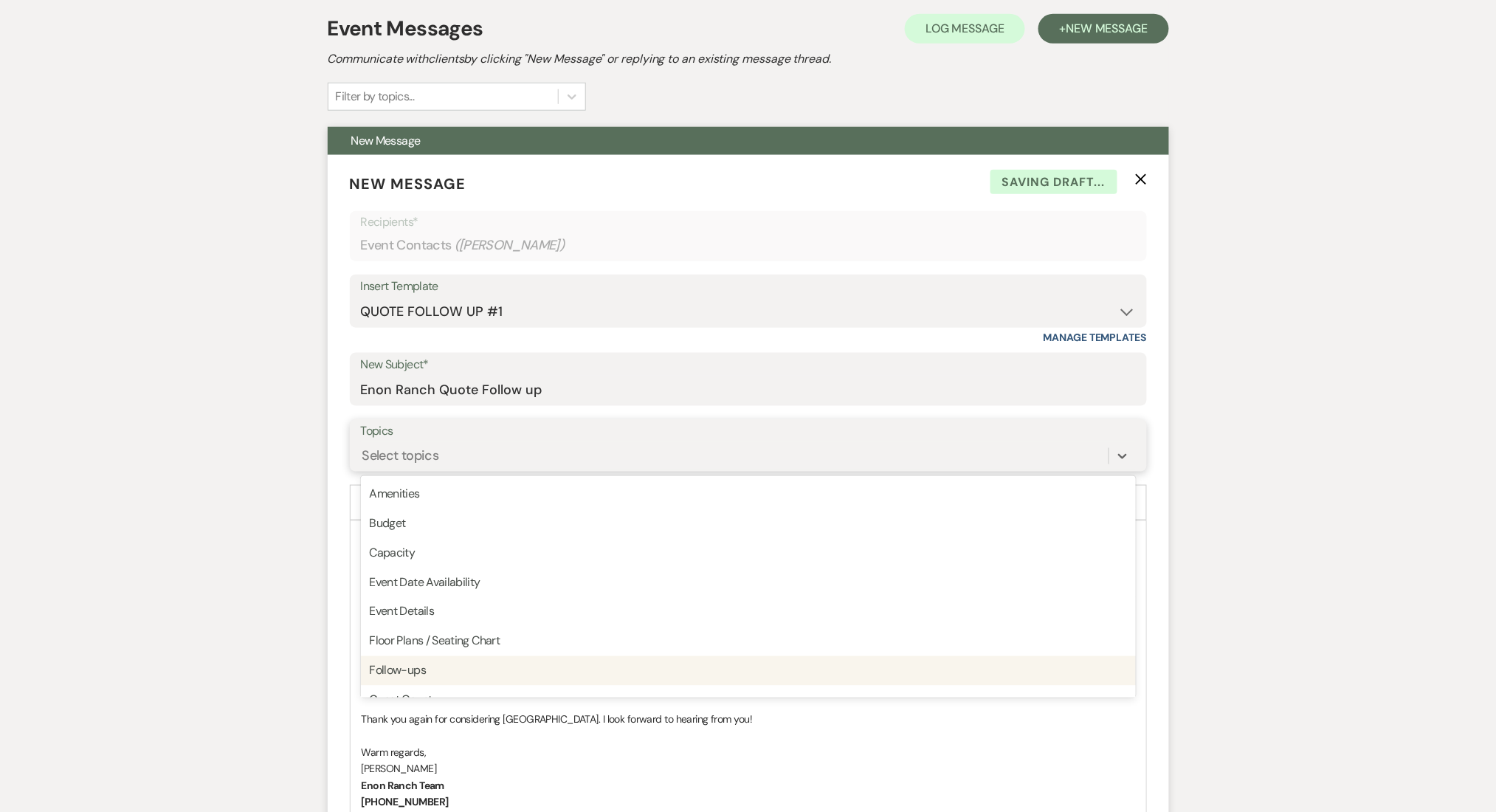
drag, startPoint x: 411, startPoint y: 664, endPoint x: 359, endPoint y: 627, distance: 63.8
click at [410, 665] on div "Follow-ups" at bounding box center [748, 671] width 775 height 30
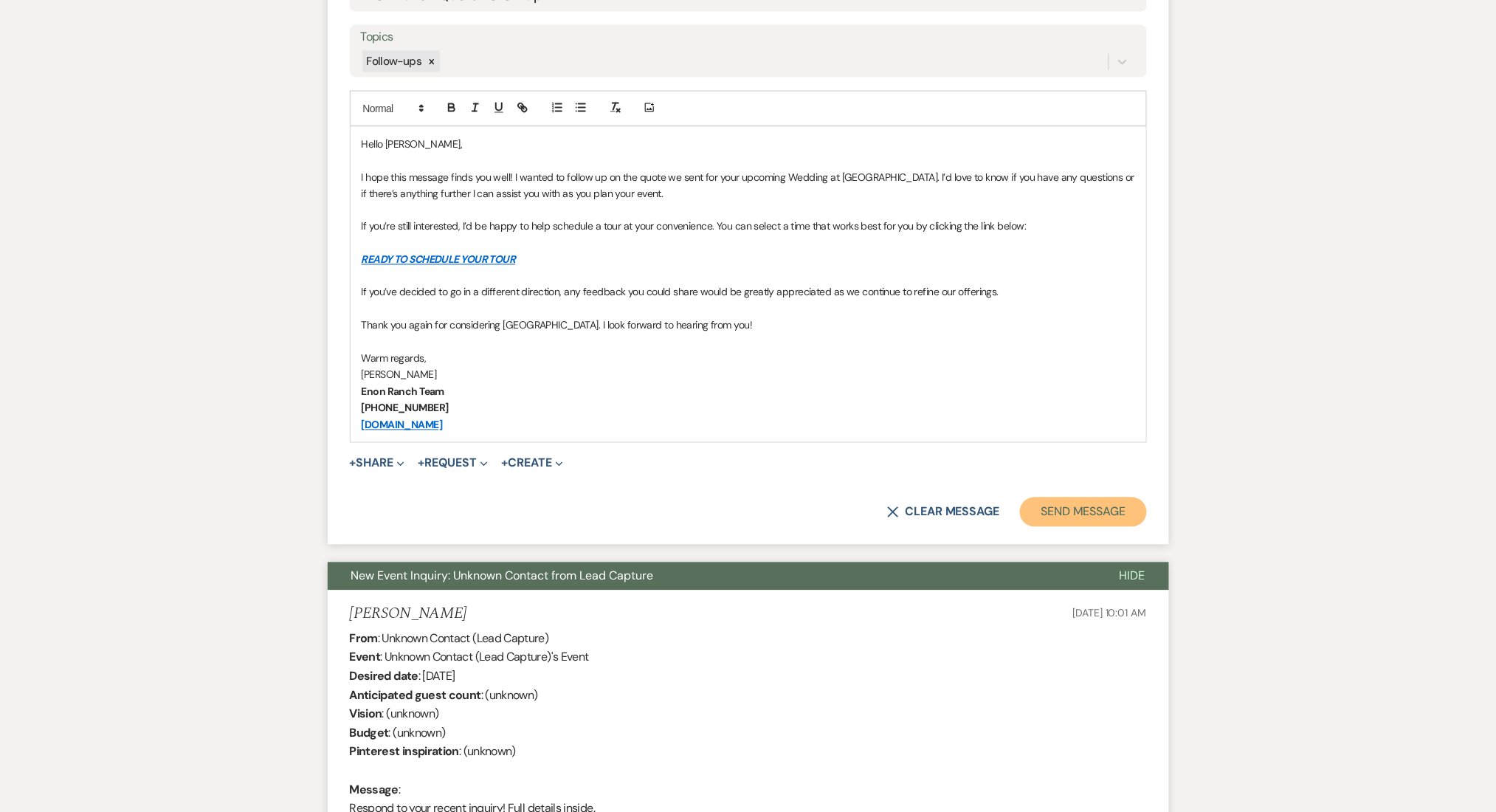
click at [1066, 505] on button "Send Message" at bounding box center [1083, 513] width 126 height 30
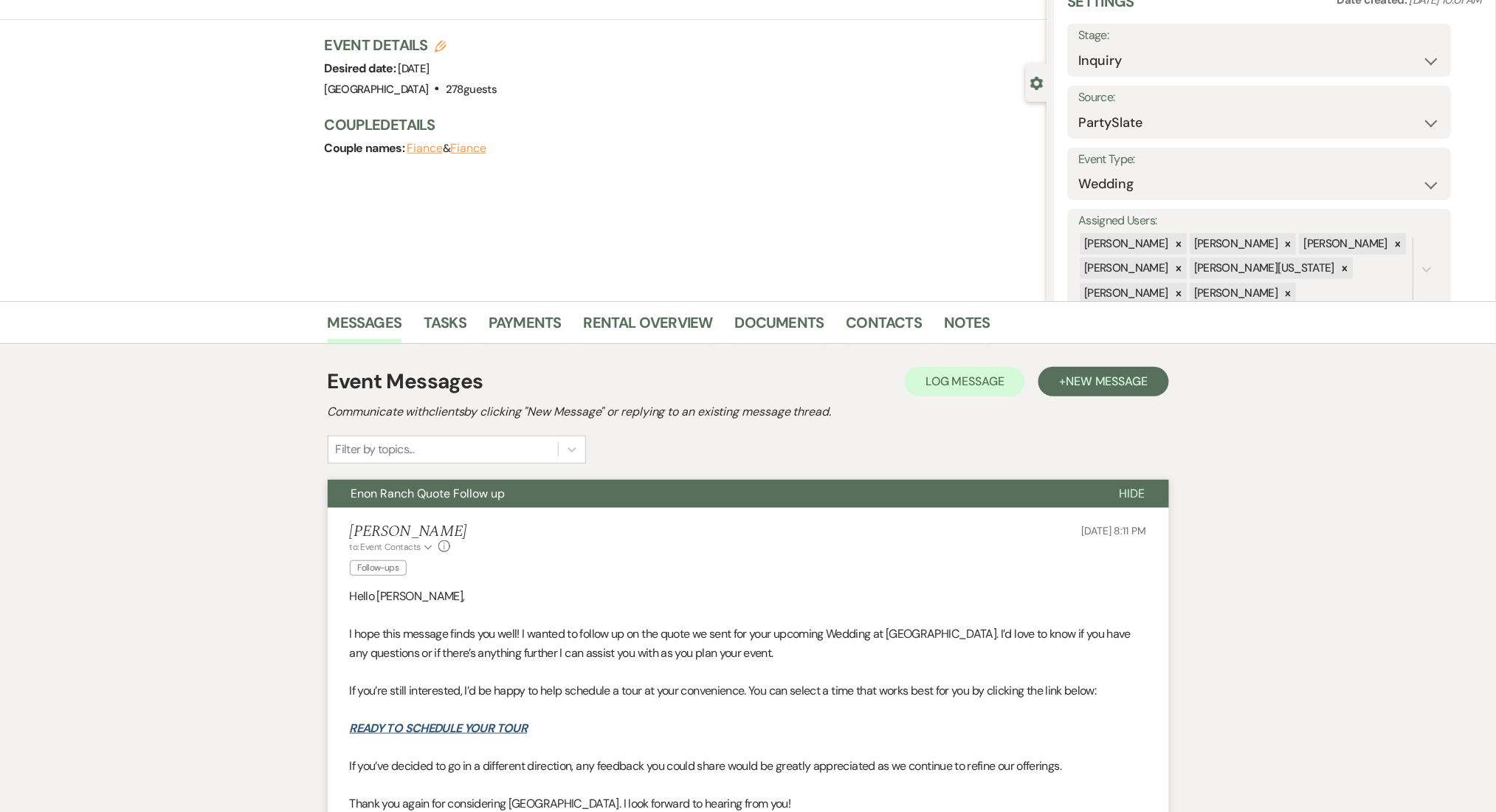
scroll to position [0, 0]
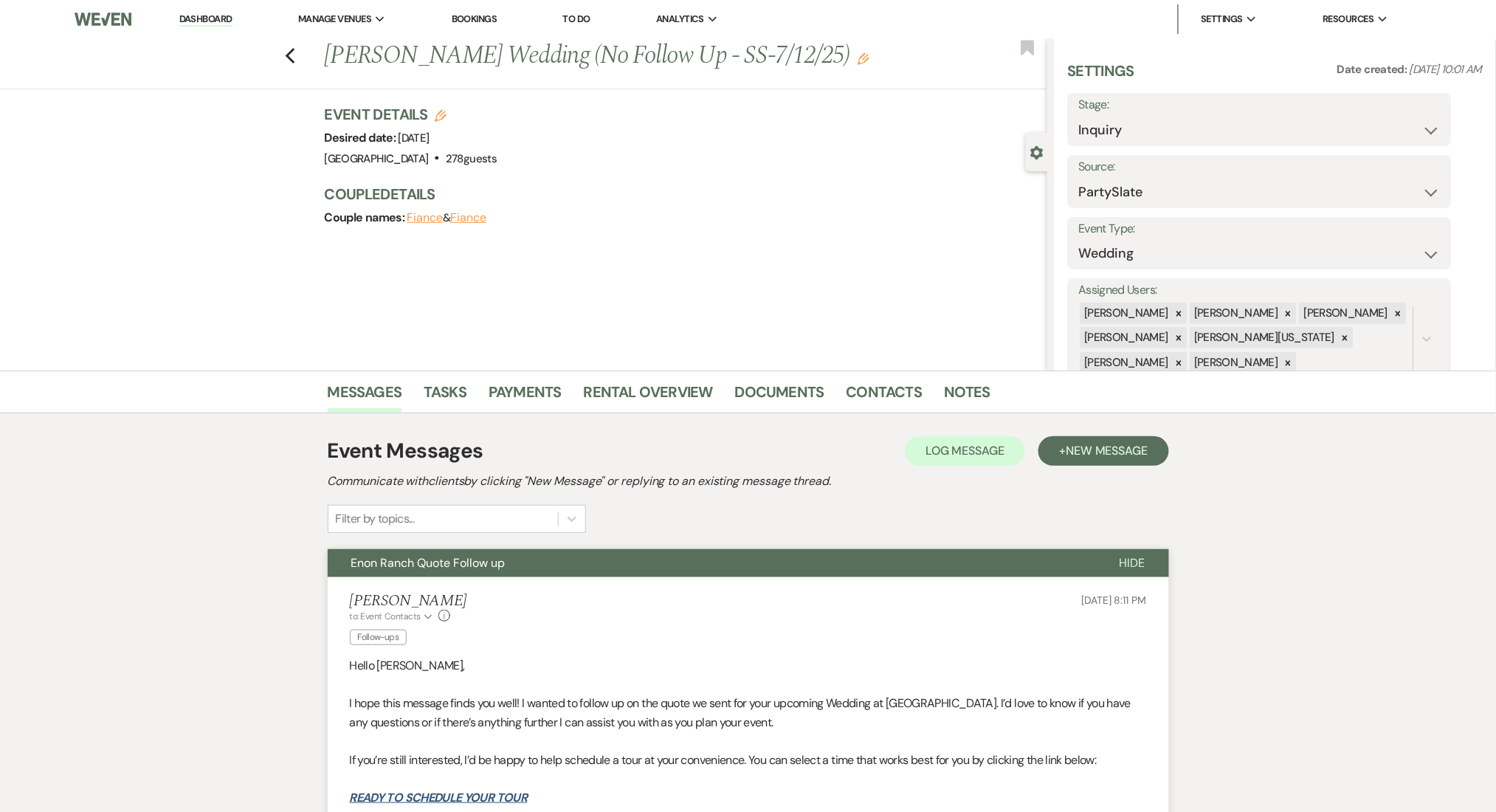
click at [870, 63] on icon "Edit" at bounding box center [864, 59] width 12 height 12
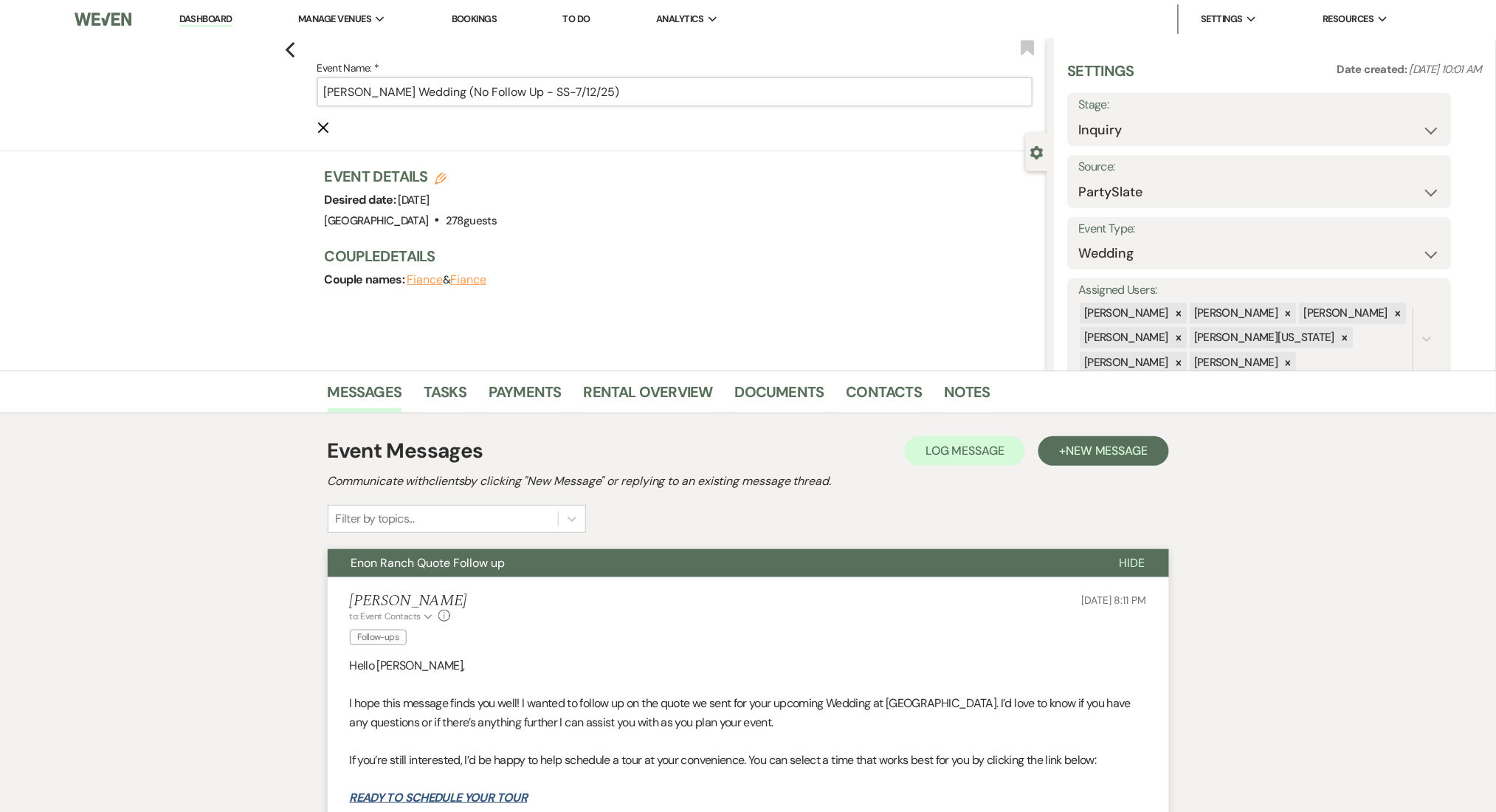
drag, startPoint x: 576, startPoint y: 95, endPoint x: 493, endPoint y: 95, distance: 83.0
click at [493, 95] on input "[PERSON_NAME] Wedding (No Follow Up - SS-7/12/25)" at bounding box center [674, 92] width 715 height 29
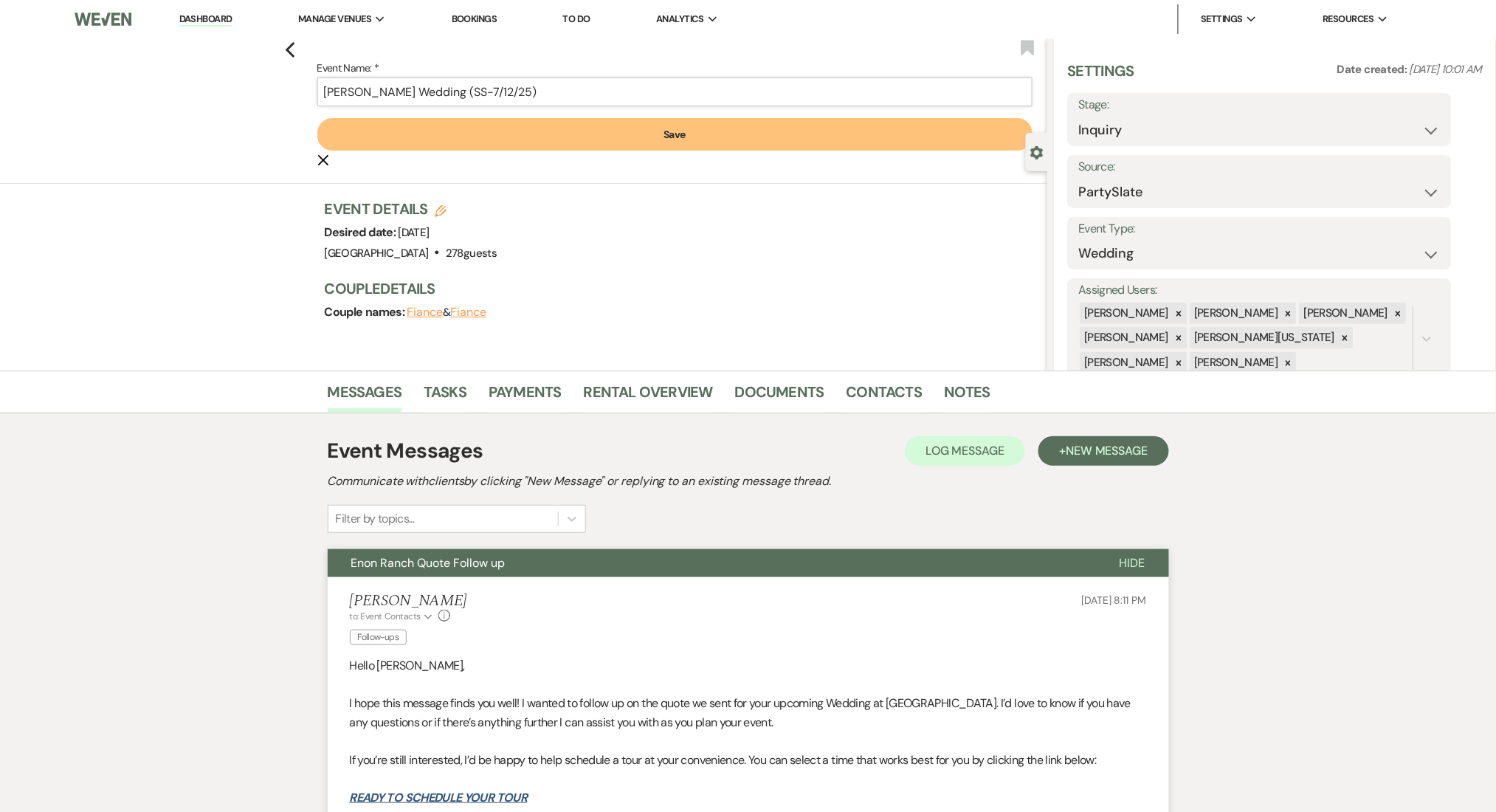
type input "[PERSON_NAME] Wedding (SS-7/12/25)"
click at [572, 142] on button "Save" at bounding box center [674, 134] width 715 height 33
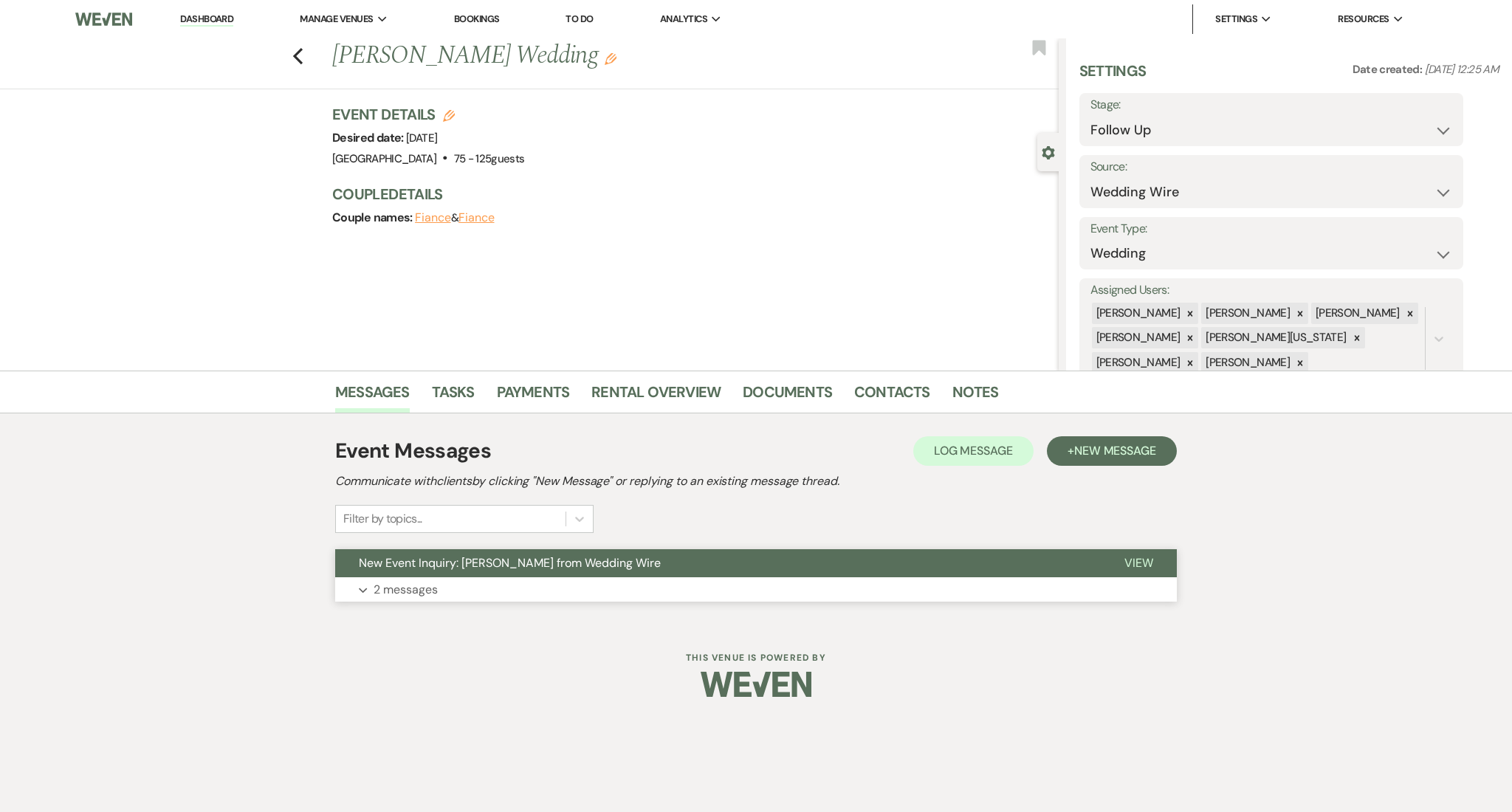
click at [391, 588] on p "2 messages" at bounding box center [405, 590] width 64 height 19
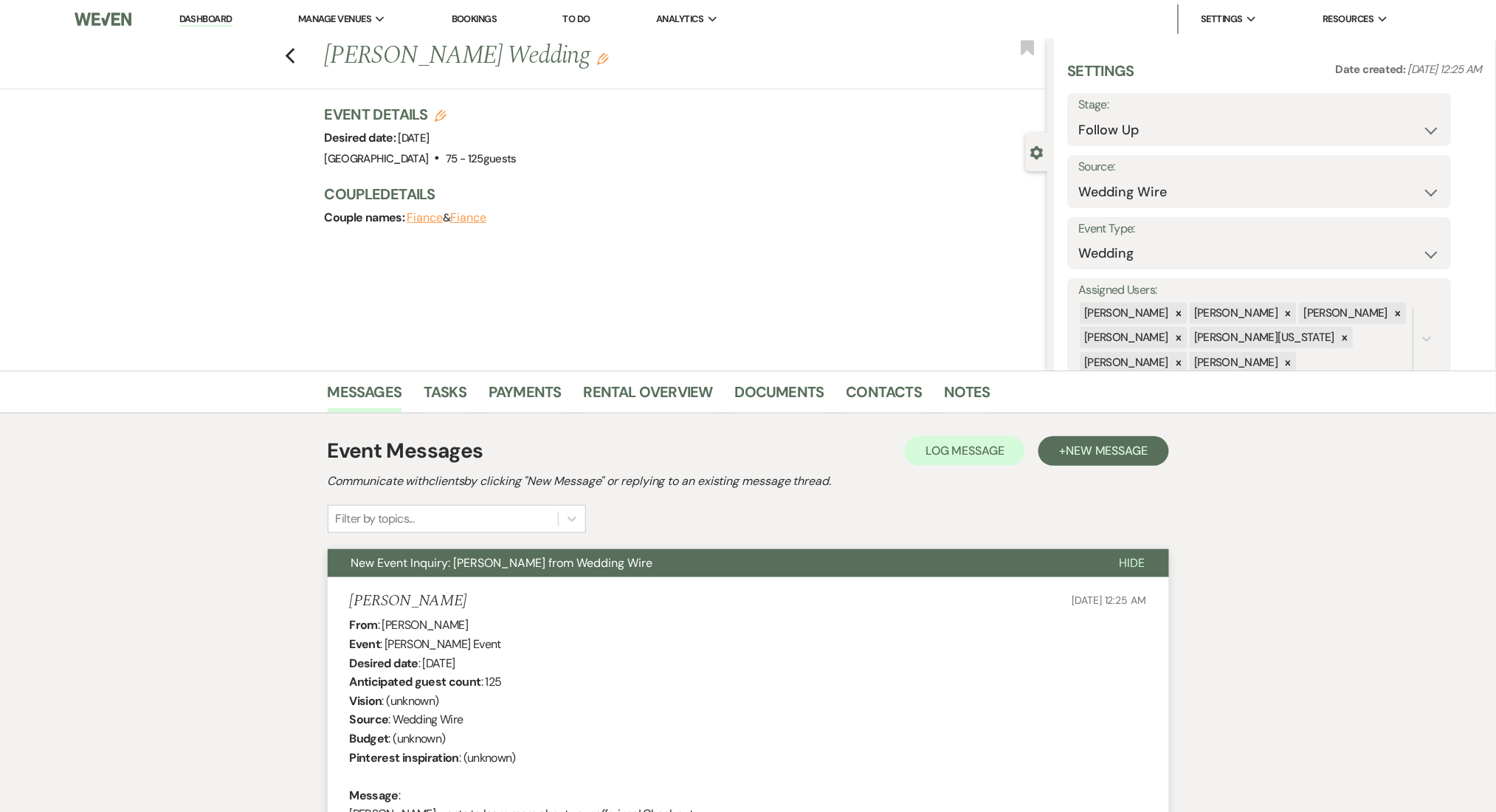
drag, startPoint x: 422, startPoint y: 602, endPoint x: 352, endPoint y: 604, distance: 70.0
click at [352, 604] on div "[PERSON_NAME] [DATE] 12:25 AM" at bounding box center [748, 601] width 797 height 19
copy h5 "[PERSON_NAME]"
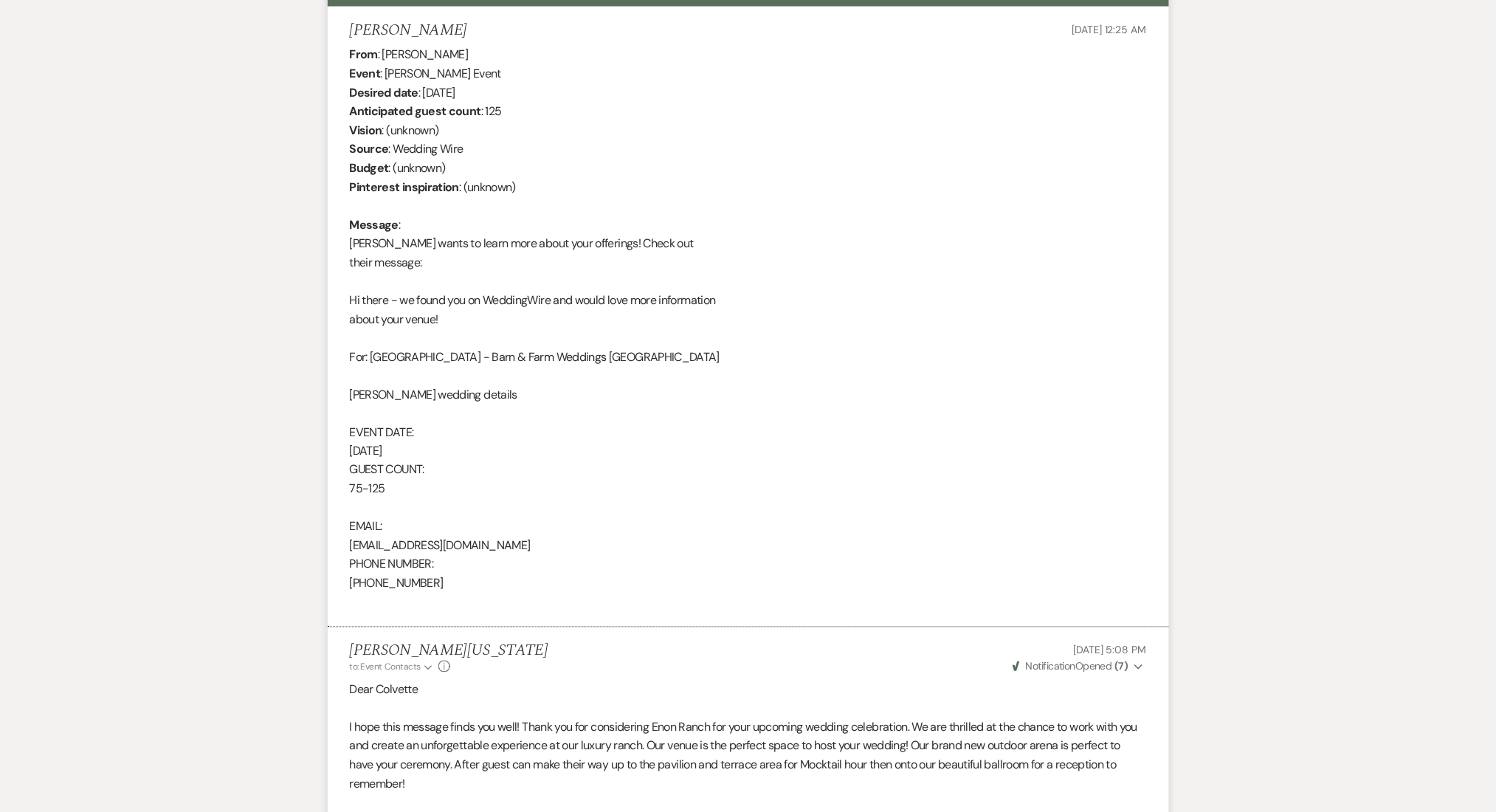
scroll to position [886, 0]
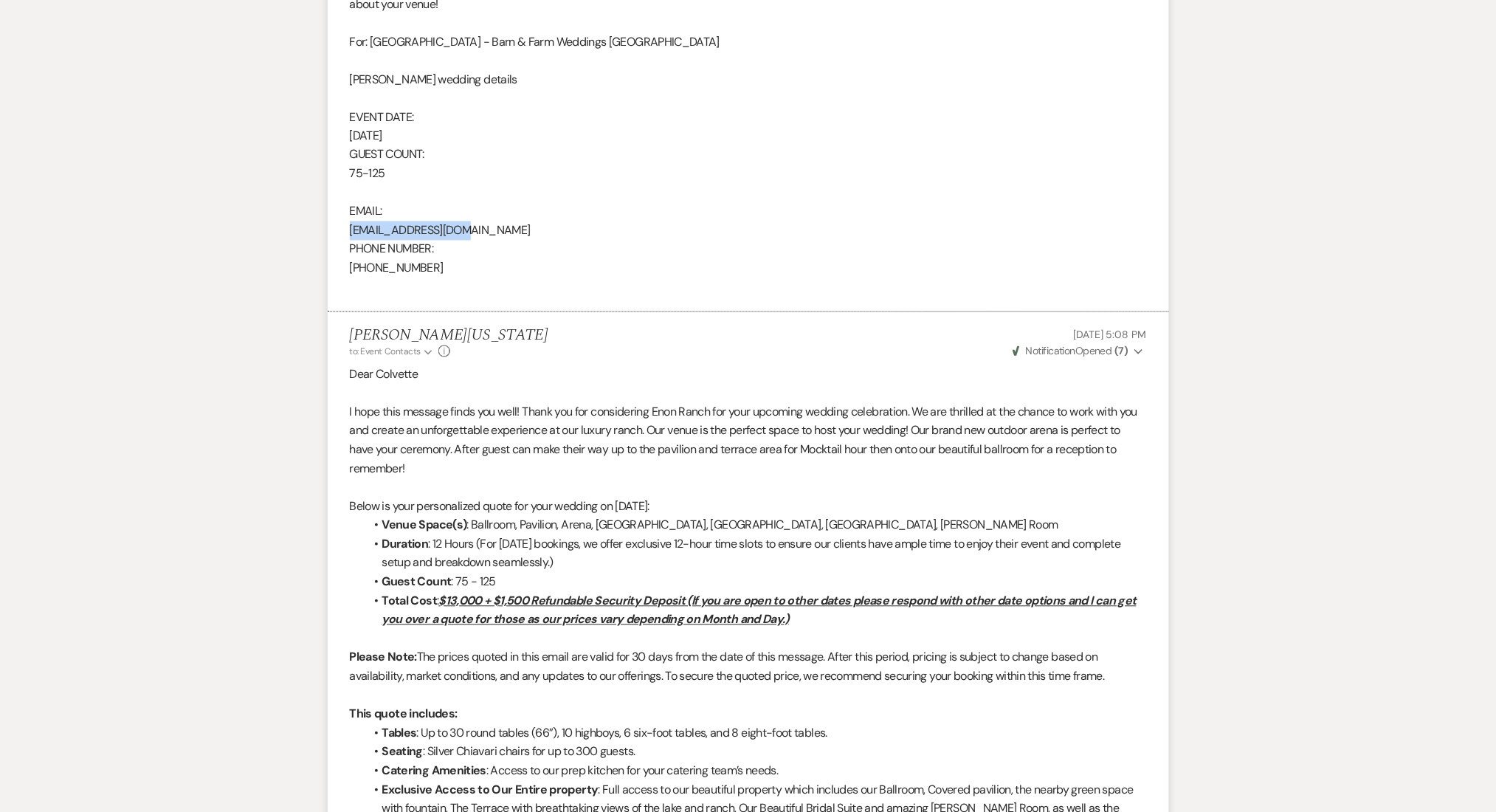
drag, startPoint x: 467, startPoint y: 225, endPoint x: 348, endPoint y: 230, distance: 119.1
click at [348, 230] on li "[PERSON_NAME] [DATE] 12:25 AM From : [PERSON_NAME] Event : [PERSON_NAME] Event …" at bounding box center [748, 2] width 842 height 622
copy div "[EMAIL_ADDRESS][DOMAIN_NAME]"
drag, startPoint x: 423, startPoint y: 262, endPoint x: 339, endPoint y: 263, distance: 84.0
click at [339, 263] on li "[PERSON_NAME] [DATE] 12:25 AM From : [PERSON_NAME] Event : [PERSON_NAME] Event …" at bounding box center [748, 2] width 842 height 622
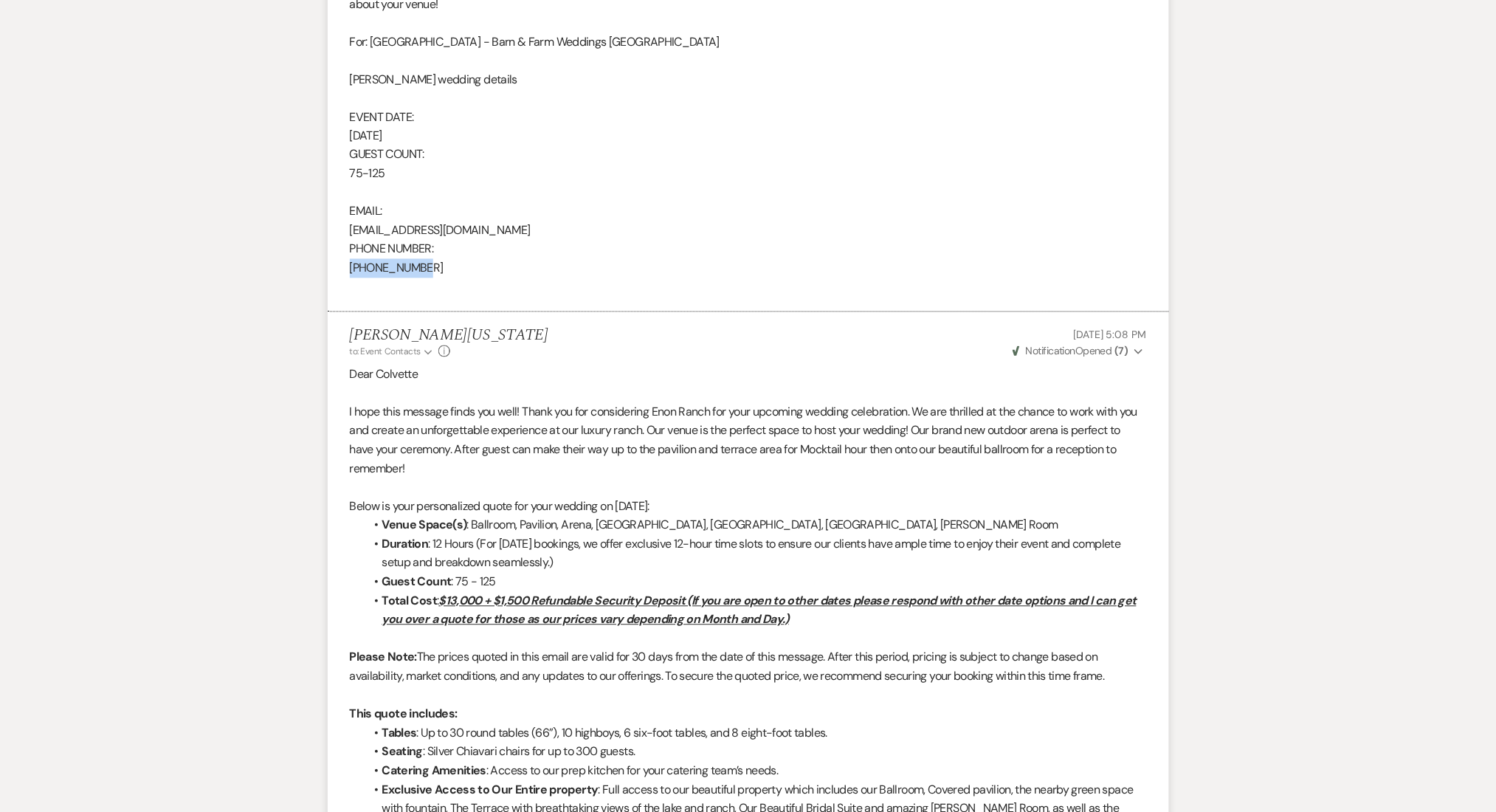
copy div "[PHONE_NUMBER]"
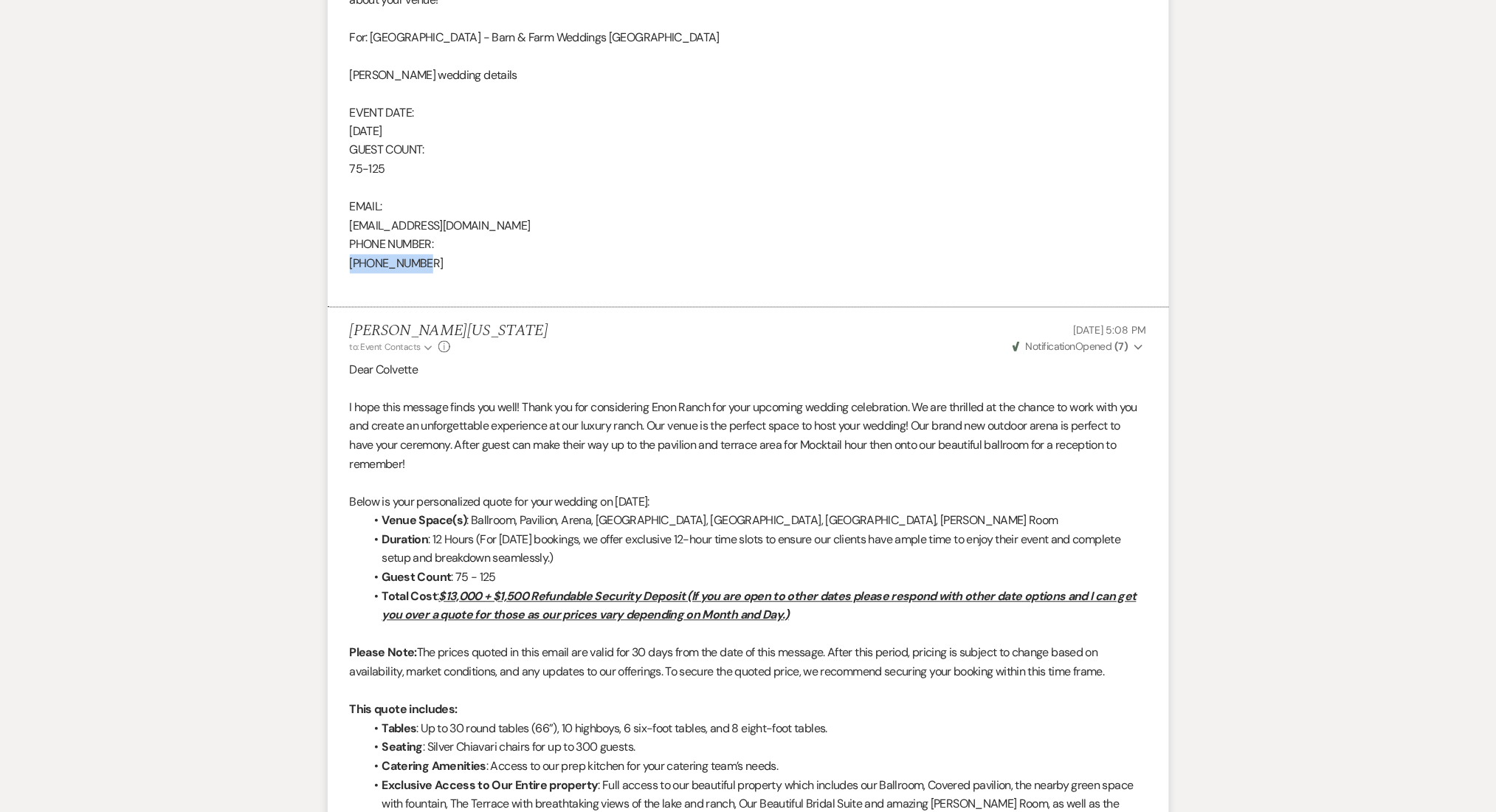
scroll to position [0, 0]
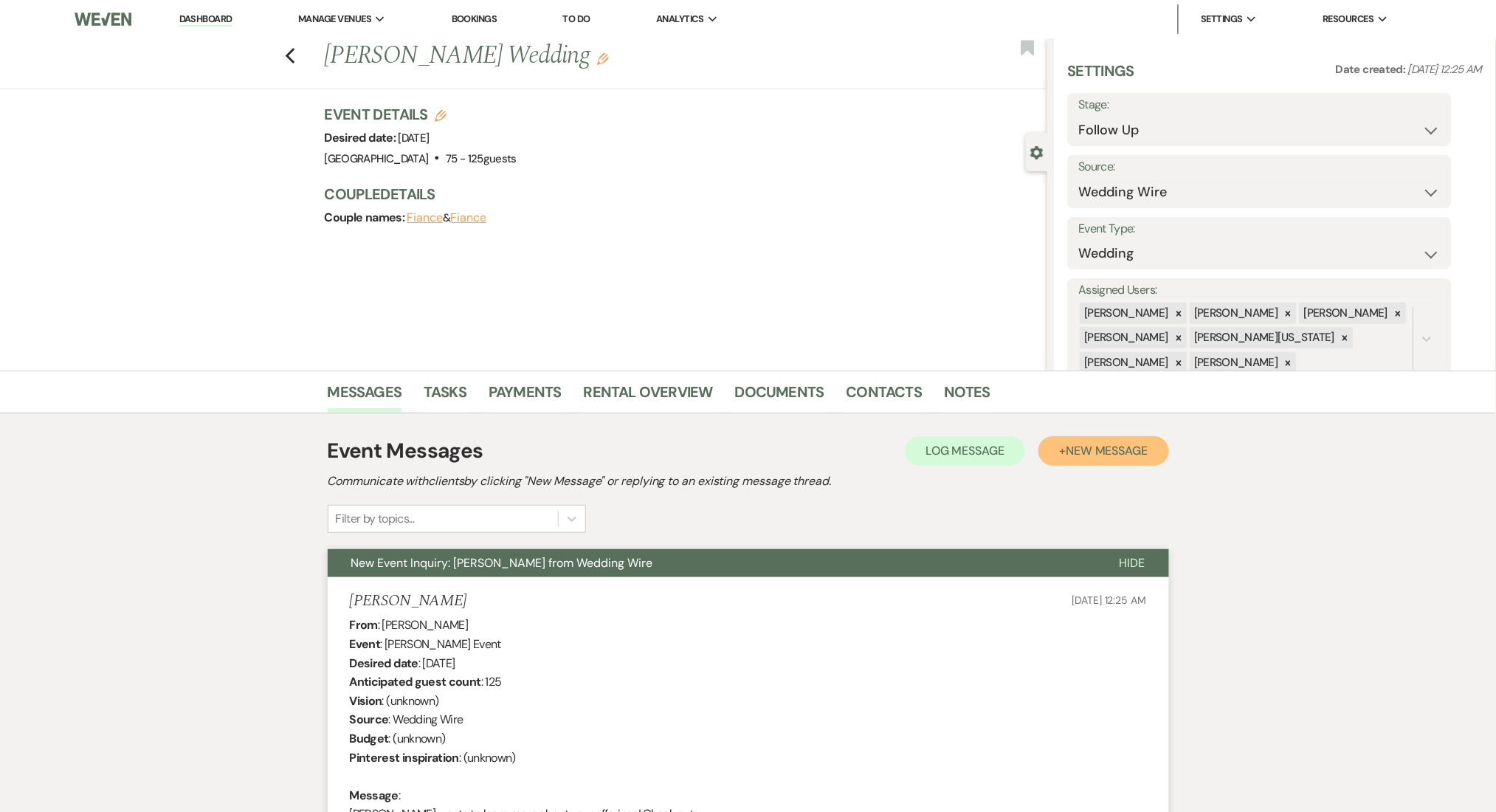
click at [1134, 459] on button "+ New Message" at bounding box center [1103, 451] width 130 height 30
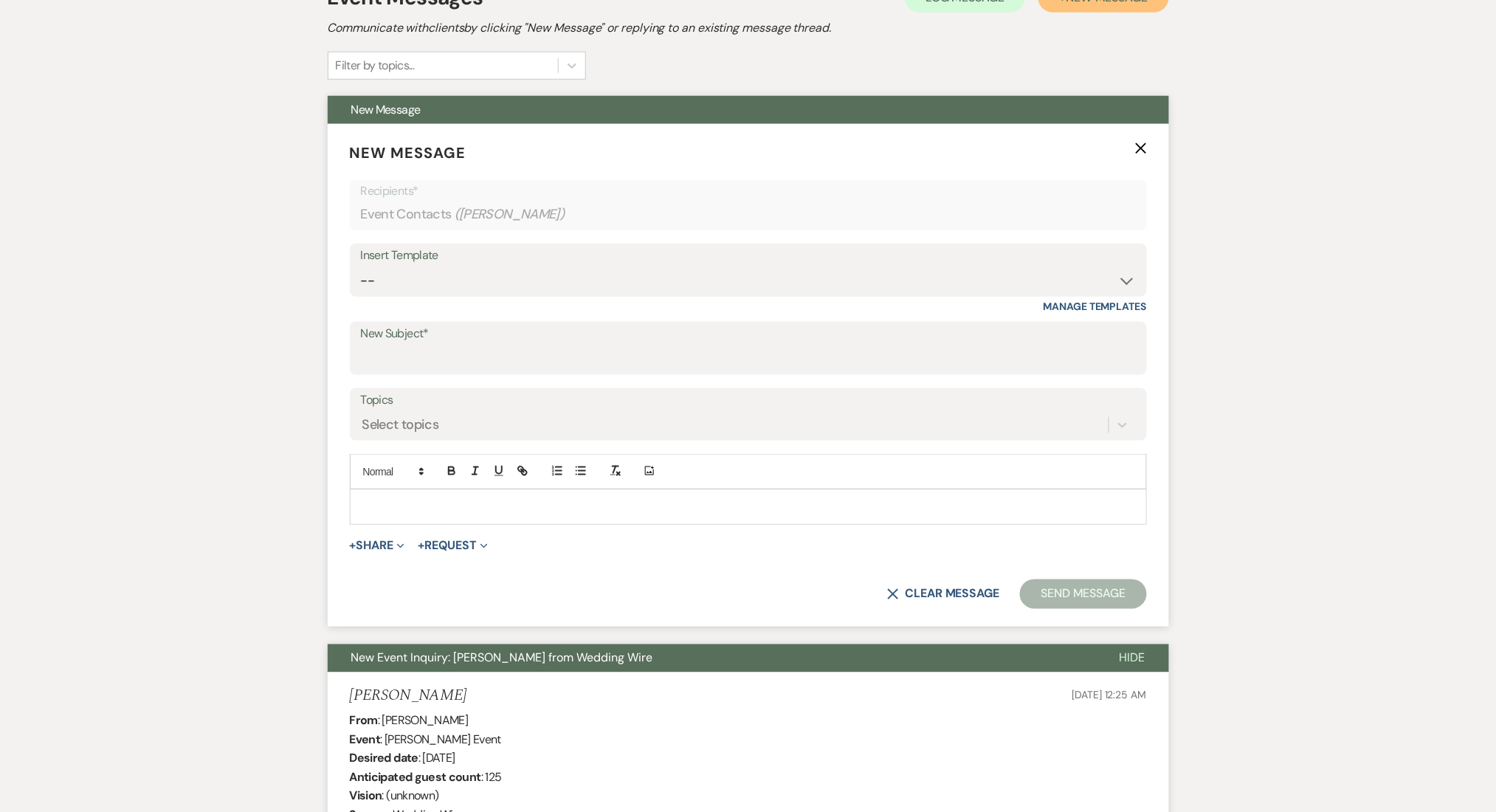
scroll to position [492, 0]
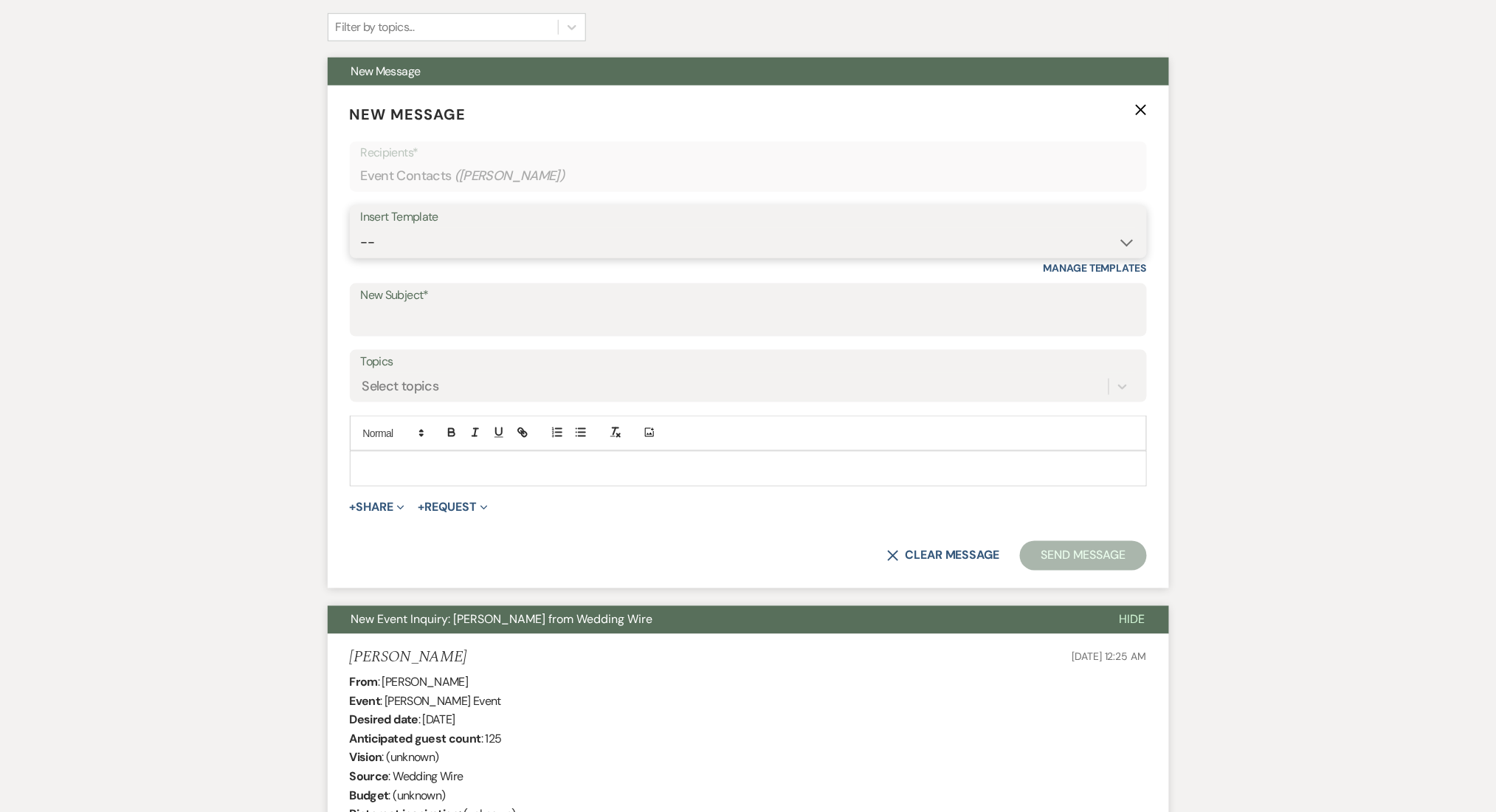
click at [421, 247] on select "-- Inquiry Follow Up Email #2 Contract Sending Template Payment Template Rental…" at bounding box center [748, 242] width 775 height 29
select select "4434"
click at [361, 228] on select "-- Inquiry Follow Up Email #2 Contract Sending Template Payment Template Rental…" at bounding box center [748, 242] width 775 height 29
type input "Enon Ranch Quote Follow up"
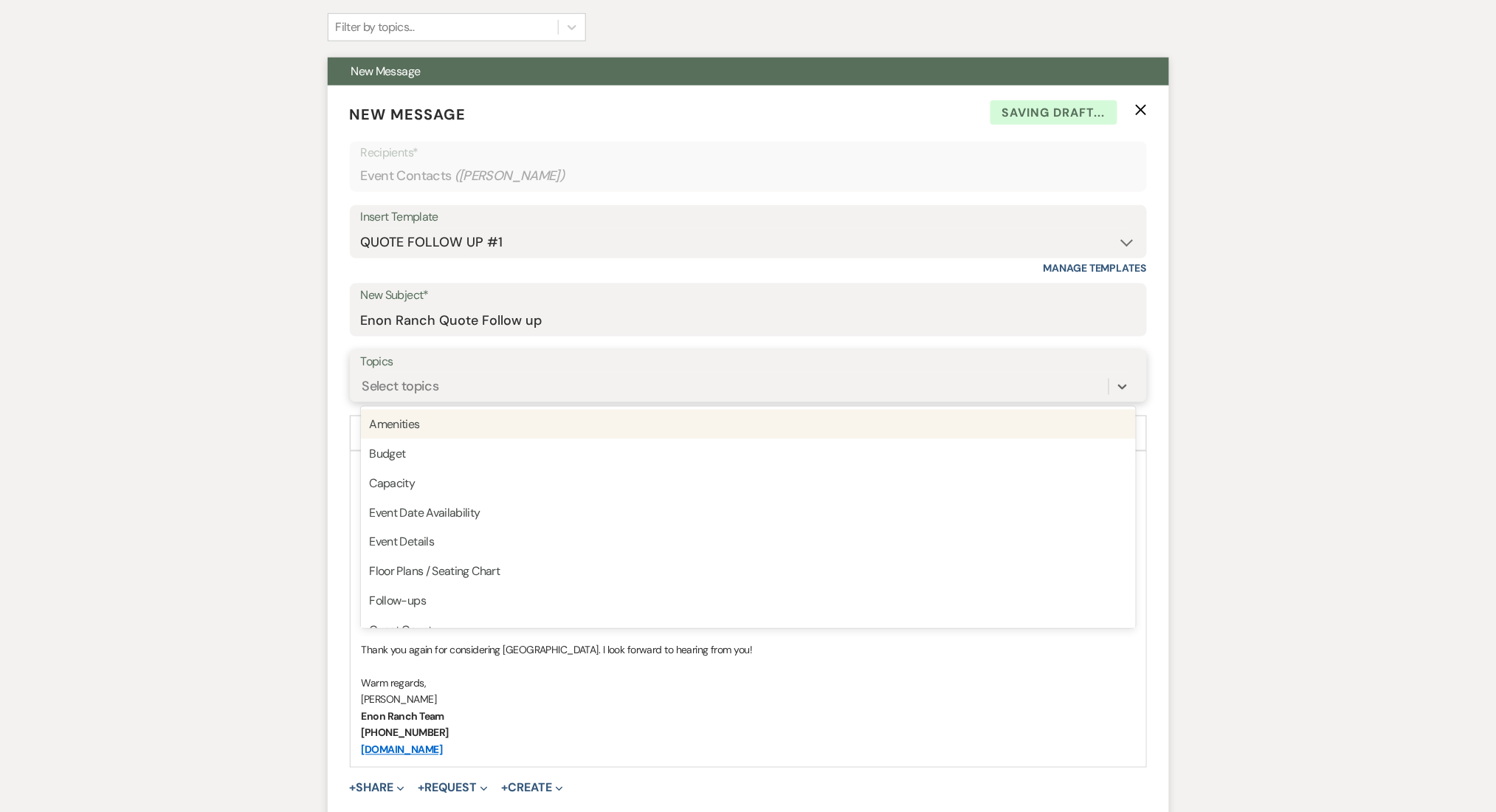
click at [416, 376] on div "Select topics" at bounding box center [401, 386] width 77 height 20
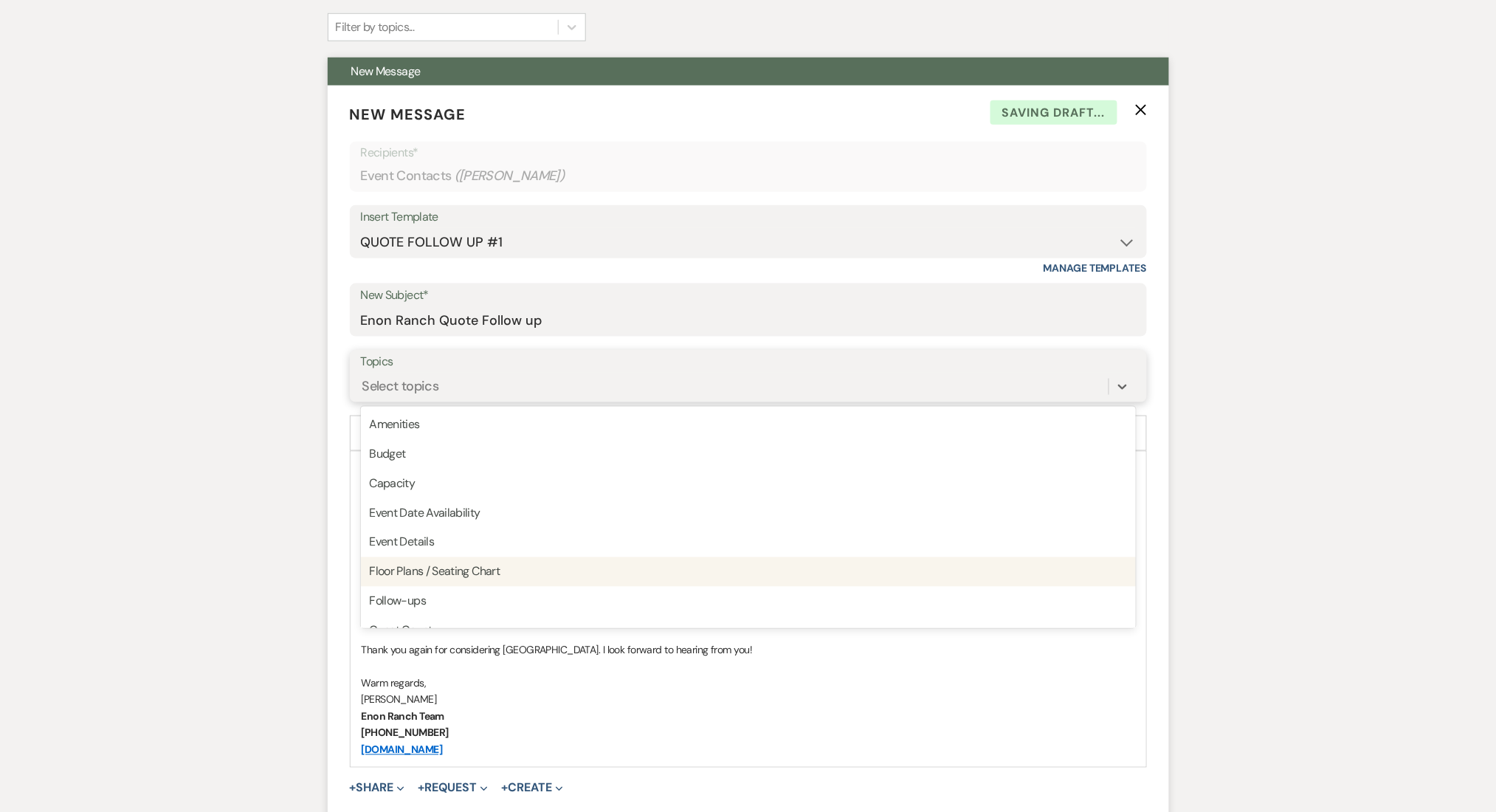
click at [407, 607] on div "Follow-ups" at bounding box center [748, 602] width 775 height 30
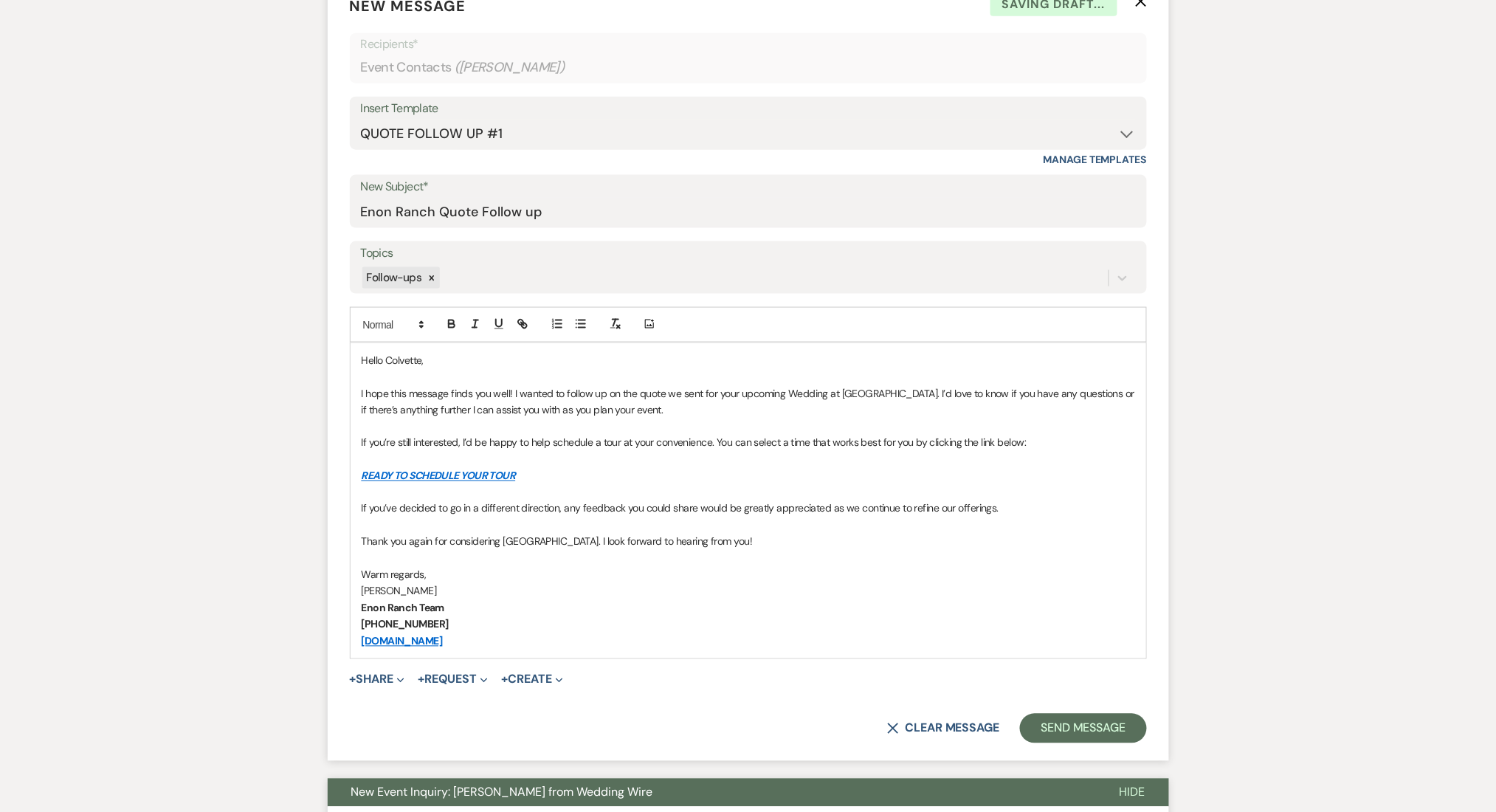
scroll to position [787, 0]
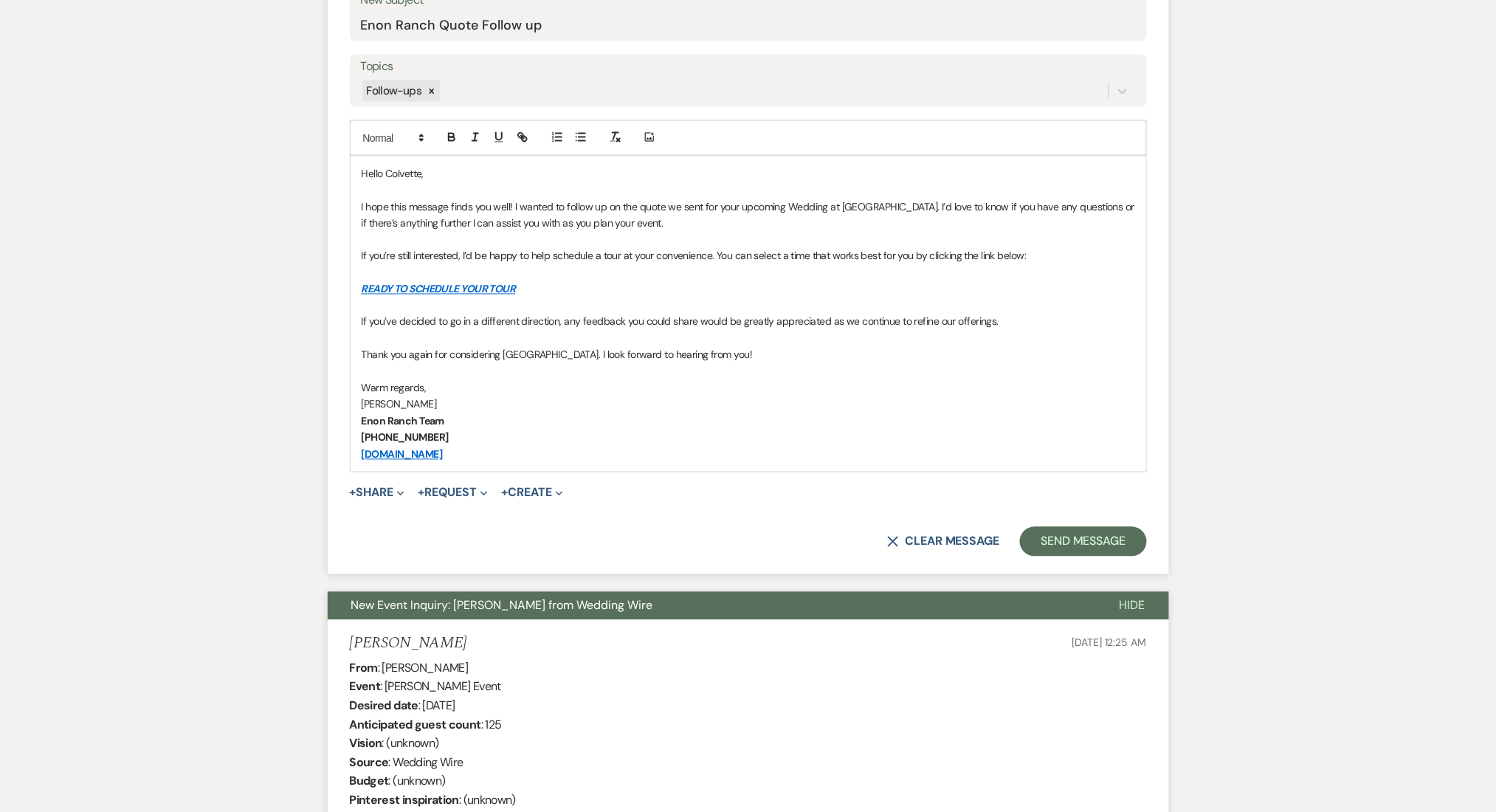
click at [1099, 567] on form "New Message X Saving draft... Recipients* Event Contacts ( [PERSON_NAME] ) Inse…" at bounding box center [748, 182] width 842 height 784
click at [1100, 535] on button "Send Message" at bounding box center [1083, 542] width 126 height 30
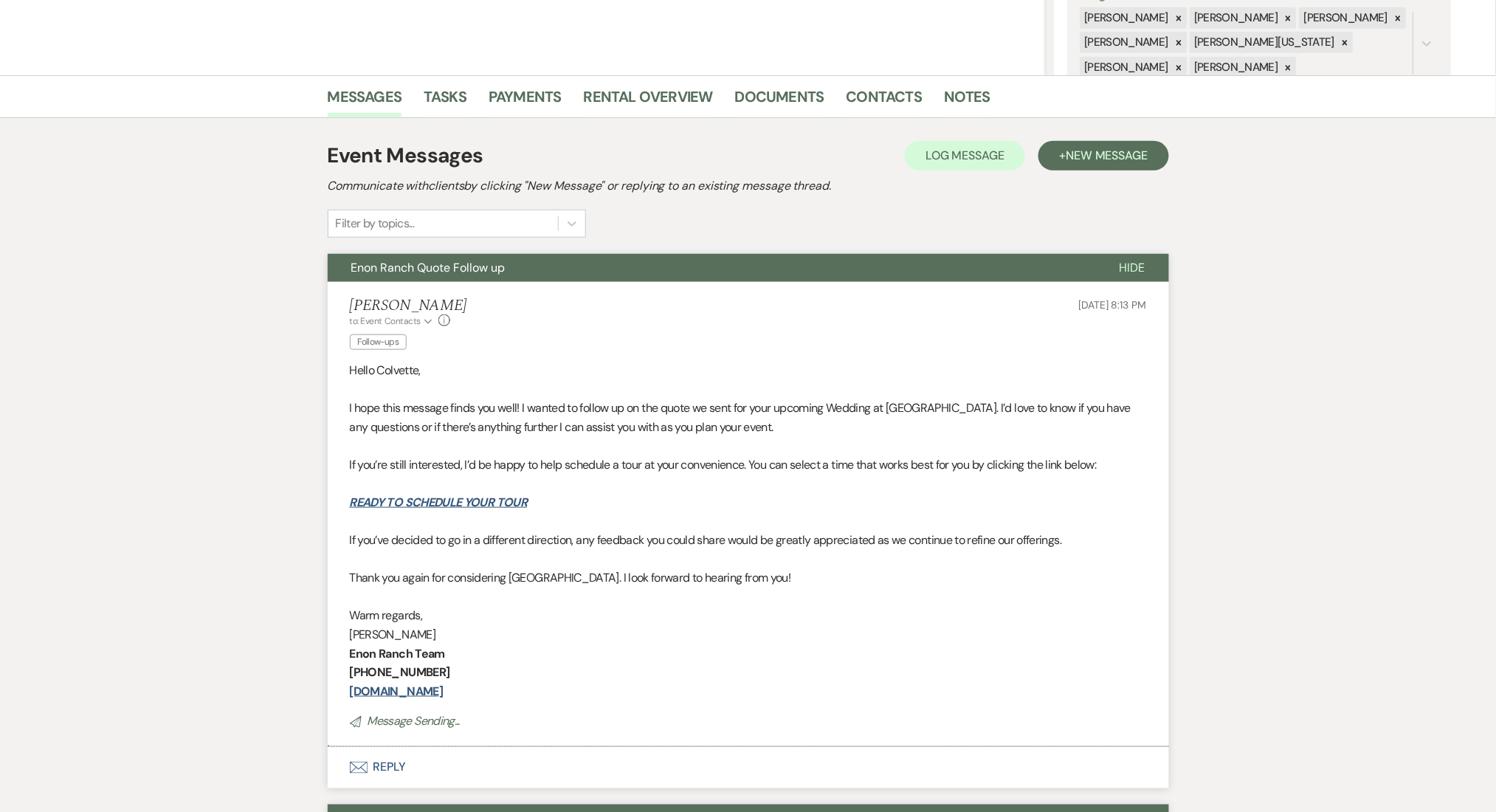
scroll to position [0, 0]
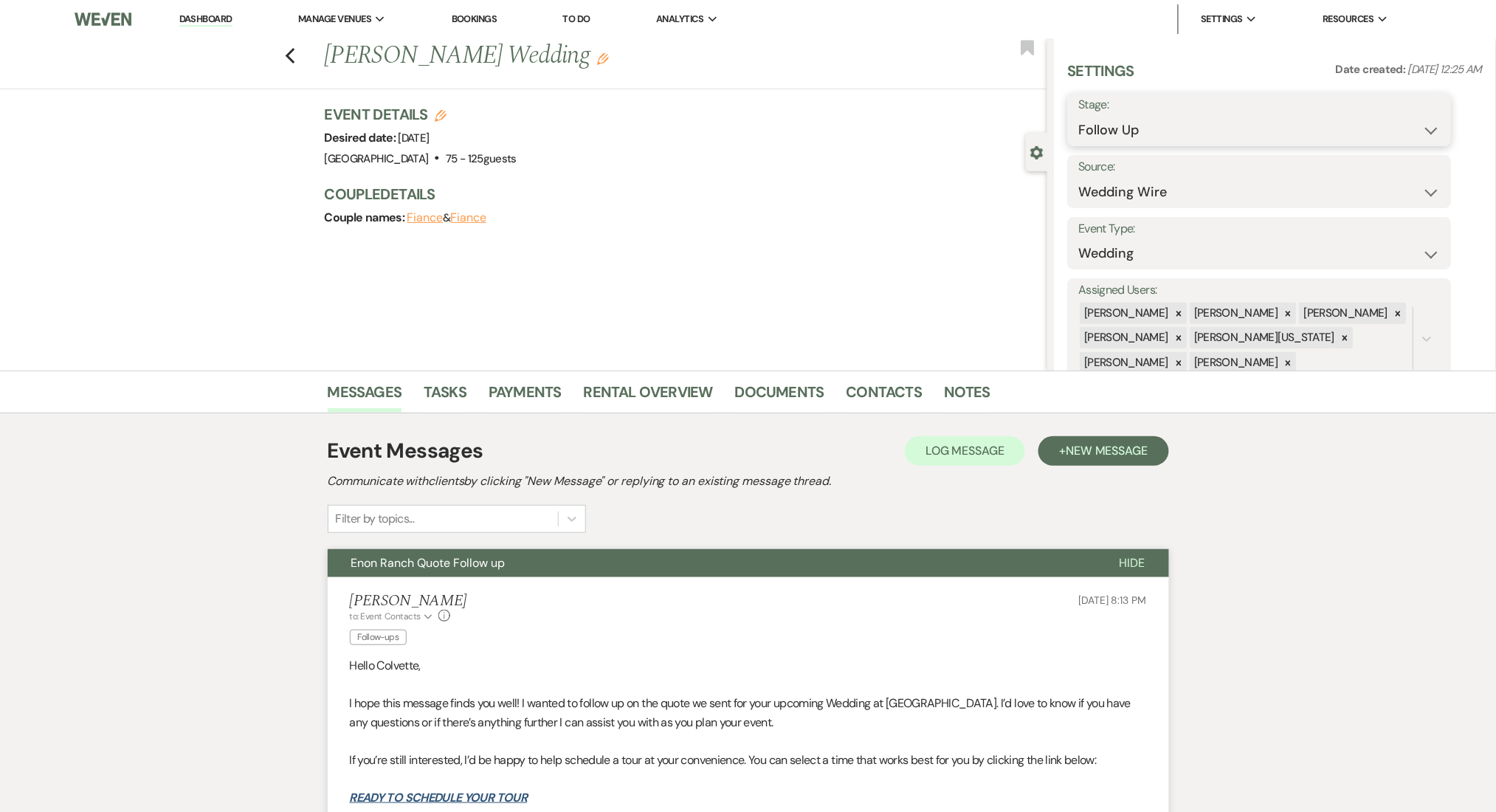
click at [1143, 133] on select "Inquiry Follow Up Tour Requested Tour Confirmed Toured Proposal Sent Booked Lost" at bounding box center [1260, 130] width 362 height 29
select select "1"
click at [1080, 116] on select "Inquiry Follow Up Tour Requested Tour Confirmed Toured Proposal Sent Booked Lost" at bounding box center [1260, 130] width 362 height 29
click at [1410, 116] on button "Save" at bounding box center [1410, 119] width 84 height 30
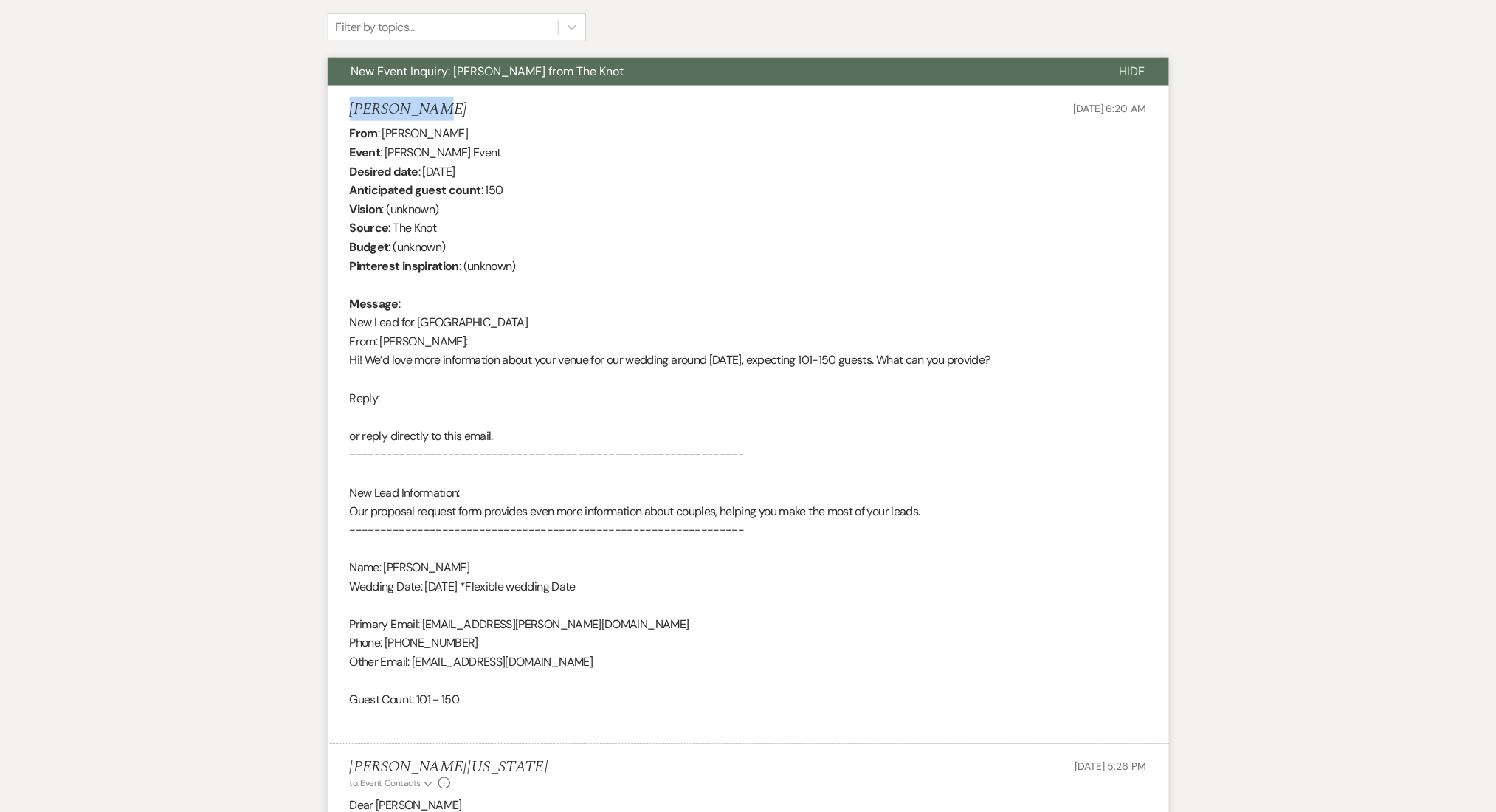
drag, startPoint x: 420, startPoint y: 106, endPoint x: 337, endPoint y: 107, distance: 83.0
click at [337, 107] on li "[PERSON_NAME] [DATE] 6:20 AM From : [PERSON_NAME] Event : [PERSON_NAME] Event D…" at bounding box center [748, 416] width 842 height 659
drag, startPoint x: 433, startPoint y: 643, endPoint x: 388, endPoint y: 644, distance: 45.0
click at [388, 644] on div "From : [PERSON_NAME] Event : [PERSON_NAME] Event Desired date : [DATE] Anticipa…" at bounding box center [748, 426] width 797 height 605
copy div "540) 241-6872"
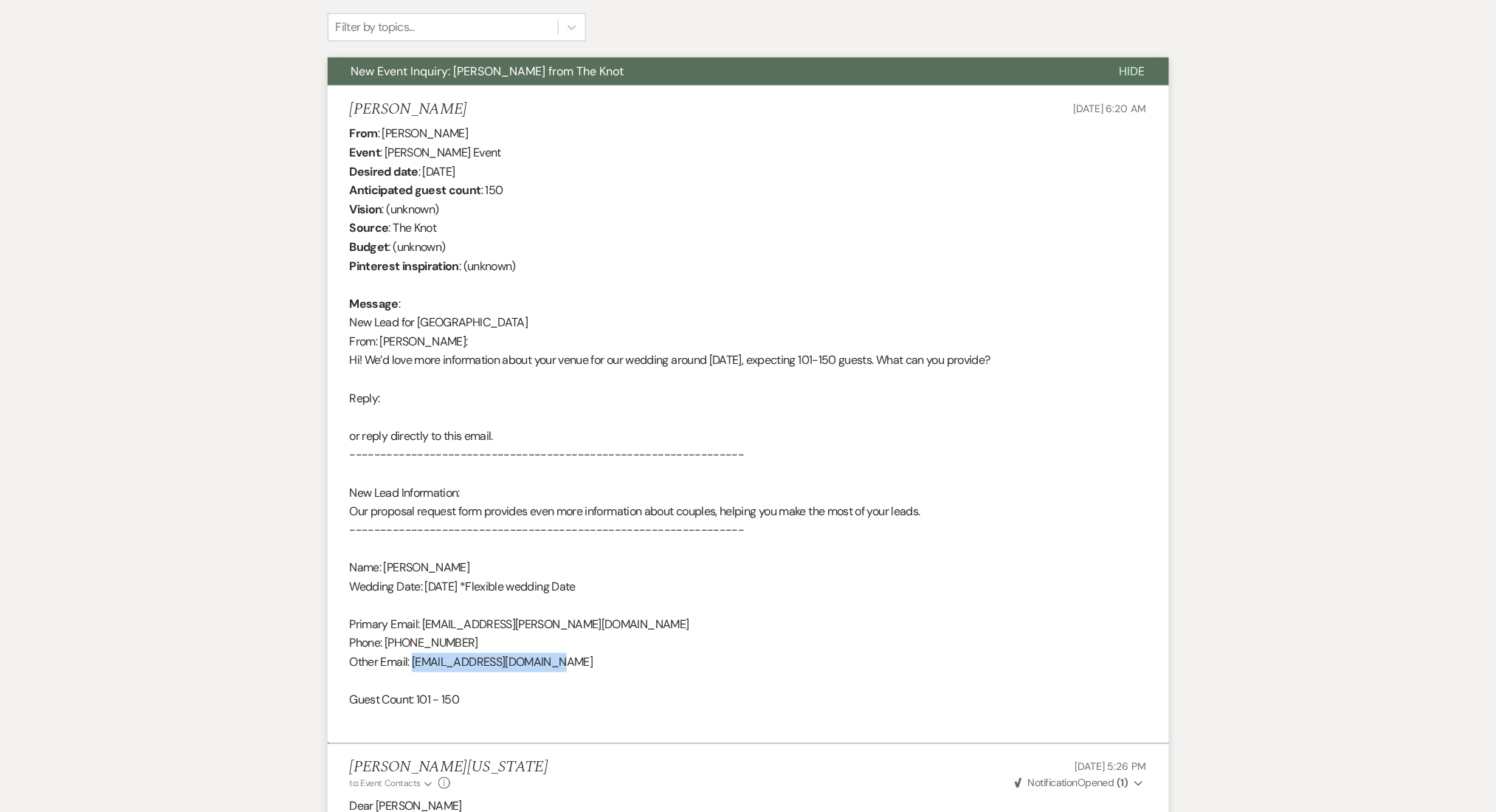
drag, startPoint x: 556, startPoint y: 663, endPoint x: 416, endPoint y: 663, distance: 140.0
click at [416, 663] on div "From : [PERSON_NAME] Event : [PERSON_NAME] Event Desired date : [DATE] Anticipa…" at bounding box center [748, 426] width 797 height 605
copy div "[EMAIL_ADDRESS][DOMAIN_NAME]"
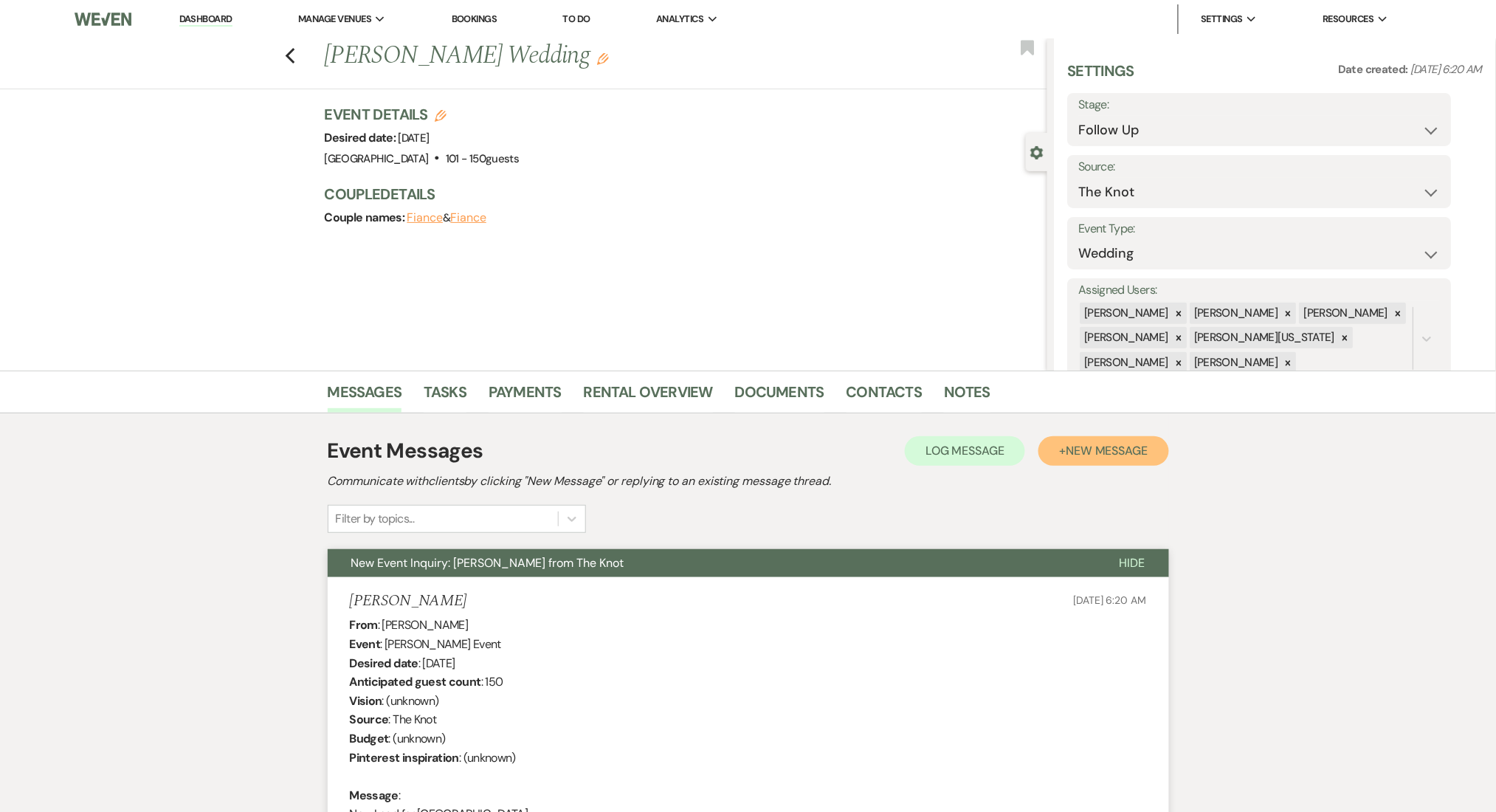
click at [1103, 440] on button "+ New Message" at bounding box center [1103, 451] width 130 height 30
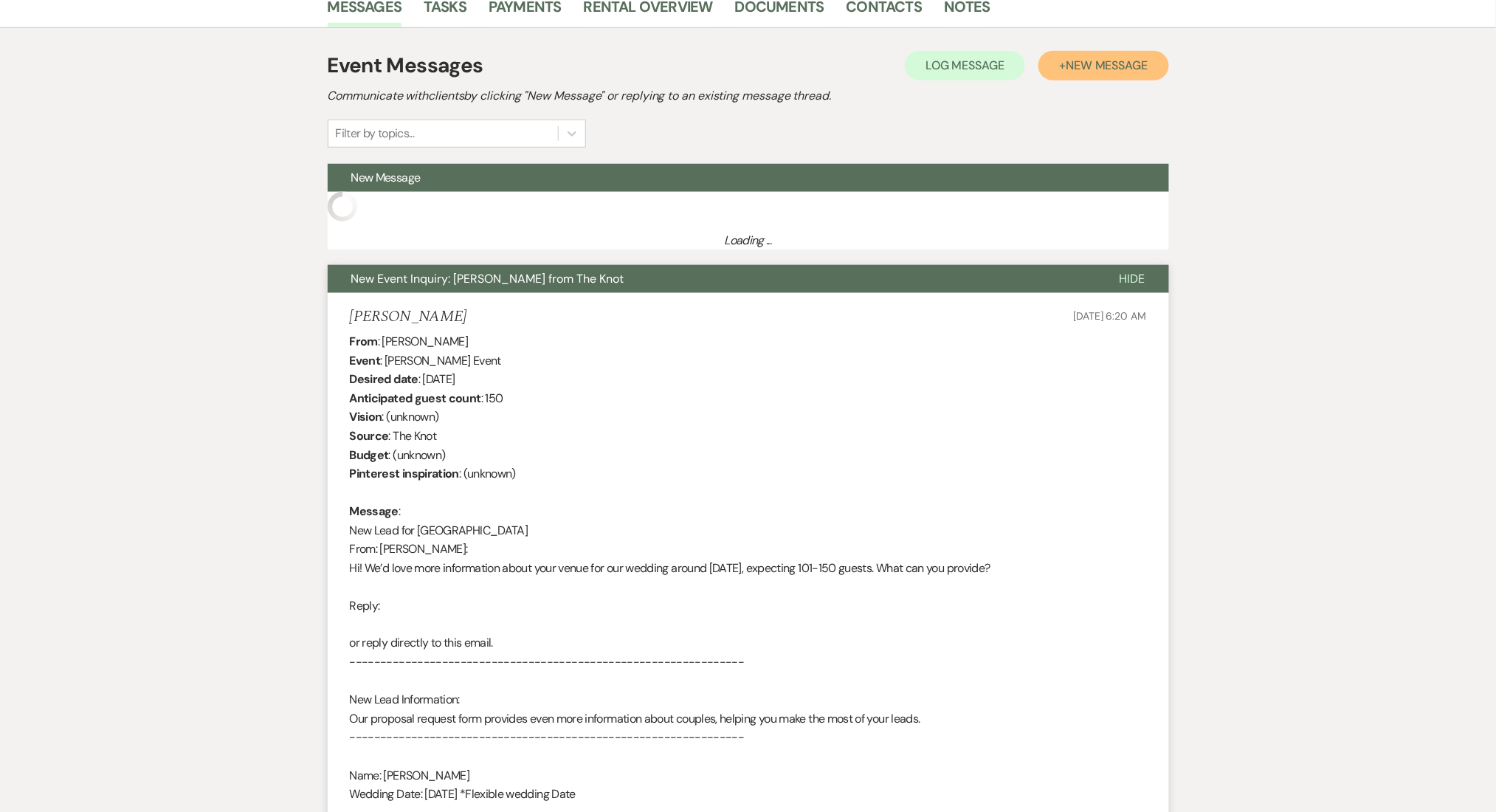
scroll to position [492, 0]
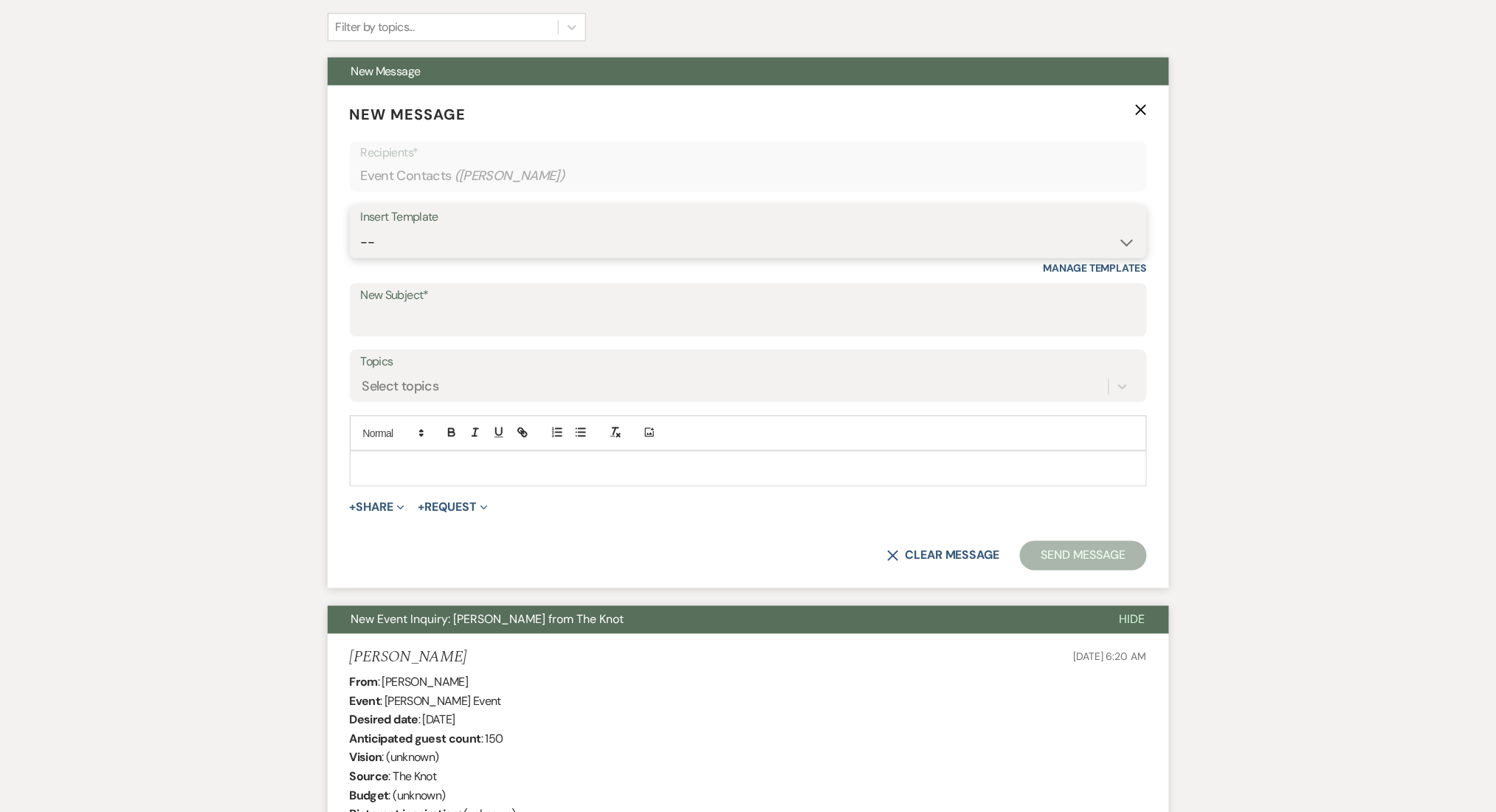
click at [423, 241] on select "-- Inquiry Follow Up Email #2 Contract Sending Template Payment Template Rental…" at bounding box center [748, 242] width 775 height 29
select select "4434"
click at [361, 228] on select "-- Inquiry Follow Up Email #2 Contract Sending Template Payment Template Rental…" at bounding box center [748, 242] width 775 height 29
type input "Enon Ranch Quote Follow up"
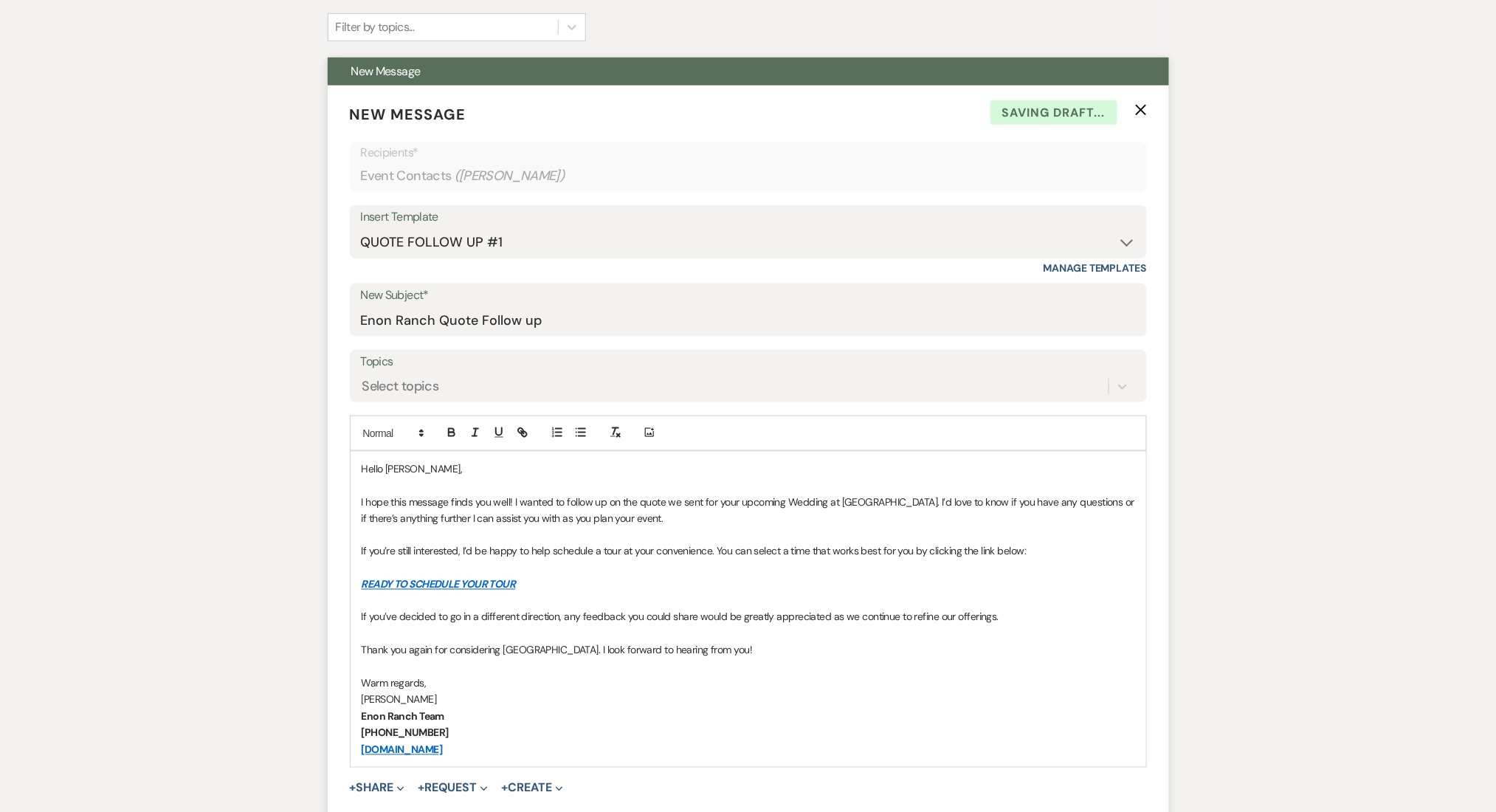
click at [449, 365] on label "Topics" at bounding box center [748, 362] width 775 height 21
click at [364, 376] on input "Topics" at bounding box center [363, 386] width 1 height 20
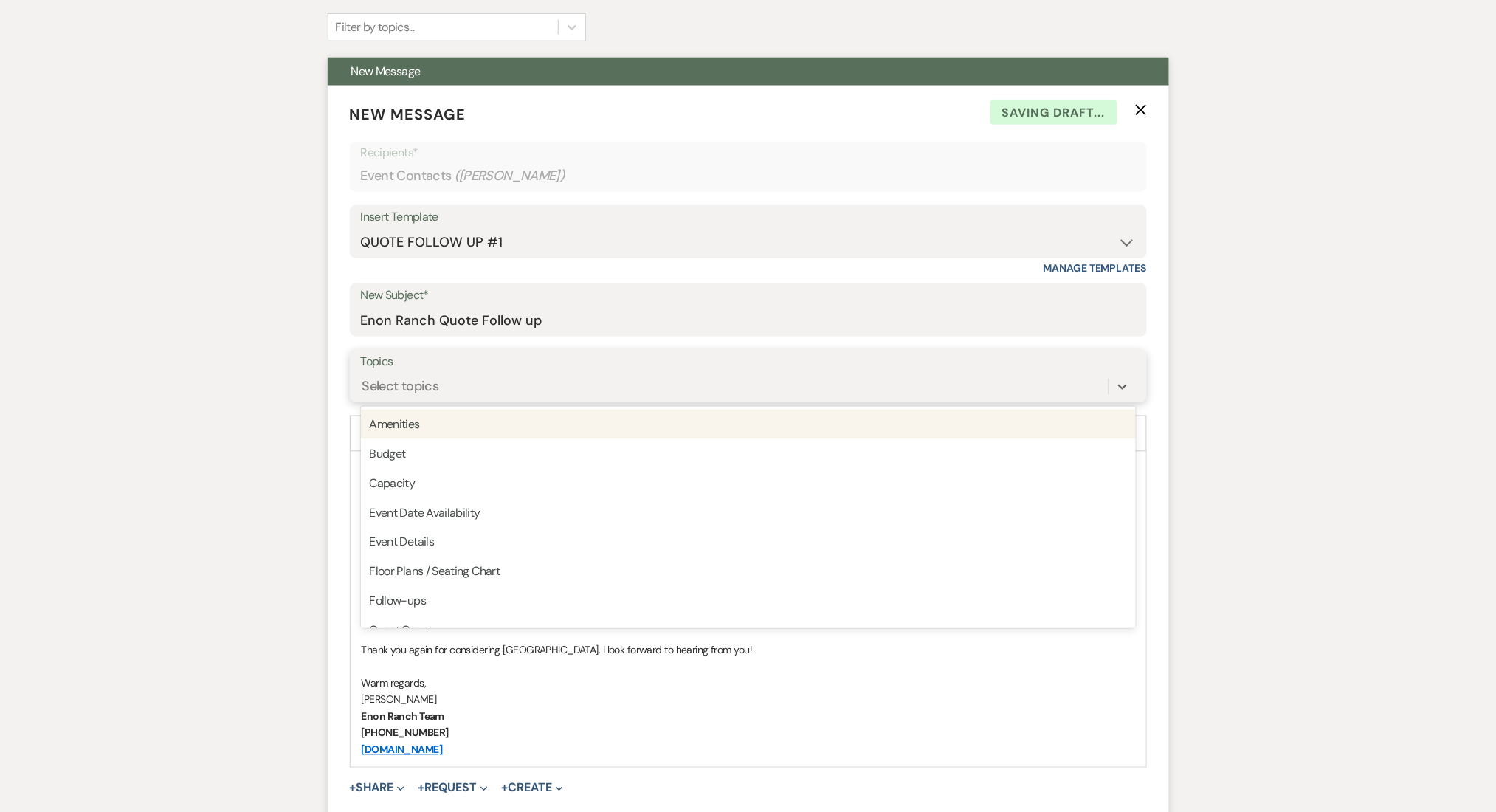
click at [449, 377] on div "Select topics" at bounding box center [734, 386] width 748 height 26
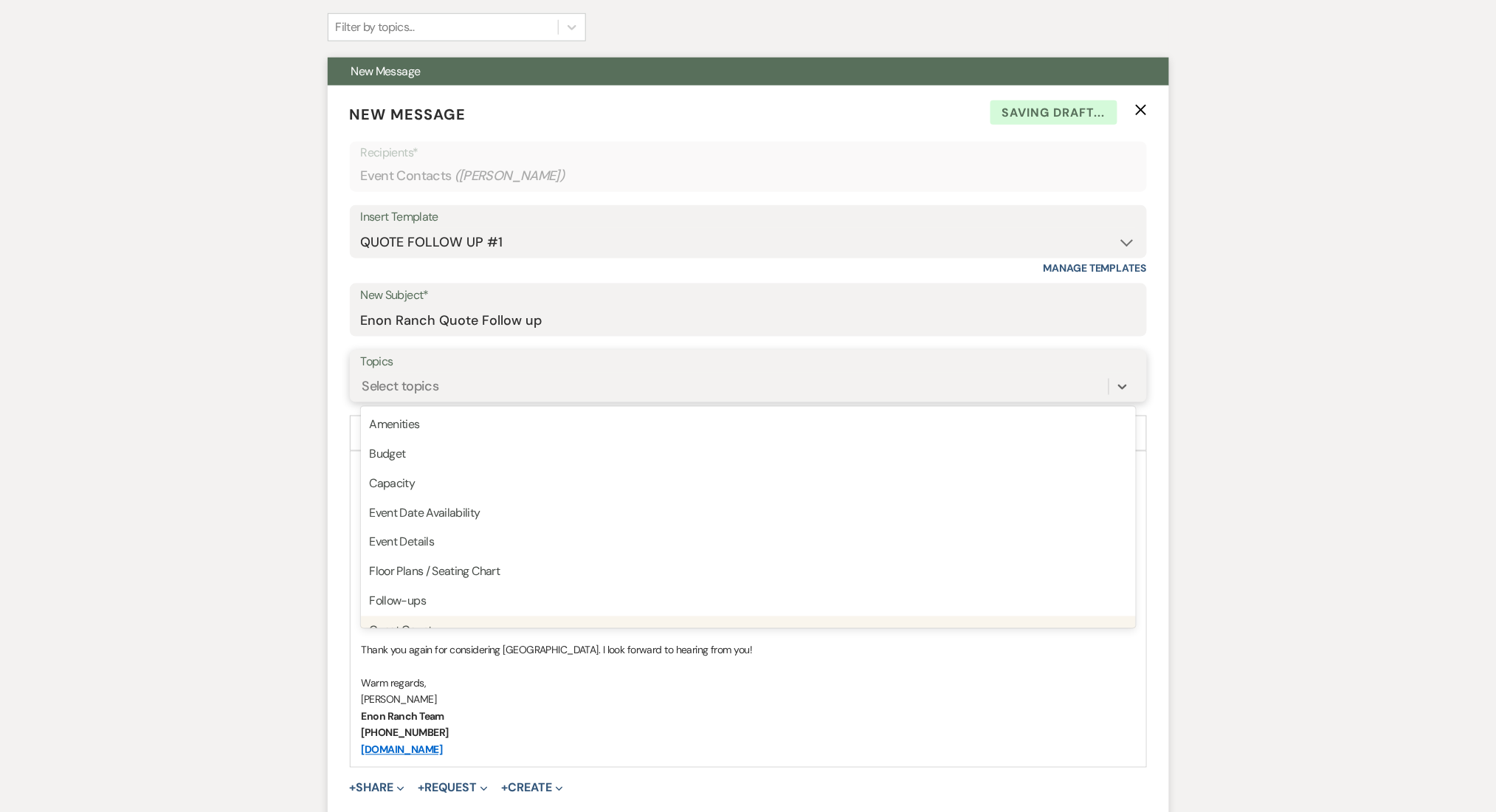
click at [408, 616] on div "Guest Count" at bounding box center [748, 631] width 775 height 30
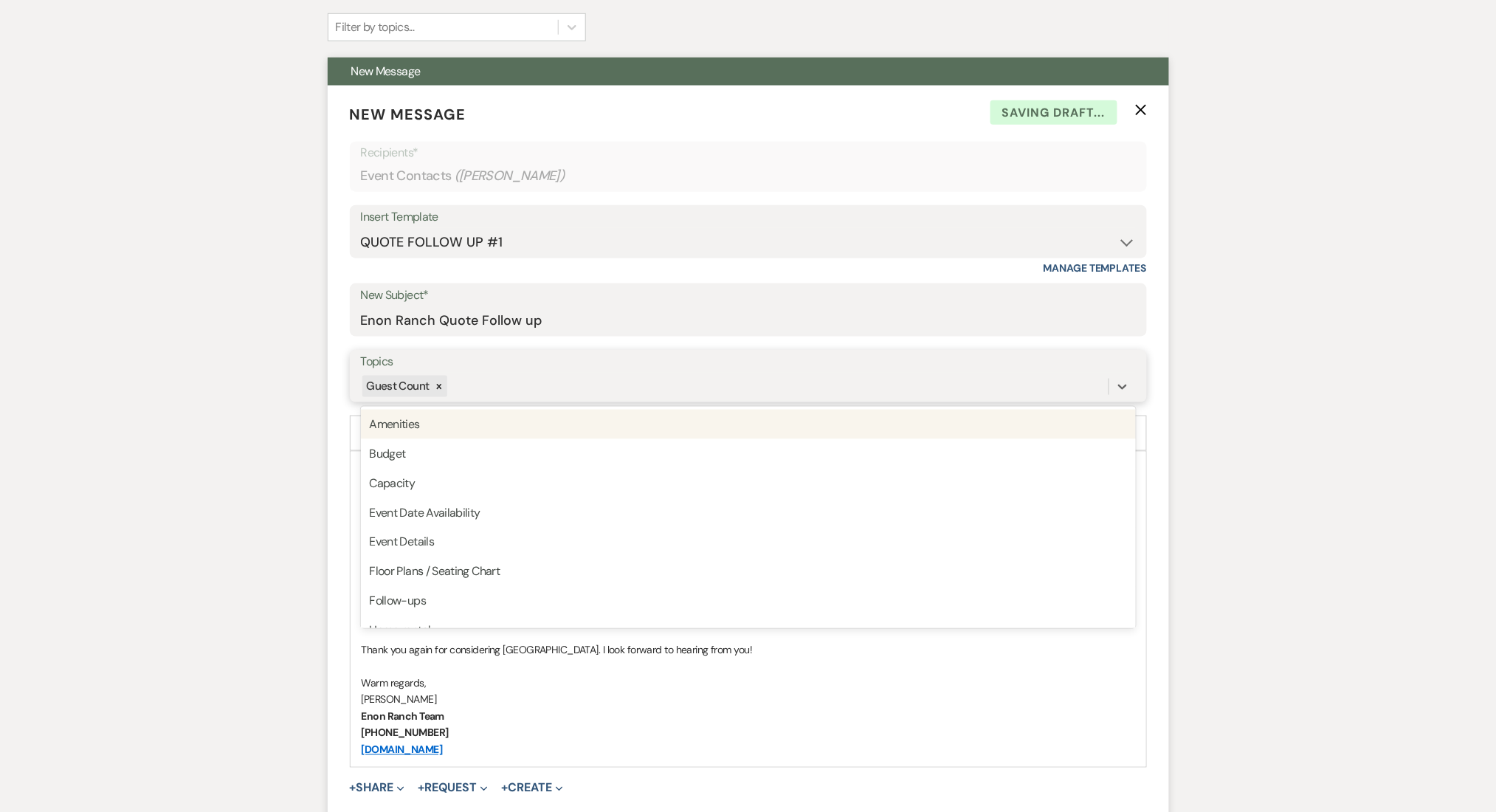
click at [425, 384] on div "Guest Count" at bounding box center [397, 386] width 70 height 21
click at [437, 383] on icon at bounding box center [439, 387] width 10 height 10
click at [438, 383] on div "Select topics" at bounding box center [401, 386] width 77 height 20
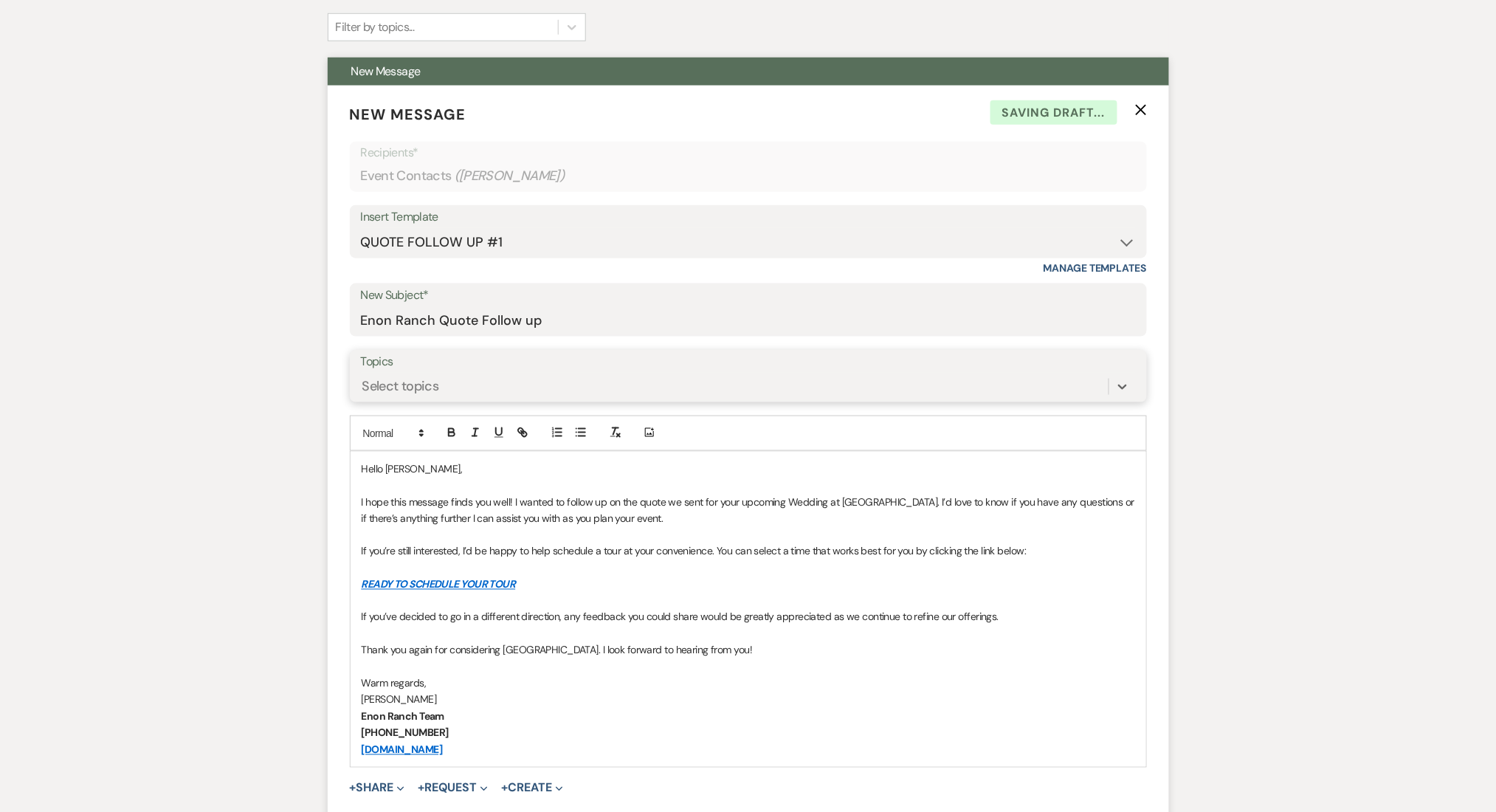
click at [438, 383] on div "Select topics" at bounding box center [401, 386] width 77 height 20
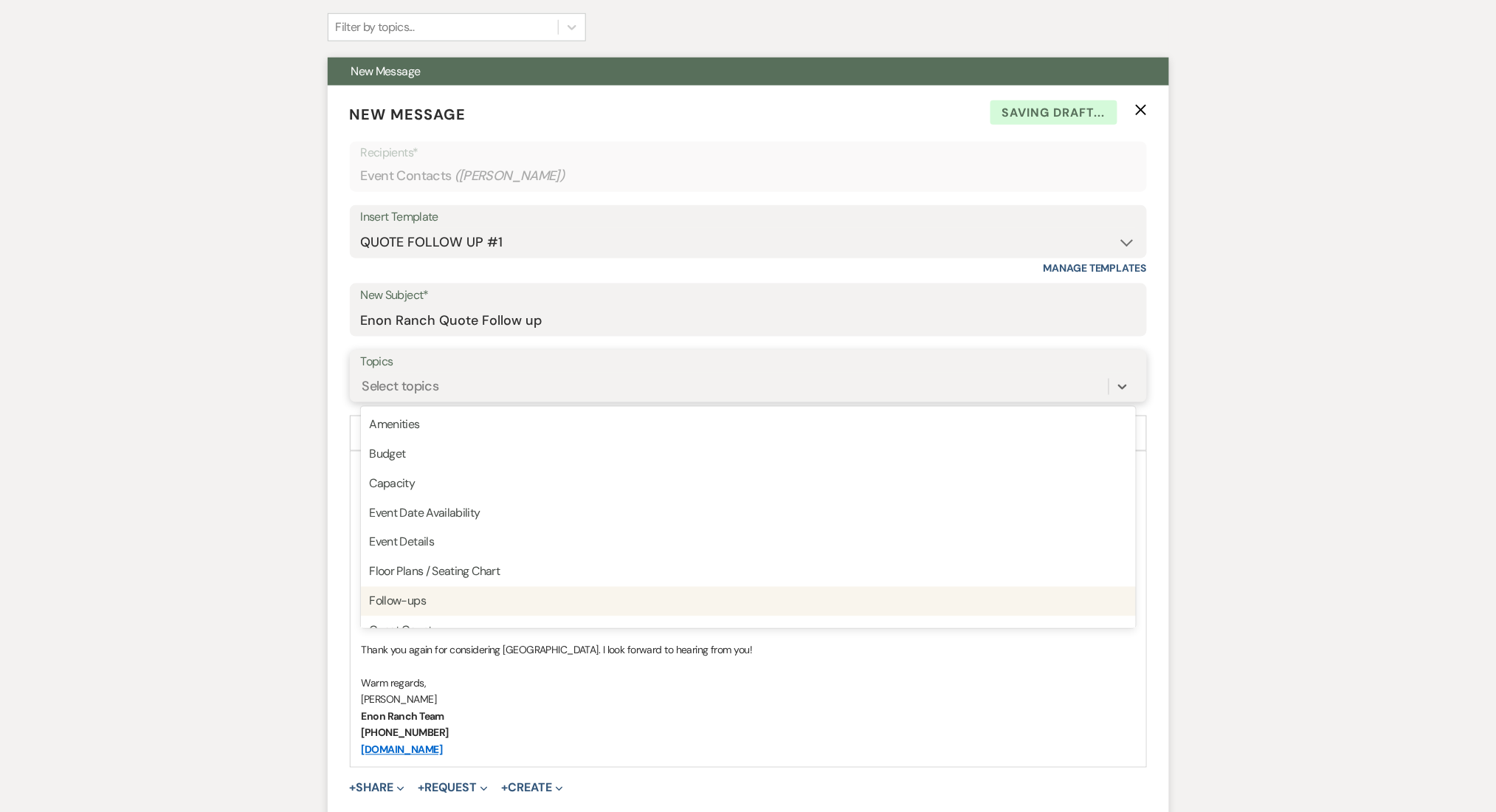
click at [445, 593] on div "Follow-ups" at bounding box center [748, 602] width 775 height 30
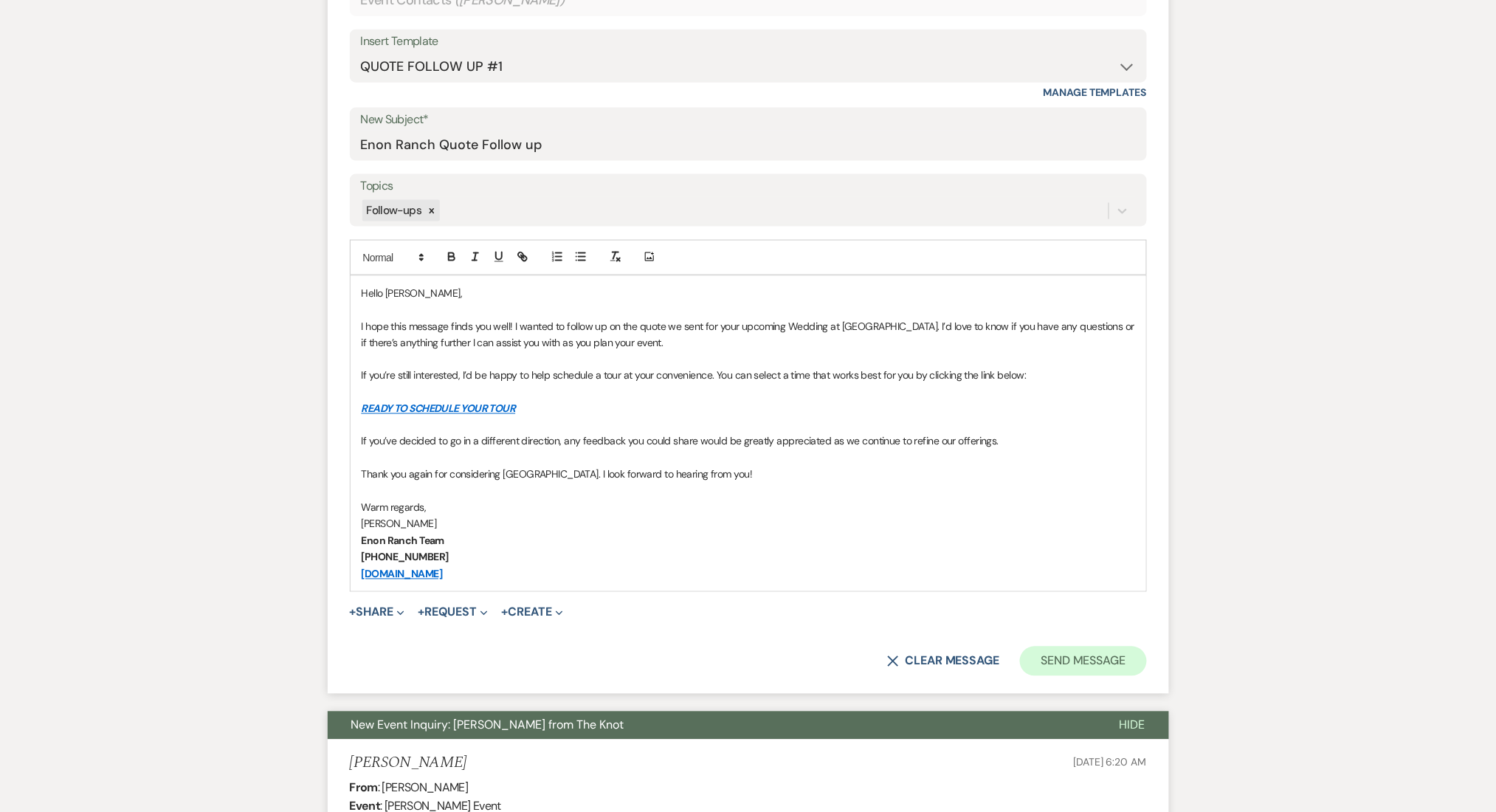
scroll to position [689, 0]
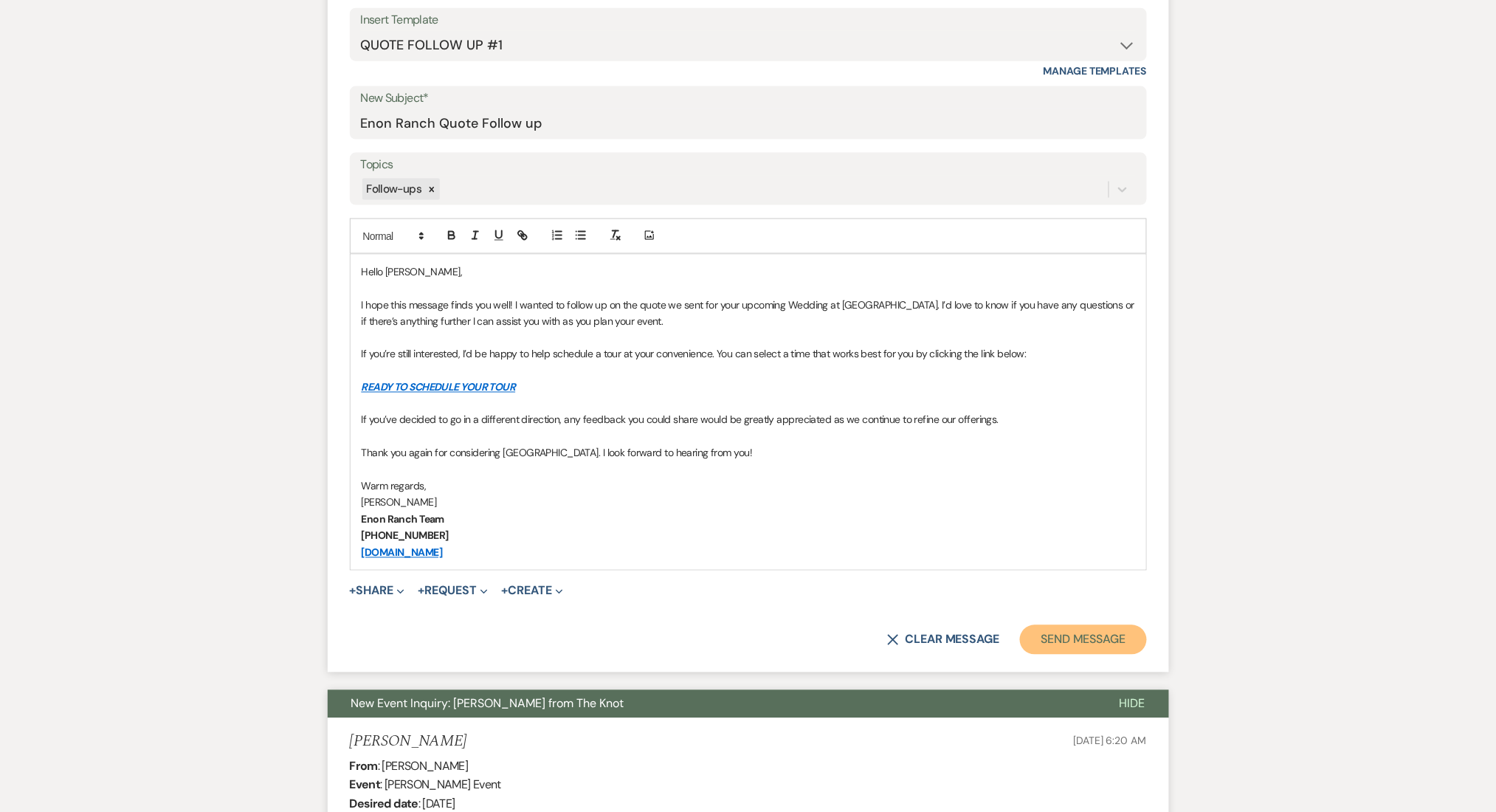
click at [1117, 642] on button "Send Message" at bounding box center [1083, 640] width 126 height 30
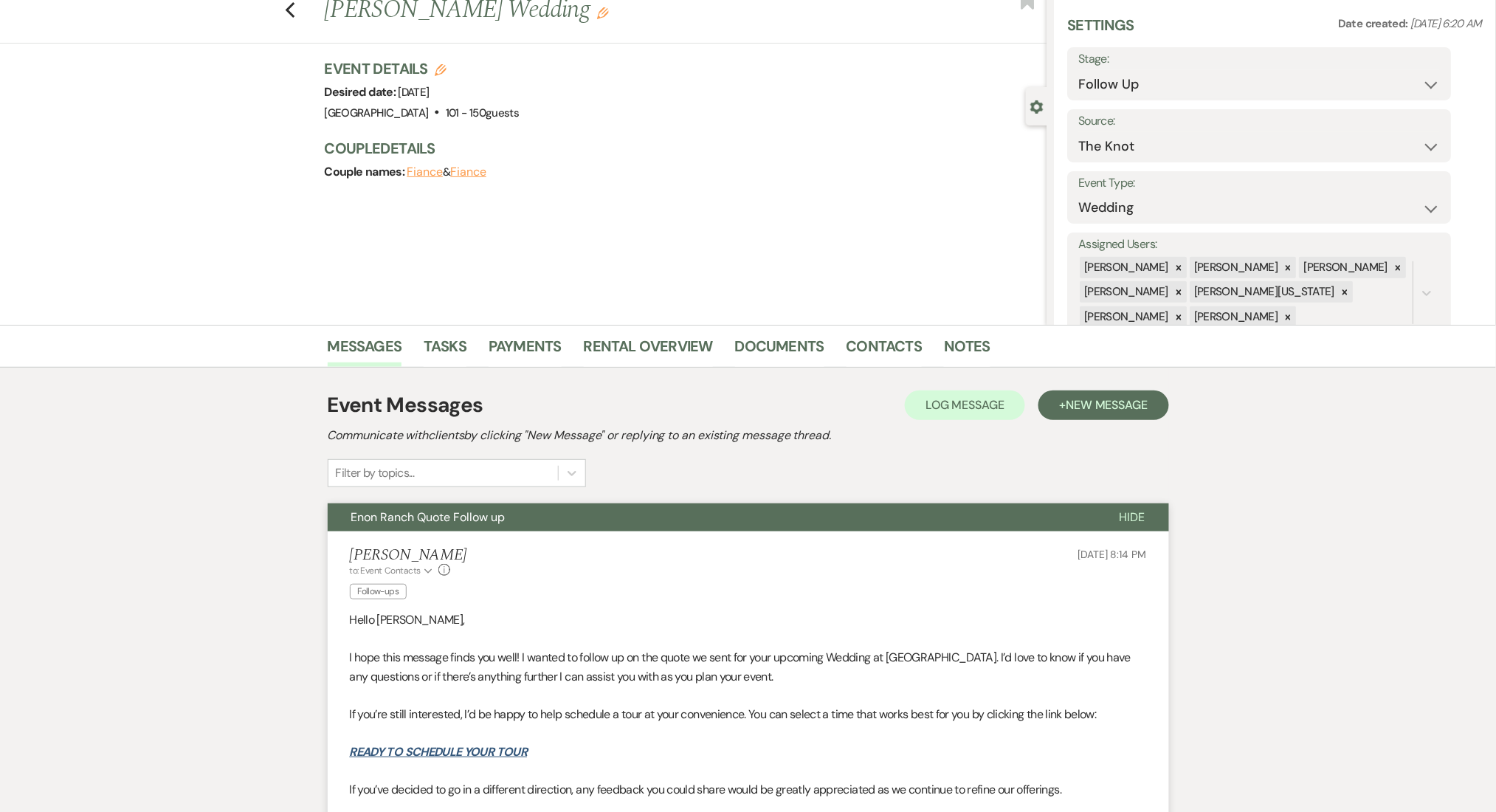
scroll to position [0, 0]
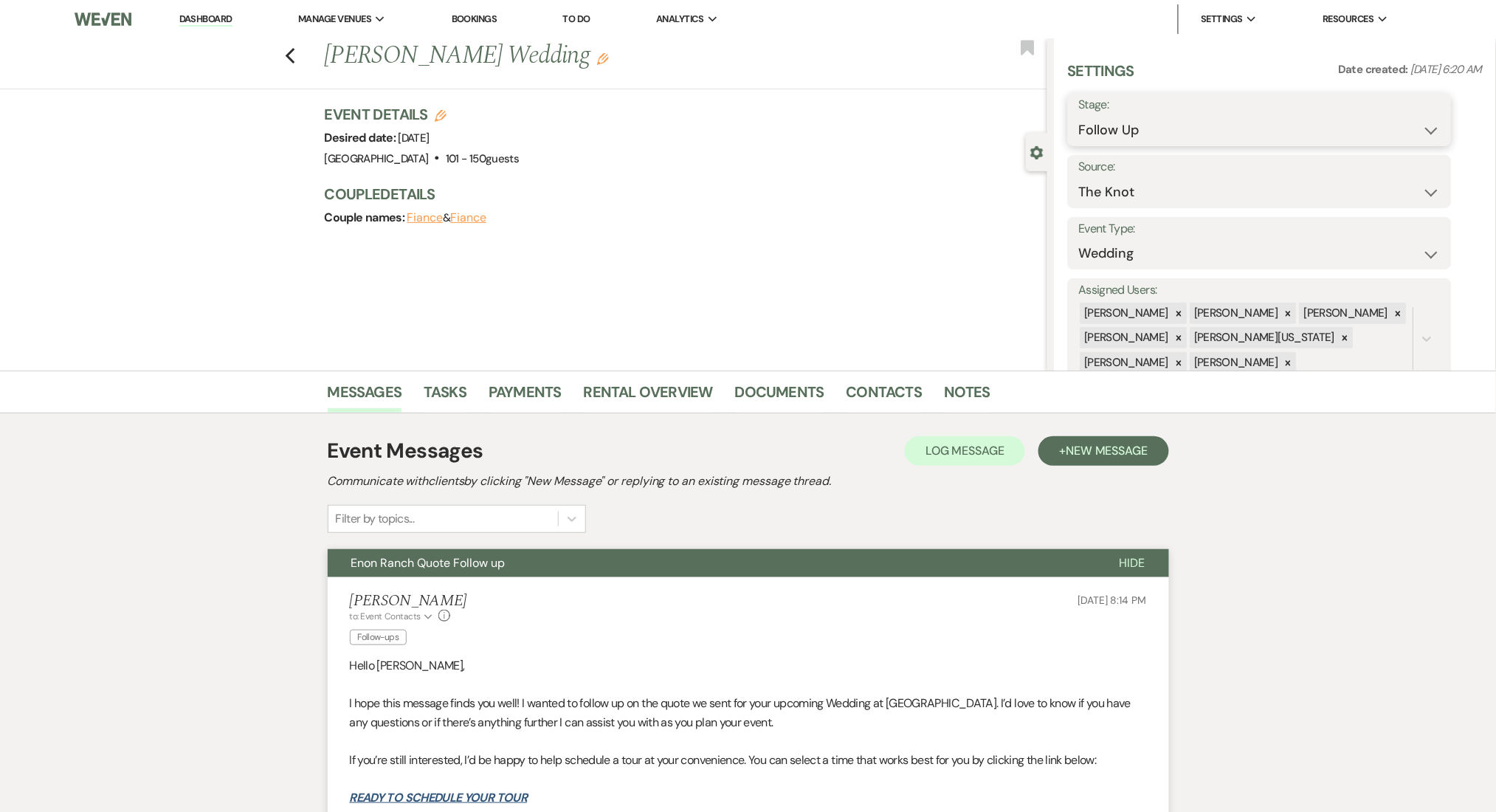
click at [1203, 135] on select "Inquiry Follow Up Tour Requested Tour Confirmed Toured Proposal Sent Booked Lost" at bounding box center [1260, 130] width 362 height 29
select select "1"
click at [1080, 116] on select "Inquiry Follow Up Tour Requested Tour Confirmed Toured Proposal Sent Booked Lost" at bounding box center [1260, 130] width 362 height 29
click at [1428, 119] on button "Save" at bounding box center [1410, 119] width 84 height 30
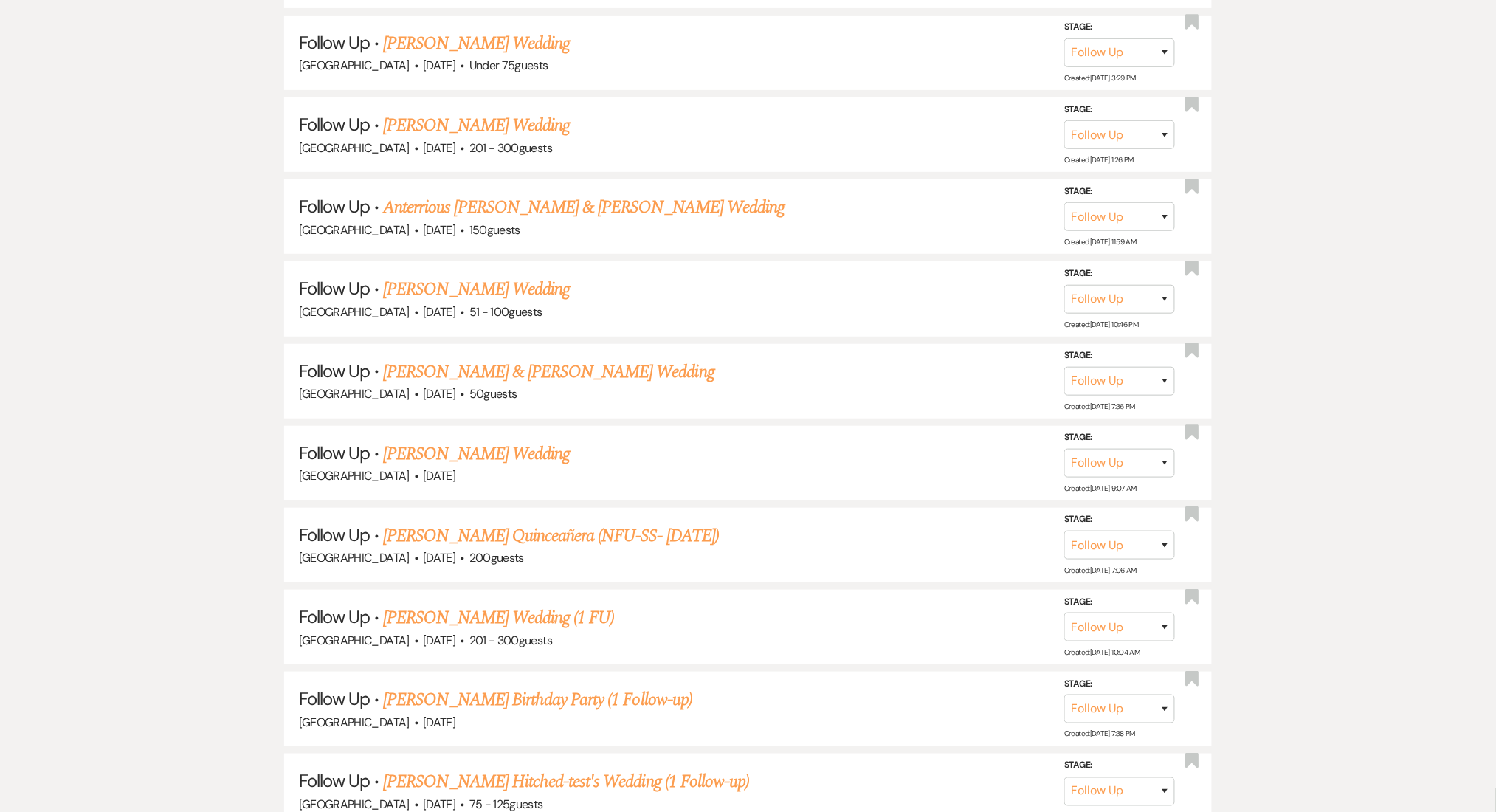
scroll to position [16467, 0]
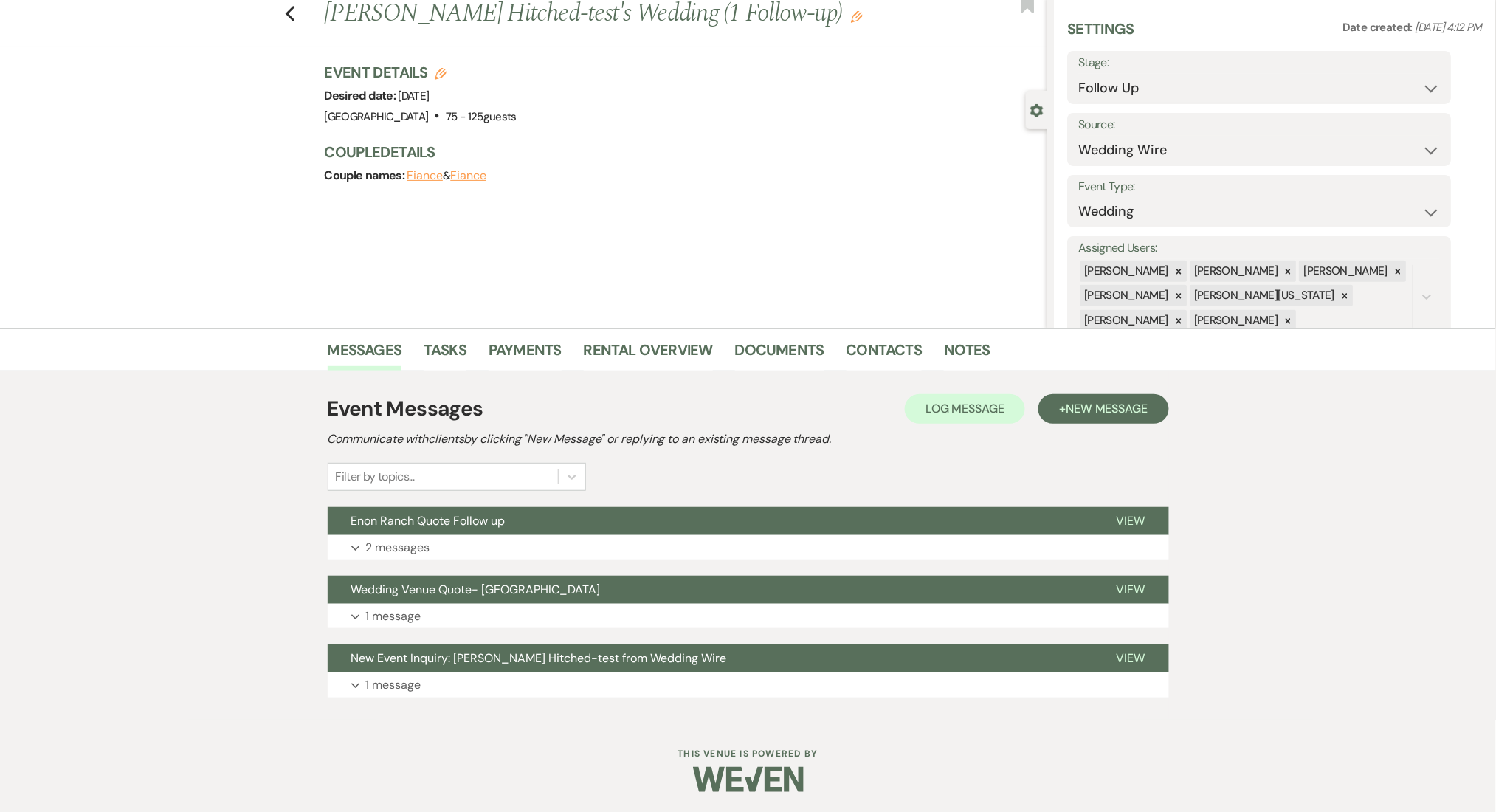
scroll to position [44, 0]
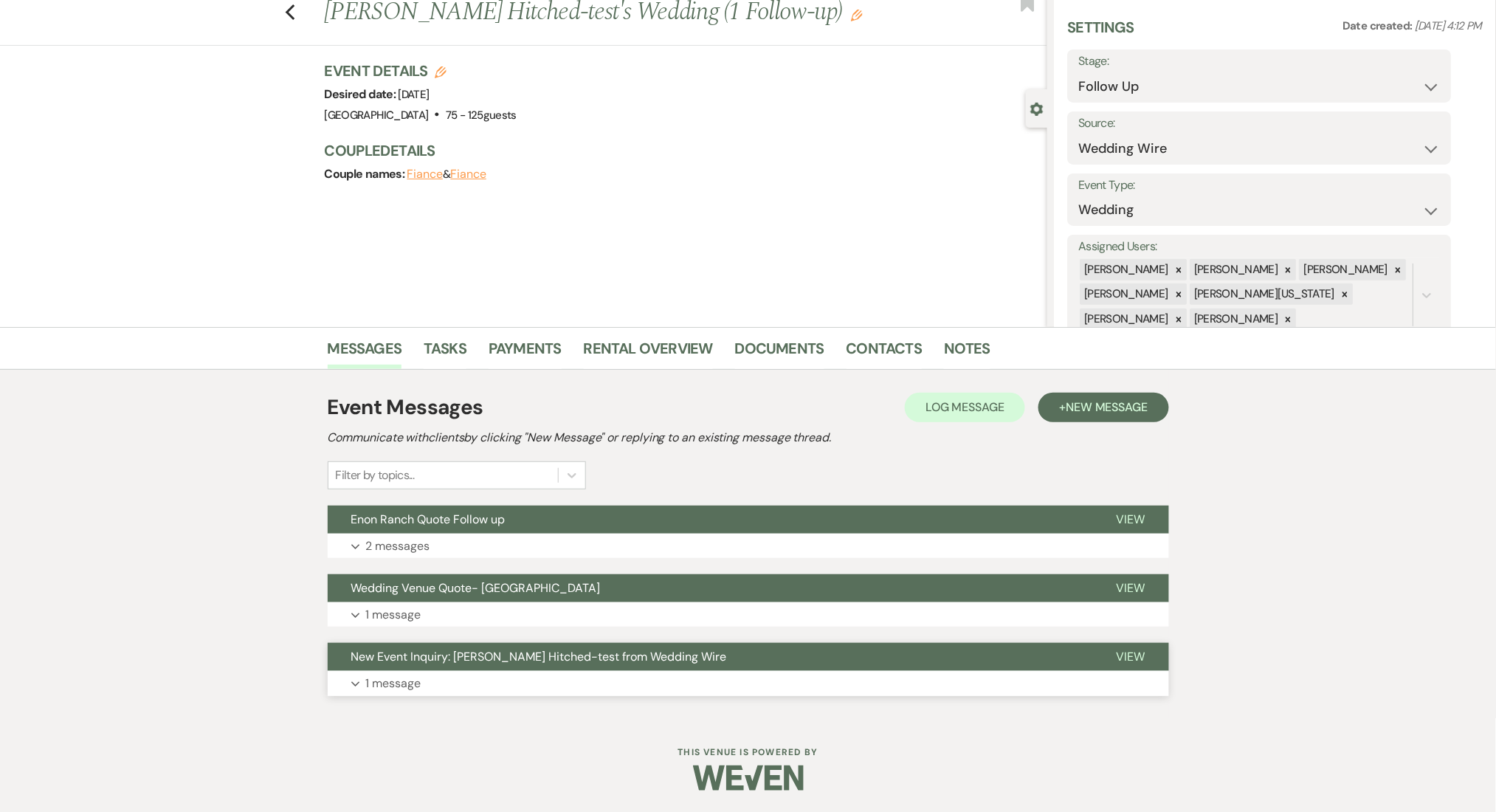
click at [394, 677] on p "1 message" at bounding box center [393, 684] width 56 height 19
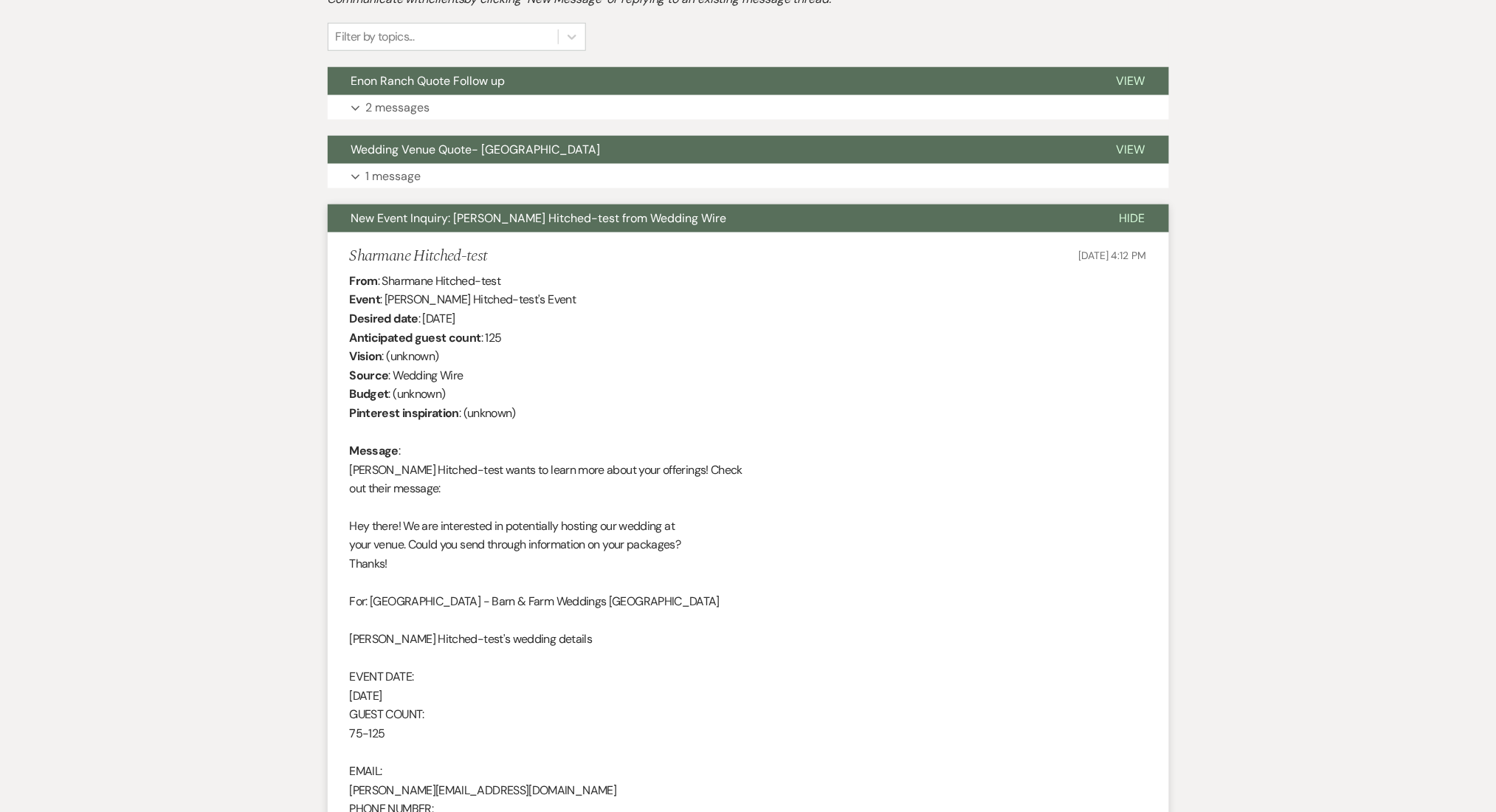
scroll to position [536, 0]
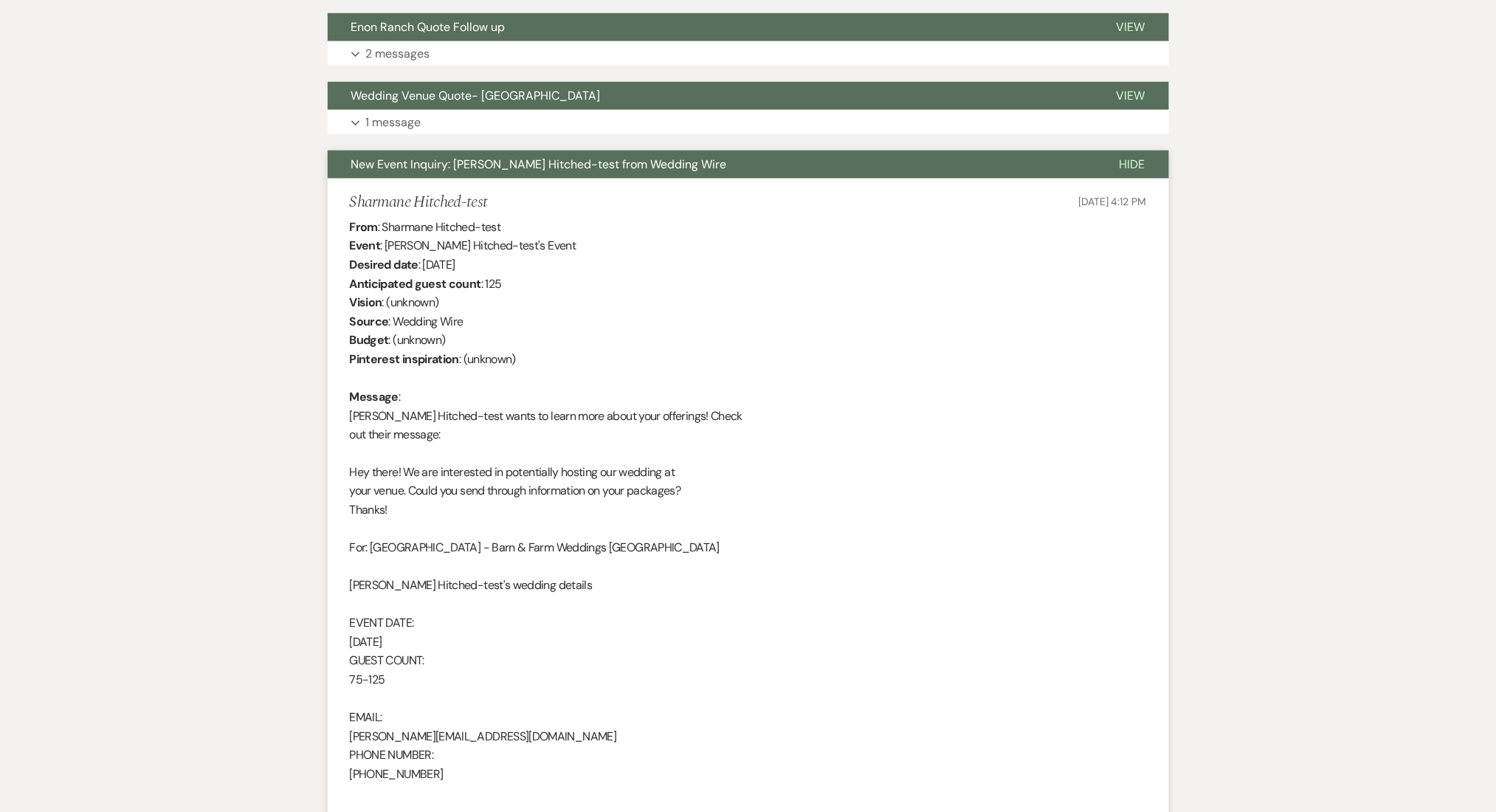
click at [99, 335] on div "Messages Tasks Payments Rental Overview Documents Contacts Notes Event Messages…" at bounding box center [748, 359] width 1496 height 1048
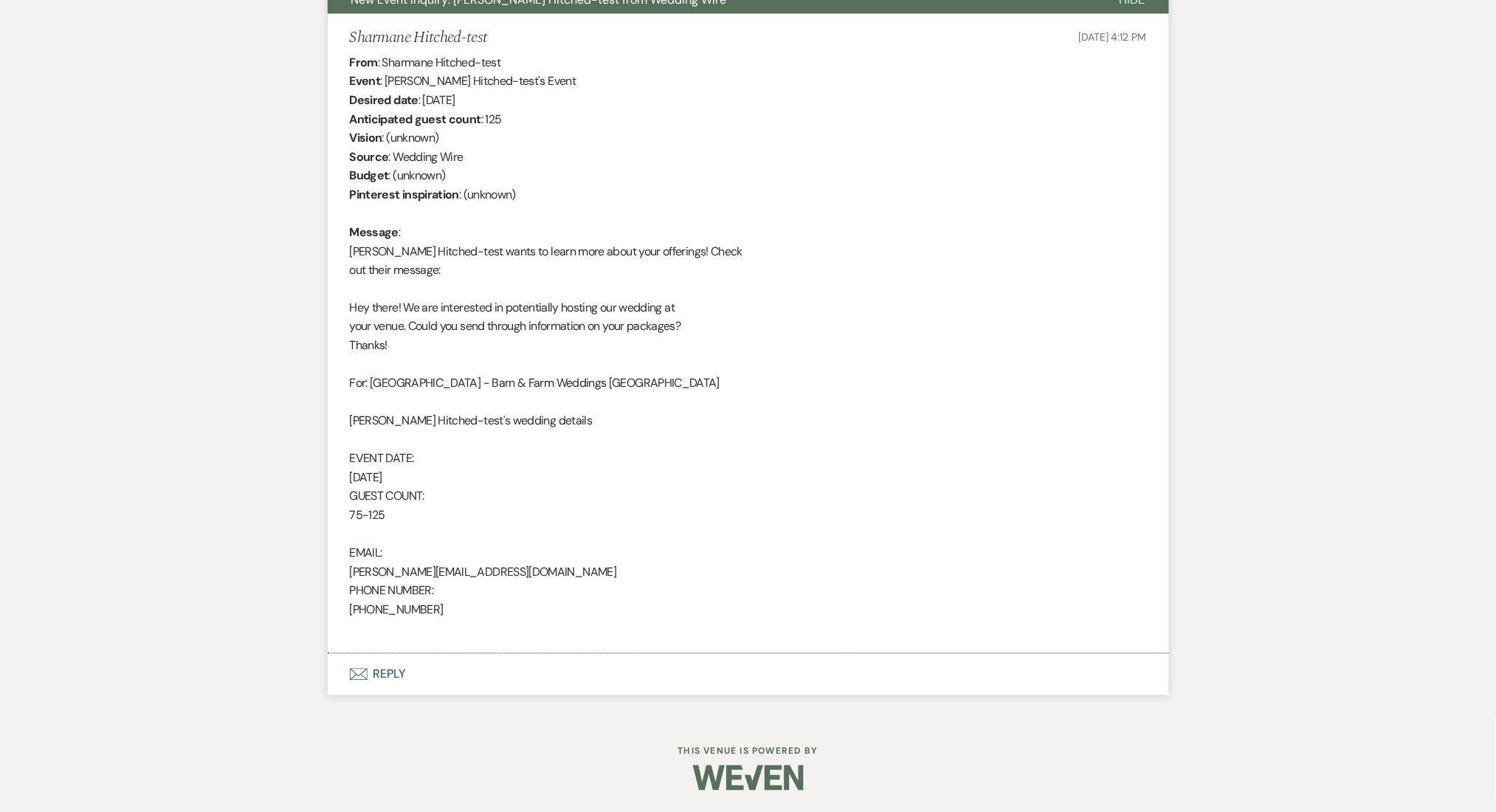
scroll to position [208, 0]
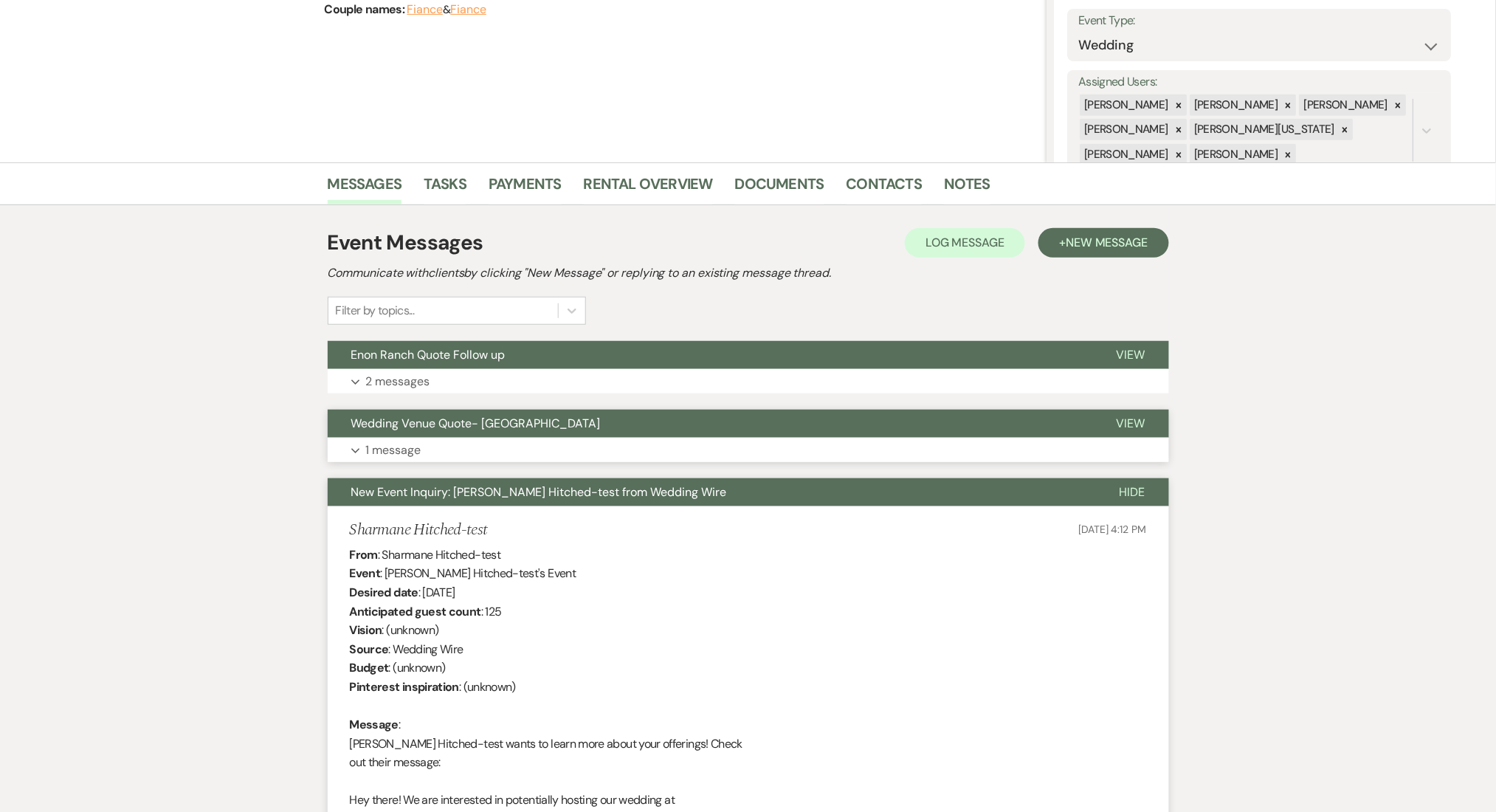
click at [385, 445] on p "1 message" at bounding box center [393, 450] width 56 height 19
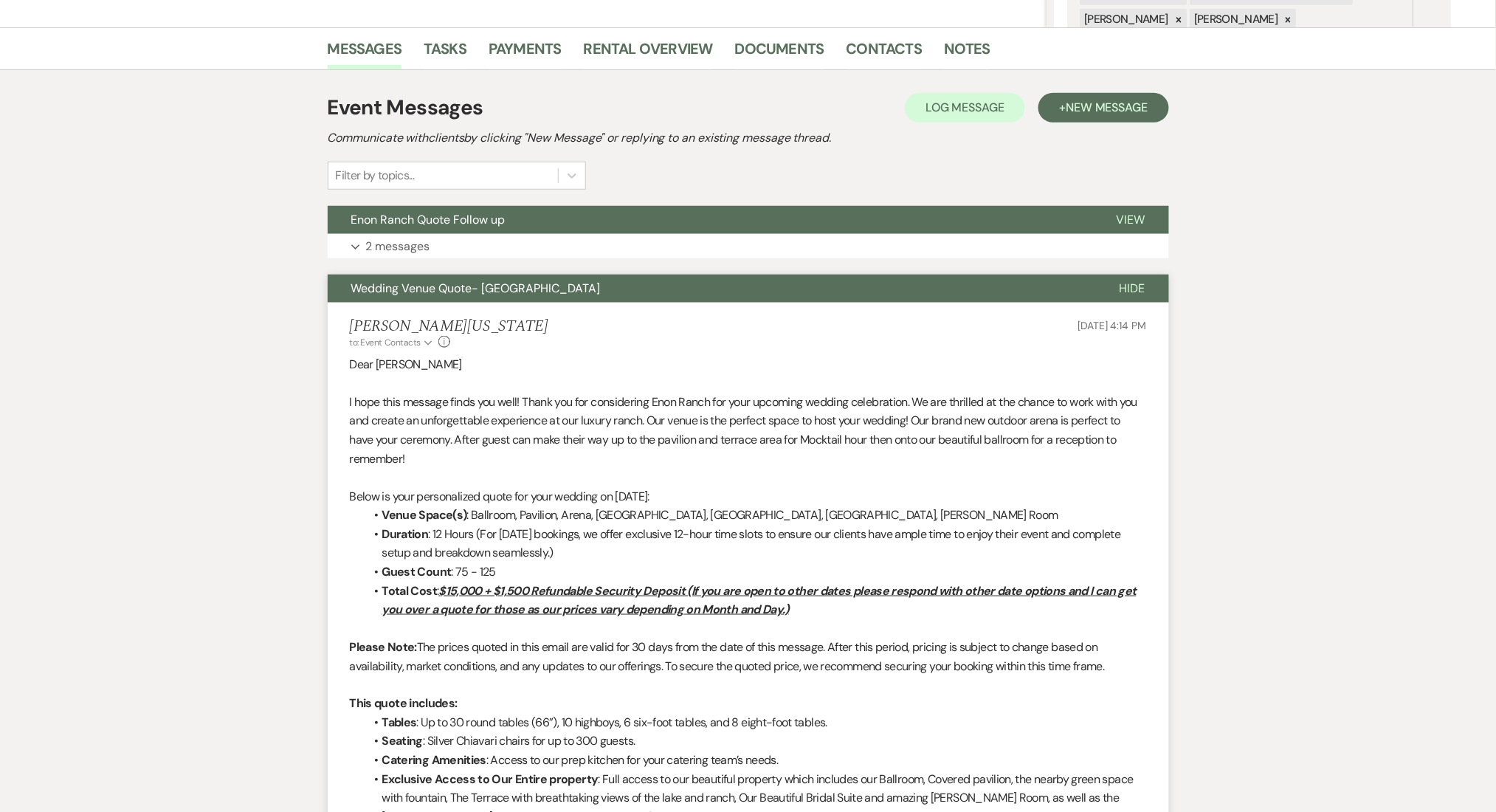
scroll to position [110, 0]
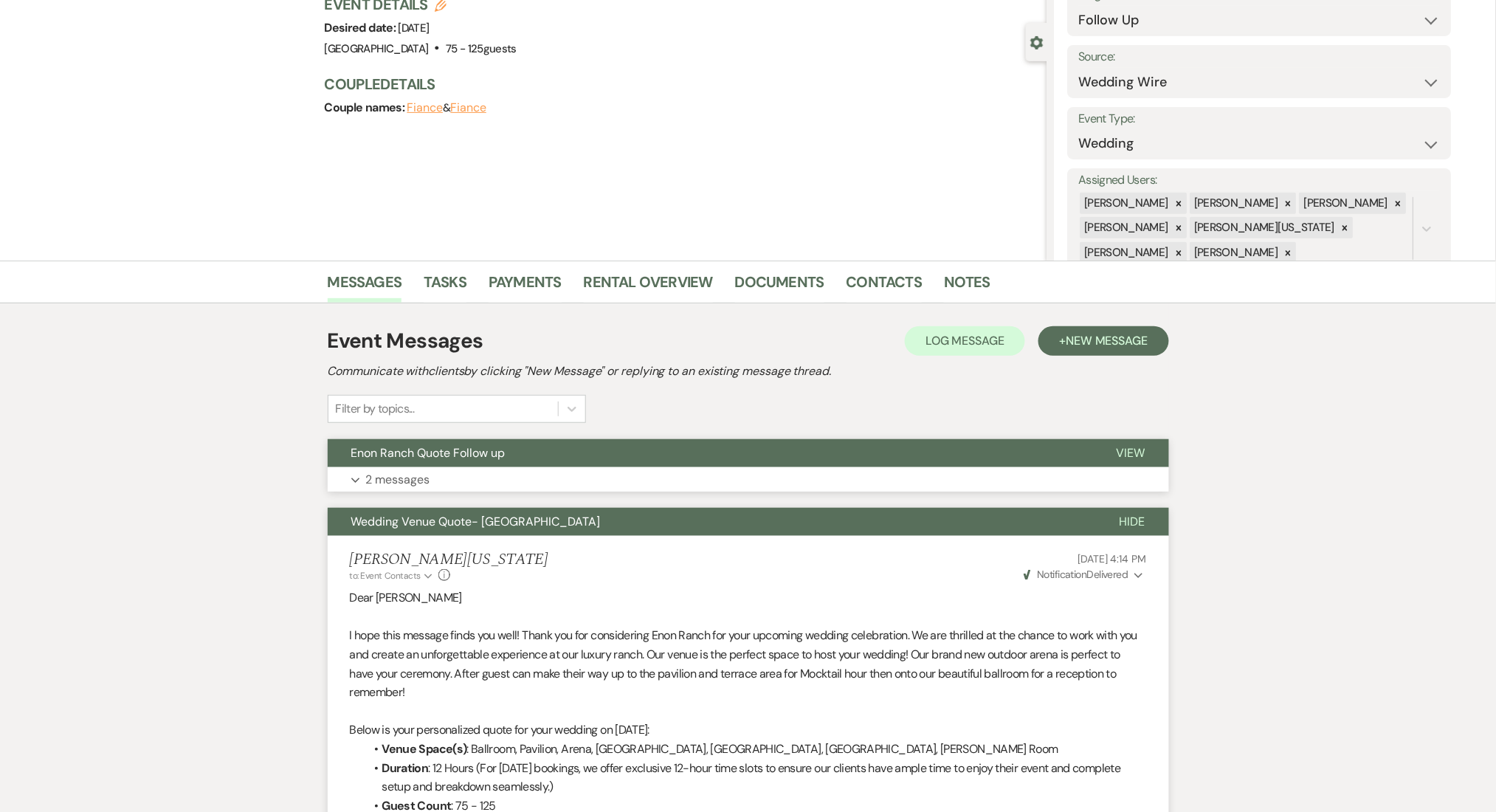
click at [430, 470] on p "2 messages" at bounding box center [398, 480] width 64 height 19
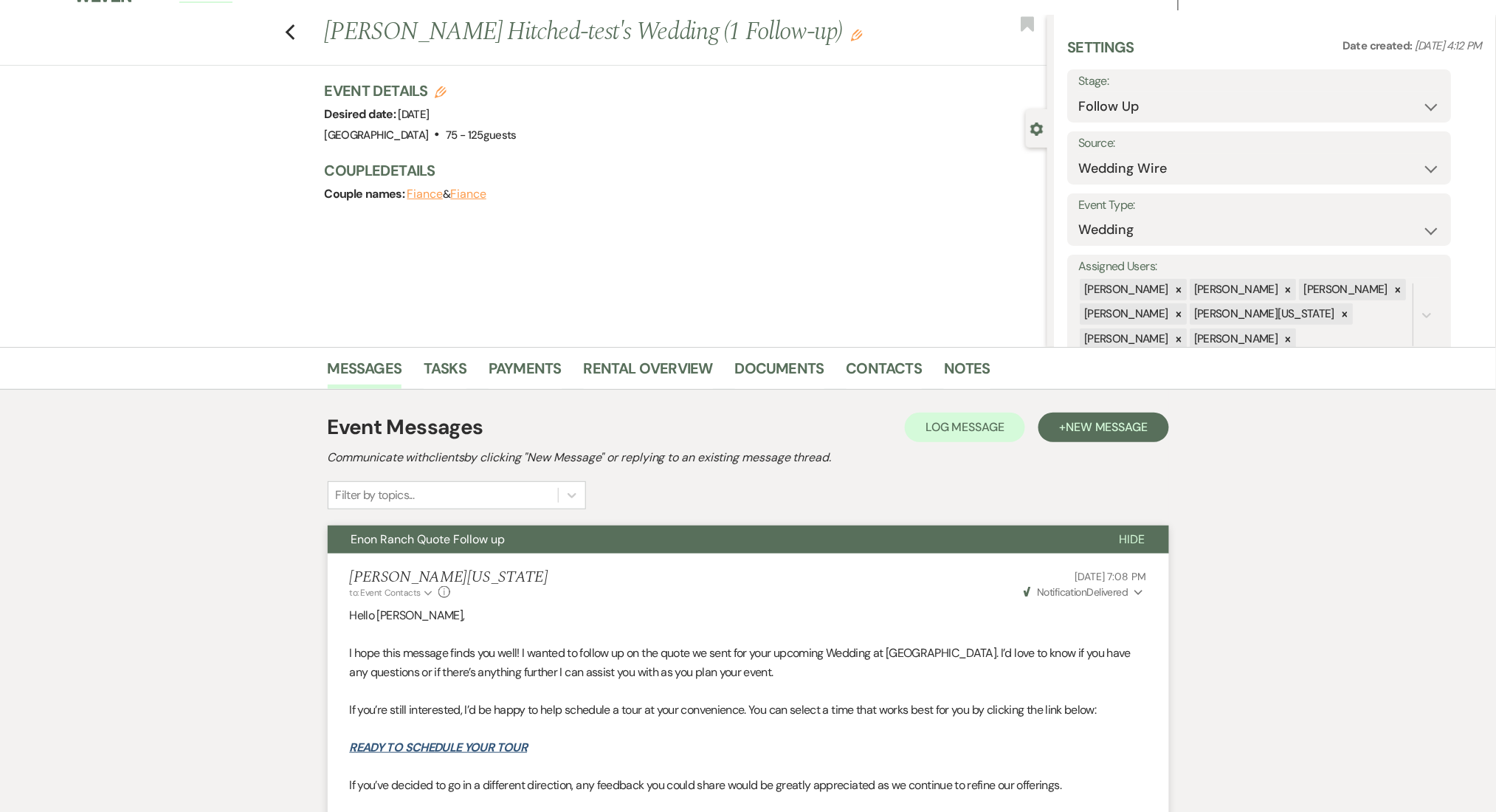
scroll to position [0, 0]
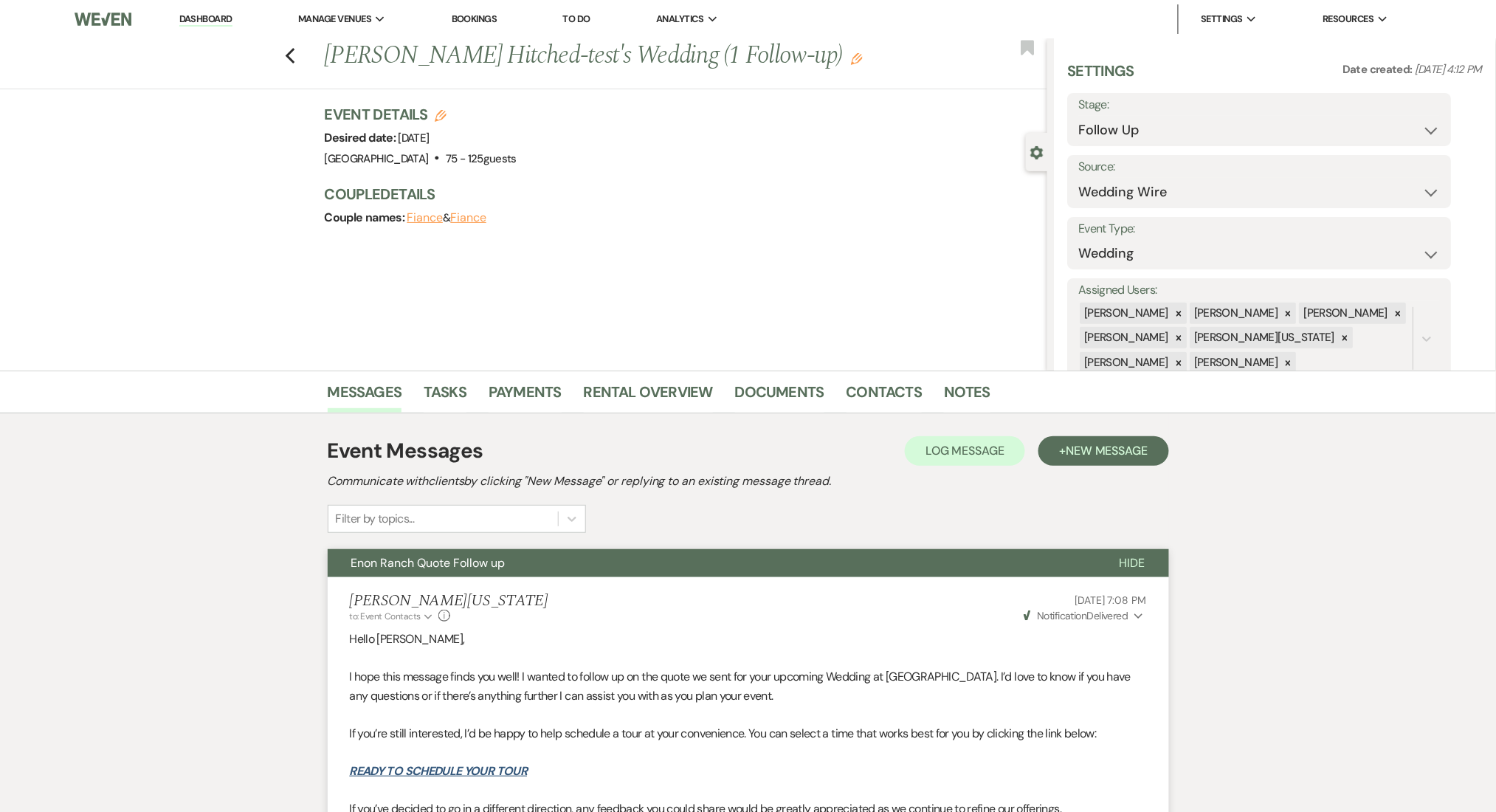
click at [1163, 121] on select "Inquiry Follow Up Tour Requested Tour Confirmed Toured Proposal Sent Booked Lost" at bounding box center [1260, 130] width 362 height 29
select select "8"
click at [1080, 116] on select "Inquiry Follow Up Tour Requested Tour Confirmed Toured Proposal Sent Booked Lost" at bounding box center [1260, 130] width 362 height 29
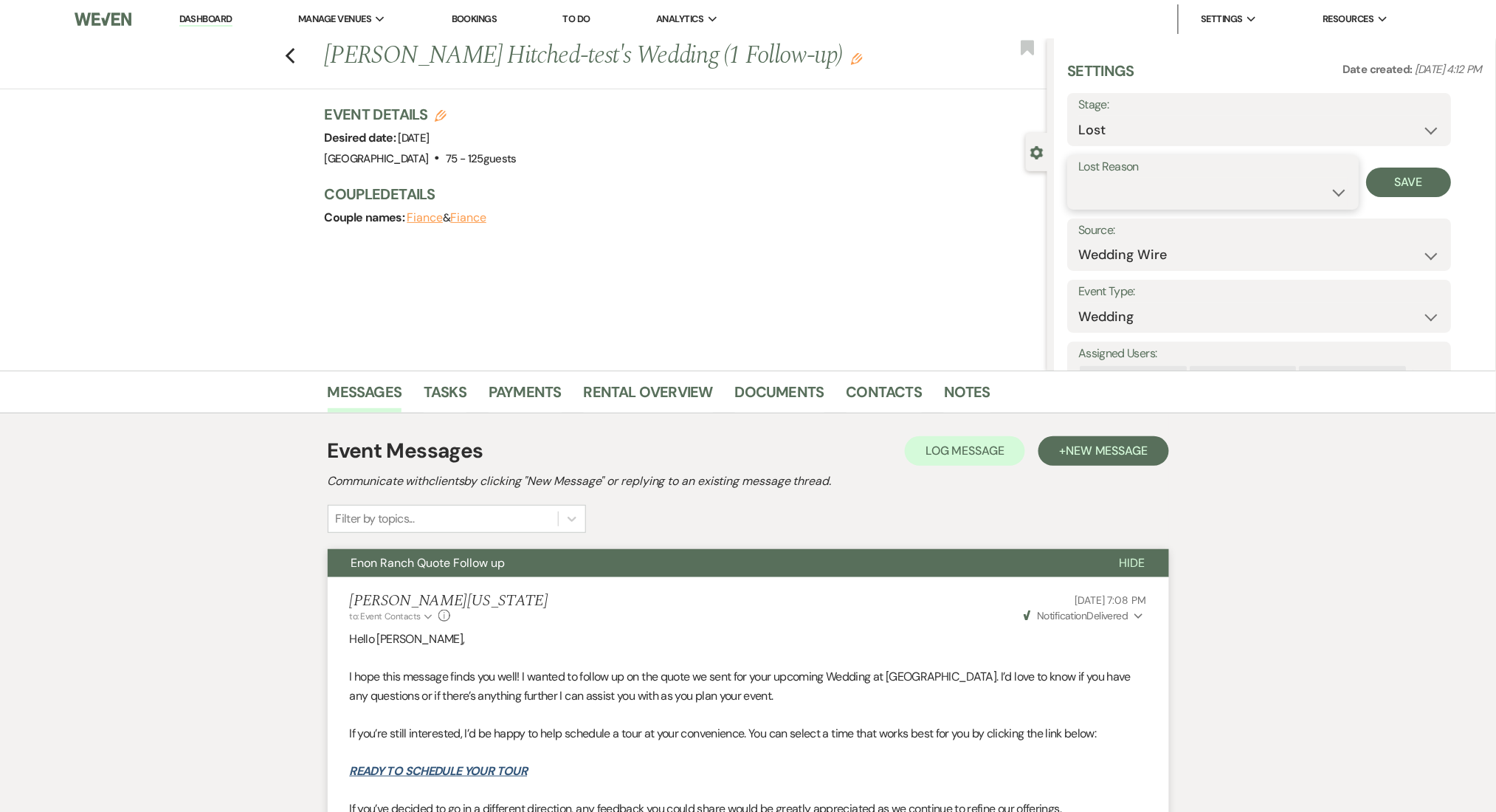
click at [1282, 184] on select "Booked Elsewhere Budget Date Unavailable No Response Not a Good Match Capacity …" at bounding box center [1214, 192] width 270 height 29
select select "1"
click at [1080, 178] on select "Booked Elsewhere Budget Date Unavailable No Response Not a Good Match Capacity …" at bounding box center [1214, 192] width 270 height 29
click at [1331, 179] on input "Other" at bounding box center [1324, 192] width 91 height 29
type input "test"
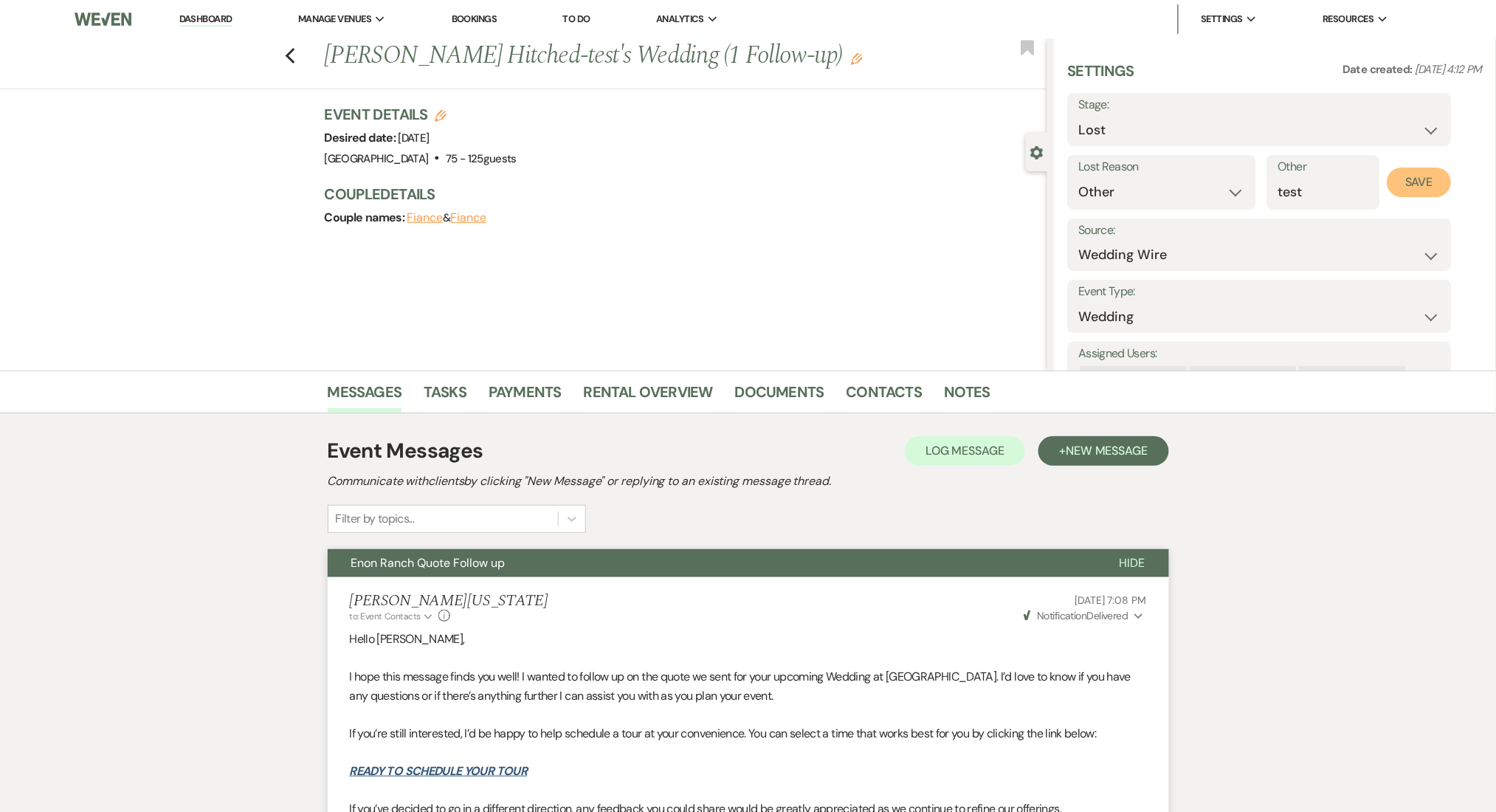
click at [1425, 175] on button "Save" at bounding box center [1420, 182] width 64 height 30
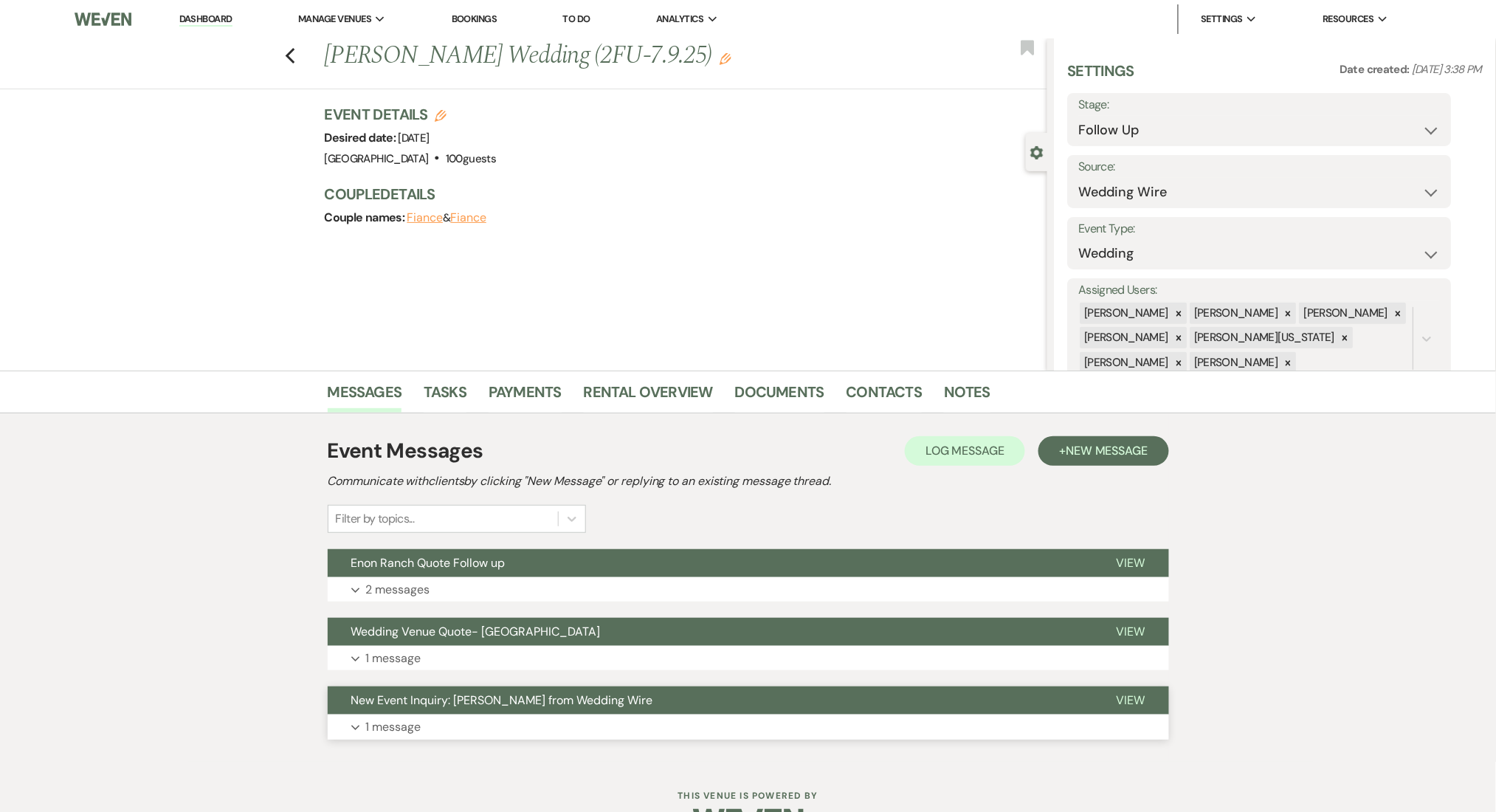
click at [431, 730] on button "Expand 1 message" at bounding box center [748, 727] width 842 height 25
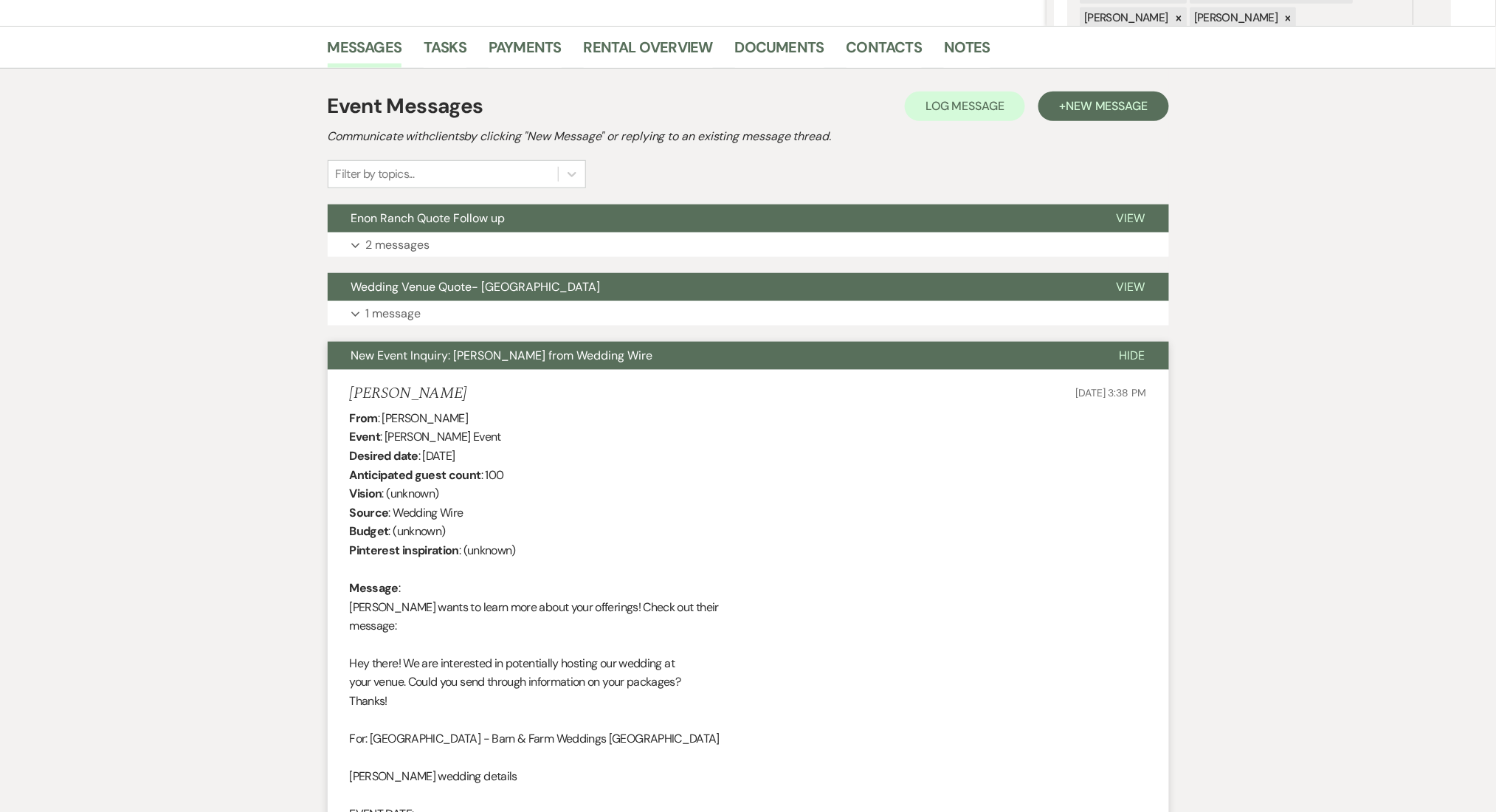
scroll to position [393, 0]
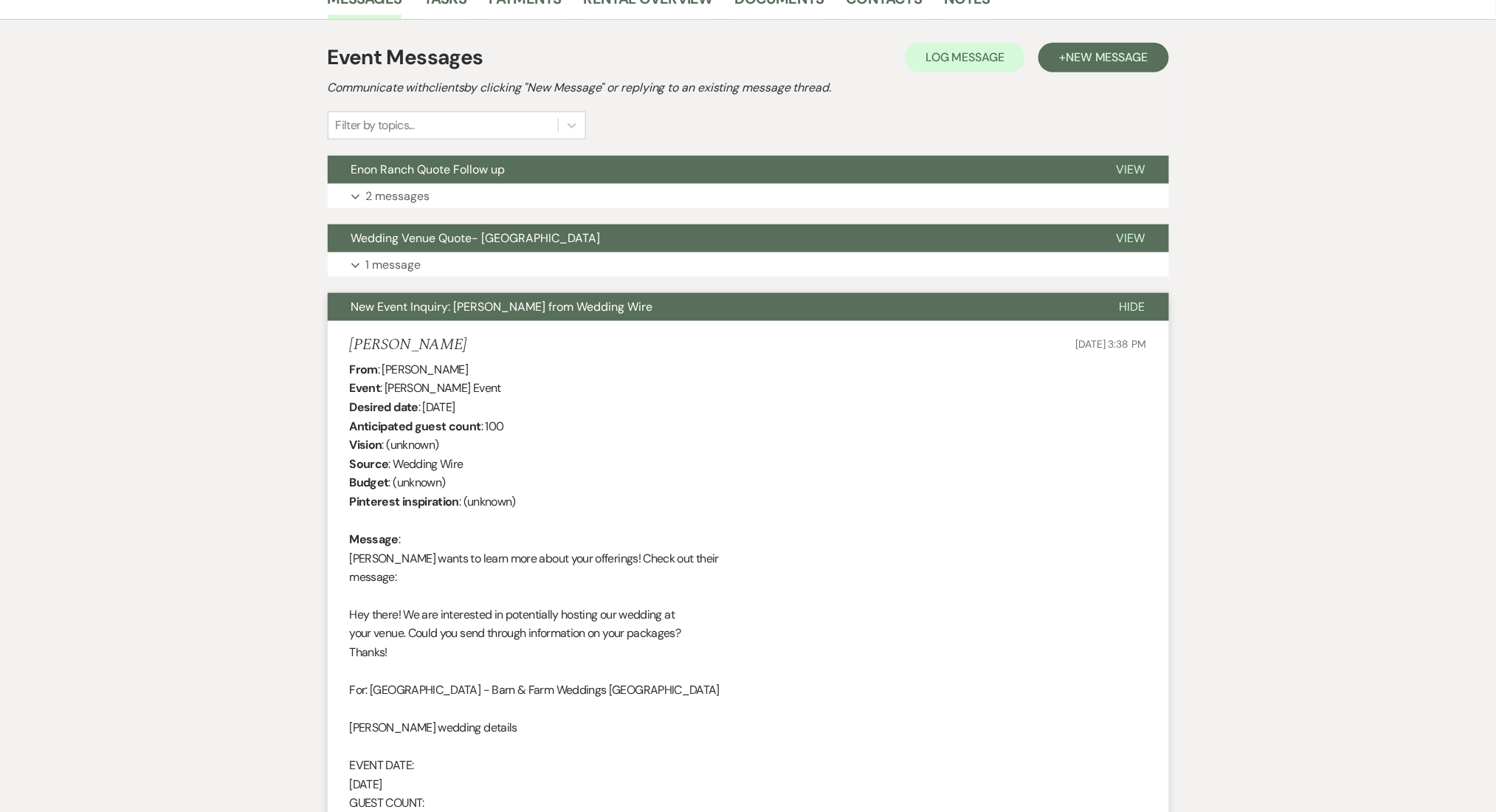
click at [355, 342] on h5 "Kirk" at bounding box center [408, 345] width 117 height 19
copy h5 "Kirk"
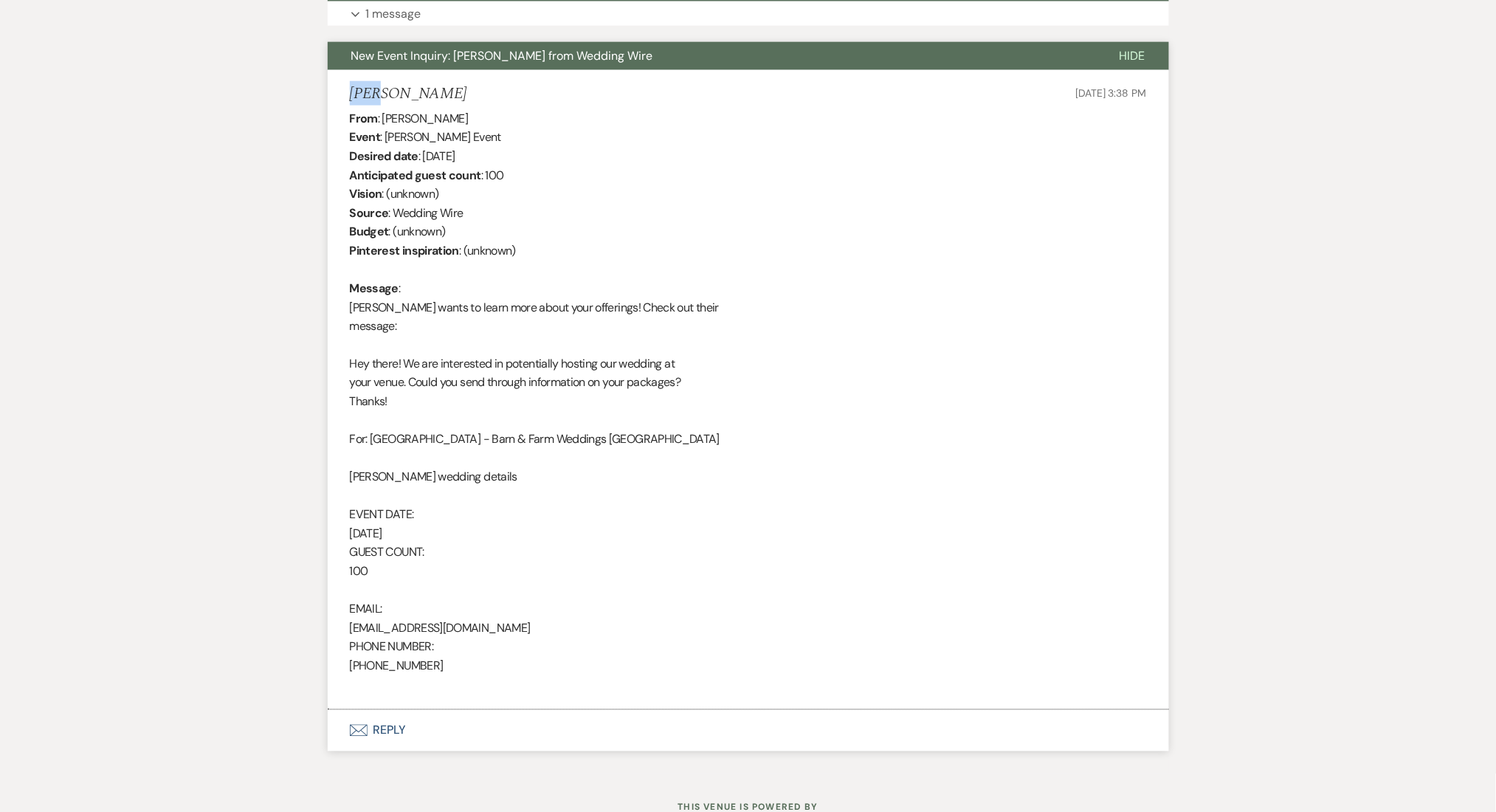
scroll to position [689, 0]
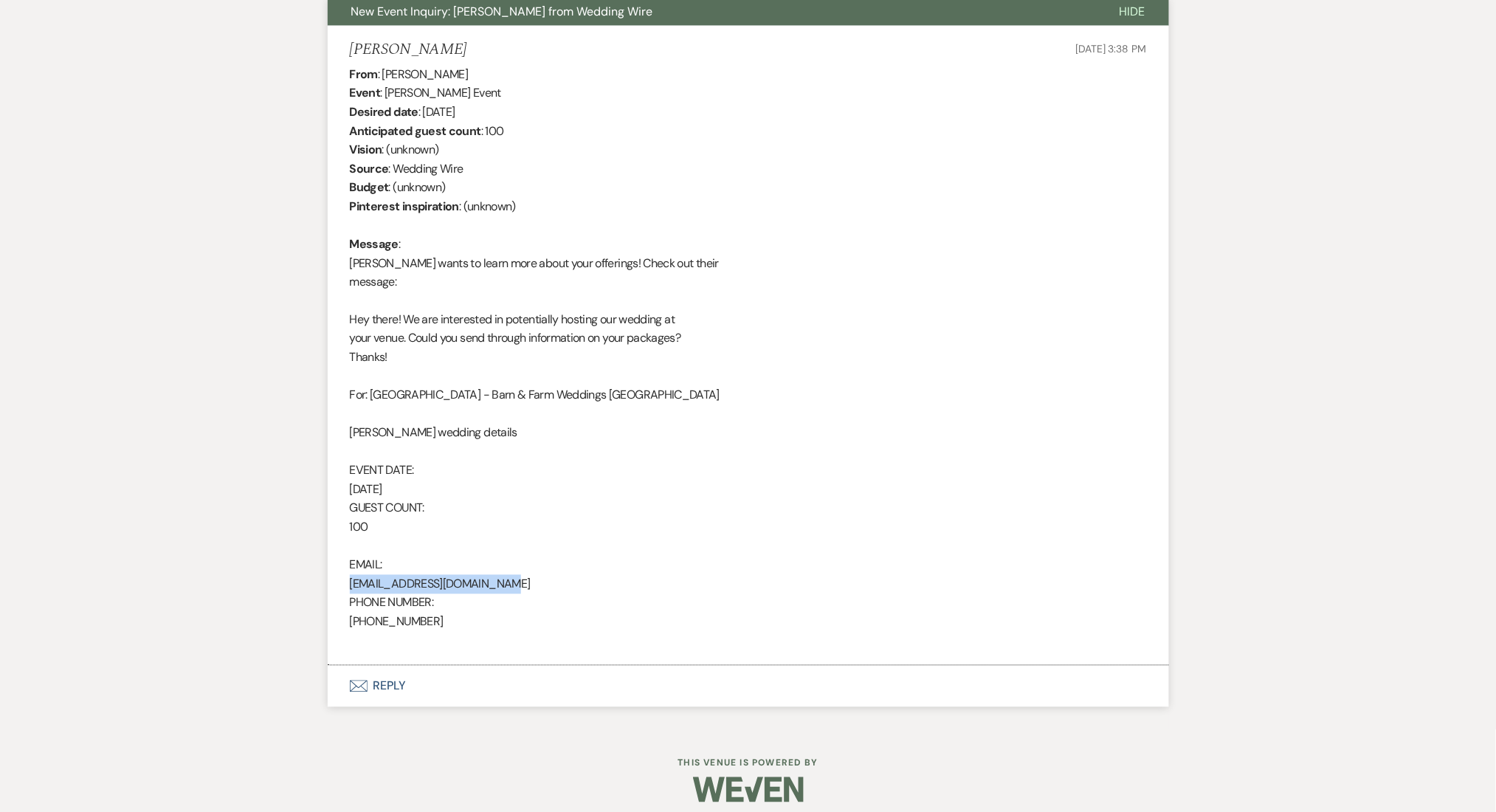
drag, startPoint x: 493, startPoint y: 590, endPoint x: 337, endPoint y: 591, distance: 156.0
click at [337, 591] on li "Kirk Jun 05, 2025, 3:38 PM From : Kirk Event : Kirk's Event Desired date : Sept…" at bounding box center [748, 346] width 842 height 640
copy div "exotictransport1@gmail.com"
drag, startPoint x: 431, startPoint y: 621, endPoint x: 355, endPoint y: 621, distance: 76.0
click at [355, 621] on div "From : Kirk Event : Kirk's Event Desired date : September 29th 2025 Anticipated…" at bounding box center [748, 358] width 797 height 585
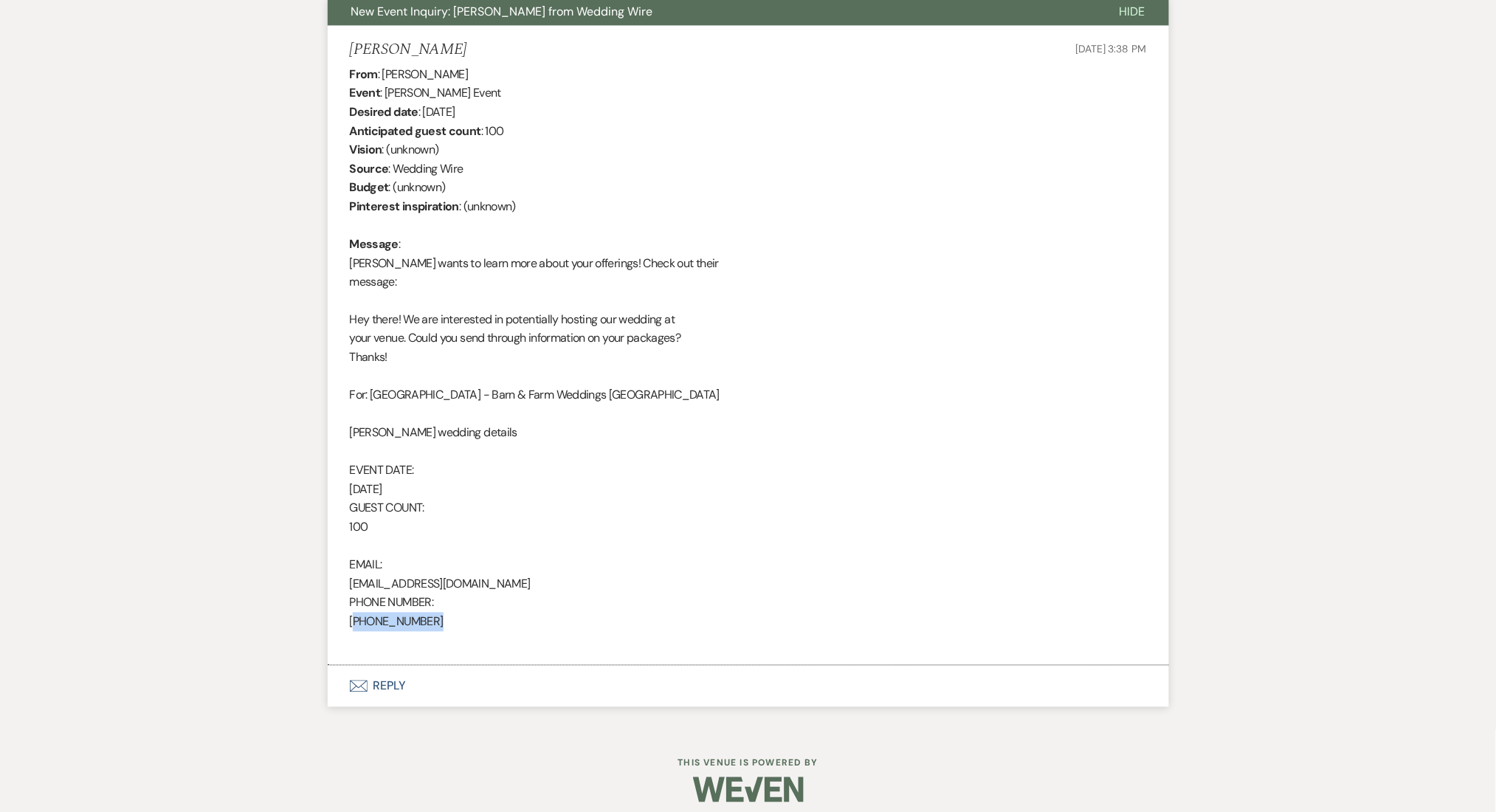
copy div "770) 899-0763"
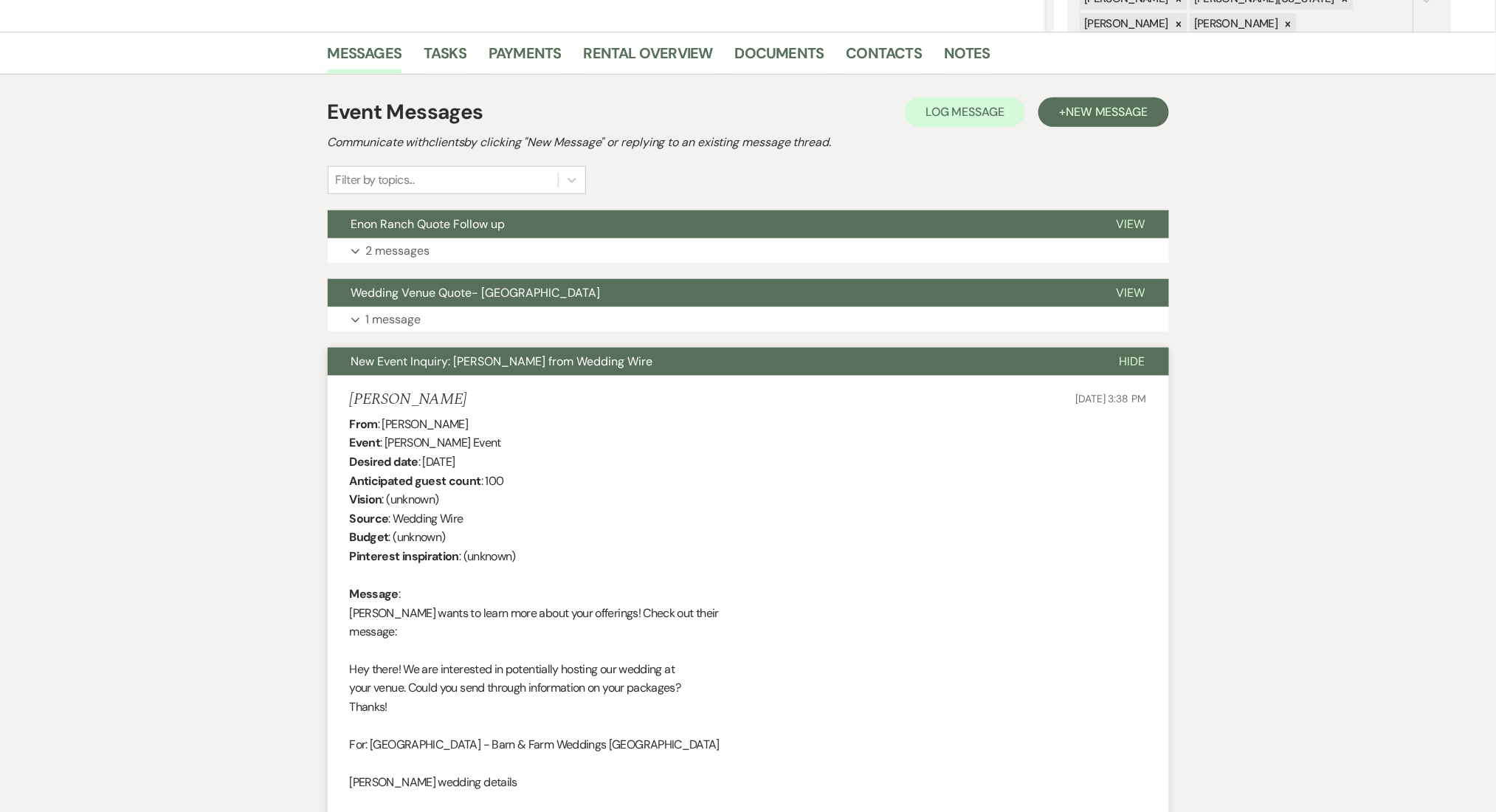
scroll to position [296, 0]
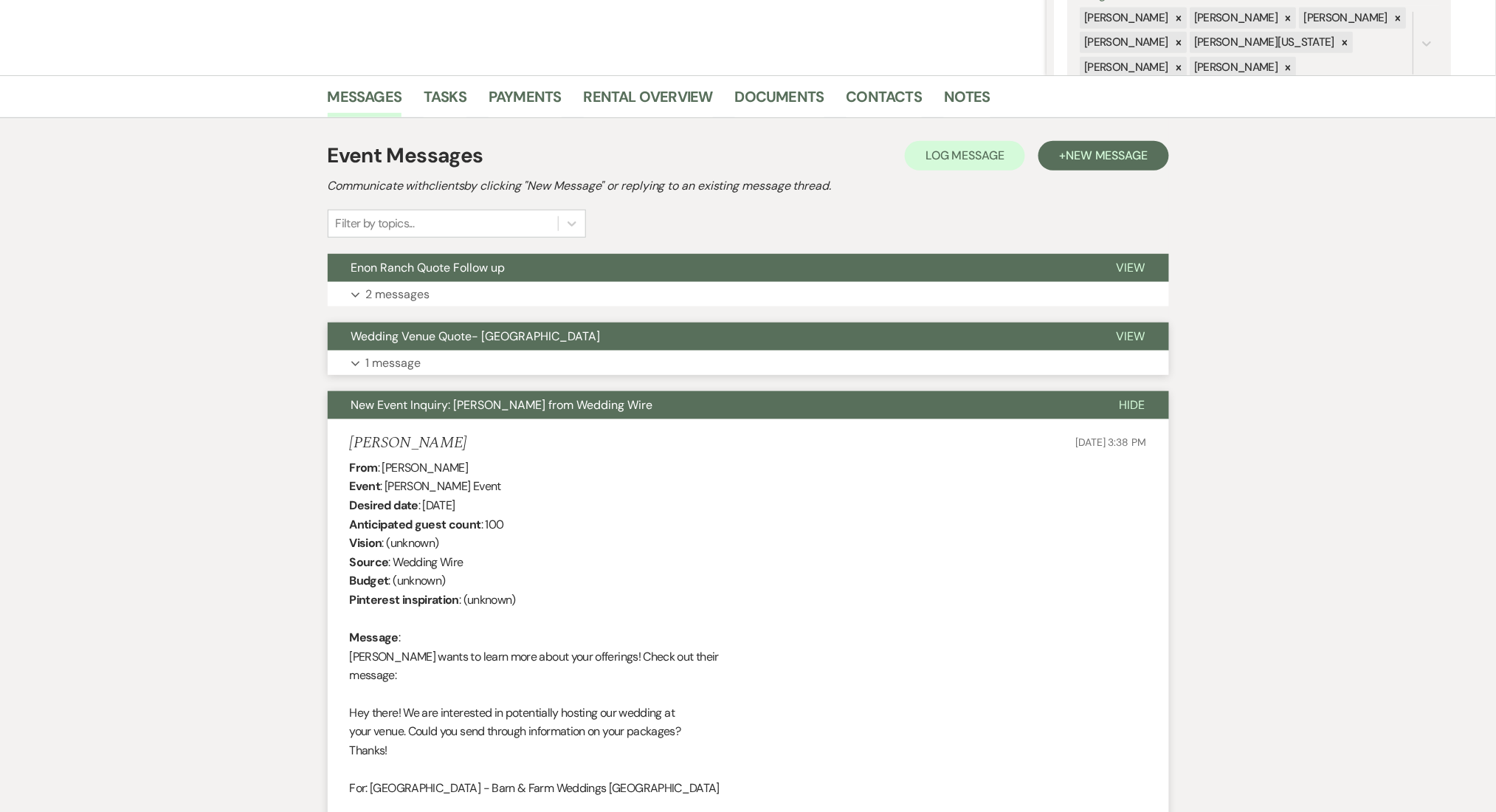
click at [518, 353] on button "Expand 1 message" at bounding box center [748, 363] width 842 height 25
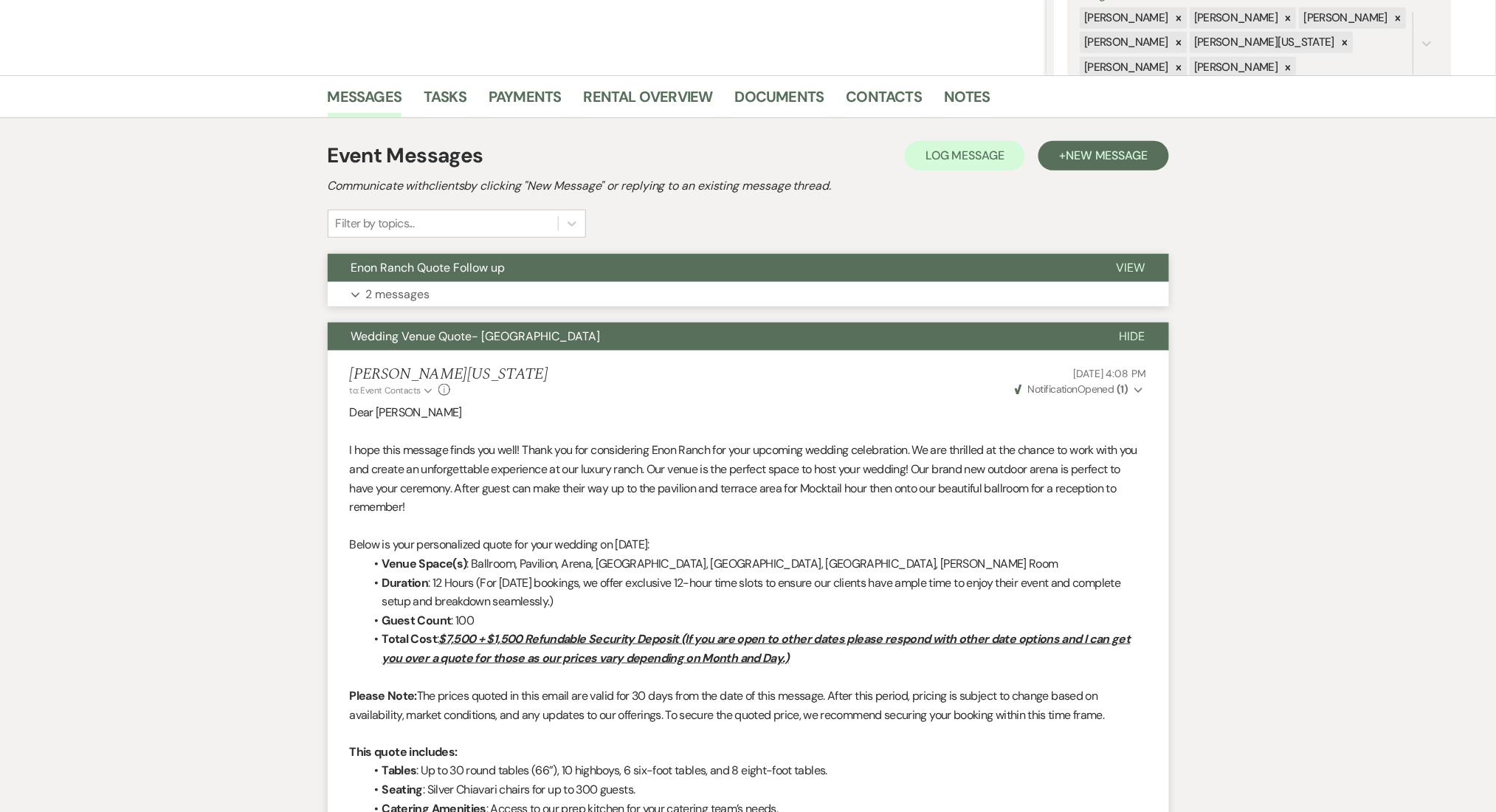
click at [514, 294] on button "Expand 2 messages" at bounding box center [748, 295] width 842 height 25
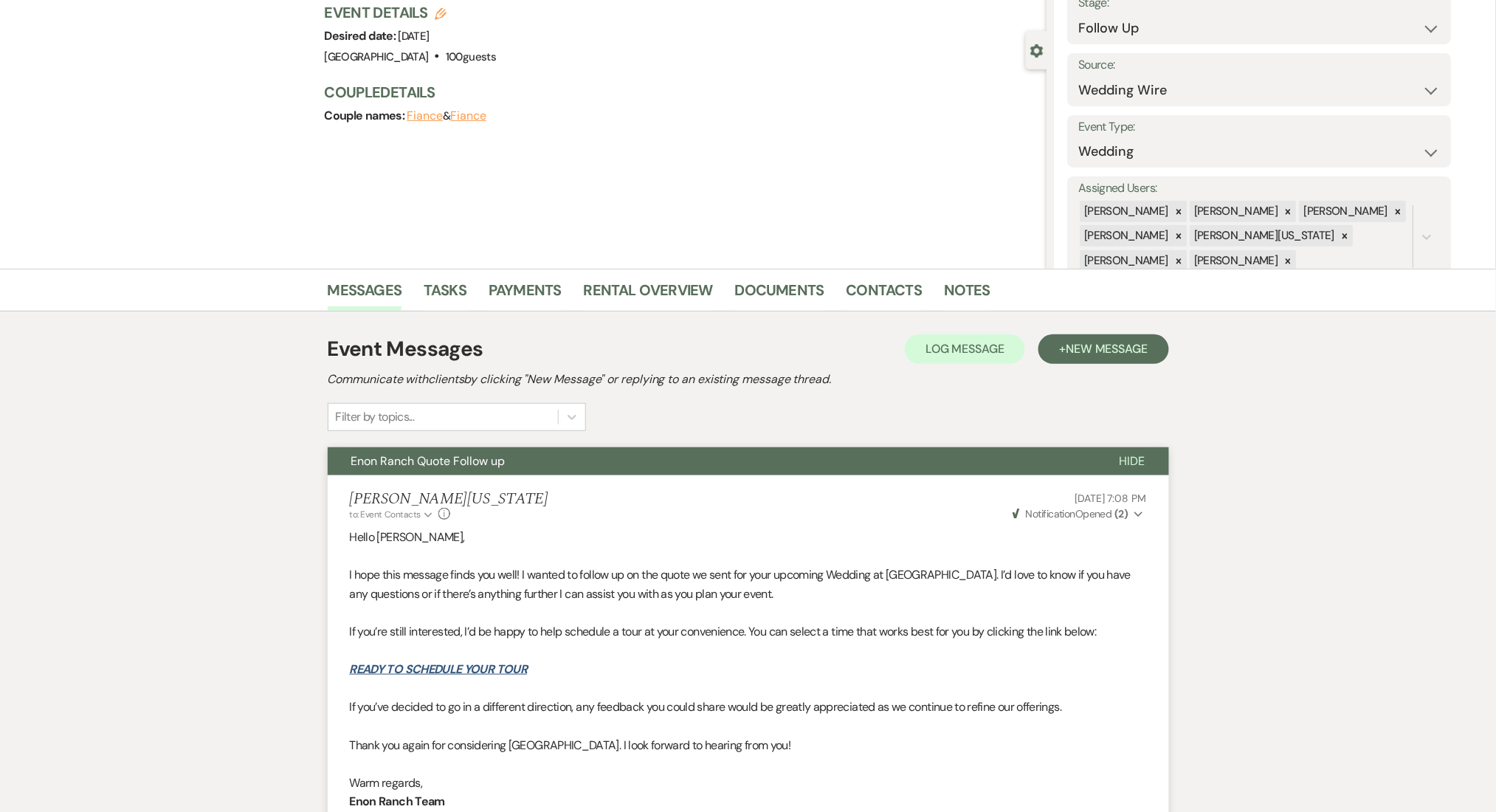
scroll to position [91, 0]
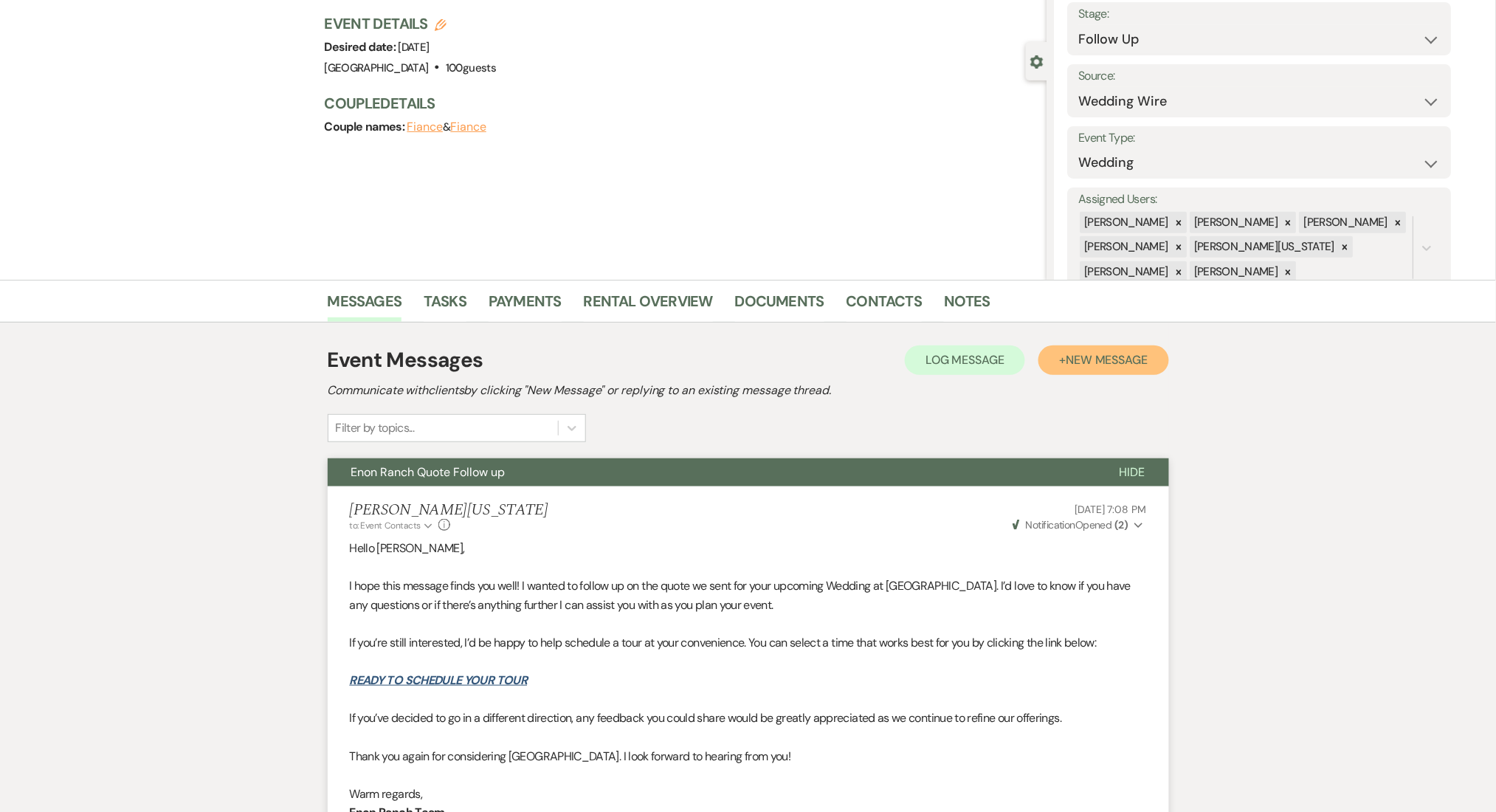
click at [1102, 355] on span "New Message" at bounding box center [1107, 359] width 82 height 16
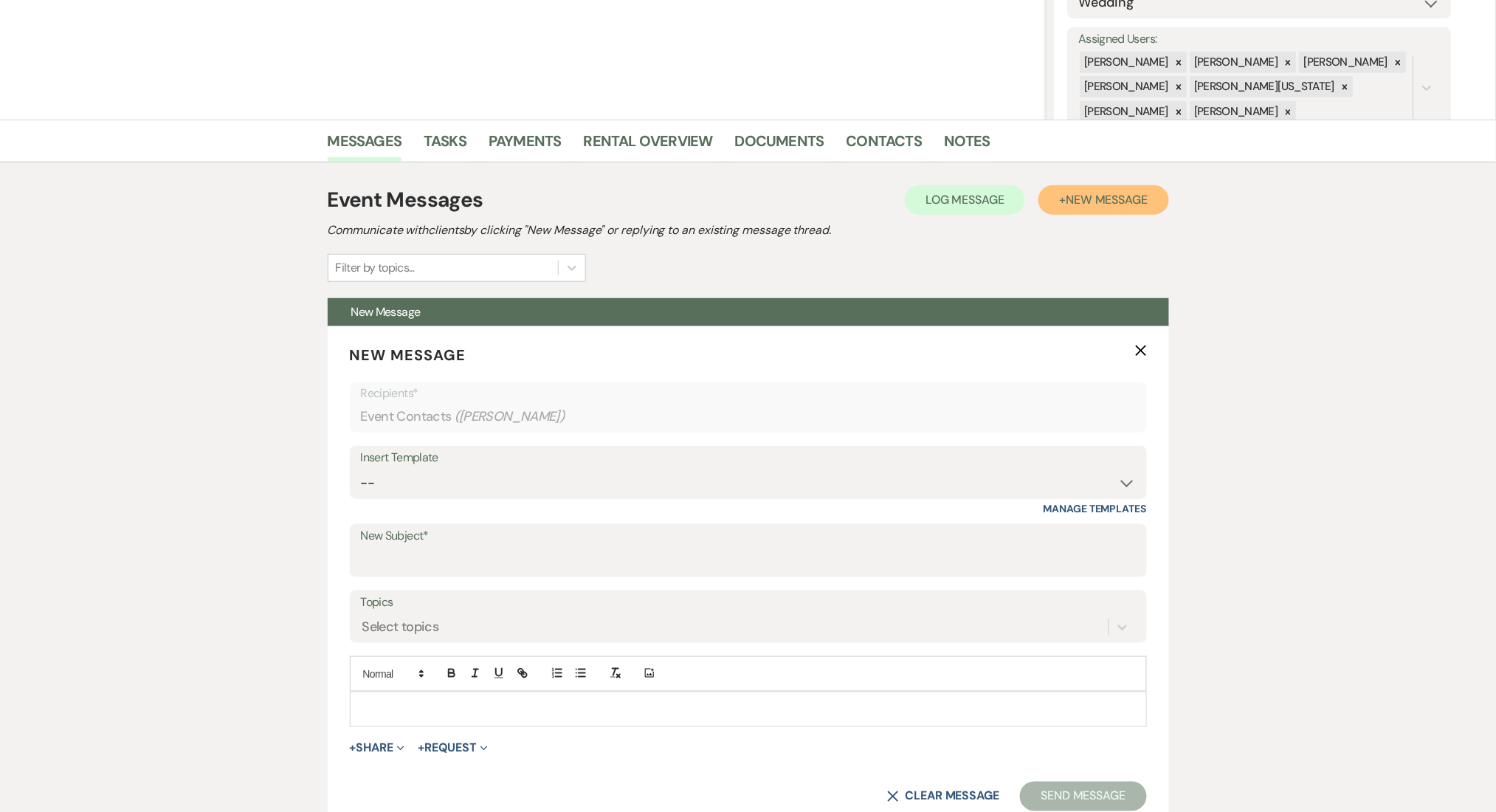
scroll to position [386, 0]
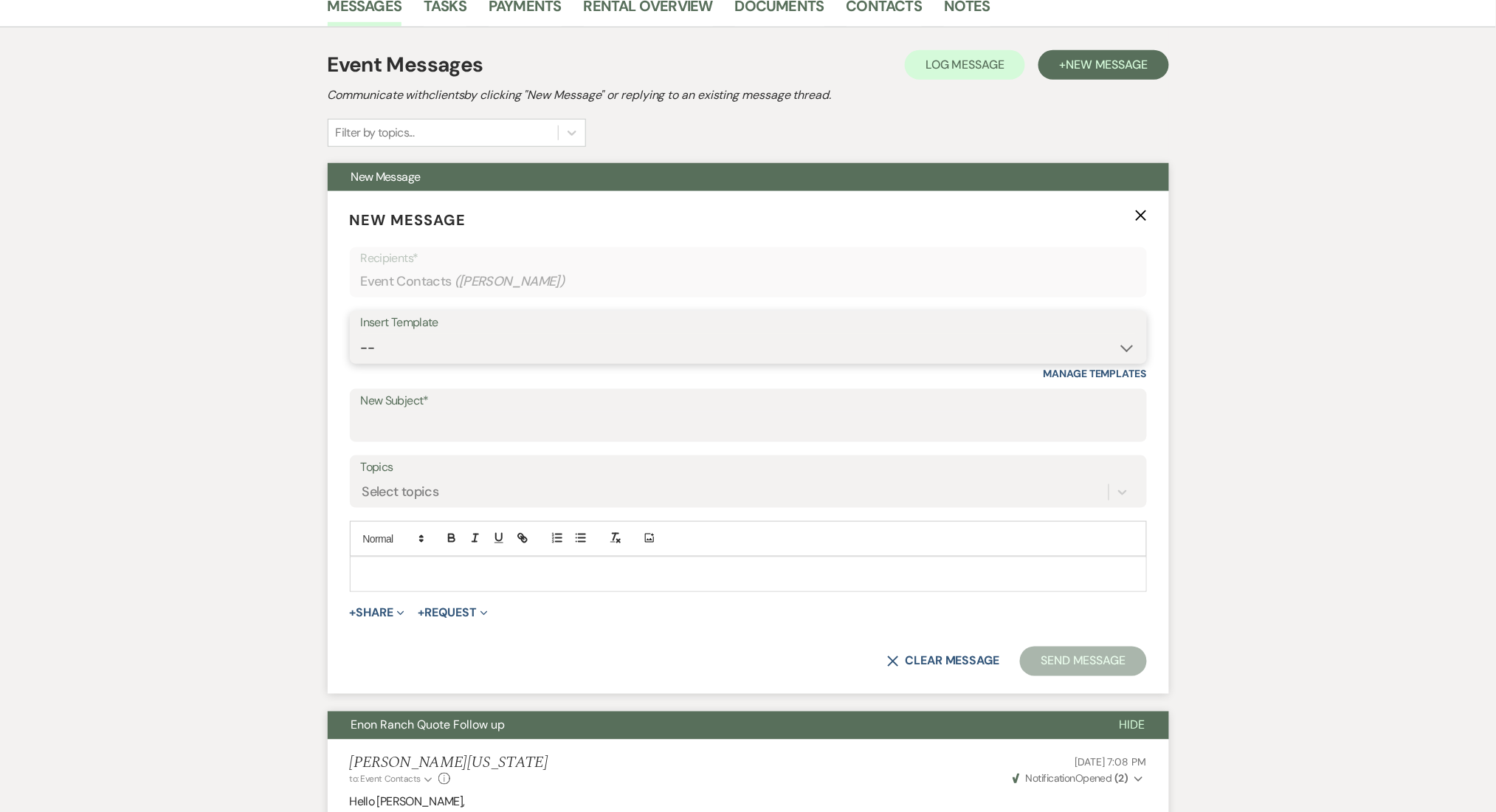
click at [471, 348] on select "-- Inquiry Follow Up Email #2 Contract Sending Template Payment Template Rental…" at bounding box center [748, 347] width 775 height 29
select select "4434"
click at [361, 333] on select "-- Inquiry Follow Up Email #2 Contract Sending Template Payment Template Rental…" at bounding box center [748, 347] width 775 height 29
type input "Enon Ranch Quote Follow up"
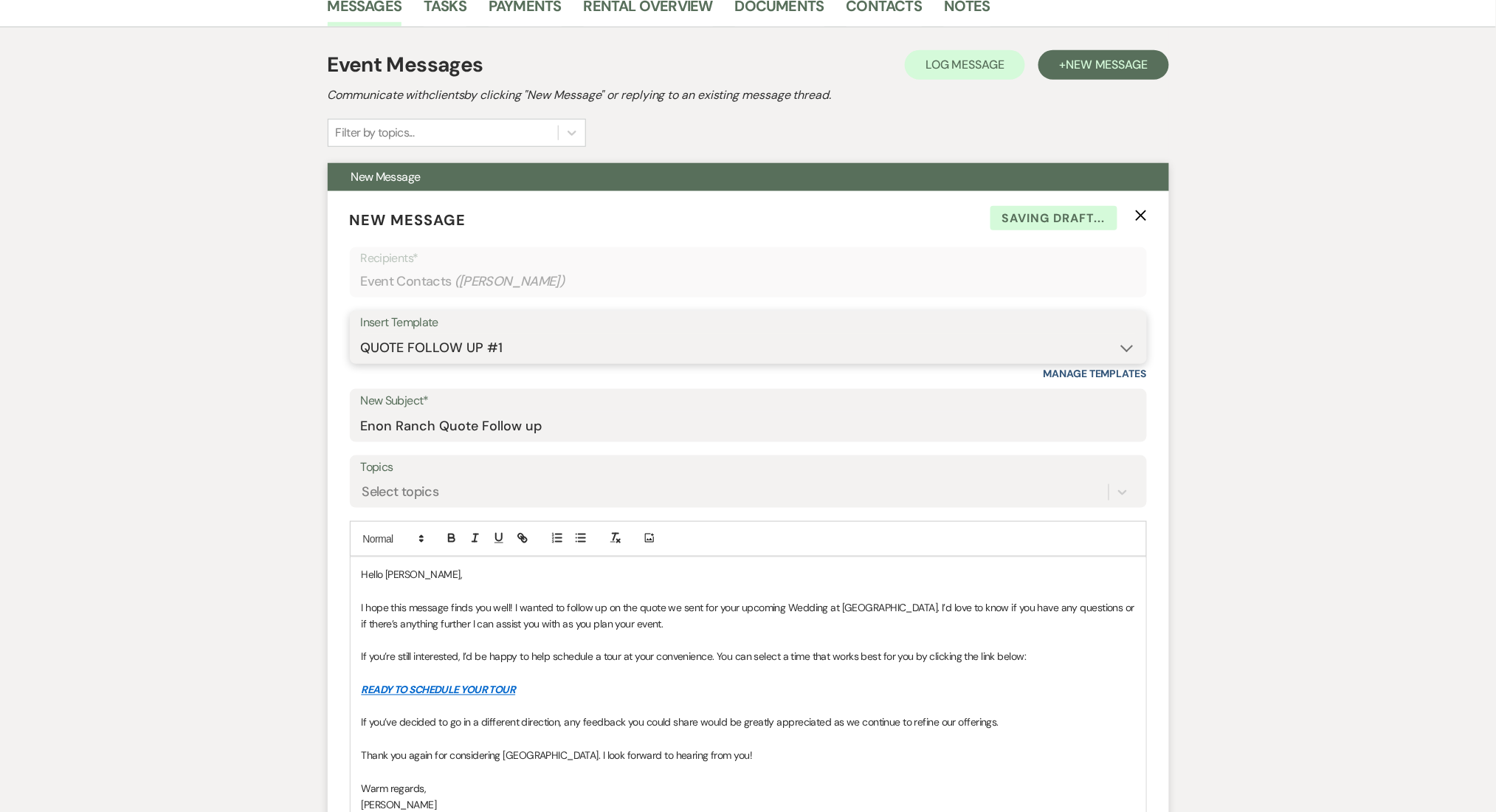
click at [426, 347] on select "-- Inquiry Follow Up Email #2 Contract Sending Template Payment Template Rental…" at bounding box center [748, 347] width 775 height 29
select select "4603"
click at [361, 333] on select "-- Inquiry Follow Up Email #2 Contract Sending Template Payment Template Rental…" at bounding box center [748, 347] width 775 height 29
type input "Checking In – Any Assistance Needed for Your Event?"
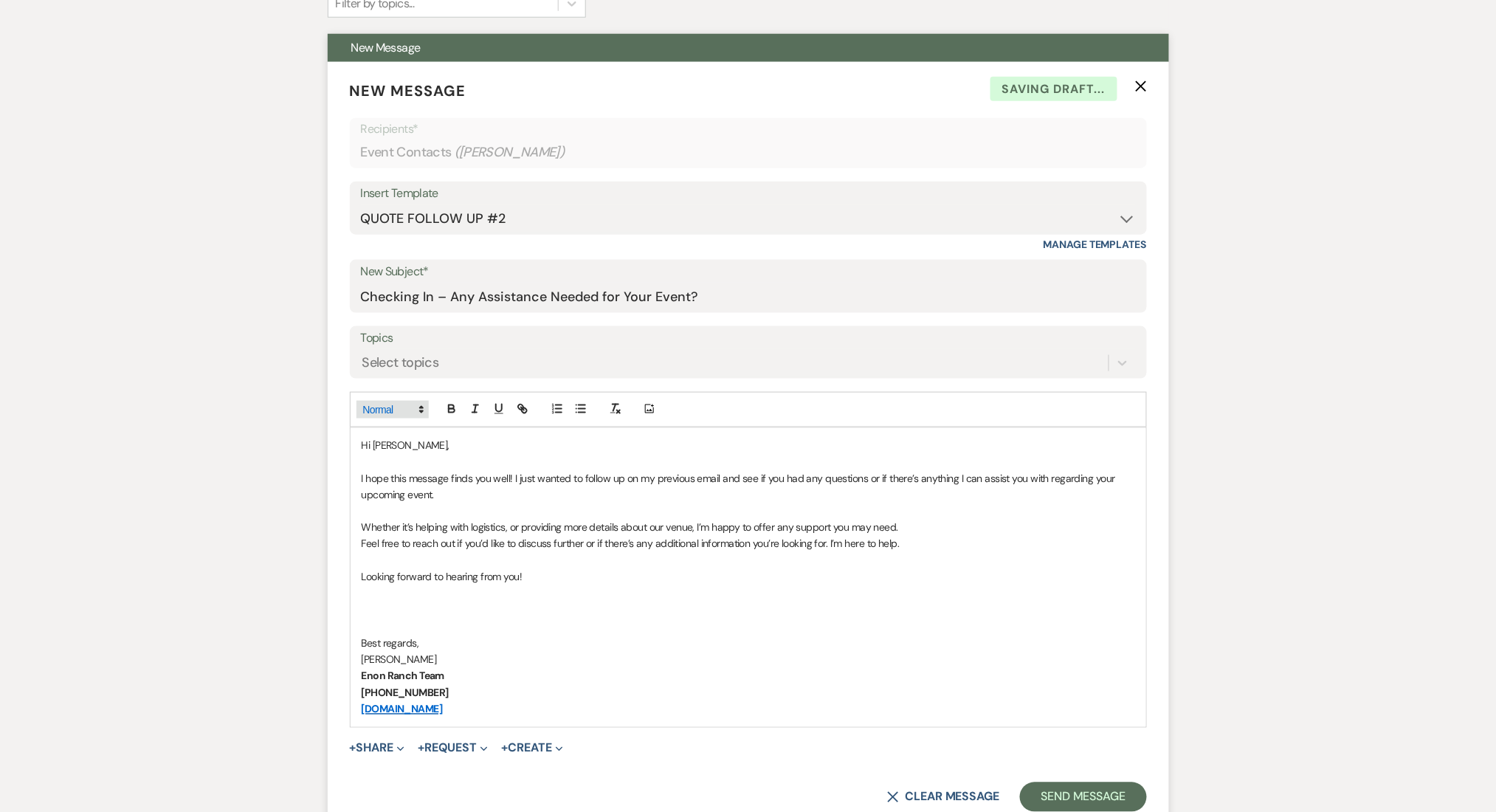
scroll to position [485, 0]
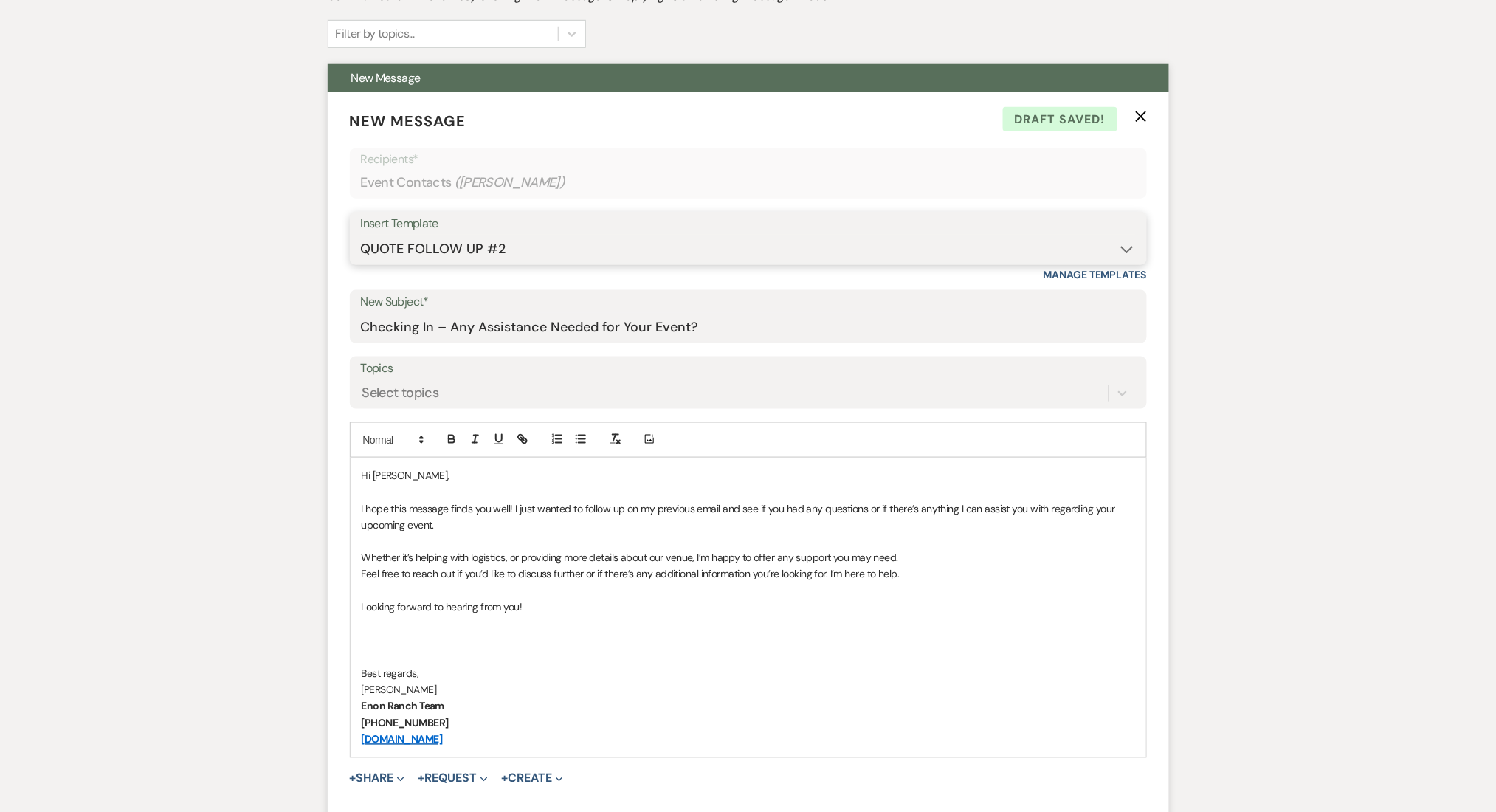
click at [440, 235] on select "-- Inquiry Follow Up Email #2 Contract Sending Template Payment Template Rental…" at bounding box center [748, 249] width 775 height 29
select select "1711"
click at [361, 235] on select "-- Inquiry Follow Up Email #2 Contract Sending Template Payment Template Rental…" at bounding box center [748, 249] width 775 height 29
type input "Enon Ranch Inquiry Follow-Up"
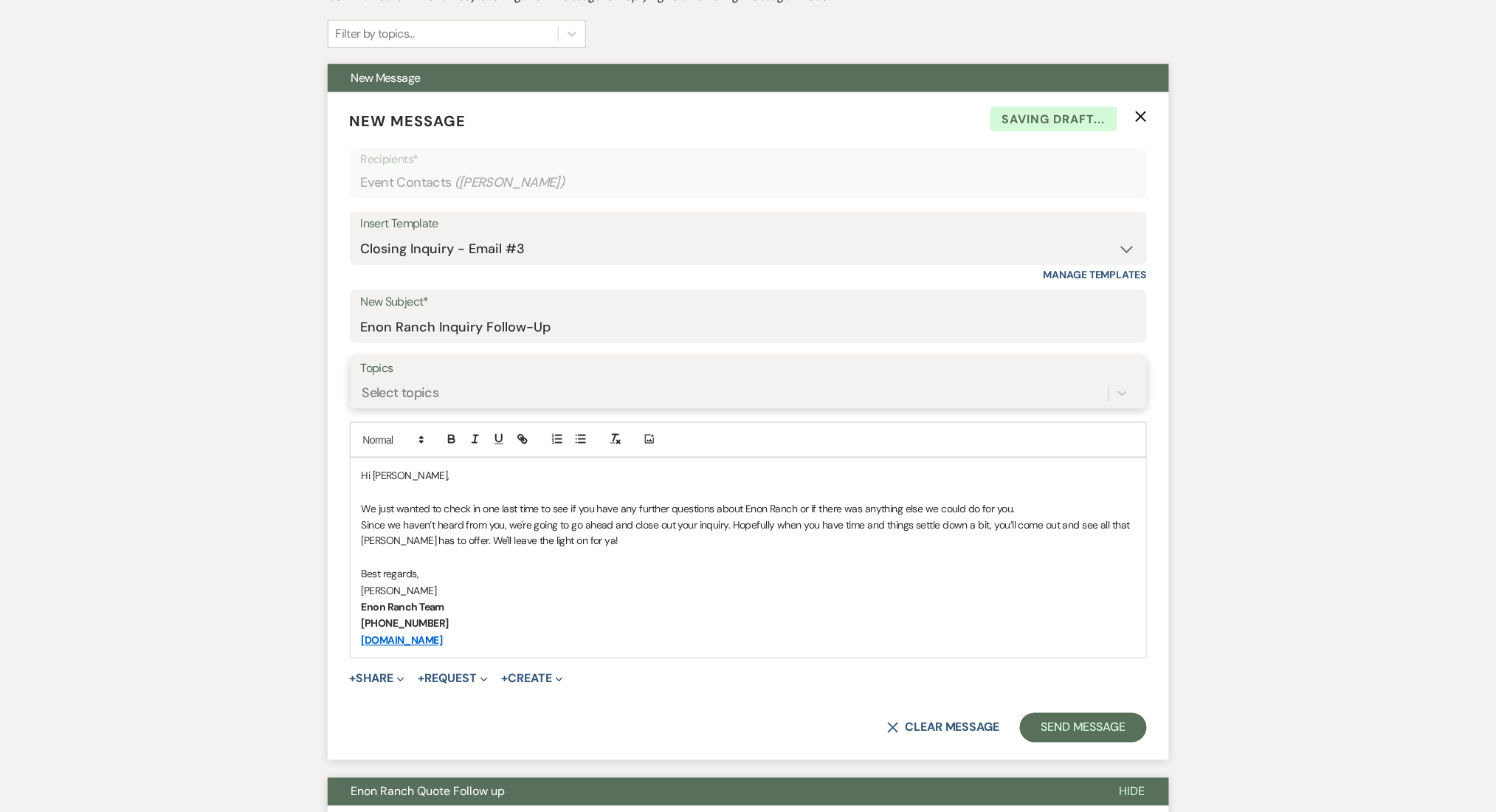
click at [370, 393] on div "Select topics" at bounding box center [401, 393] width 77 height 20
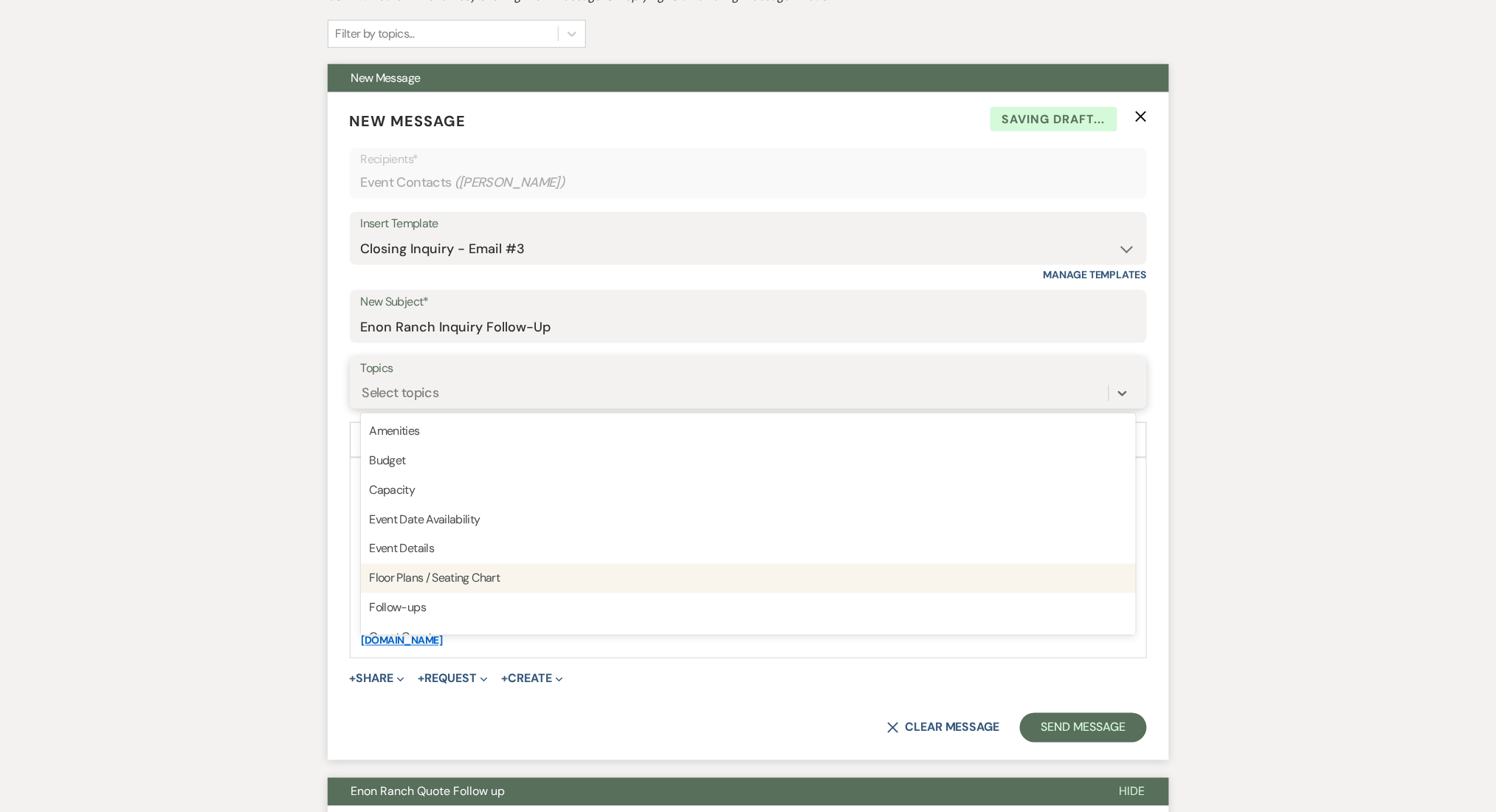
click at [380, 601] on div "Follow-ups" at bounding box center [748, 608] width 775 height 30
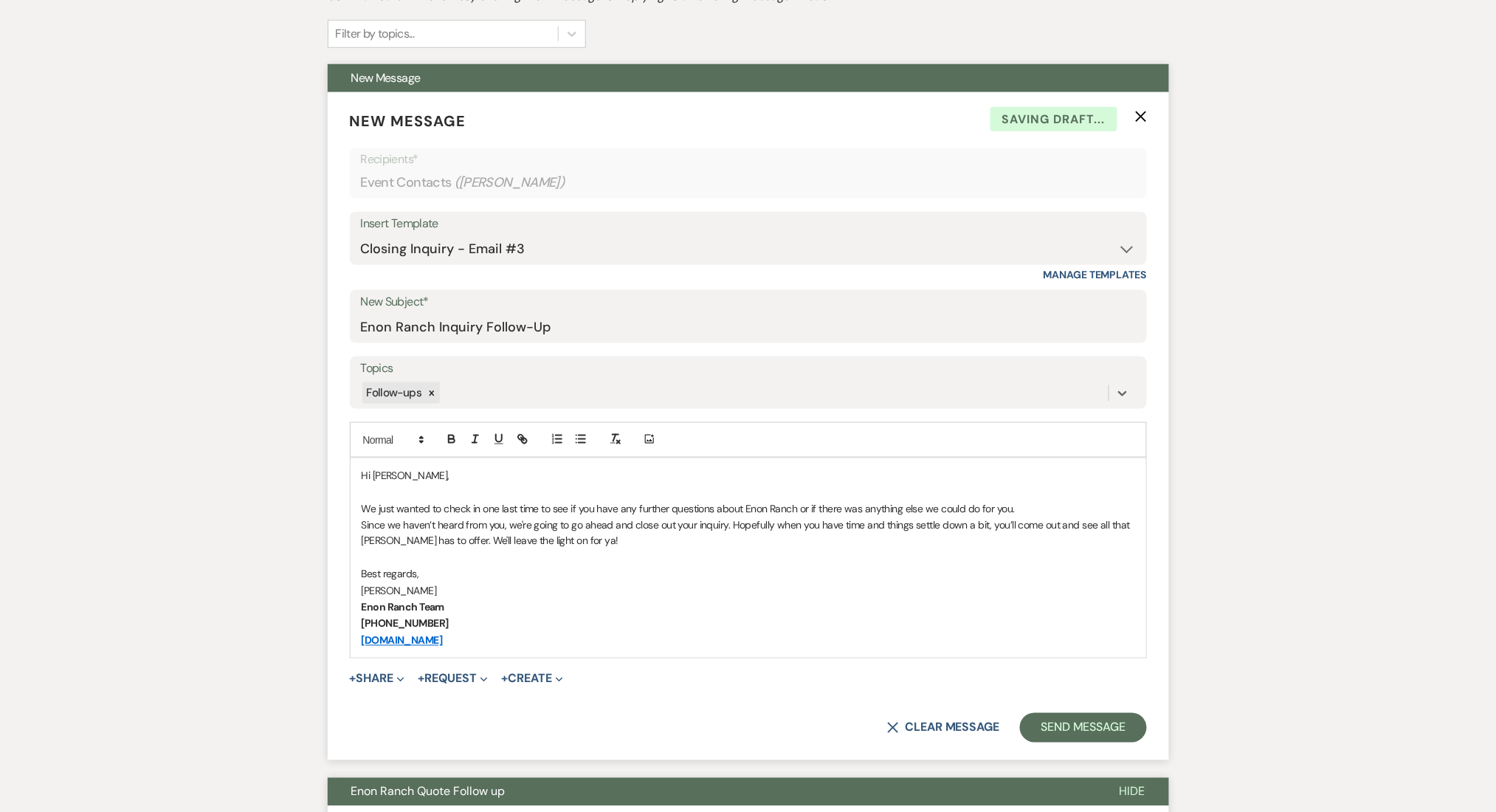
click at [1049, 715] on button "Send Message" at bounding box center [1083, 728] width 126 height 30
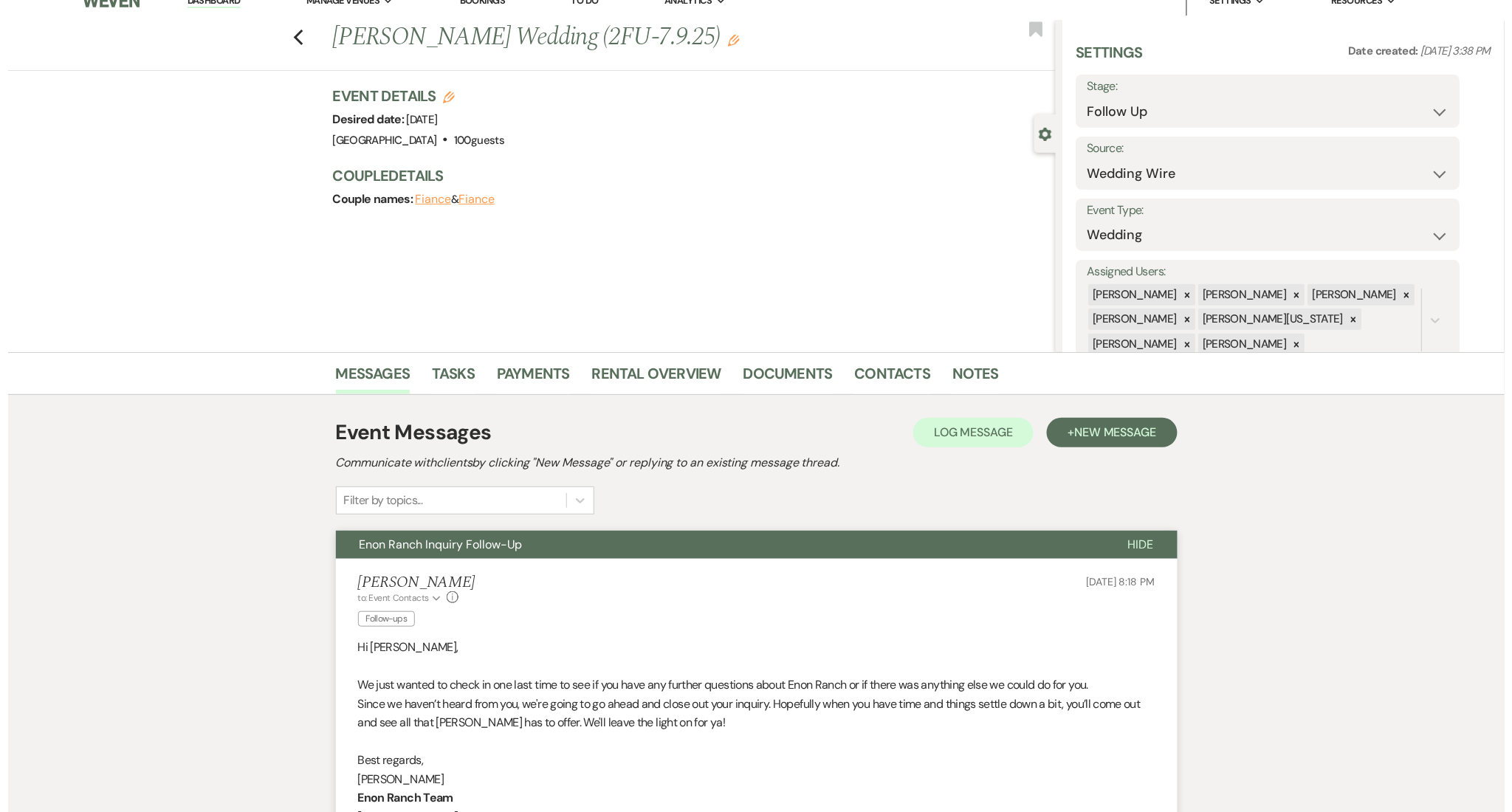
scroll to position [0, 0]
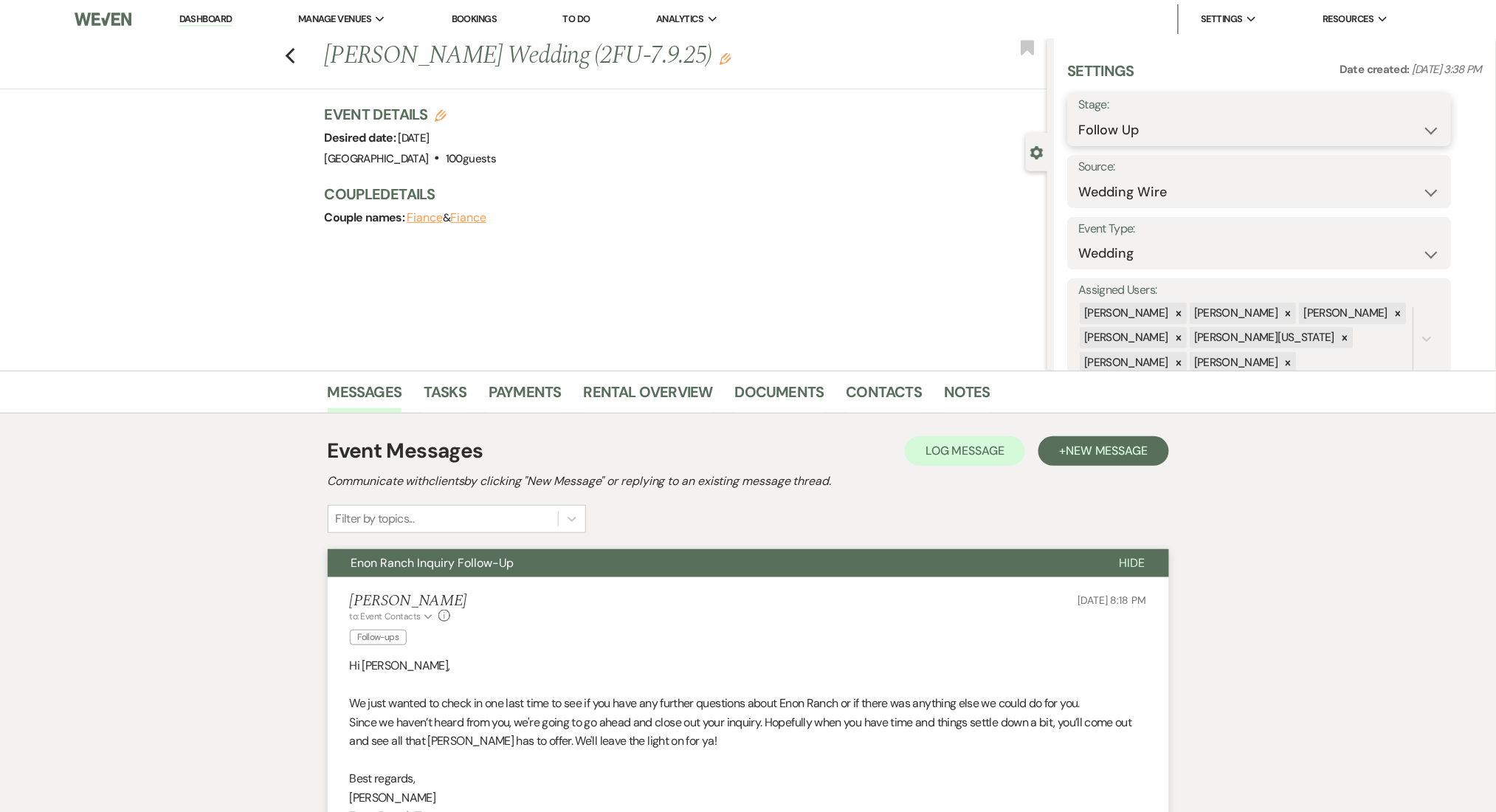
click at [1149, 121] on select "Inquiry Follow Up Tour Requested Tour Confirmed Toured Proposal Sent Booked Lost" at bounding box center [1260, 130] width 362 height 29
select select "1"
click at [1080, 116] on select "Inquiry Follow Up Tour Requested Tour Confirmed Toured Proposal Sent Booked Lost" at bounding box center [1260, 130] width 362 height 29
click at [1414, 128] on button "Save" at bounding box center [1410, 119] width 84 height 30
click at [866, 392] on link "Contacts" at bounding box center [885, 396] width 76 height 33
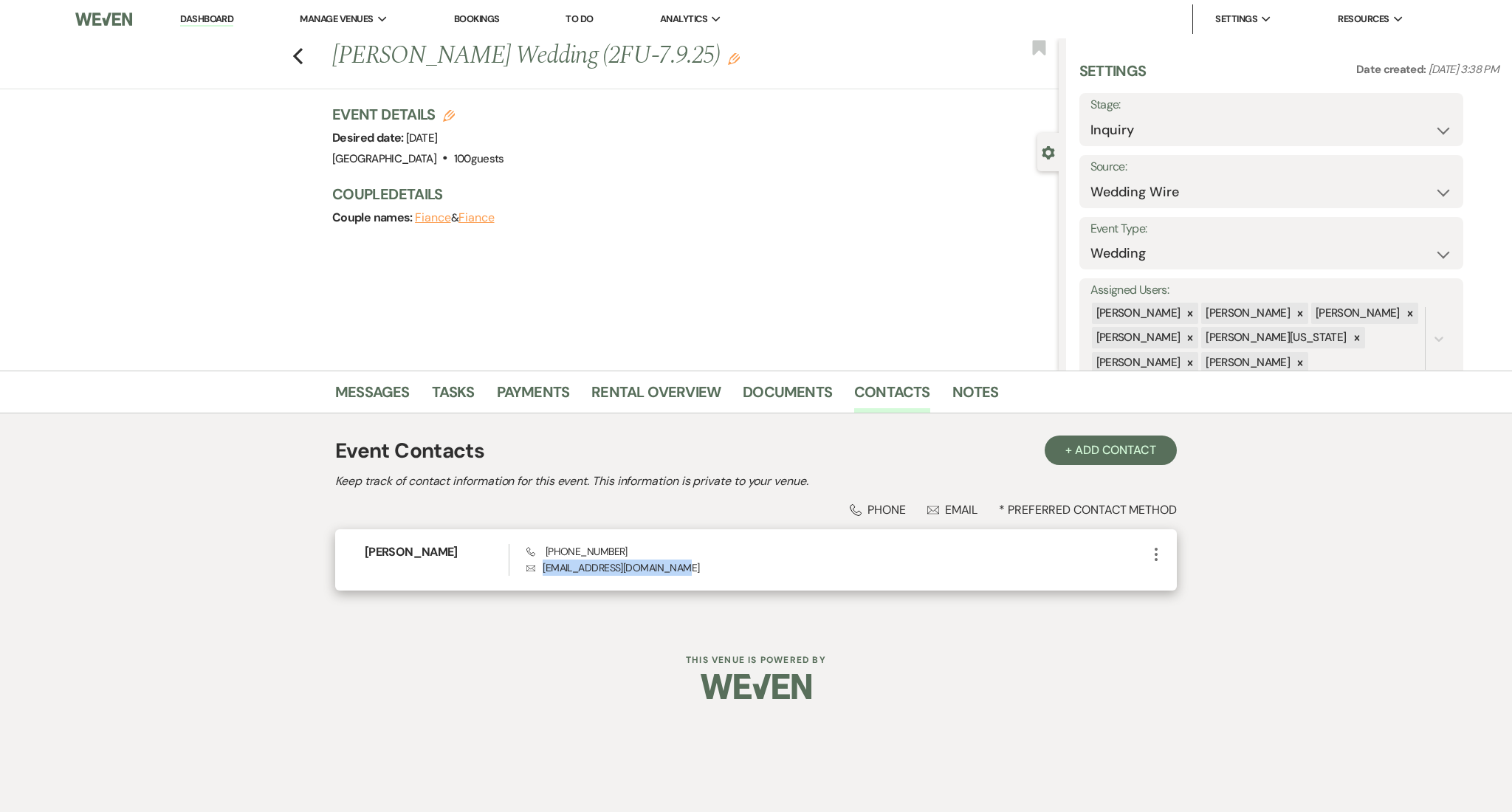
drag, startPoint x: 669, startPoint y: 572, endPoint x: 537, endPoint y: 570, distance: 132.0
click at [537, 570] on p "Envelope exotictransport1@gmail.com" at bounding box center [837, 568] width 621 height 16
copy p "exotictransport1@gmail.com"
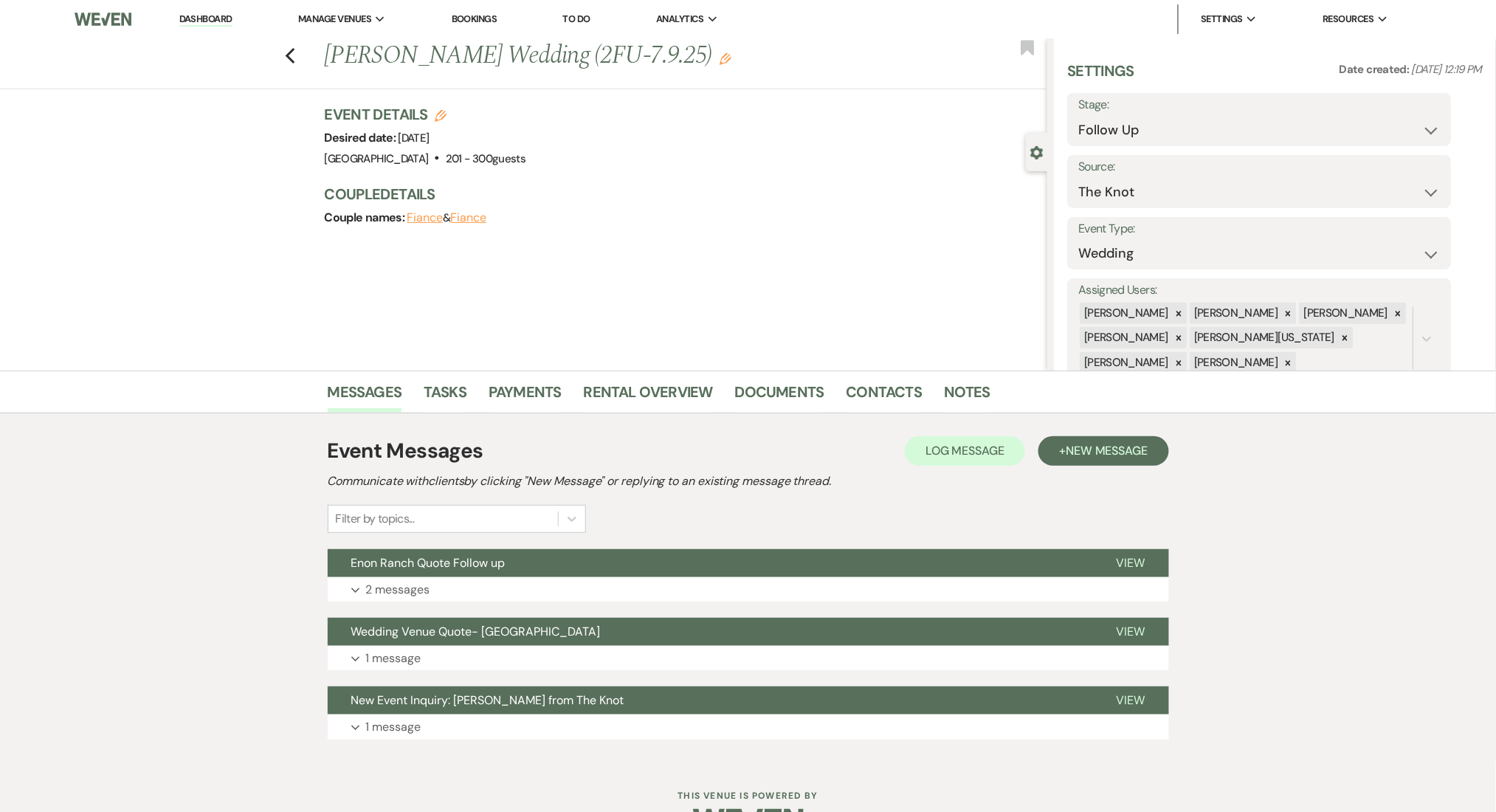
click at [451, 739] on div "Event Messages Log Log Message + New Message Communicate with clients by clicki…" at bounding box center [748, 588] width 842 height 319
click at [396, 731] on p "1 message" at bounding box center [393, 727] width 56 height 19
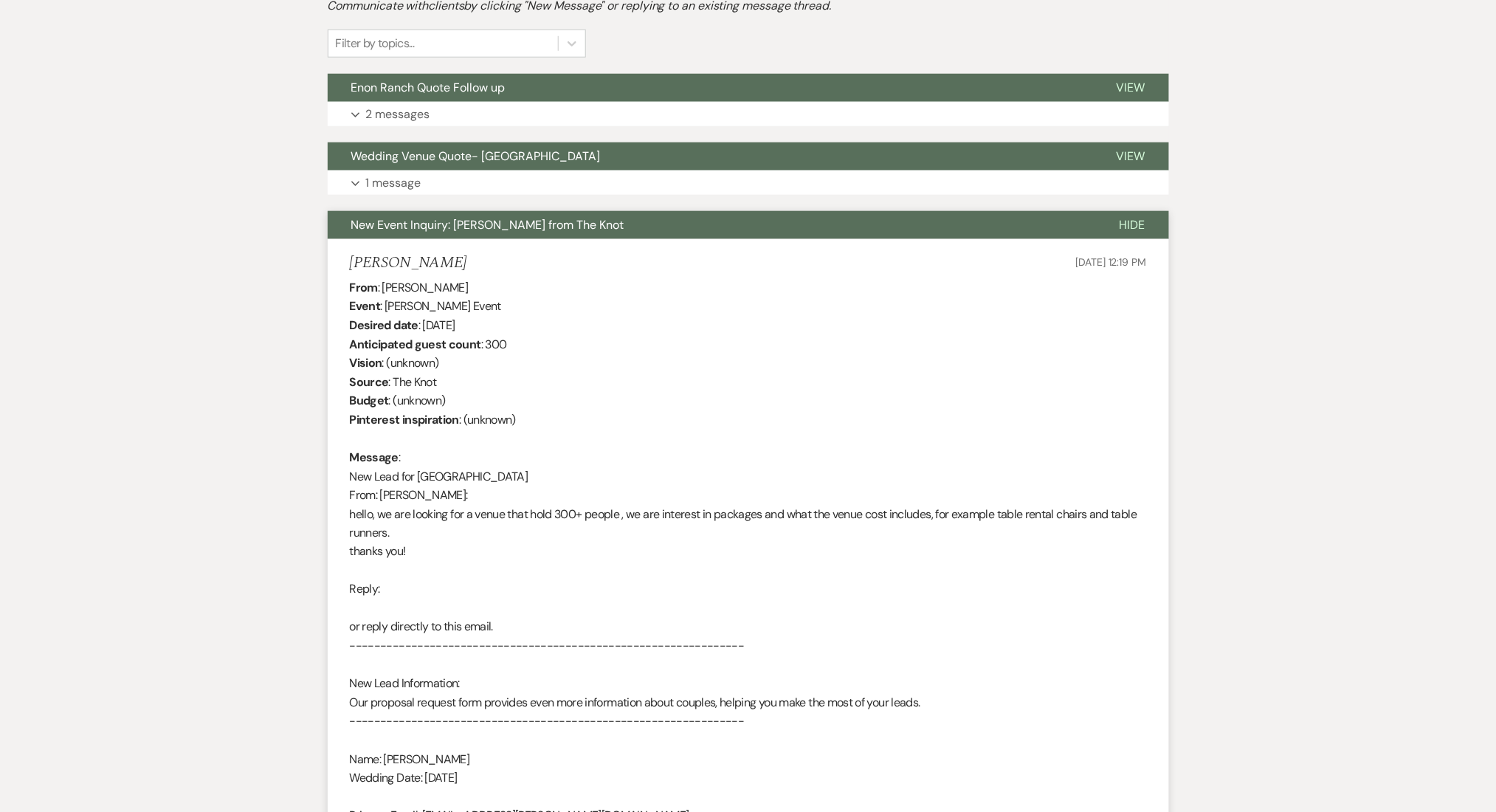
scroll to position [492, 0]
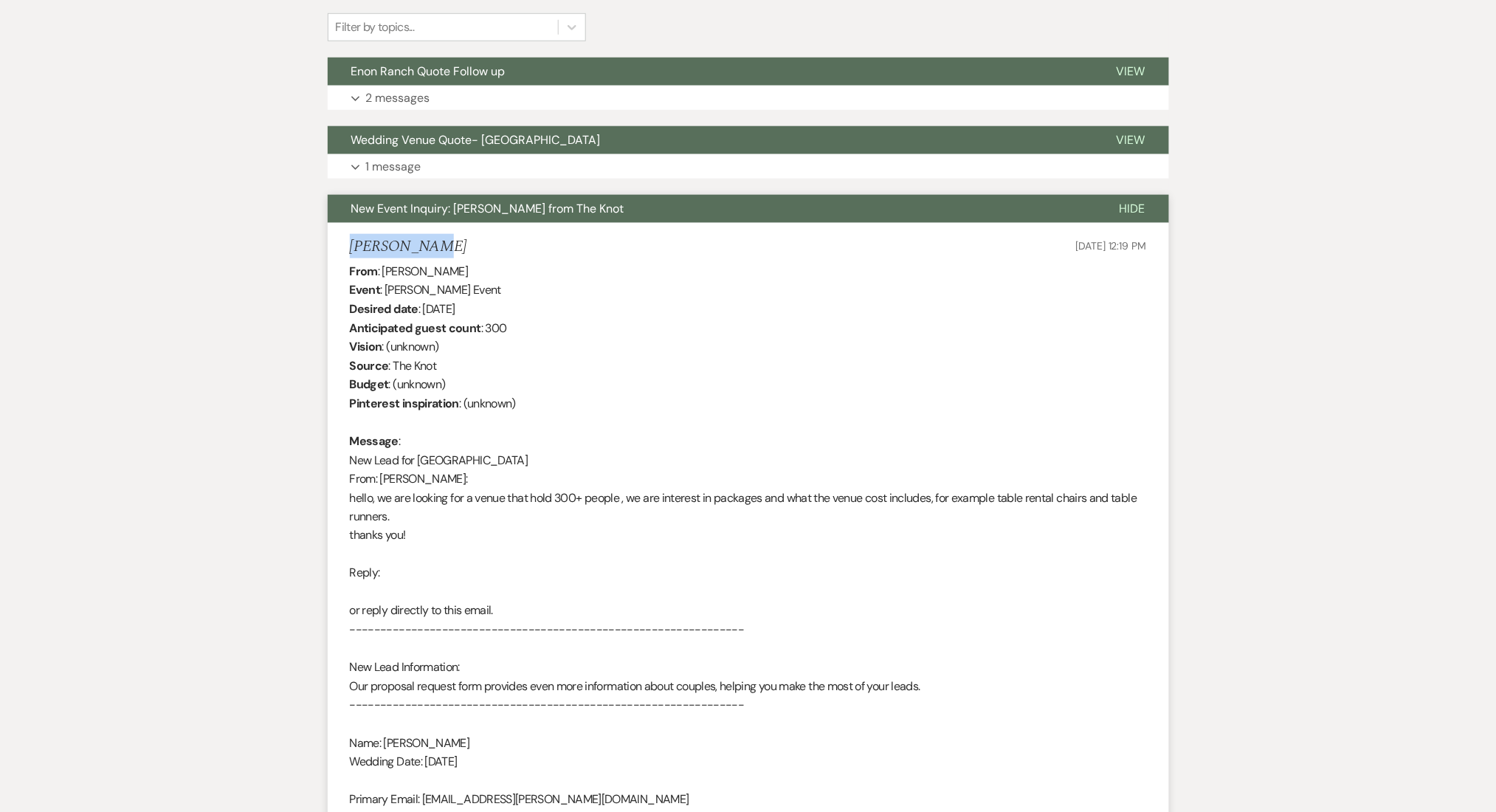
drag, startPoint x: 453, startPoint y: 243, endPoint x: 343, endPoint y: 240, distance: 110.0
click at [343, 240] on li "ADALI ADAME Jun 05, 2025, 12:19 PM From : ADALI ADAME Event : ADALI ADAME's Eve…" at bounding box center [748, 571] width 842 height 697
copy h5 "ADALI ADAME"
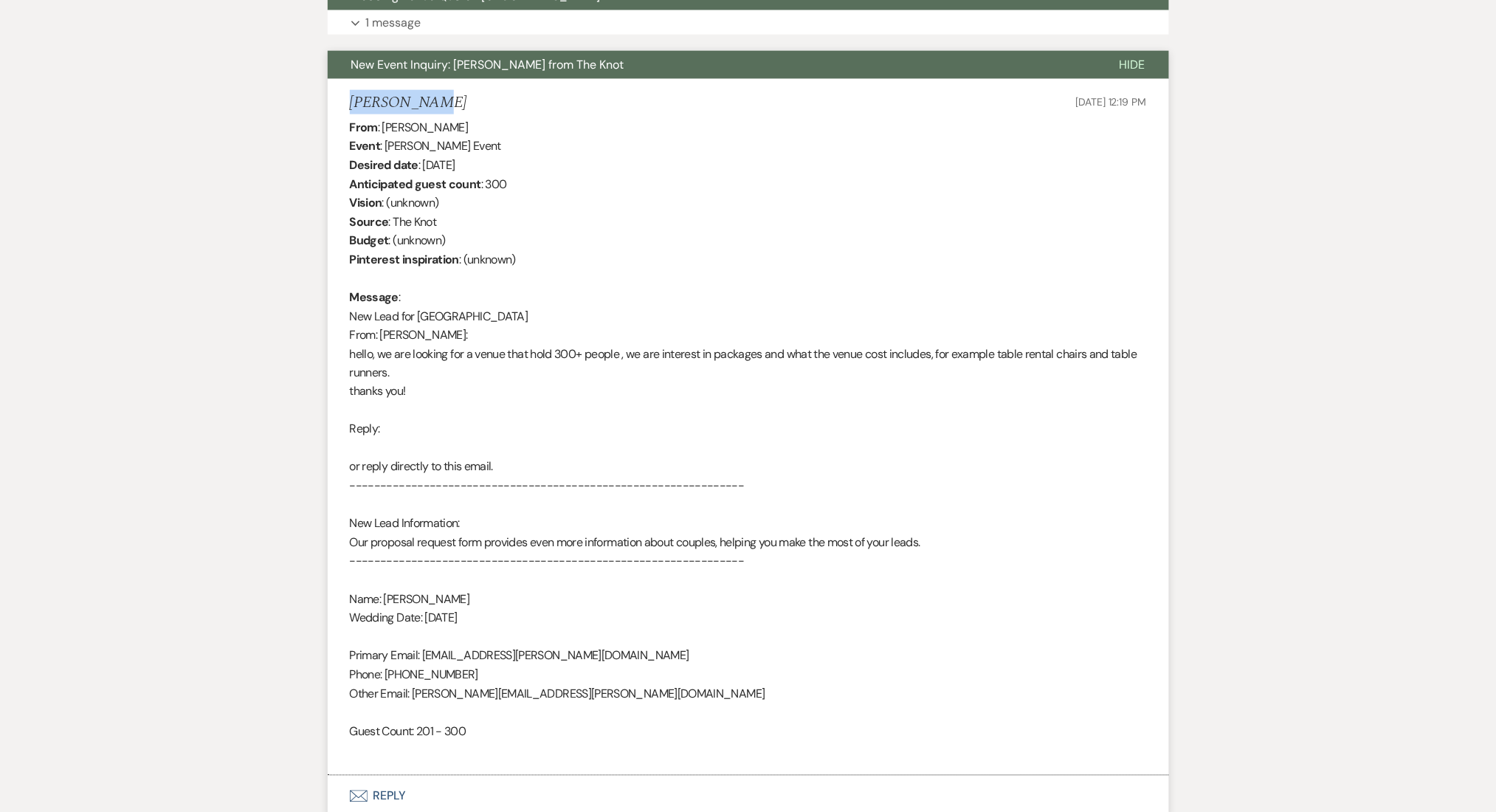
scroll to position [689, 0]
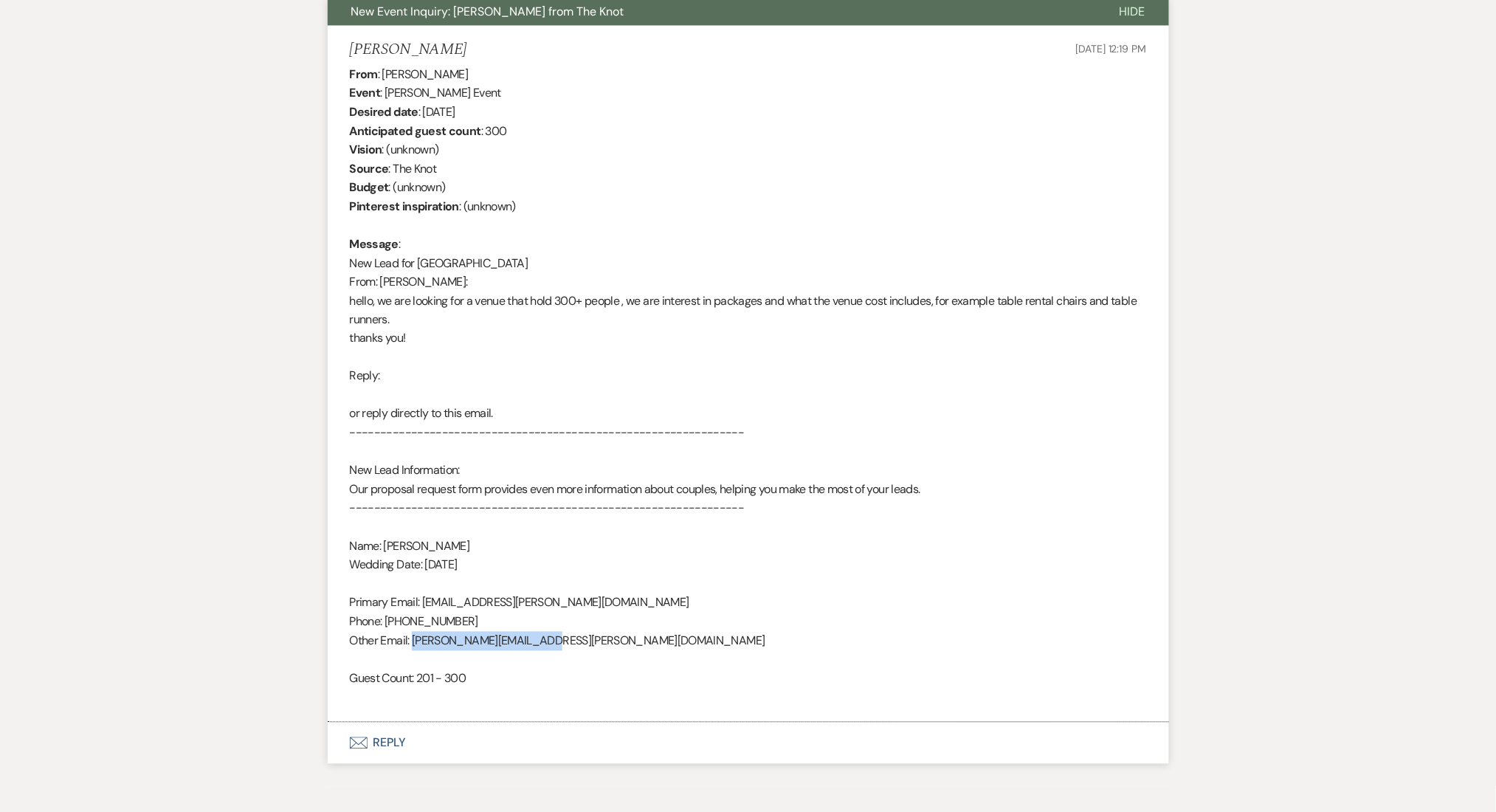
drag, startPoint x: 611, startPoint y: 632, endPoint x: 410, endPoint y: 642, distance: 201.2
click at [410, 642] on div "From : ADALI ADAME Event : ADALI ADAME's Event Desired date : November 7th 2026…" at bounding box center [748, 386] width 797 height 642
copy div "adali.adame@hotmail.com"
click at [574, 643] on div "From : ADALI ADAME Event : ADALI ADAME's Event Desired date : November 7th 2026…" at bounding box center [748, 386] width 797 height 642
drag, startPoint x: 551, startPoint y: 639, endPoint x: 413, endPoint y: 637, distance: 138.0
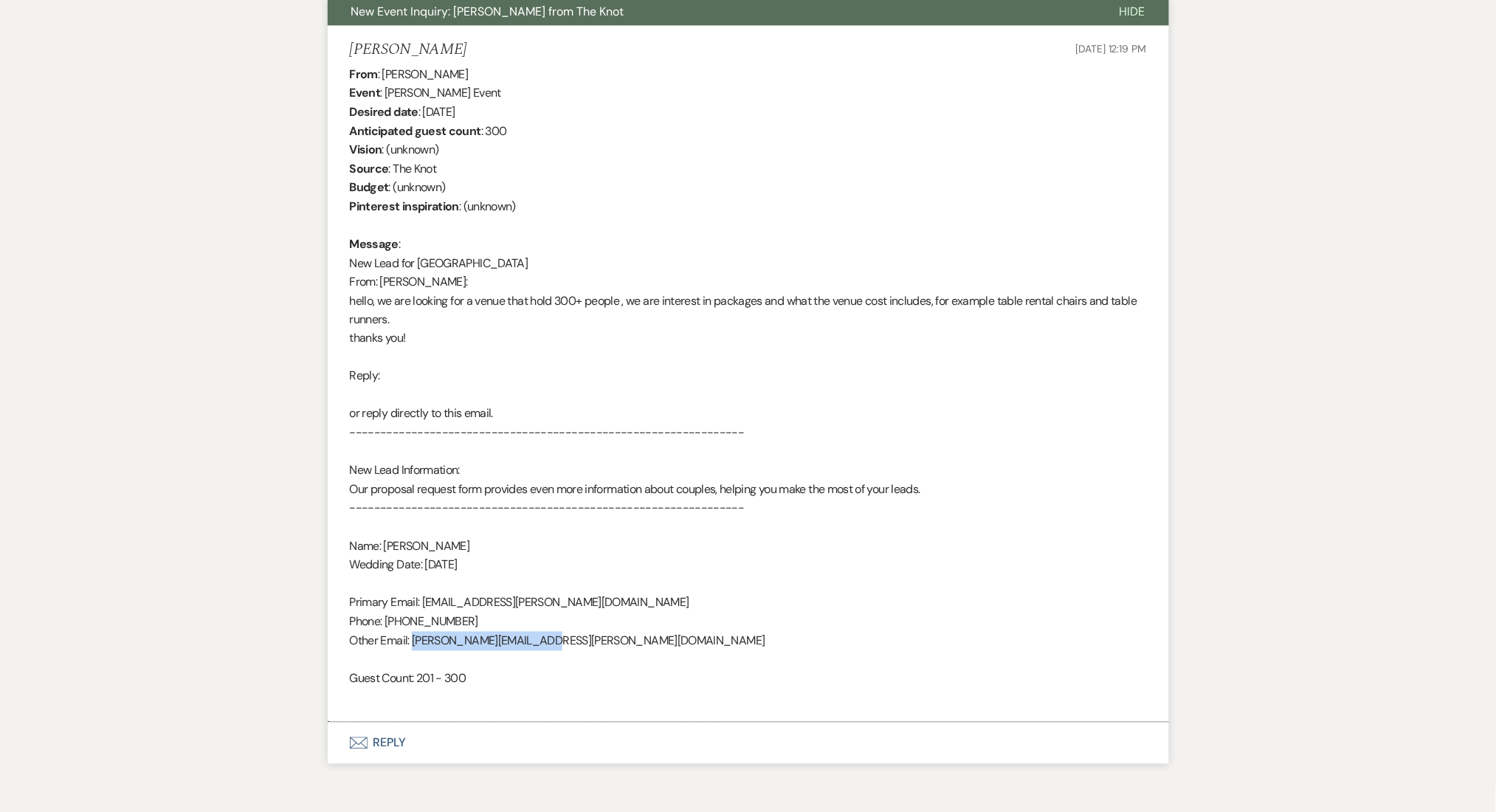
click at [413, 637] on div "From : ADALI ADAME Event : ADALI ADAME's Event Desired date : November 7th 2026…" at bounding box center [748, 386] width 797 height 642
copy div "adali.adame@hotmail.com"
drag, startPoint x: 476, startPoint y: 626, endPoint x: 390, endPoint y: 626, distance: 86.0
click at [390, 626] on div "From : ADALI ADAME Event : ADALI ADAME's Event Desired date : November 7th 2026…" at bounding box center [748, 386] width 797 height 642
copy div "404) 538-2317"
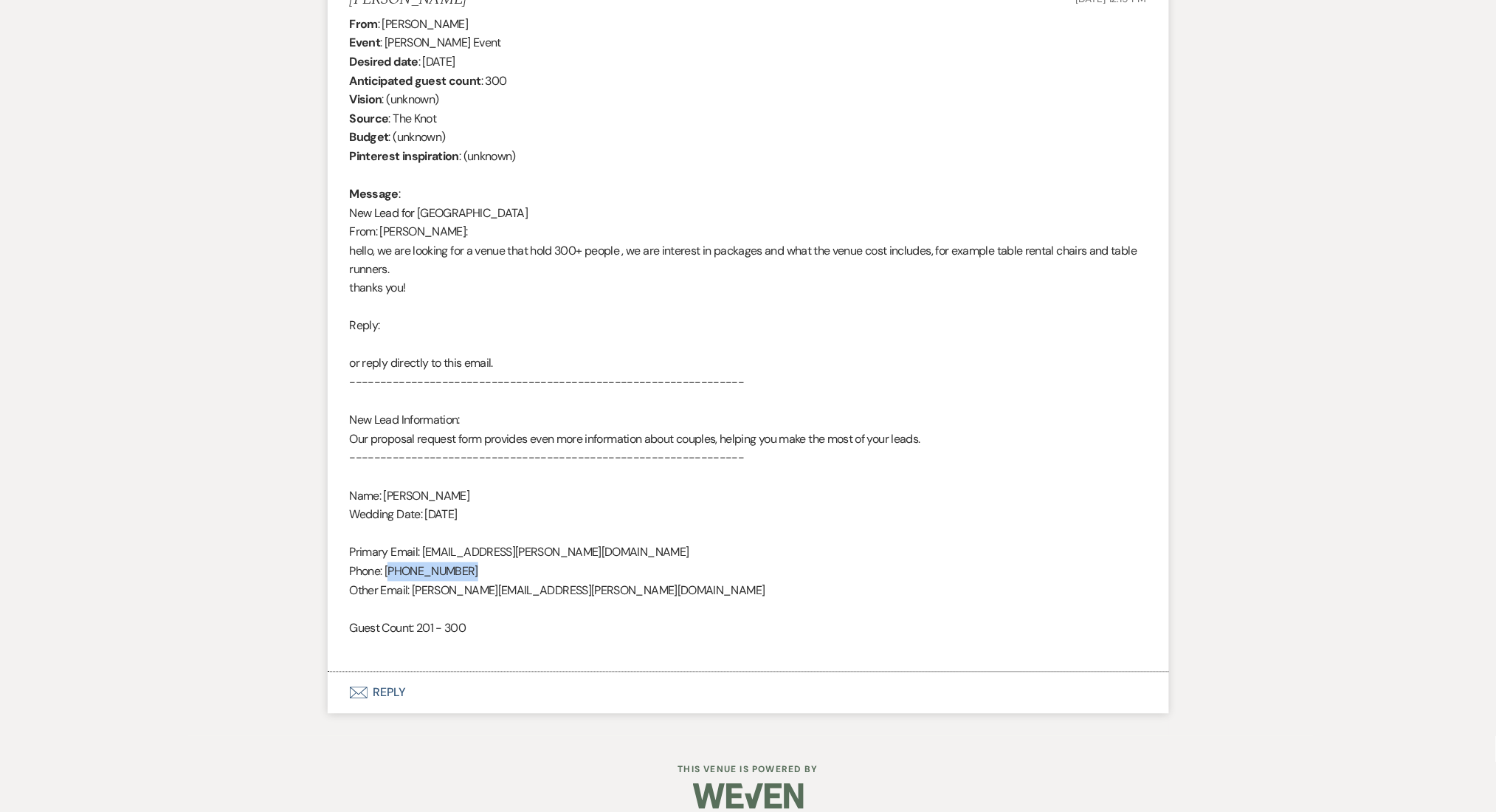
scroll to position [265, 0]
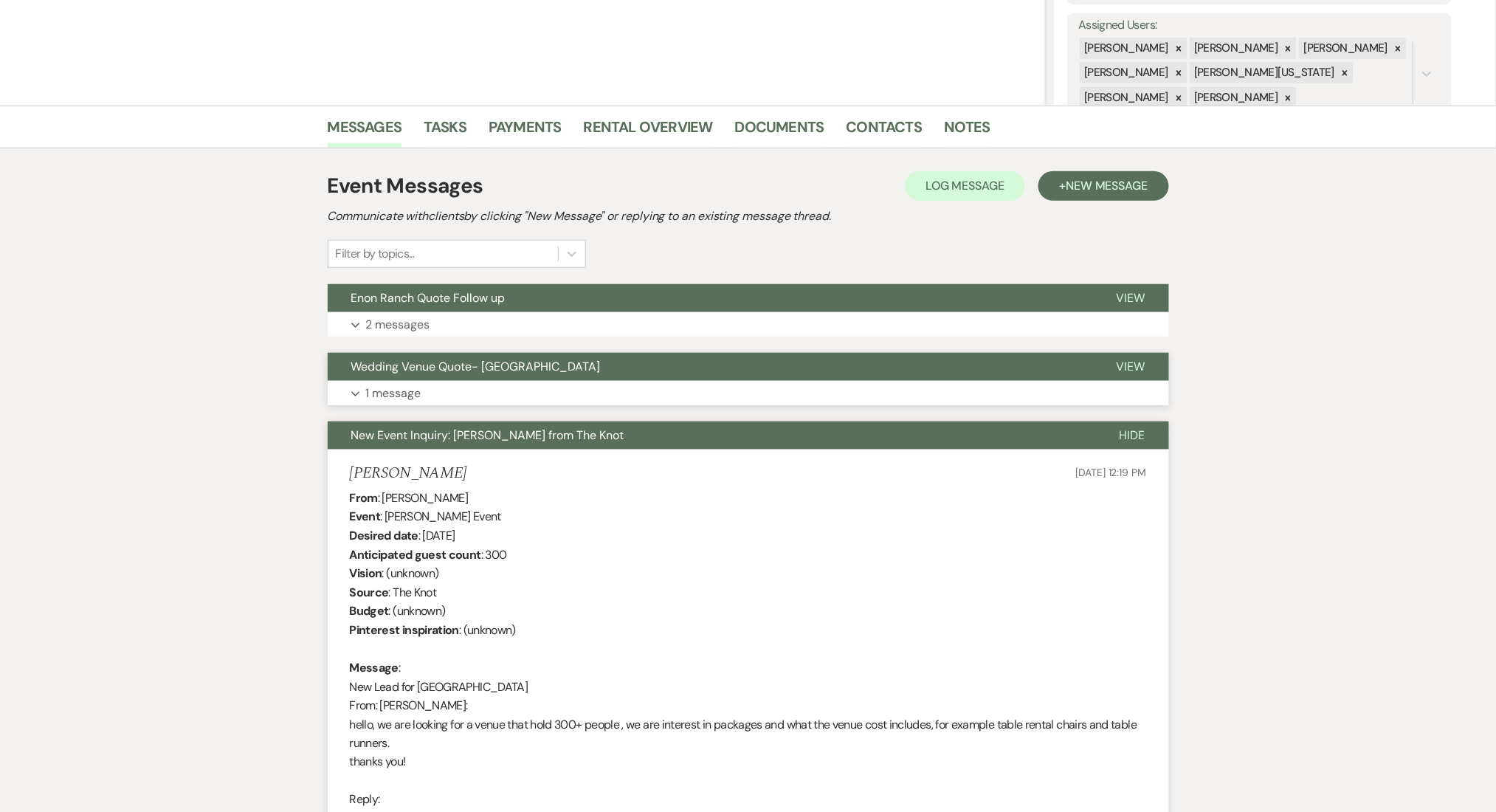
click at [611, 389] on button "Expand 1 message" at bounding box center [748, 393] width 842 height 25
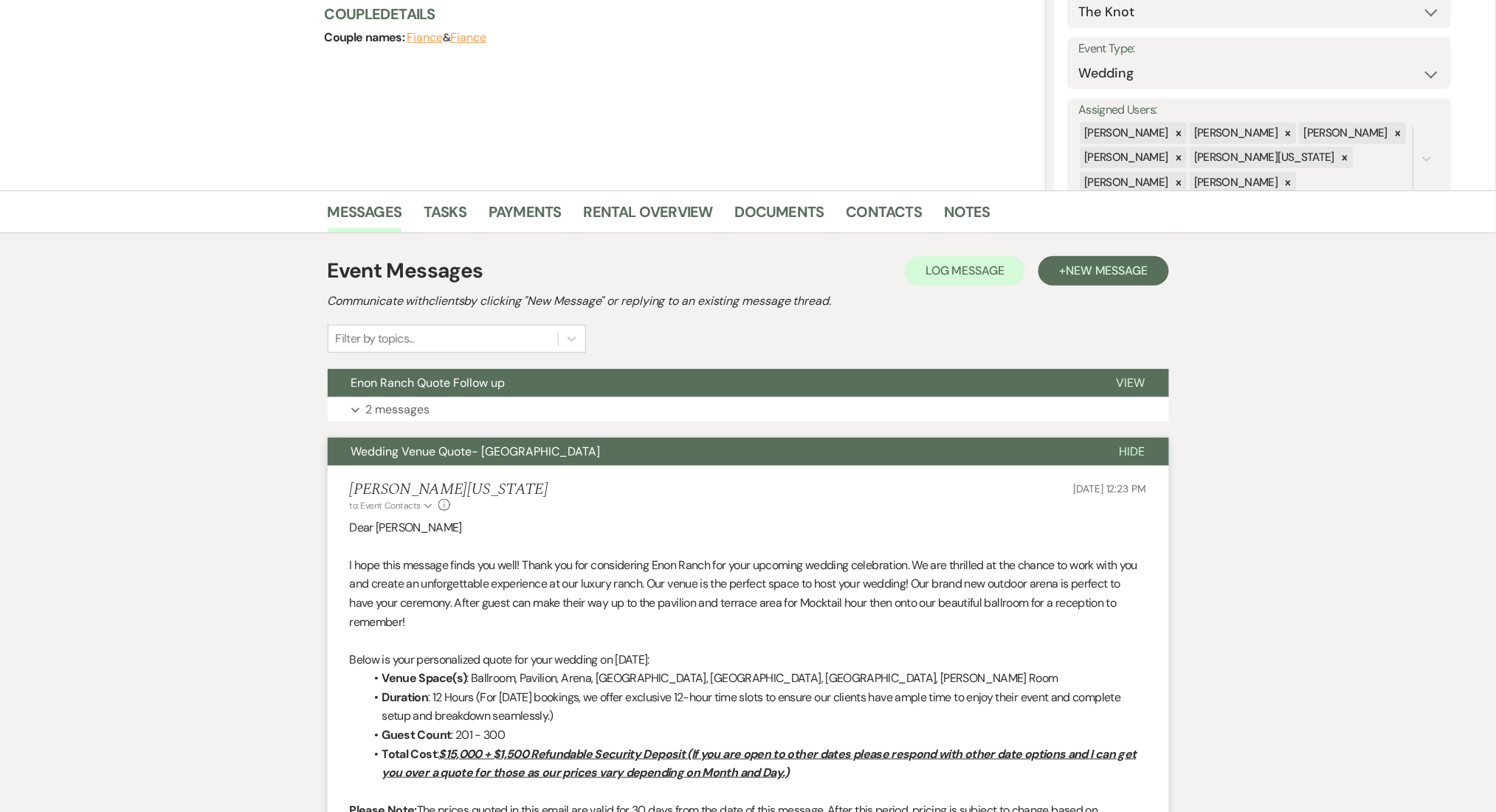
scroll to position [167, 0]
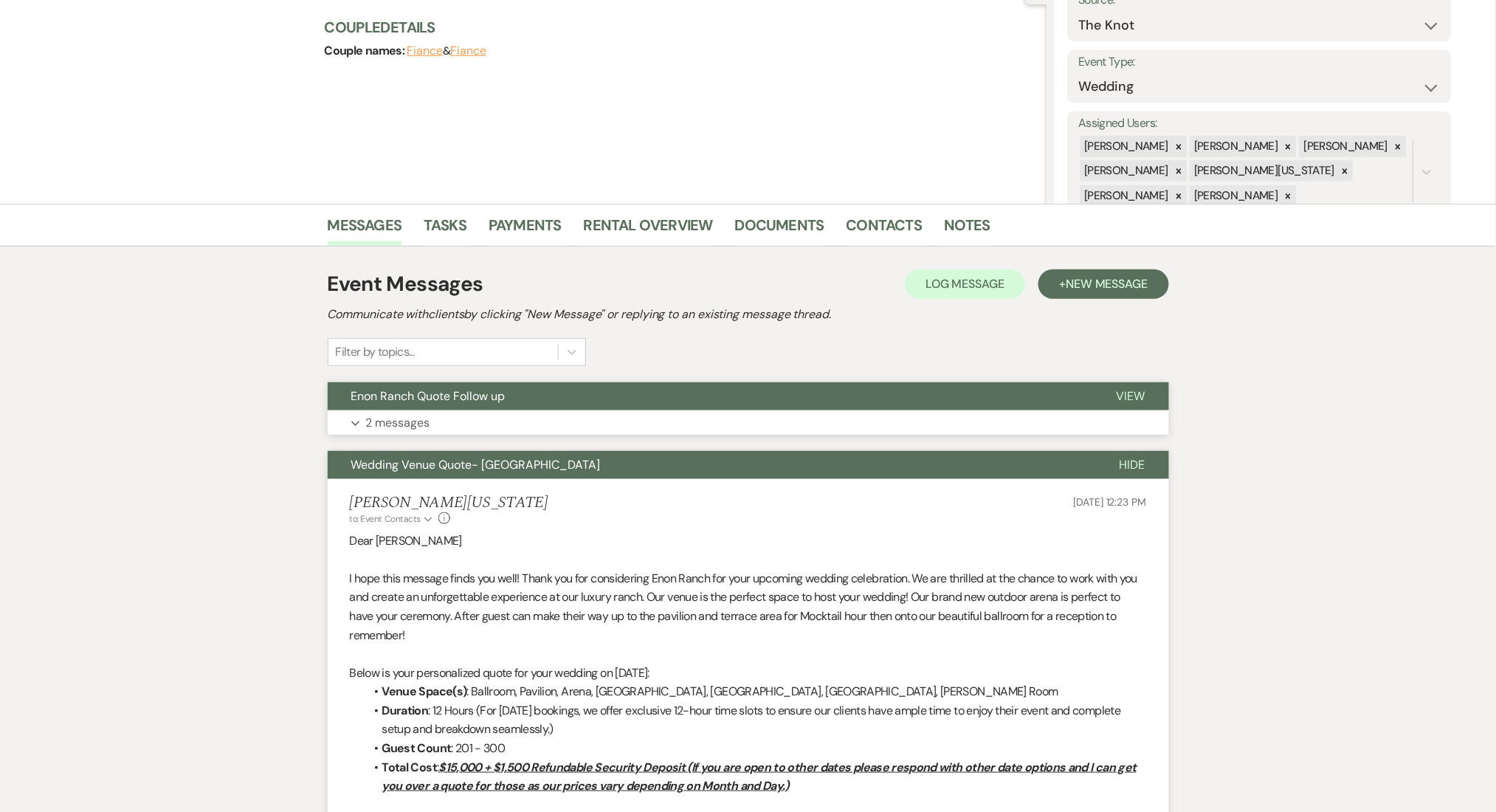
click at [482, 413] on button "Expand 2 messages" at bounding box center [748, 423] width 842 height 25
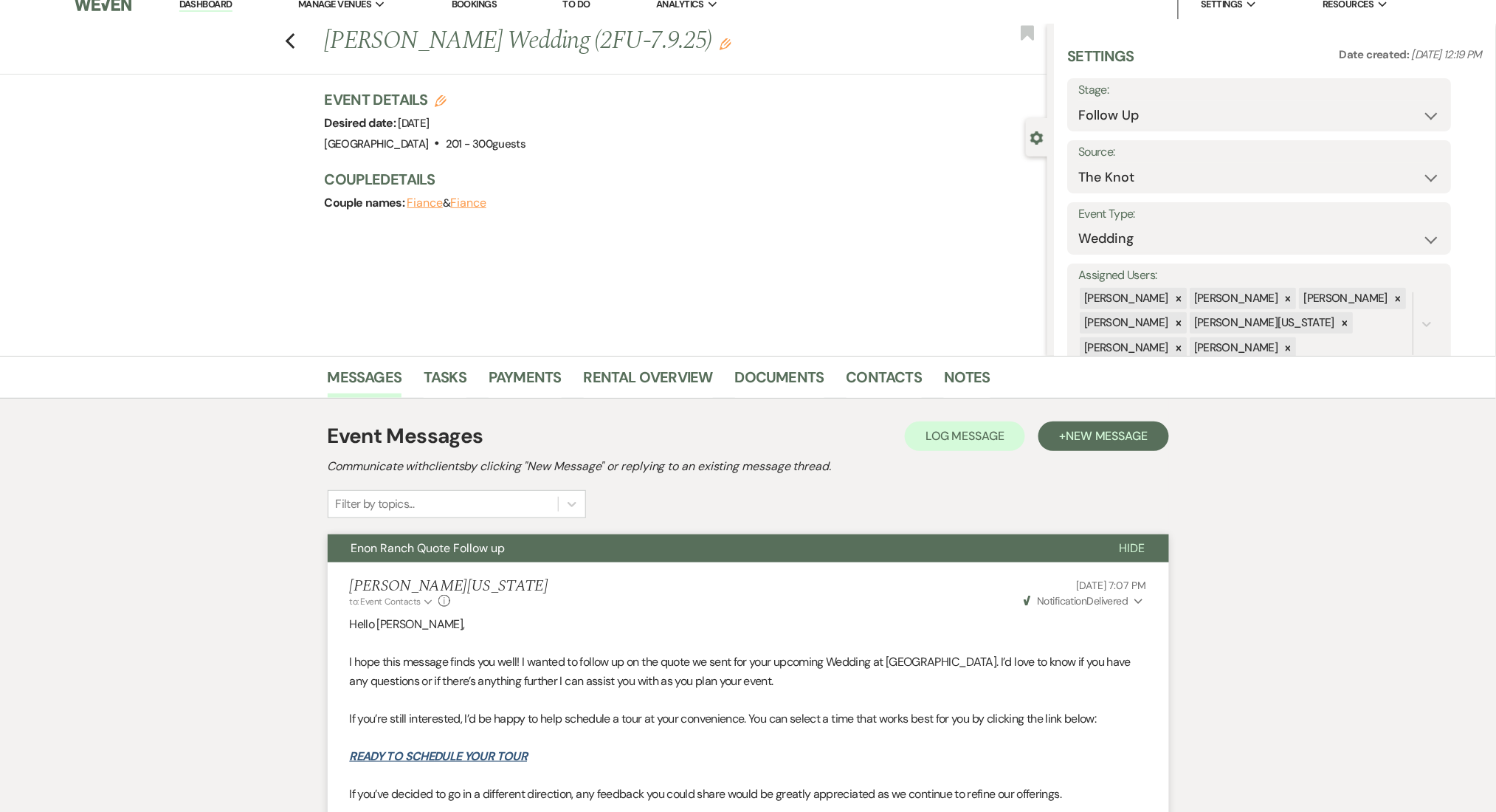
scroll to position [0, 0]
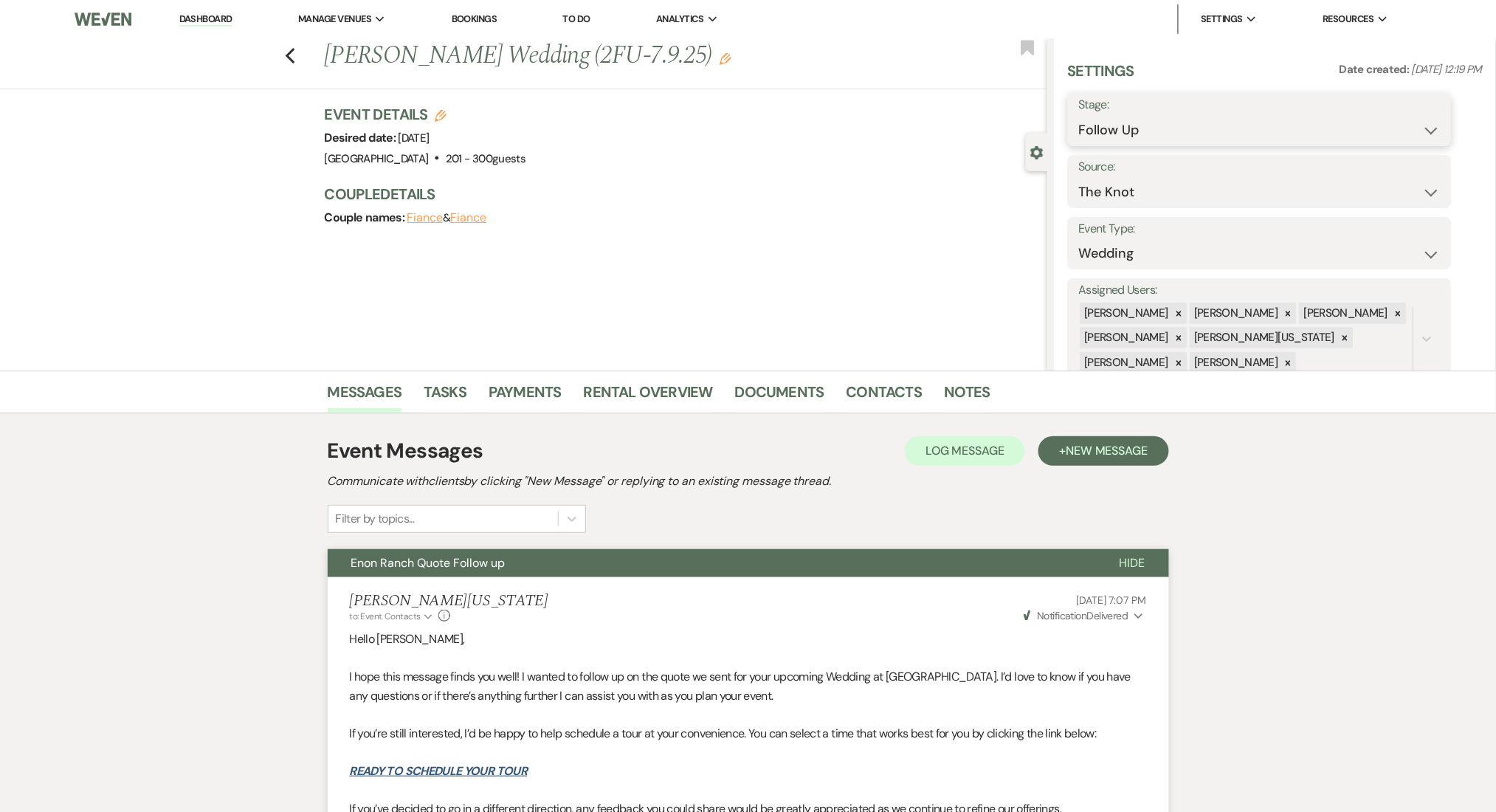
drag, startPoint x: 1130, startPoint y: 122, endPoint x: 1128, endPoint y: 134, distance: 12.2
click at [1130, 123] on select "Inquiry Follow Up Tour Requested Tour Confirmed Toured Proposal Sent Booked Lost" at bounding box center [1260, 130] width 362 height 29
select select "1"
click at [1080, 116] on select "Inquiry Follow Up Tour Requested Tour Confirmed Toured Proposal Sent Booked Lost" at bounding box center [1260, 130] width 362 height 29
click at [1409, 121] on button "Save" at bounding box center [1410, 119] width 84 height 30
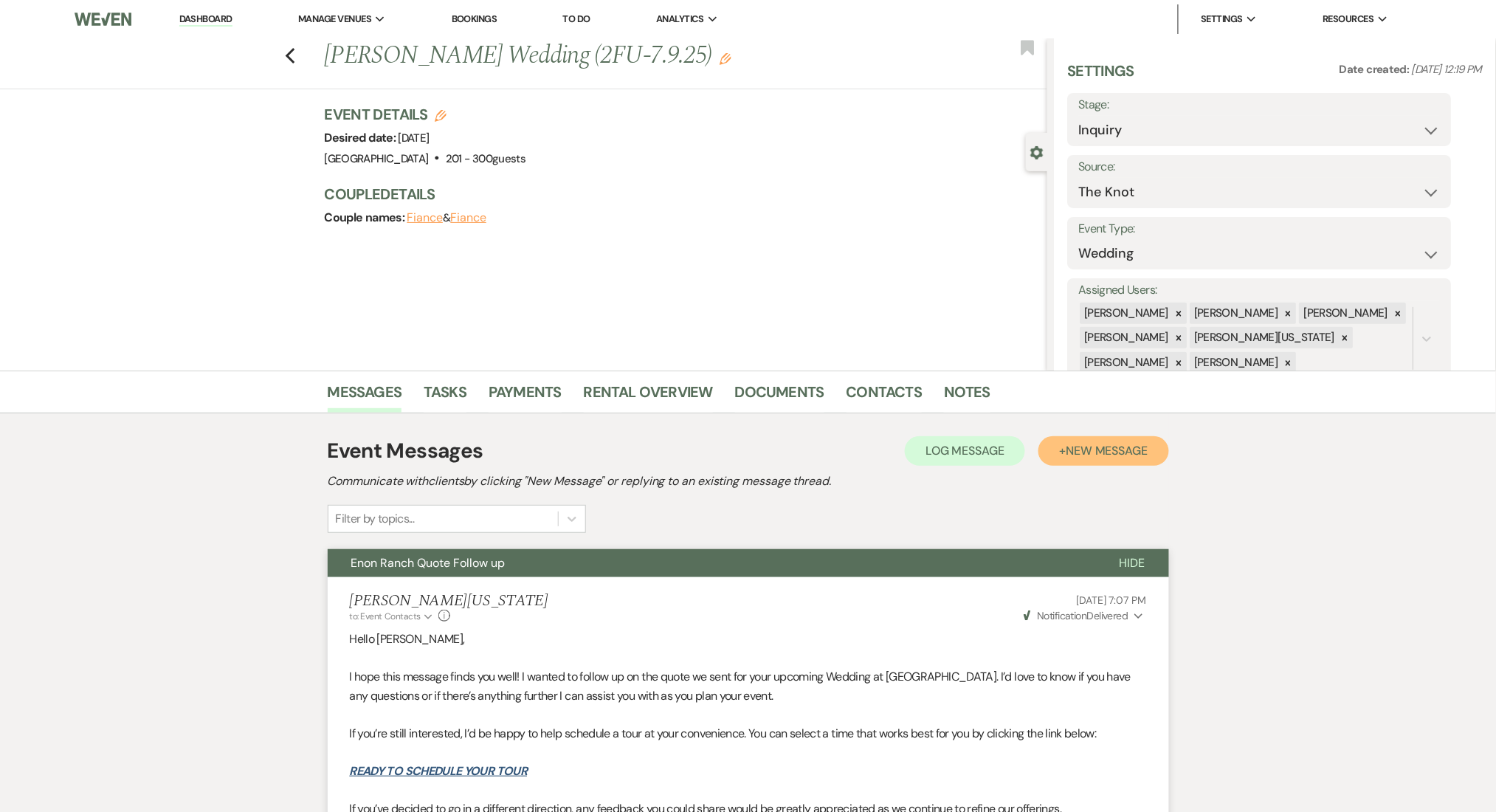
click at [1083, 447] on span "New Message" at bounding box center [1107, 450] width 82 height 16
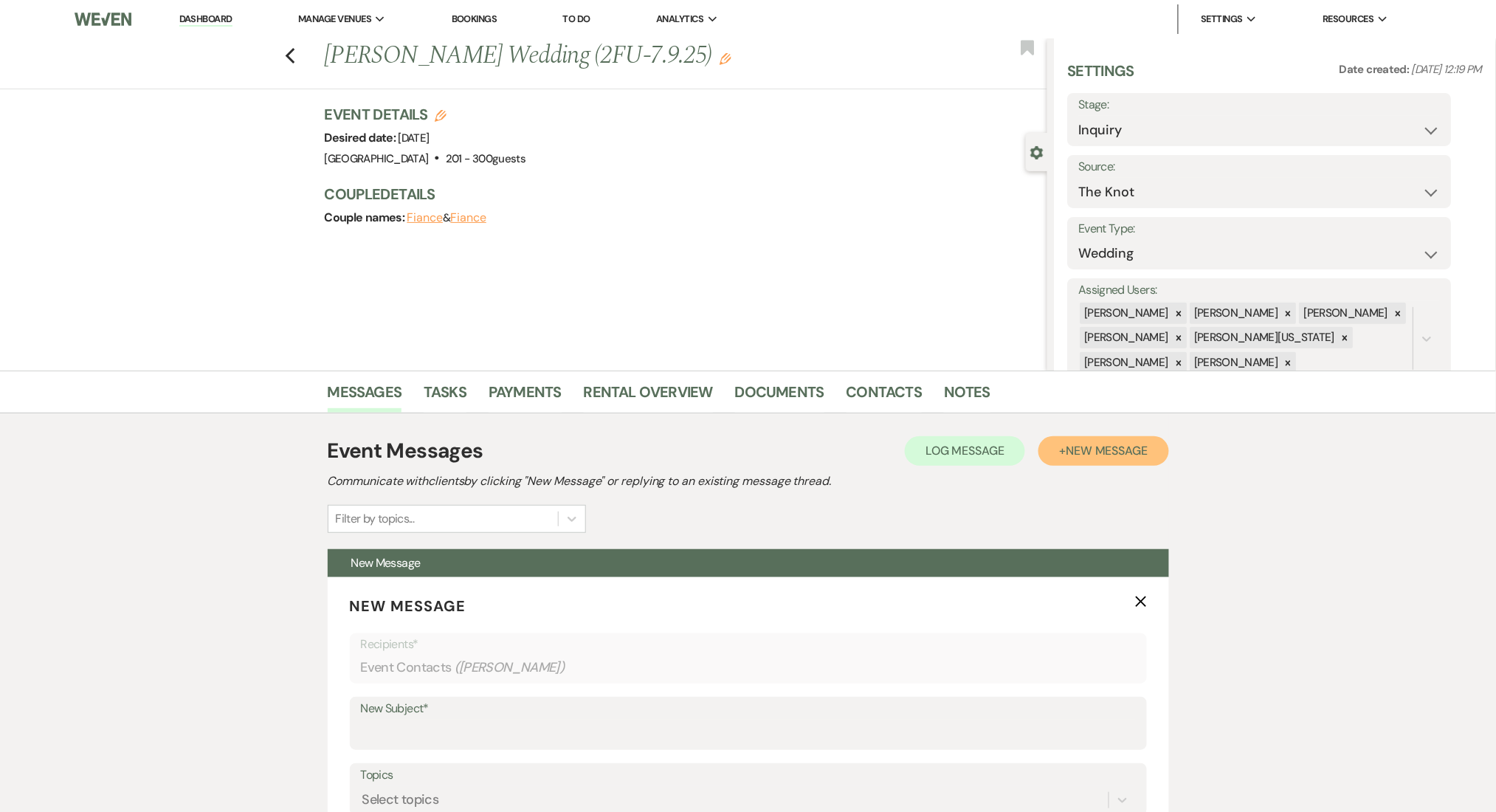
scroll to position [393, 0]
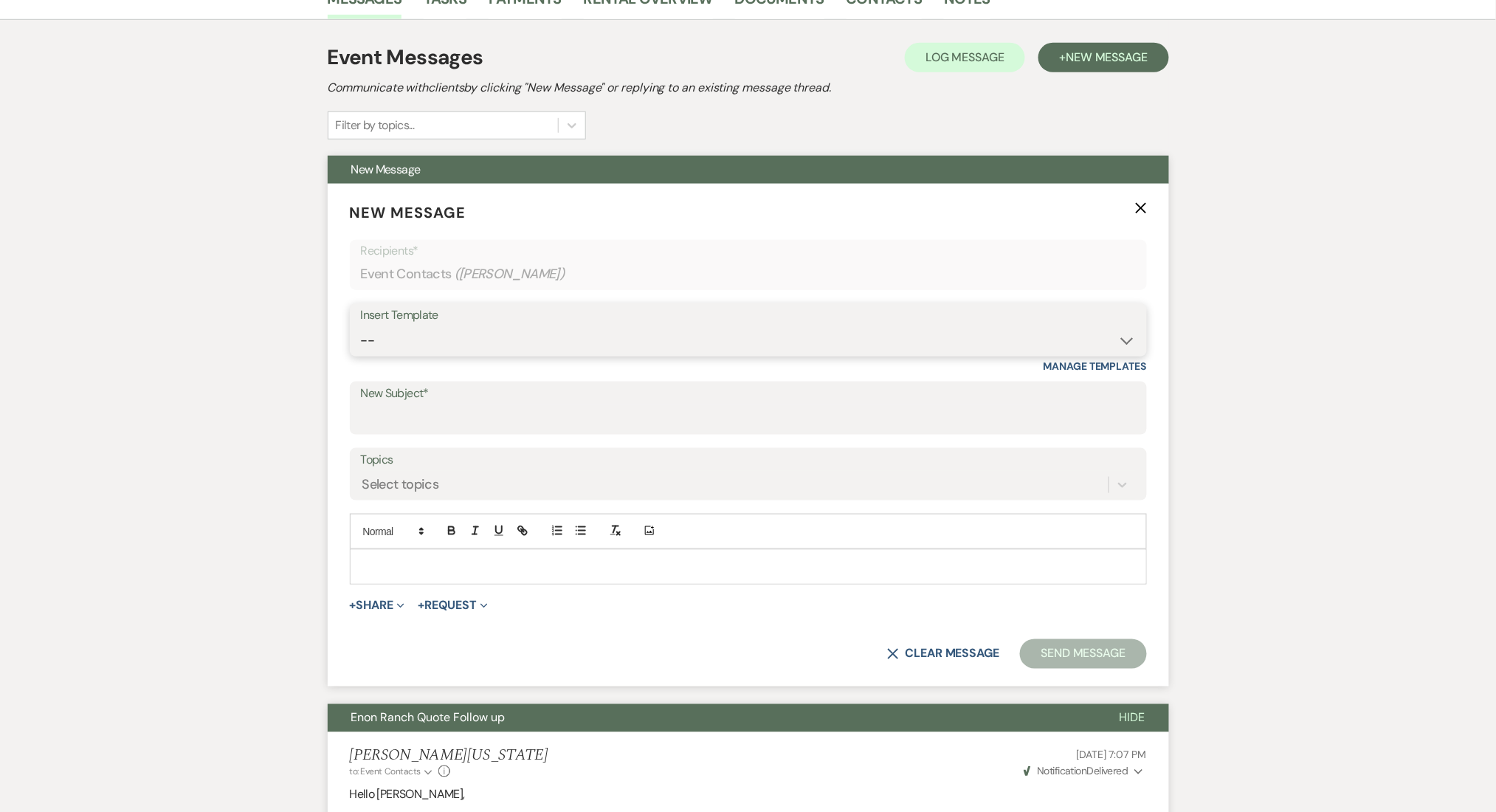
click at [463, 331] on select "-- Inquiry Follow Up Email #2 Contract Sending Template Payment Template Rental…" at bounding box center [748, 340] width 775 height 29
select select "1711"
click at [361, 326] on select "-- Inquiry Follow Up Email #2 Contract Sending Template Payment Template Rental…" at bounding box center [748, 340] width 775 height 29
type input "Enon Ranch Inquiry Follow-Up"
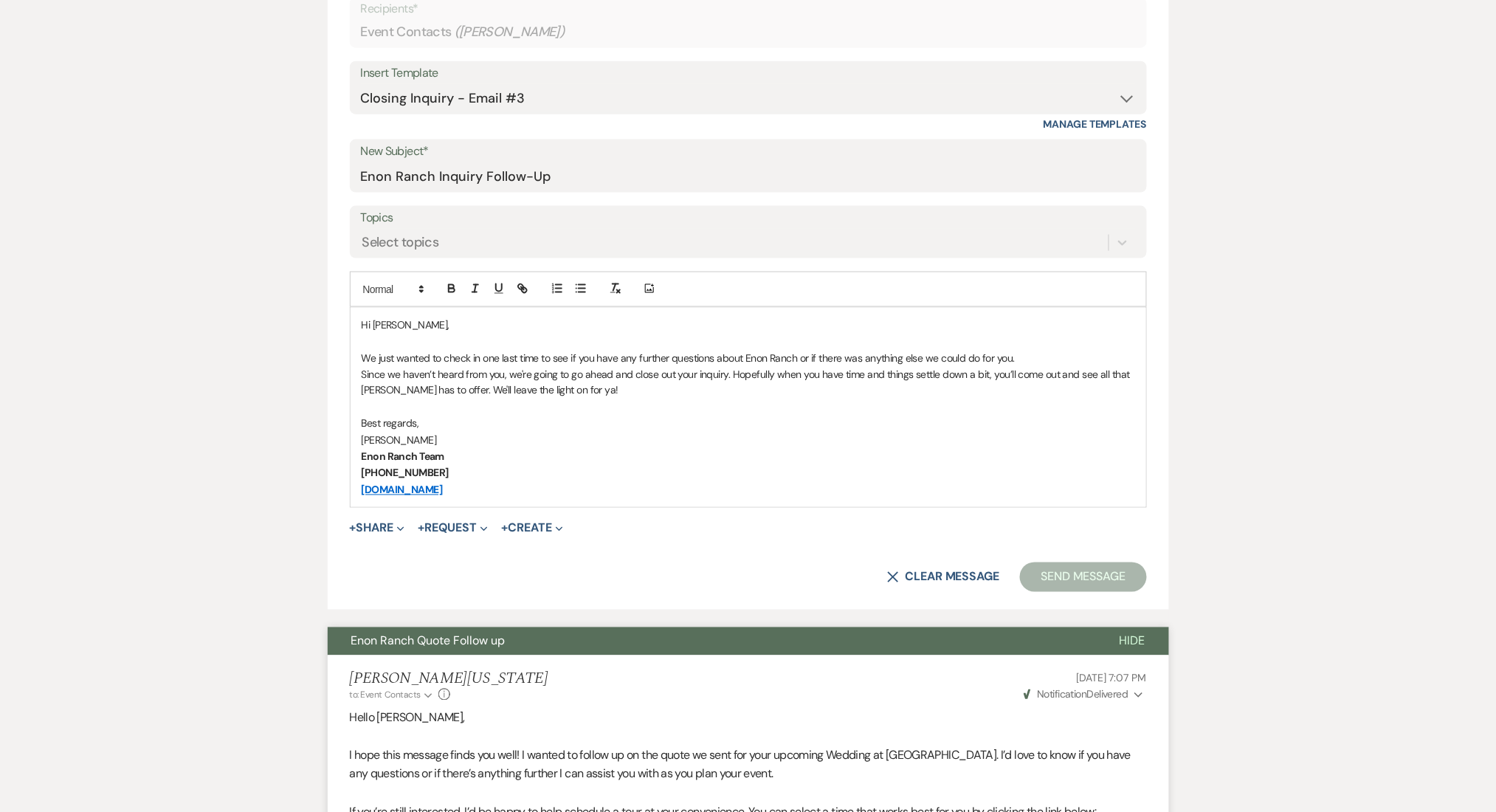
scroll to position [689, 0]
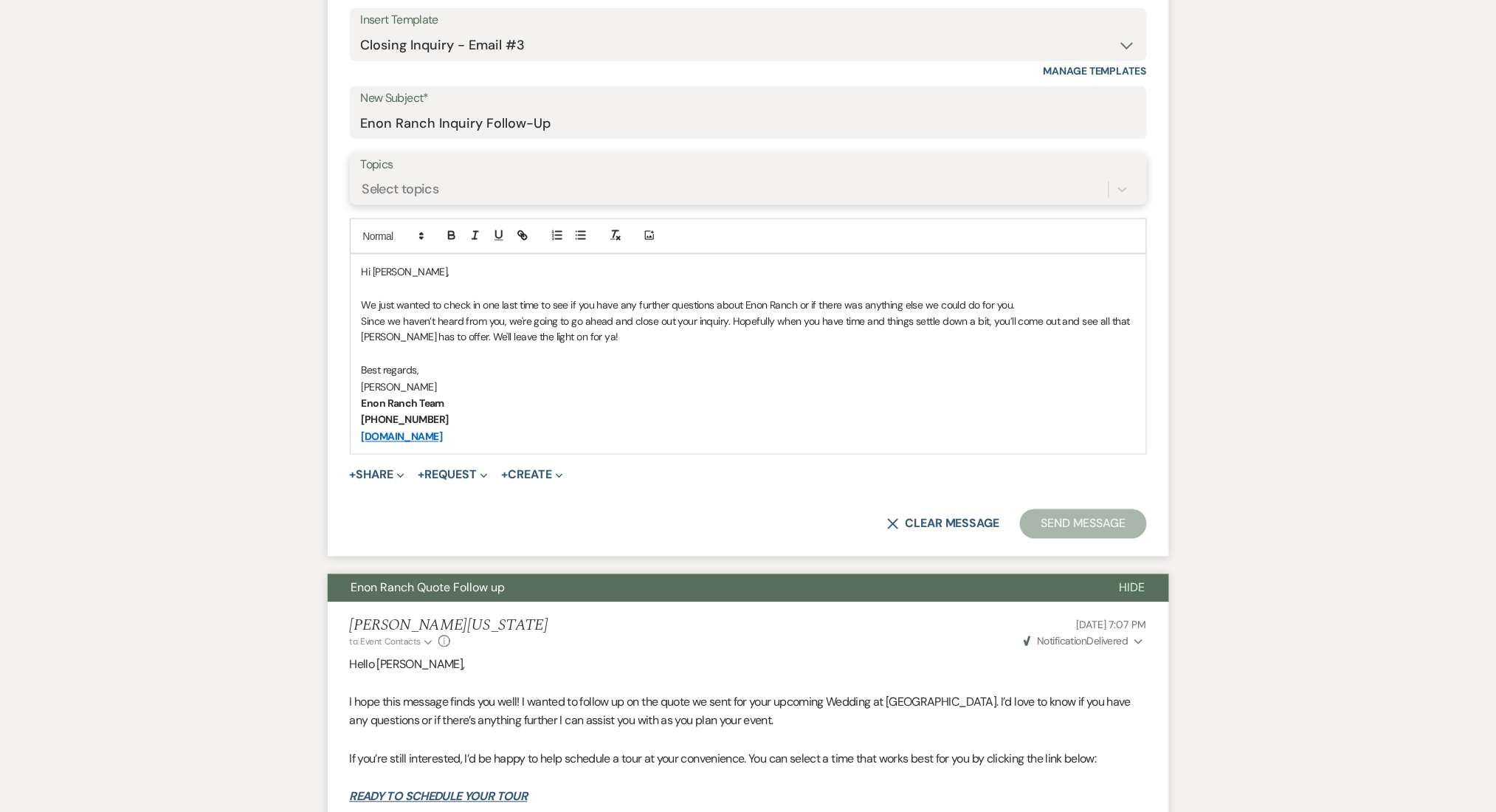
click at [415, 181] on div "Select topics" at bounding box center [401, 189] width 77 height 20
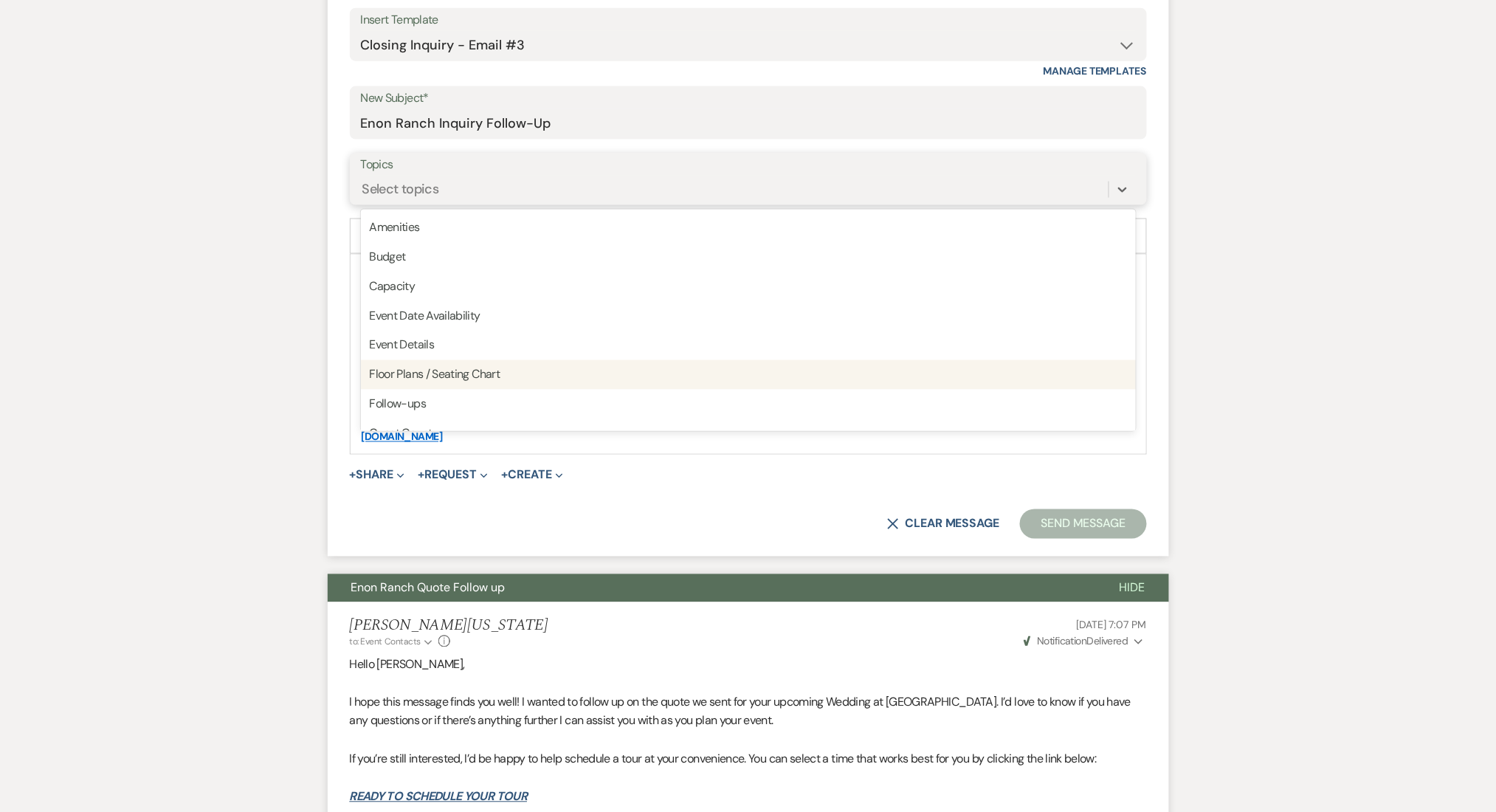
click at [396, 390] on div "Follow-ups" at bounding box center [748, 405] width 775 height 30
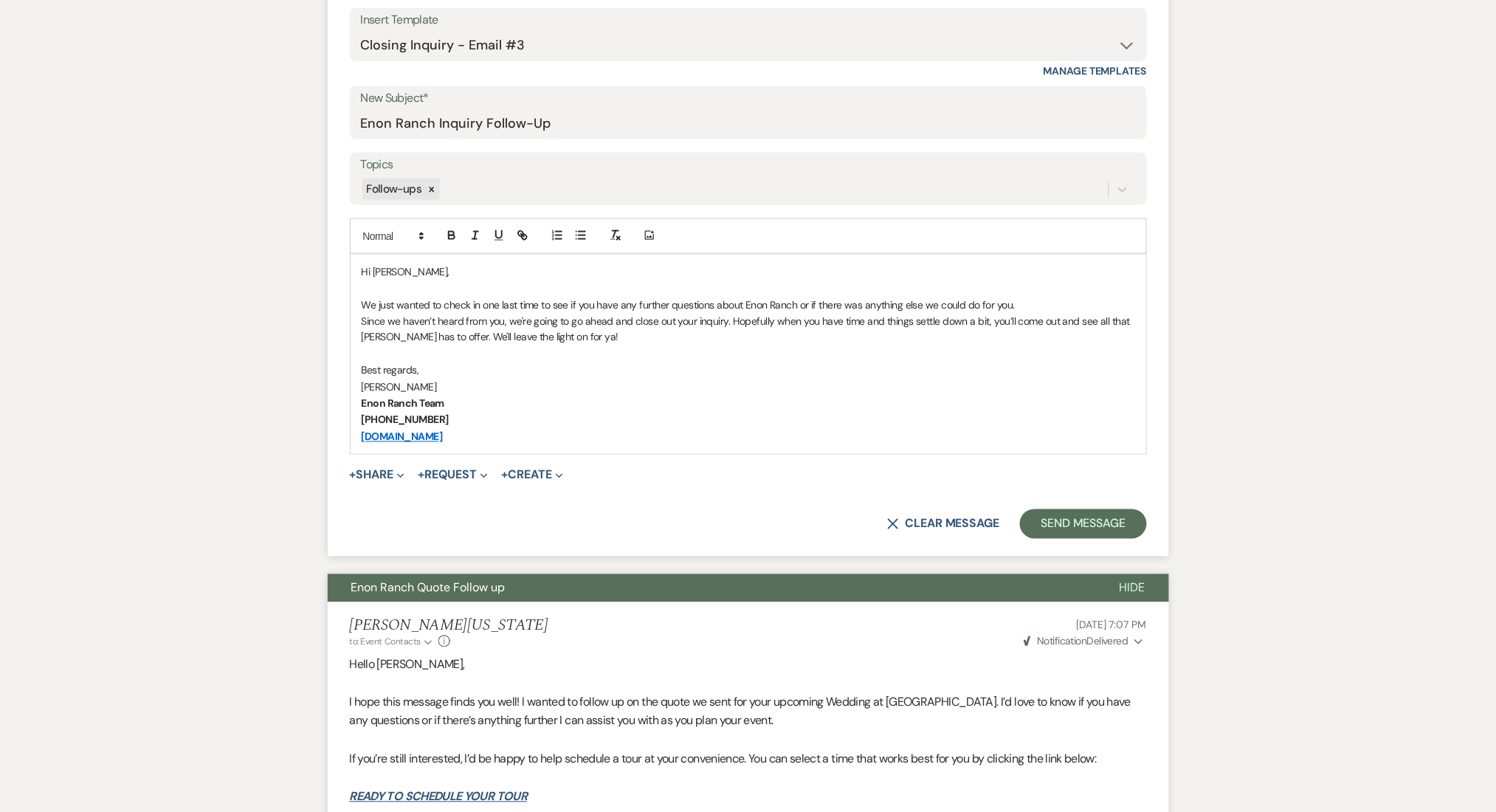
click at [1098, 508] on form "New Message X Saving draft... Recipients* Event Contacts ( ADALI ADAME ) Insert…" at bounding box center [748, 223] width 842 height 669
click at [1077, 531] on button "Send Message" at bounding box center [1083, 524] width 126 height 30
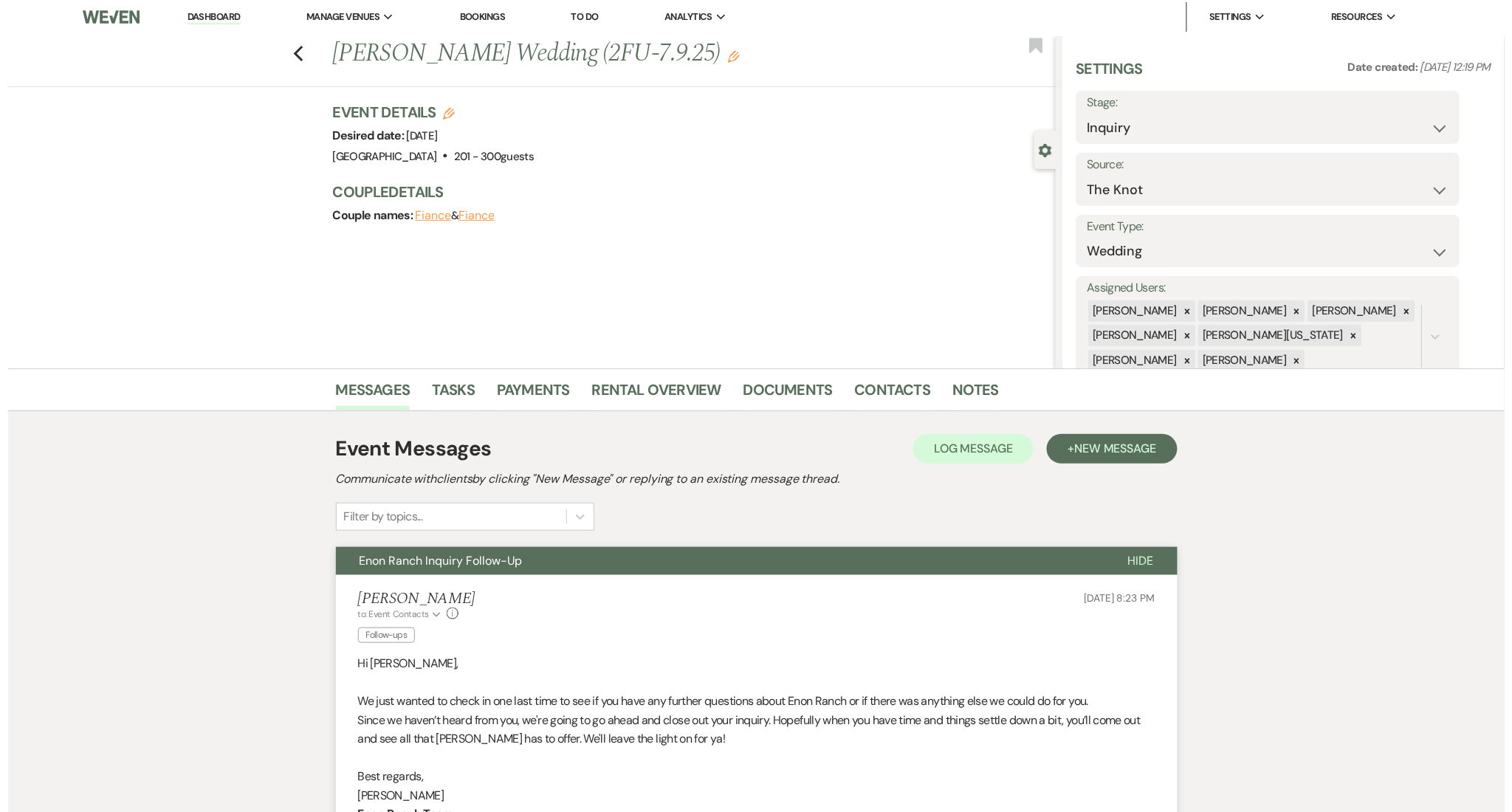
scroll to position [0, 0]
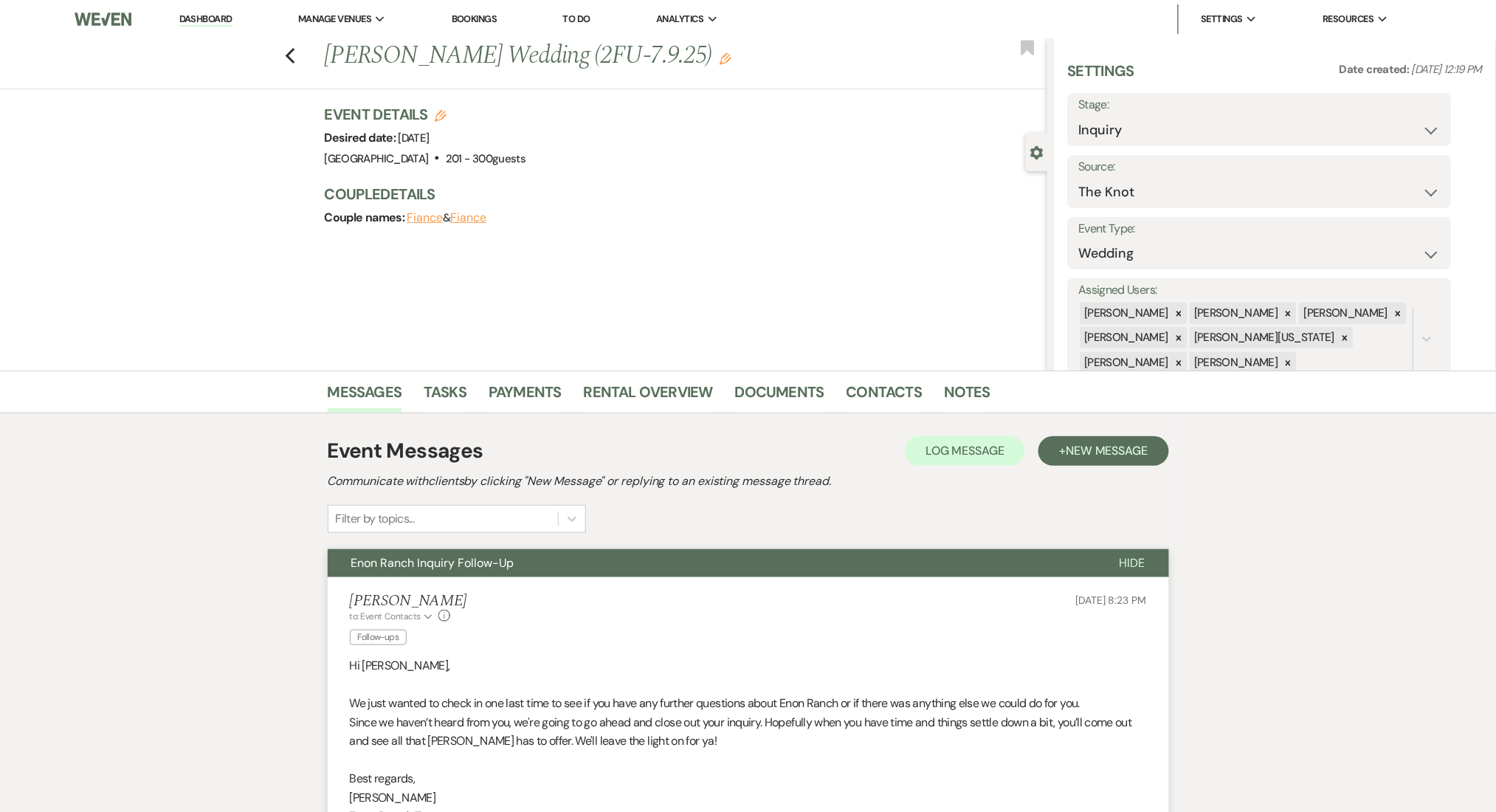
click at [858, 373] on div "Messages Tasks Payments Rental Overview Documents Contacts Notes" at bounding box center [748, 392] width 1496 height 43
click at [859, 385] on link "Contacts" at bounding box center [885, 396] width 76 height 33
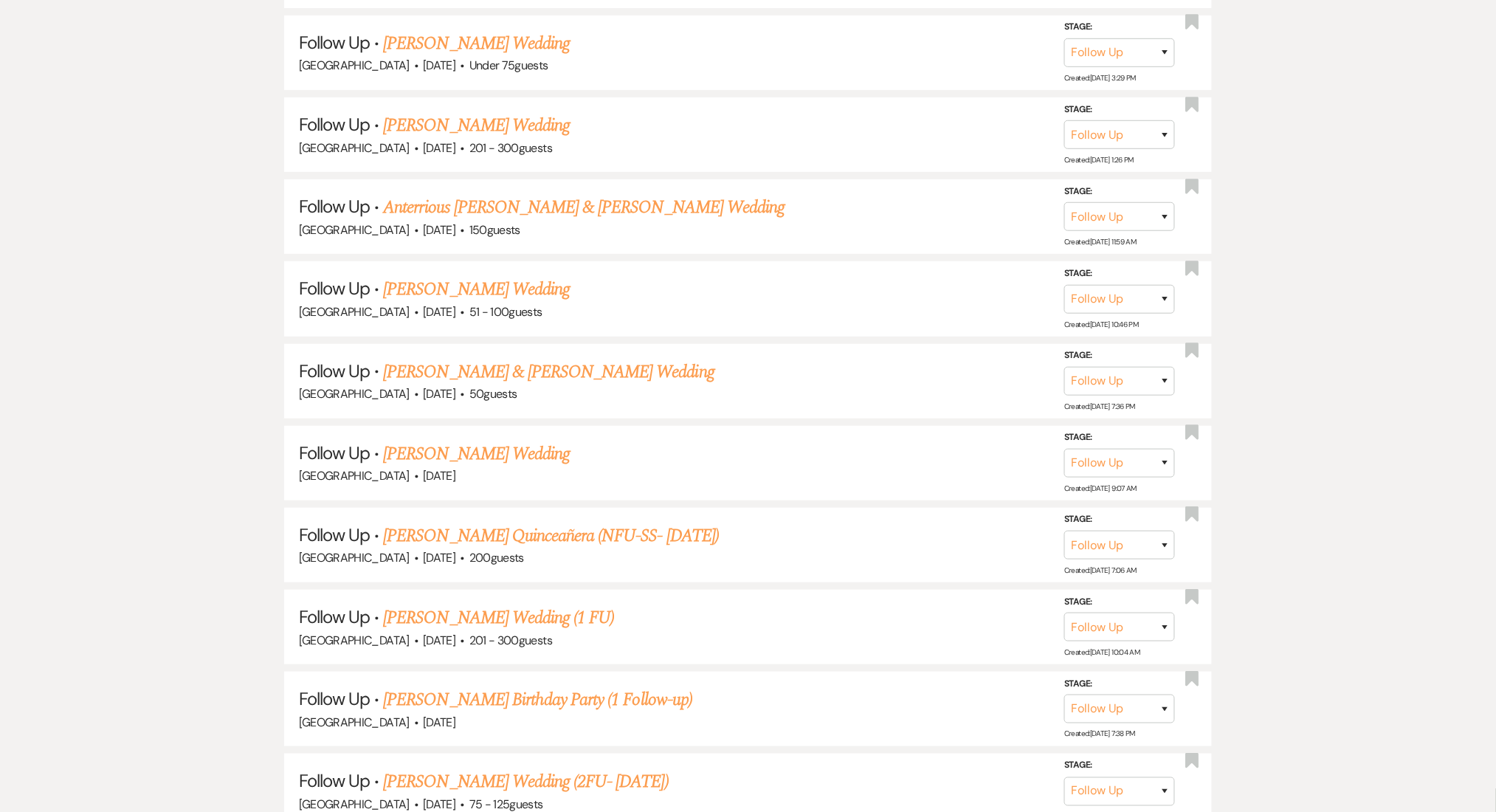
scroll to position [16467, 0]
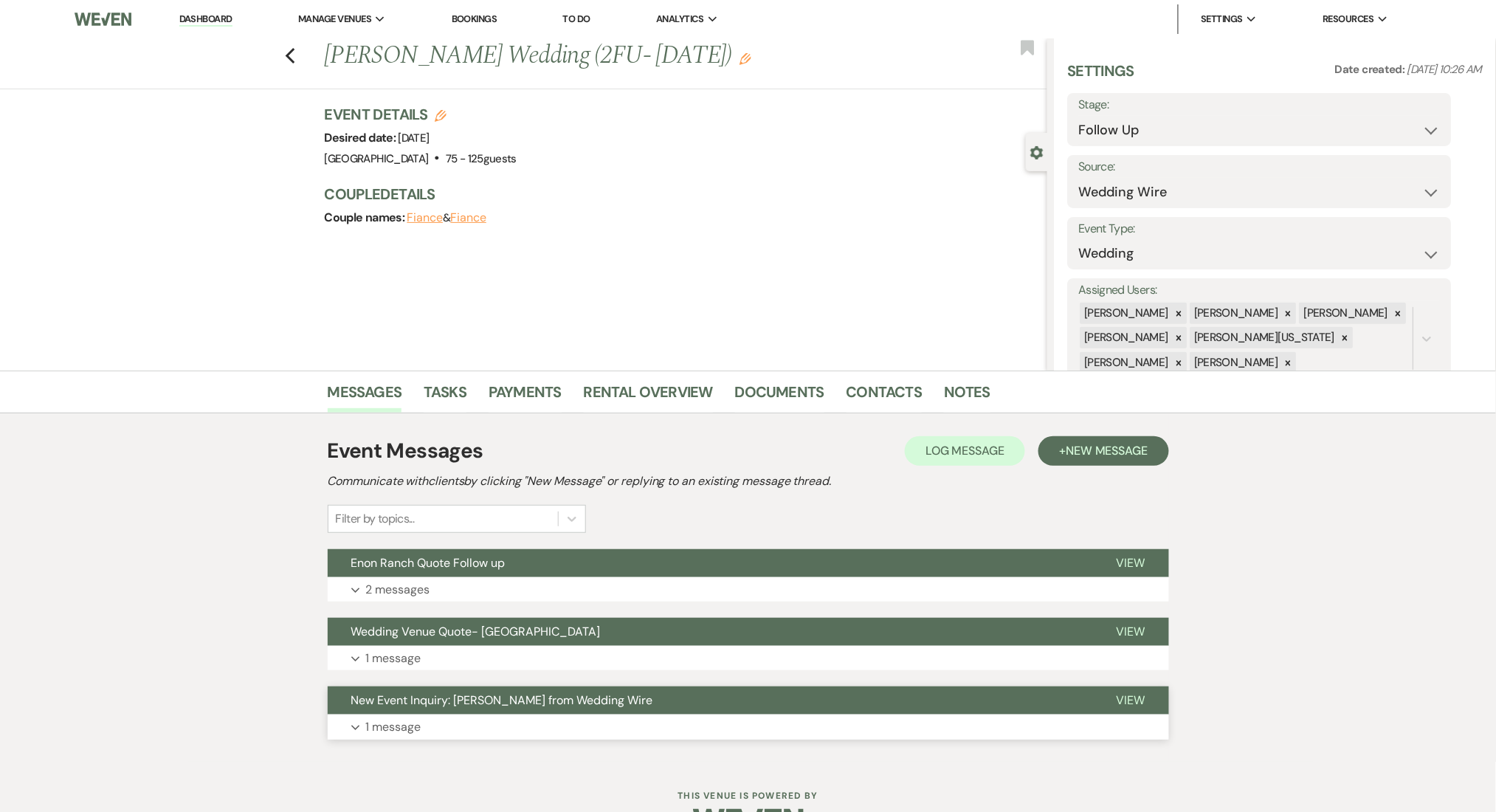
click at [477, 713] on button "New Event Inquiry: [PERSON_NAME] from Wedding Wire" at bounding box center [710, 701] width 765 height 28
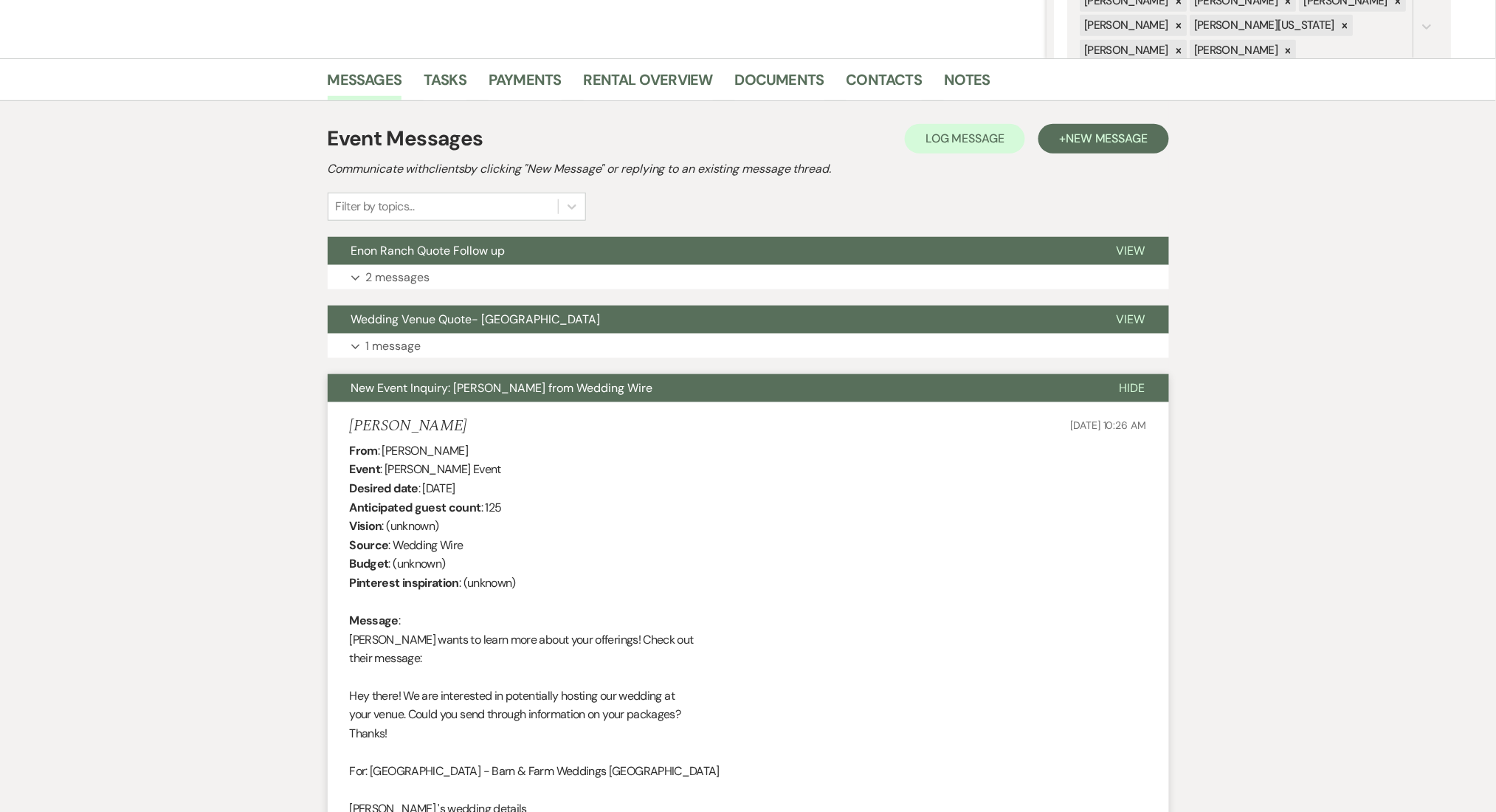
scroll to position [393, 0]
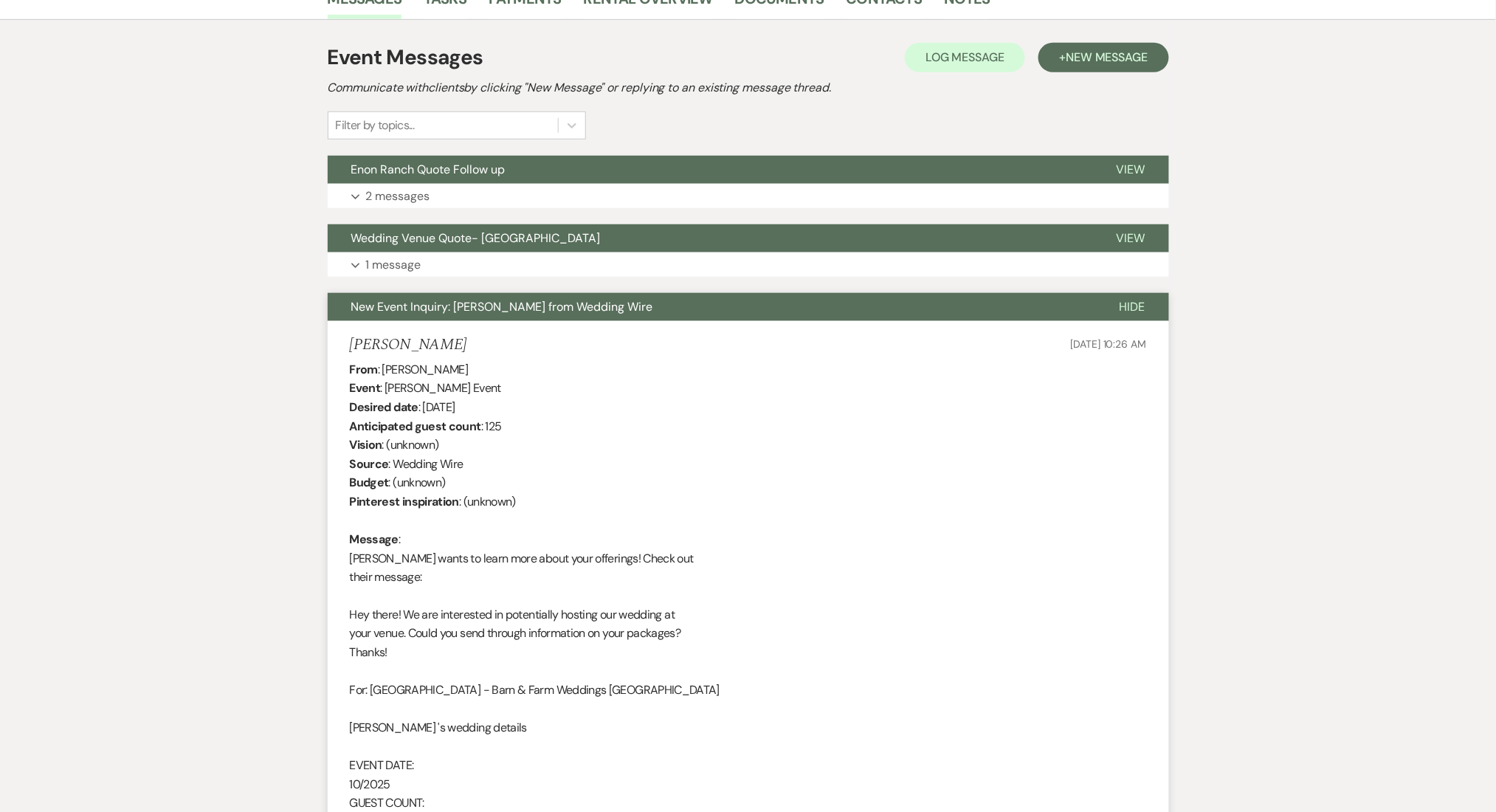
drag, startPoint x: 485, startPoint y: 347, endPoint x: 310, endPoint y: 342, distance: 175.1
click at [310, 342] on div "Messages Tasks Payments Rental Overview Documents Contacts Notes Event Messages…" at bounding box center [748, 482] width 1496 height 1010
copy h5 "[PERSON_NAME]"
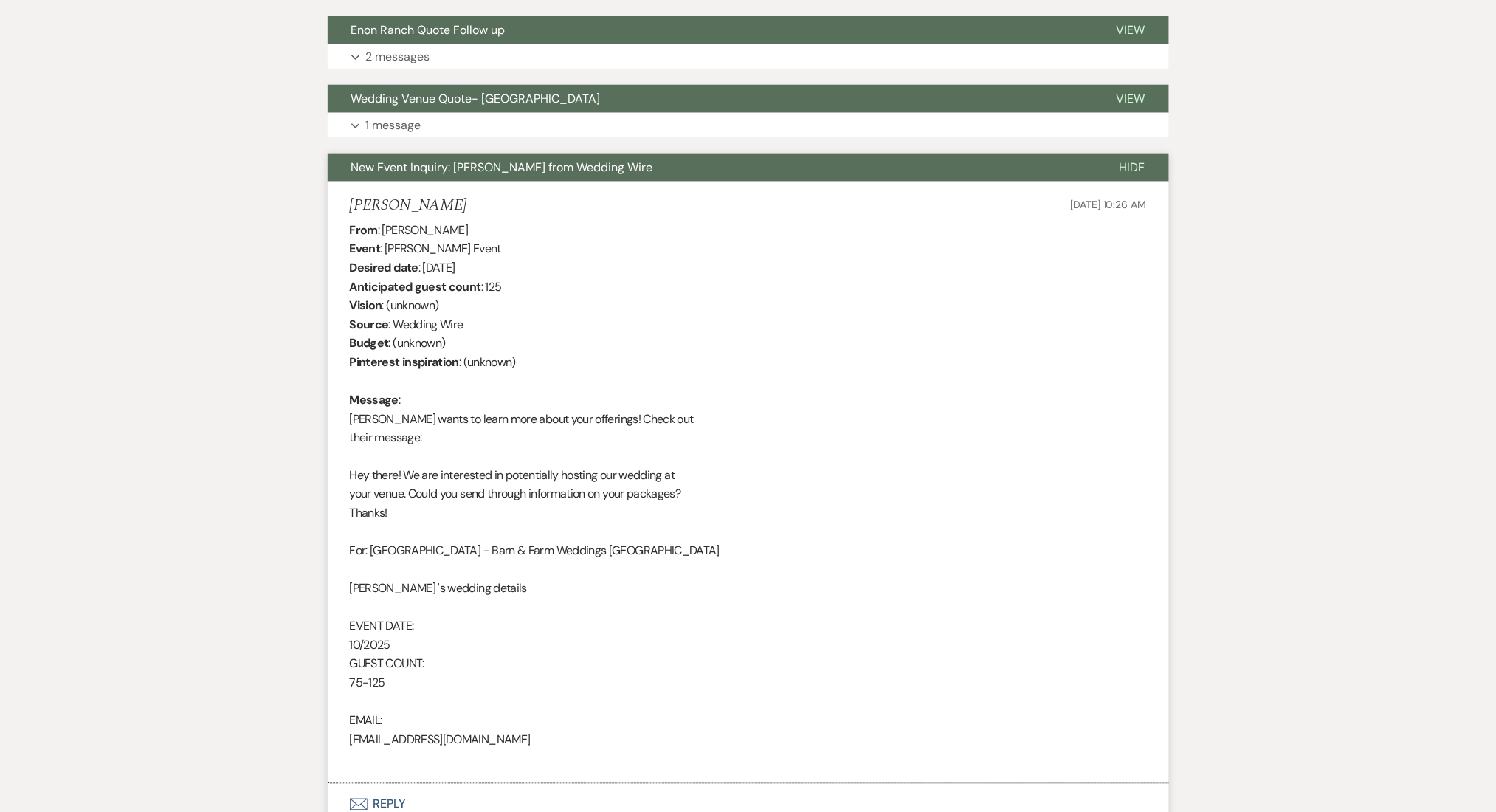
scroll to position [663, 0]
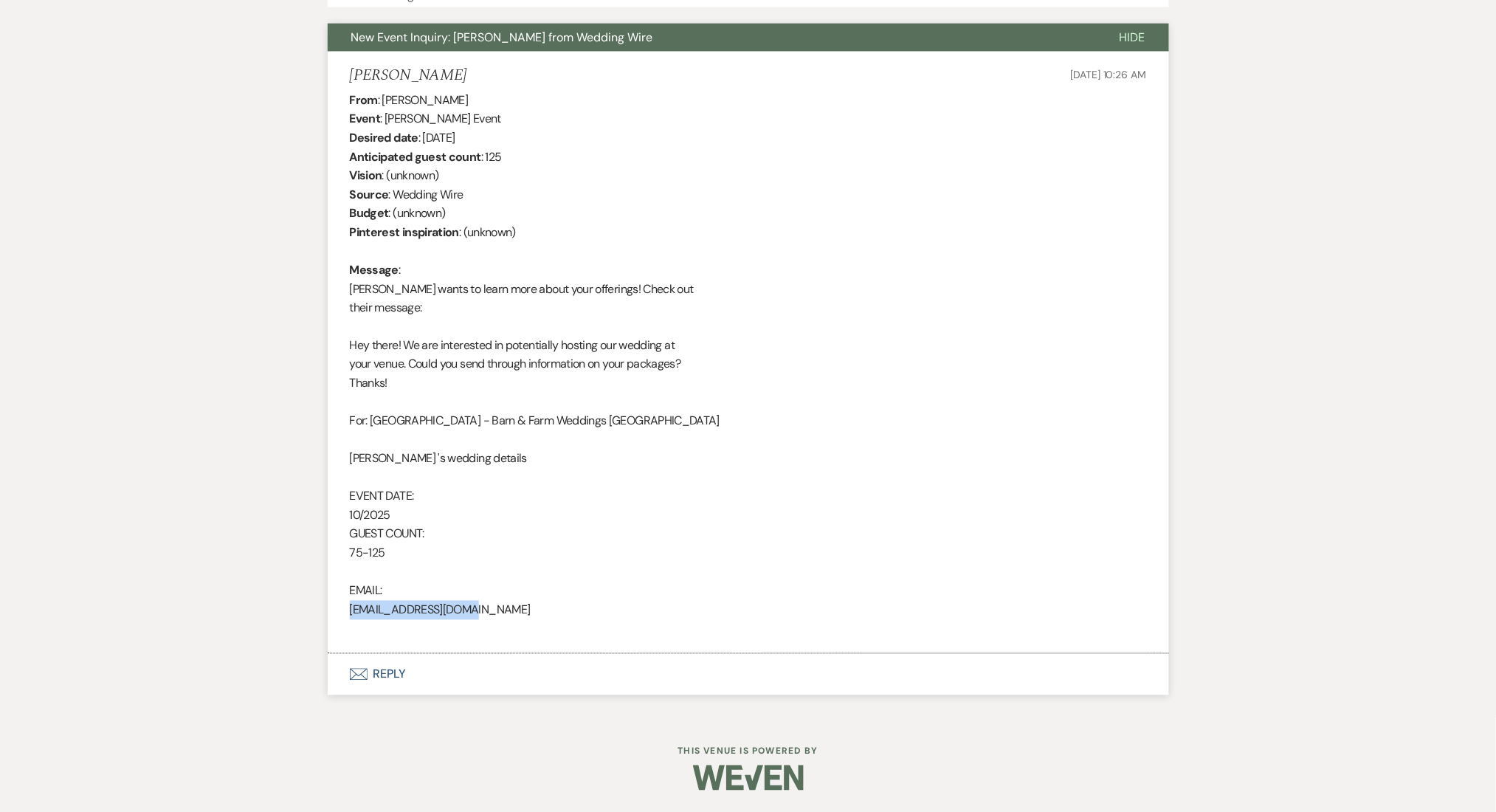
drag, startPoint x: 493, startPoint y: 611, endPoint x: 346, endPoint y: 612, distance: 147.0
click at [346, 612] on li "[PERSON_NAME] [DATE] 10:26 AM From : [PERSON_NAME] Event : [PERSON_NAME] Event …" at bounding box center [748, 353] width 842 height 602
copy div "[EMAIL_ADDRESS][DOMAIN_NAME]"
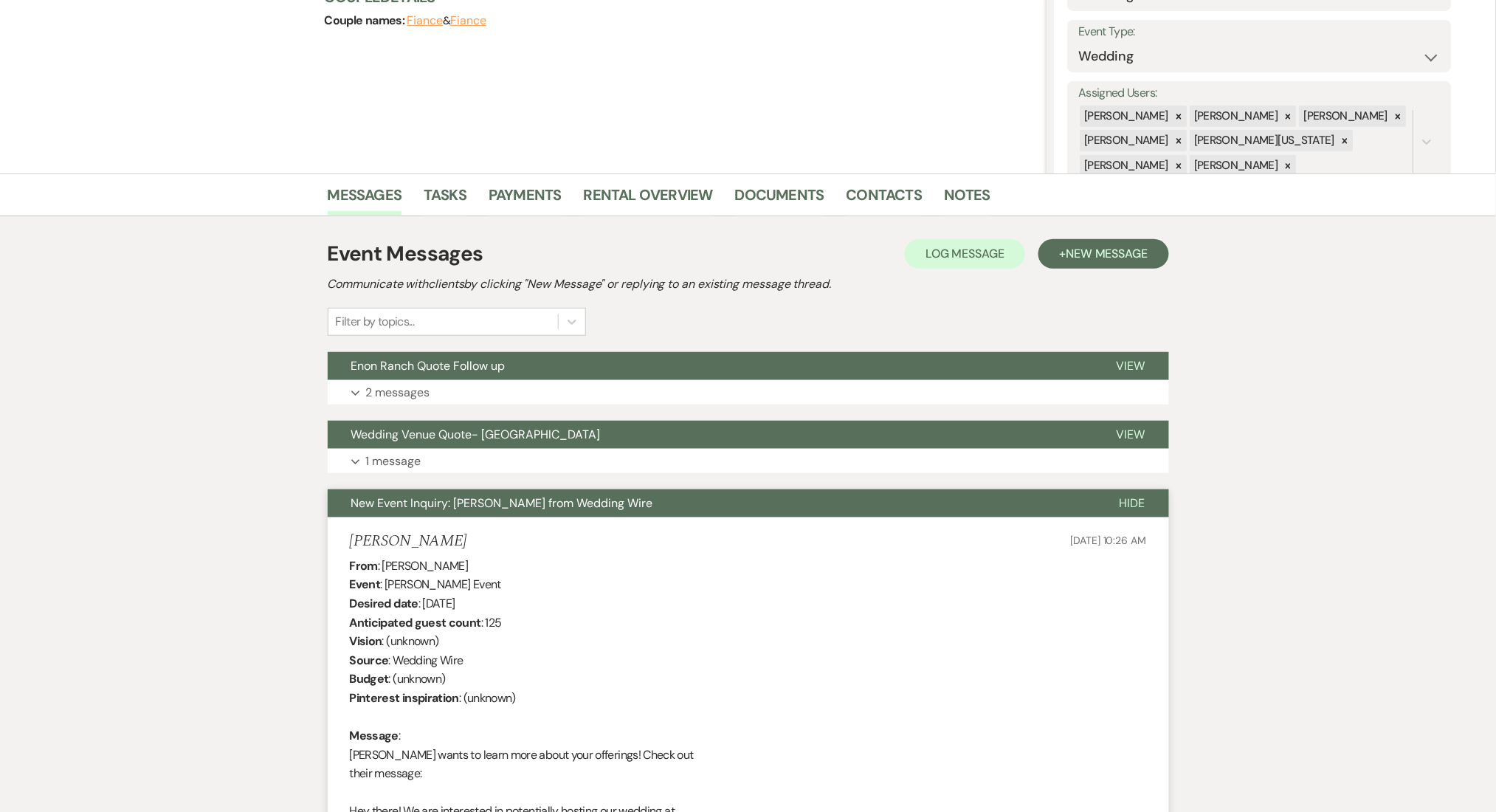
scroll to position [170, 0]
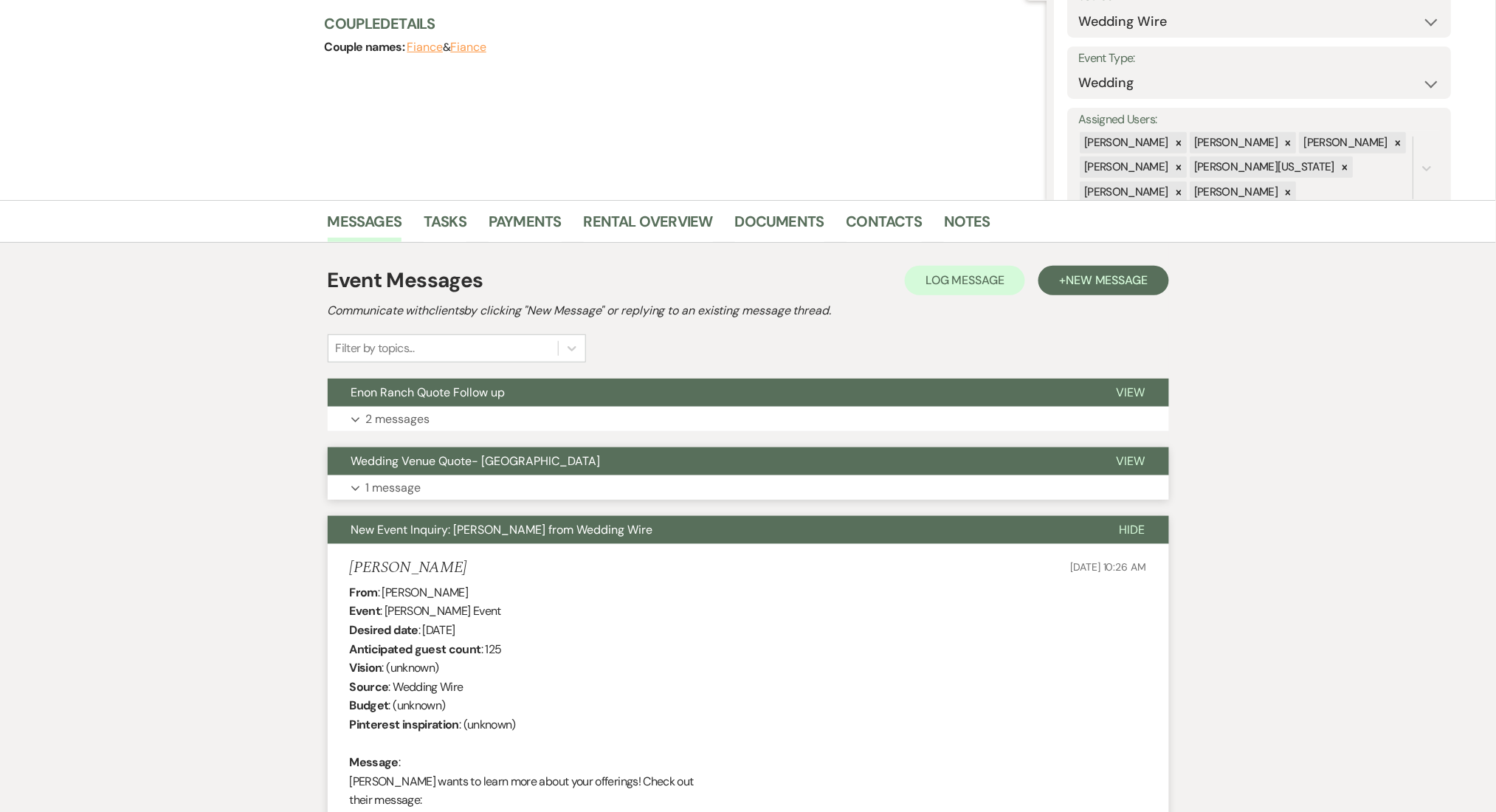
click at [408, 485] on p "1 message" at bounding box center [393, 488] width 56 height 19
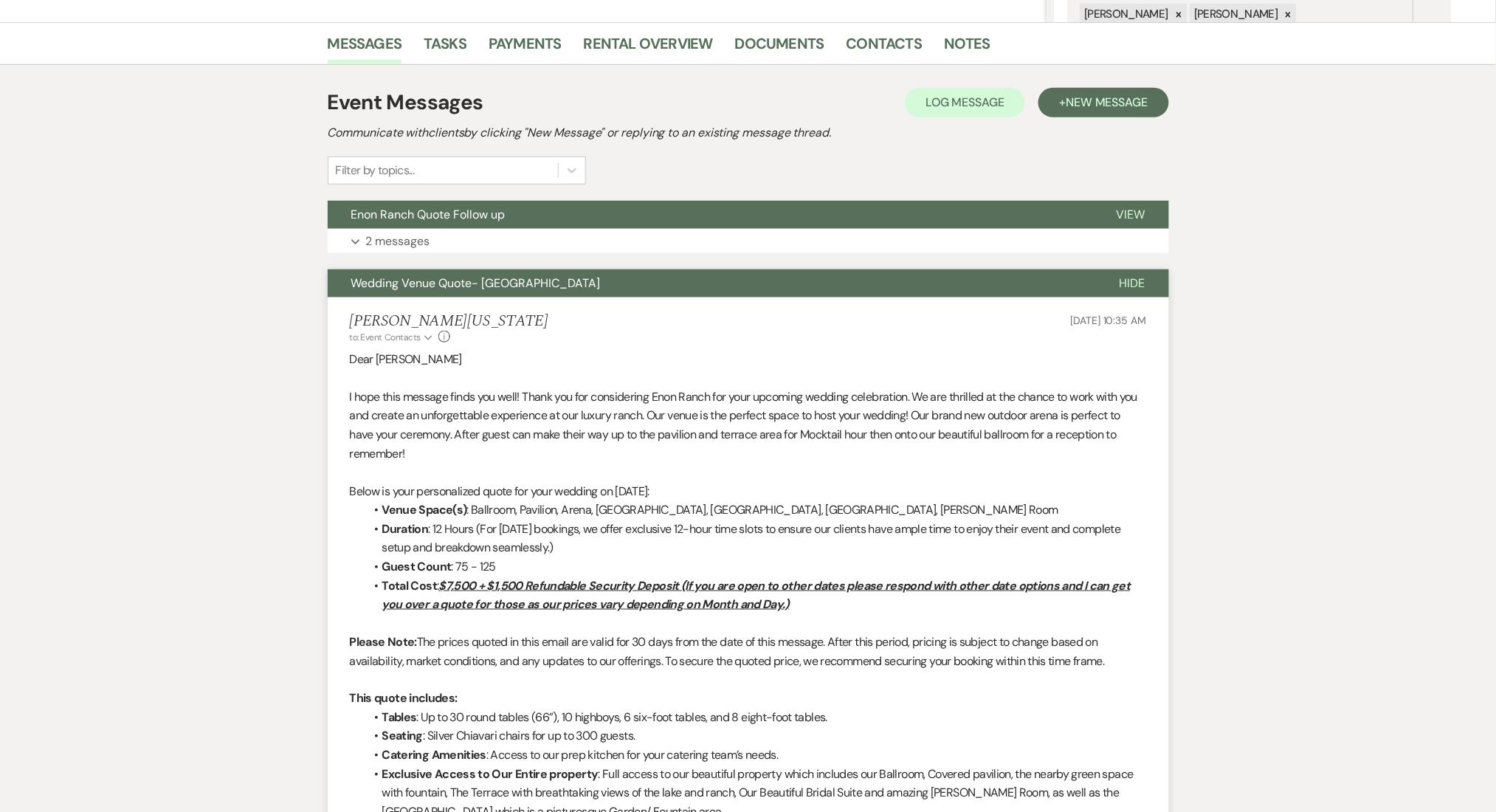
scroll to position [466, 0]
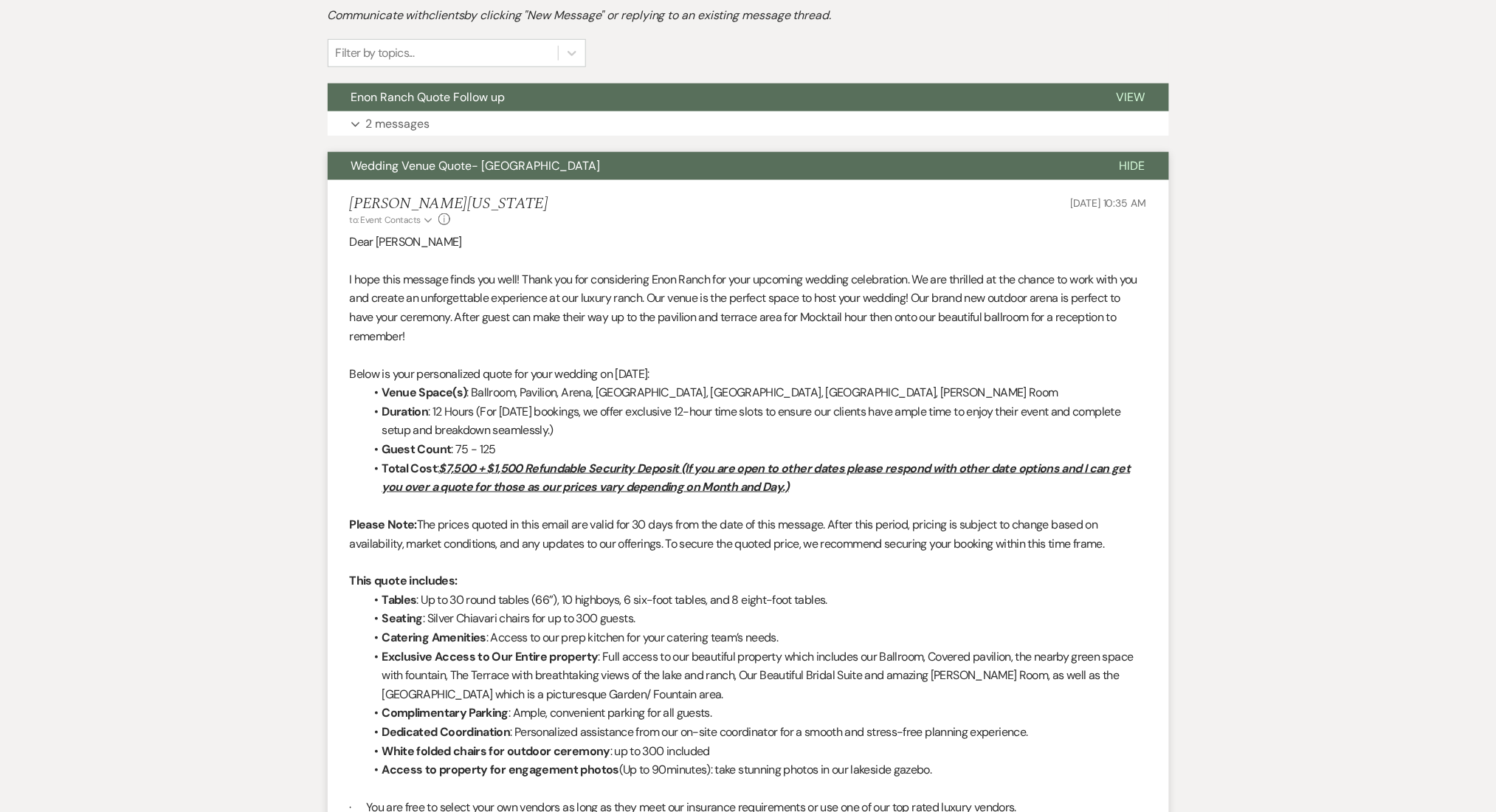
click at [427, 124] on p "2 messages" at bounding box center [398, 124] width 64 height 19
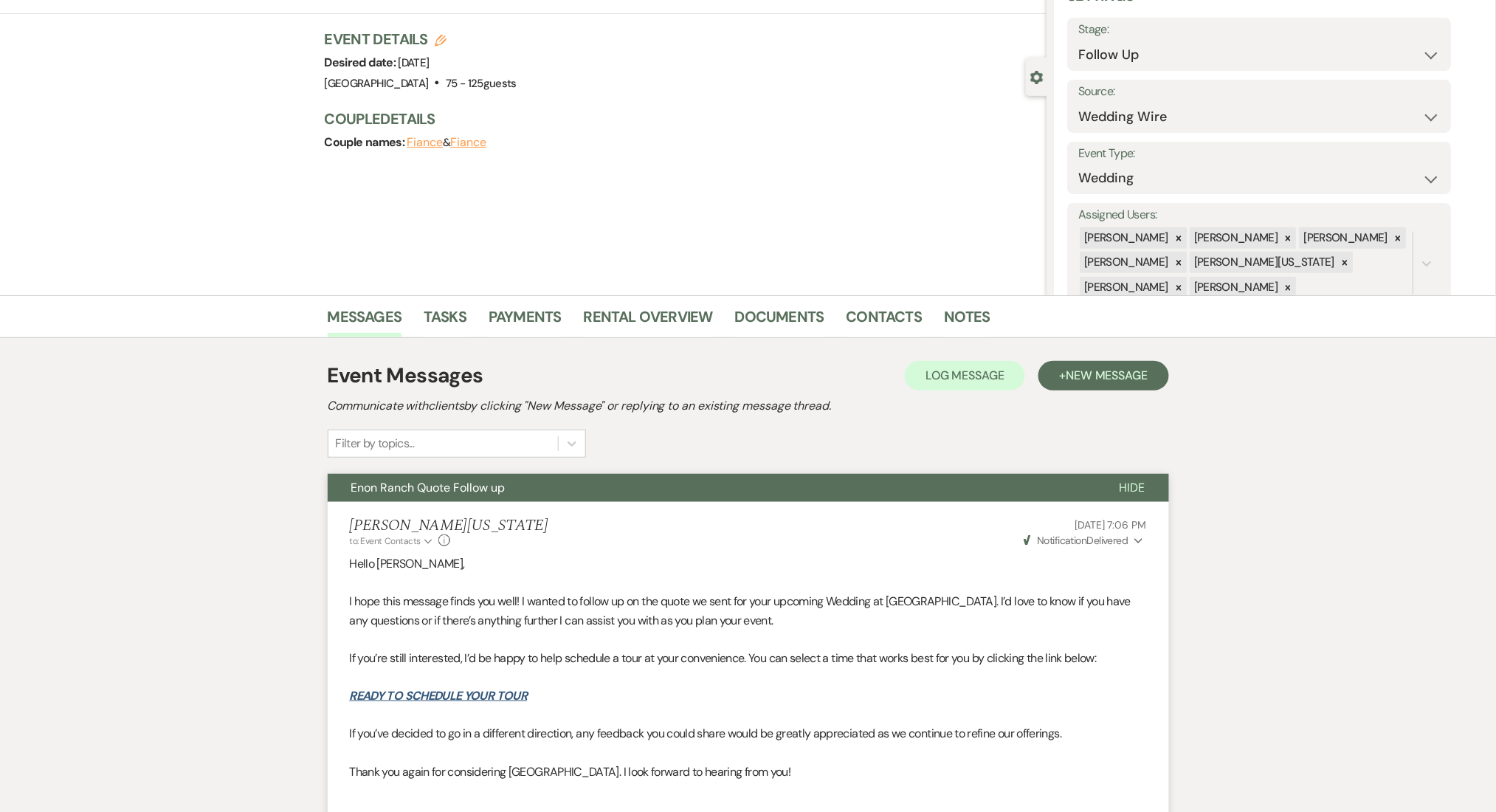
scroll to position [73, 0]
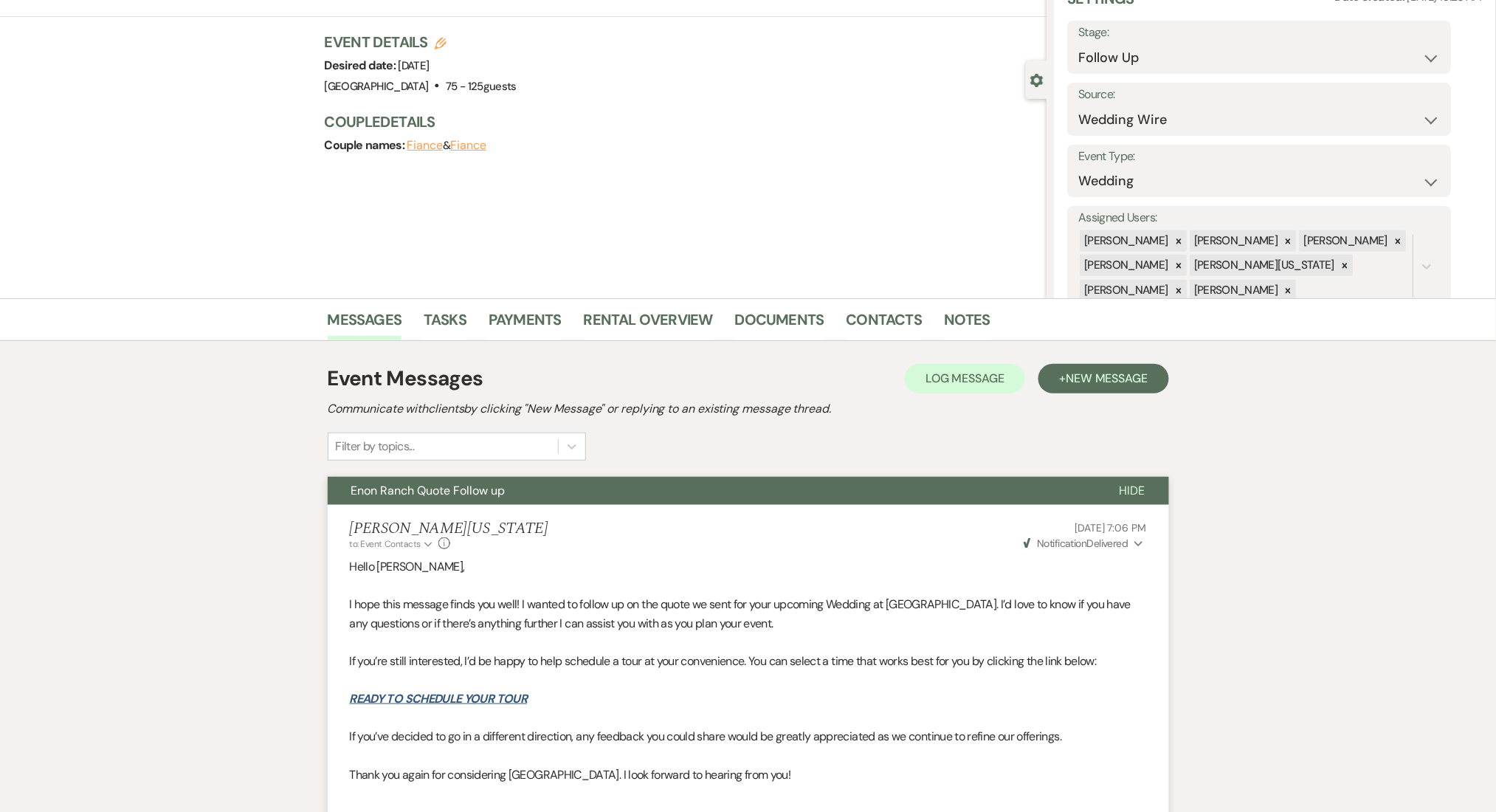
click at [1080, 402] on h2 "Communicate with clients by clicking "New Message" or replying to an existing m…" at bounding box center [748, 409] width 842 height 18
click at [1078, 377] on span "New Message" at bounding box center [1107, 378] width 82 height 16
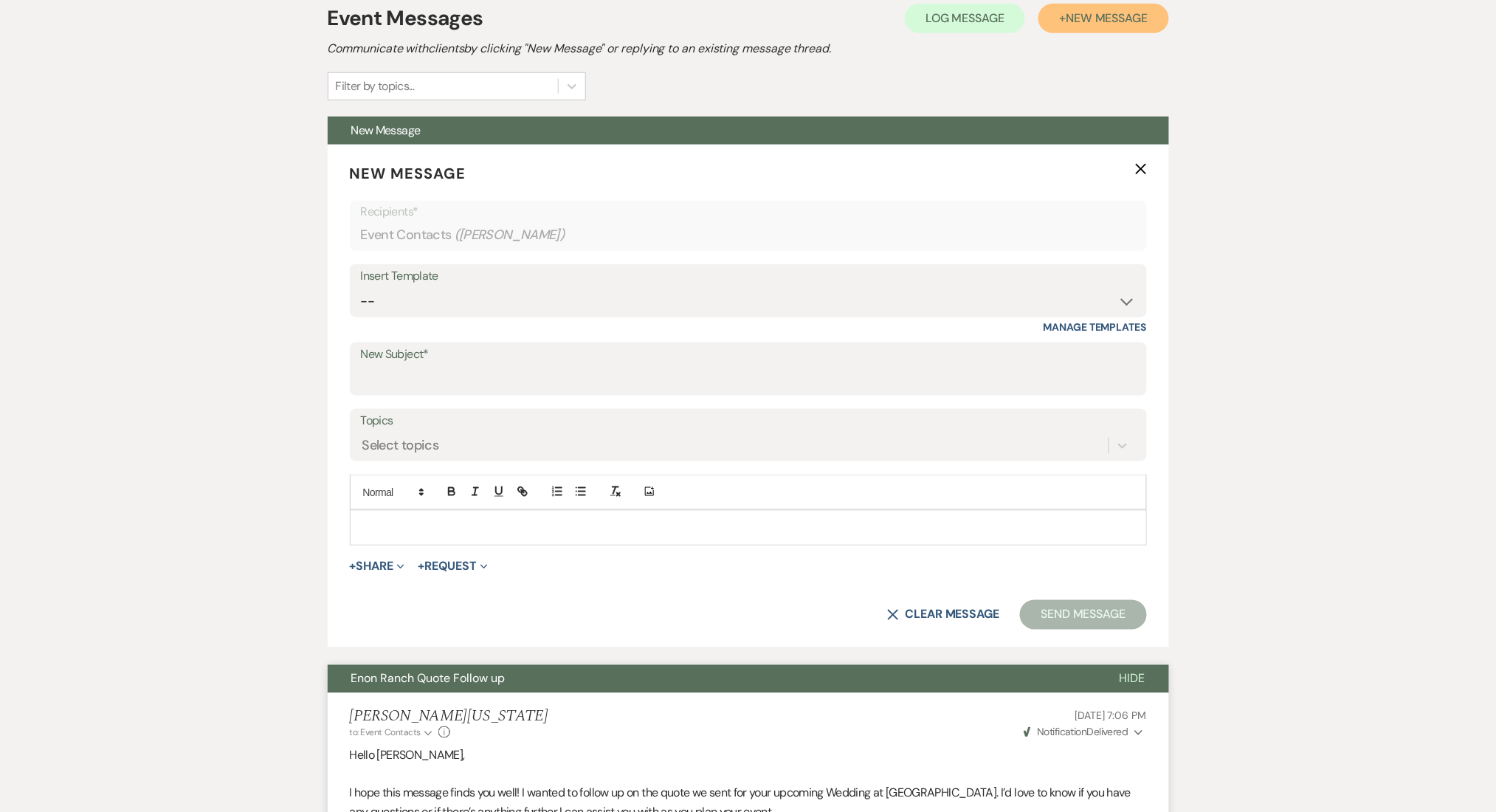
scroll to position [466, 0]
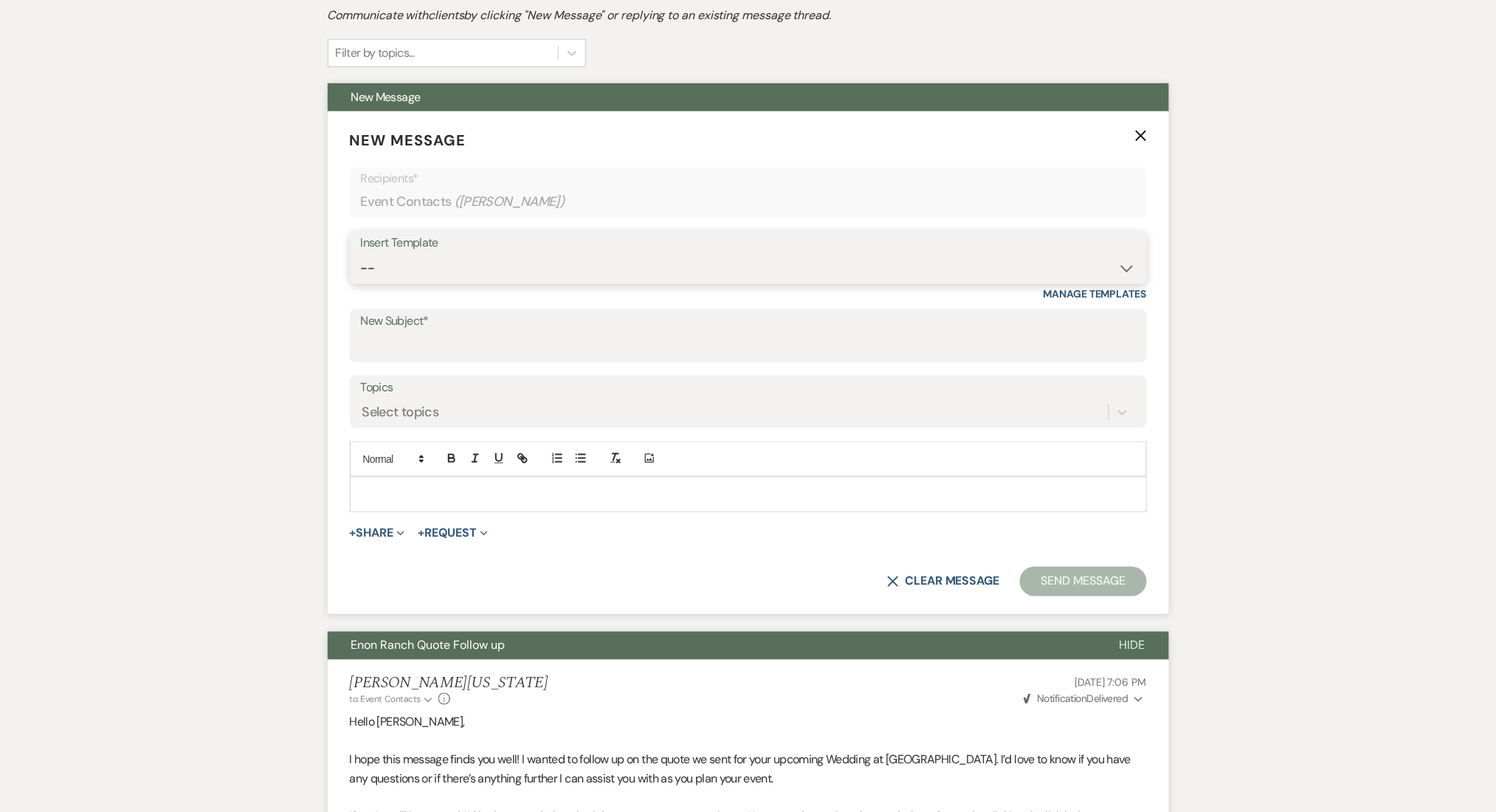
click at [408, 274] on select "-- Inquiry Follow Up Email #2 Contract Sending Template Payment Template Rental…" at bounding box center [748, 268] width 775 height 29
select select "1711"
click at [361, 254] on select "-- Inquiry Follow Up Email #2 Contract Sending Template Payment Template Rental…" at bounding box center [748, 268] width 775 height 29
type input "Enon Ranch Inquiry Follow-Up"
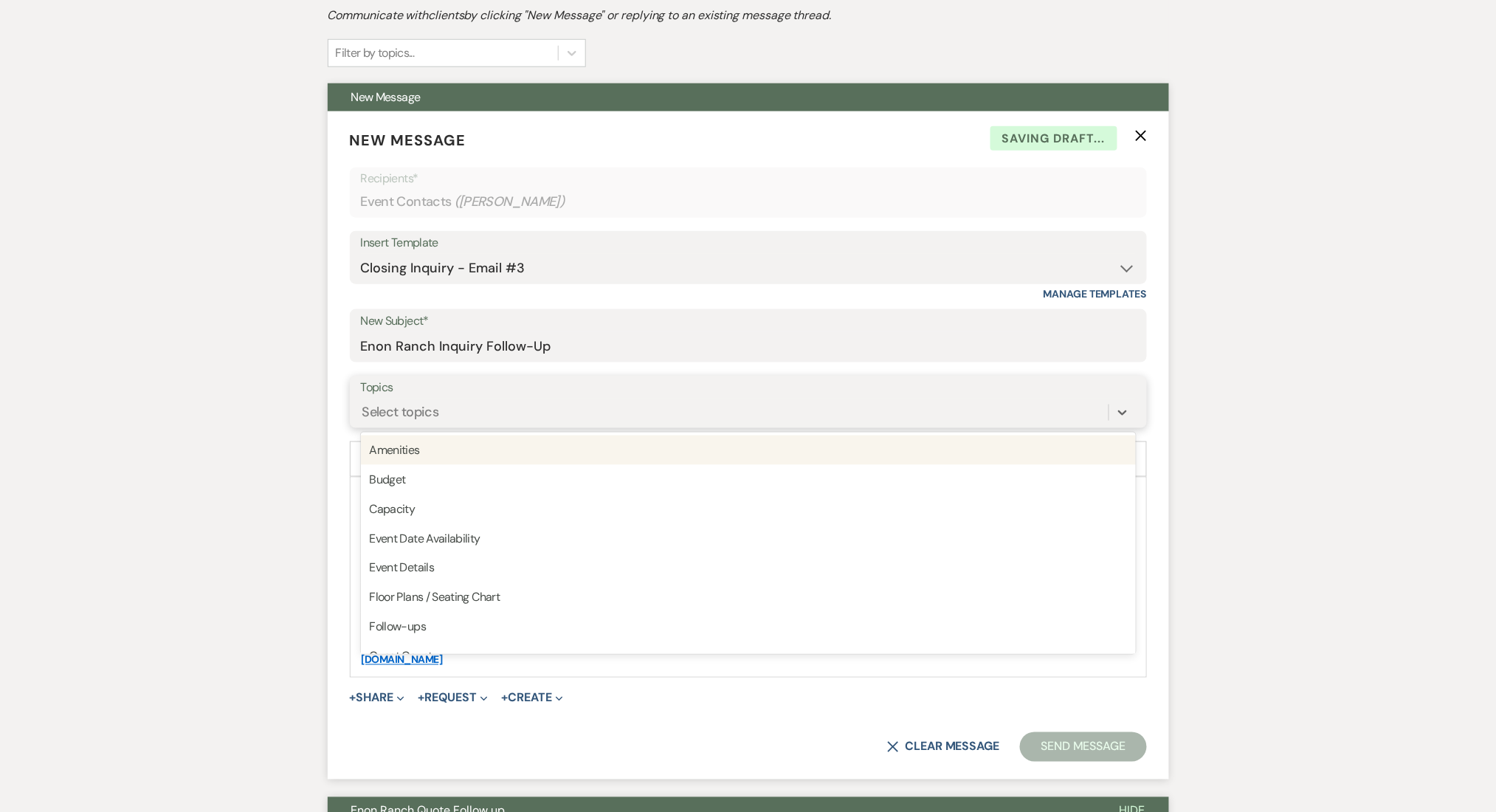
click at [427, 399] on div "Select topics" at bounding box center [734, 412] width 748 height 26
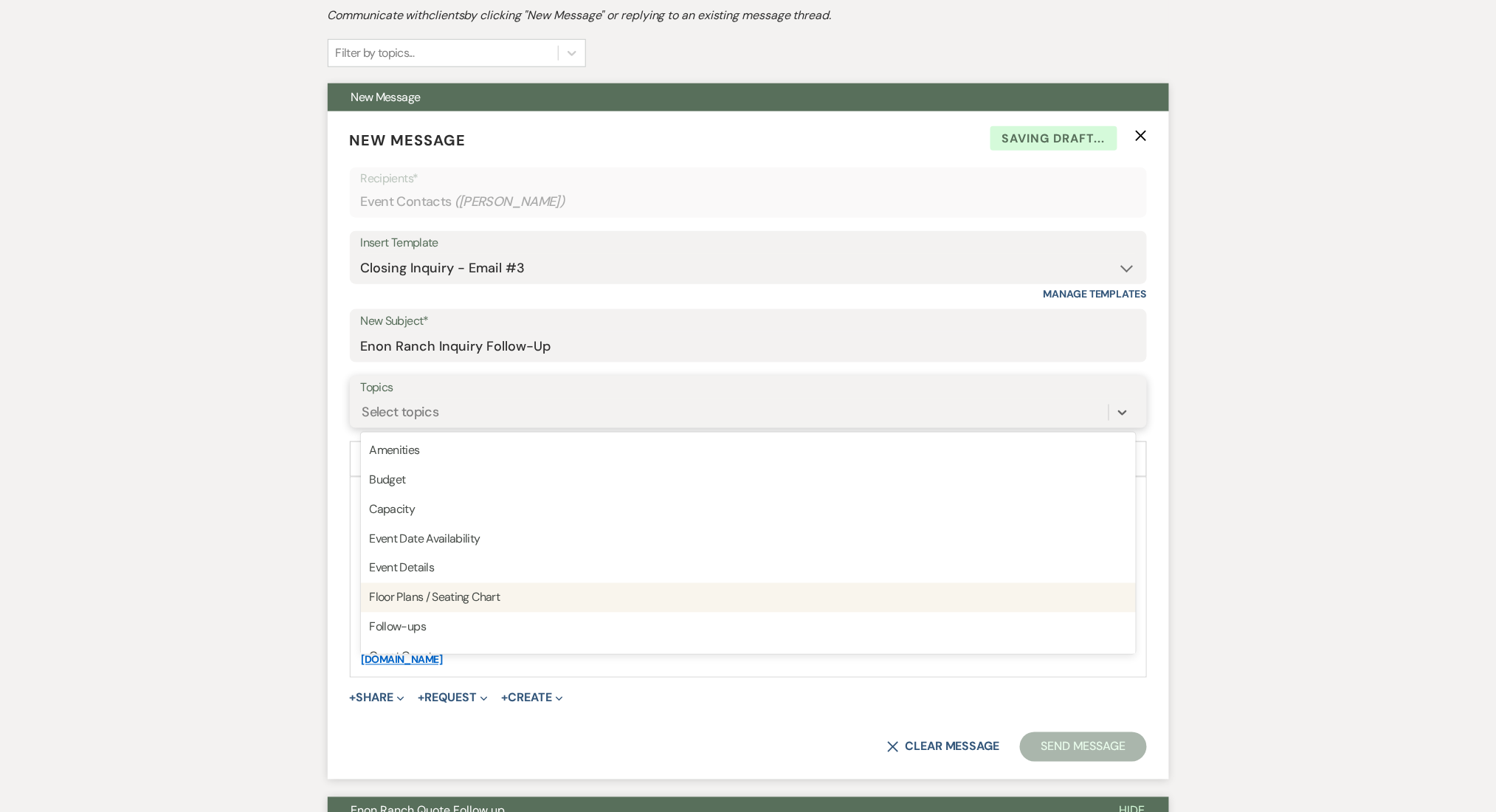
click at [408, 625] on div "Follow-ups" at bounding box center [748, 628] width 775 height 30
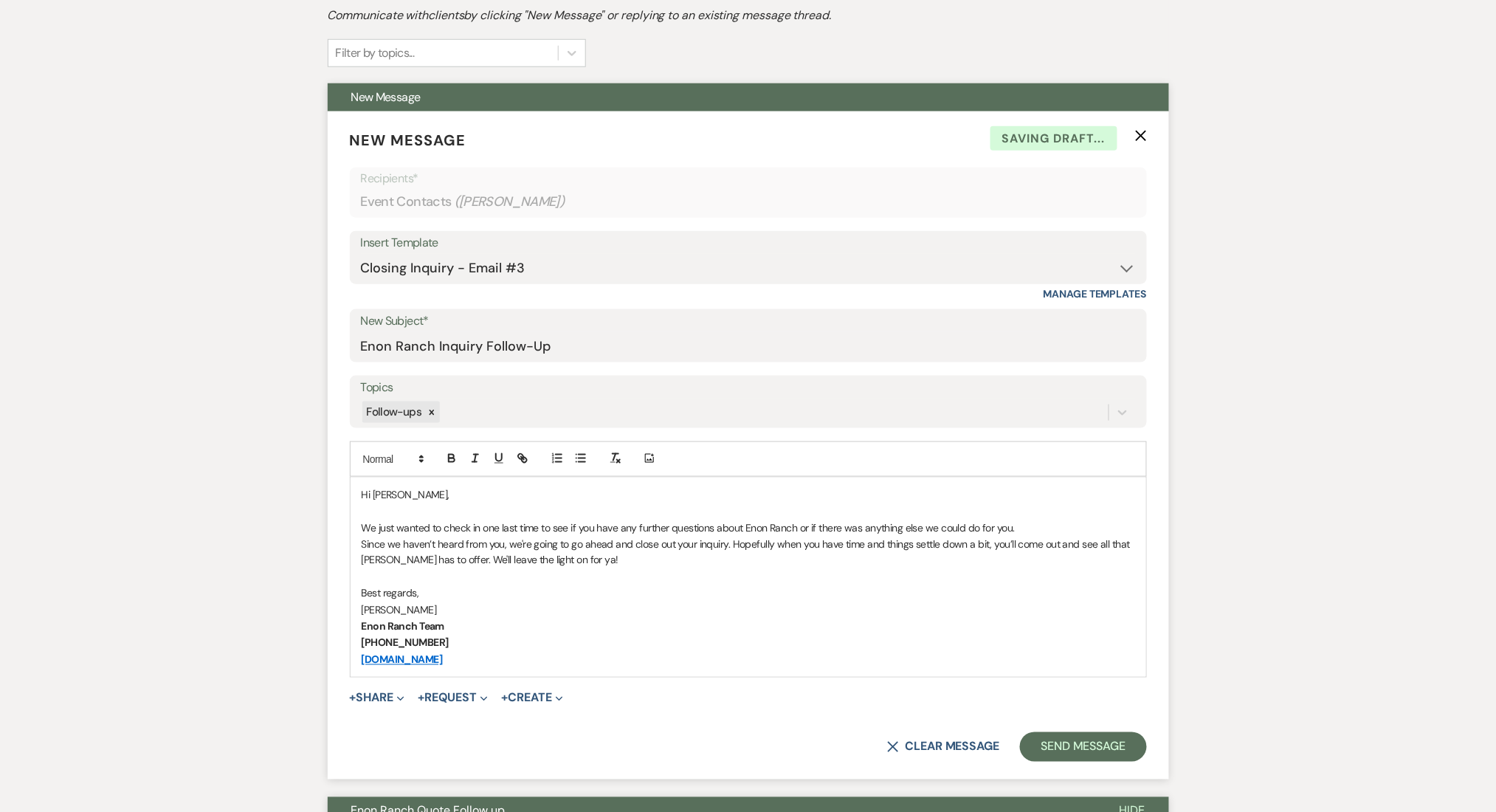
click at [1073, 746] on button "Send Message" at bounding box center [1083, 747] width 126 height 30
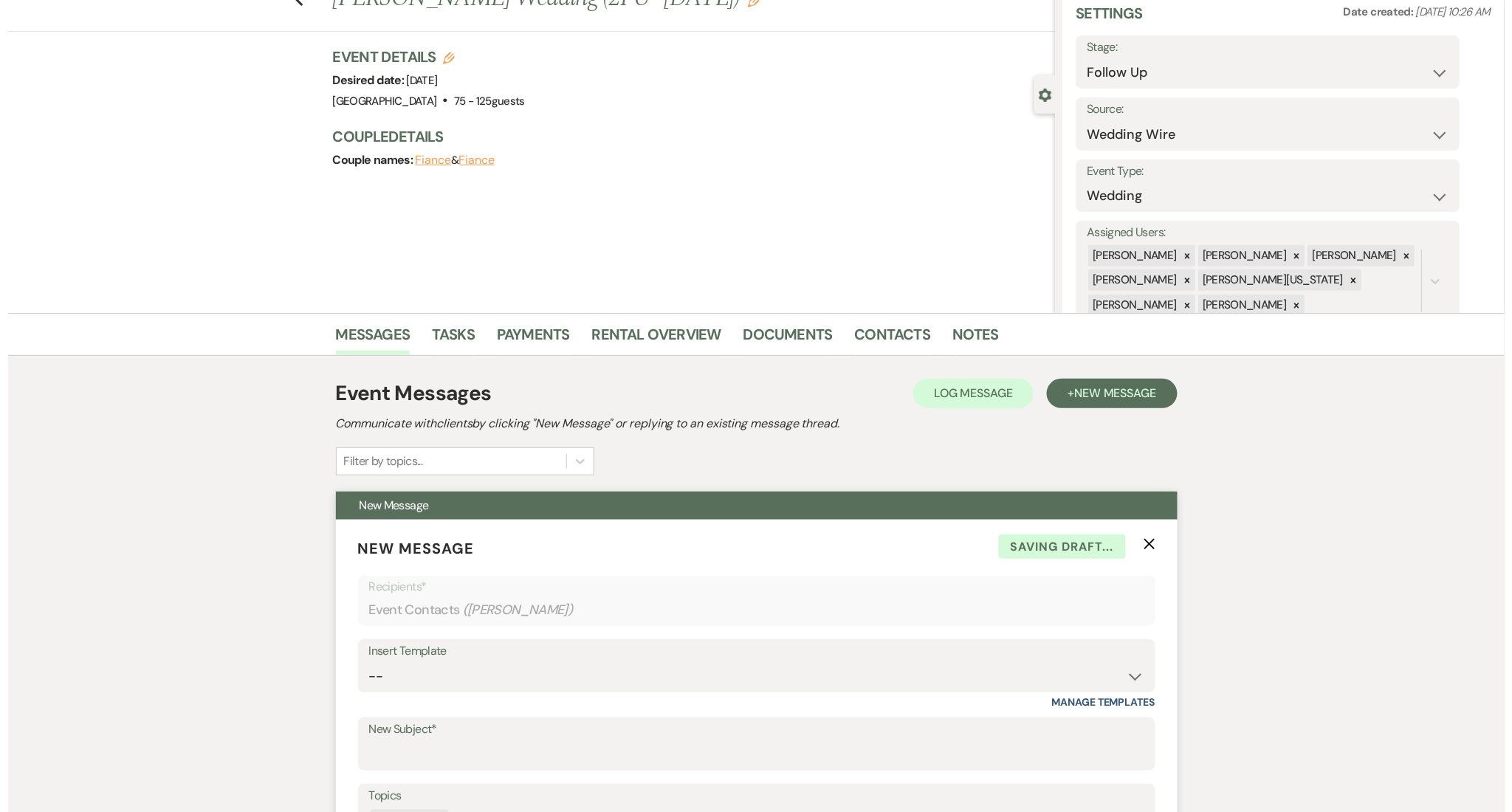
scroll to position [0, 0]
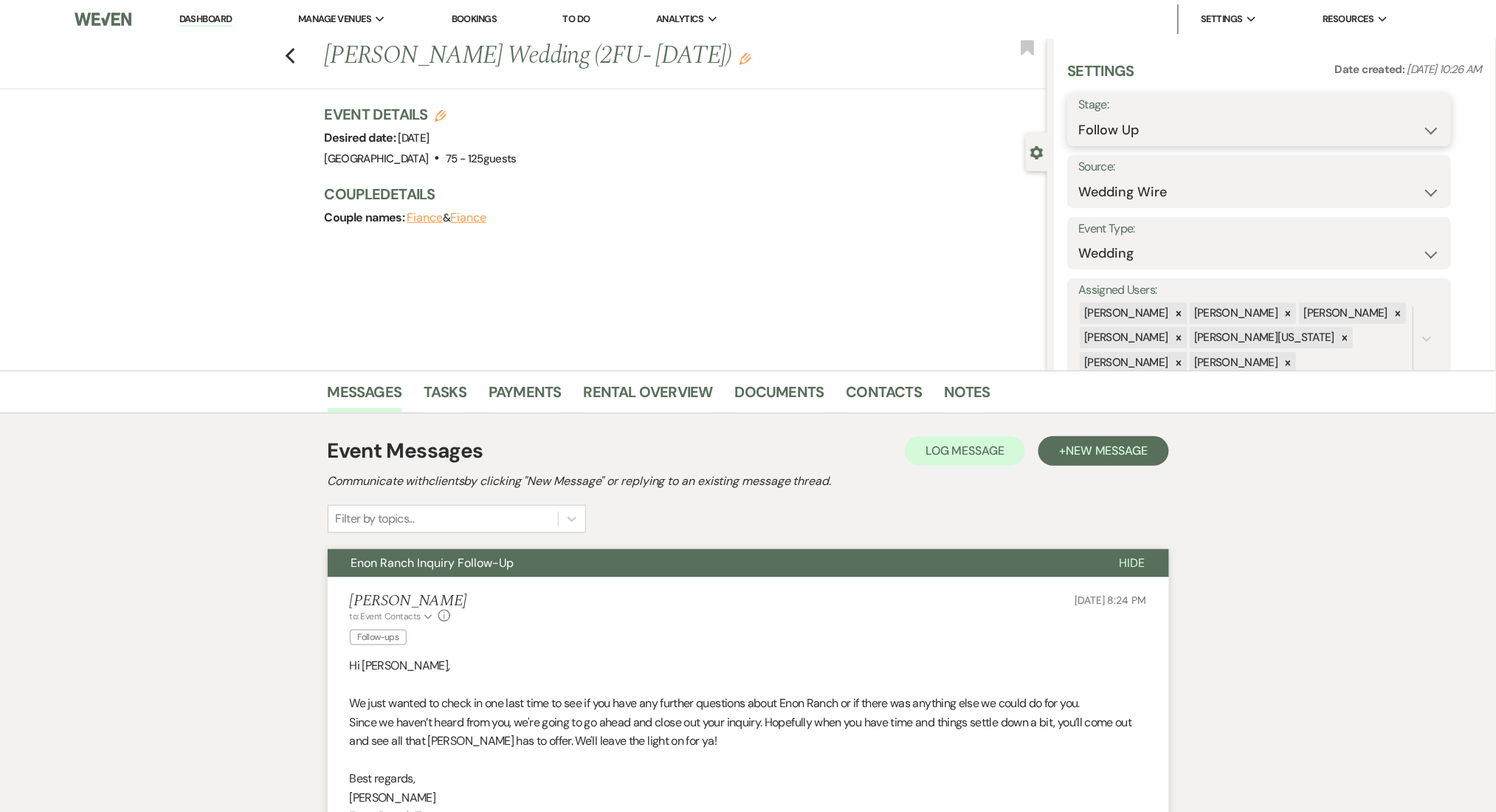
click at [1174, 131] on select "Inquiry Follow Up Tour Requested Tour Confirmed Toured Proposal Sent Booked Lost" at bounding box center [1260, 130] width 362 height 29
select select "1"
click at [1080, 116] on select "Inquiry Follow Up Tour Requested Tour Confirmed Toured Proposal Sent Booked Lost" at bounding box center [1260, 130] width 362 height 29
click at [1414, 119] on button "Save" at bounding box center [1410, 119] width 84 height 30
click at [871, 402] on link "Contacts" at bounding box center [885, 396] width 76 height 33
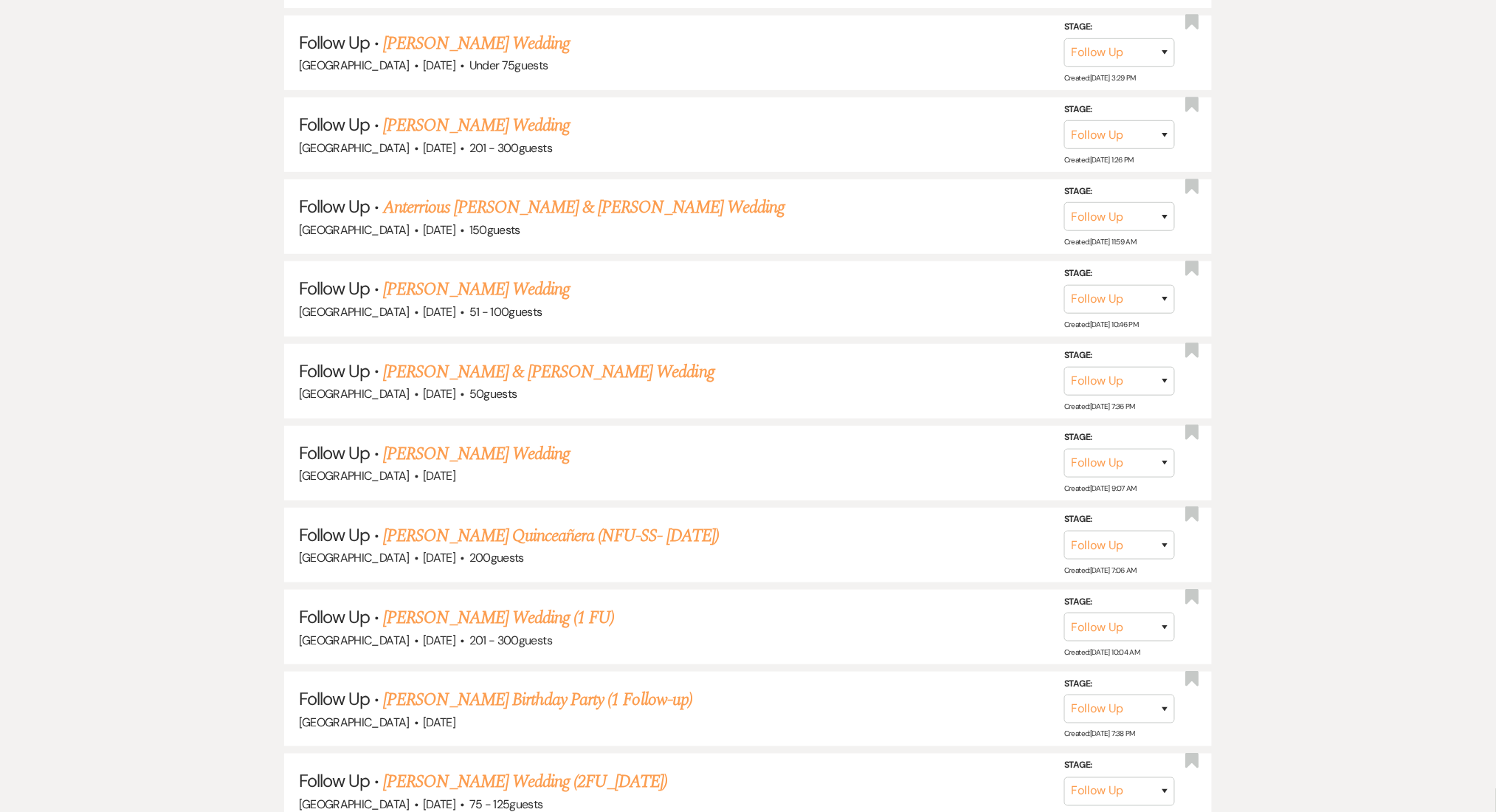
scroll to position [16467, 0]
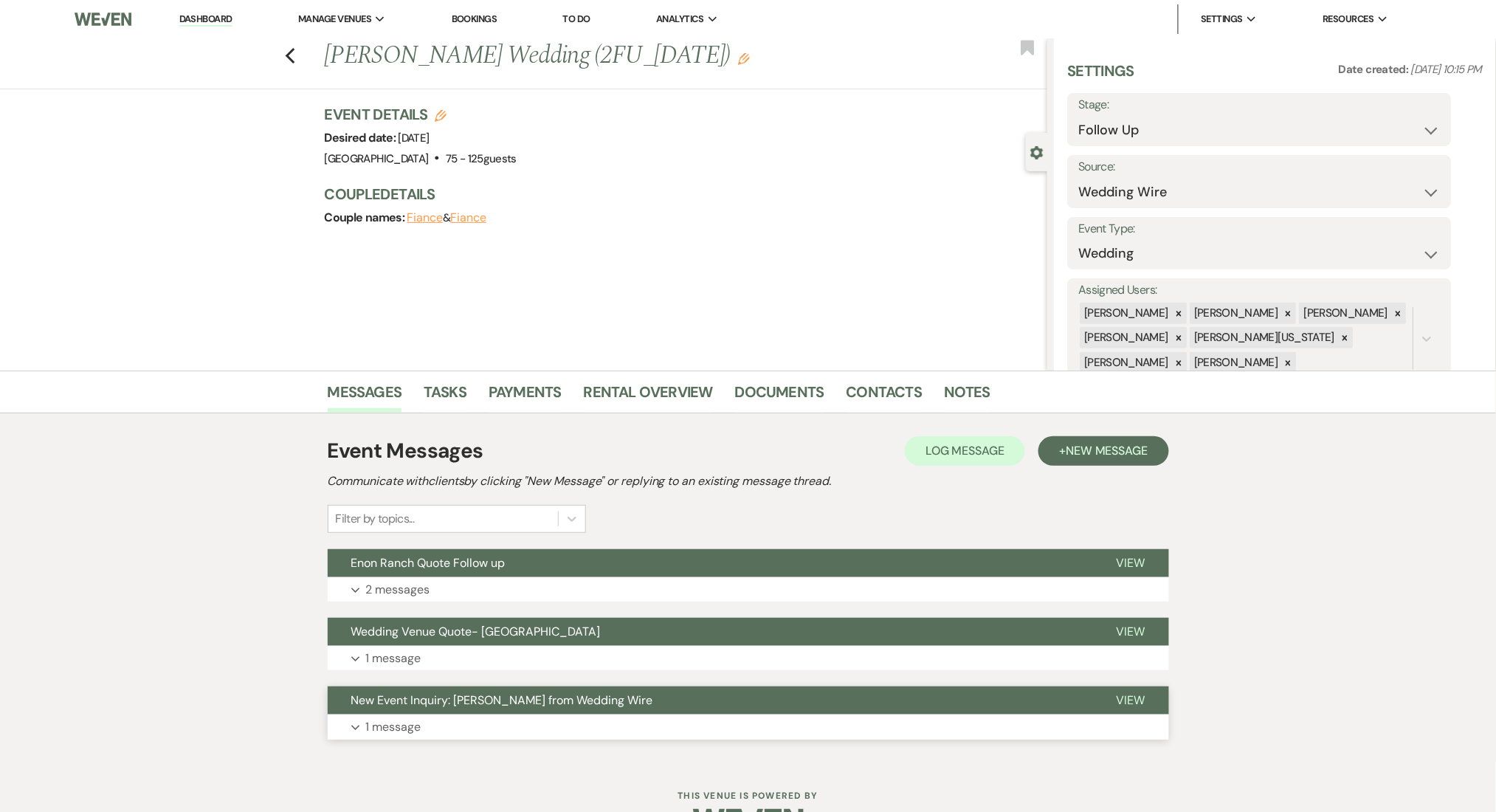
click at [481, 733] on button "Expand 1 message" at bounding box center [748, 727] width 842 height 25
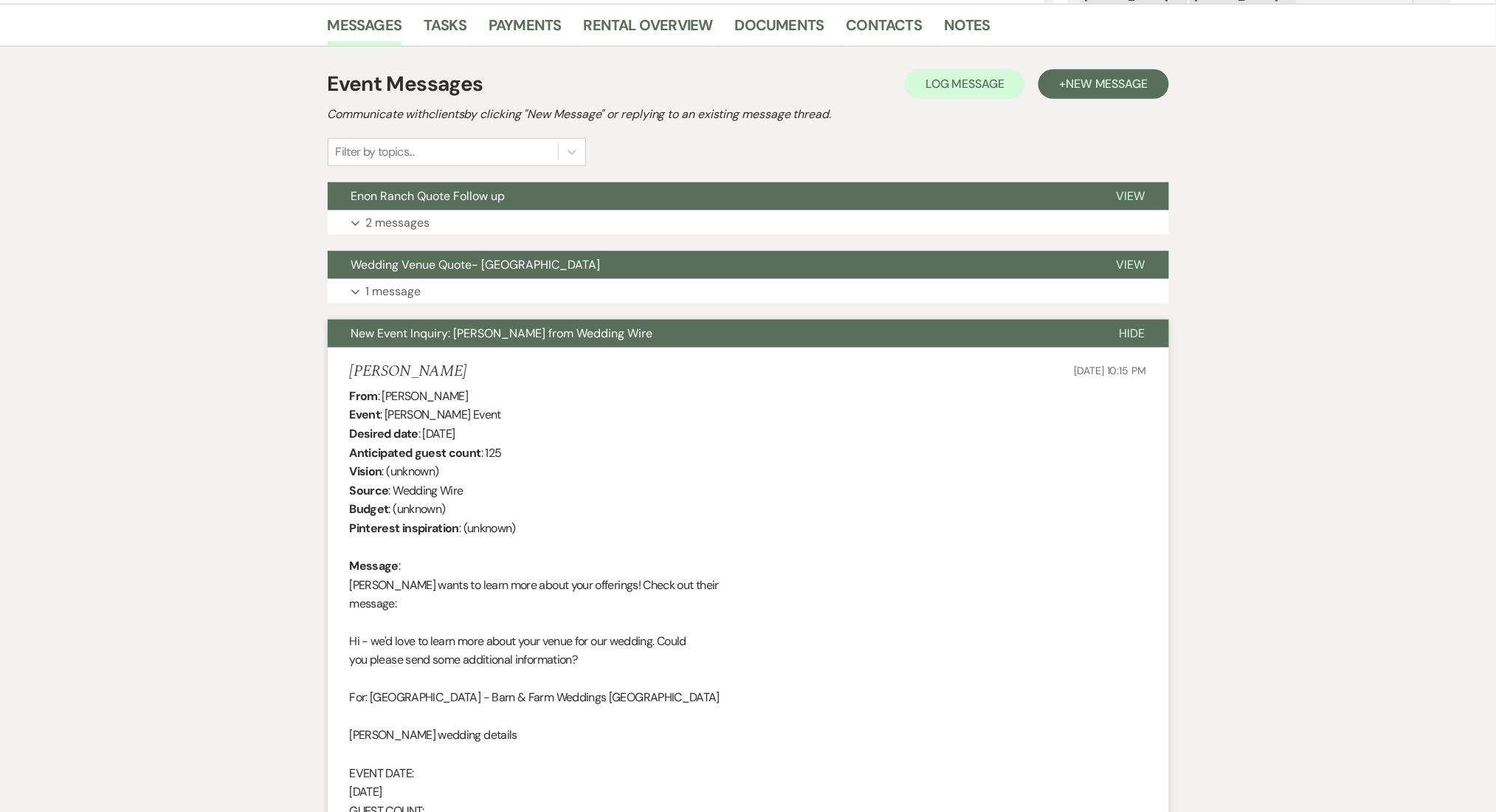
scroll to position [492, 0]
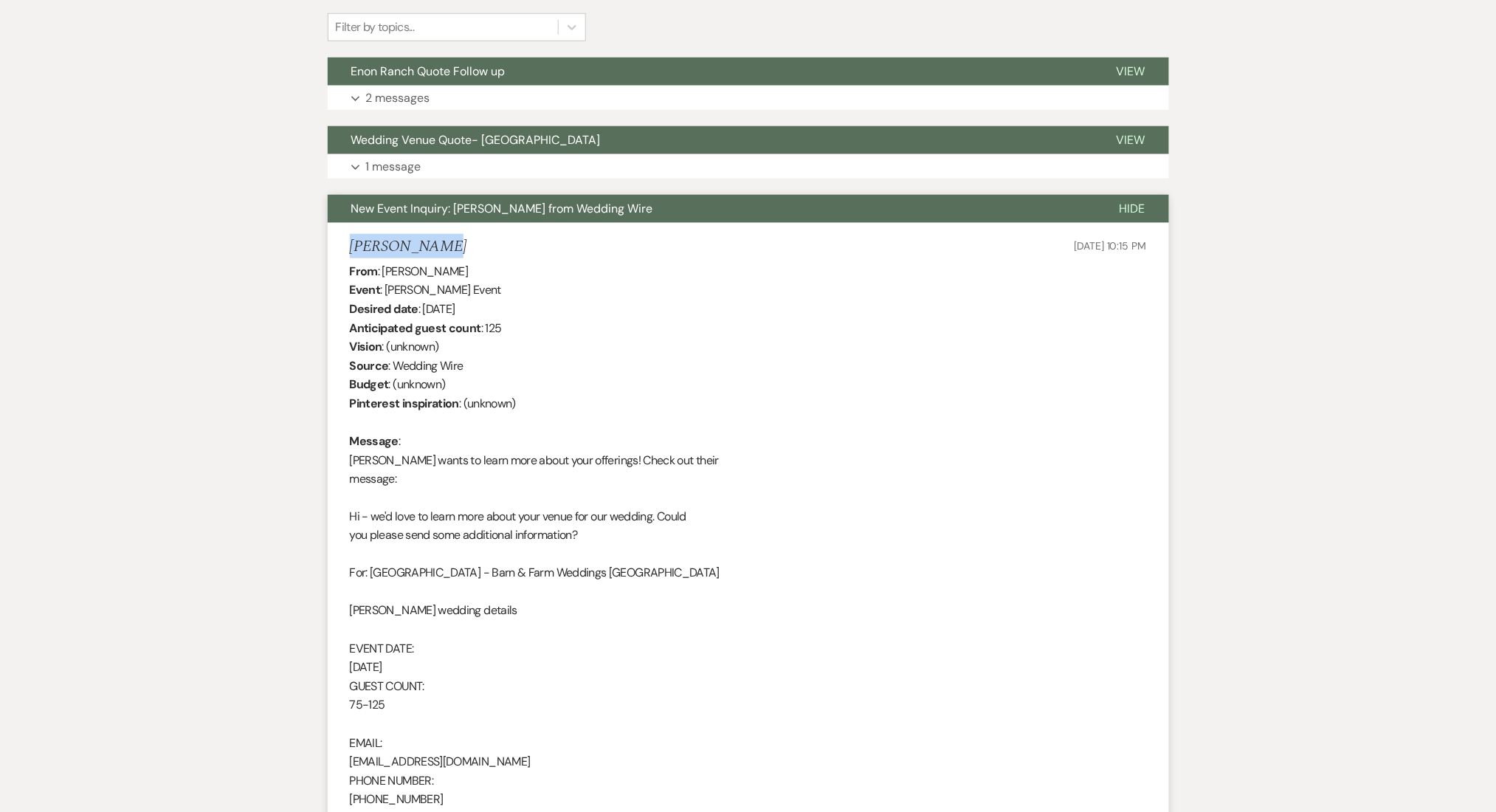
drag, startPoint x: 456, startPoint y: 242, endPoint x: 296, endPoint y: 246, distance: 160.0
click at [296, 246] on div "Messages Tasks Payments Rental Overview Documents Contacts Notes Event Messages…" at bounding box center [748, 393] width 1496 height 1029
copy h5 "[PERSON_NAME]"
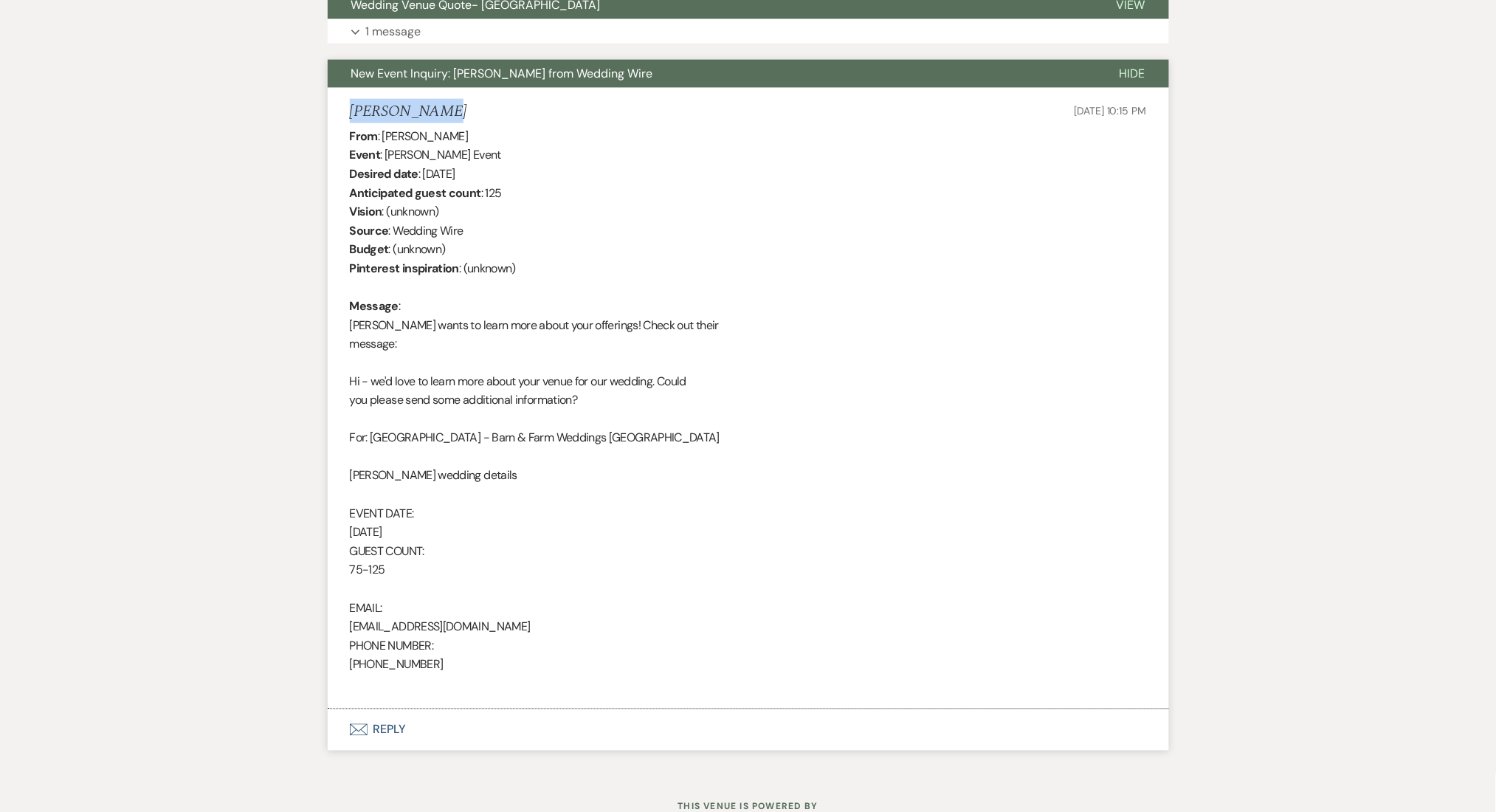
scroll to position [682, 0]
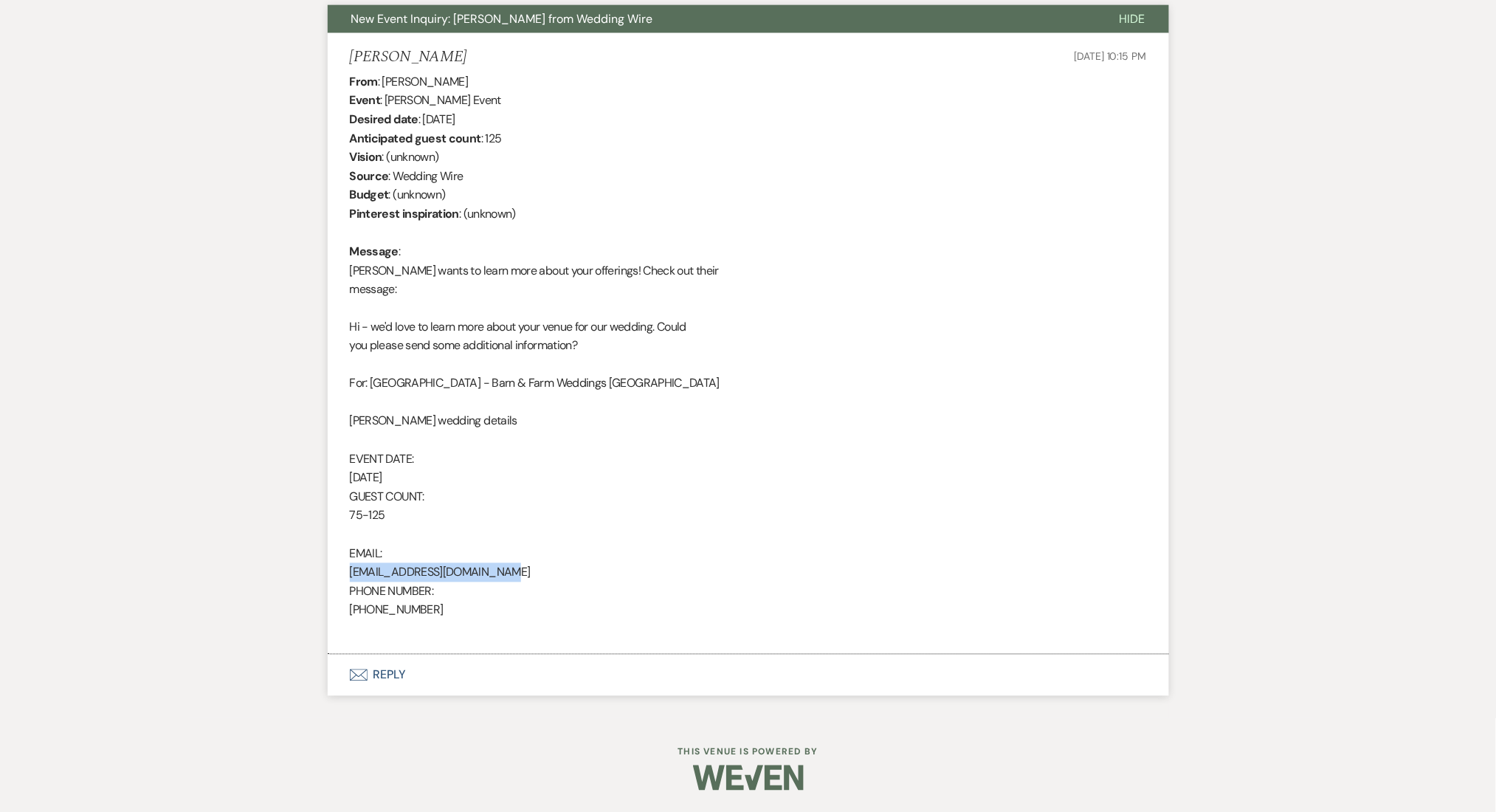
drag, startPoint x: 486, startPoint y: 576, endPoint x: 335, endPoint y: 577, distance: 151.0
click at [335, 577] on li "[PERSON_NAME] [DATE] 10:15 PM From : [PERSON_NAME] Event : [PERSON_NAME] Event …" at bounding box center [748, 344] width 842 height 622
copy div "[EMAIL_ADDRESS][DOMAIN_NAME]"
drag, startPoint x: 449, startPoint y: 605, endPoint x: 348, endPoint y: 610, distance: 101.1
click at [348, 610] on li "[PERSON_NAME] [DATE] 10:15 PM From : [PERSON_NAME] Event : [PERSON_NAME] Event …" at bounding box center [748, 344] width 842 height 622
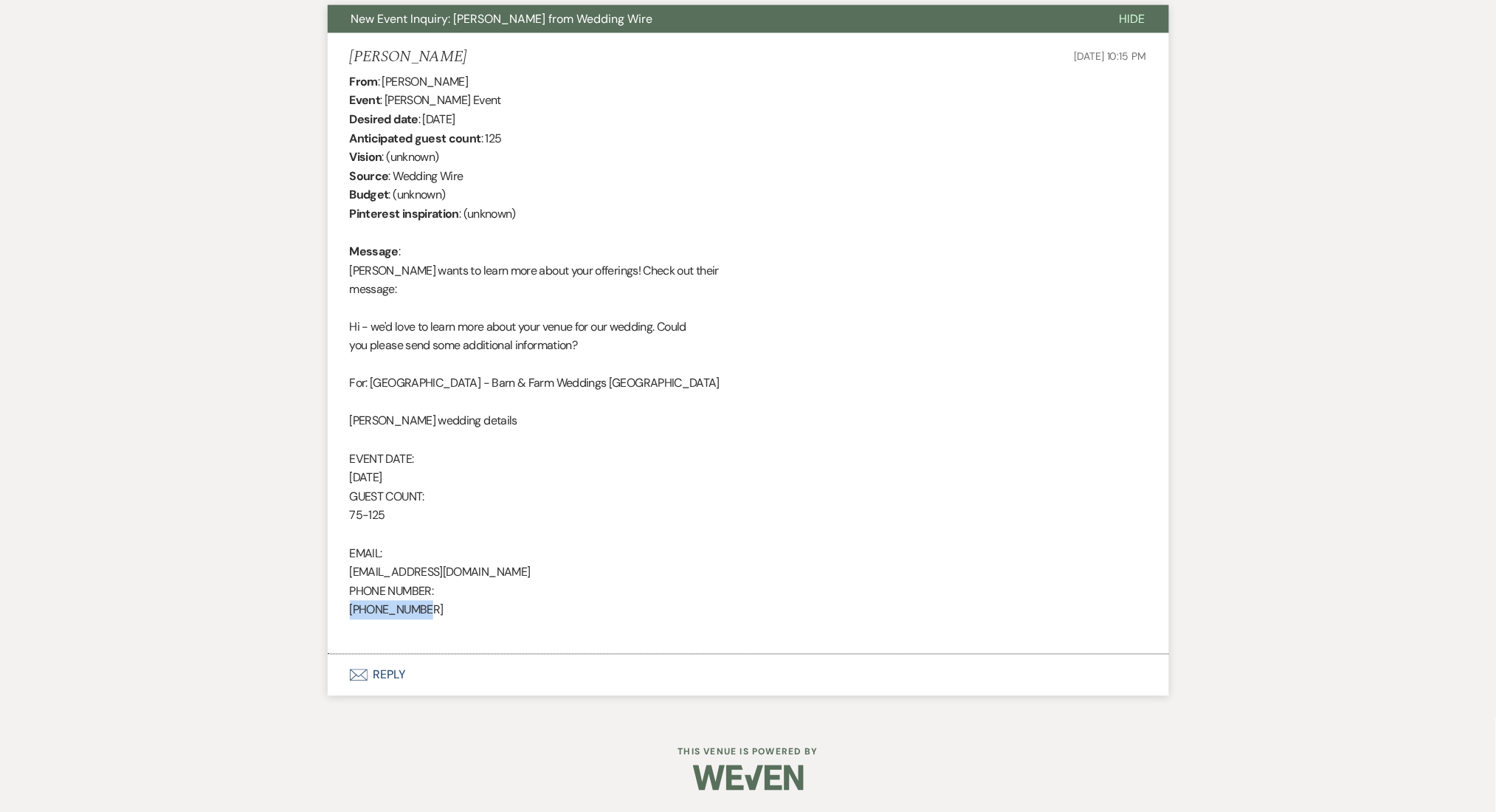
copy div "[PHONE_NUMBER]"
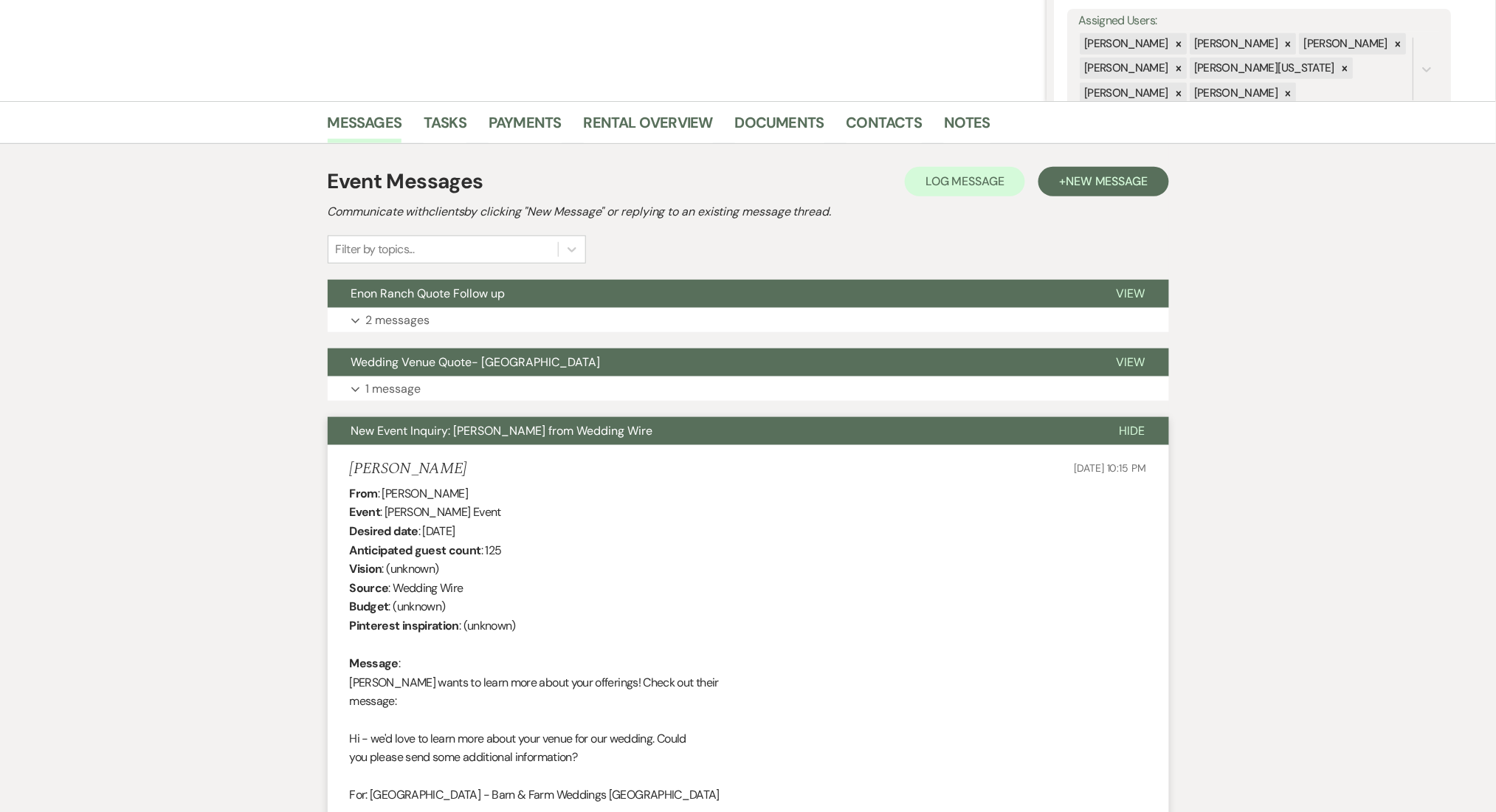
scroll to position [190, 0]
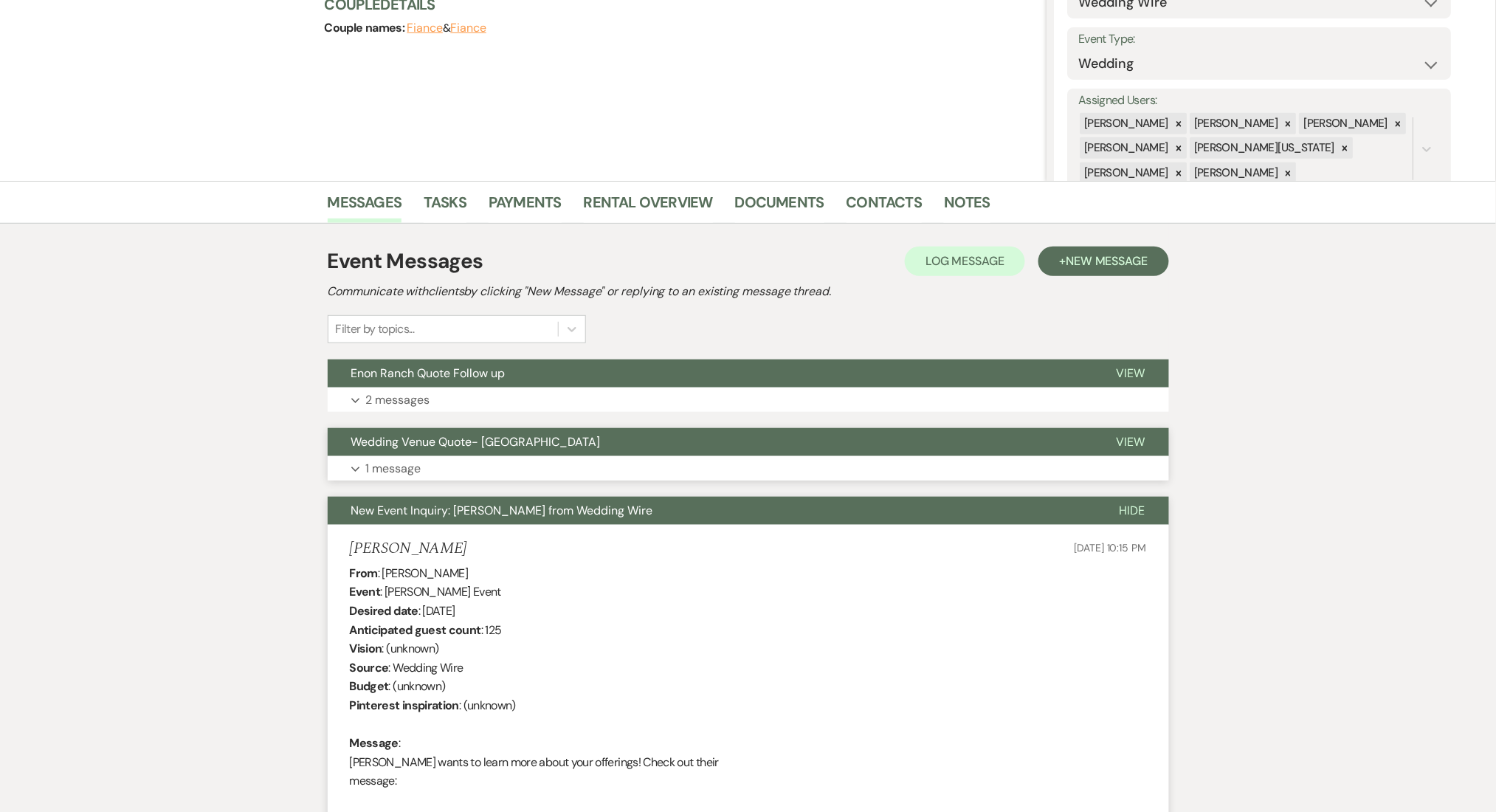
click at [608, 471] on button "Expand 1 message" at bounding box center [748, 469] width 842 height 25
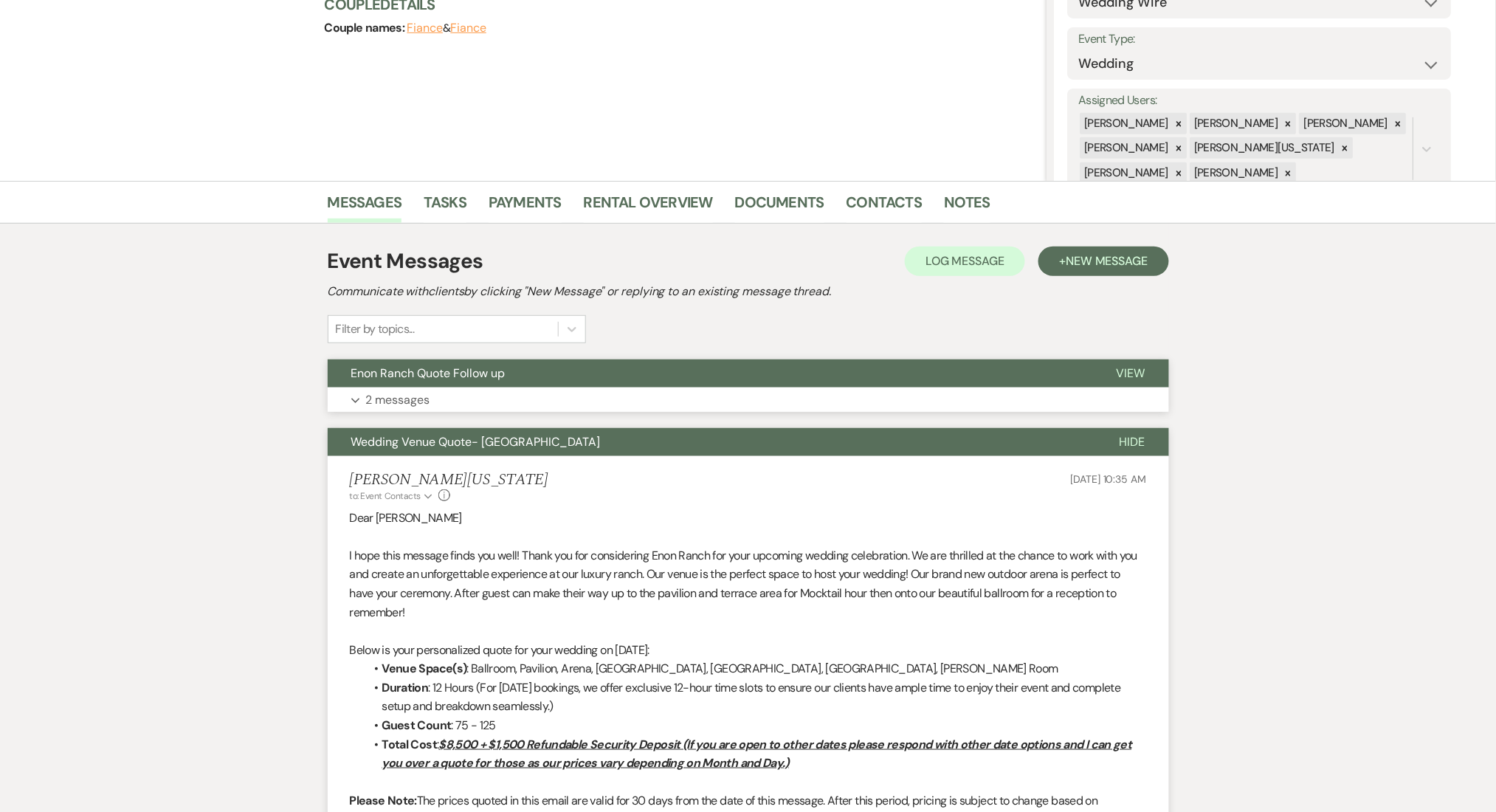
click at [614, 405] on button "Expand 2 messages" at bounding box center [748, 400] width 842 height 25
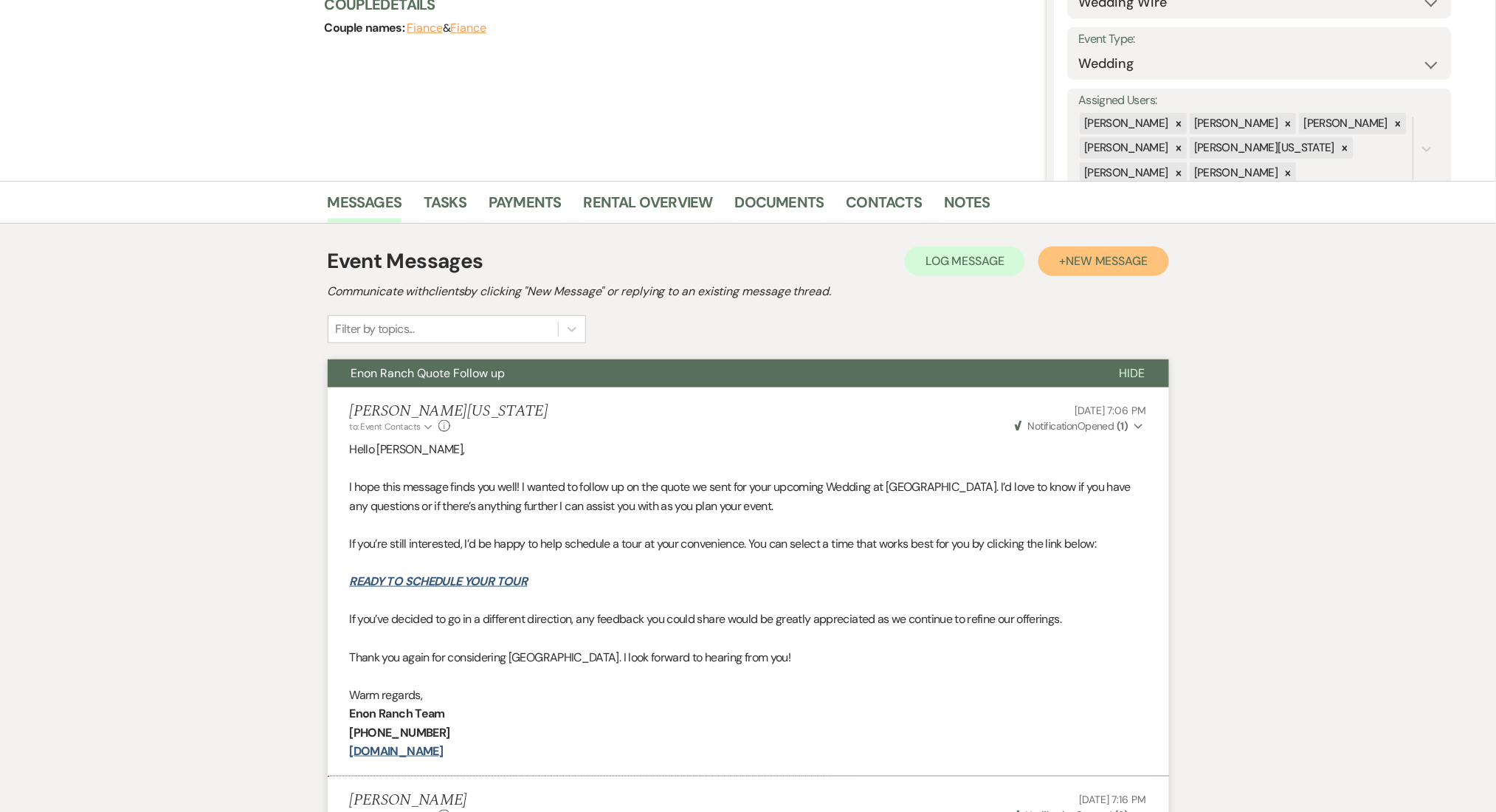
click at [1100, 265] on span "New Message" at bounding box center [1107, 261] width 82 height 16
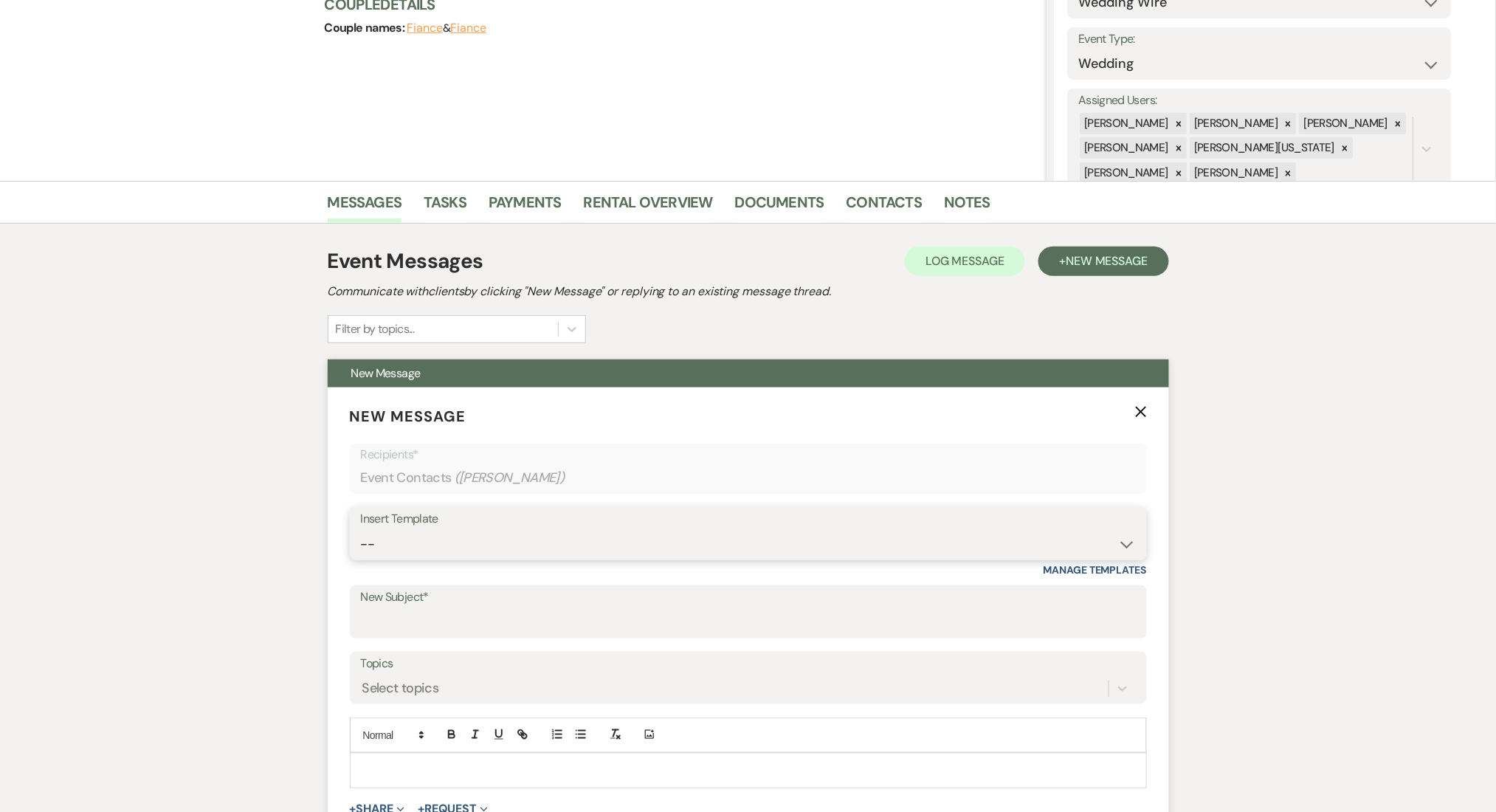
click at [506, 555] on select "-- Inquiry Follow Up Email #2 Contract Sending Template Payment Template Rental…" at bounding box center [748, 544] width 775 height 29
select select "1711"
click at [361, 530] on select "-- Inquiry Follow Up Email #2 Contract Sending Template Payment Template Rental…" at bounding box center [748, 544] width 775 height 29
type input "Enon Ranch Inquiry Follow-Up"
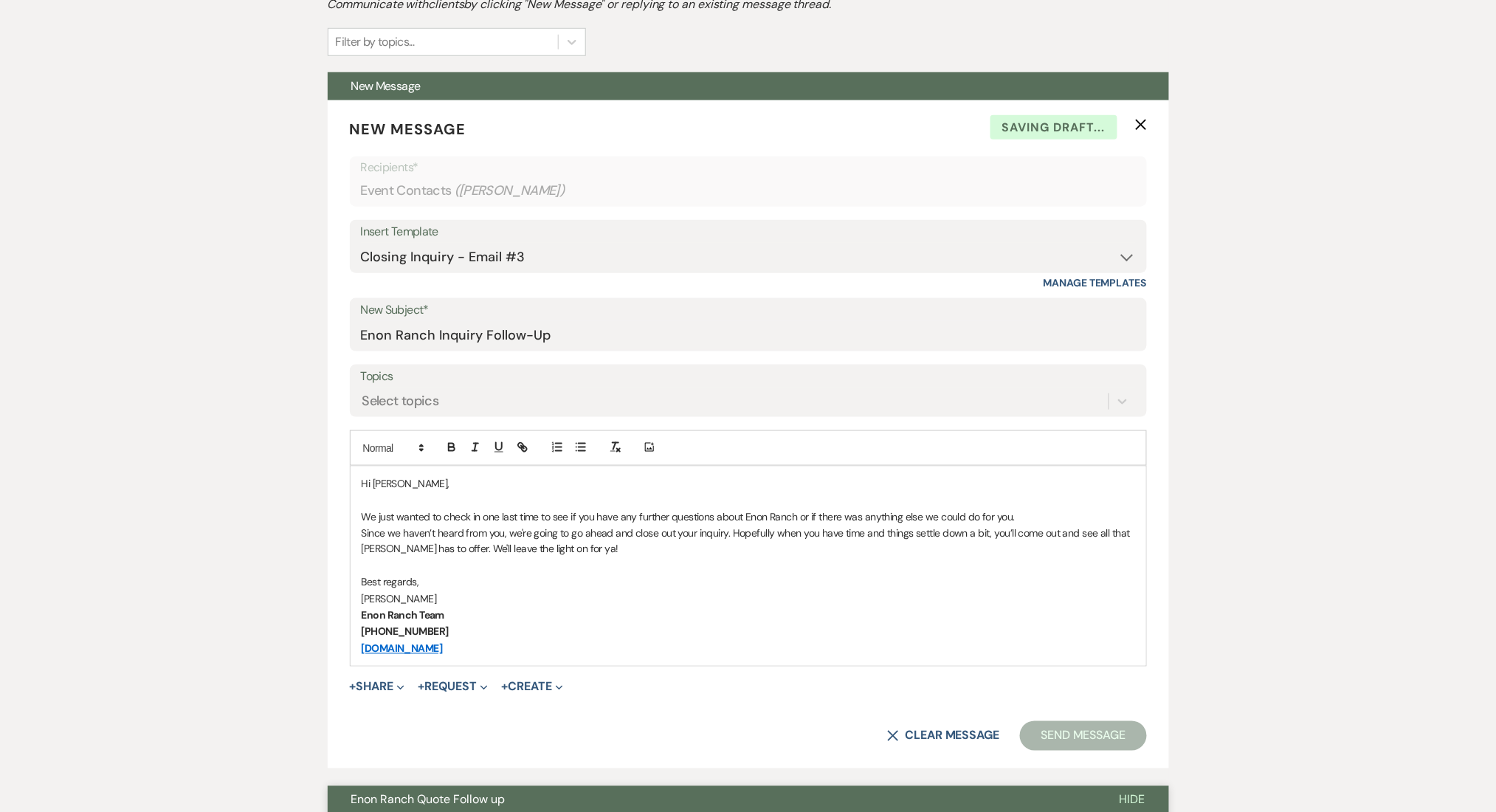
scroll to position [485, 0]
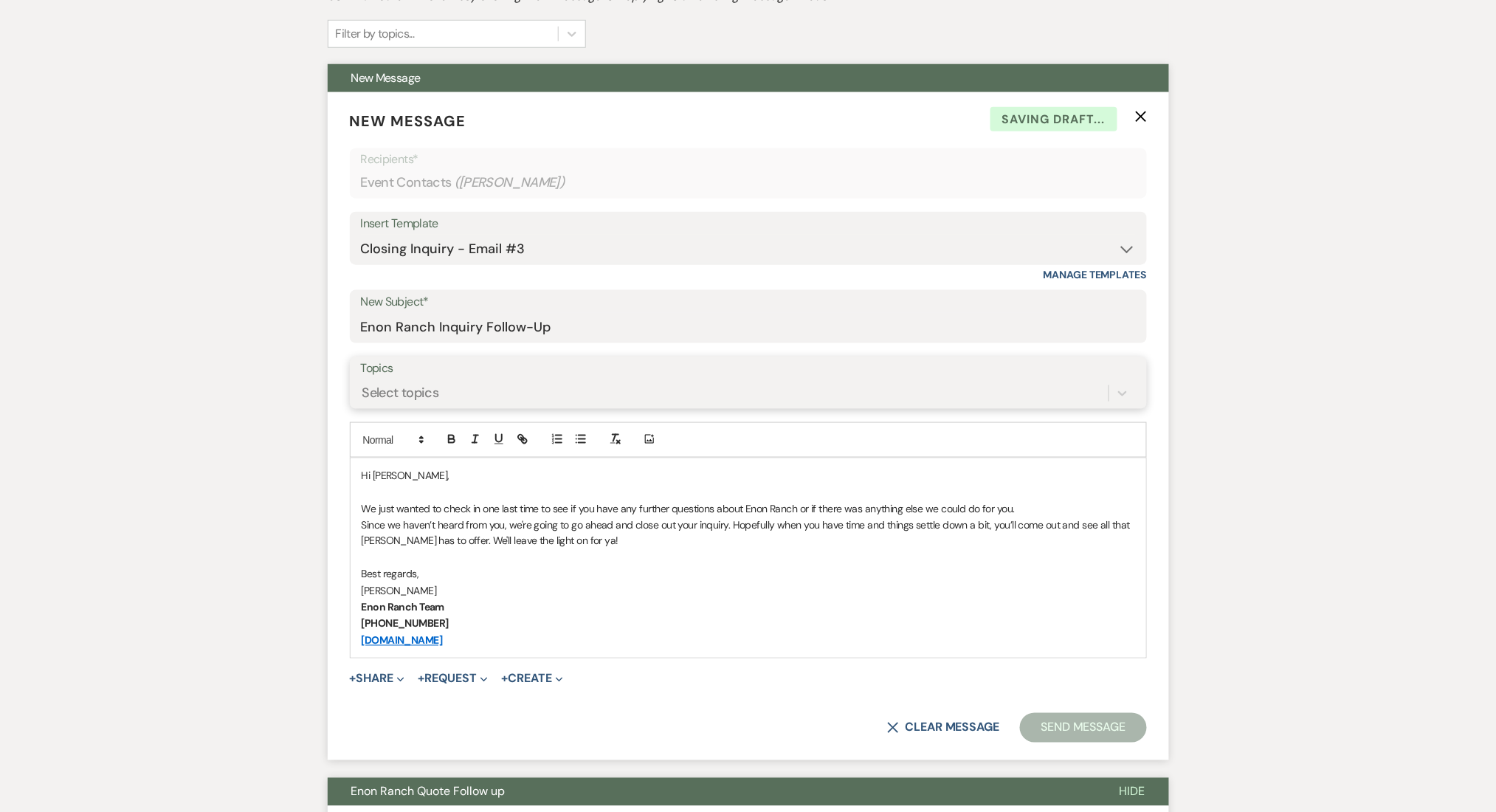
click at [456, 390] on div "Select topics" at bounding box center [734, 393] width 748 height 26
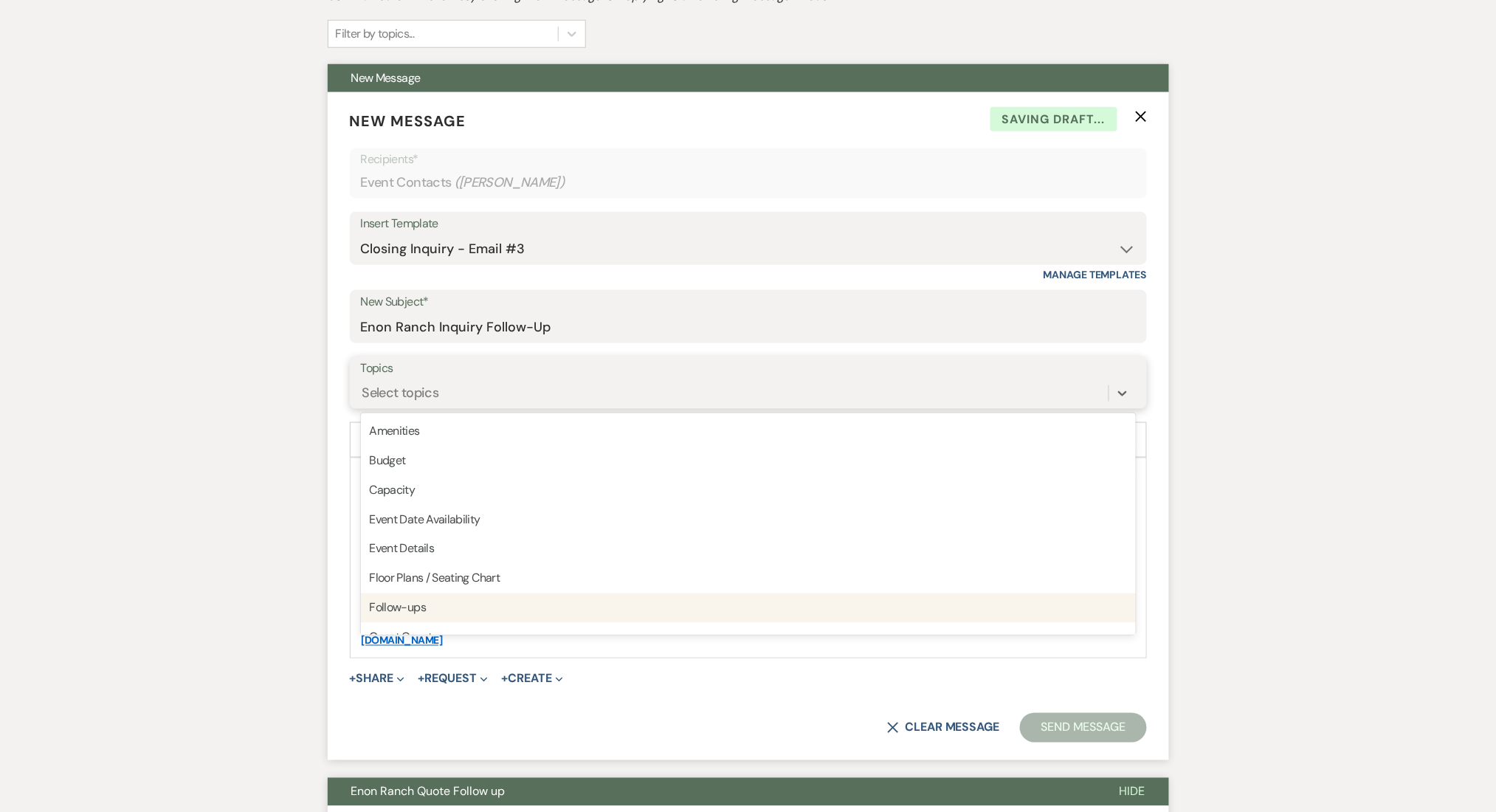
click at [411, 614] on div "Follow-ups" at bounding box center [748, 608] width 775 height 30
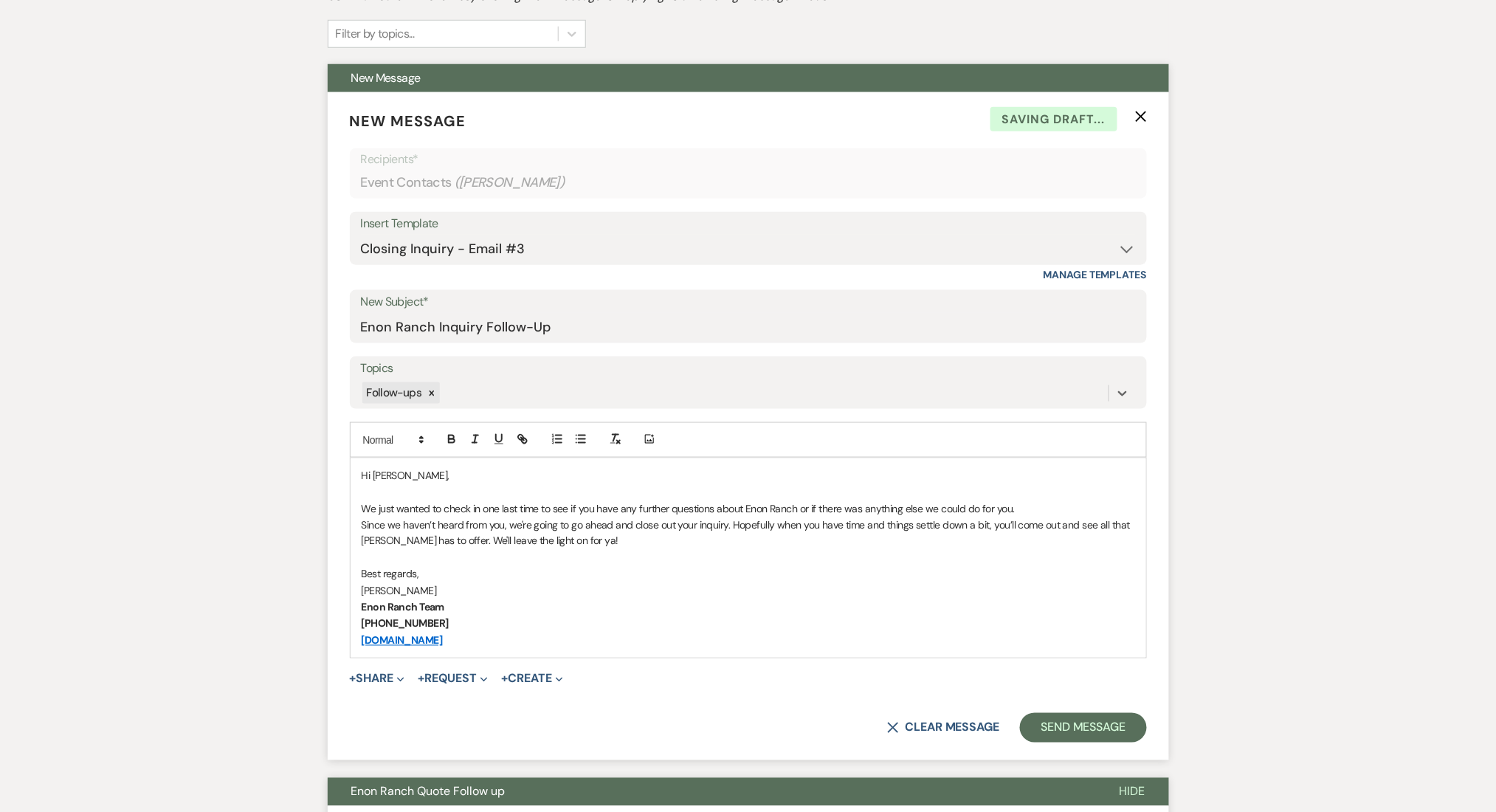
click at [1066, 714] on button "Send Message" at bounding box center [1083, 728] width 126 height 30
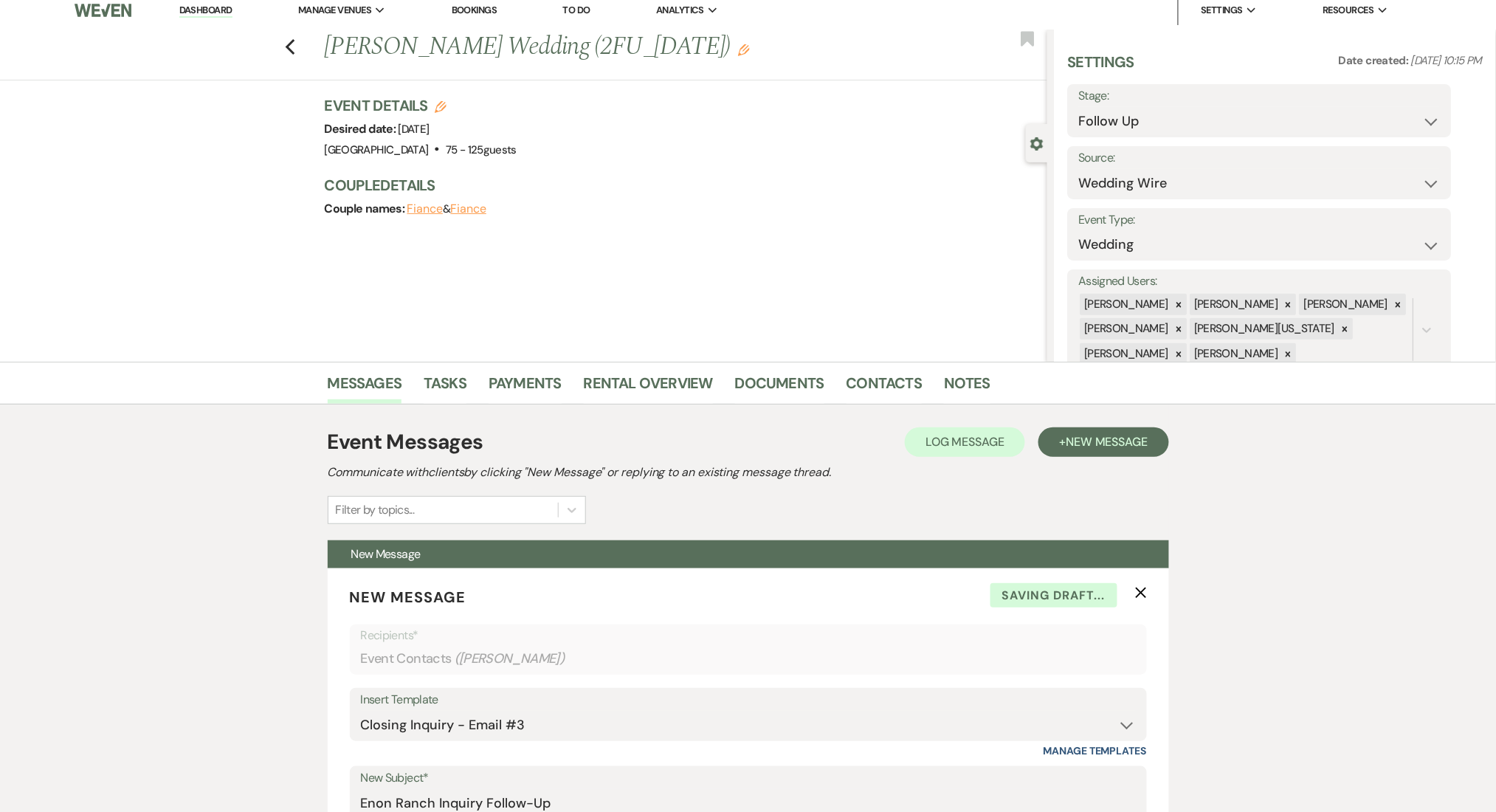
scroll to position [0, 0]
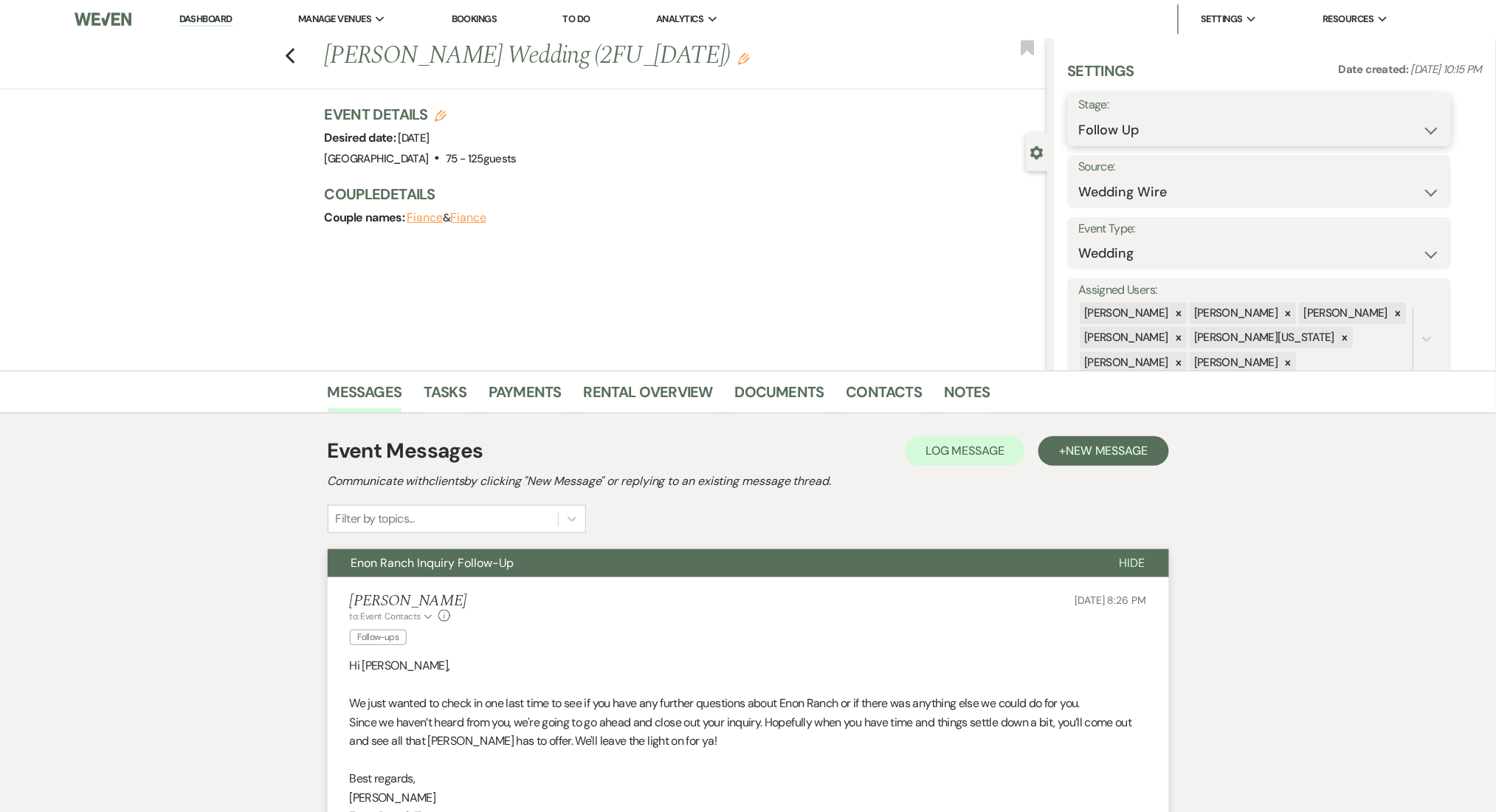
click at [1178, 122] on select "Inquiry Follow Up Tour Requested Tour Confirmed Toured Proposal Sent Booked Lost" at bounding box center [1260, 130] width 362 height 29
select select "1"
click at [1080, 116] on select "Inquiry Follow Up Tour Requested Tour Confirmed Toured Proposal Sent Booked Lost" at bounding box center [1260, 130] width 362 height 29
click at [1404, 118] on button "Save" at bounding box center [1410, 119] width 84 height 30
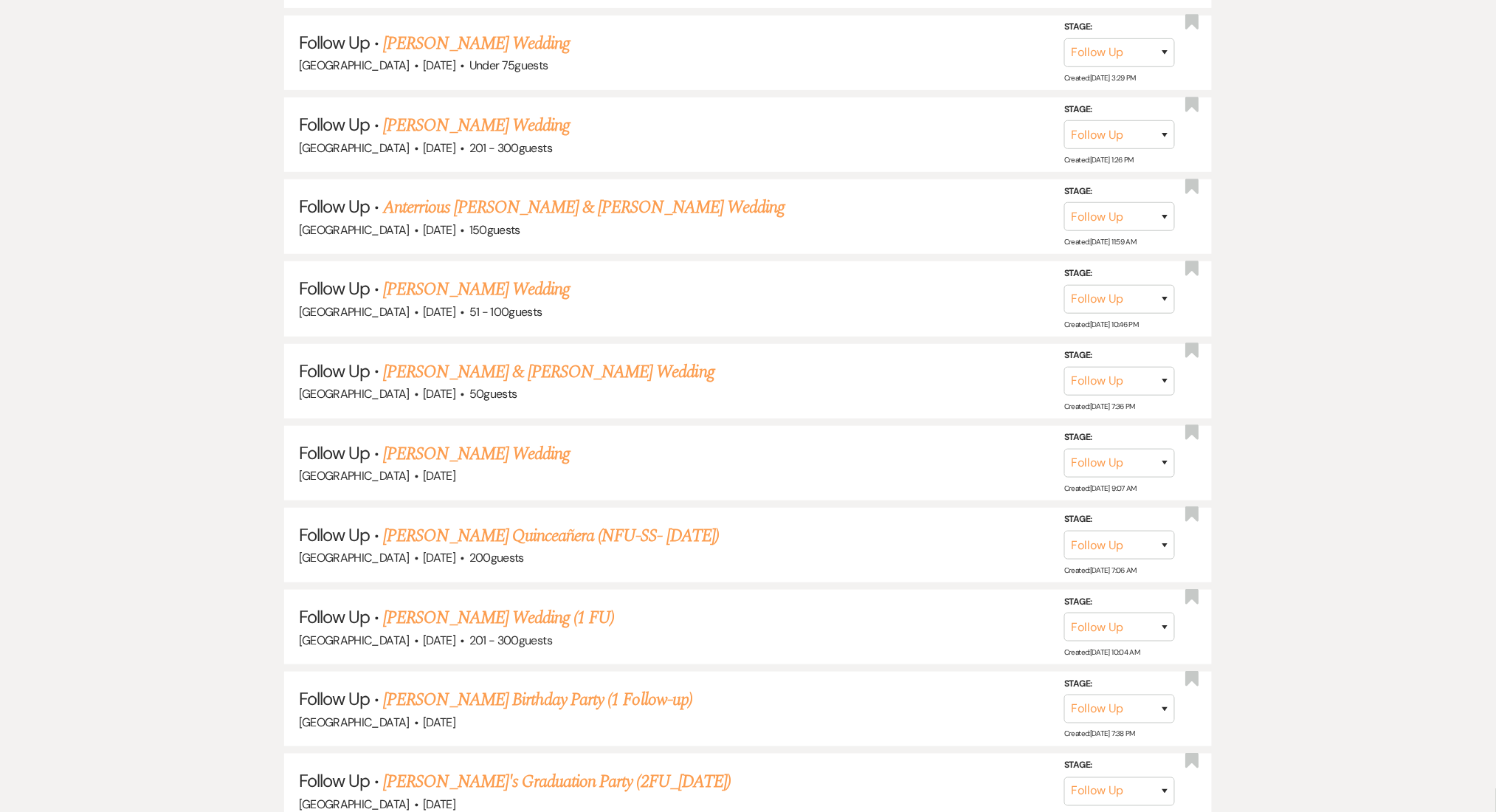
scroll to position [16467, 0]
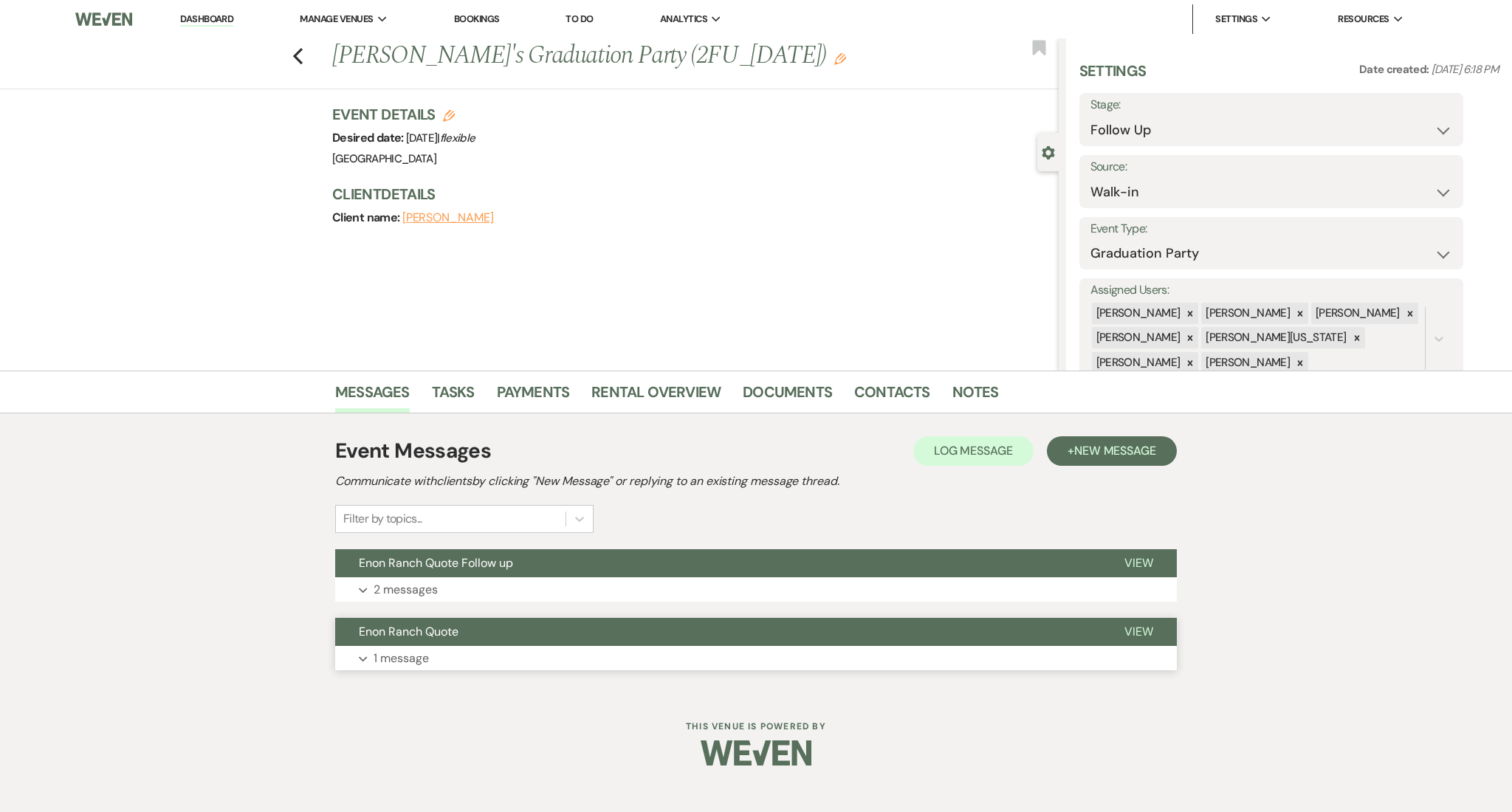
click at [405, 668] on button "Expand 1 message" at bounding box center [756, 659] width 842 height 25
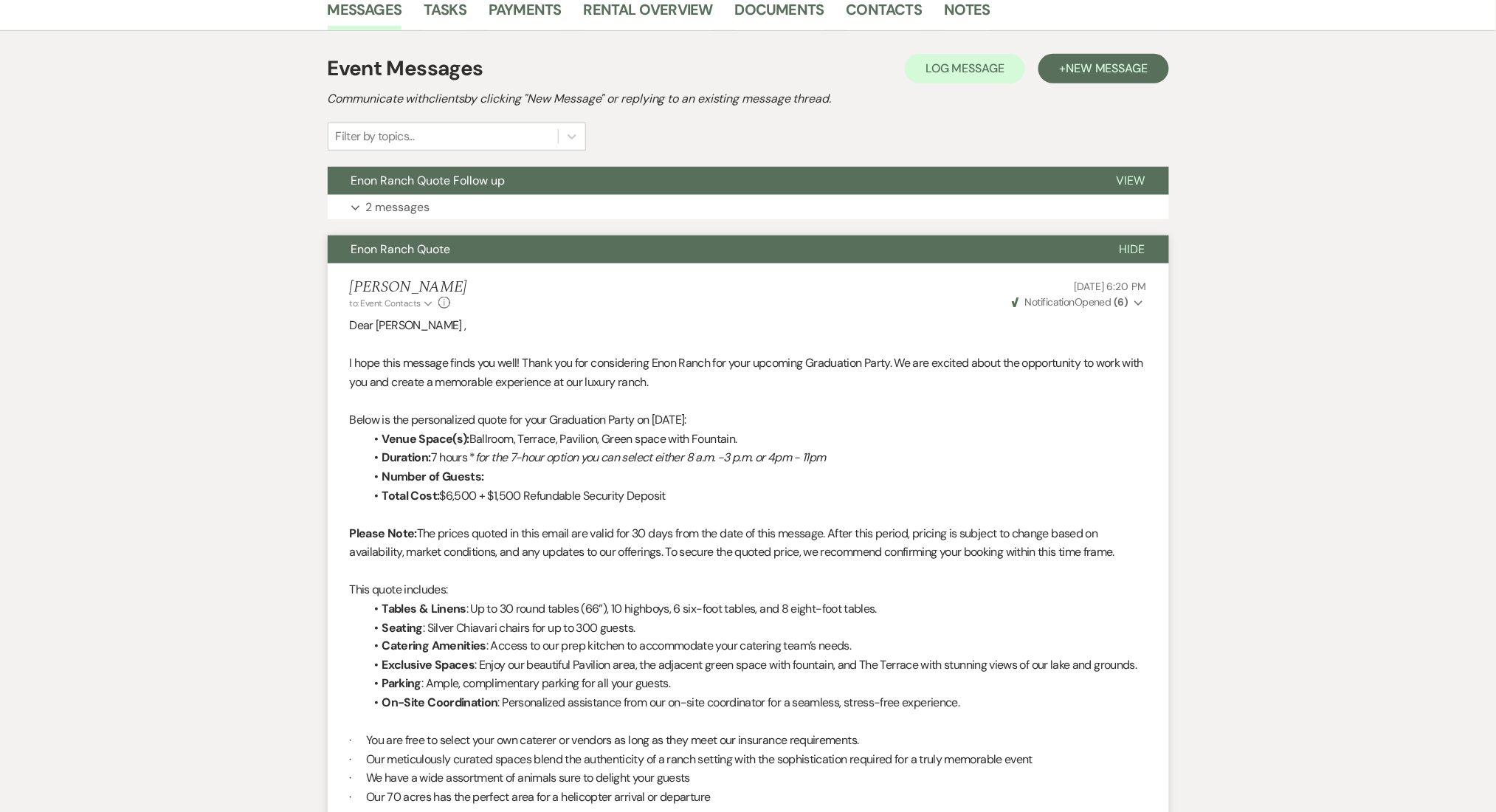
scroll to position [393, 0]
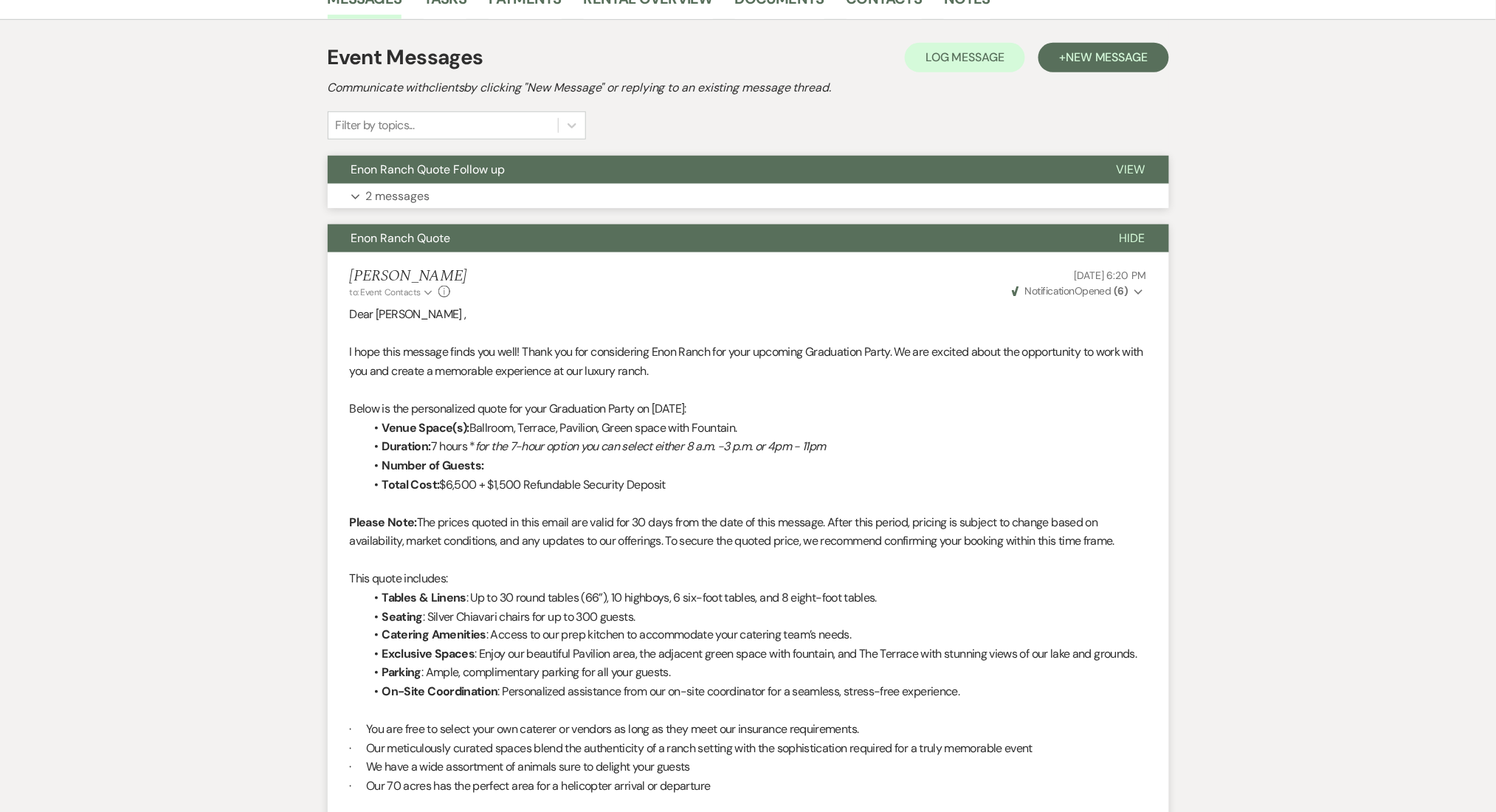
click at [407, 193] on p "2 messages" at bounding box center [398, 196] width 64 height 19
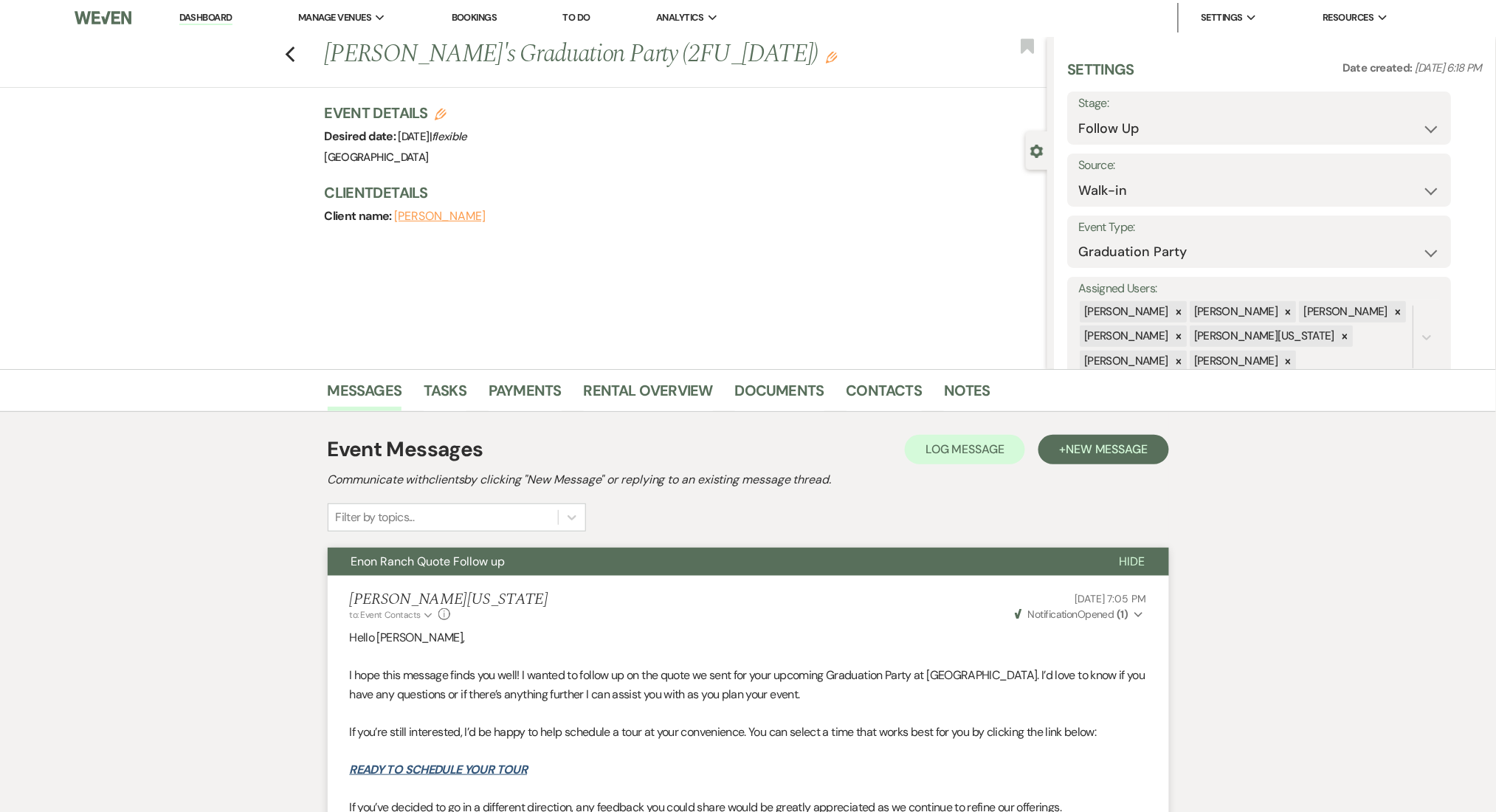
scroll to position [0, 0]
click at [376, 66] on h1 "Sharanda's Graduation Party (2FU_7.9.25) Edit" at bounding box center [611, 56] width 573 height 36
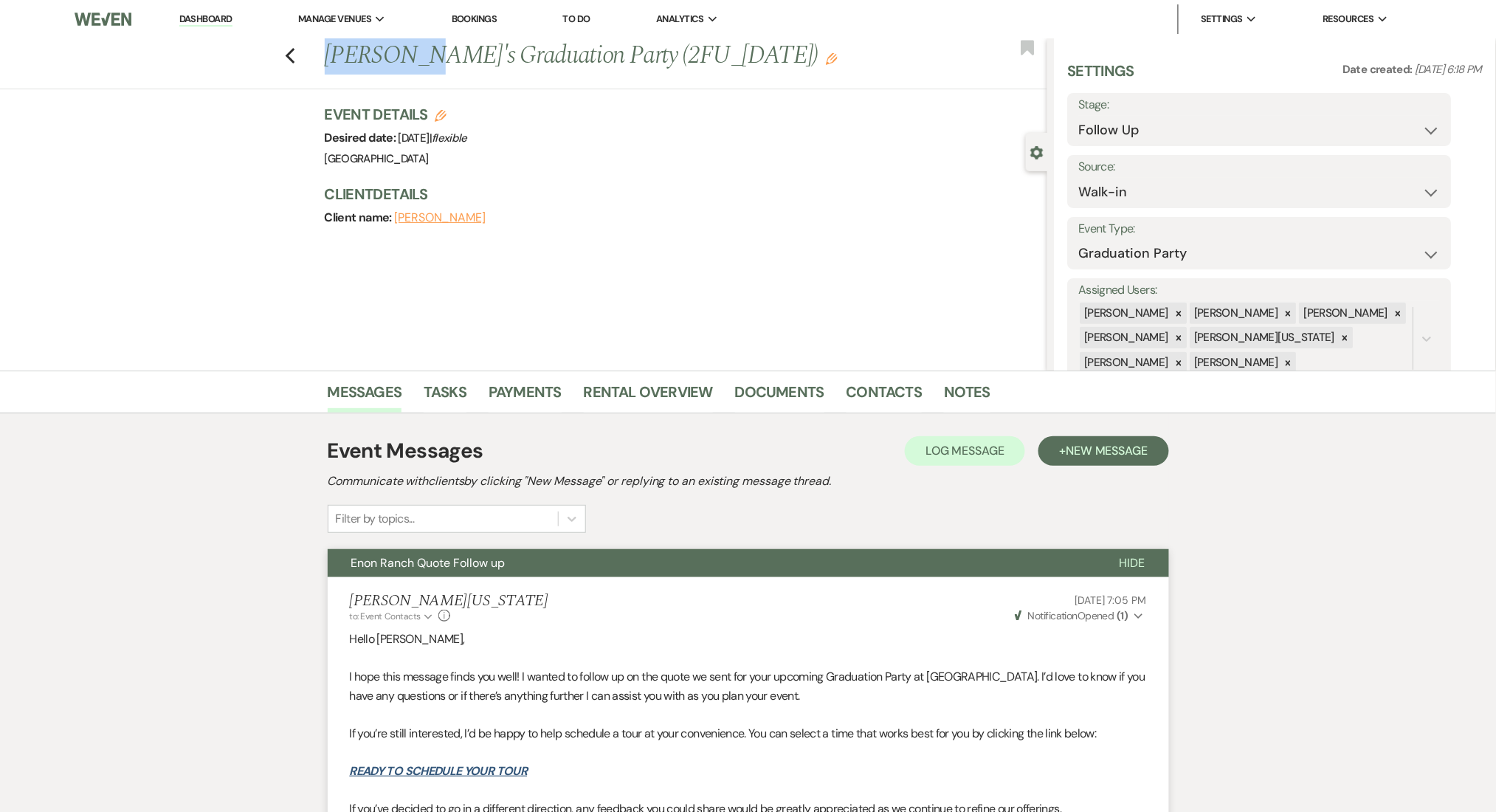
drag, startPoint x: 424, startPoint y: 57, endPoint x: 330, endPoint y: 52, distance: 94.1
click at [330, 52] on div "Previous Sharanda's Graduation Party (2FU_7.9.25) Edit" at bounding box center [682, 56] width 730 height 36
copy h1 "Sharanda'"
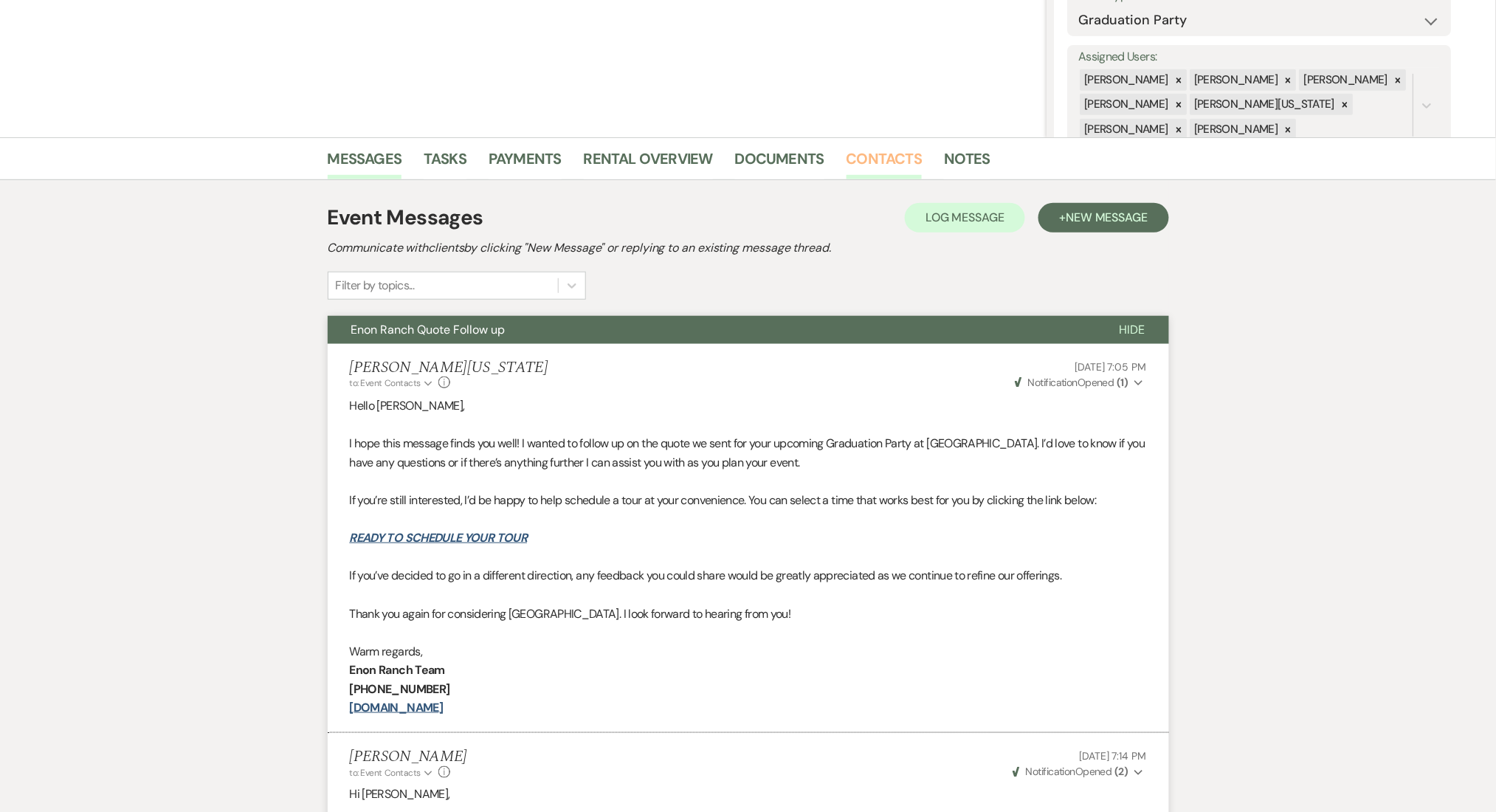
scroll to position [196, 0]
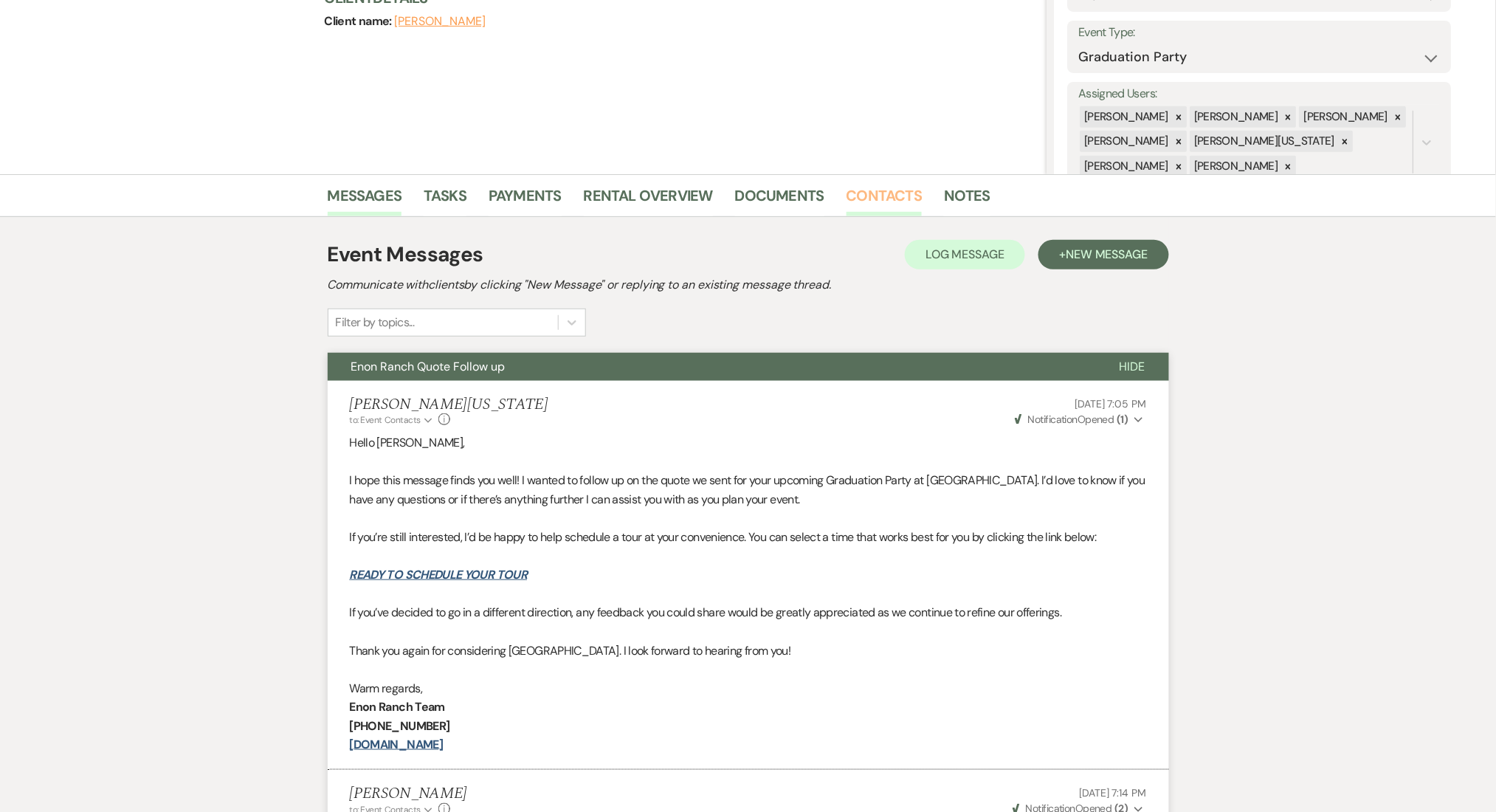
click at [886, 196] on link "Contacts" at bounding box center [885, 200] width 76 height 33
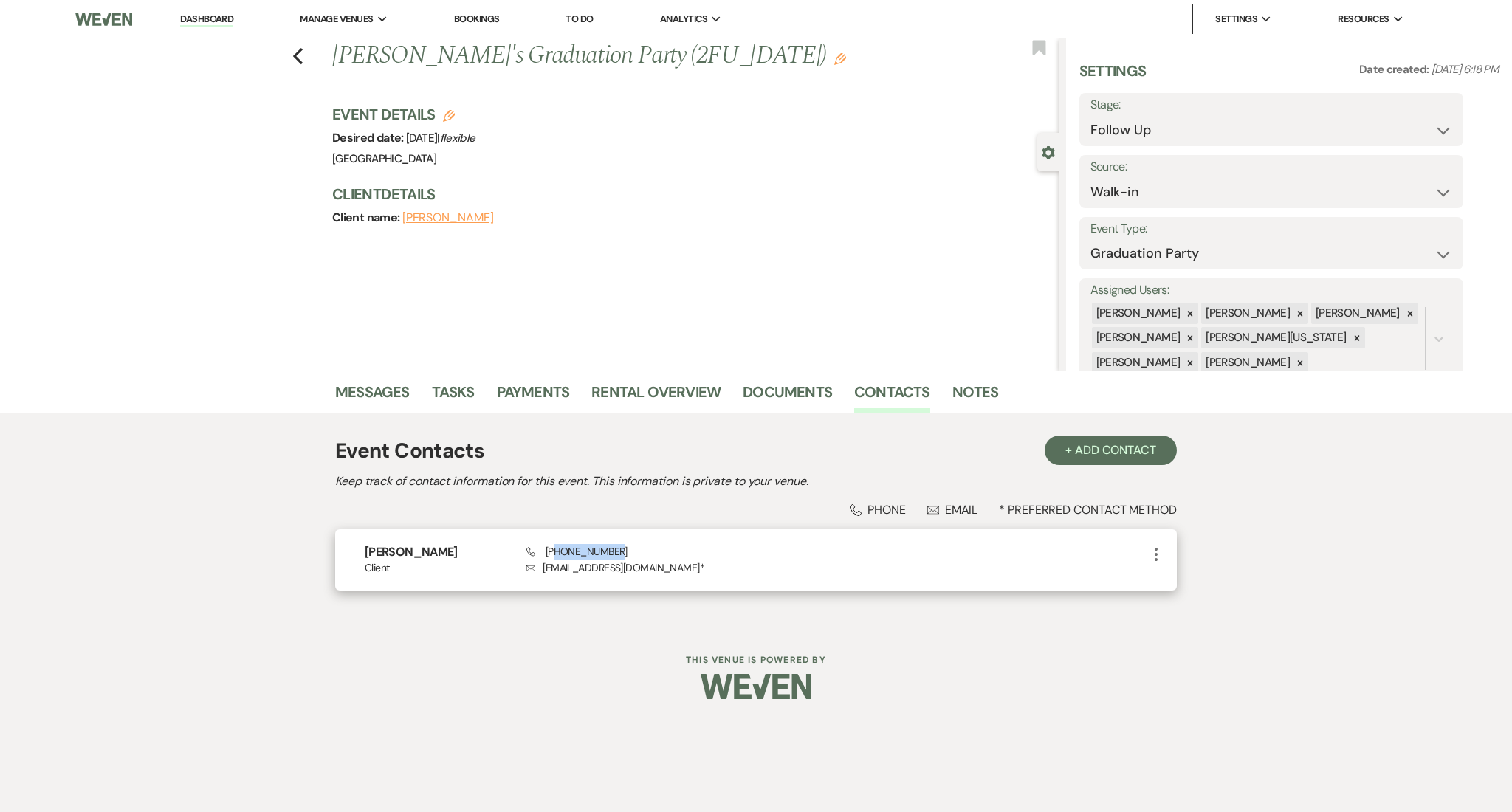
drag, startPoint x: 612, startPoint y: 550, endPoint x: 553, endPoint y: 548, distance: 59.0
click at [553, 548] on span "Phone (404) 707-7638" at bounding box center [577, 551] width 101 height 13
drag, startPoint x: 636, startPoint y: 549, endPoint x: 549, endPoint y: 552, distance: 87.1
click at [549, 552] on div "Phone (404) 707-7638 Envelope hillsharanda@gmail.com *" at bounding box center [837, 559] width 621 height 32
copy span "404) 707-7638"
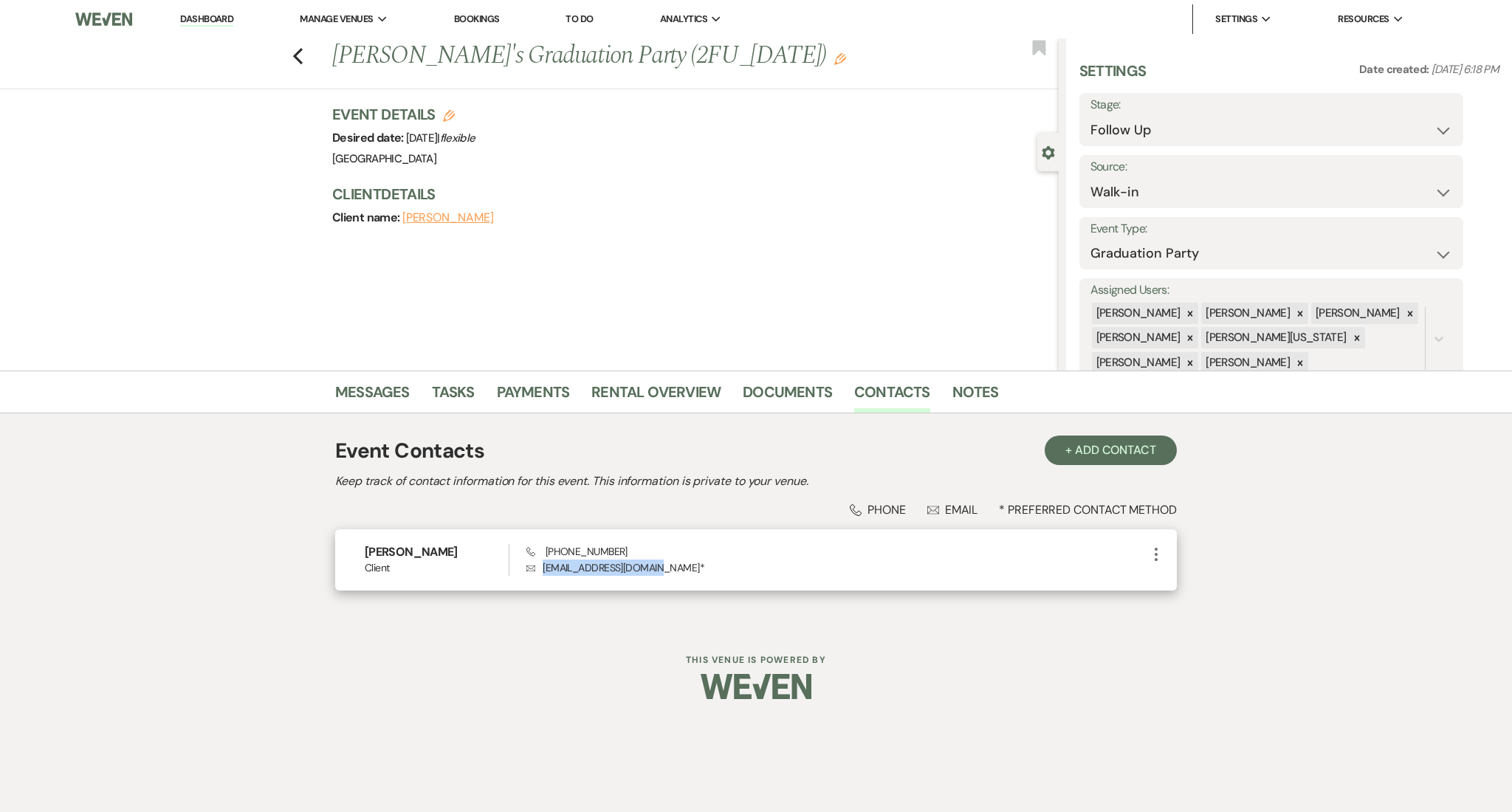
drag, startPoint x: 648, startPoint y: 568, endPoint x: 544, endPoint y: 570, distance: 104.0
click at [544, 570] on p "Envelope hillsharanda@gmail.com *" at bounding box center [837, 568] width 621 height 16
copy p "hillsharanda@gmail.com"
click at [345, 382] on link "Messages" at bounding box center [372, 396] width 75 height 33
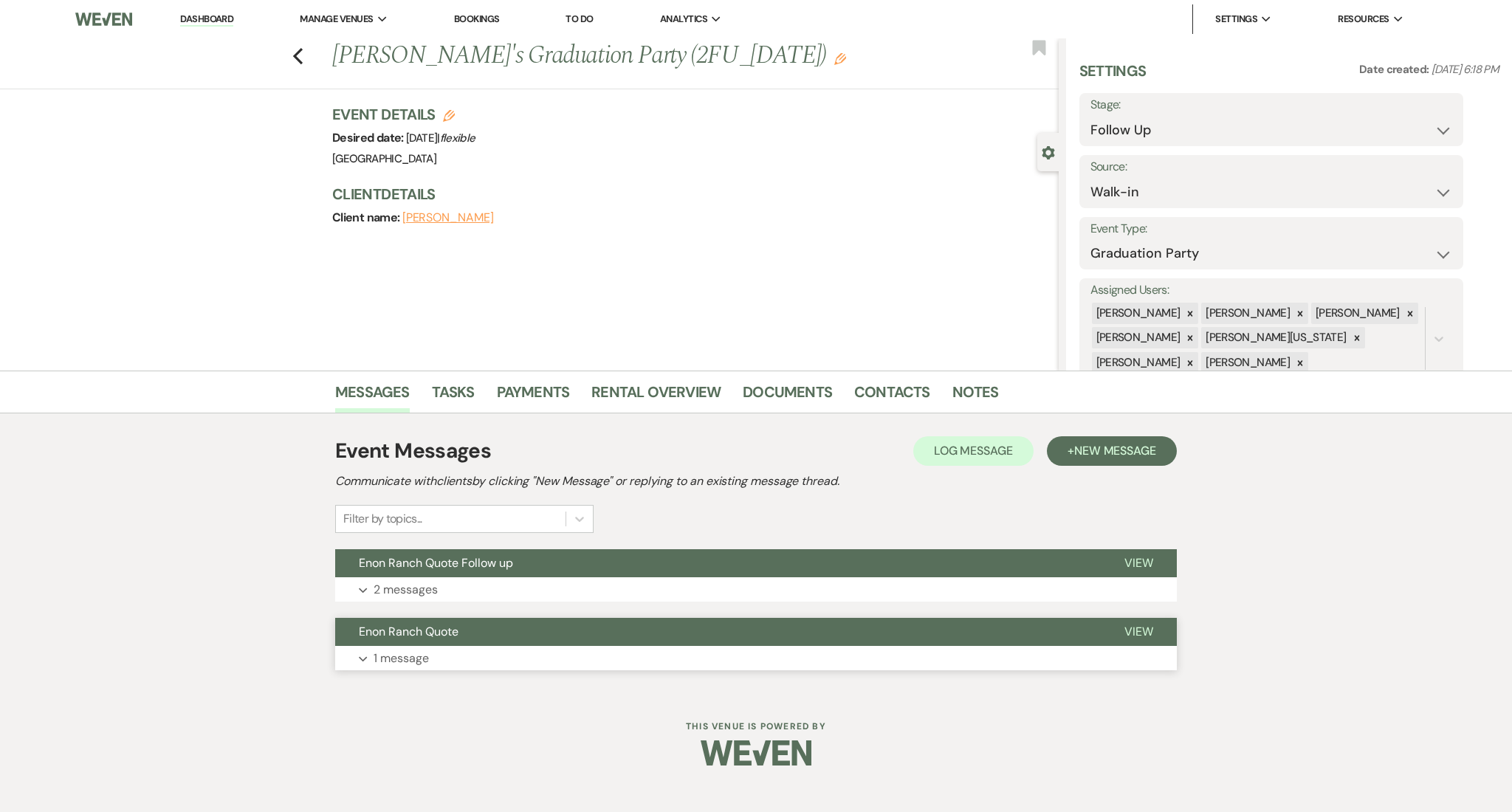
click at [414, 653] on p "1 message" at bounding box center [401, 659] width 56 height 19
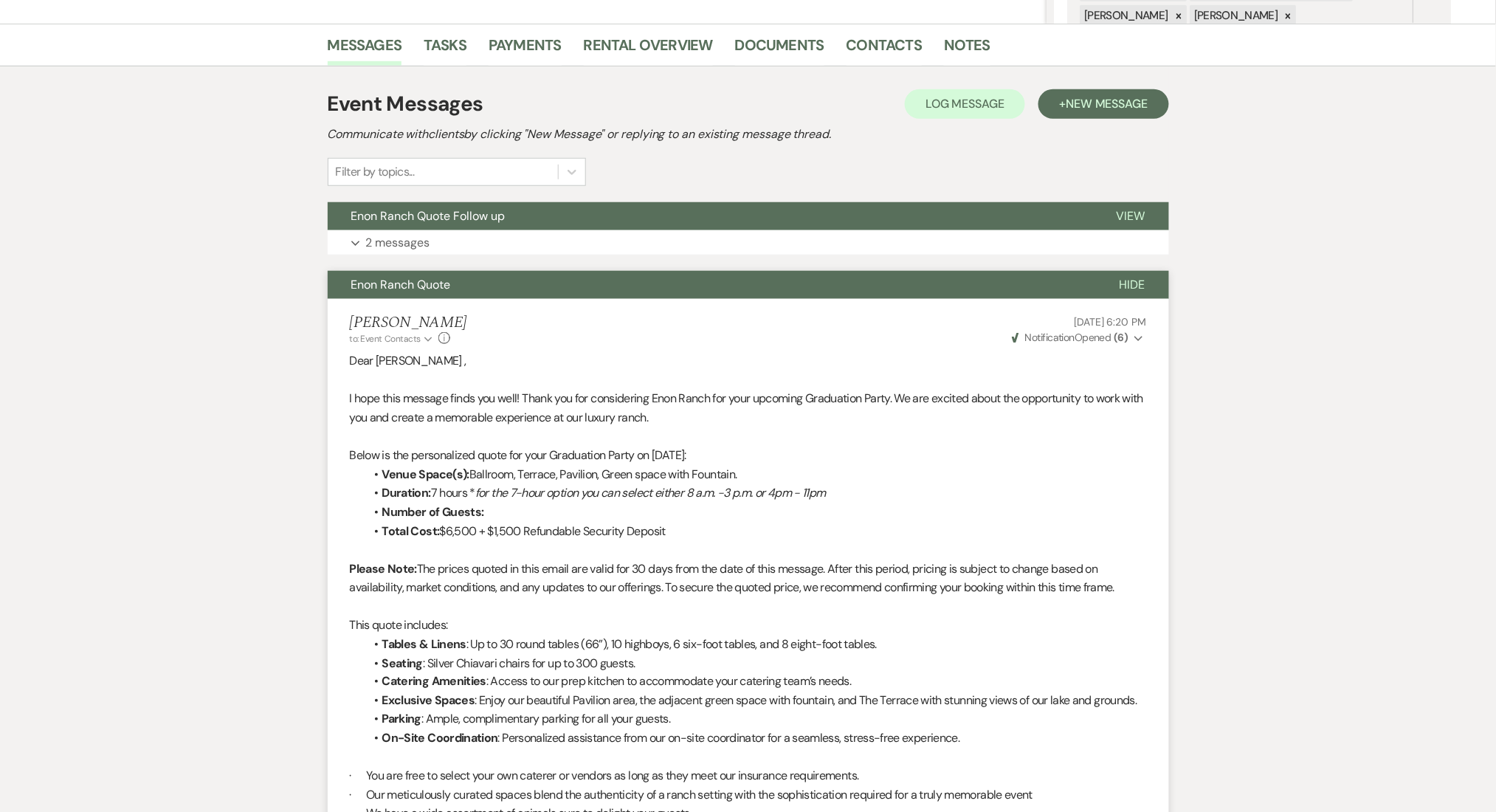
scroll to position [296, 0]
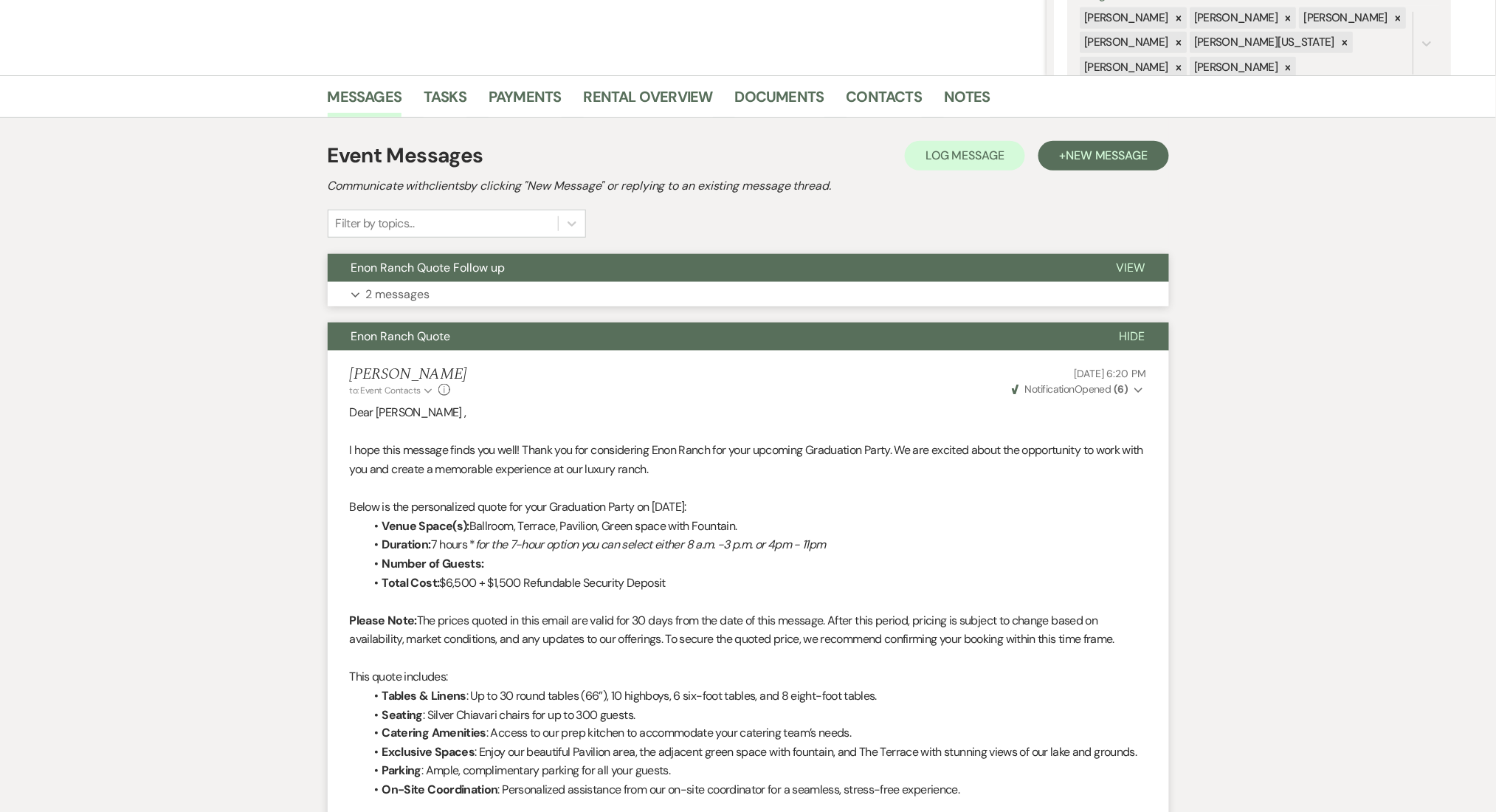
click at [413, 296] on p "2 messages" at bounding box center [398, 295] width 64 height 19
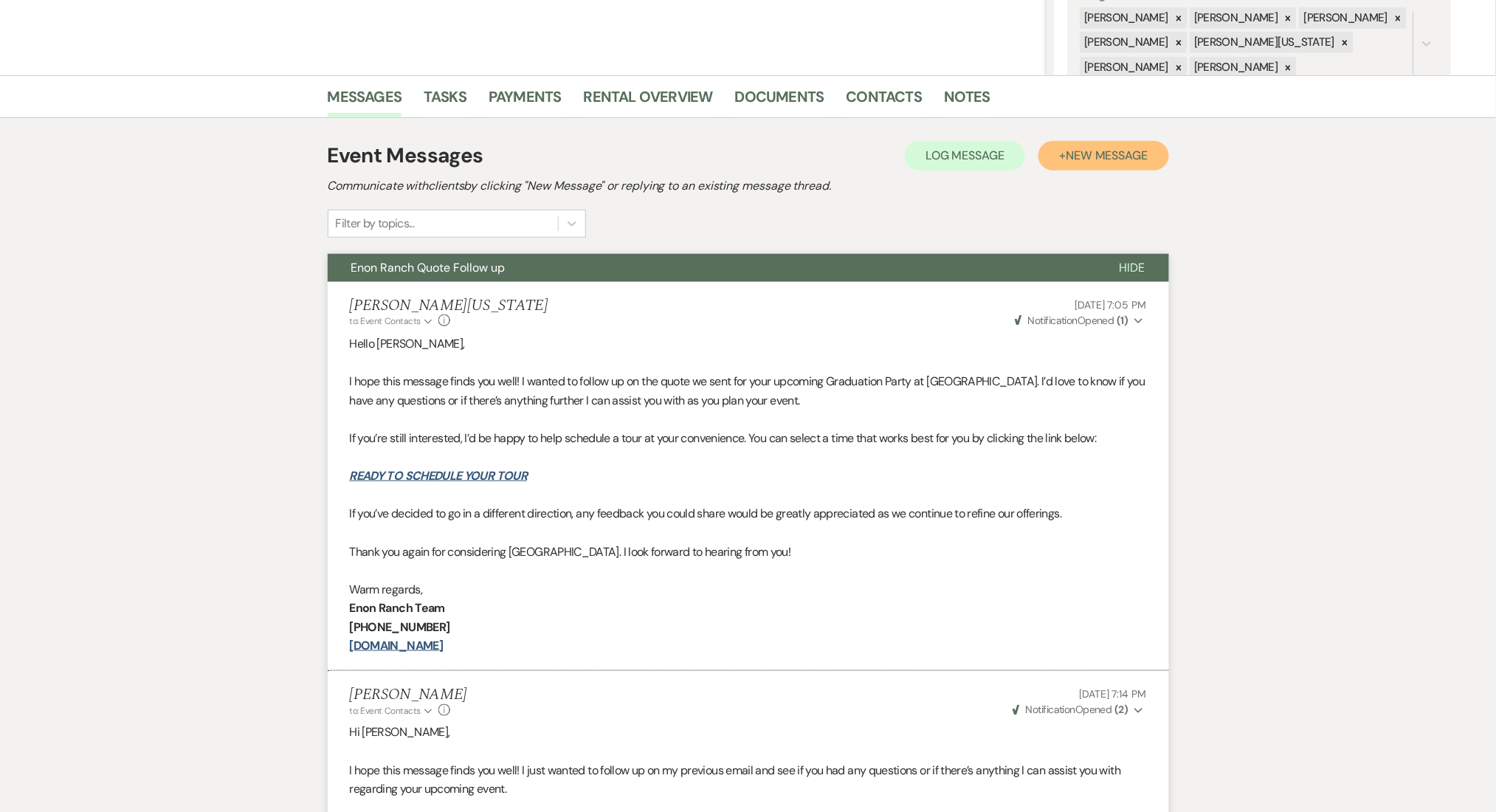
click at [1068, 151] on span "New Message" at bounding box center [1107, 155] width 82 height 16
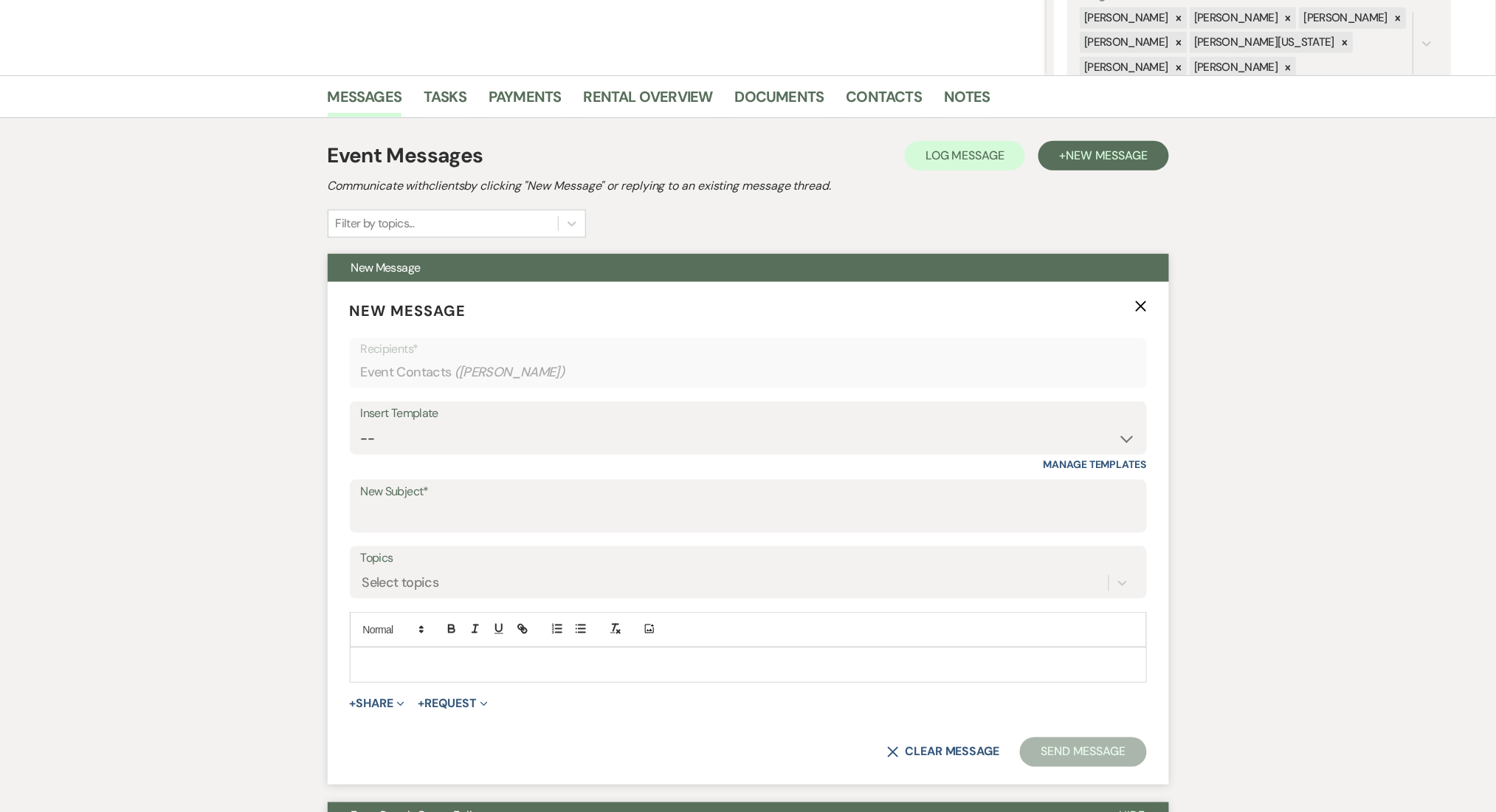
click at [499, 471] on form "New Message X Recipients* Event Contacts ( Sharanda ) Insert Template -- Inquir…" at bounding box center [748, 533] width 842 height 503
click at [505, 442] on select "-- Inquiry Follow Up Email #2 Contract Sending Template Payment Template Rental…" at bounding box center [748, 439] width 775 height 29
select select "1711"
click at [361, 425] on select "-- Inquiry Follow Up Email #2 Contract Sending Template Payment Template Rental…" at bounding box center [748, 439] width 775 height 29
type input "Enon Ranch Inquiry Follow-Up"
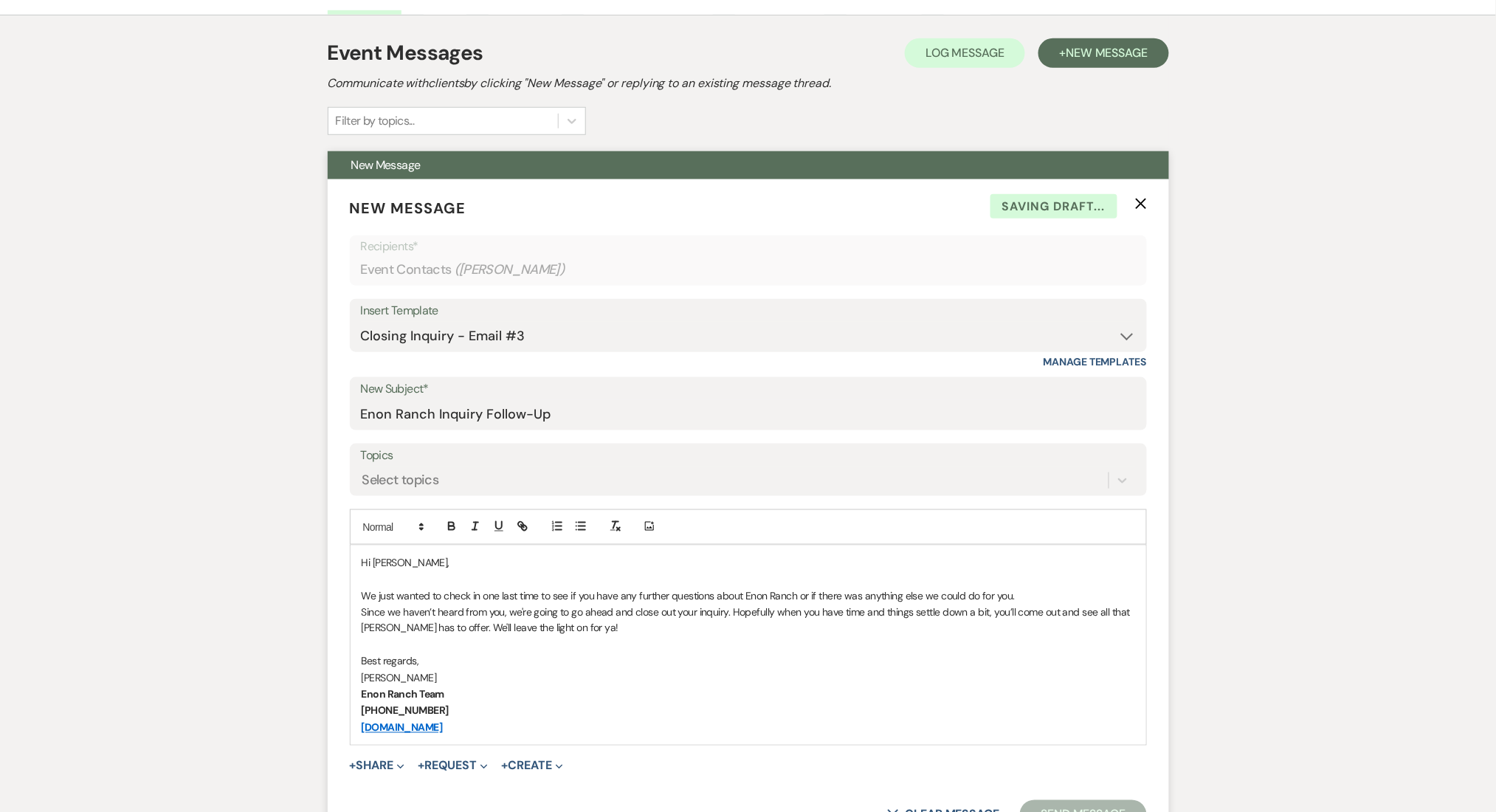
scroll to position [492, 0]
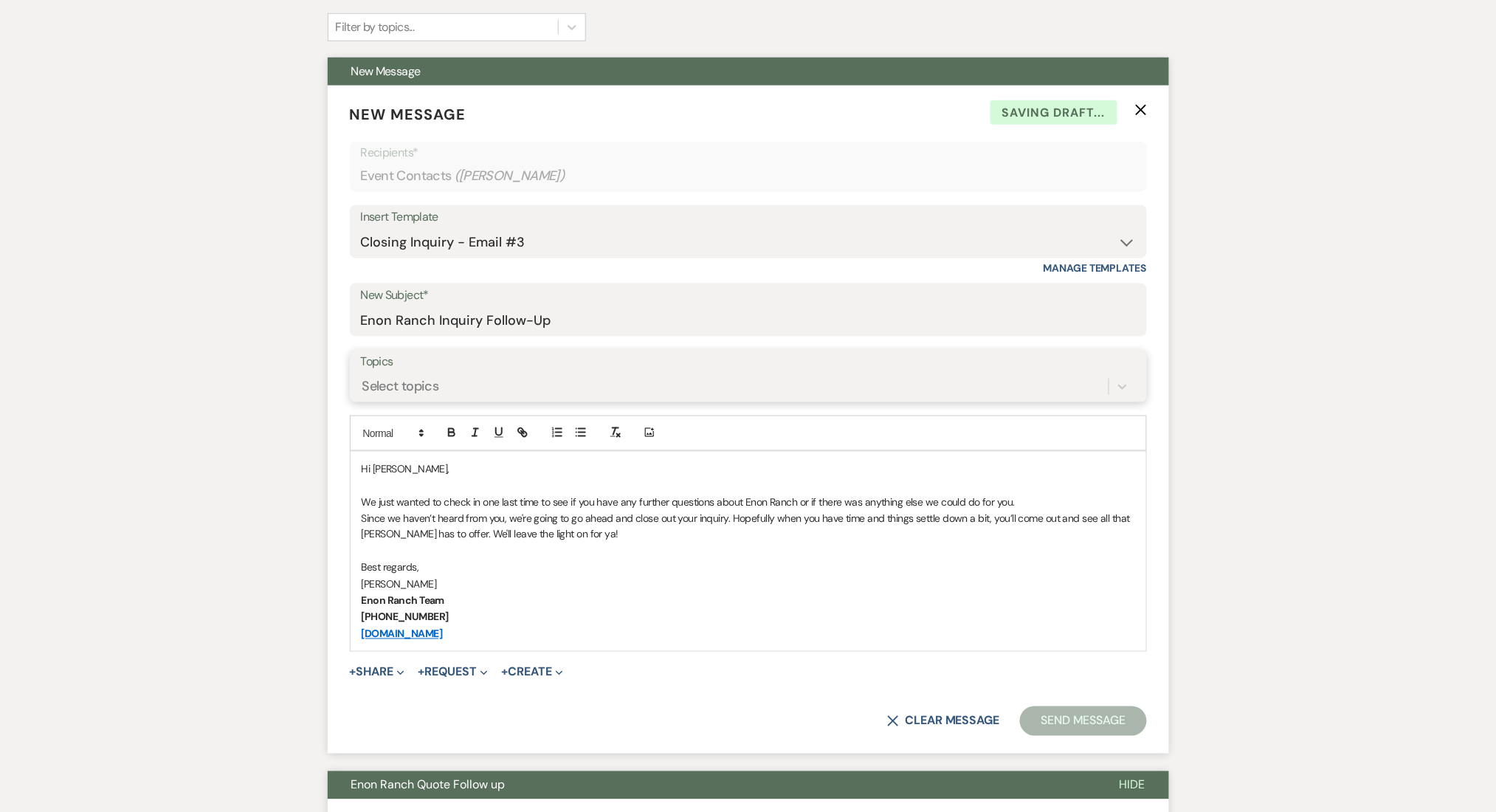
click at [456, 376] on div "Select topics" at bounding box center [734, 386] width 748 height 26
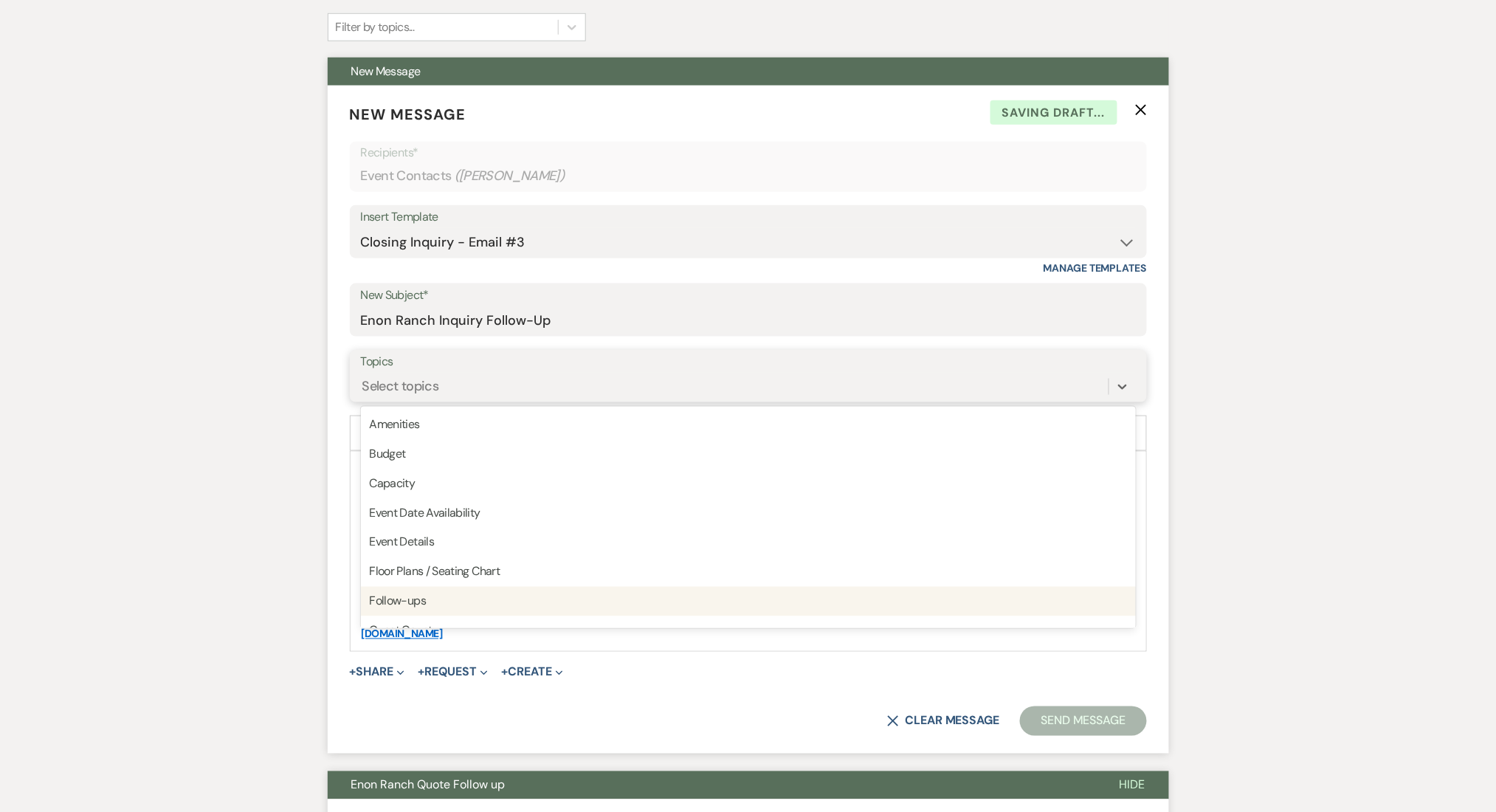
click at [416, 595] on div "Follow-ups" at bounding box center [748, 602] width 775 height 30
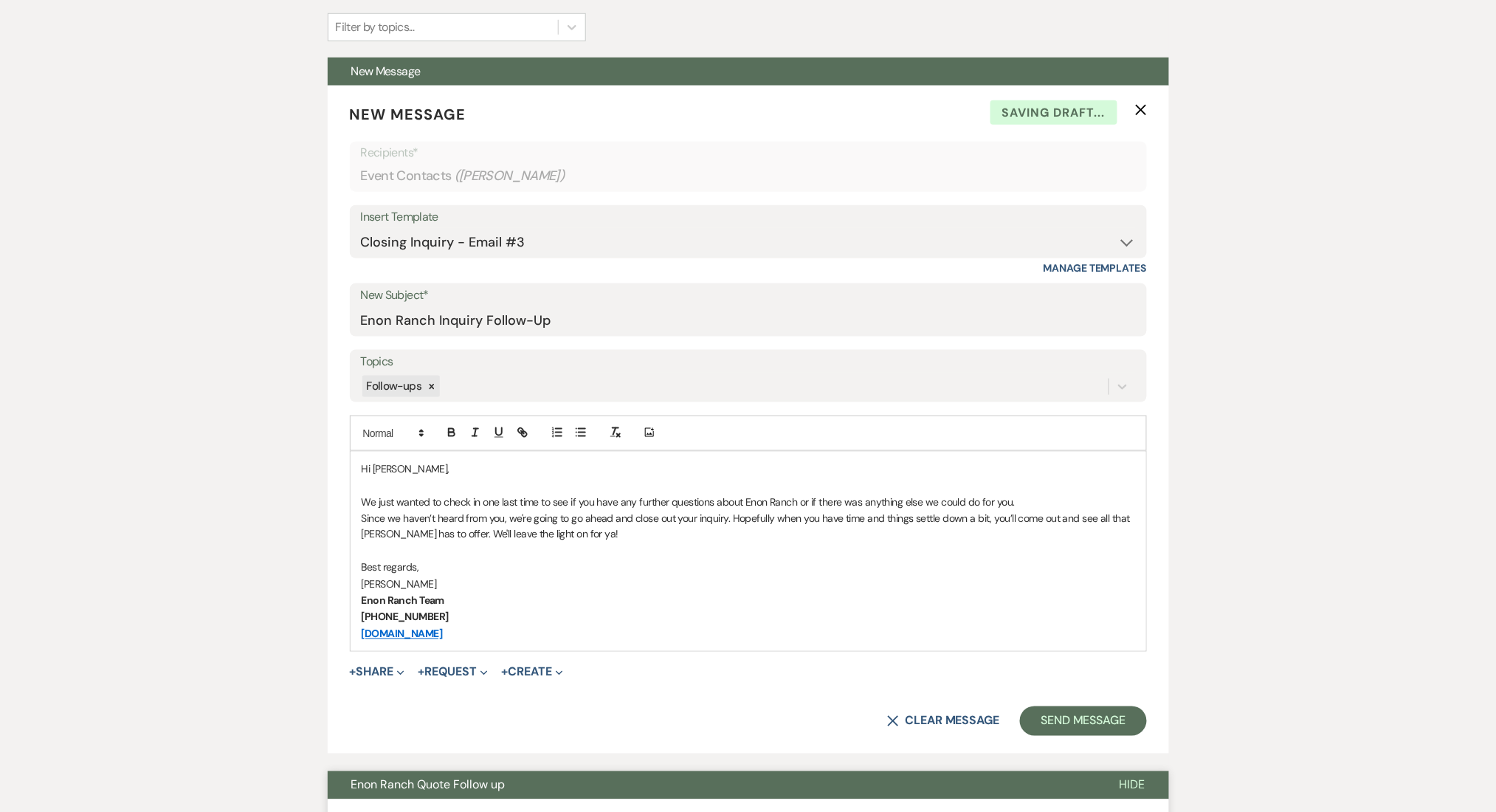
click at [1035, 722] on button "Send Message" at bounding box center [1083, 721] width 126 height 30
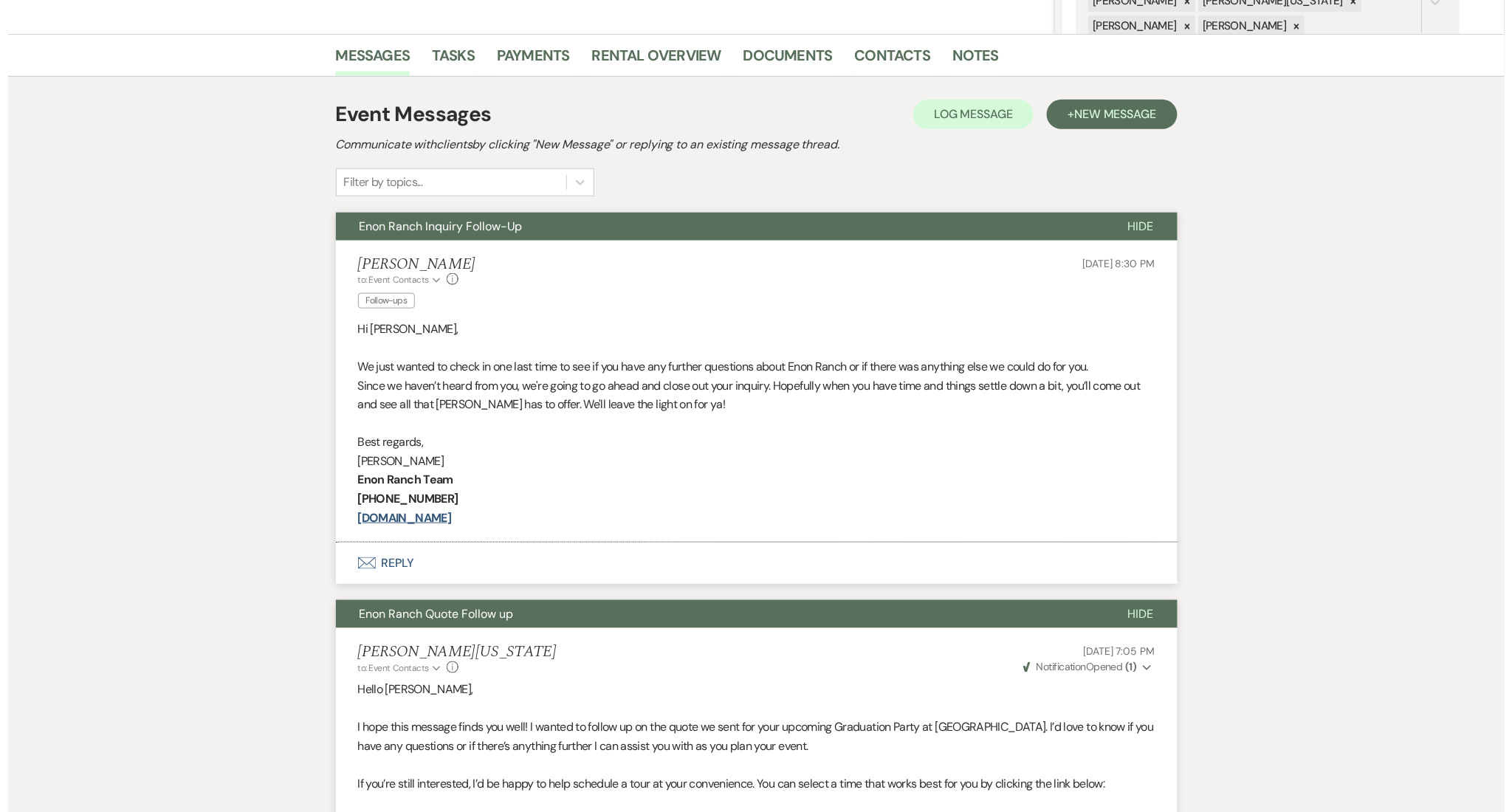
scroll to position [0, 0]
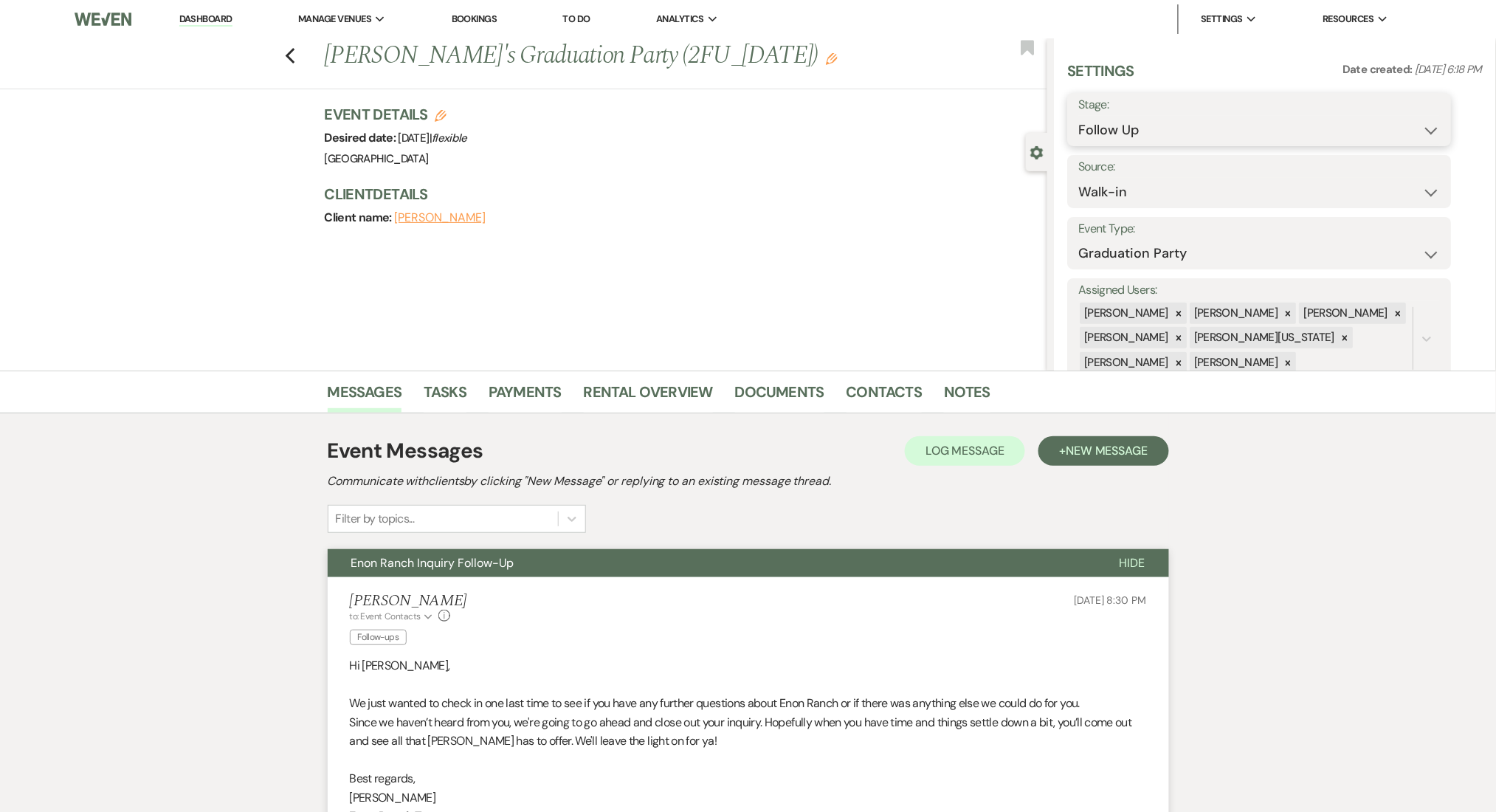
click at [1153, 133] on select "Inquiry Follow Up Tour Requested Tour Confirmed Toured Proposal Sent Booked Lost" at bounding box center [1260, 130] width 362 height 29
select select "1"
click at [1080, 116] on select "Inquiry Follow Up Tour Requested Tour Confirmed Toured Proposal Sent Booked Lost" at bounding box center [1260, 130] width 362 height 29
click at [1403, 131] on button "Save" at bounding box center [1410, 119] width 84 height 30
click at [891, 402] on link "Contacts" at bounding box center [885, 396] width 76 height 33
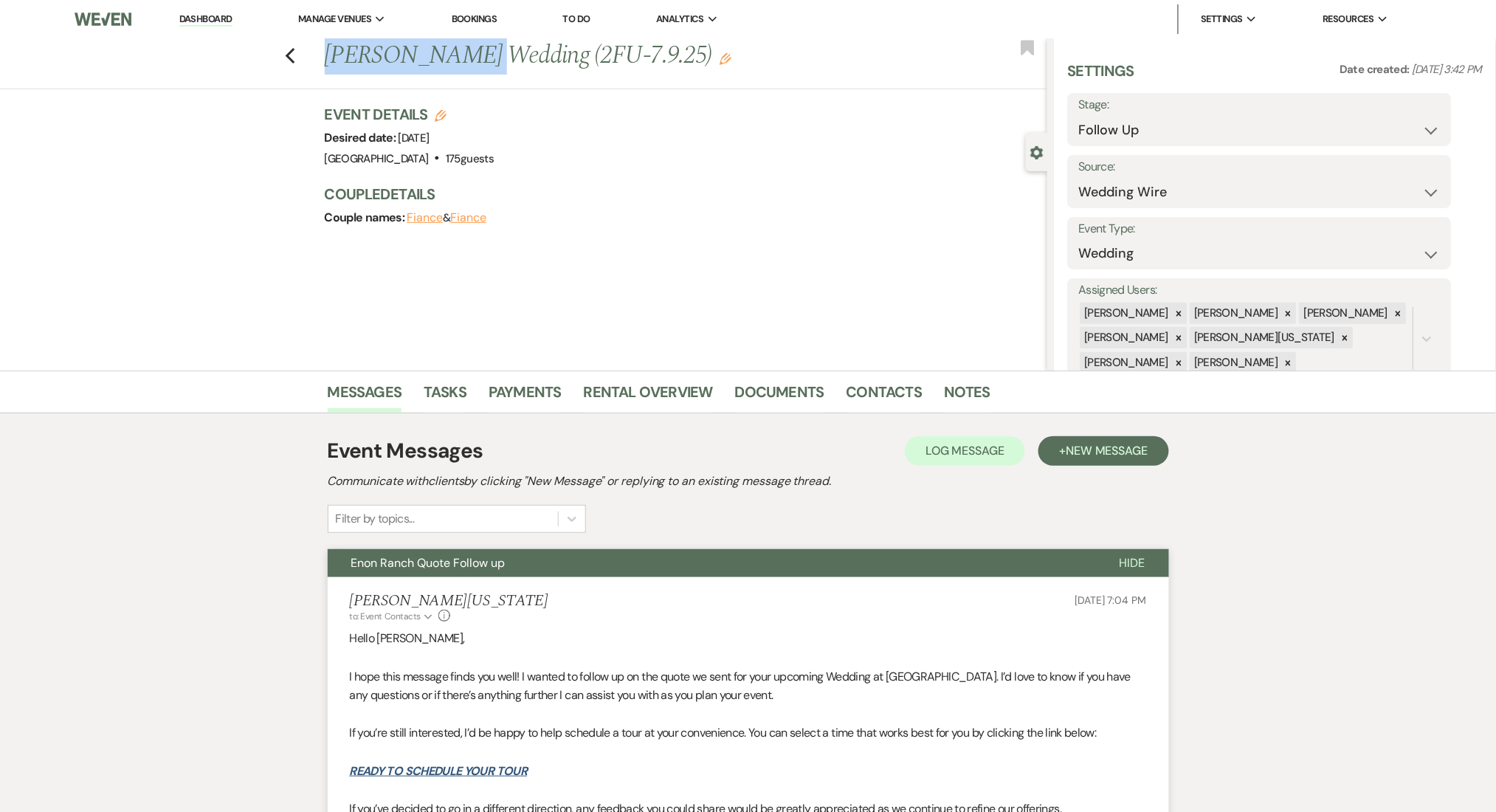
drag, startPoint x: 470, startPoint y: 62, endPoint x: 320, endPoint y: 69, distance: 150.2
click at [320, 69] on div "Previous [PERSON_NAME] Wedding (2FU-7.9.25) Edit Bookmark" at bounding box center [520, 64] width 1055 height 51
copy h1 "[PERSON_NAME]"
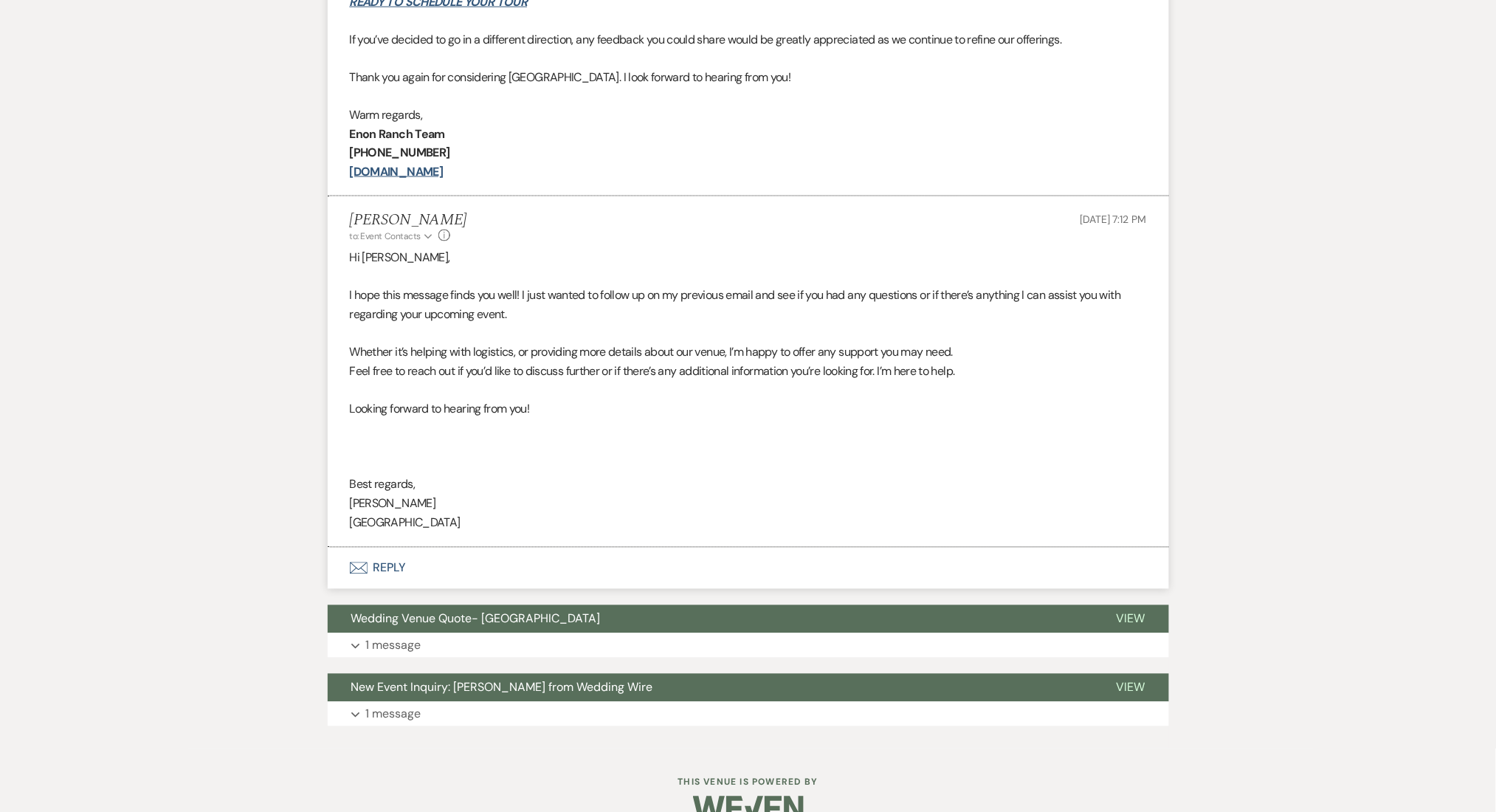
scroll to position [800, 0]
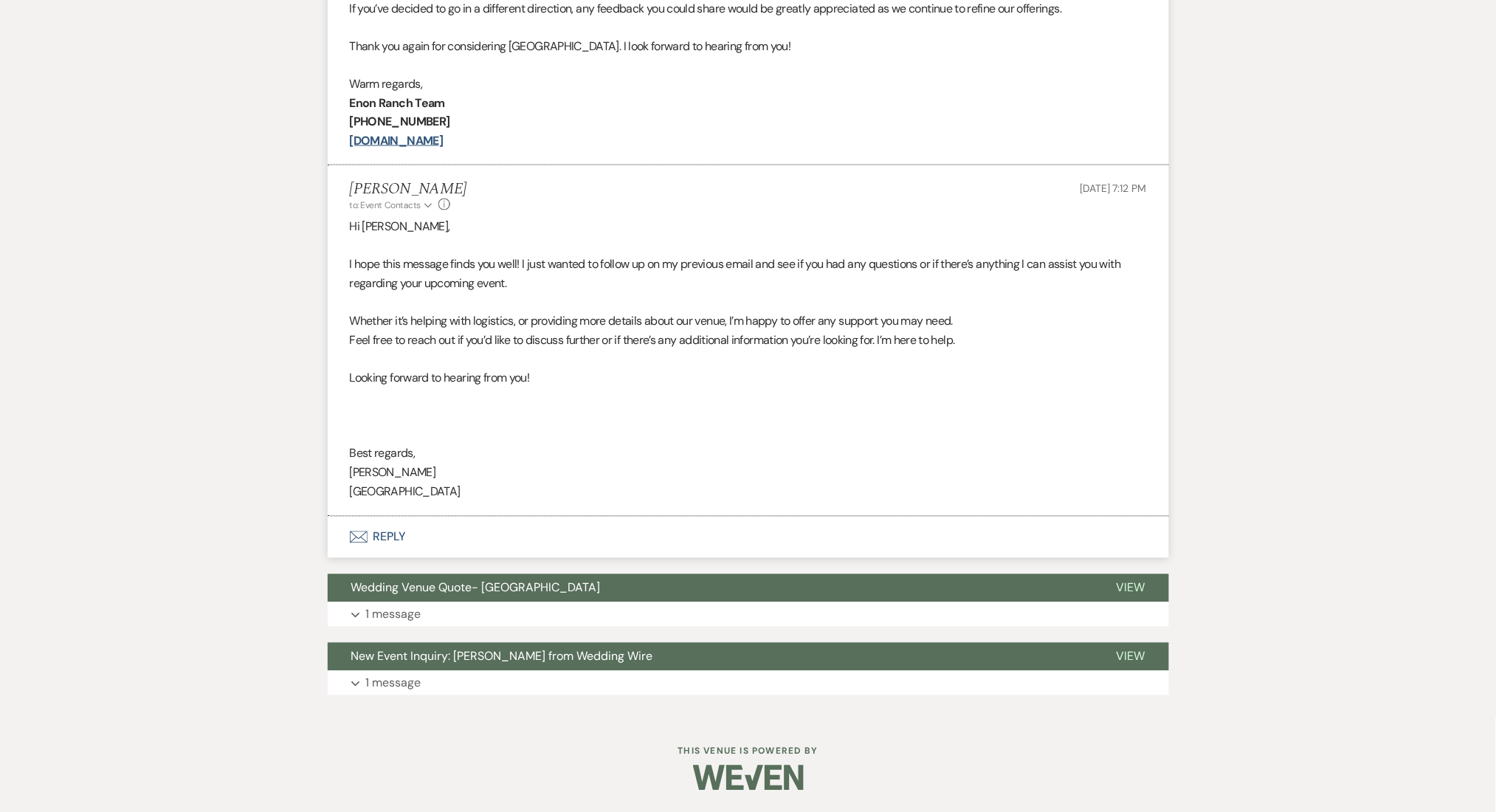
click at [425, 698] on div "Event Messages Log Log Message + New Message Communicate with clients by clicki…" at bounding box center [748, 165] width 842 height 1075
click at [425, 684] on button "Expand 1 message" at bounding box center [748, 684] width 842 height 25
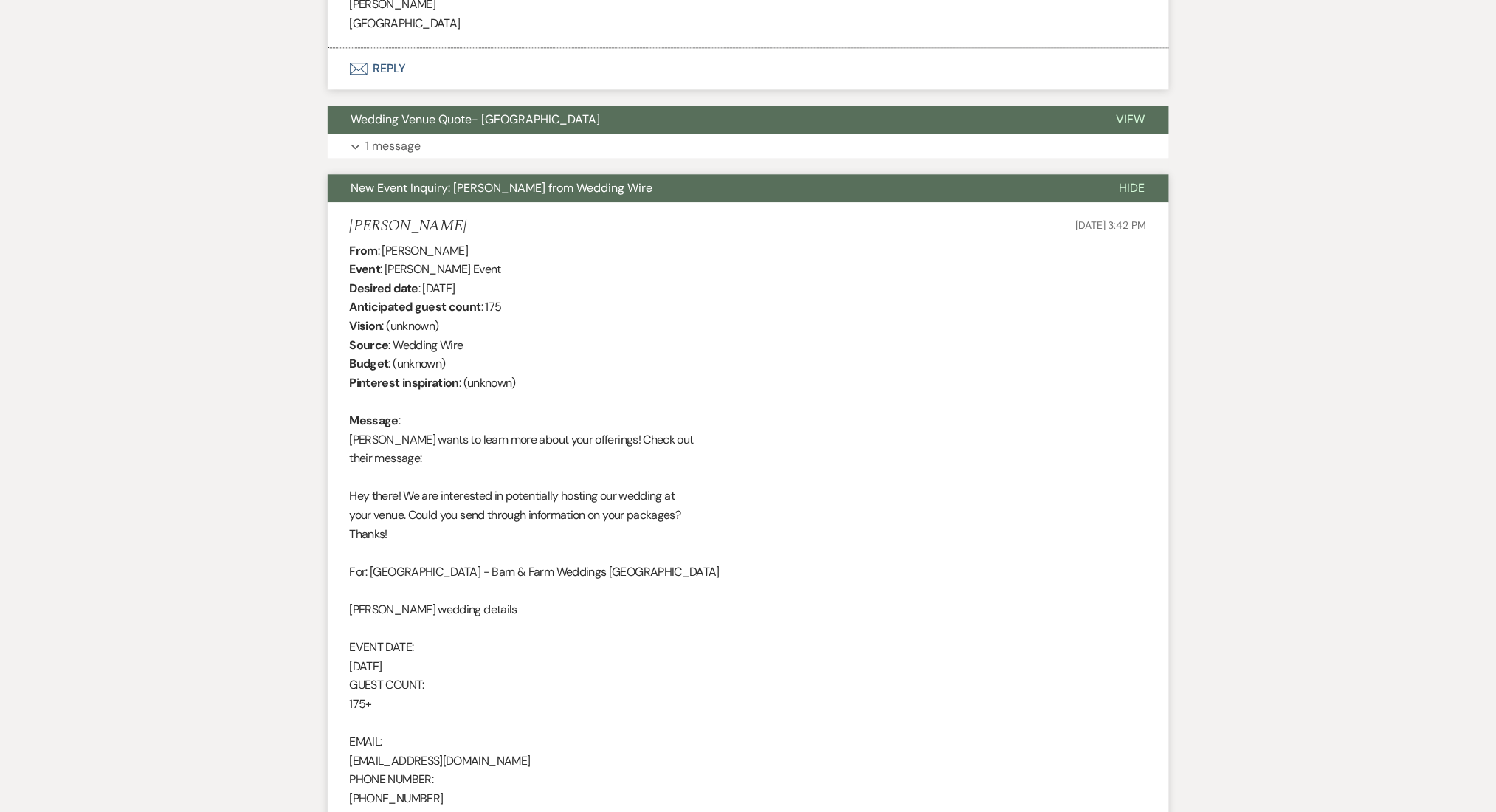
scroll to position [1457, 0]
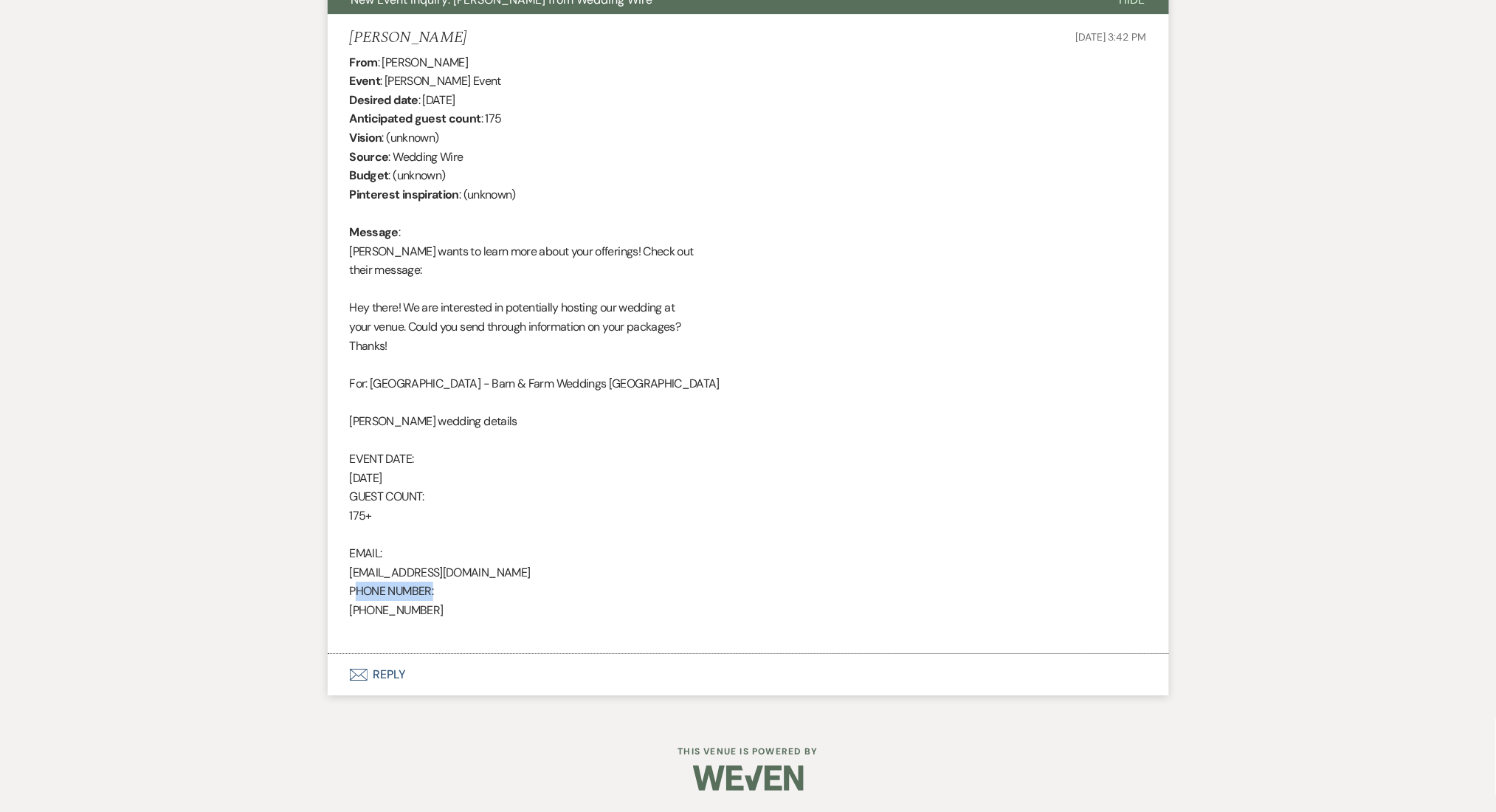
drag, startPoint x: 414, startPoint y: 590, endPoint x: 359, endPoint y: 592, distance: 55.0
click at [357, 592] on div "From : [PERSON_NAME] Event : [PERSON_NAME] Event Desired date : [DATE] Anticipa…" at bounding box center [748, 346] width 797 height 585
click at [379, 611] on div "From : [PERSON_NAME] Event : [PERSON_NAME] Event Desired date : [DATE] Anticipa…" at bounding box center [748, 346] width 797 height 585
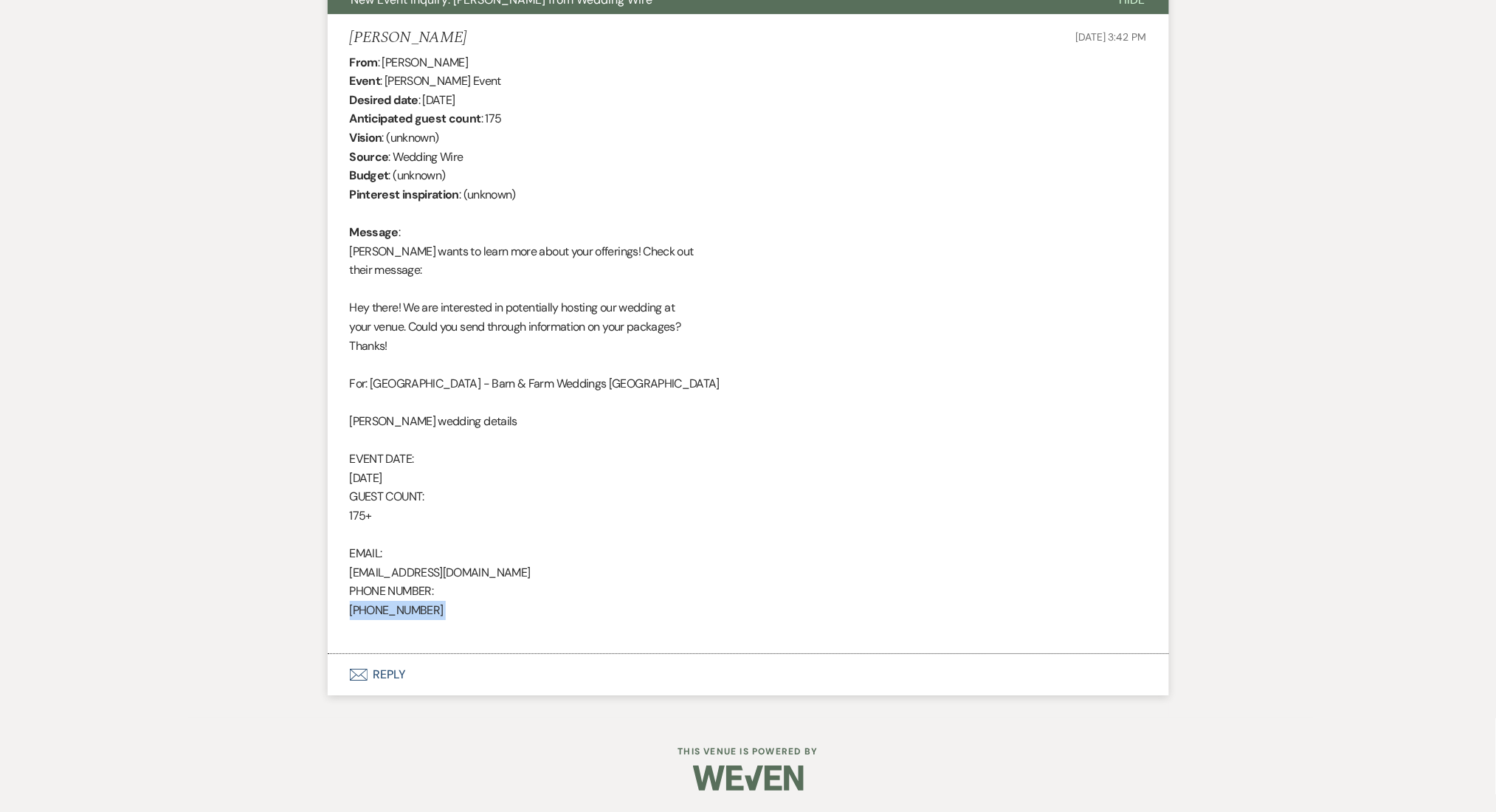
copy div "[PHONE_NUMBER]"
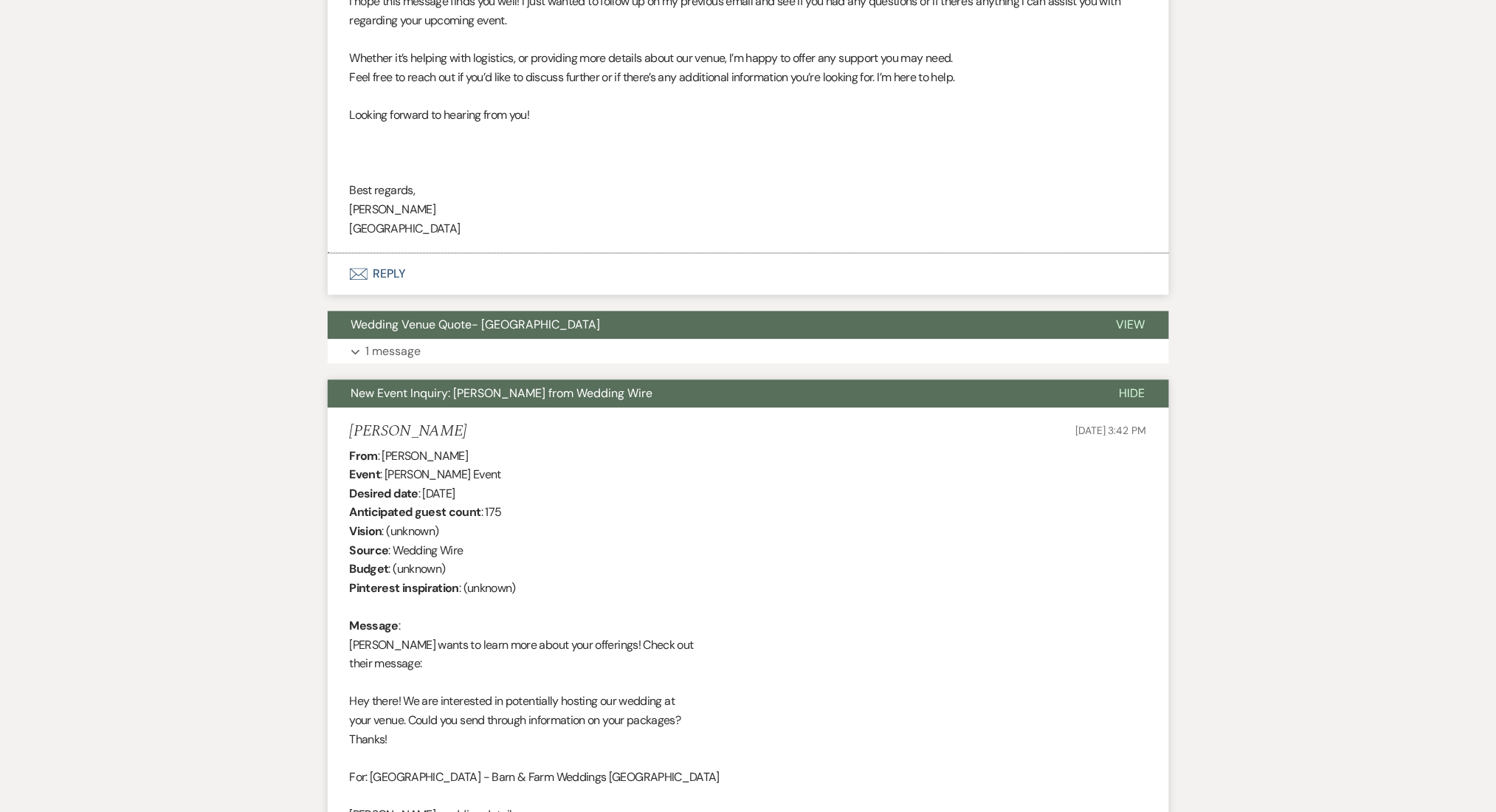
scroll to position [768, 0]
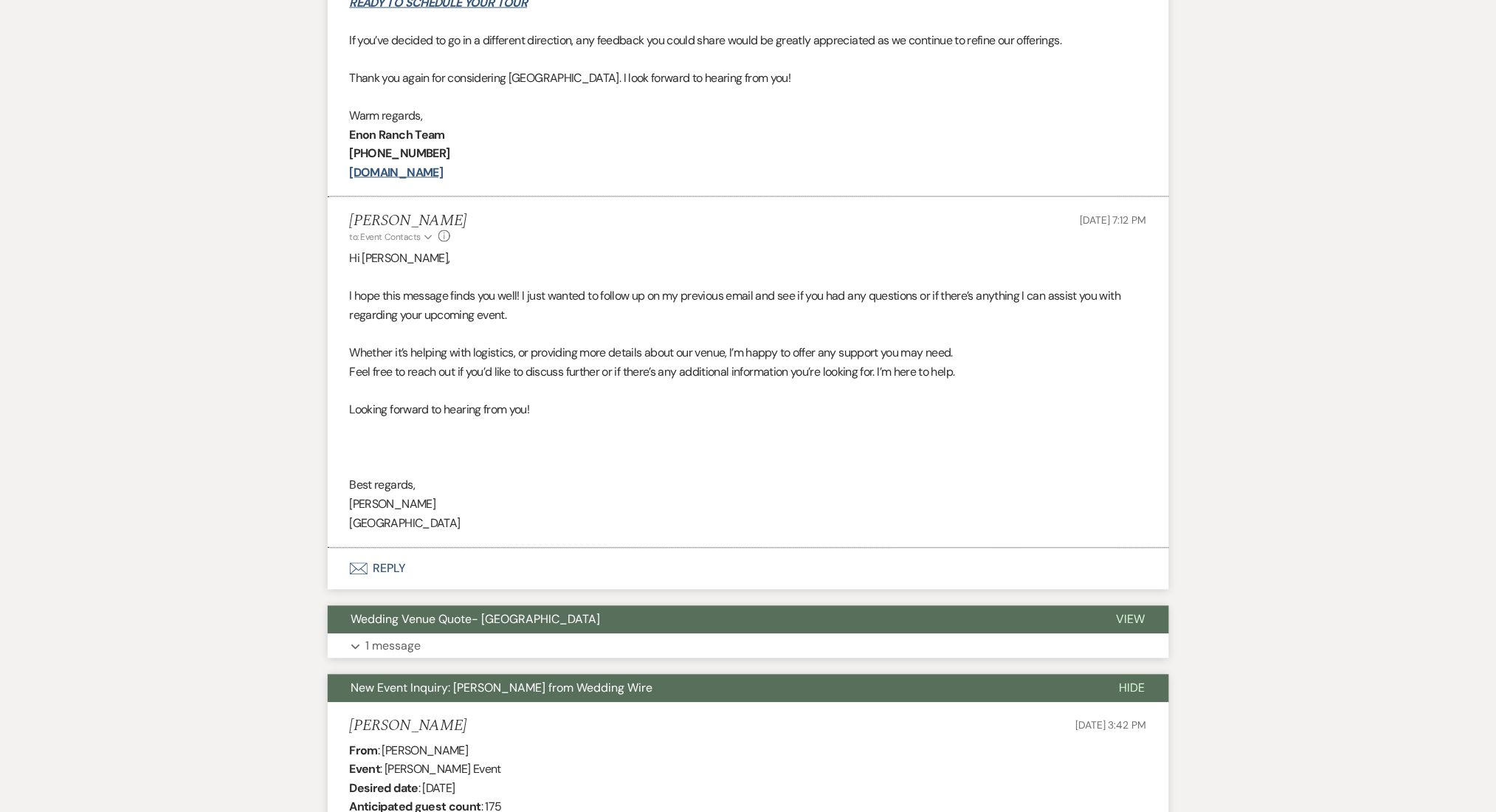
click at [559, 643] on button "Expand 1 message" at bounding box center [748, 647] width 842 height 25
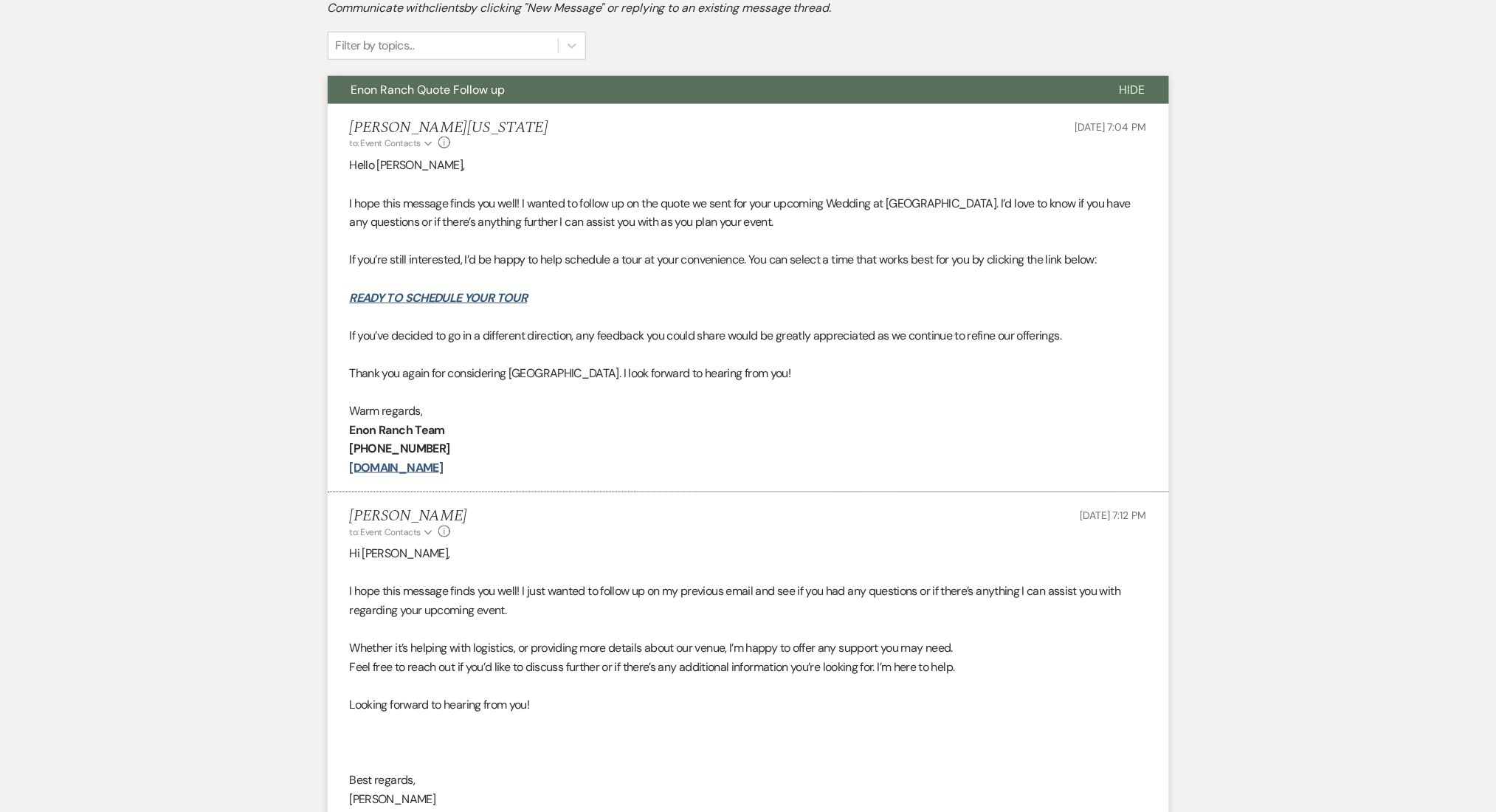
scroll to position [79, 0]
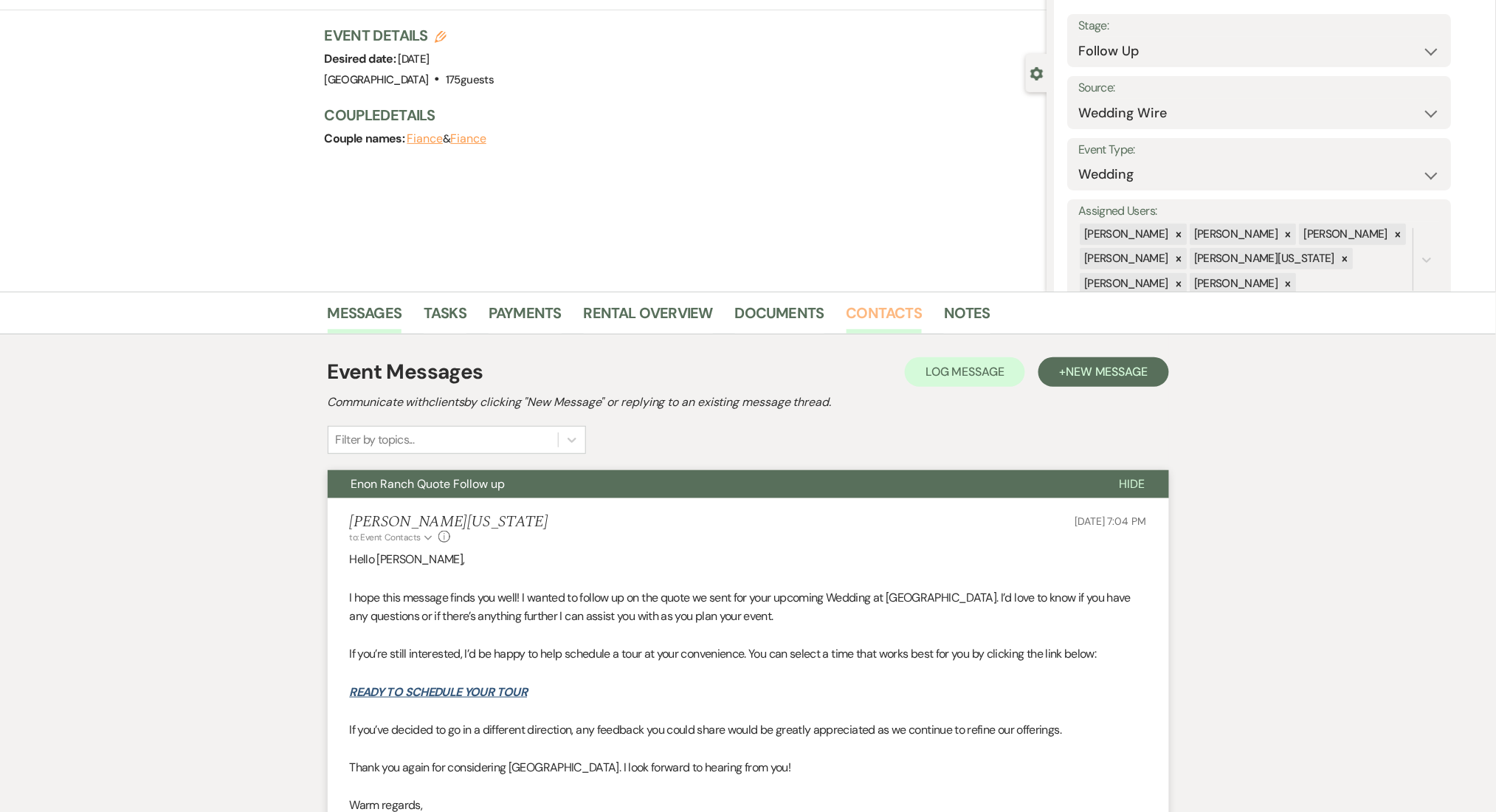
click at [865, 301] on link "Contacts" at bounding box center [885, 317] width 76 height 33
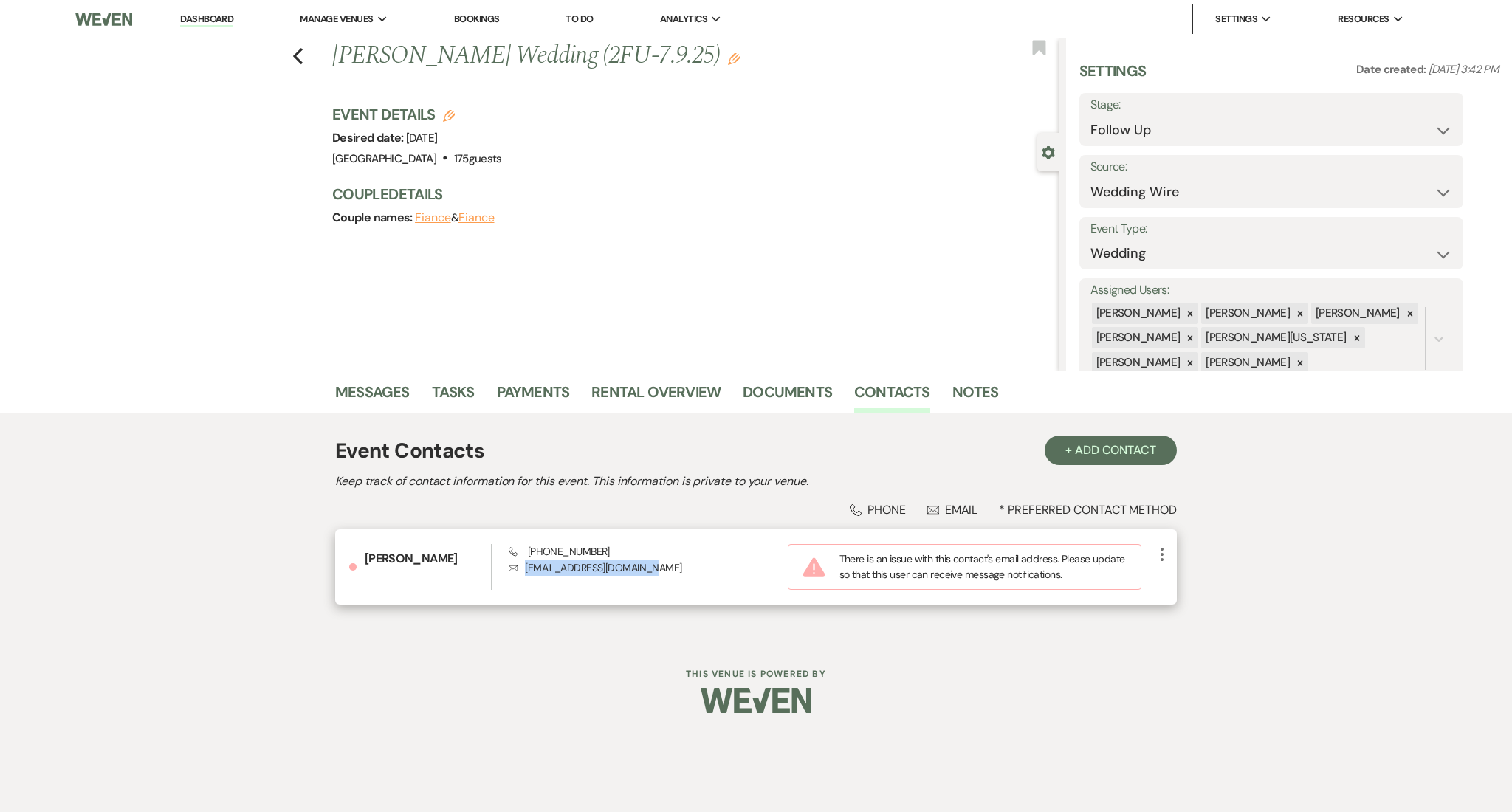
drag, startPoint x: 653, startPoint y: 570, endPoint x: 526, endPoint y: 572, distance: 127.0
click at [526, 572] on p "Envelope [EMAIL_ADDRESS][DOMAIN_NAME]" at bounding box center [648, 568] width 279 height 16
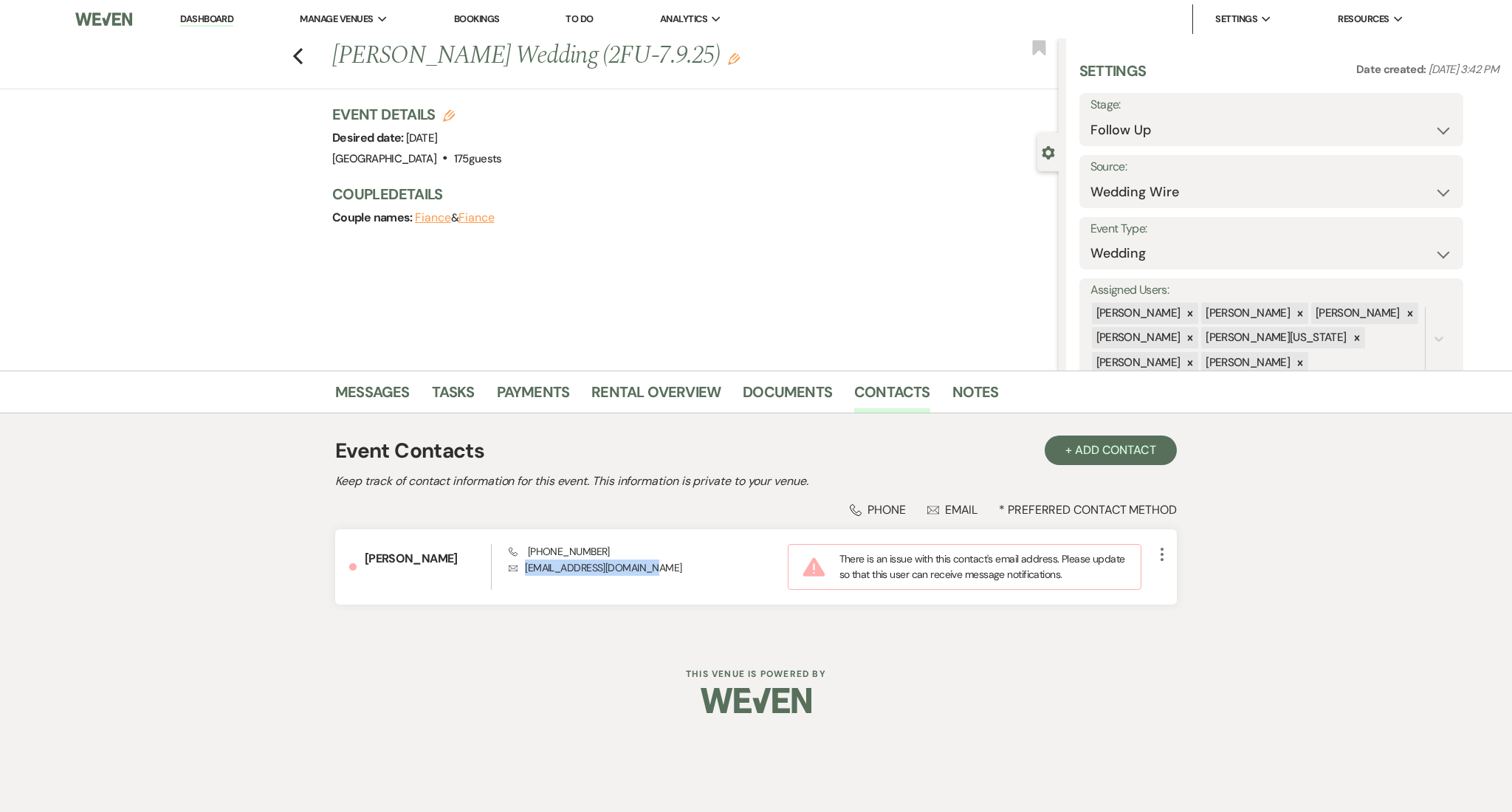
copy p "[EMAIL_ADDRESS][DOMAIN_NAME]"
click at [1146, 435] on div "Event Contacts + Add Contact Keep track of contact information for this event. …" at bounding box center [756, 527] width 842 height 197
click at [382, 391] on link "Messages" at bounding box center [372, 396] width 75 height 33
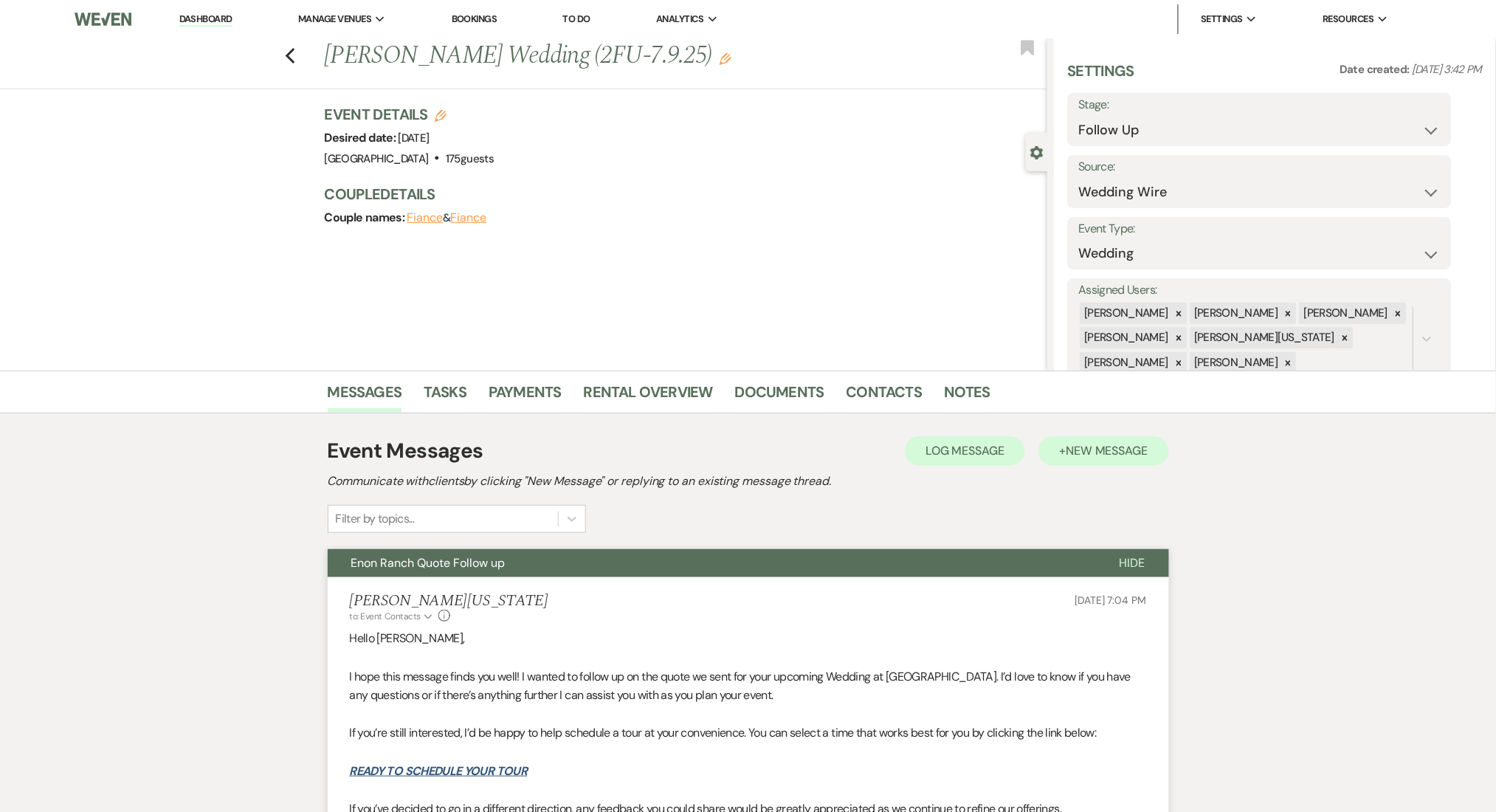
click at [1112, 467] on div "Event Messages Log Log Message + New Message Communicate with clients by clicki…" at bounding box center [748, 485] width 842 height 98
click at [1134, 444] on span "New Message" at bounding box center [1107, 450] width 82 height 16
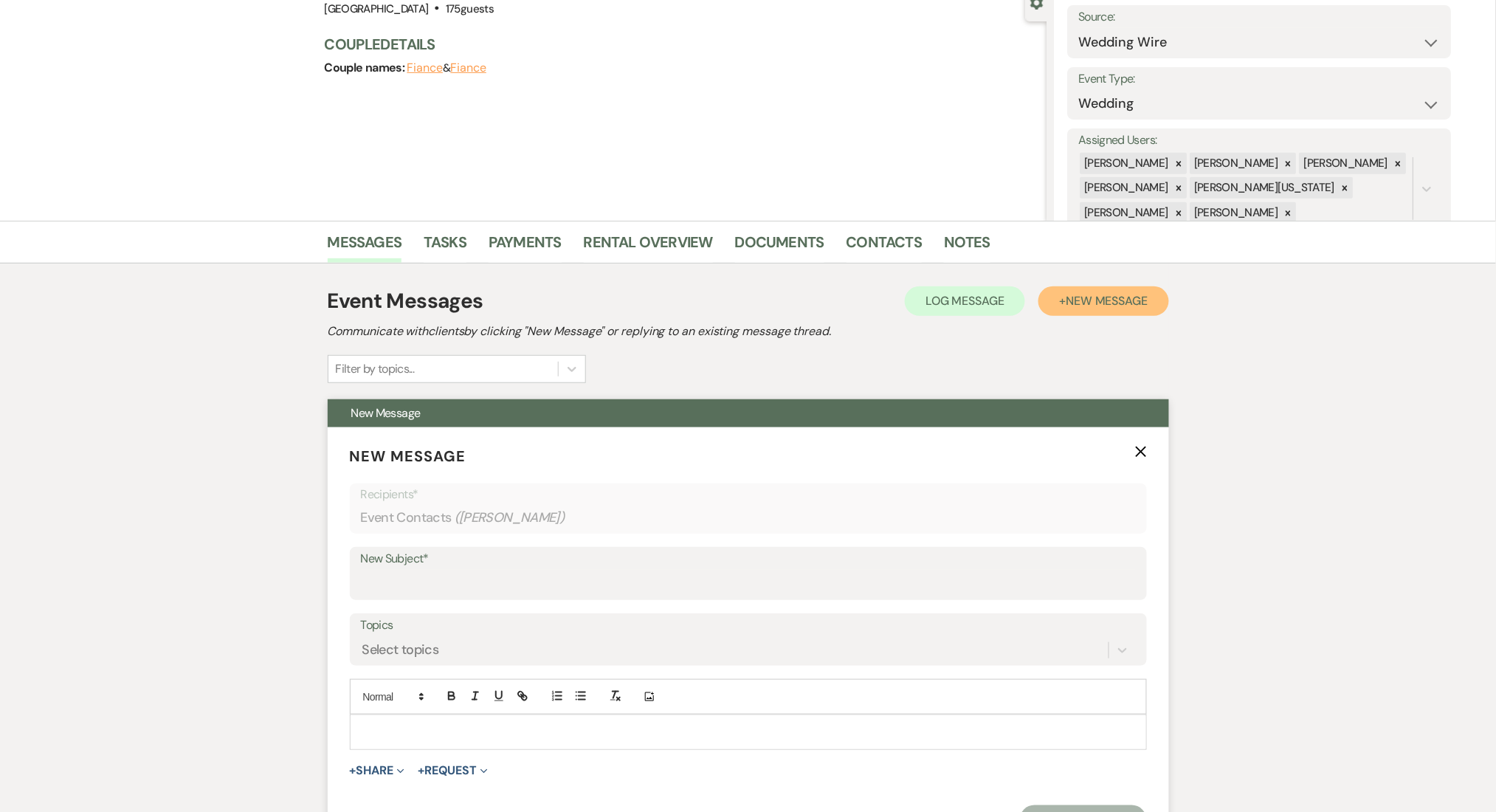
scroll to position [296, 0]
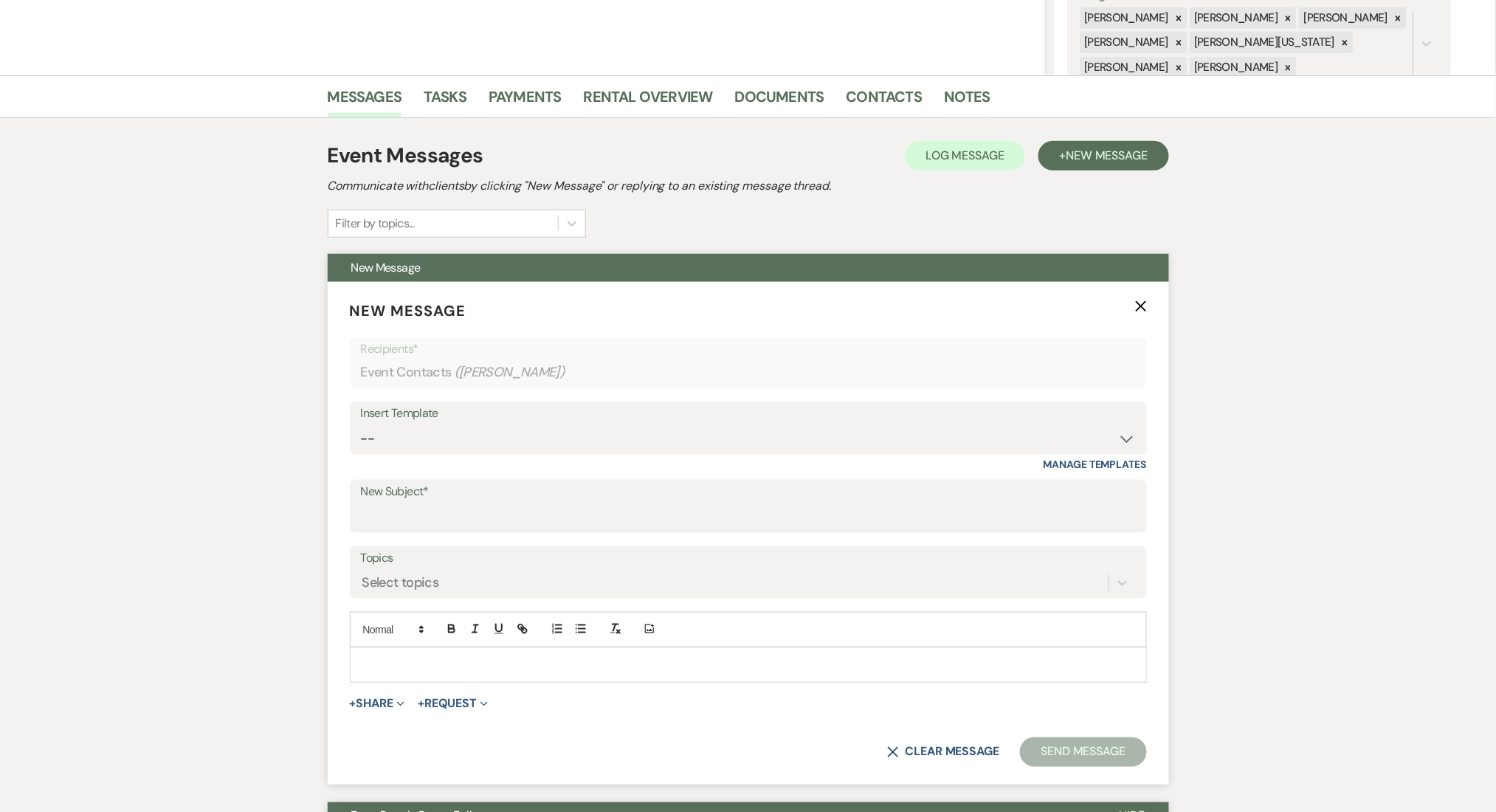
click at [470, 423] on div "Insert Template" at bounding box center [748, 413] width 775 height 21
click at [467, 436] on select "-- Inquiry Follow Up Email #2 Contract Sending Template Payment Template Rental…" at bounding box center [748, 439] width 775 height 29
select select "1711"
click at [361, 425] on select "-- Inquiry Follow Up Email #2 Contract Sending Template Payment Template Rental…" at bounding box center [748, 439] width 775 height 29
type input "Enon Ranch Inquiry Follow-Up"
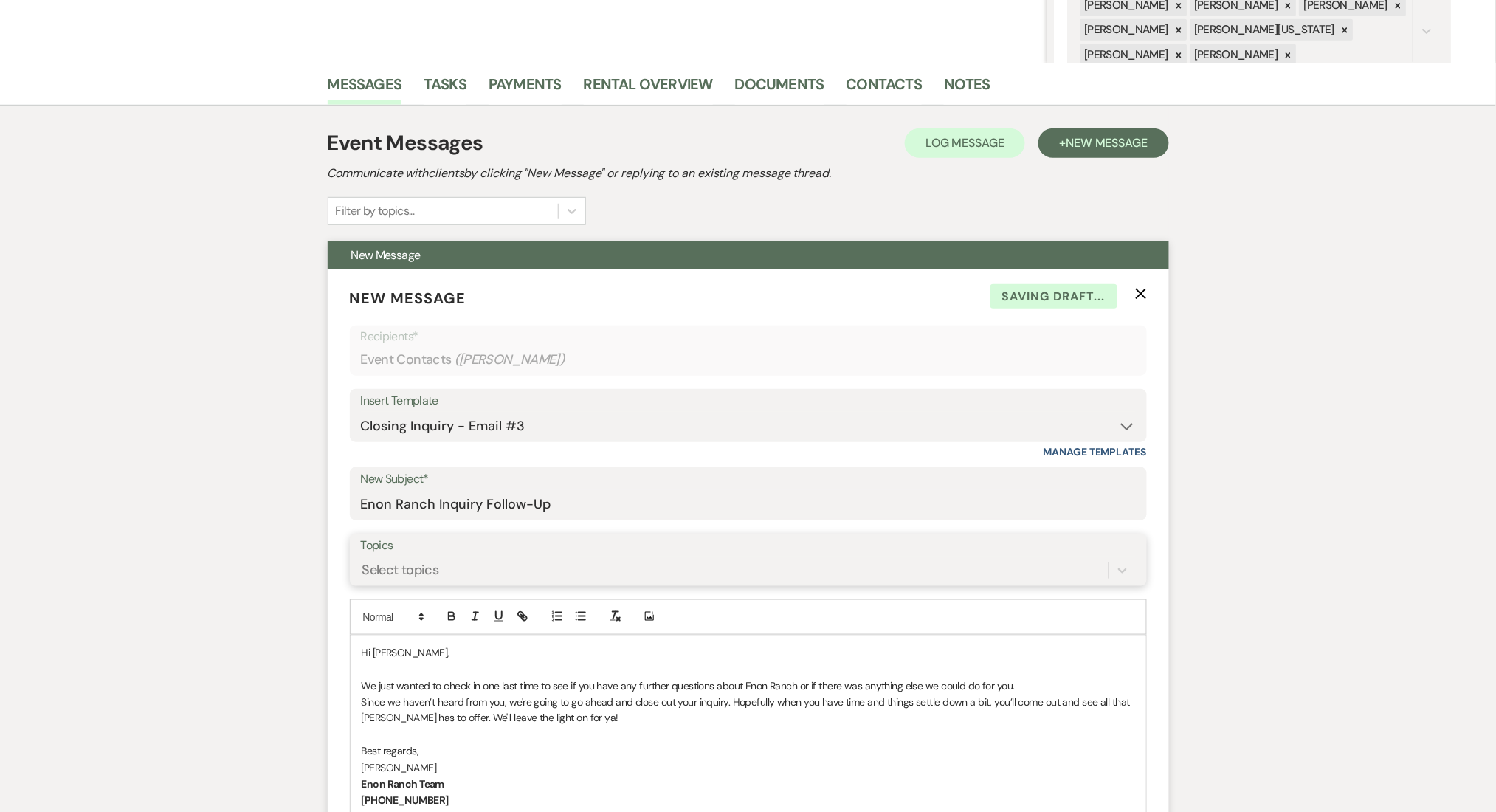
click at [496, 585] on form "New Message X Saving draft... Recipients* Event Contacts ( [PERSON_NAME] ) Inse…" at bounding box center [748, 604] width 842 height 669
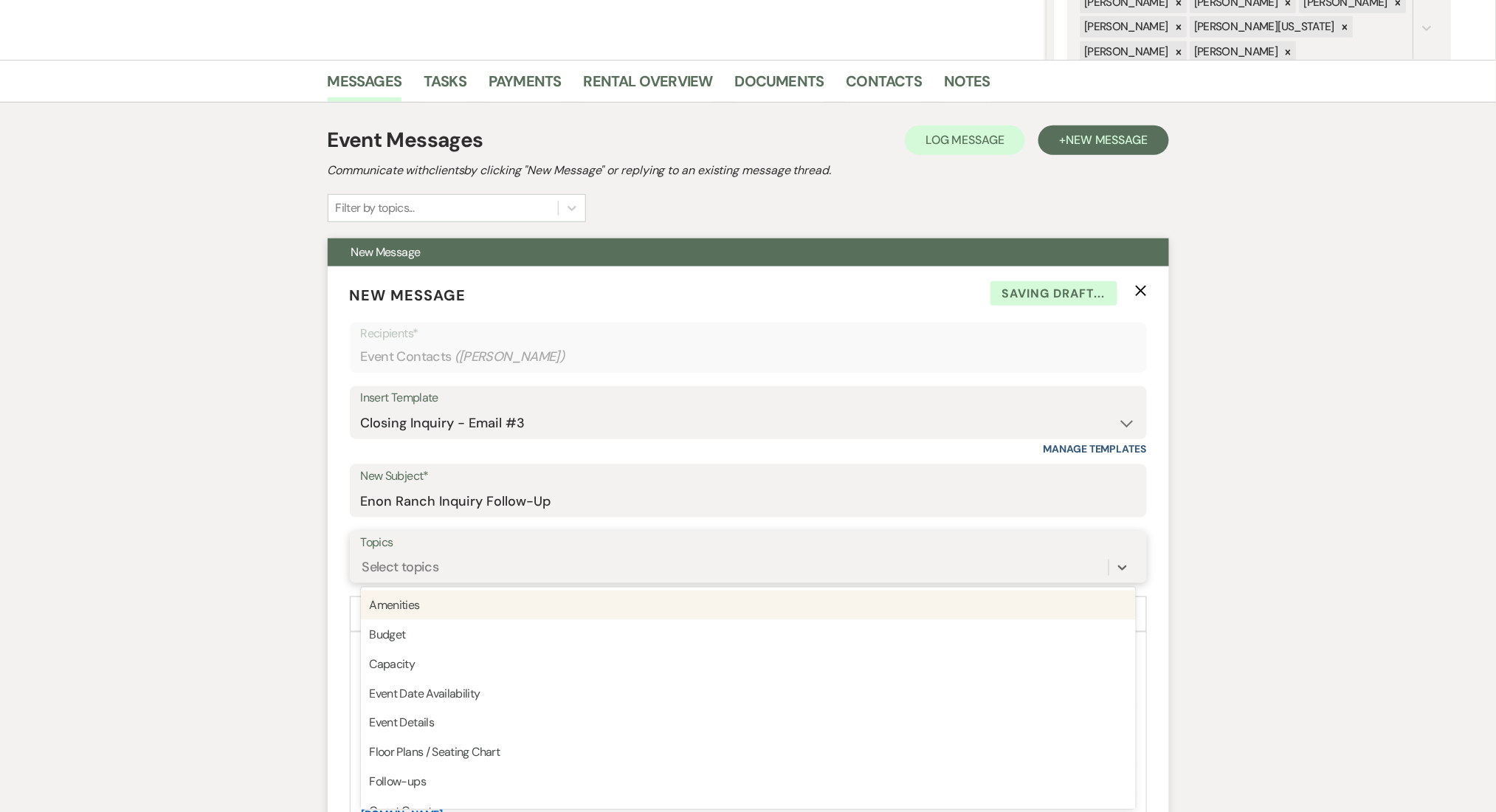
scroll to position [313, 0]
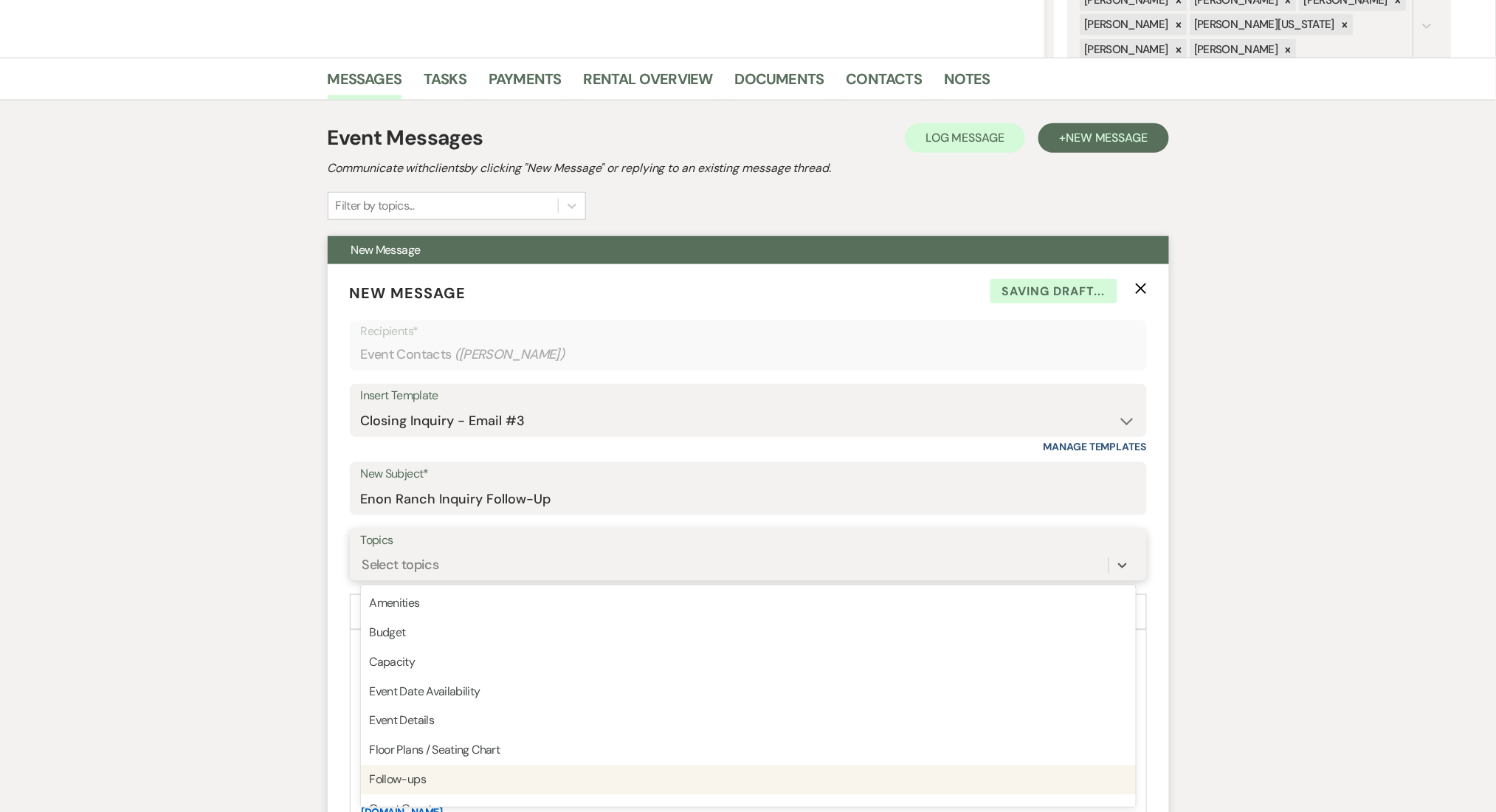
click at [453, 781] on div "Follow-ups" at bounding box center [748, 780] width 775 height 30
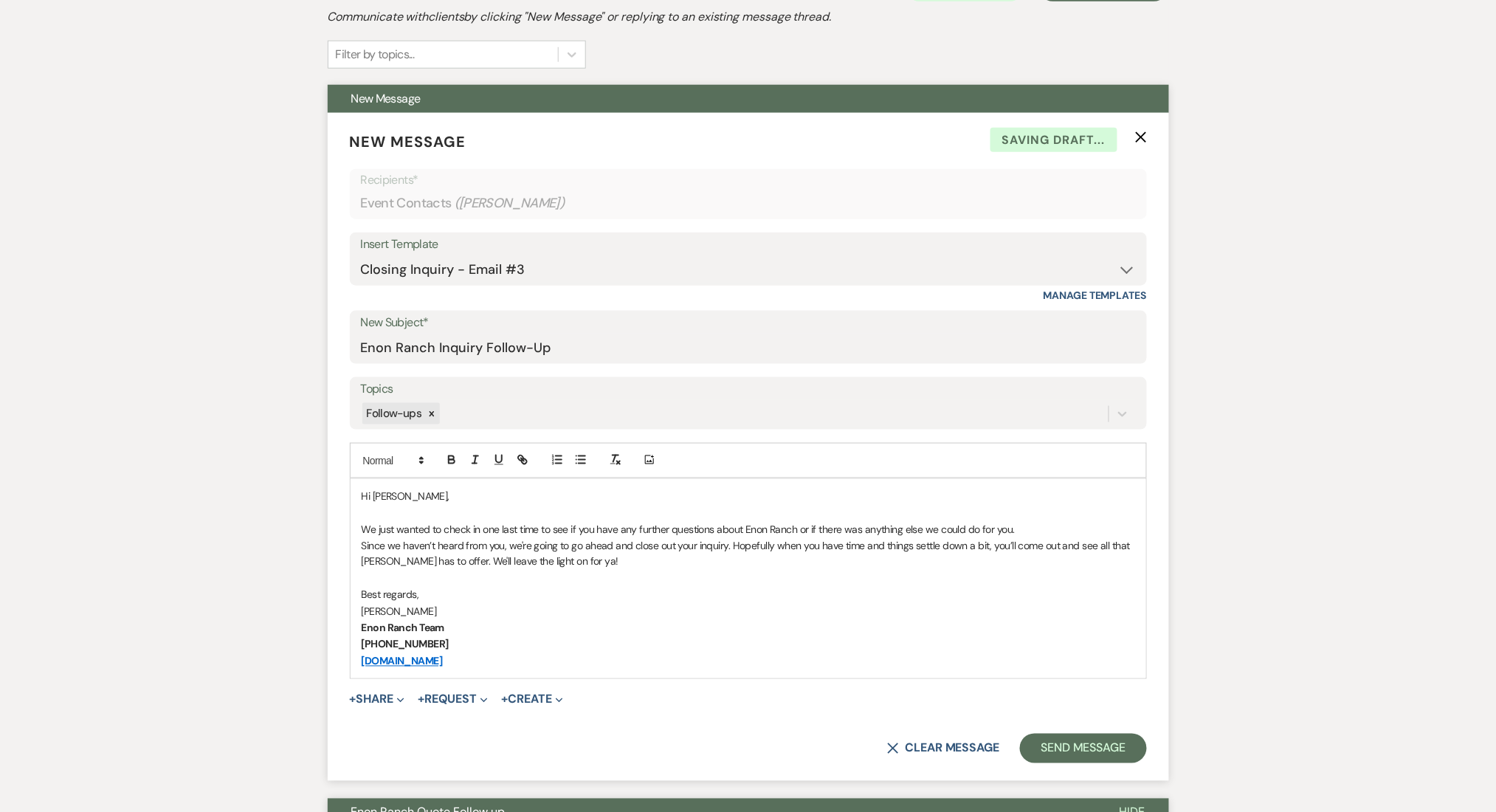
scroll to position [706, 0]
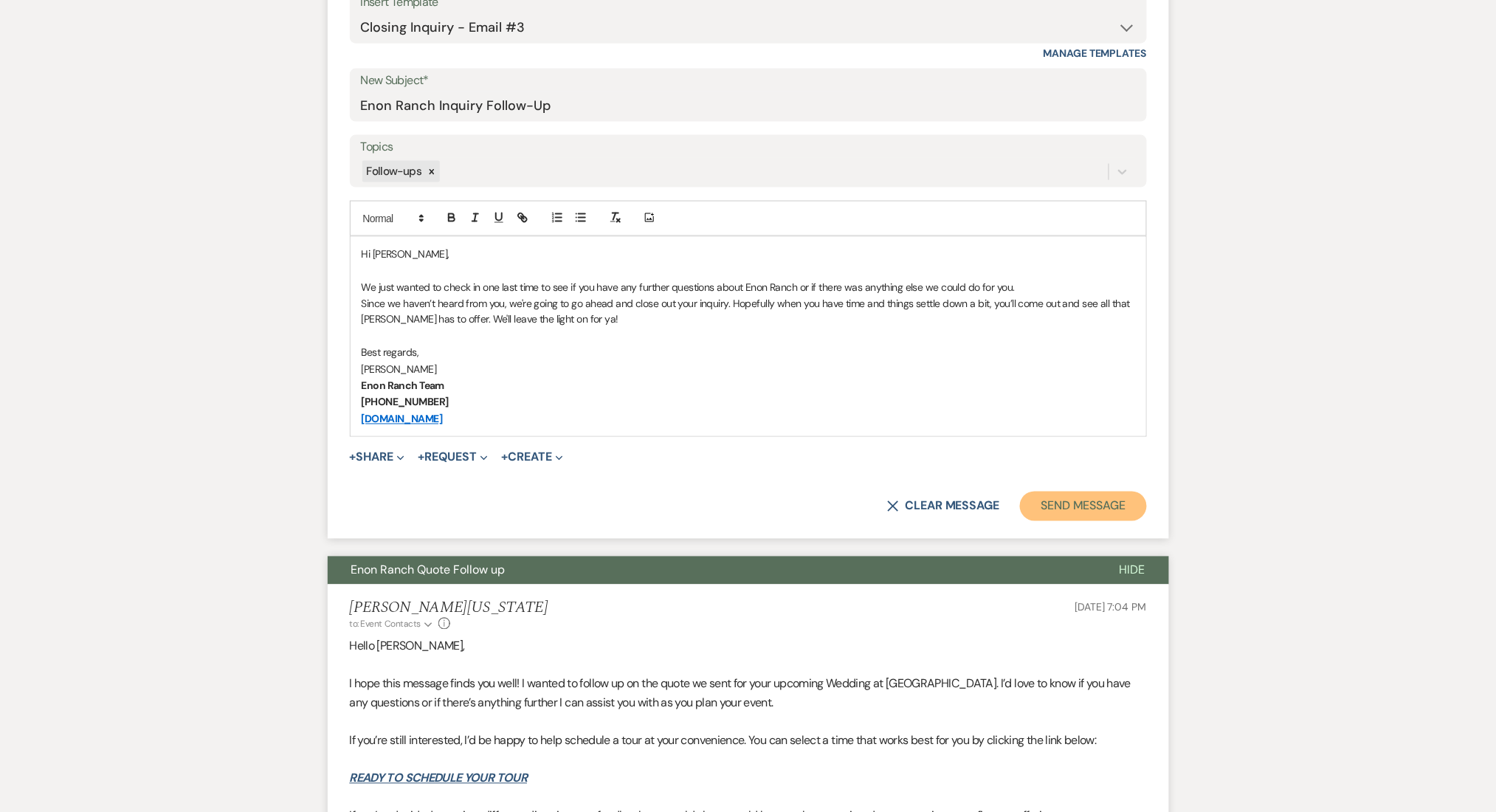
click at [1084, 499] on button "Send Message" at bounding box center [1083, 507] width 126 height 30
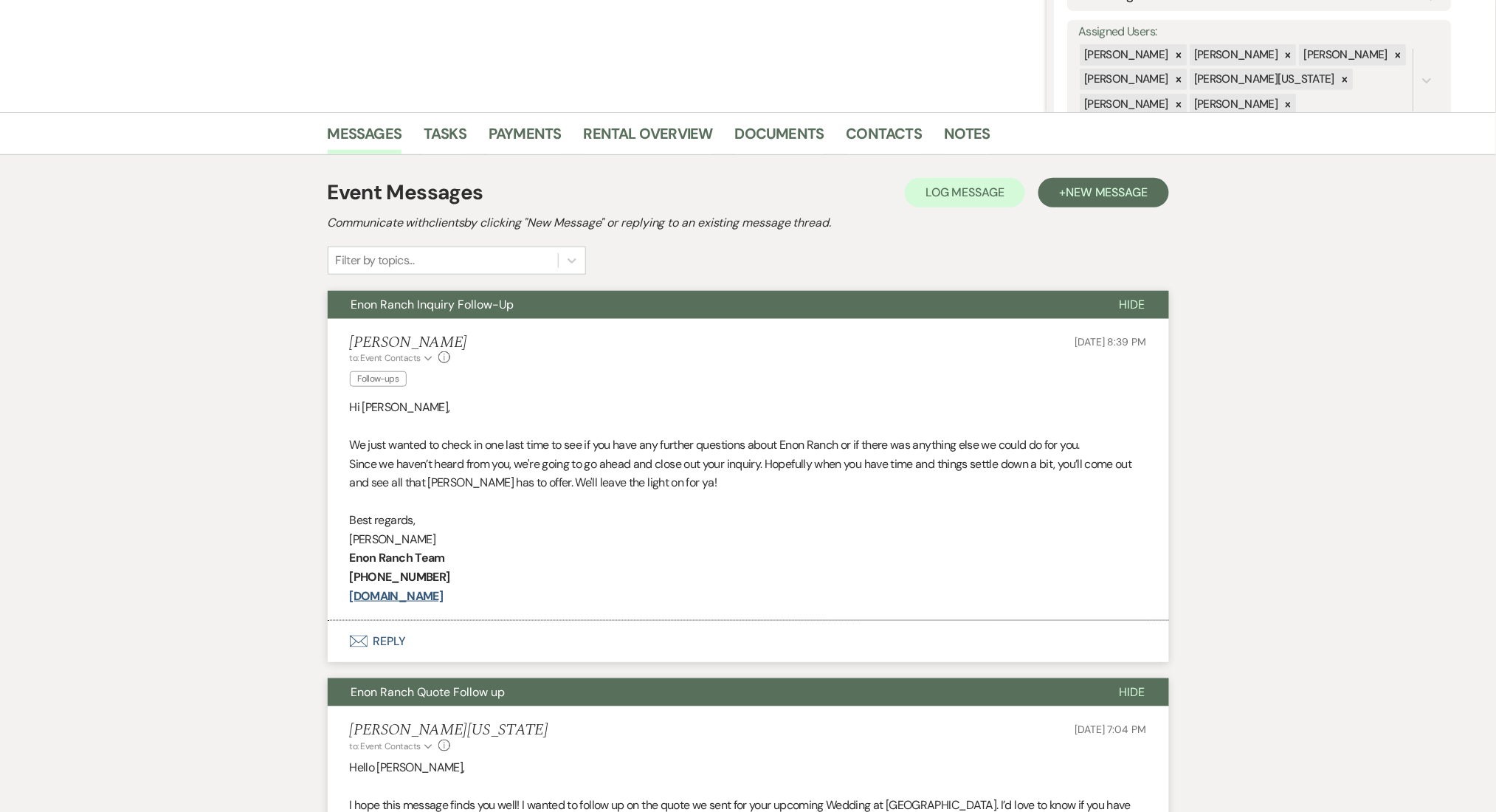
scroll to position [256, 0]
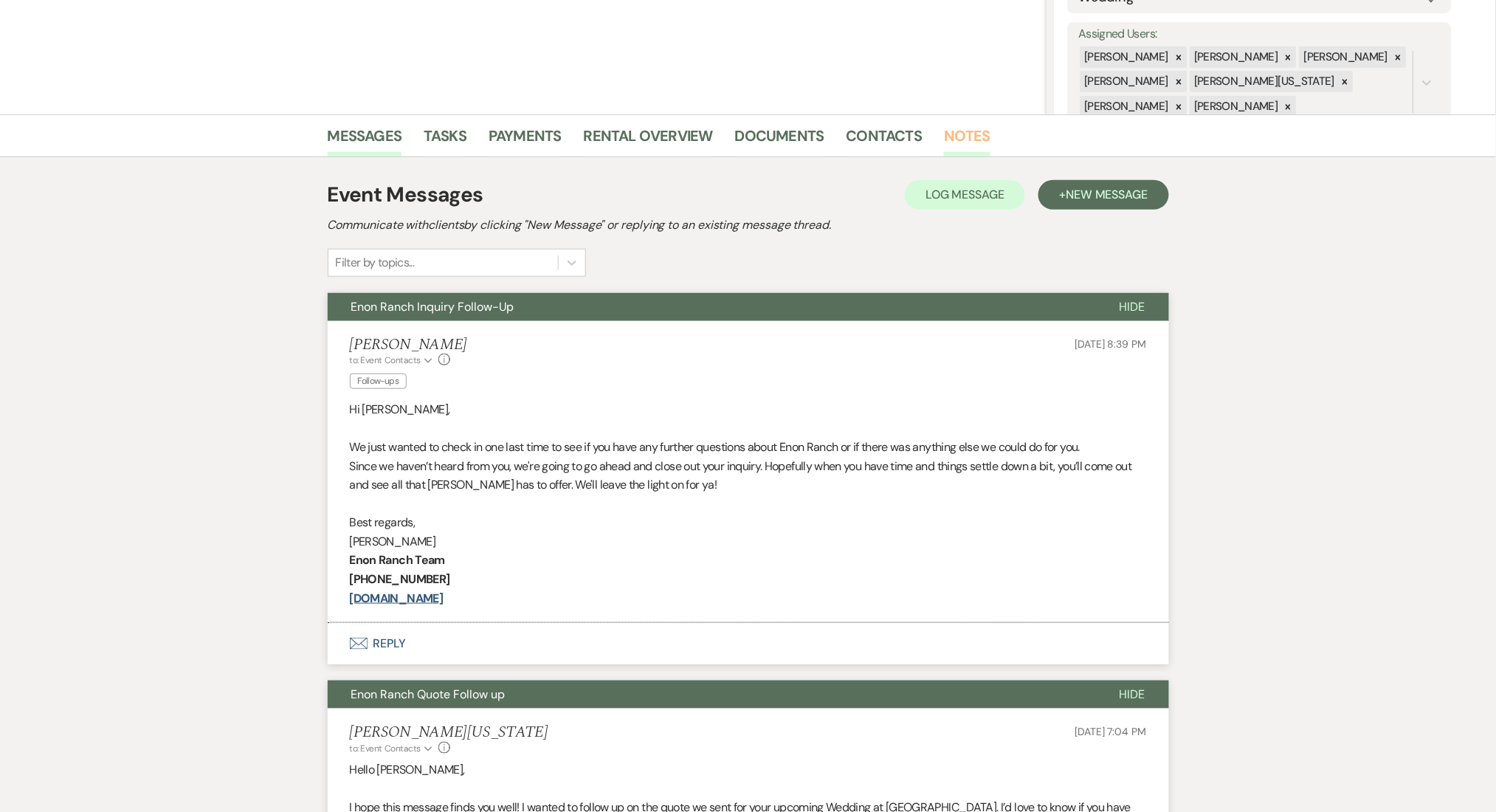
click at [944, 127] on link "Notes" at bounding box center [967, 140] width 47 height 33
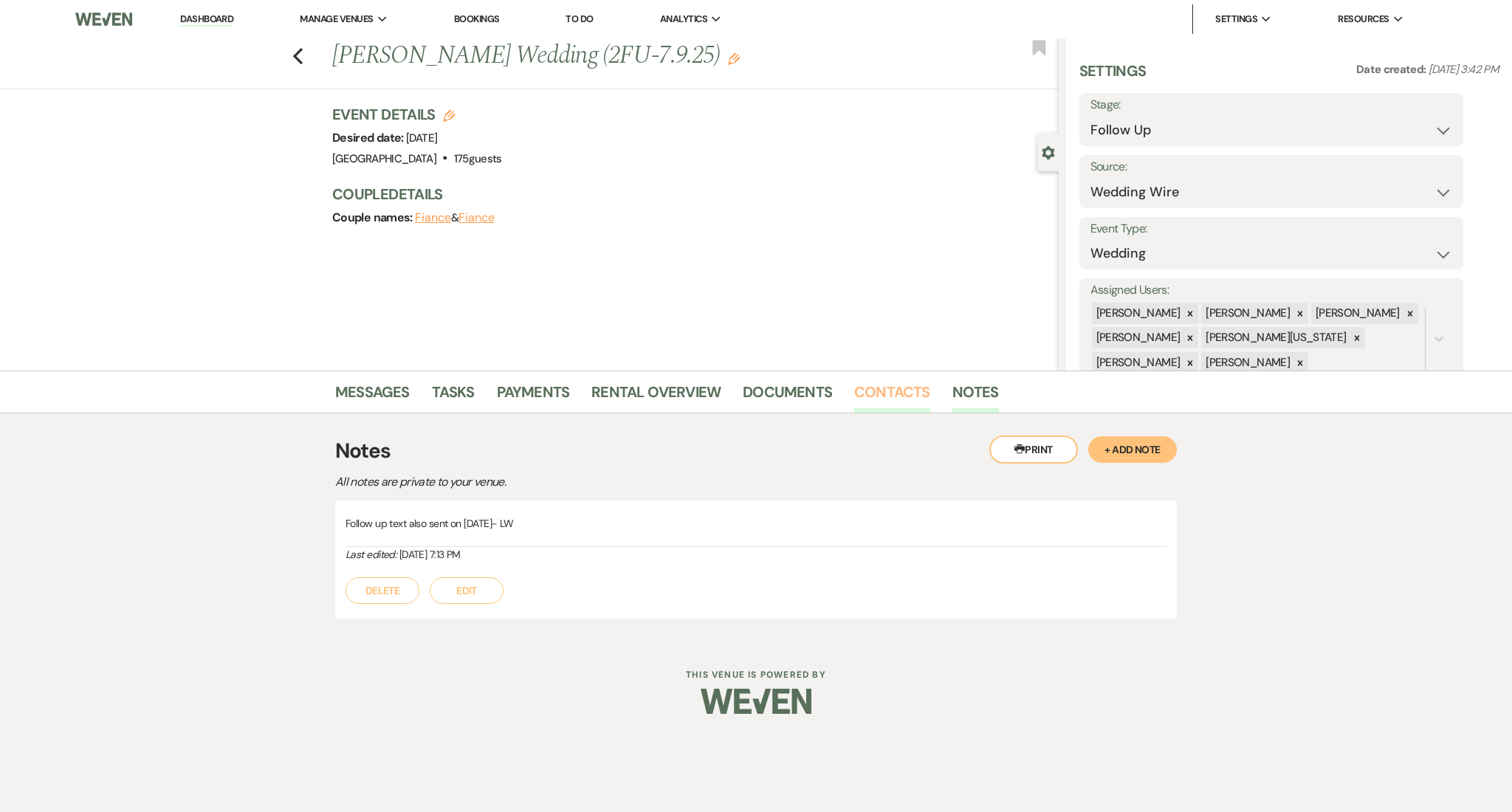
click at [882, 388] on link "Contacts" at bounding box center [892, 396] width 76 height 33
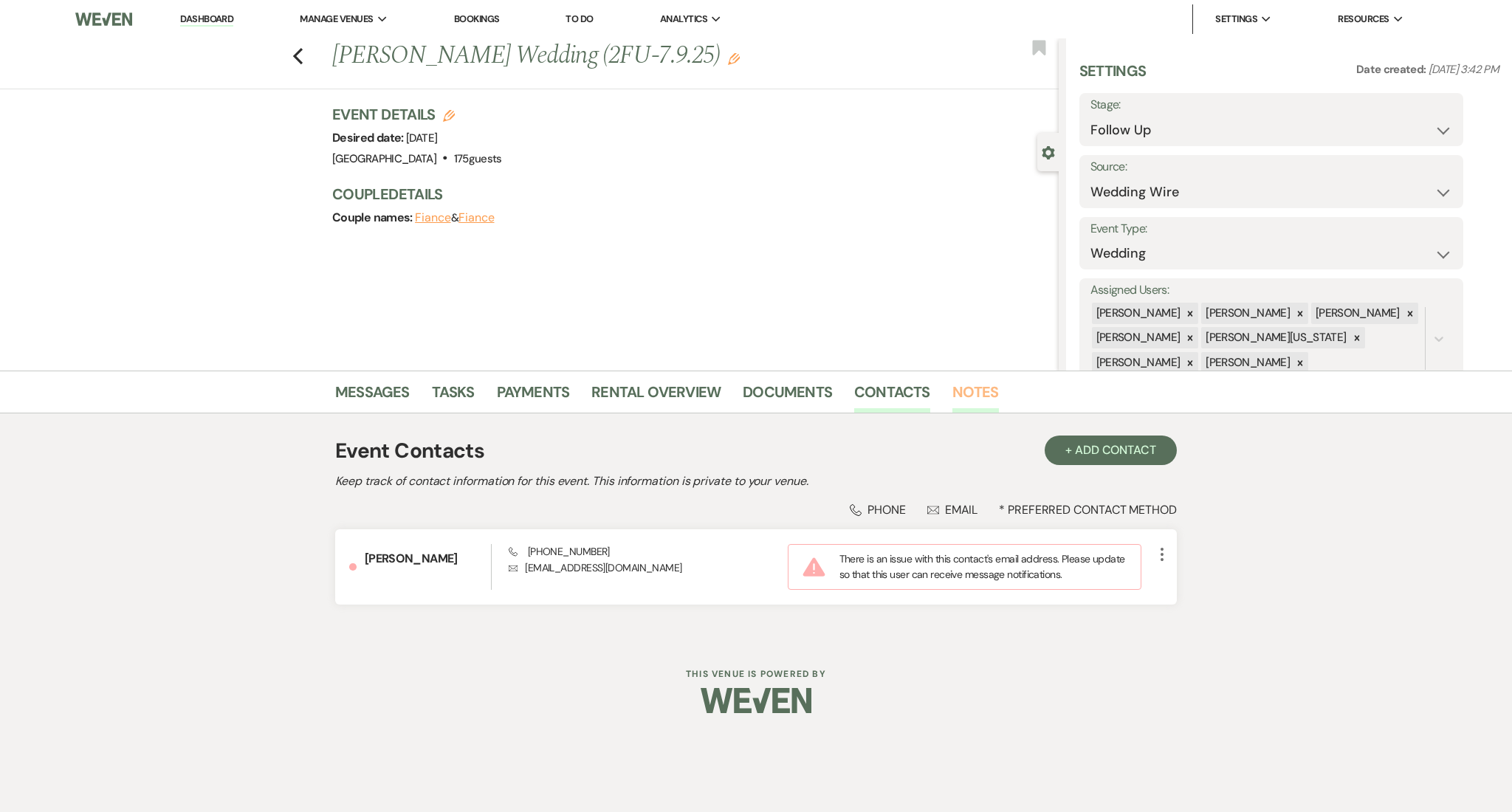
click at [964, 383] on link "Notes" at bounding box center [975, 396] width 47 height 33
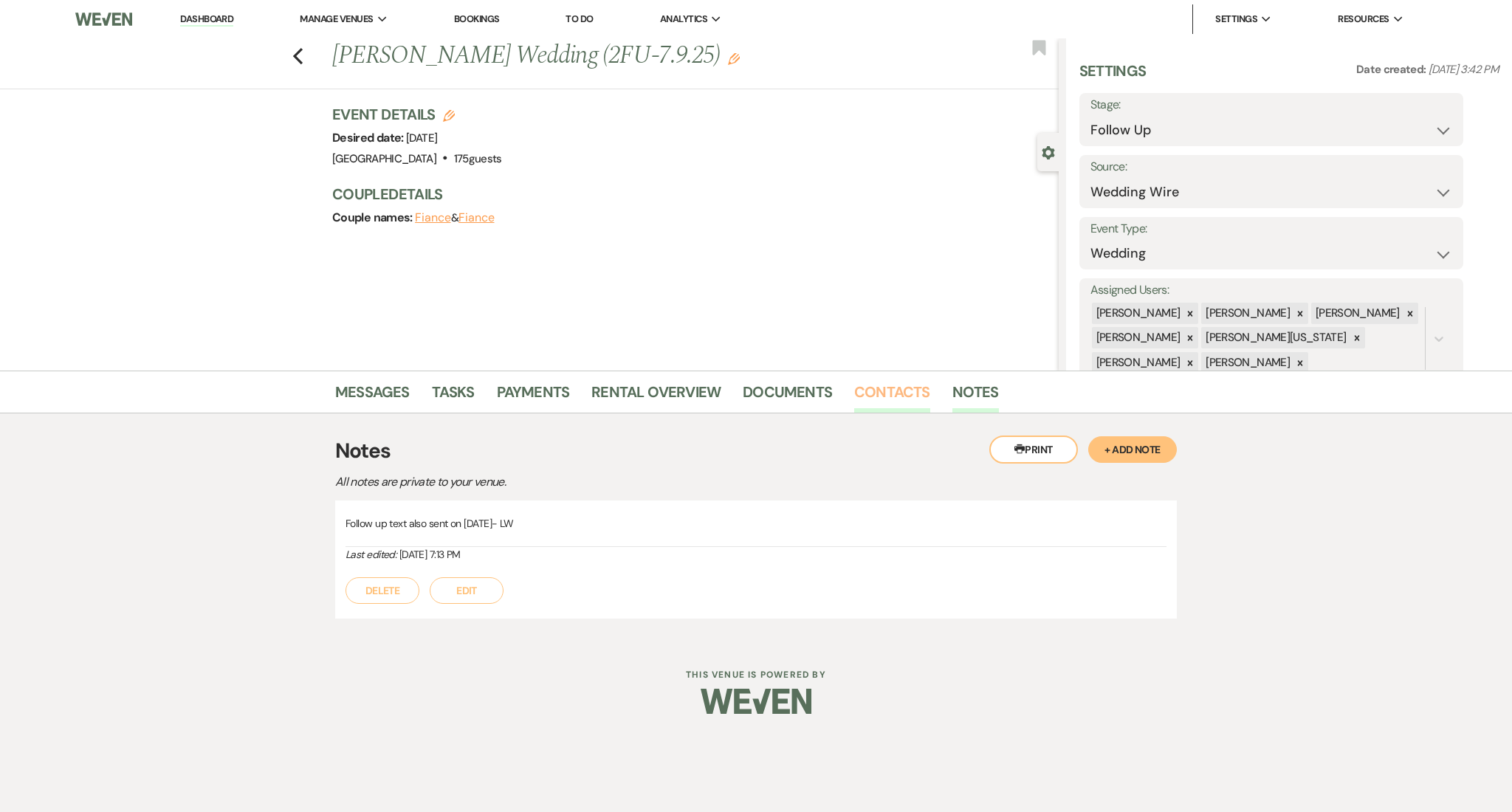
click at [883, 391] on link "Contacts" at bounding box center [892, 396] width 76 height 33
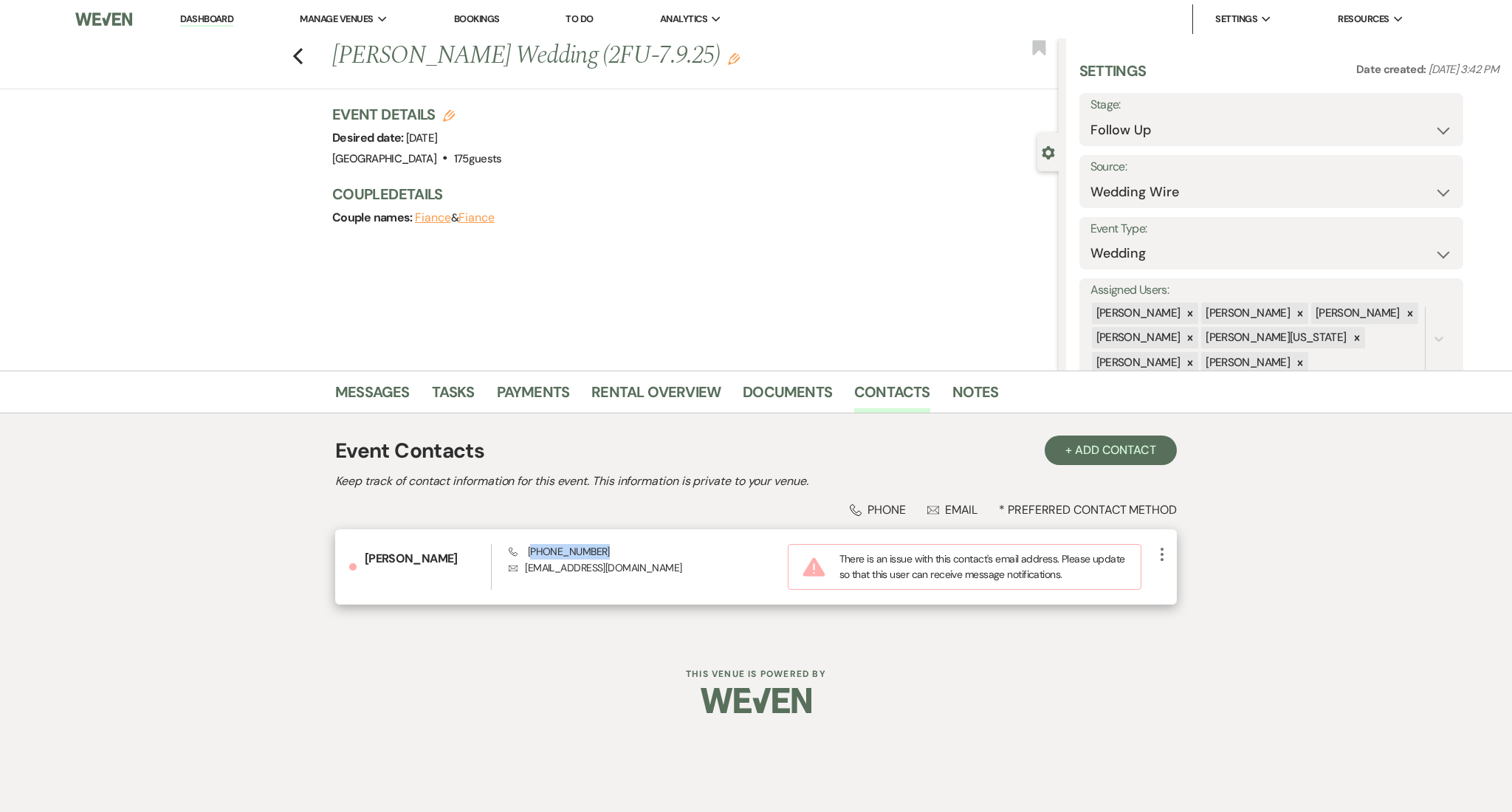
drag, startPoint x: 599, startPoint y: 550, endPoint x: 530, endPoint y: 548, distance: 69.0
click at [530, 548] on div "Phone [PHONE_NUMBER] Envelope [EMAIL_ADDRESS][DOMAIN_NAME]" at bounding box center [648, 567] width 279 height 46
copy span "678) 580-8108"
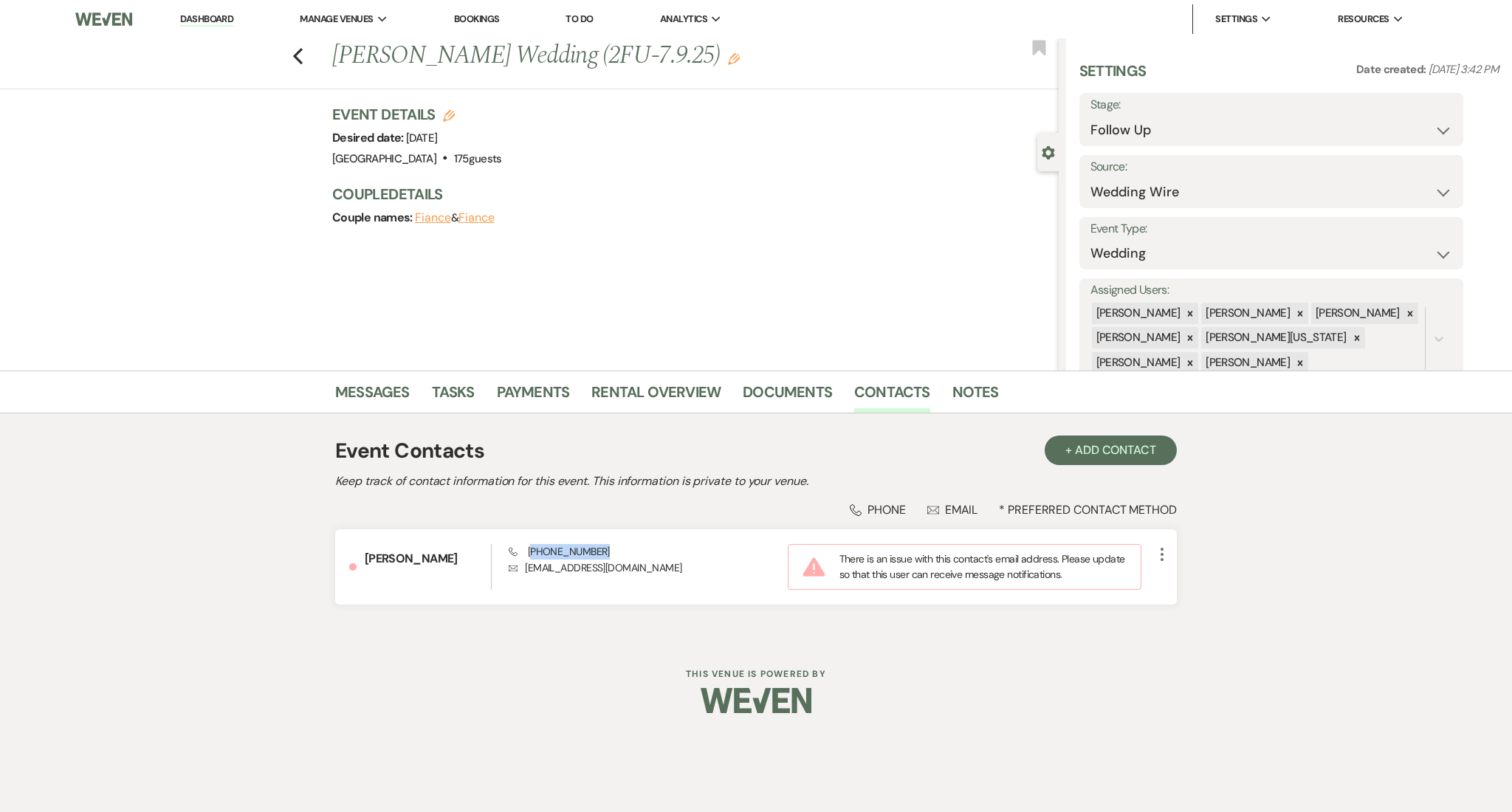
copy span "678) 580-8108"
click at [359, 375] on div "Messages Tasks Payments Rental Overview Documents Contacts Notes" at bounding box center [756, 392] width 1512 height 43
click at [359, 387] on link "Messages" at bounding box center [372, 396] width 75 height 33
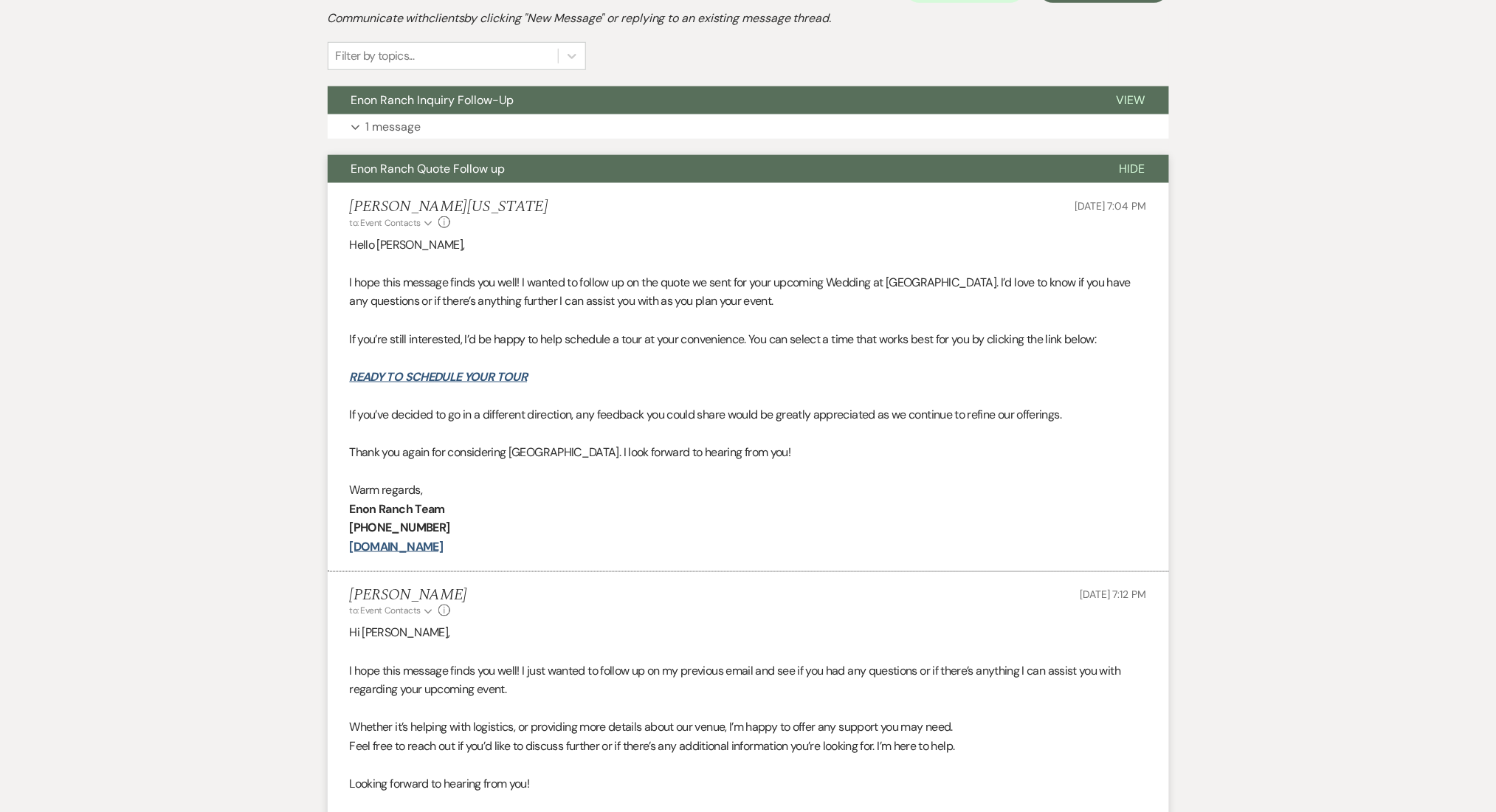
scroll to position [869, 0]
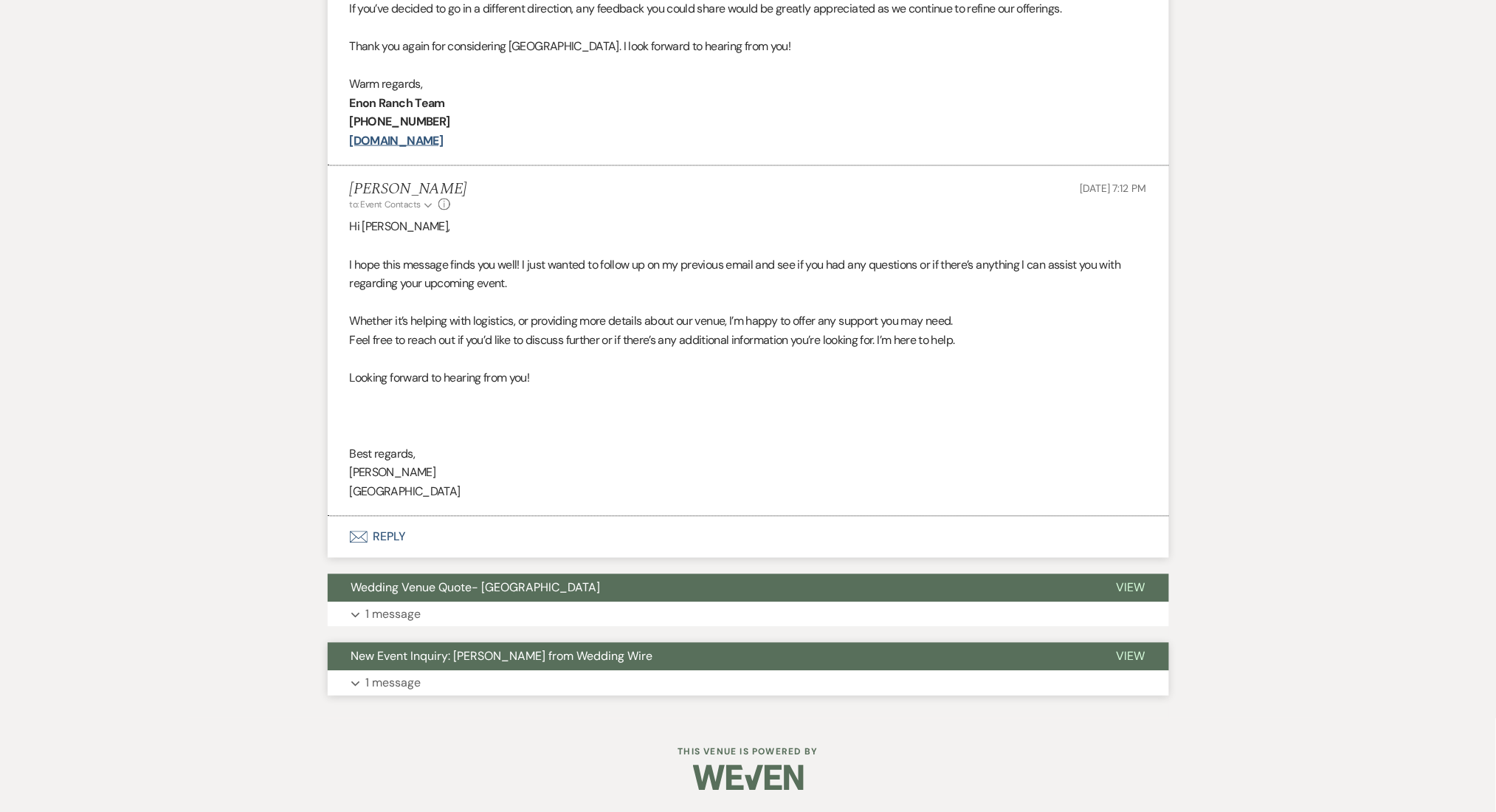
click at [488, 684] on button "Expand 1 message" at bounding box center [748, 684] width 842 height 25
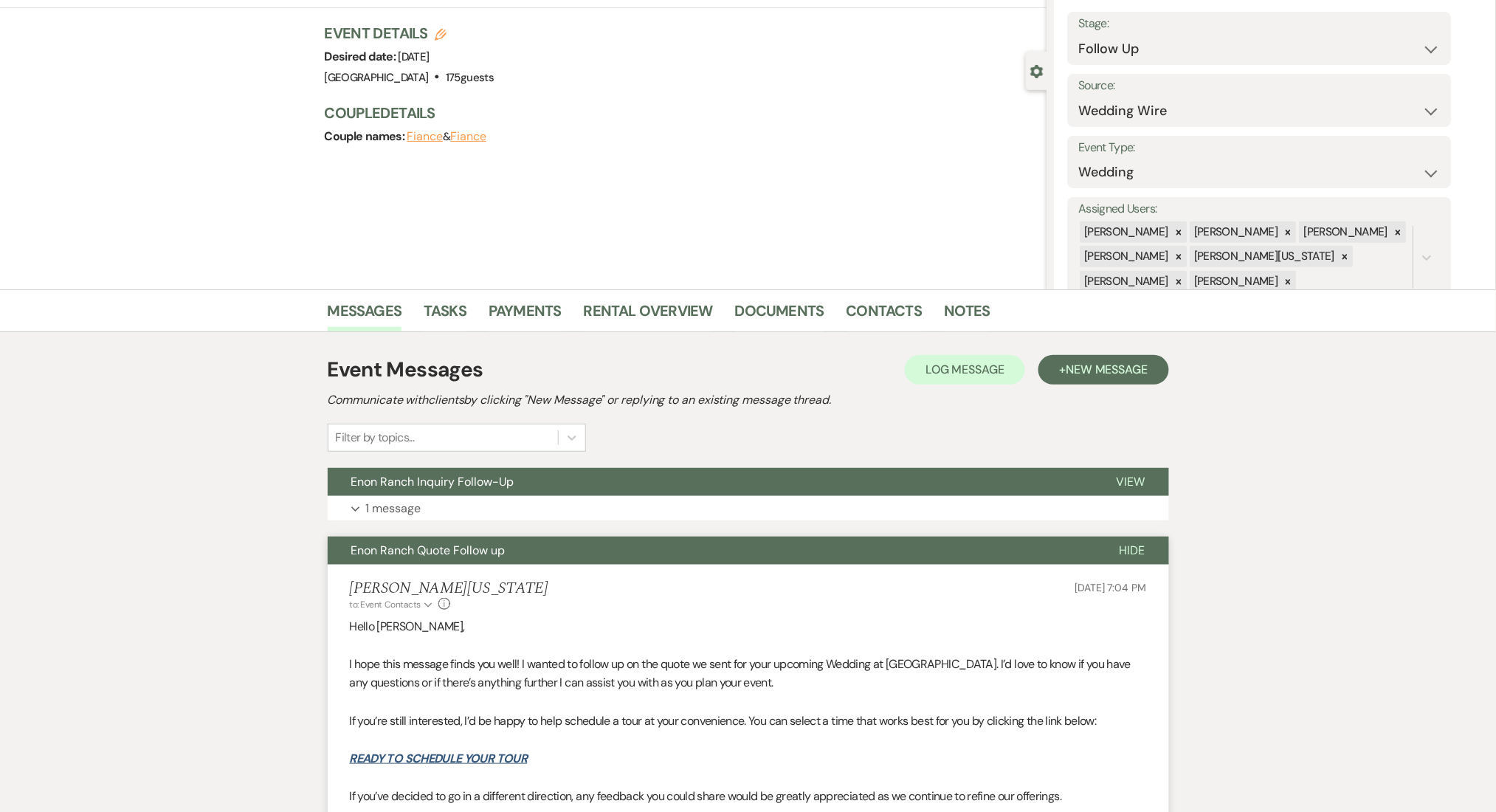
scroll to position [0, 0]
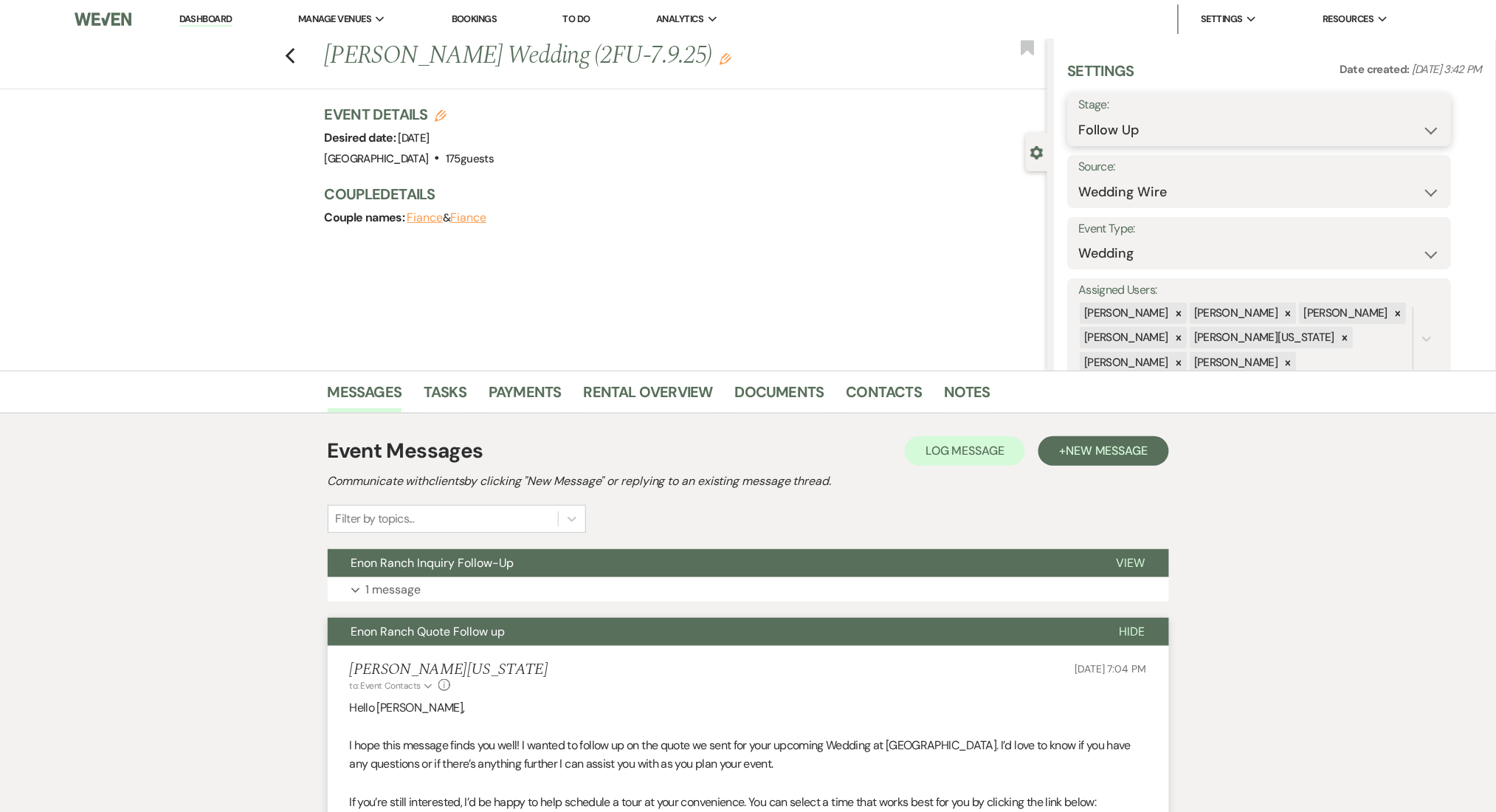
click at [1187, 130] on select "Inquiry Follow Up Tour Requested Tour Confirmed Toured Proposal Sent Booked Lost" at bounding box center [1260, 130] width 362 height 29
select select "1"
click at [1080, 116] on select "Inquiry Follow Up Tour Requested Tour Confirmed Toured Proposal Sent Booked Lost" at bounding box center [1260, 130] width 362 height 29
click at [1397, 106] on button "Save" at bounding box center [1410, 119] width 84 height 30
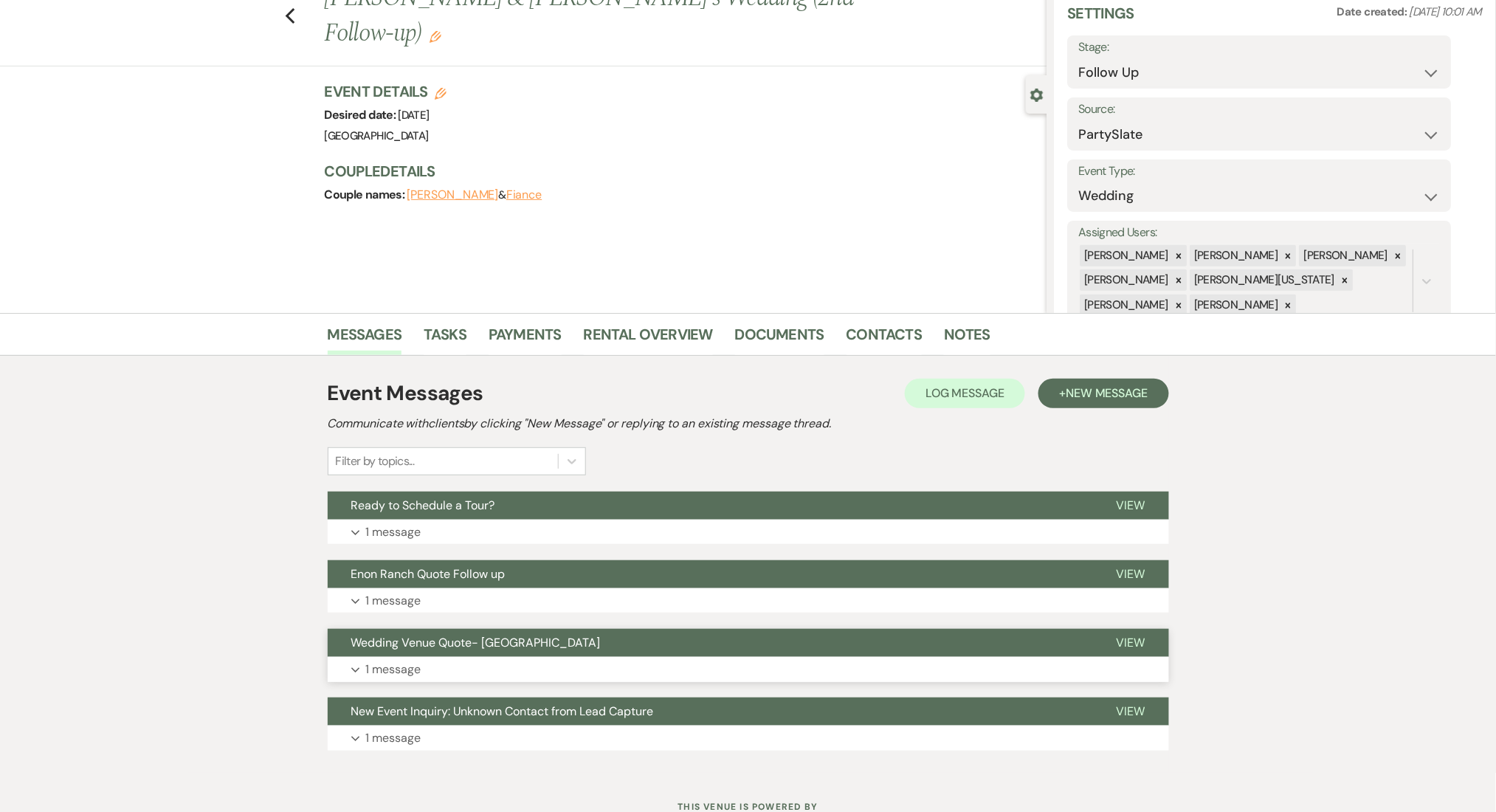
scroll to position [112, 0]
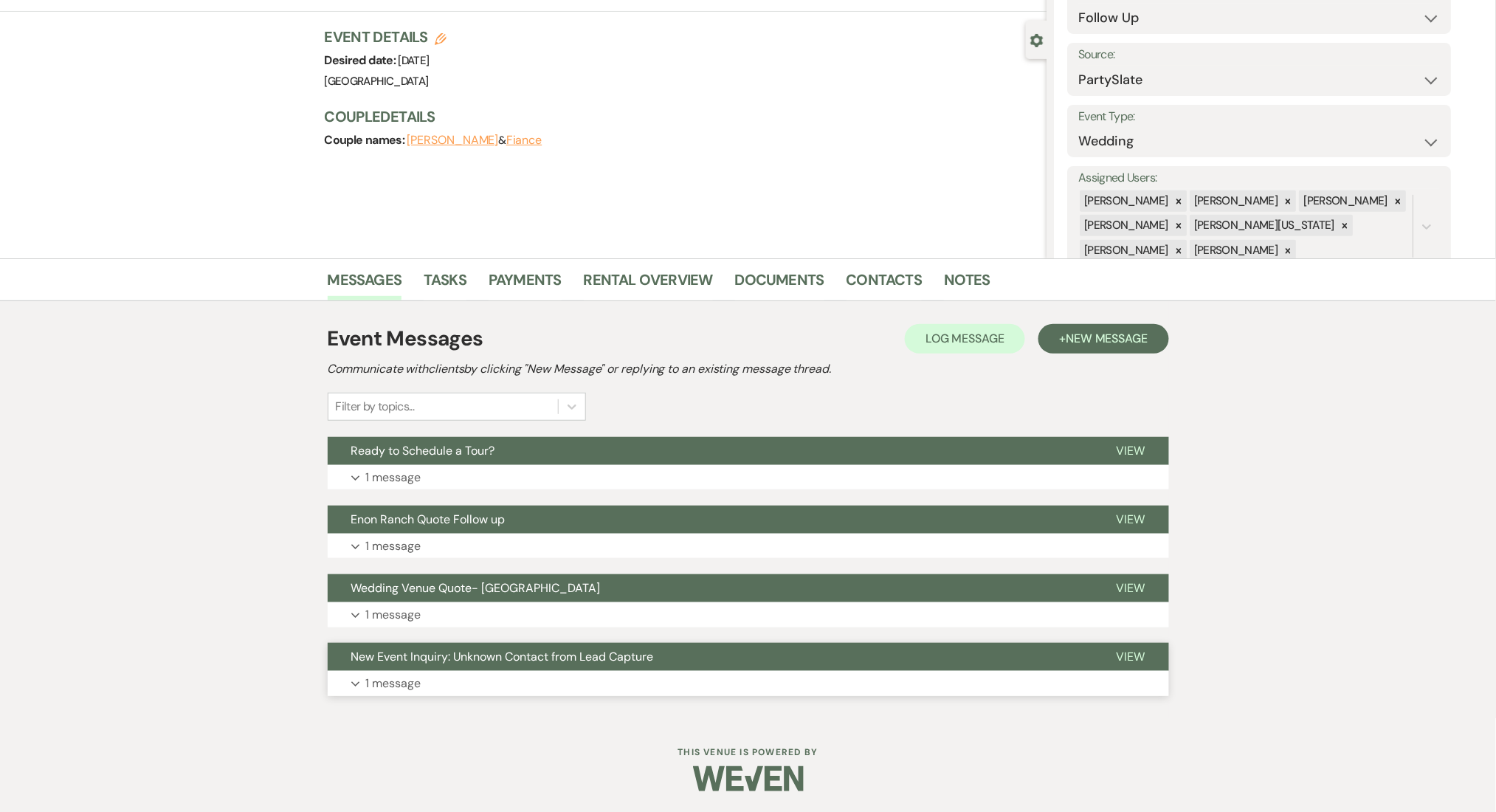
click at [427, 686] on button "Expand 1 message" at bounding box center [748, 684] width 842 height 25
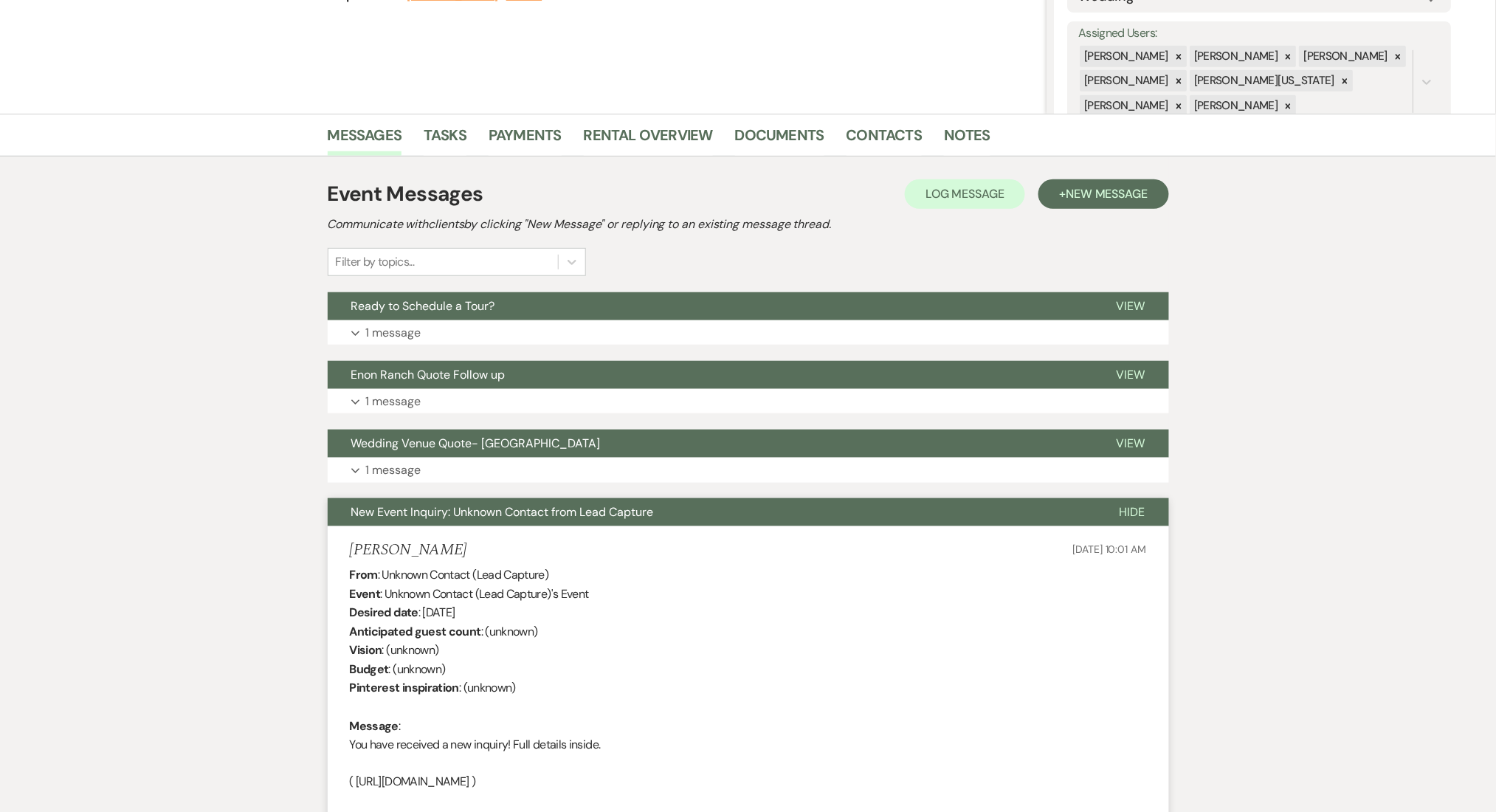
scroll to position [407, 0]
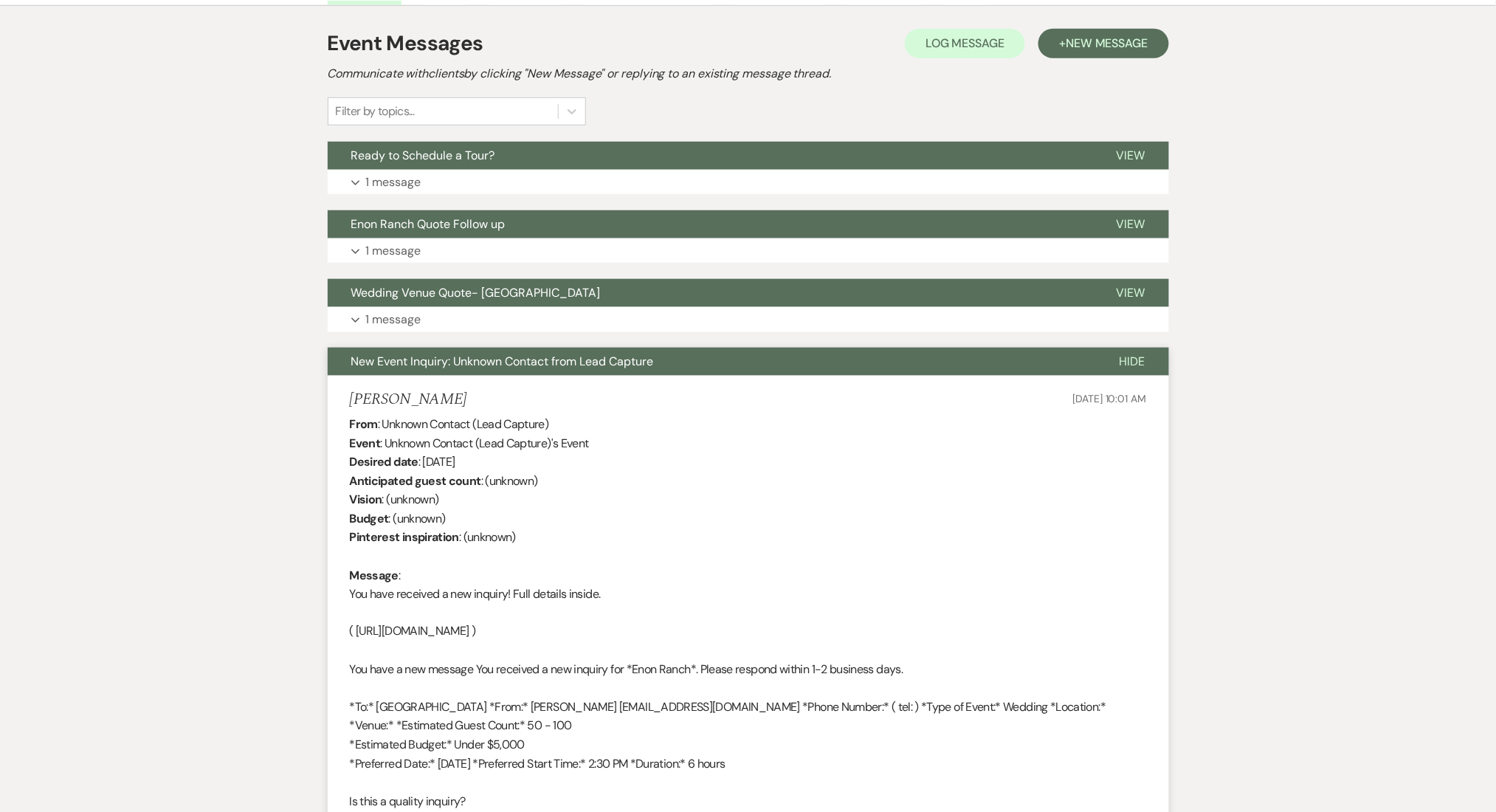
drag, startPoint x: 352, startPoint y: 391, endPoint x: 335, endPoint y: 391, distance: 17.0
copy h5 "Lorraine Manning"
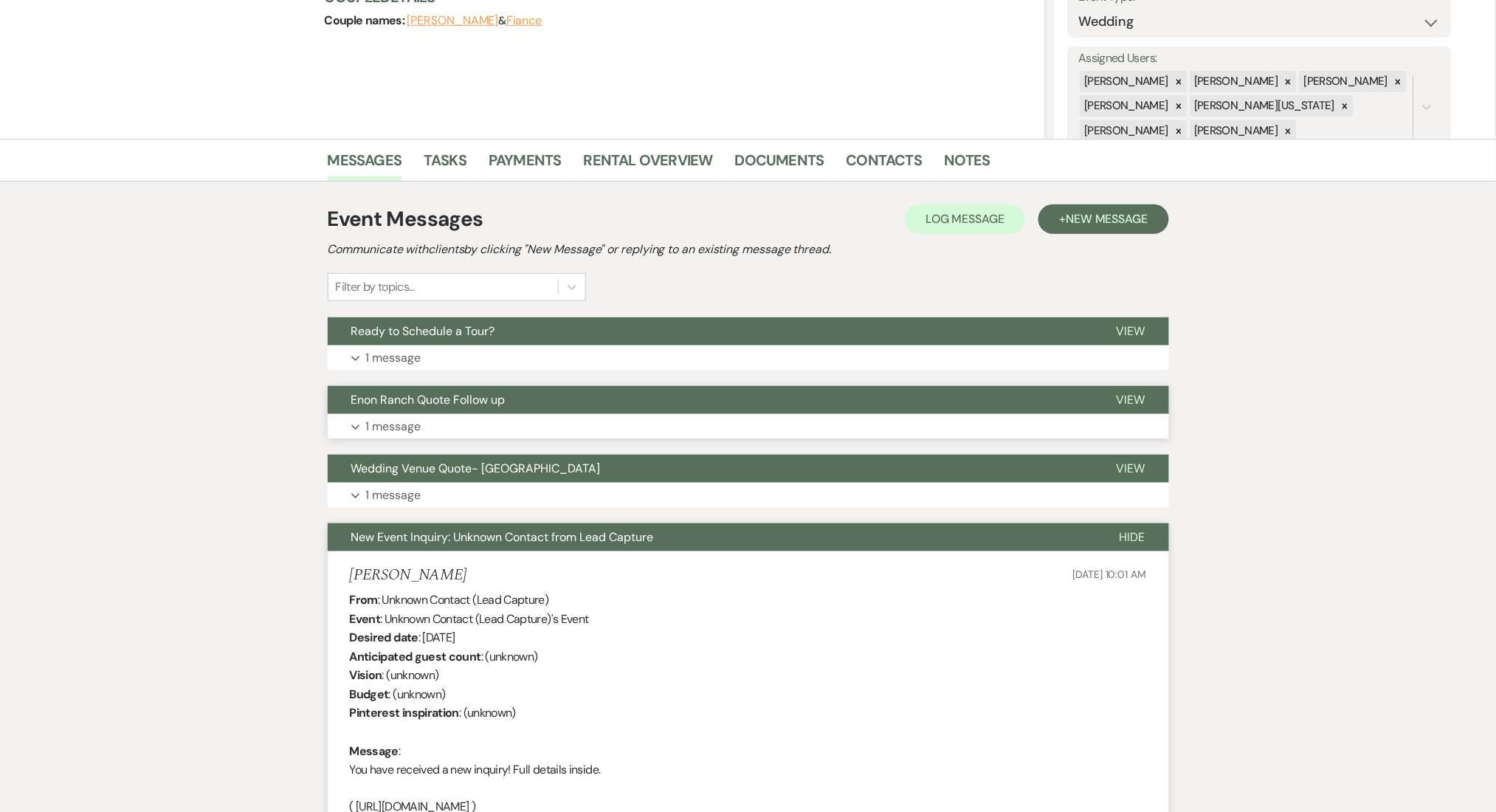
scroll to position [215, 0]
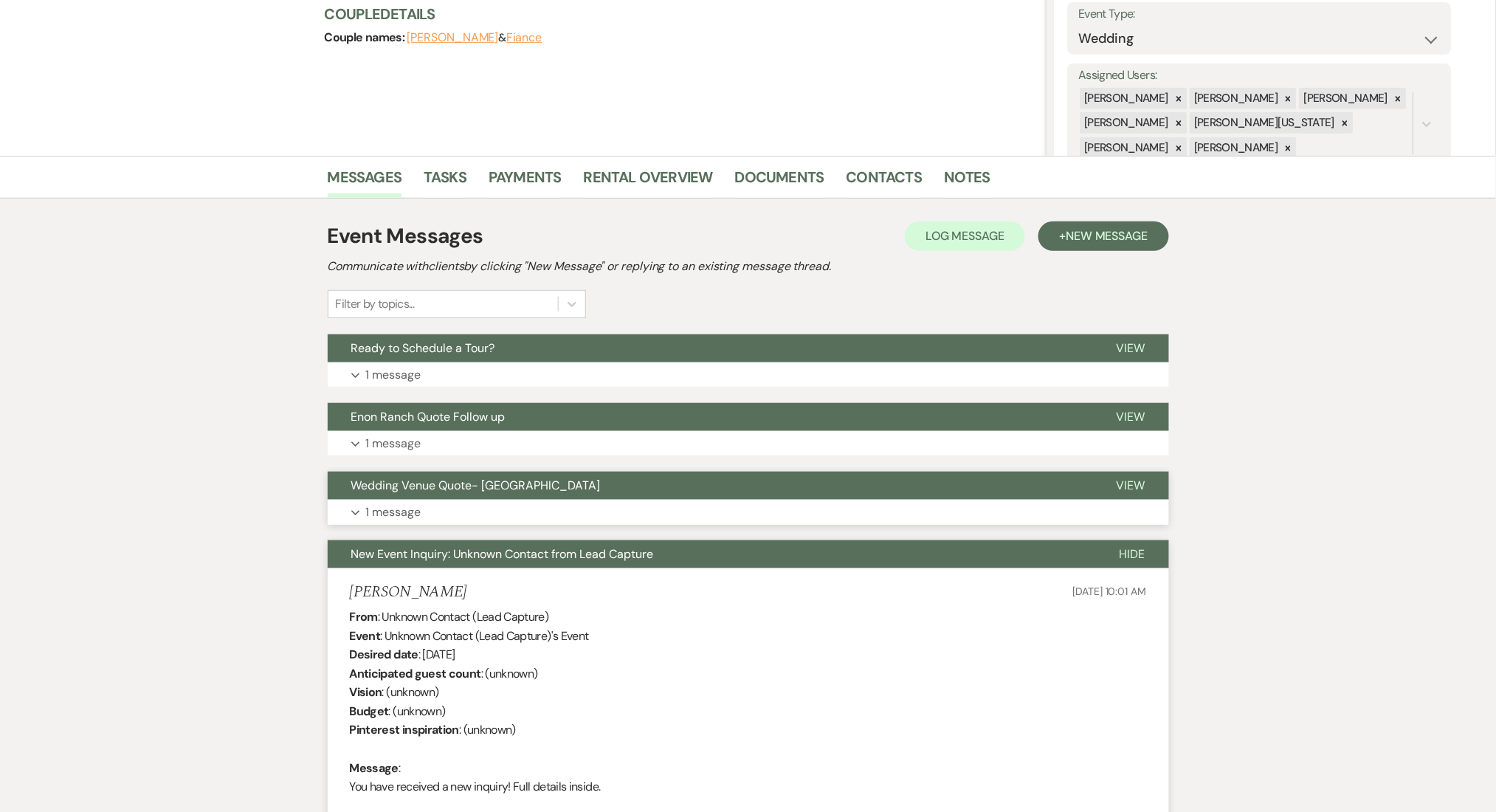
click at [435, 514] on button "Expand 1 message" at bounding box center [748, 512] width 842 height 25
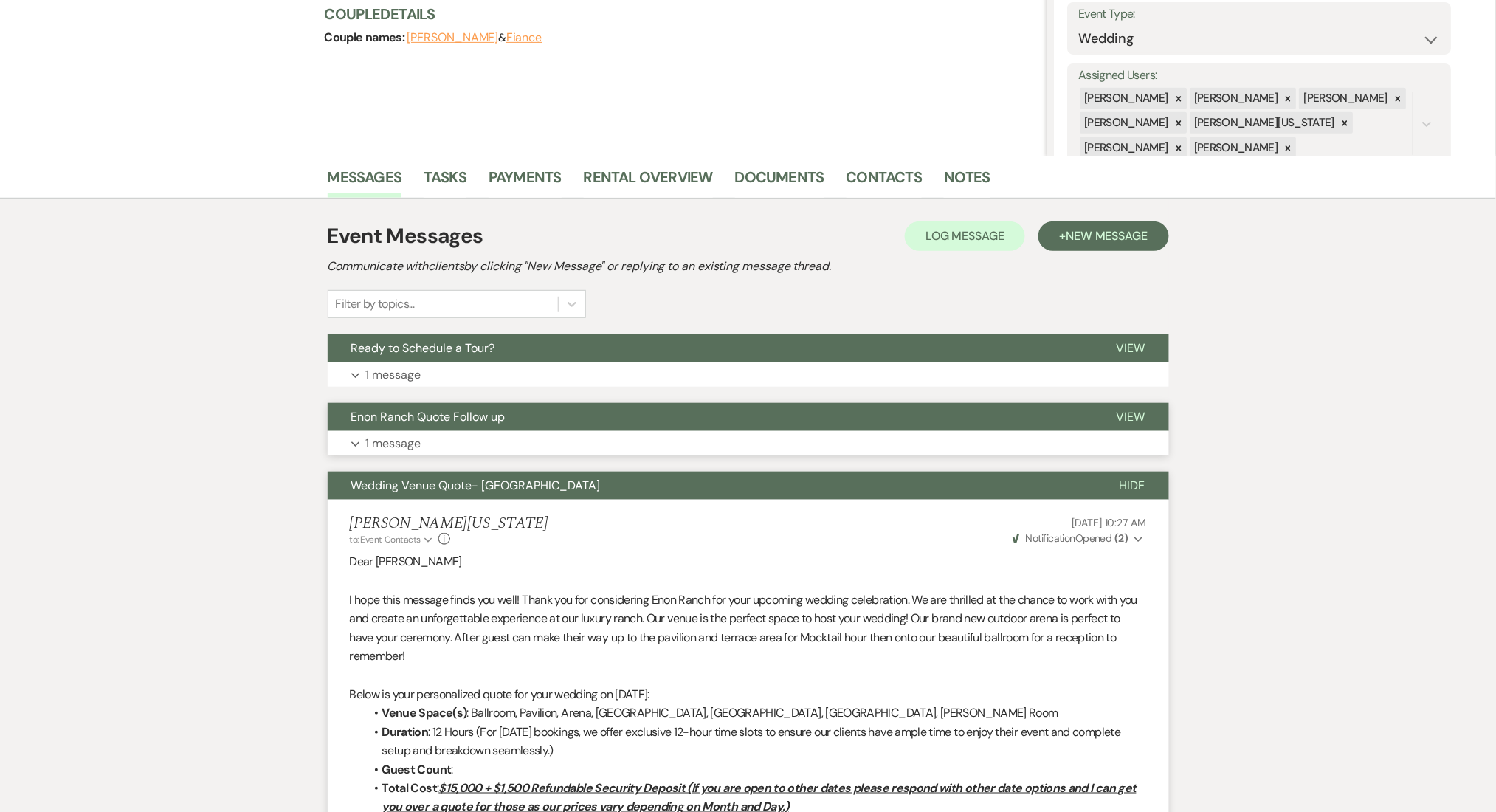
click at [426, 438] on button "Expand 1 message" at bounding box center [748, 444] width 842 height 25
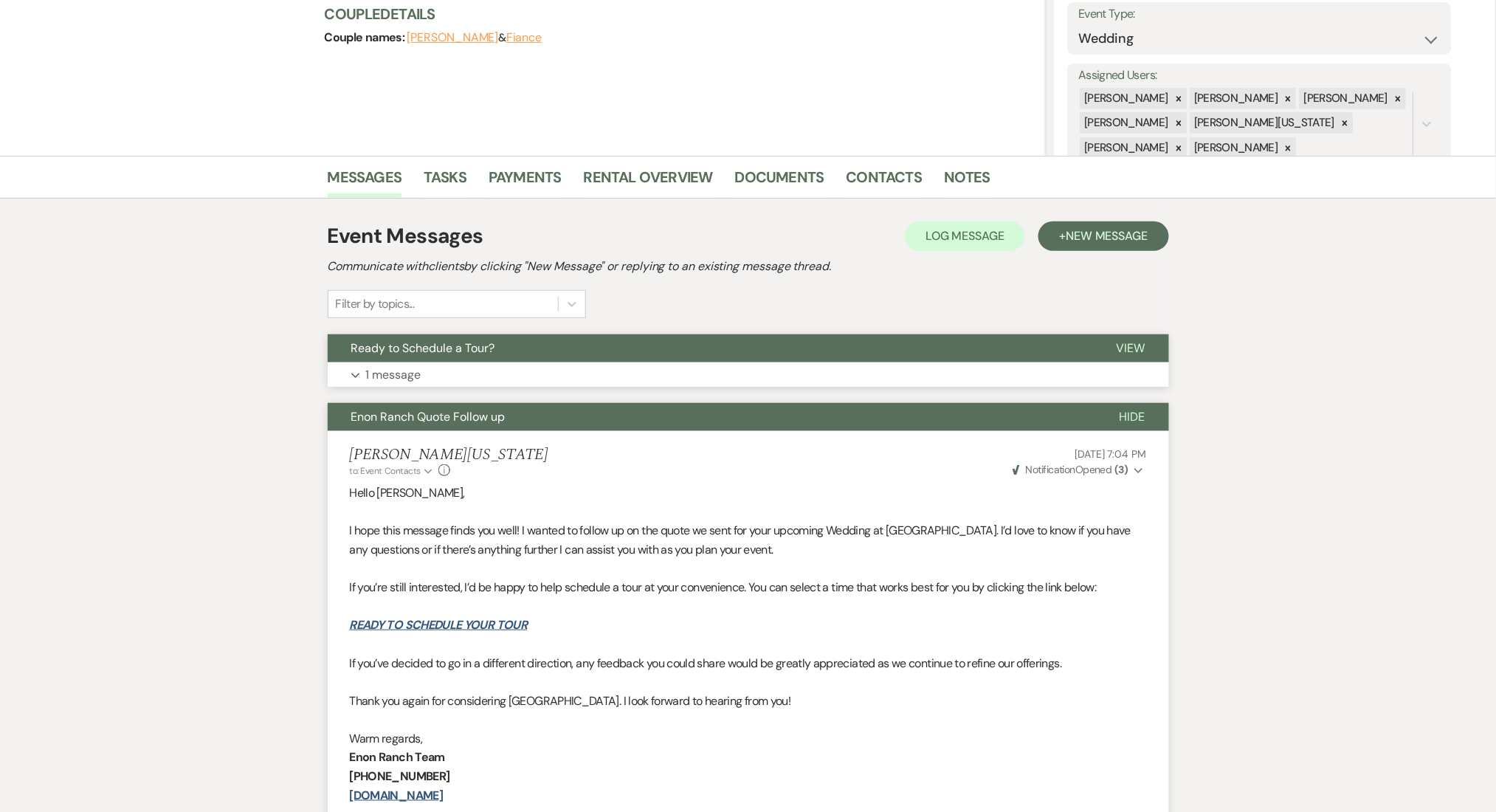
click at [422, 370] on button "Expand 1 message" at bounding box center [748, 375] width 842 height 25
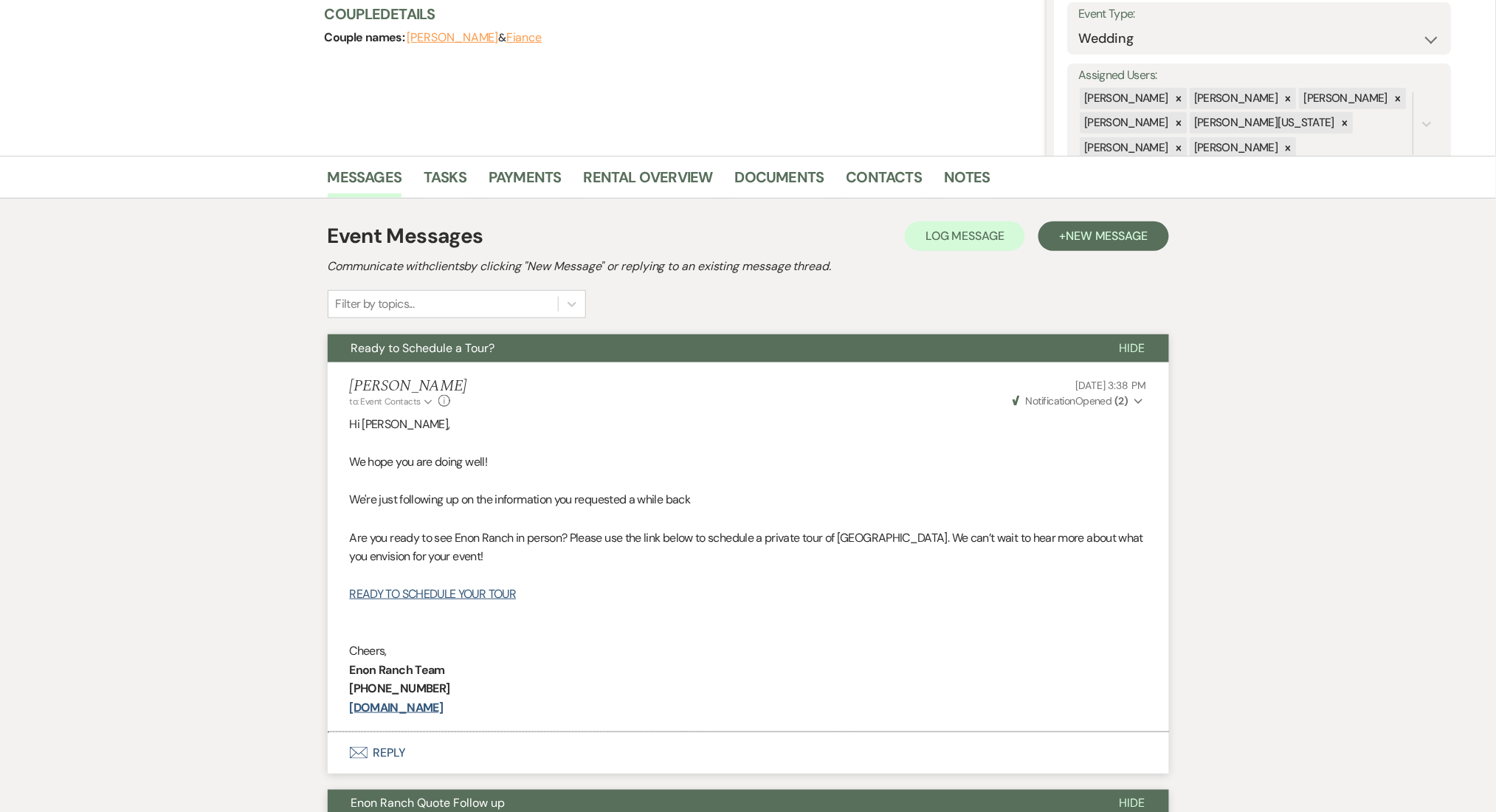
click at [1087, 233] on span "New Message" at bounding box center [1107, 236] width 82 height 16
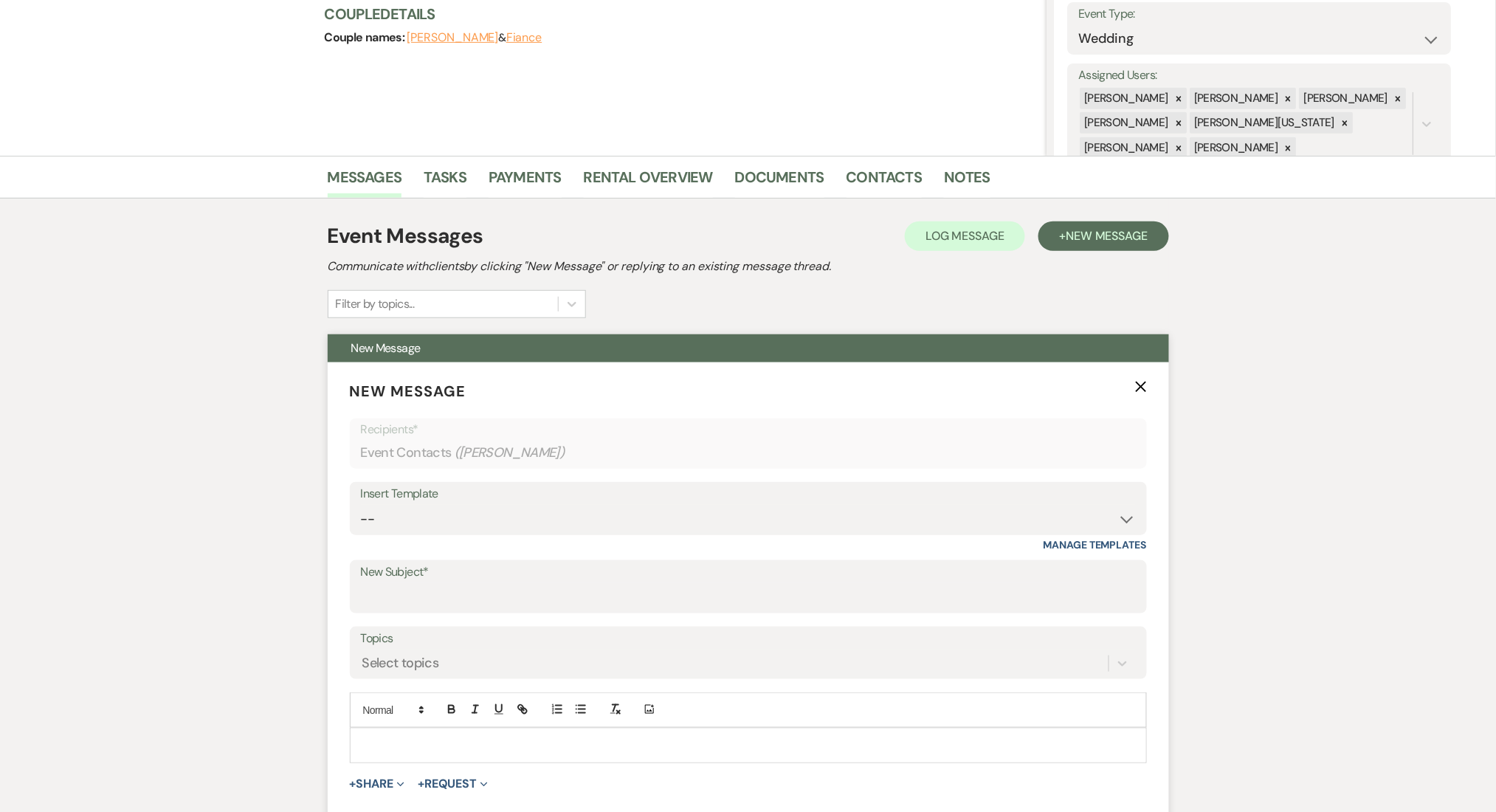
click at [468, 535] on div "Insert Template -- Inquiry Follow Up Email #2 Contract Sending Template Payment…" at bounding box center [748, 517] width 797 height 70
click at [469, 520] on select "-- Inquiry Follow Up Email #2 Contract Sending Template Payment Template Rental…" at bounding box center [748, 519] width 775 height 29
select select "1711"
click at [361, 505] on select "-- Inquiry Follow Up Email #2 Contract Sending Template Payment Template Rental…" at bounding box center [748, 519] width 775 height 29
type input "Enon Ranch Inquiry Follow-Up"
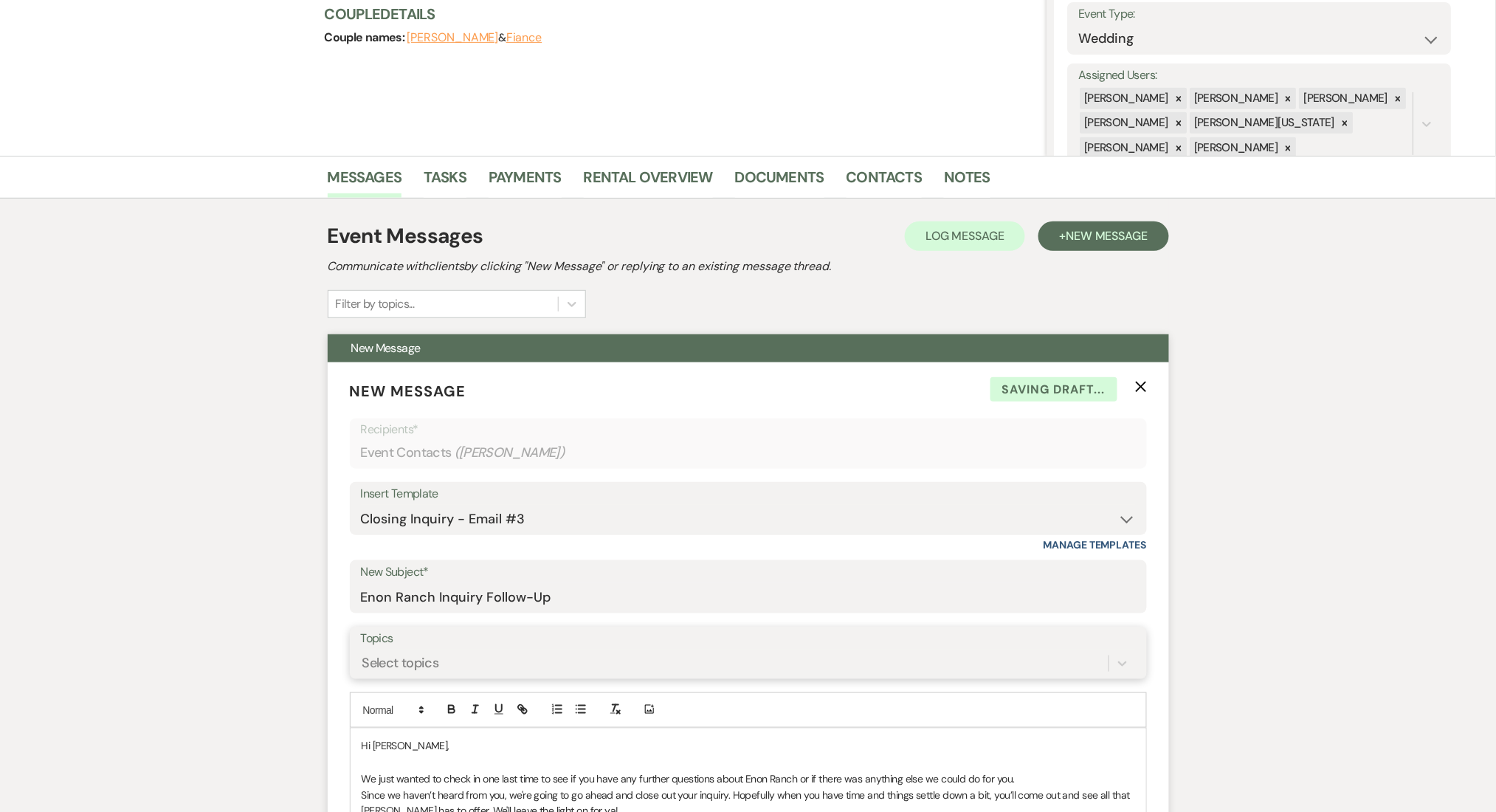
click at [448, 662] on div "Select topics" at bounding box center [748, 664] width 775 height 28
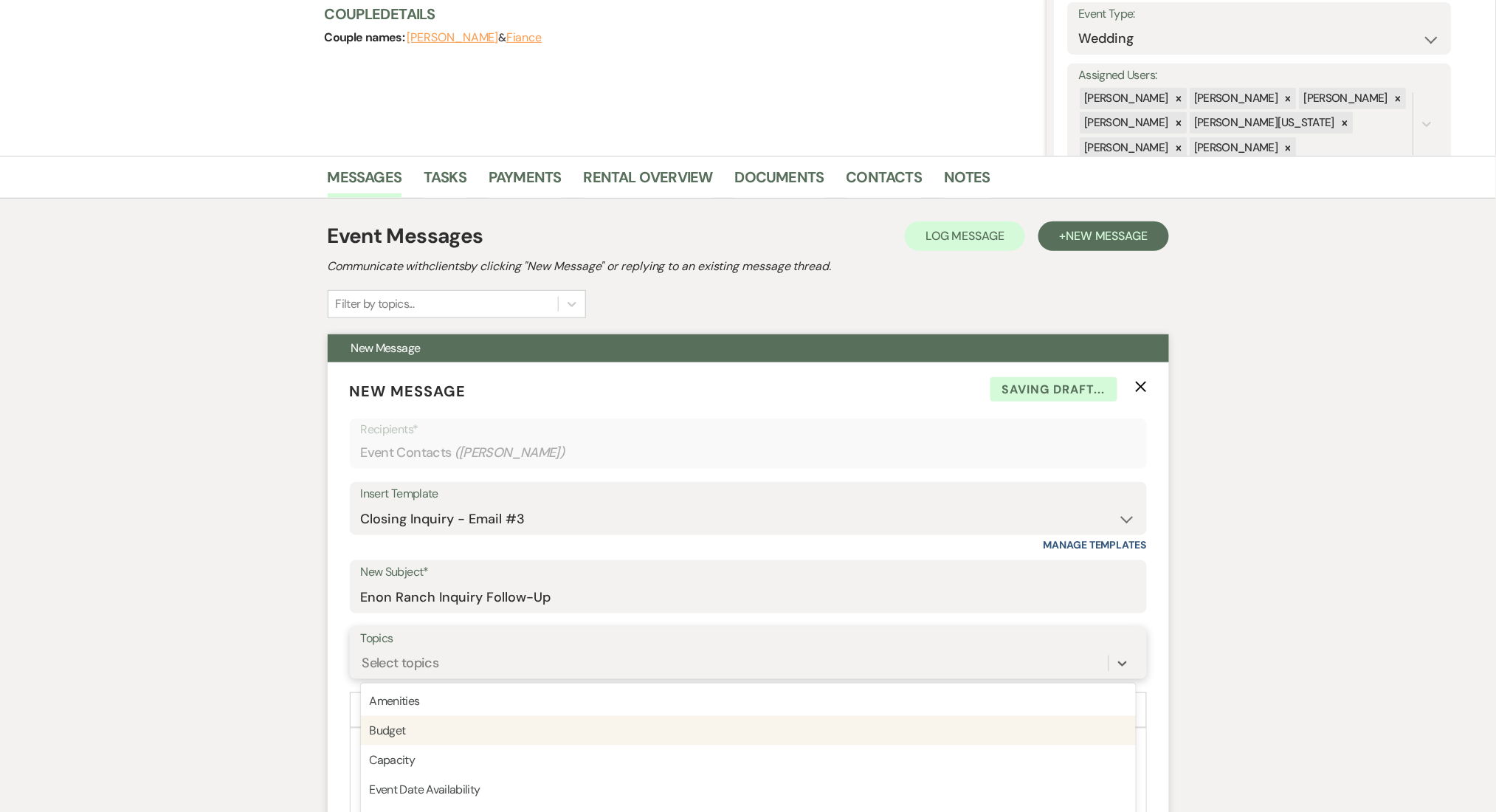
scroll to position [313, 0]
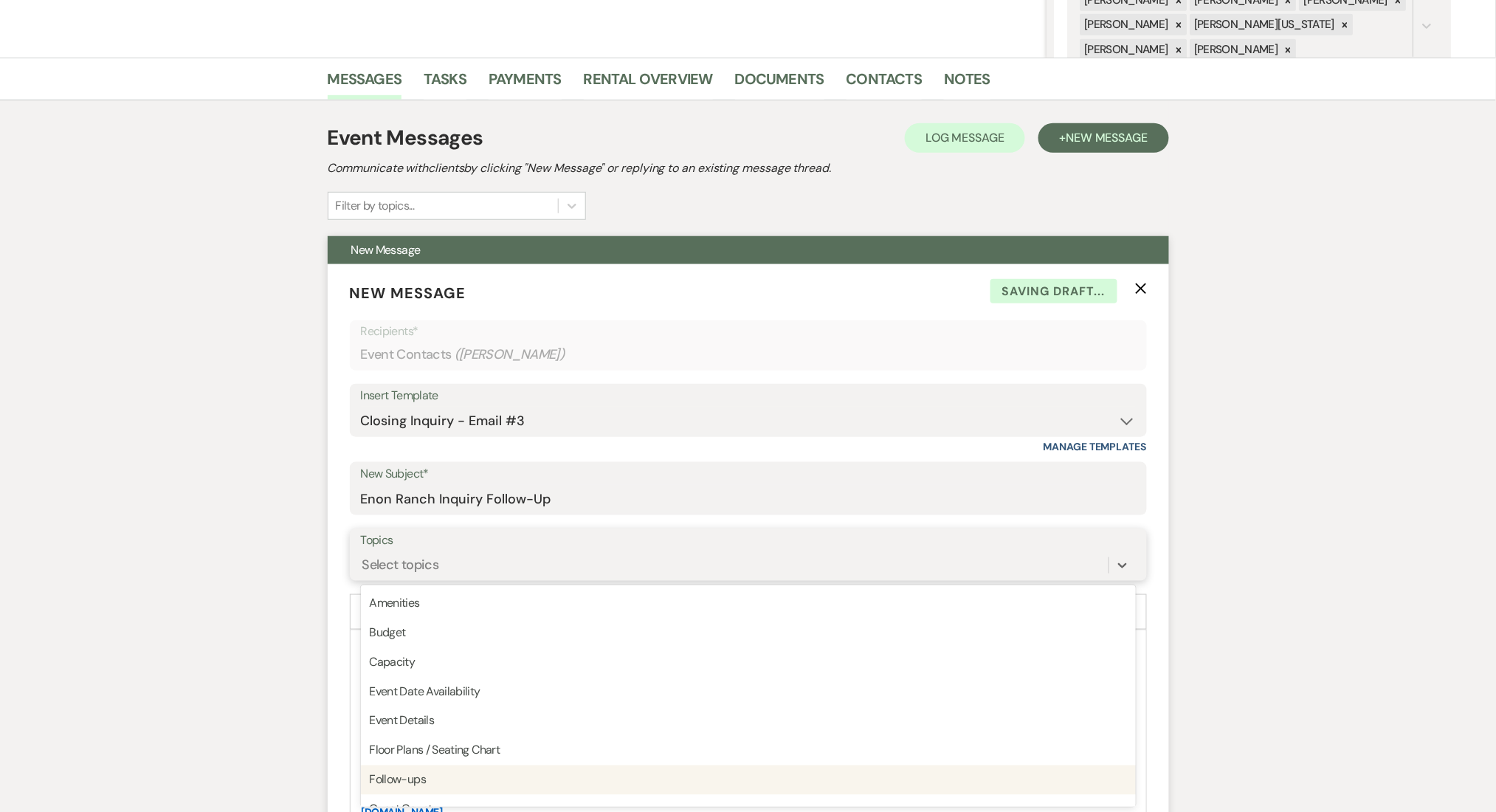
click at [416, 782] on div "Follow-ups" at bounding box center [748, 780] width 775 height 30
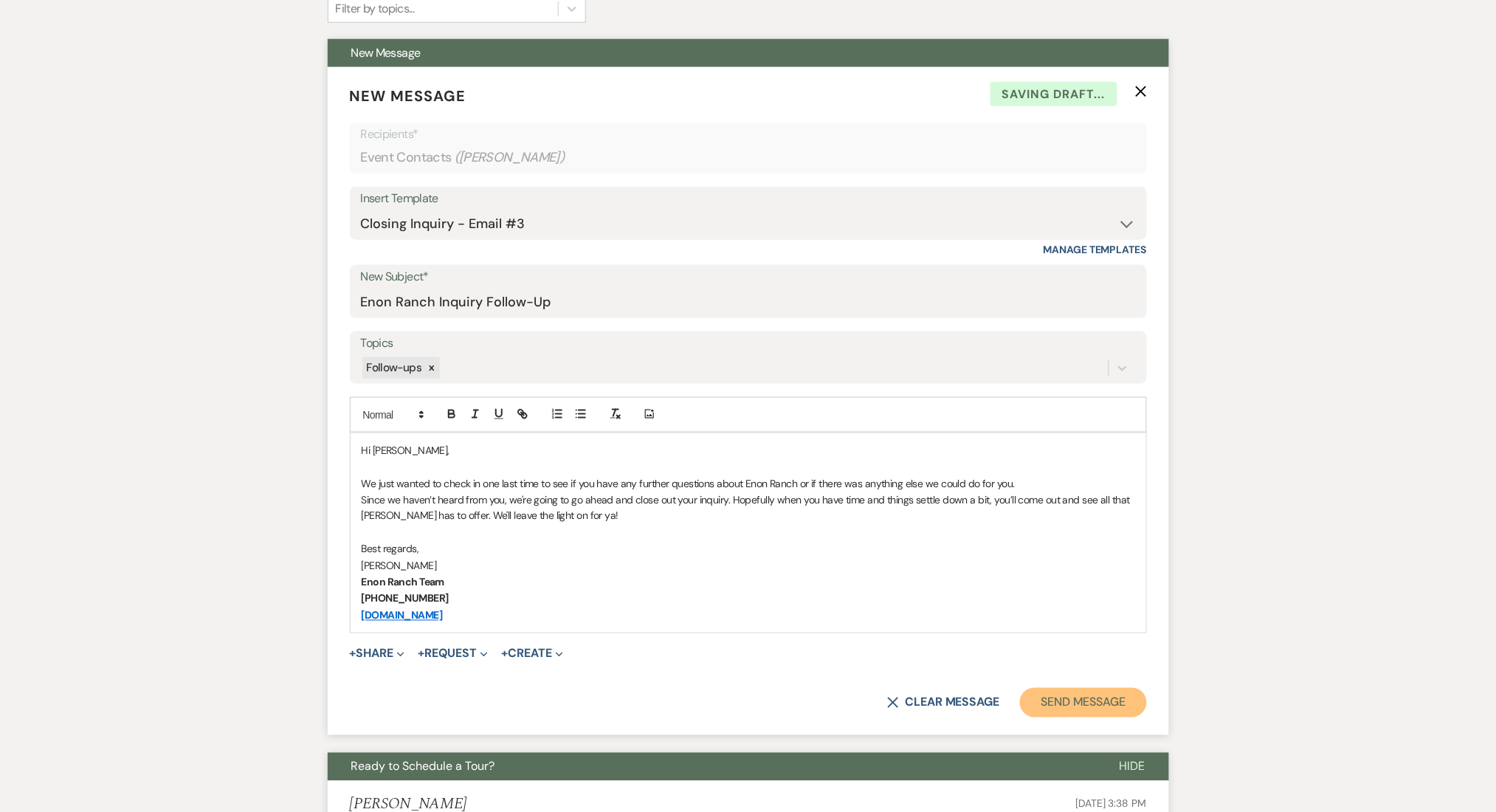
click at [1098, 704] on button "Send Message" at bounding box center [1083, 703] width 126 height 30
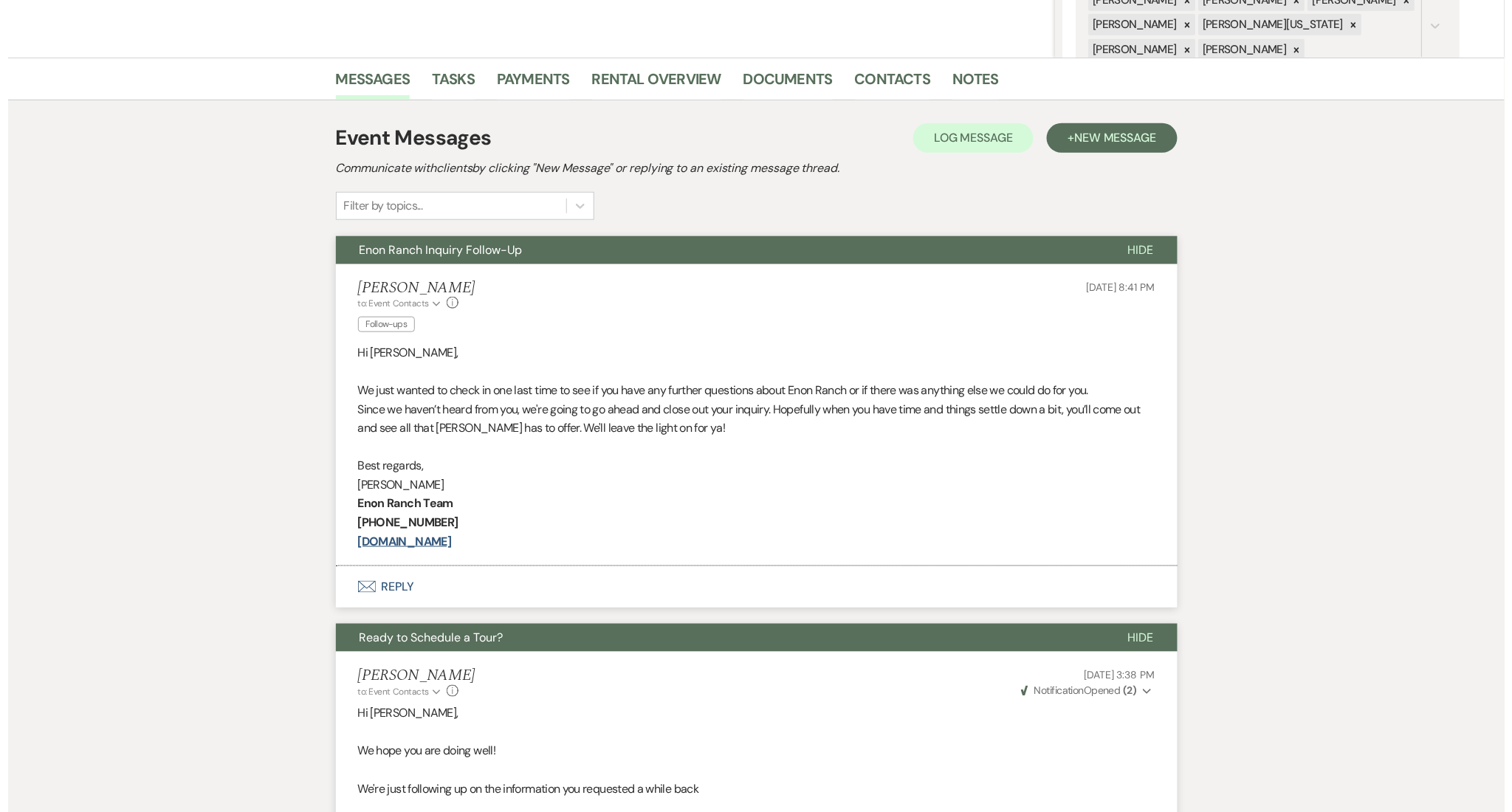
scroll to position [0, 0]
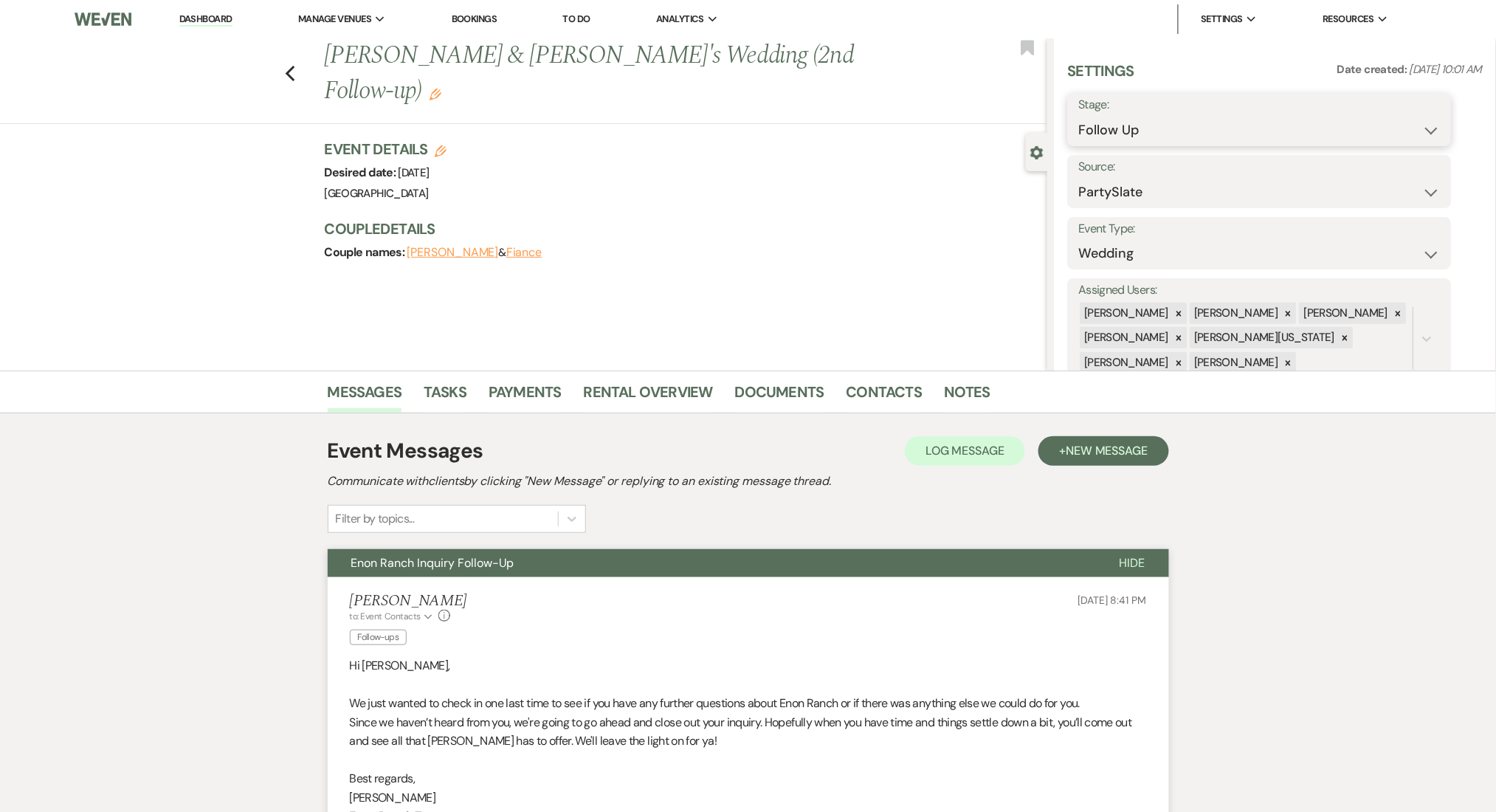
click at [1128, 139] on select "Inquiry Follow Up Tour Requested Tour Confirmed Toured Proposal Sent Booked Lost" at bounding box center [1260, 130] width 362 height 29
select select "1"
click at [1080, 116] on select "Inquiry Follow Up Tour Requested Tour Confirmed Toured Proposal Sent Booked Lost" at bounding box center [1260, 130] width 362 height 29
click at [442, 89] on icon "Edit" at bounding box center [436, 95] width 12 height 12
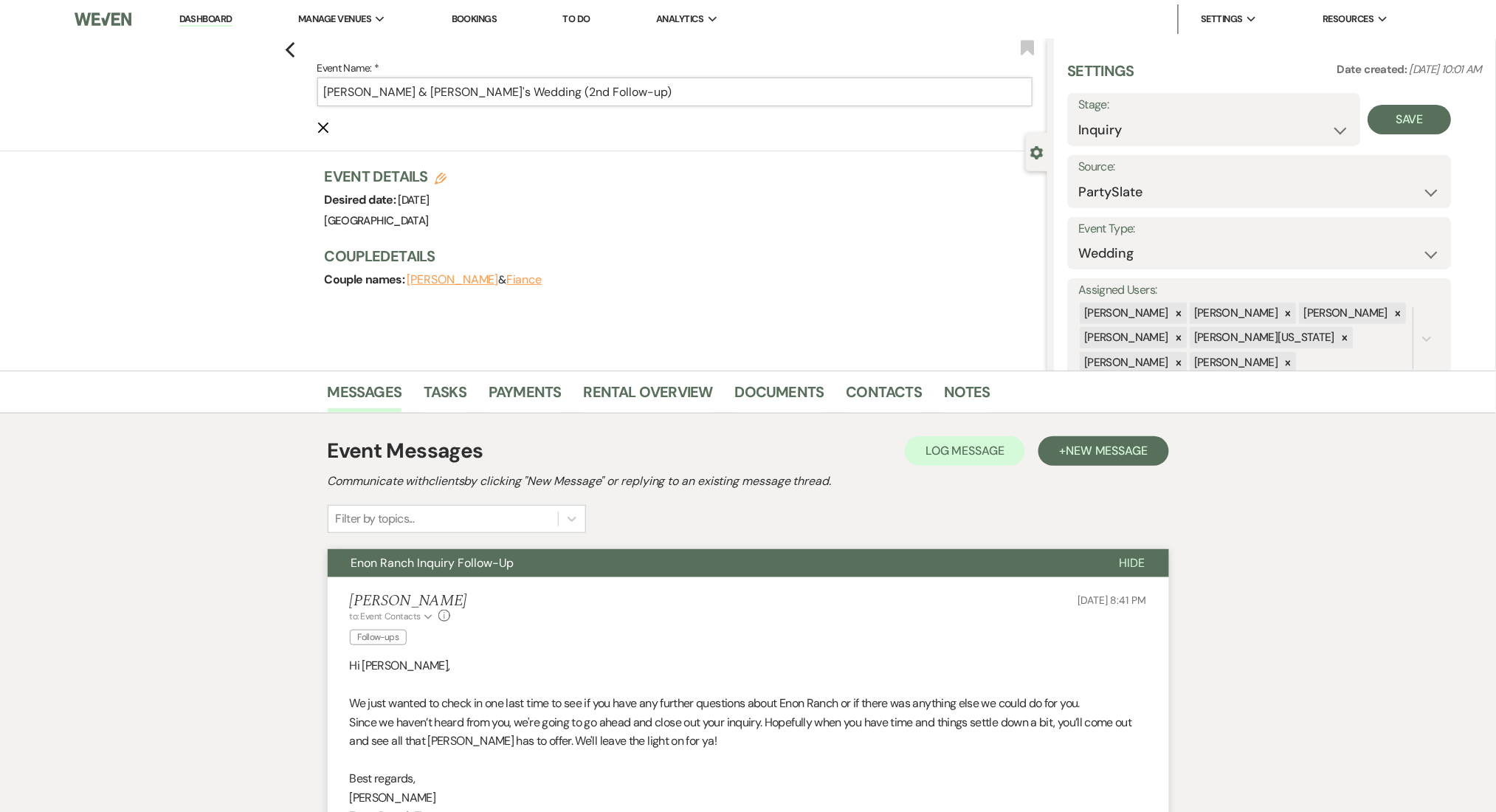
drag, startPoint x: 532, startPoint y: 88, endPoint x: 687, endPoint y: 88, distance: 155.0
click at [687, 88] on input "[PERSON_NAME] & [PERSON_NAME]'s Wedding (2nd Follow-up)" at bounding box center [674, 92] width 715 height 29
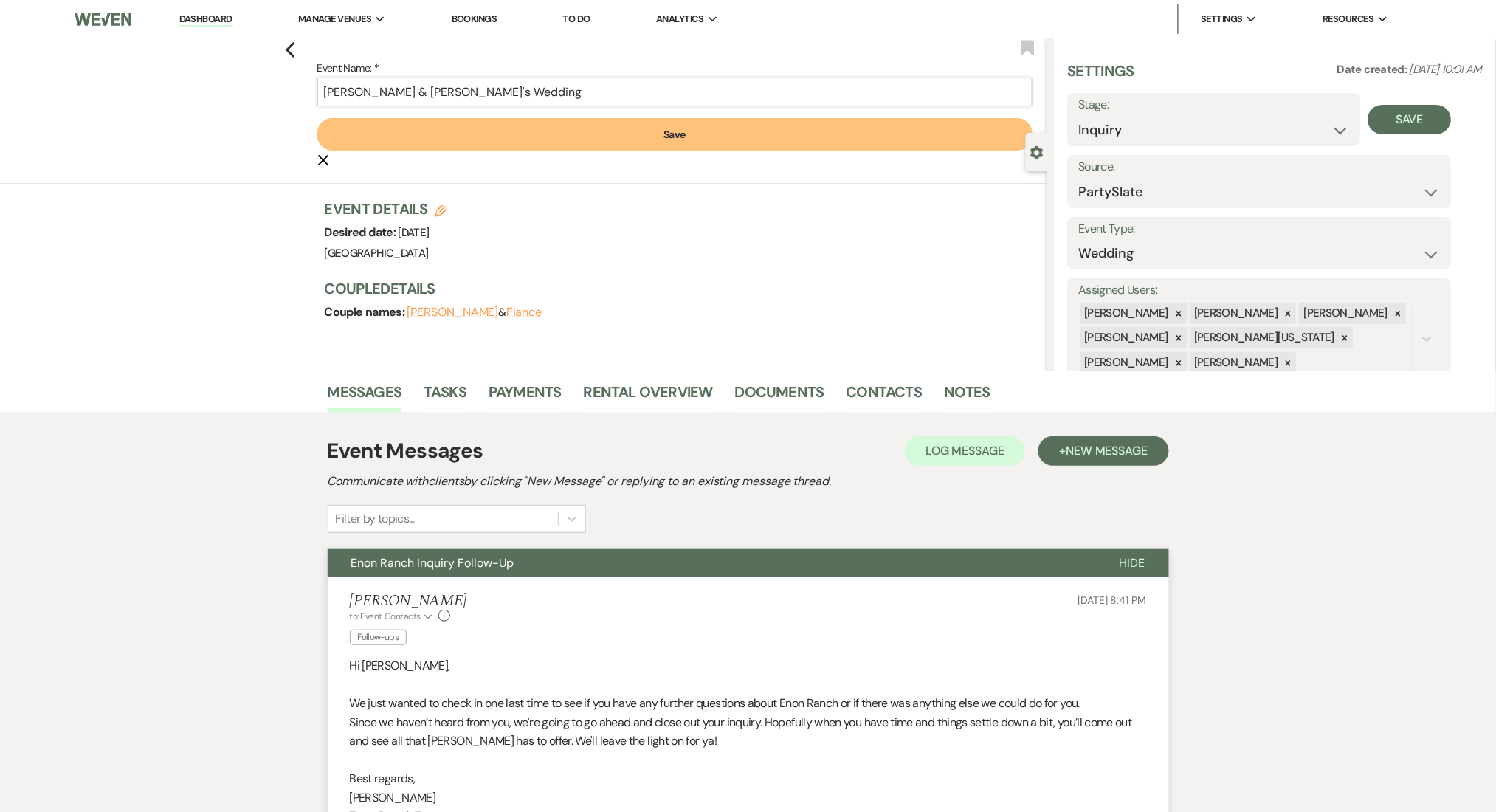
type input "Lorraine Manning & Fiance's Wedding"
click at [666, 122] on button "Save" at bounding box center [674, 134] width 715 height 33
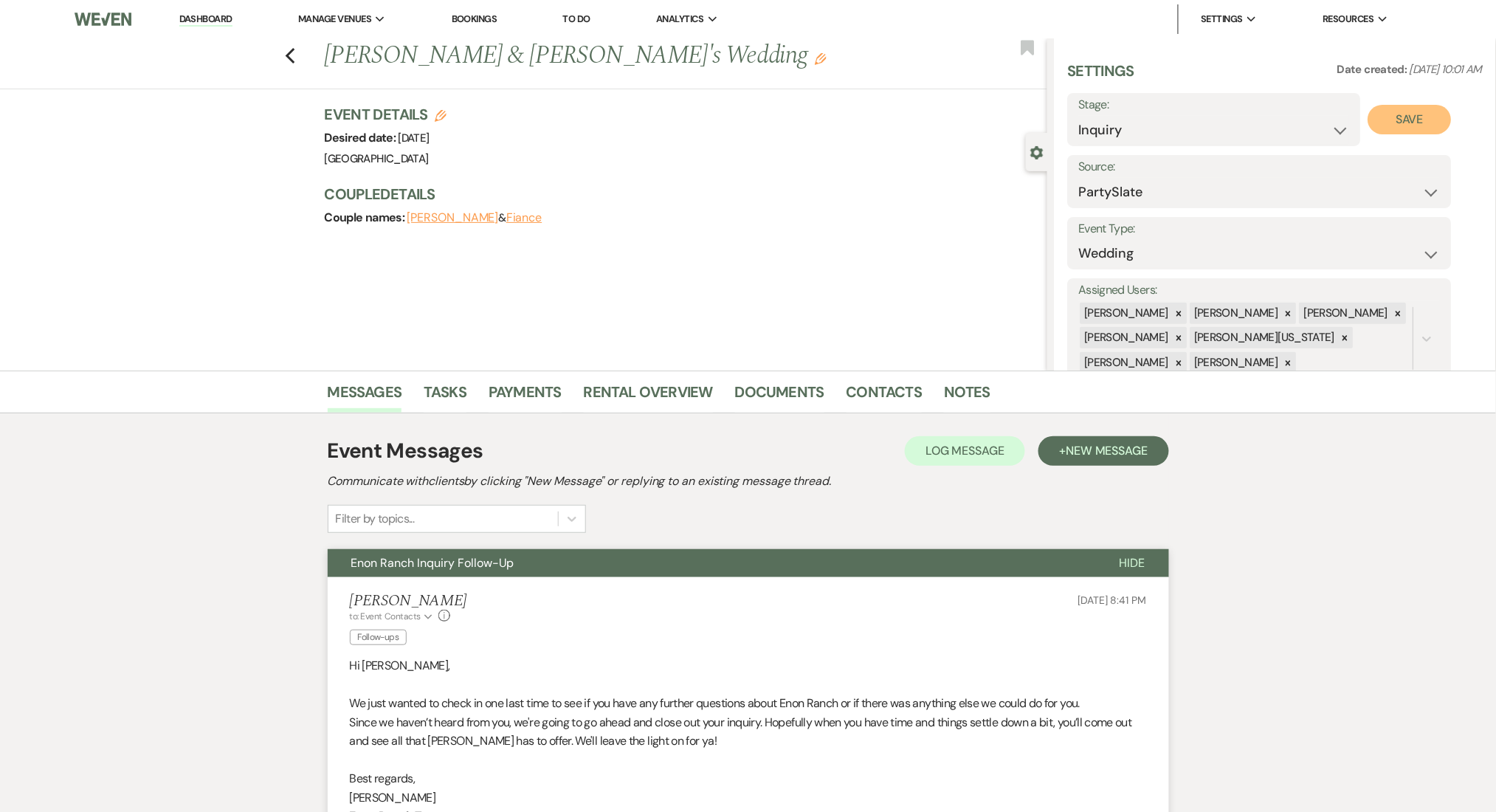
click at [1435, 111] on button "Save" at bounding box center [1410, 119] width 84 height 30
click at [877, 390] on link "Contacts" at bounding box center [885, 396] width 76 height 33
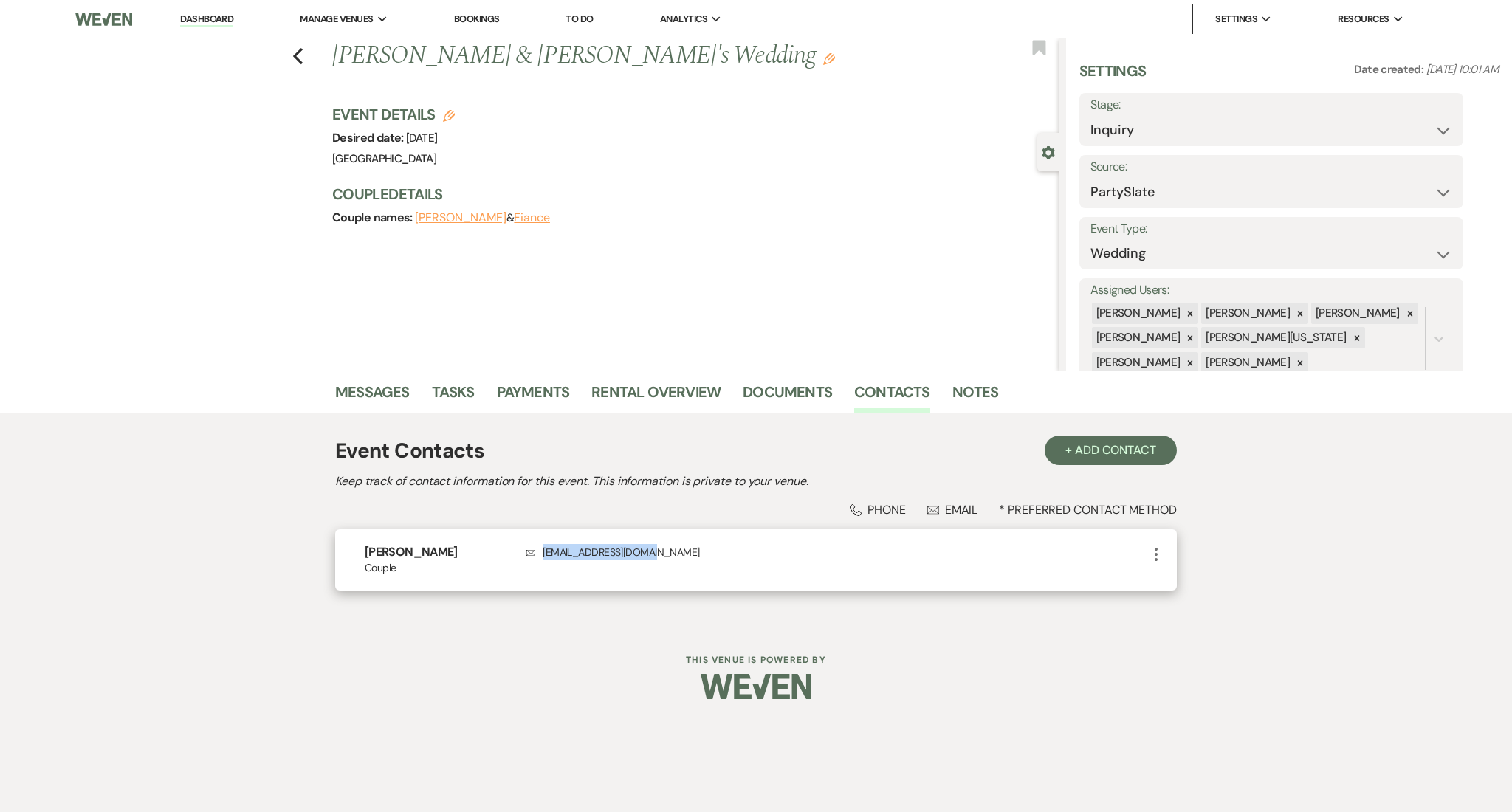
drag, startPoint x: 677, startPoint y: 550, endPoint x: 541, endPoint y: 565, distance: 136.8
click at [541, 565] on div "Envelope lcmanning74@gmail.com" at bounding box center [837, 559] width 621 height 32
copy p "lcmanning74@gmail.com"
click at [1232, 124] on select "Inquiry Follow Up Tour Requested Tour Confirmed Toured Proposal Sent Booked Lost" at bounding box center [1272, 130] width 362 height 29
select select "8"
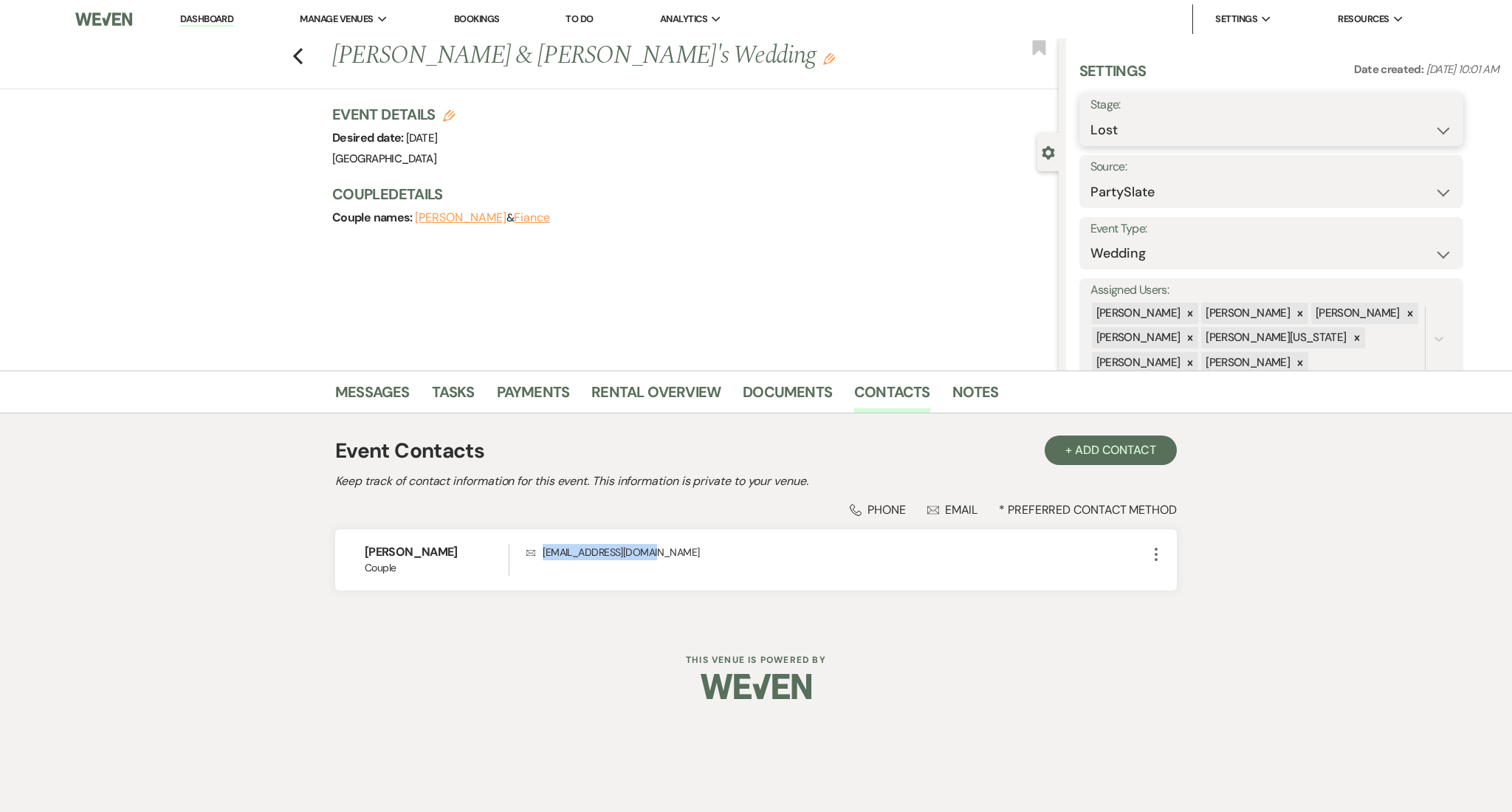
click at [1091, 116] on select "Inquiry Follow Up Tour Requested Tour Confirmed Toured Proposal Sent Booked Lost" at bounding box center [1272, 130] width 362 height 29
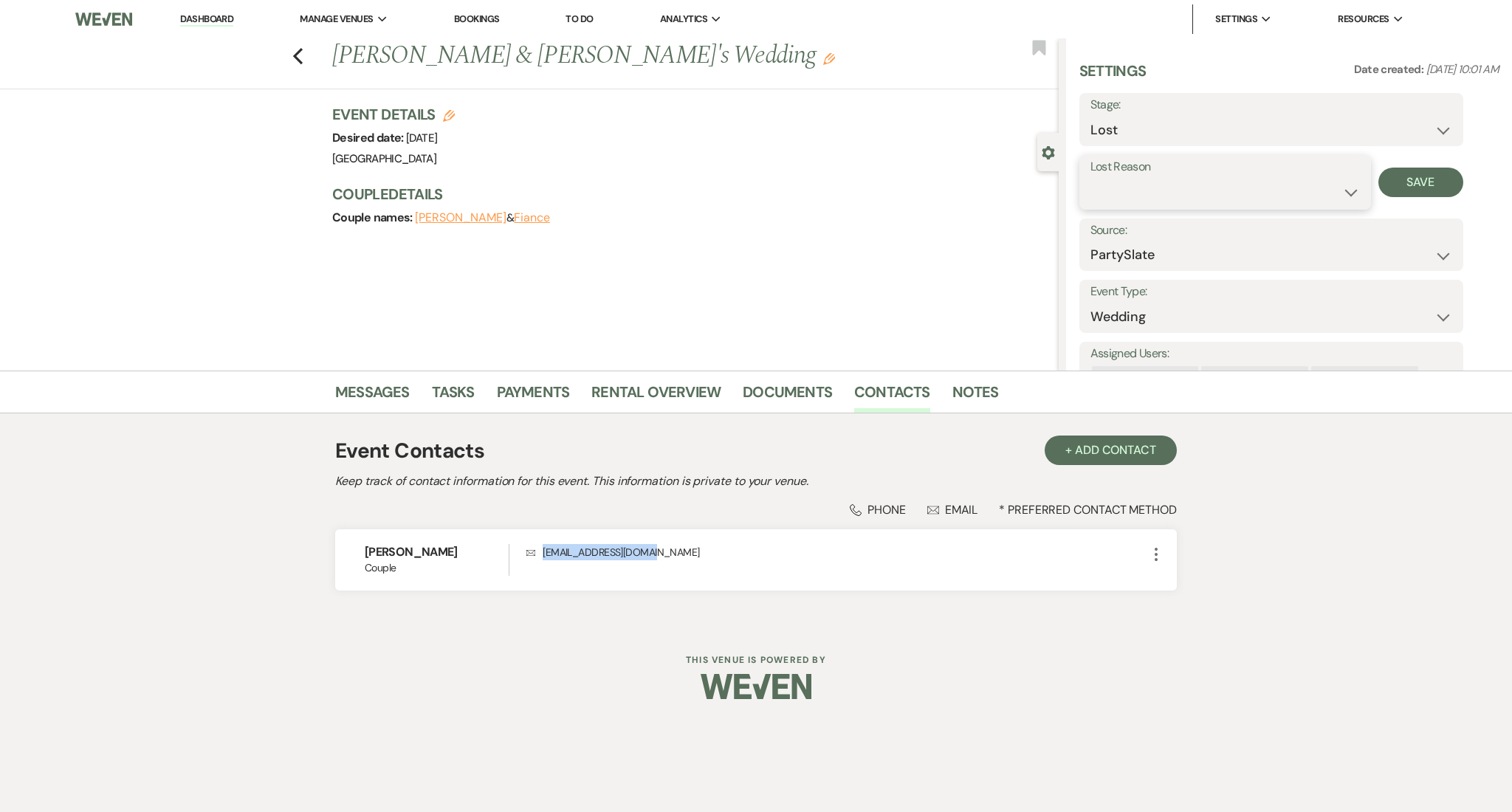
click at [1207, 188] on select "Booked Elsewhere Budget Date Unavailable No Response Not a Good Match Capacity …" at bounding box center [1226, 192] width 270 height 29
select select "1"
click at [1091, 178] on select "Booked Elsewhere Budget Date Unavailable No Response Not a Good Match Capacity …" at bounding box center [1226, 192] width 270 height 29
click at [1311, 187] on input "Other" at bounding box center [1336, 192] width 91 height 29
type input "duplicate"
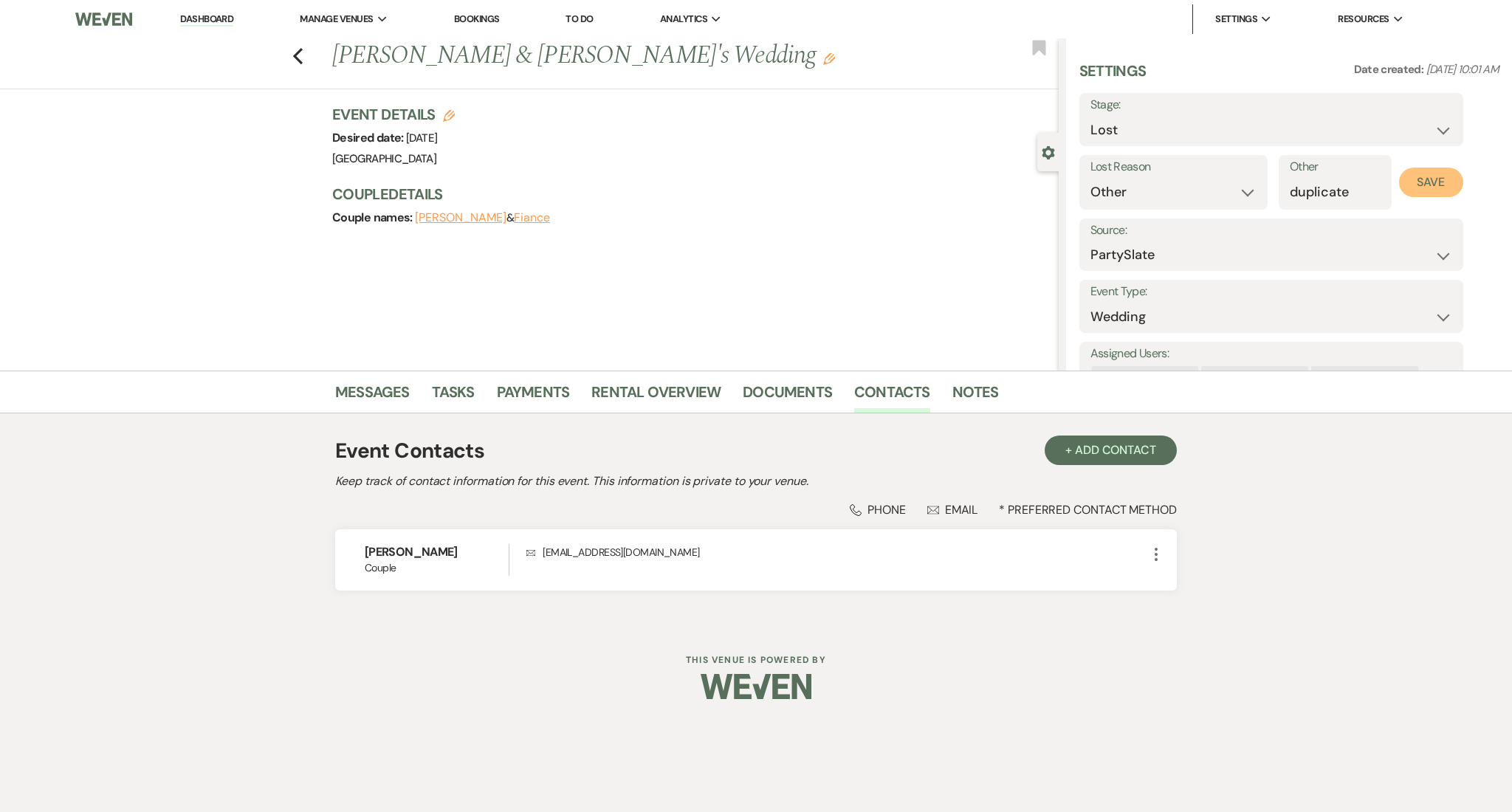
click at [1434, 176] on button "Save" at bounding box center [1431, 182] width 64 height 30
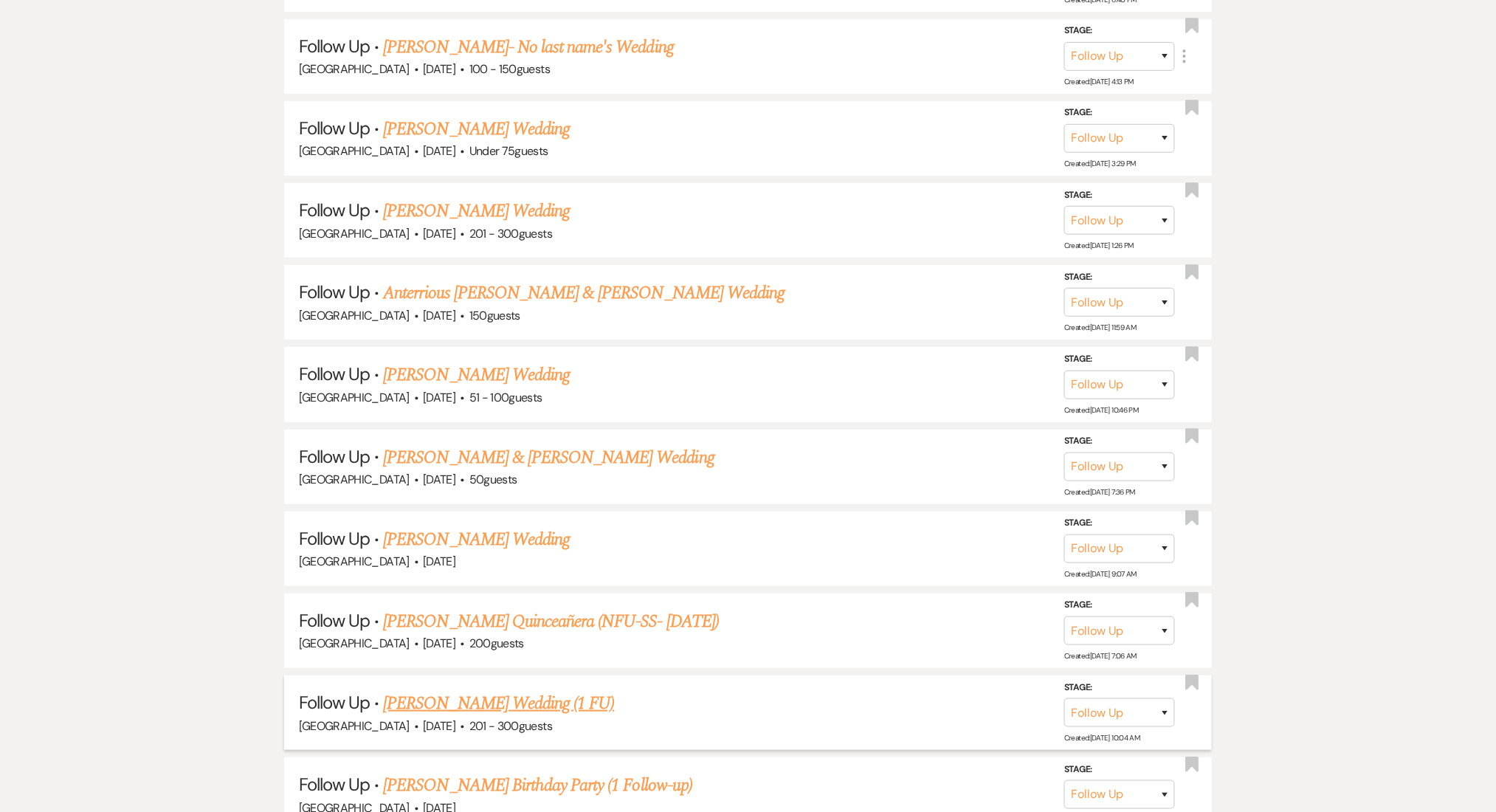
scroll to position [16485, 0]
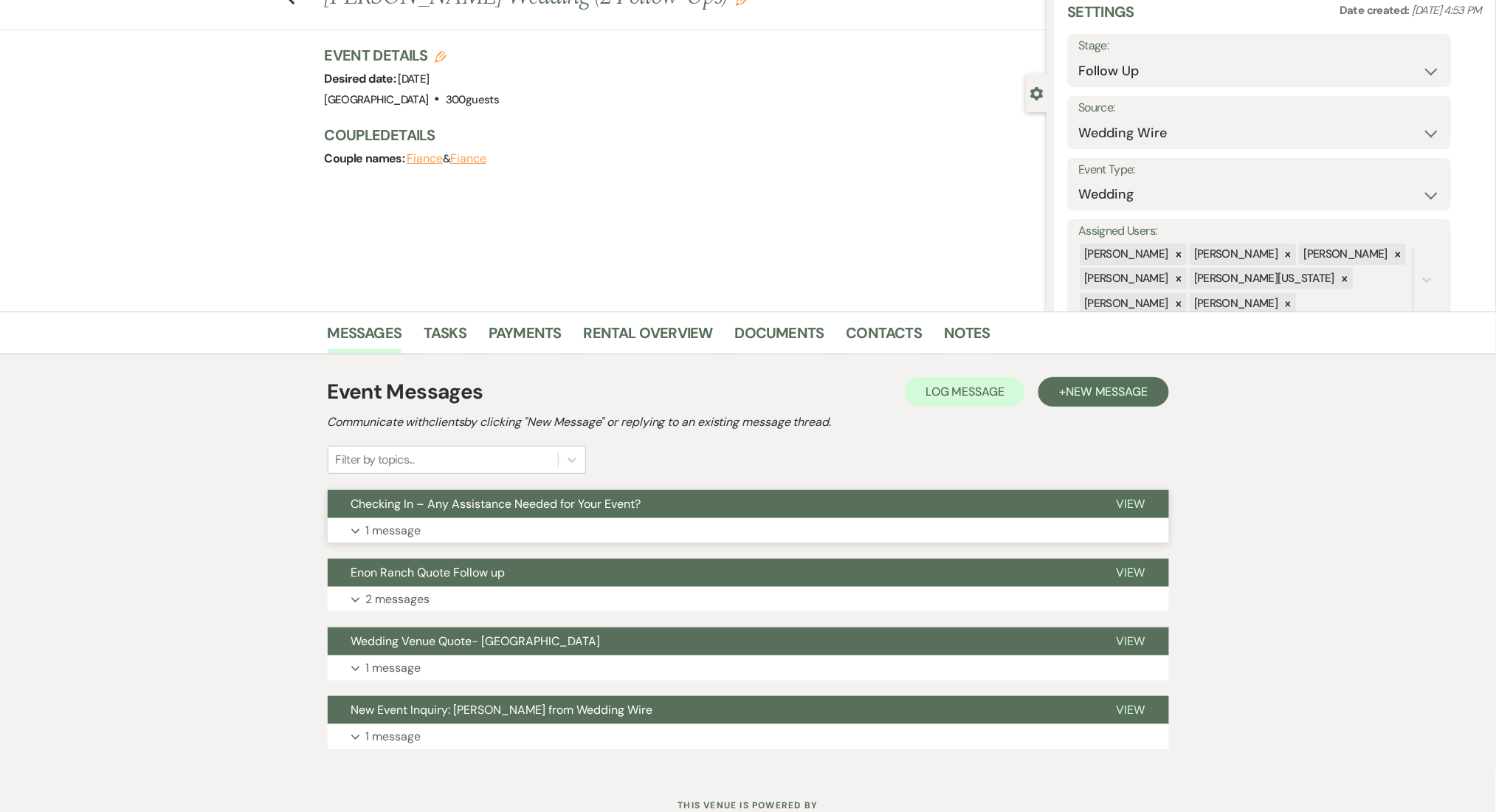
scroll to position [112, 0]
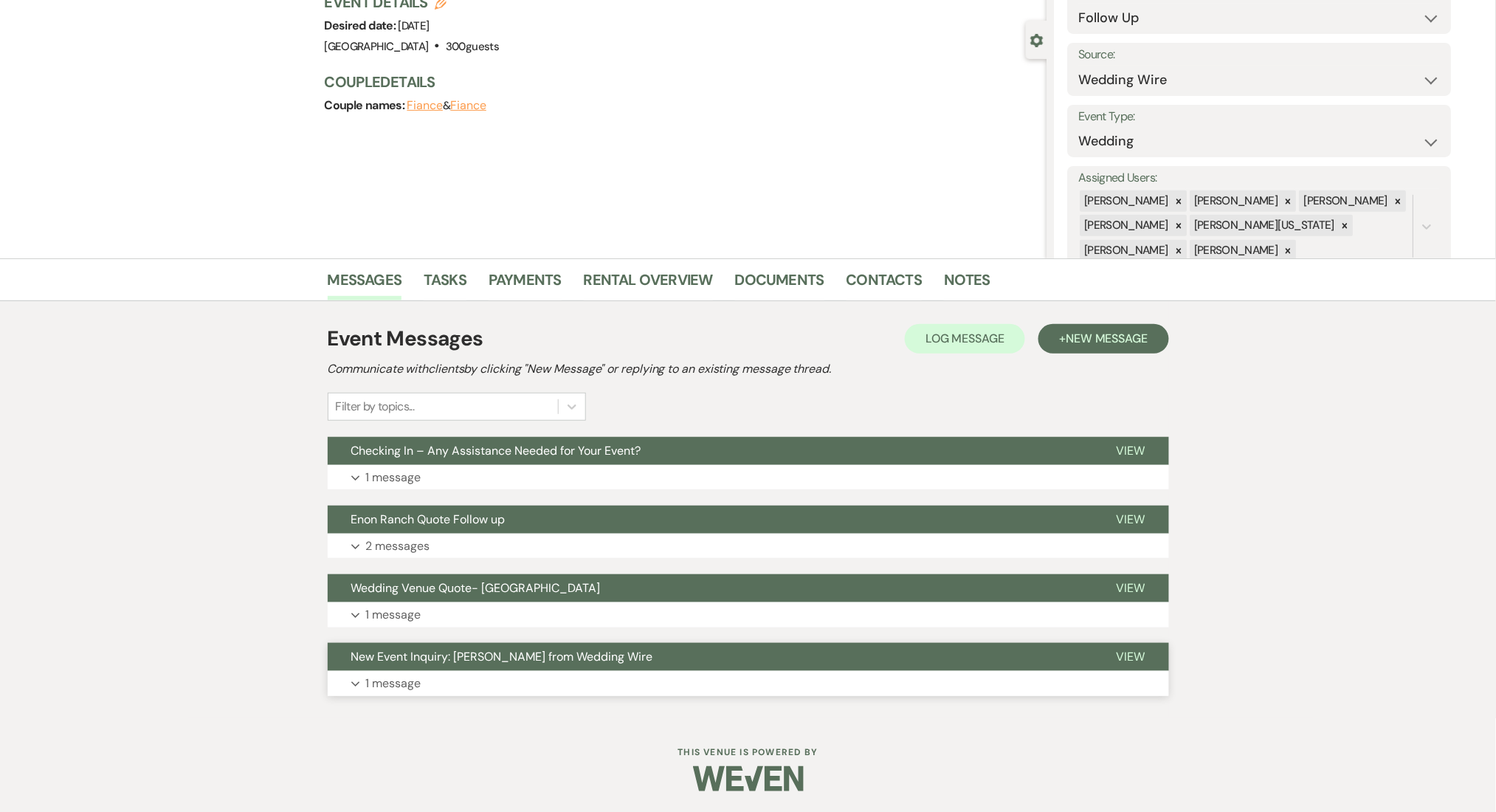
click at [523, 668] on button "New Event Inquiry: ADALI ADAME from Wedding Wire" at bounding box center [710, 657] width 765 height 28
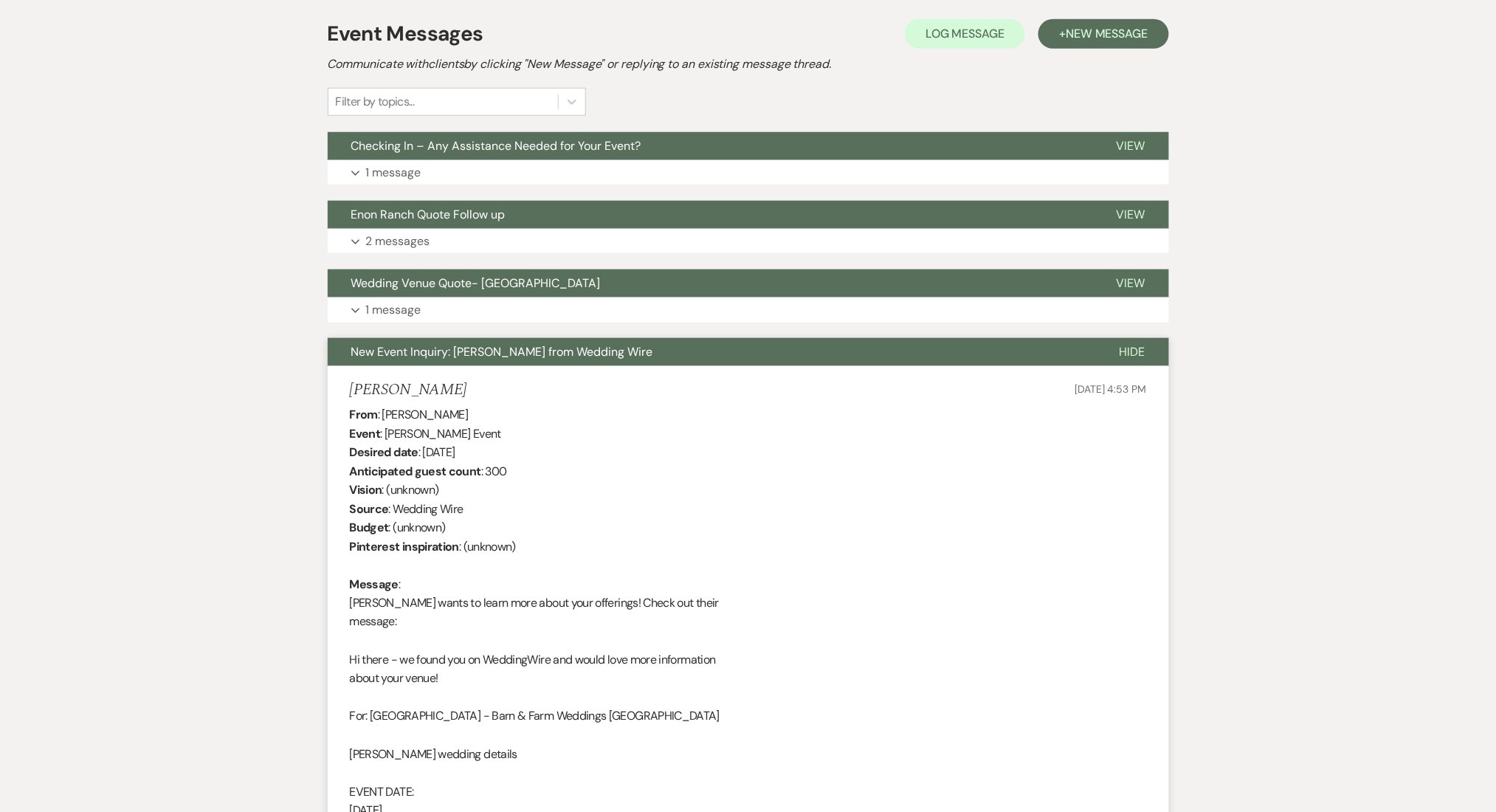
scroll to position [605, 0]
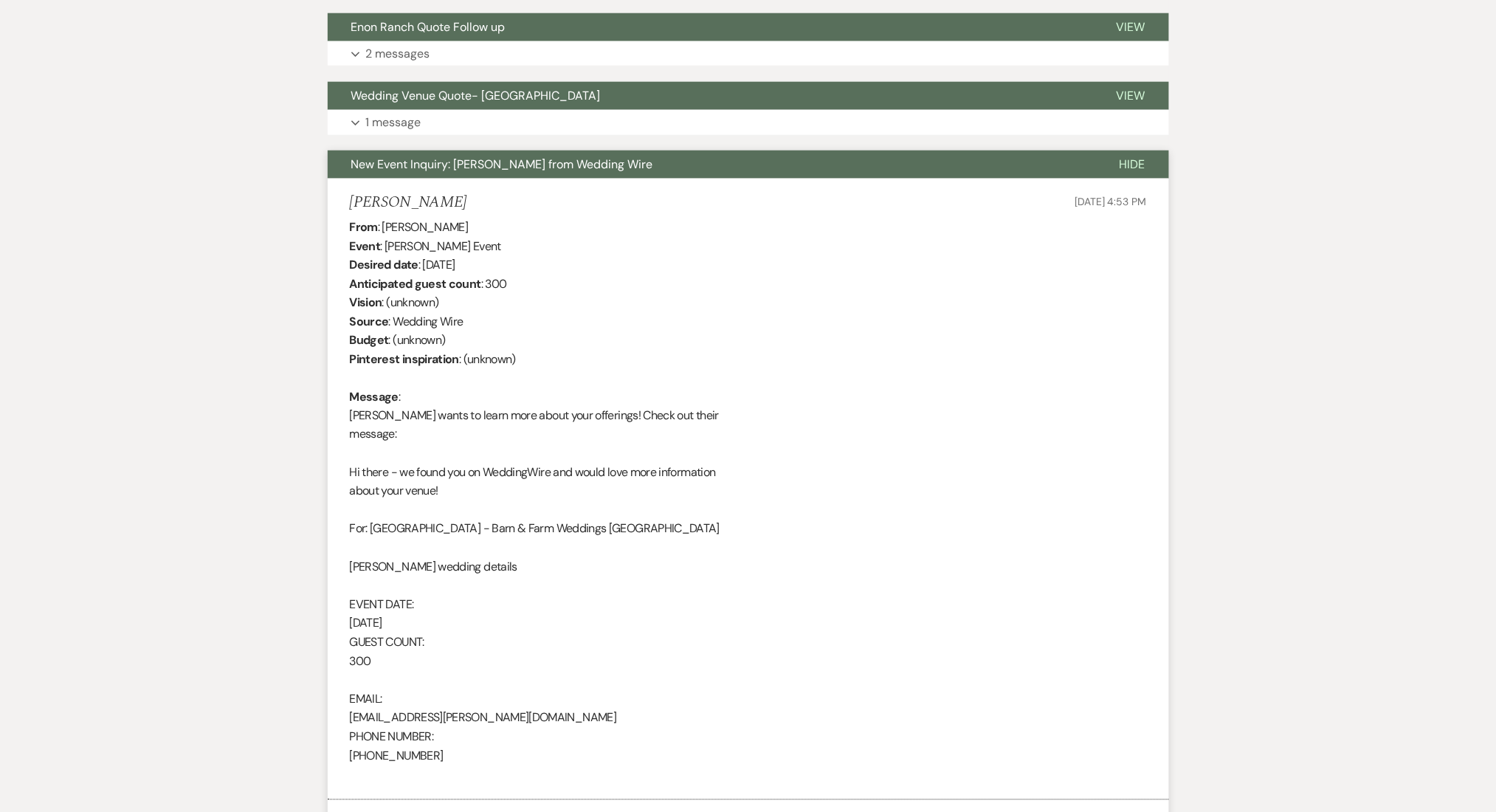
drag, startPoint x: 536, startPoint y: 262, endPoint x: 419, endPoint y: 263, distance: 117.0
click at [419, 263] on div "From : ADALI ADAME Event : ADALI ADAME's Event Desired date : November 7th 2026…" at bounding box center [748, 501] width 797 height 567
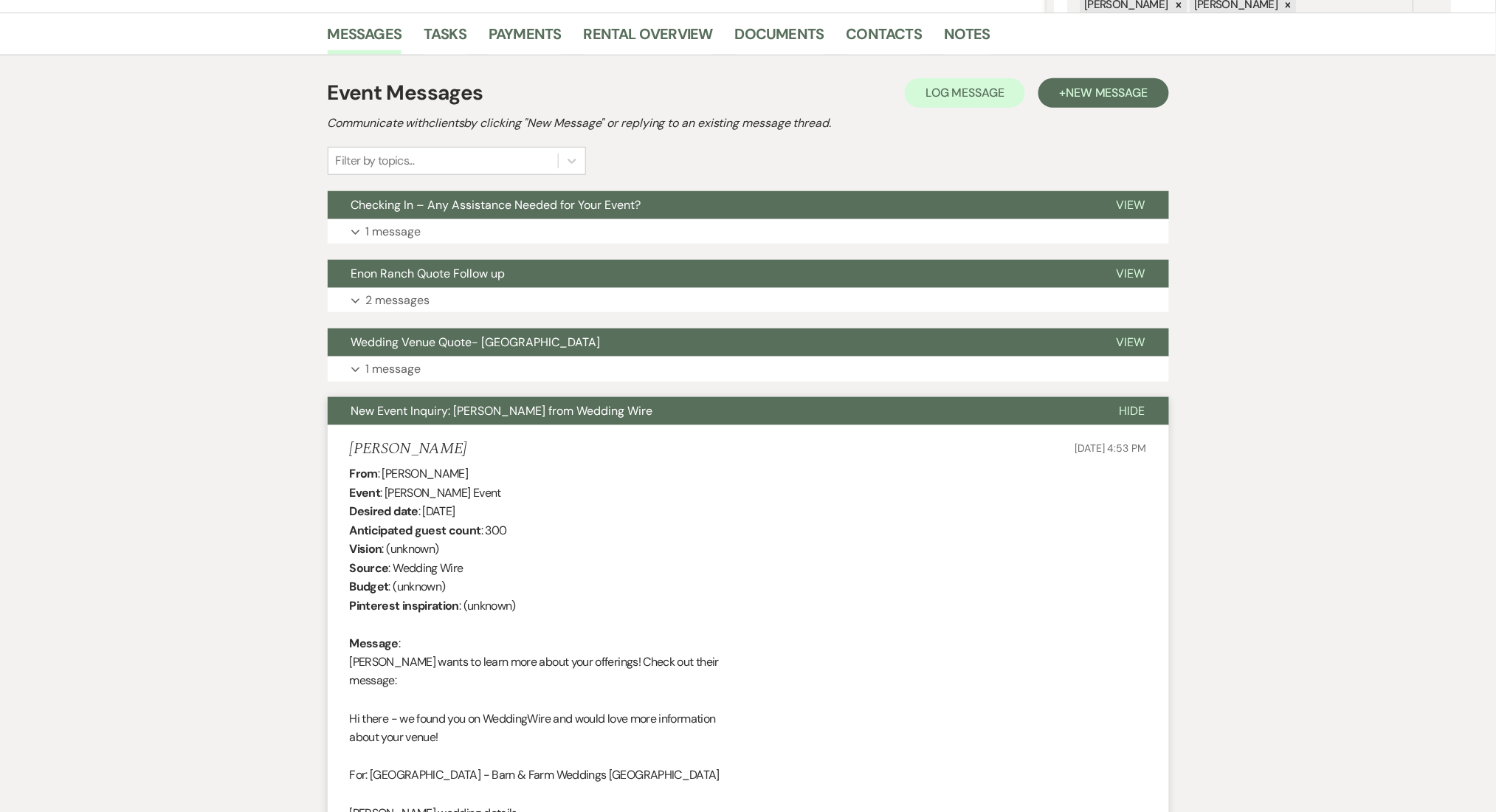
scroll to position [356, 0]
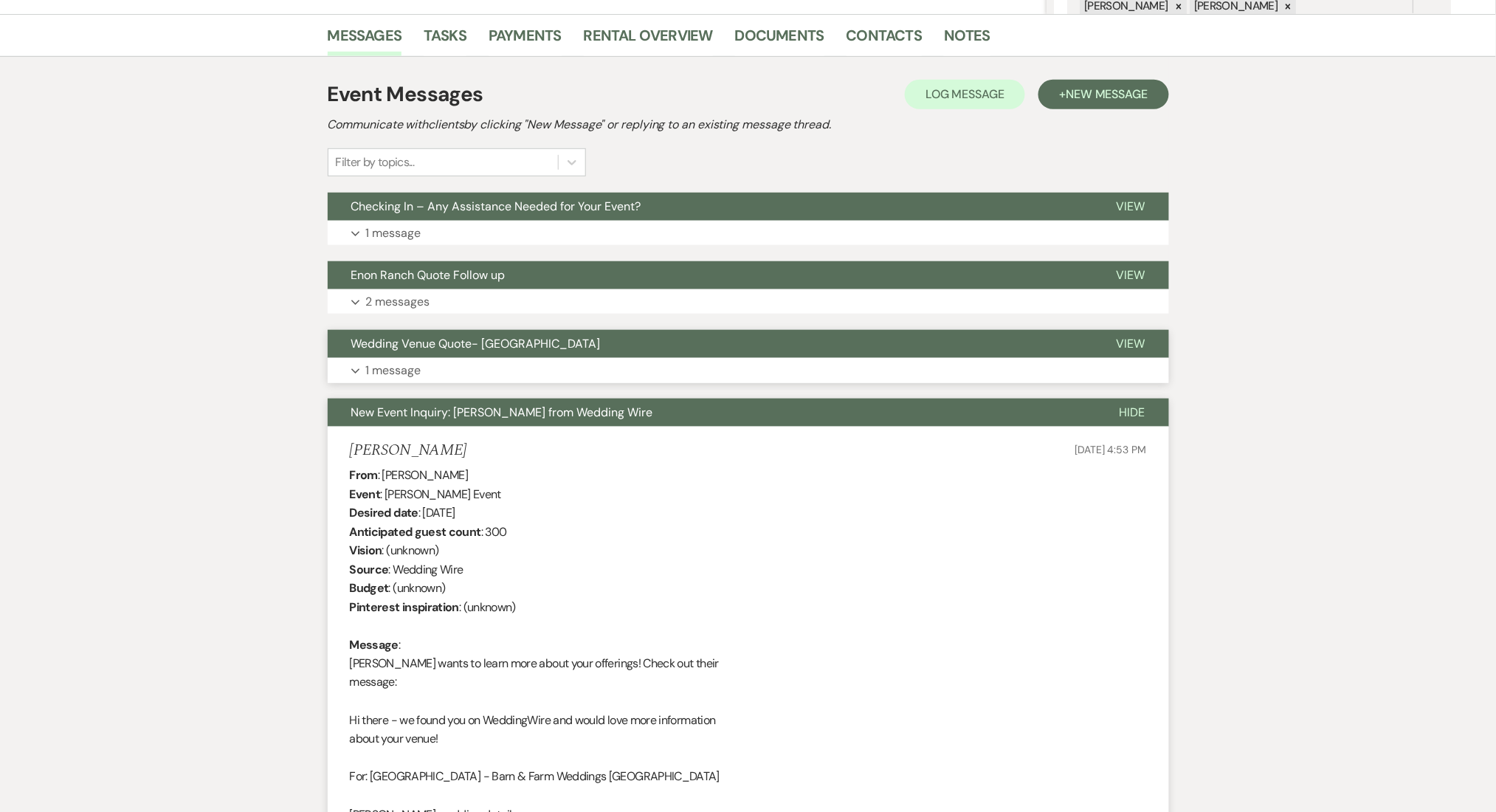
click at [468, 366] on button "Expand 1 message" at bounding box center [748, 370] width 842 height 25
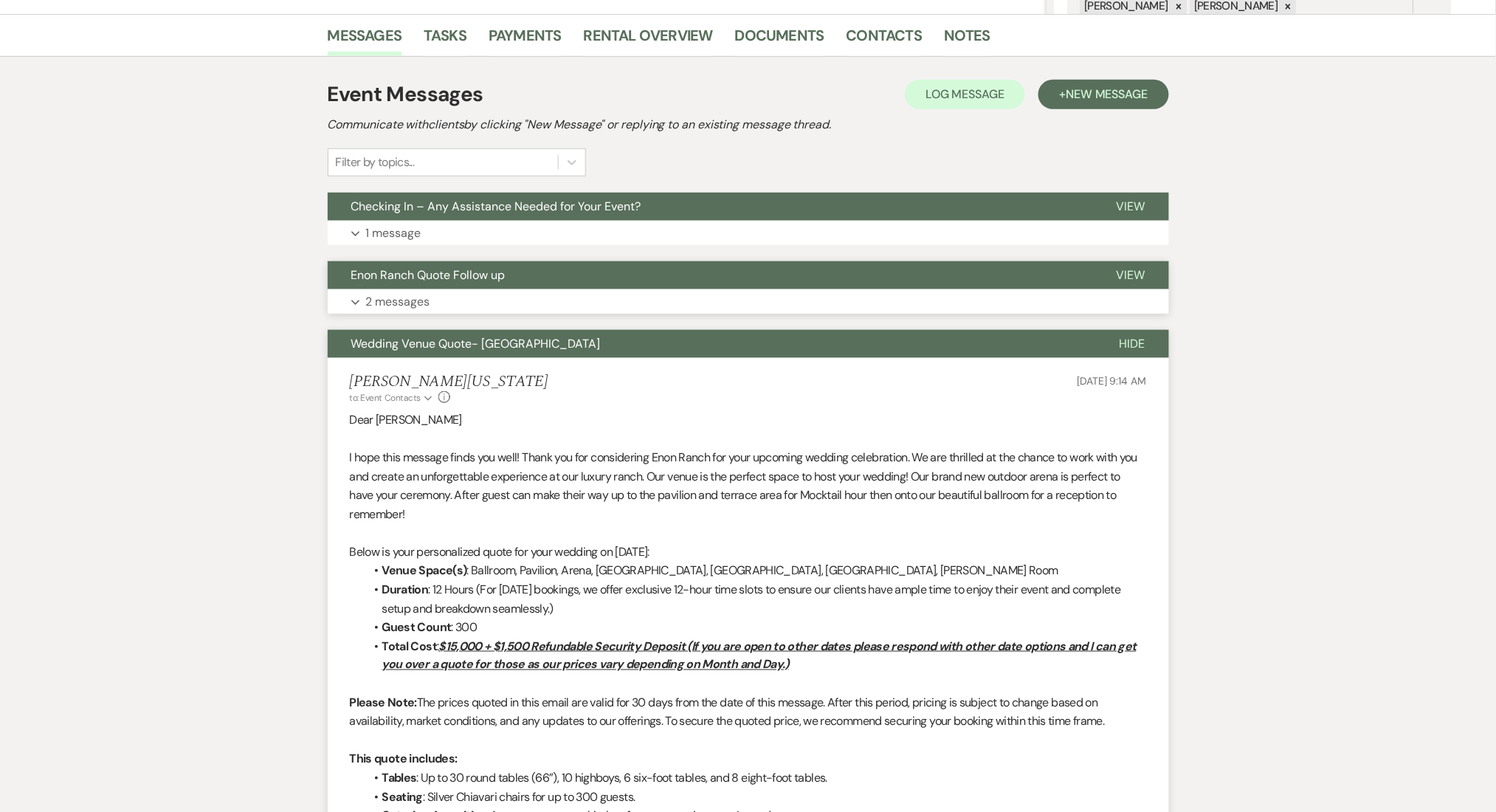
click at [446, 305] on button "Expand 2 messages" at bounding box center [748, 302] width 842 height 25
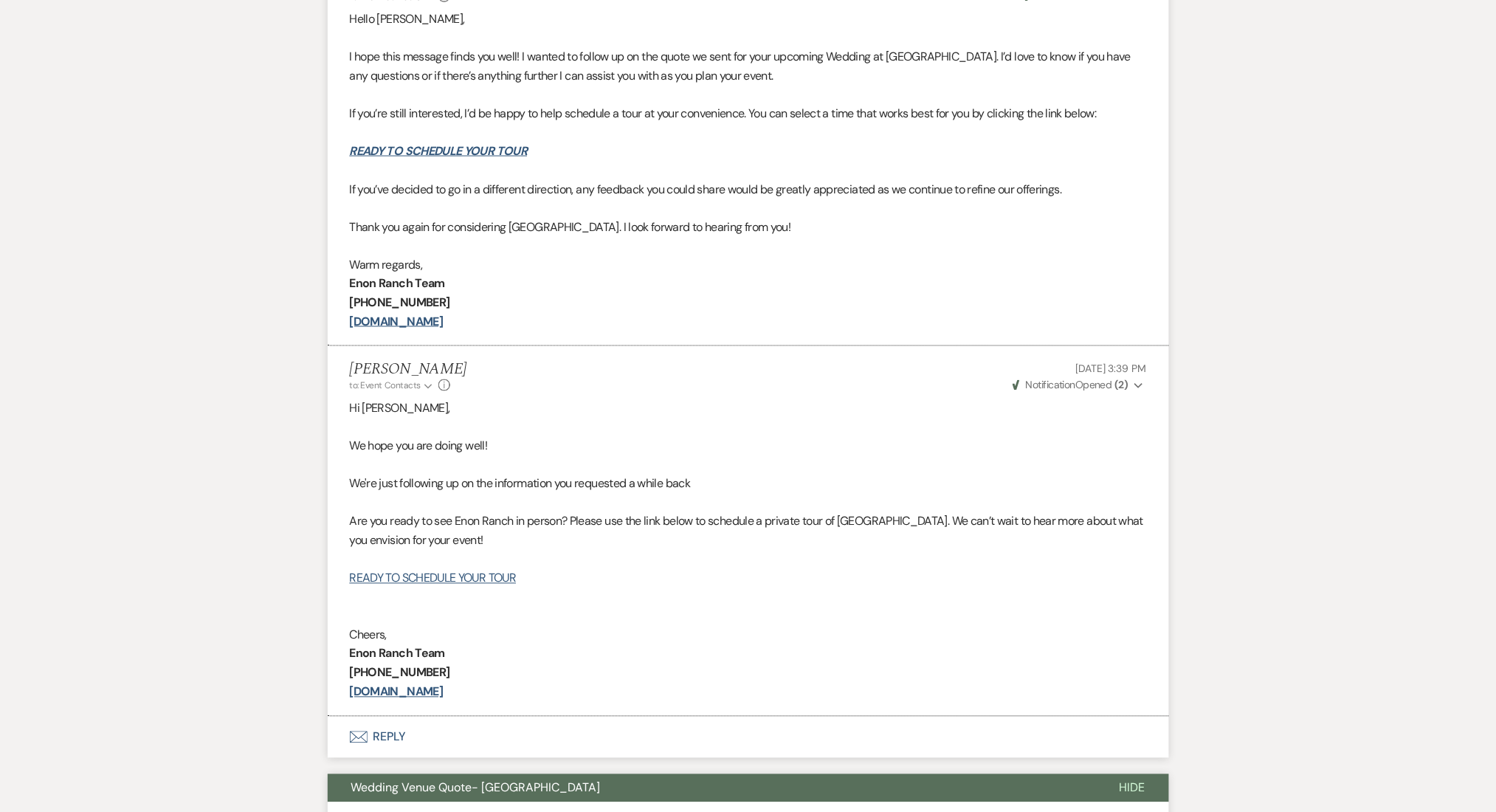
scroll to position [296, 0]
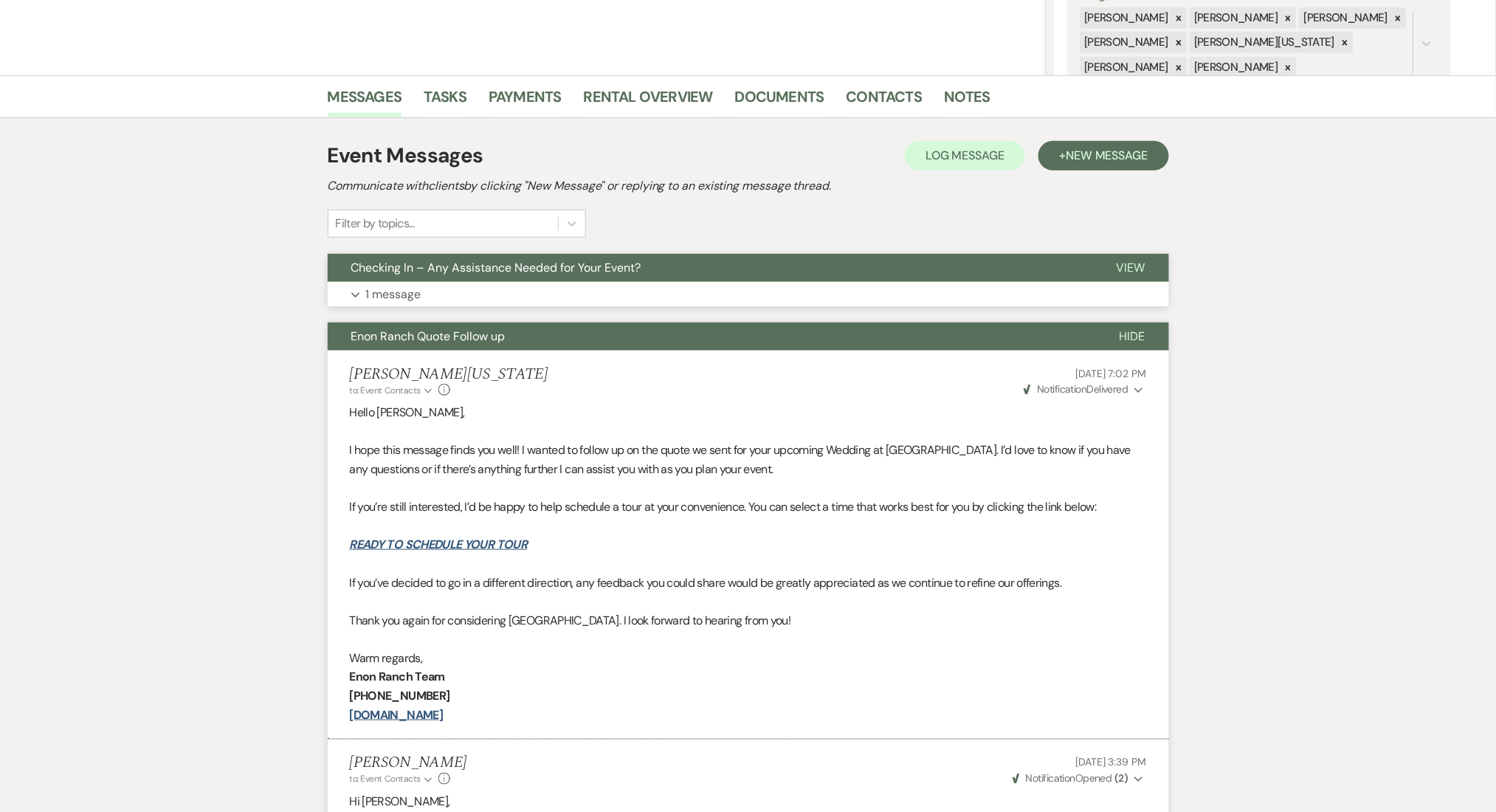
click at [508, 302] on button "Expand 1 message" at bounding box center [748, 295] width 842 height 25
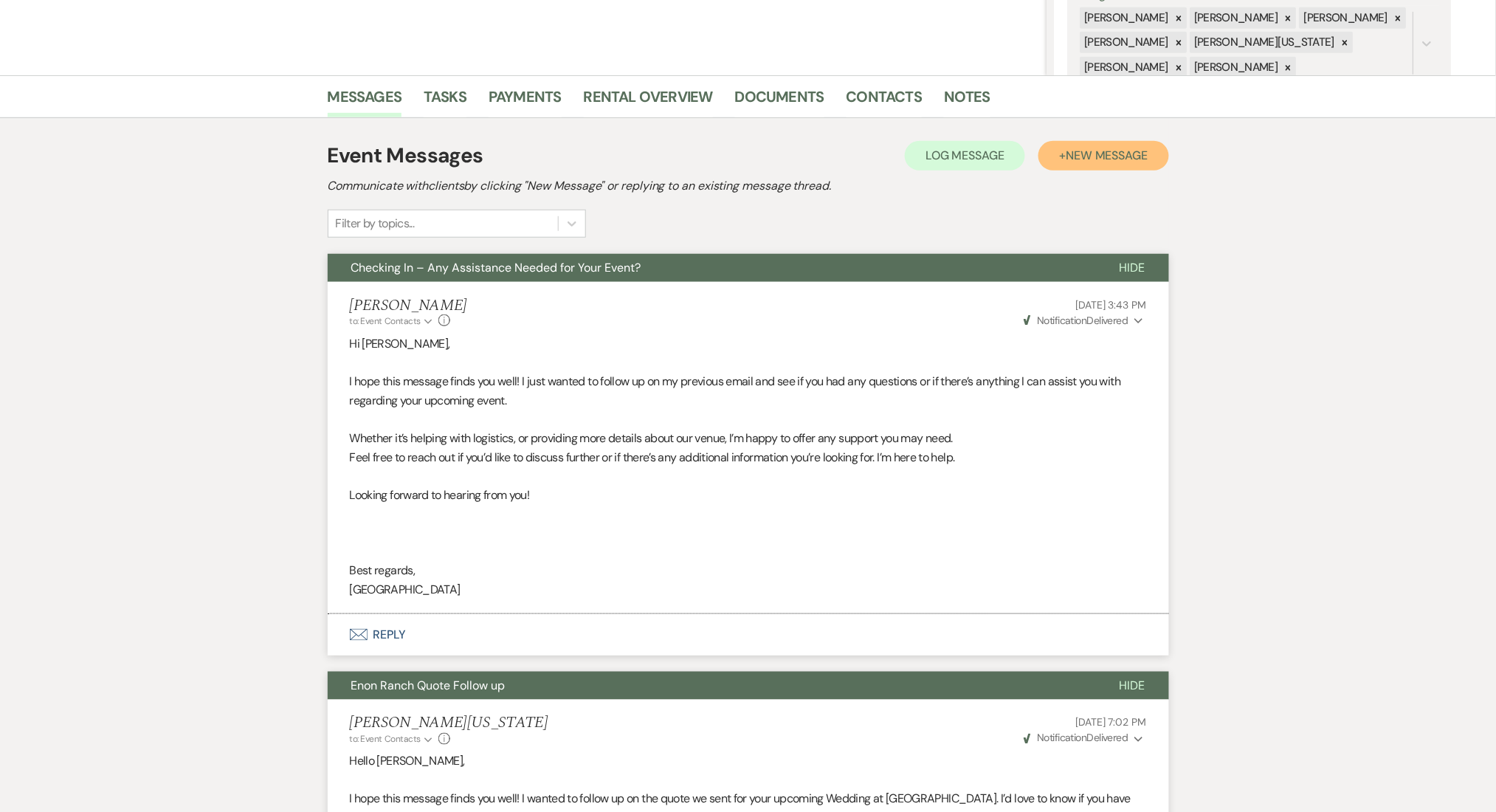
click at [1104, 141] on button "+ New Message" at bounding box center [1103, 156] width 130 height 30
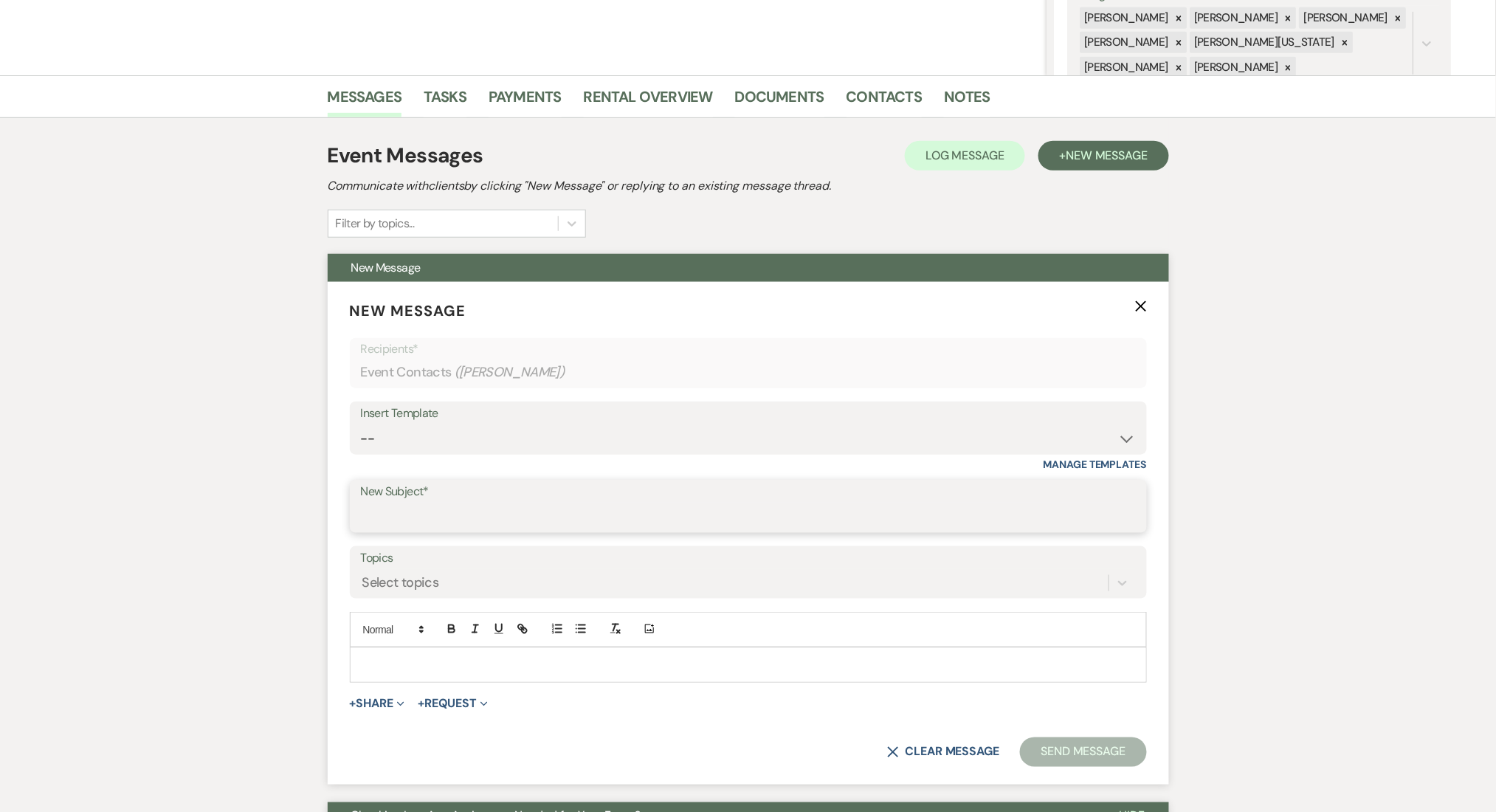
click at [464, 509] on input "New Subject*" at bounding box center [748, 516] width 775 height 29
click at [468, 447] on select "-- Inquiry Follow Up Email #2 Contract Sending Template Payment Template Rental…" at bounding box center [748, 439] width 775 height 29
select select "1711"
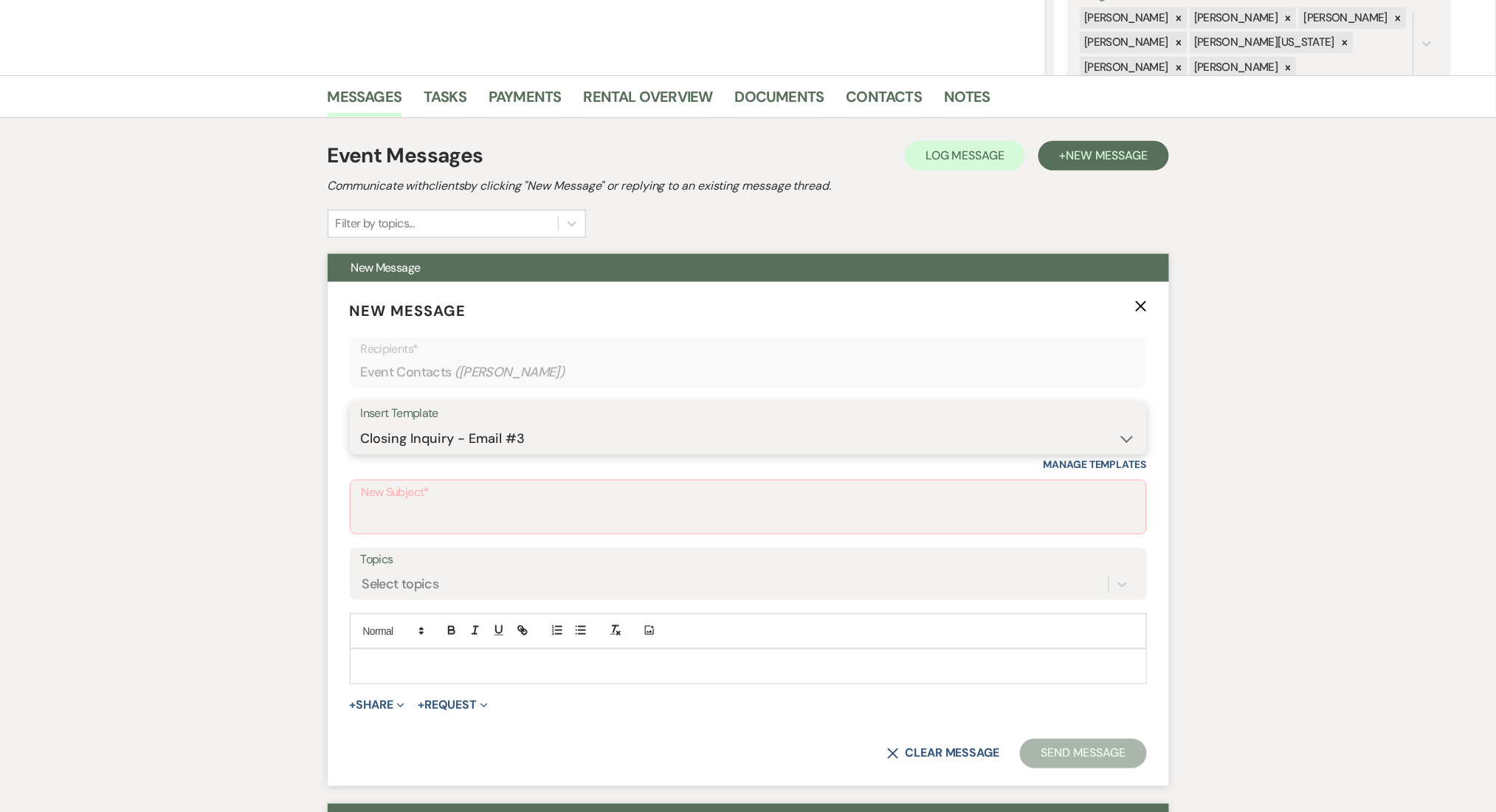
click at [361, 425] on select "-- Inquiry Follow Up Email #2 Contract Sending Template Payment Template Rental…" at bounding box center [748, 439] width 775 height 29
type input "Enon Ranch Inquiry Follow-Up"
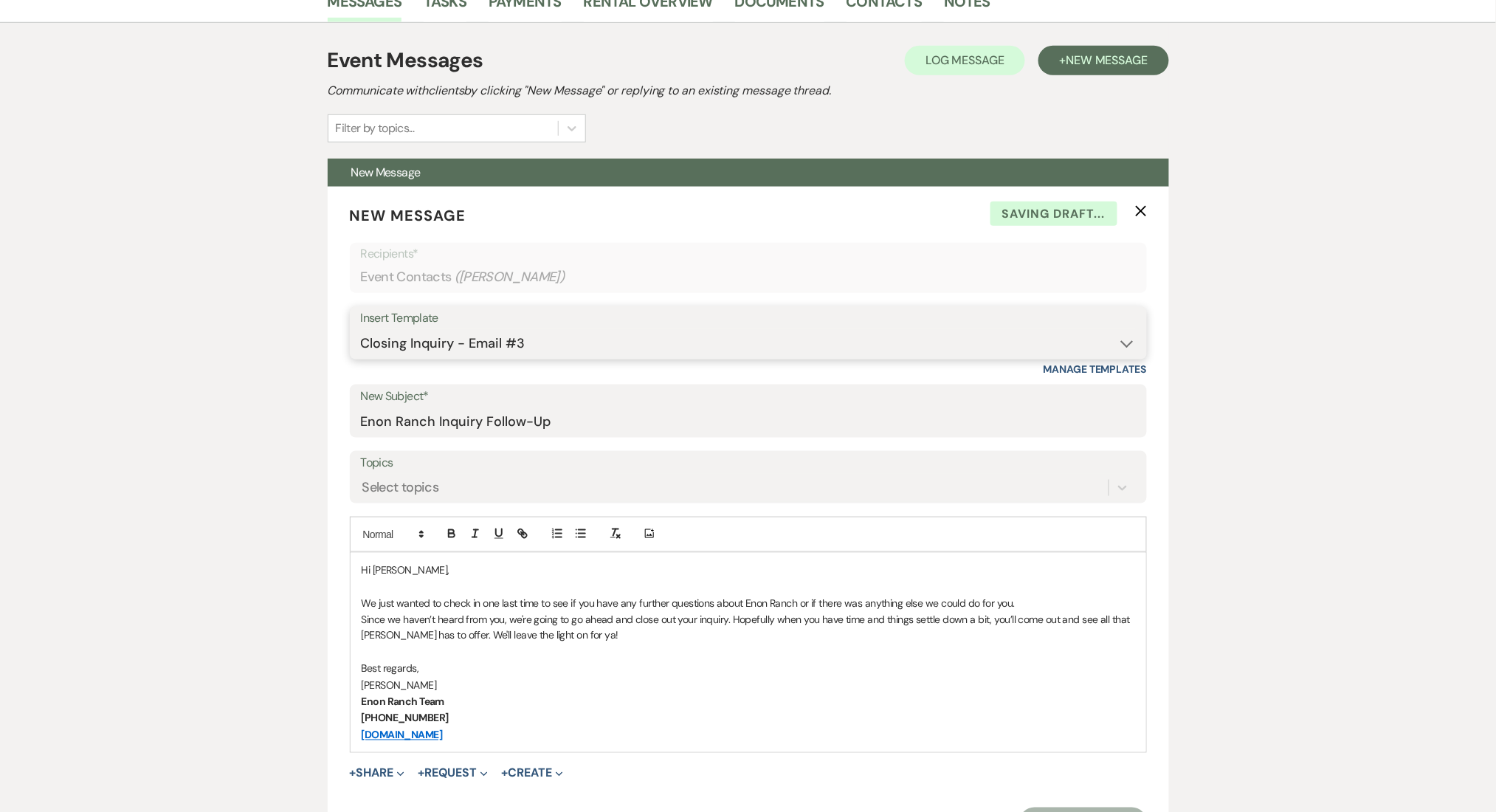
scroll to position [492, 0]
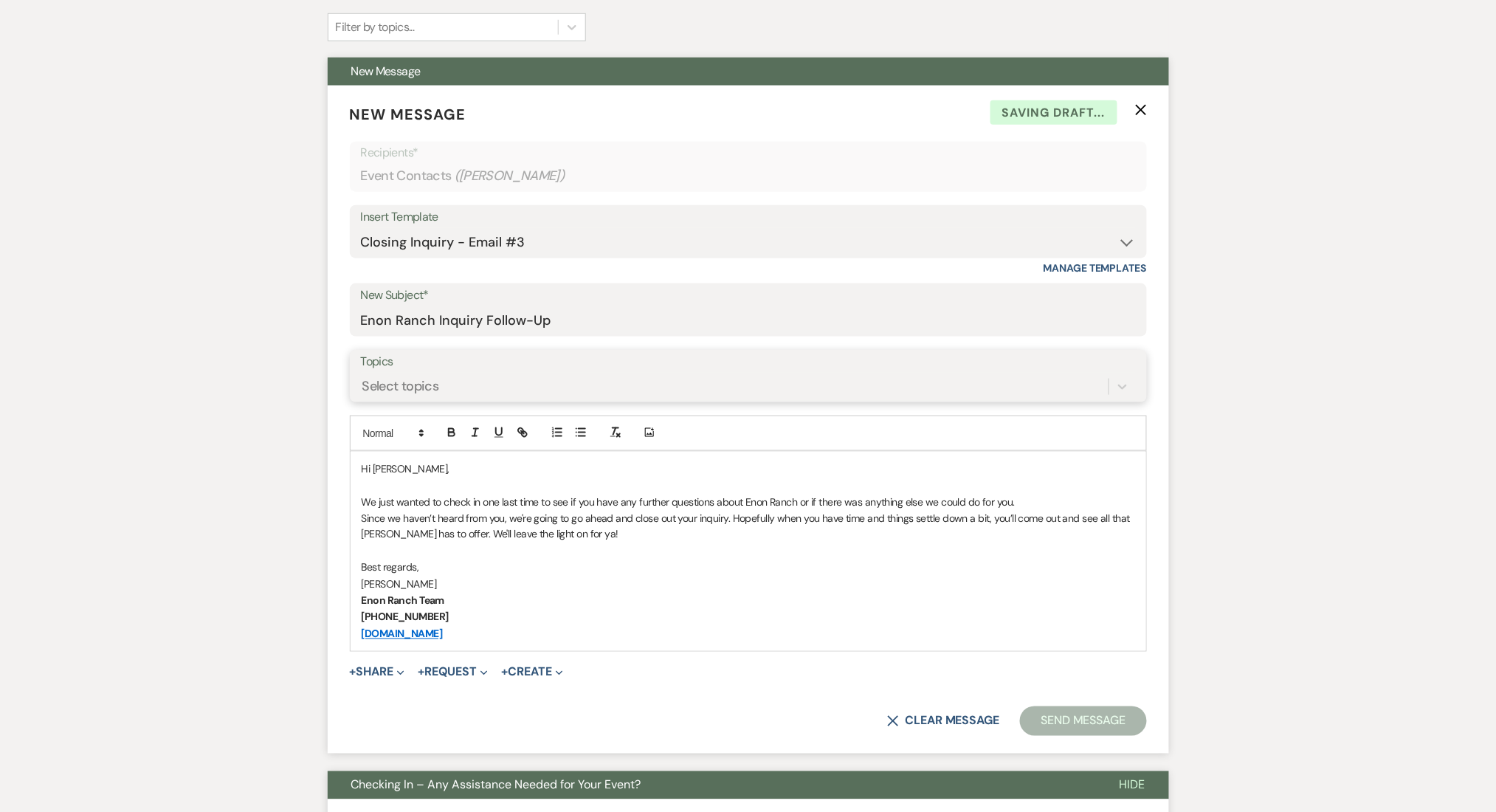
click at [420, 379] on div "Select topics" at bounding box center [401, 386] width 77 height 20
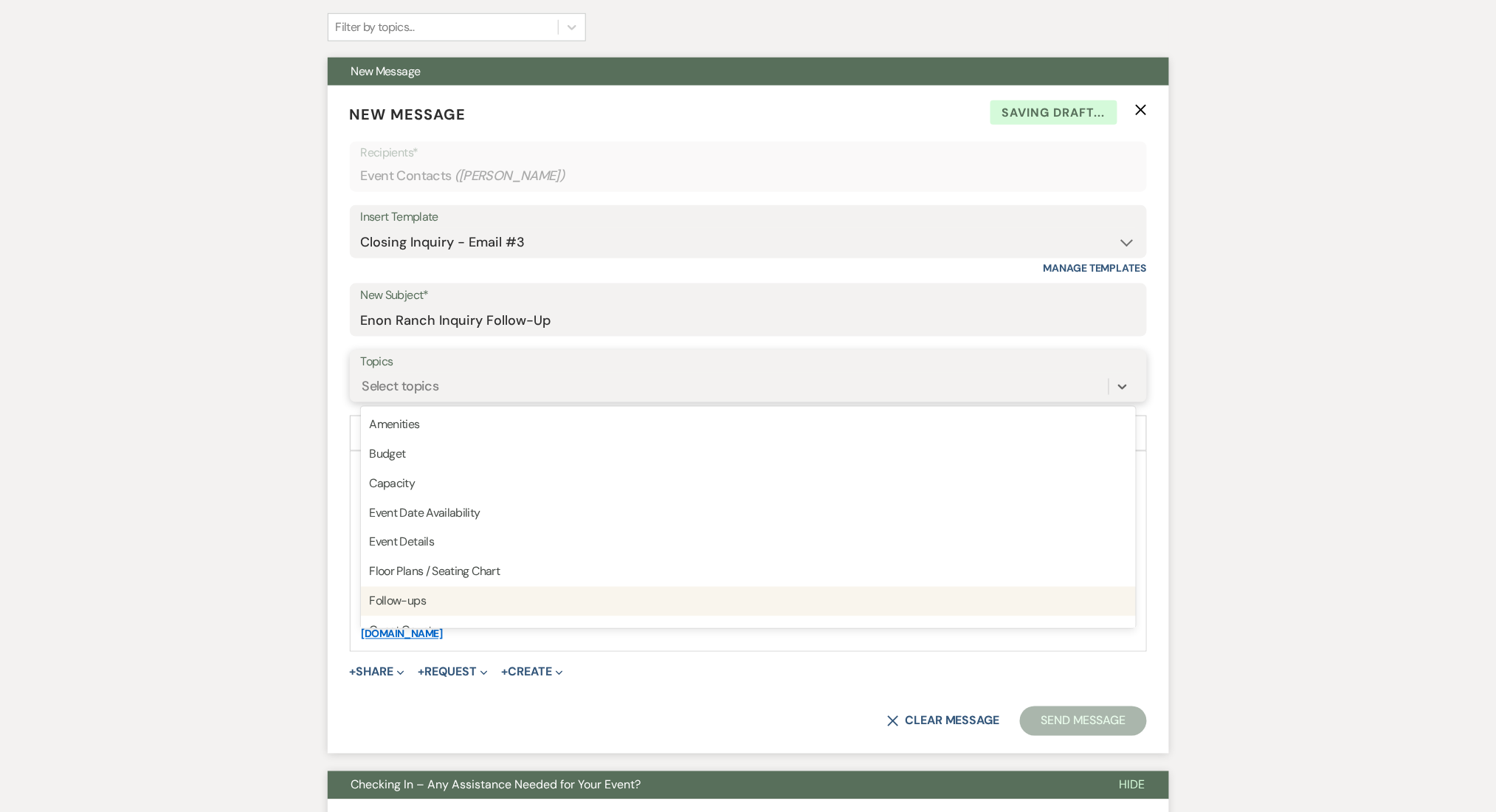
drag, startPoint x: 424, startPoint y: 599, endPoint x: 390, endPoint y: 584, distance: 37.2
click at [421, 599] on div "Follow-ups" at bounding box center [748, 602] width 775 height 30
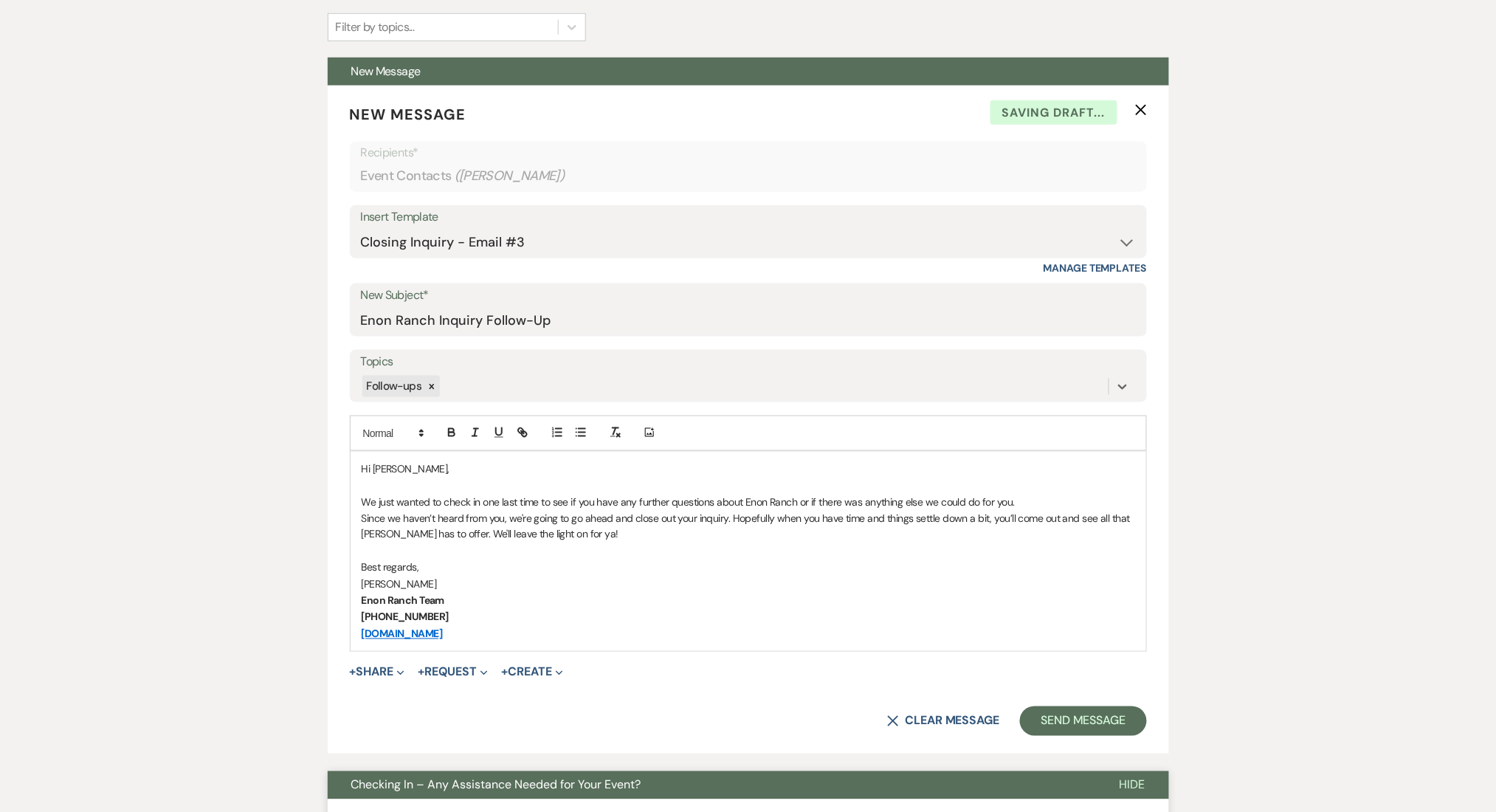
click at [1074, 729] on button "Send Message" at bounding box center [1083, 721] width 126 height 30
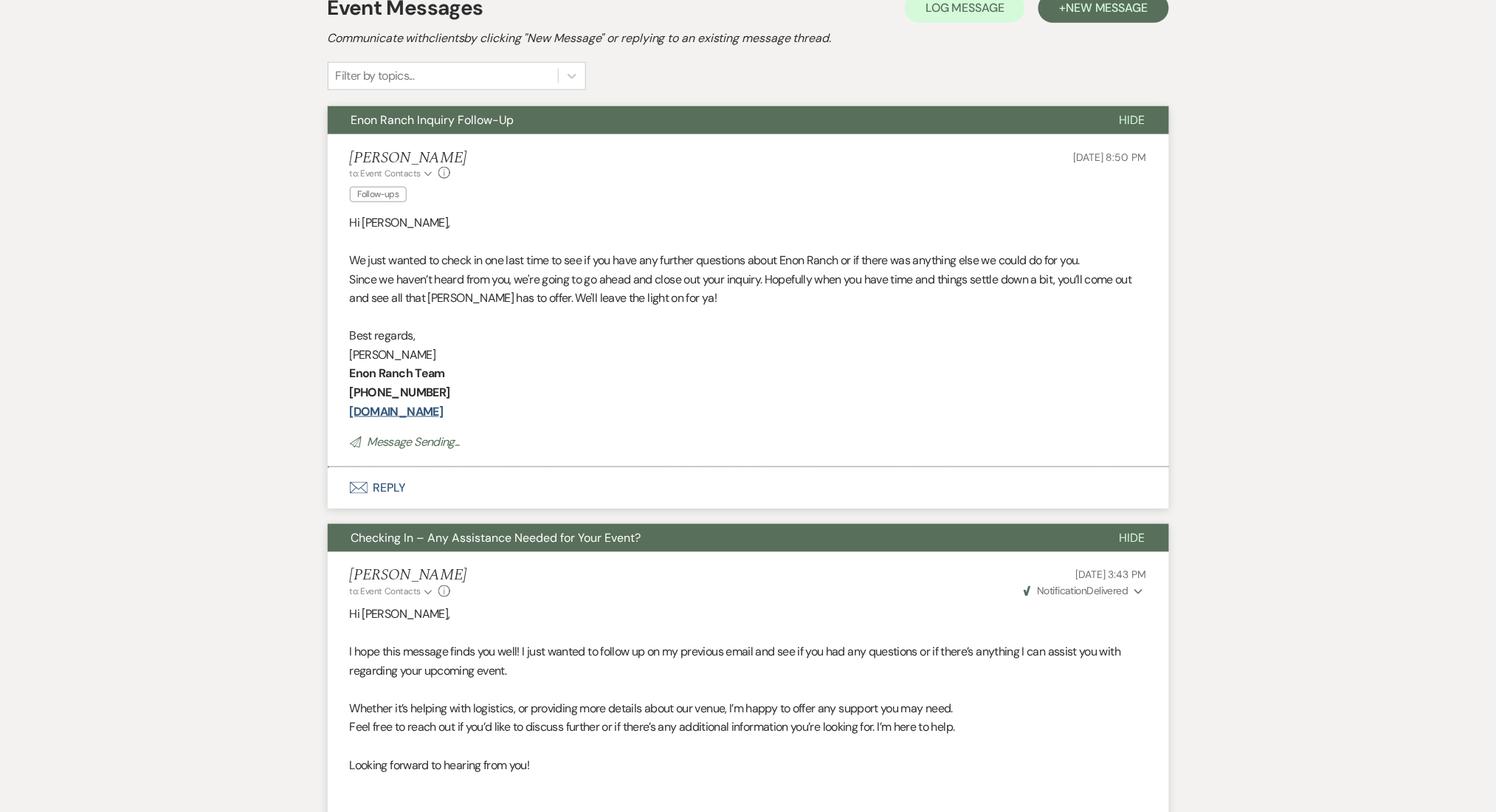
scroll to position [0, 0]
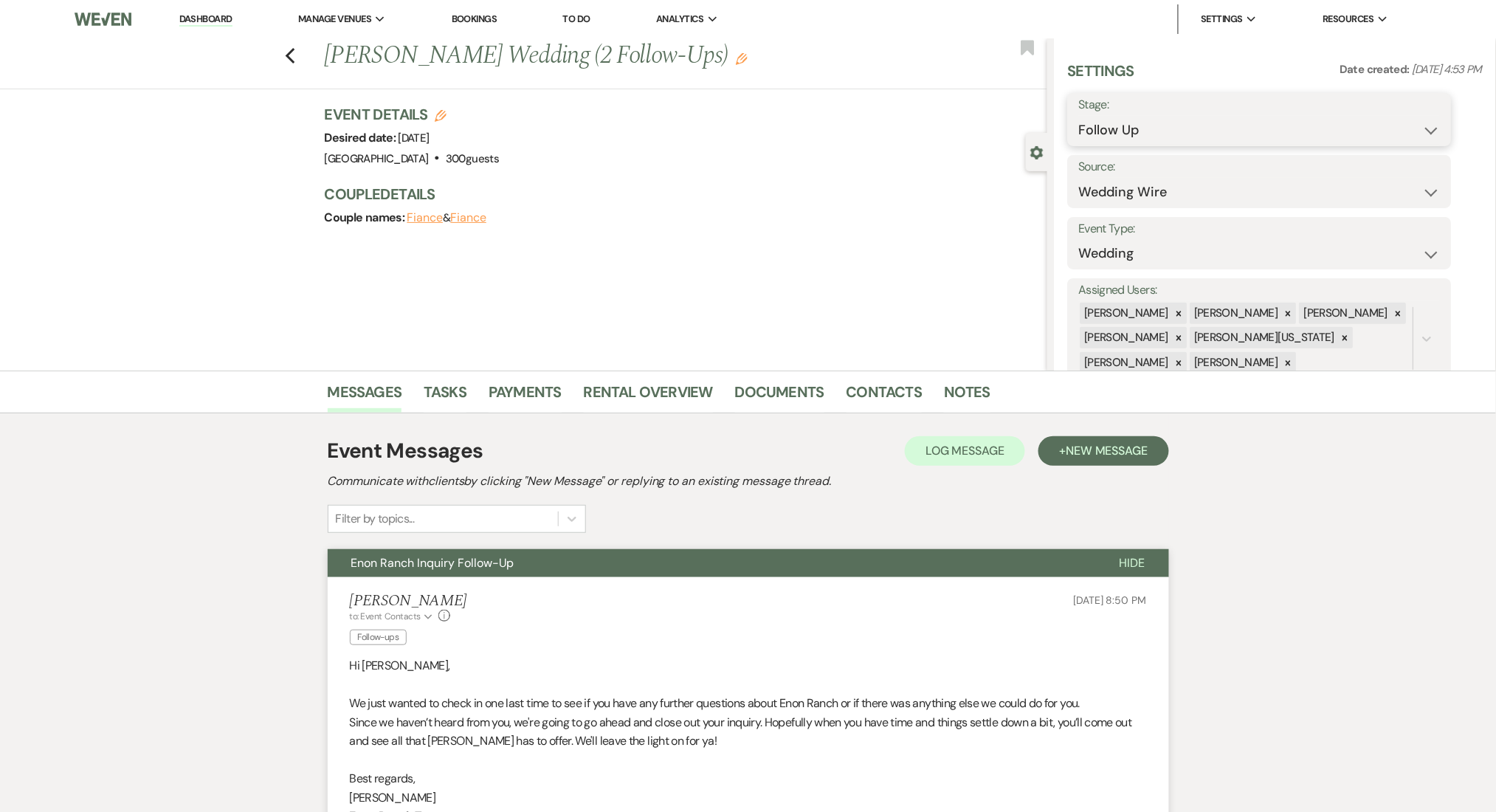
click at [1124, 125] on select "Inquiry Follow Up Tour Requested Tour Confirmed Toured Proposal Sent Booked Lost" at bounding box center [1260, 130] width 362 height 29
click at [1080, 116] on select "Inquiry Follow Up Tour Requested Tour Confirmed Toured Proposal Sent Booked Lost" at bounding box center [1260, 130] width 362 height 29
click at [1130, 127] on select "Inquiry Follow Up Tour Requested Tour Confirmed Toured Proposal Sent Booked Lost" at bounding box center [1215, 130] width 272 height 29
select select "8"
click at [1080, 116] on select "Inquiry Follow Up Tour Requested Tour Confirmed Toured Proposal Sent Booked Lost" at bounding box center [1215, 130] width 272 height 29
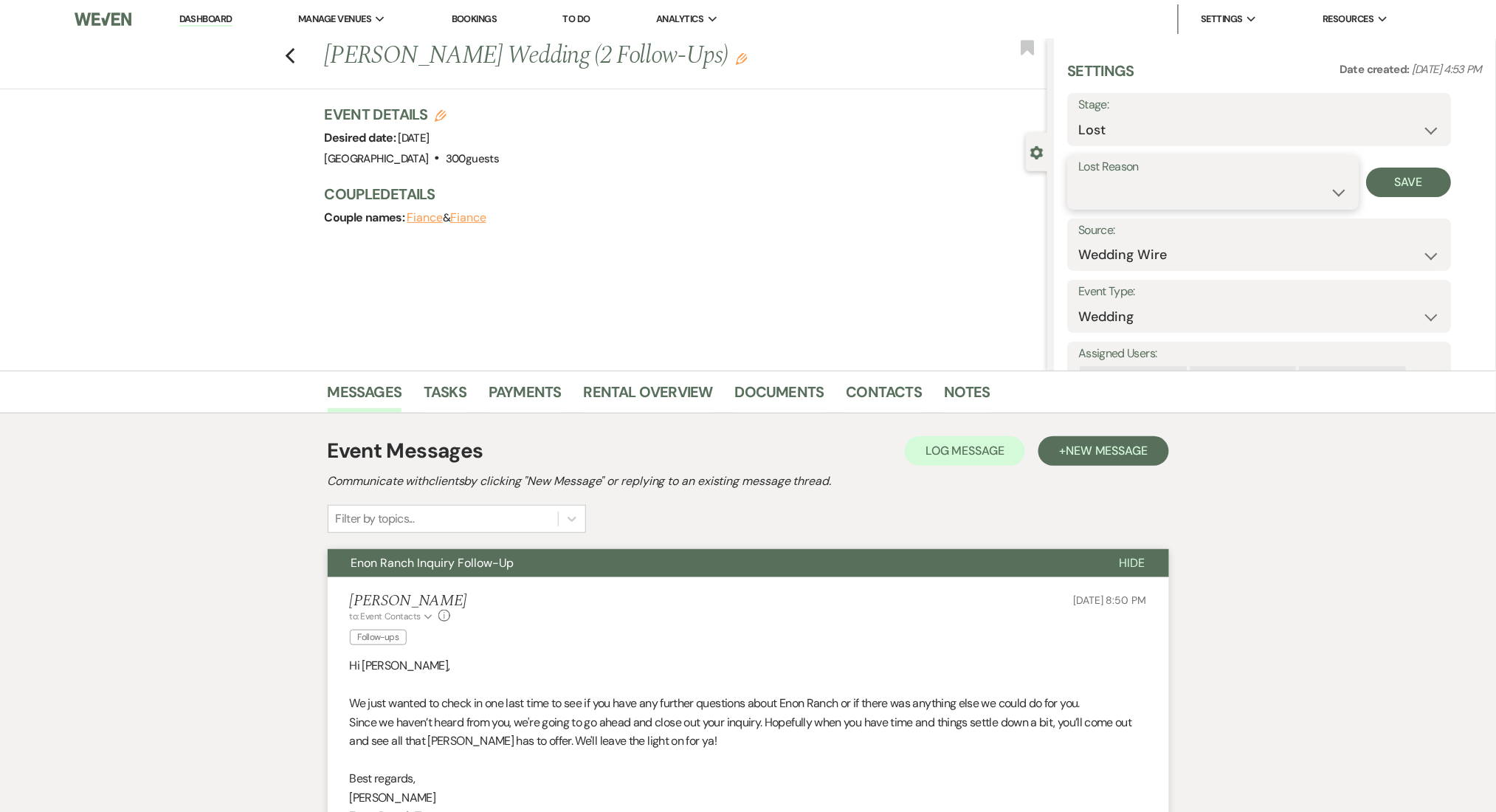
click at [1193, 182] on select "Booked Elsewhere Budget Date Unavailable No Response Not a Good Match Capacity …" at bounding box center [1214, 192] width 270 height 29
select select "1"
click at [1080, 178] on select "Booked Elsewhere Budget Date Unavailable No Response Not a Good Match Capacity …" at bounding box center [1214, 192] width 270 height 29
click at [1321, 189] on input "Other" at bounding box center [1324, 192] width 91 height 29
type input "duplicate"
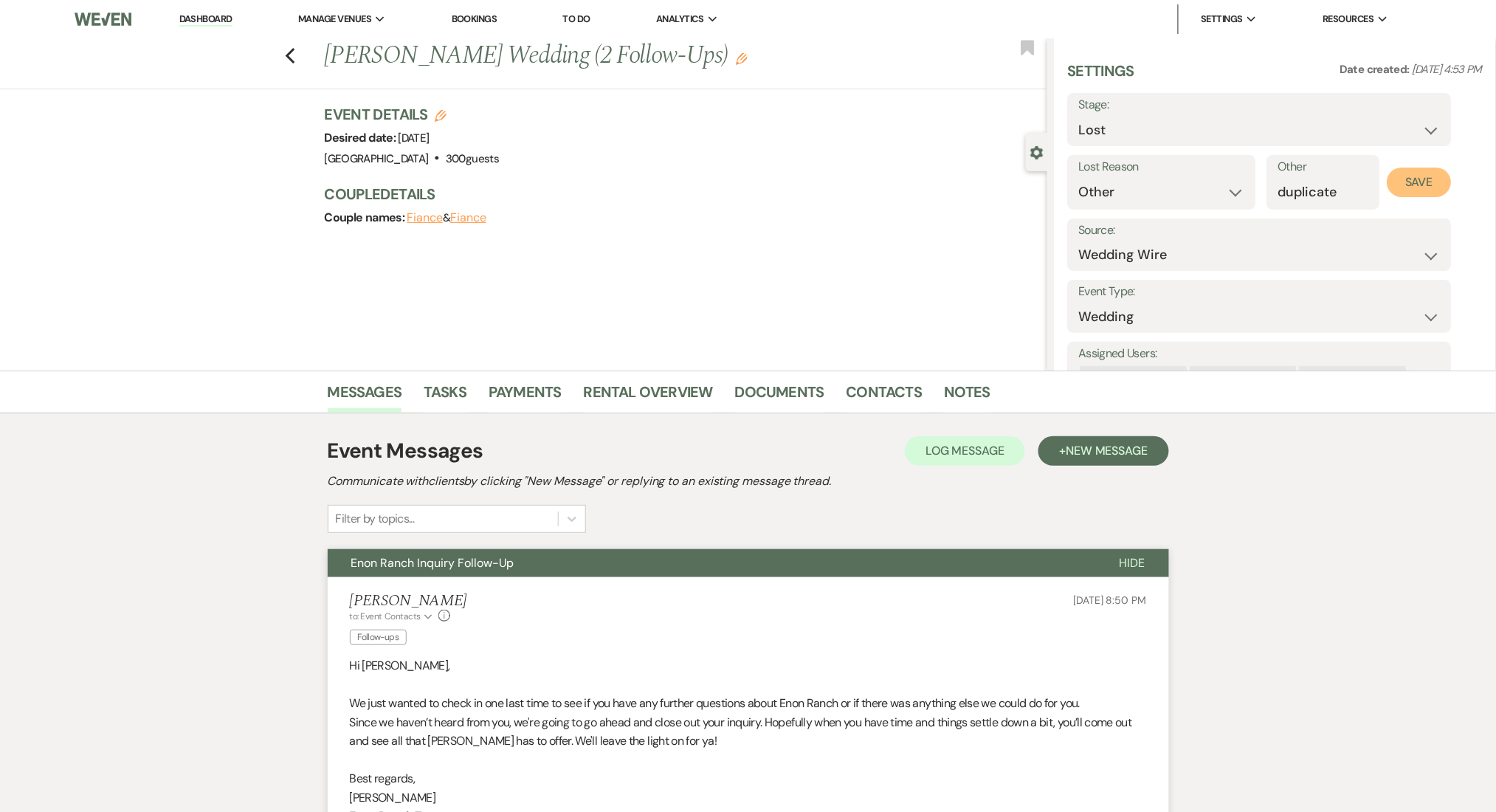
click at [1445, 180] on button "Save" at bounding box center [1420, 182] width 64 height 30
click at [748, 59] on use "button" at bounding box center [742, 59] width 12 height 12
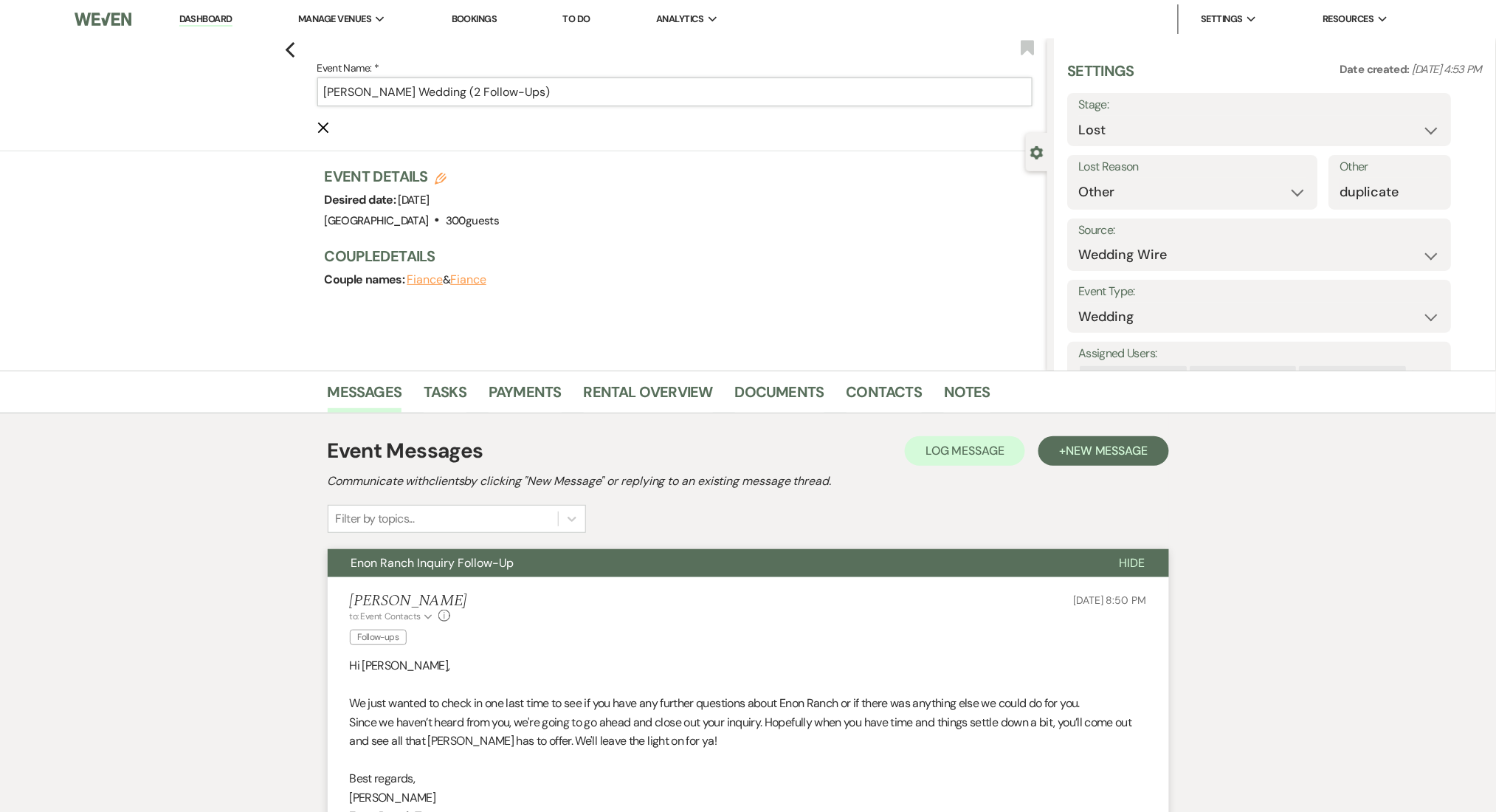
drag, startPoint x: 467, startPoint y: 94, endPoint x: 596, endPoint y: 92, distance: 129.0
click at [596, 92] on input "ADALI ADAME's Wedding (2 Follow-Ups)" at bounding box center [674, 92] width 715 height 29
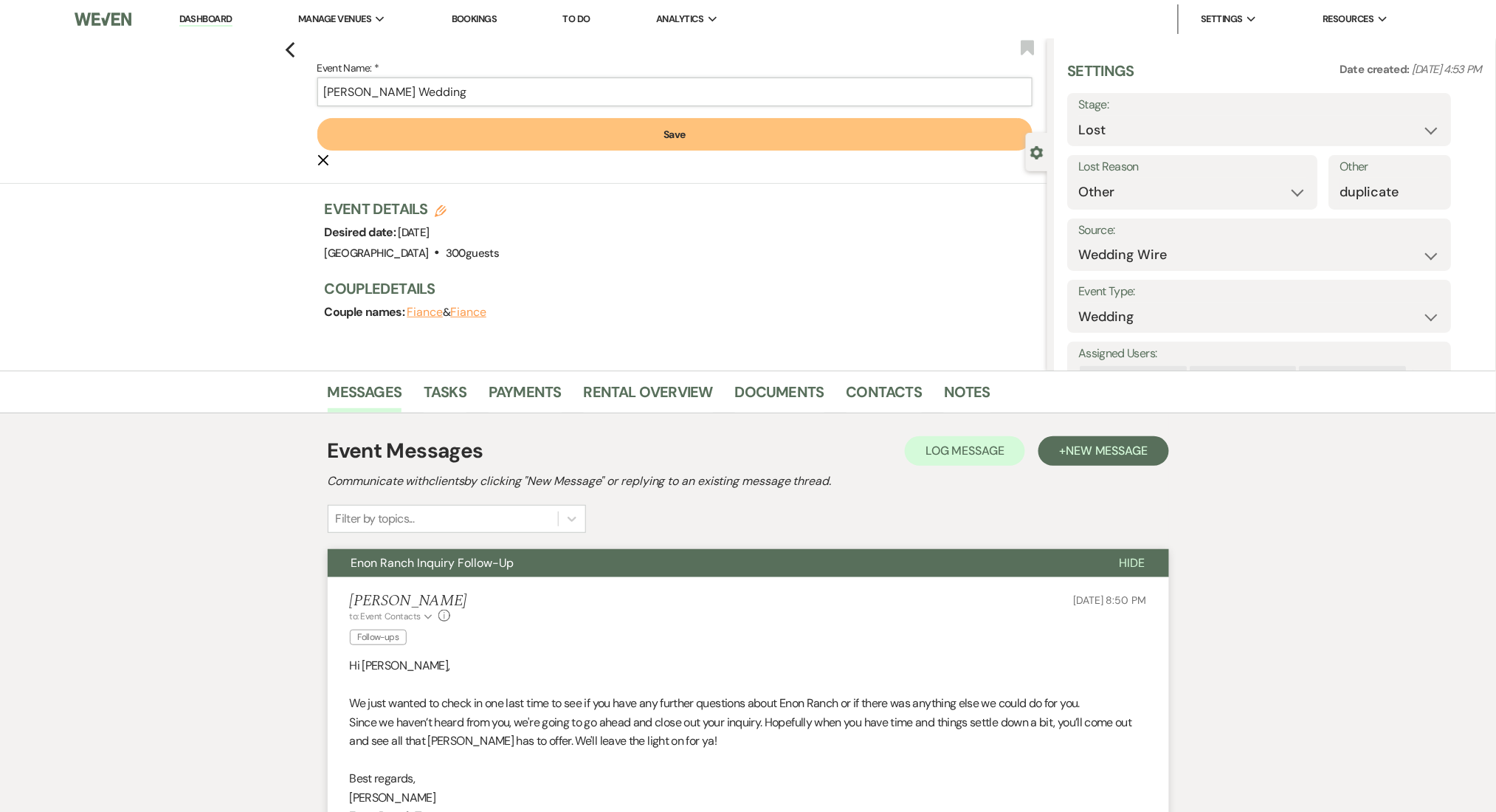
type input "ADALI ADAME's Wedding"
click at [596, 129] on button "Save" at bounding box center [674, 134] width 715 height 33
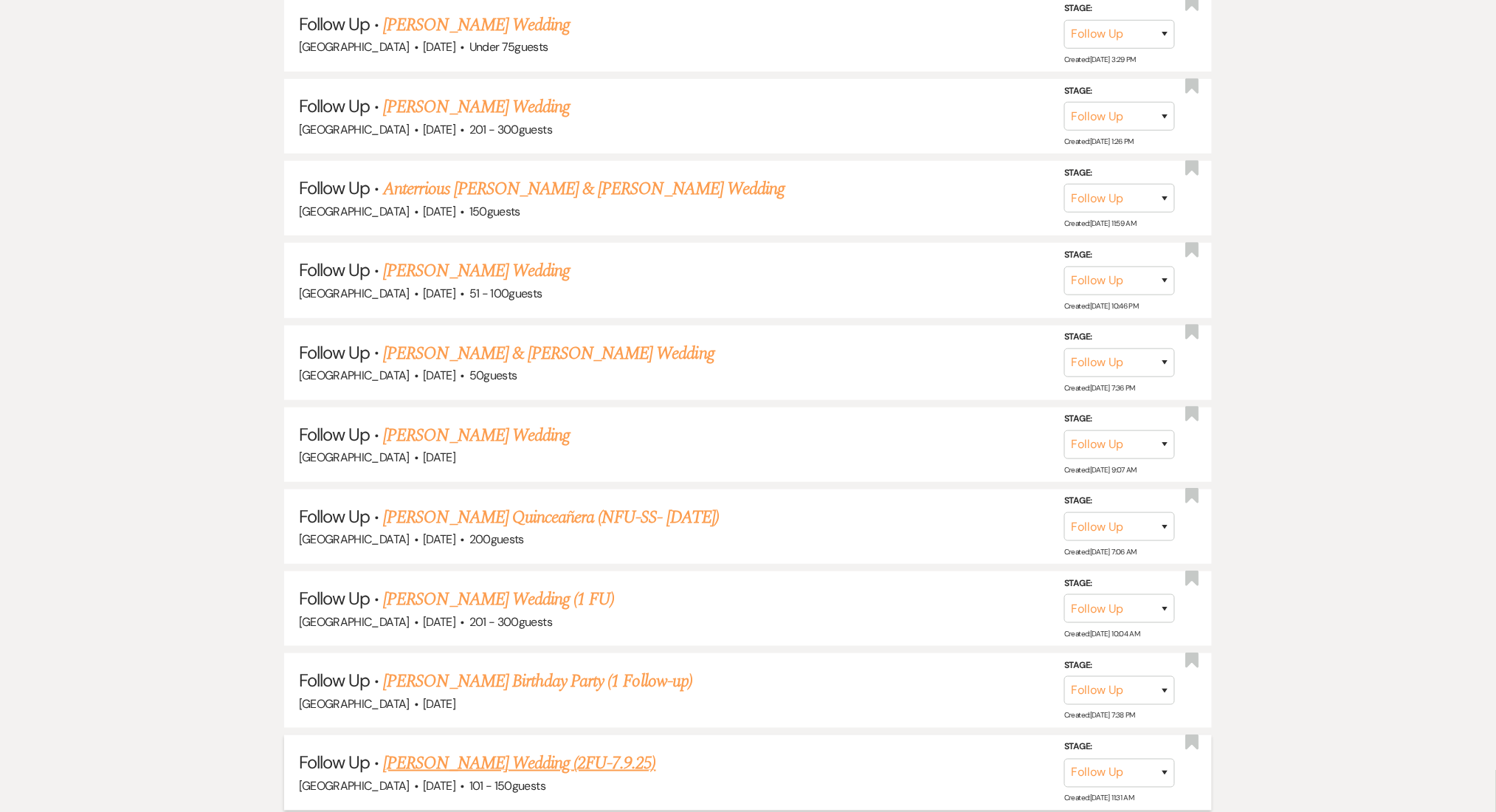
drag, startPoint x: 0, startPoint y: 0, endPoint x: 476, endPoint y: 625, distance: 785.6
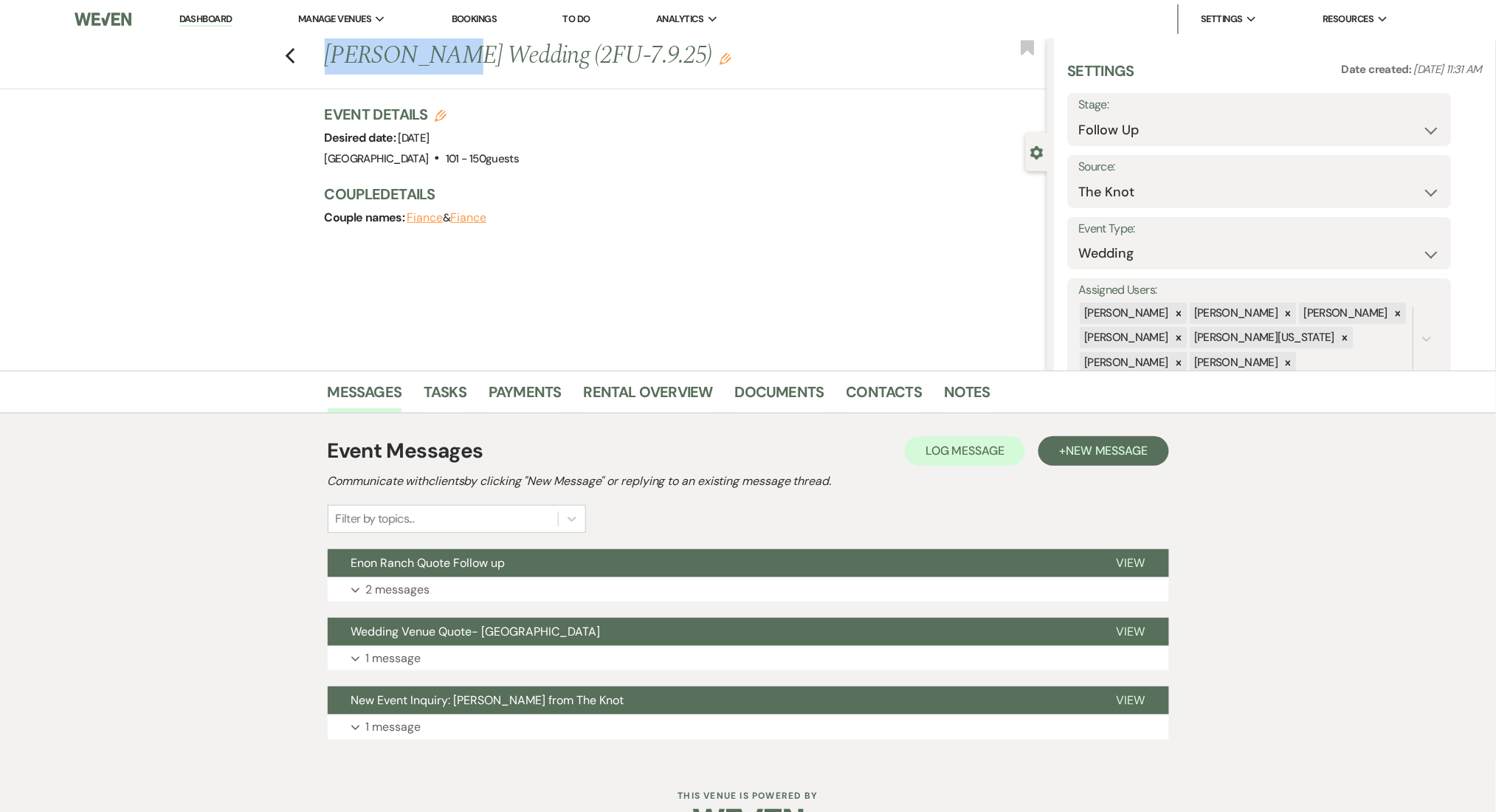
drag, startPoint x: 463, startPoint y: 62, endPoint x: 338, endPoint y: 62, distance: 125.0
click at [338, 62] on h1 "[PERSON_NAME] Wedding (2FU-7.9.25) Edit" at bounding box center [611, 56] width 573 height 36
copy h1 "[PERSON_NAME]"
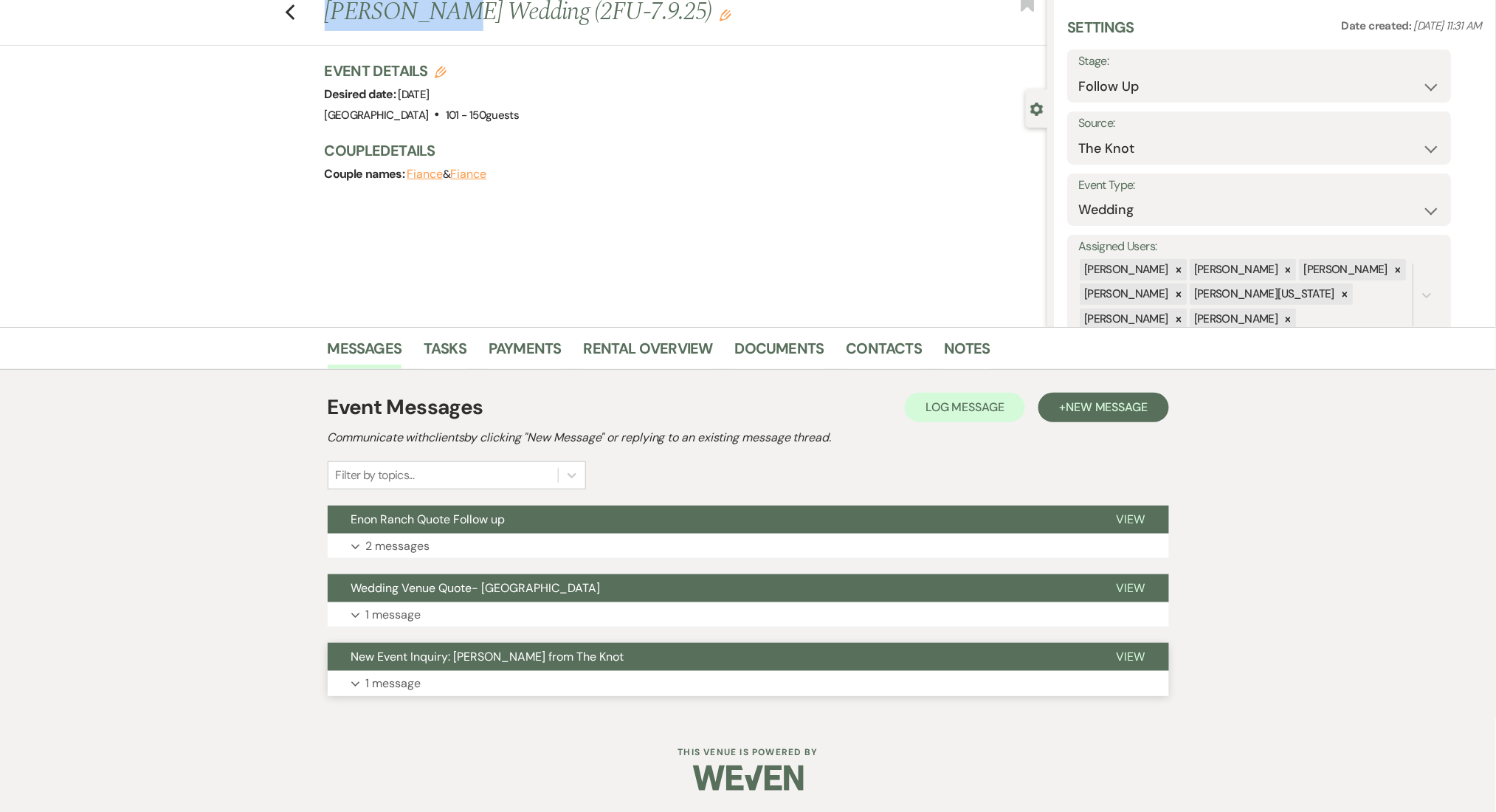
click at [435, 677] on button "Expand 1 message" at bounding box center [748, 684] width 842 height 25
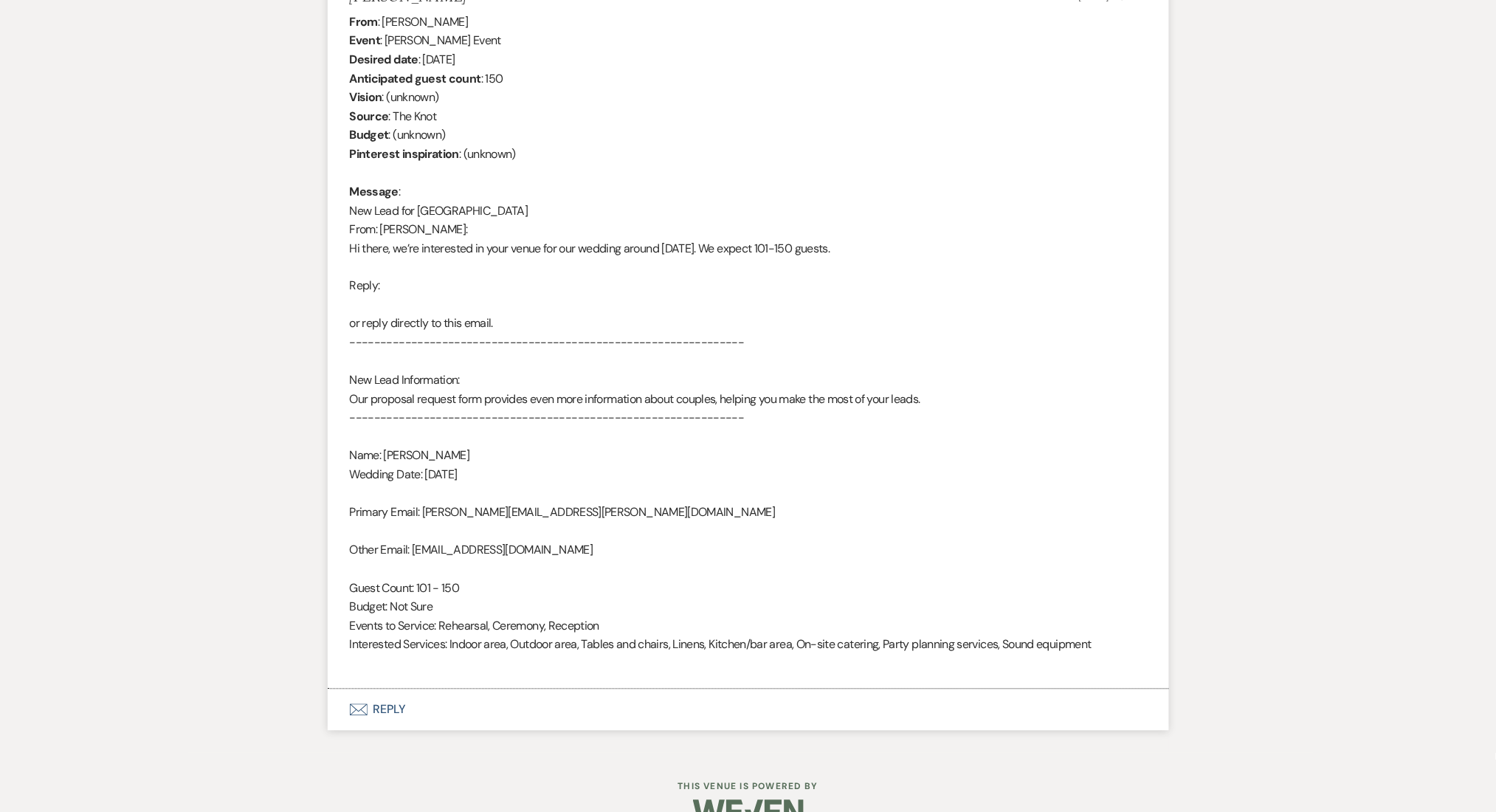
scroll to position [776, 0]
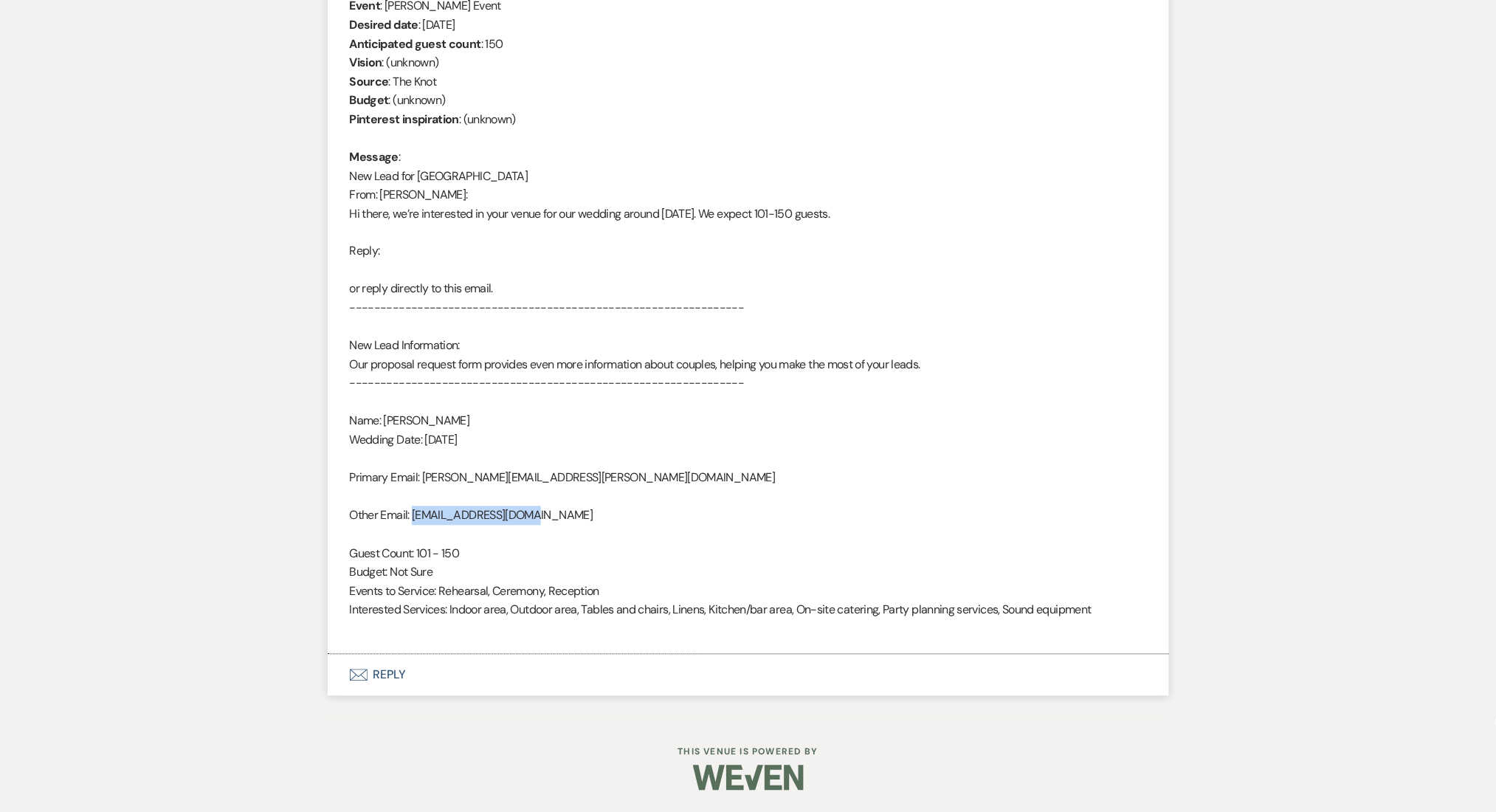
drag, startPoint x: 516, startPoint y: 515, endPoint x: 415, endPoint y: 518, distance: 101.0
click at [415, 518] on div "From : [PERSON_NAME] Event : [PERSON_NAME] Event Desired date : [DATE] Anticipa…" at bounding box center [748, 308] width 797 height 662
copy div "[EMAIL_ADDRESS][DOMAIN_NAME]"
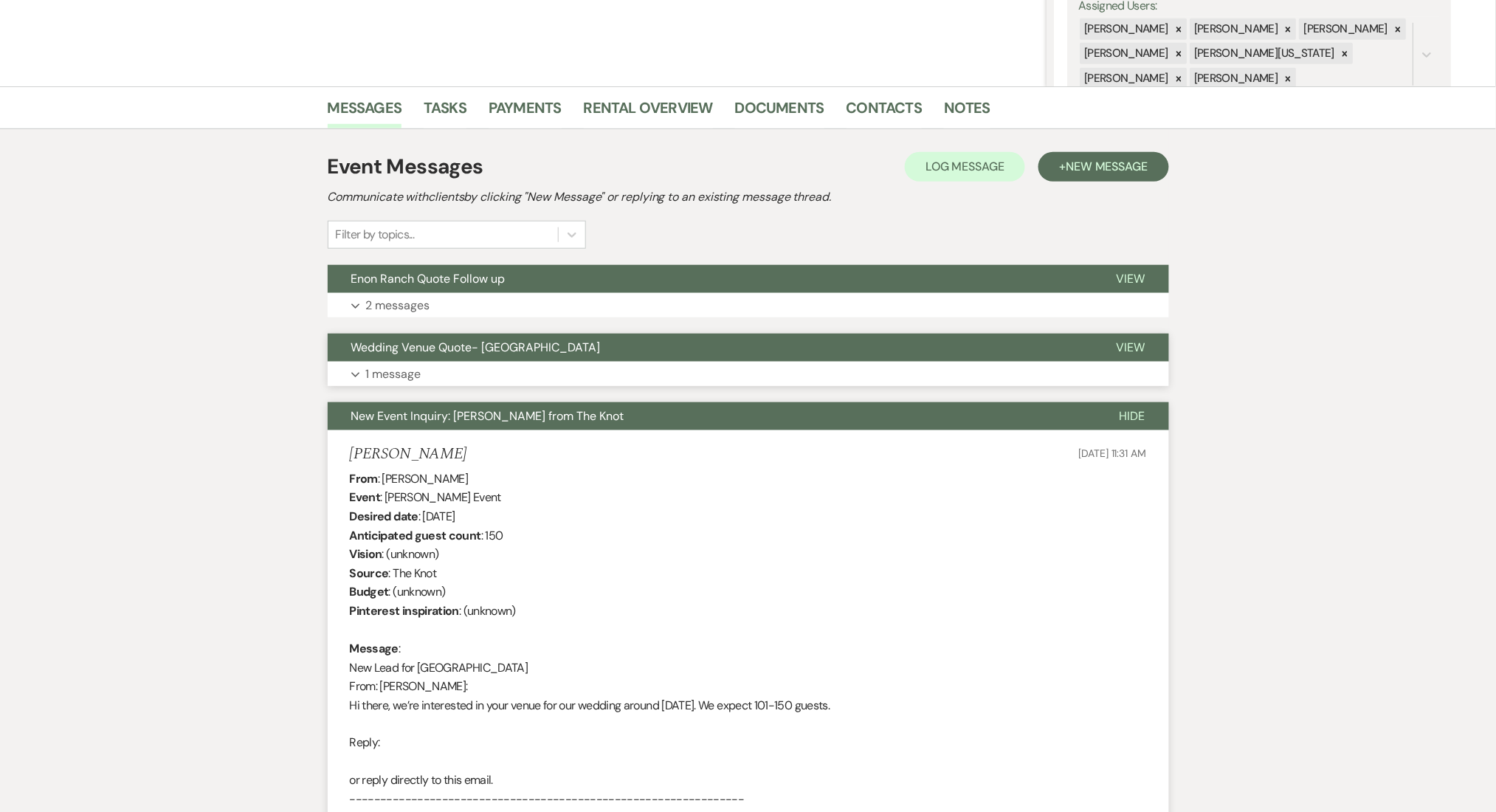
click at [390, 379] on p "1 message" at bounding box center [393, 374] width 56 height 19
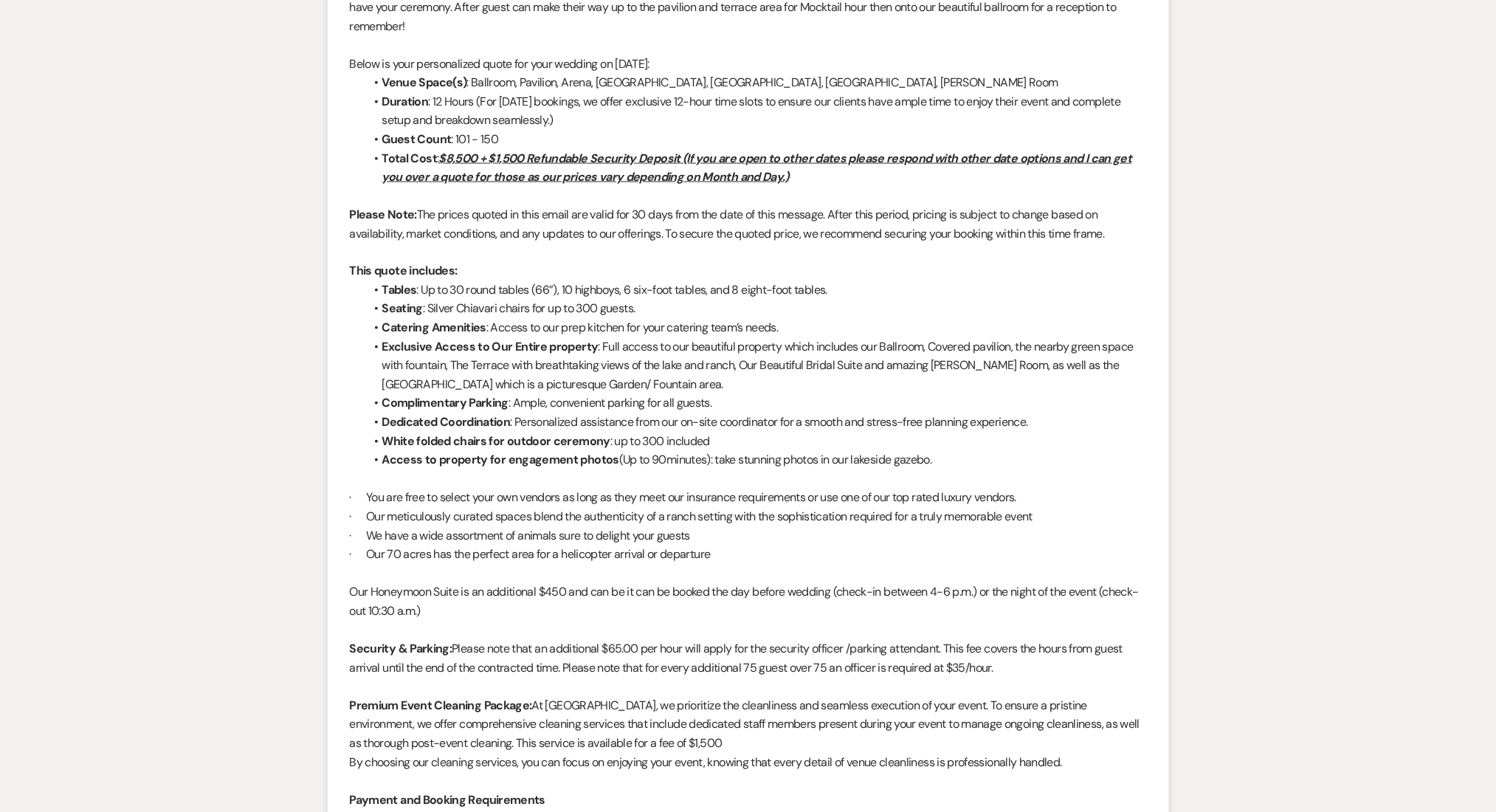
scroll to position [185, 0]
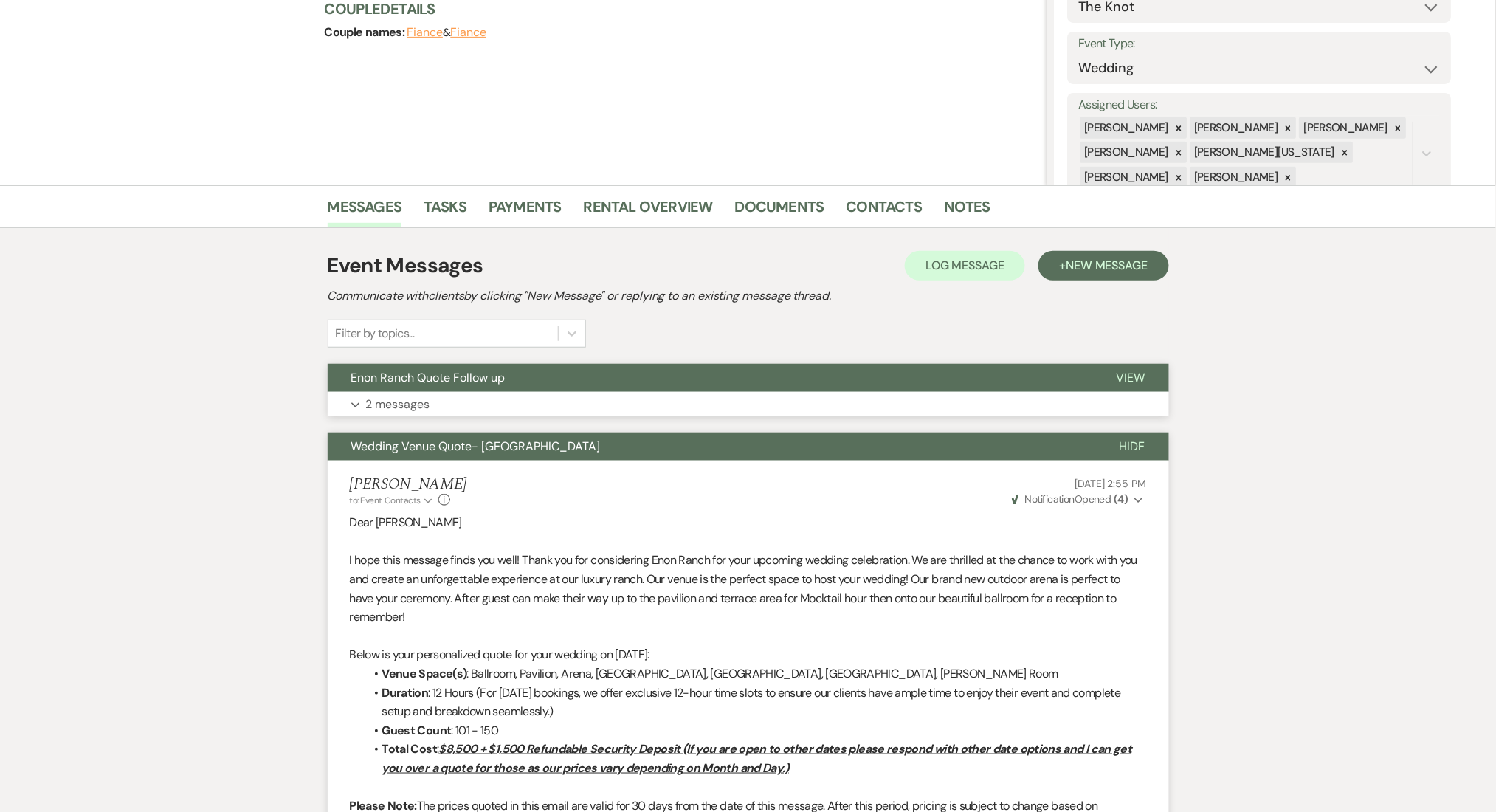
click at [503, 385] on button "Enon Ranch Quote Follow up" at bounding box center [710, 378] width 765 height 28
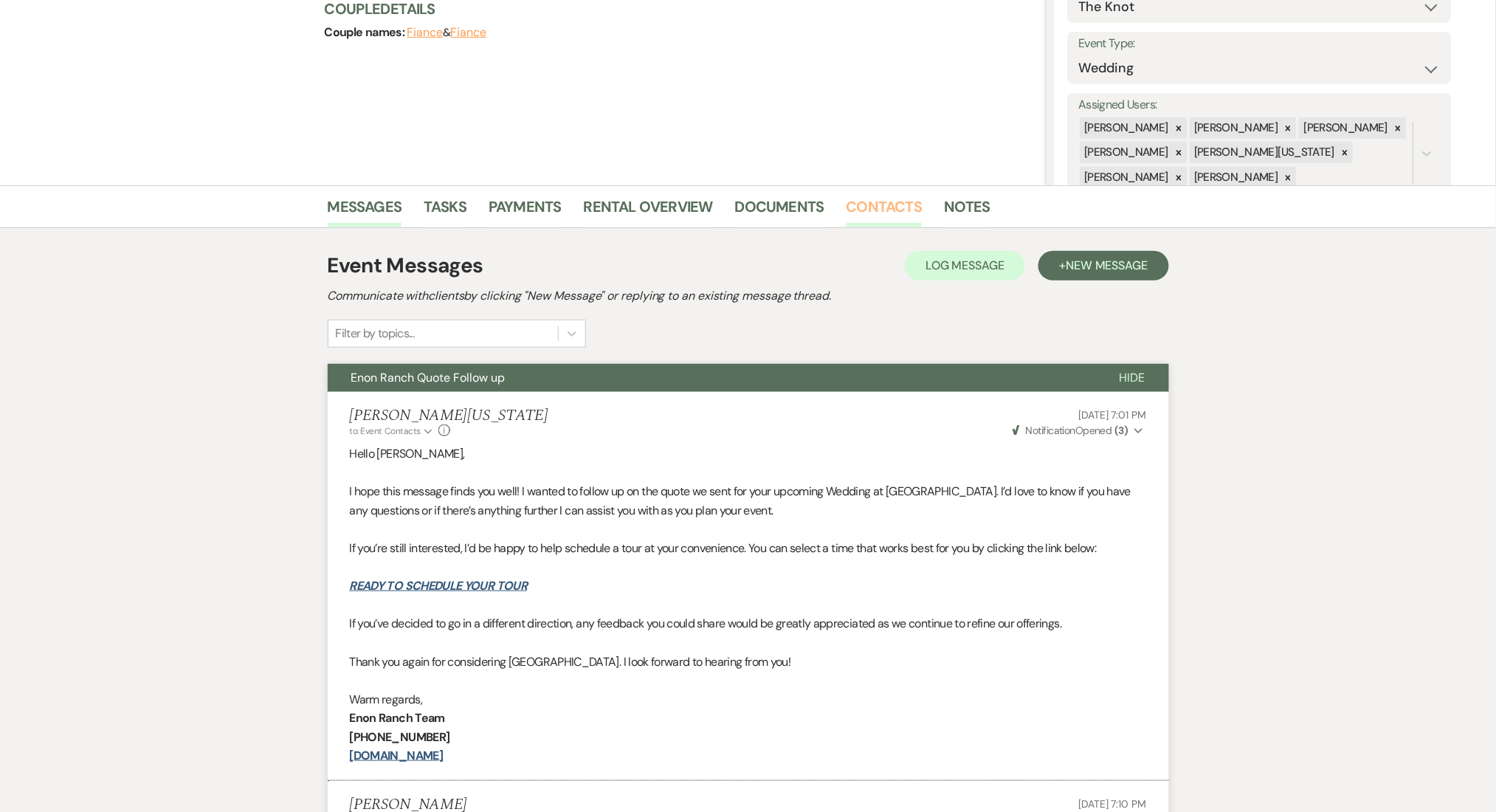
click at [860, 204] on link "Contacts" at bounding box center [885, 211] width 76 height 33
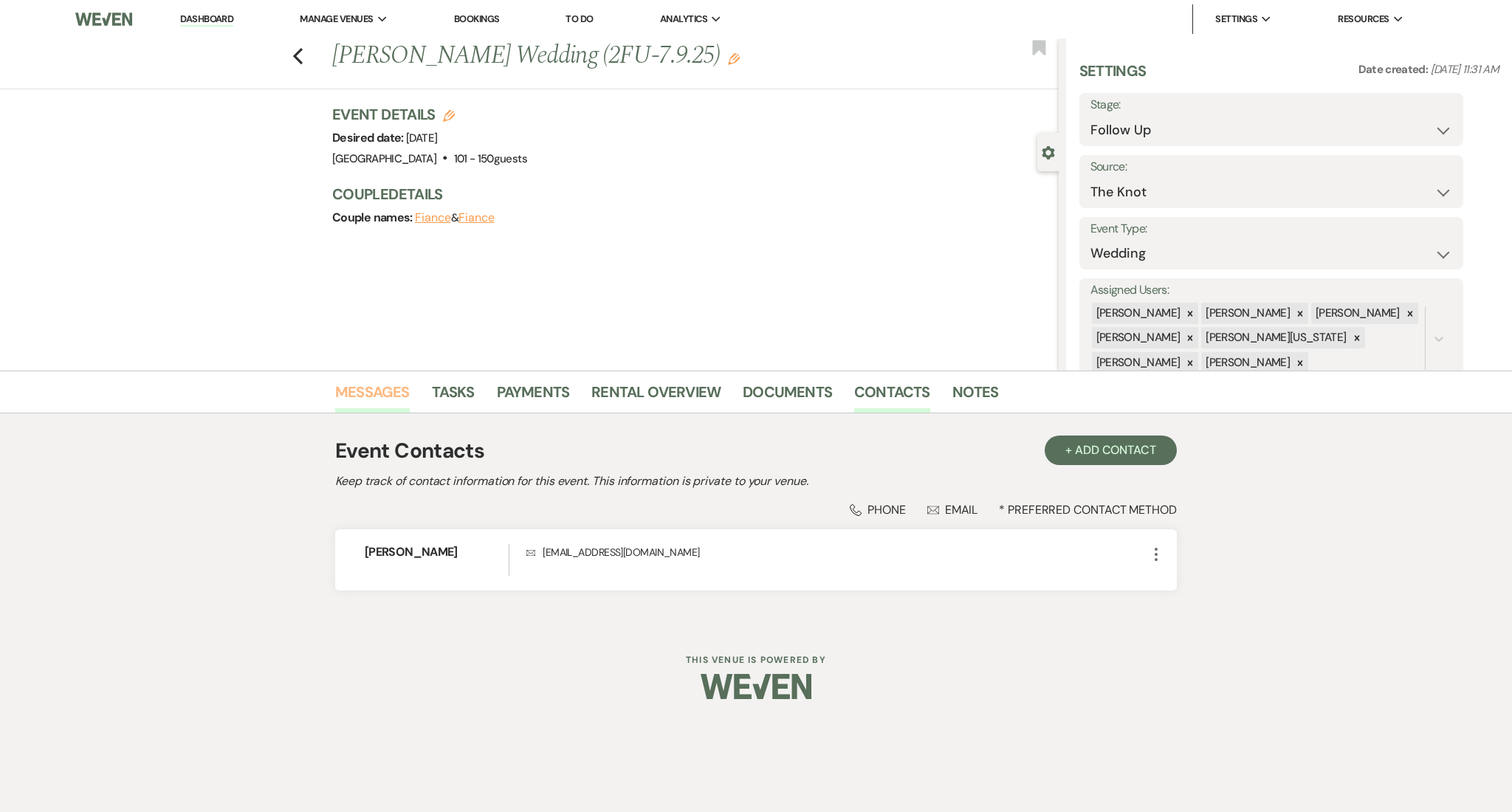
click at [391, 396] on link "Messages" at bounding box center [372, 396] width 75 height 33
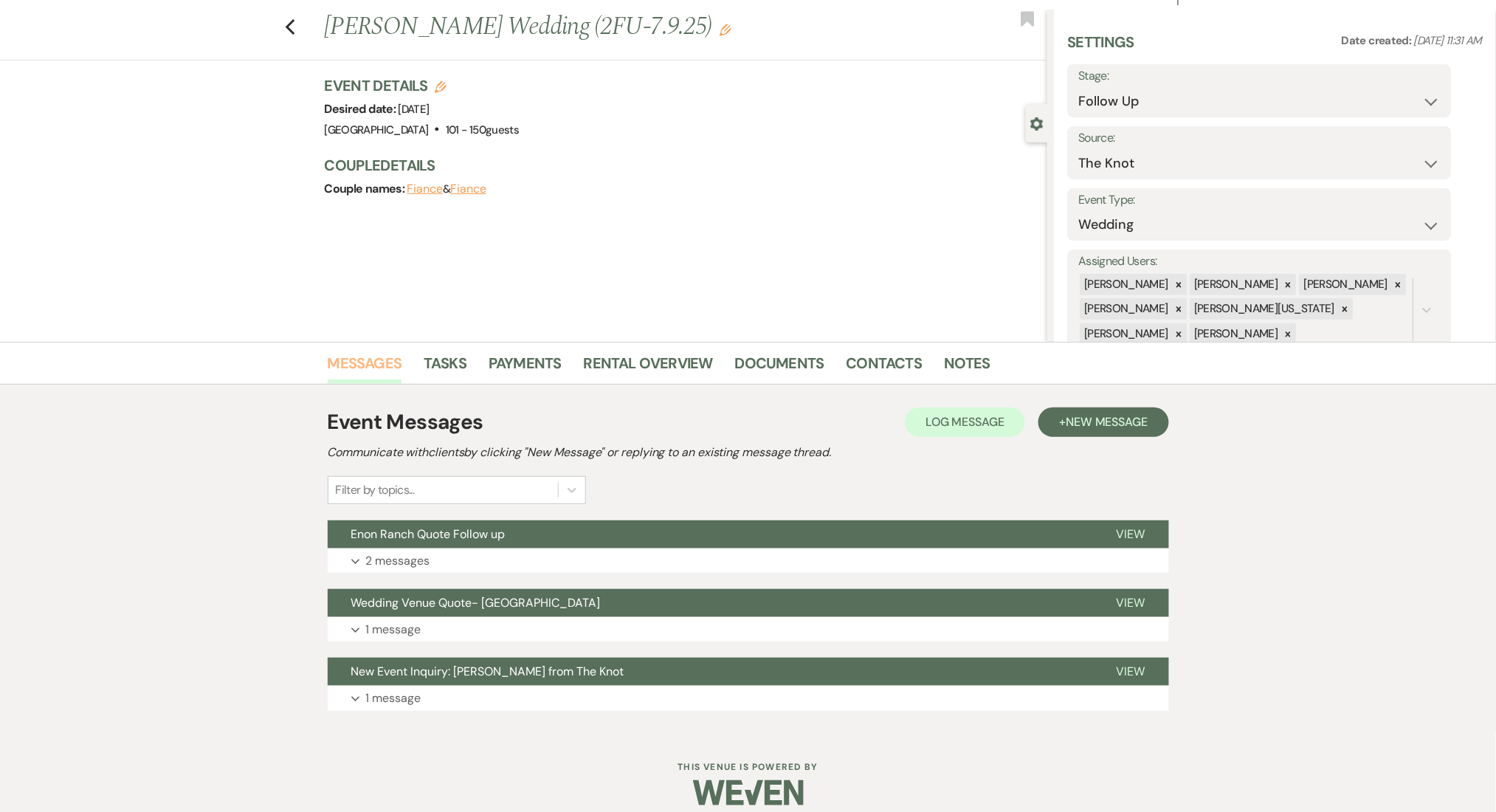
scroll to position [44, 0]
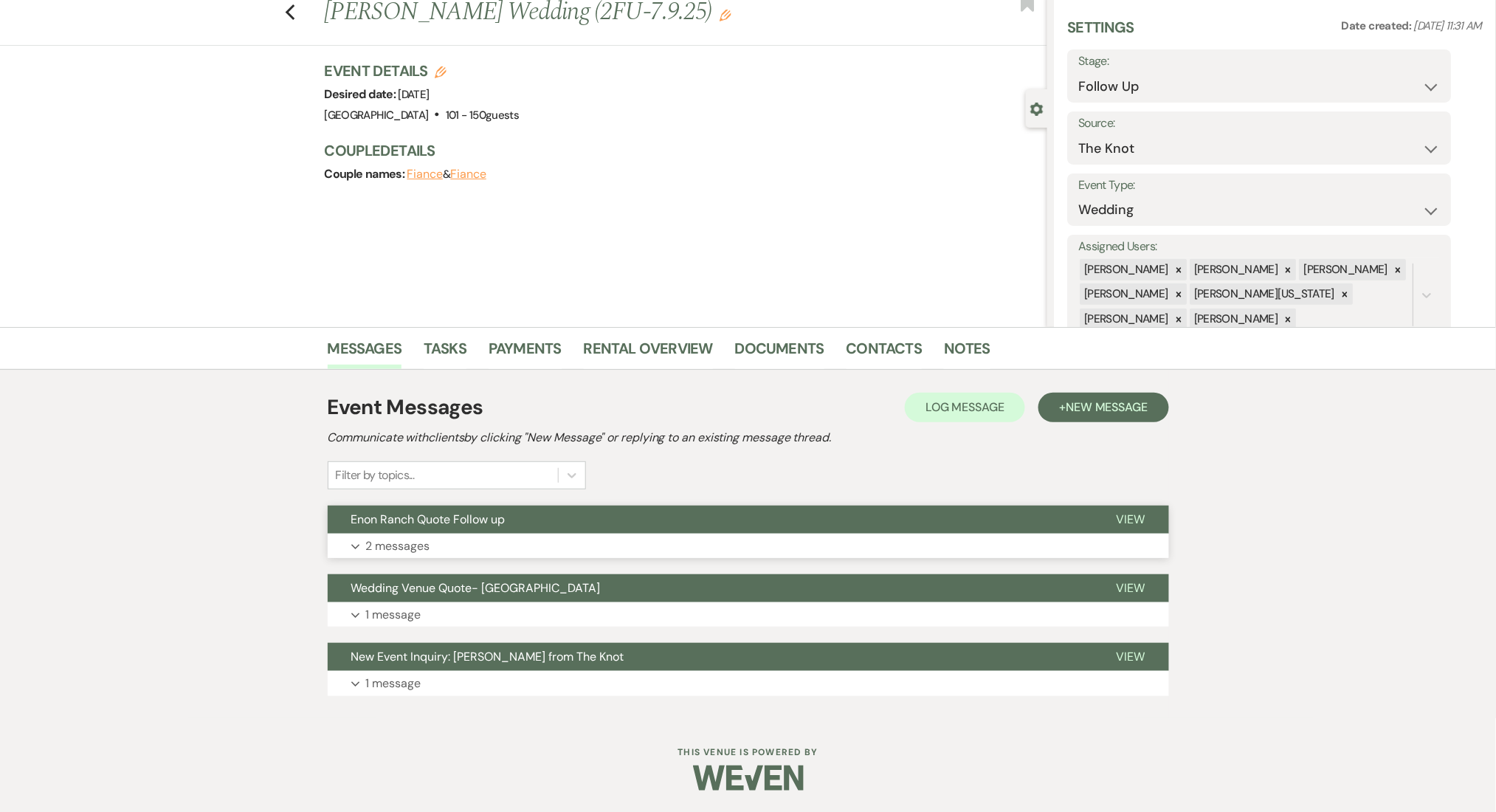
click at [596, 548] on button "Expand 2 messages" at bounding box center [748, 546] width 842 height 25
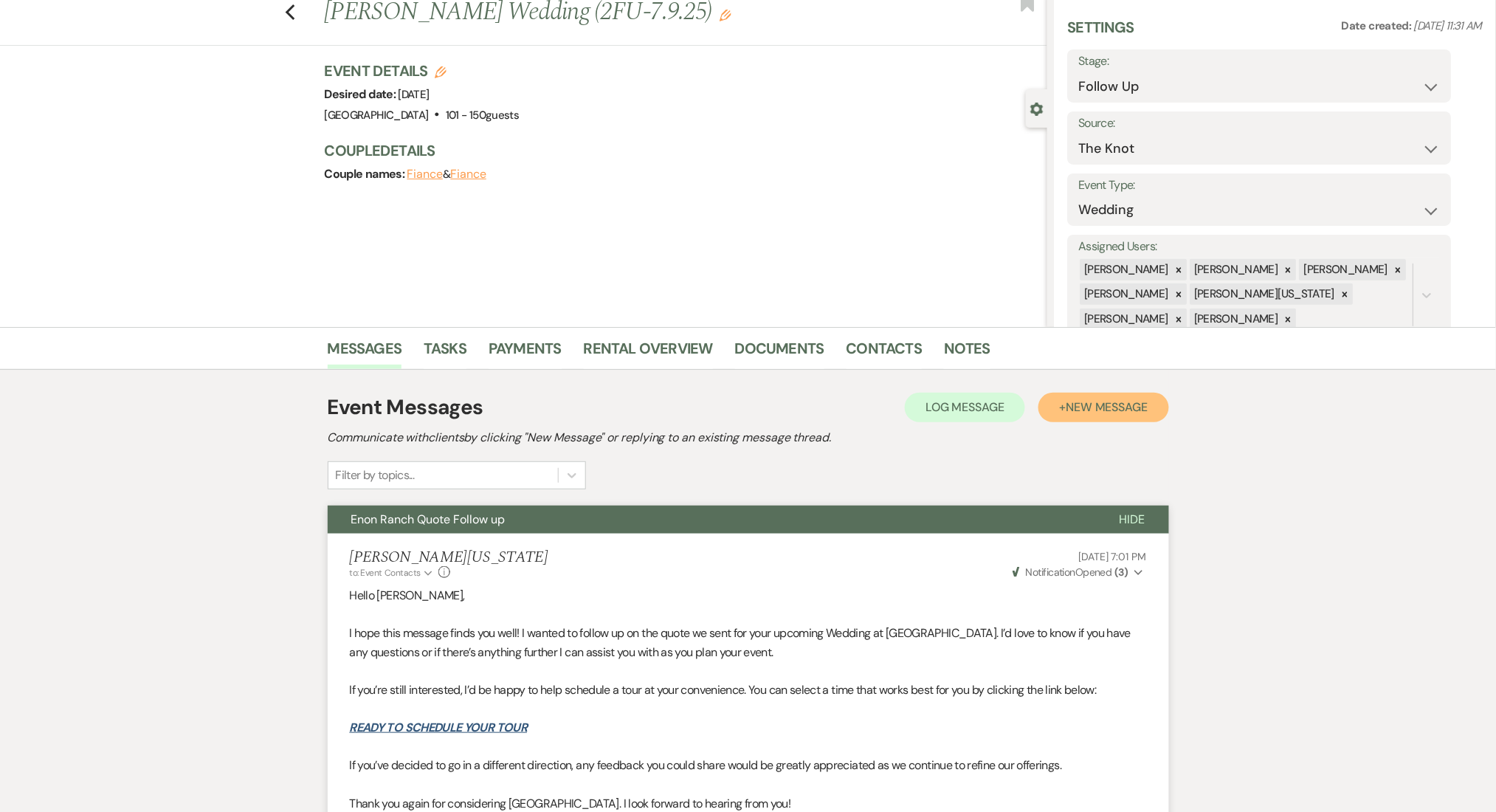
click at [1100, 407] on span "New Message" at bounding box center [1107, 407] width 82 height 16
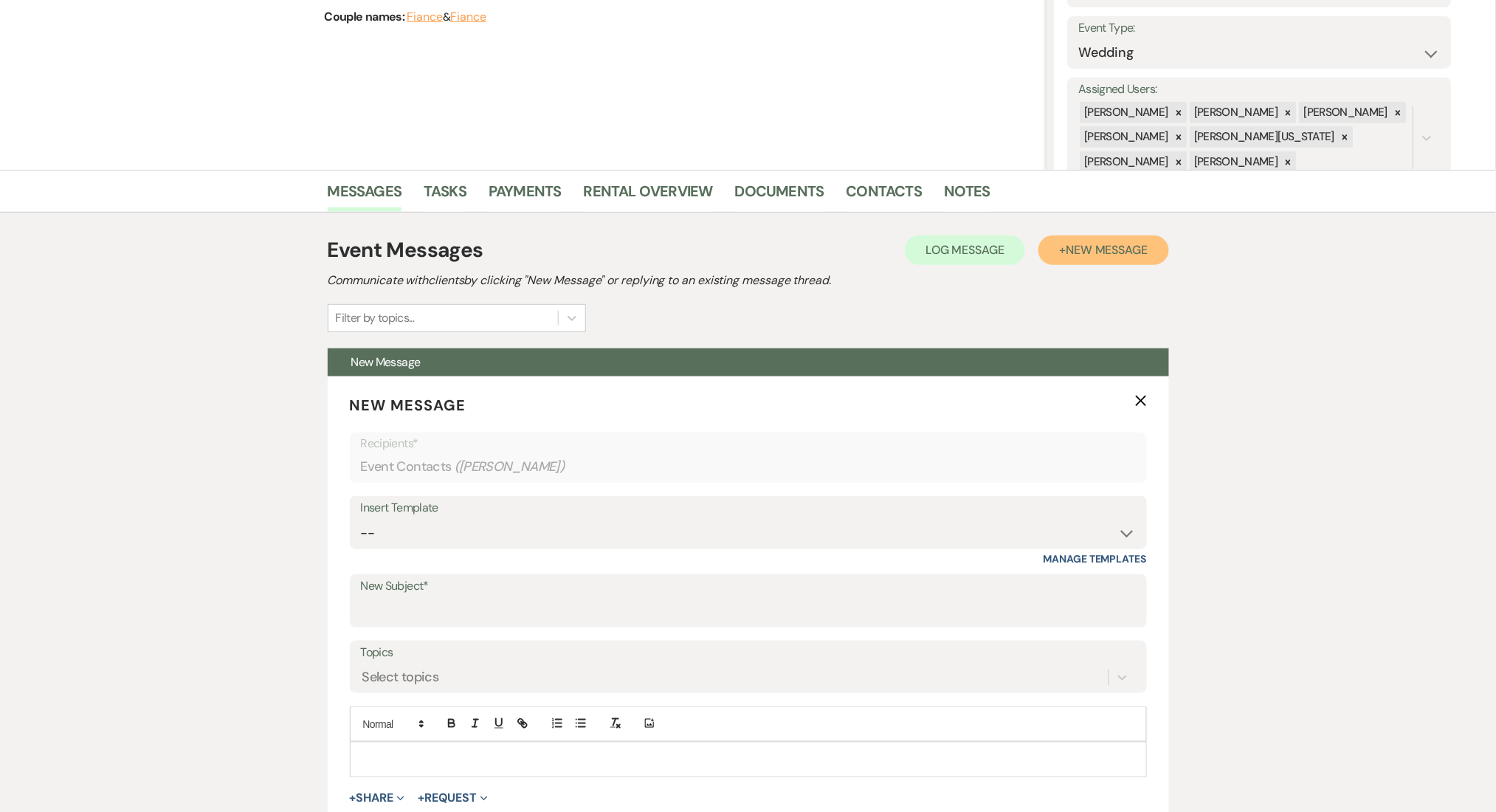
scroll to position [339, 0]
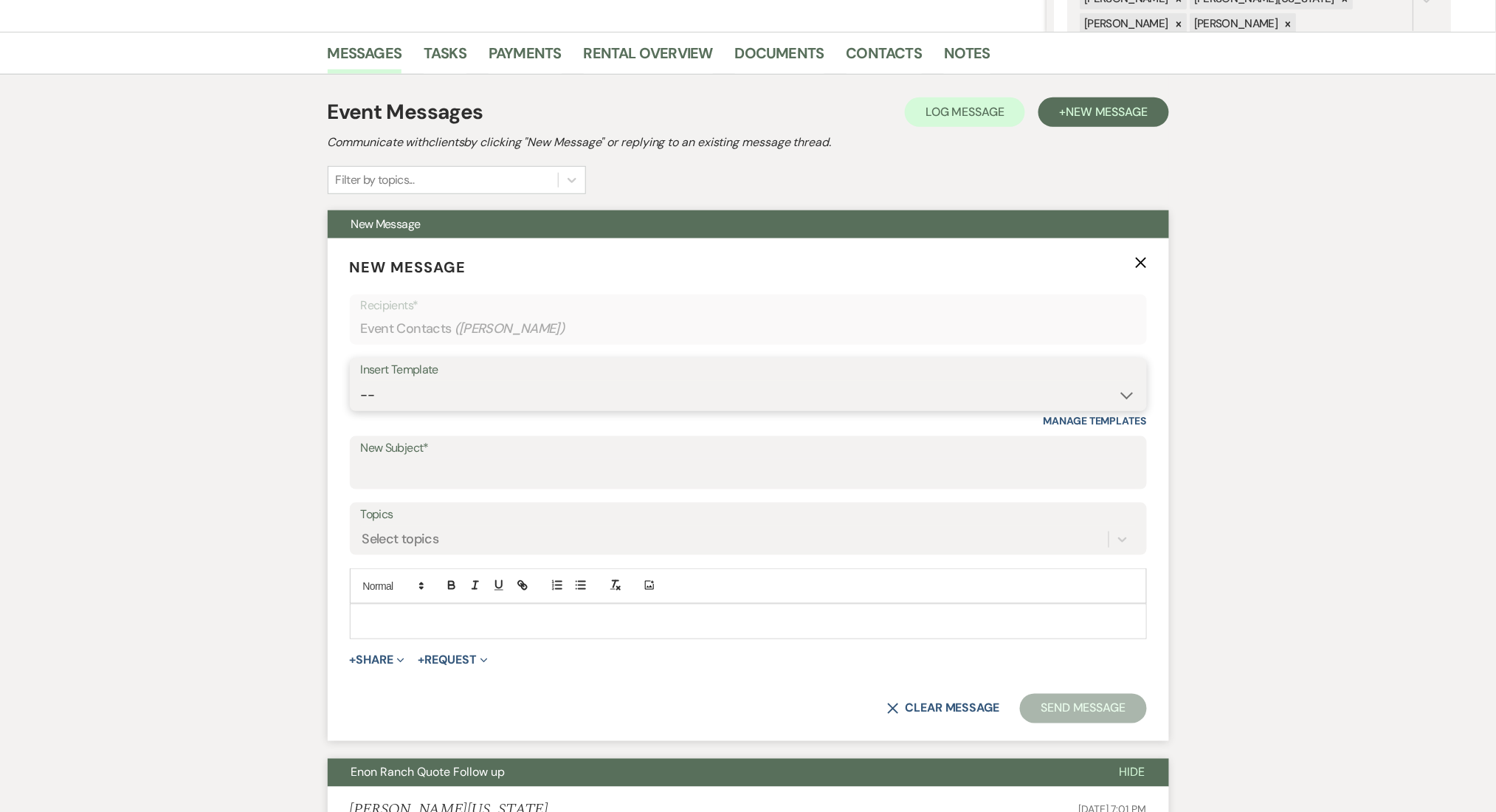
click at [420, 392] on select "-- Inquiry Follow Up Email #2 Contract Sending Template Payment Template Rental…" at bounding box center [748, 395] width 775 height 29
select select "1711"
click at [361, 381] on select "-- Inquiry Follow Up Email #2 Contract Sending Template Payment Template Rental…" at bounding box center [748, 395] width 775 height 29
type input "Enon Ranch Inquiry Follow-Up"
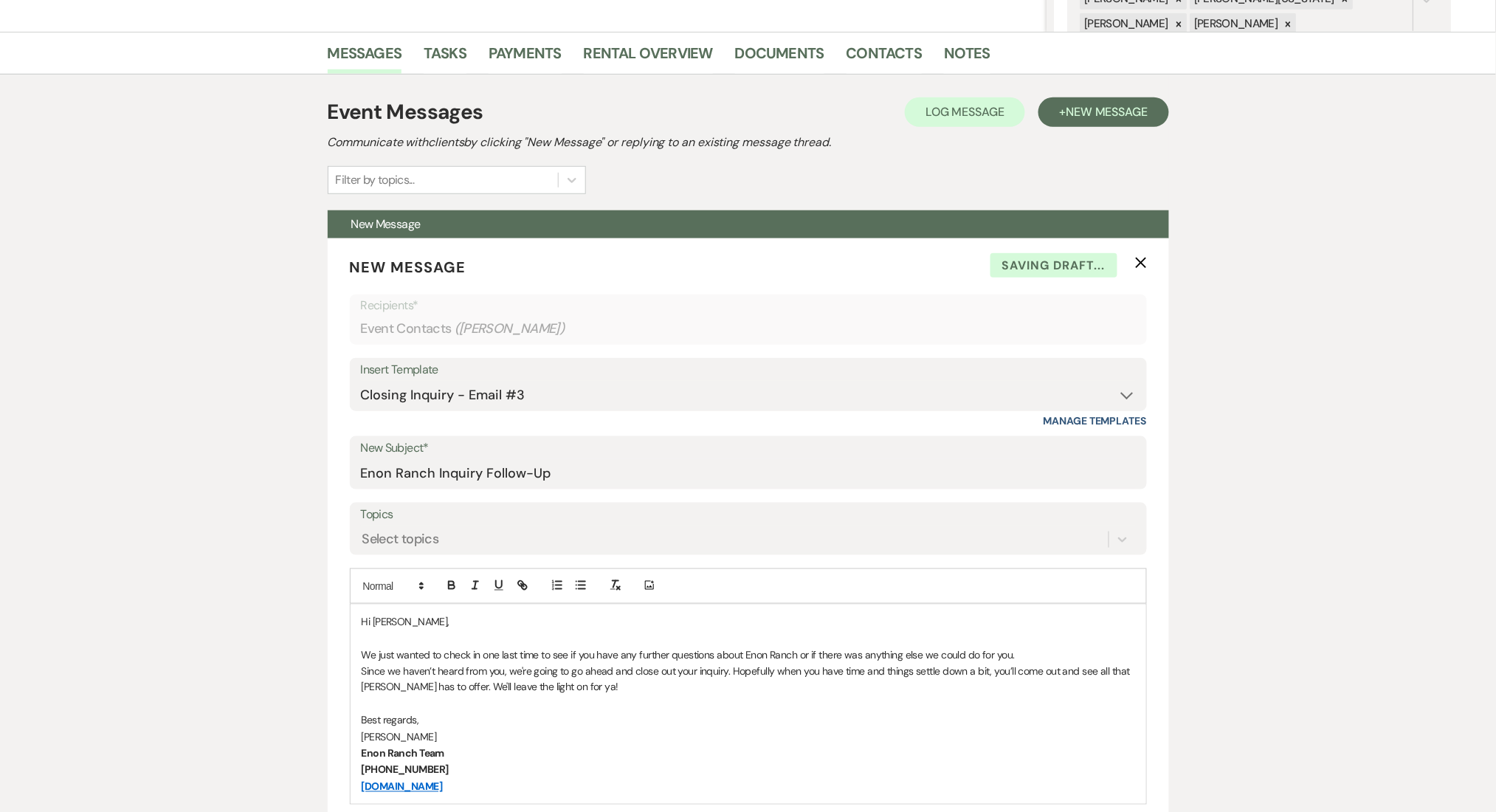
scroll to position [438, 0]
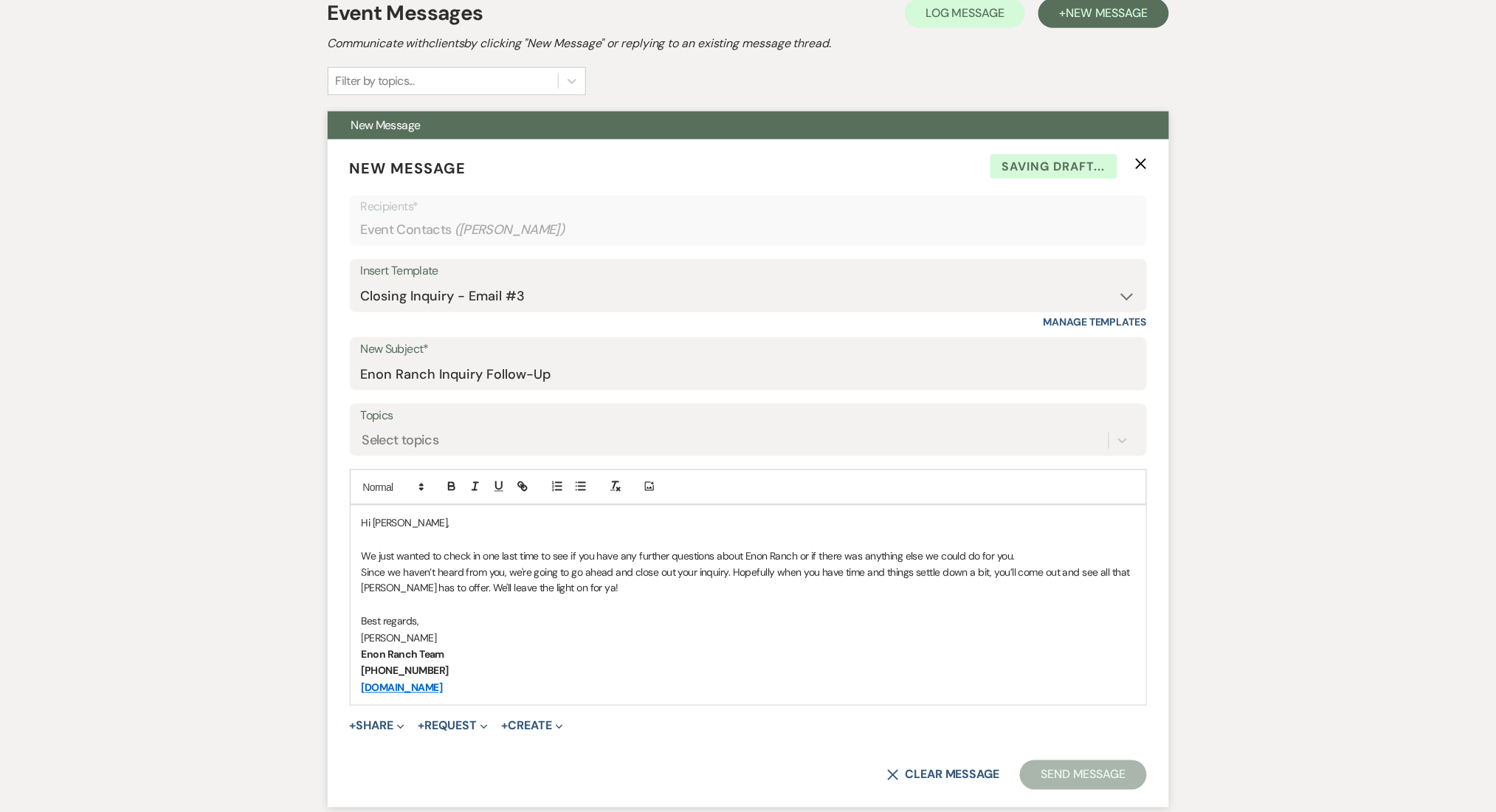
click at [467, 456] on form "New Message X Saving draft... Recipients* Event Contacts ( [PERSON_NAME] ) Inse…" at bounding box center [748, 473] width 842 height 669
click at [468, 429] on div "Select topics" at bounding box center [734, 440] width 748 height 26
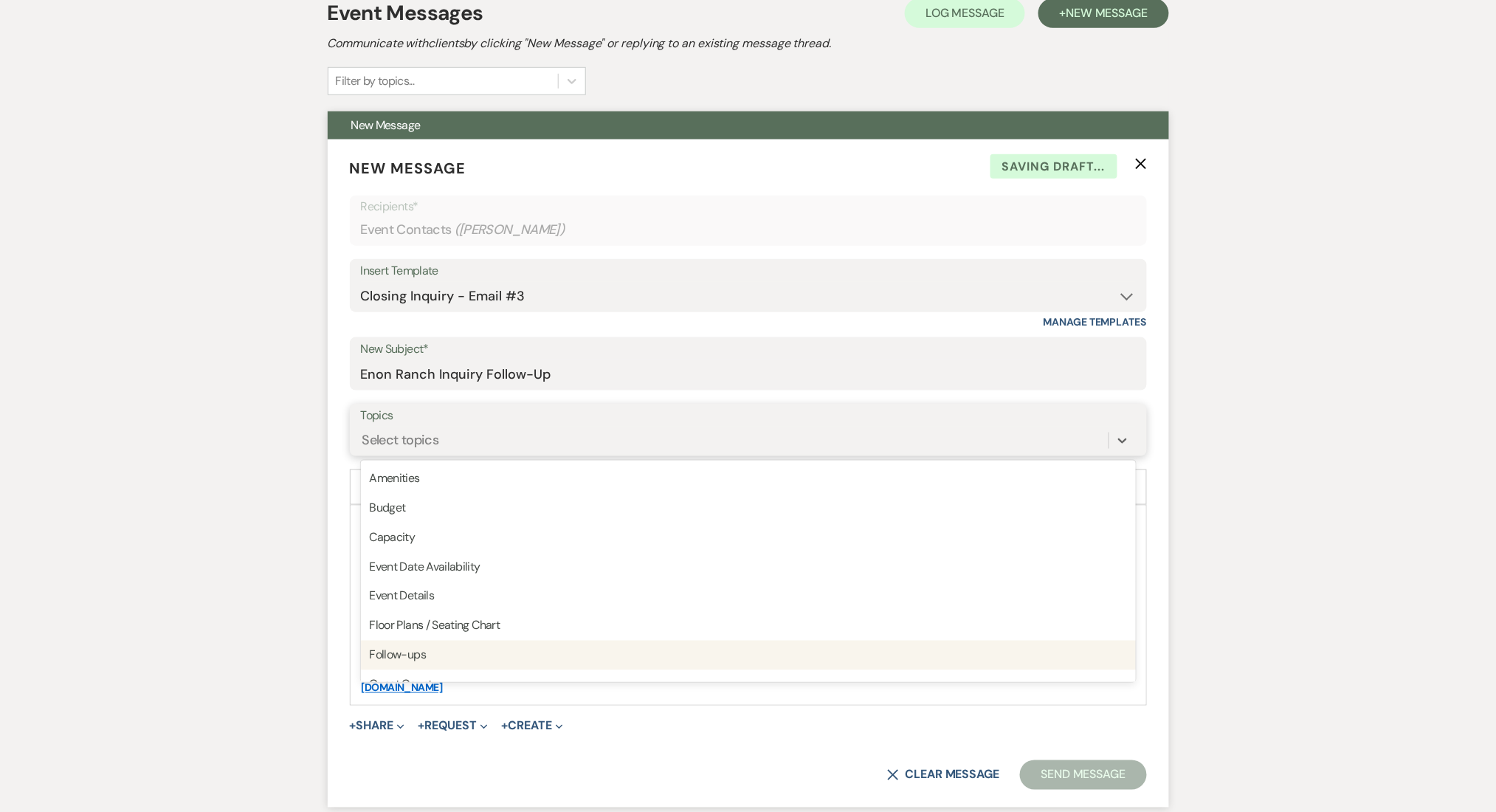
click at [427, 653] on div "Follow-ups" at bounding box center [748, 656] width 775 height 30
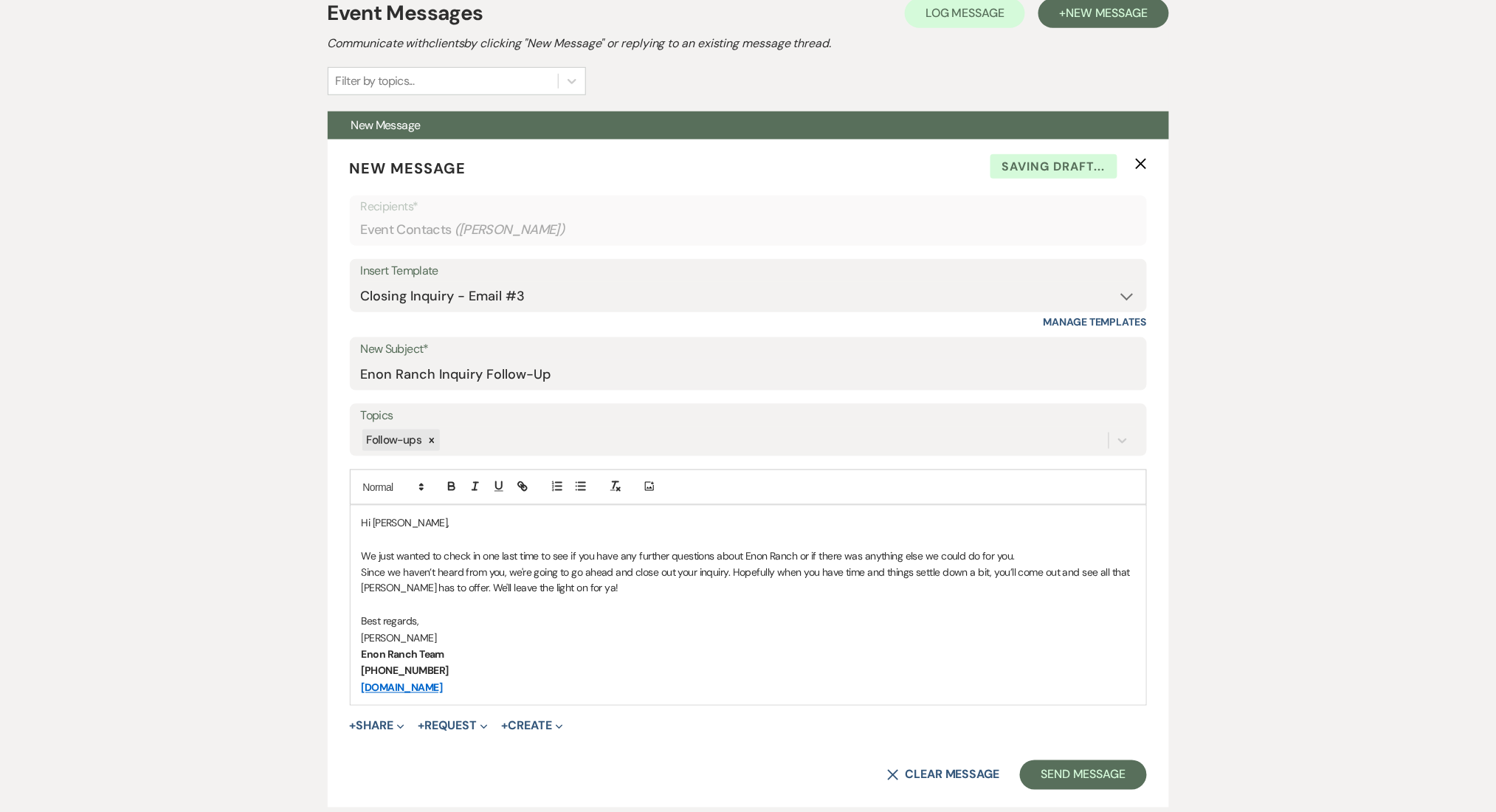
click at [1060, 759] on form "New Message X Saving draft... Recipients* Event Contacts ( [PERSON_NAME] ) Inse…" at bounding box center [748, 473] width 842 height 669
click at [1050, 762] on button "Send Message" at bounding box center [1083, 775] width 126 height 30
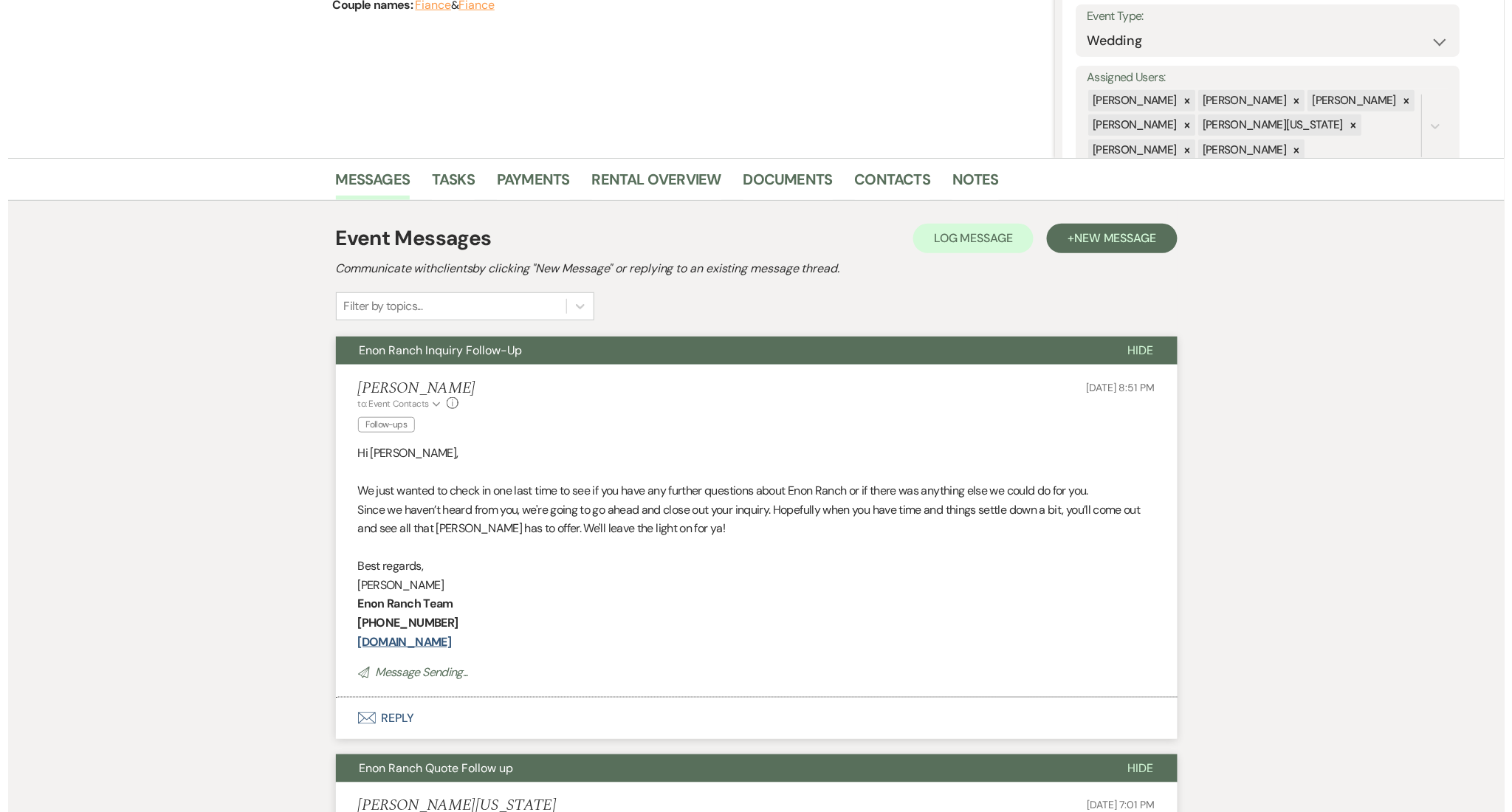
scroll to position [0, 0]
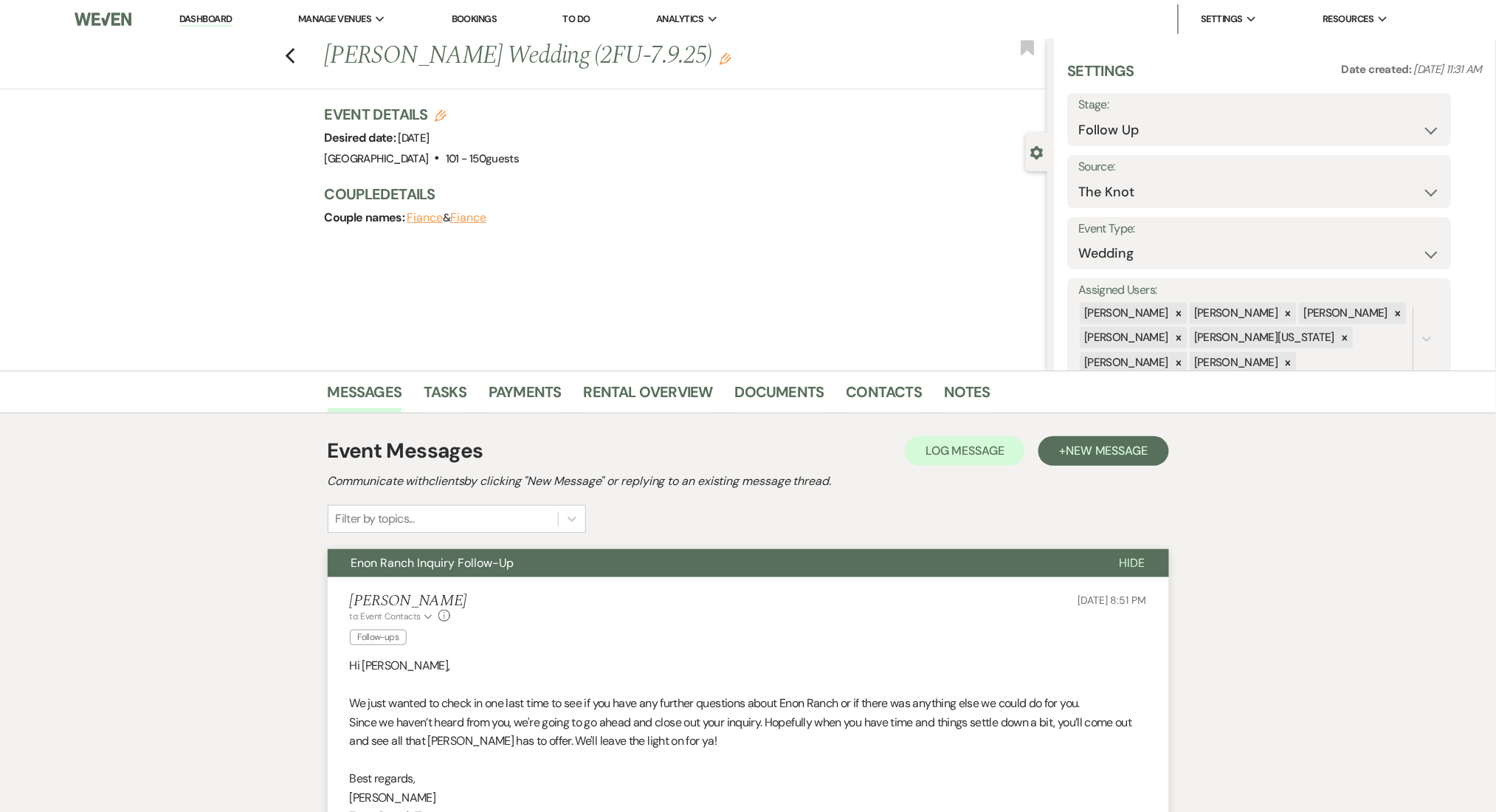
click at [1105, 110] on label "Stage:" at bounding box center [1260, 105] width 362 height 21
click at [1112, 127] on select "Inquiry Follow Up Tour Requested Tour Confirmed Toured Proposal Sent Booked Lost" at bounding box center [1260, 130] width 362 height 29
select select "1"
click at [1080, 116] on select "Inquiry Follow Up Tour Requested Tour Confirmed Toured Proposal Sent Booked Lost" at bounding box center [1260, 130] width 362 height 29
click at [1406, 119] on button "Save" at bounding box center [1410, 119] width 84 height 30
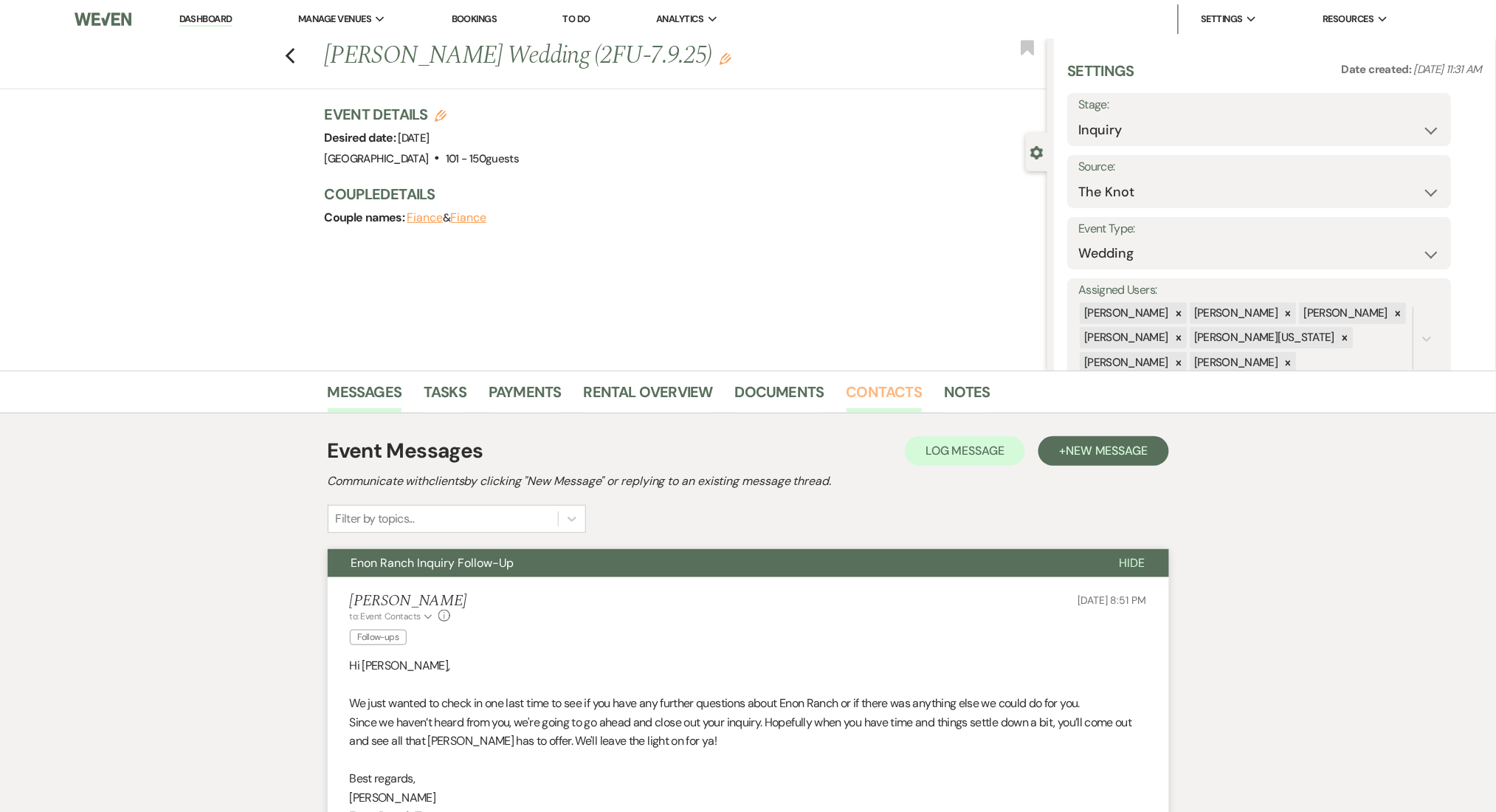
click at [892, 387] on link "Contacts" at bounding box center [885, 396] width 76 height 33
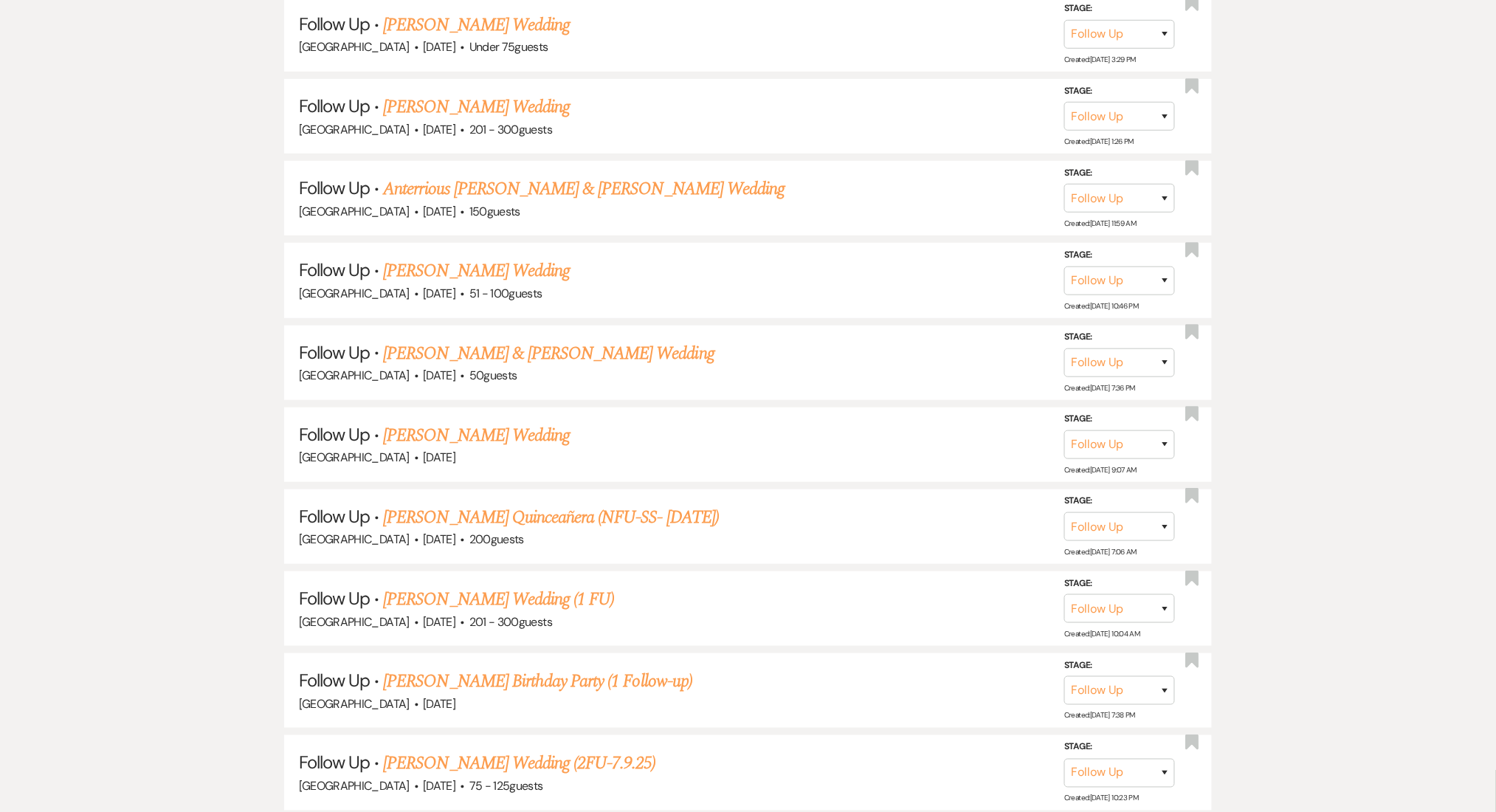
drag, startPoint x: 0, startPoint y: 0, endPoint x: 236, endPoint y: 680, distance: 719.8
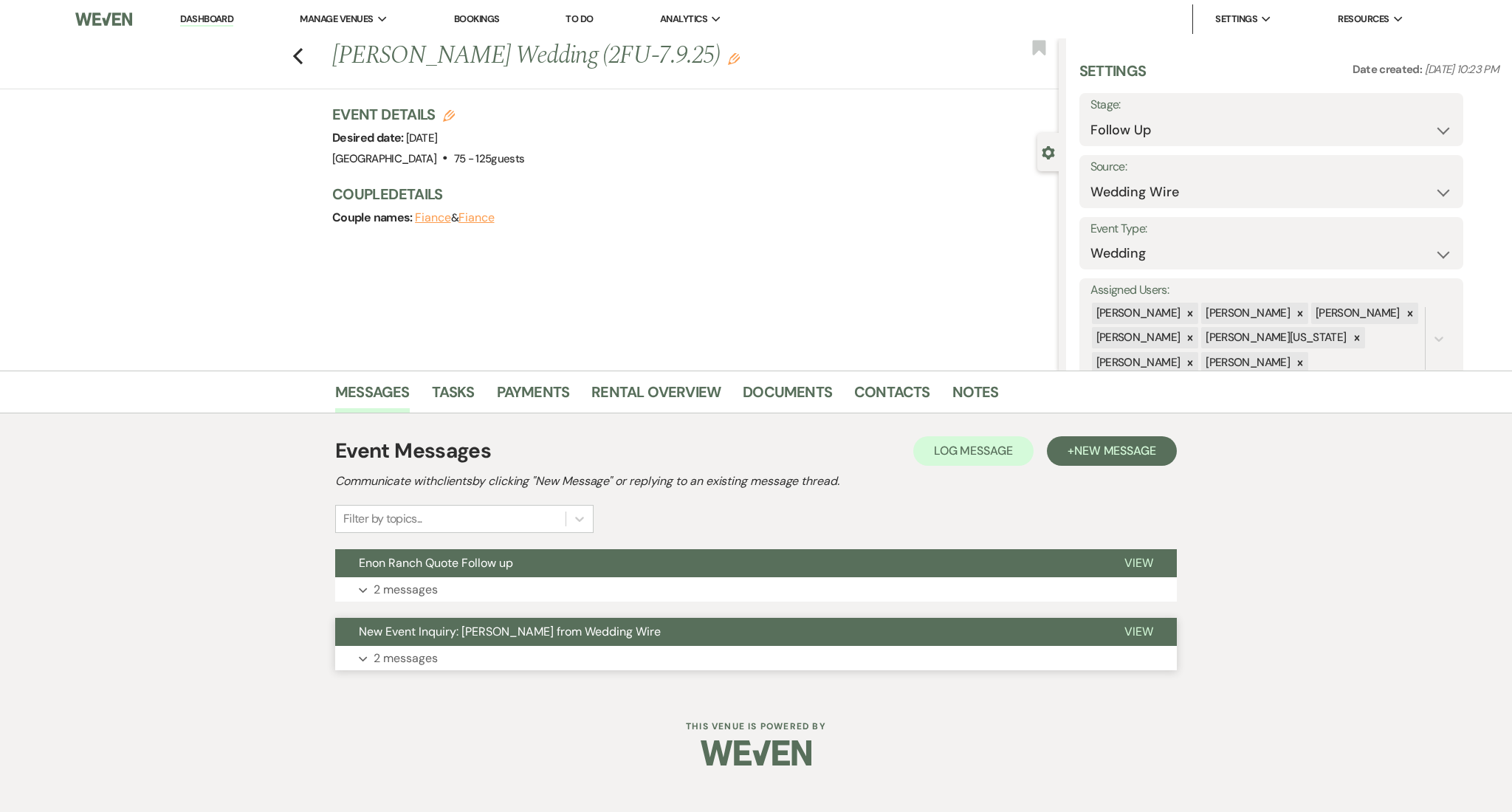
click at [445, 648] on button "Expand 2 messages" at bounding box center [756, 659] width 842 height 25
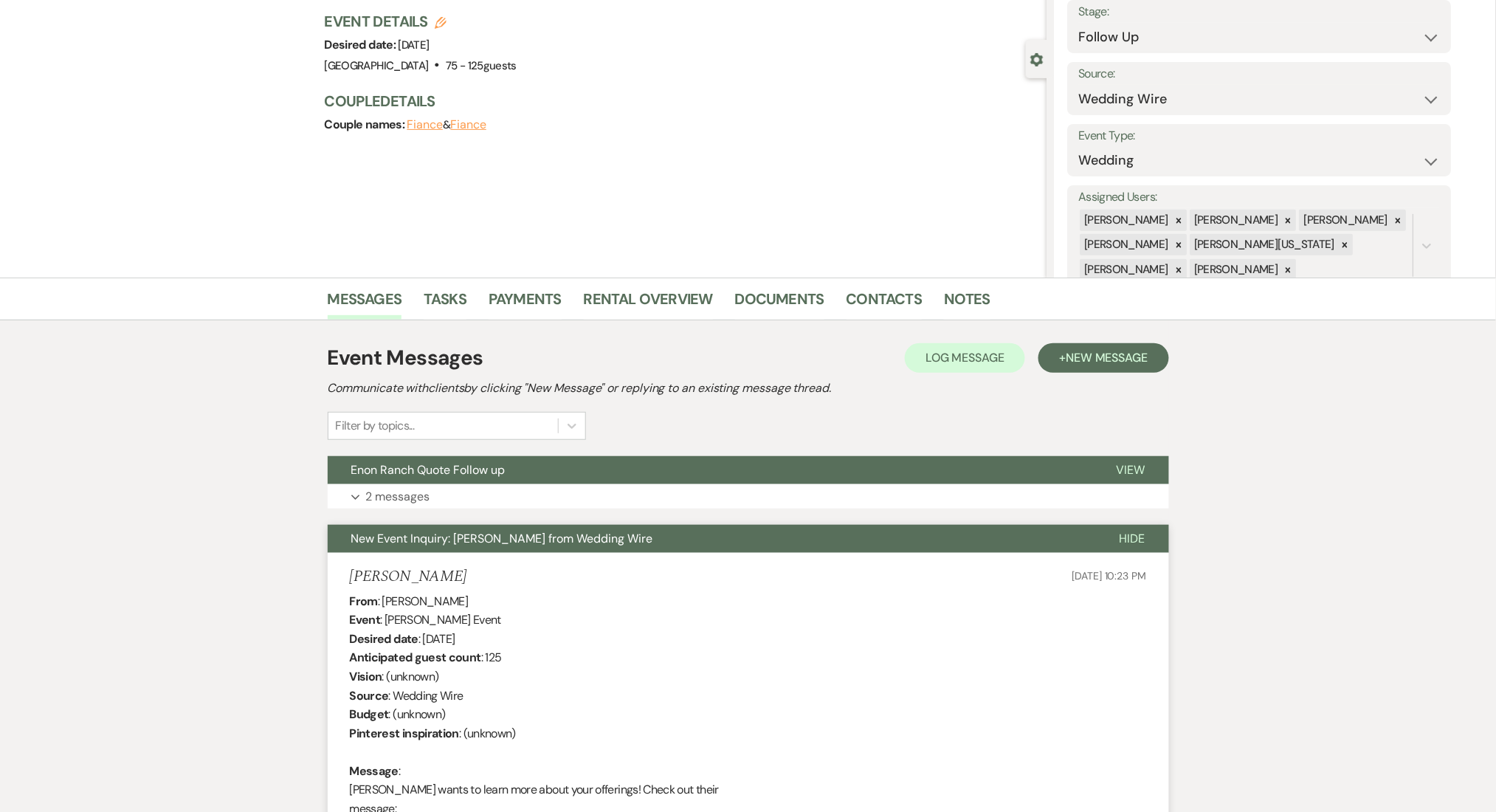
scroll to position [196, 0]
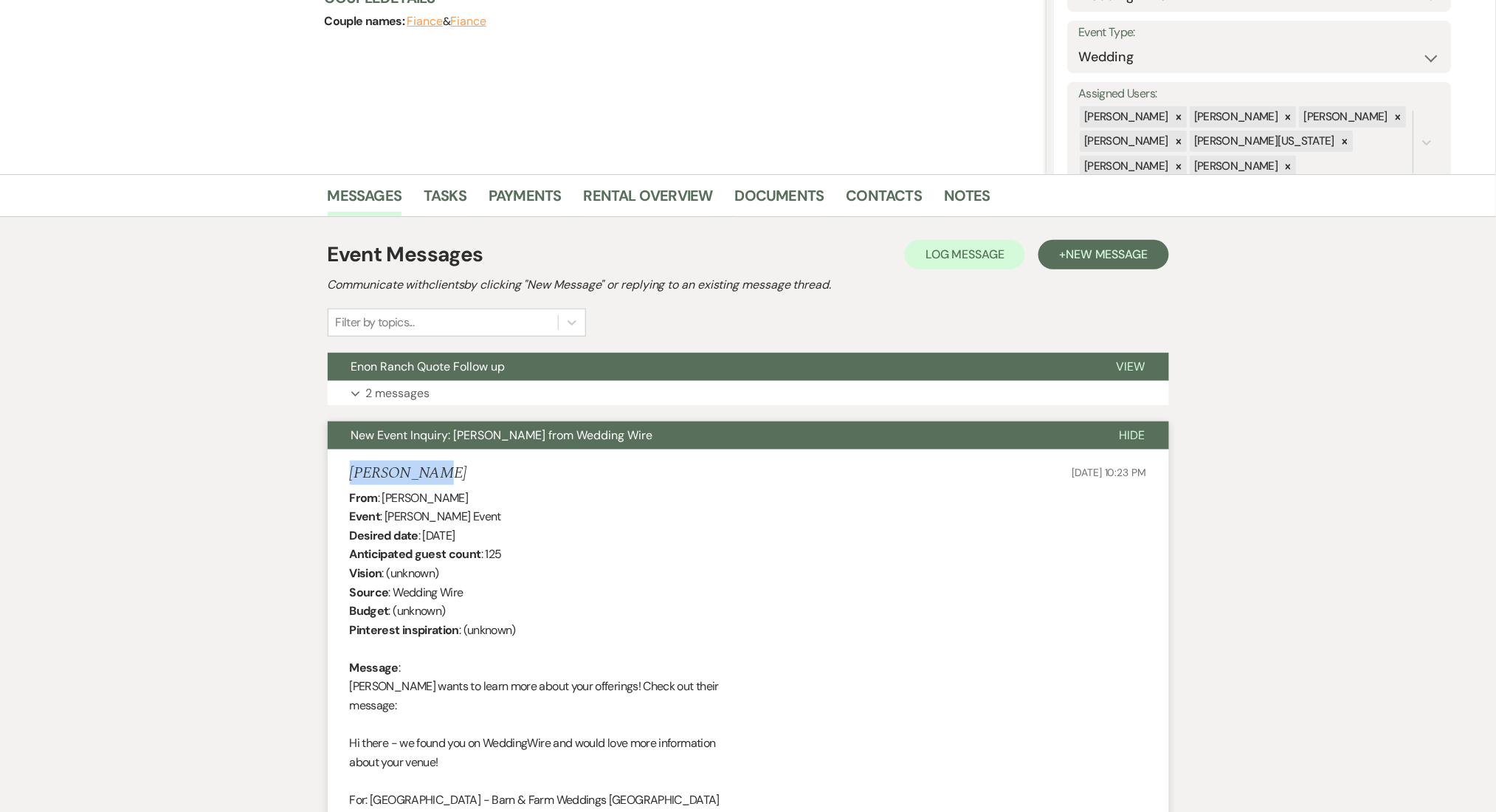
drag, startPoint x: 442, startPoint y: 466, endPoint x: 336, endPoint y: 467, distance: 106.0
click at [336, 467] on li "[PERSON_NAME] [DATE] 10:23 PM From : [PERSON_NAME] Event : [PERSON_NAME] Event …" at bounding box center [748, 760] width 842 height 622
copy h5 "[PERSON_NAME]"
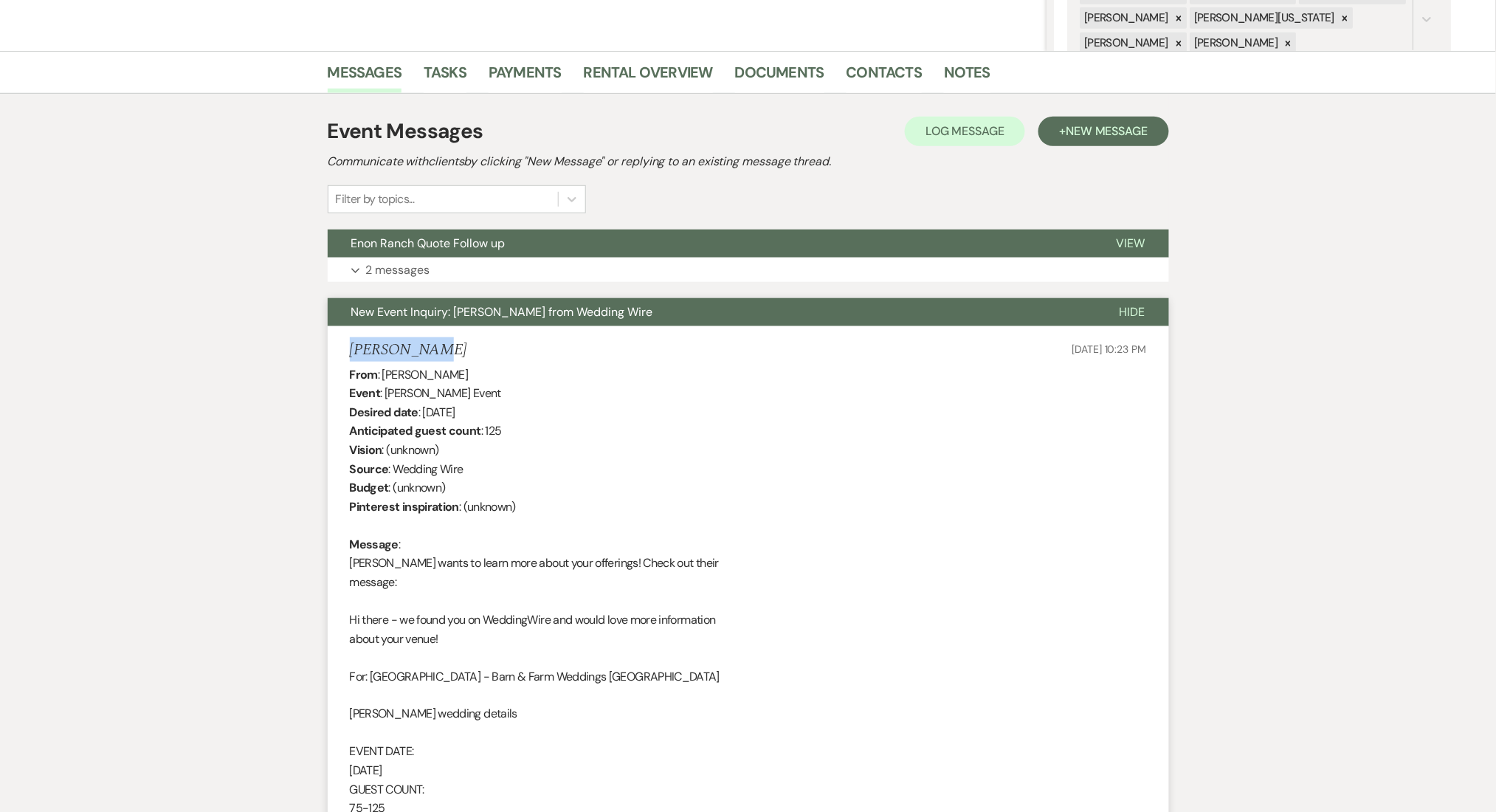
scroll to position [689, 0]
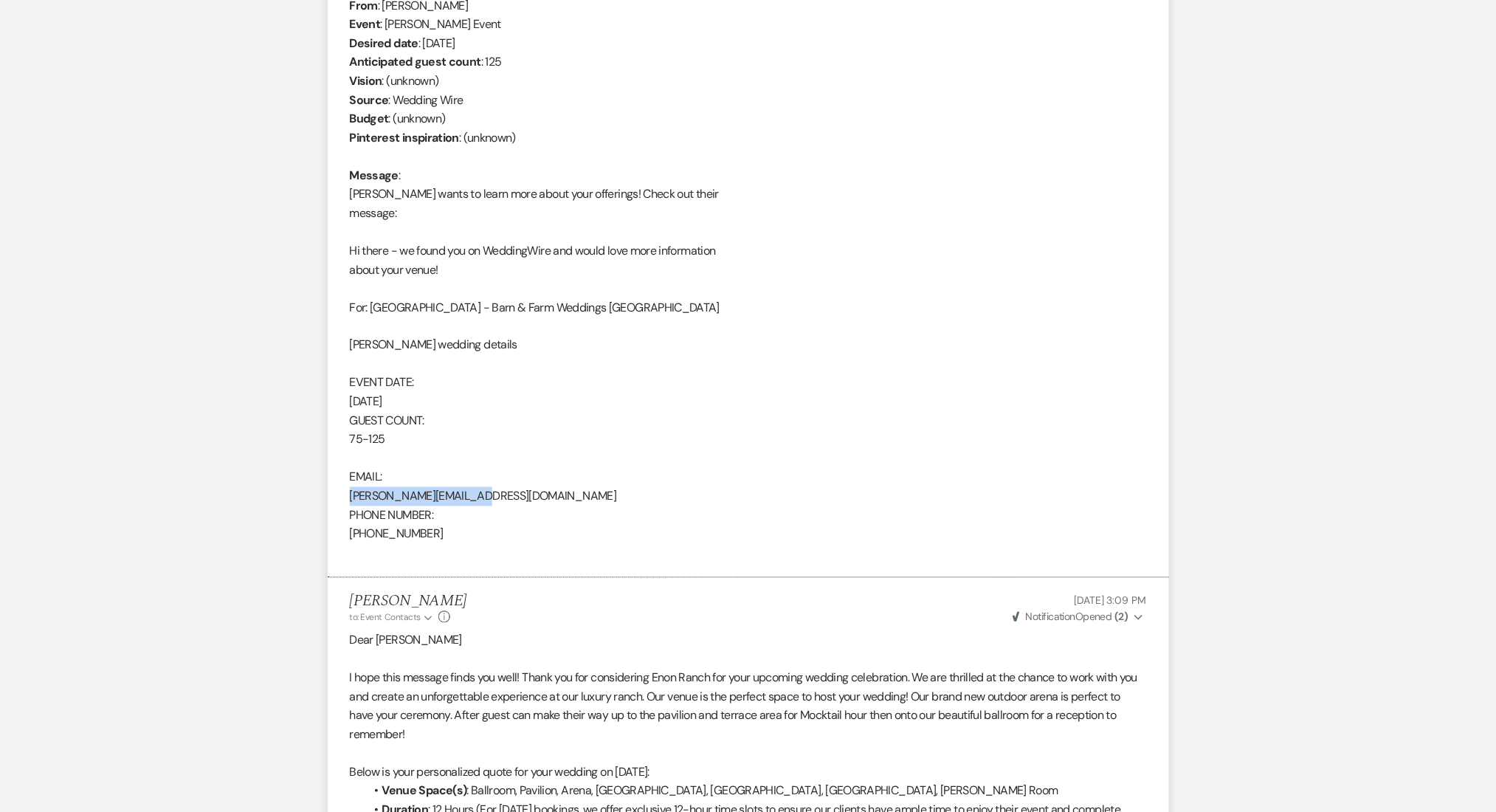
drag, startPoint x: 491, startPoint y: 499, endPoint x: 345, endPoint y: 496, distance: 146.0
click at [345, 496] on li "[PERSON_NAME] [DATE] 10:23 PM From : [PERSON_NAME] Event : [PERSON_NAME] Event …" at bounding box center [748, 267] width 842 height 622
copy div "[PERSON_NAME][EMAIL_ADDRESS][DOMAIN_NAME]"
drag, startPoint x: 394, startPoint y: 536, endPoint x: 352, endPoint y: 540, distance: 42.2
click at [352, 540] on div "From : [PERSON_NAME] Event : [PERSON_NAME] Event Desired date : [DATE] Anticipa…" at bounding box center [748, 279] width 797 height 567
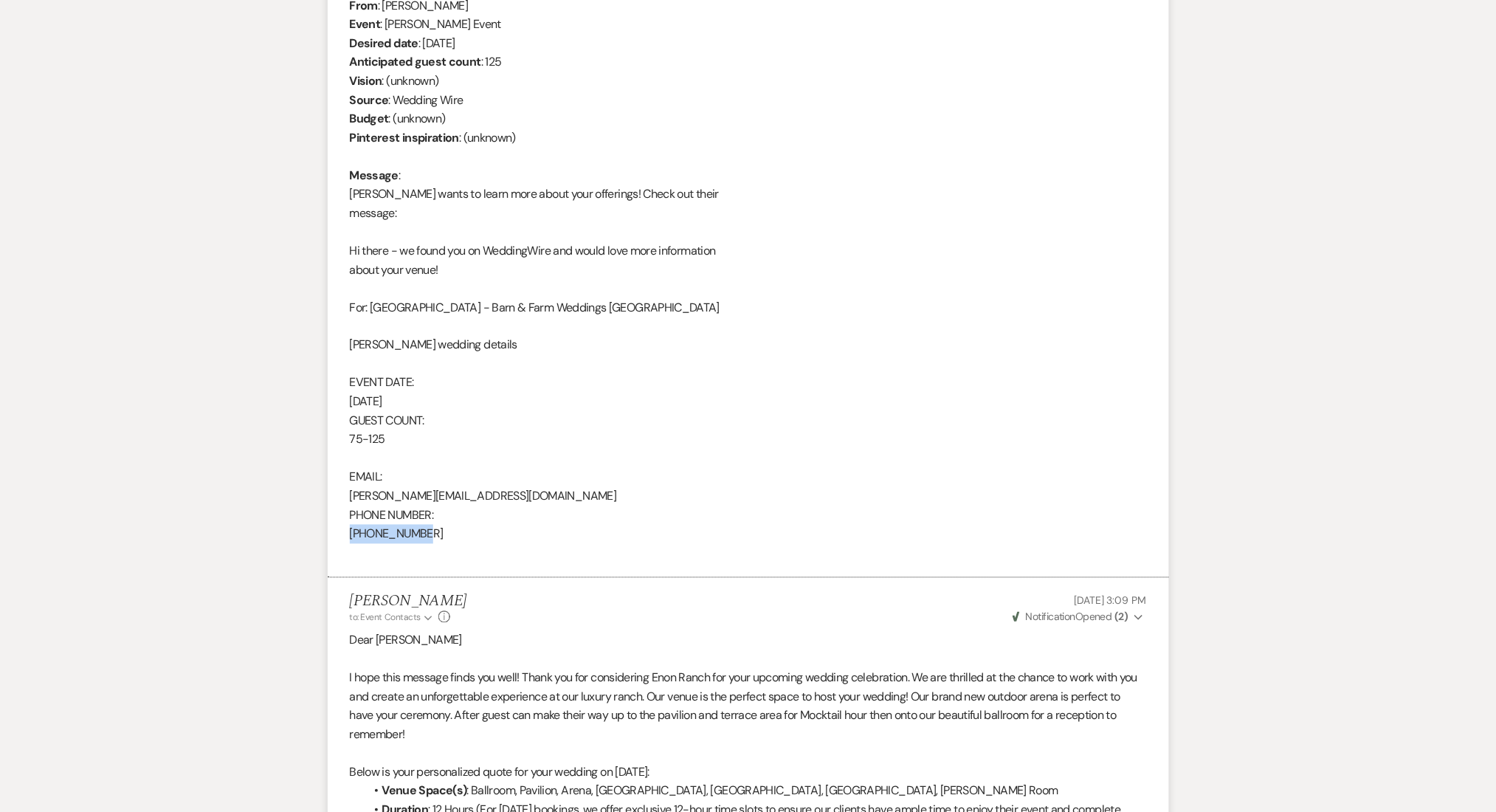
copy div "[PHONE_NUMBER]"
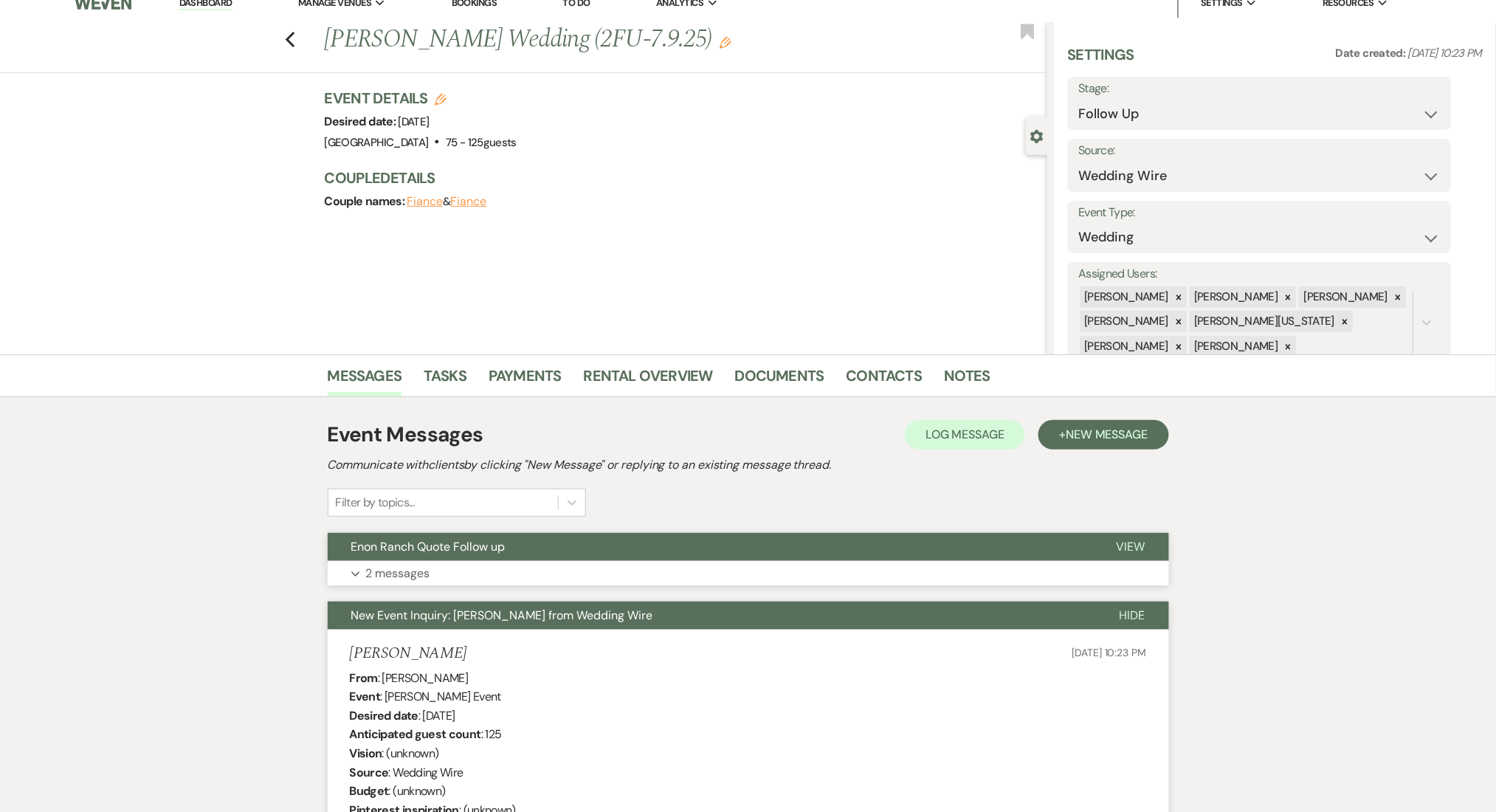
click at [409, 580] on p "2 messages" at bounding box center [398, 573] width 64 height 19
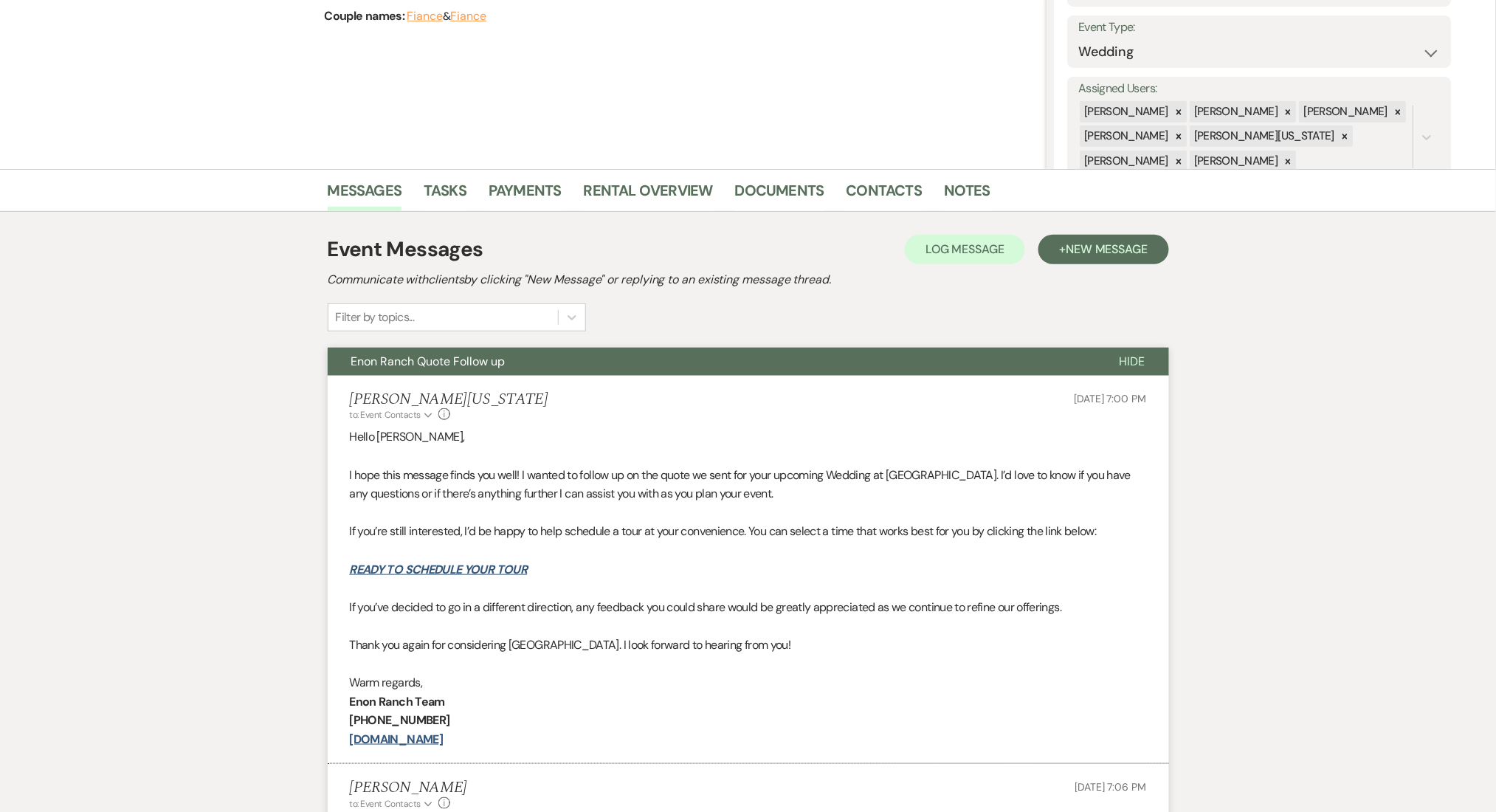
scroll to position [410, 0]
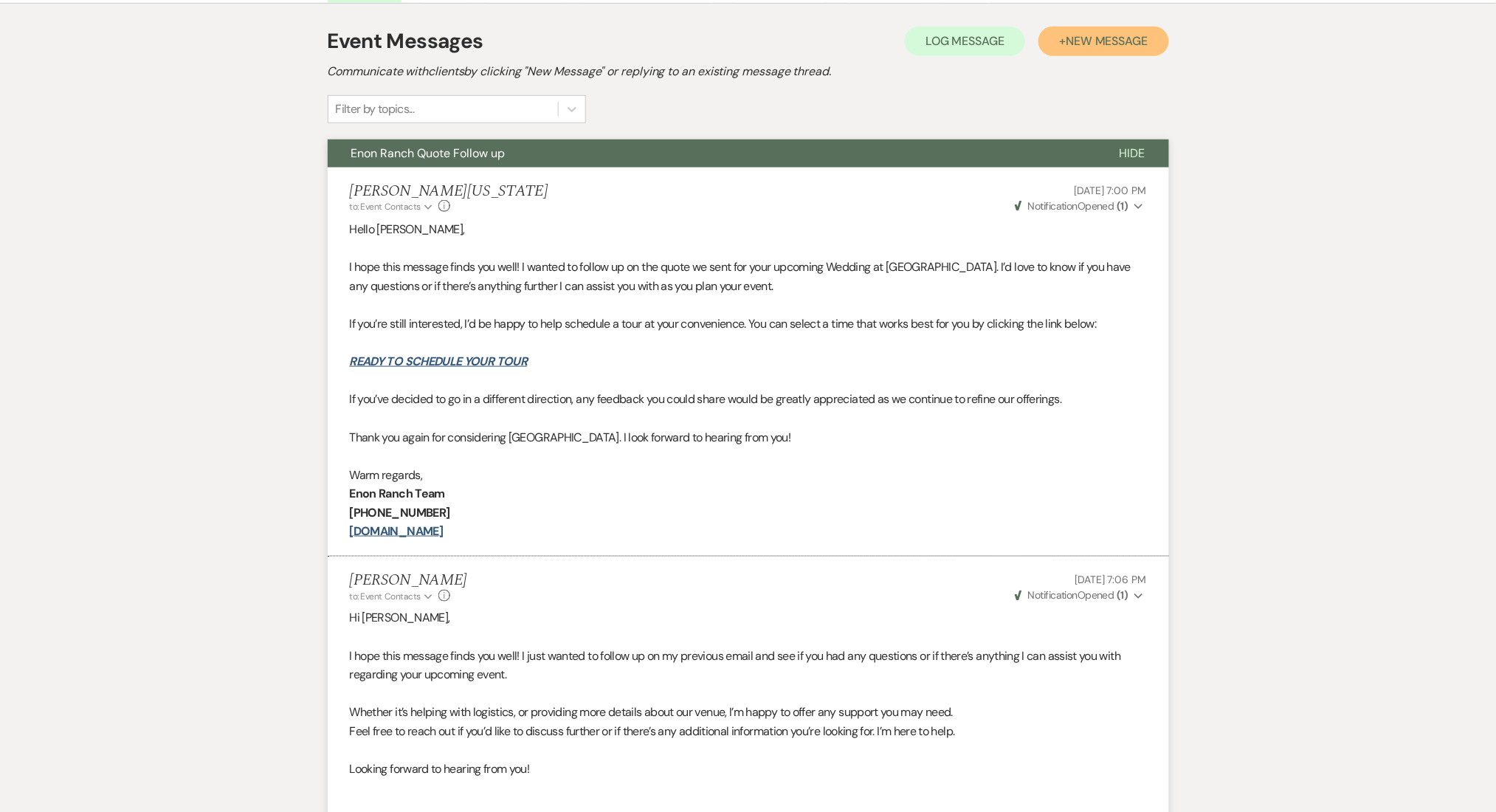
click at [1080, 41] on span "New Message" at bounding box center [1107, 41] width 82 height 16
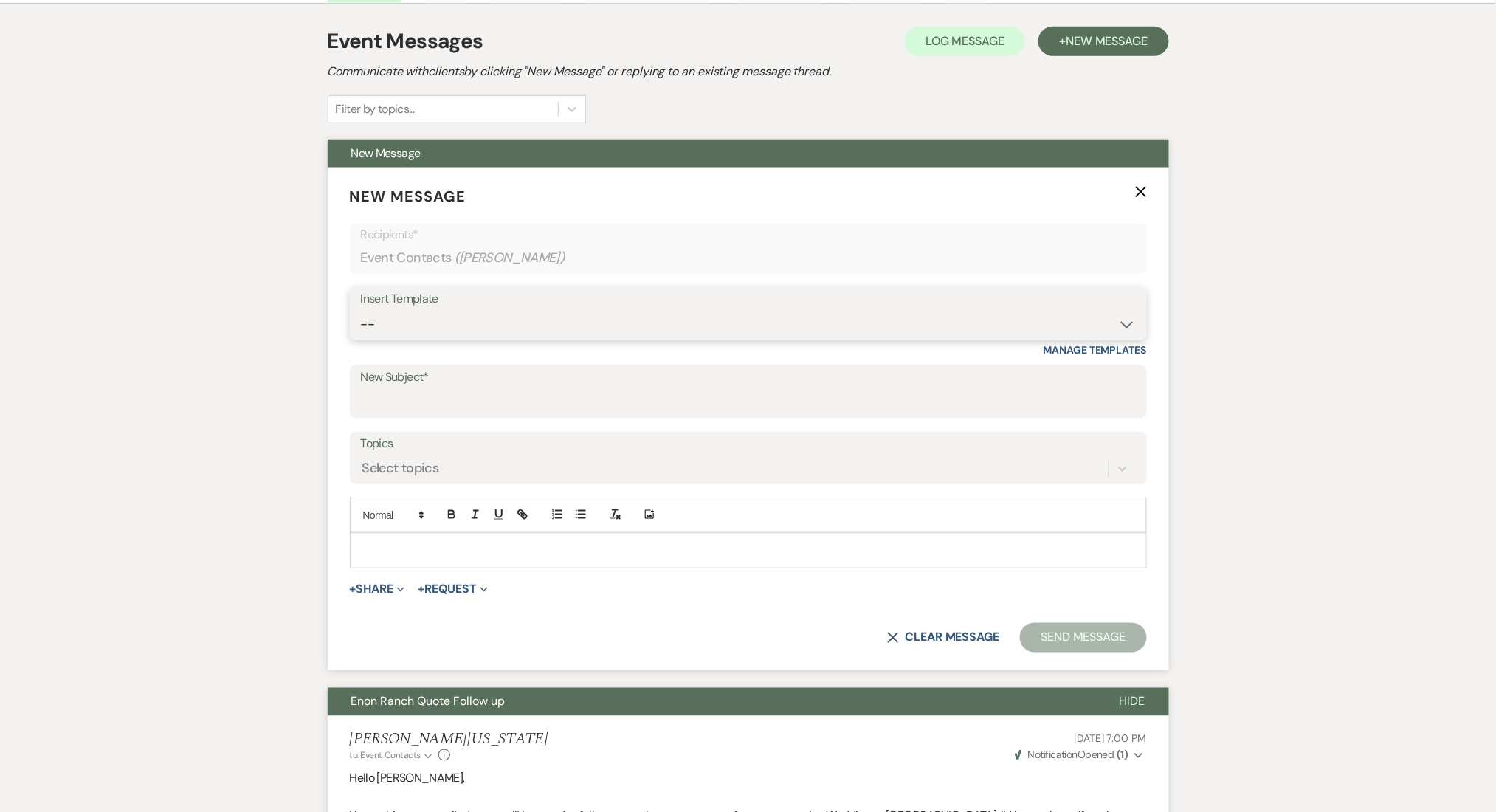
click at [428, 311] on select "-- Inquiry Follow Up Email #2 Contract Sending Template Payment Template Rental…" at bounding box center [748, 324] width 775 height 29
select select "1711"
click at [361, 310] on select "-- Inquiry Follow Up Email #2 Contract Sending Template Payment Template Rental…" at bounding box center [748, 324] width 775 height 29
type input "Enon Ranch Inquiry Follow-Up"
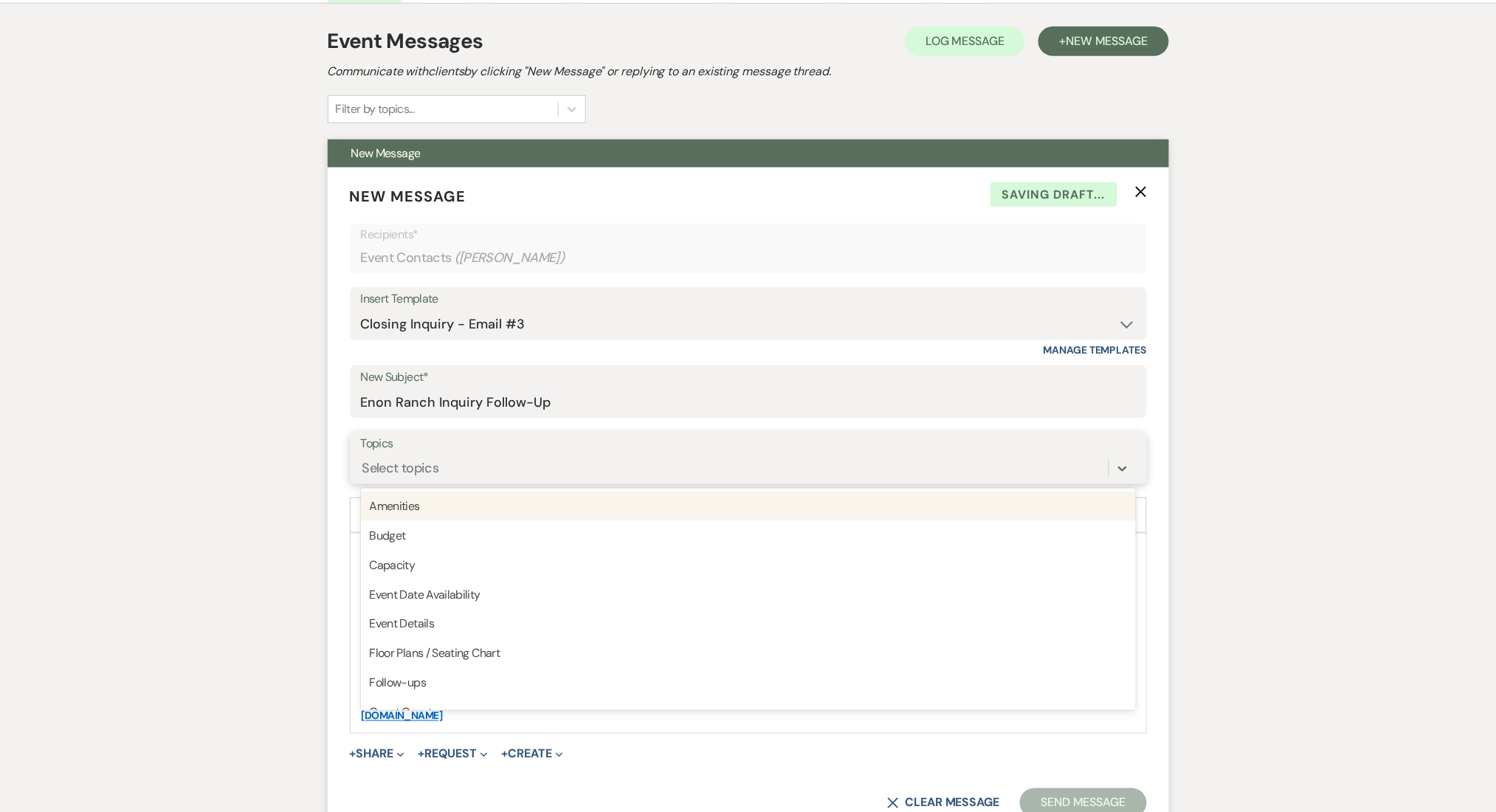
click at [465, 473] on div "Select topics" at bounding box center [734, 468] width 748 height 26
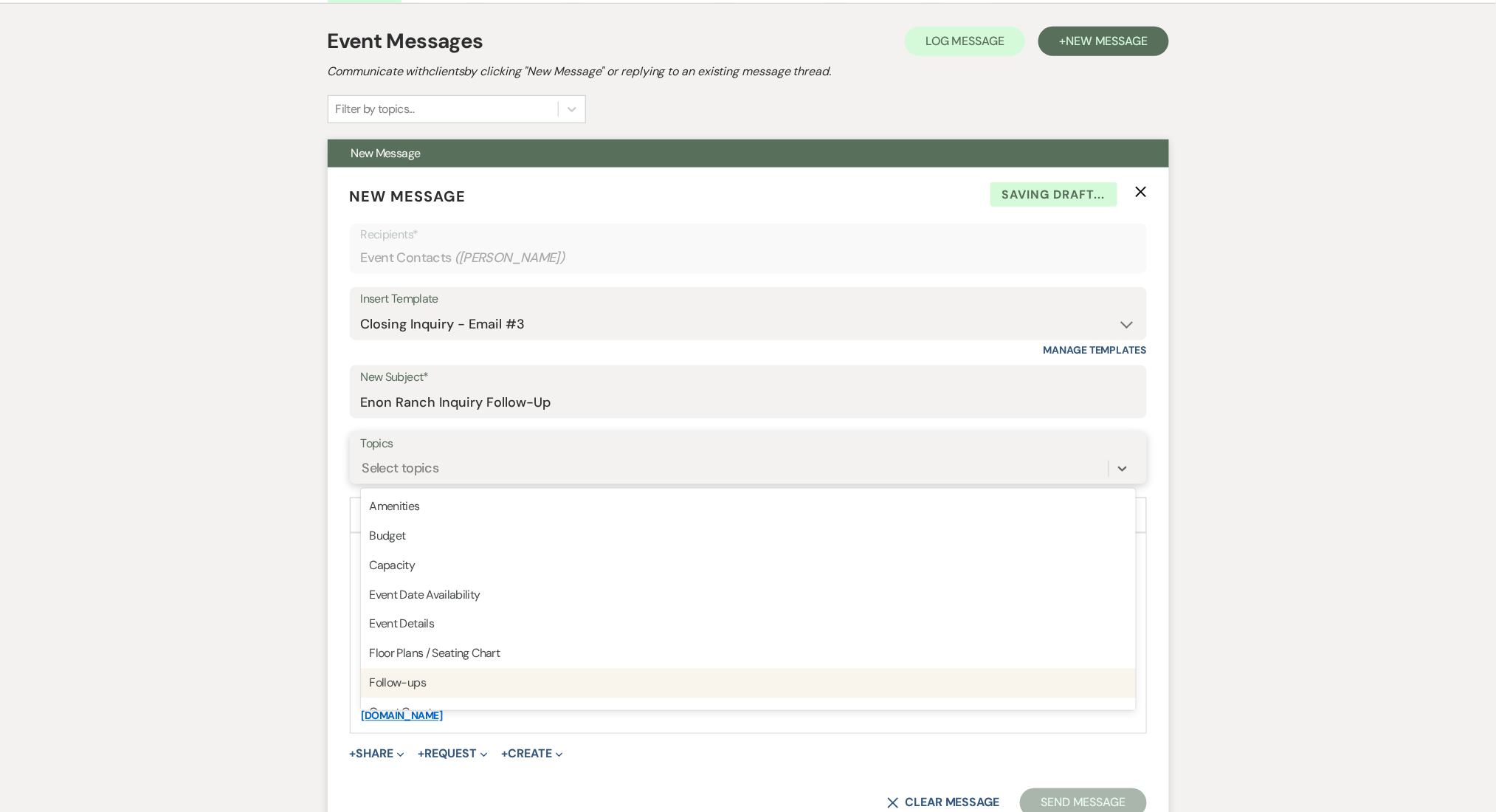
click at [445, 683] on div "Follow-ups" at bounding box center [748, 684] width 775 height 30
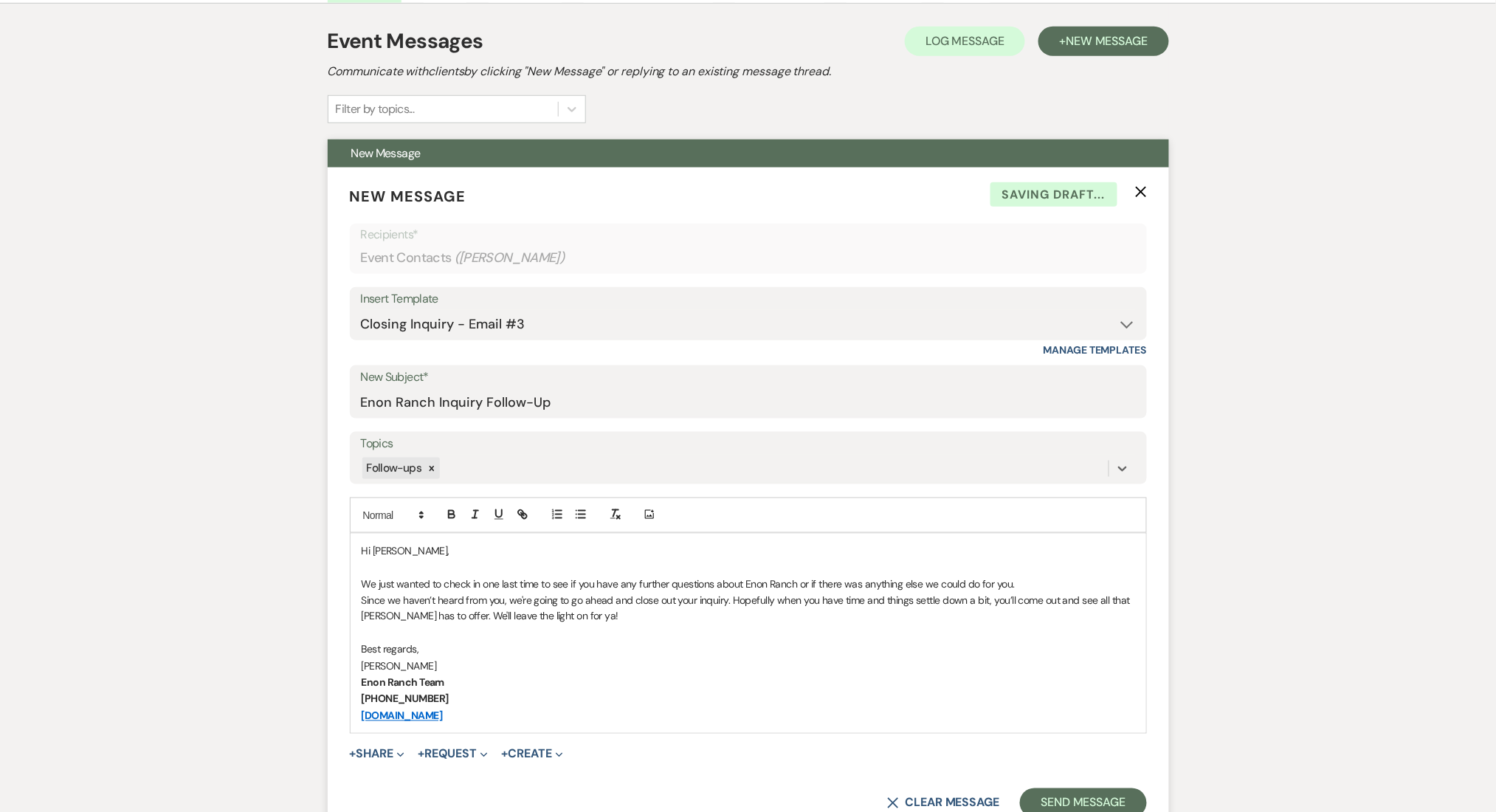
click at [1055, 798] on button "Send Message" at bounding box center [1083, 803] width 126 height 30
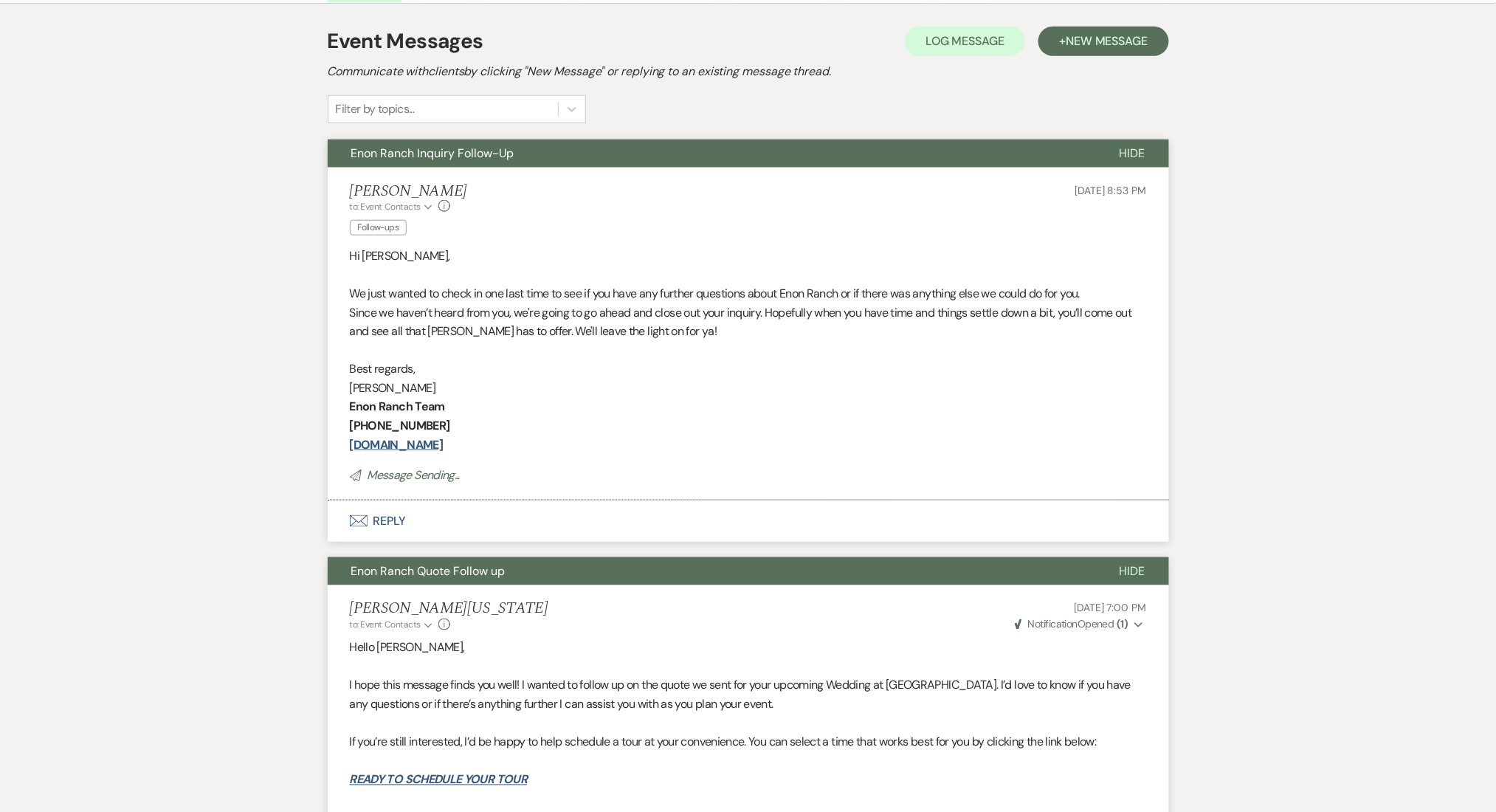
scroll to position [0, 0]
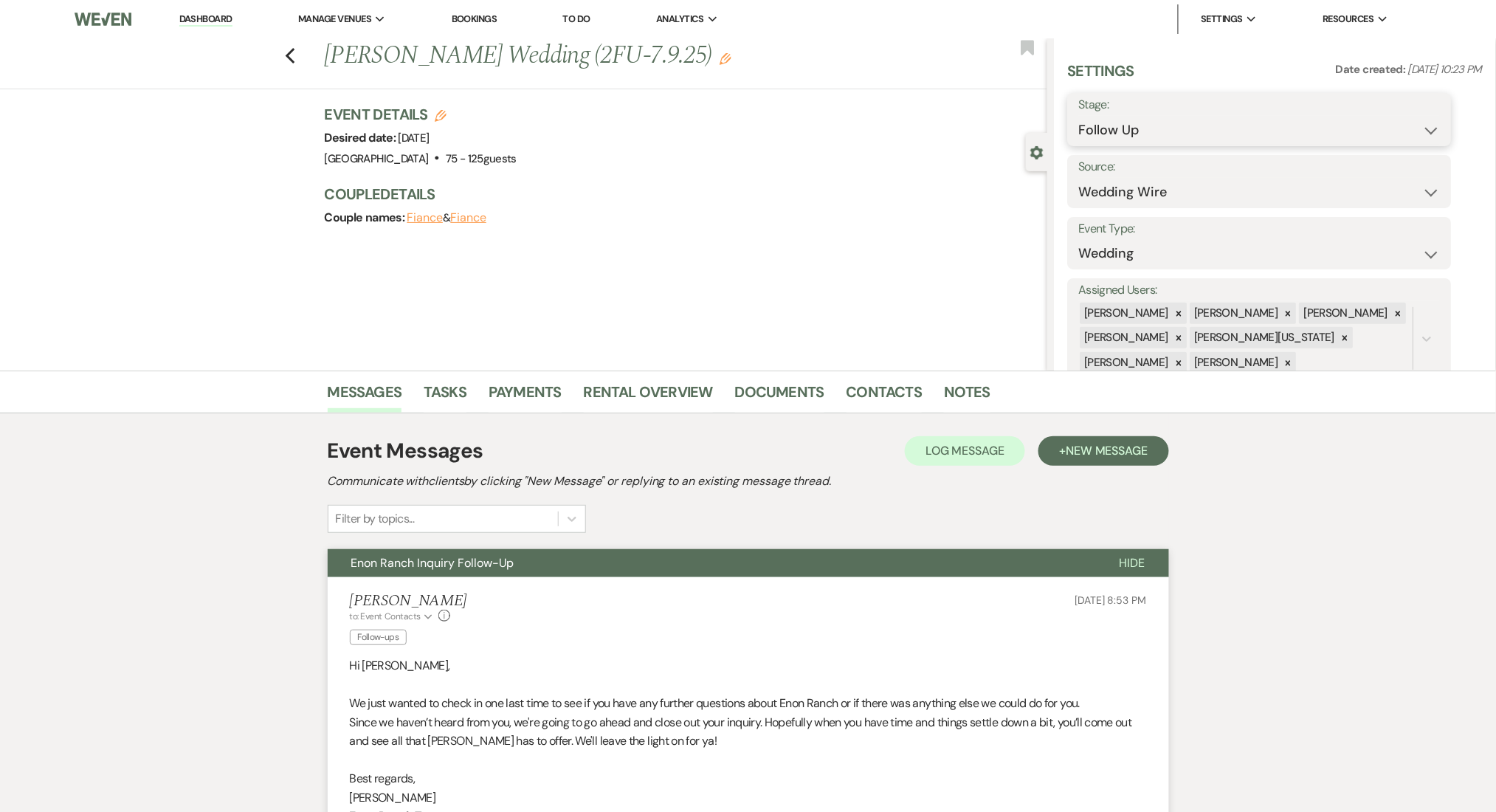
click at [1123, 124] on select "Inquiry Follow Up Tour Requested Tour Confirmed Toured Proposal Sent Booked Lost" at bounding box center [1260, 130] width 362 height 29
select select "1"
click at [1080, 116] on select "Inquiry Follow Up Tour Requested Tour Confirmed Toured Proposal Sent Booked Lost" at bounding box center [1260, 130] width 362 height 29
click at [1401, 112] on button "Save" at bounding box center [1410, 119] width 84 height 30
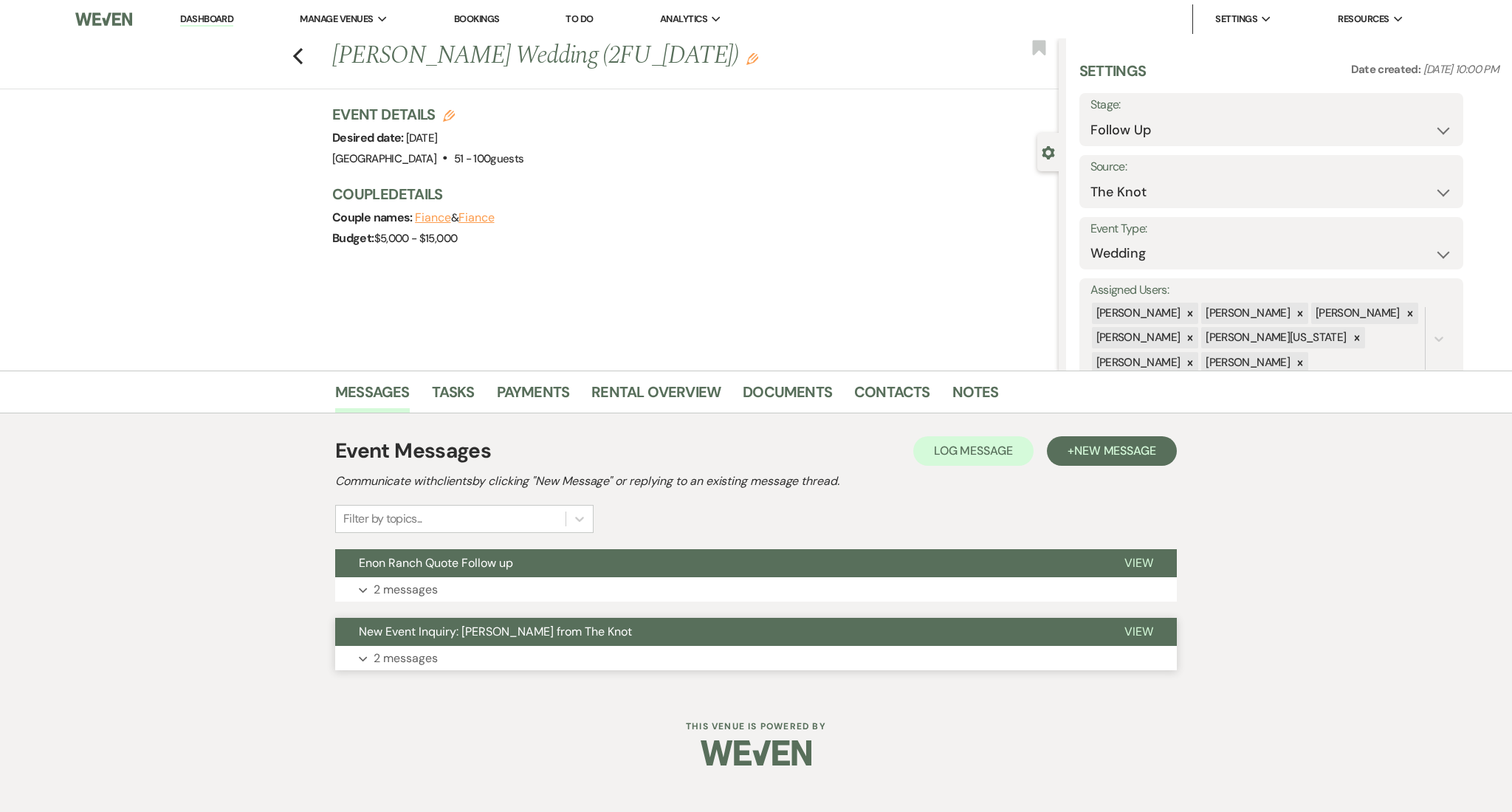
click at [471, 668] on button "Expand 2 messages" at bounding box center [756, 659] width 842 height 25
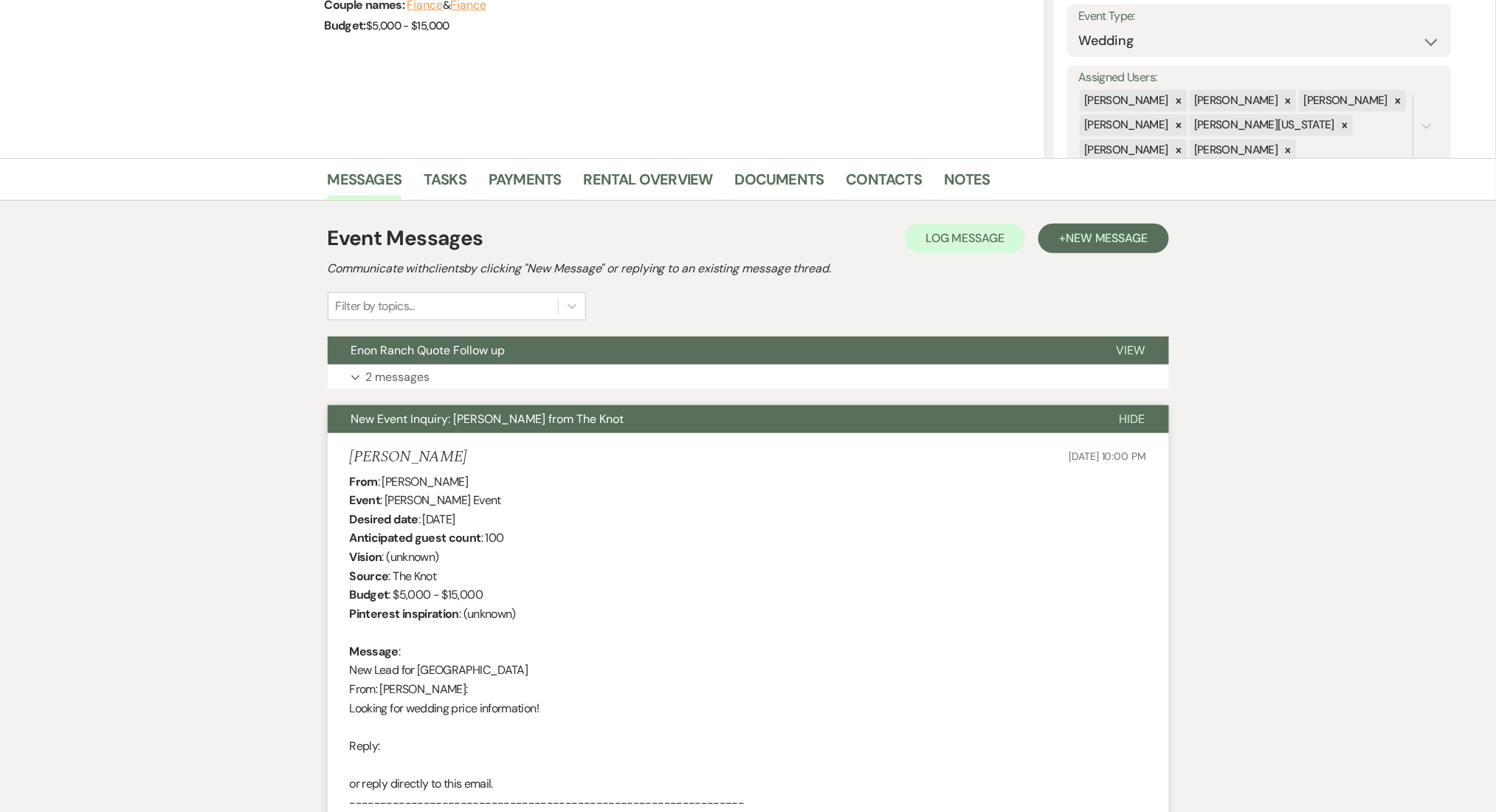
scroll to position [393, 0]
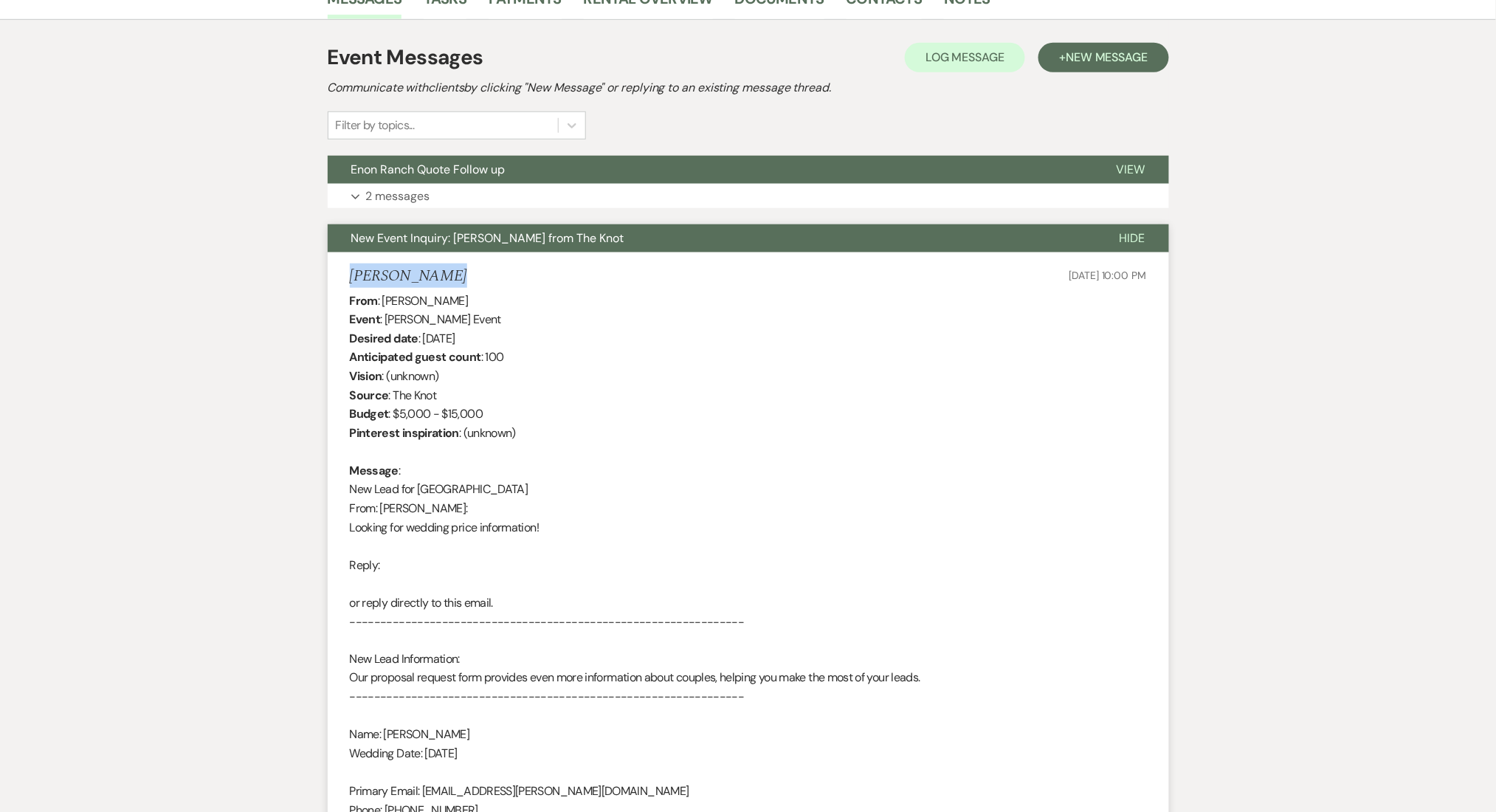
drag, startPoint x: 459, startPoint y: 279, endPoint x: 319, endPoint y: 276, distance: 140.0
copy h5 "[PERSON_NAME]"
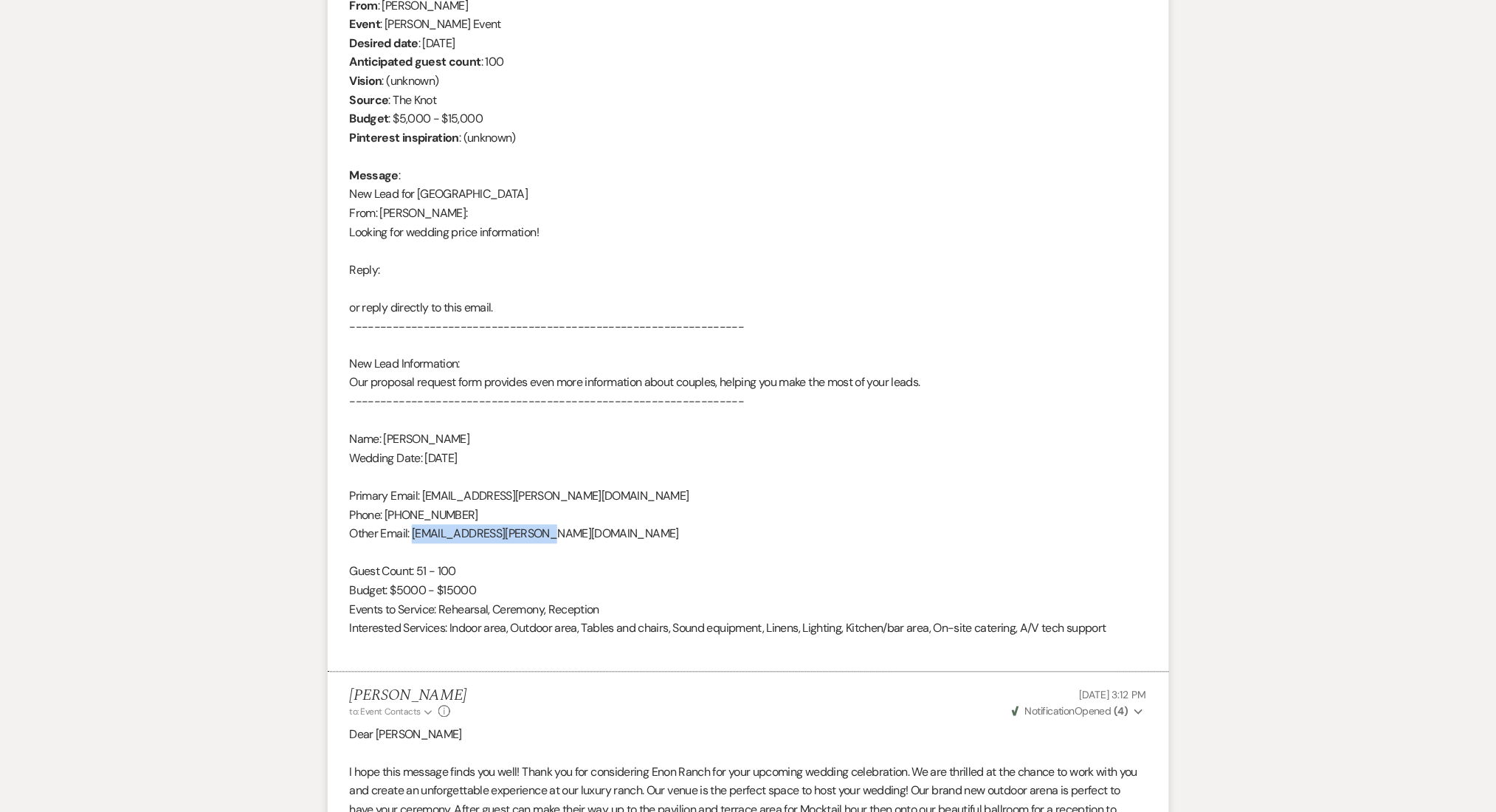
drag, startPoint x: 528, startPoint y: 533, endPoint x: 413, endPoint y: 530, distance: 115.0
click at [413, 530] on div "From : [PERSON_NAME] Event : [PERSON_NAME] Event Desired date : [DATE] Anticipa…" at bounding box center [748, 327] width 797 height 662
copy div "[EMAIL_ADDRESS][PERSON_NAME][DOMAIN_NAME]"
drag, startPoint x: 465, startPoint y: 516, endPoint x: 385, endPoint y: 513, distance: 80.1
click at [385, 513] on div "From : Julianna Spry Event : Julianna Spry's Event Desired date : May 24th 2026…" at bounding box center [748, 327] width 797 height 662
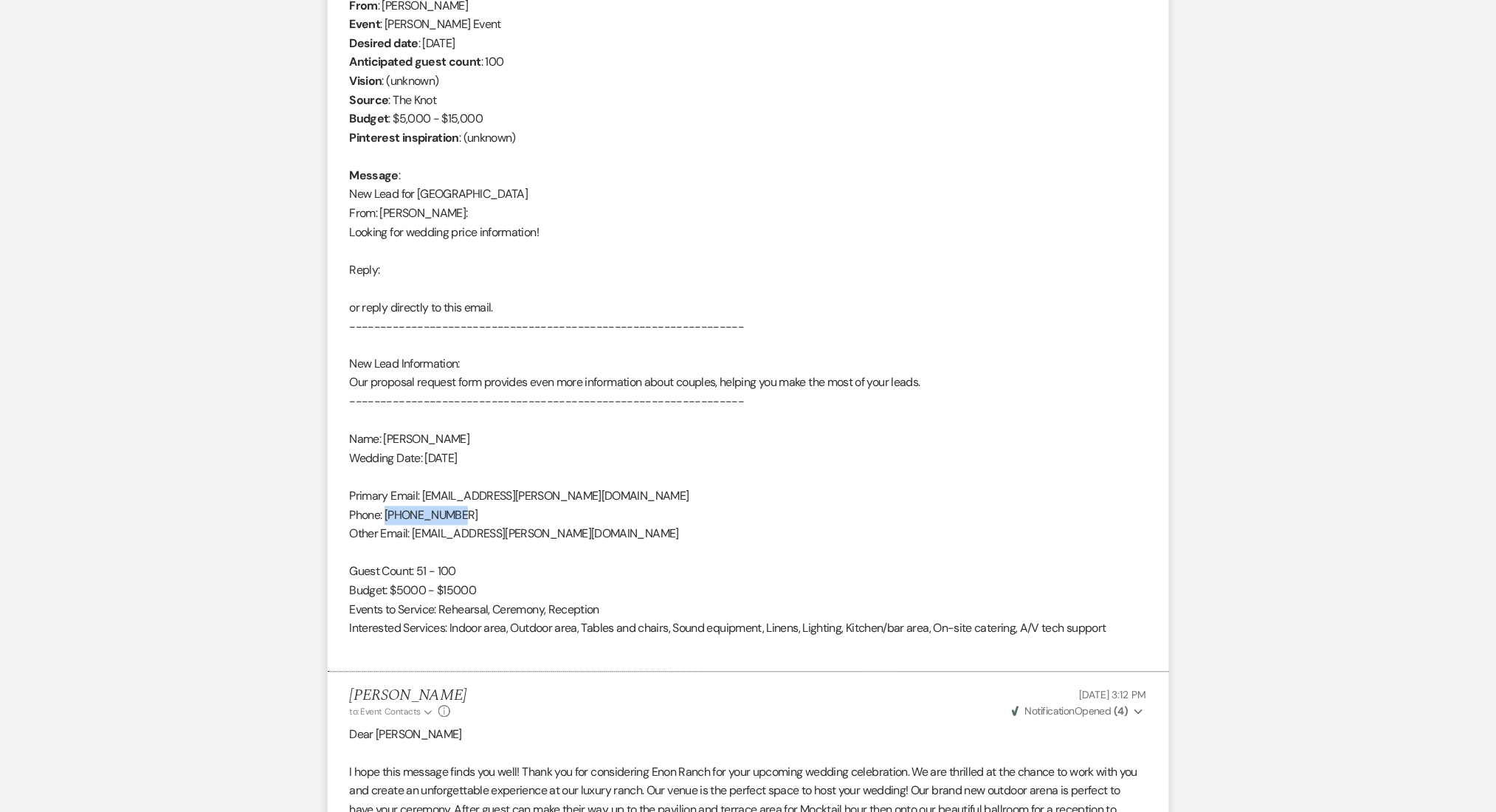
copy div "678-769-7853"
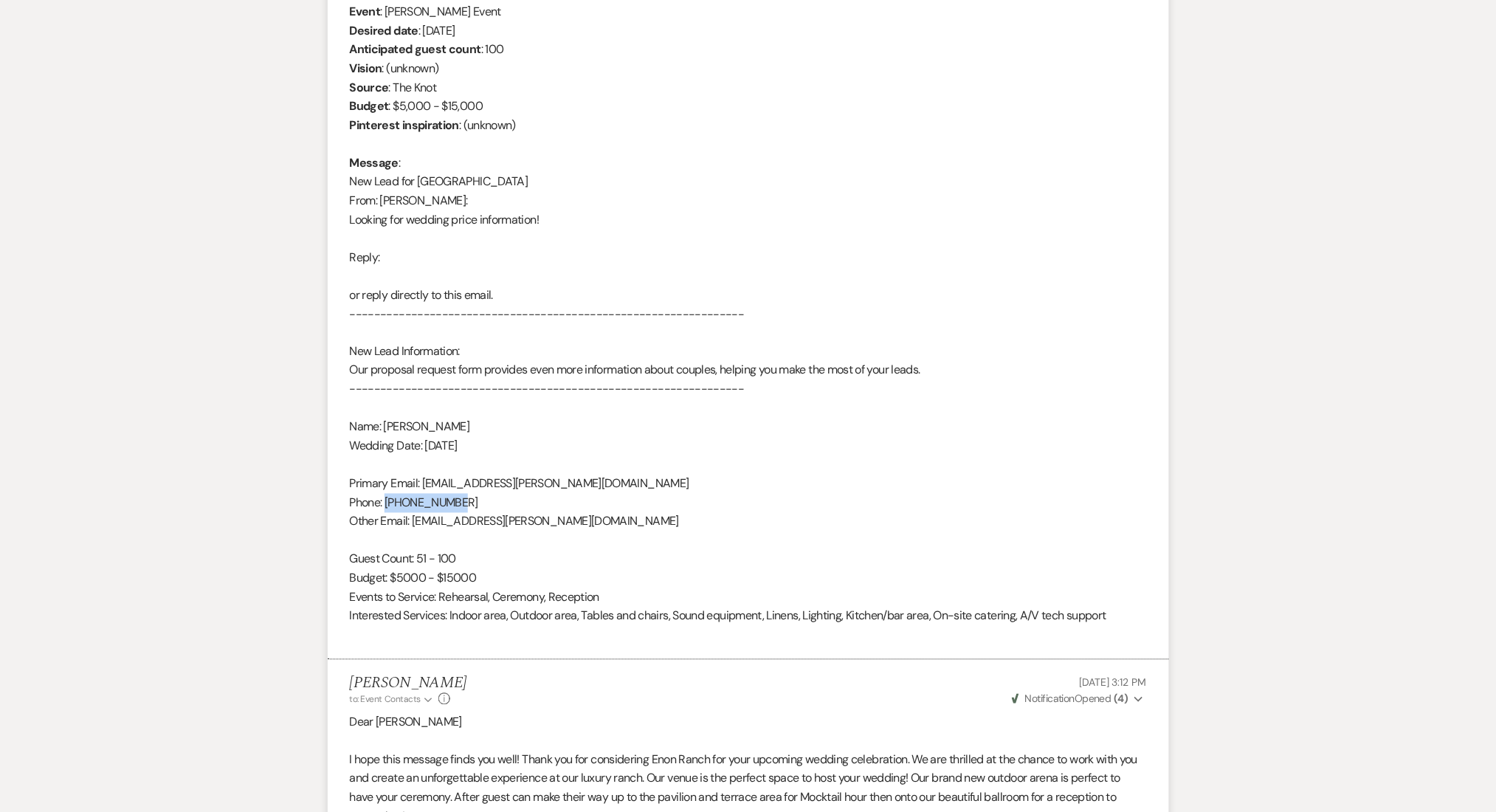
scroll to position [307, 0]
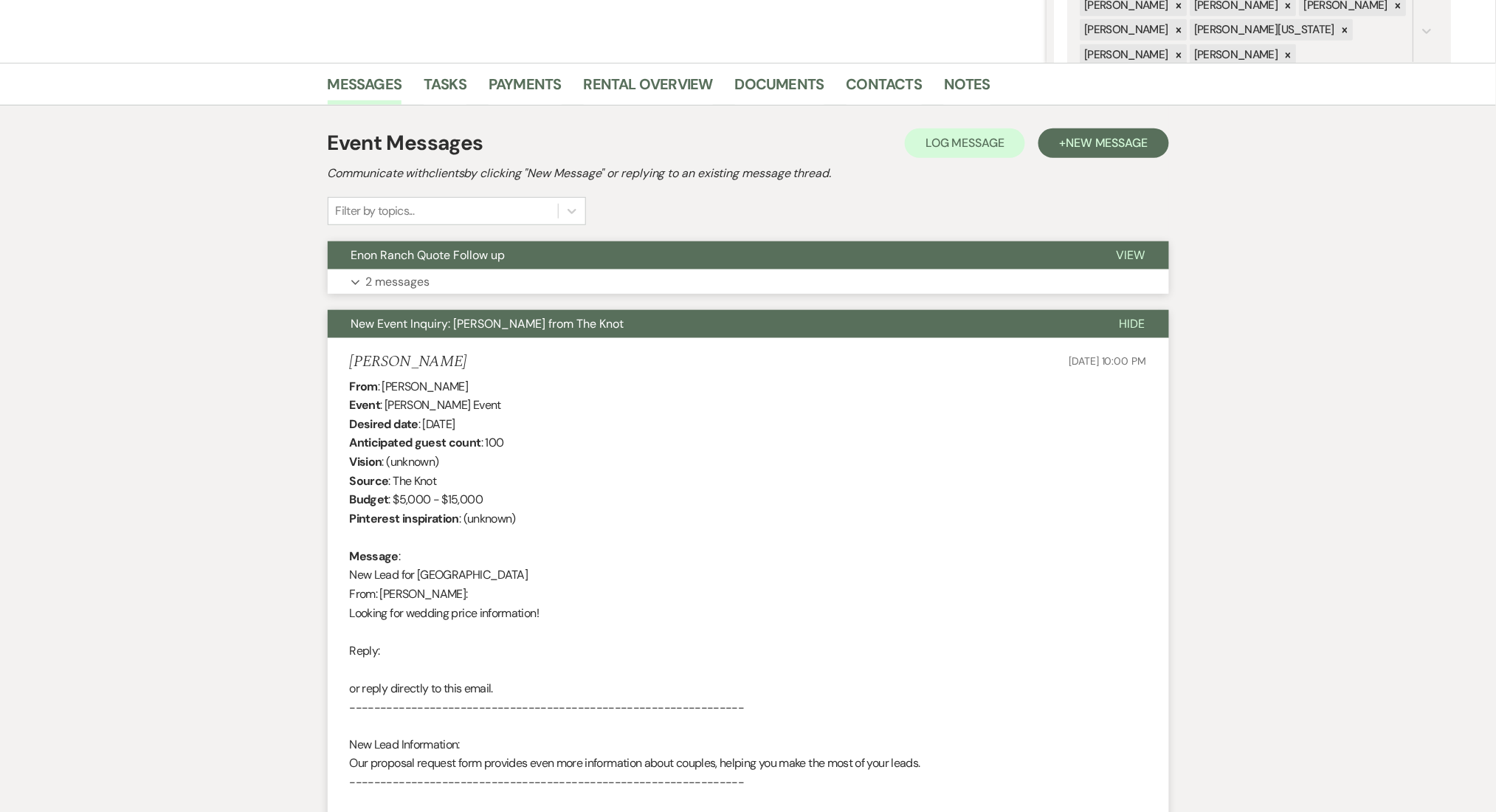
click at [465, 282] on button "Expand 2 messages" at bounding box center [748, 282] width 842 height 25
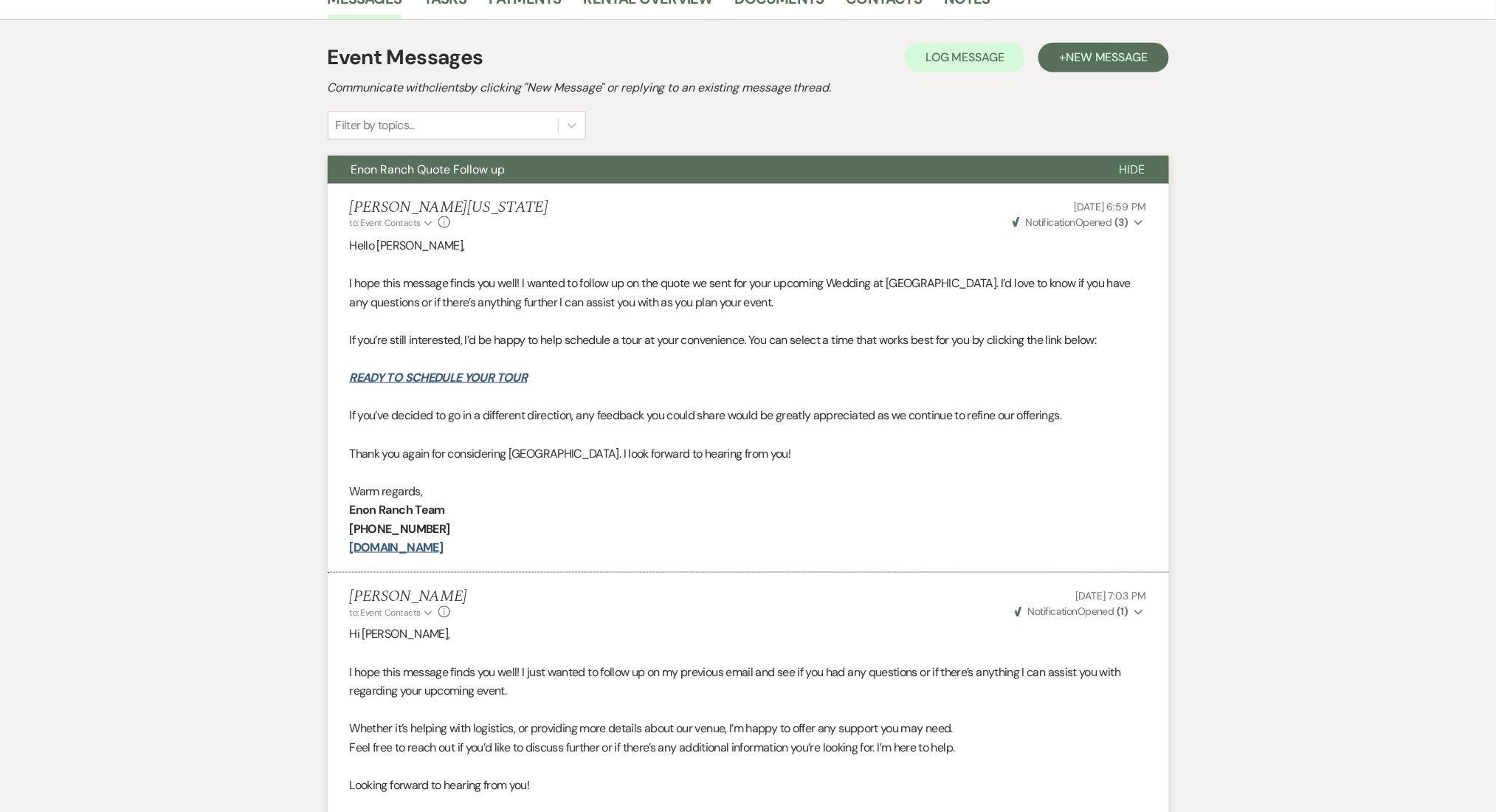
scroll to position [0, 0]
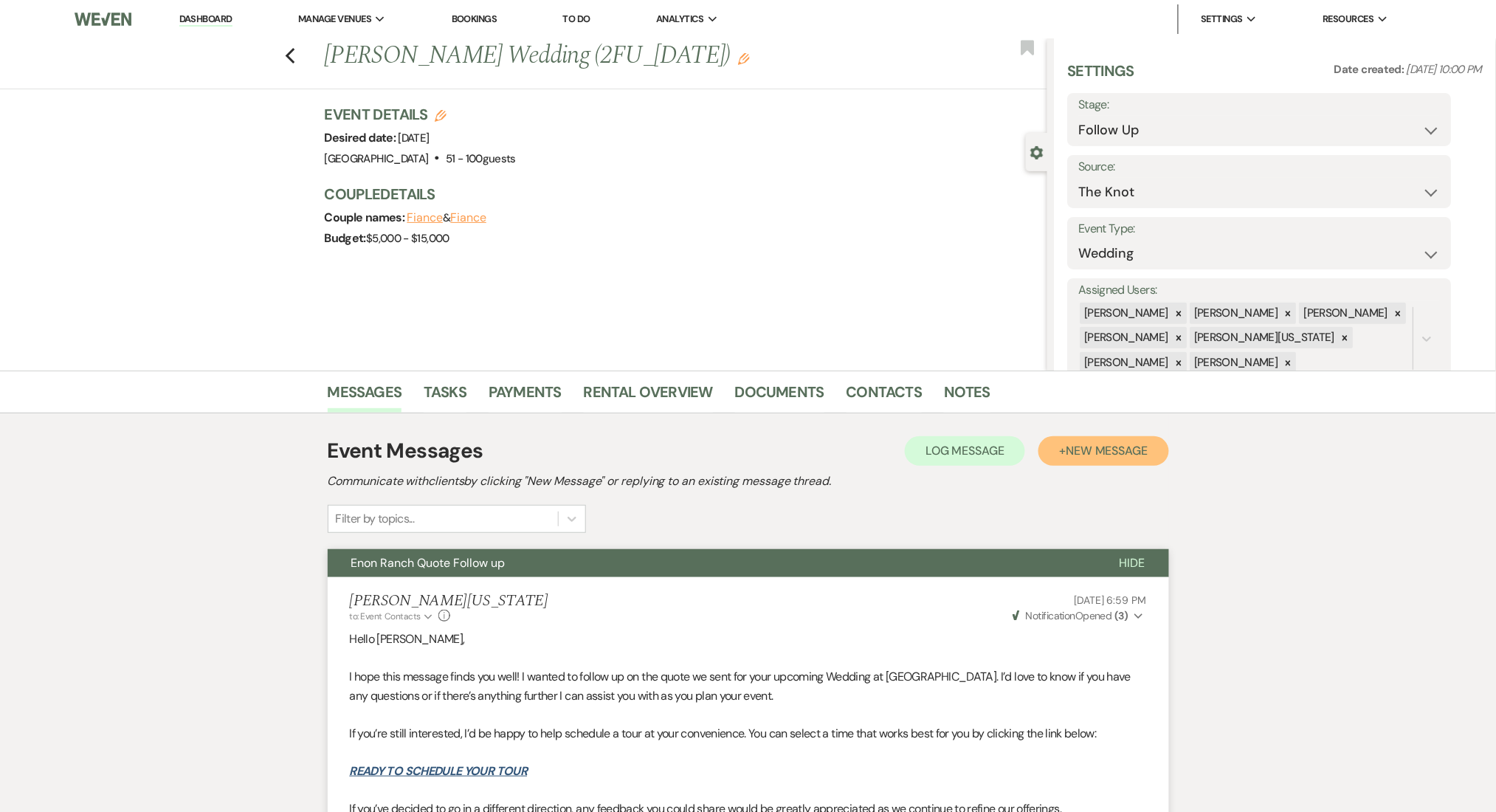
click at [1144, 445] on span "New Message" at bounding box center [1107, 450] width 82 height 16
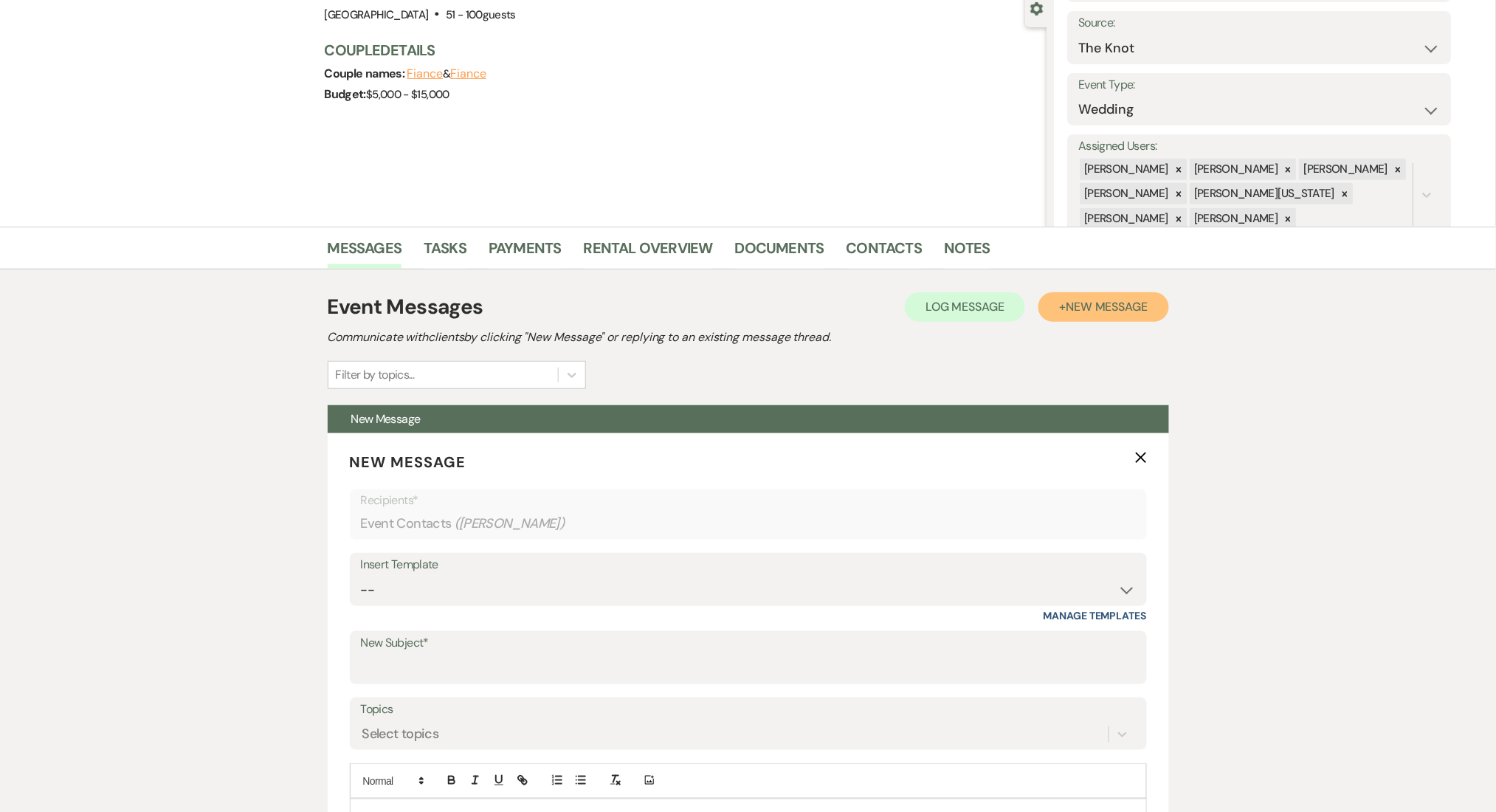
scroll to position [393, 0]
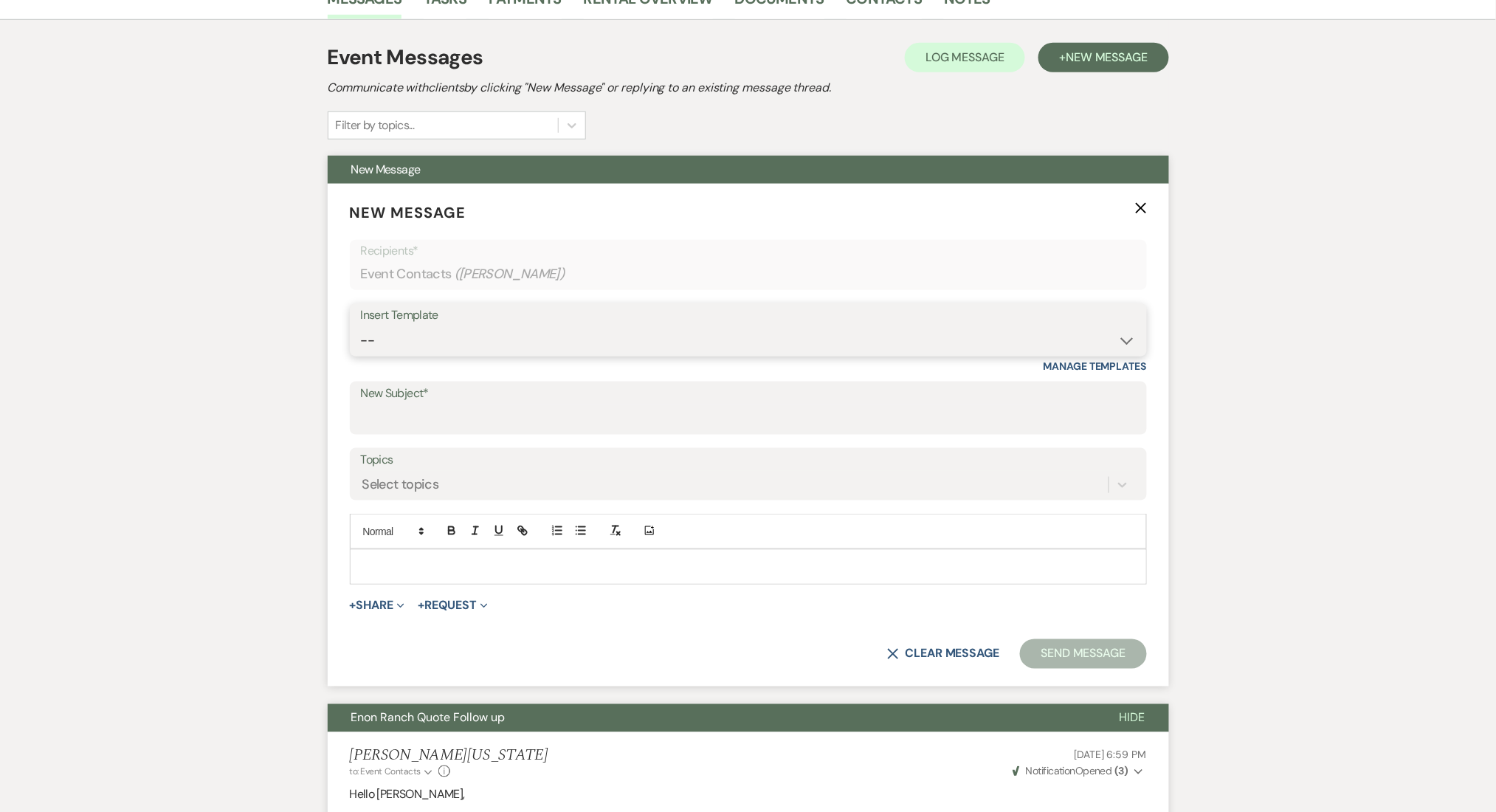
click at [413, 351] on select "-- Inquiry Follow Up Email #2 Contract Sending Template Payment Template Rental…" at bounding box center [748, 340] width 775 height 29
select select "1711"
click at [361, 326] on select "-- Inquiry Follow Up Email #2 Contract Sending Template Payment Template Rental…" at bounding box center [748, 340] width 775 height 29
type input "Enon Ranch Inquiry Follow-Up"
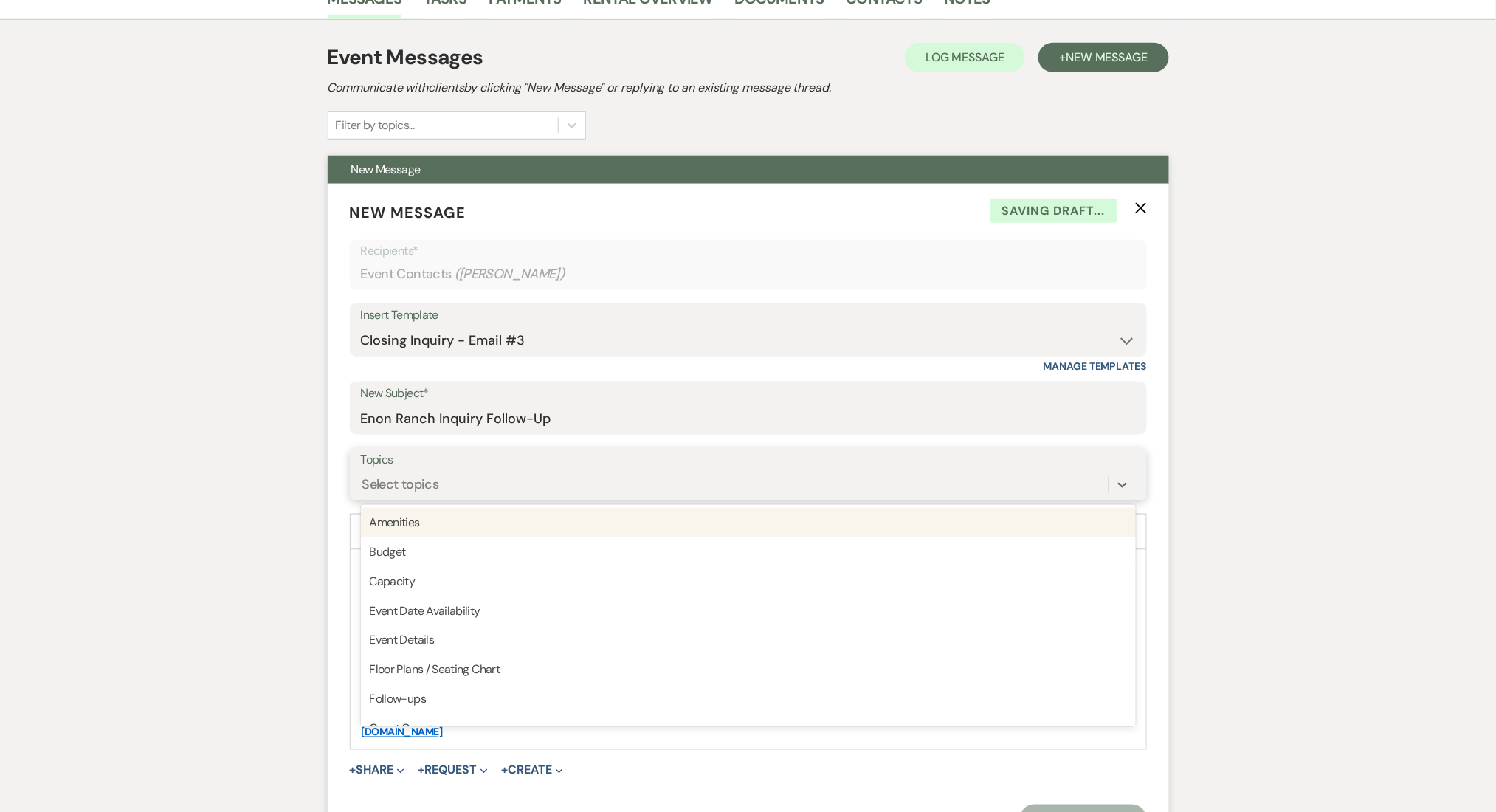
click at [471, 486] on div "Select topics" at bounding box center [734, 485] width 748 height 26
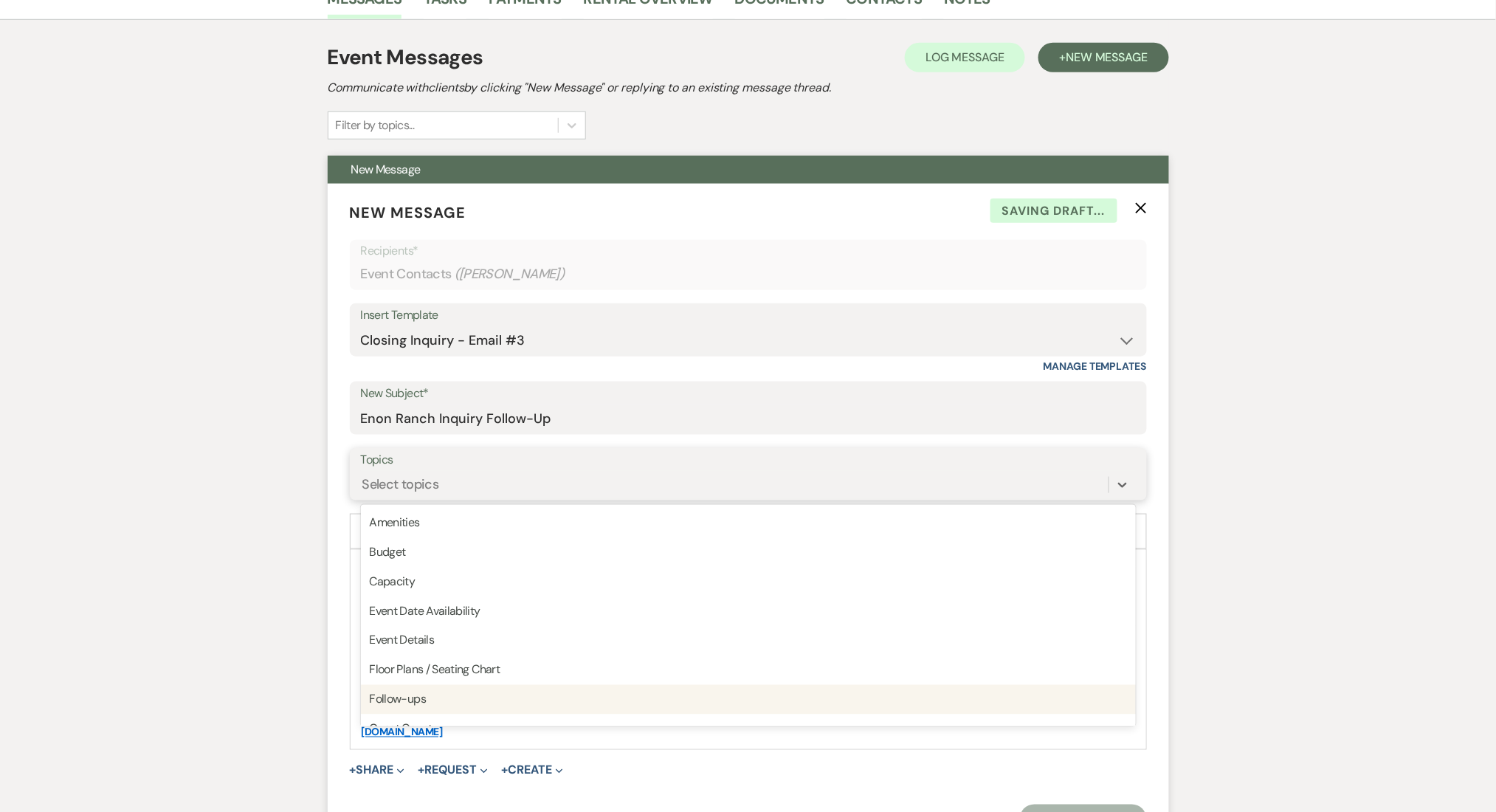
click at [436, 693] on div "Follow-ups" at bounding box center [748, 700] width 775 height 30
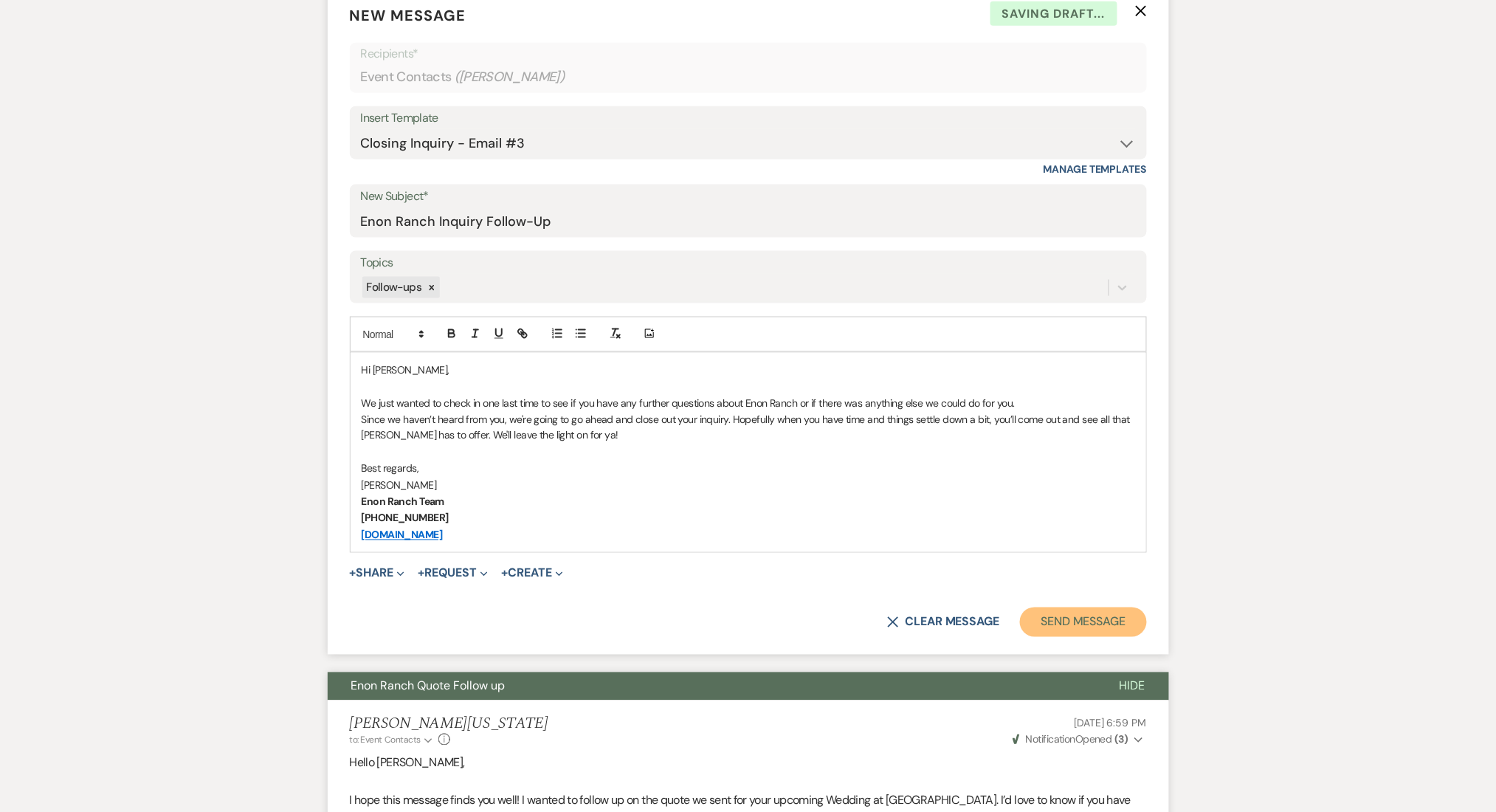
click at [1069, 615] on button "Send Message" at bounding box center [1083, 622] width 126 height 30
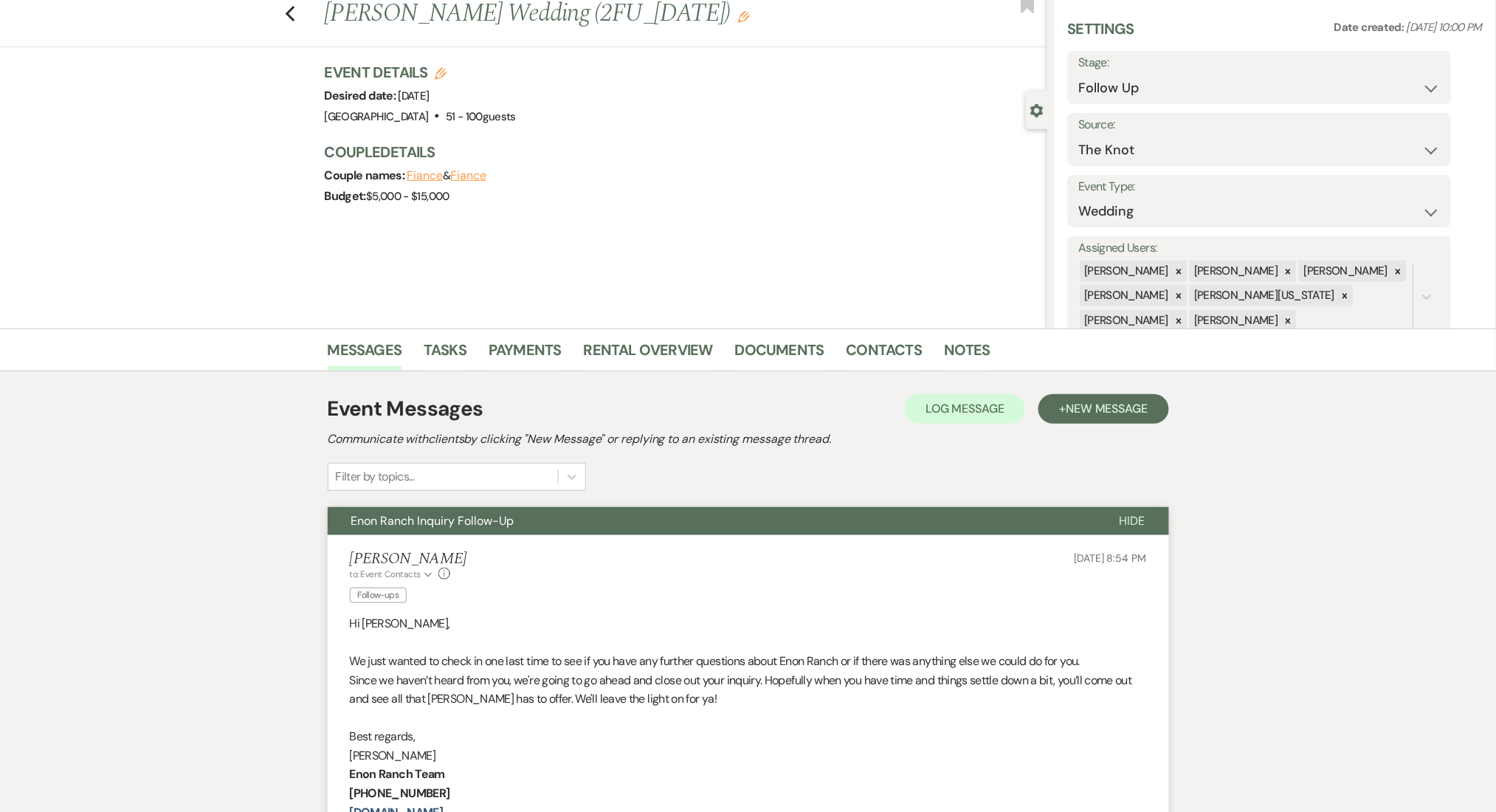
scroll to position [0, 0]
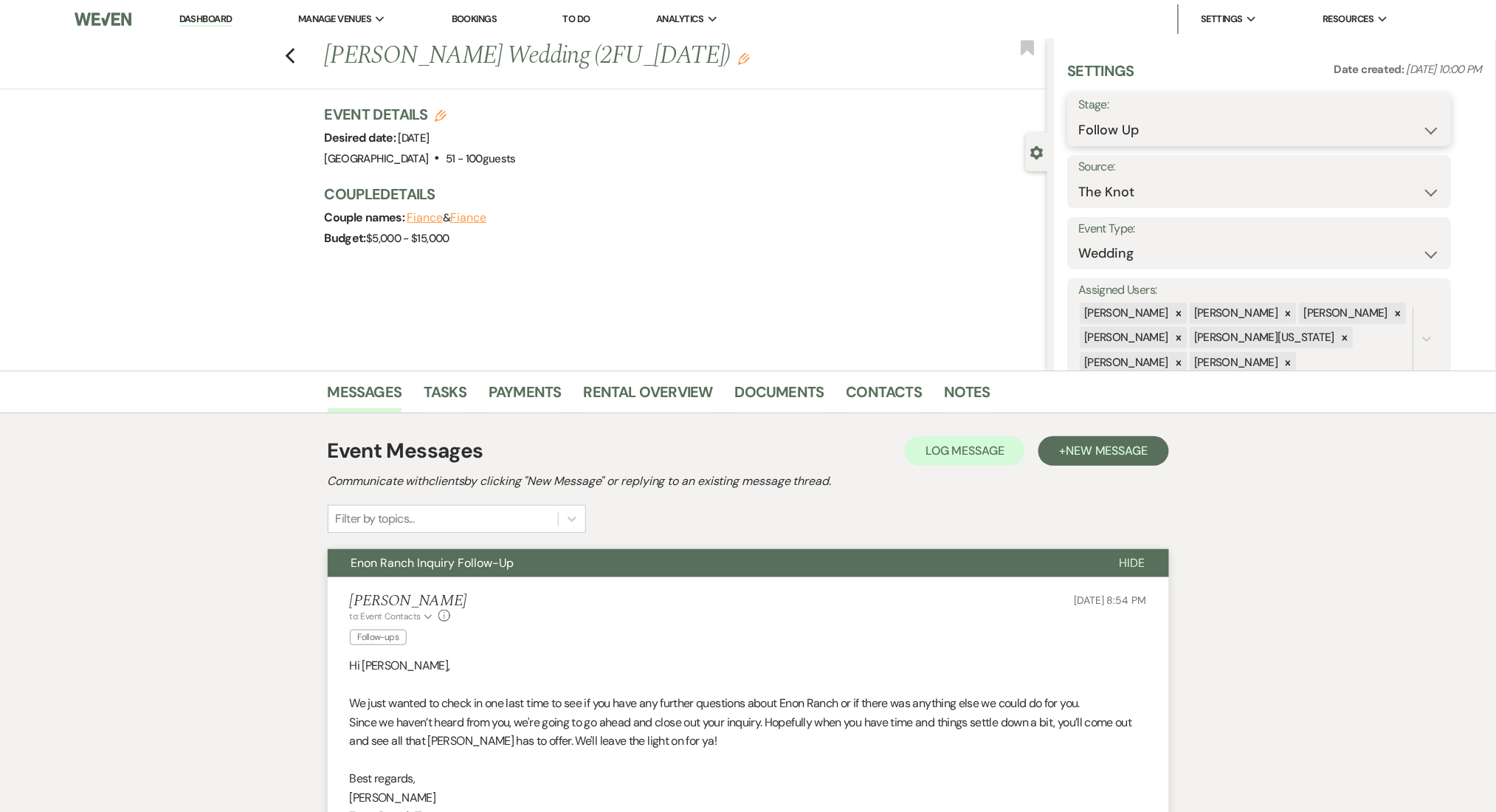
click at [1149, 130] on select "Inquiry Follow Up Tour Requested Tour Confirmed Toured Proposal Sent Booked Lost" at bounding box center [1260, 130] width 362 height 29
click at [1137, 122] on select "Inquiry Follow Up Tour Requested Tour Confirmed Toured Proposal Sent Booked Lost" at bounding box center [1260, 130] width 362 height 29
select select "1"
click at [1080, 116] on select "Inquiry Follow Up Tour Requested Tour Confirmed Toured Proposal Sent Booked Lost" at bounding box center [1260, 130] width 362 height 29
click at [1424, 122] on button "Save" at bounding box center [1410, 119] width 84 height 30
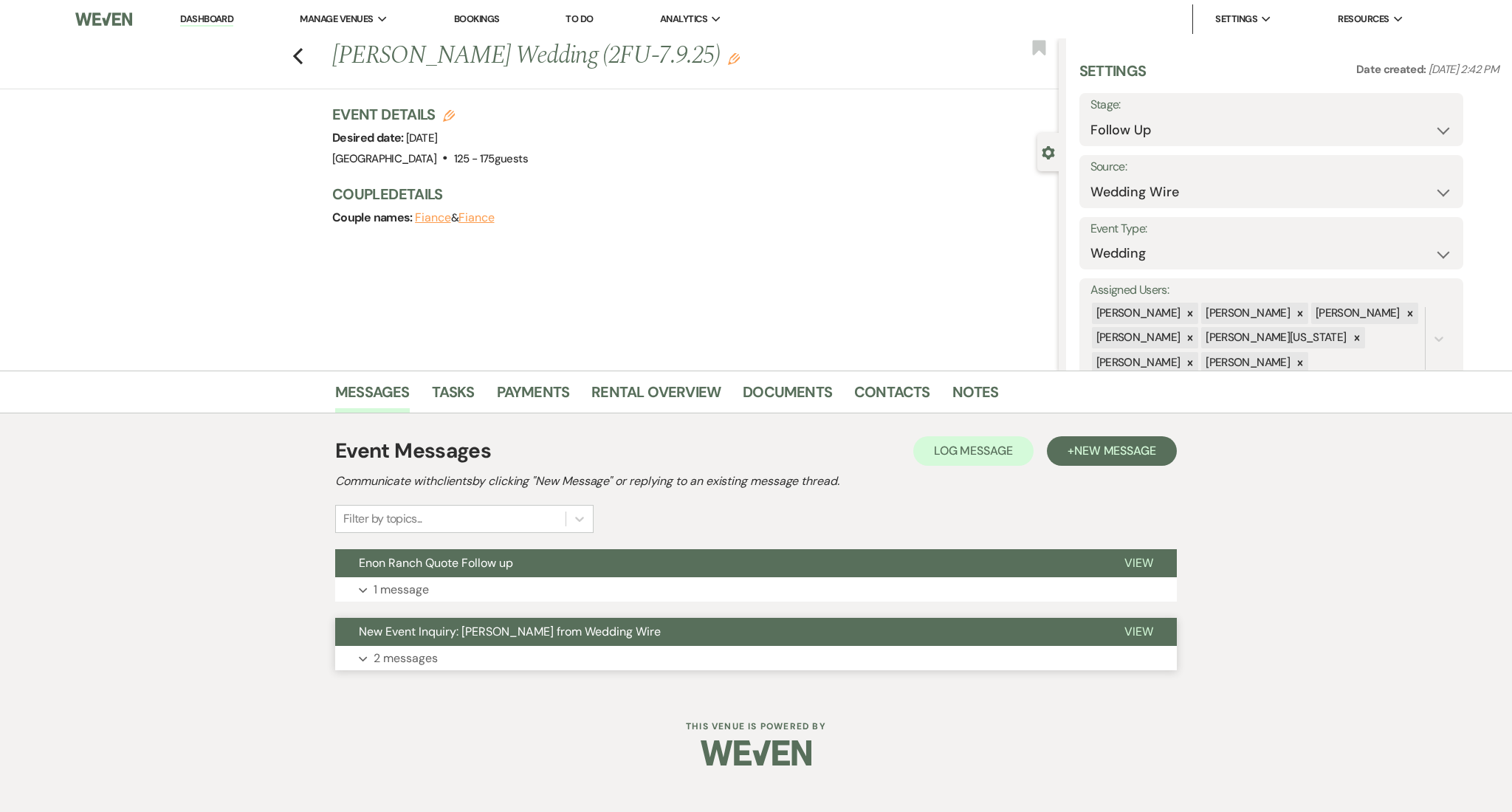
click at [449, 651] on button "Expand 2 messages" at bounding box center [756, 659] width 842 height 25
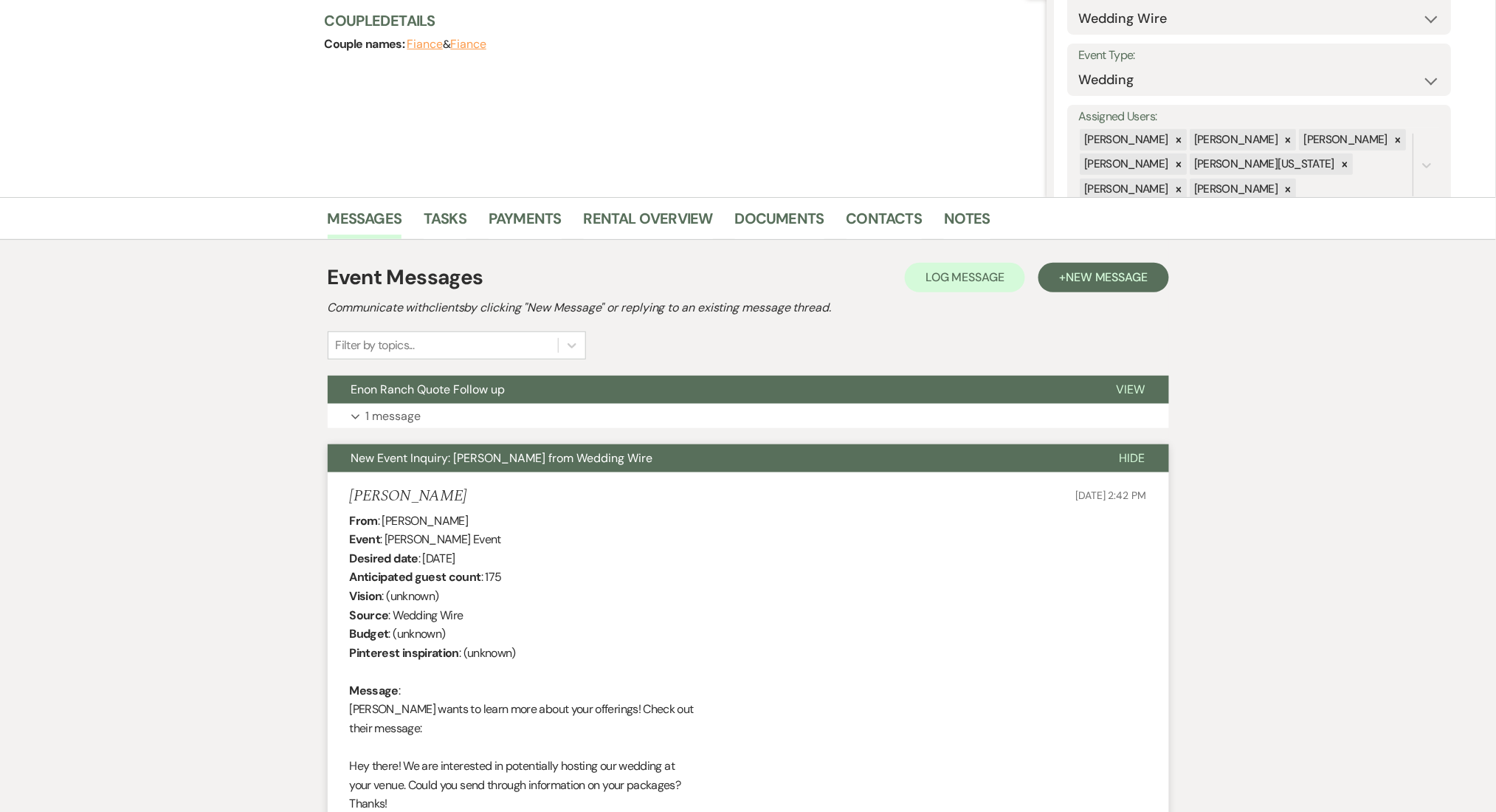
scroll to position [296, 0]
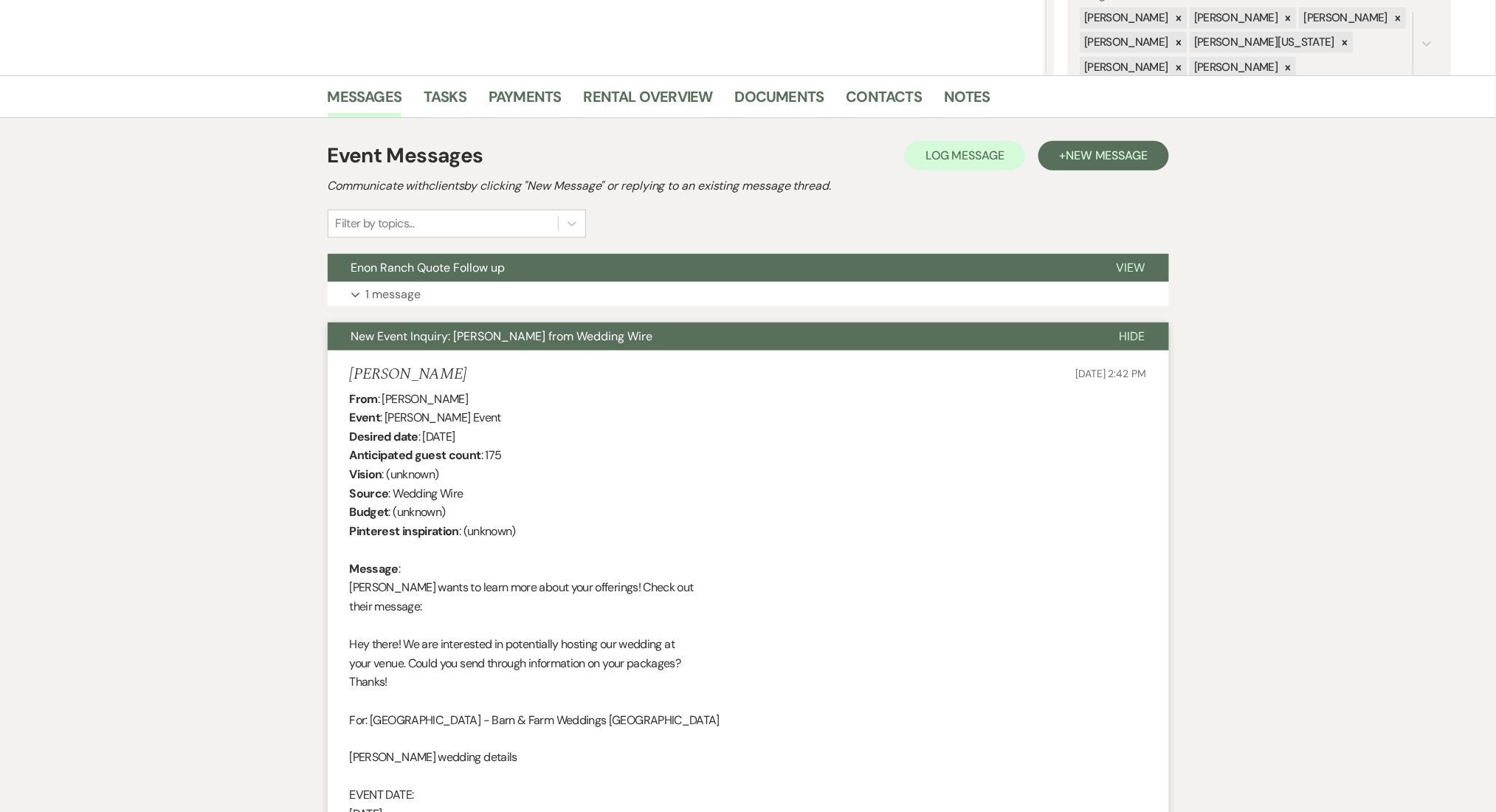
drag, startPoint x: 451, startPoint y: 383, endPoint x: 349, endPoint y: 369, distance: 103.0
click at [350, 369] on div "[PERSON_NAME][DATE] 2:42 PM" at bounding box center [748, 374] width 797 height 19
copy h5 "[PERSON_NAME]"
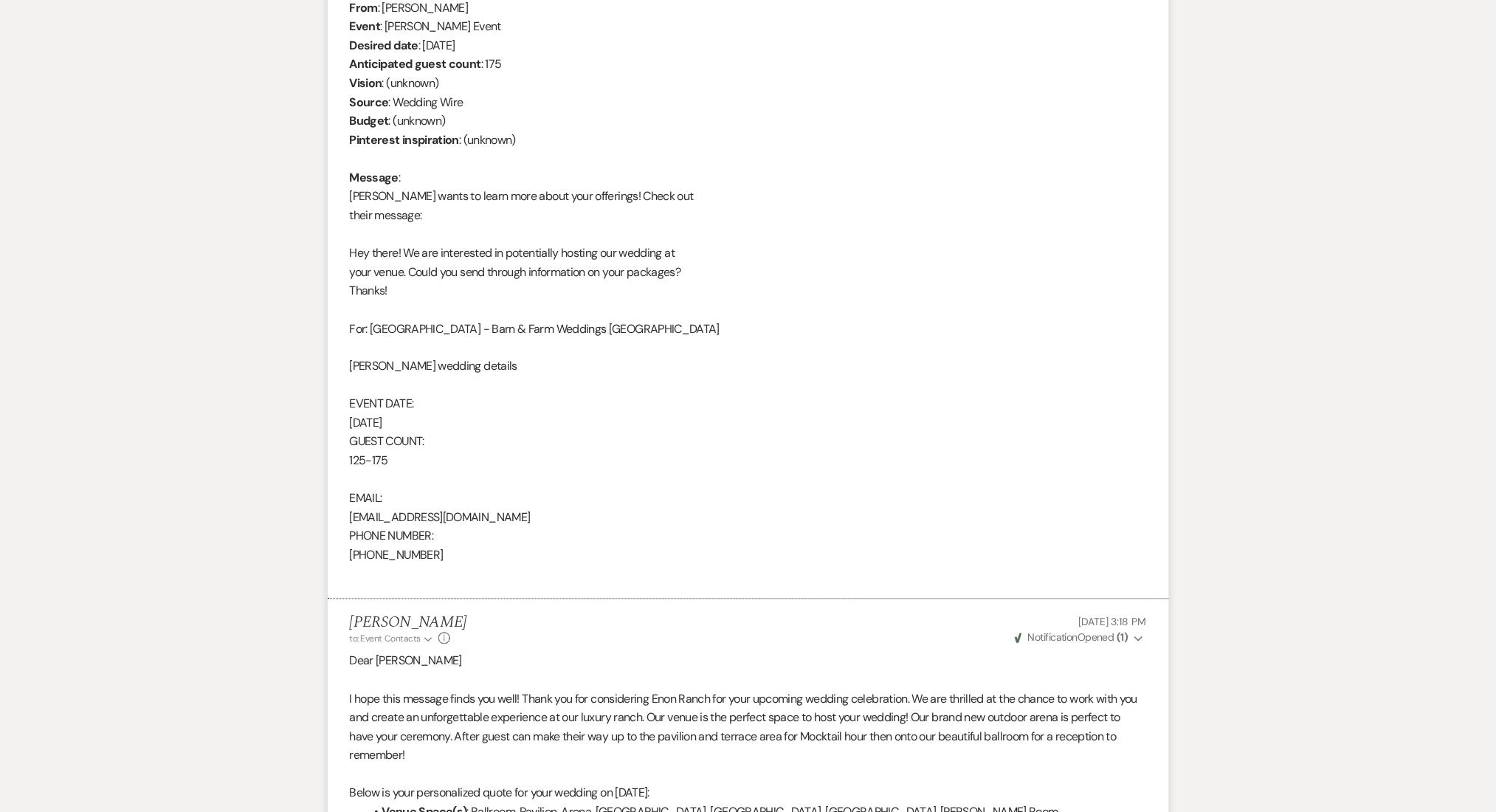
scroll to position [689, 0]
drag, startPoint x: 518, startPoint y: 517, endPoint x: 338, endPoint y: 520, distance: 180.0
click at [338, 520] on li "[PERSON_NAME][DATE] 2:42 PM From : [PERSON_NAME] Event : [PERSON_NAME] Event De…" at bounding box center [748, 277] width 842 height 640
copy div "[EMAIL_ADDRESS][DOMAIN_NAME]"
drag, startPoint x: 443, startPoint y: 554, endPoint x: 350, endPoint y: 556, distance: 93.0
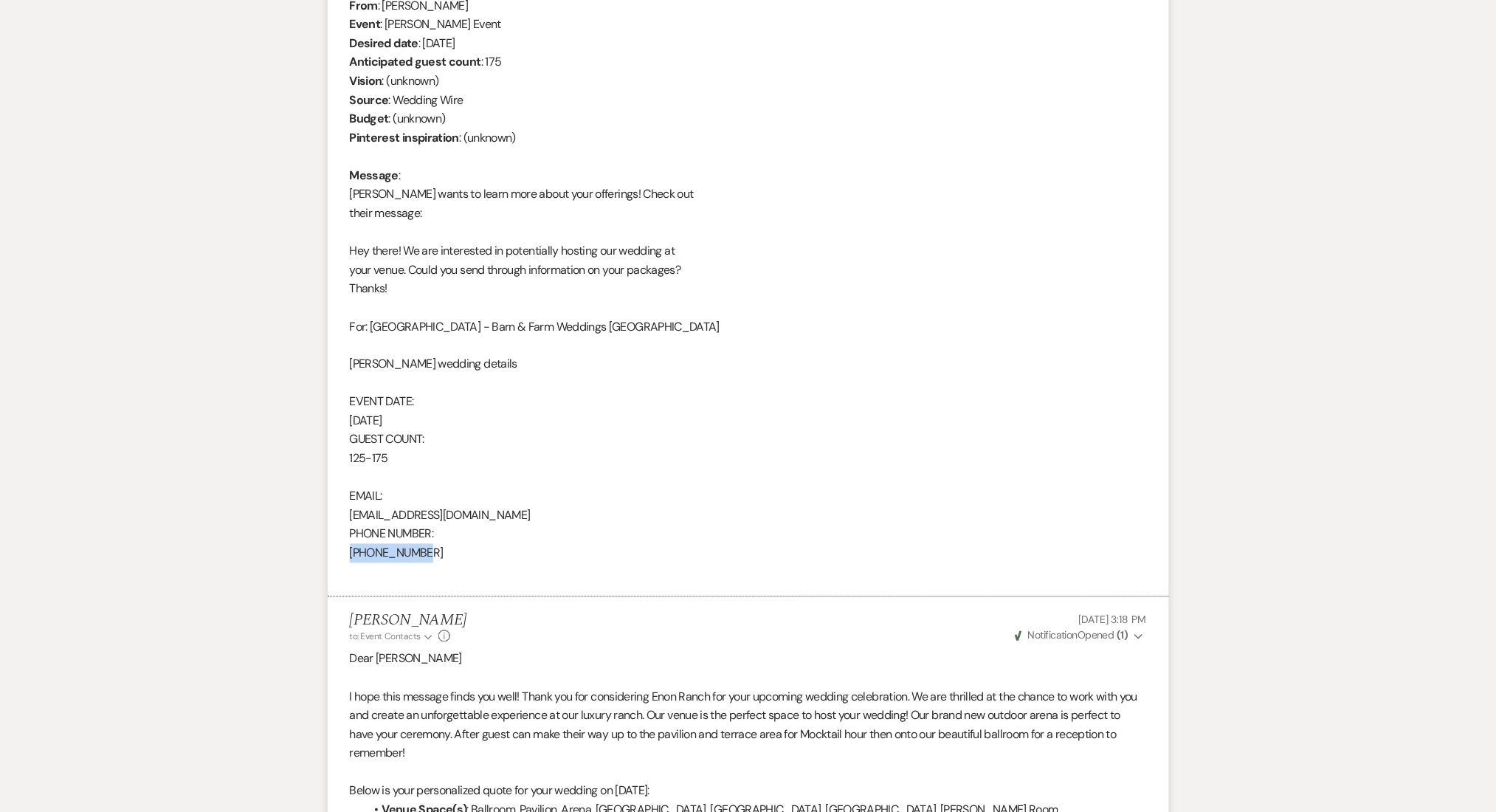
click at [350, 556] on div "From : [PERSON_NAME] Event : [PERSON_NAME] Event Desired date : [DATE] Anticipa…" at bounding box center [748, 289] width 797 height 585
copy div "[PHONE_NUMBER]"
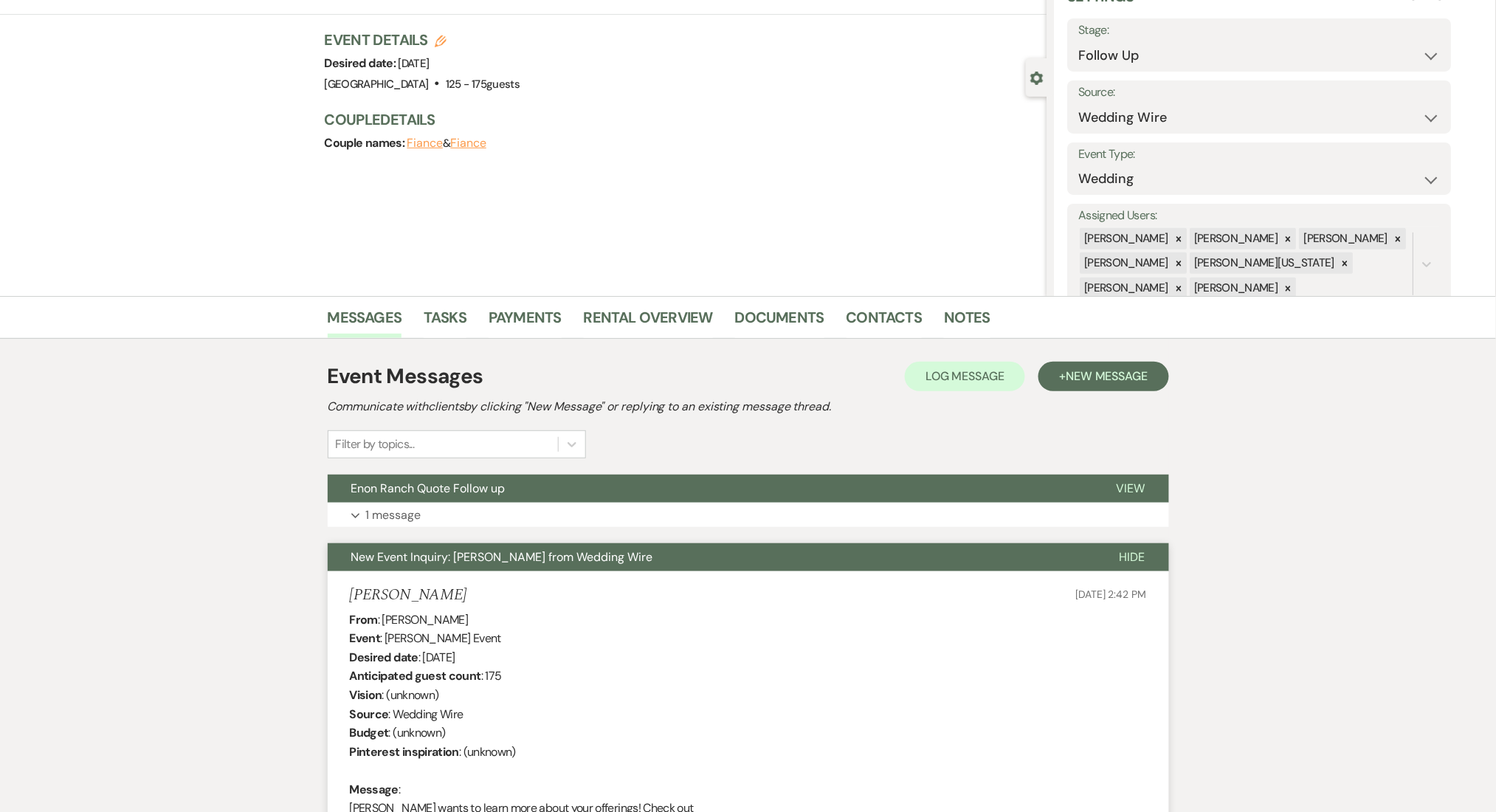
scroll to position [0, 0]
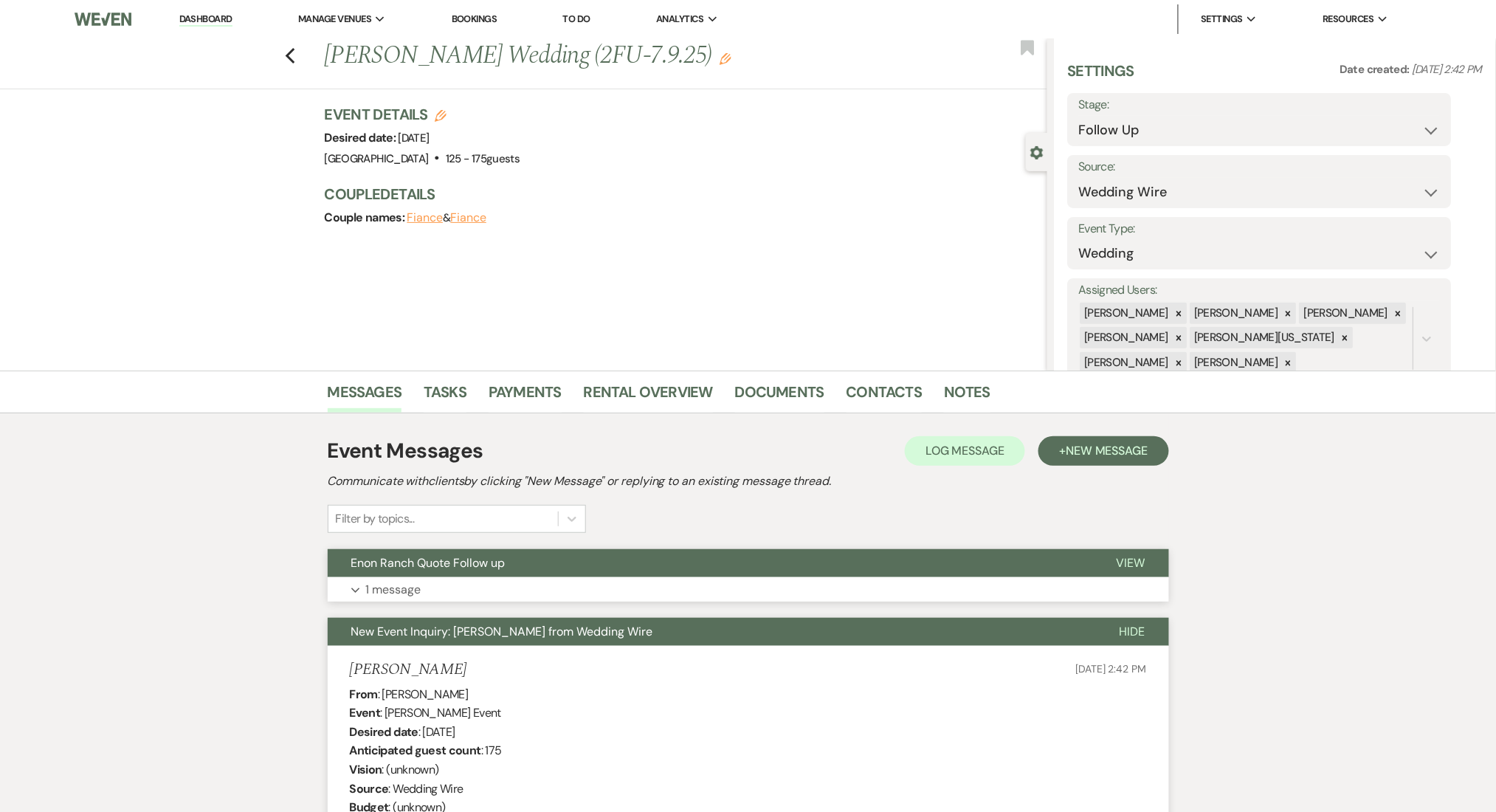
click at [505, 582] on button "Expand 1 message" at bounding box center [748, 590] width 842 height 25
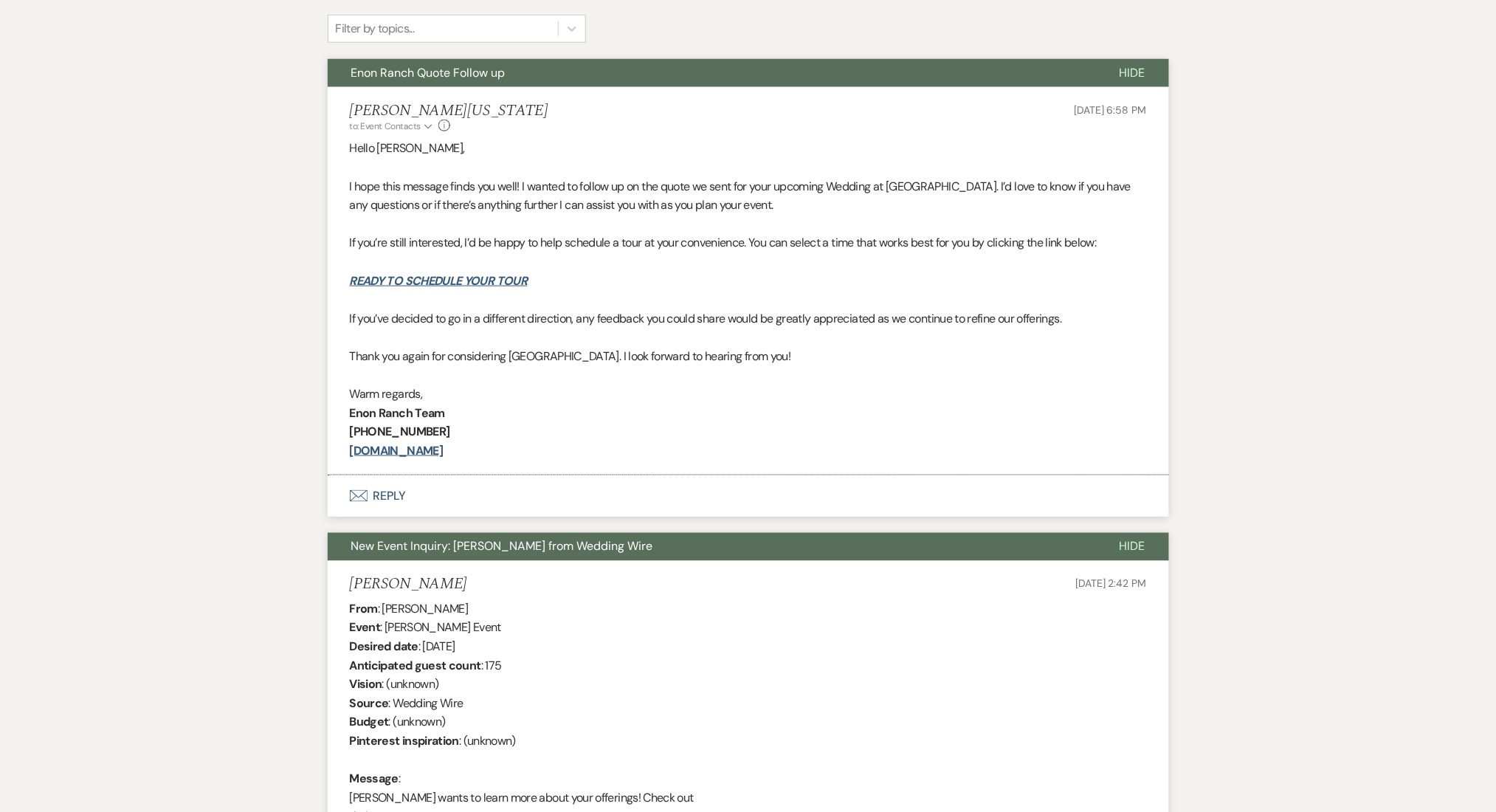
scroll to position [492, 0]
